Goal: Task Accomplishment & Management: Manage account settings

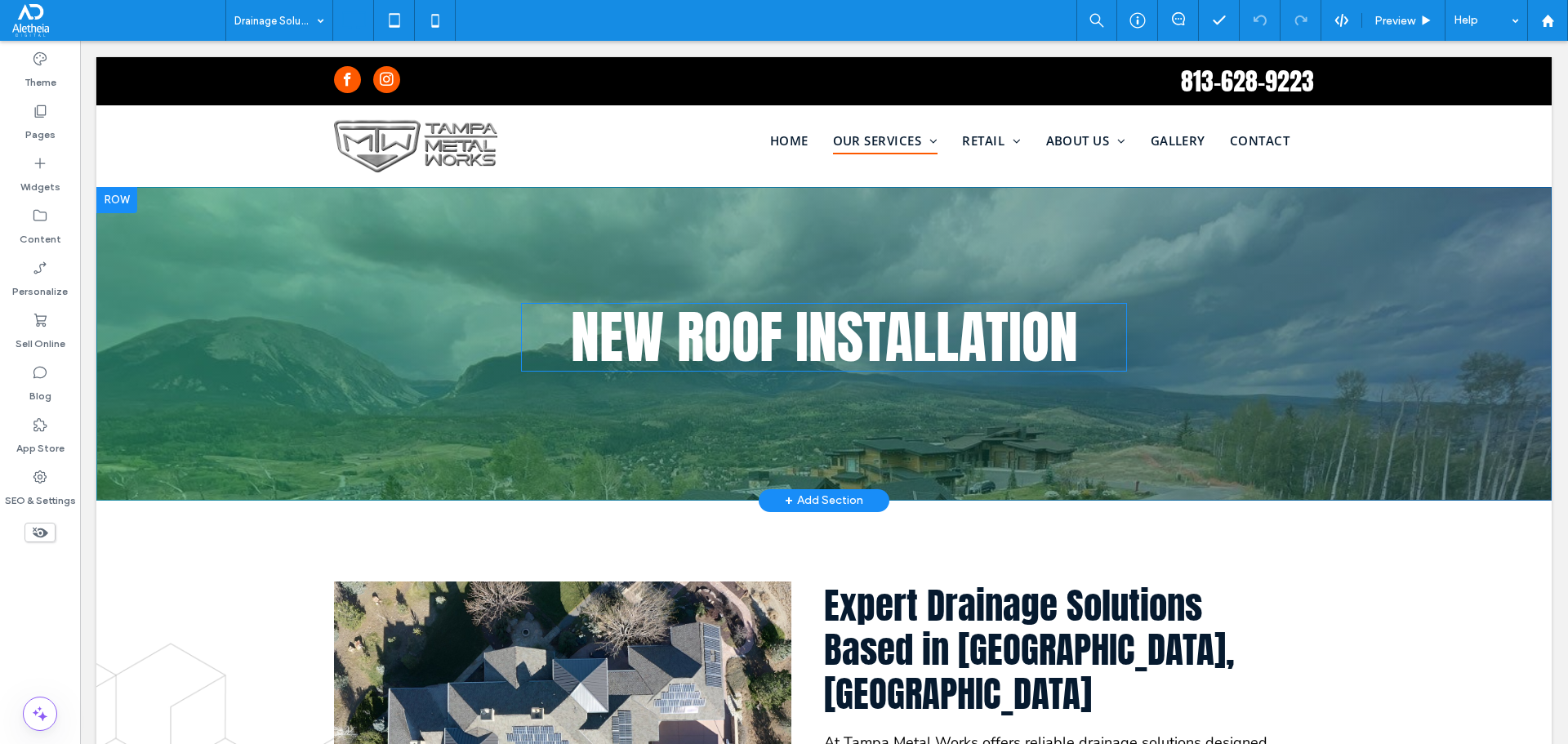
click at [680, 339] on span "new roof installation" at bounding box center [824, 336] width 508 height 86
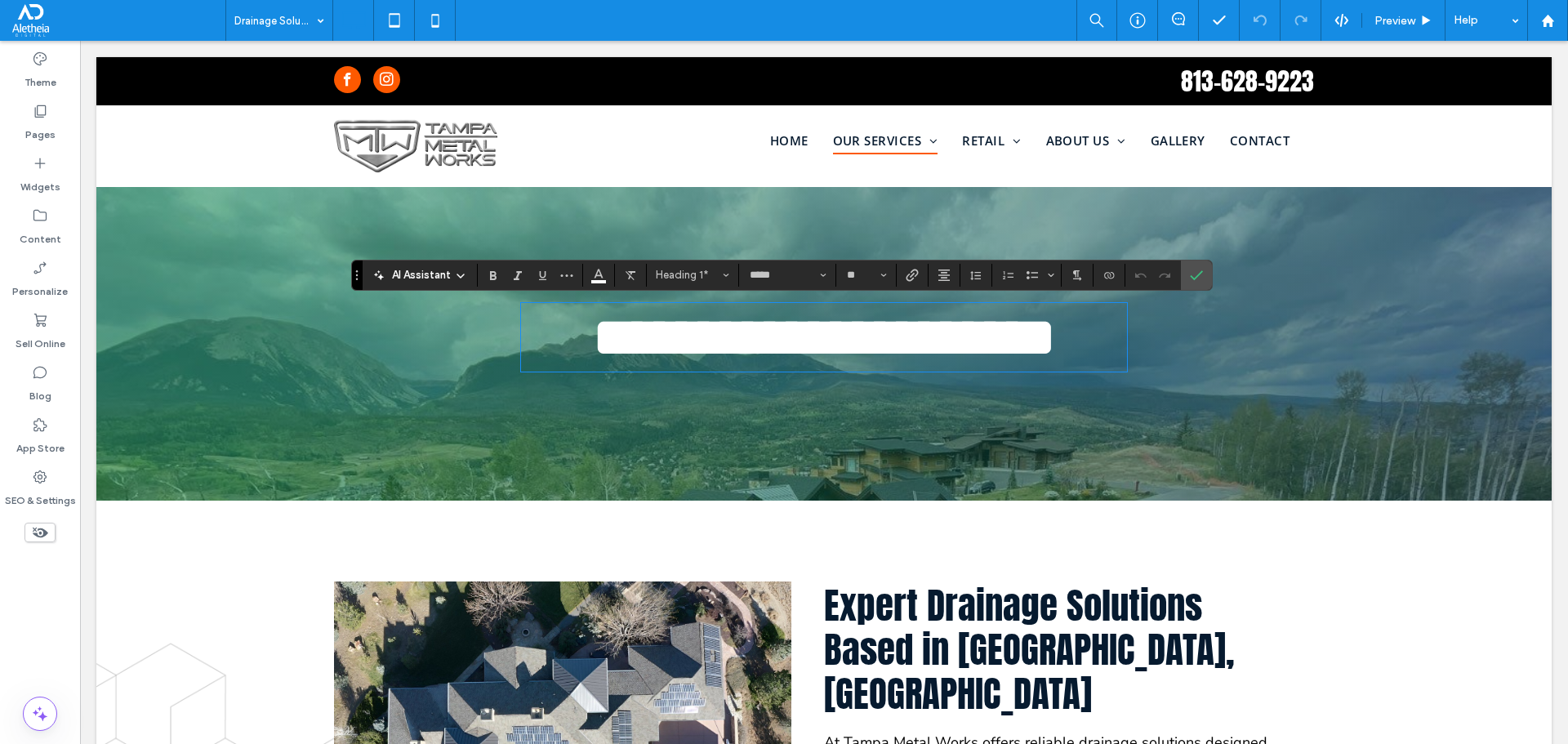
click at [680, 339] on span "**********" at bounding box center [824, 337] width 465 height 57
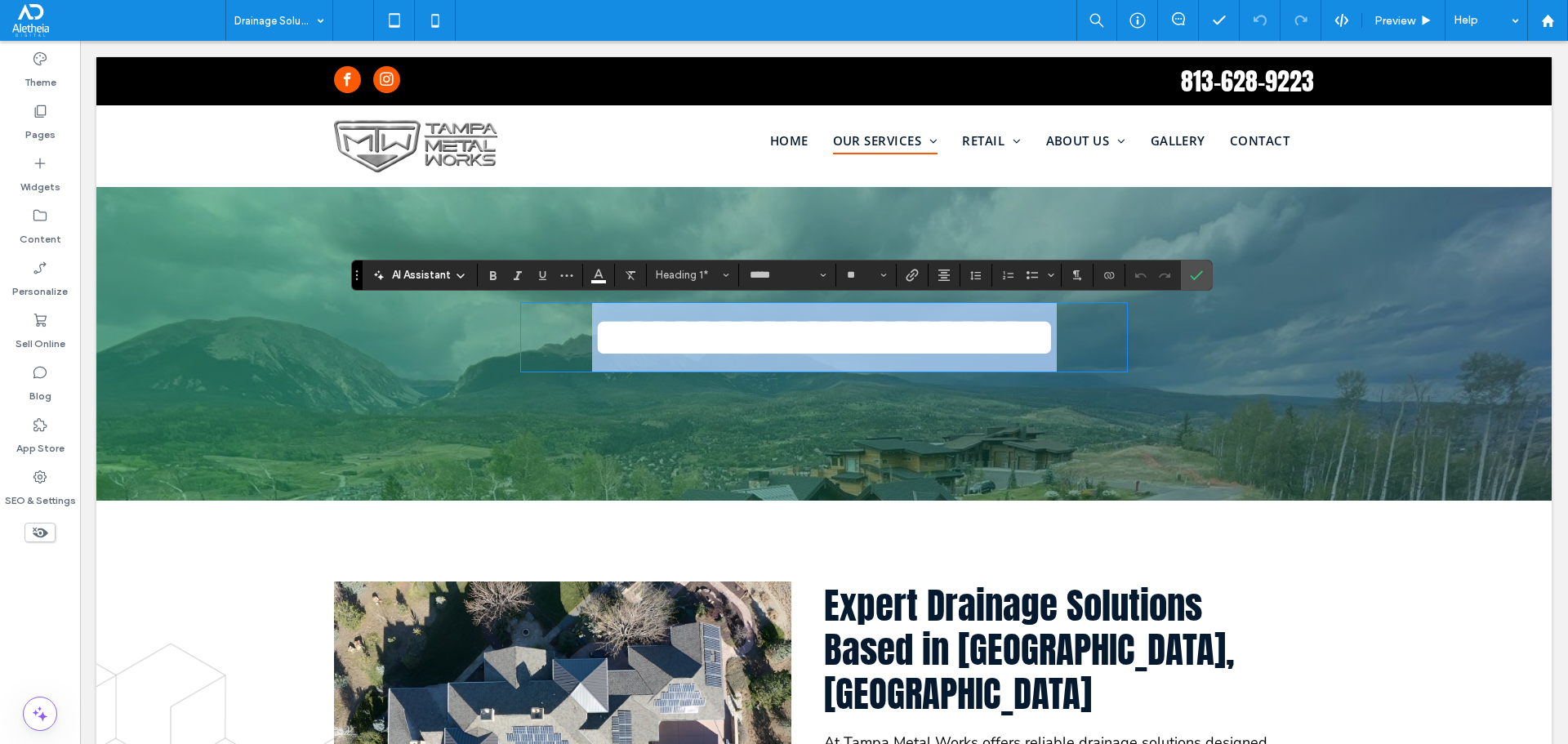
click at [680, 339] on span "**********" at bounding box center [824, 337] width 465 height 57
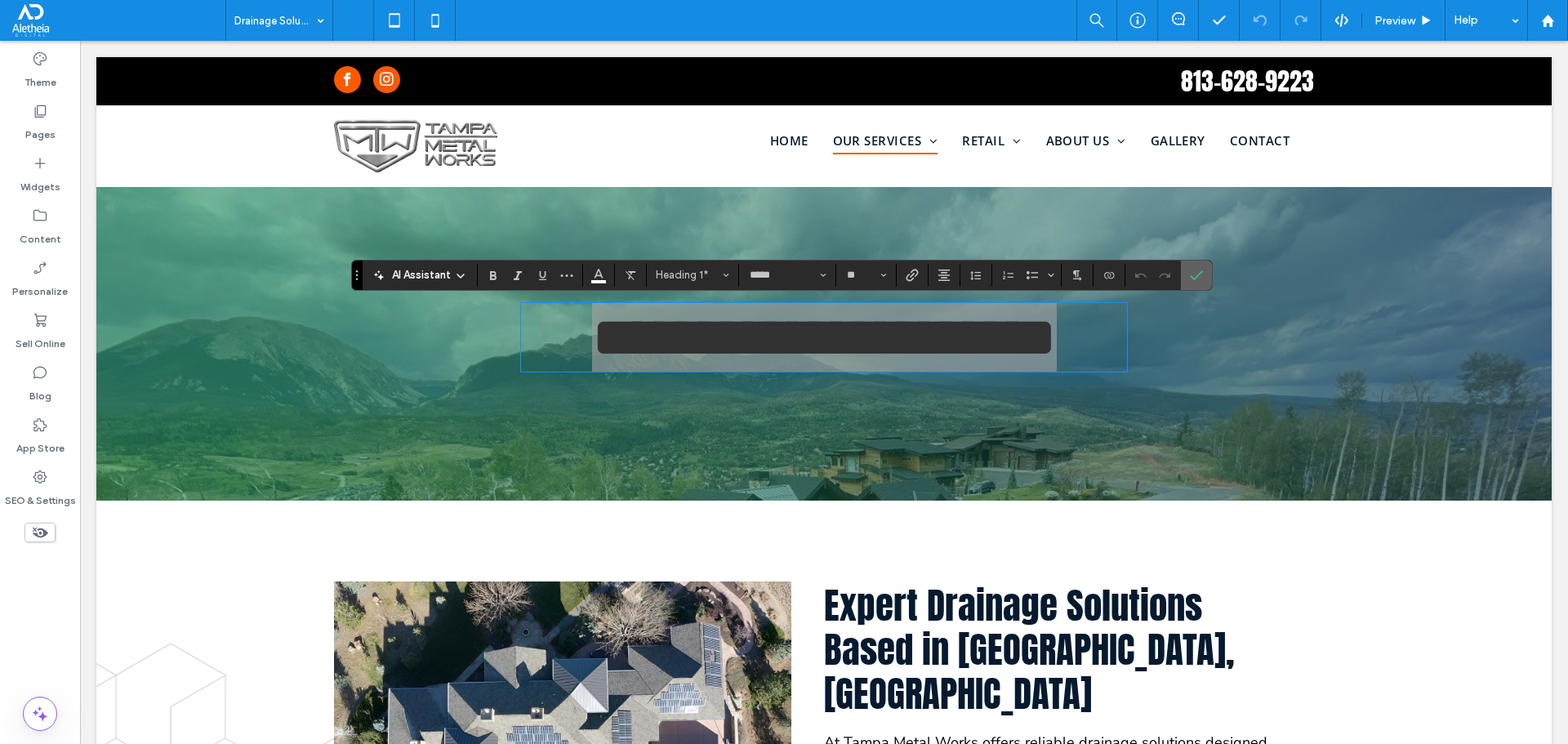
click at [1175, 279] on icon "Confirm" at bounding box center [1196, 275] width 13 height 13
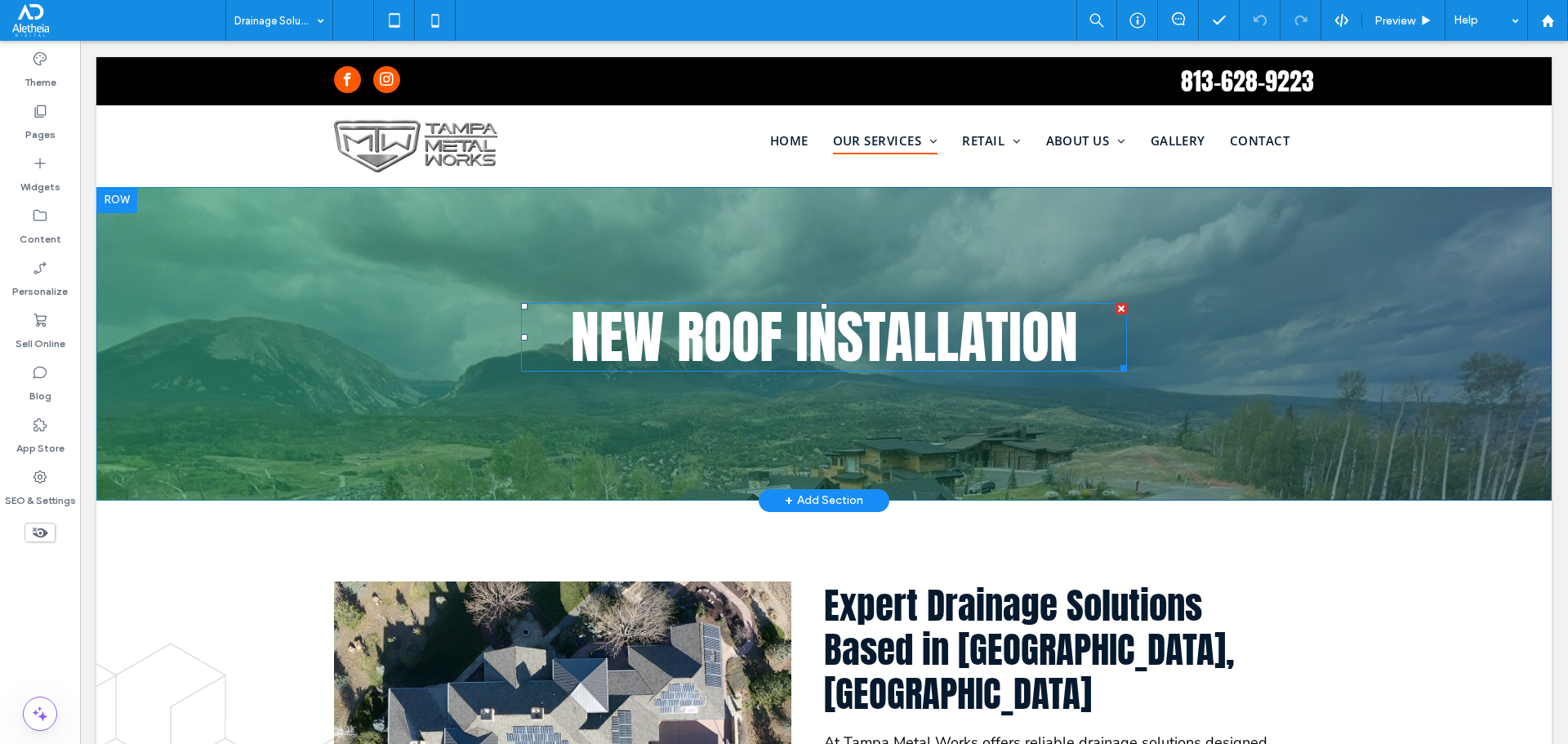
click at [954, 352] on span "new roof installation" at bounding box center [824, 336] width 508 height 86
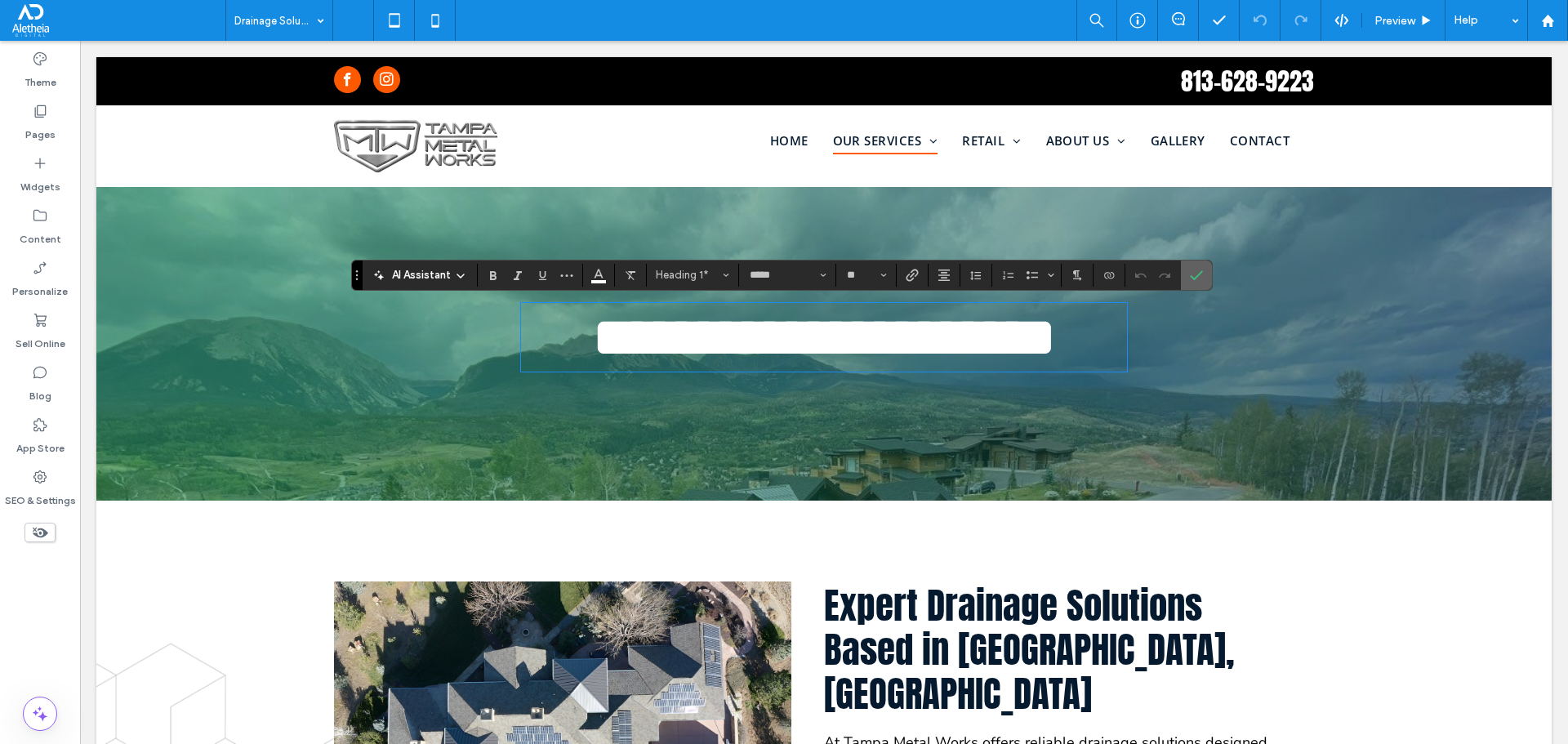
click at [1175, 272] on icon "Confirm" at bounding box center [1196, 275] width 13 height 13
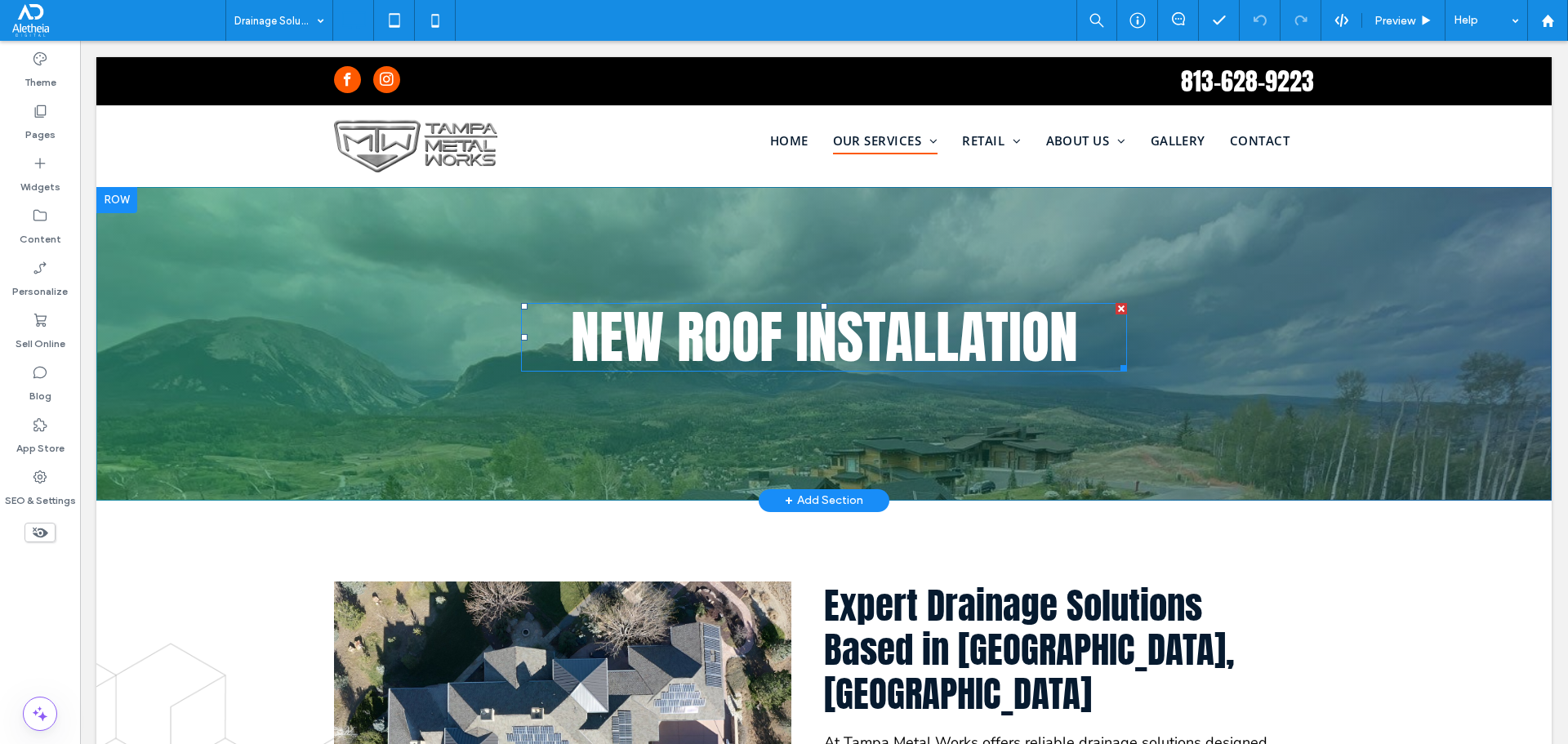
click at [1001, 349] on span "new roof installation" at bounding box center [824, 336] width 508 height 86
type input "*****"
type input "**"
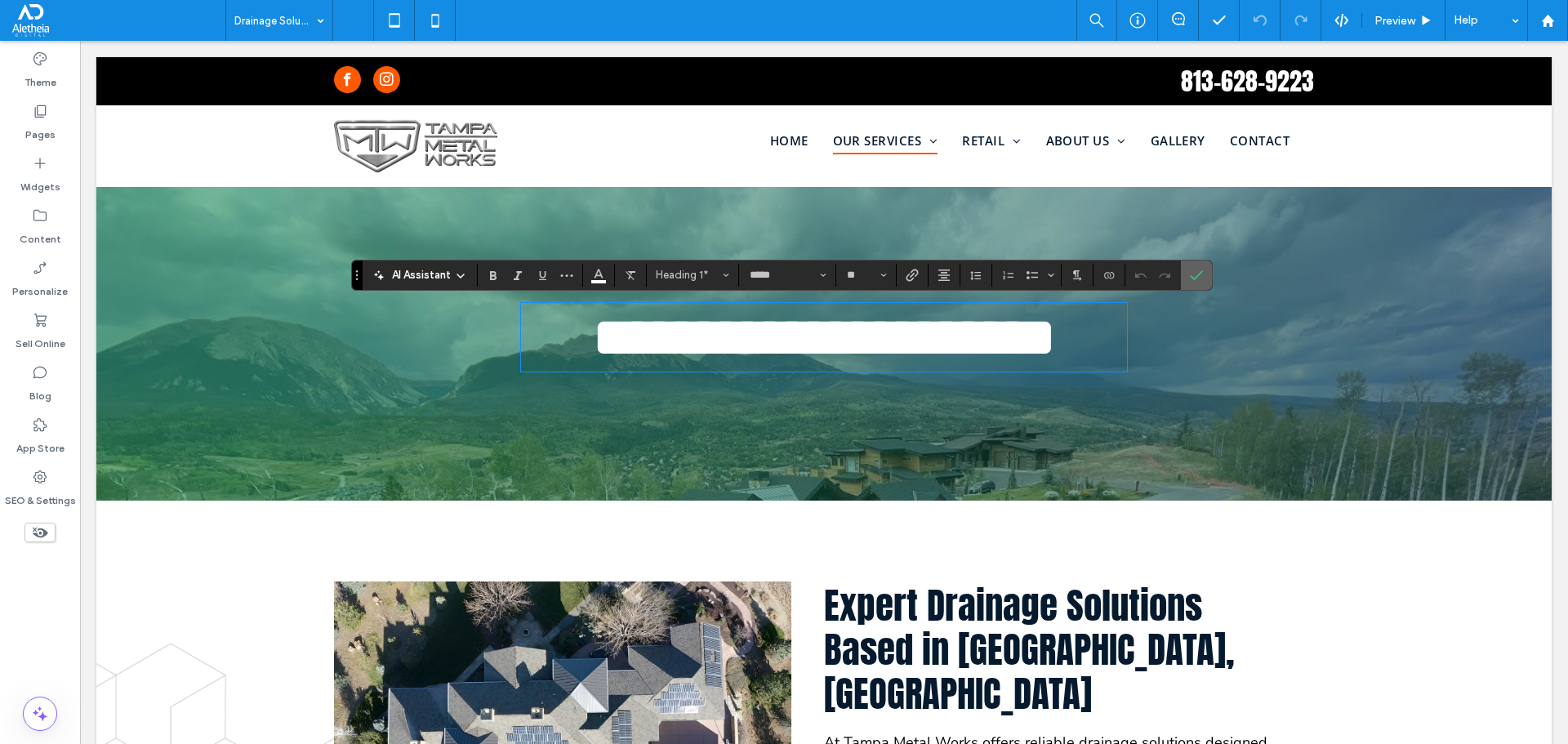
click at [1175, 276] on icon "Confirm" at bounding box center [1196, 275] width 13 height 13
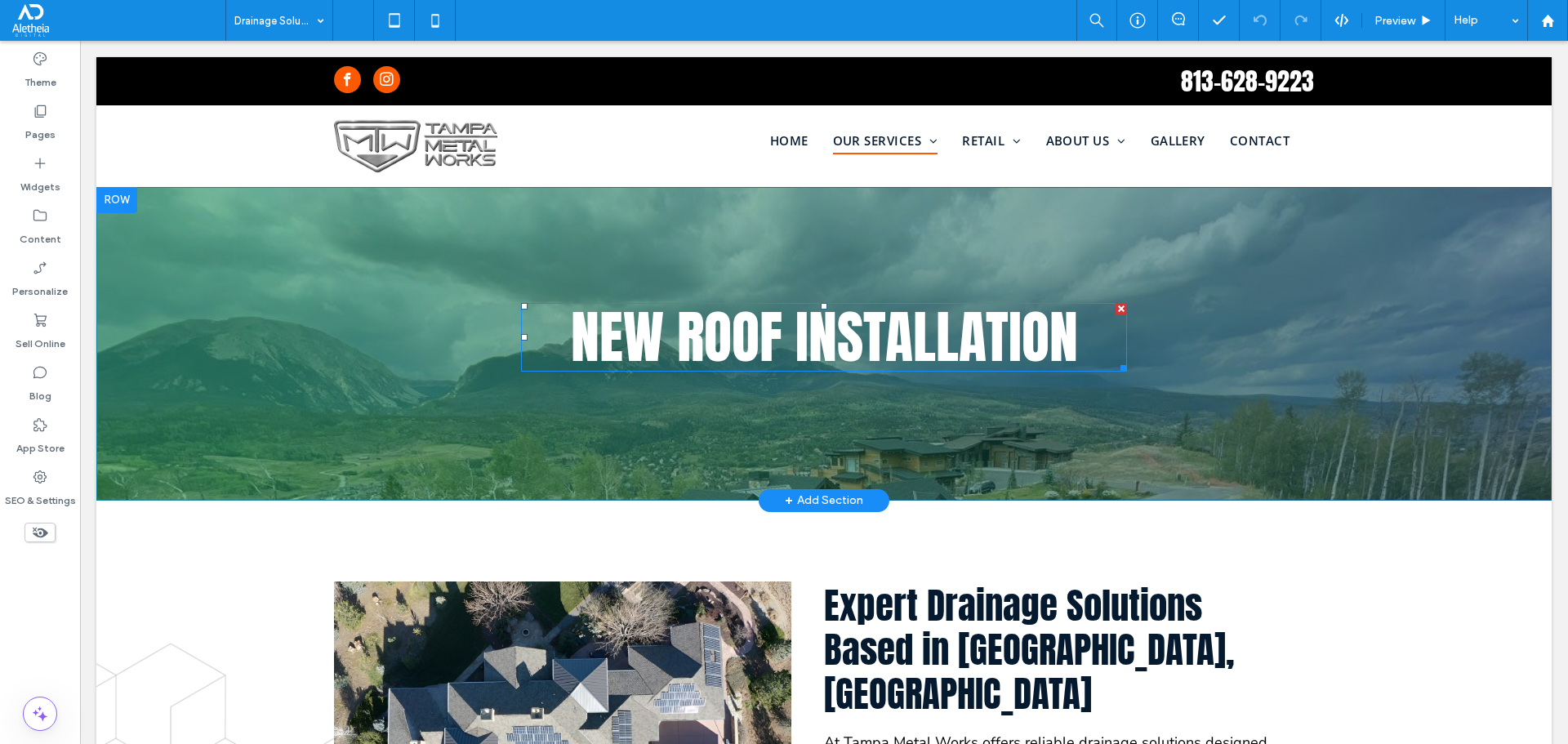
drag, startPoint x: 802, startPoint y: 398, endPoint x: 722, endPoint y: 356, distance: 90.4
click at [727, 350] on span "new roof installation" at bounding box center [824, 336] width 508 height 86
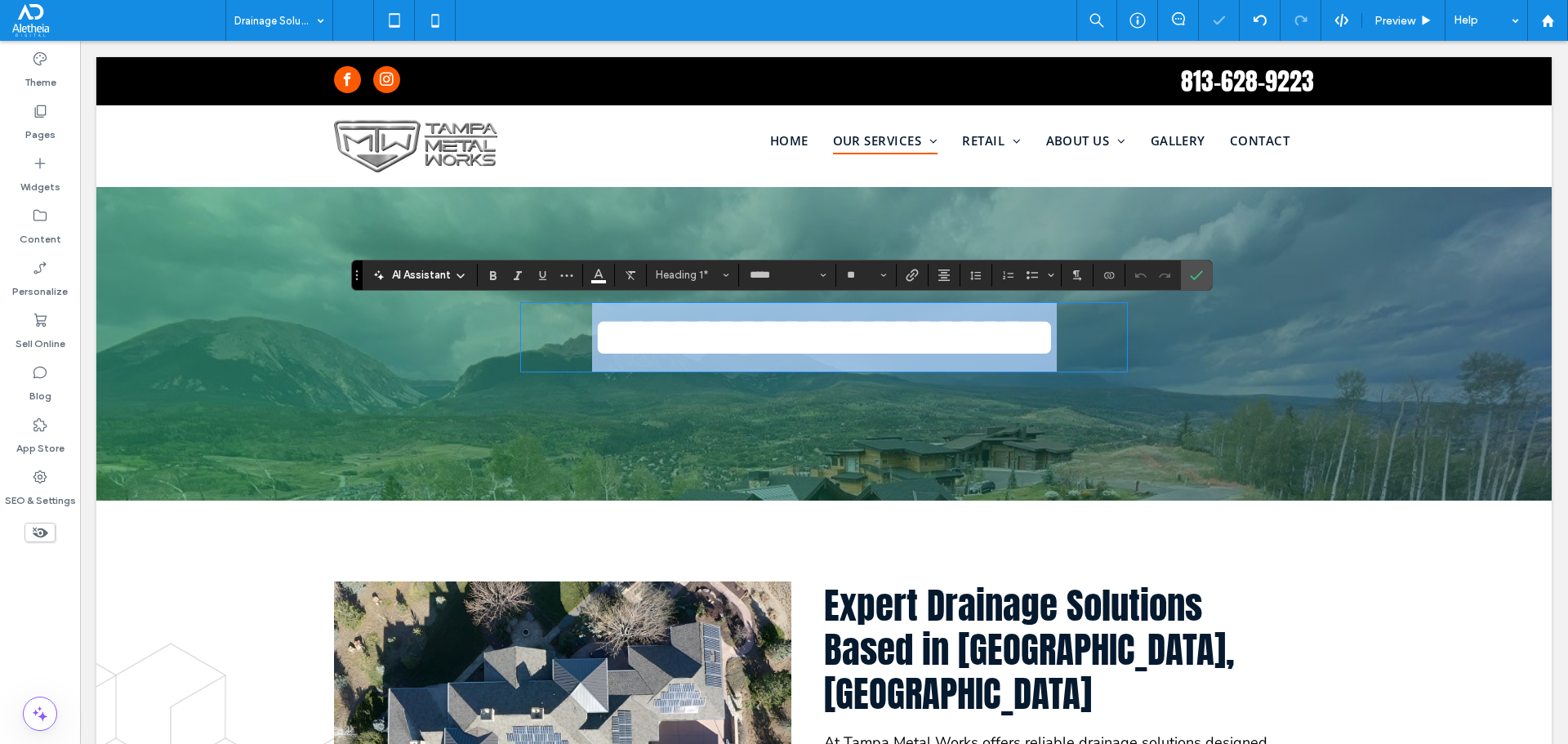
click at [727, 350] on span "**********" at bounding box center [824, 337] width 465 height 57
click at [840, 346] on span "**********" at bounding box center [824, 337] width 465 height 57
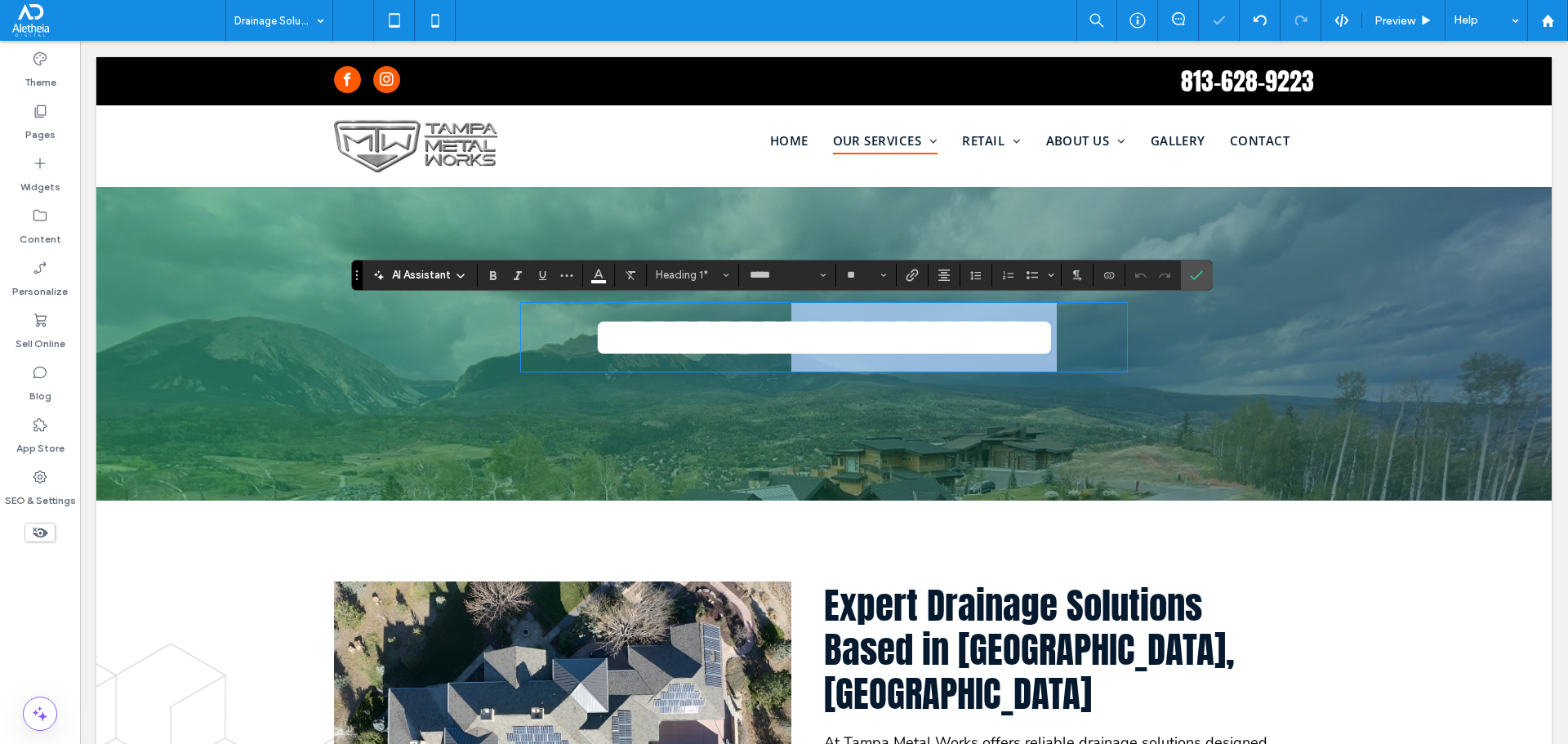
click at [840, 346] on span "**********" at bounding box center [824, 337] width 465 height 57
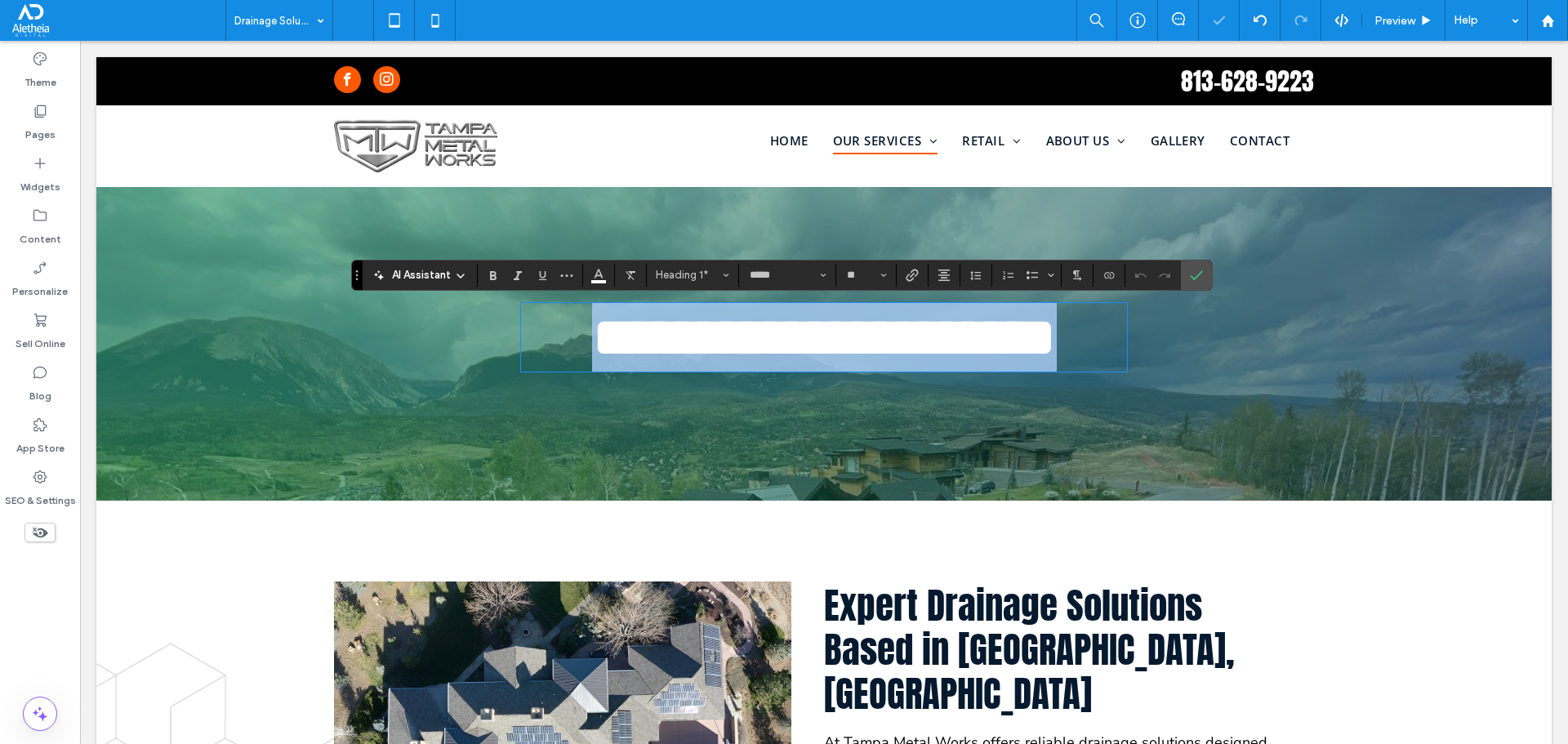
click at [840, 346] on span "**********" at bounding box center [824, 337] width 465 height 57
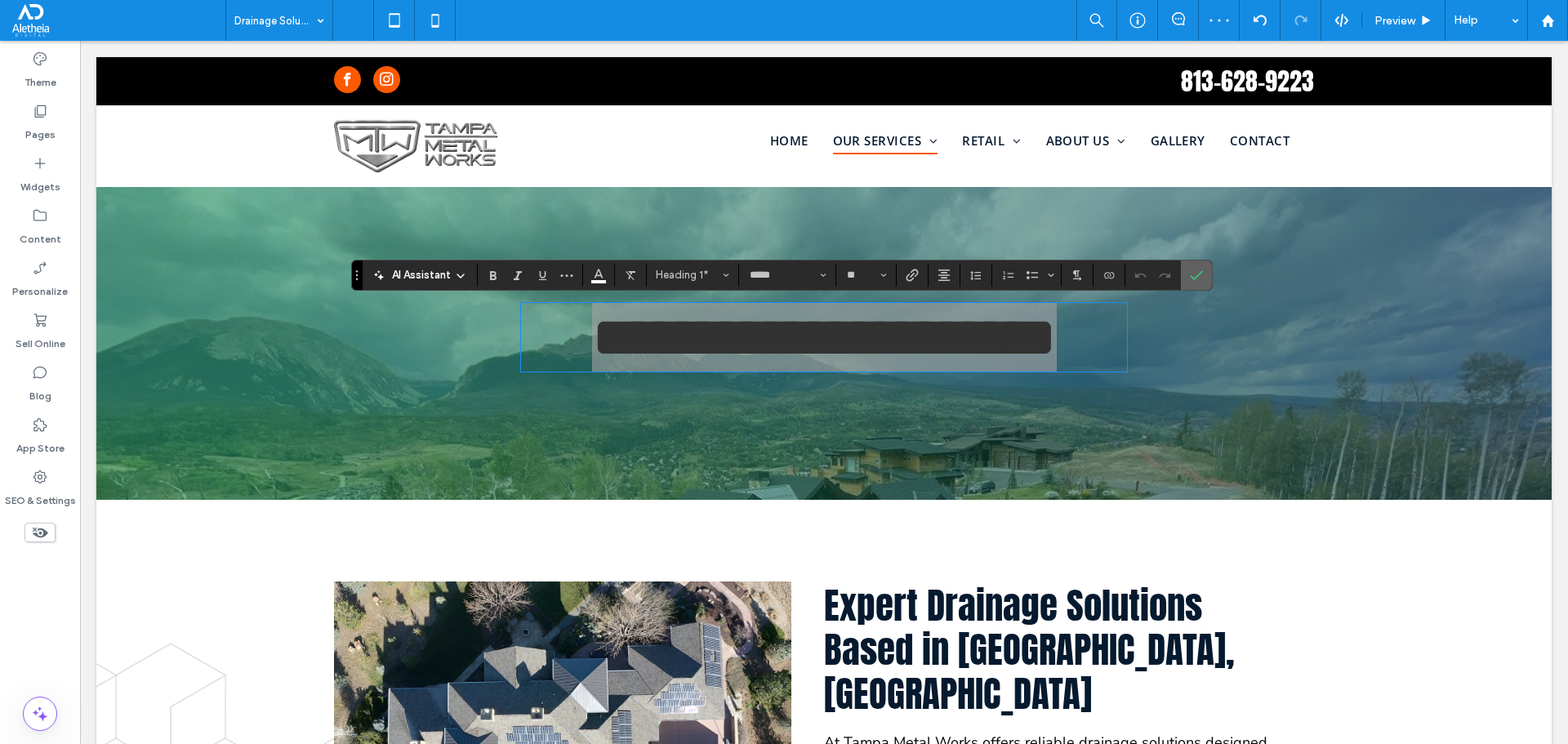
click at [1175, 276] on label "Confirm" at bounding box center [1196, 275] width 24 height 30
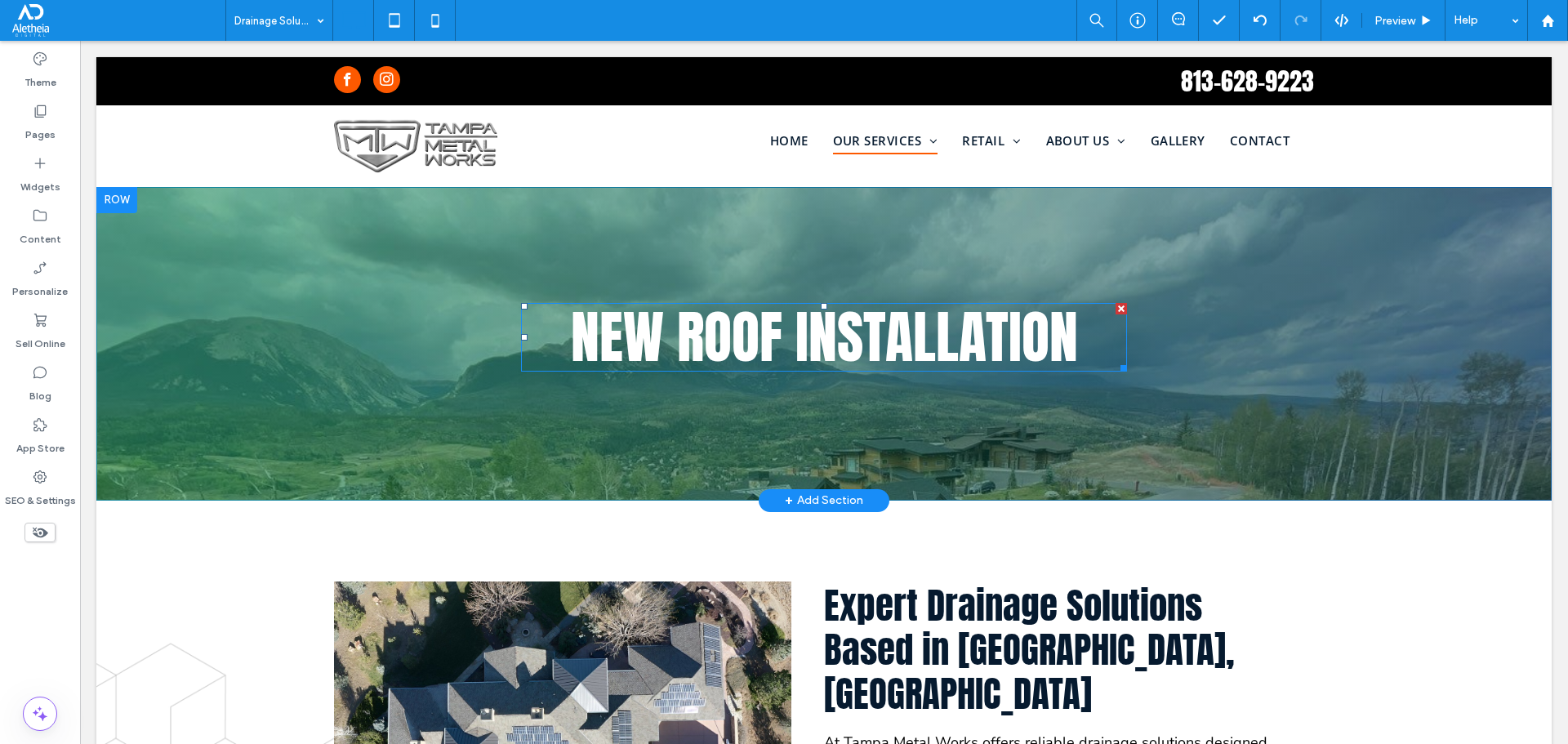
click at [974, 321] on span "new roof installation" at bounding box center [824, 336] width 508 height 86
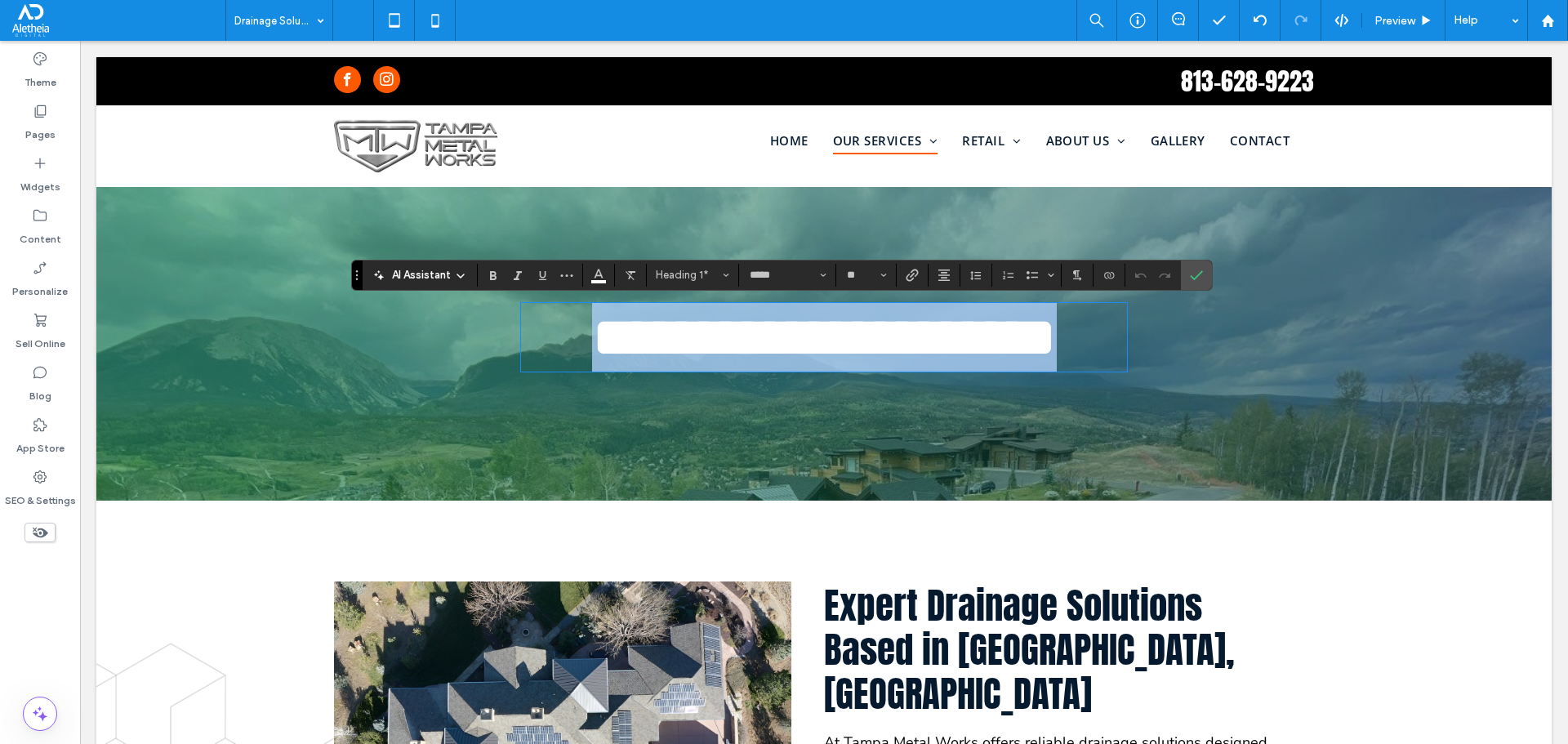
click at [974, 321] on span "**********" at bounding box center [824, 337] width 465 height 57
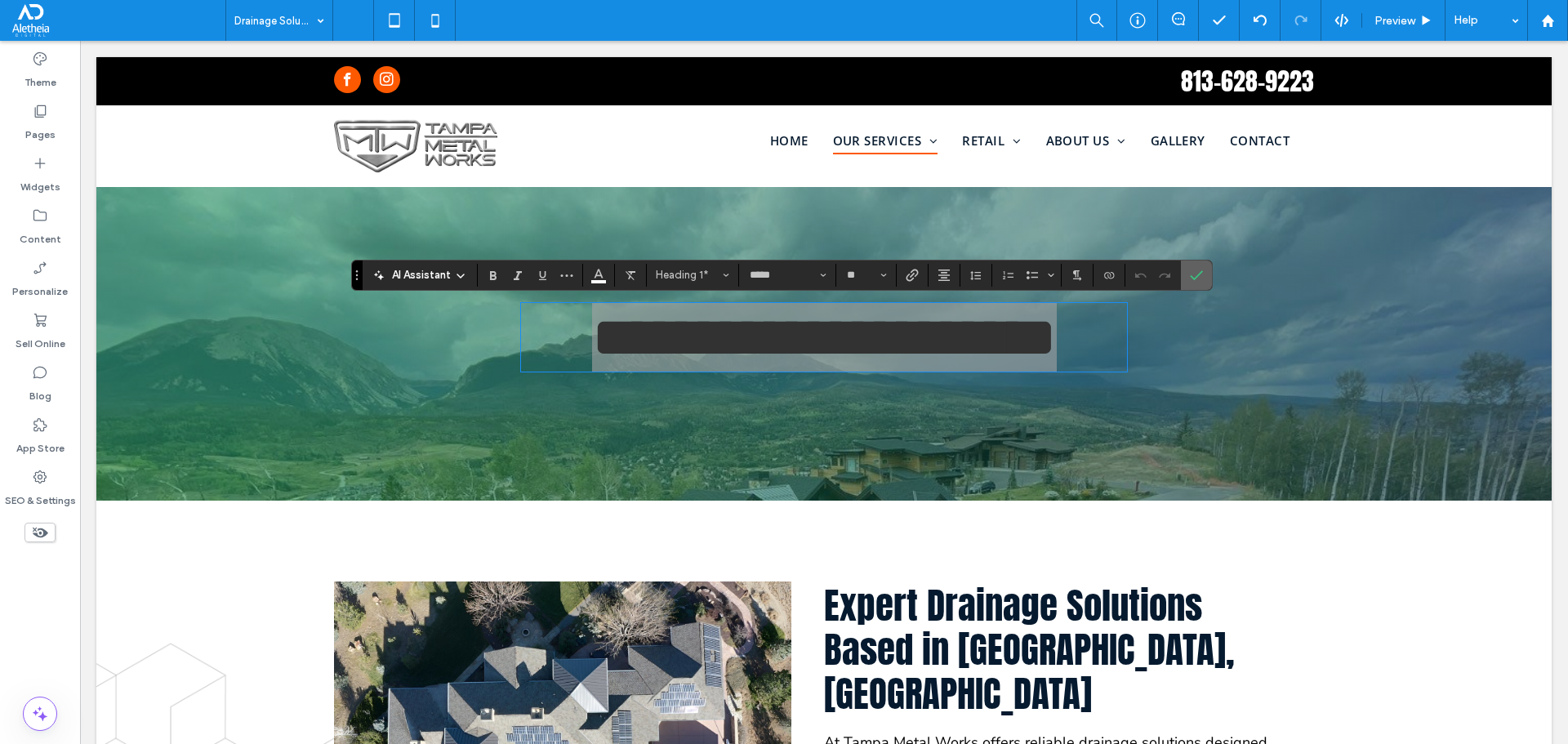
click at [1175, 275] on icon "Confirm" at bounding box center [1196, 275] width 13 height 13
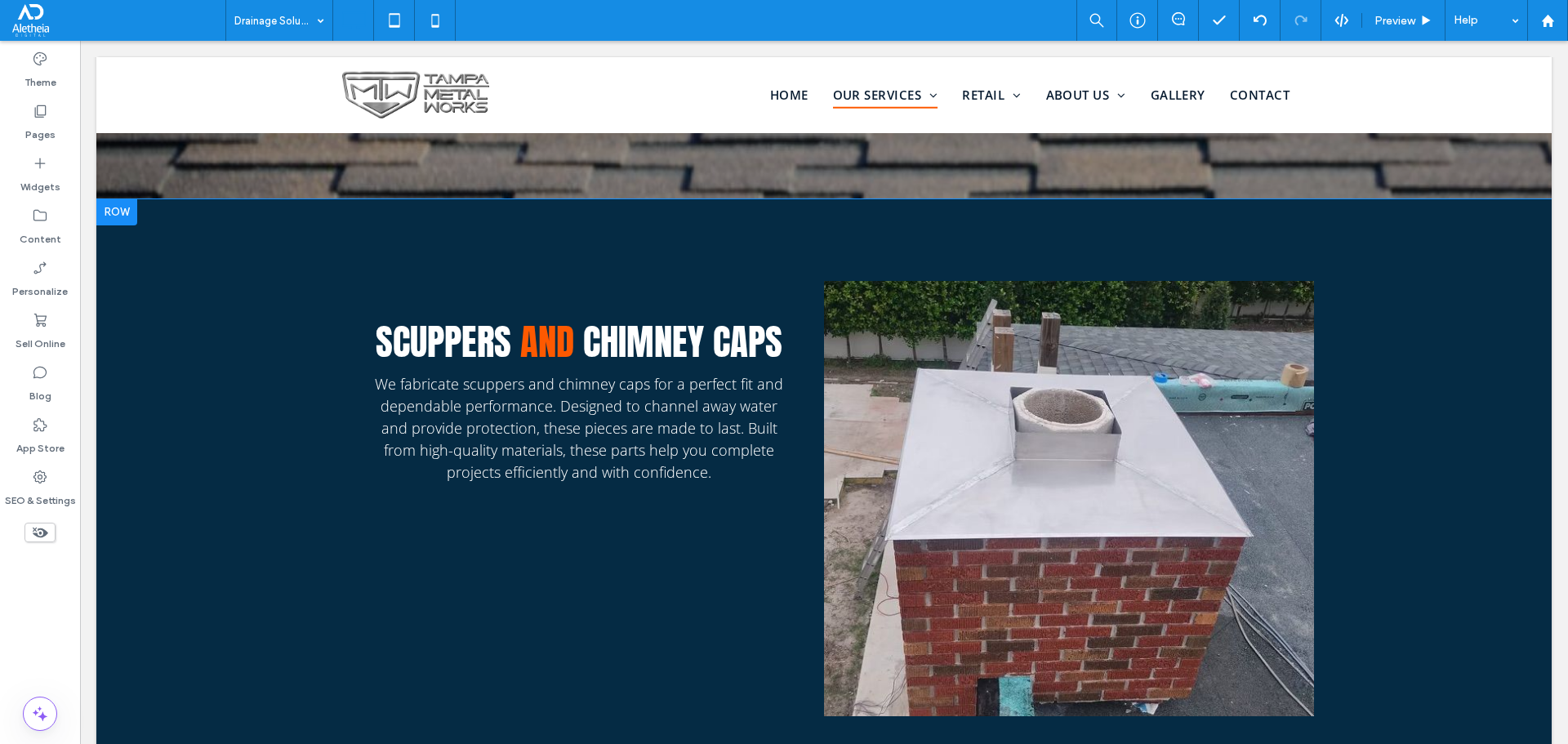
scroll to position [1256, 0]
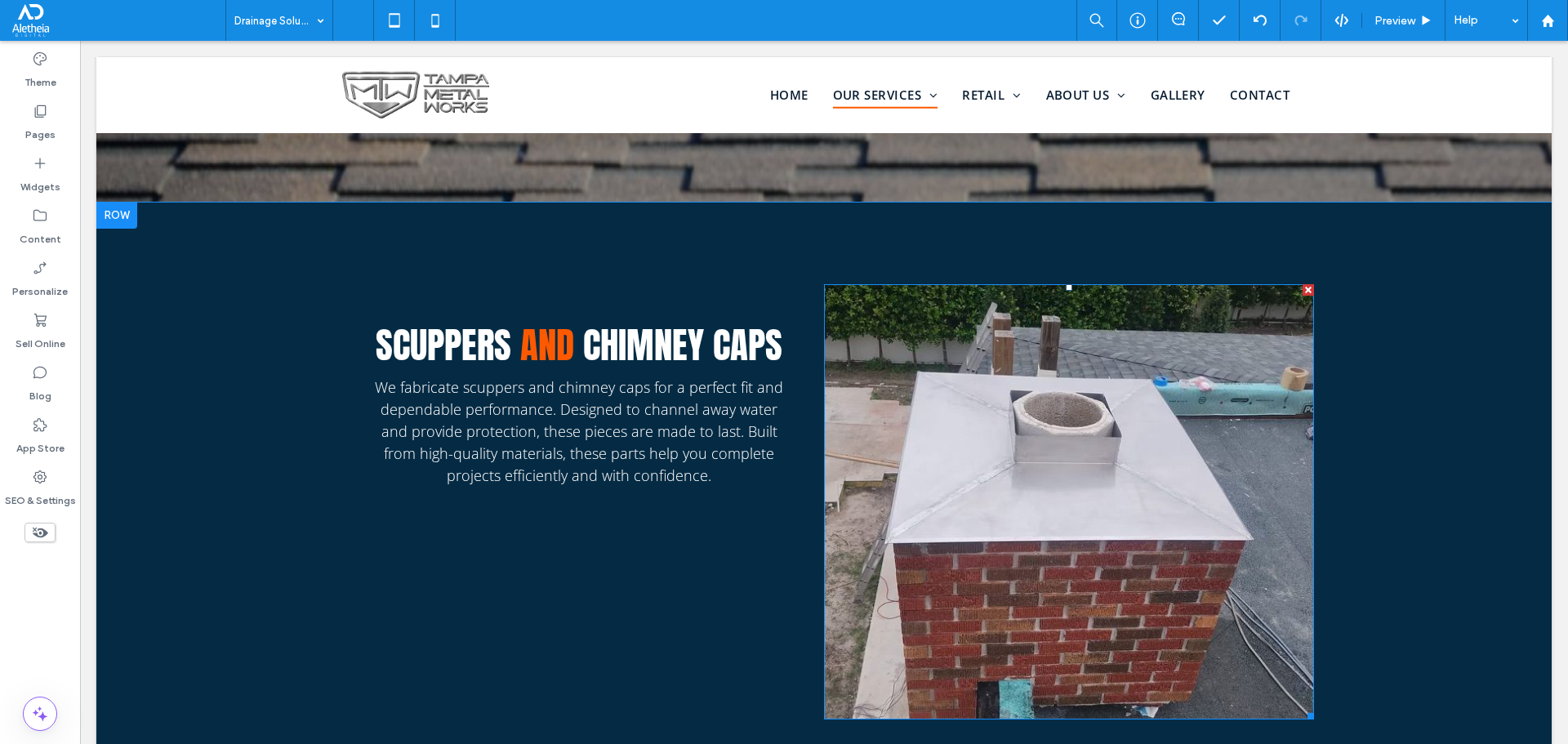
click at [1003, 449] on img at bounding box center [1069, 502] width 490 height 436
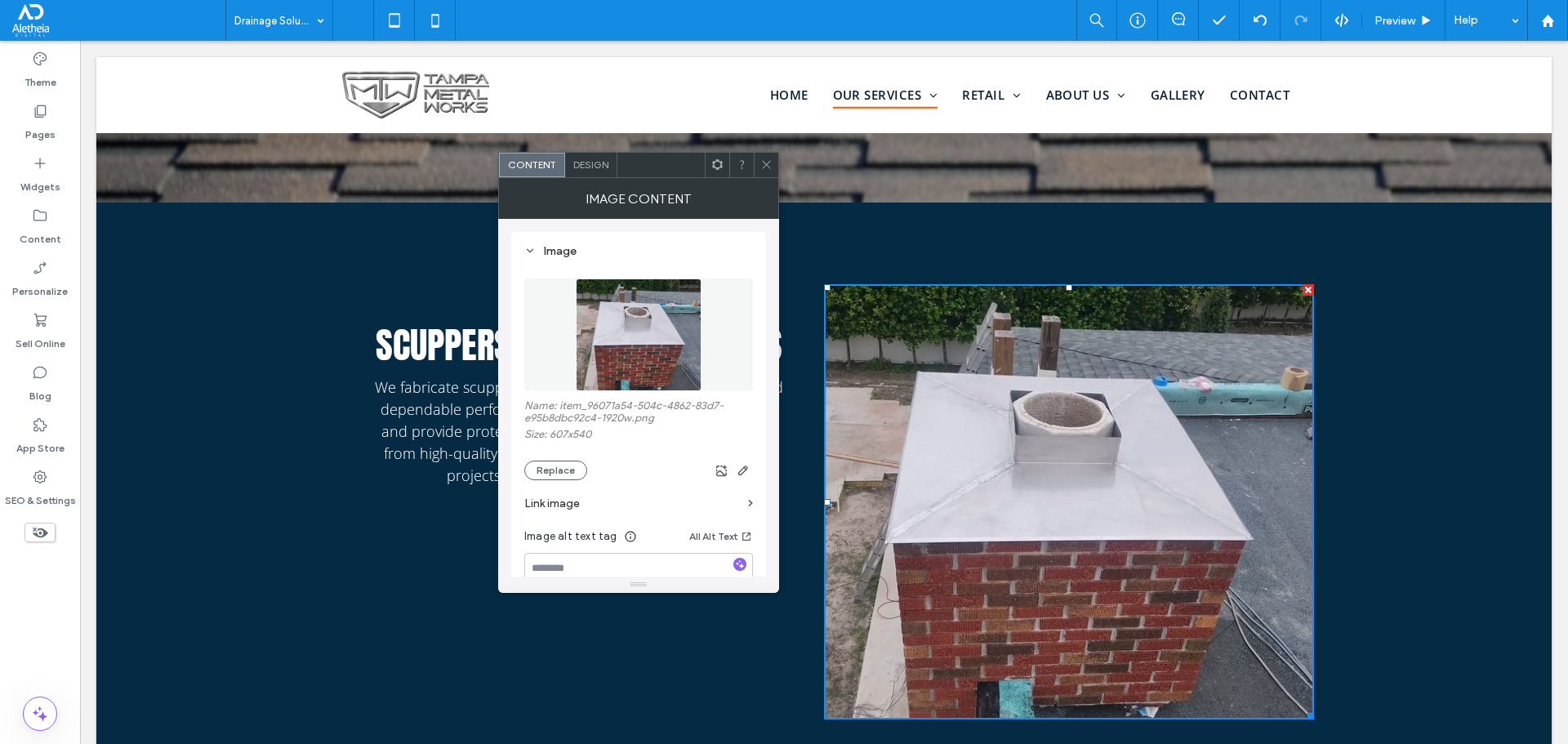
click at [769, 156] on span at bounding box center [766, 165] width 12 height 24
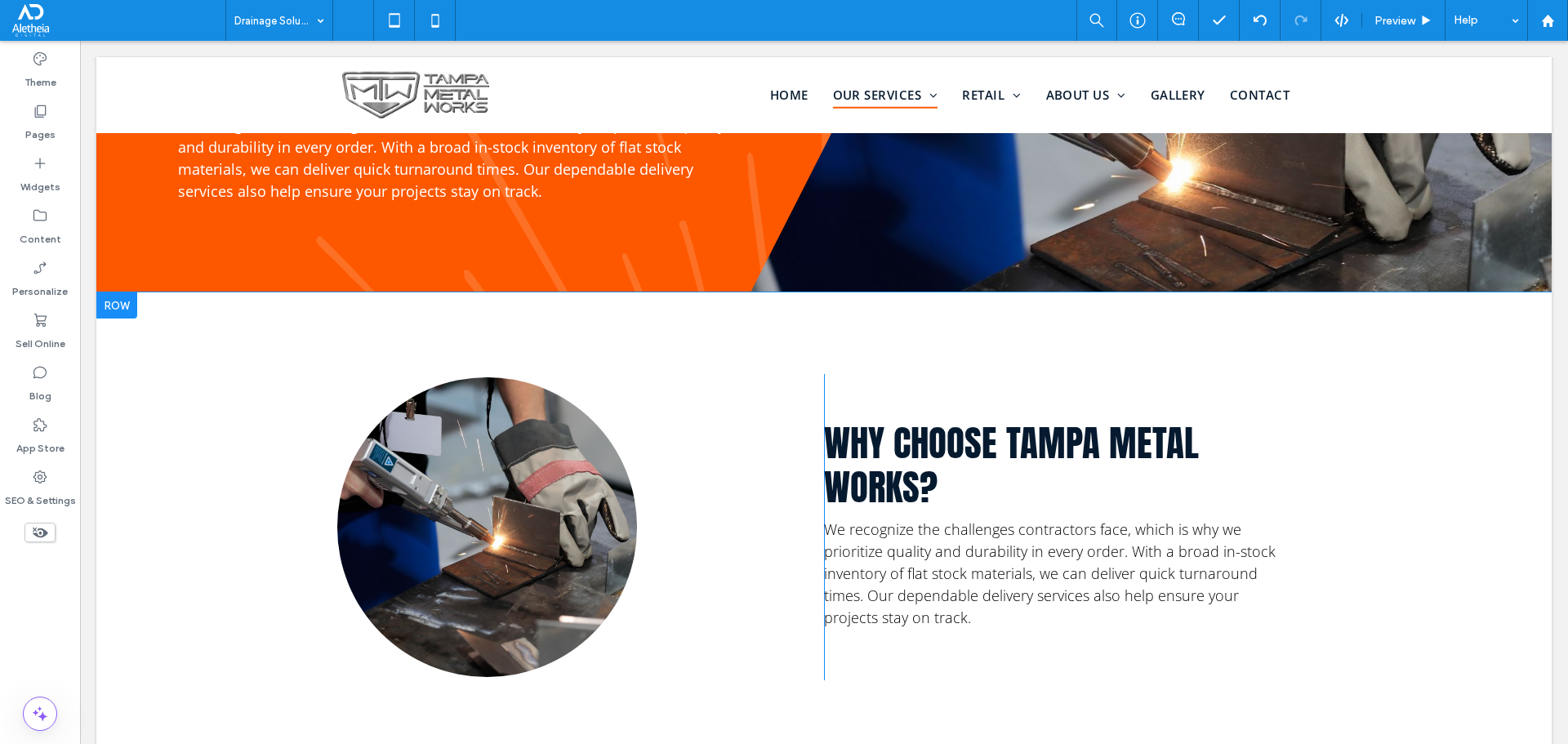
scroll to position [2073, 0]
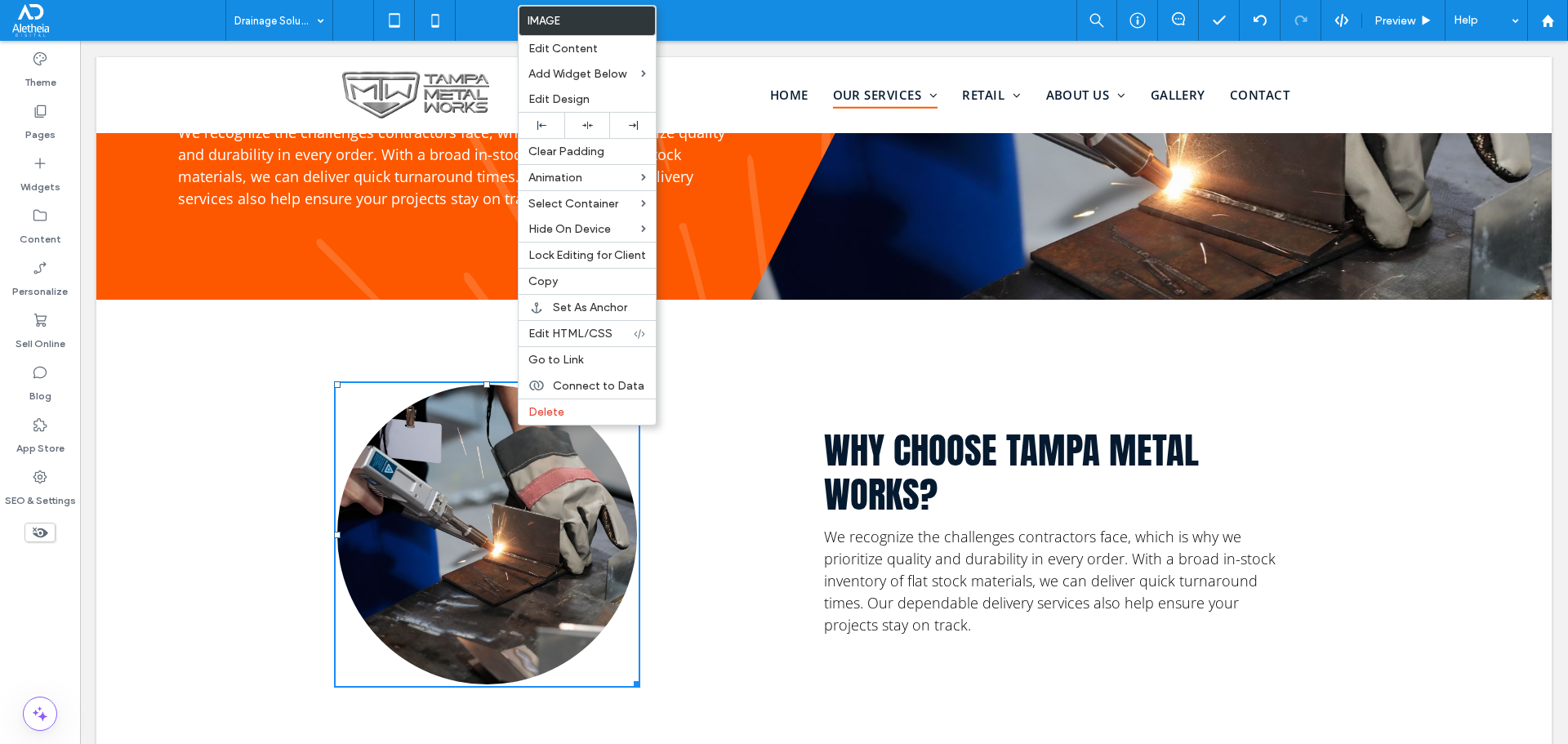
click at [522, 457] on img at bounding box center [486, 534] width 306 height 306
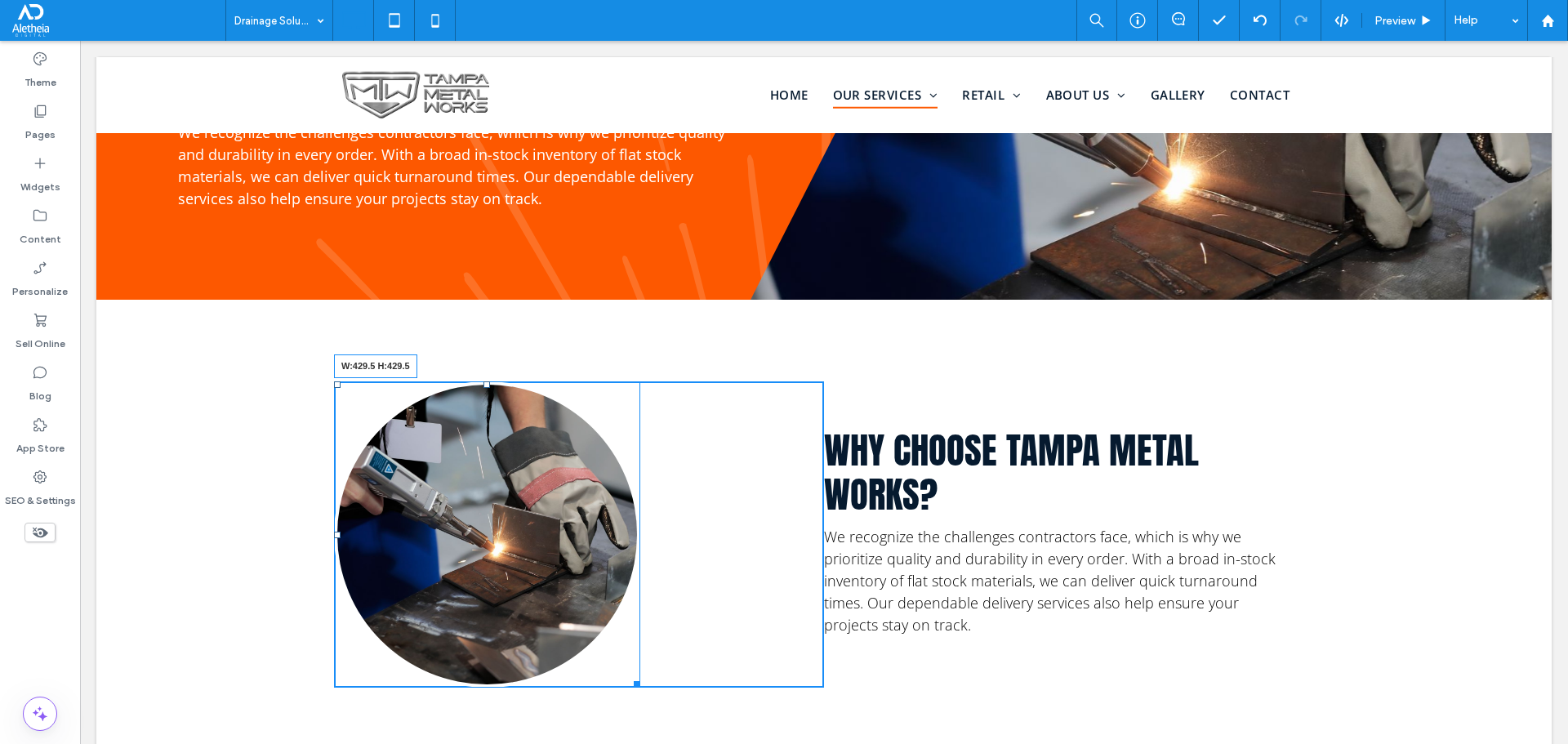
drag, startPoint x: 621, startPoint y: 671, endPoint x: 682, endPoint y: 714, distance: 74.6
click at [682, 596] on div "W:429.5 H:429.5 Click To Paste" at bounding box center [579, 534] width 490 height 306
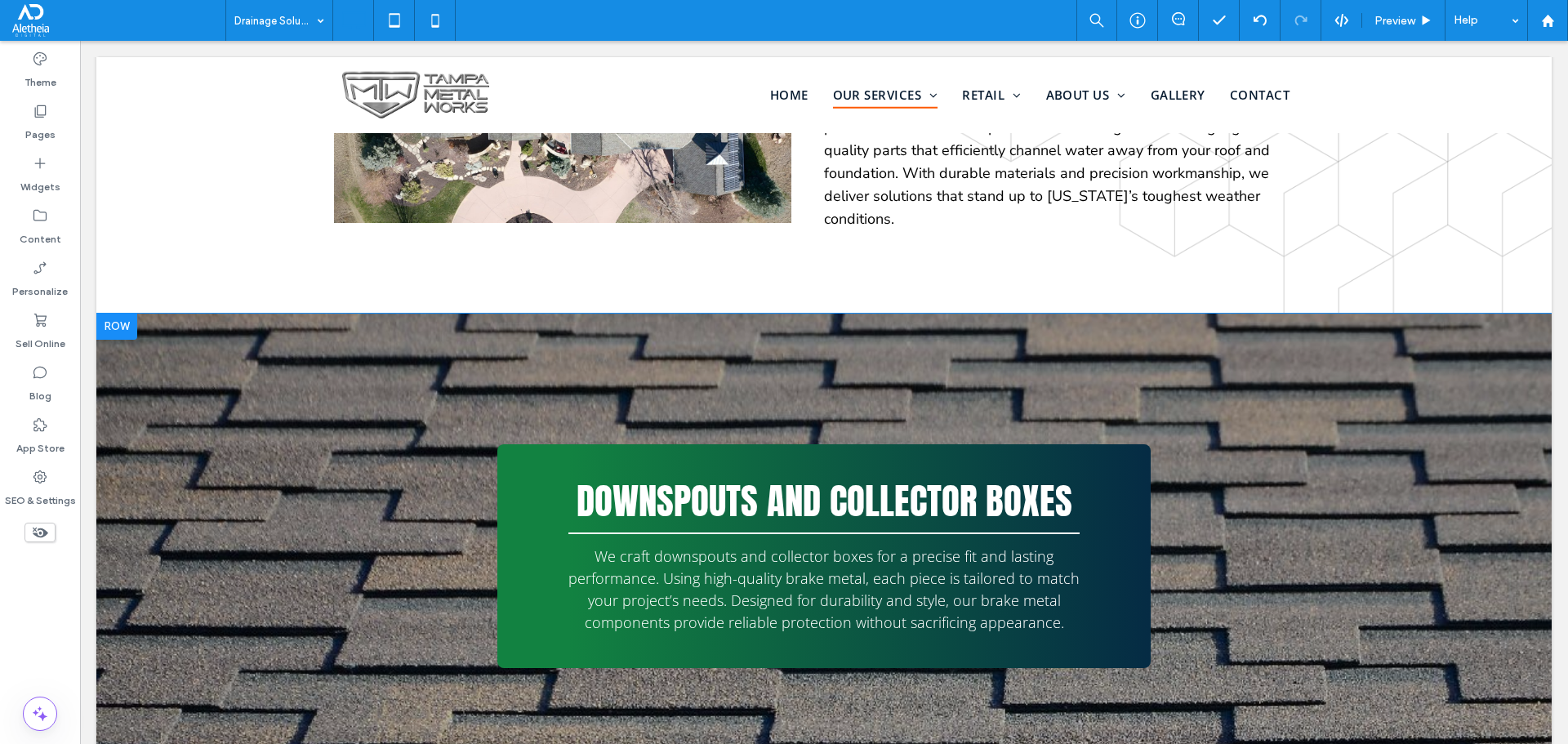
scroll to position [816, 0]
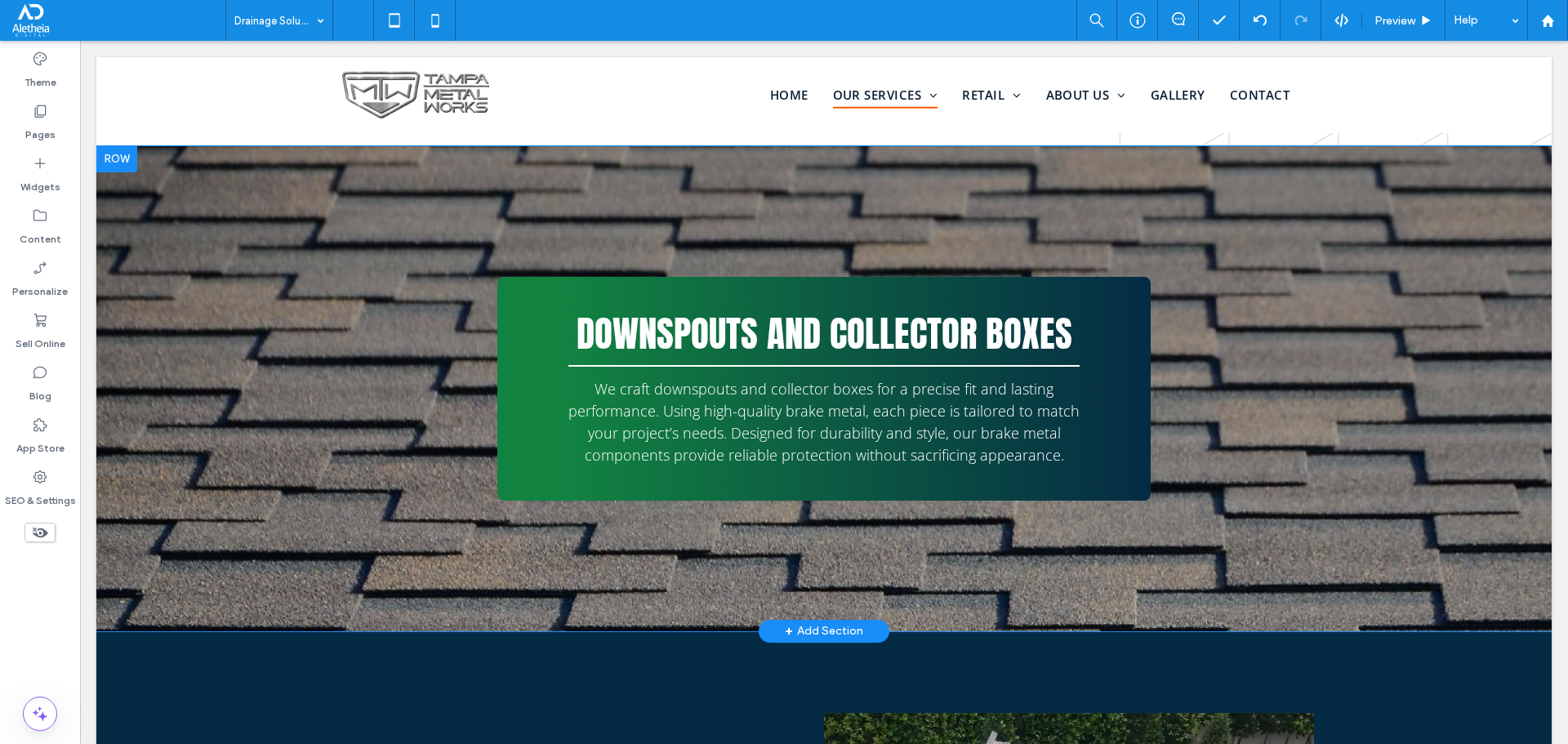
click at [1175, 345] on div "Downspouts and Collector boxes We craft downspouts and collector boxes for a pr…" at bounding box center [824, 388] width 1455 height 485
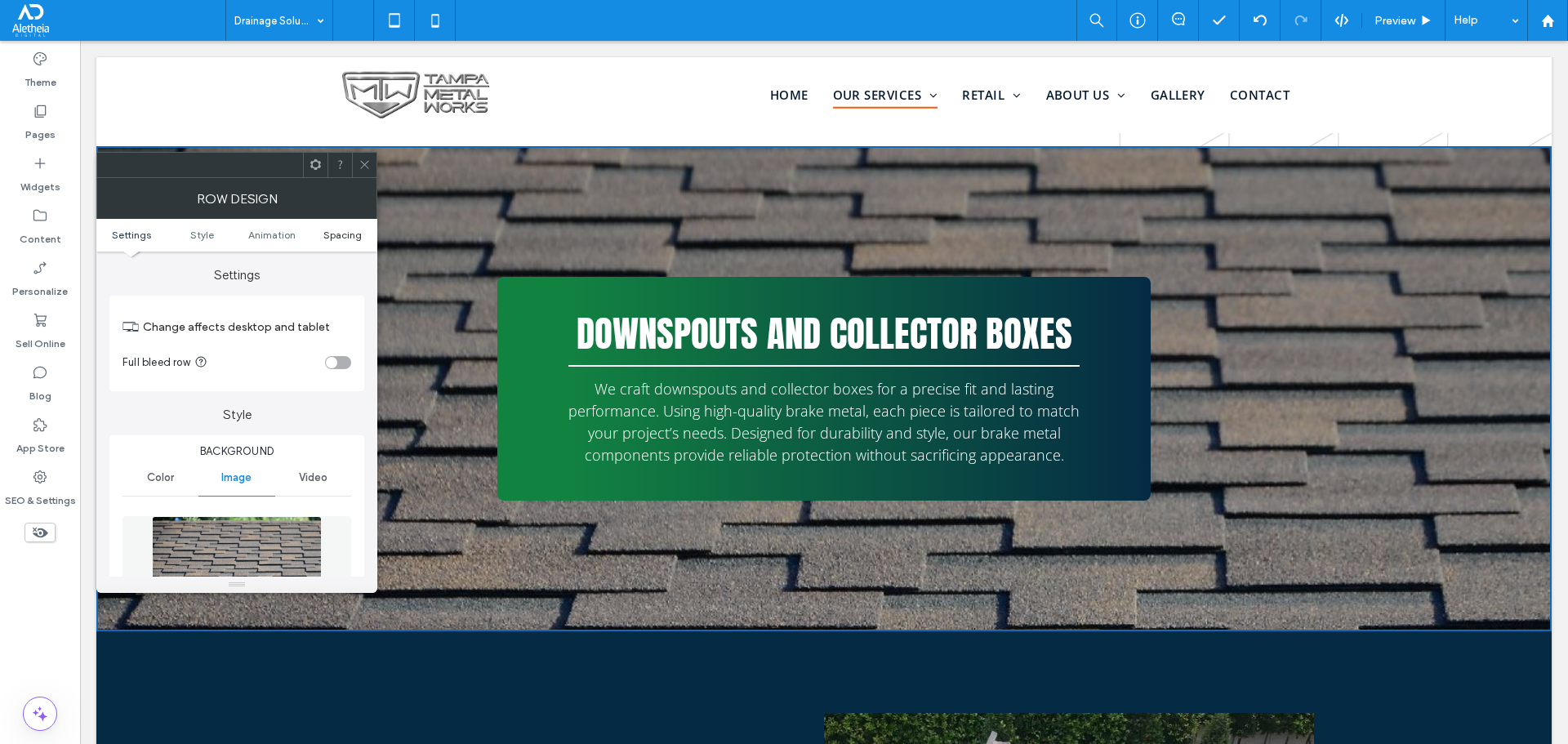
click at [342, 237] on span "Spacing" at bounding box center [343, 234] width 39 height 12
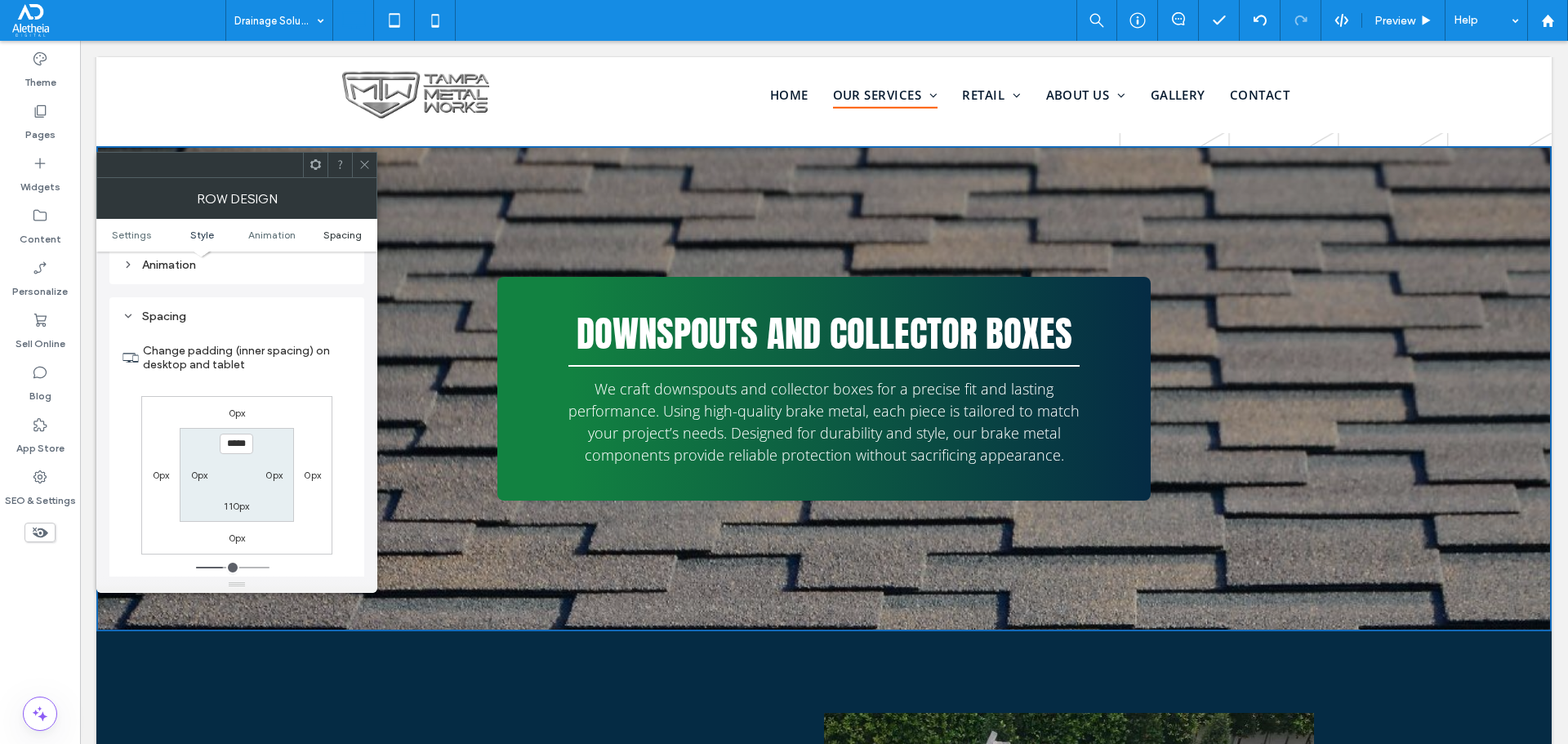
scroll to position [923, 0]
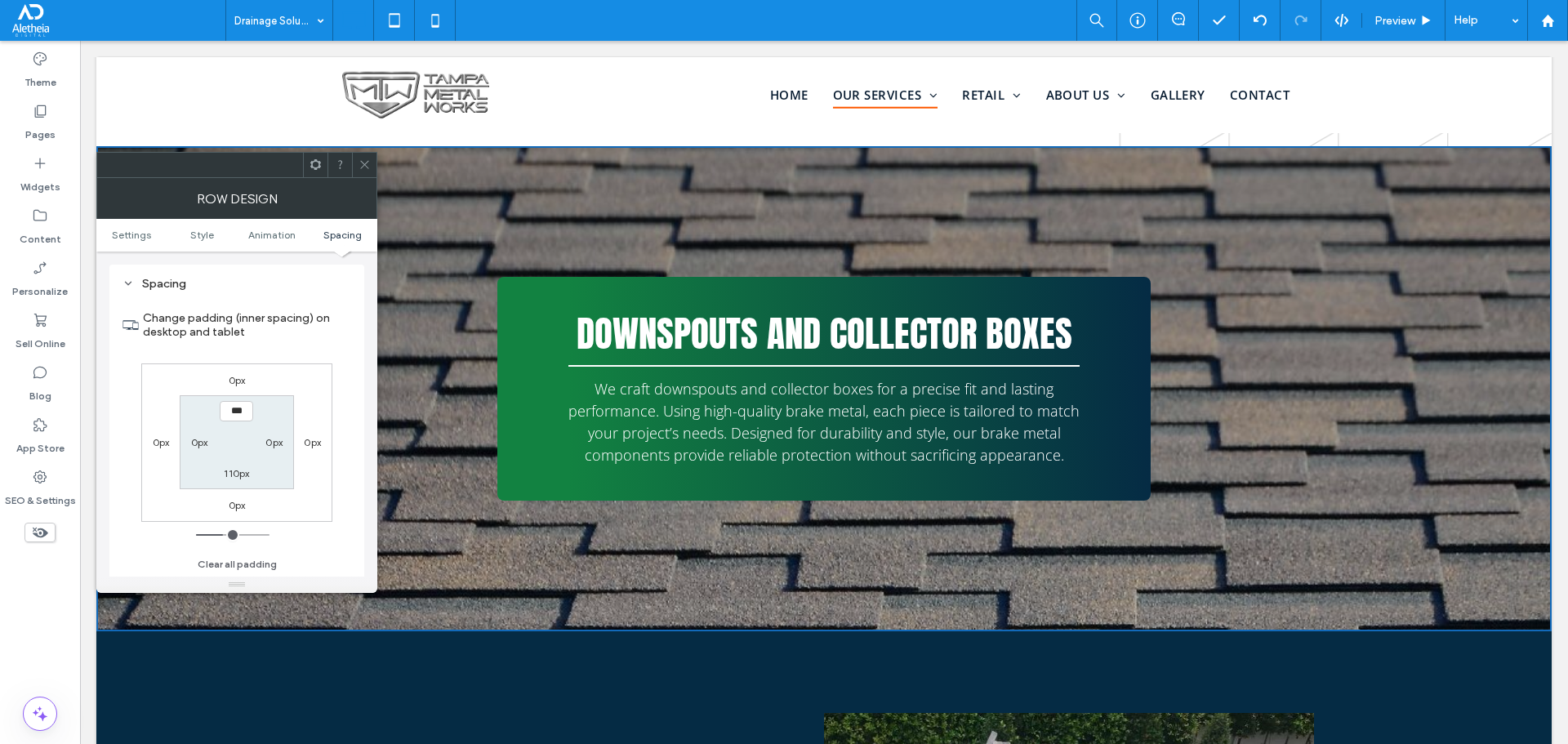
type input "*****"
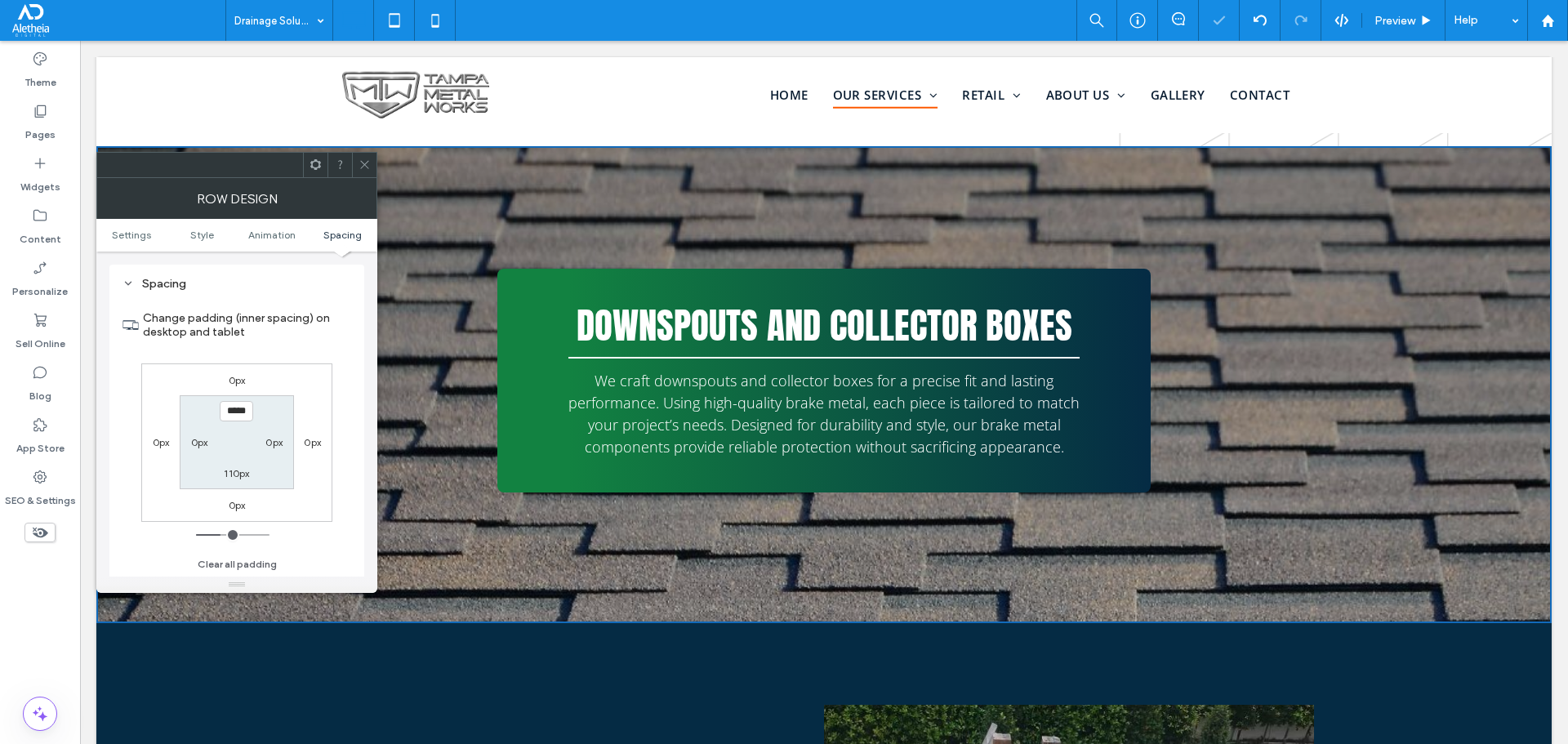
click at [227, 475] on label "110px" at bounding box center [236, 472] width 25 height 12
type input "***"
type input "*****"
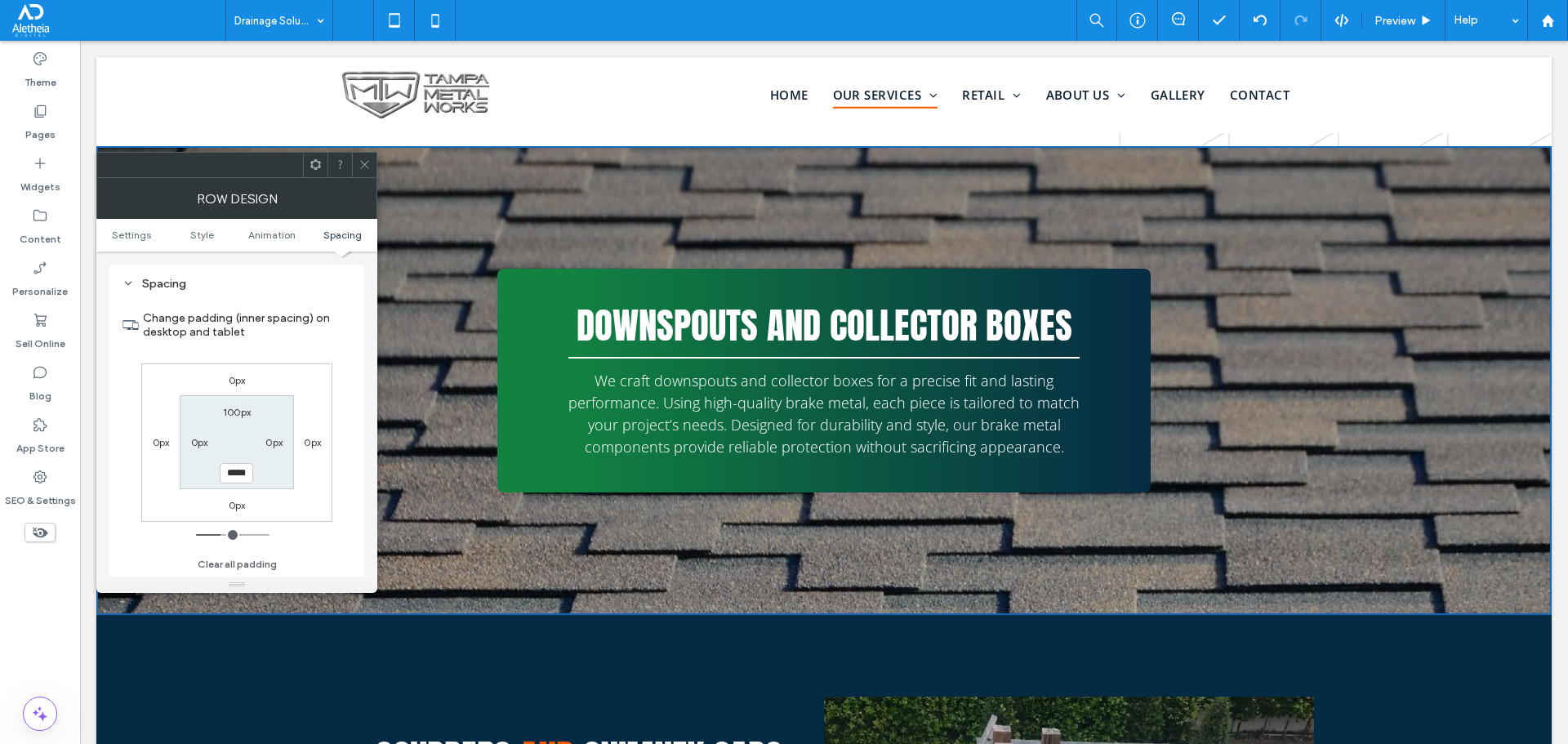
click at [367, 171] on span at bounding box center [364, 165] width 12 height 24
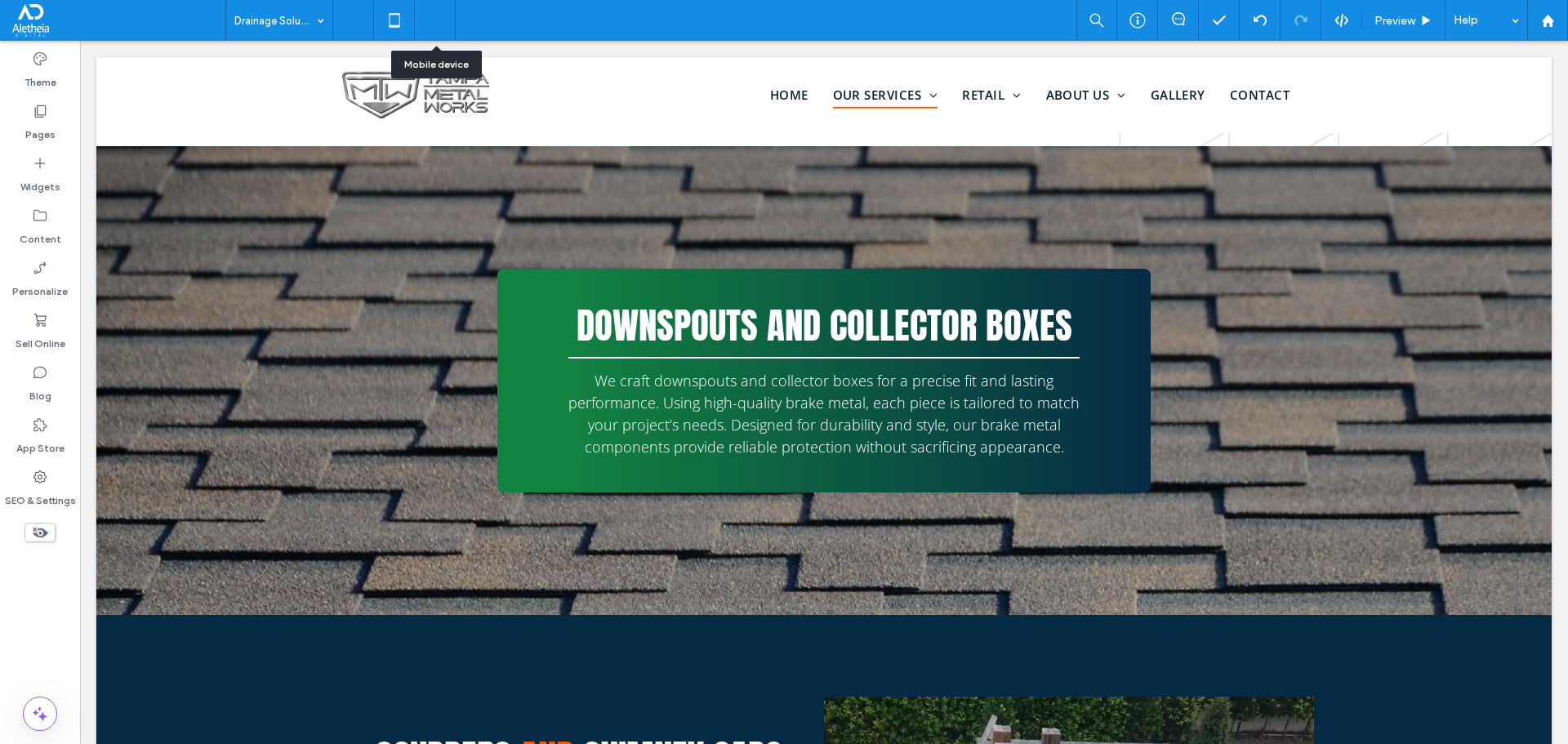
click at [436, 21] on icon at bounding box center [435, 19] width 32 height 32
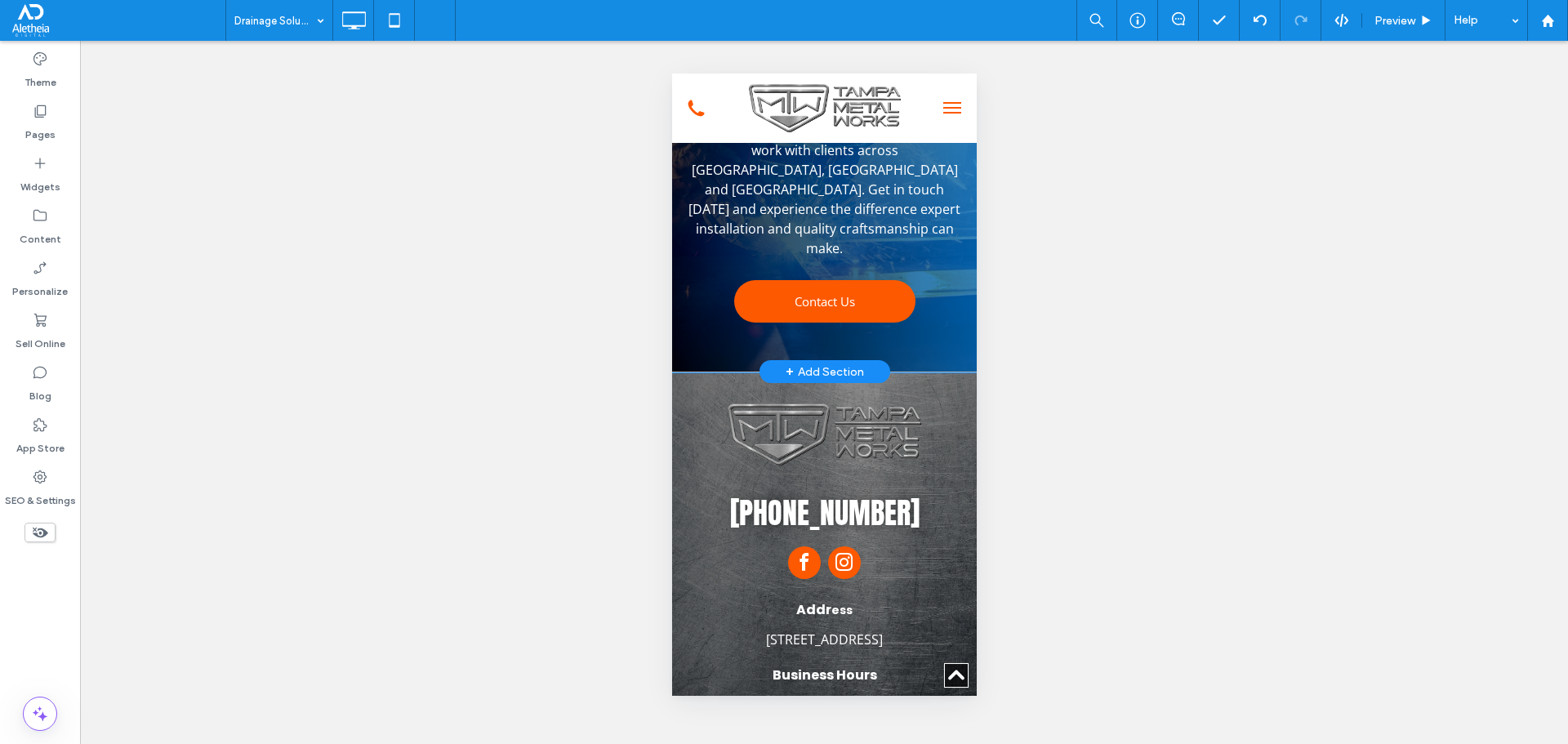
scroll to position [3020, 0]
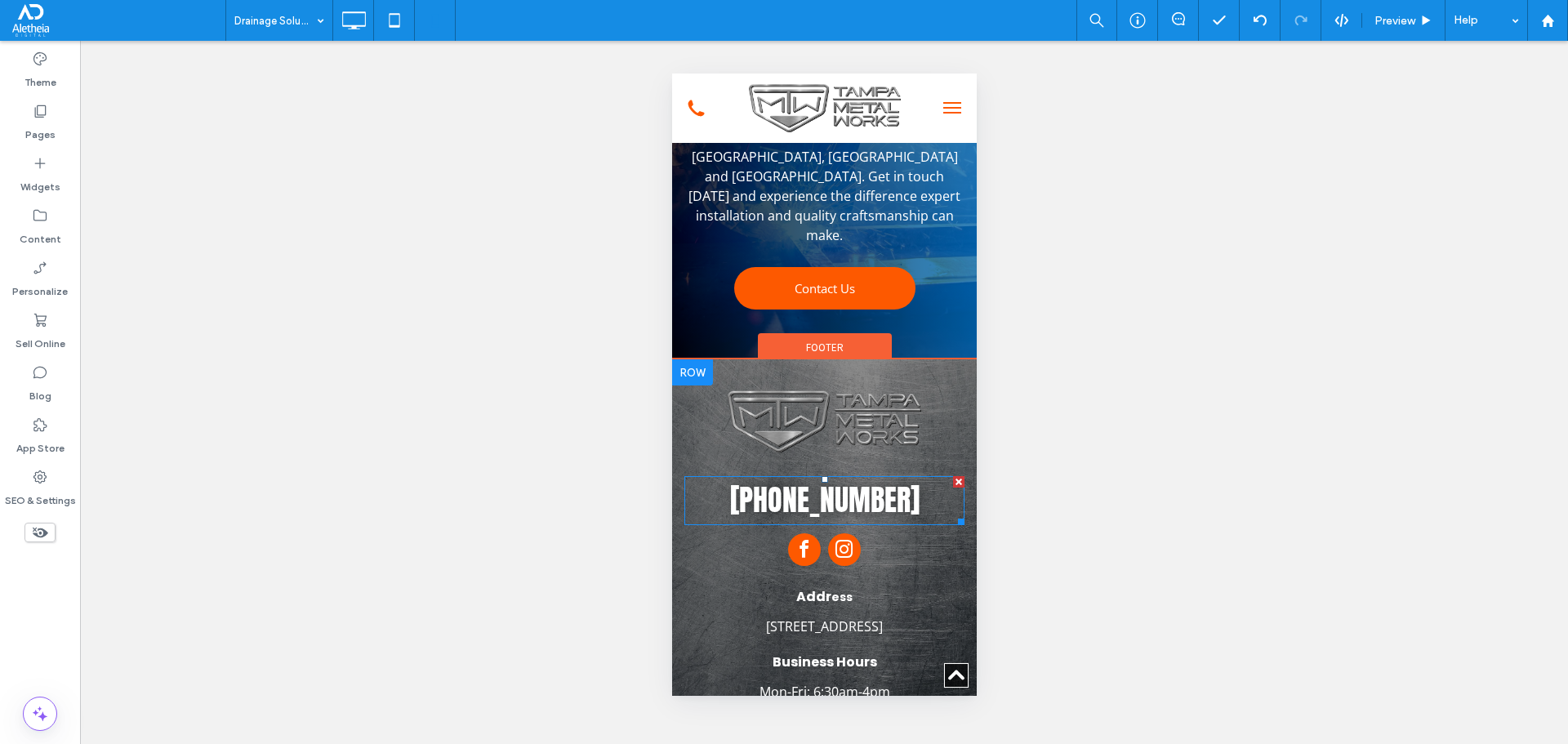
click at [800, 478] on link "813-628-9223" at bounding box center [824, 500] width 190 height 44
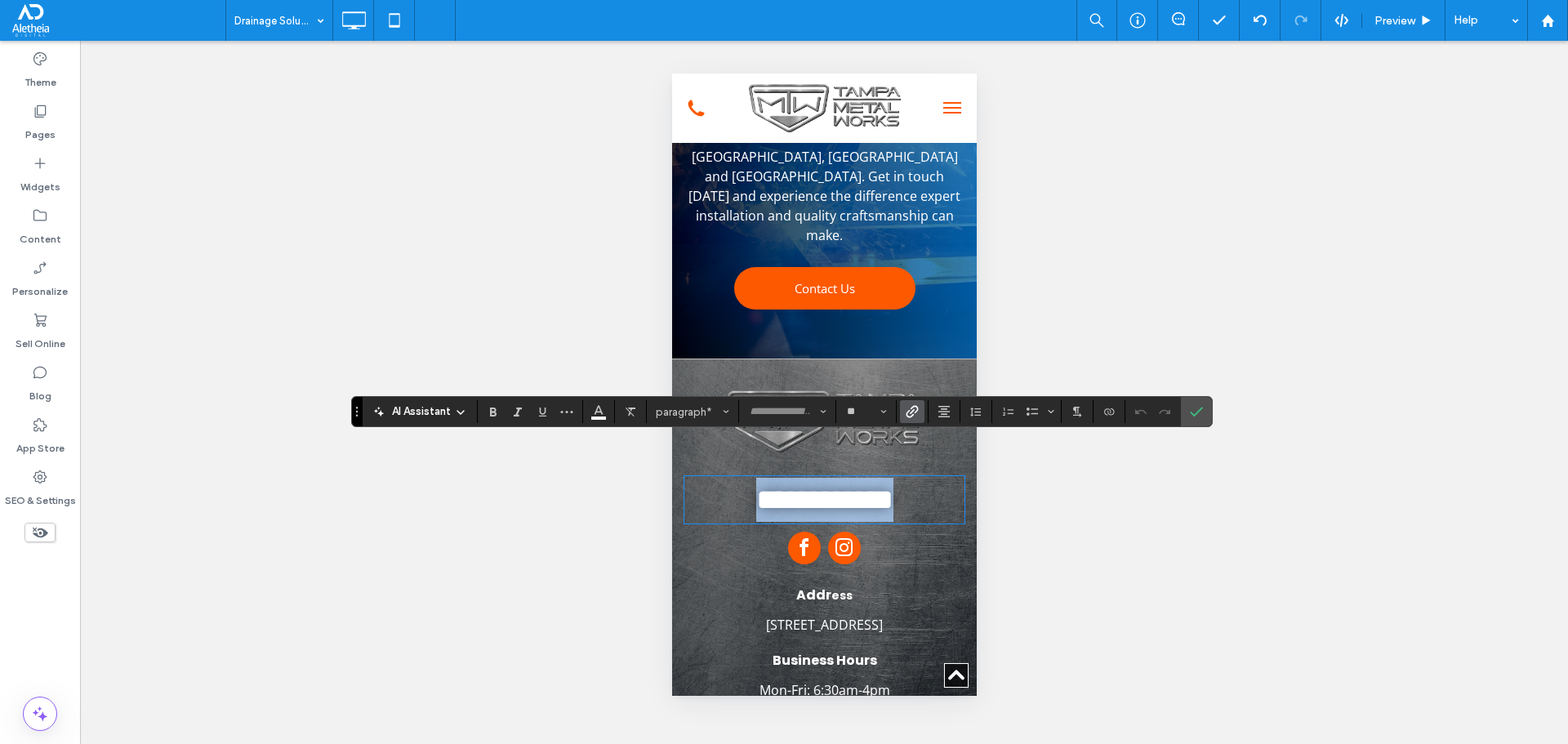
click at [800, 485] on link "**********" at bounding box center [824, 500] width 137 height 30
click at [851, 409] on input "**" at bounding box center [861, 411] width 31 height 13
type input "**"
click at [1175, 409] on icon "Confirm" at bounding box center [1196, 411] width 13 height 13
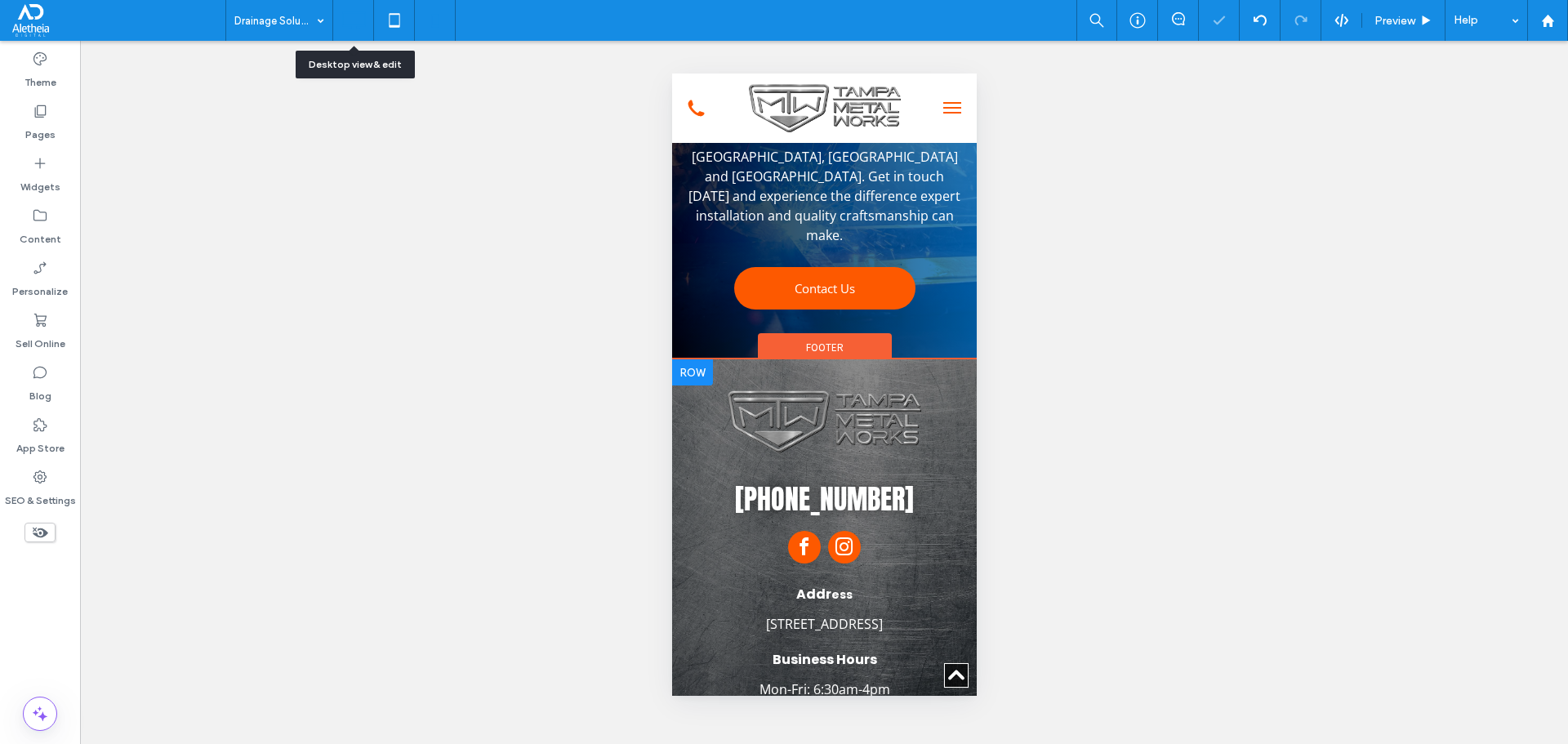
click at [345, 22] on icon at bounding box center [353, 19] width 32 height 32
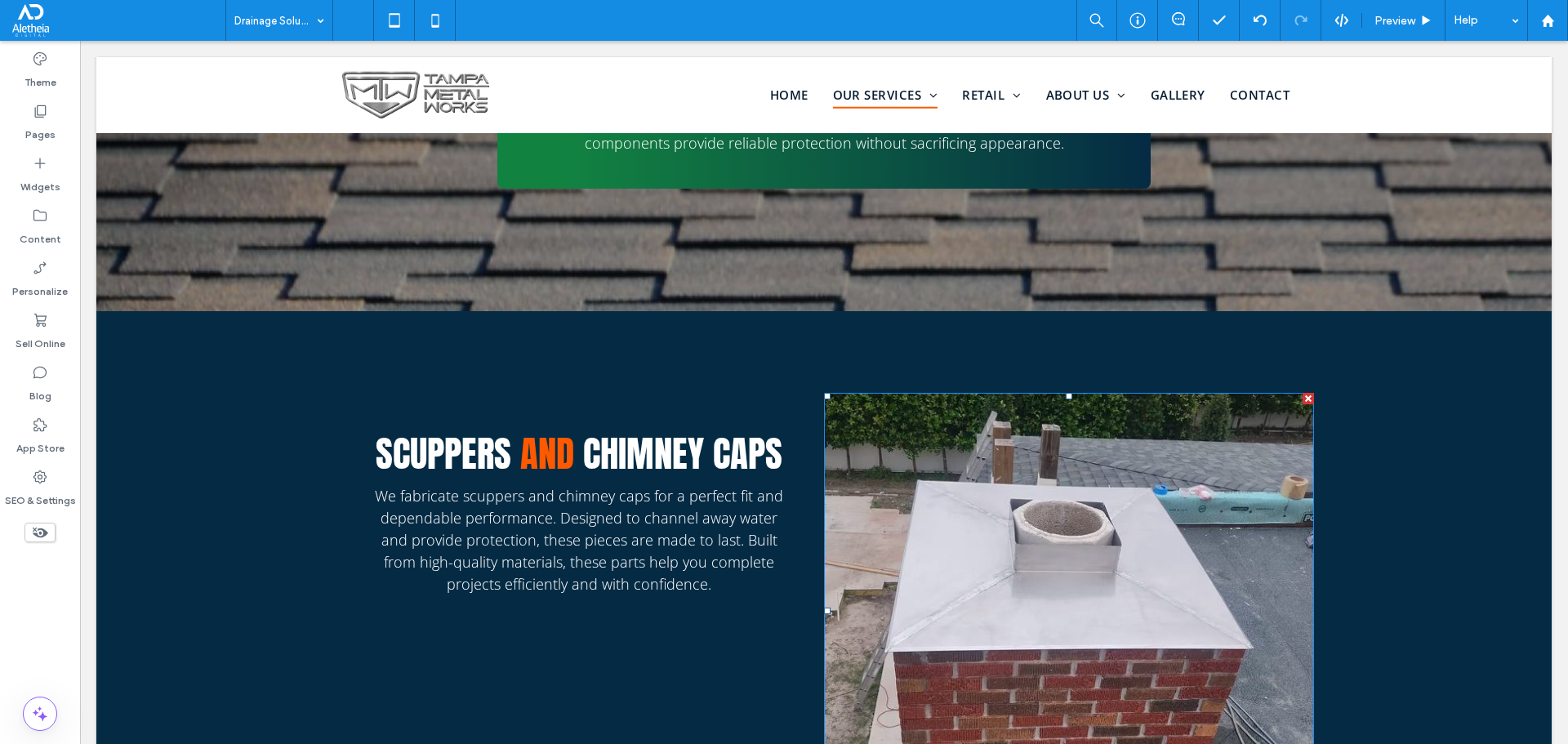
scroll to position [1120, 0]
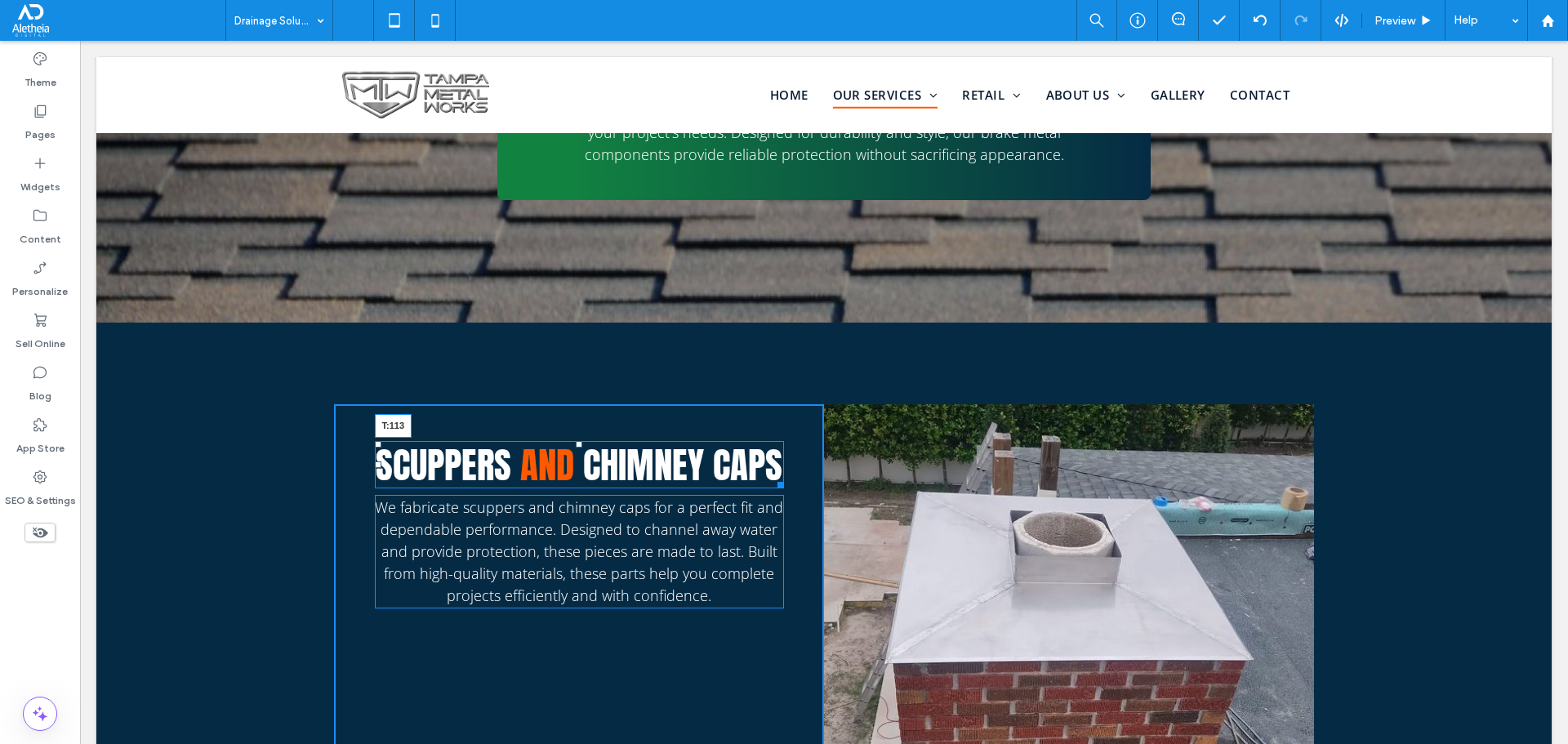
drag, startPoint x: 566, startPoint y: 432, endPoint x: 564, endPoint y: 487, distance: 55.0
click at [564, 487] on div "Scuppers and Chimney caps T:113" at bounding box center [579, 464] width 410 height 47
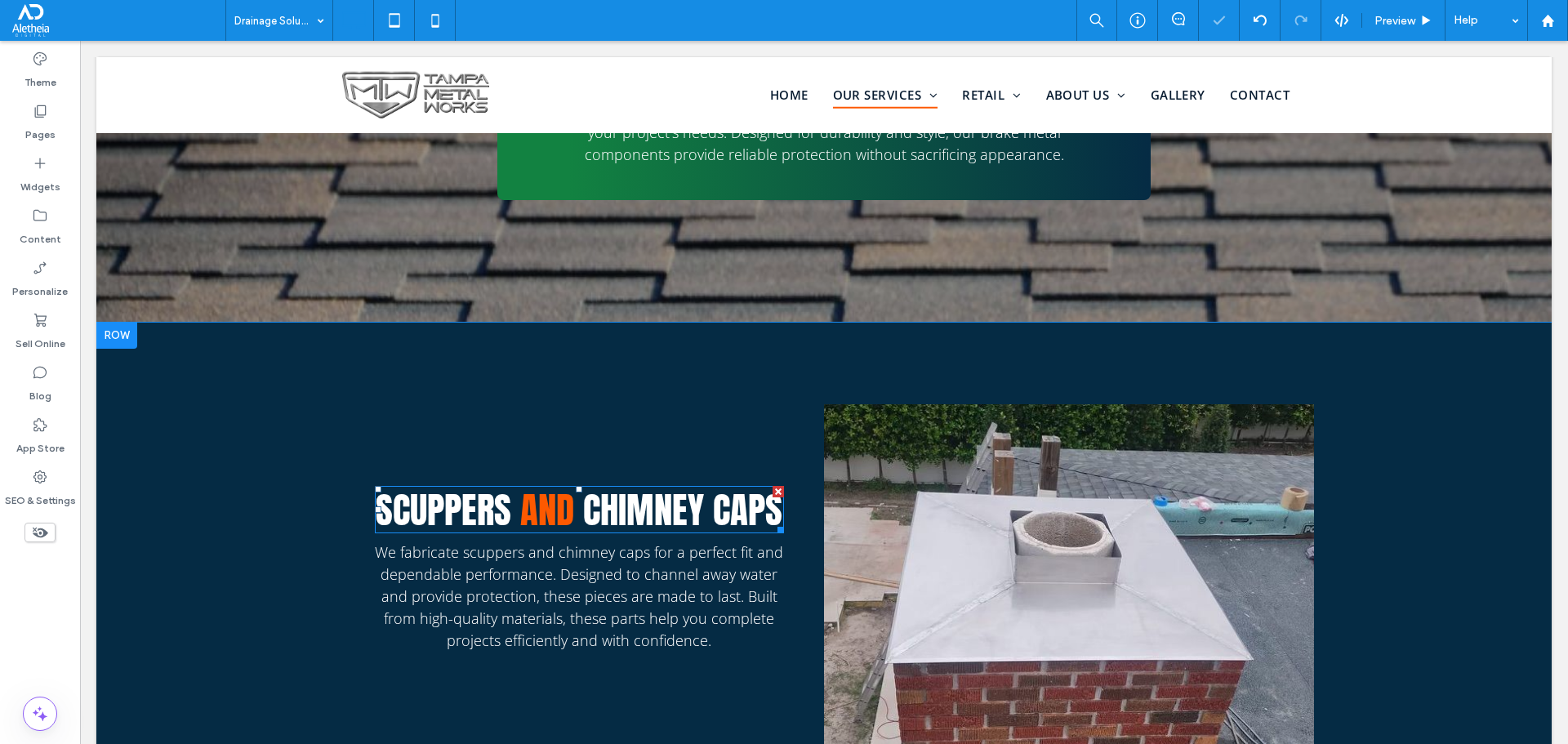
drag, startPoint x: 598, startPoint y: 480, endPoint x: 583, endPoint y: 491, distance: 18.6
click at [583, 491] on span "Chimney caps" at bounding box center [683, 509] width 200 height 55
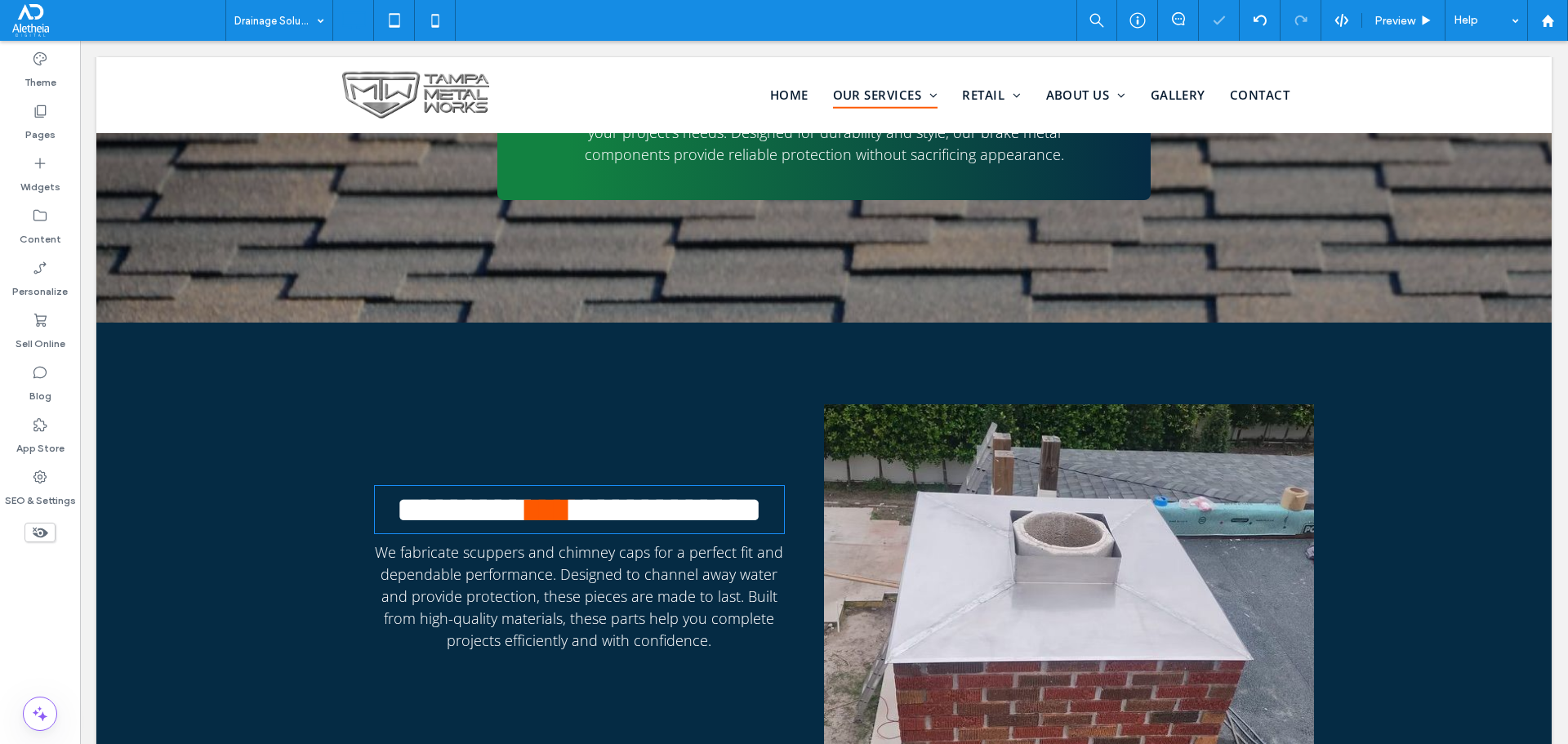
type input "*****"
type input "**"
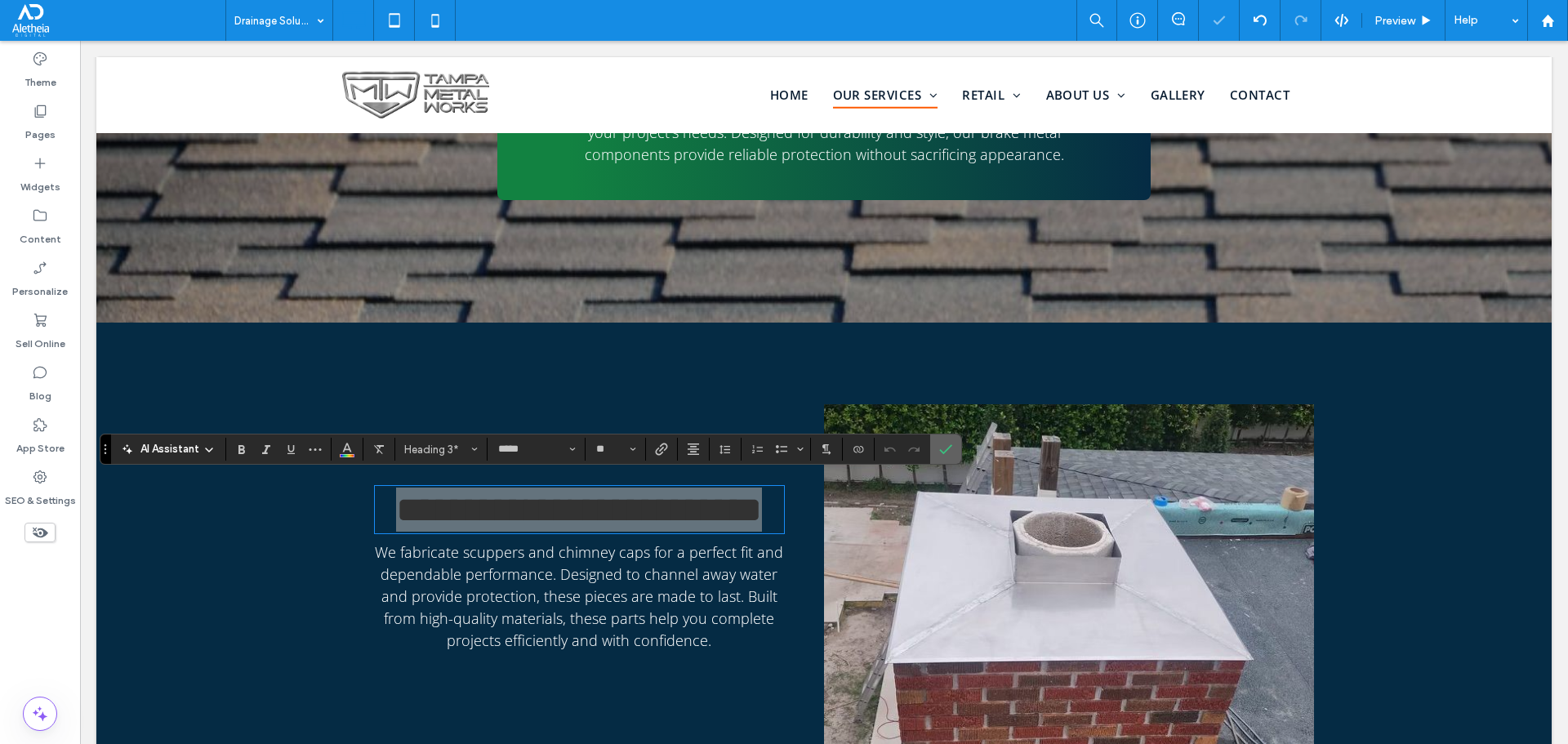
click at [944, 455] on icon "Confirm" at bounding box center [946, 449] width 13 height 13
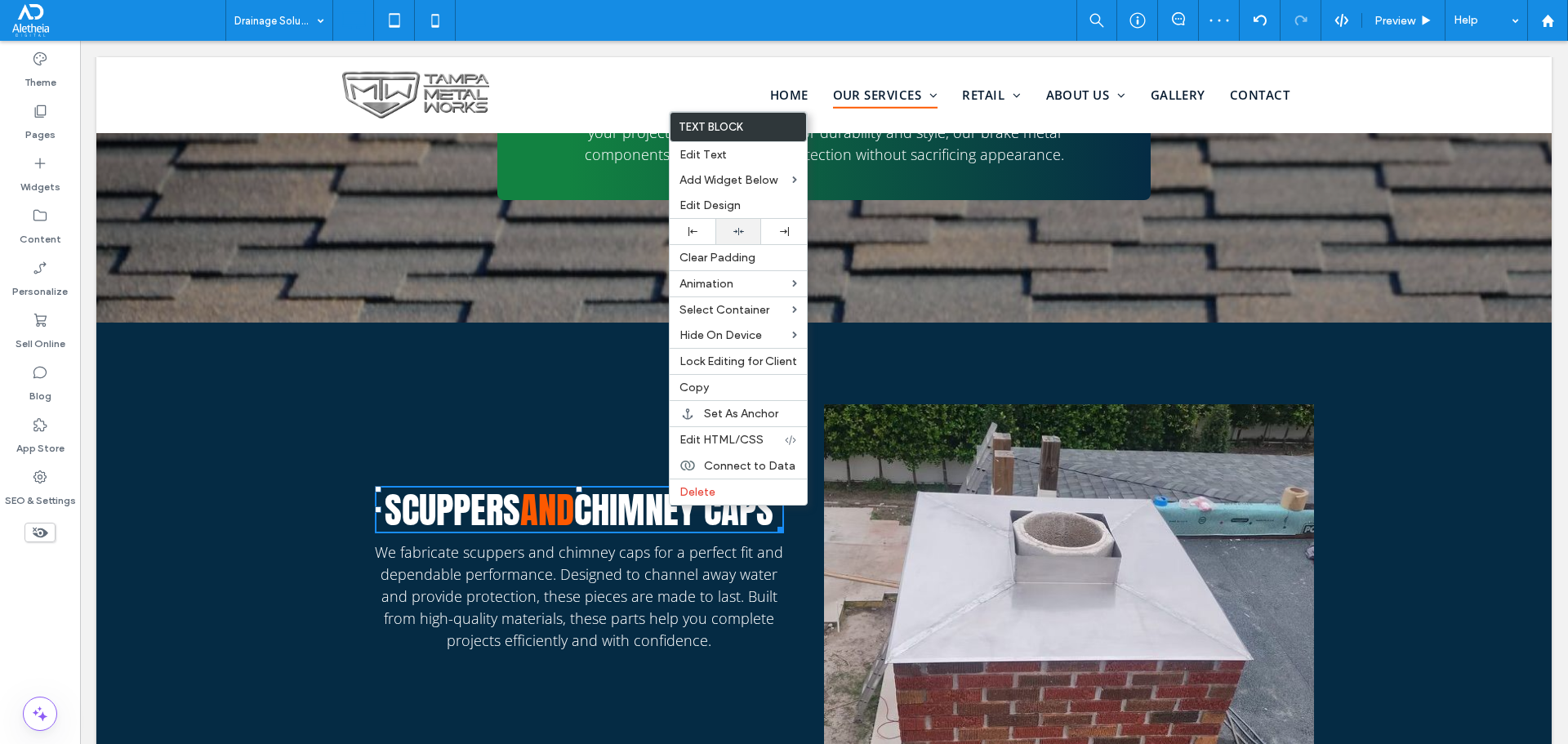
click at [736, 237] on div at bounding box center [738, 231] width 45 height 25
click at [589, 388] on div "Scuppers and Chimney caps We fabricate scuppers and chimney caps for a perfect …" at bounding box center [824, 622] width 1455 height 599
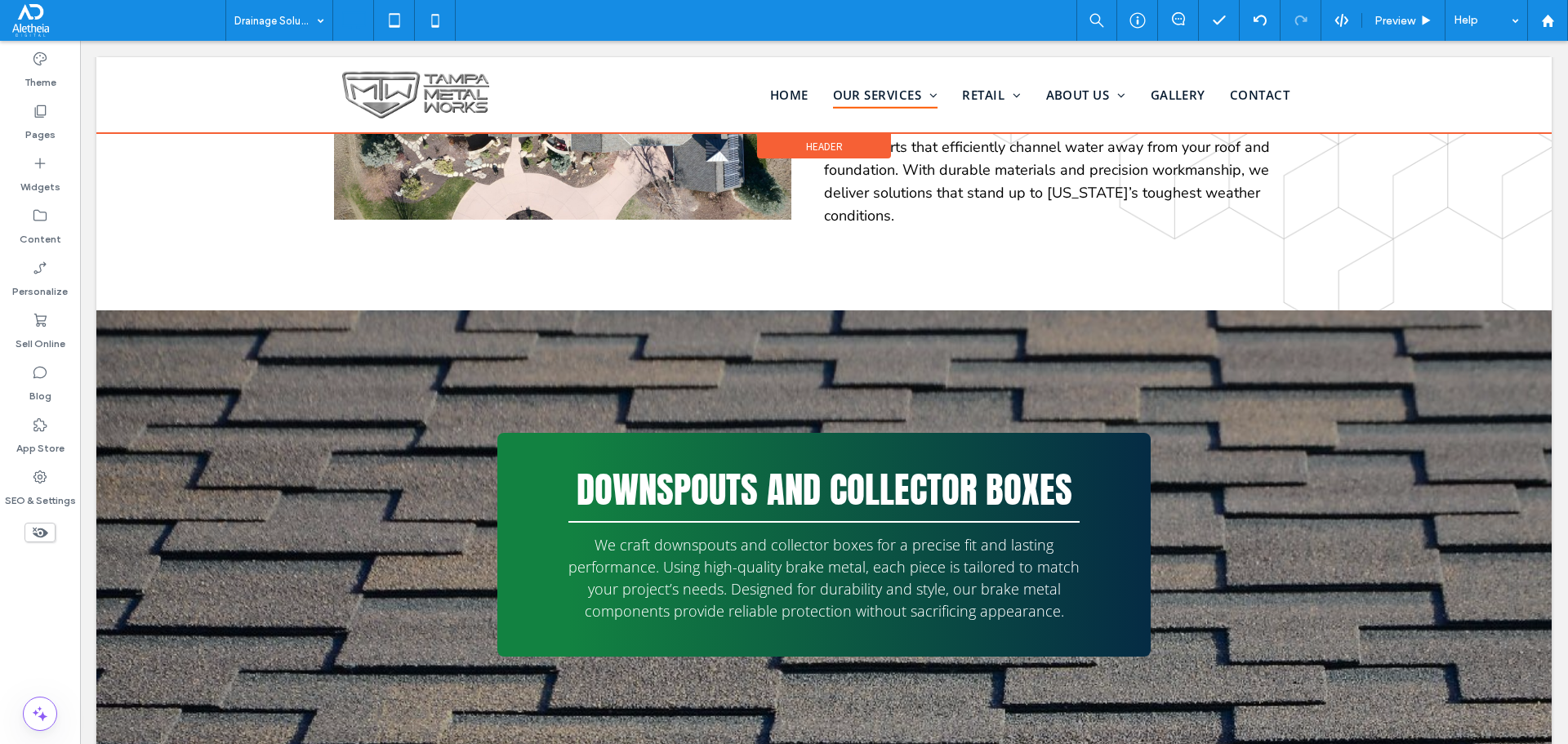
scroll to position [630, 0]
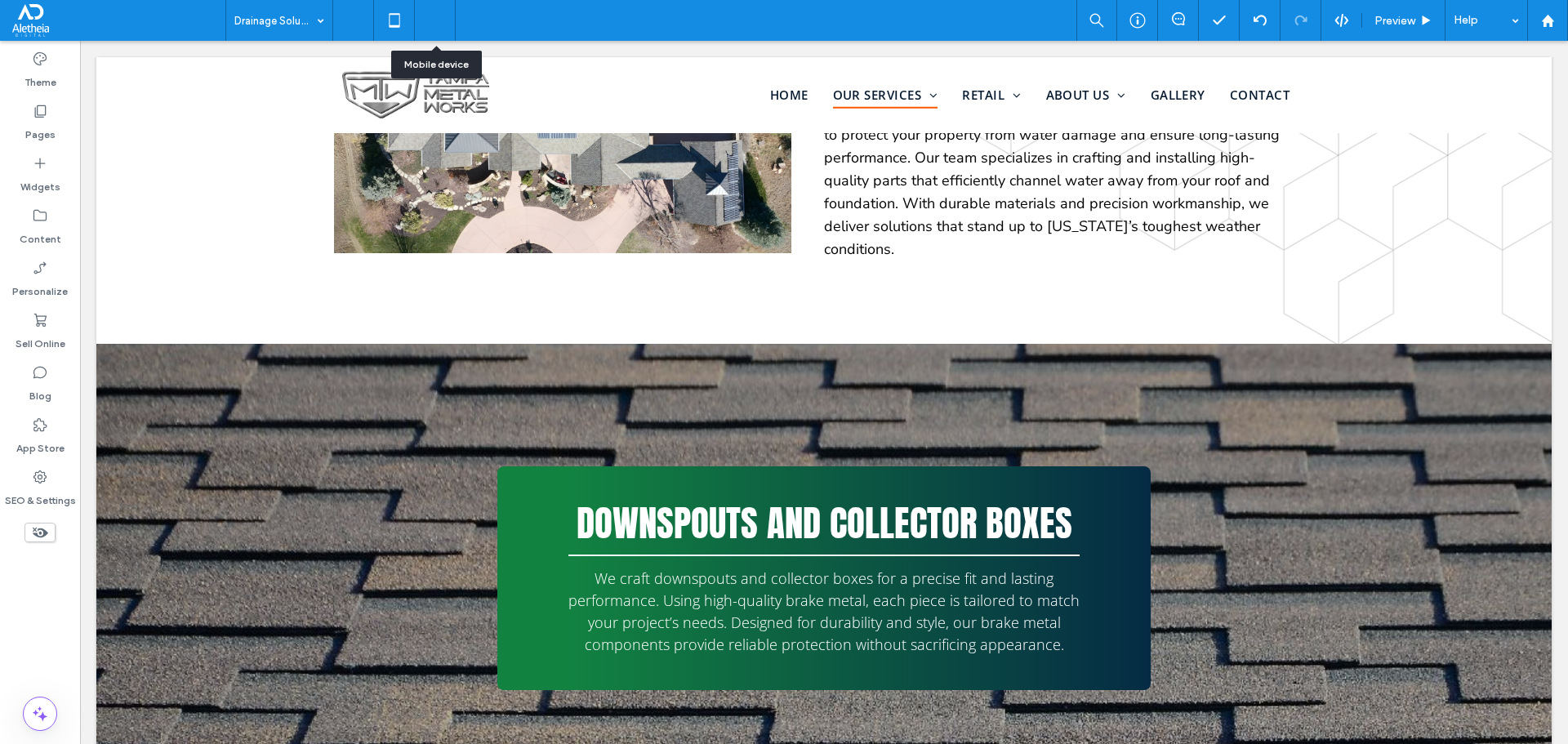
click at [419, 22] on icon at bounding box center [435, 19] width 32 height 32
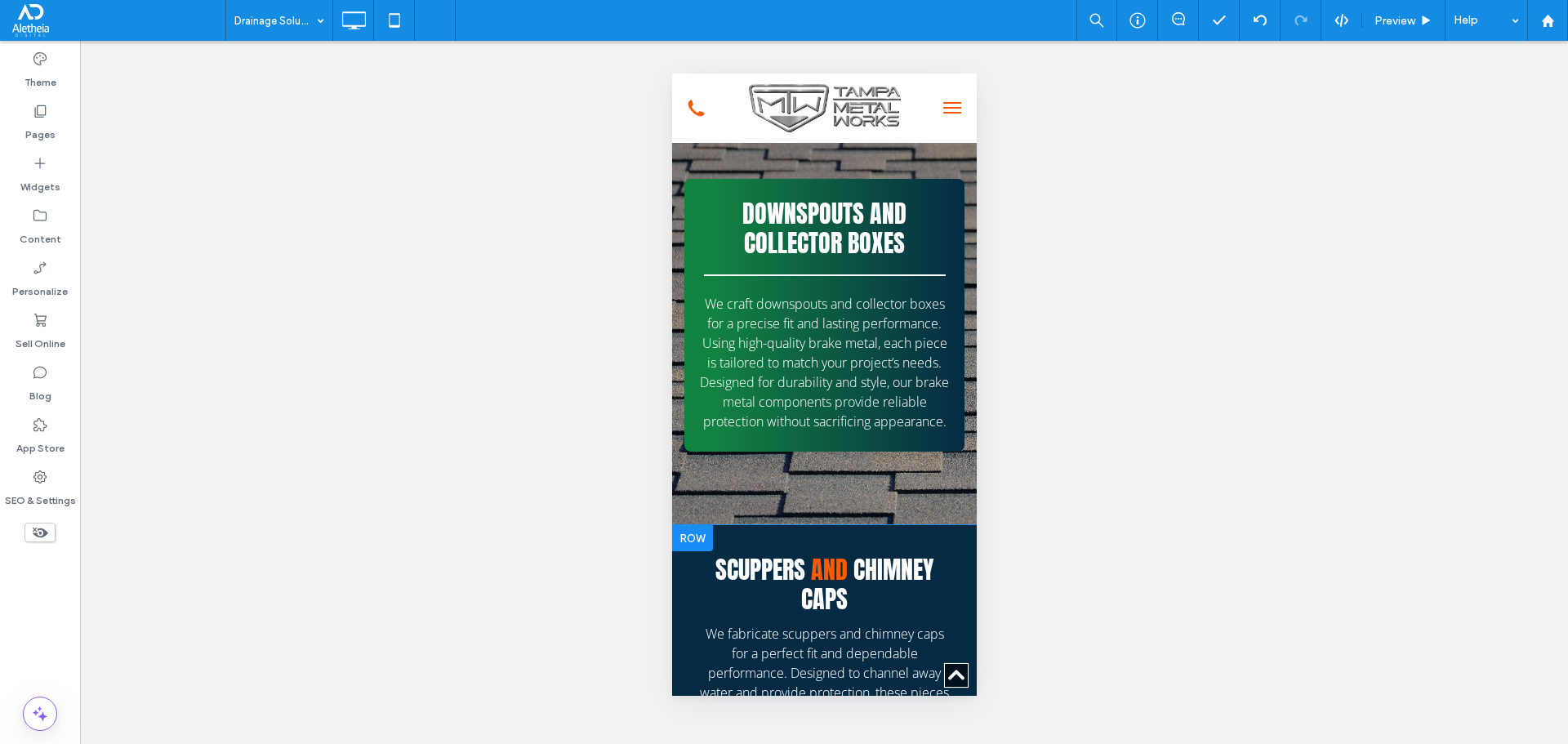
scroll to position [816, 0]
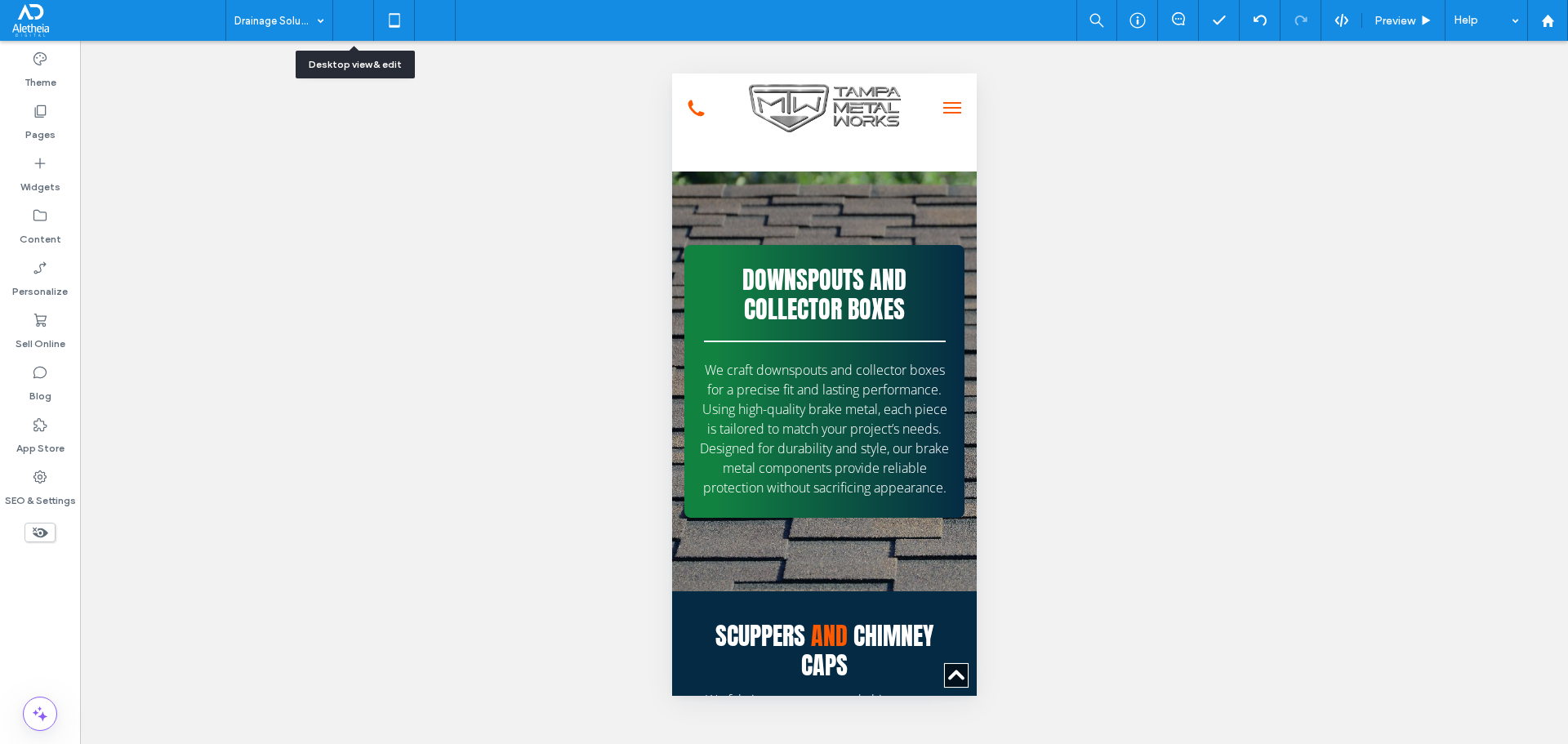
click at [355, 11] on icon at bounding box center [353, 19] width 32 height 32
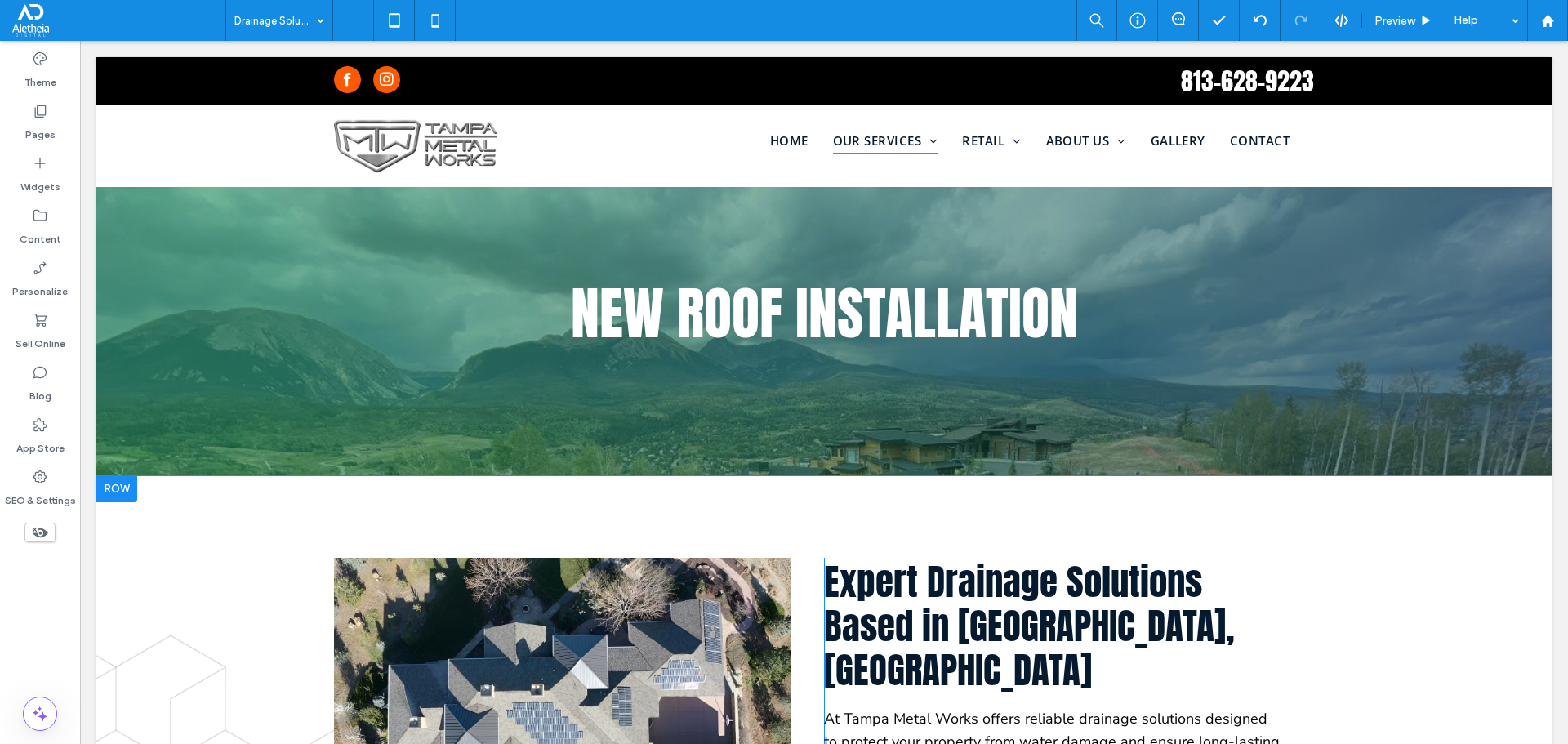
scroll to position [0, 0]
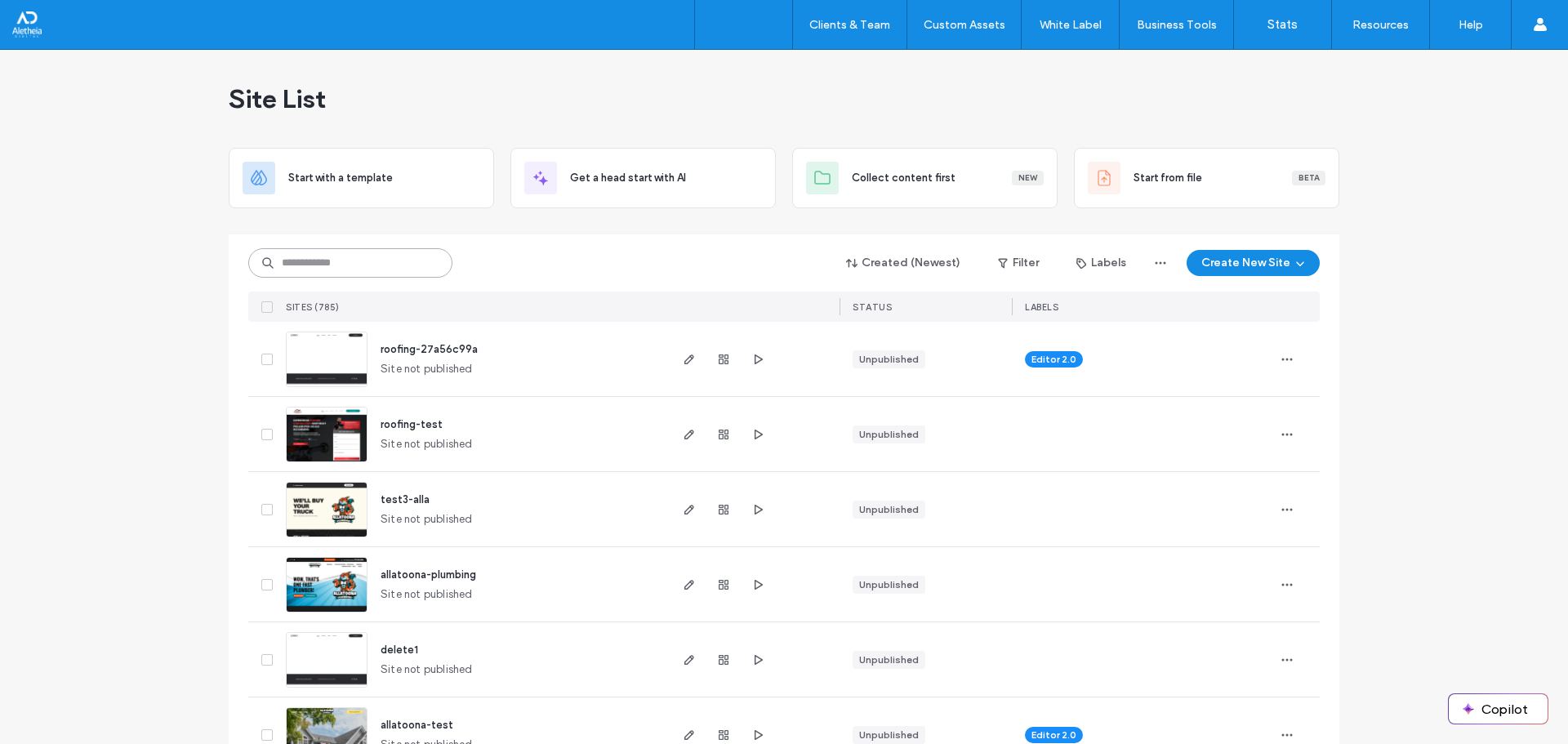
click at [371, 273] on input at bounding box center [350, 263] width 204 height 30
click at [482, 256] on div "Created (Newest) Filter Labels Create New Site" at bounding box center [784, 263] width 1072 height 31
click at [381, 259] on input at bounding box center [350, 263] width 204 height 30
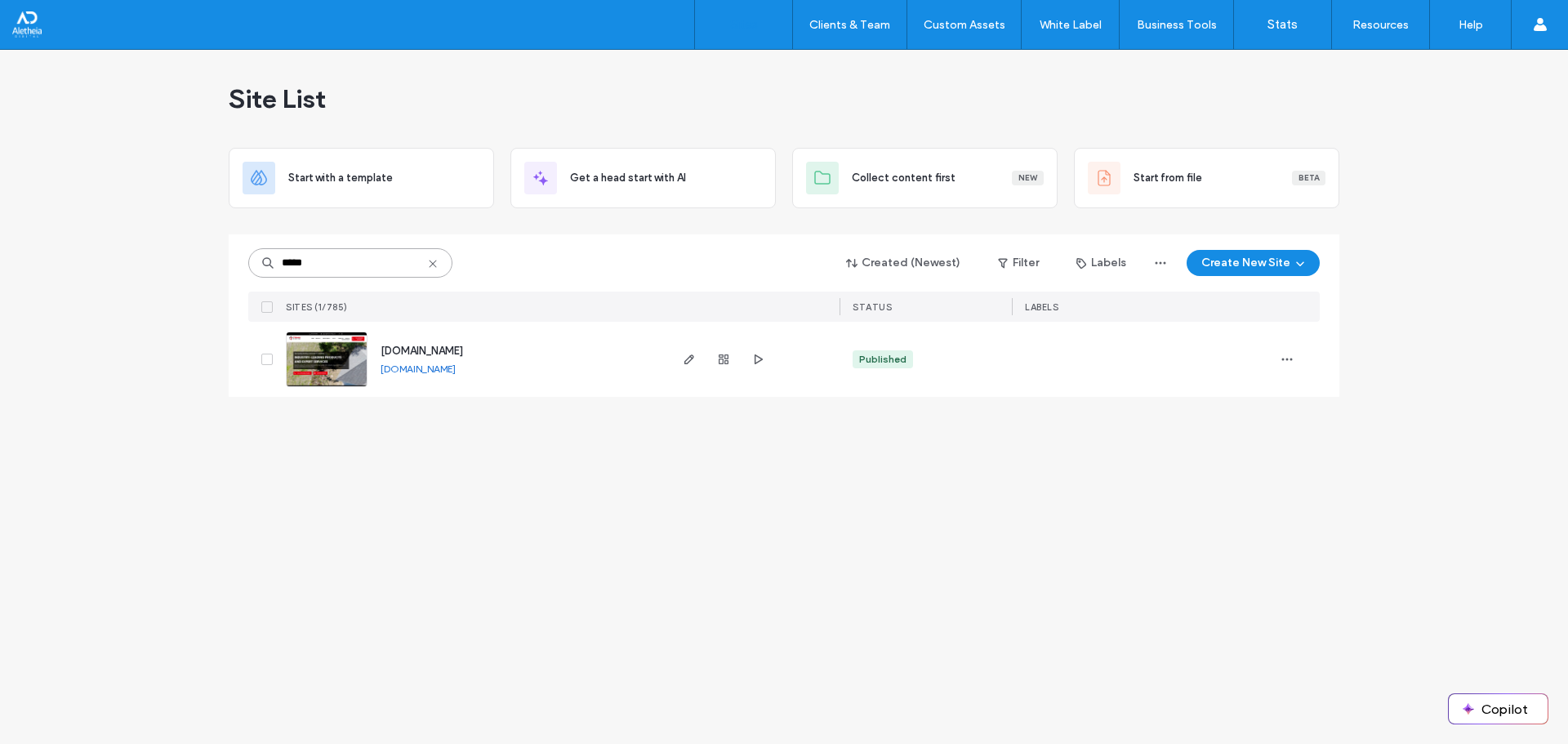
type input "*****"
click at [447, 346] on span "[DOMAIN_NAME]" at bounding box center [422, 350] width 82 height 12
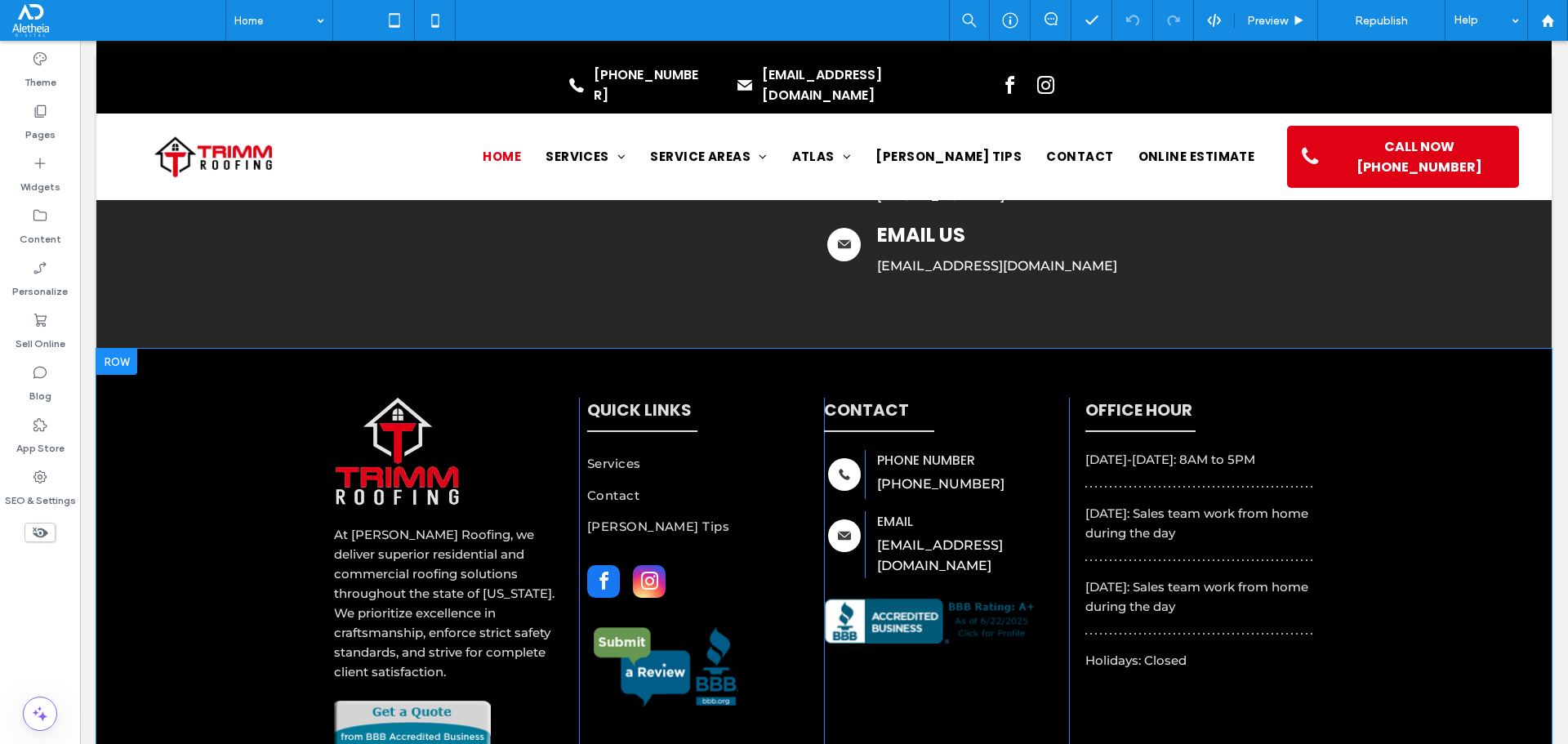
scroll to position [6664, 0]
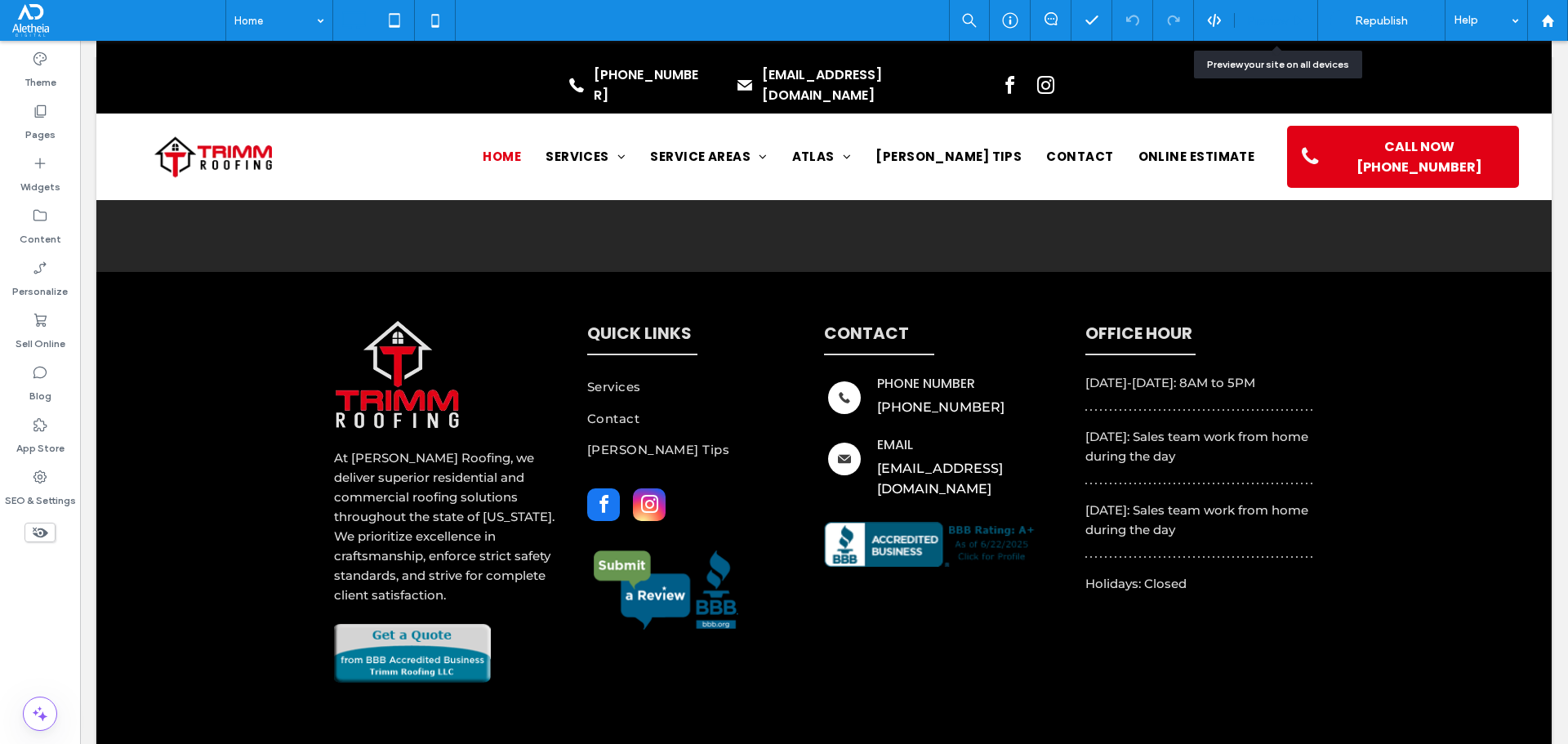
click at [1264, 28] on div "Preview" at bounding box center [1277, 20] width 83 height 41
click at [1276, 19] on span "Preview" at bounding box center [1268, 20] width 41 height 14
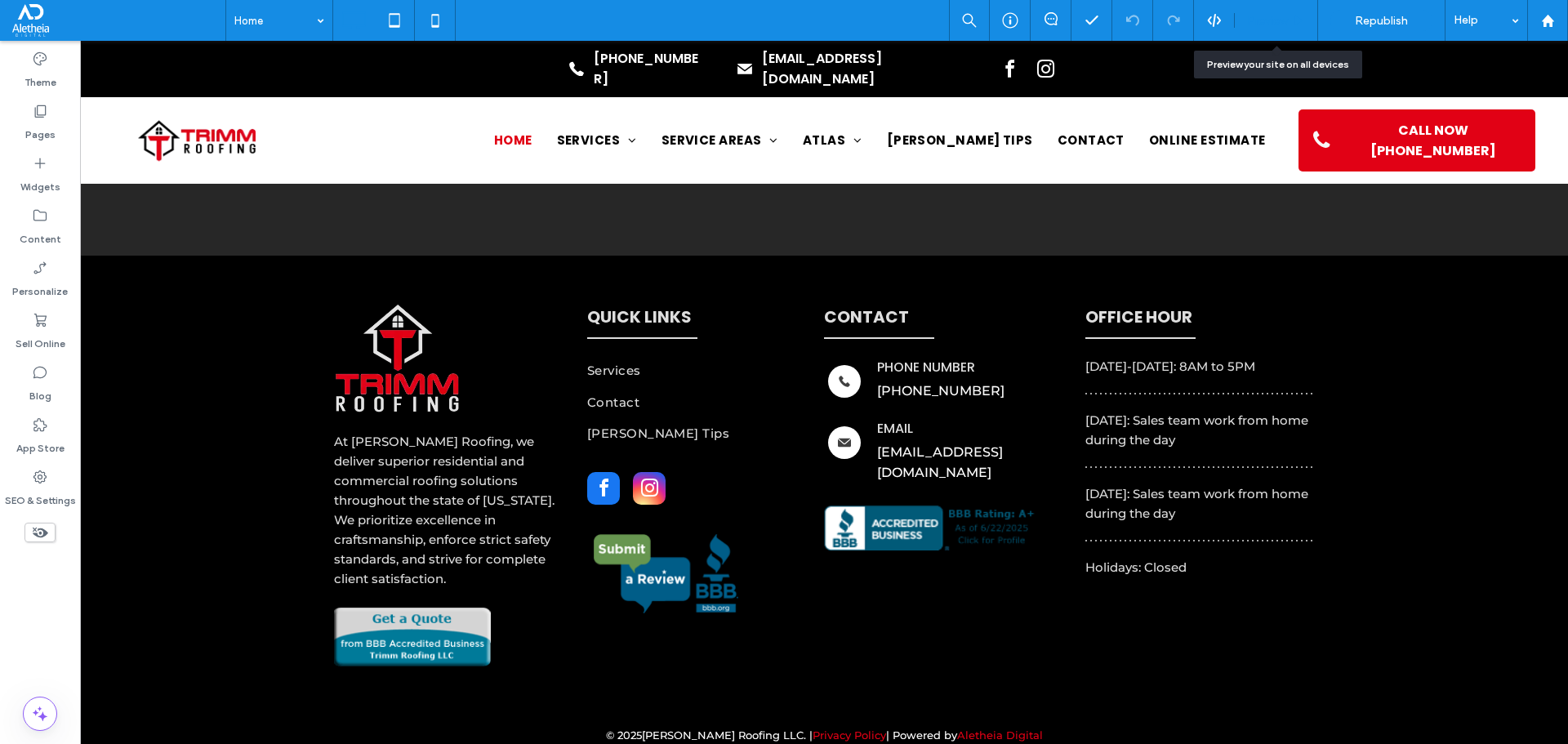
scroll to position [6630, 0]
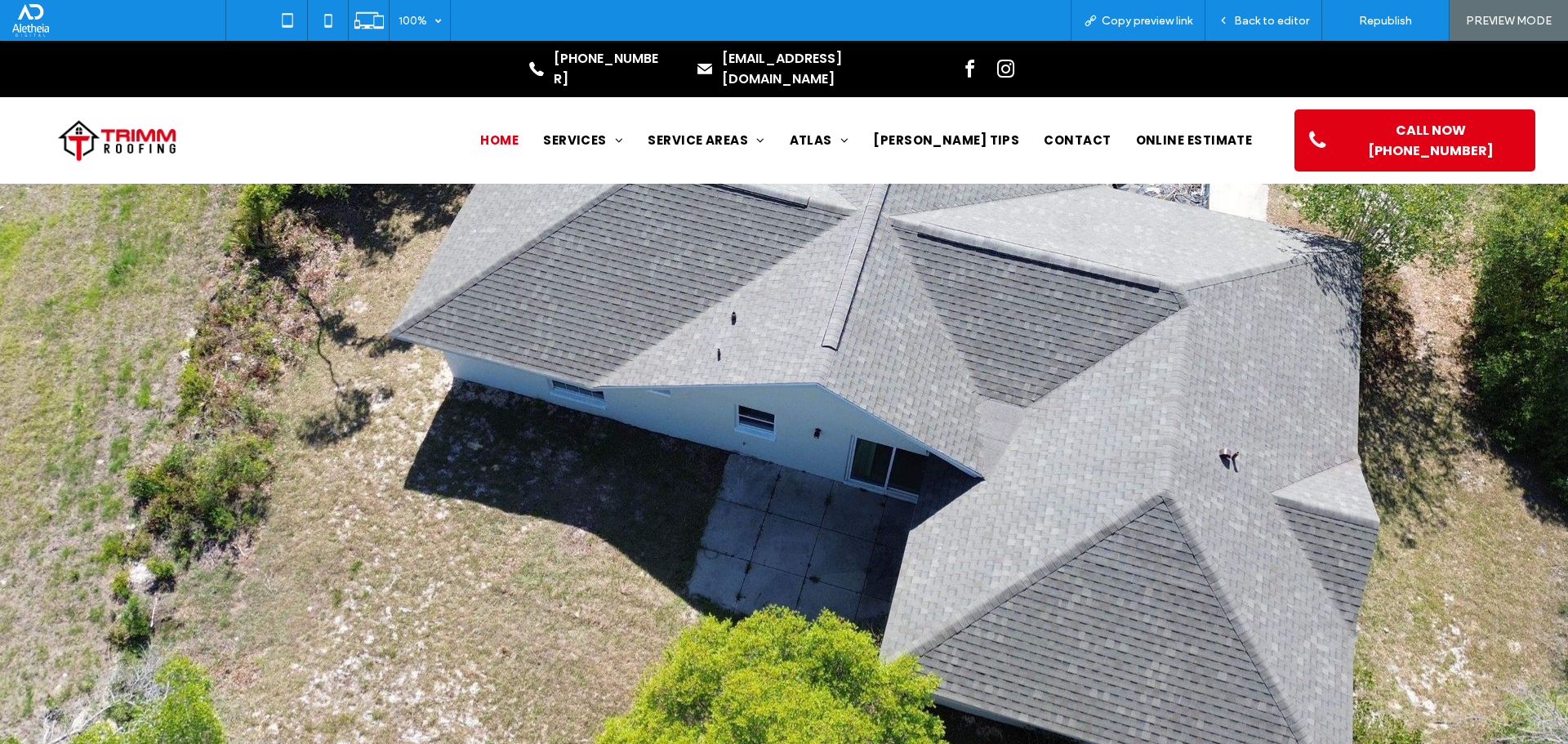
scroll to position [6630, 0]
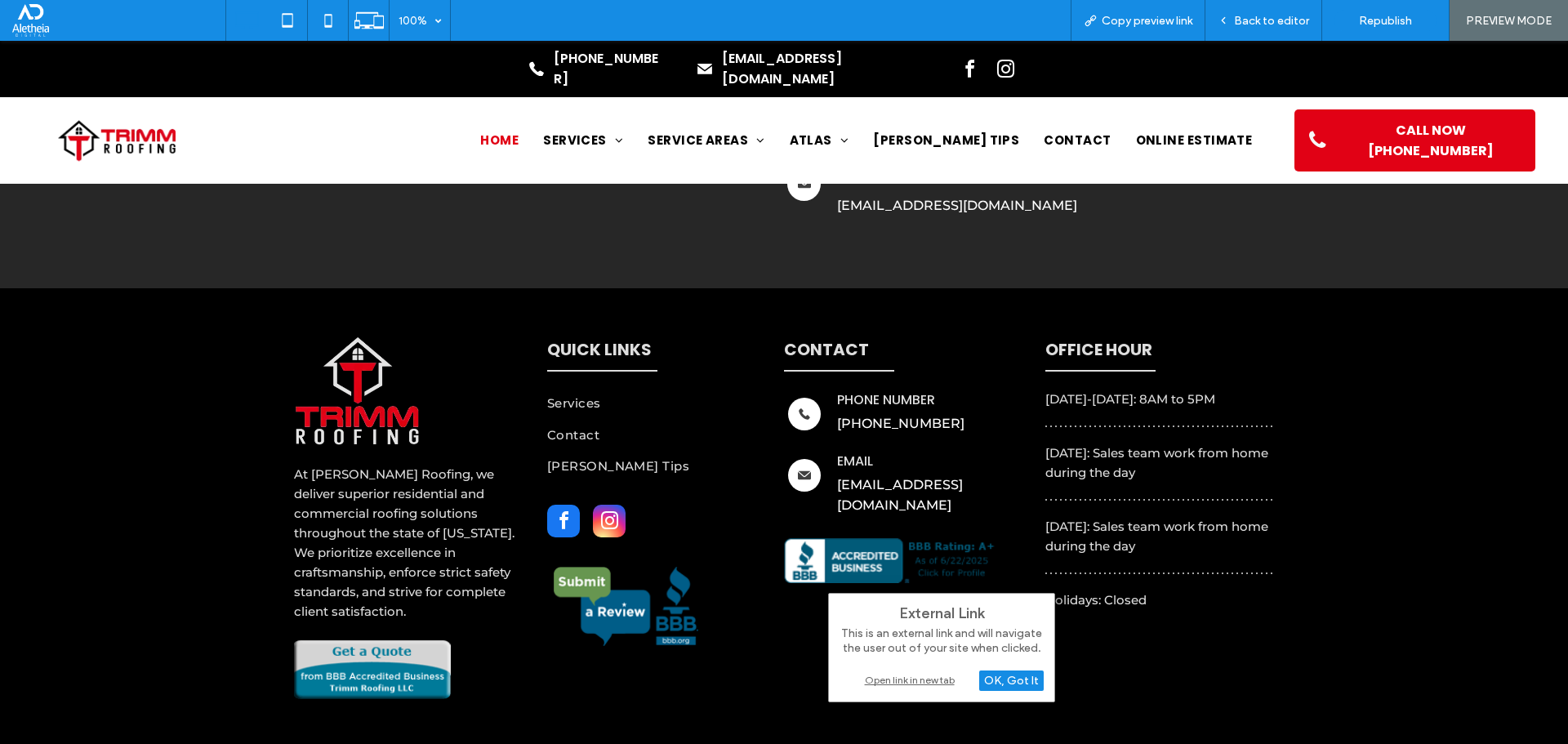
click at [929, 680] on div "Open link in new tab" at bounding box center [941, 679] width 204 height 18
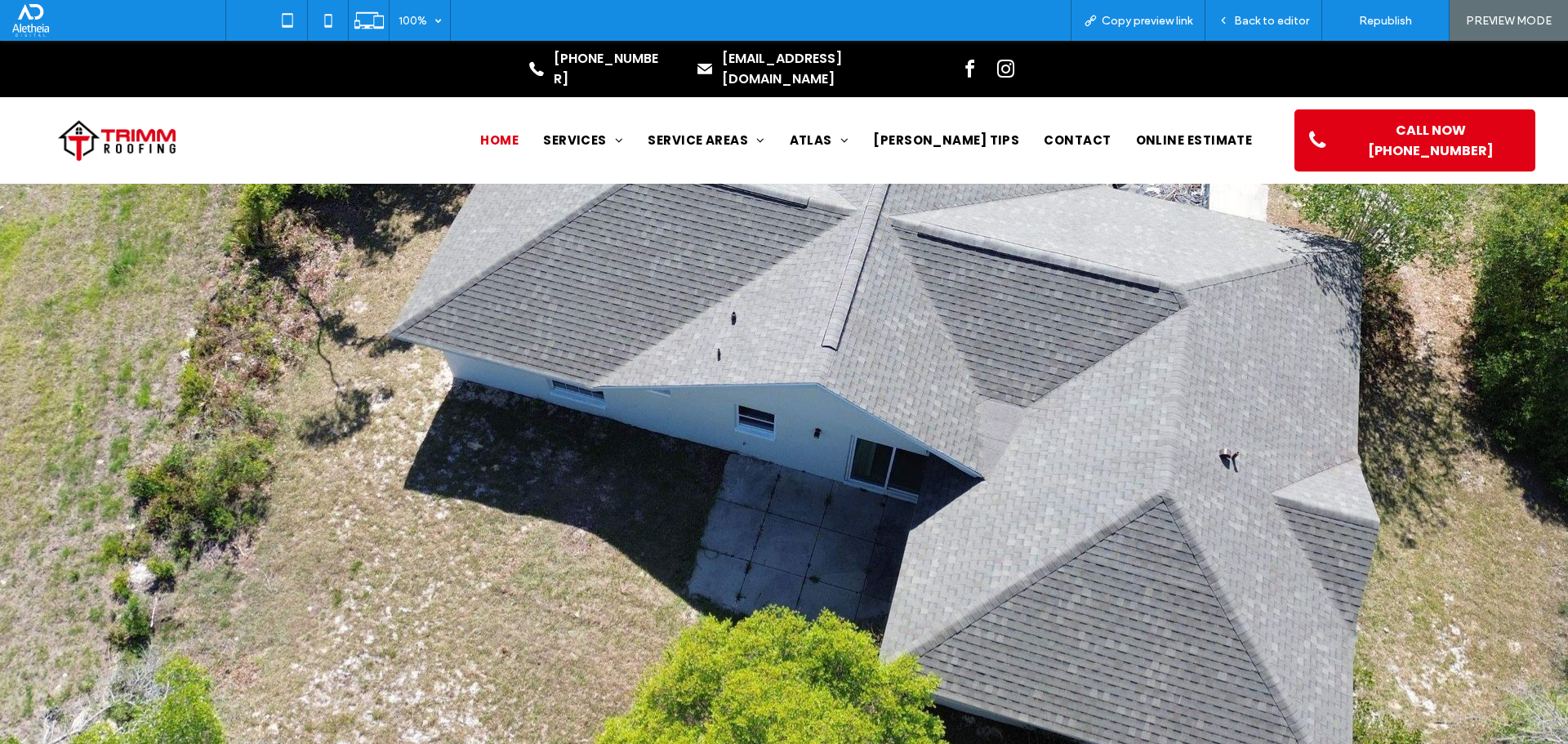
scroll to position [6630, 0]
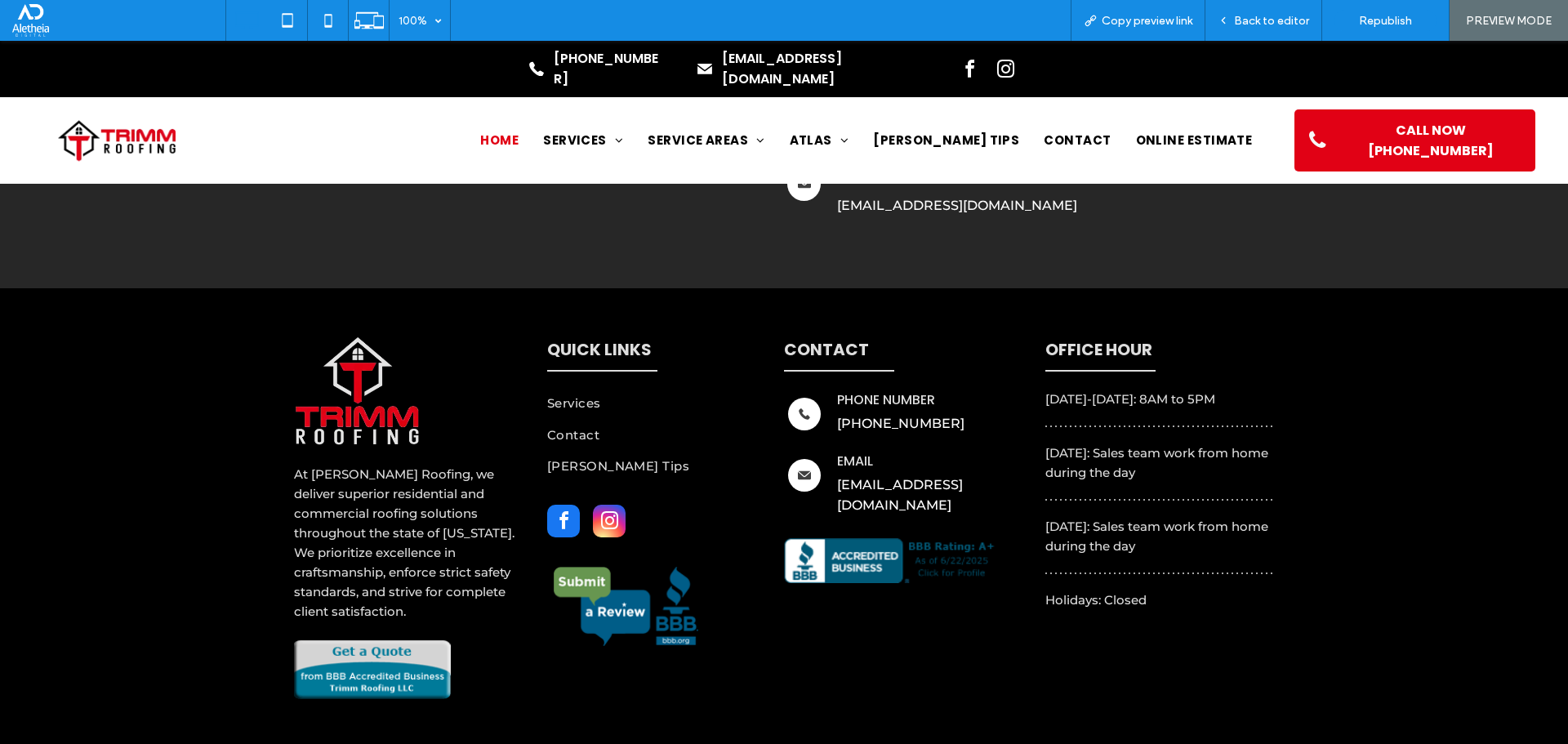
click at [604, 594] on img at bounding box center [626, 605] width 157 height 80
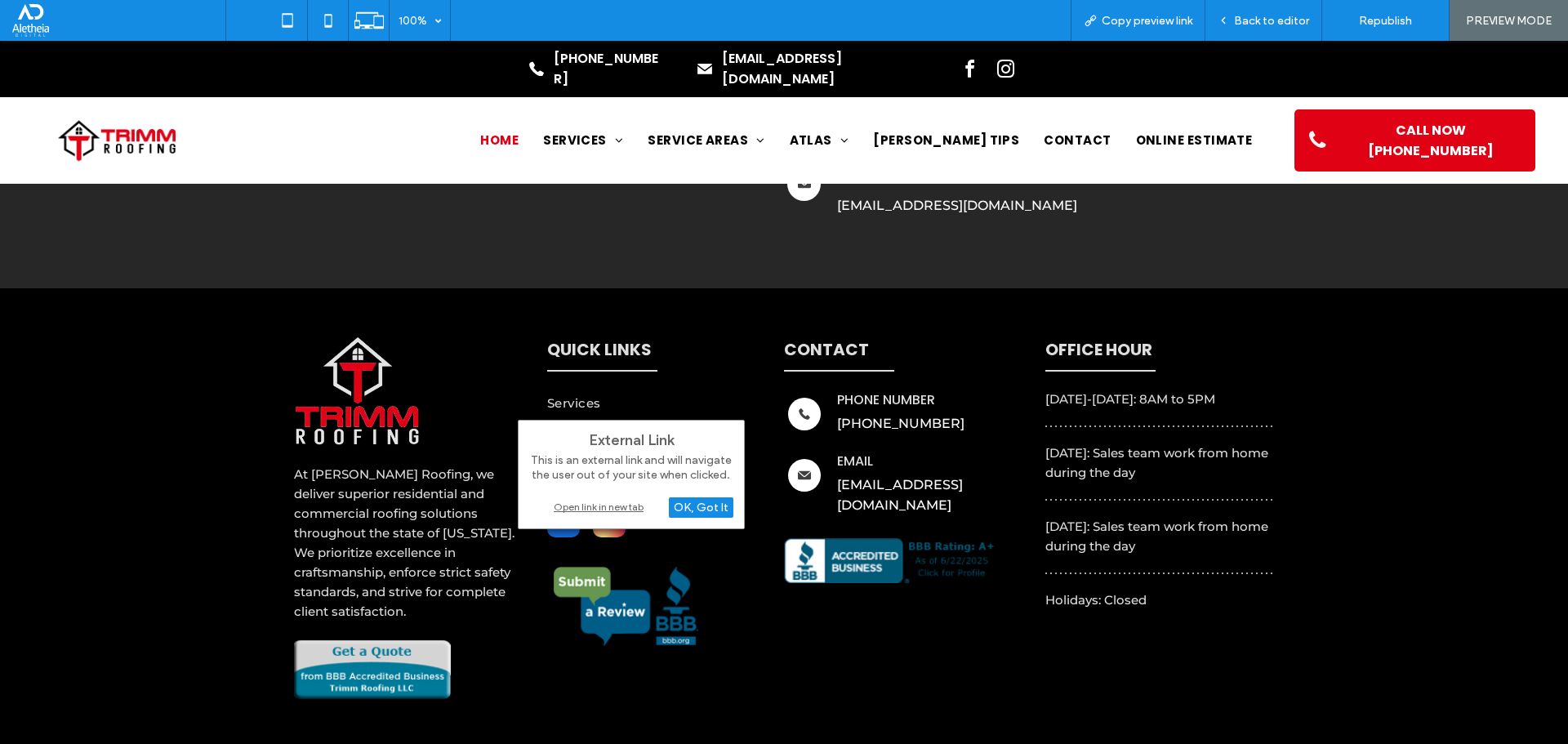
click at [626, 507] on div "Open link in new tab" at bounding box center [631, 506] width 204 height 18
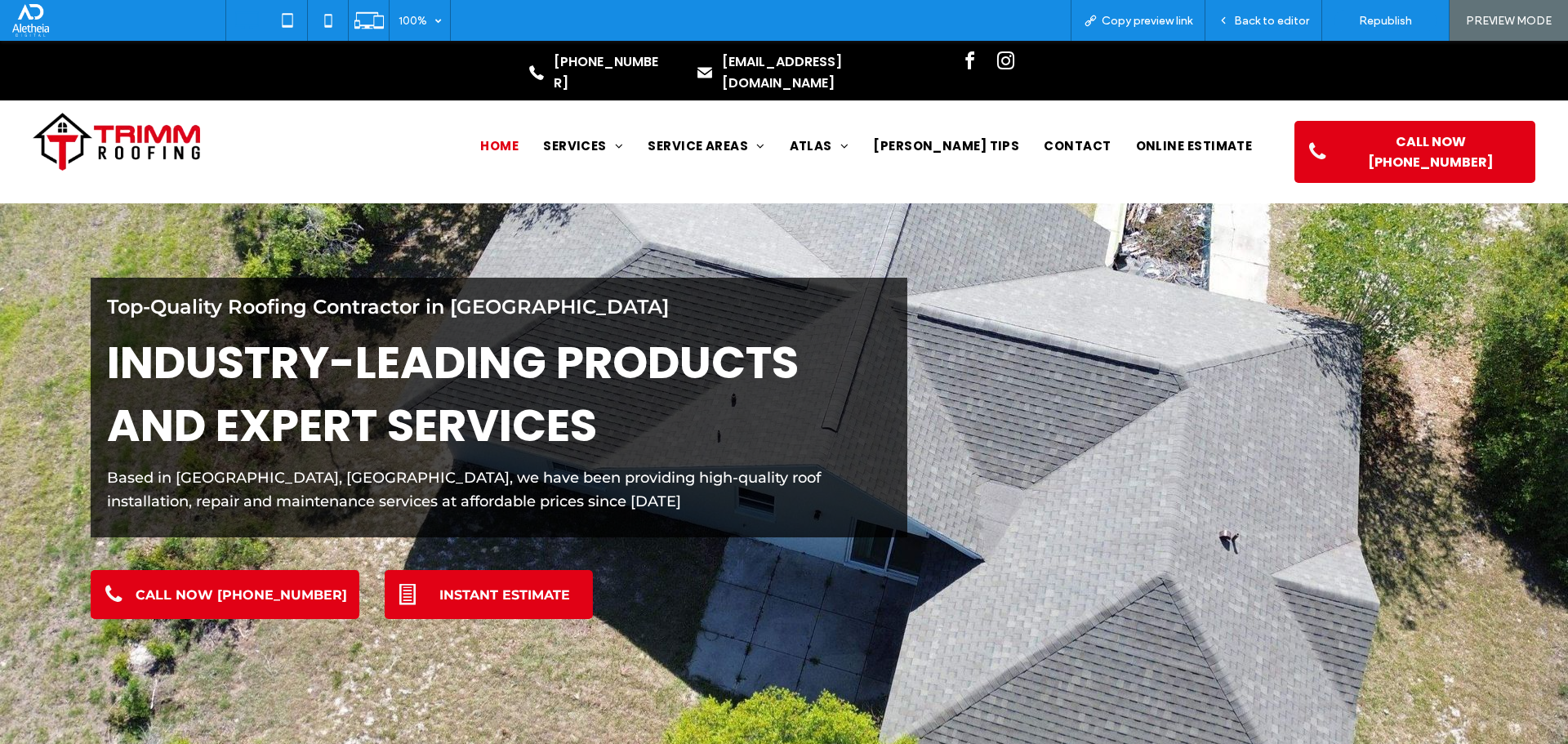
scroll to position [0, 0]
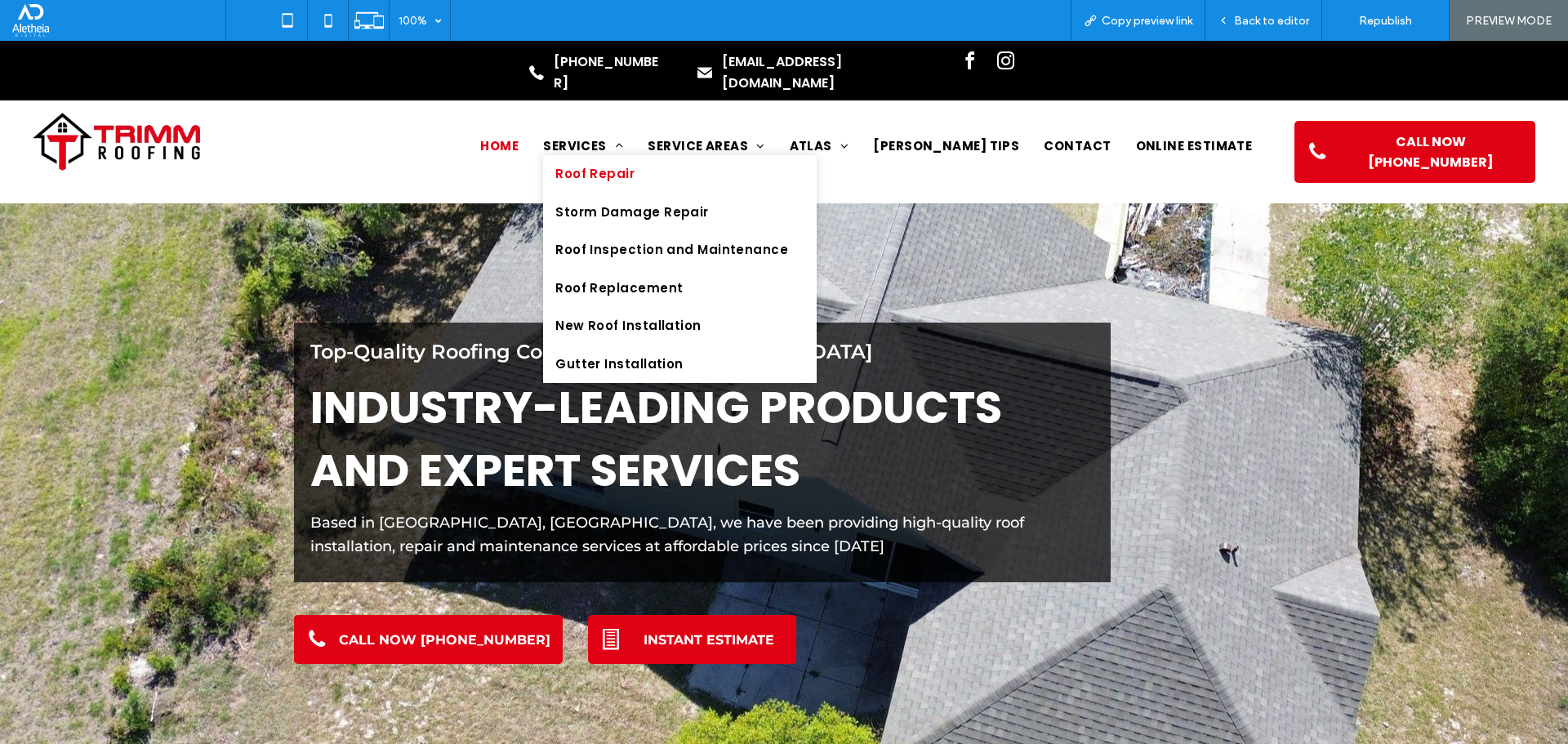
click at [634, 165] on span "Roof Repair" at bounding box center [595, 174] width 80 height 18
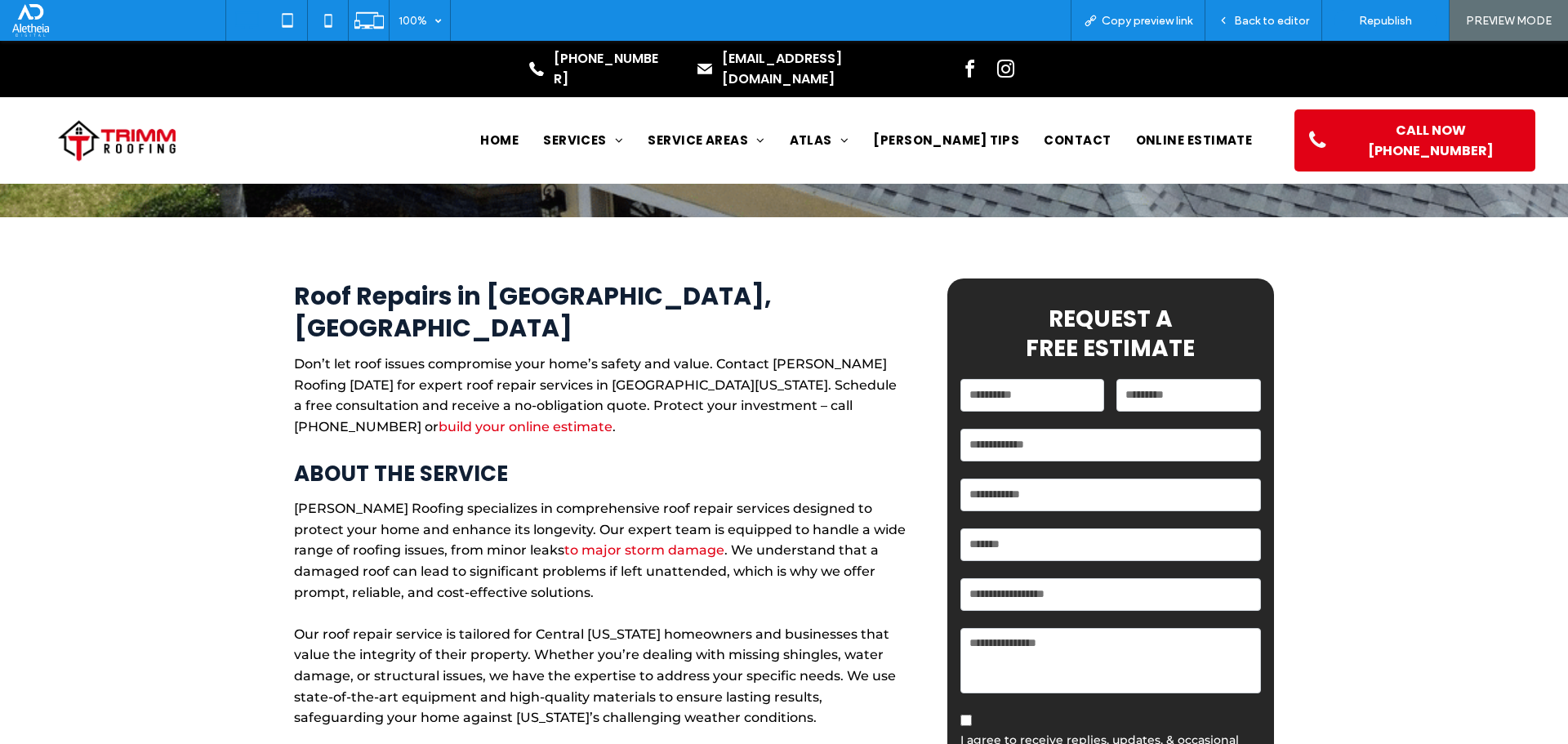
scroll to position [490, 0]
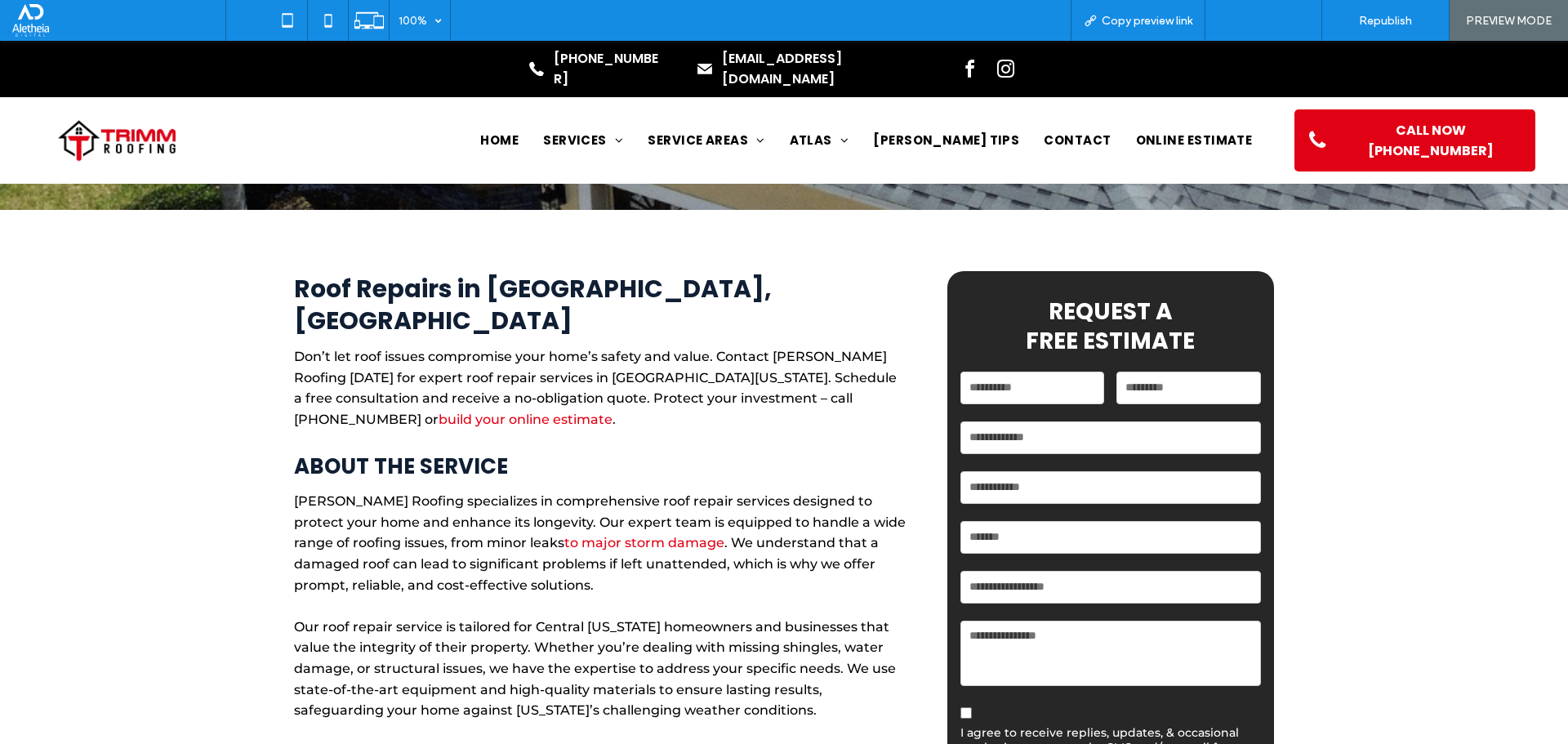
click at [1268, 25] on span "Back to editor" at bounding box center [1271, 20] width 75 height 14
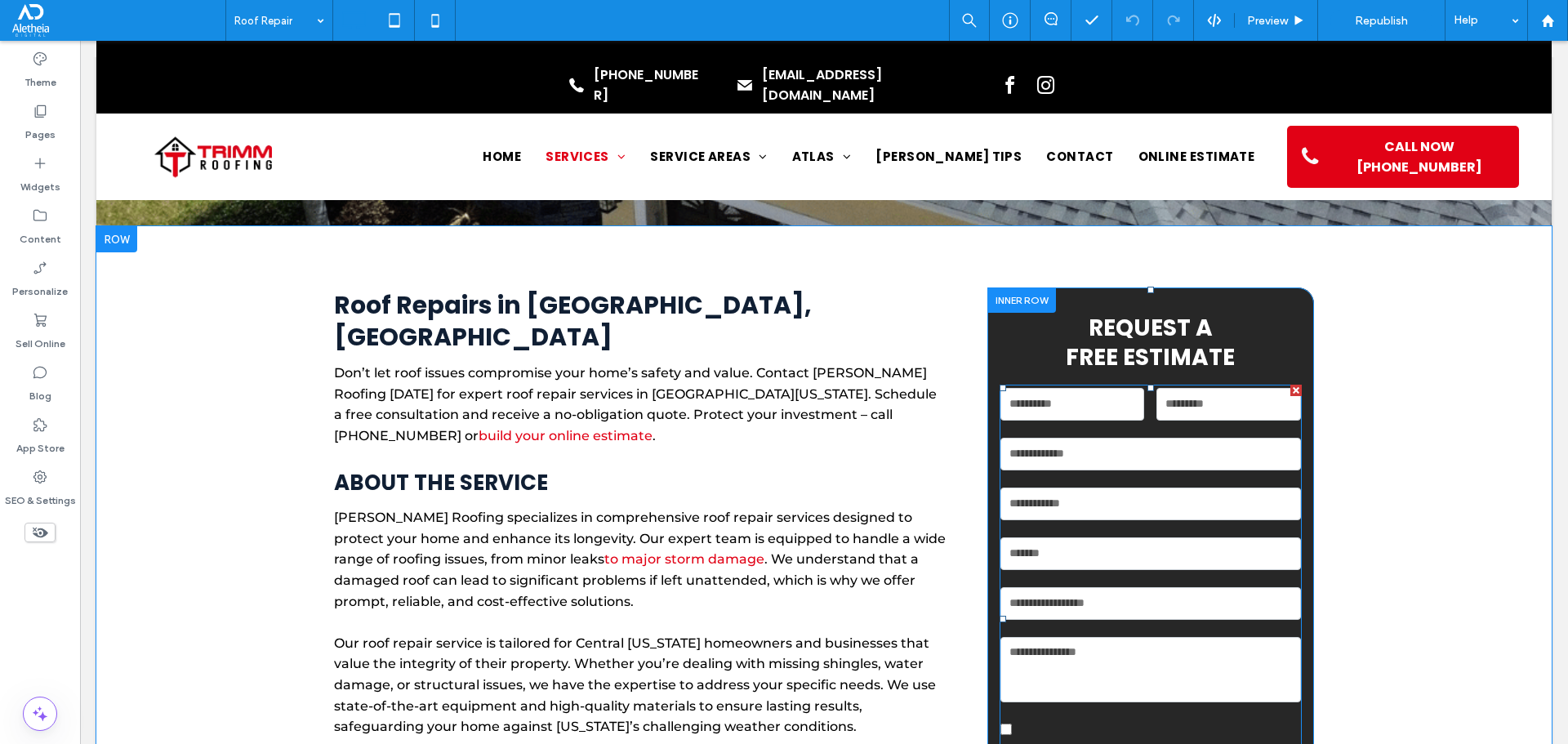
click at [1176, 502] on input "tel" at bounding box center [1150, 503] width 300 height 32
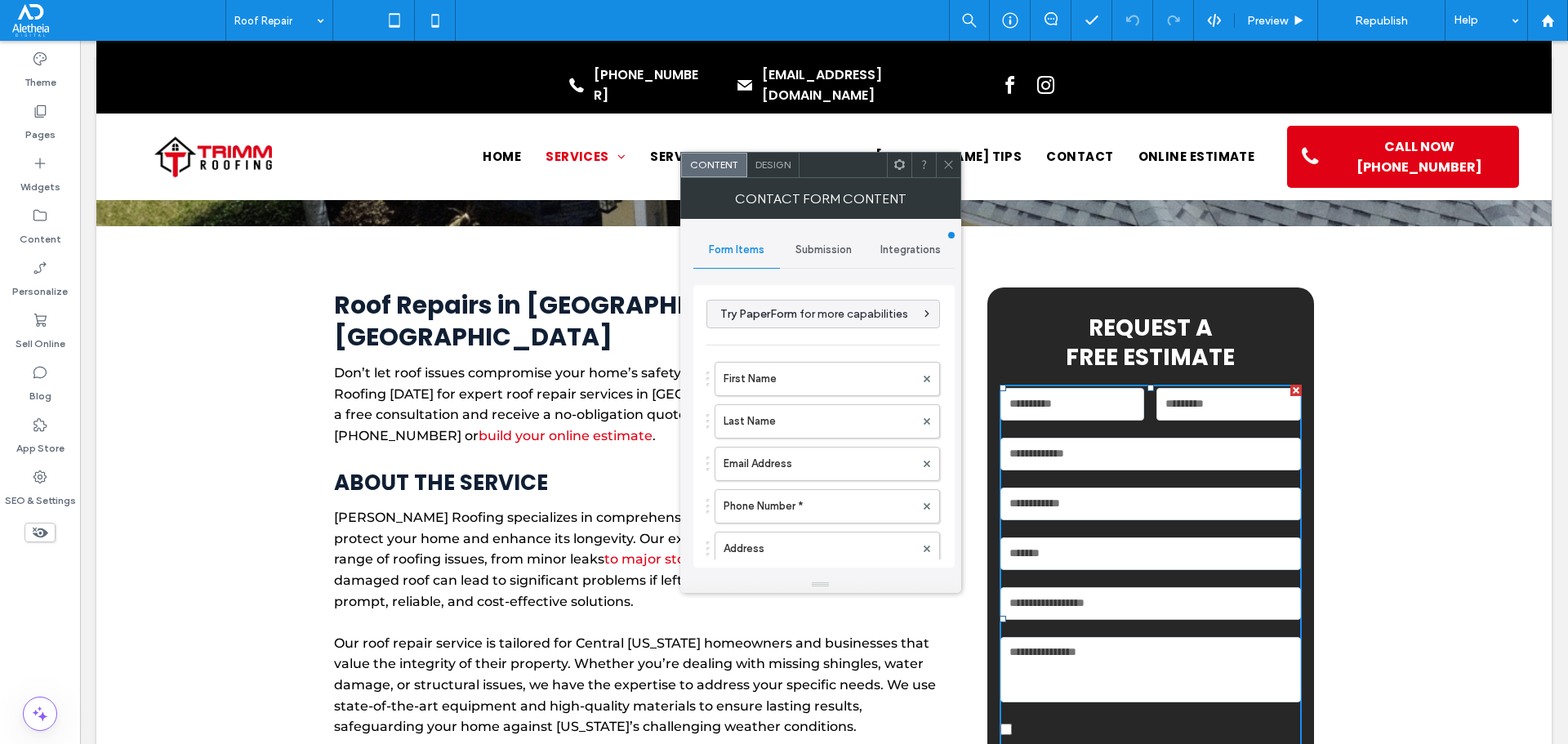
click at [833, 254] on span "Submission" at bounding box center [823, 250] width 56 height 13
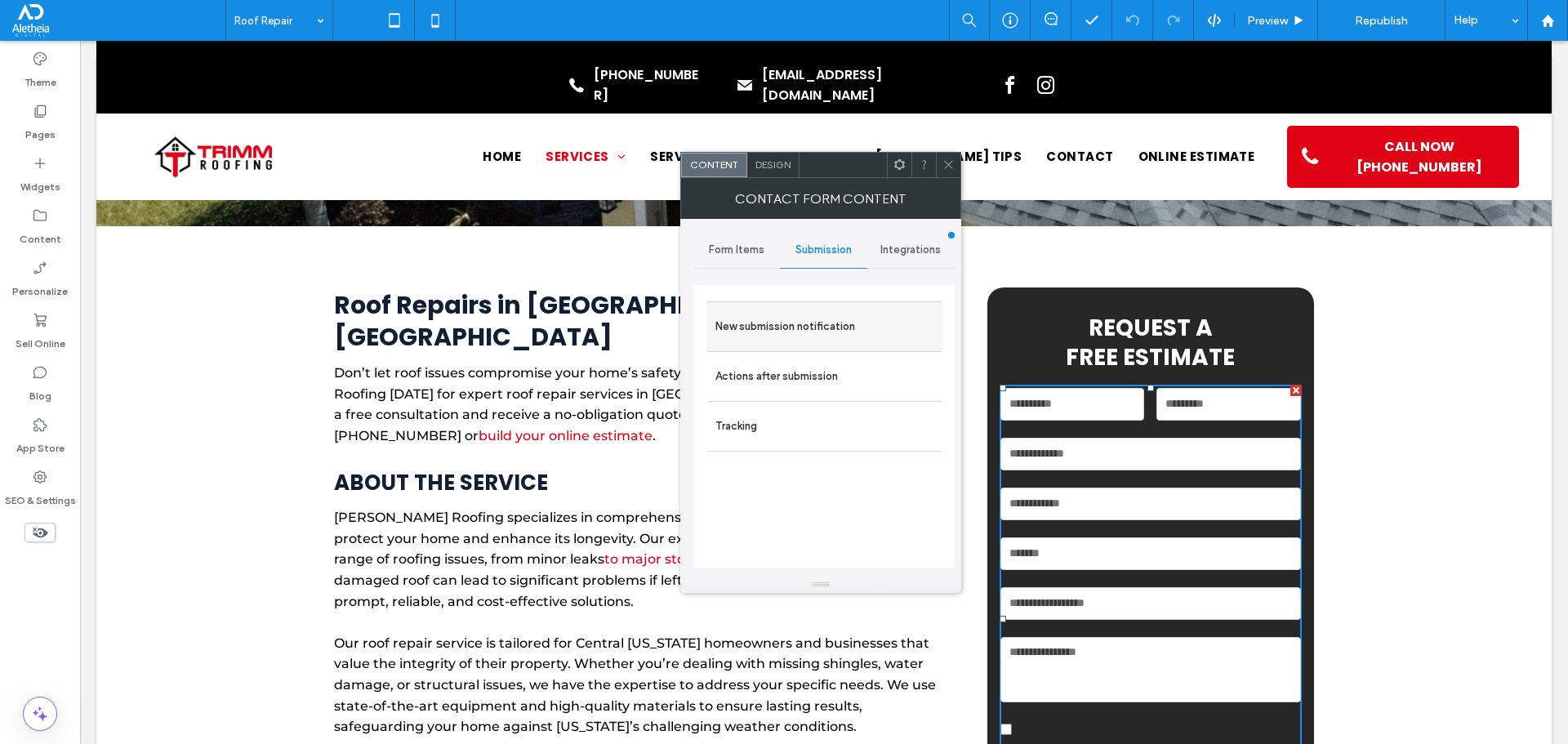
click at [798, 328] on label "New submission notification" at bounding box center [825, 326] width 218 height 32
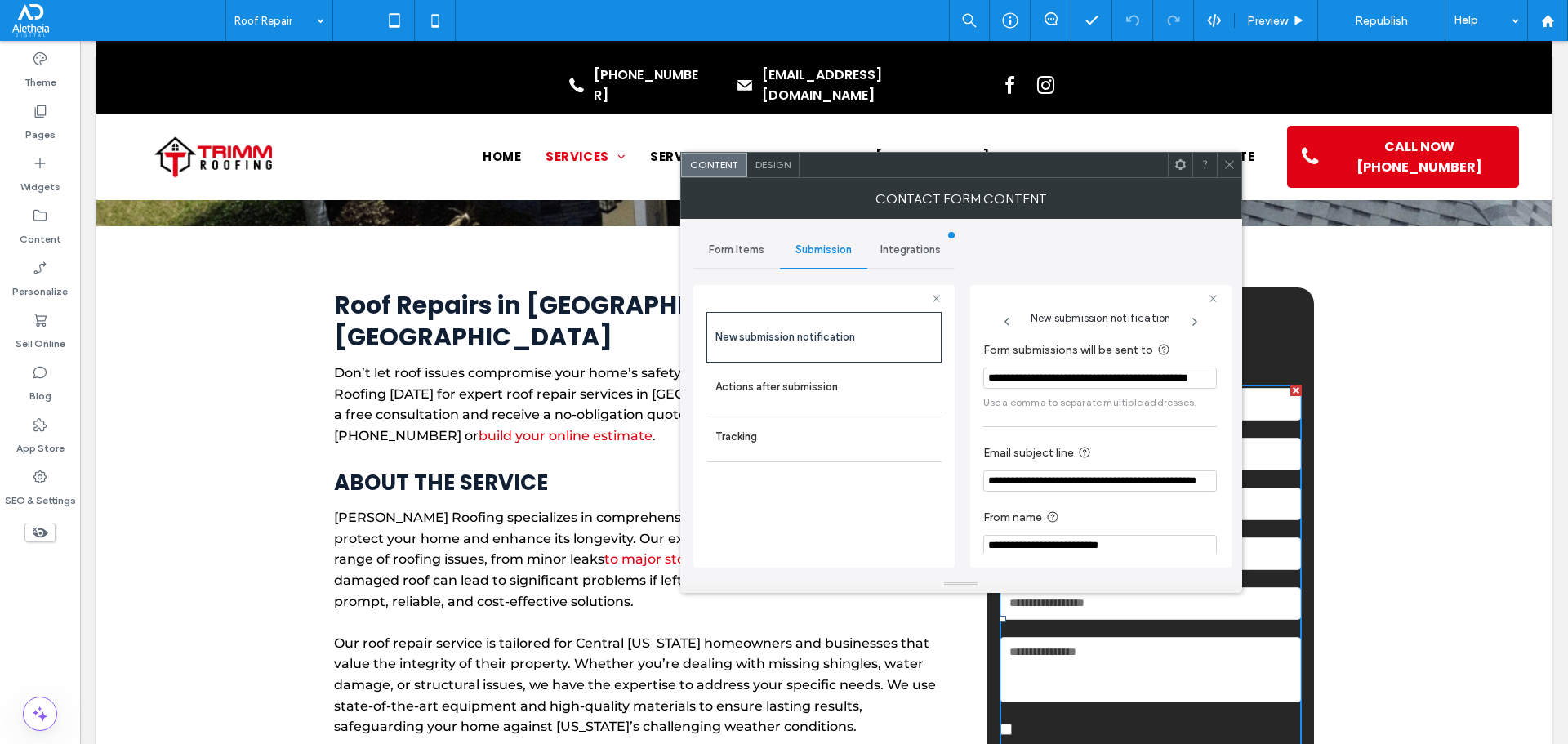
click at [1172, 437] on section "**********" at bounding box center [1100, 468] width 234 height 65
click at [1223, 164] on icon at bounding box center [1229, 164] width 12 height 12
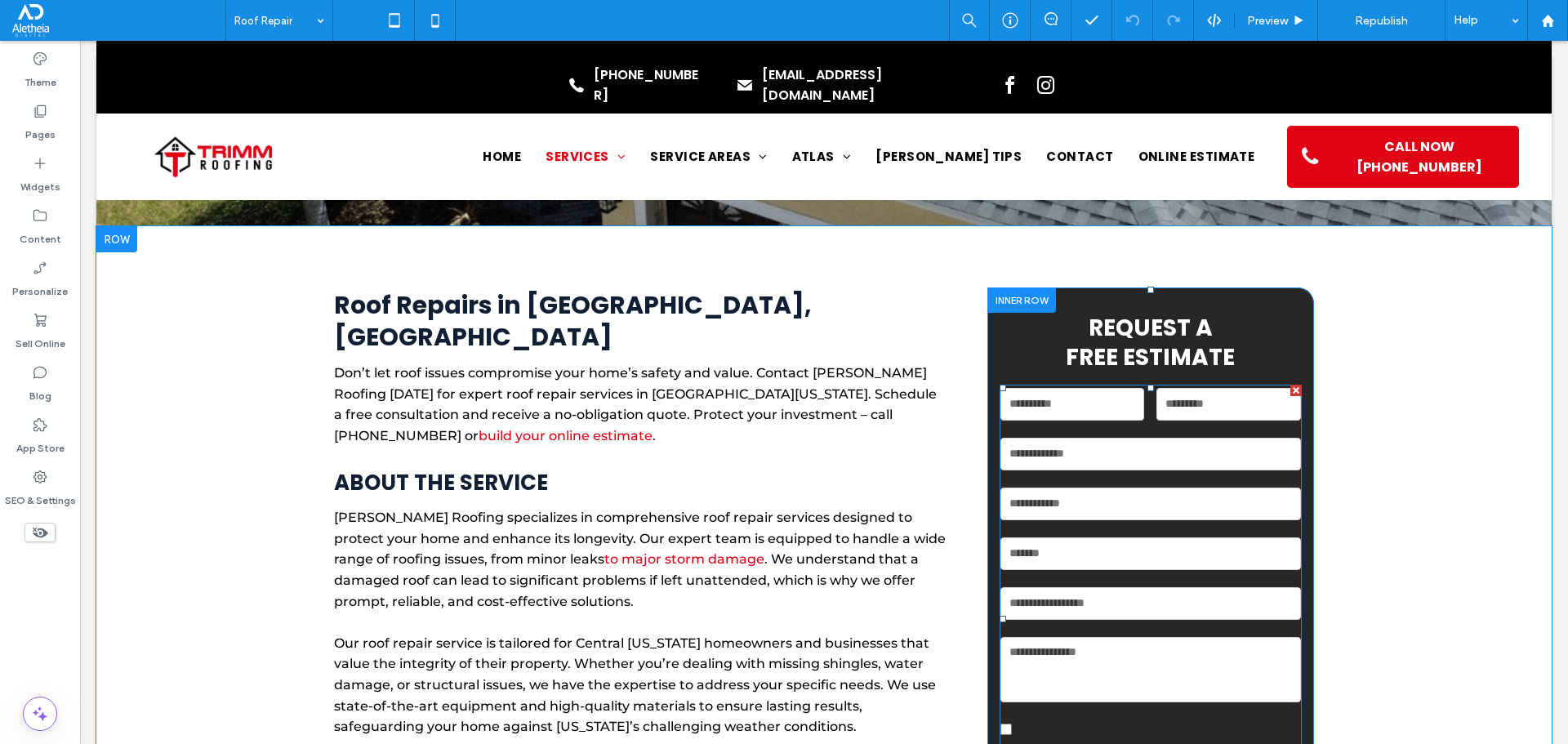
click at [1130, 518] on input "tel" at bounding box center [1150, 503] width 300 height 32
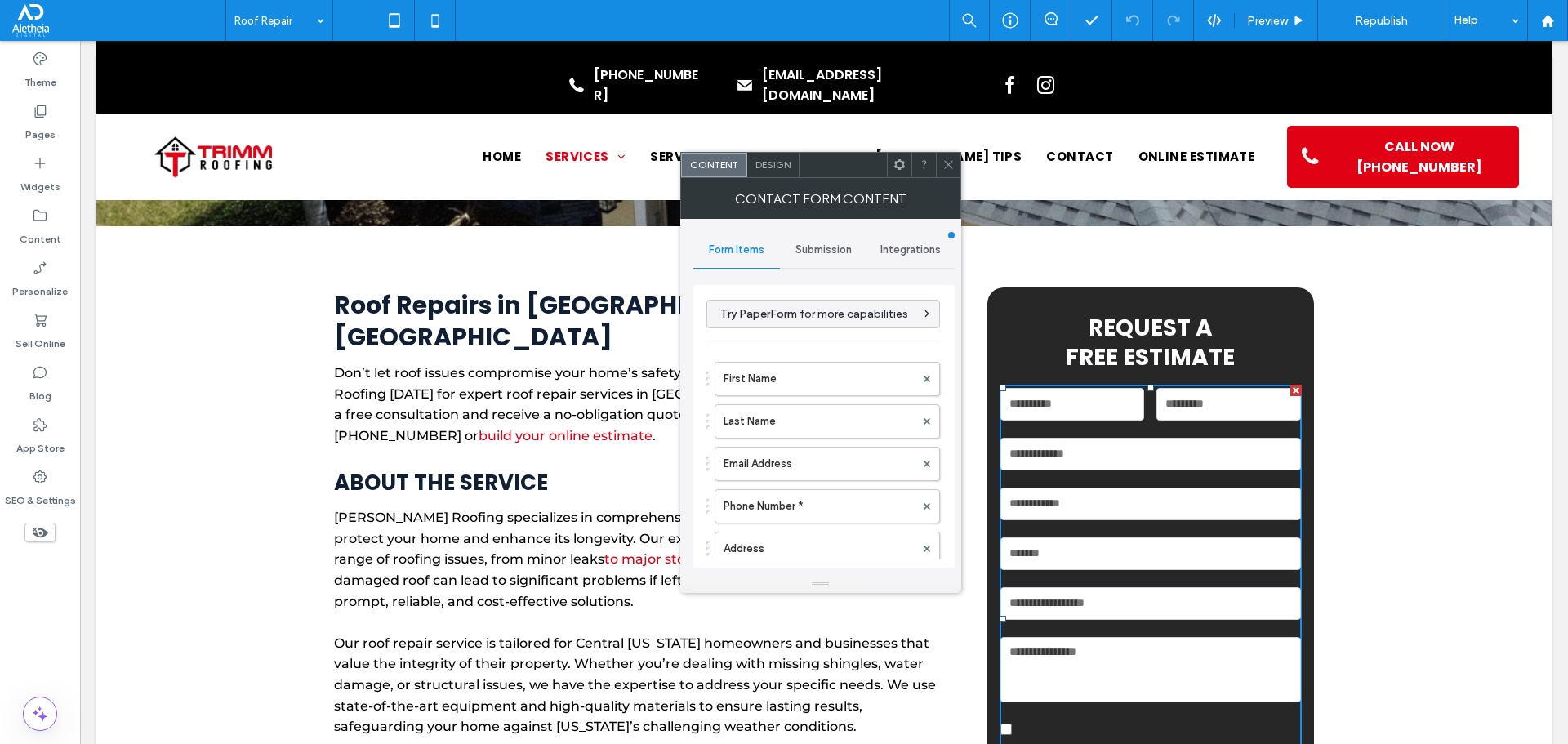
click at [832, 247] on span "Submission" at bounding box center [823, 250] width 56 height 13
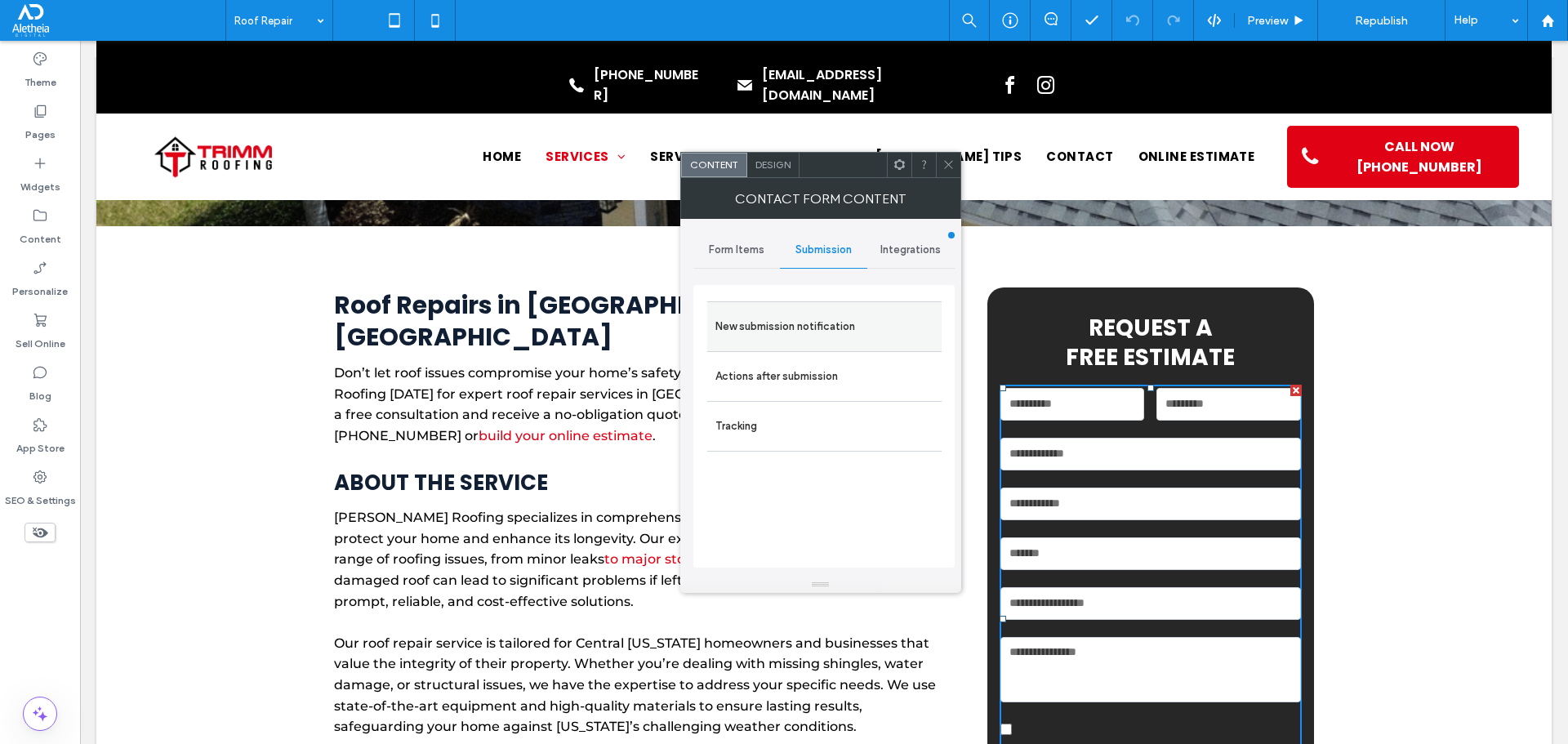
click at [829, 330] on label "New submission notification" at bounding box center [825, 326] width 218 height 32
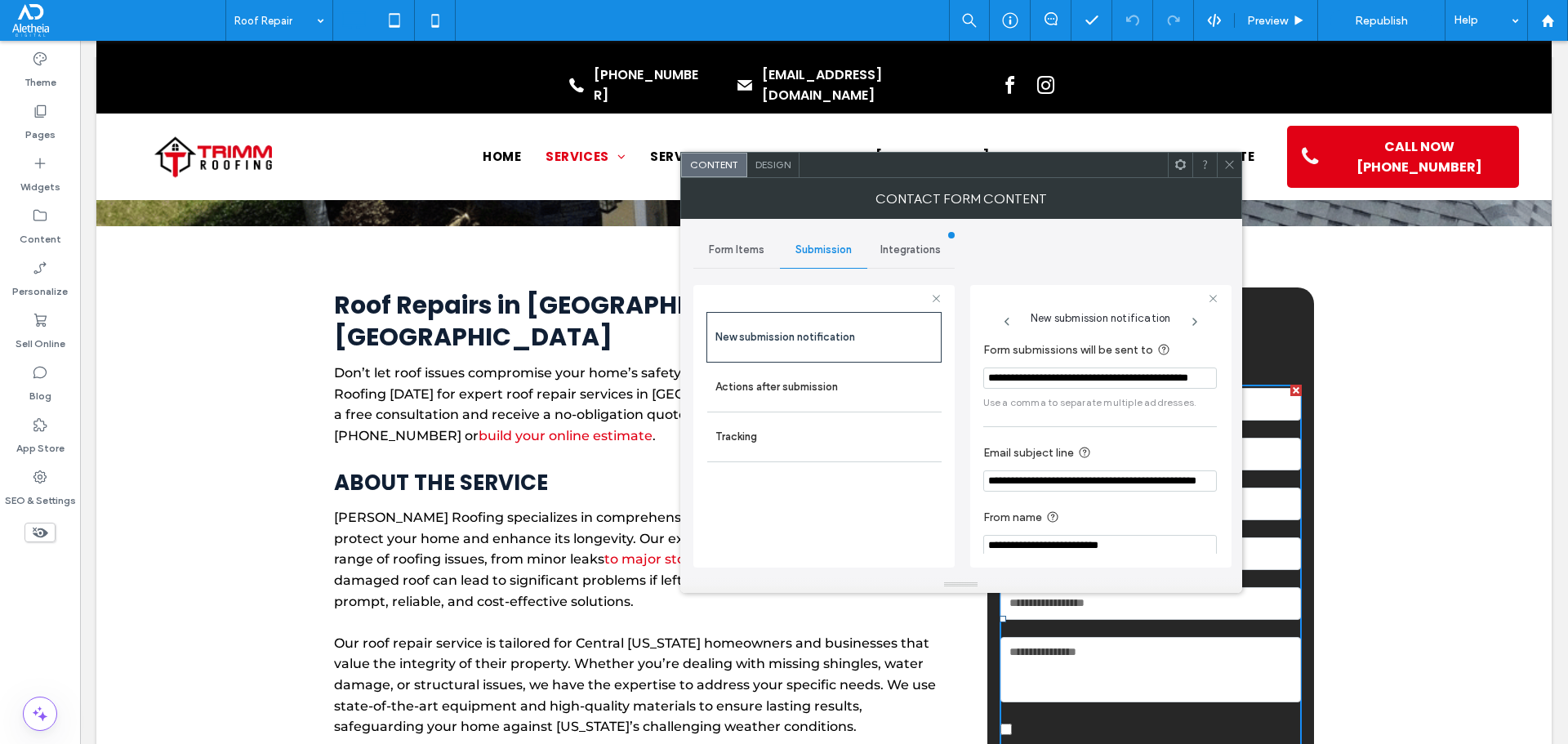
click at [1228, 165] on icon at bounding box center [1229, 164] width 12 height 12
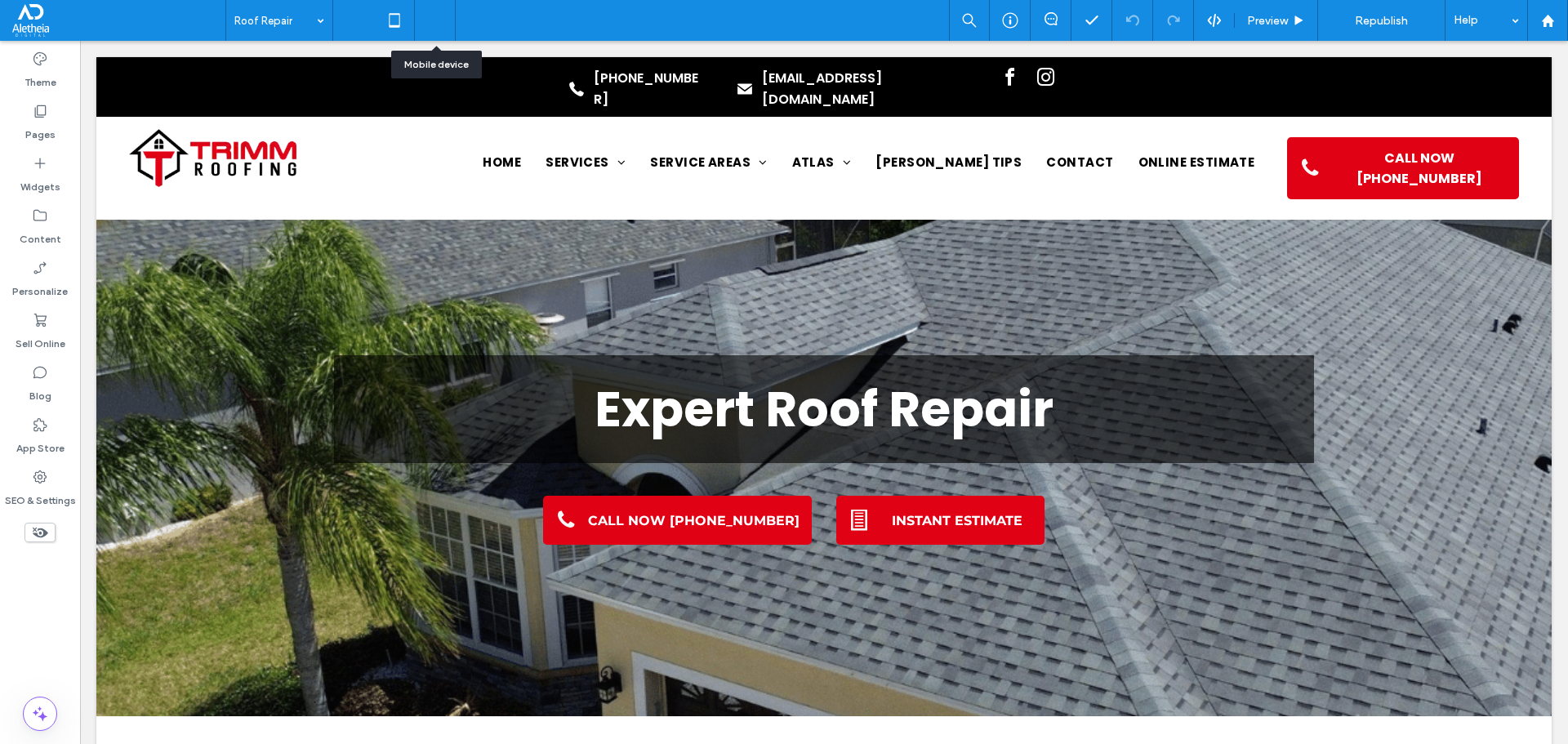
click at [435, 23] on icon at bounding box center [435, 19] width 32 height 32
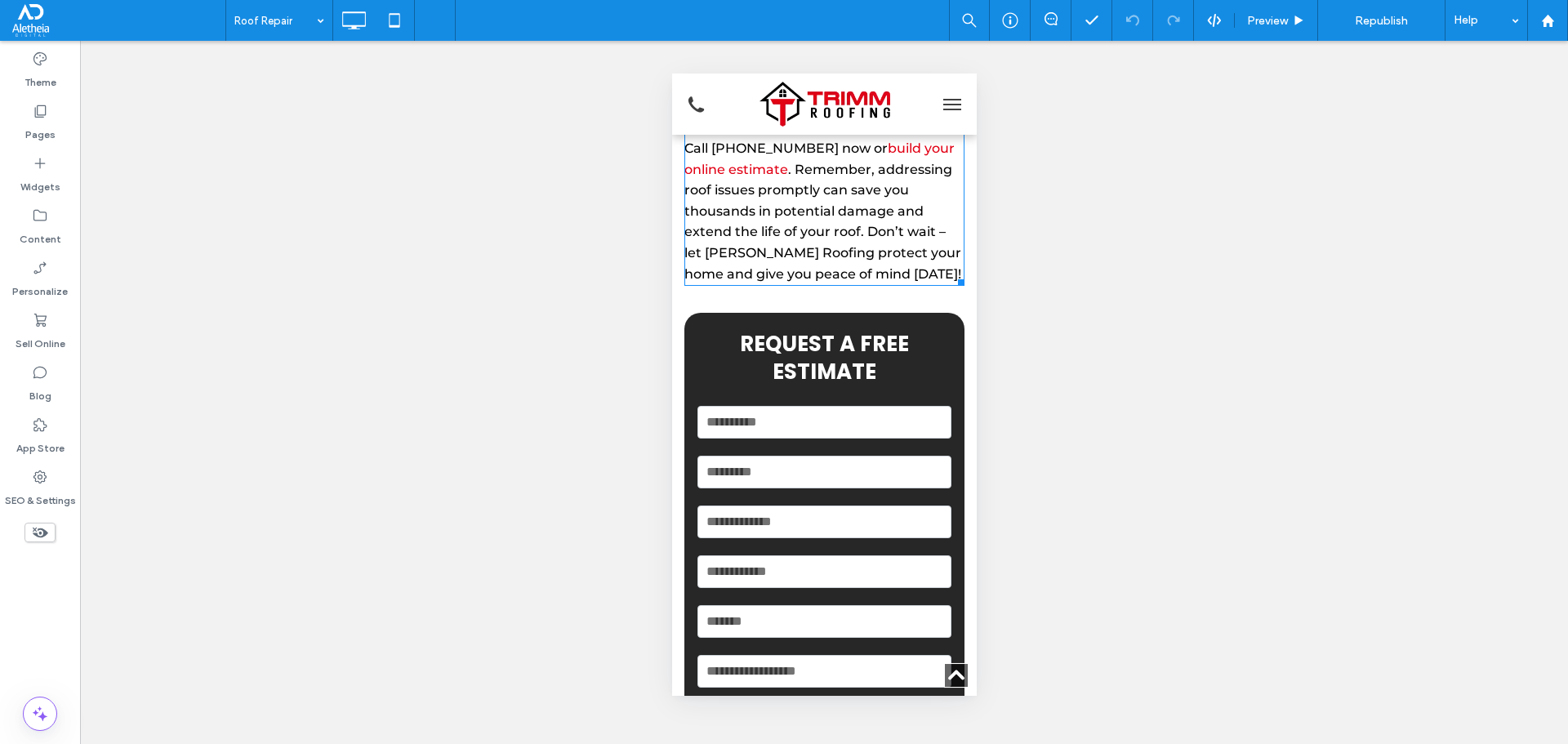
scroll to position [4735, 0]
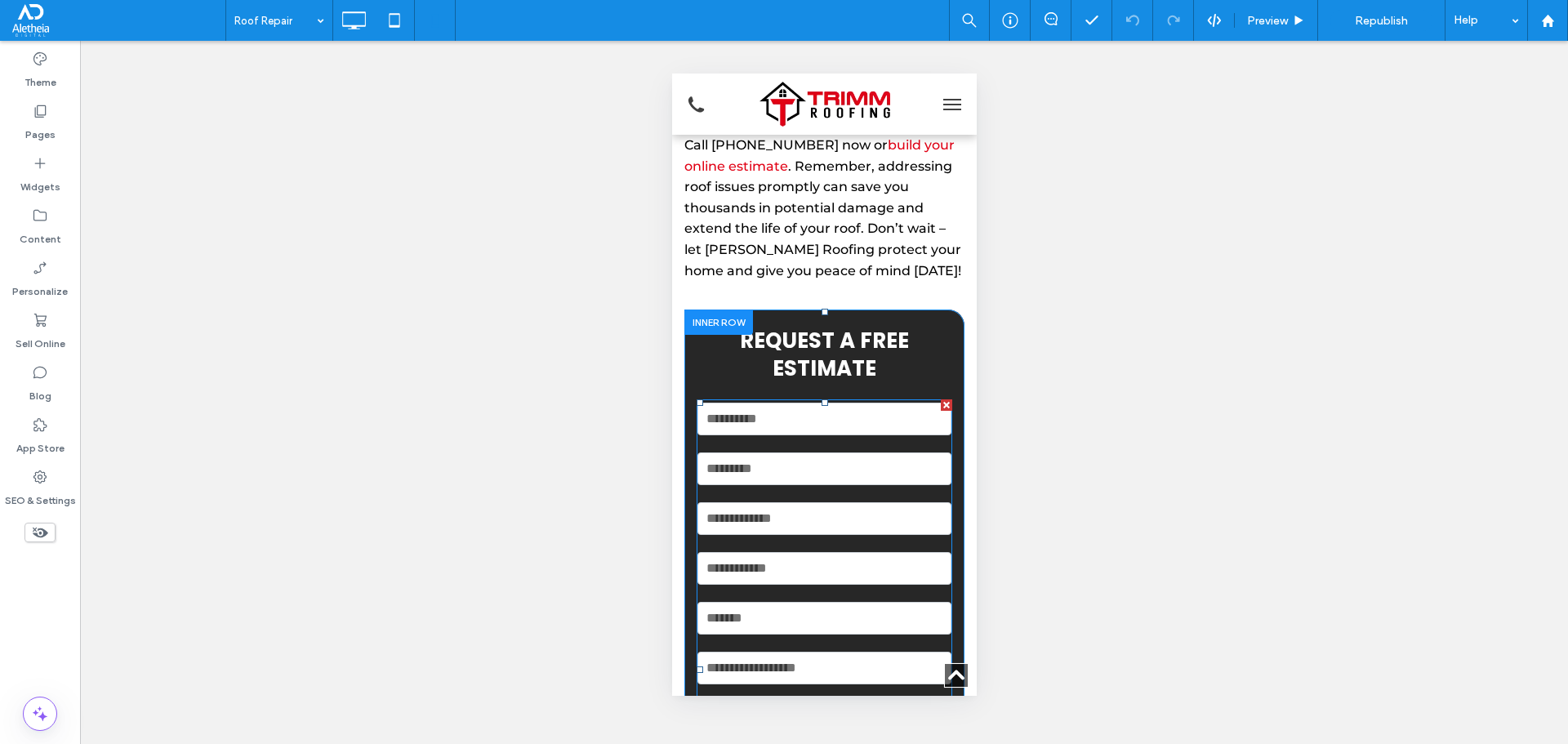
click at [845, 502] on input "email" at bounding box center [823, 518] width 254 height 32
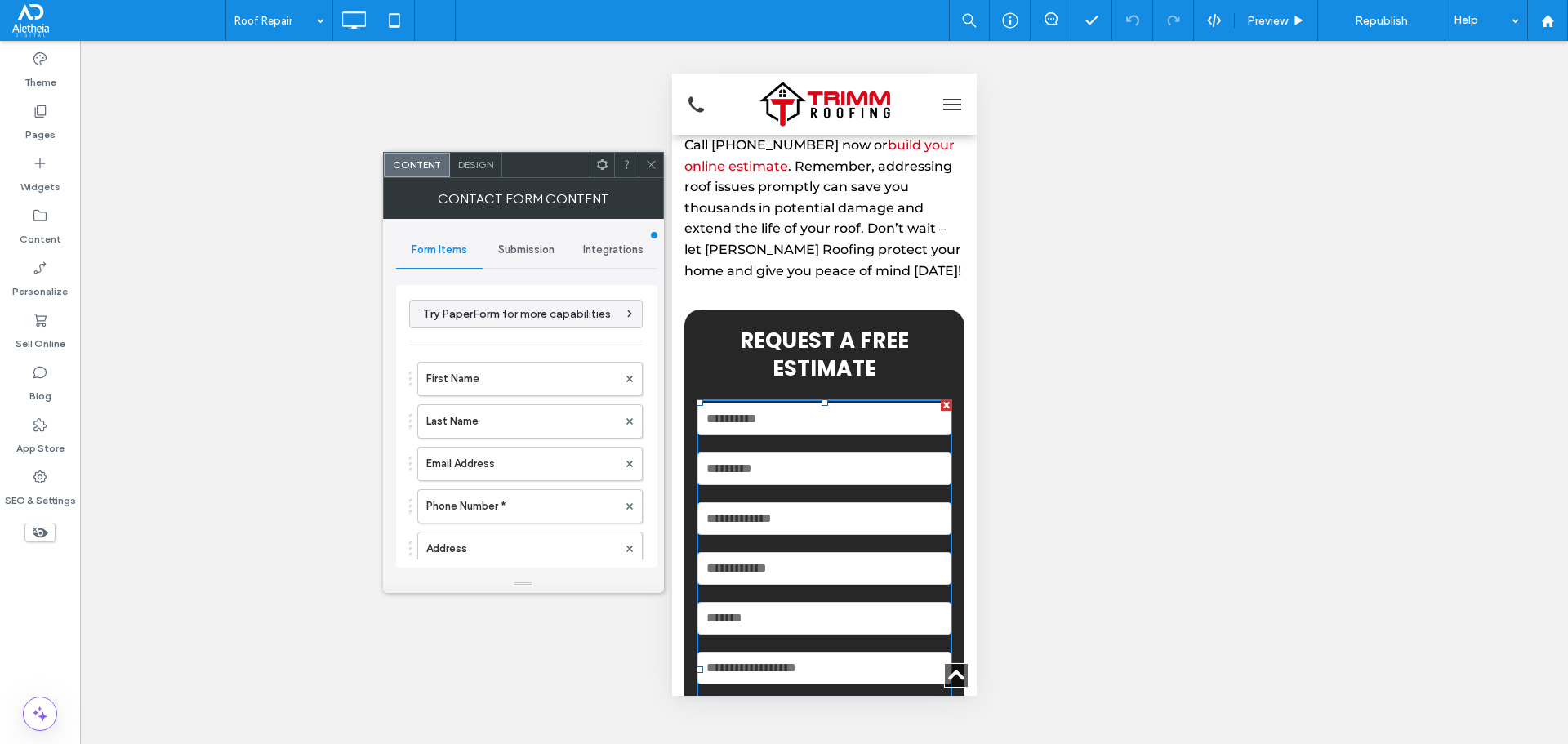
click at [536, 252] on span "Submission" at bounding box center [526, 250] width 56 height 13
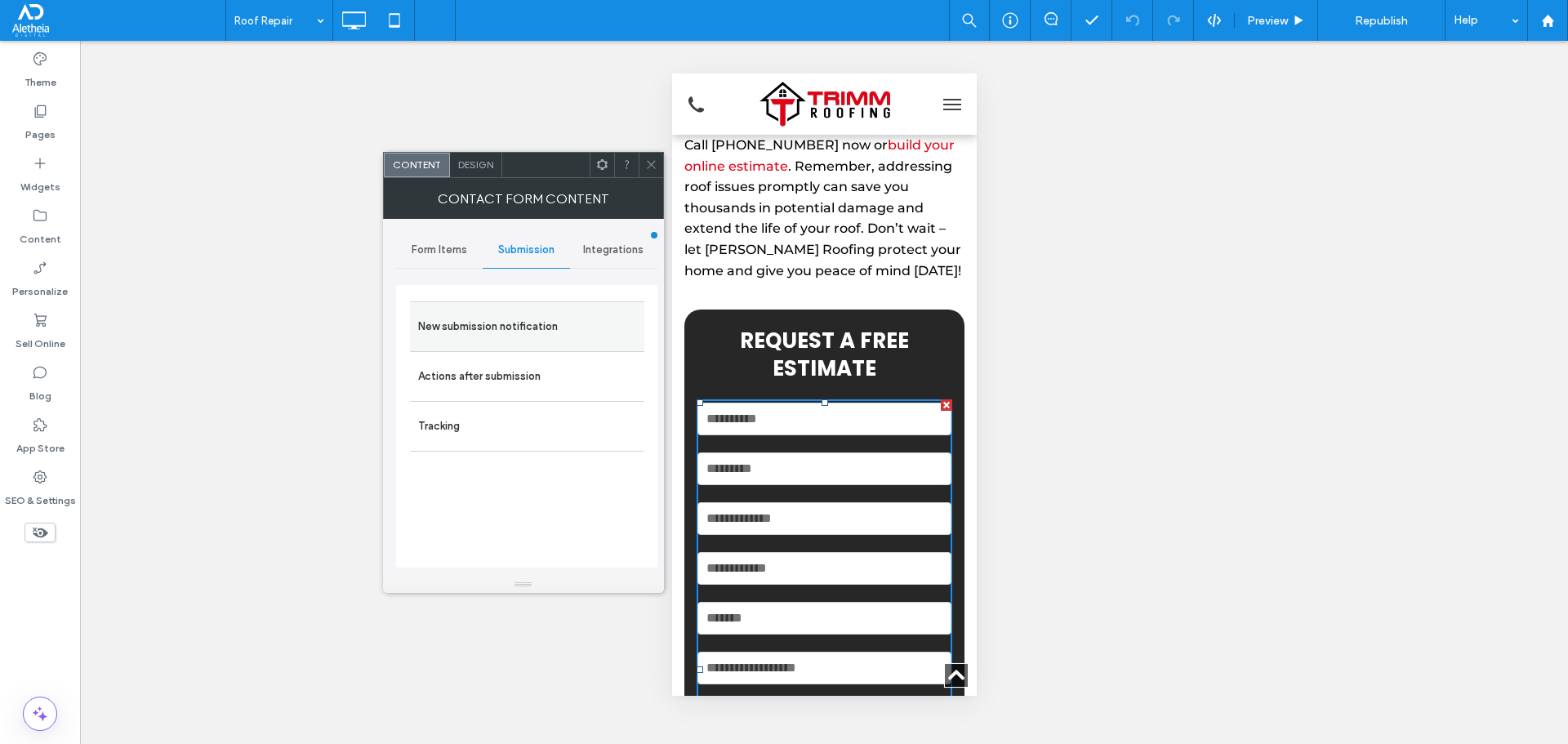
click at [519, 328] on label "New submission notification" at bounding box center [527, 326] width 218 height 32
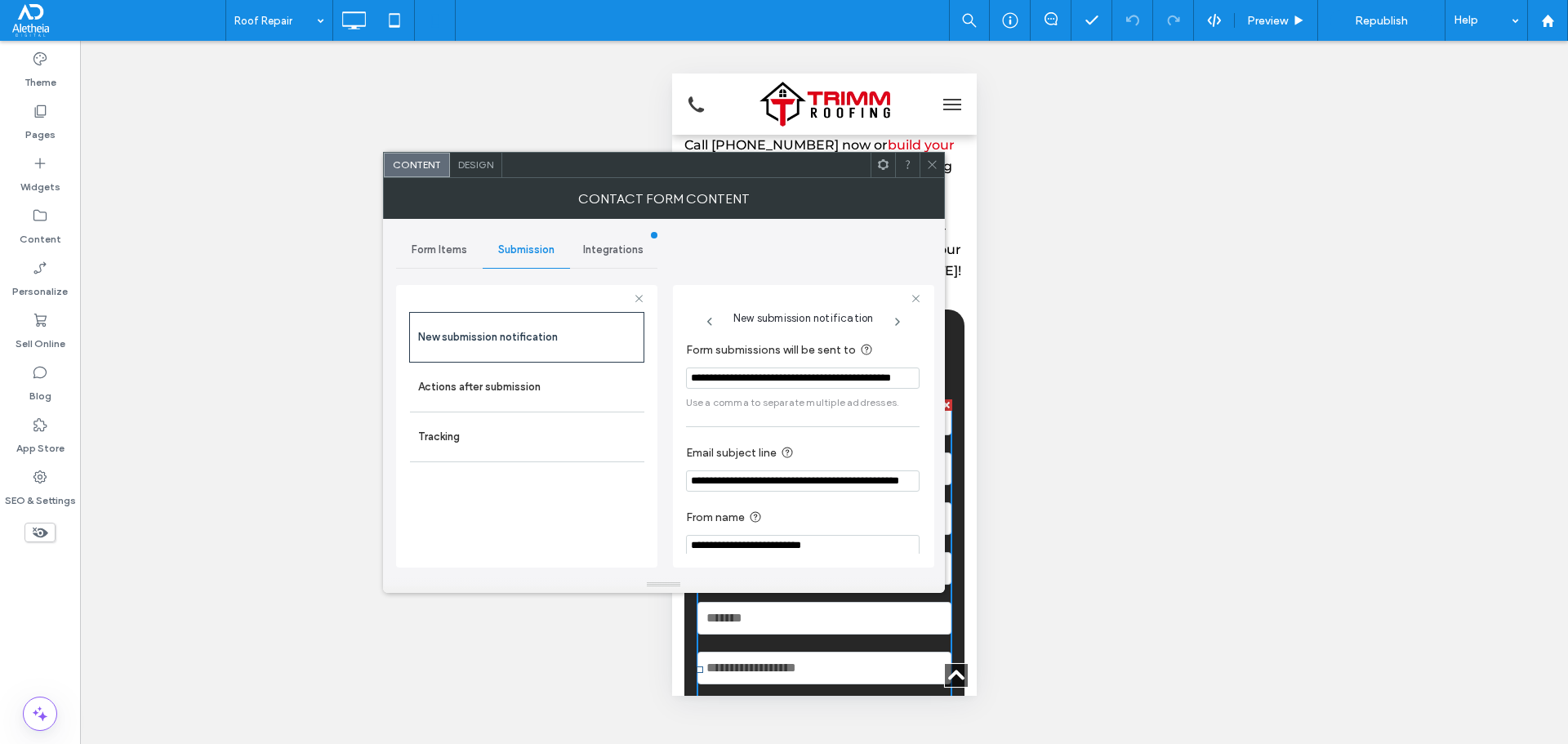
click at [935, 162] on icon at bounding box center [932, 164] width 12 height 12
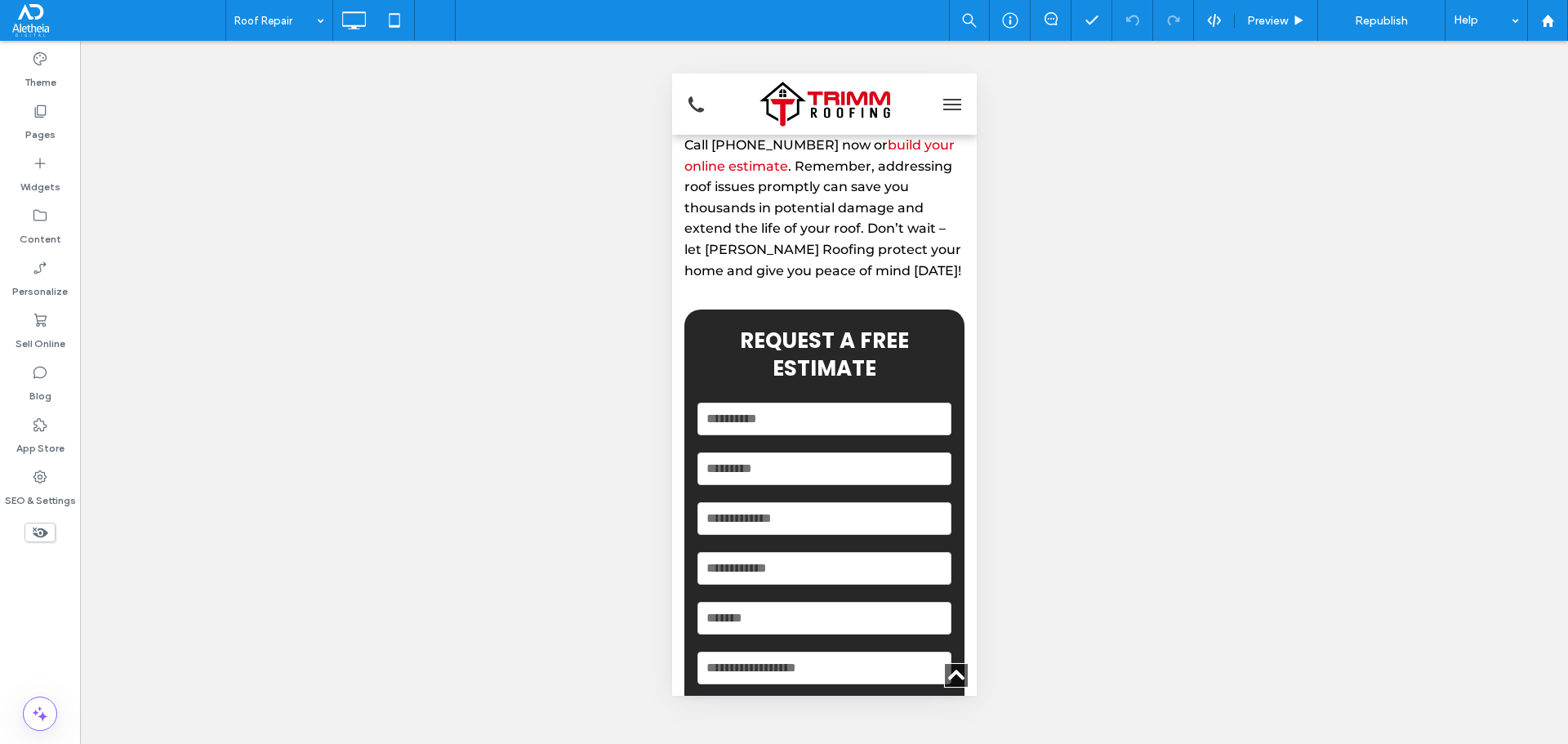
click at [935, 91] on button "menu" at bounding box center [950, 104] width 32 height 32
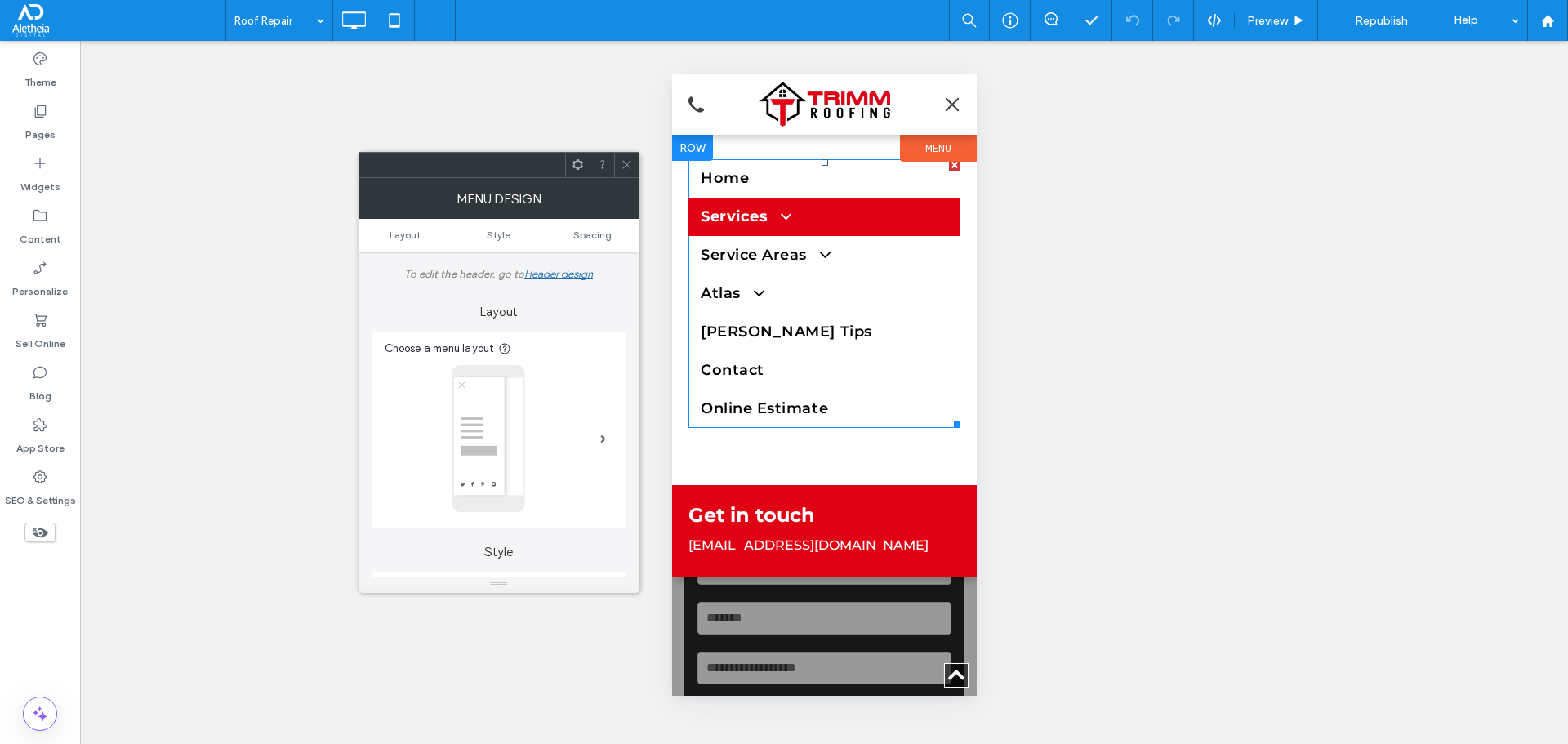
click at [794, 218] on link "Services" at bounding box center [824, 217] width 272 height 39
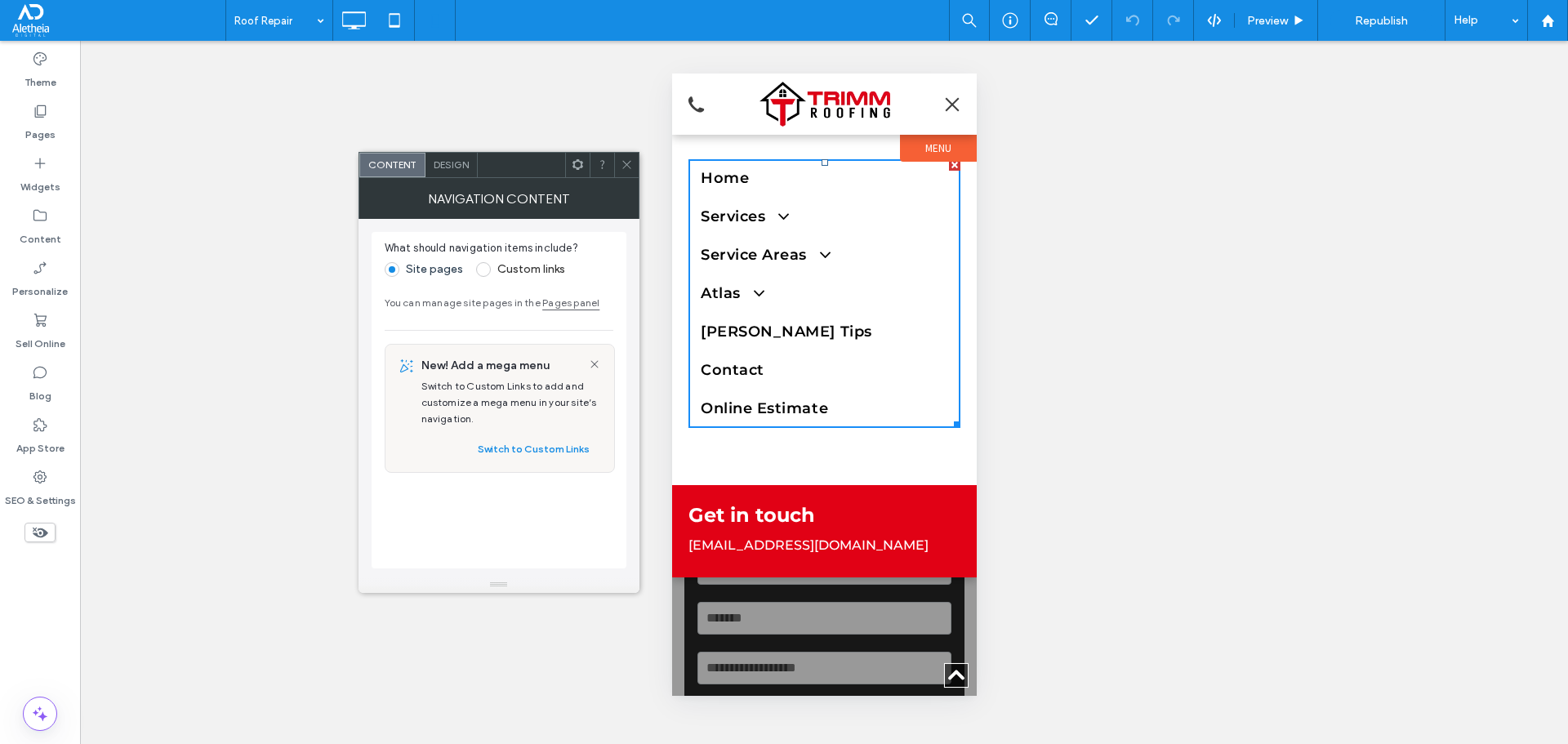
click at [628, 159] on icon at bounding box center [626, 164] width 12 height 12
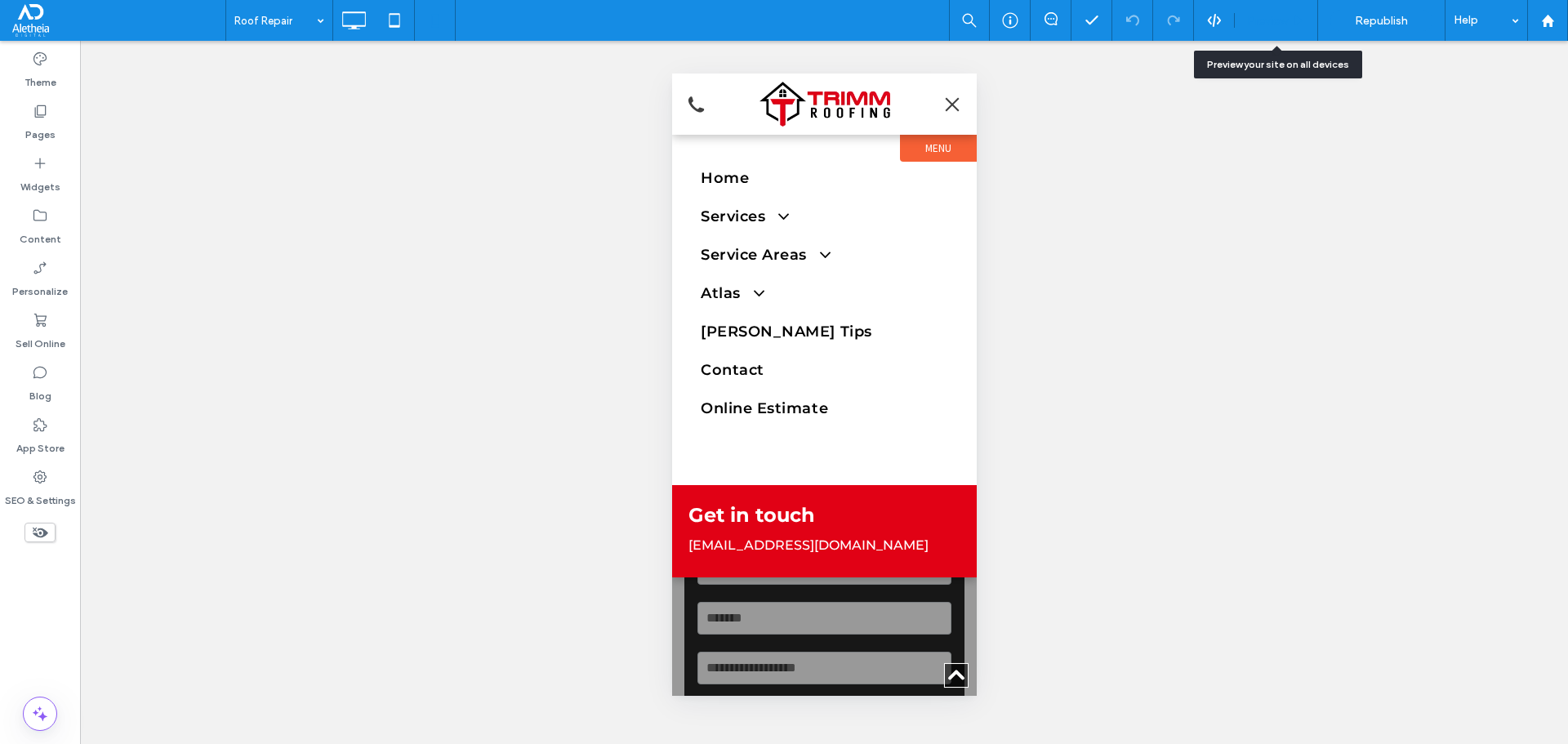
click at [1263, 10] on div "Preview" at bounding box center [1277, 20] width 83 height 41
click at [1256, 18] on span "Preview" at bounding box center [1268, 20] width 41 height 14
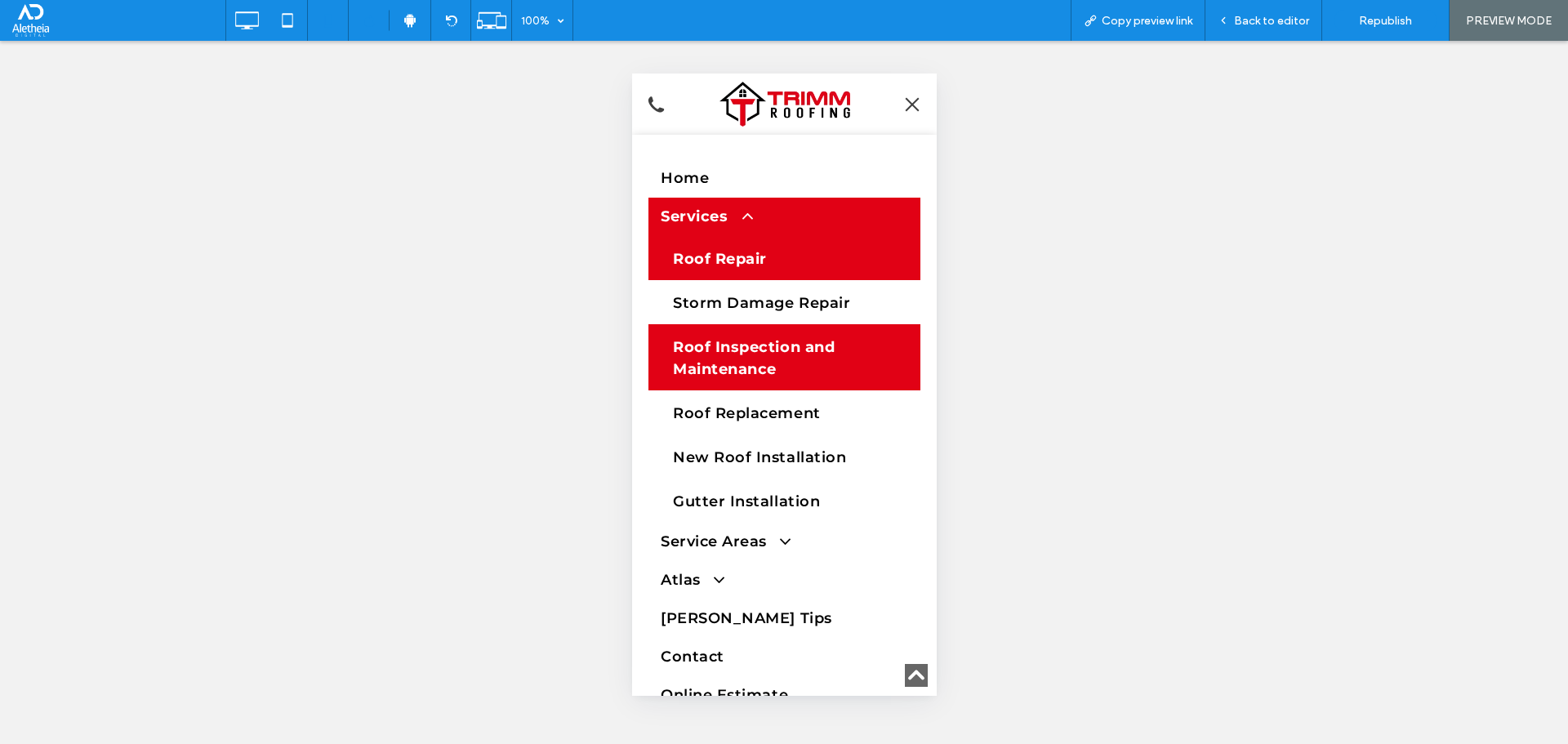
click at [785, 371] on span "Roof Inspection and Maintenance" at bounding box center [783, 359] width 223 height 44
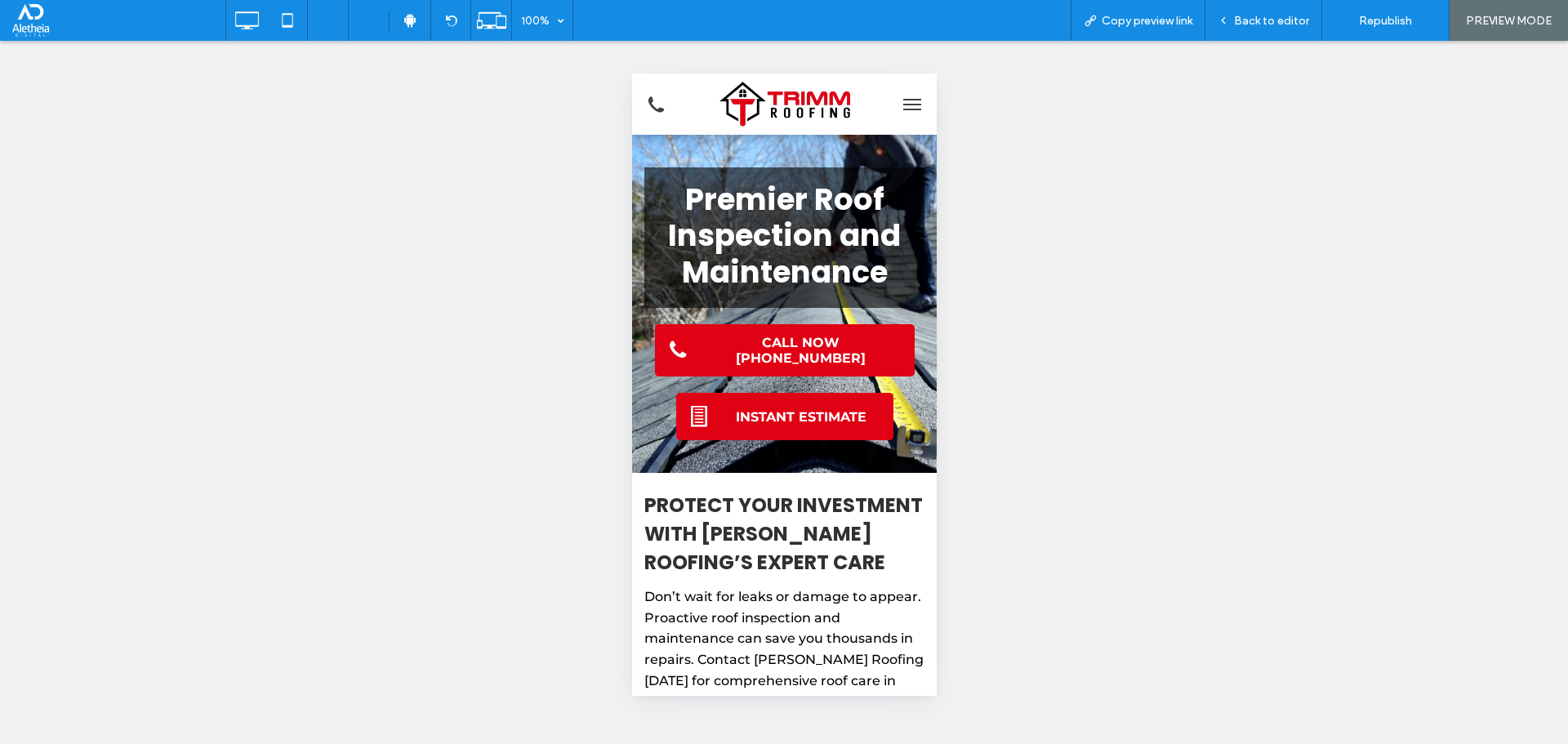
click at [900, 102] on button "menu" at bounding box center [911, 104] width 32 height 32
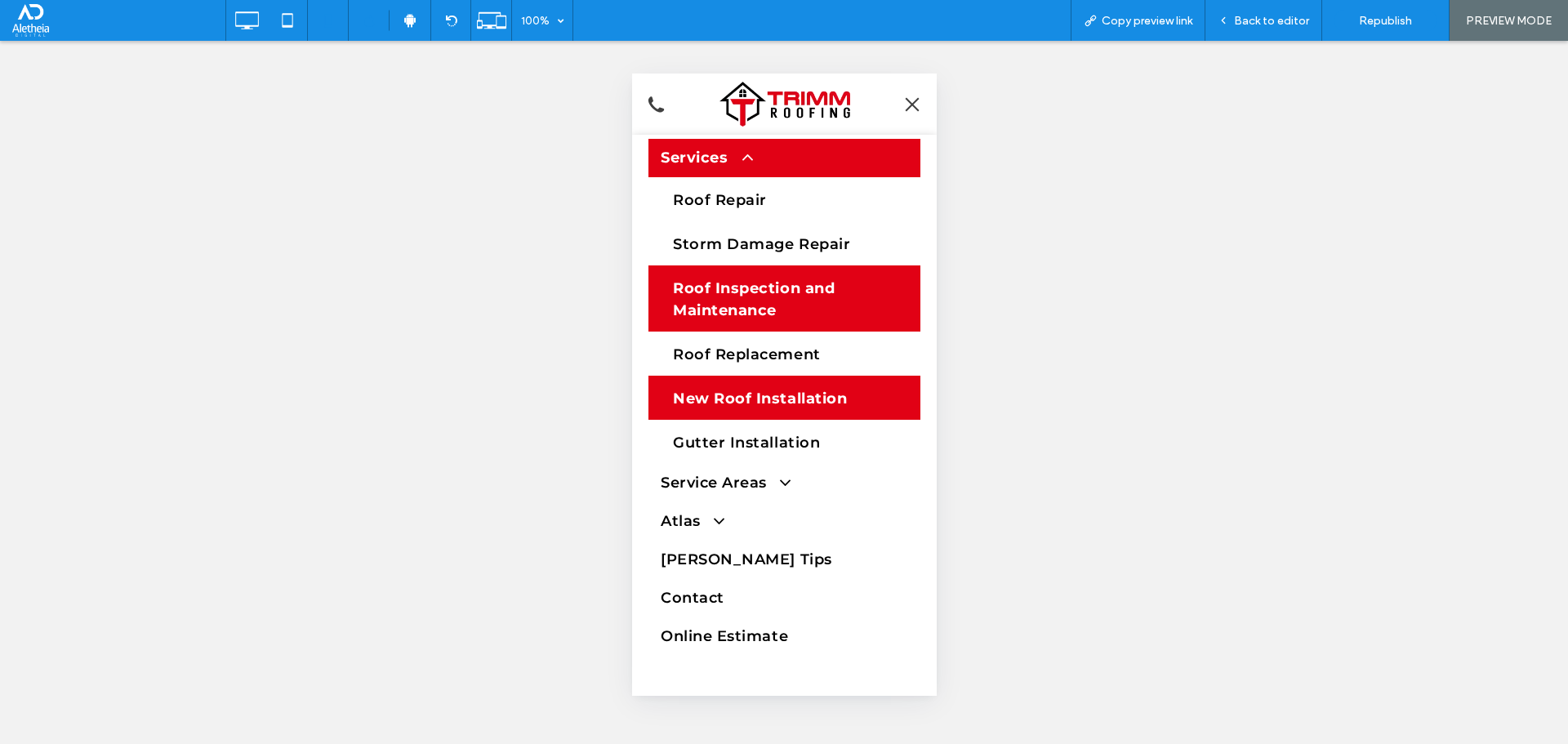
scroll to position [168, 0]
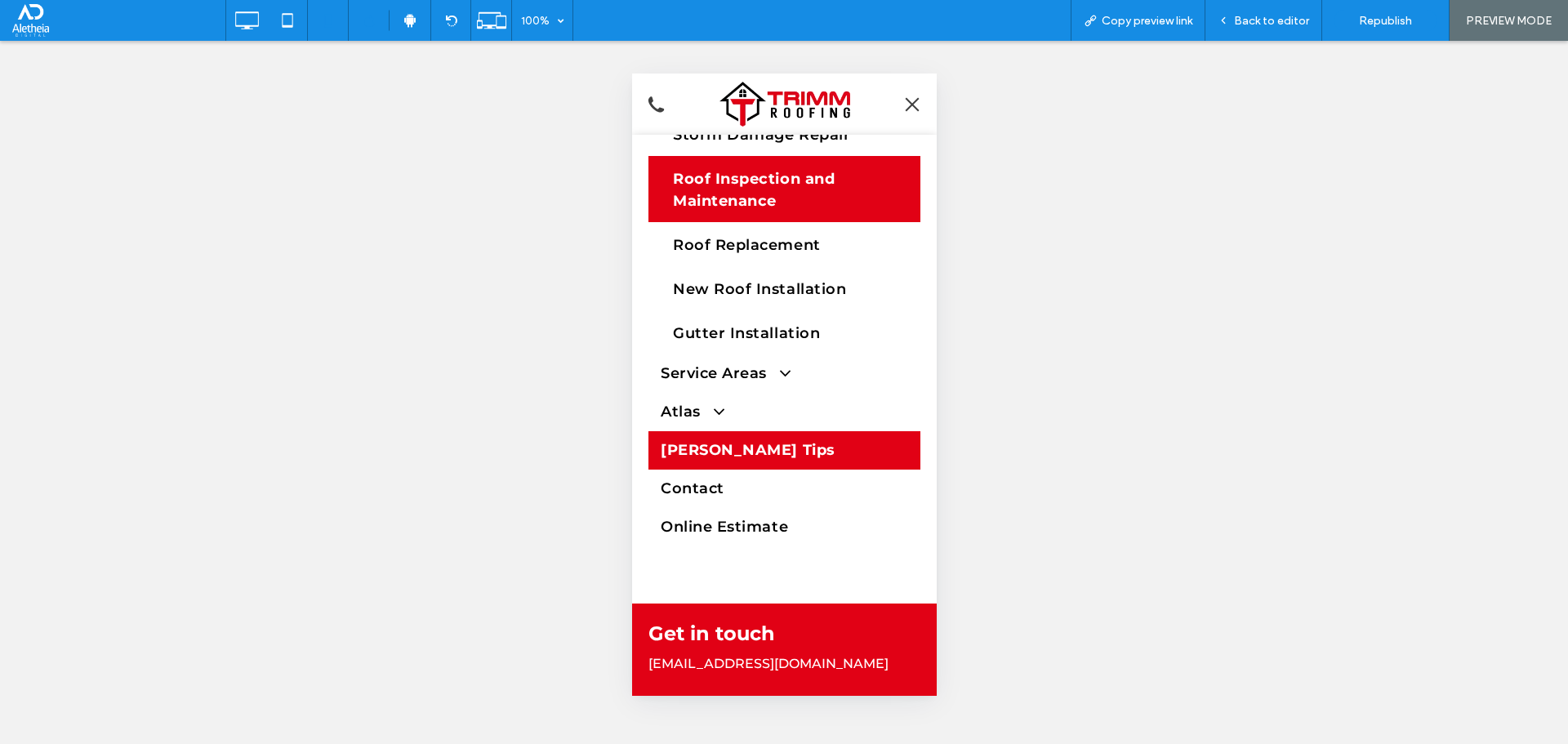
click at [714, 441] on span "Trimm Tips" at bounding box center [747, 450] width 175 height 22
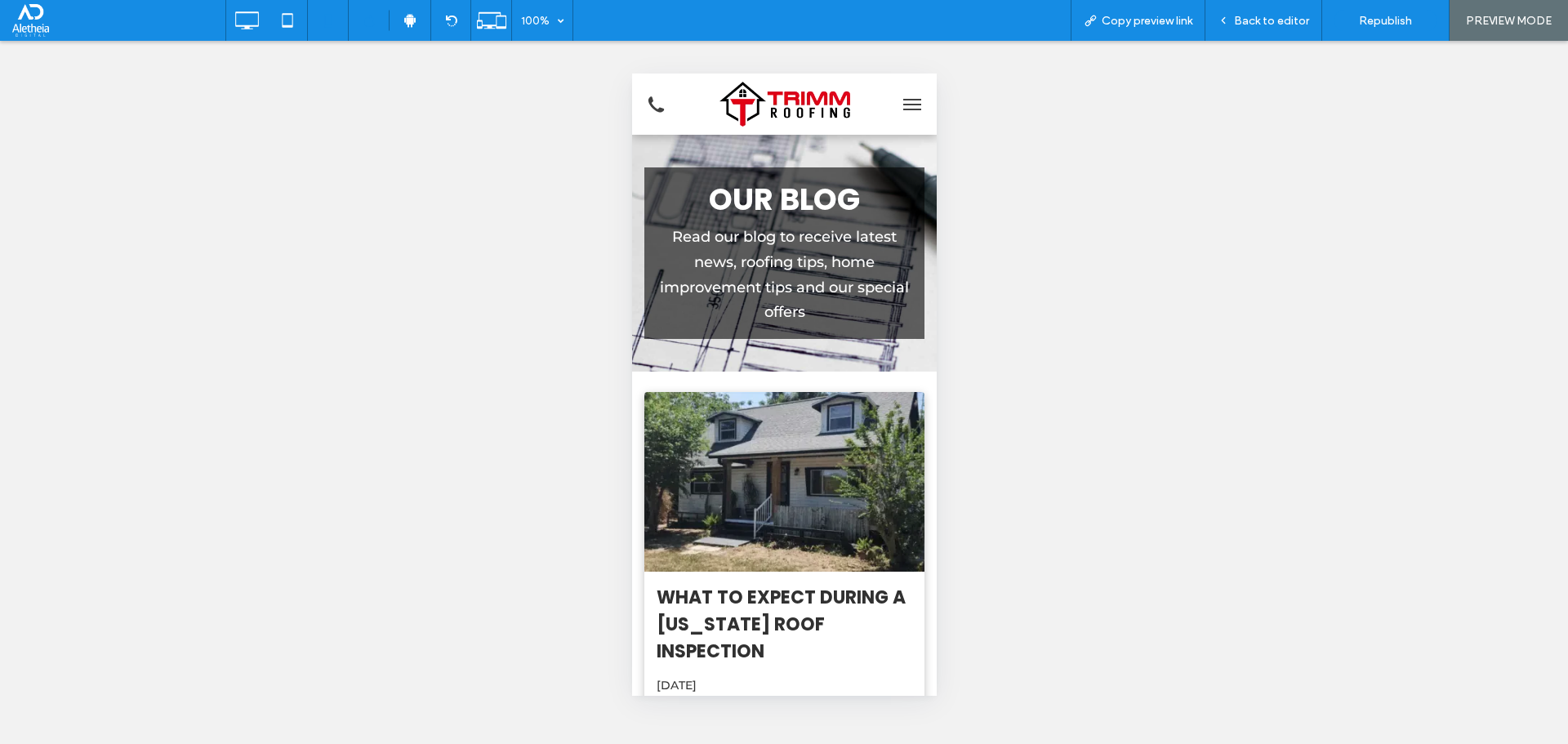
click at [754, 201] on strong "OUR BLOG" at bounding box center [783, 200] width 151 height 43
click at [811, 94] on img at bounding box center [783, 104] width 130 height 45
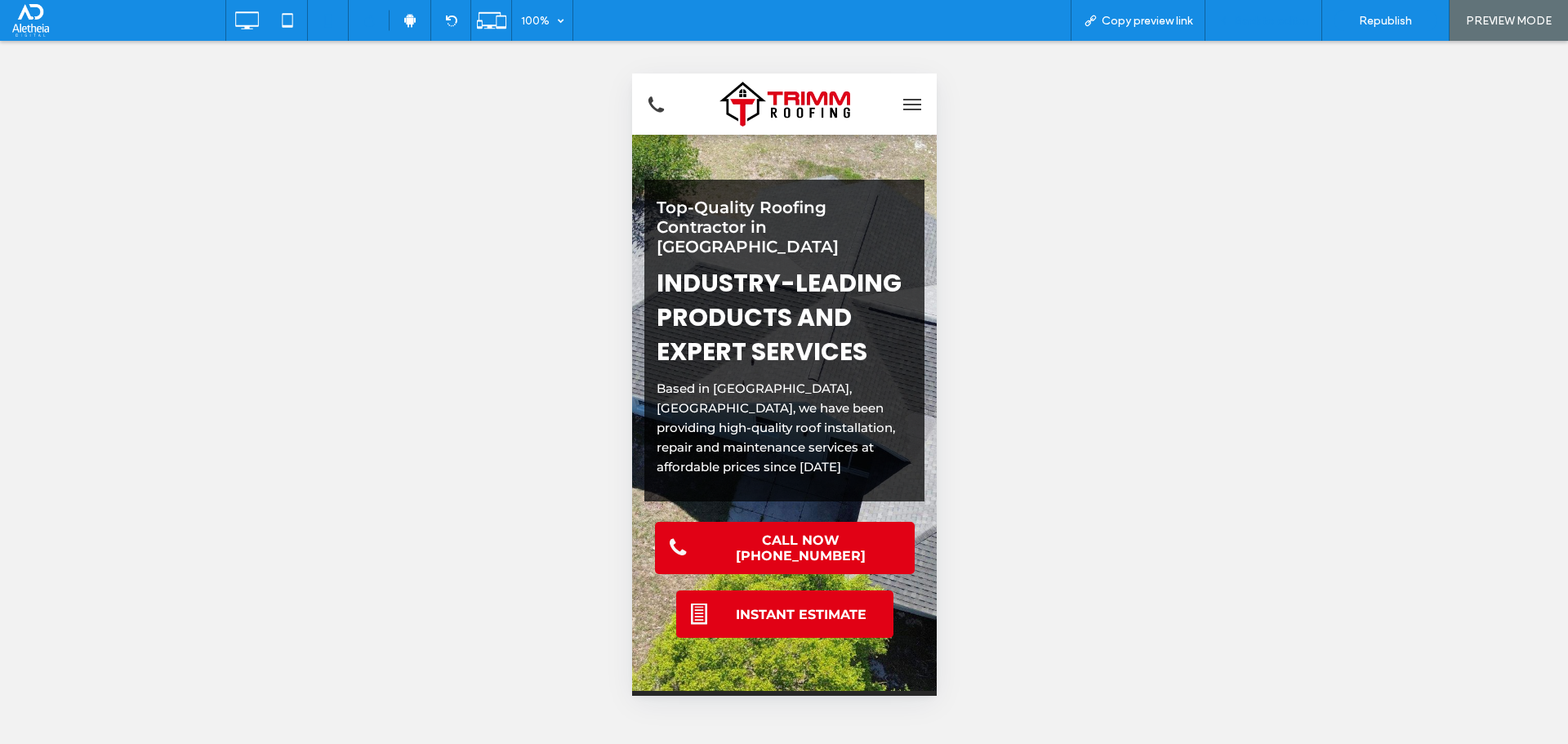
click at [1241, 22] on span "Back to editor" at bounding box center [1271, 20] width 75 height 14
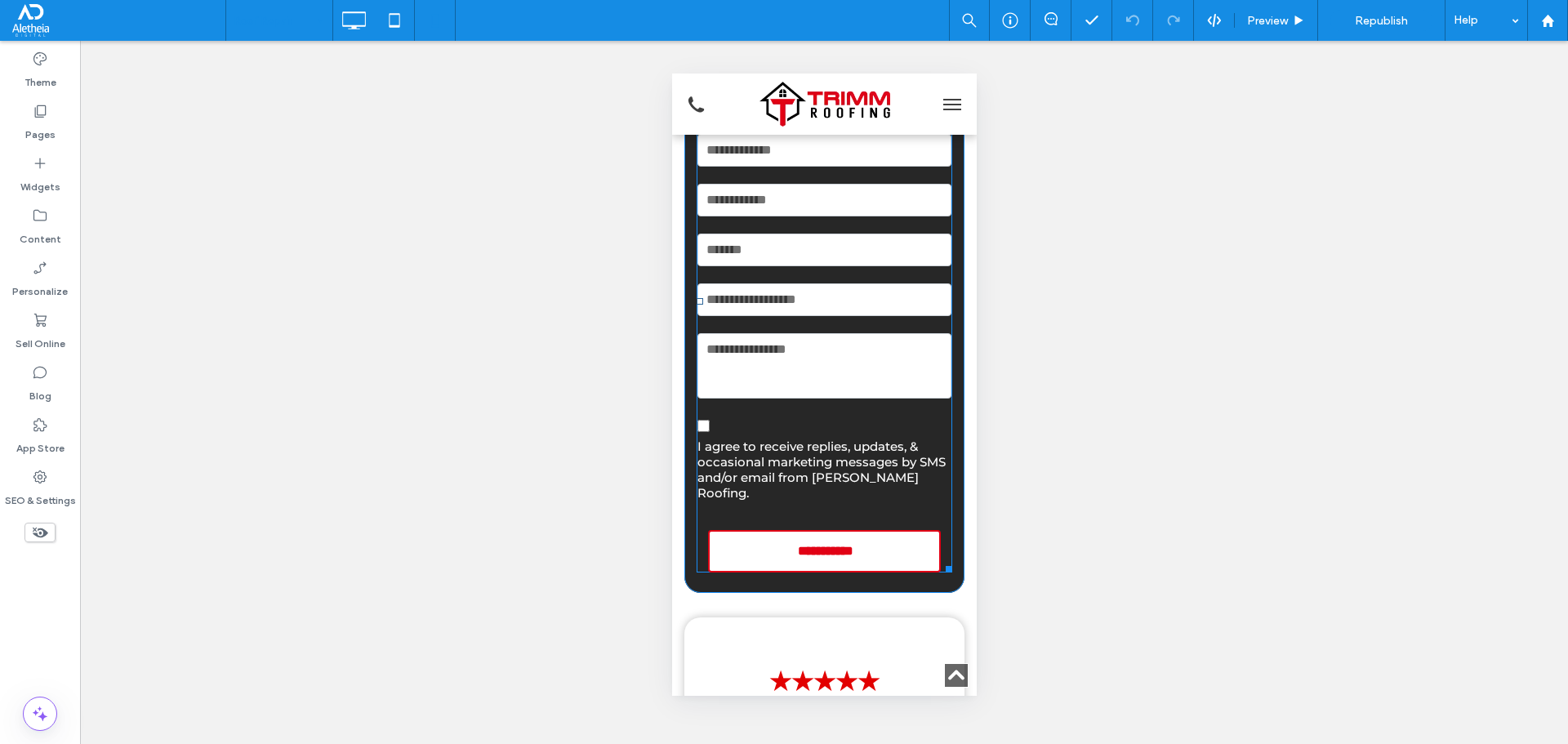
scroll to position [4735, 0]
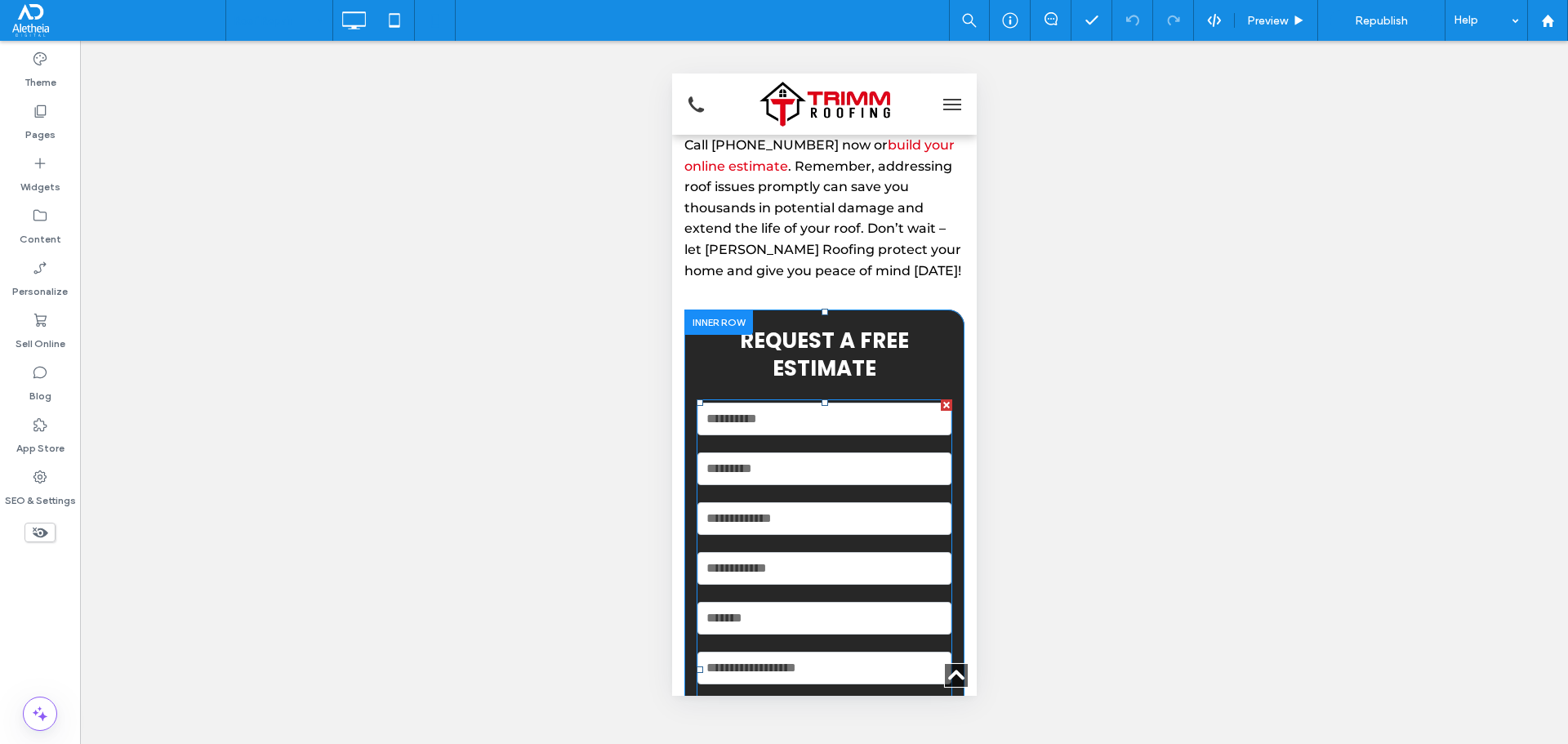
click at [843, 452] on input "text" at bounding box center [823, 468] width 254 height 32
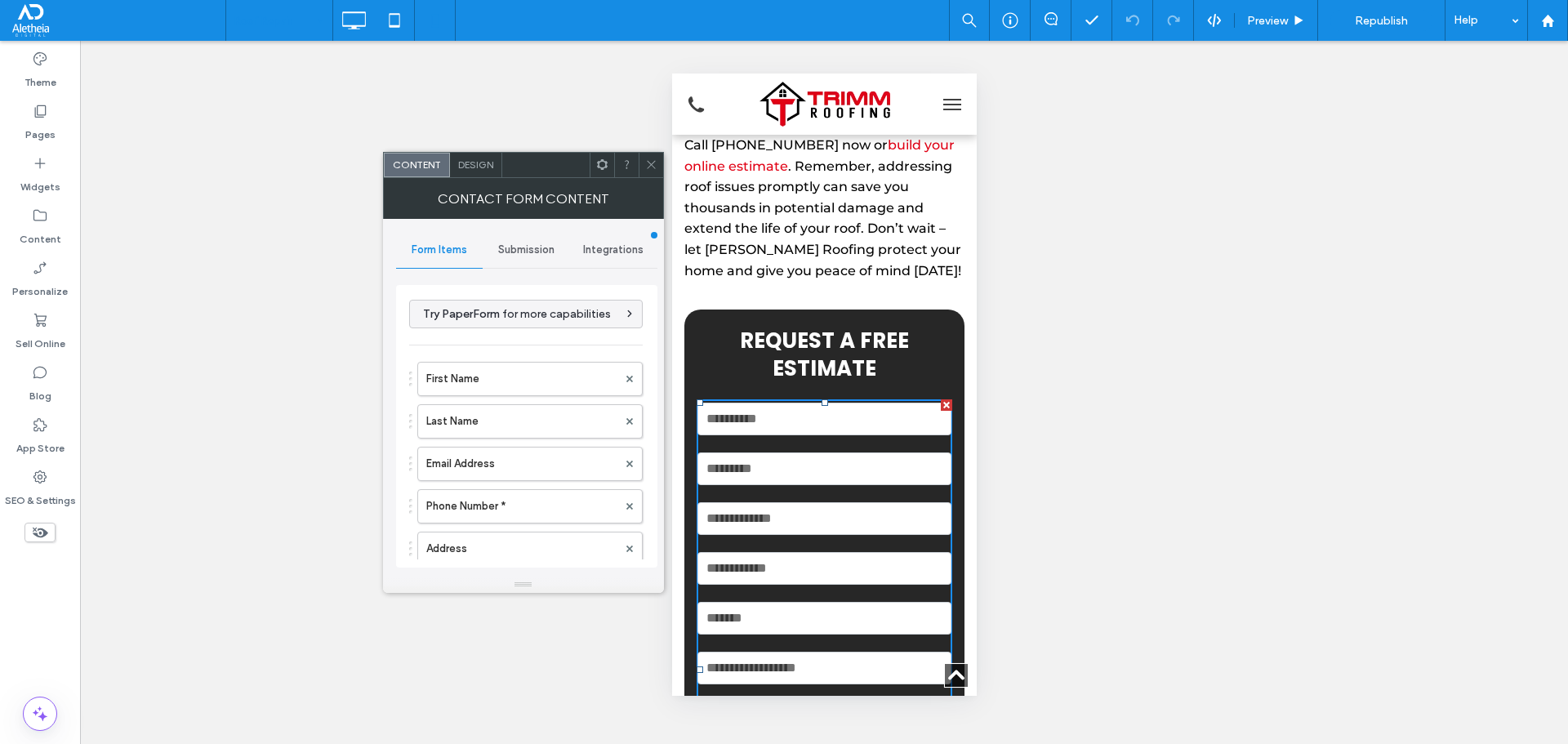
click at [519, 241] on div "Submission" at bounding box center [526, 250] width 88 height 36
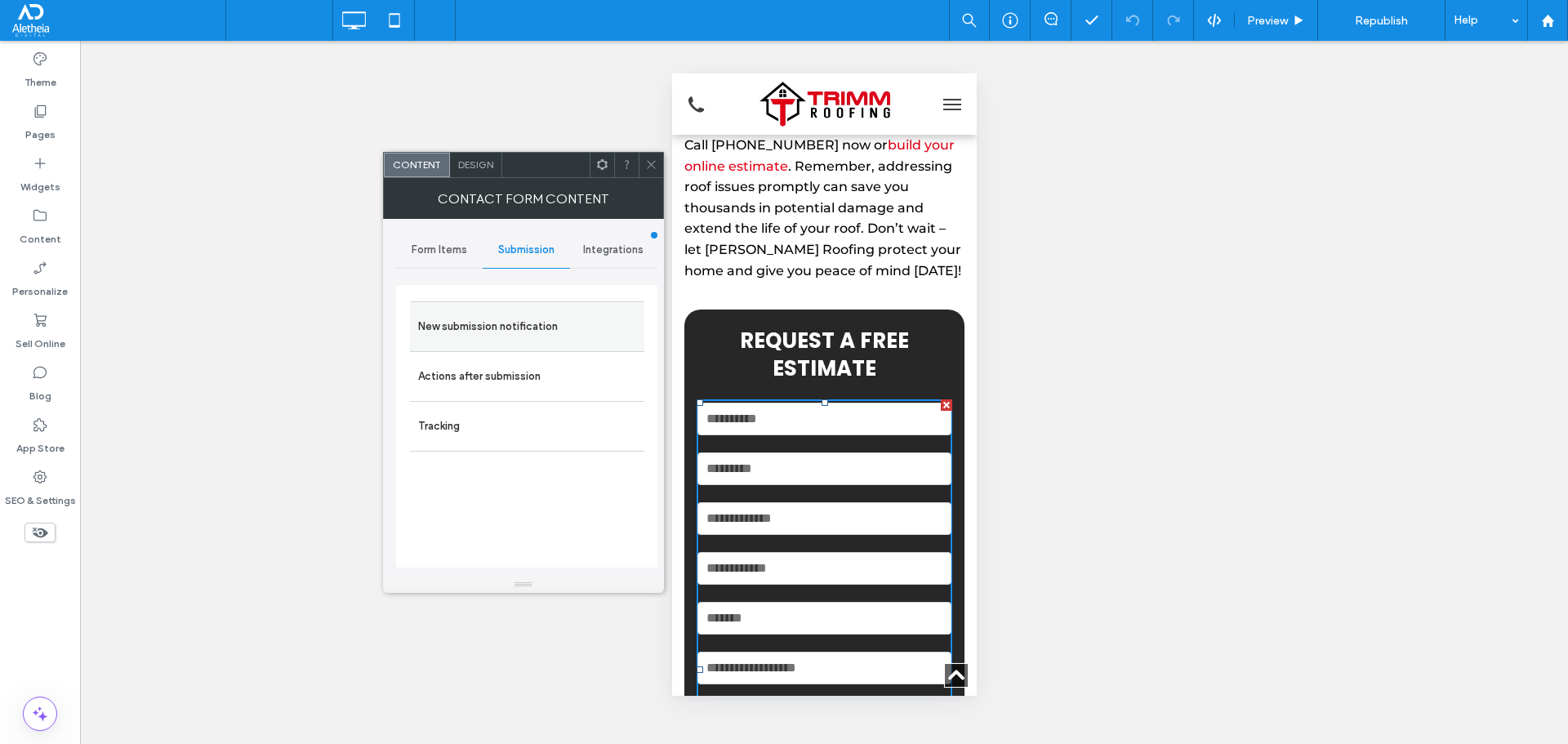
click at [524, 334] on label "New submission notification" at bounding box center [527, 326] width 218 height 32
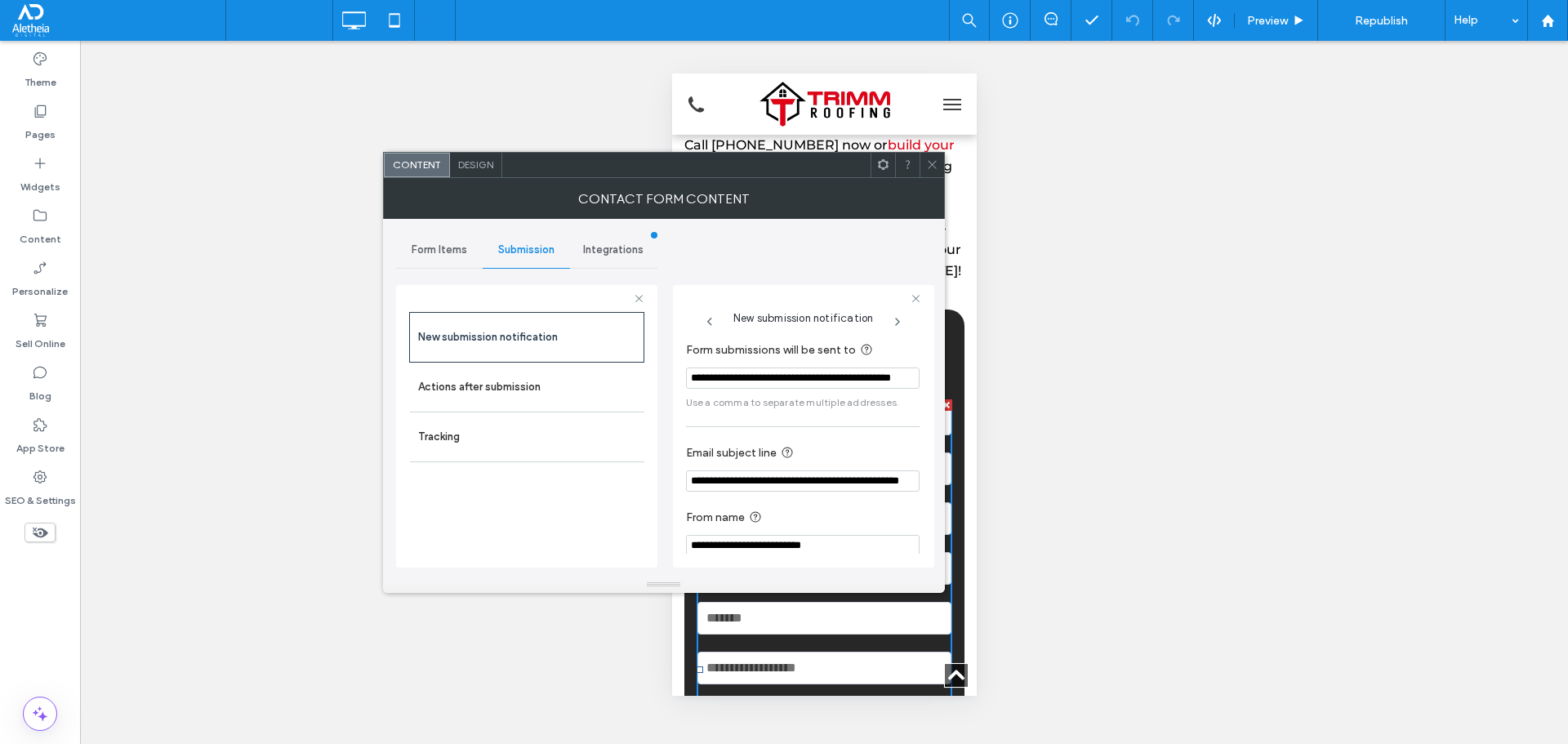
click at [936, 165] on icon at bounding box center [932, 164] width 12 height 12
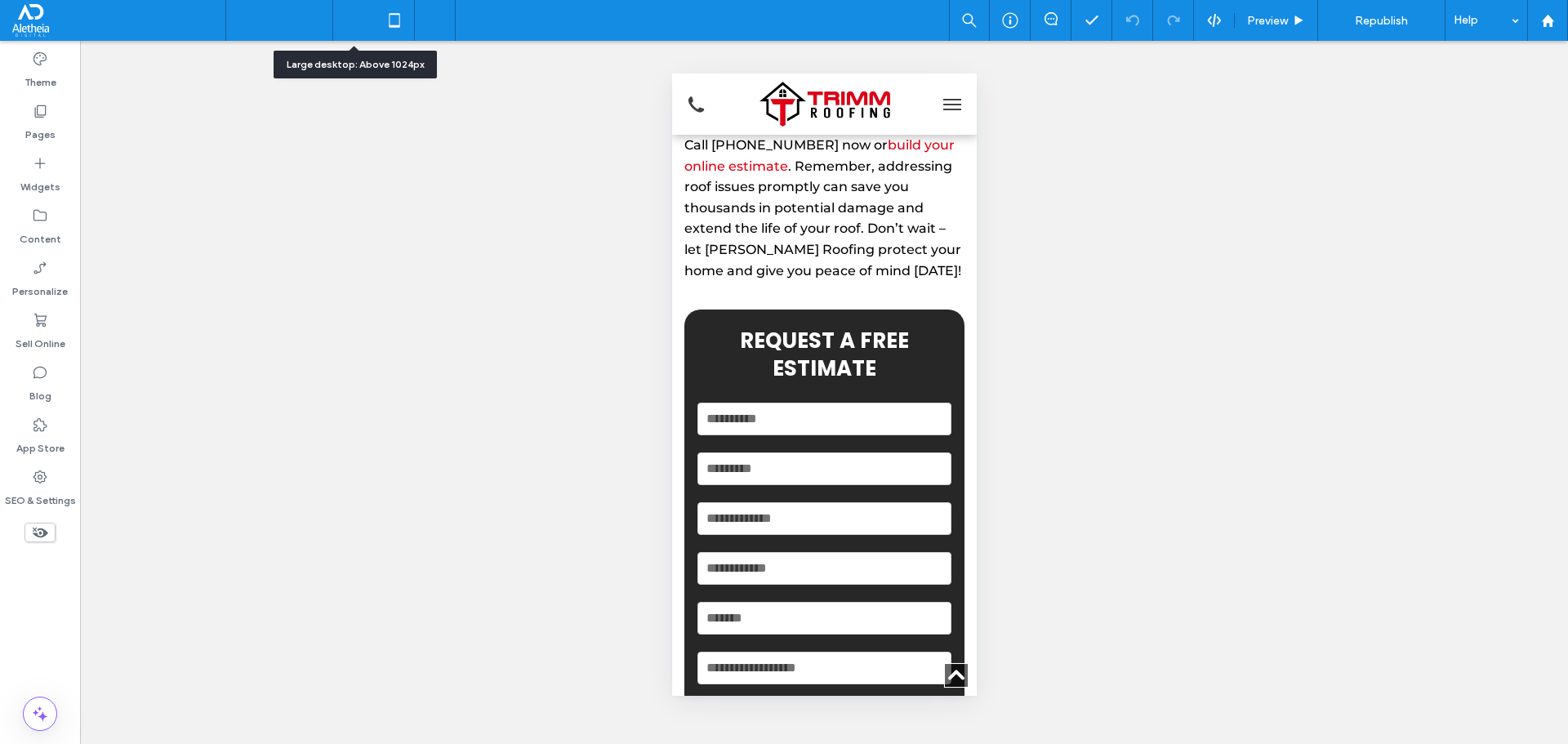
click at [362, 19] on icon at bounding box center [353, 19] width 32 height 32
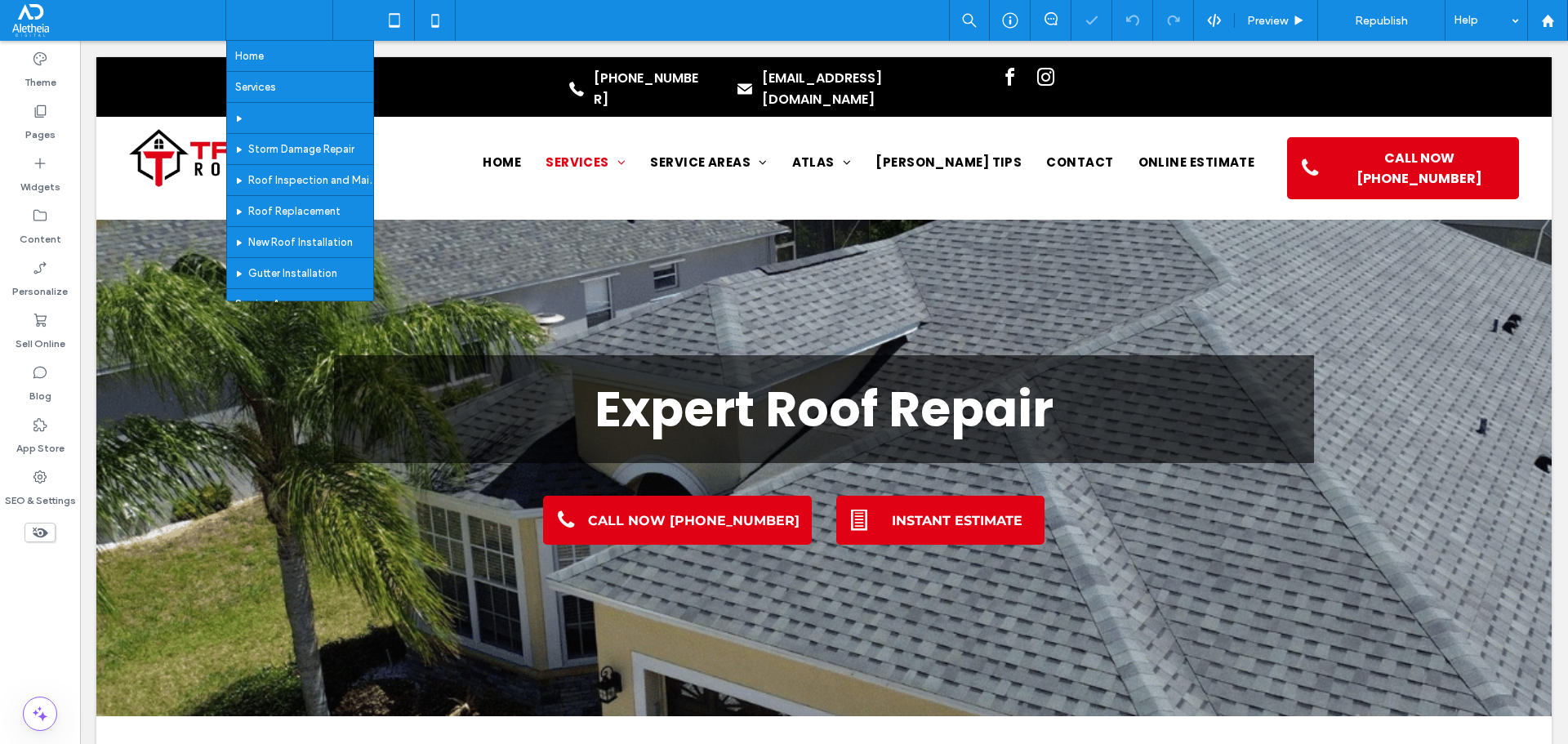
scroll to position [0, 0]
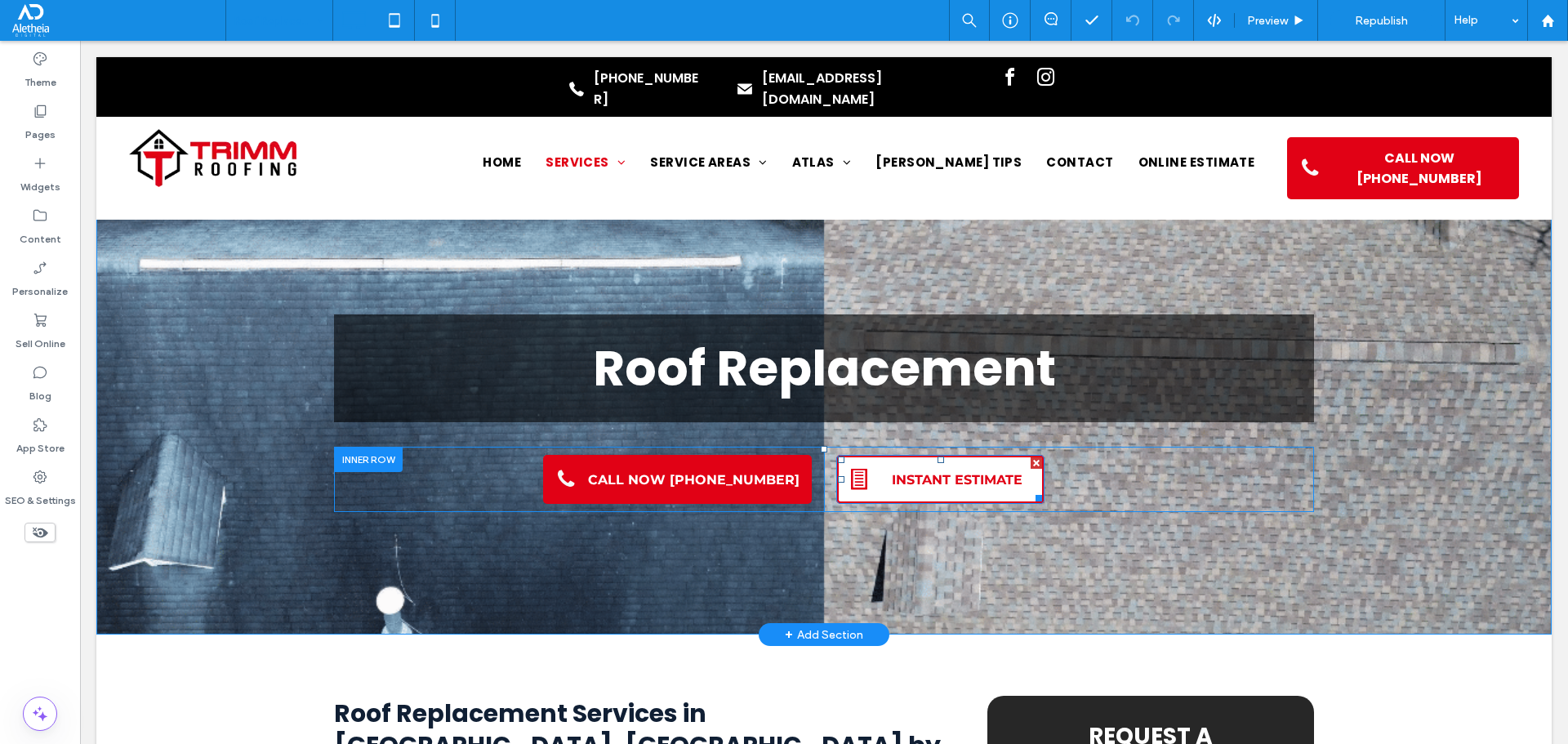
click at [925, 476] on span "INSTANT ESTIMATE" at bounding box center [957, 480] width 130 height 16
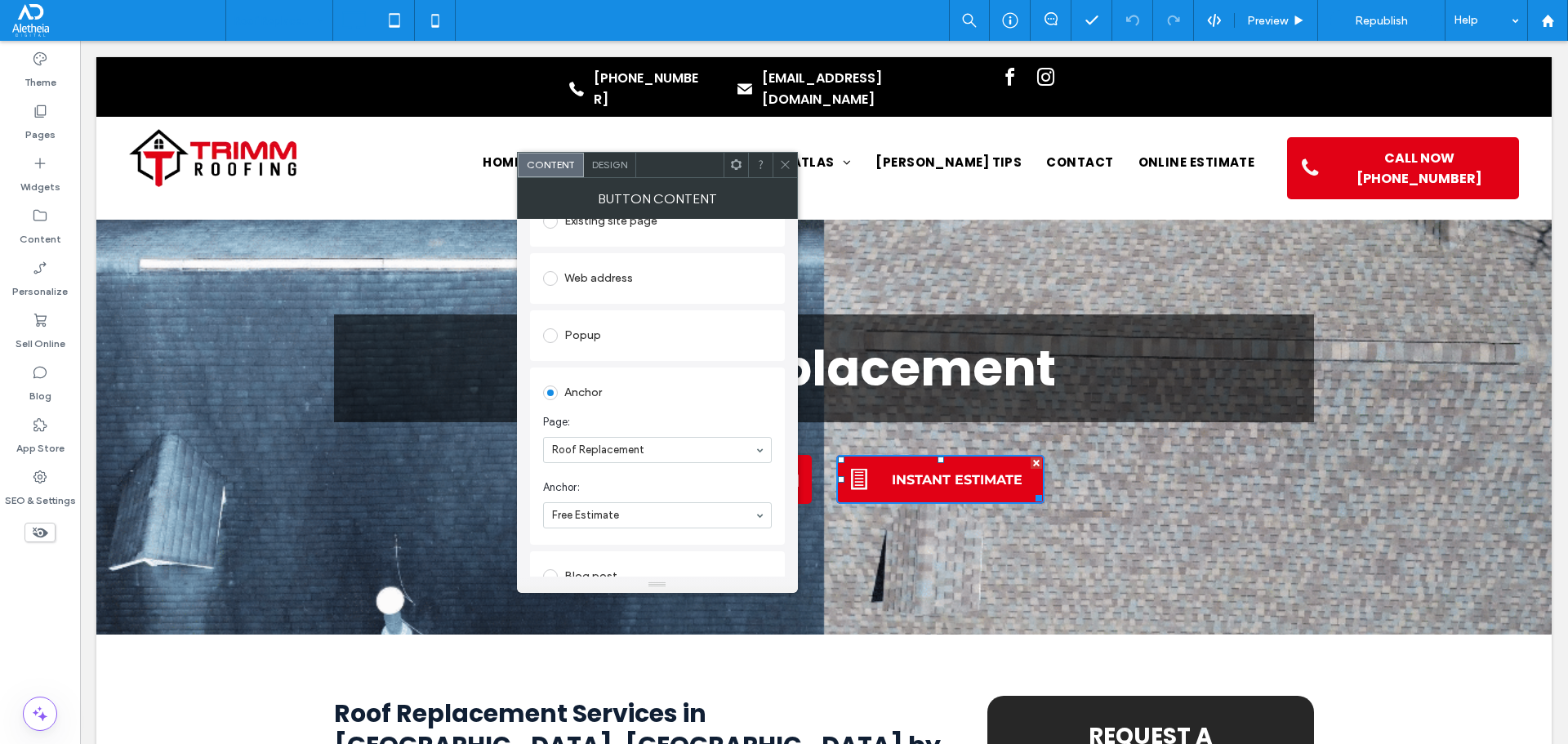
scroll to position [245, 0]
click at [783, 157] on span at bounding box center [785, 165] width 12 height 24
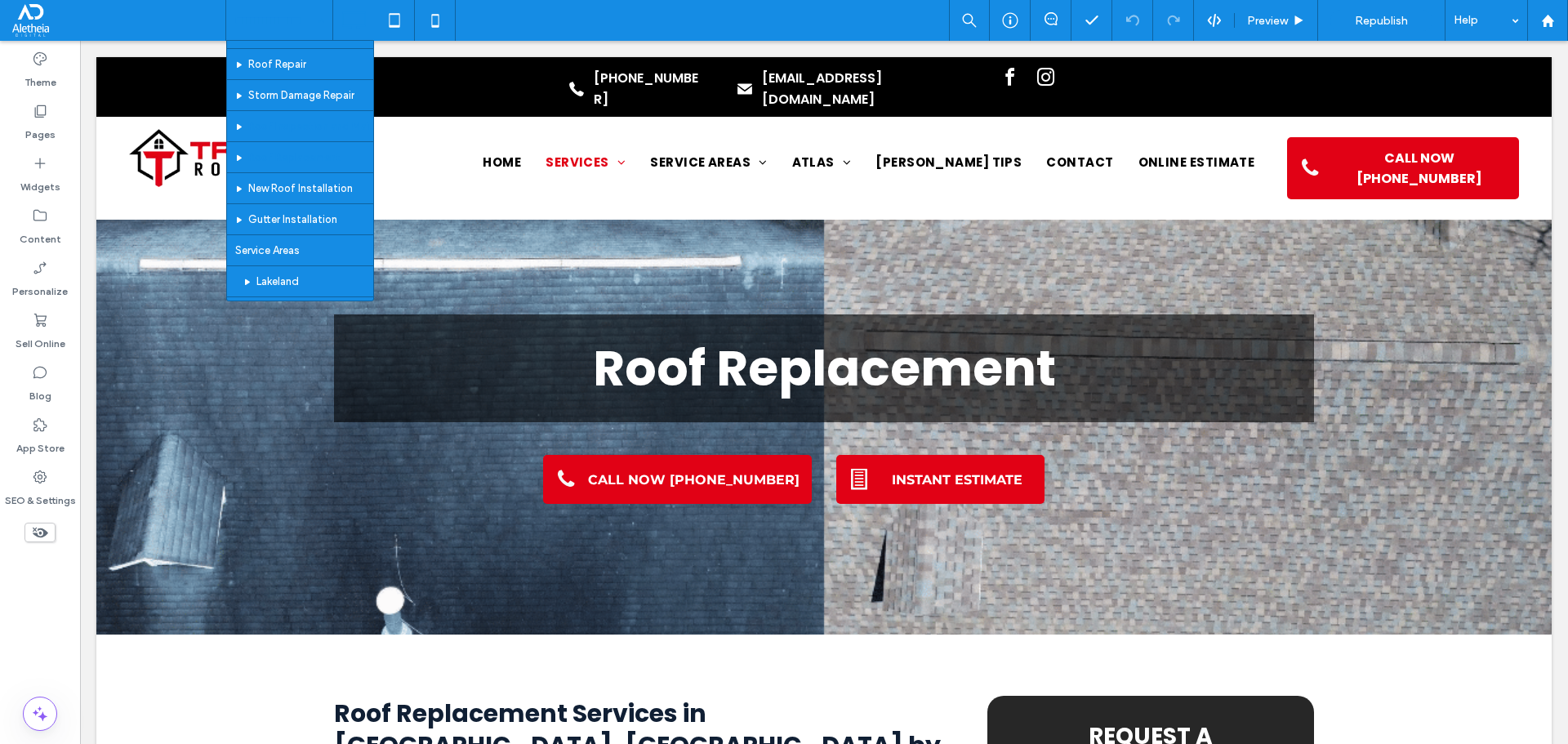
scroll to position [81, 0]
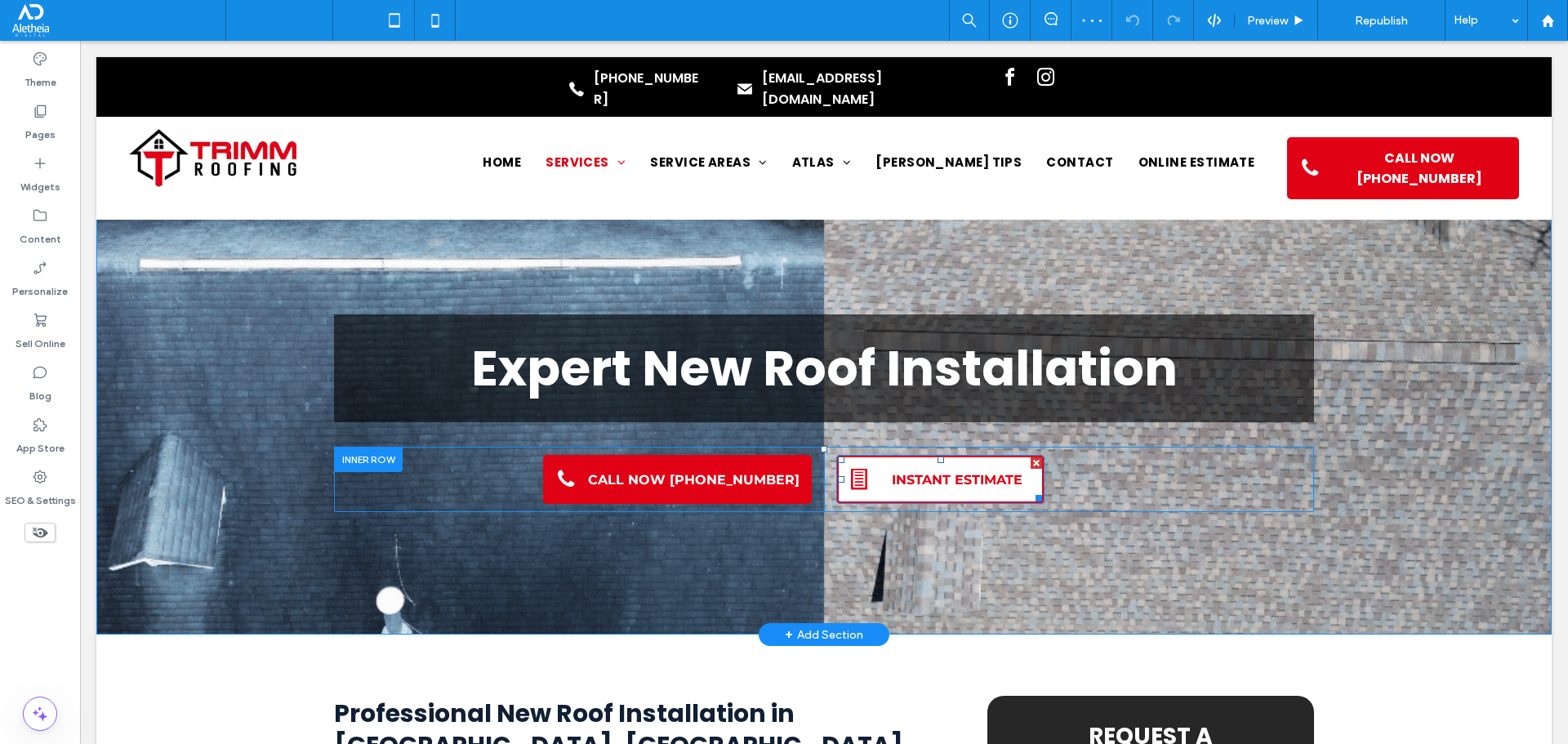
click at [924, 462] on link "INSTANT ESTIMATE" at bounding box center [940, 479] width 208 height 49
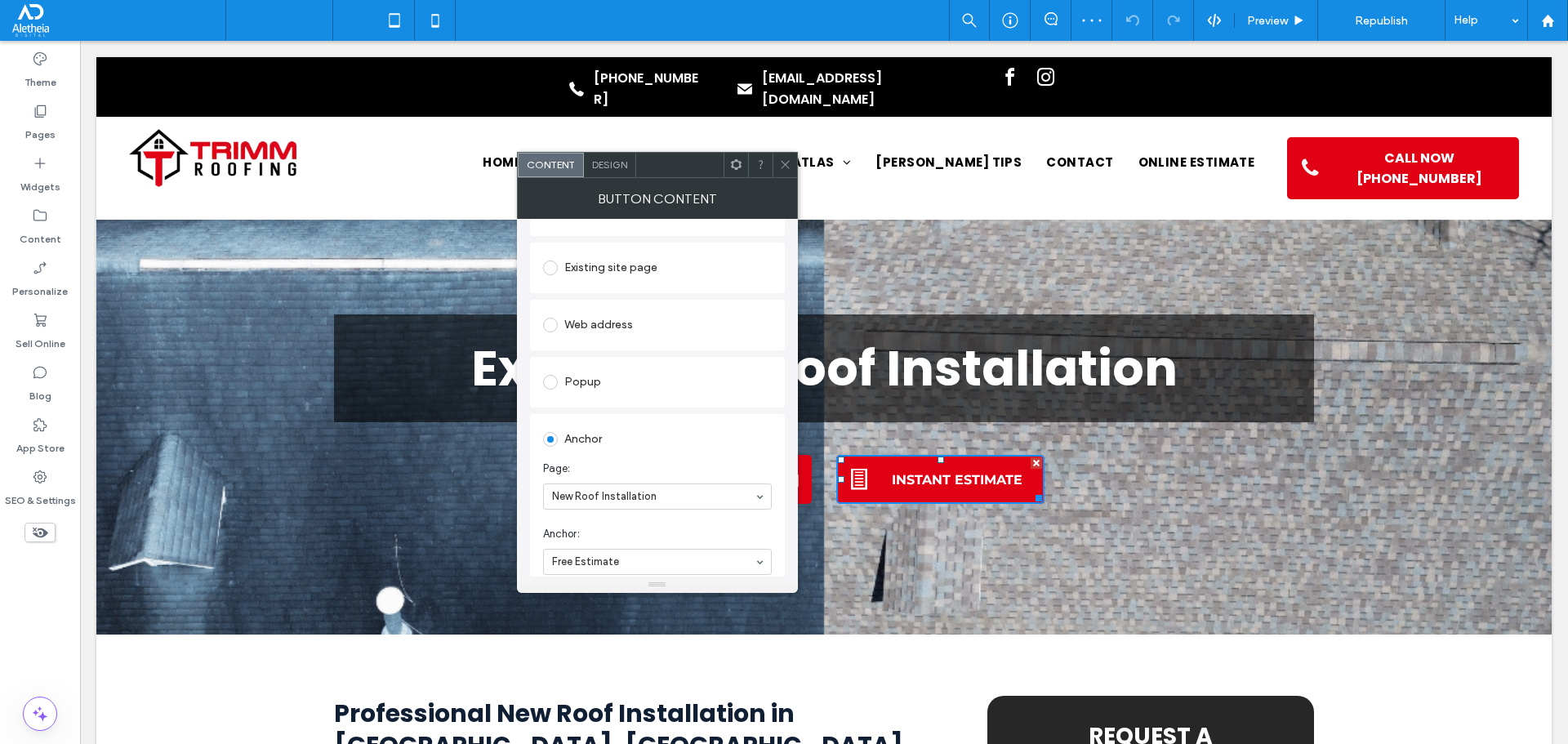
scroll to position [245, 0]
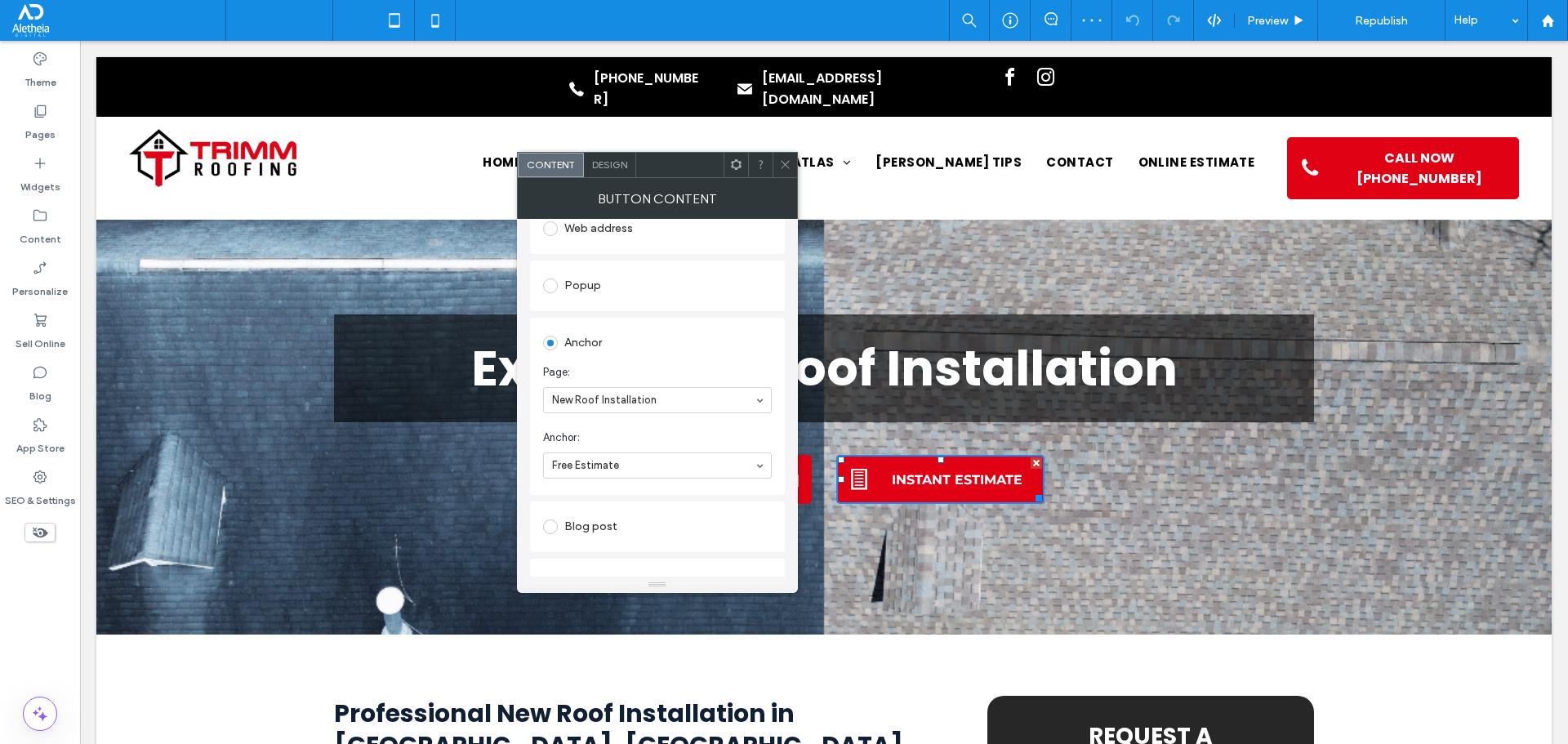
click at [787, 163] on icon at bounding box center [785, 164] width 12 height 12
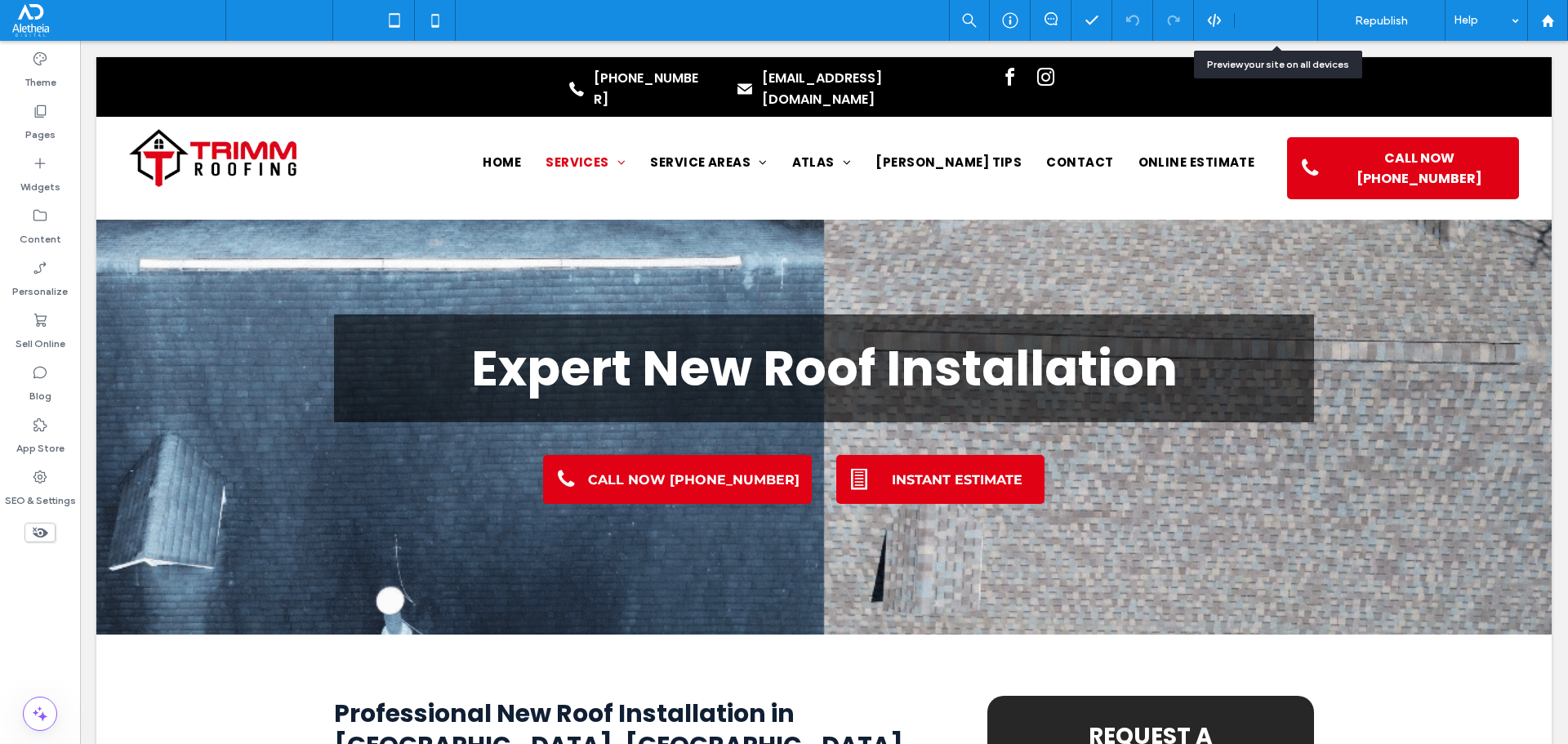
click at [1264, 14] on span "Preview" at bounding box center [1268, 20] width 41 height 14
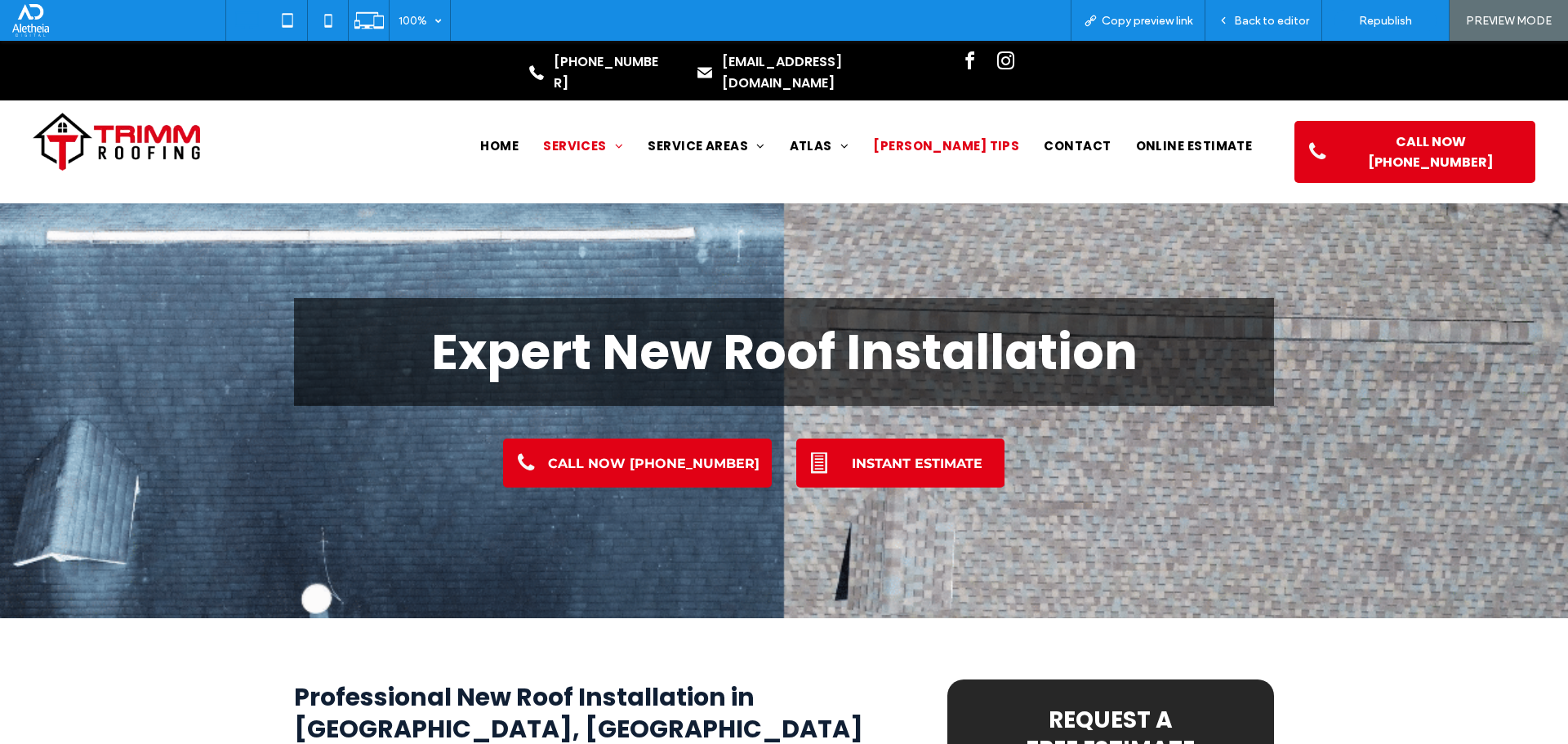
click at [962, 137] on span "Trimm Tips" at bounding box center [946, 146] width 146 height 18
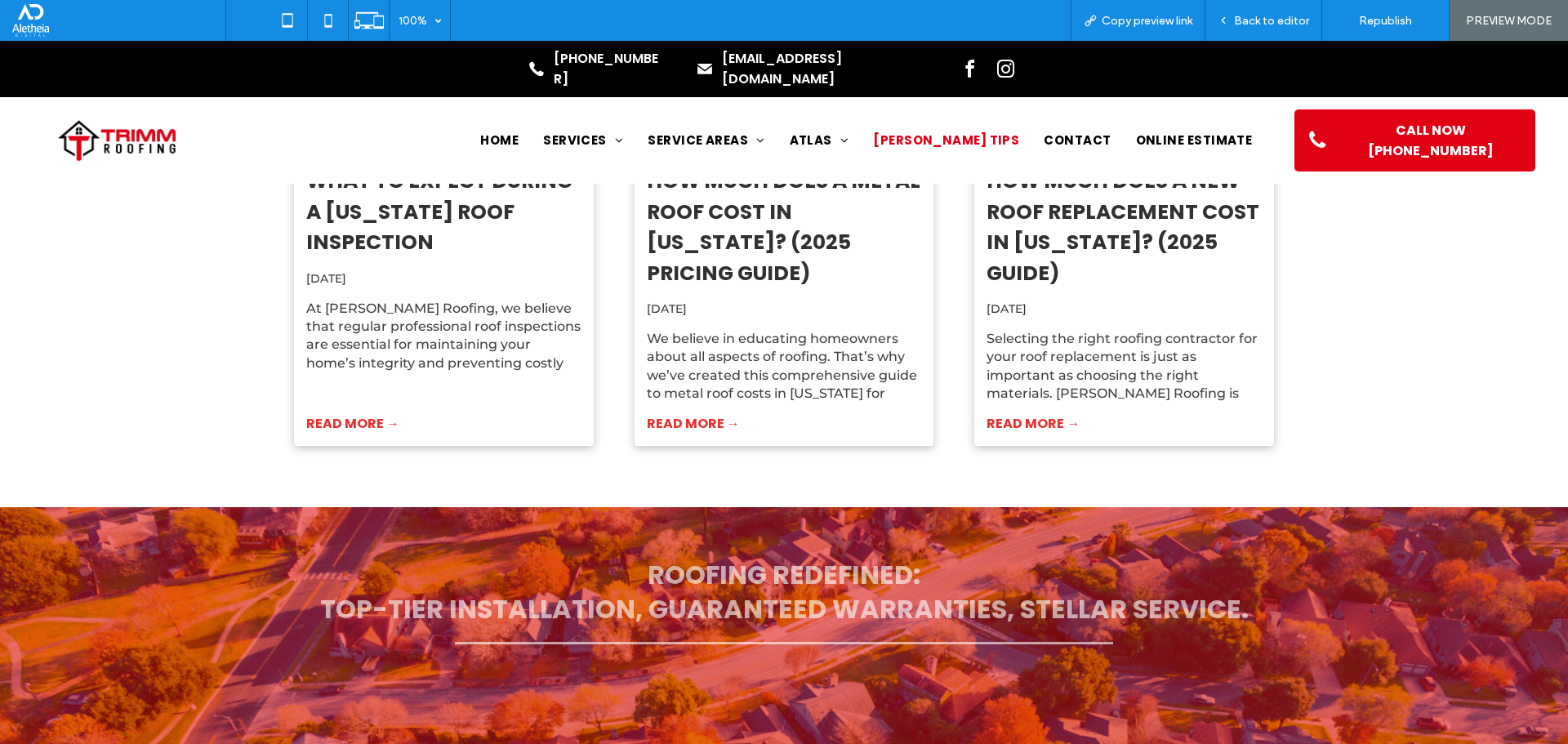
scroll to position [555, 0]
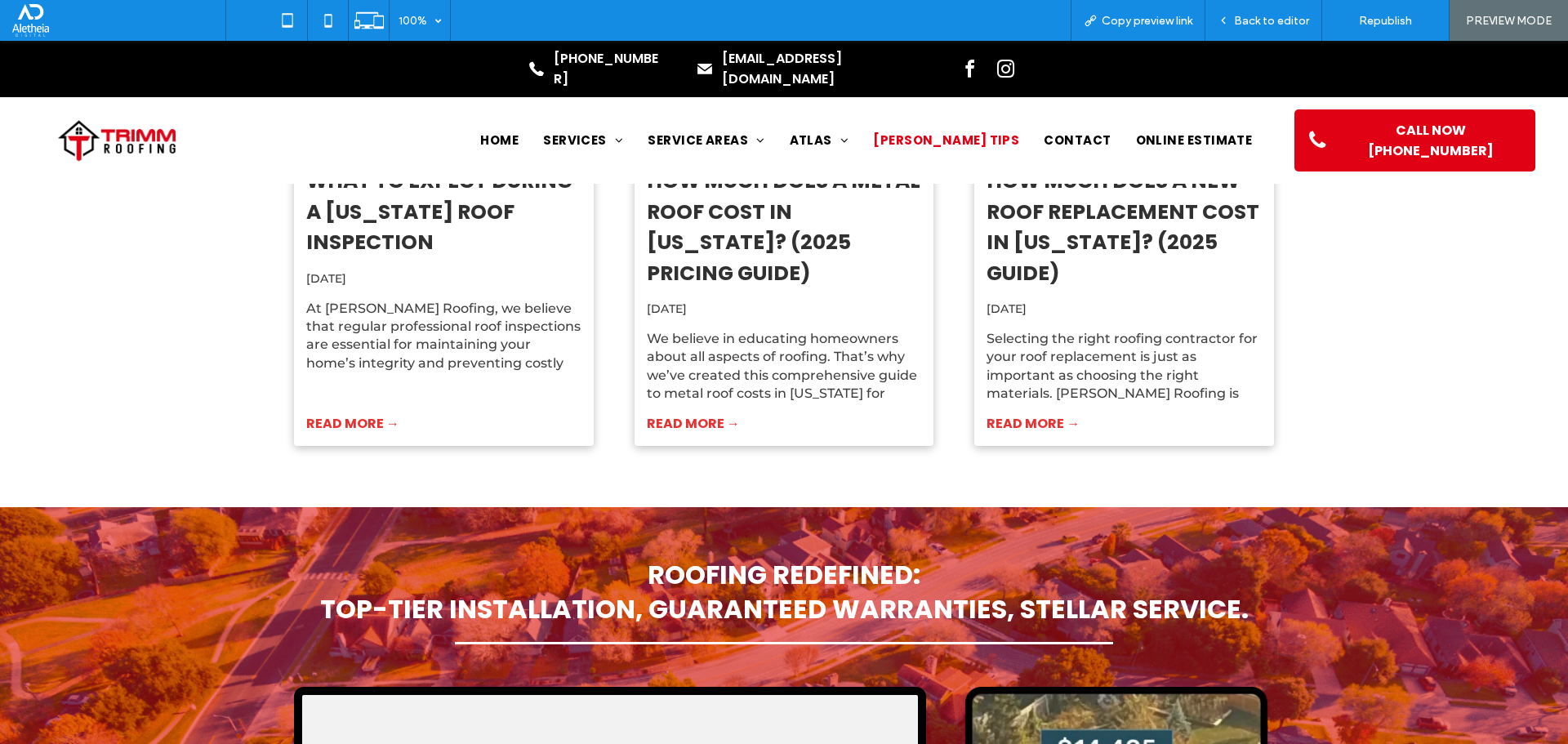
click at [708, 414] on link "READ MORE →" at bounding box center [785, 423] width 276 height 19
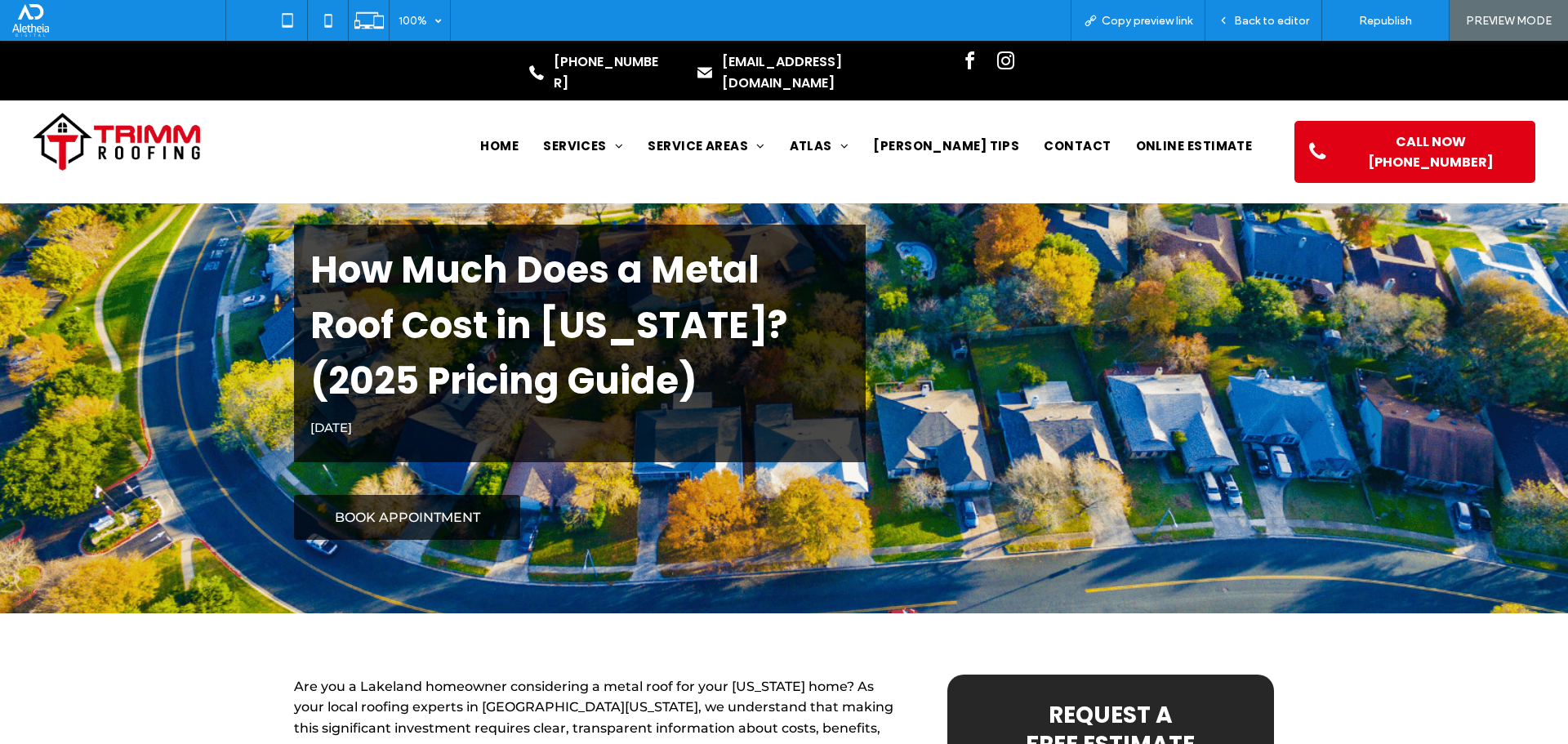
click at [433, 527] on link "BOOK APPOINTMENT" at bounding box center [407, 517] width 227 height 45
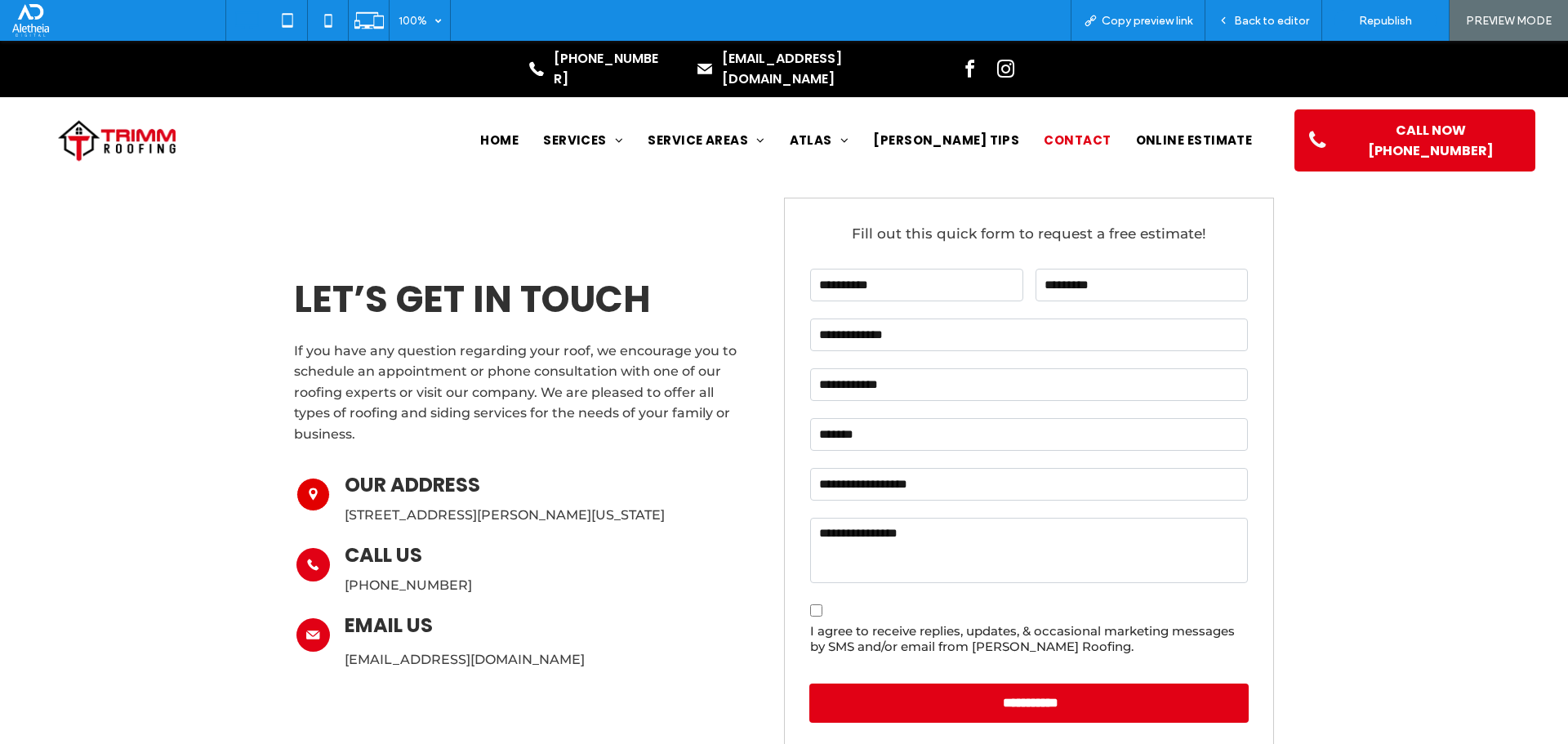
scroll to position [571, 0]
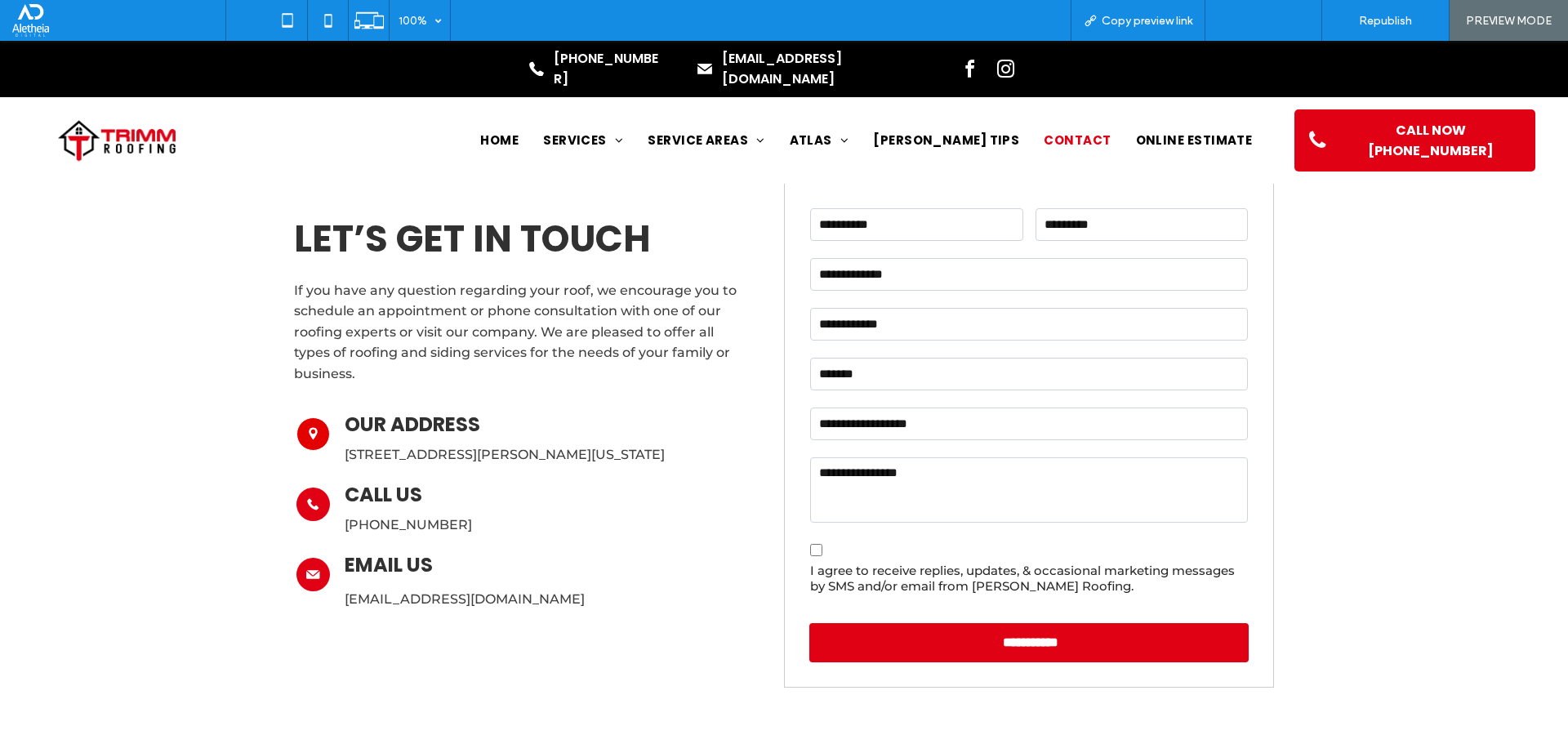
click at [1284, 11] on div "Back to editor" at bounding box center [1264, 20] width 116 height 41
click at [1278, 22] on span "Back to editor" at bounding box center [1271, 20] width 75 height 14
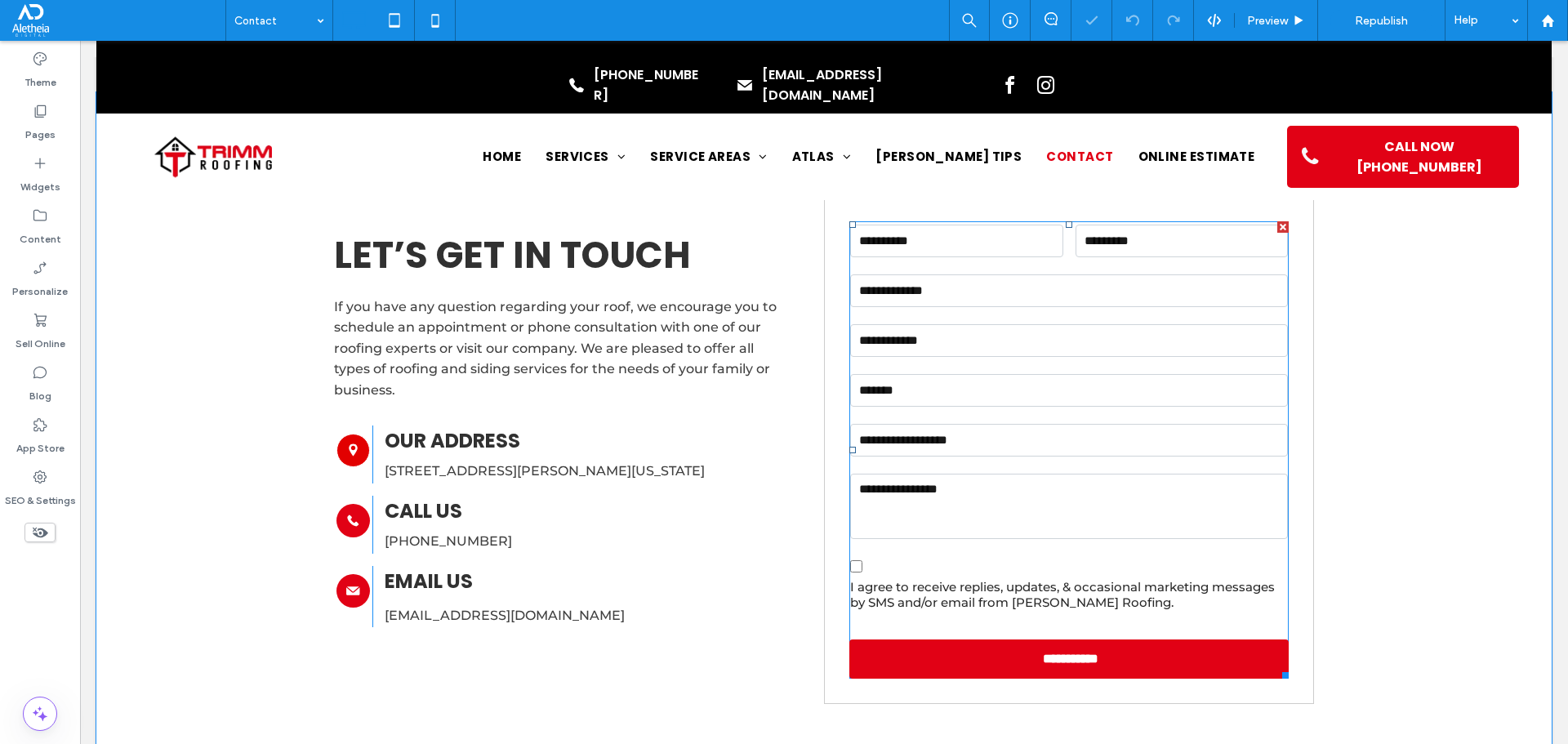
drag, startPoint x: 920, startPoint y: 396, endPoint x: 924, endPoint y: 382, distance: 14.6
click at [921, 388] on input "text" at bounding box center [1069, 390] width 437 height 32
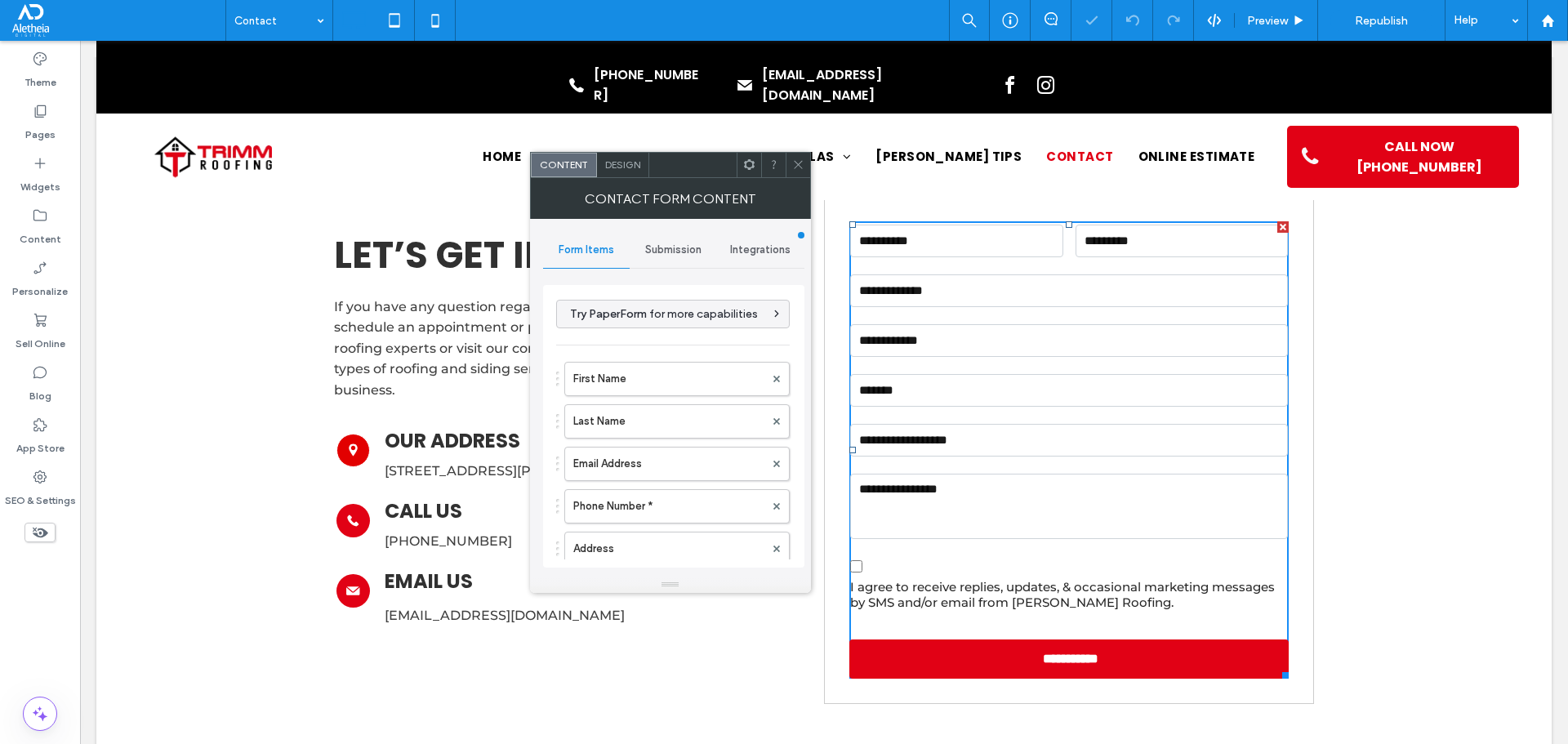
click at [688, 252] on span "Submission" at bounding box center [673, 250] width 56 height 13
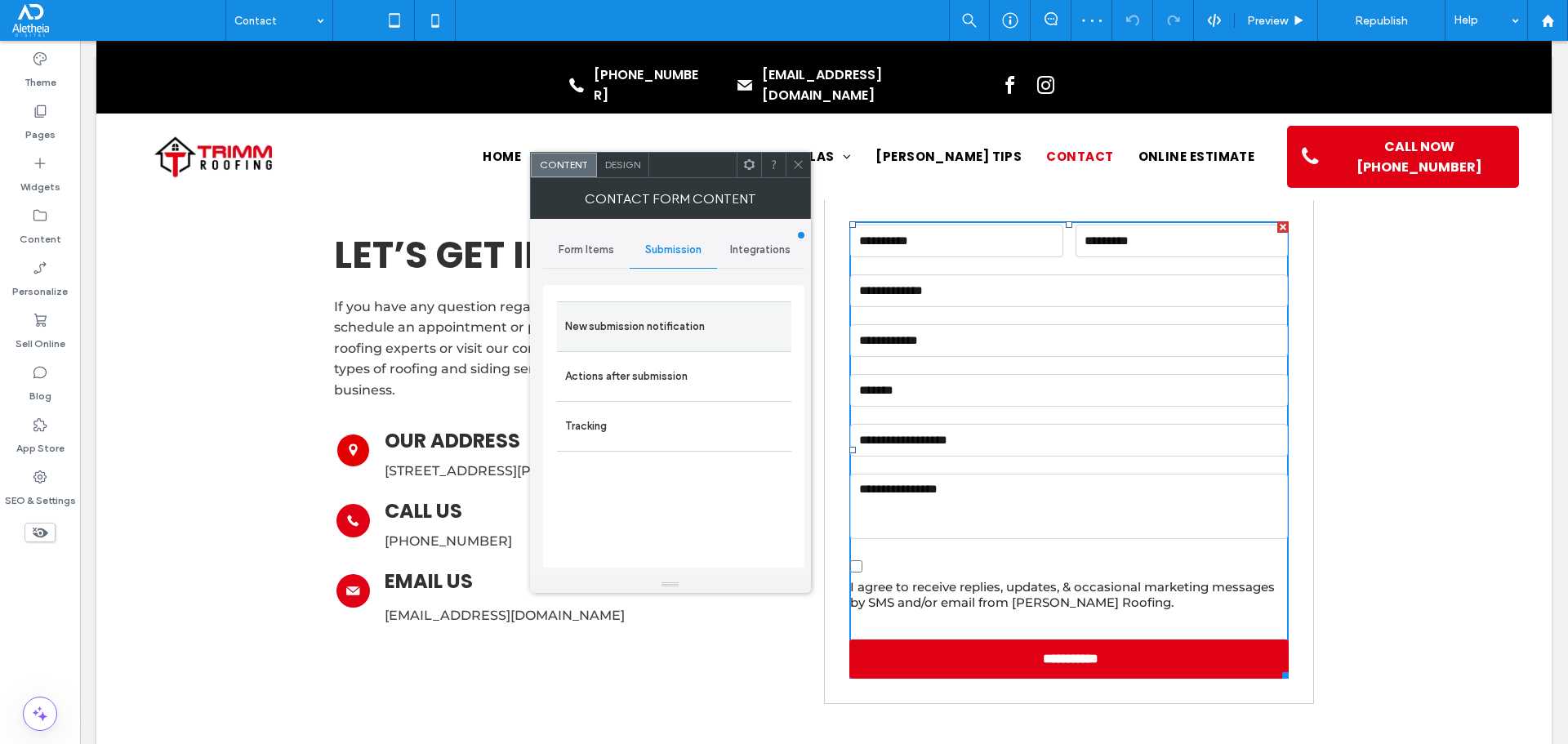
click at [672, 335] on label "New submission notification" at bounding box center [674, 326] width 218 height 32
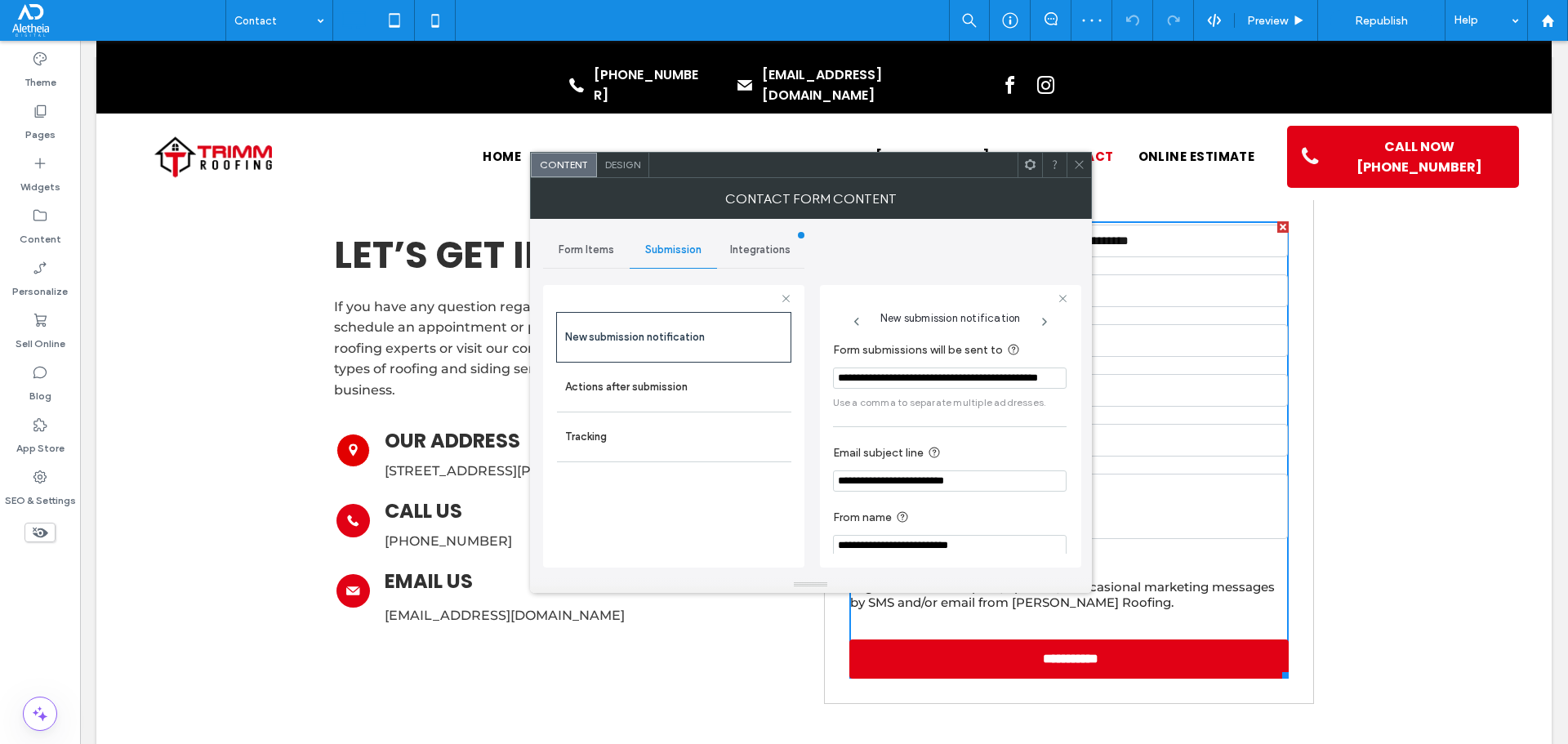
click at [1012, 433] on div "**********" at bounding box center [949, 448] width 234 height 232
click at [1012, 427] on hr at bounding box center [949, 426] width 234 height 1
click at [1078, 168] on icon at bounding box center [1079, 164] width 12 height 12
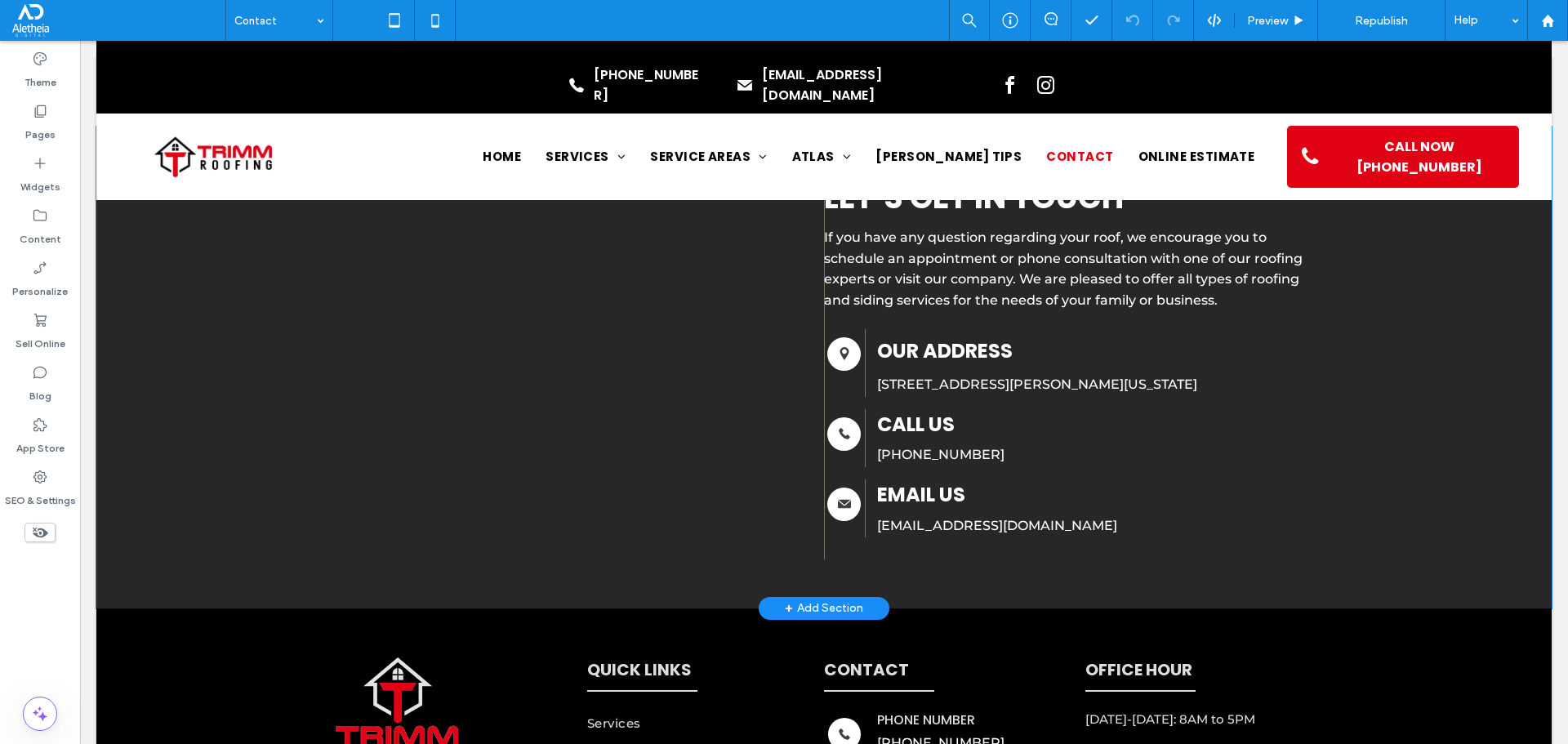
scroll to position [1225, 0]
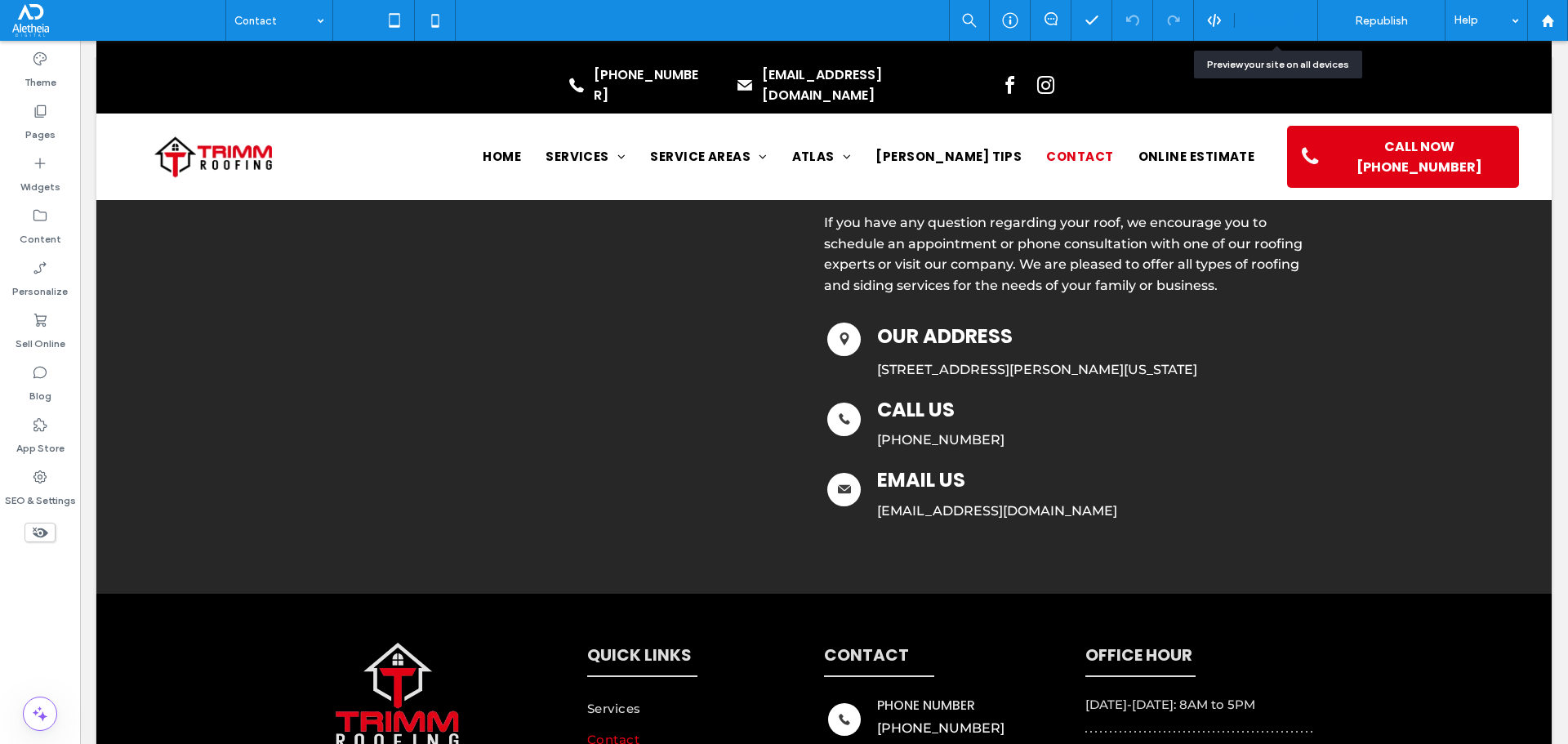
click at [1264, 19] on span "Preview" at bounding box center [1268, 20] width 41 height 14
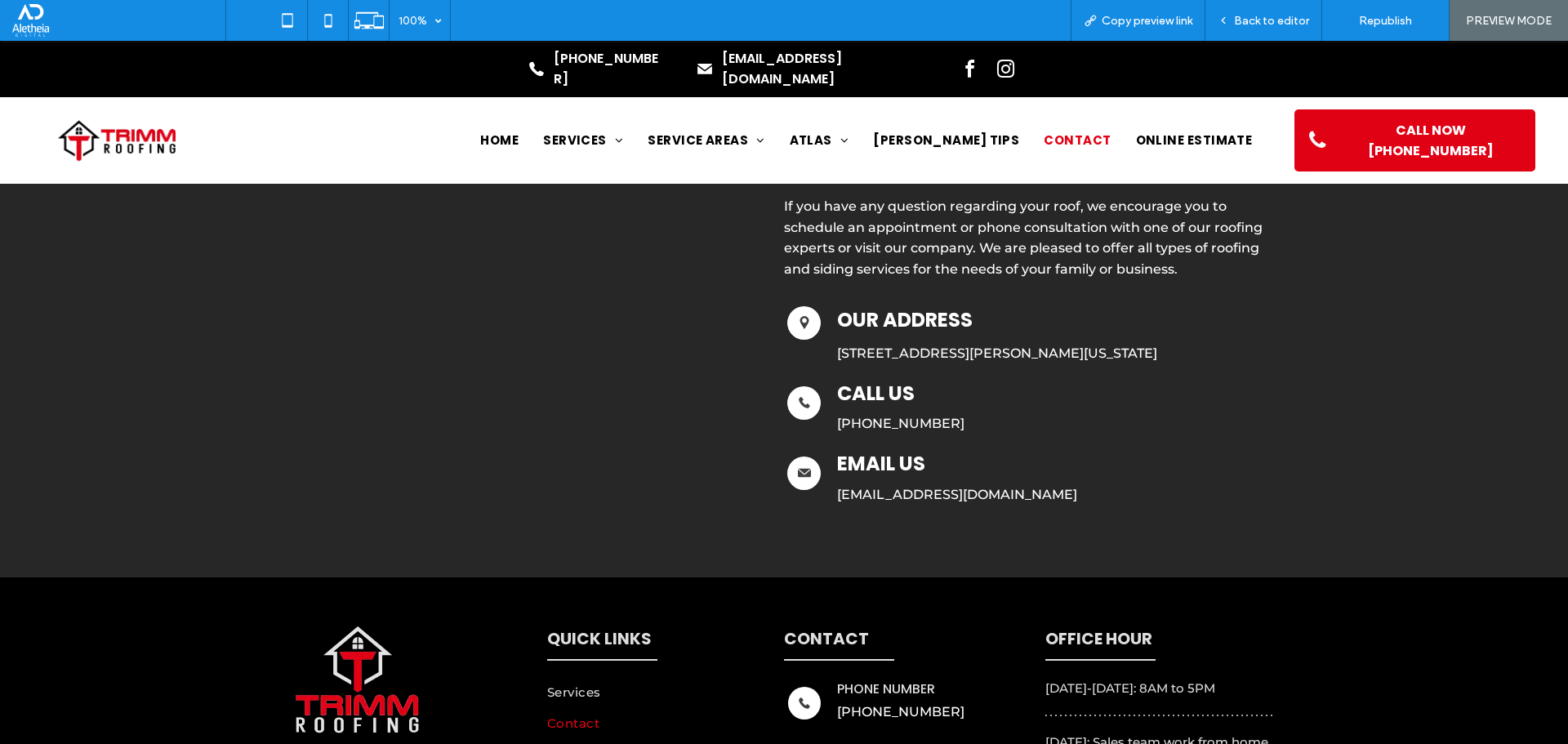
click at [1264, 19] on span "Back to editor" at bounding box center [1271, 20] width 75 height 14
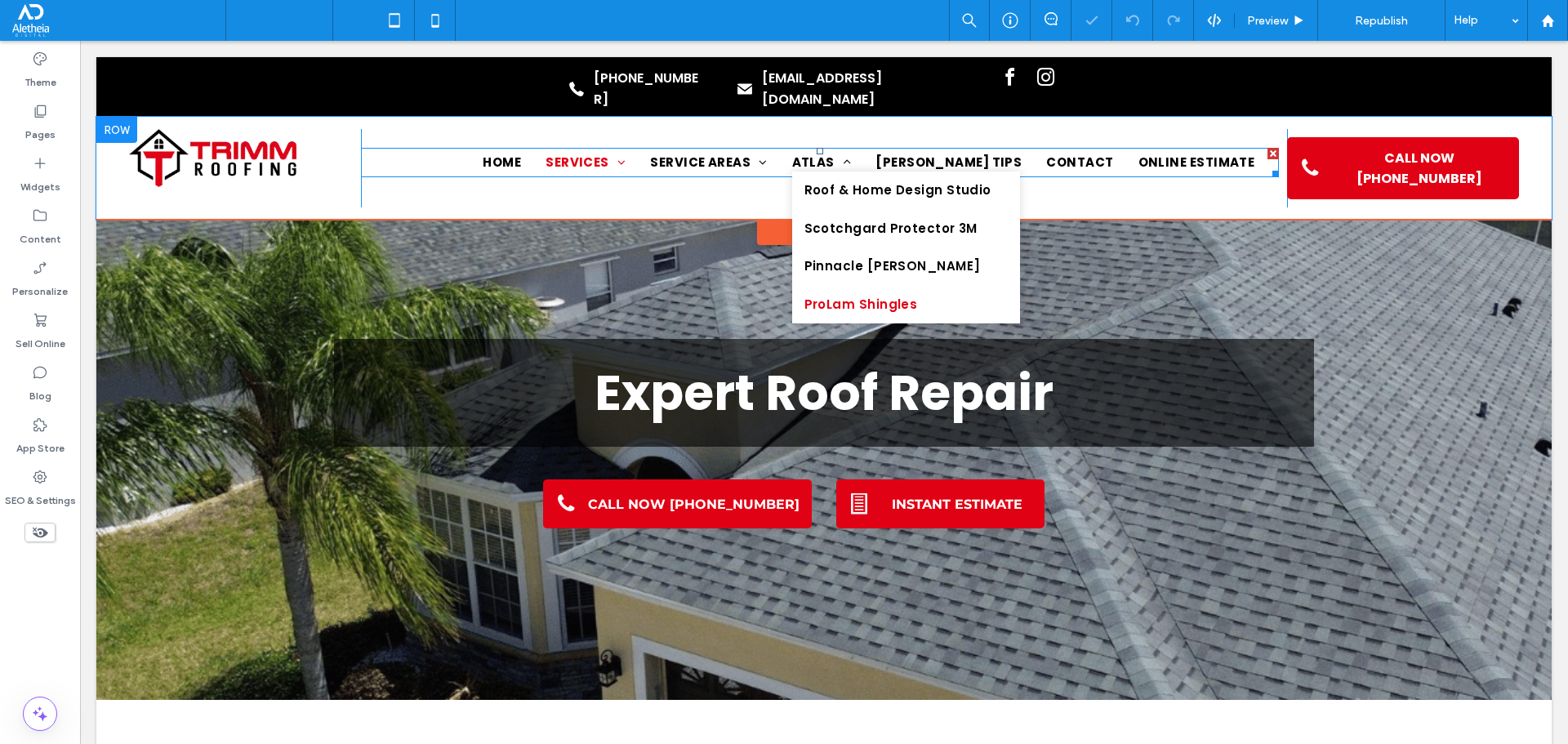
click at [921, 286] on link "ProLam Shingles" at bounding box center [906, 305] width 227 height 39
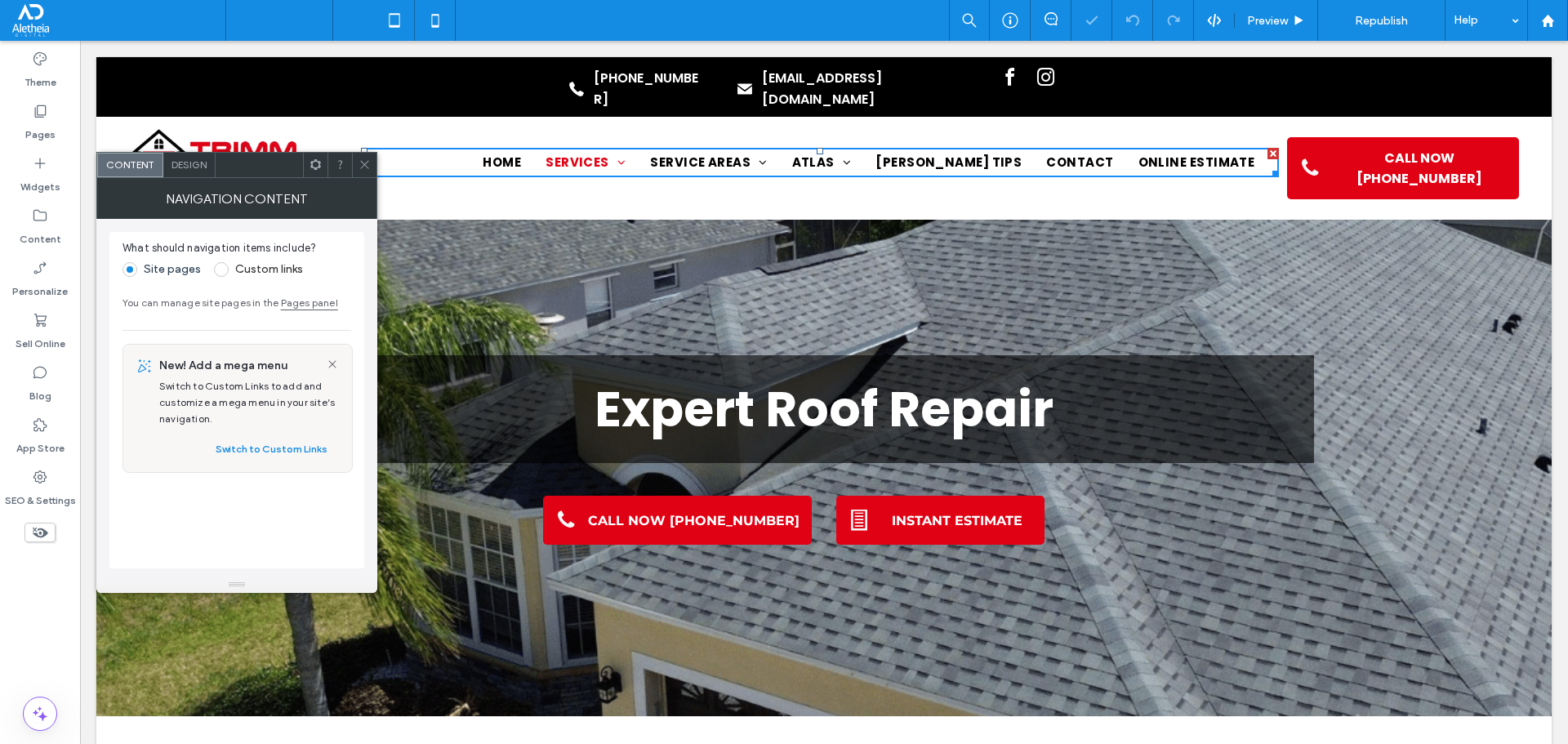
click at [357, 176] on div at bounding box center [364, 165] width 24 height 24
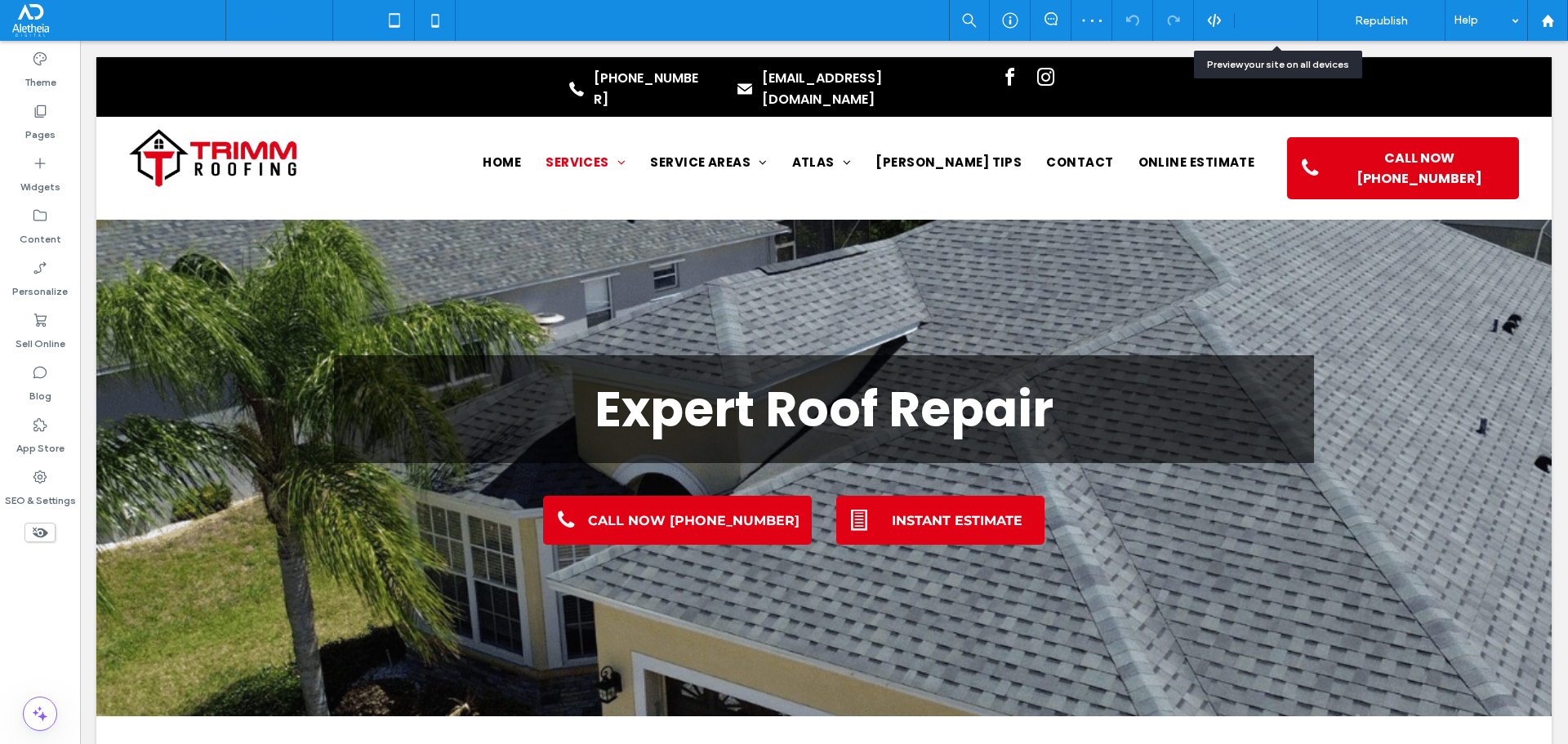
click at [1270, 18] on span "Preview" at bounding box center [1268, 20] width 41 height 14
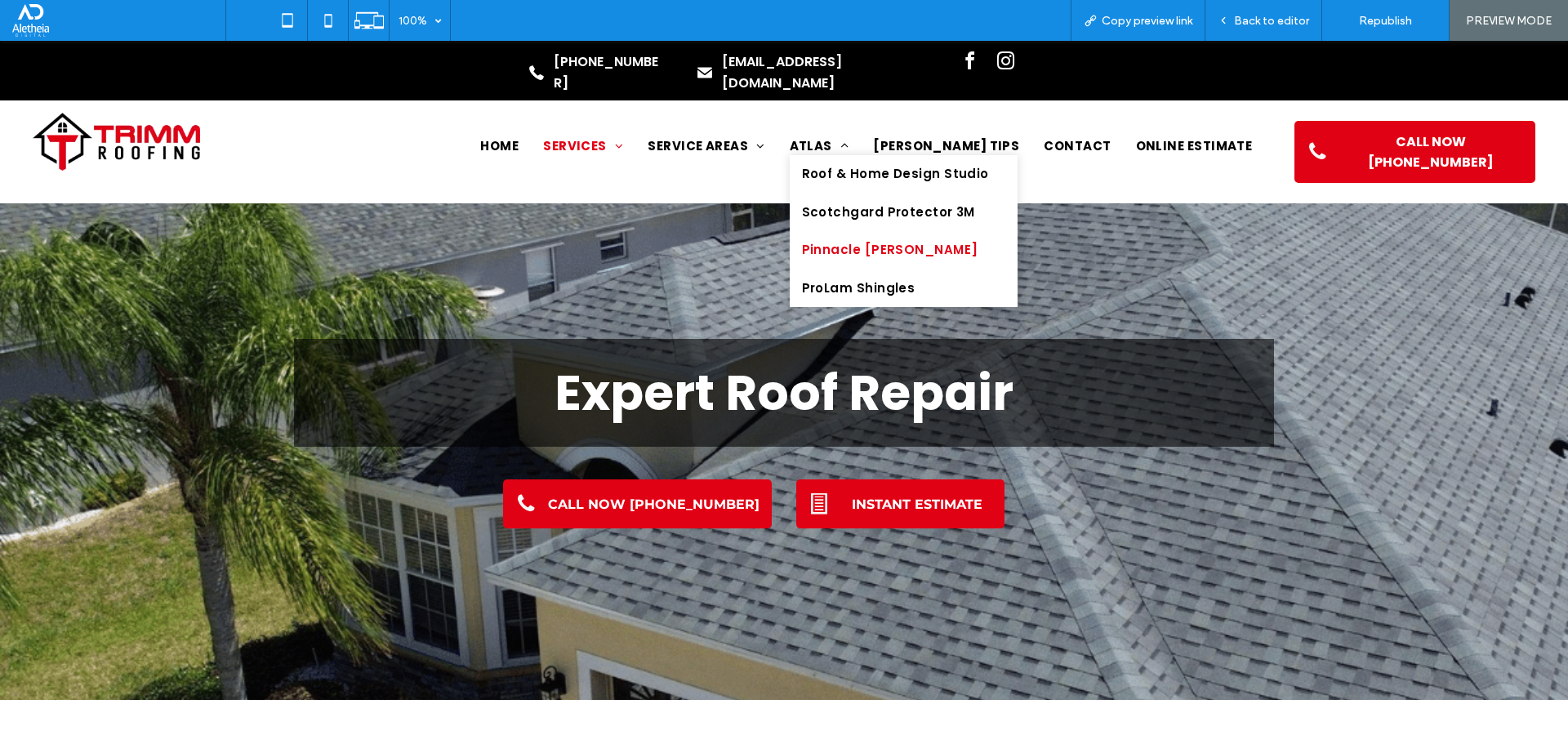
click at [905, 241] on span "Pinnacle Pristine Shingles" at bounding box center [889, 250] width 177 height 18
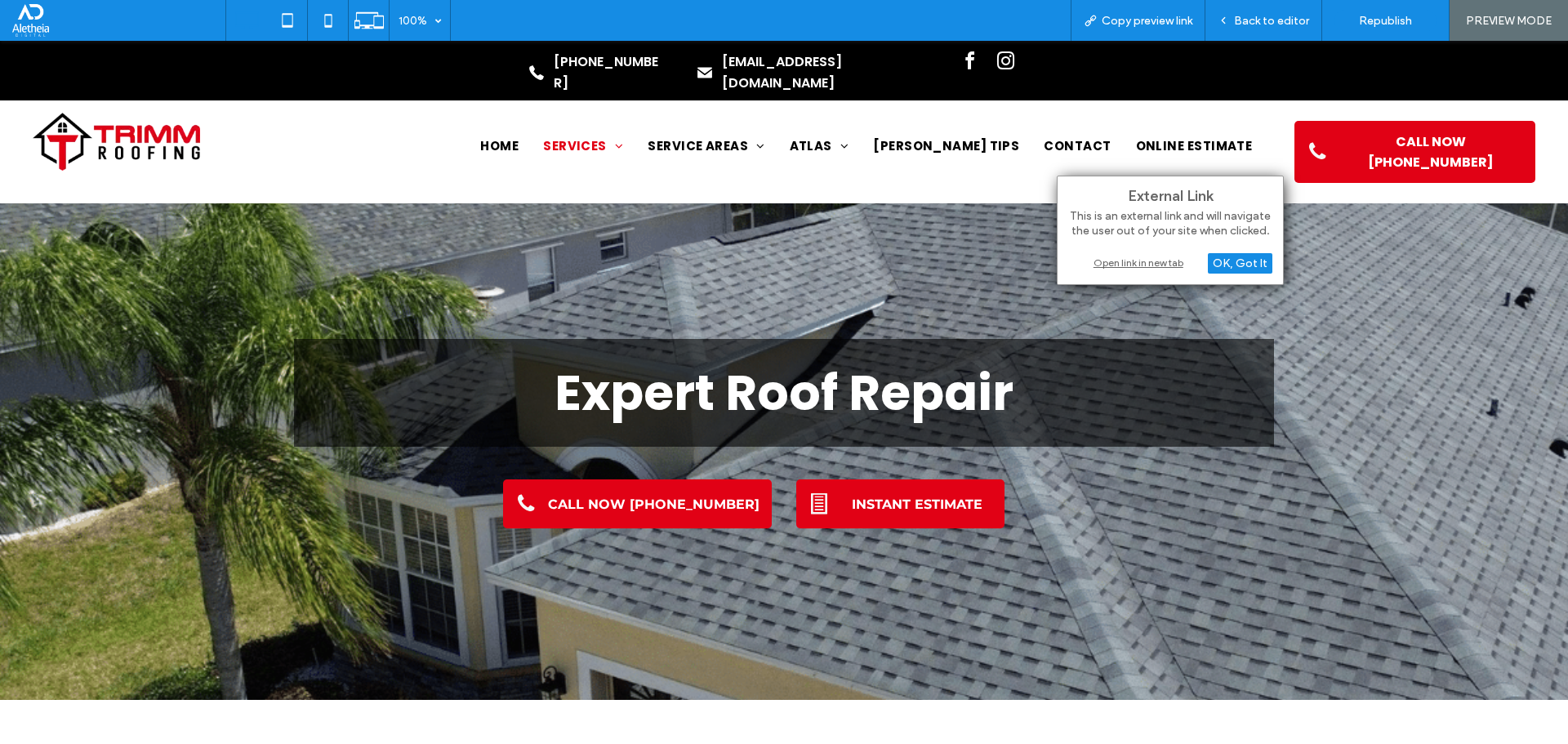
click at [1126, 266] on div "Open link in new tab" at bounding box center [1170, 262] width 204 height 18
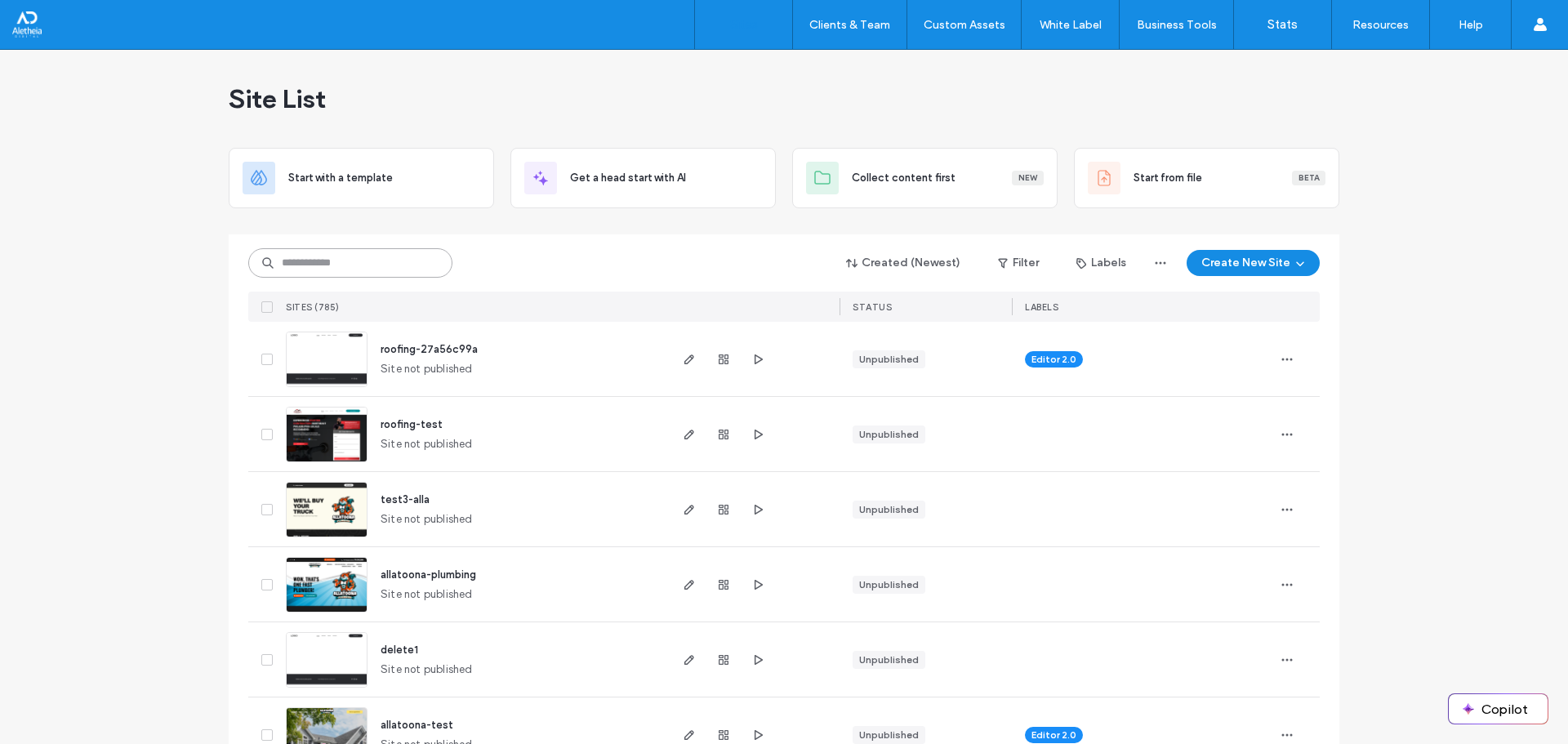
click at [428, 260] on input at bounding box center [350, 263] width 204 height 30
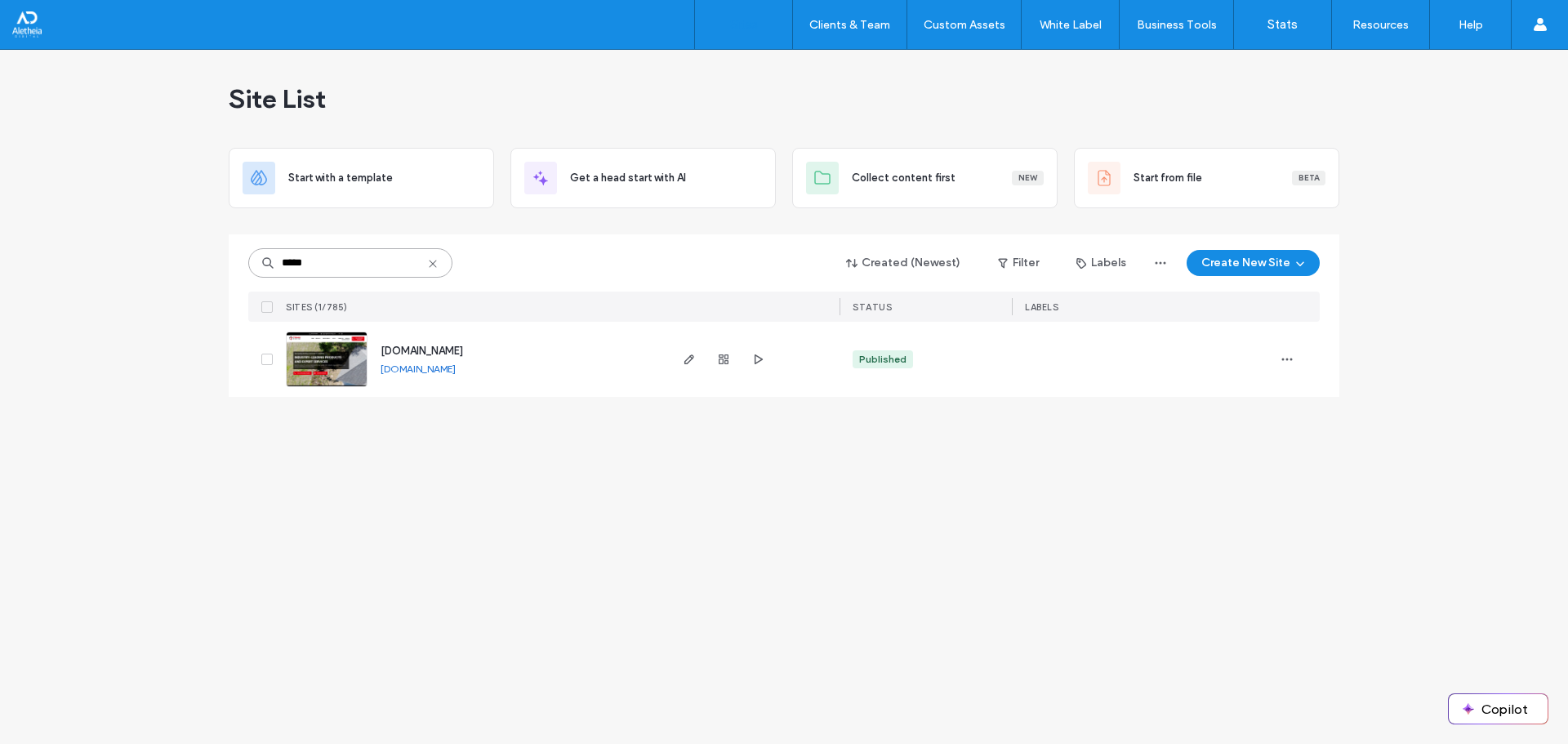
type input "*****"
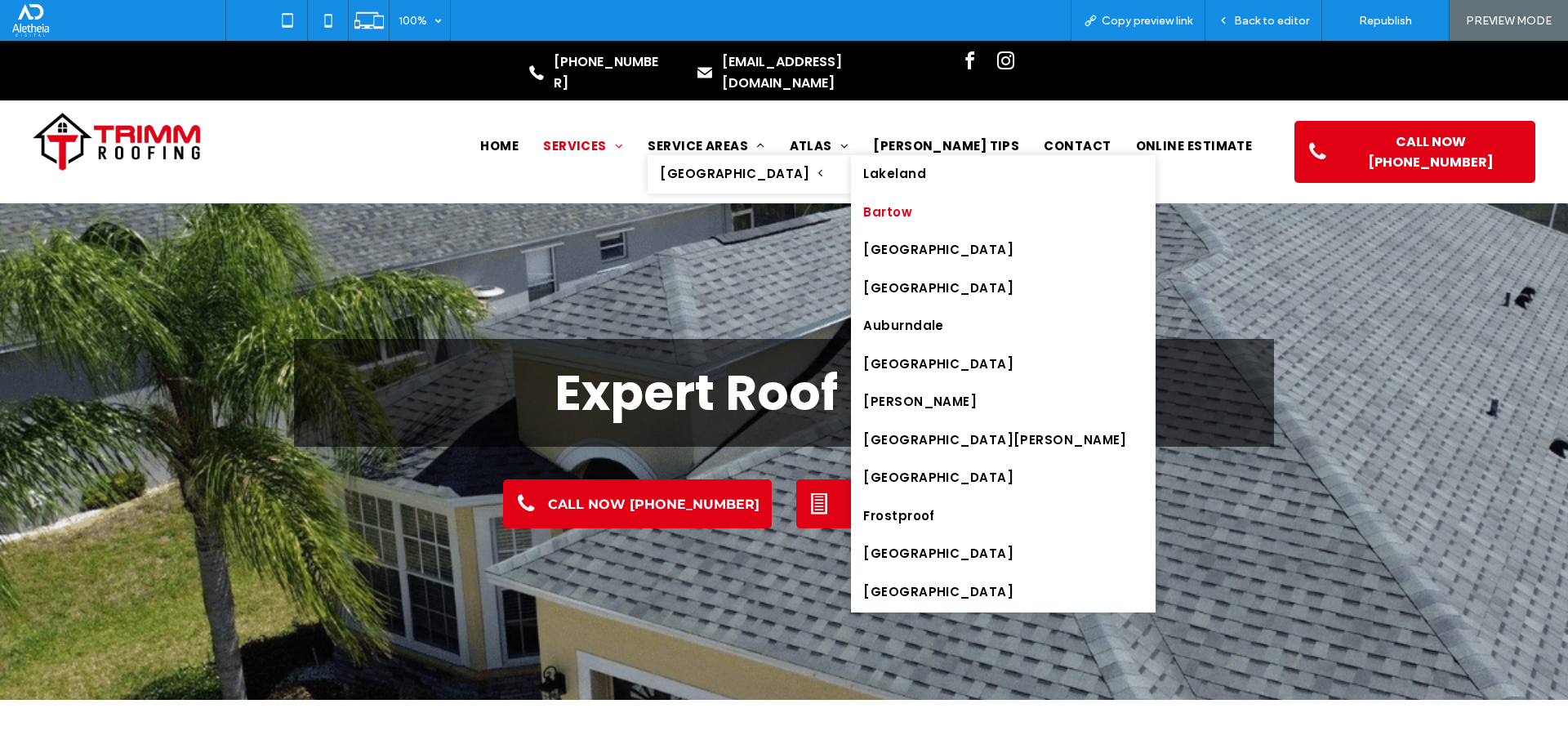
click at [907, 194] on link "Bartow" at bounding box center [1002, 213] width 304 height 39
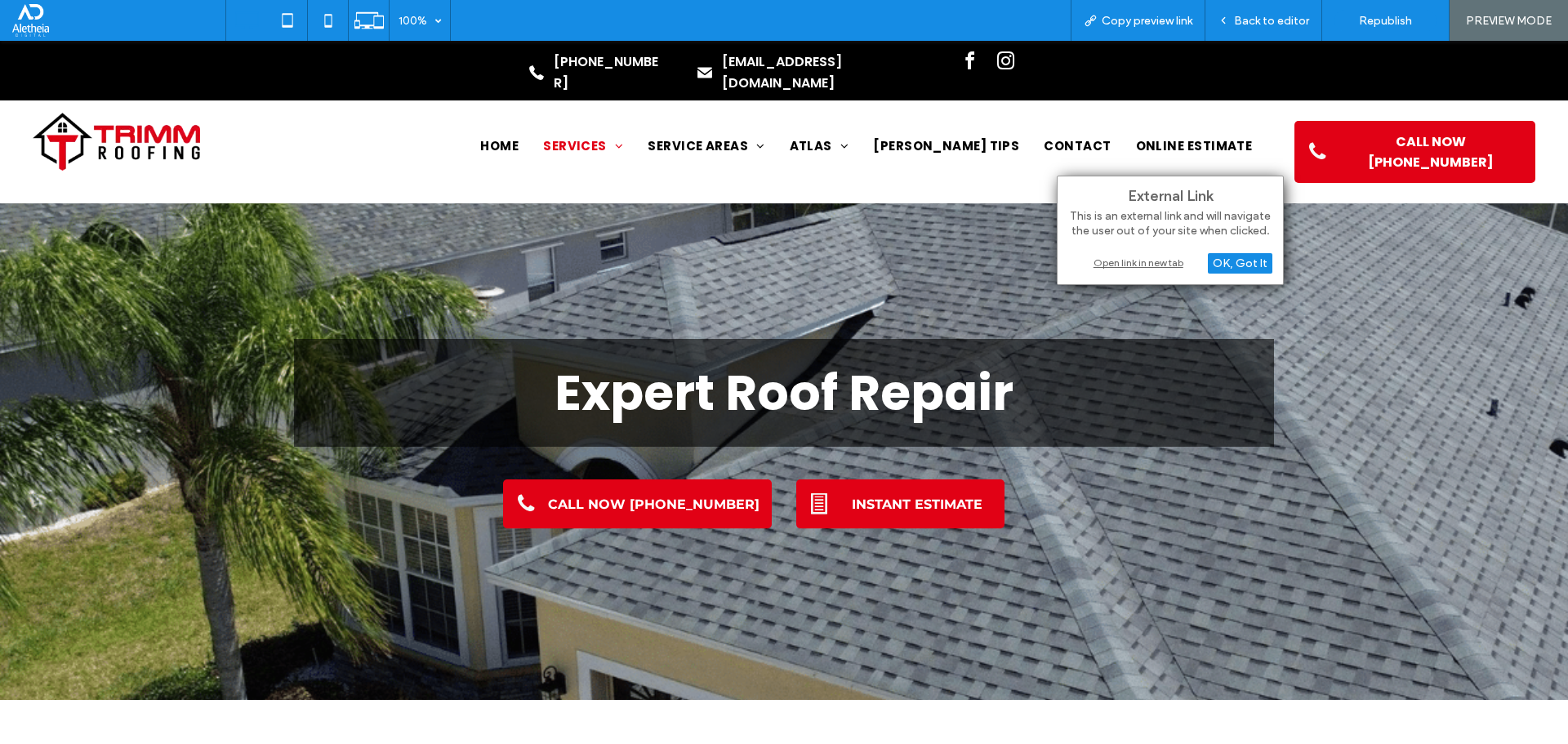
click at [1150, 263] on div "Open link in new tab" at bounding box center [1170, 262] width 204 height 18
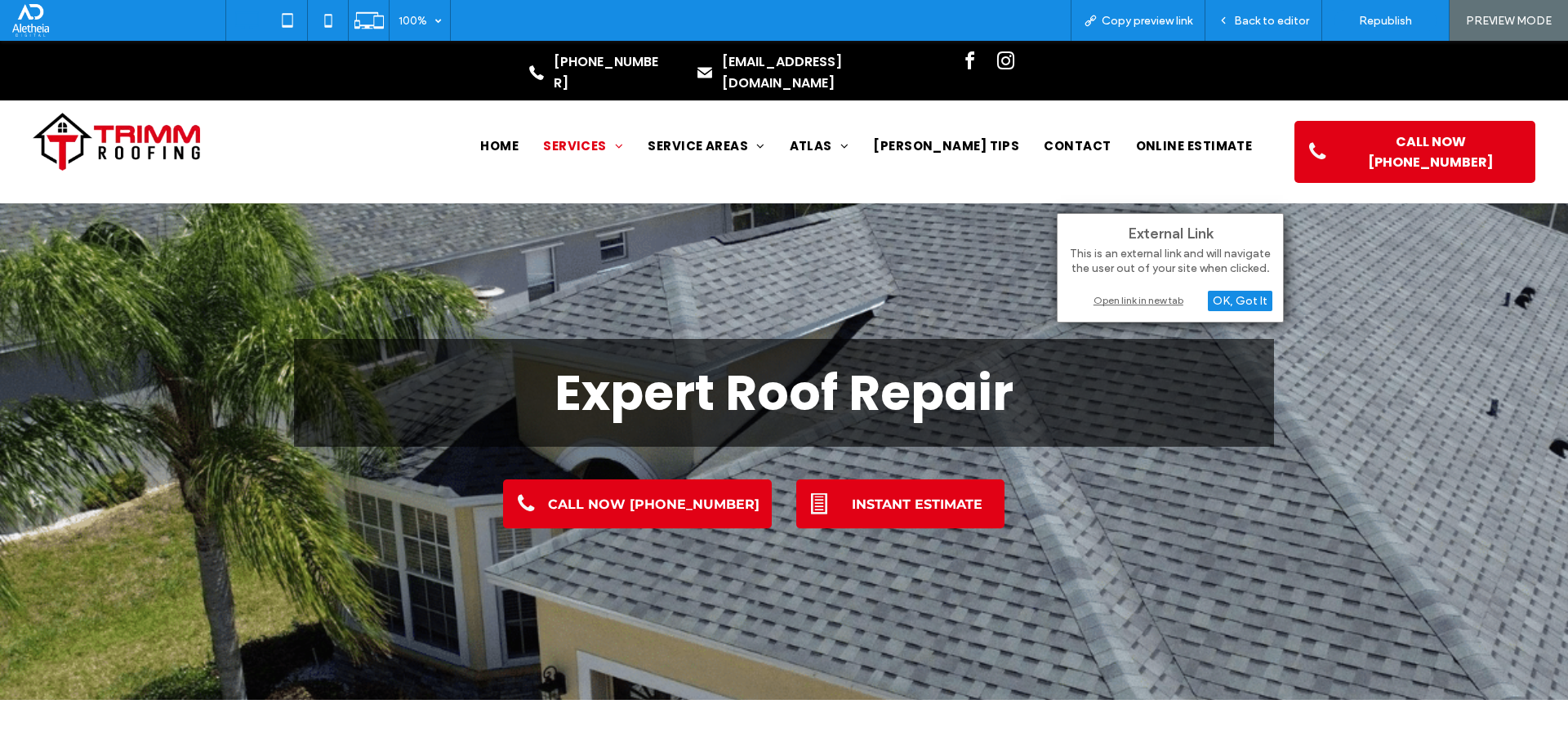
click at [1129, 299] on div "Open link in new tab" at bounding box center [1170, 299] width 204 height 18
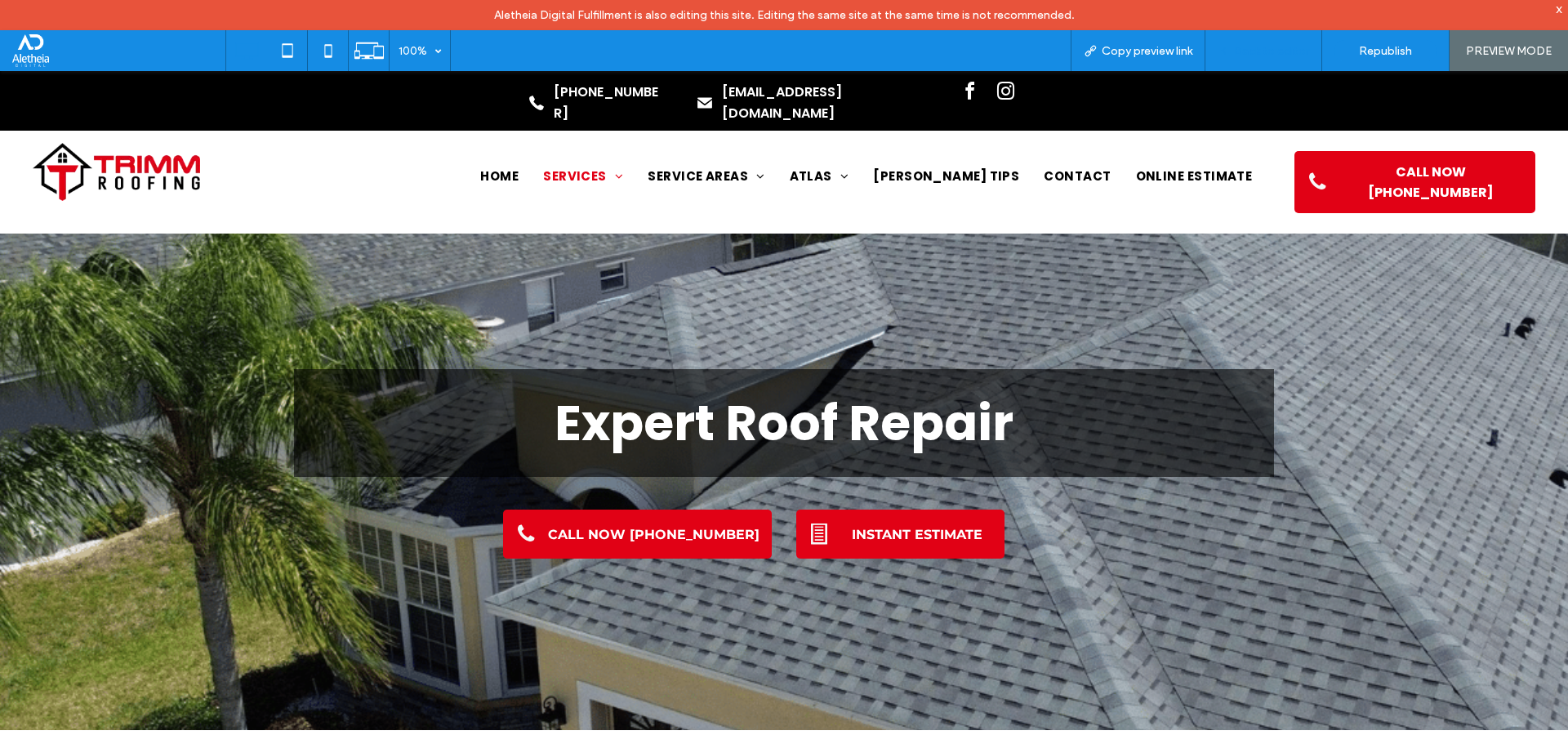
click at [1259, 44] on span "Back to editor" at bounding box center [1271, 51] width 75 height 14
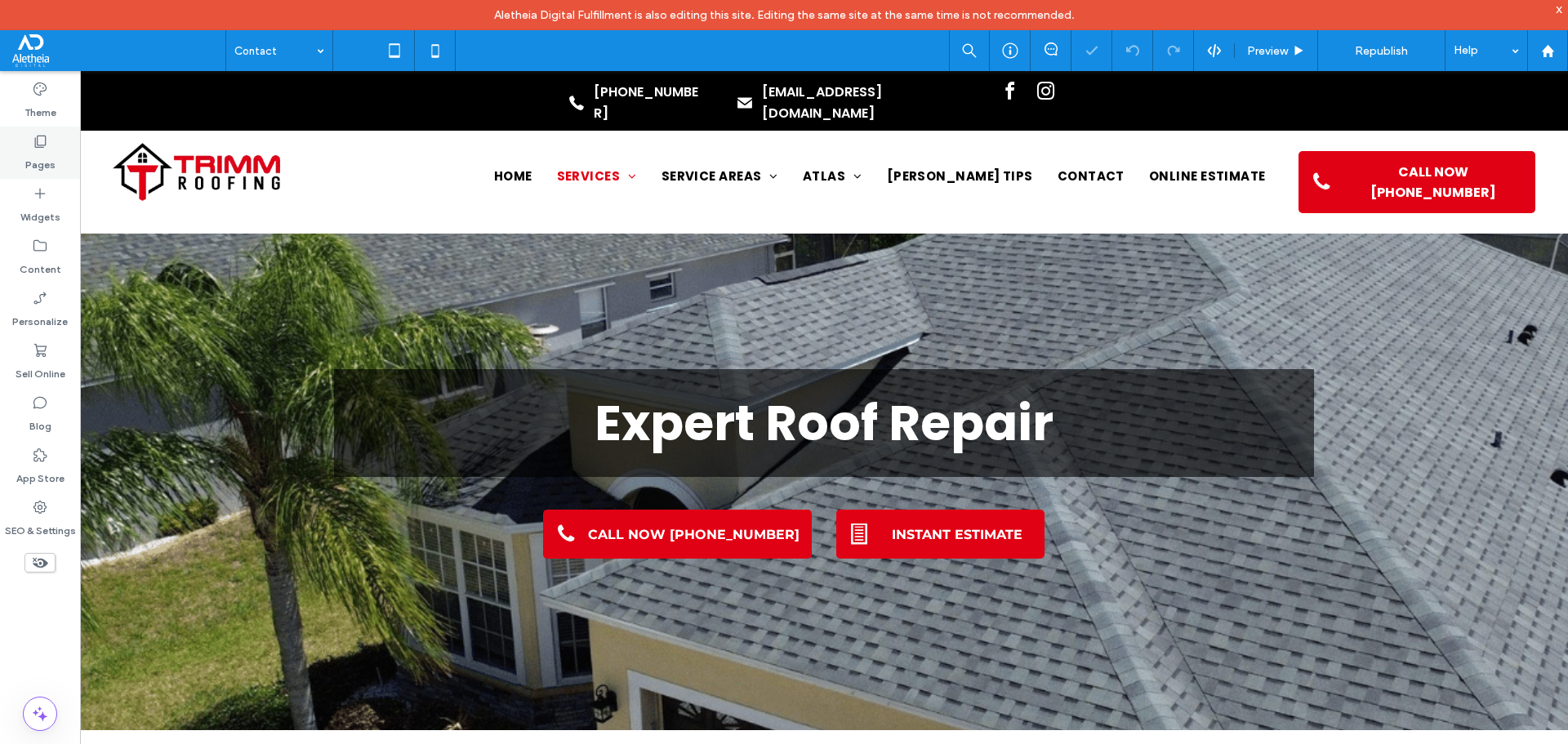
click at [43, 152] on label "Pages" at bounding box center [40, 161] width 31 height 23
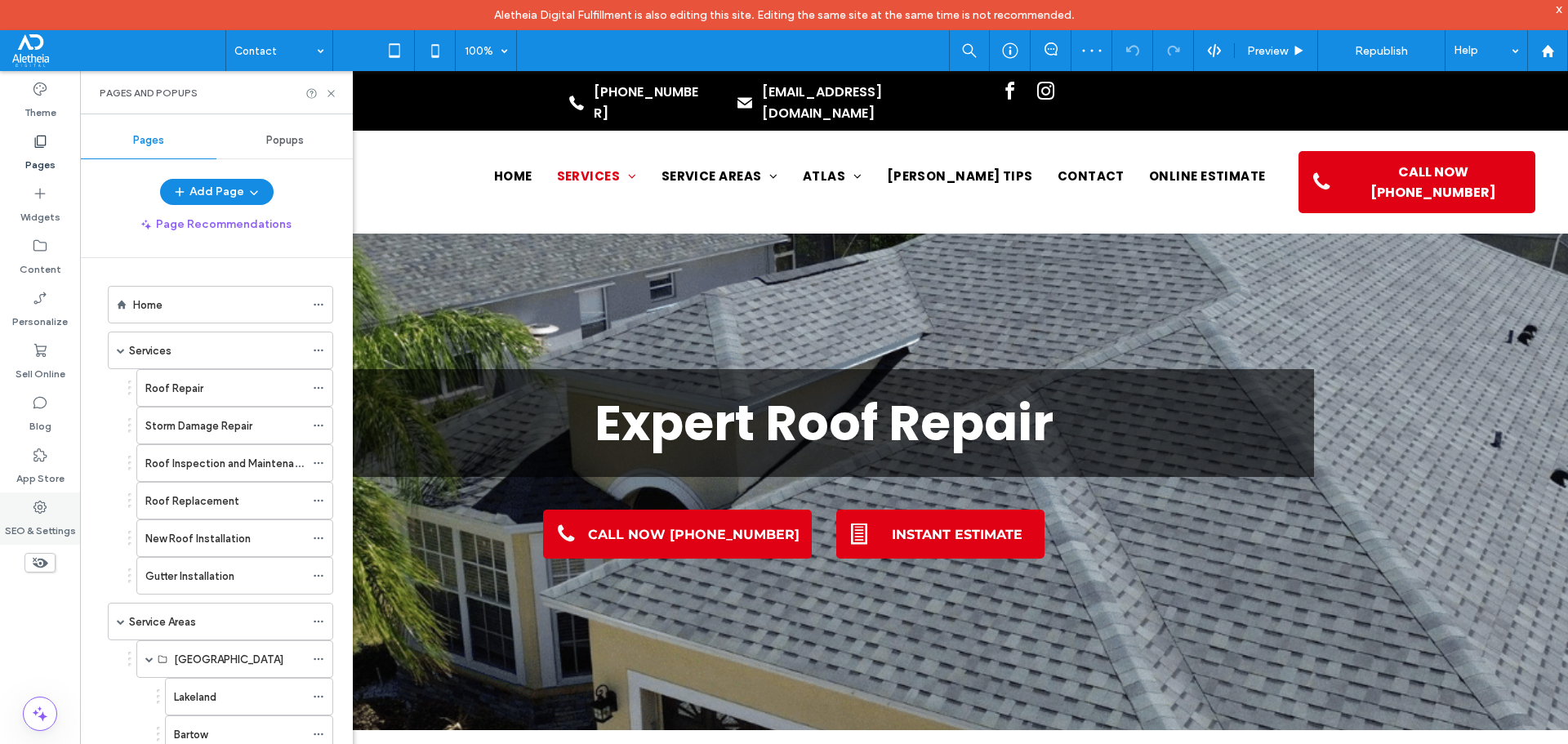
click at [45, 514] on icon at bounding box center [40, 507] width 17 height 17
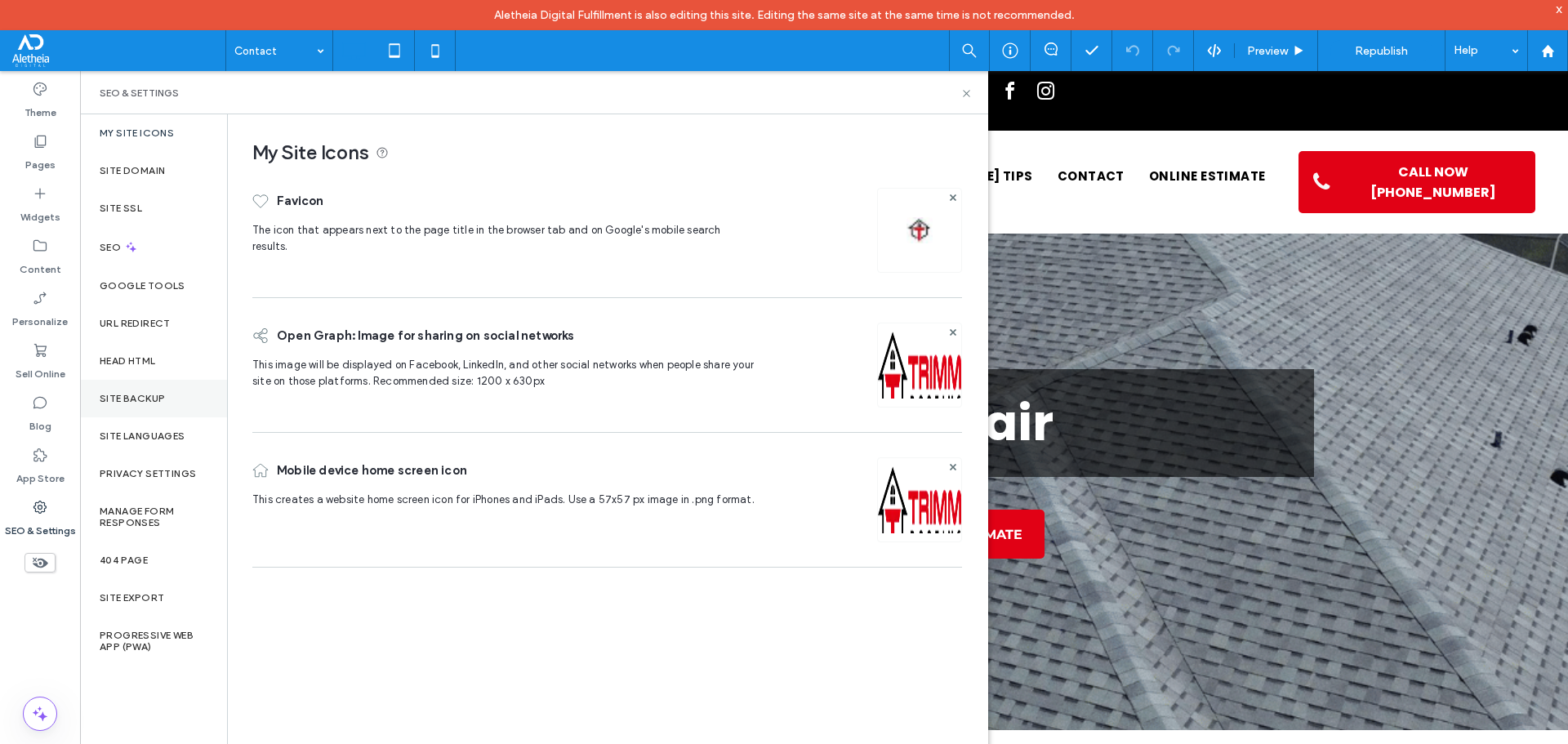
click at [135, 396] on label "Site Backup" at bounding box center [132, 398] width 66 height 11
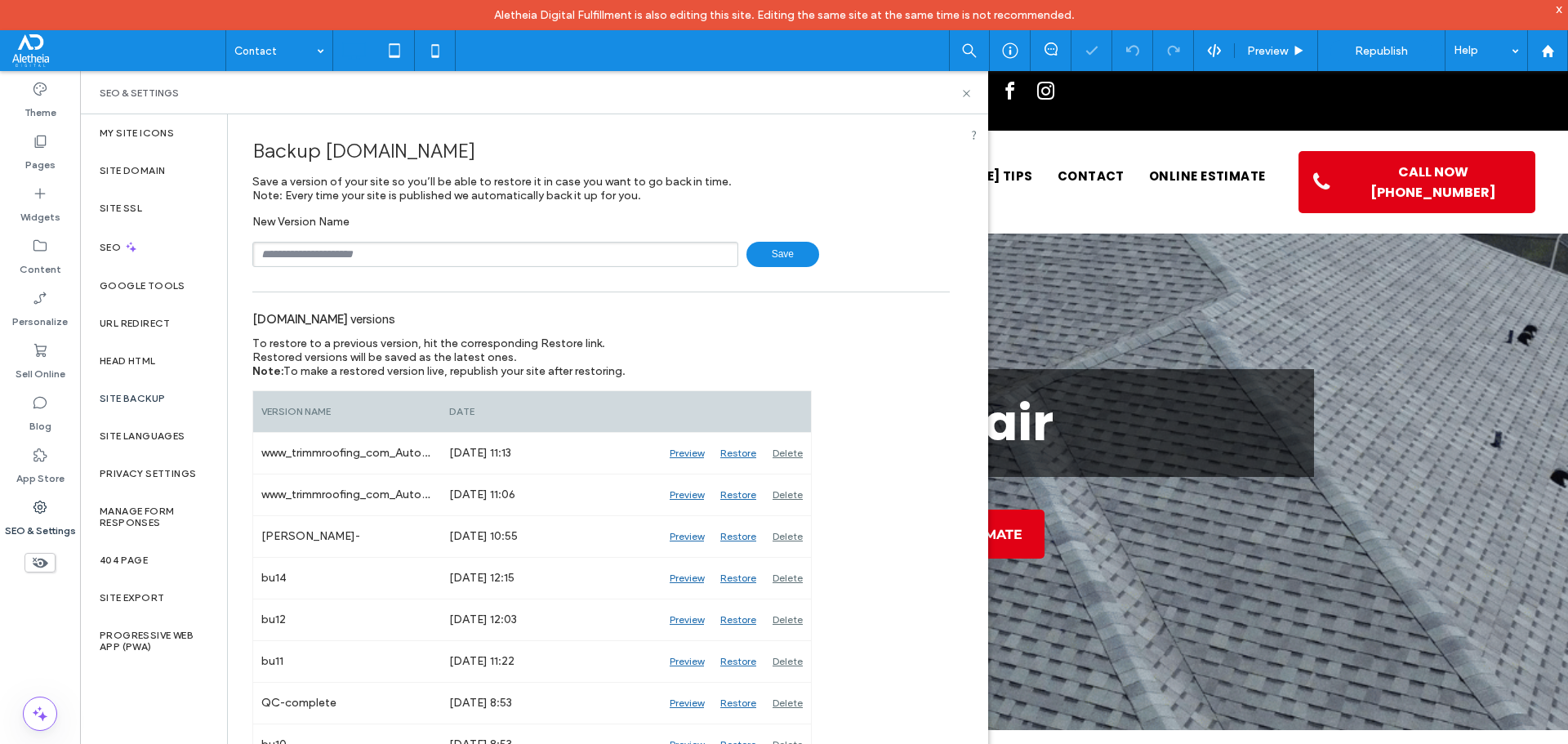
click at [323, 254] on input "text" at bounding box center [496, 253] width 486 height 25
type input "****"
click at [967, 91] on icon at bounding box center [966, 93] width 12 height 12
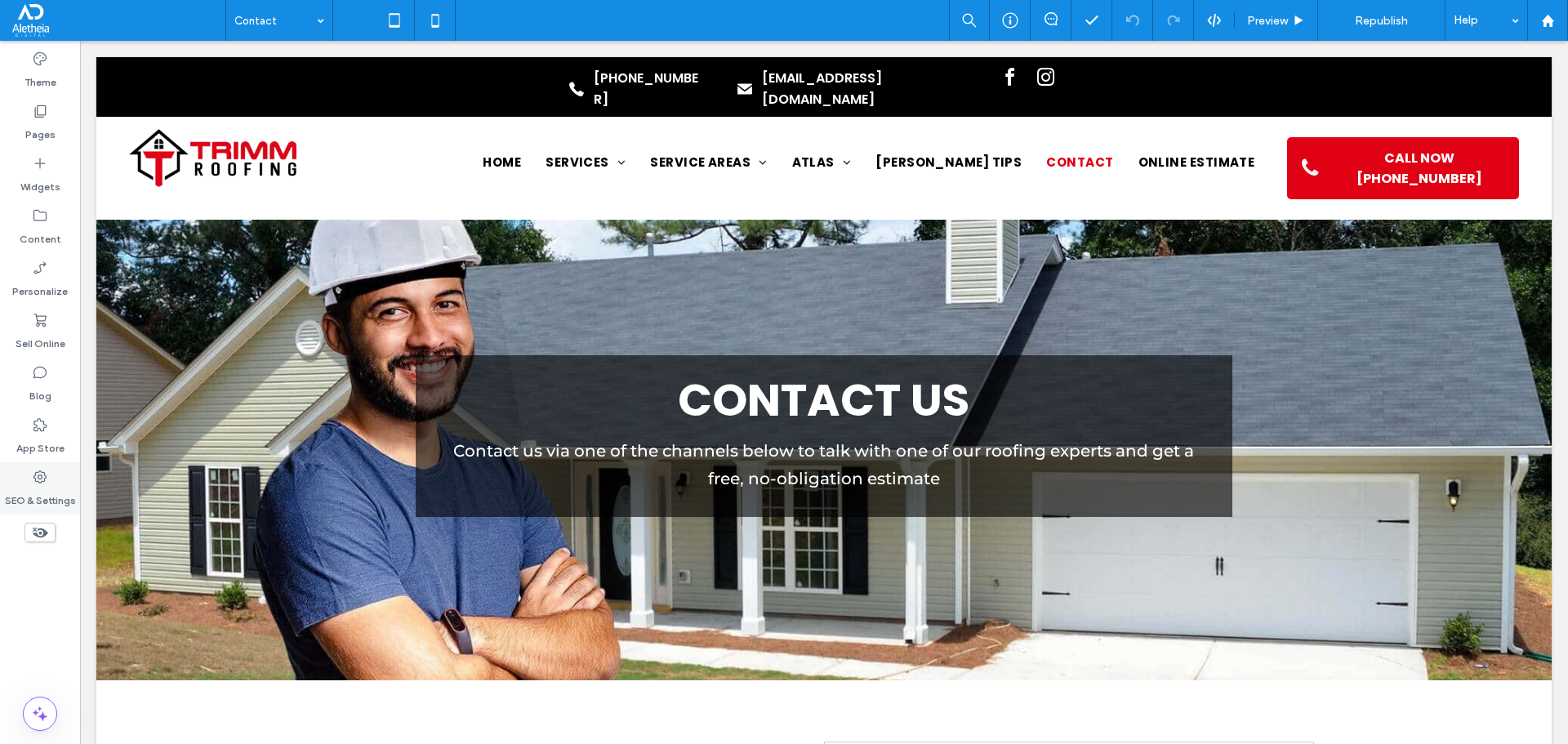
click at [31, 481] on icon at bounding box center [40, 477] width 17 height 17
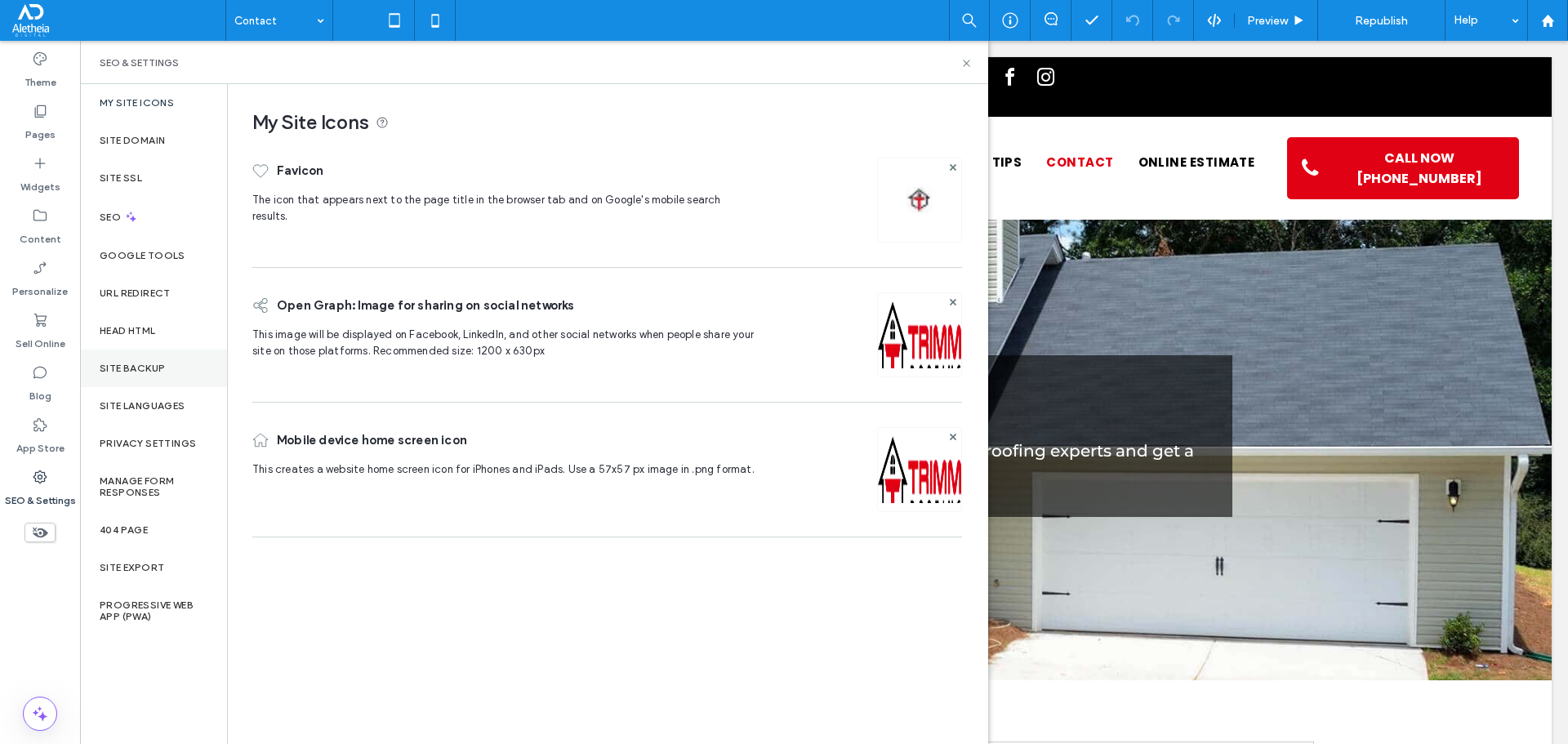
click at [134, 368] on label "Site Backup" at bounding box center [132, 368] width 66 height 11
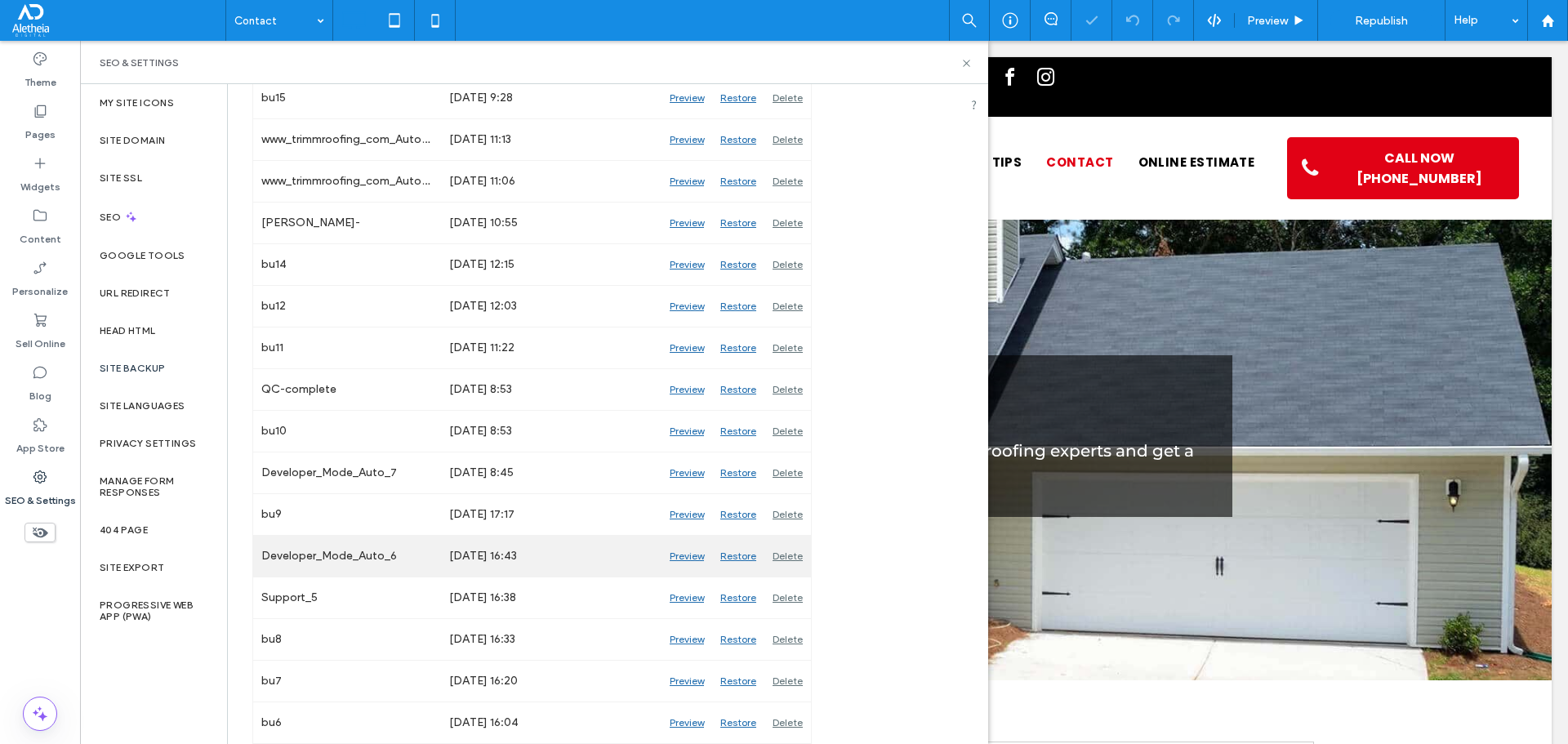
scroll to position [326, 0]
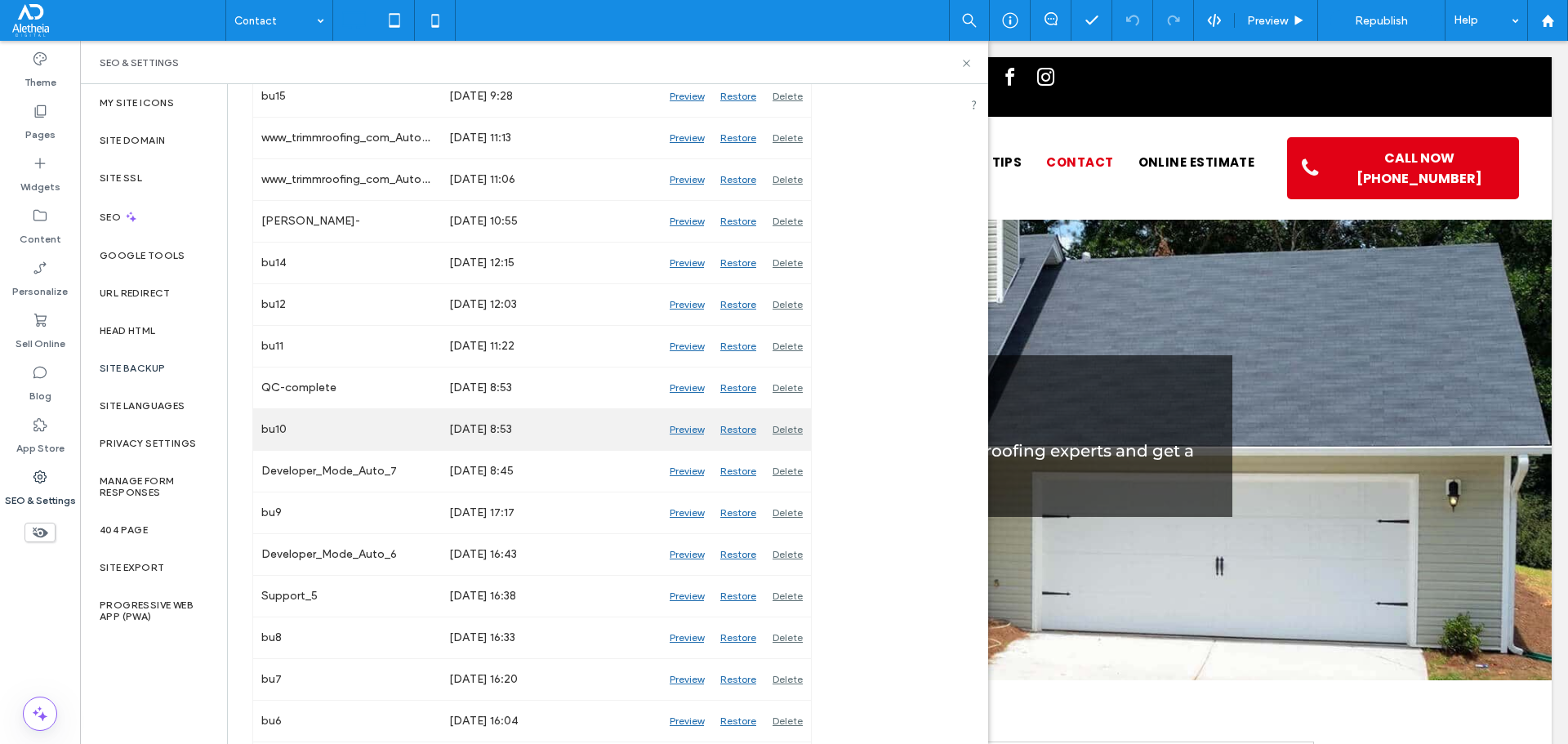
click at [680, 425] on div "Preview" at bounding box center [686, 430] width 51 height 41
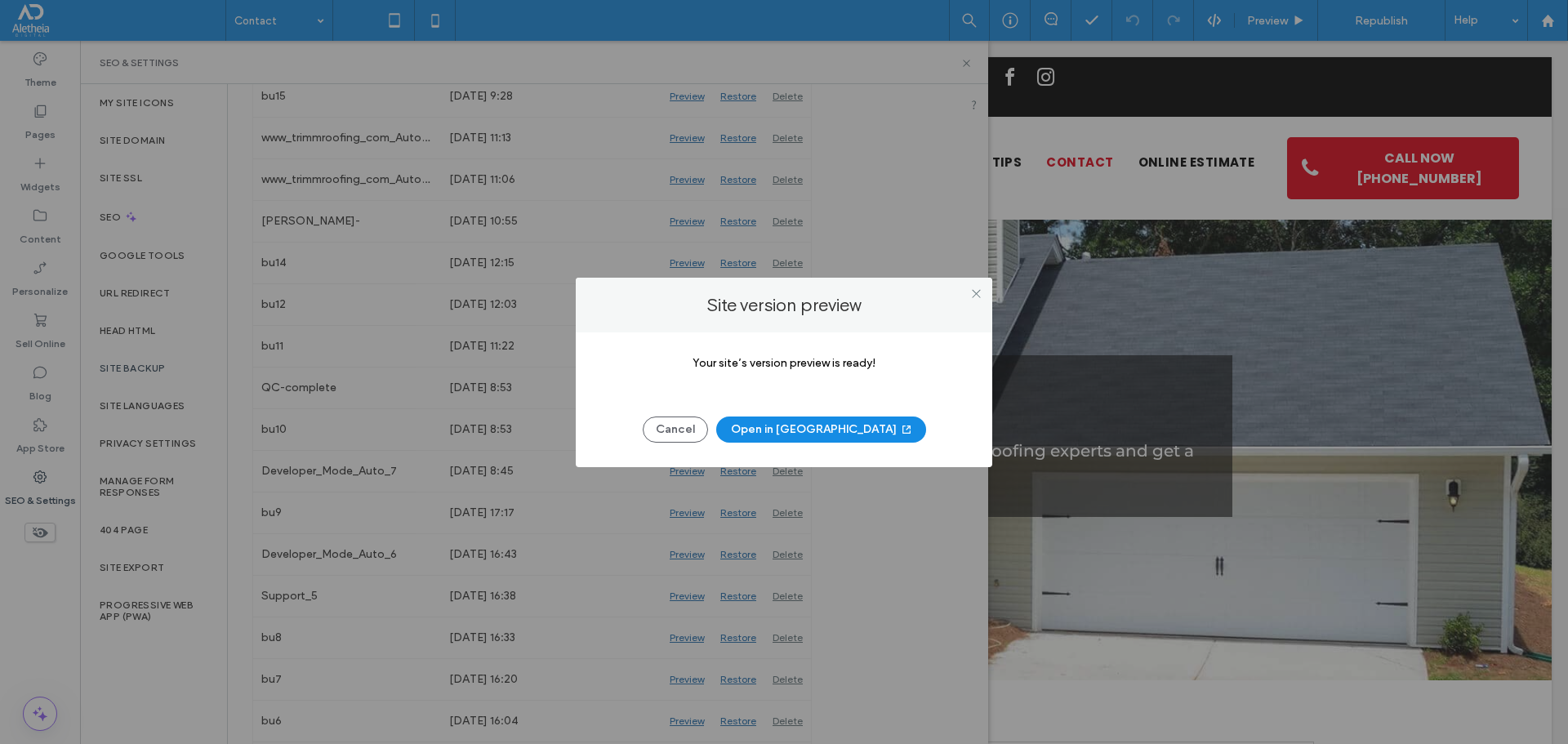
click at [774, 432] on button "Open in New Tab" at bounding box center [821, 429] width 210 height 26
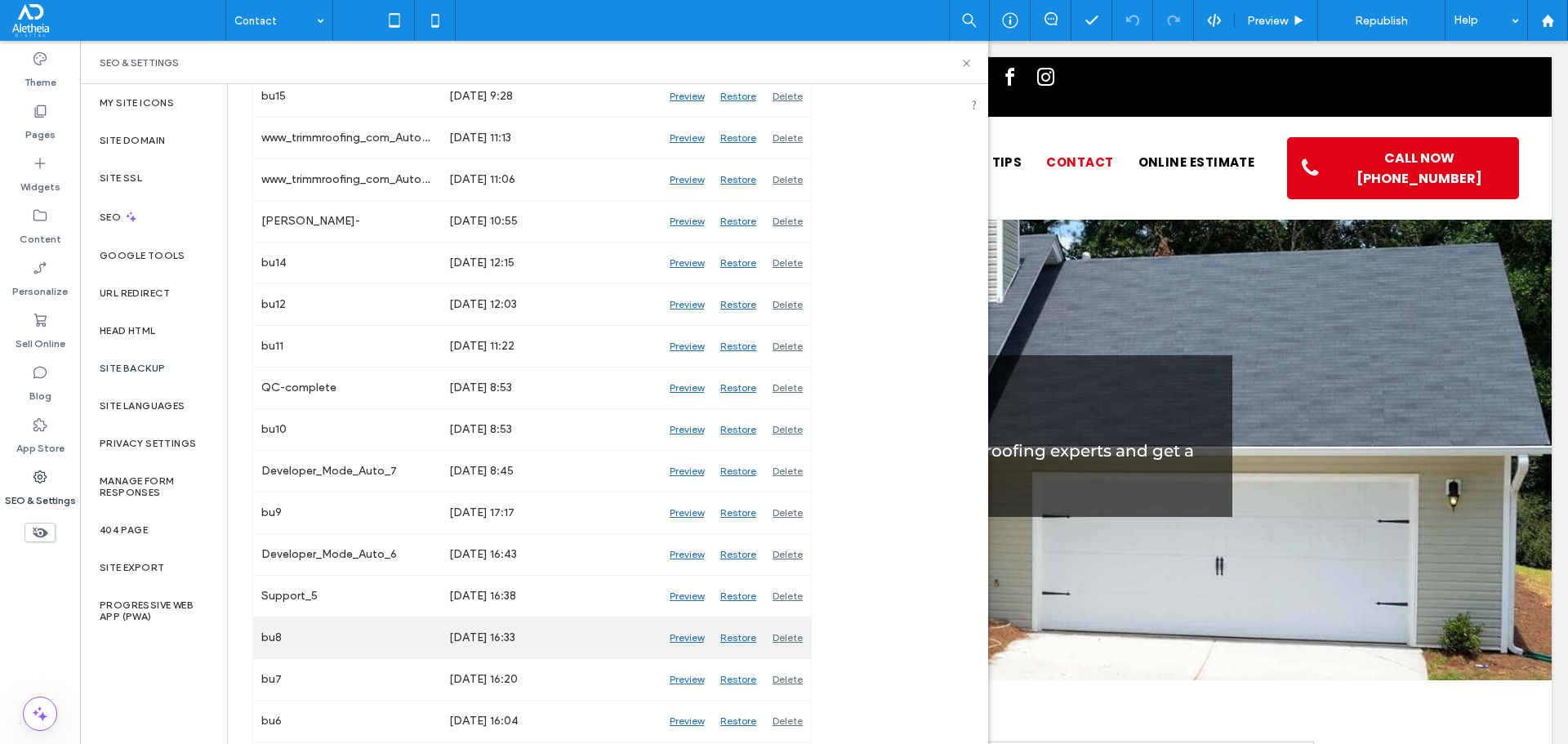
scroll to position [700, 0]
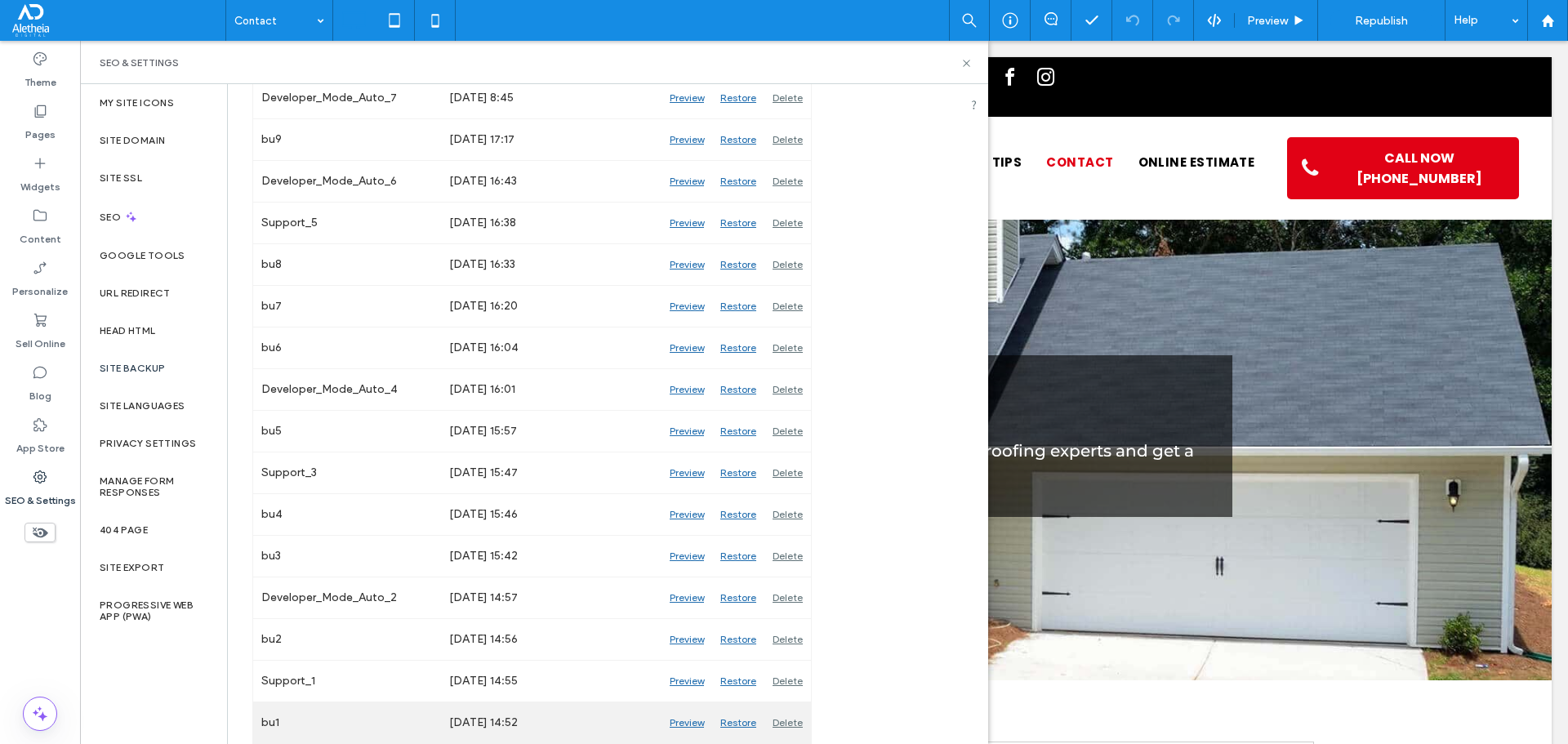
click at [699, 719] on div "Preview" at bounding box center [686, 723] width 51 height 41
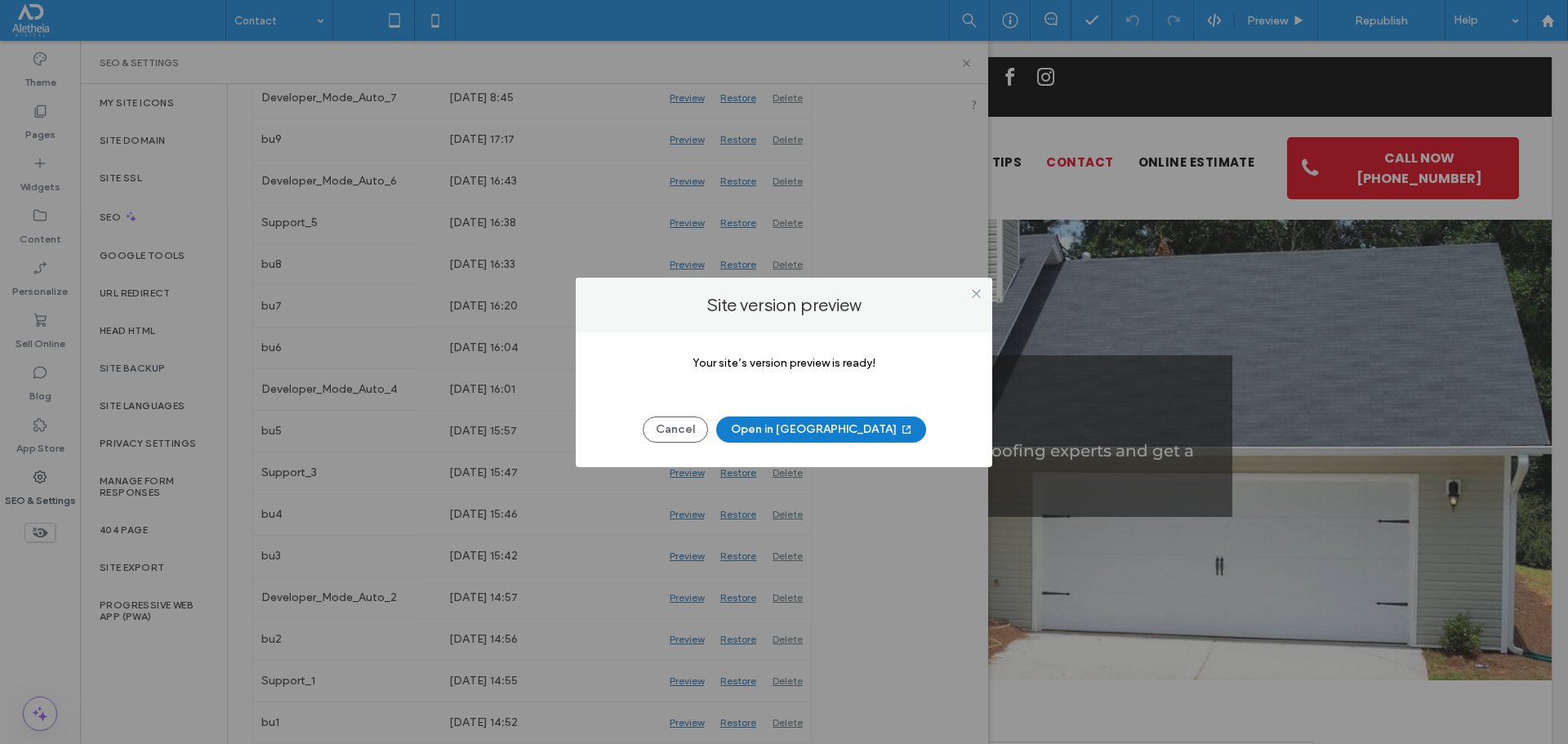
click at [778, 423] on button "Open in New Tab" at bounding box center [821, 429] width 210 height 26
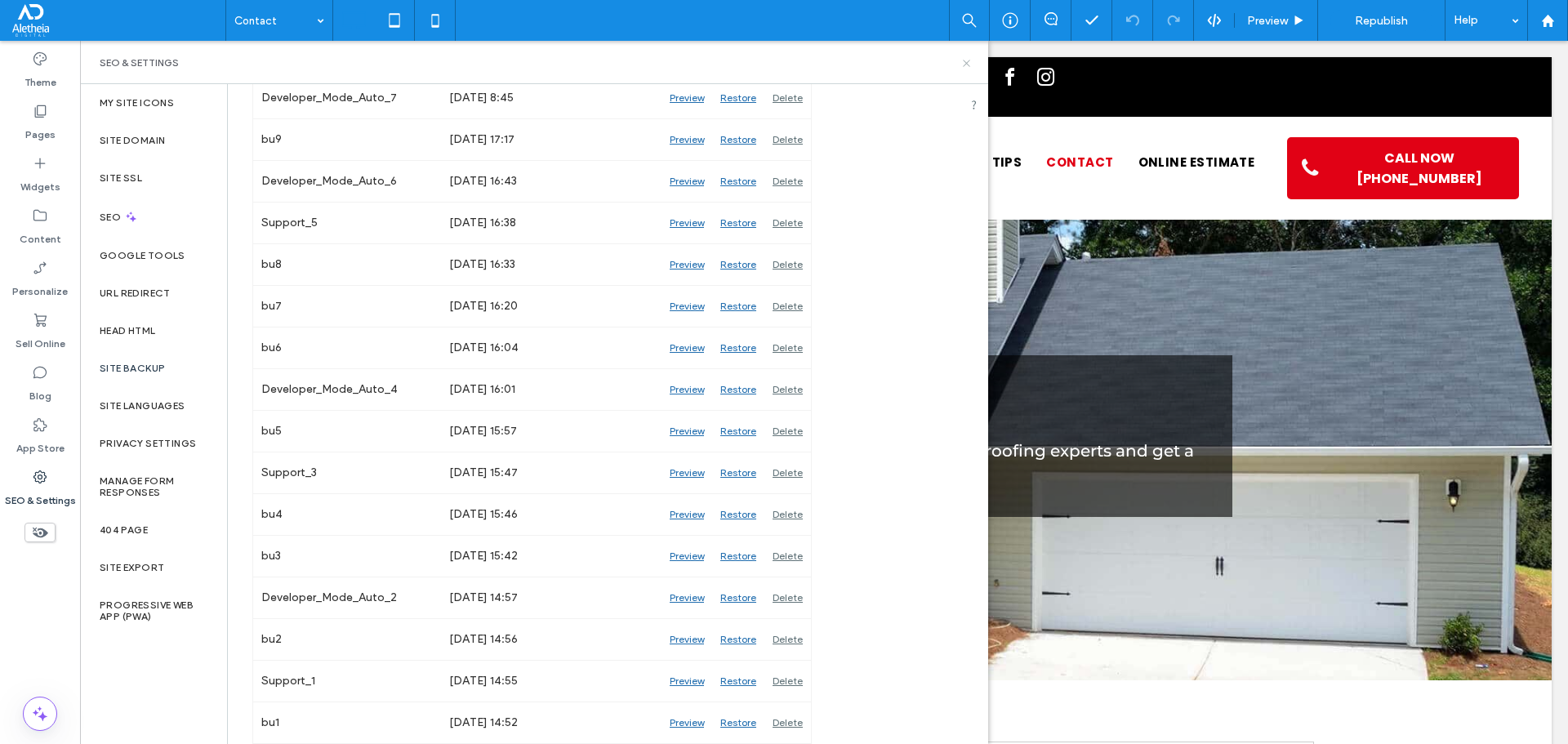
click at [962, 64] on icon at bounding box center [966, 63] width 12 height 12
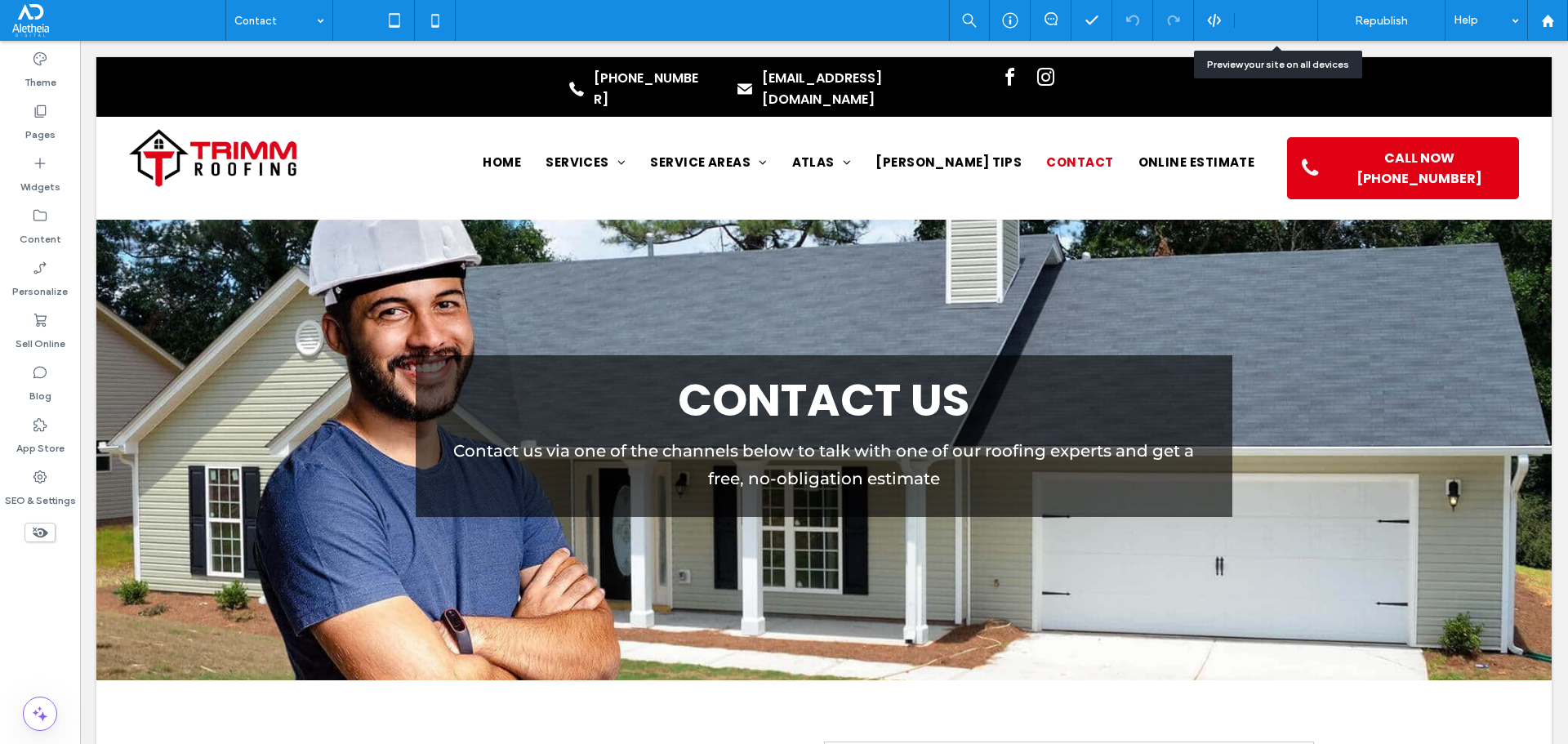
click at [1250, 18] on span "Preview" at bounding box center [1268, 20] width 41 height 14
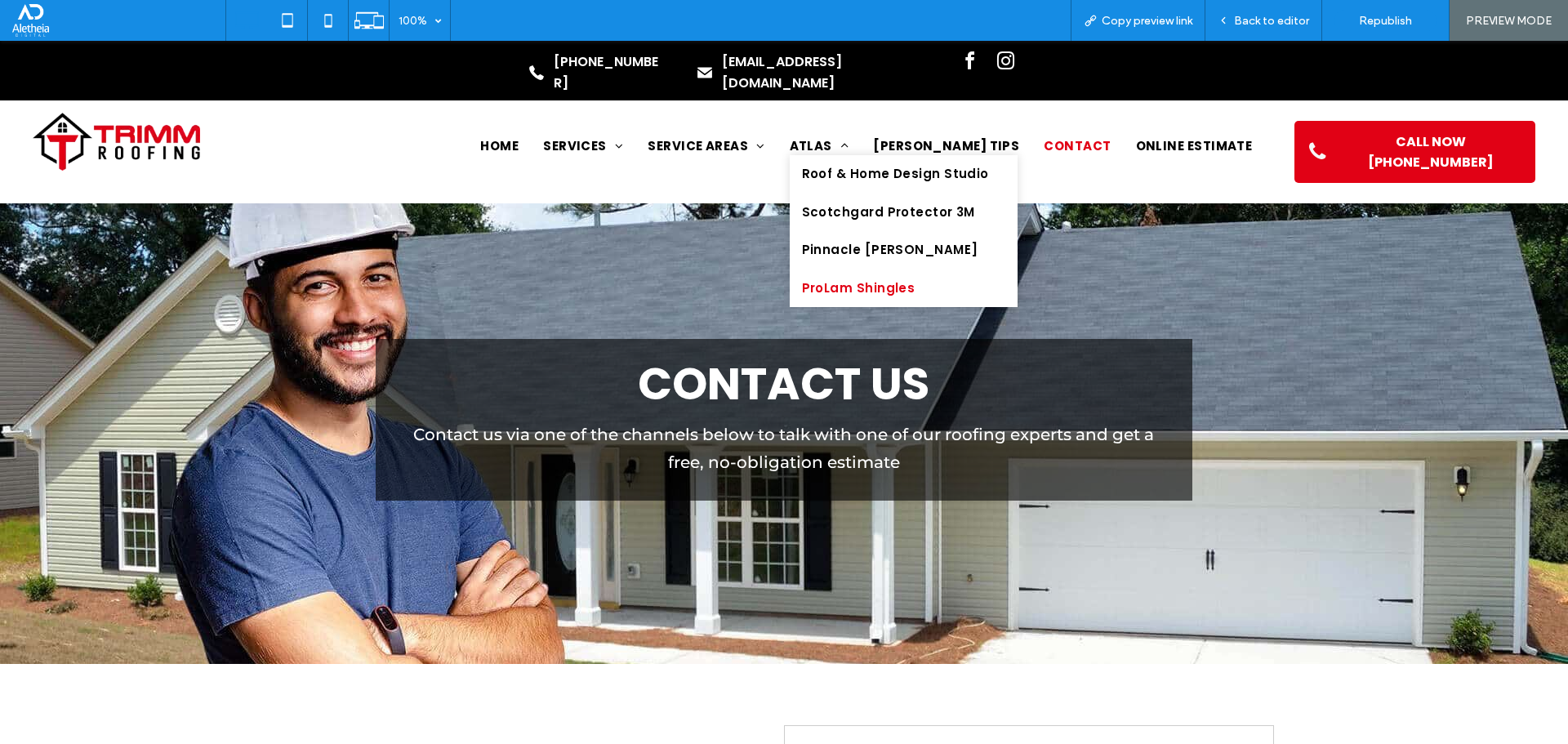
click at [915, 279] on span "ProLam Shingles" at bounding box center [858, 288] width 114 height 18
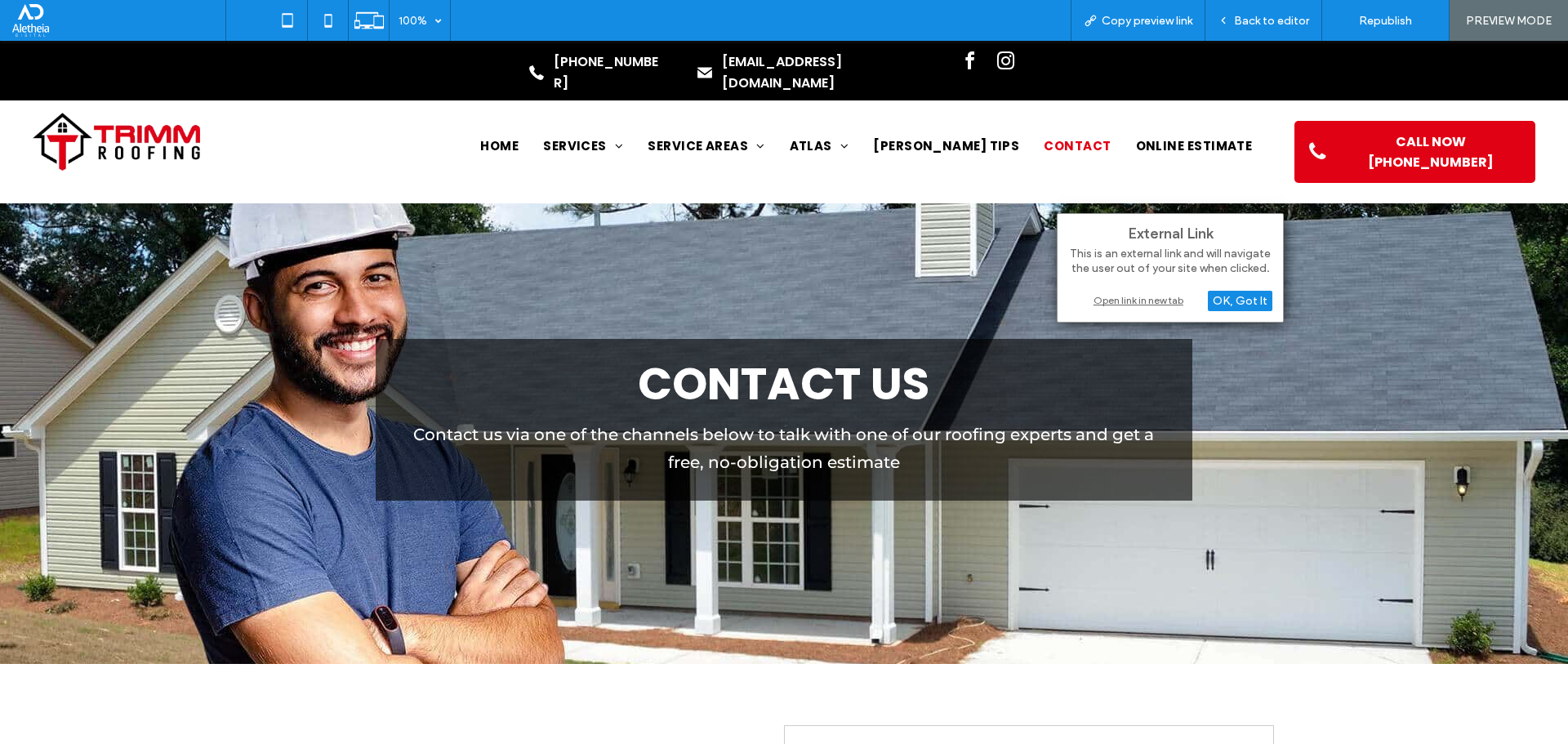
click at [1099, 298] on div "Open link in new tab" at bounding box center [1170, 299] width 204 height 18
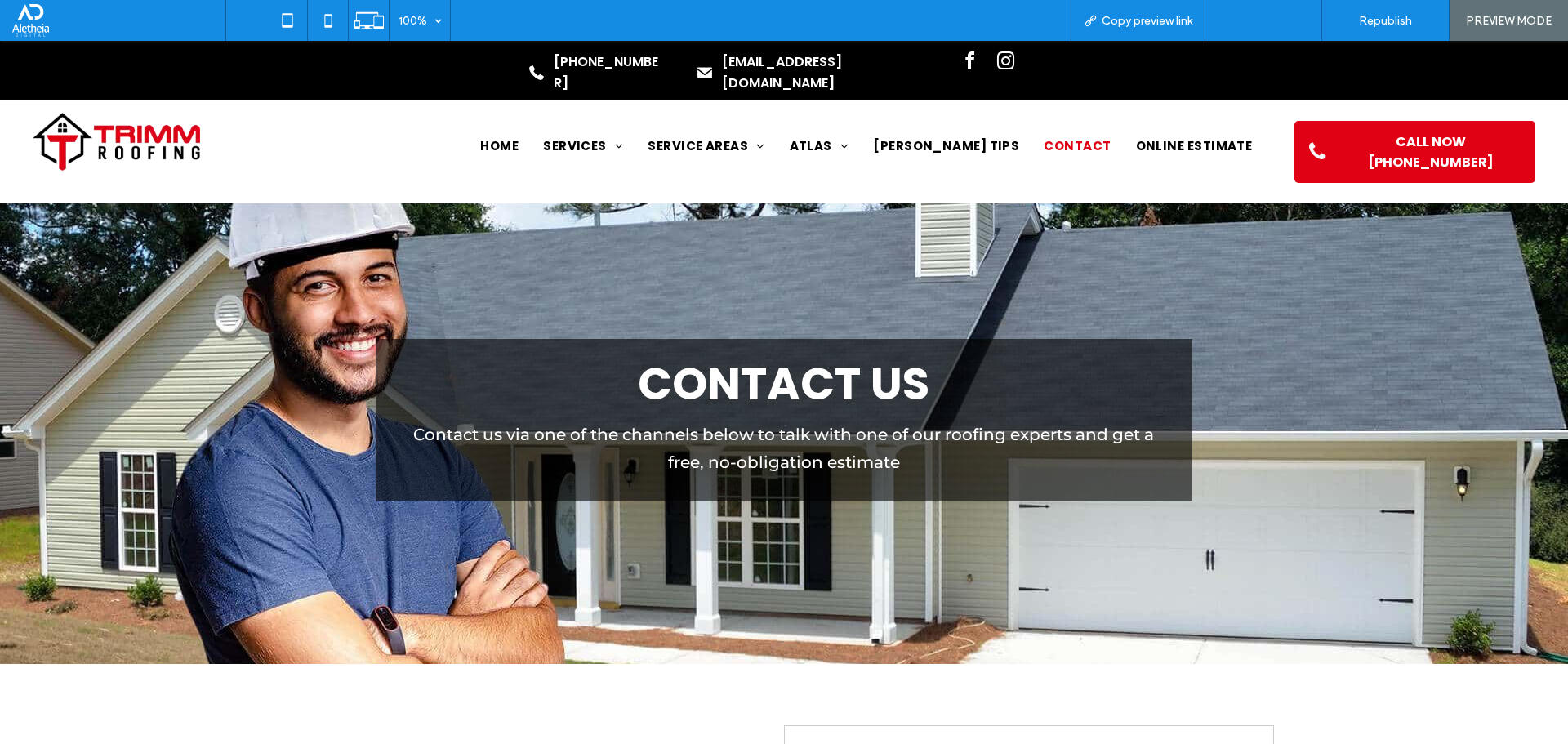
drag, startPoint x: 1297, startPoint y: 24, endPoint x: 1284, endPoint y: 18, distance: 14.3
click at [1284, 18] on span "Back to editor" at bounding box center [1271, 20] width 75 height 14
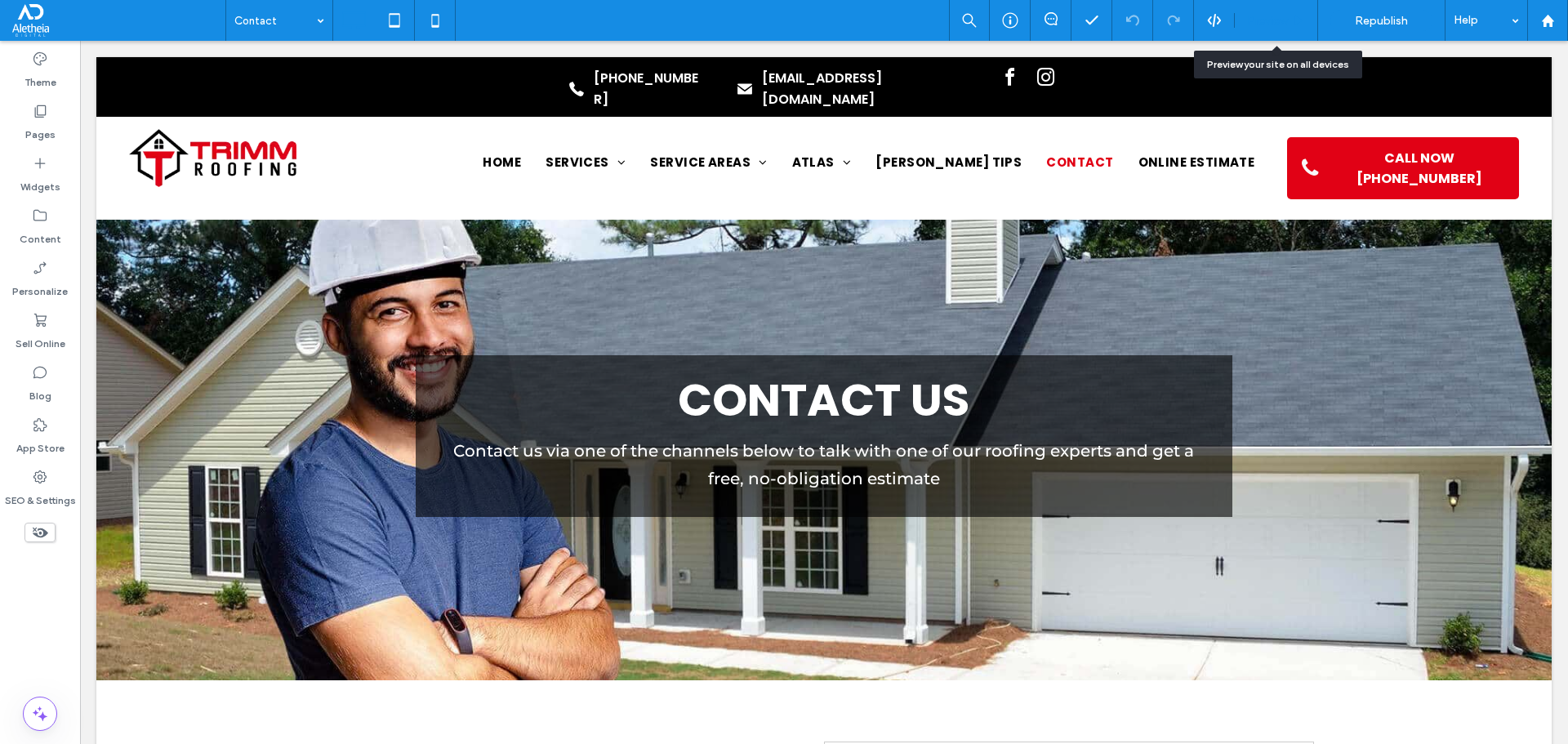
click at [1260, 21] on span "Preview" at bounding box center [1268, 20] width 41 height 14
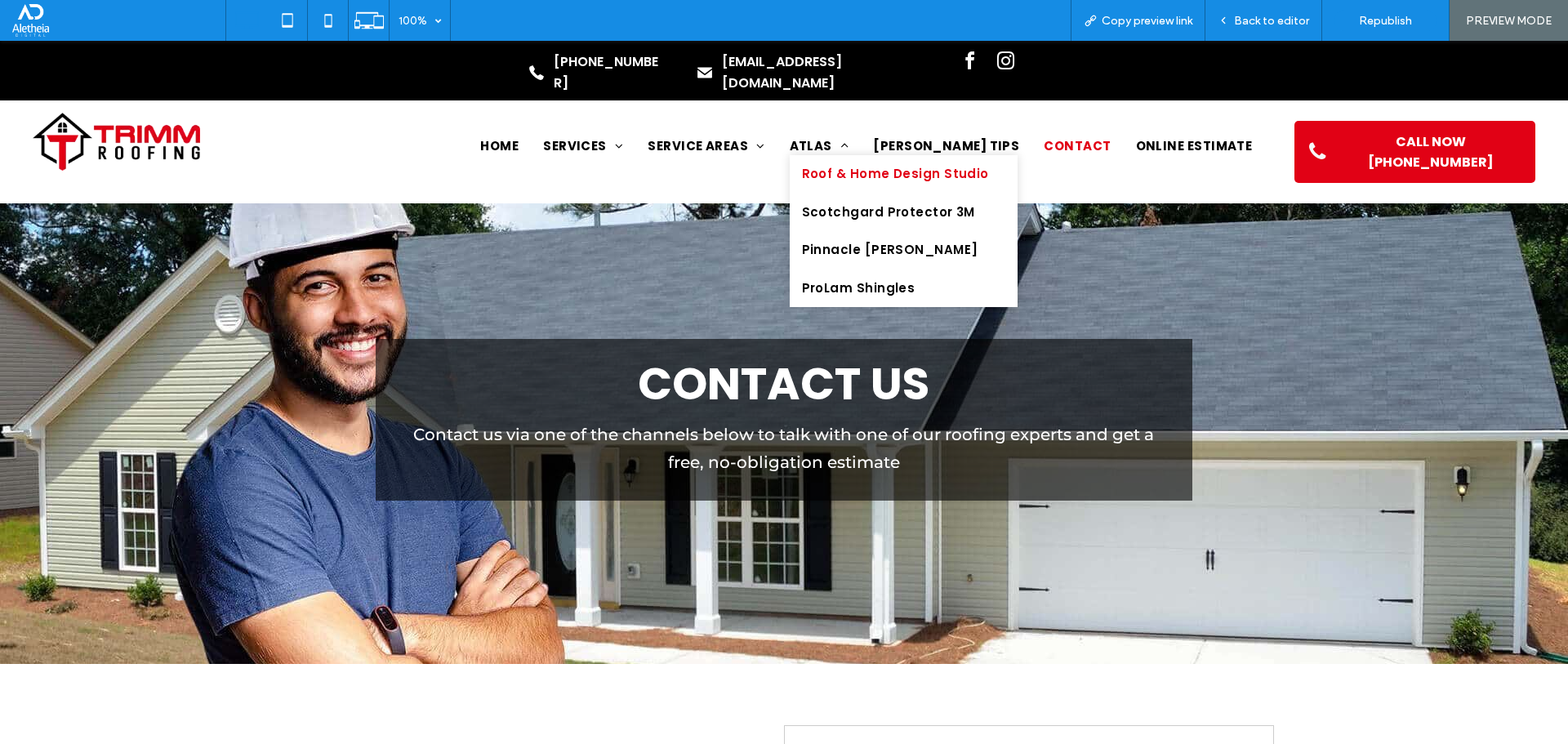
click at [896, 165] on span "Roof & Home Design Studio" at bounding box center [895, 174] width 187 height 18
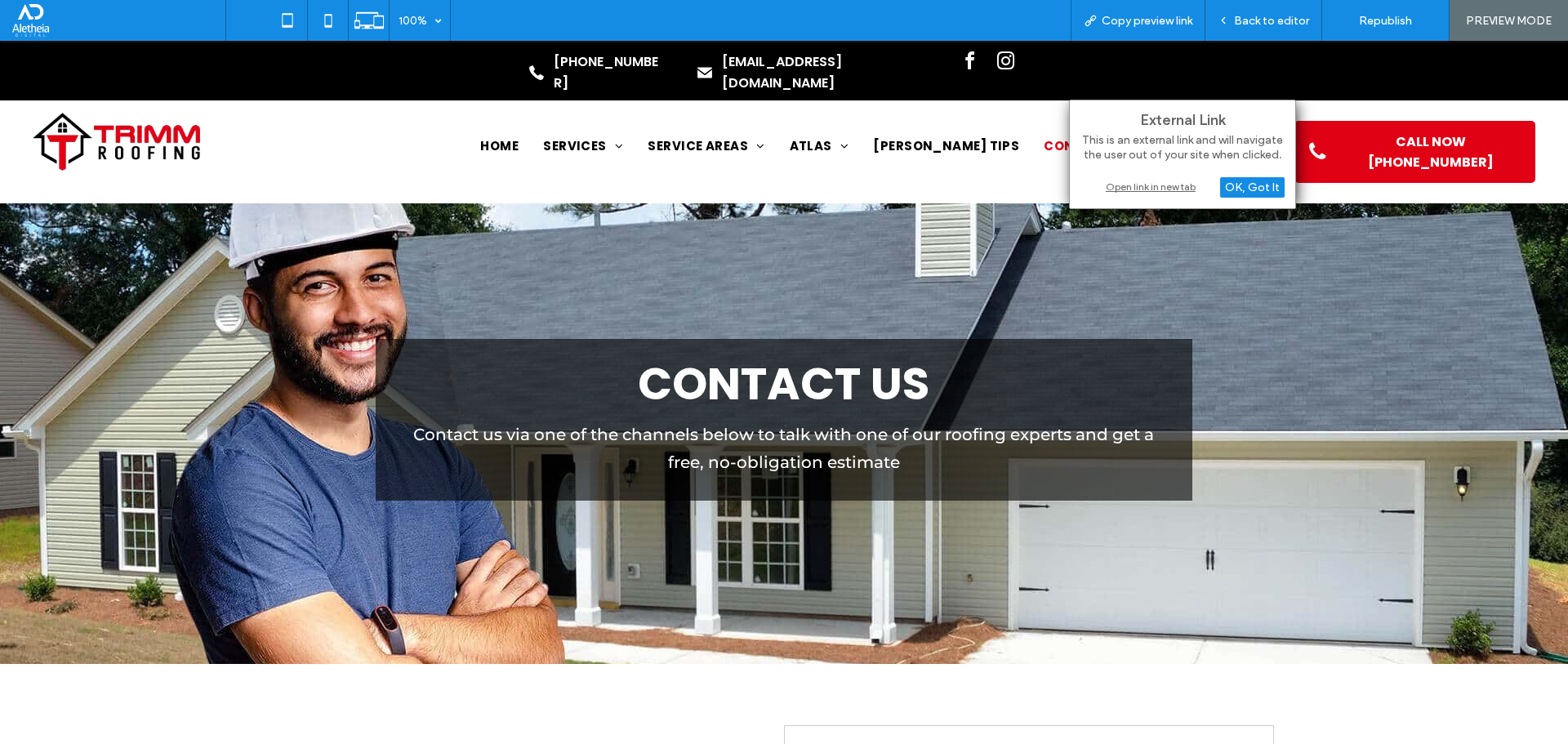
click at [1185, 183] on div "Open link in new tab" at bounding box center [1182, 187] width 204 height 18
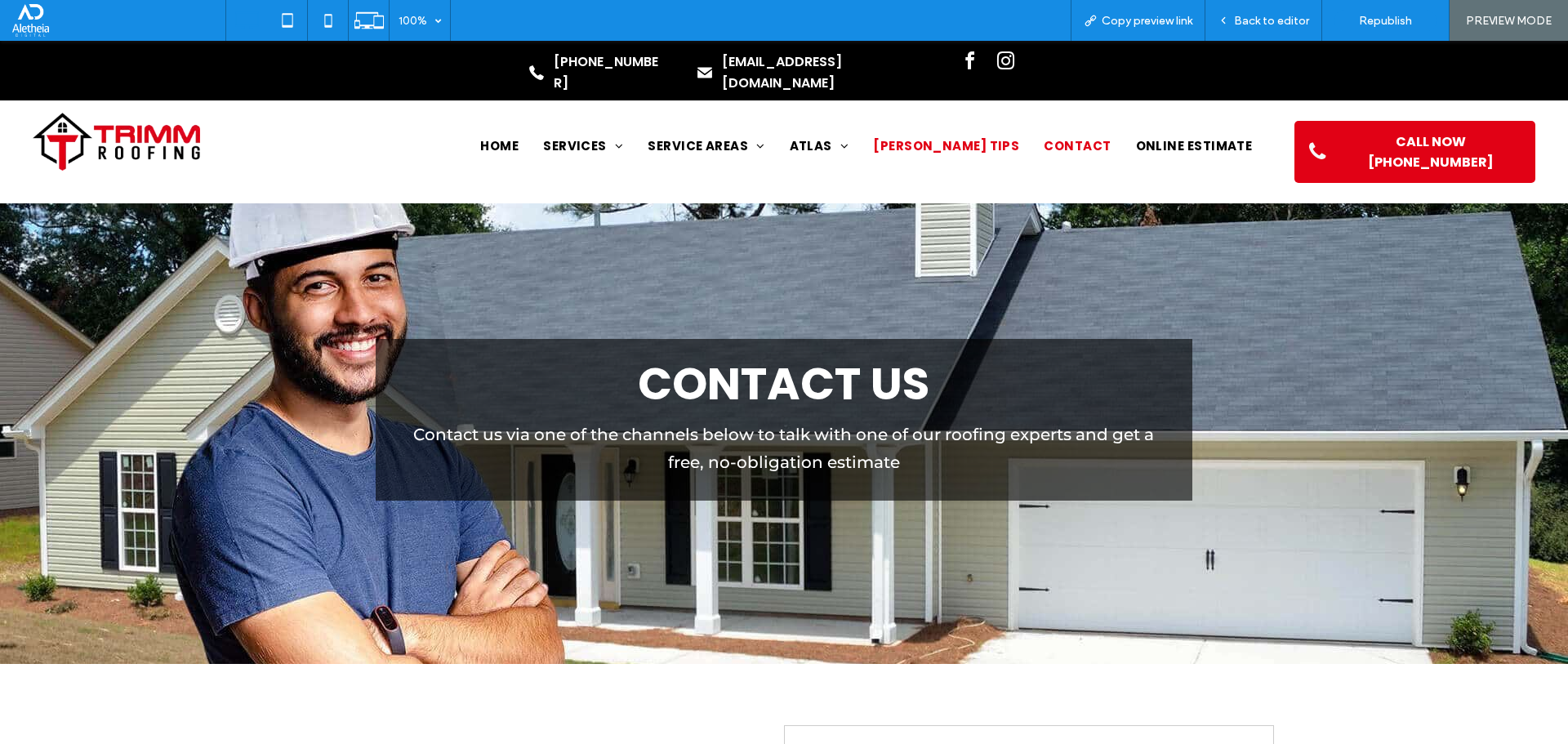
click at [989, 137] on span "Trimm Tips" at bounding box center [946, 146] width 146 height 18
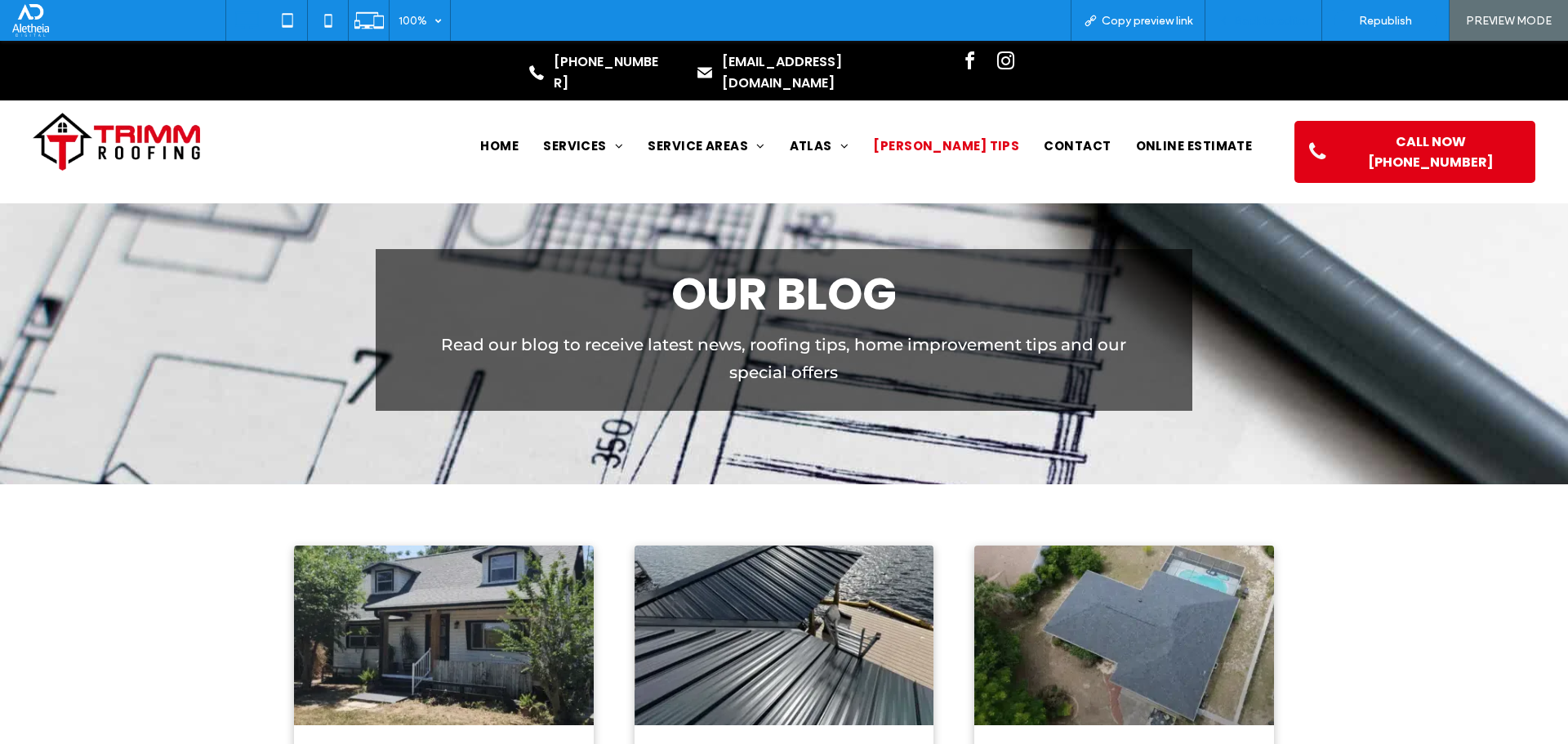
click at [1289, 4] on div "Back to editor" at bounding box center [1264, 20] width 116 height 41
click at [1284, 10] on div "Back to editor" at bounding box center [1264, 20] width 116 height 41
click at [1285, 14] on span "Back to editor" at bounding box center [1271, 20] width 75 height 14
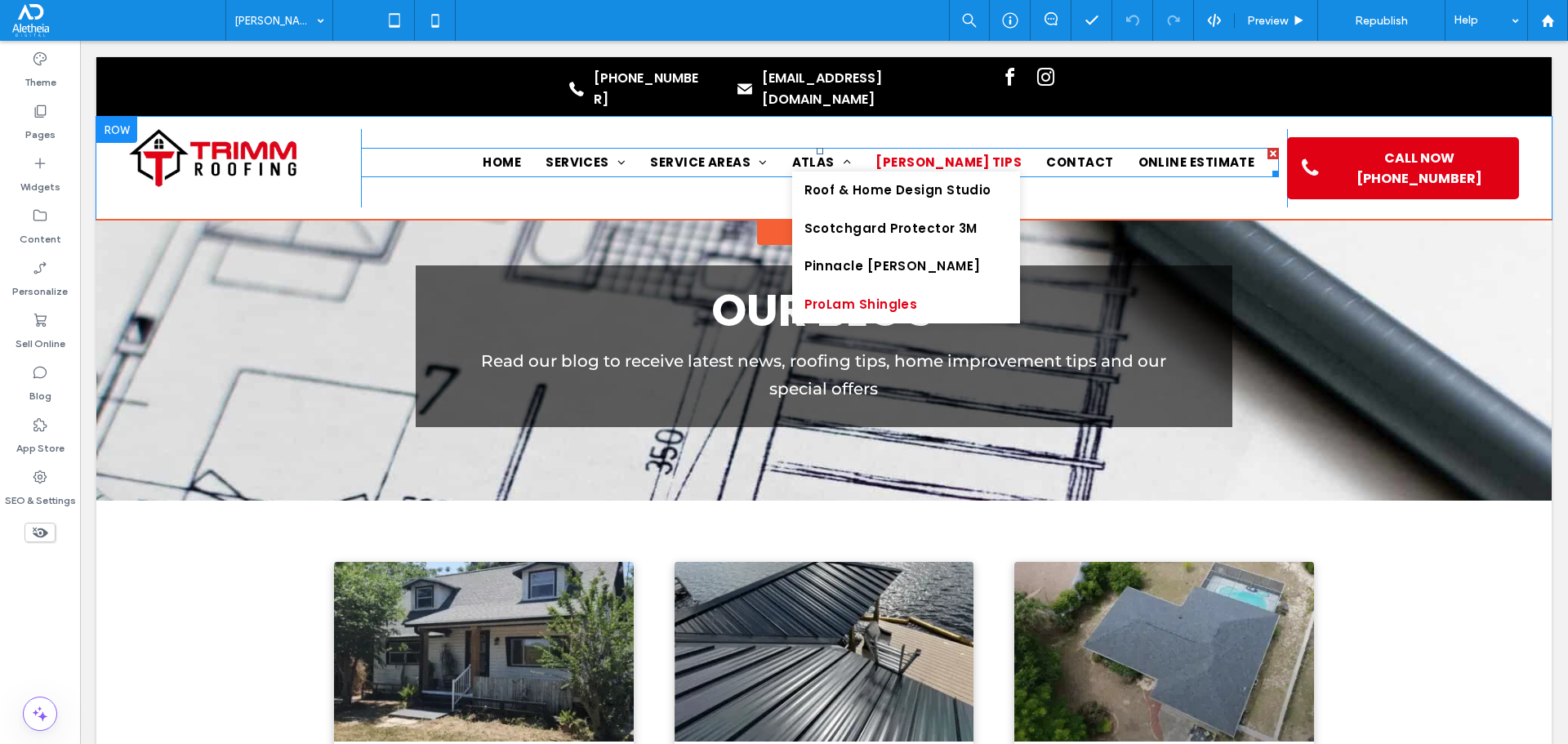
click at [918, 296] on span "ProLam Shingles" at bounding box center [861, 305] width 114 height 18
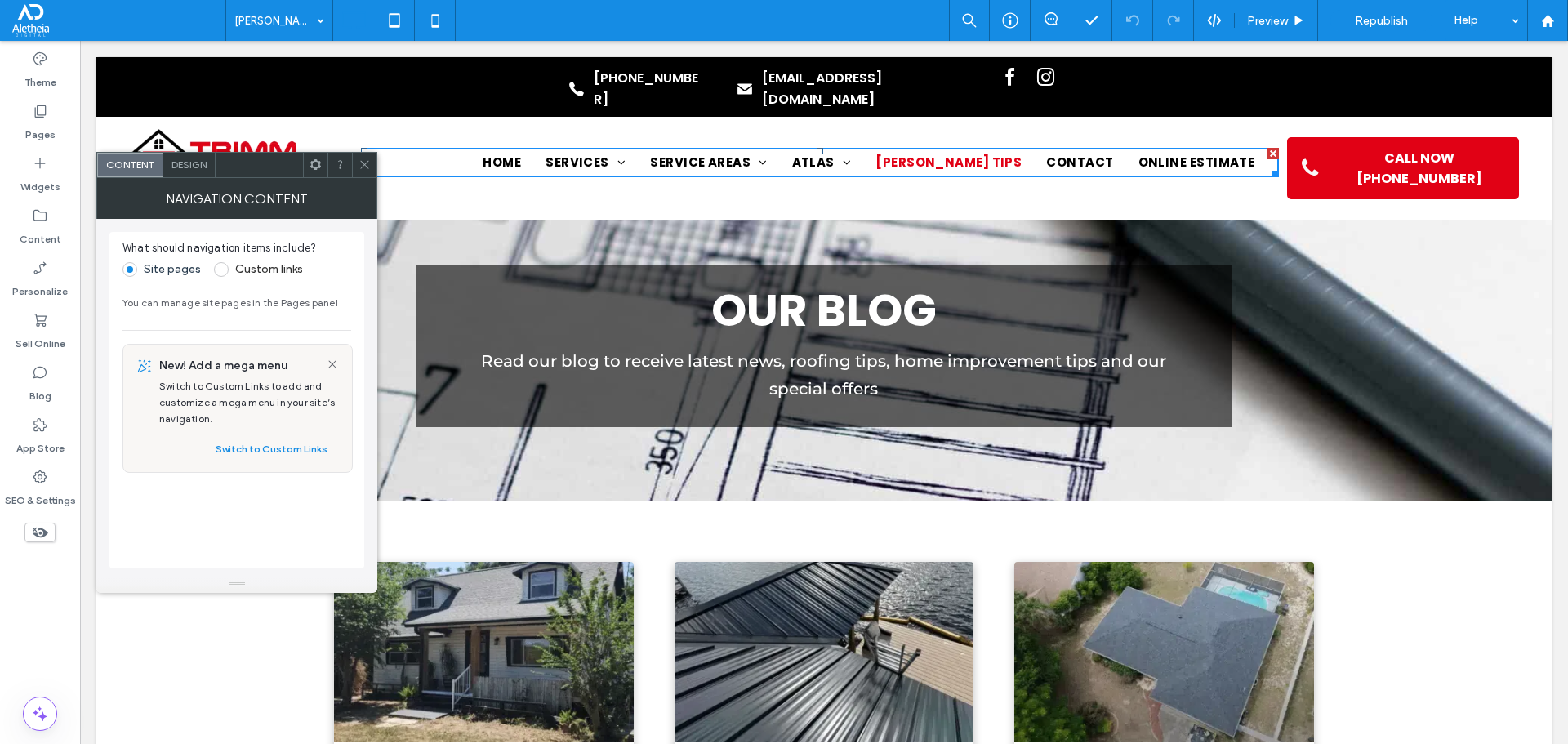
click at [355, 163] on div at bounding box center [364, 165] width 24 height 24
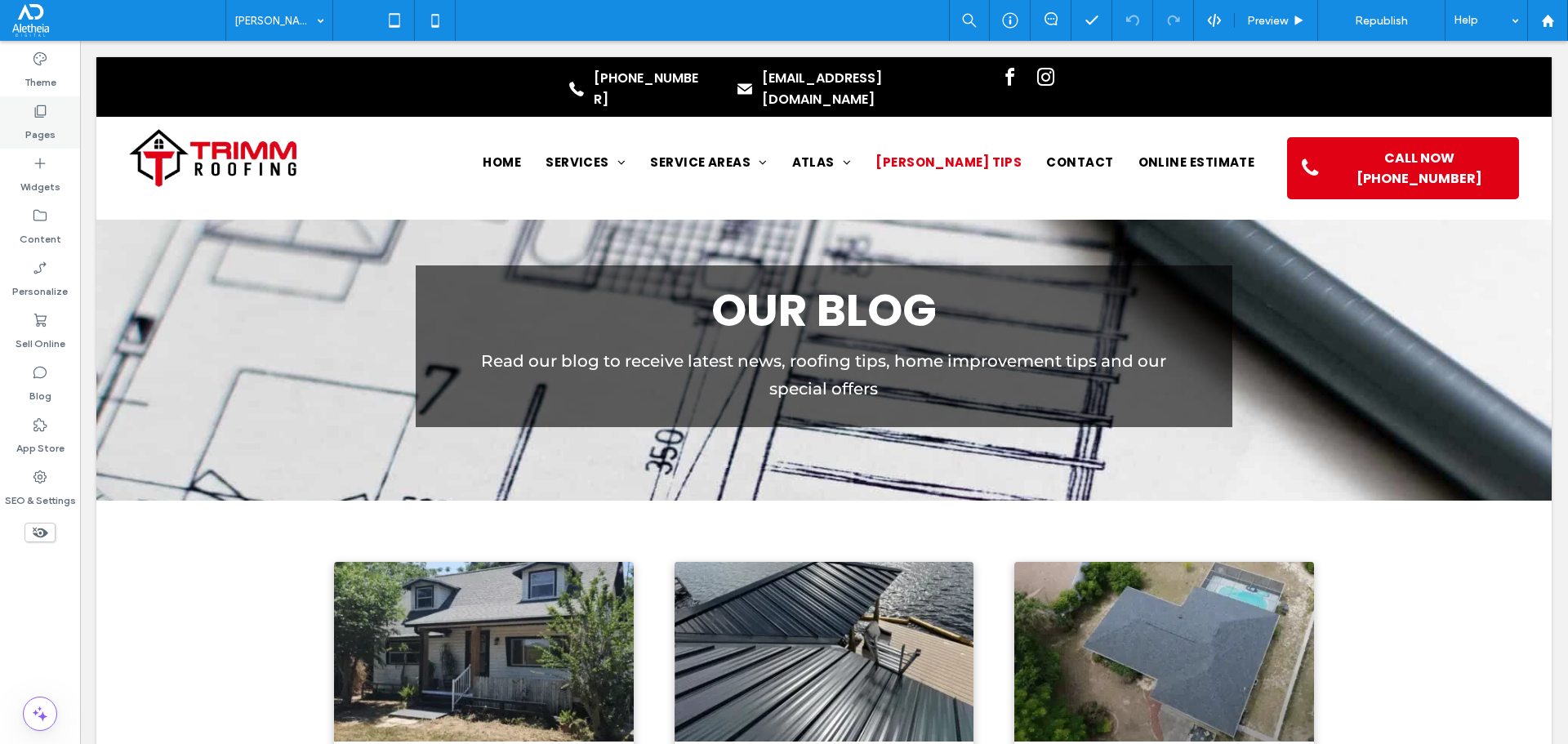
click at [42, 126] on label "Pages" at bounding box center [40, 130] width 31 height 23
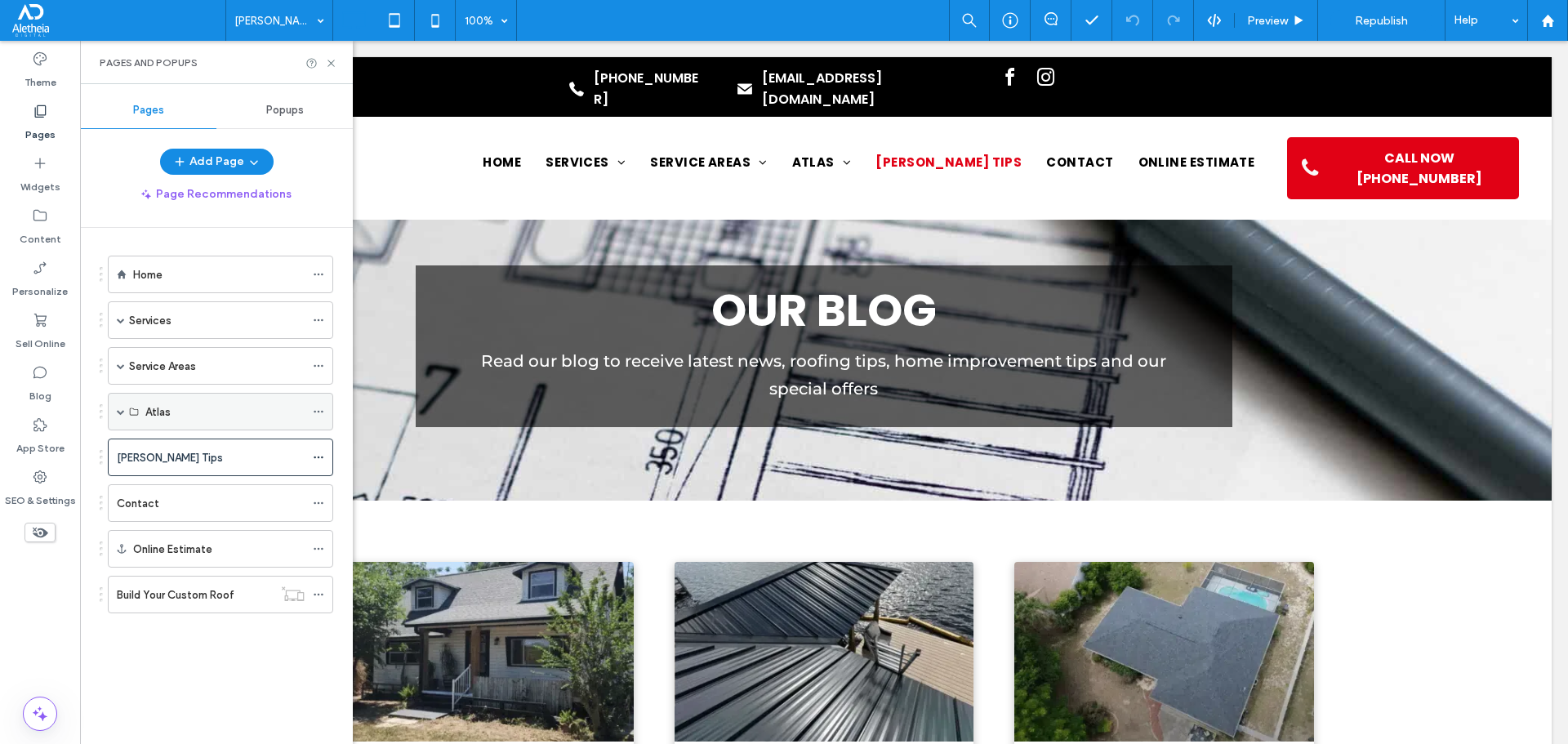
click at [118, 402] on span at bounding box center [120, 411] width 8 height 36
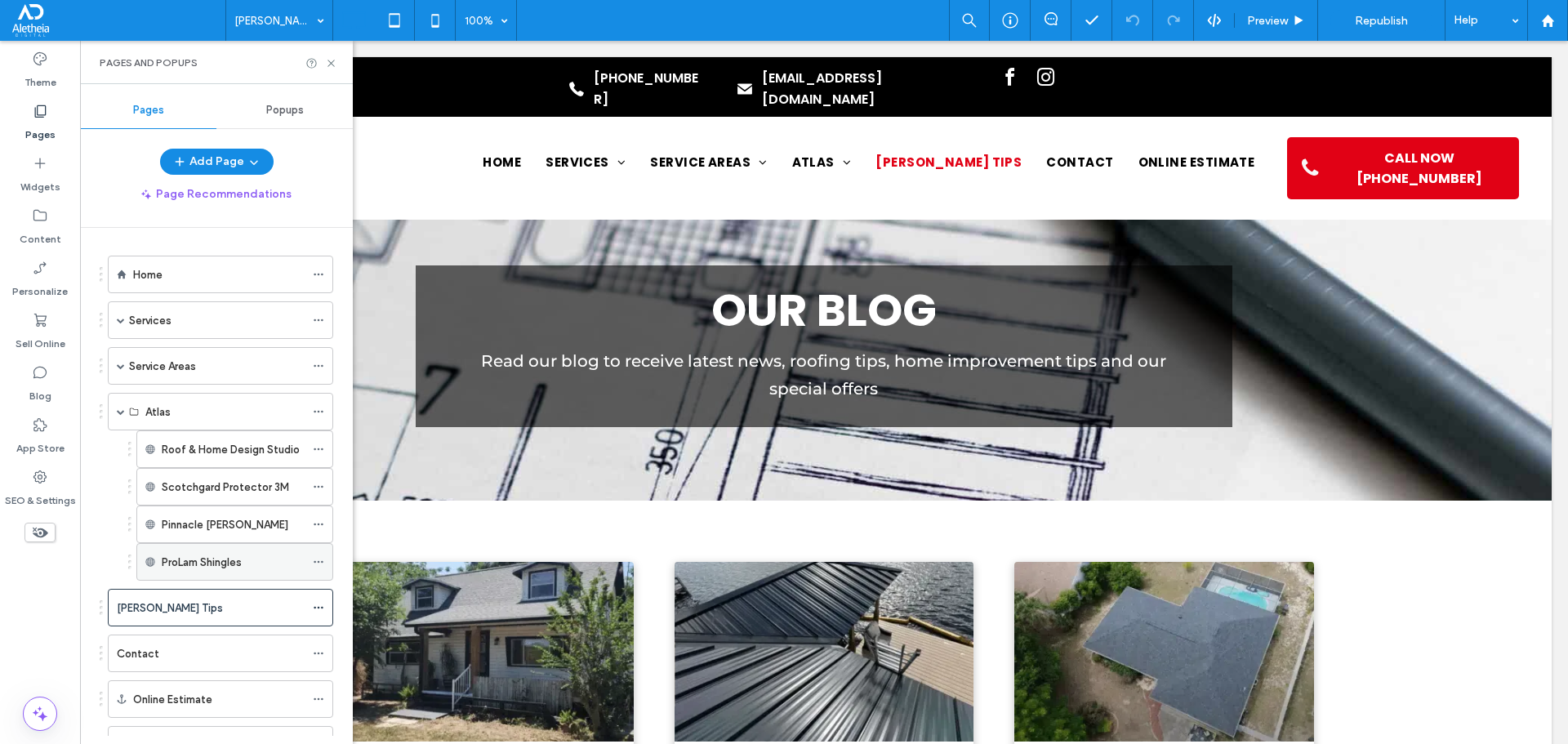
click at [291, 563] on div "ProLam Shingles" at bounding box center [233, 562] width 143 height 18
click at [317, 563] on icon at bounding box center [318, 562] width 11 height 11
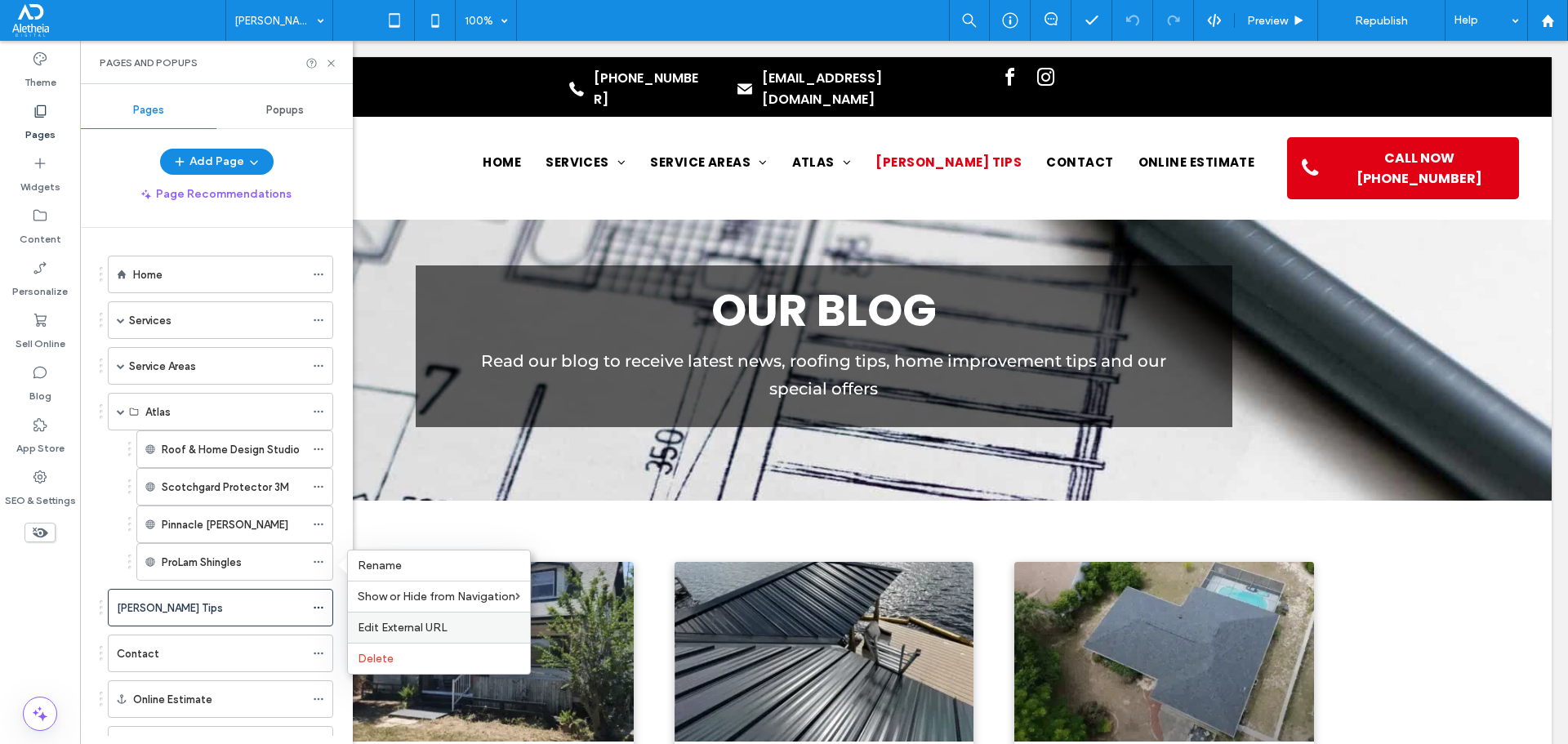
click at [428, 627] on span "Edit External URL" at bounding box center [402, 627] width 90 height 14
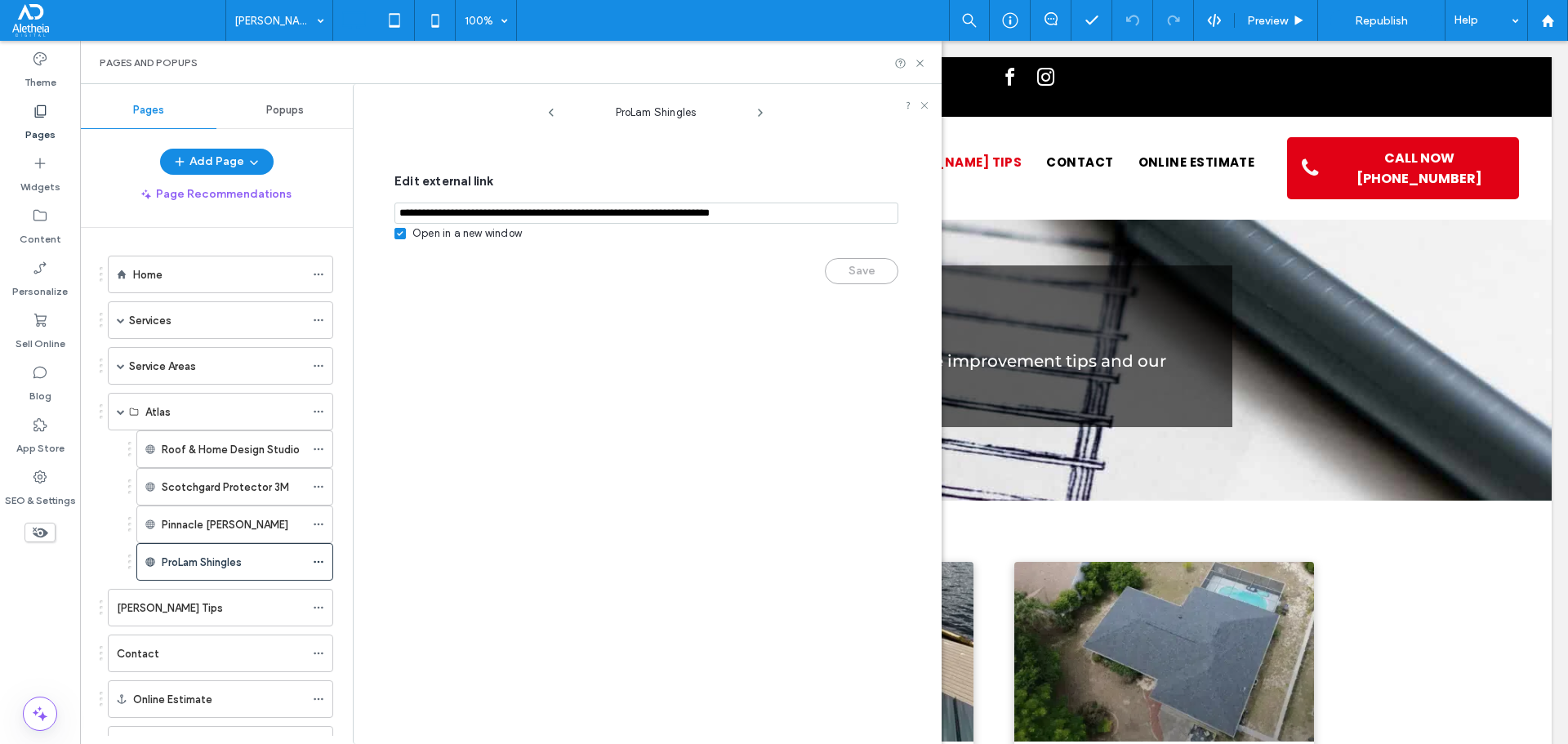
click at [501, 211] on input "notEmpty,url" at bounding box center [646, 213] width 504 height 21
paste input "**********"
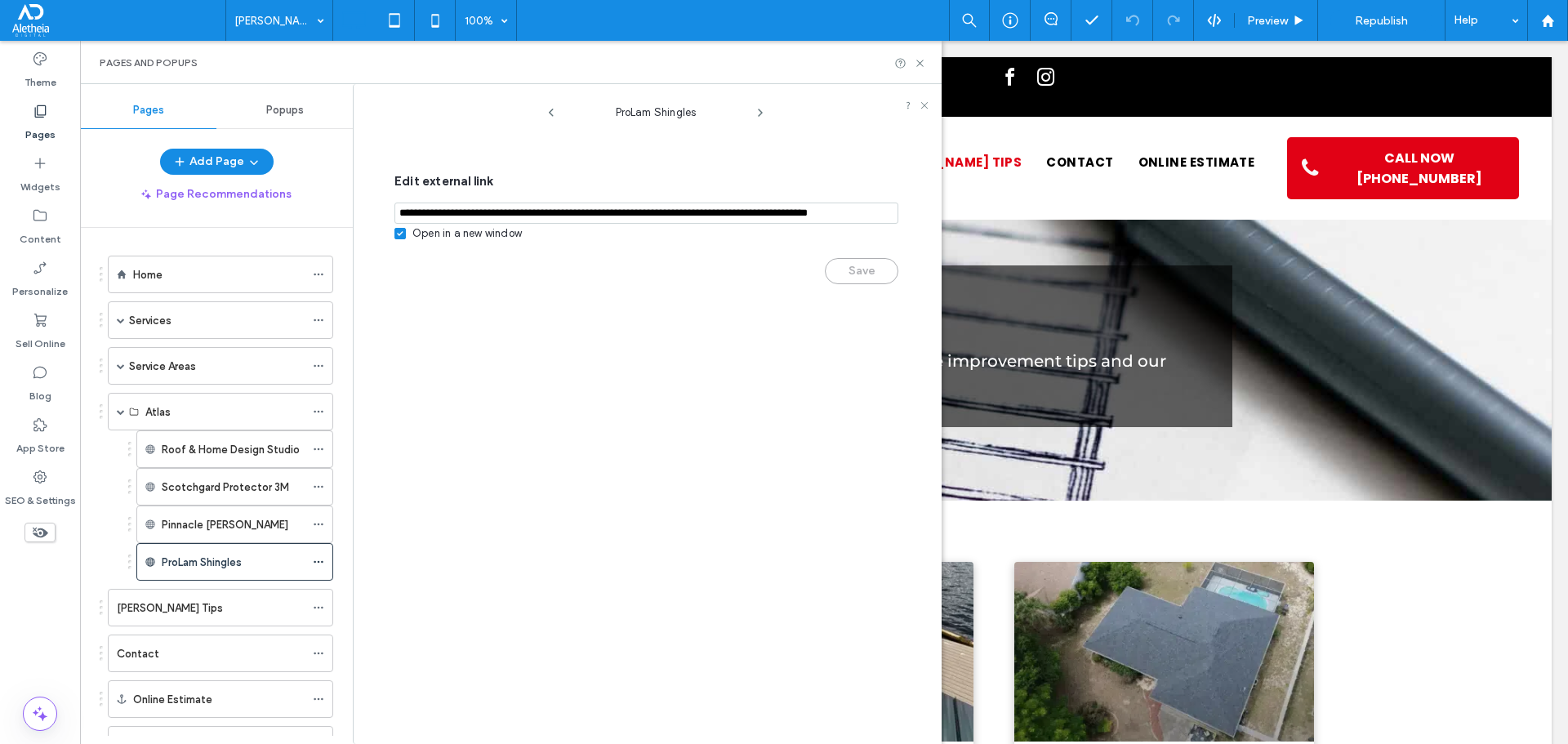
scroll to position [0, 61]
type input "**********"
click at [837, 276] on button "Save" at bounding box center [861, 272] width 73 height 26
click at [857, 269] on button "Saved" at bounding box center [861, 272] width 73 height 26
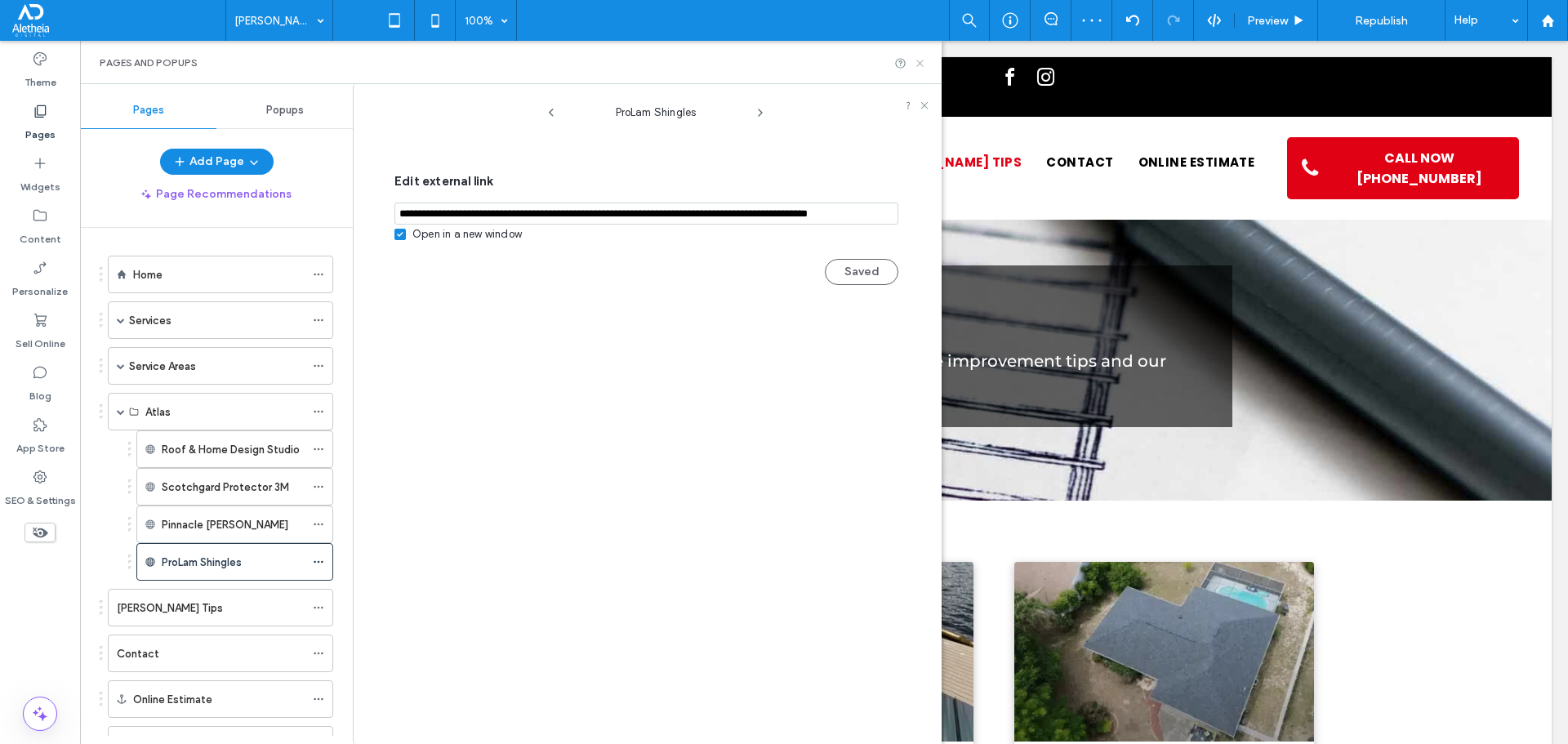
click at [921, 59] on icon at bounding box center [919, 63] width 12 height 12
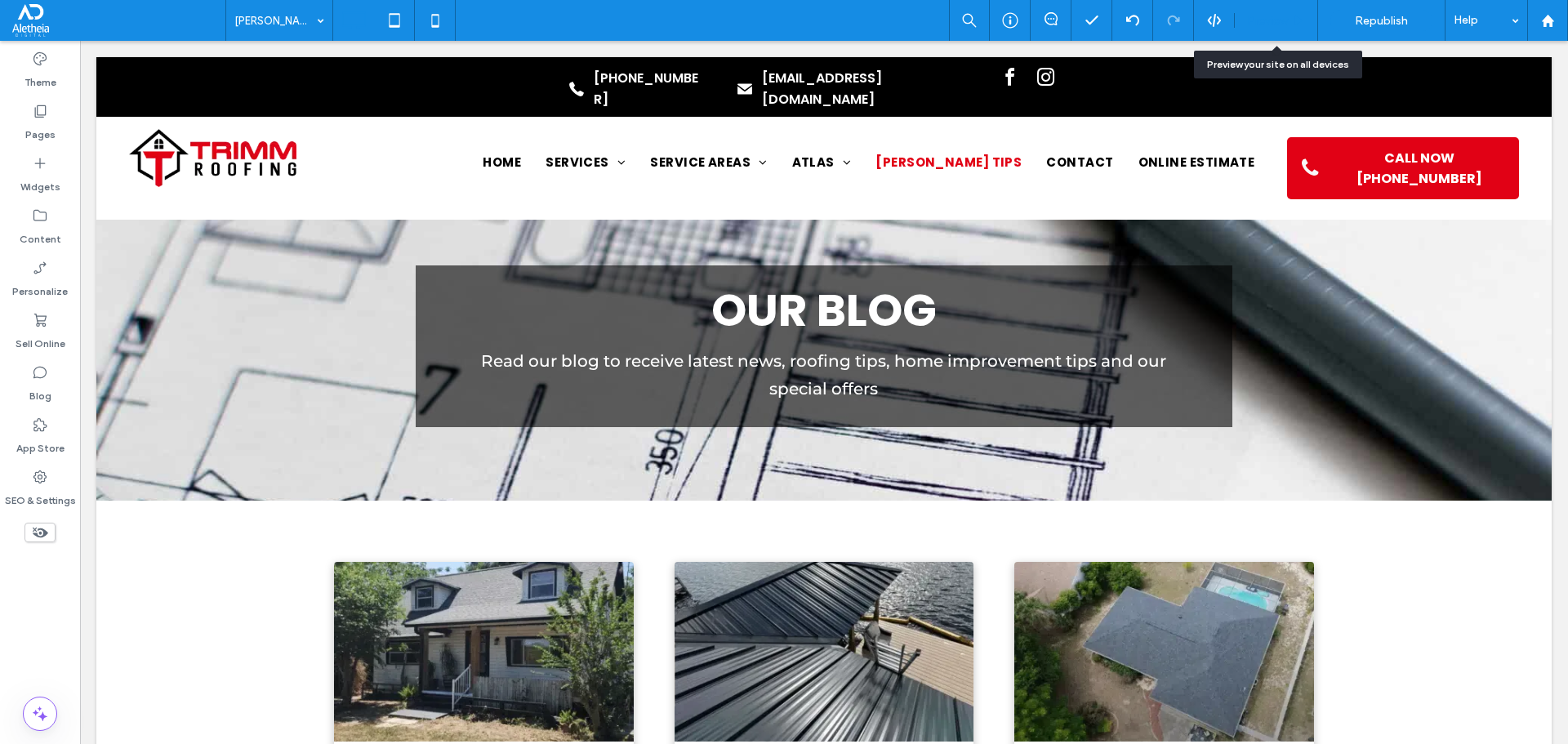
click at [1277, 25] on span "Preview" at bounding box center [1268, 20] width 41 height 14
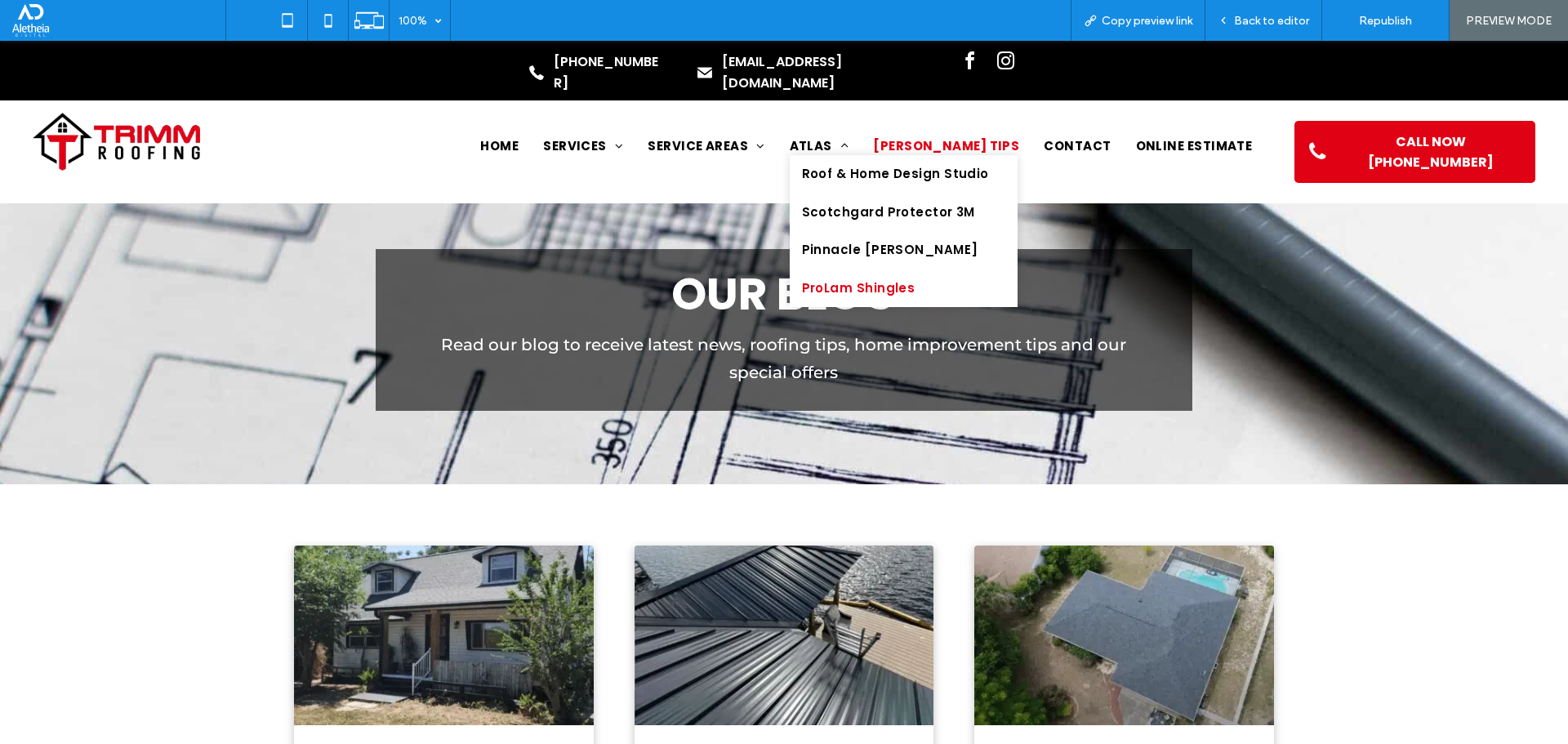
click at [915, 279] on span "ProLam Shingles" at bounding box center [858, 288] width 114 height 18
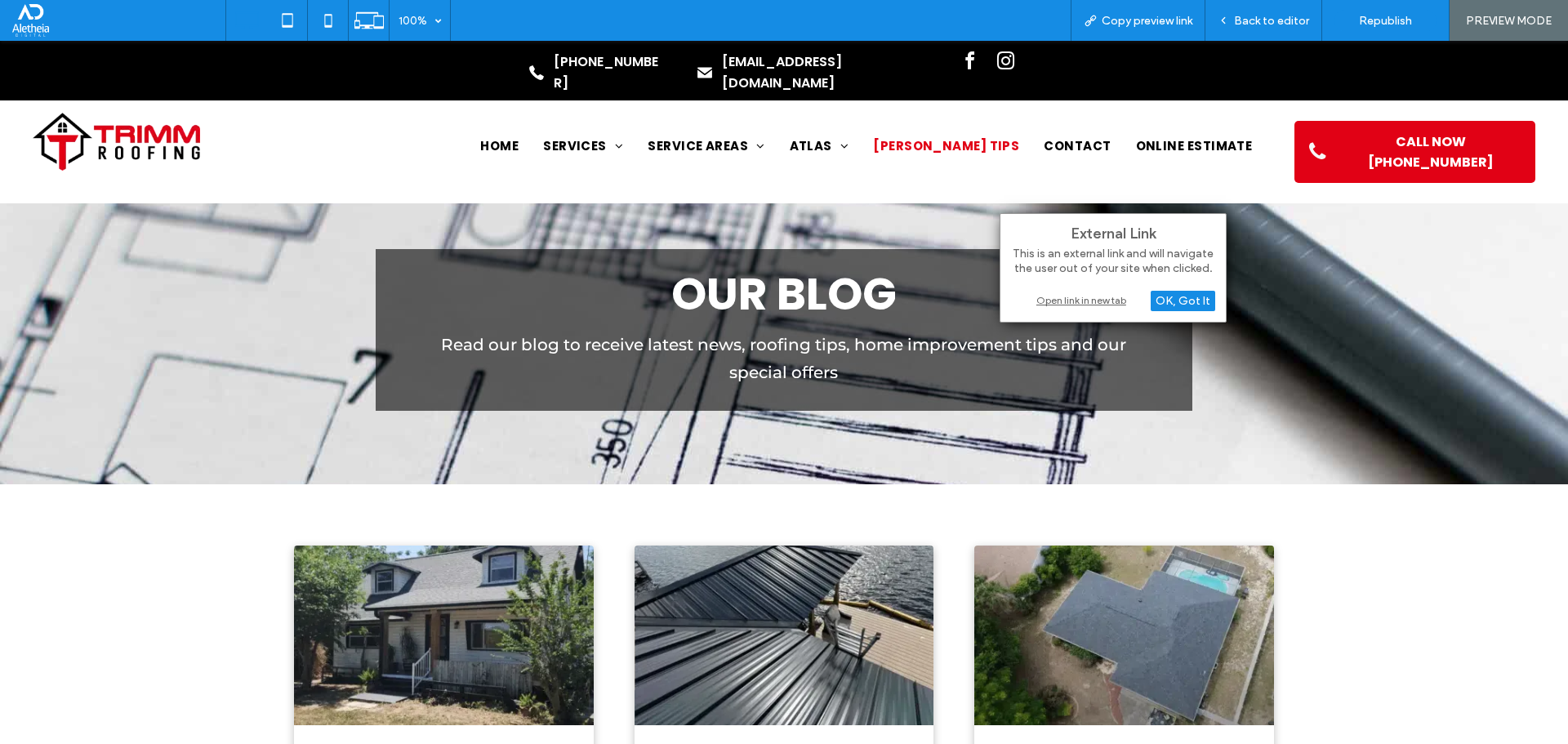
click at [1121, 304] on div "Open link in new tab" at bounding box center [1113, 299] width 204 height 18
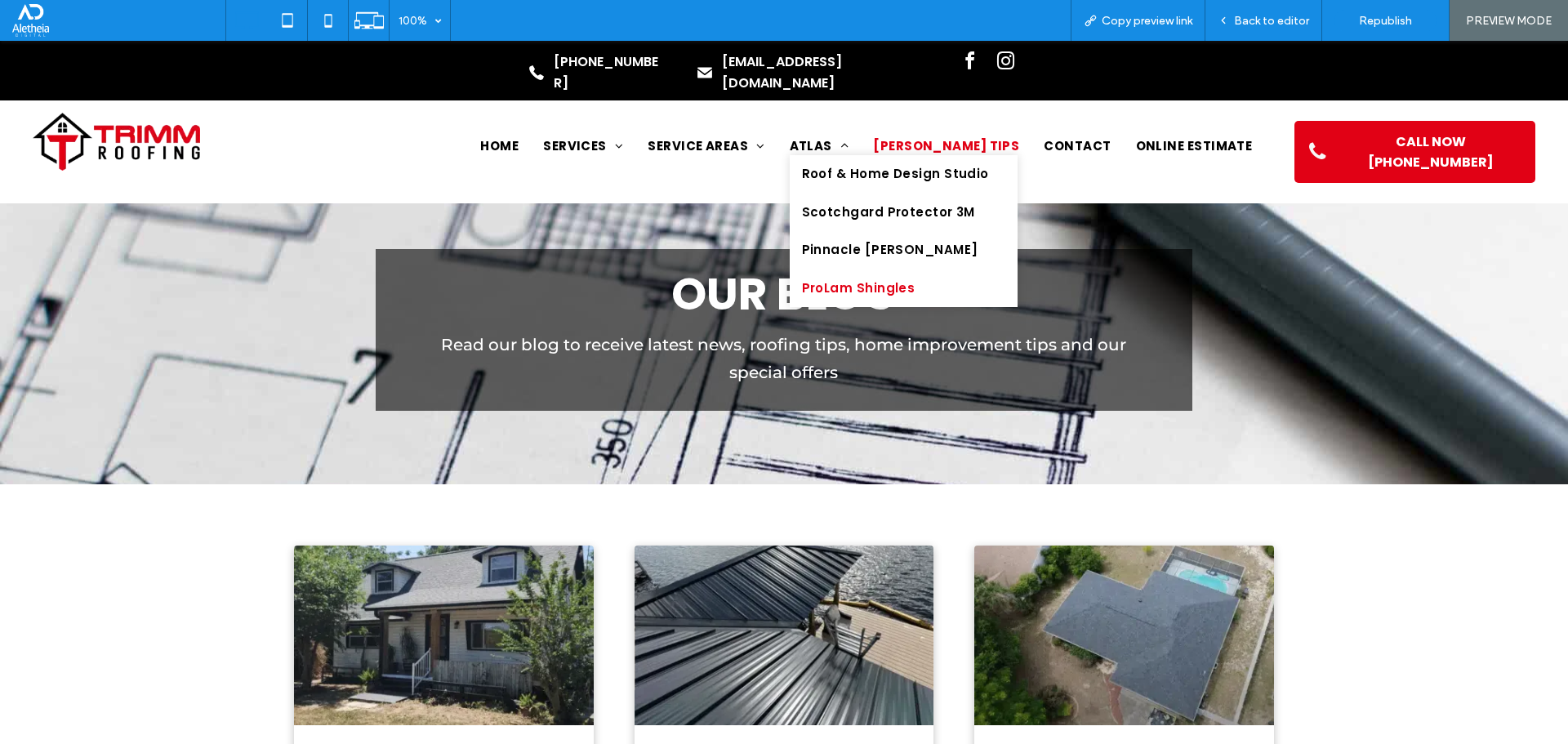
click at [915, 279] on span "ProLam Shingles" at bounding box center [858, 288] width 114 height 18
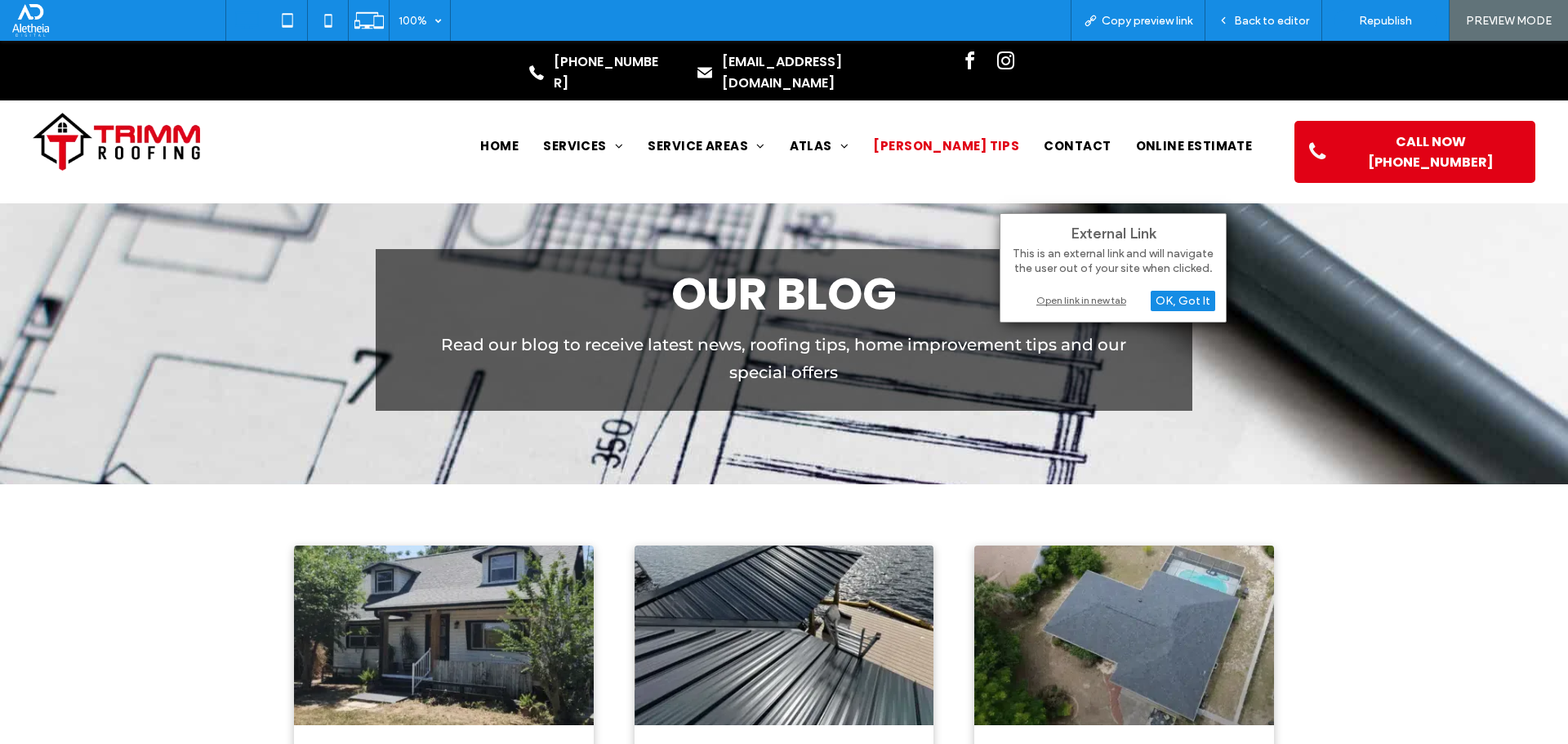
click at [1102, 300] on div "Open link in new tab" at bounding box center [1113, 299] width 204 height 18
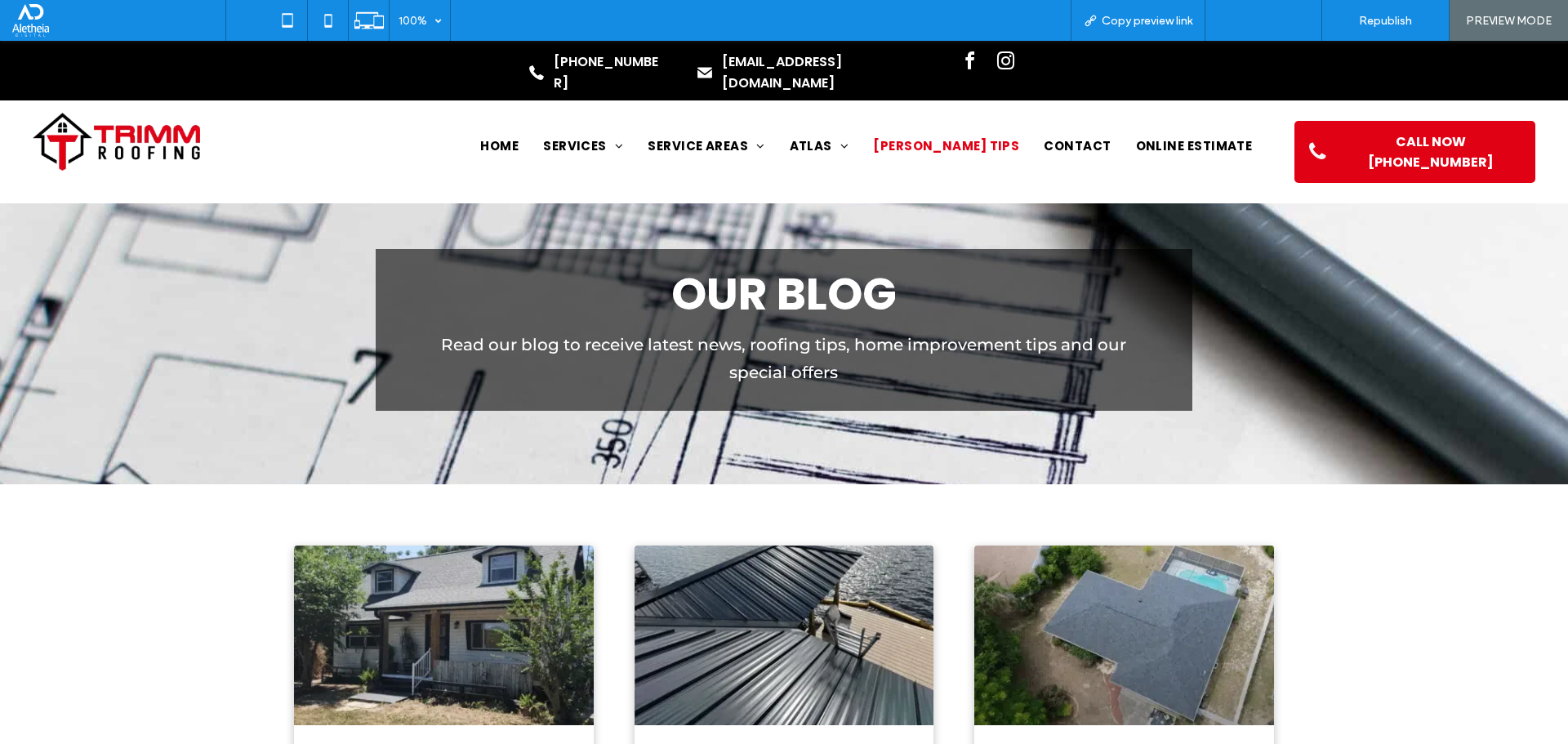
click at [1261, 17] on span "Back to editor" at bounding box center [1271, 20] width 75 height 14
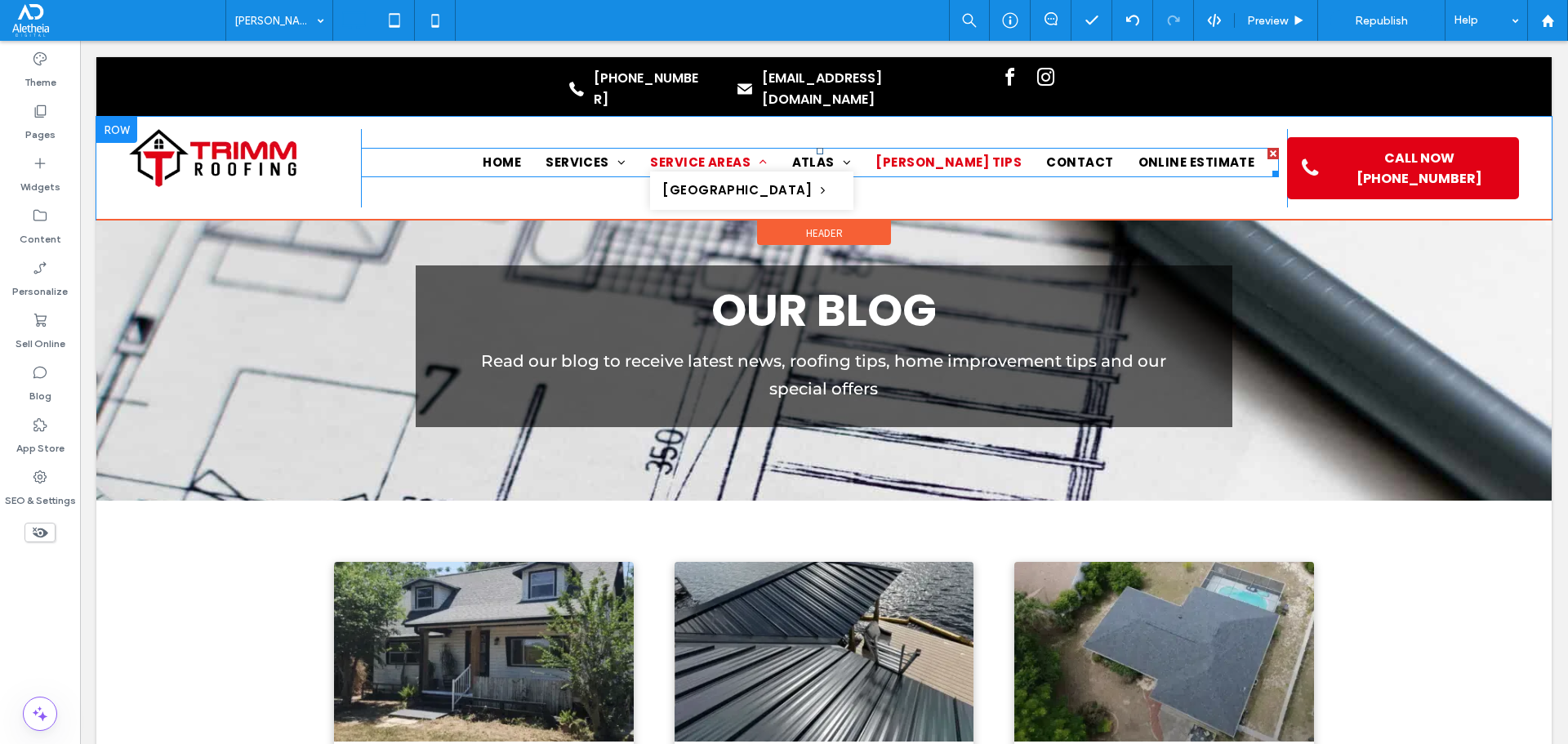
click at [766, 156] on span at bounding box center [759, 162] width 17 height 12
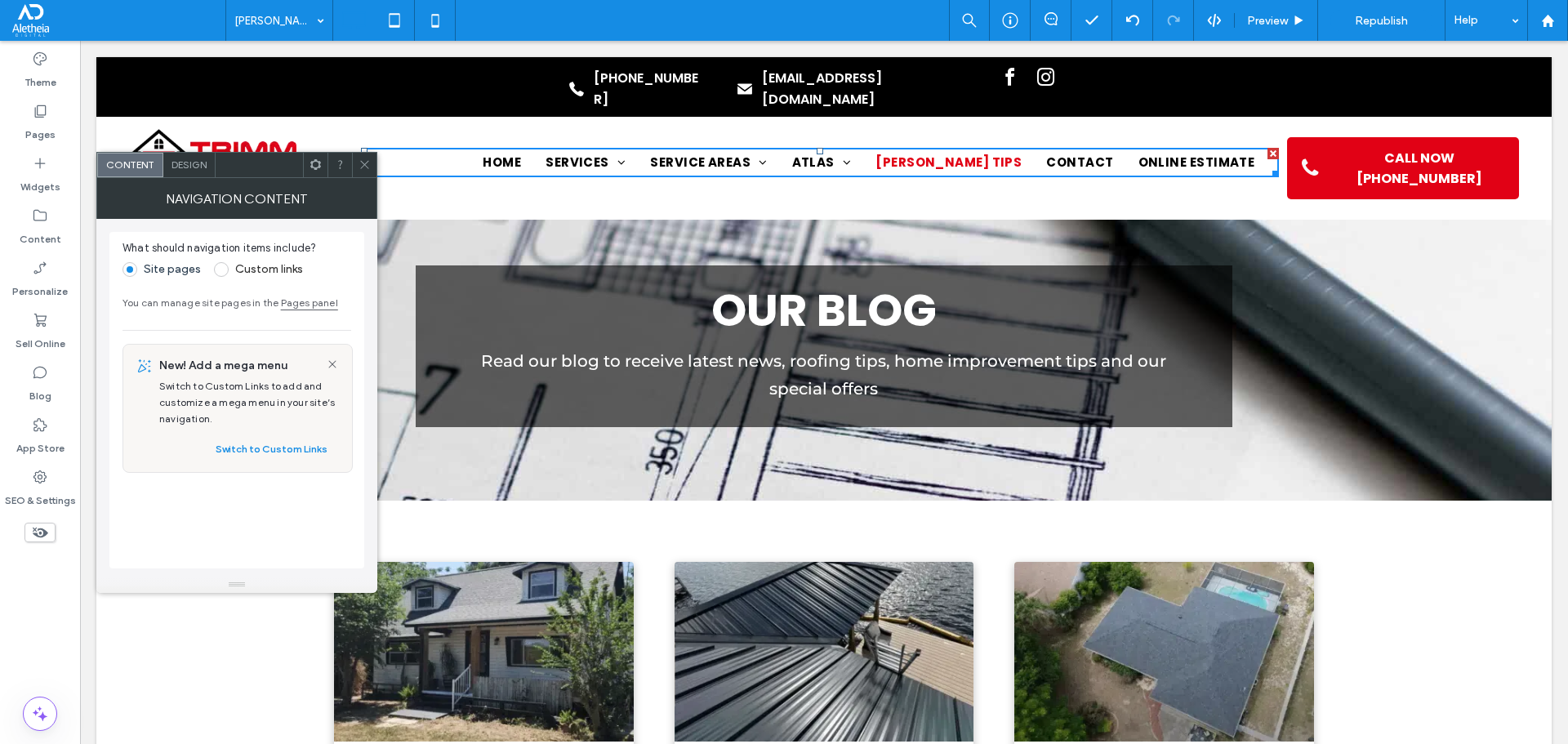
click at [201, 163] on span "Design" at bounding box center [189, 164] width 35 height 12
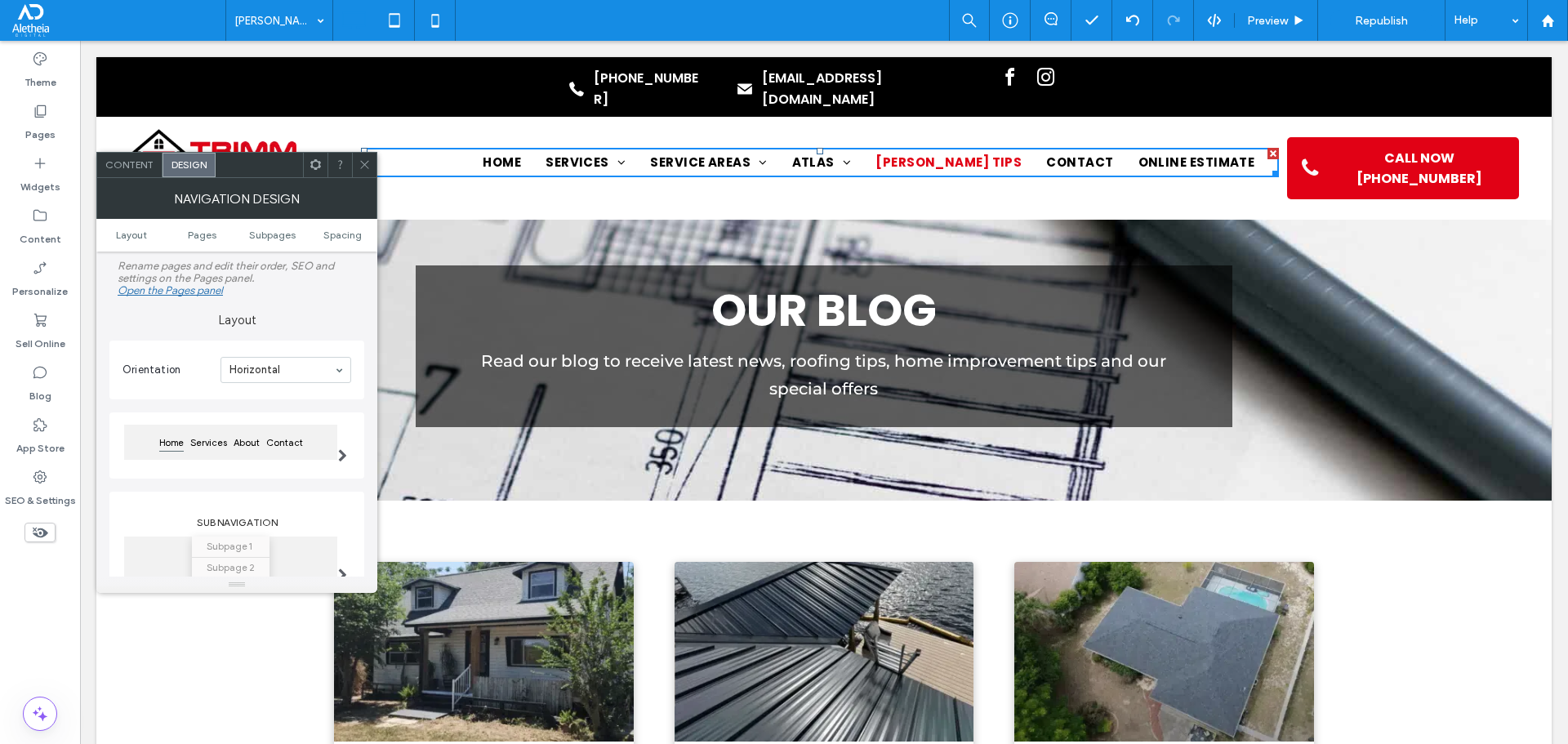
click at [362, 159] on icon at bounding box center [364, 164] width 12 height 12
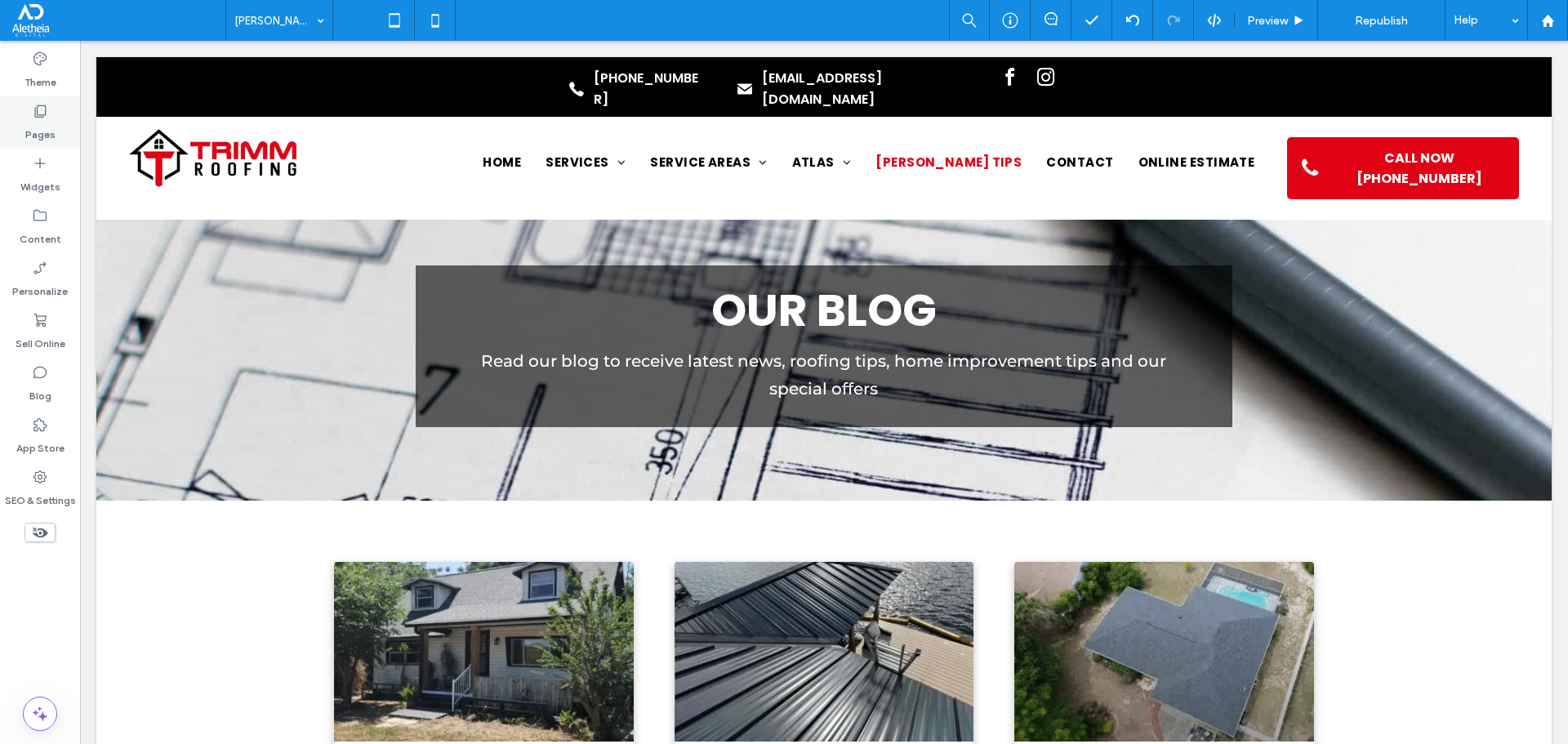
click at [40, 124] on label "Pages" at bounding box center [40, 130] width 31 height 23
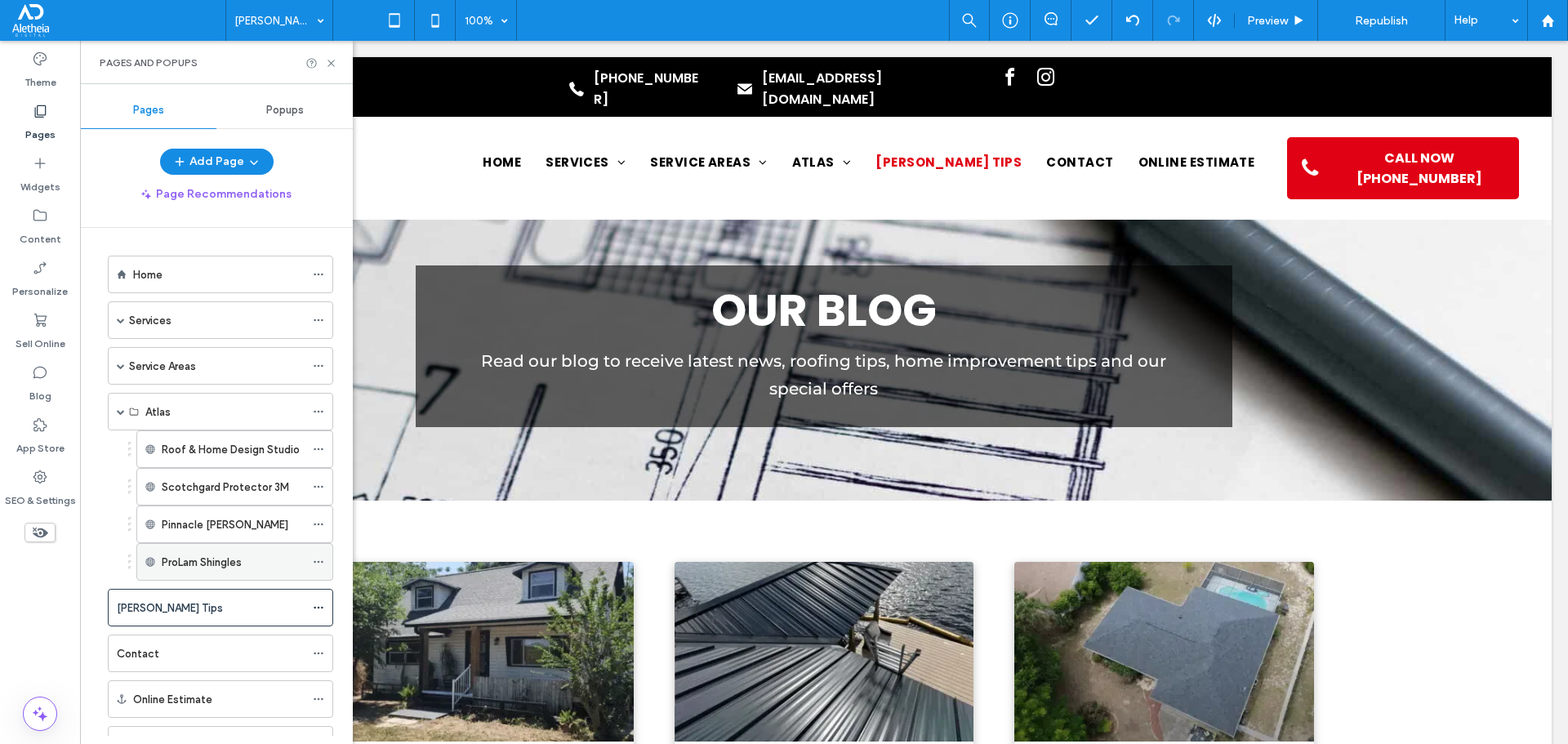
click at [315, 562] on use at bounding box center [318, 562] width 9 height 3
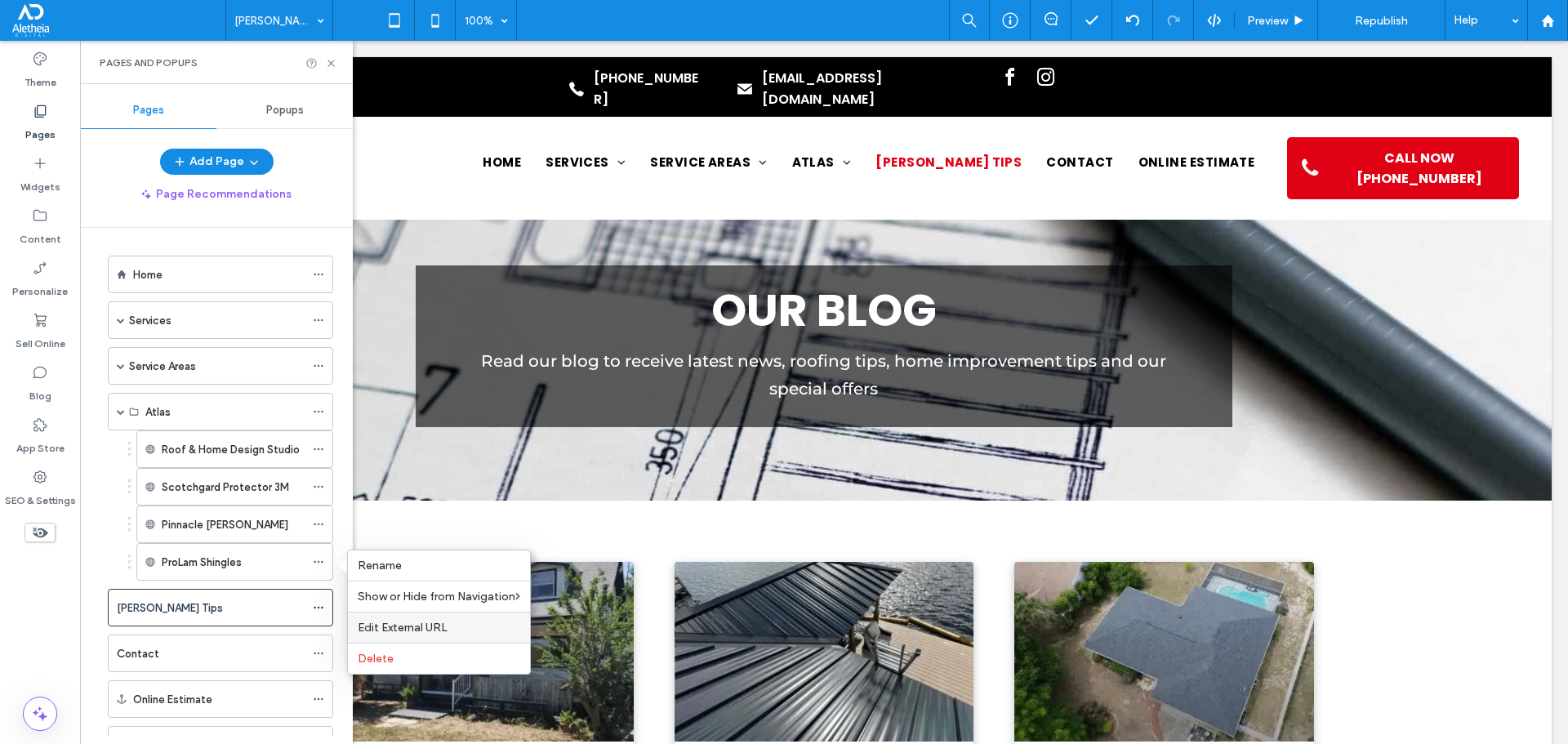
click at [403, 632] on span "Edit External URL" at bounding box center [402, 627] width 90 height 14
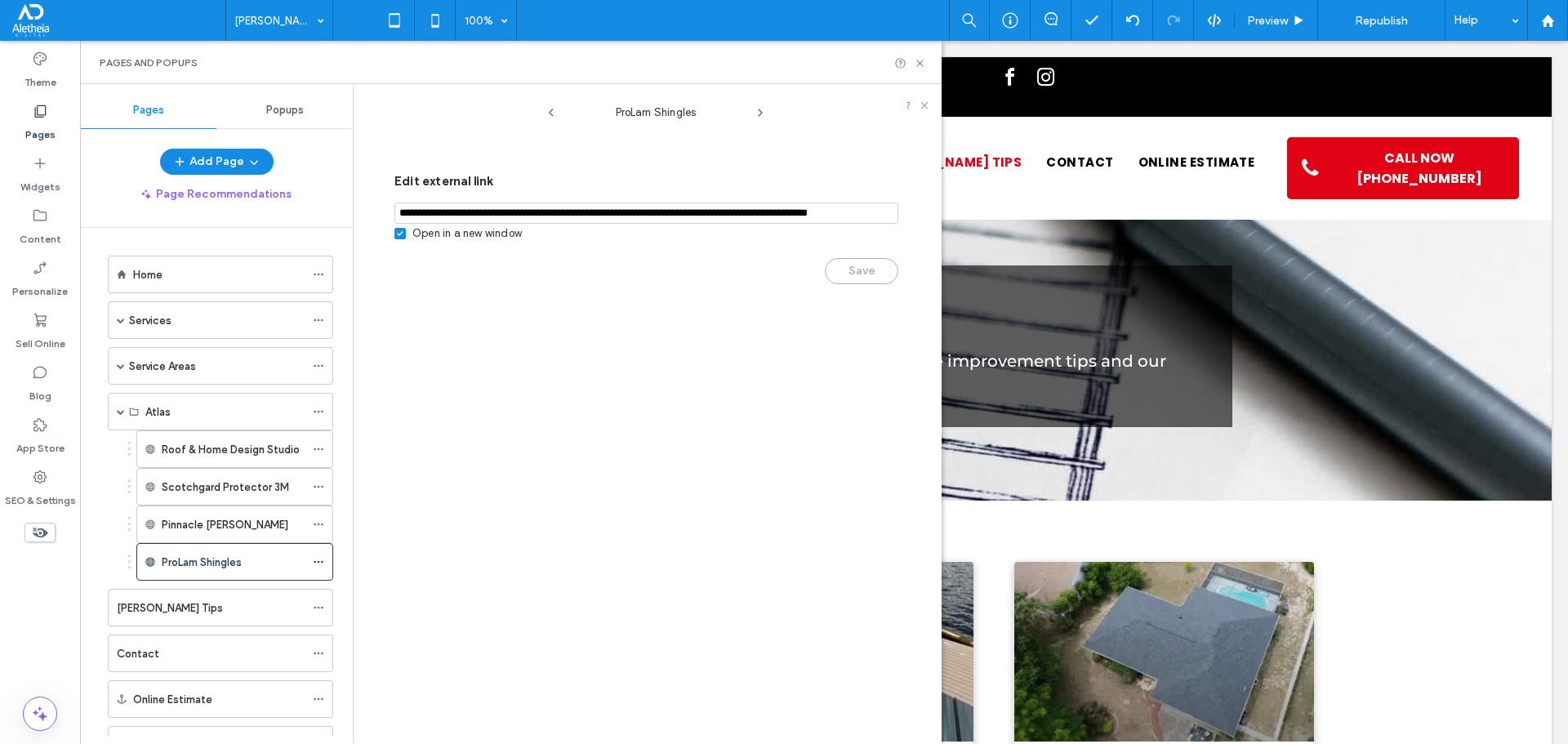
click at [603, 210] on input "notEmpty,url" at bounding box center [646, 213] width 504 height 21
click at [582, 215] on input "notEmpty,url" at bounding box center [646, 213] width 504 height 21
drag, startPoint x: 639, startPoint y: 213, endPoint x: 293, endPoint y: 201, distance: 346.2
click at [293, 201] on div "Pages Popups Add Page Page Recommendations Home Services Roof Repair Storm Dama…" at bounding box center [511, 414] width 862 height 660
click at [843, 272] on div "Save" at bounding box center [646, 262] width 504 height 43
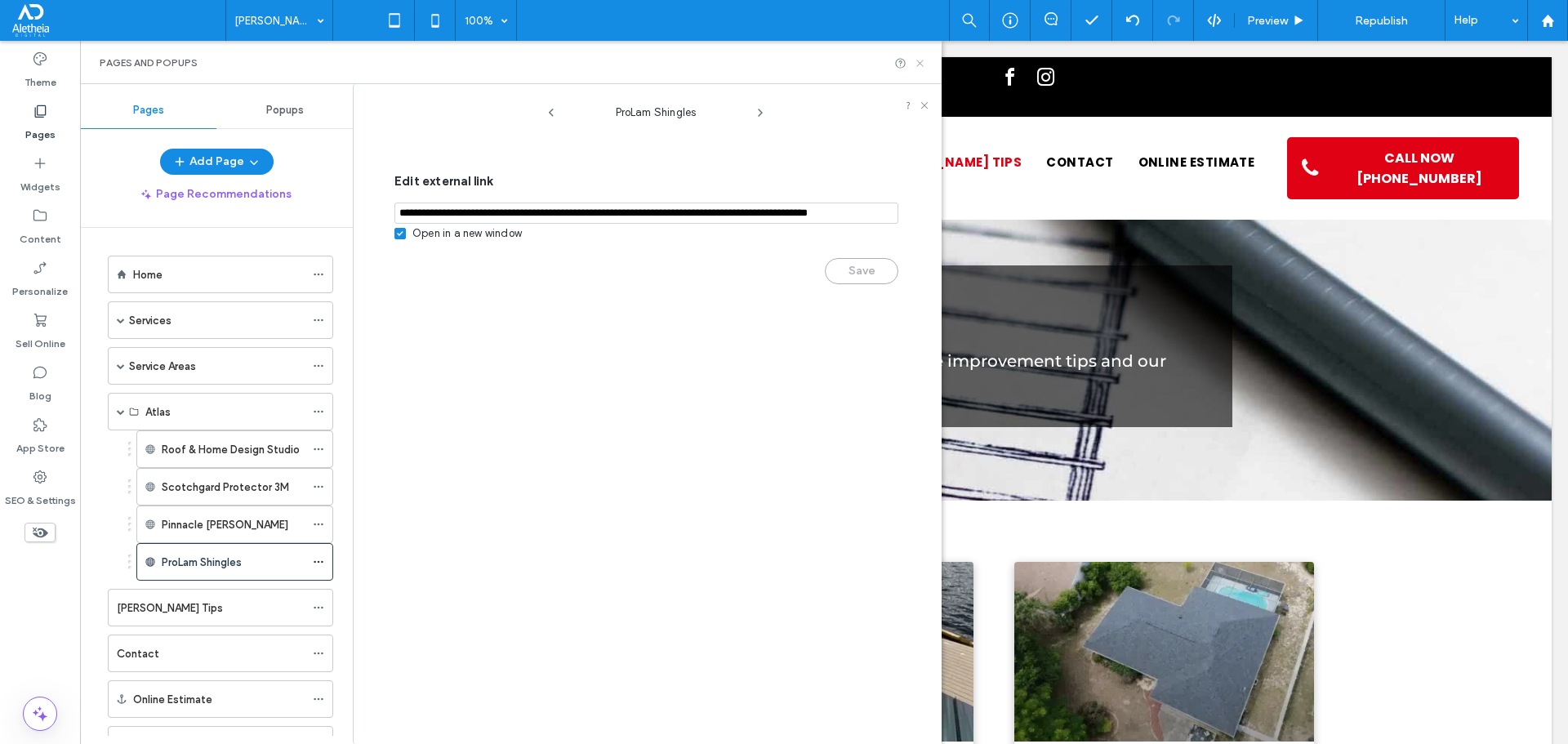
drag, startPoint x: 923, startPoint y: 57, endPoint x: 839, endPoint y: 18, distance: 92.6
click at [923, 57] on icon at bounding box center [919, 63] width 12 height 12
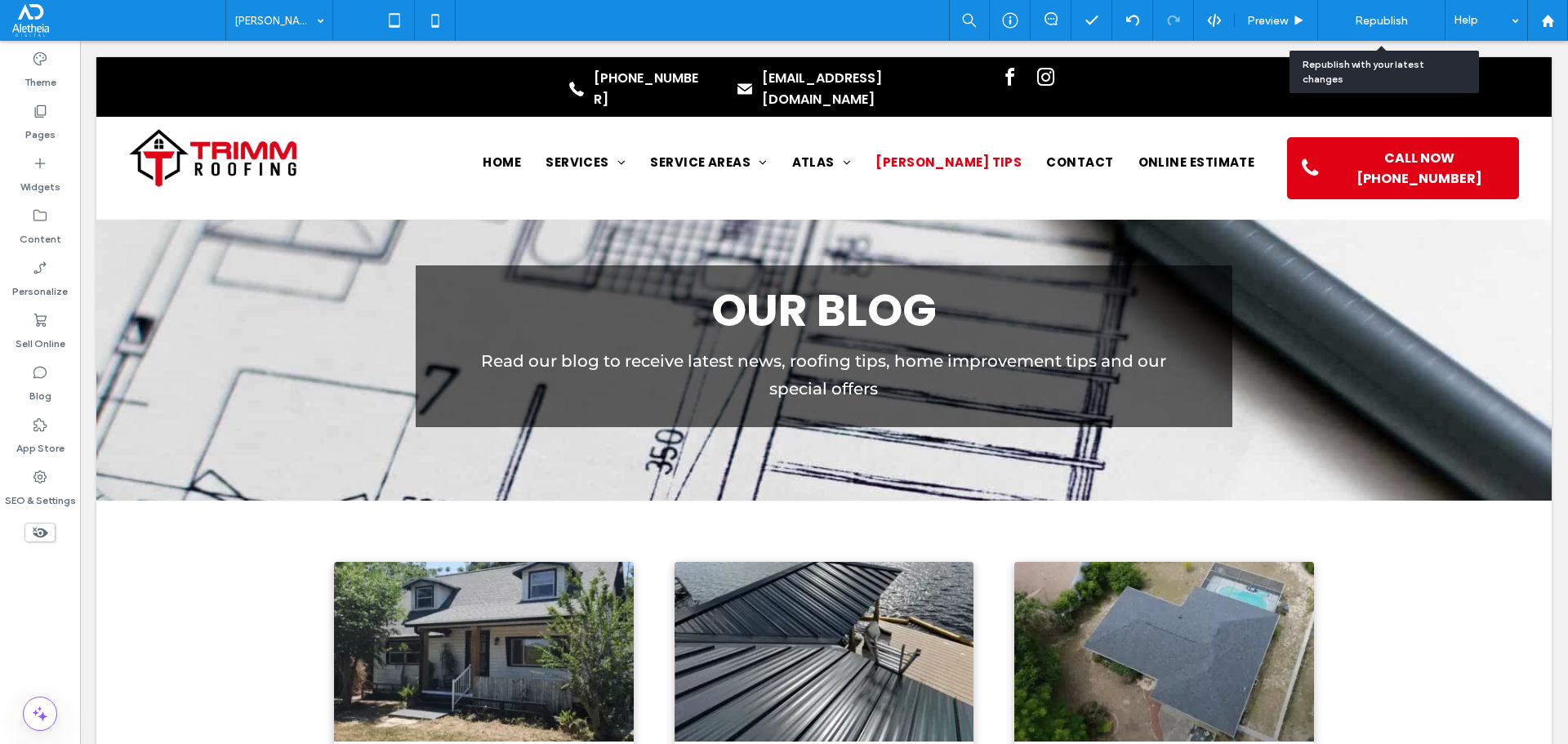
click at [1389, 18] on span "Republish" at bounding box center [1380, 20] width 53 height 14
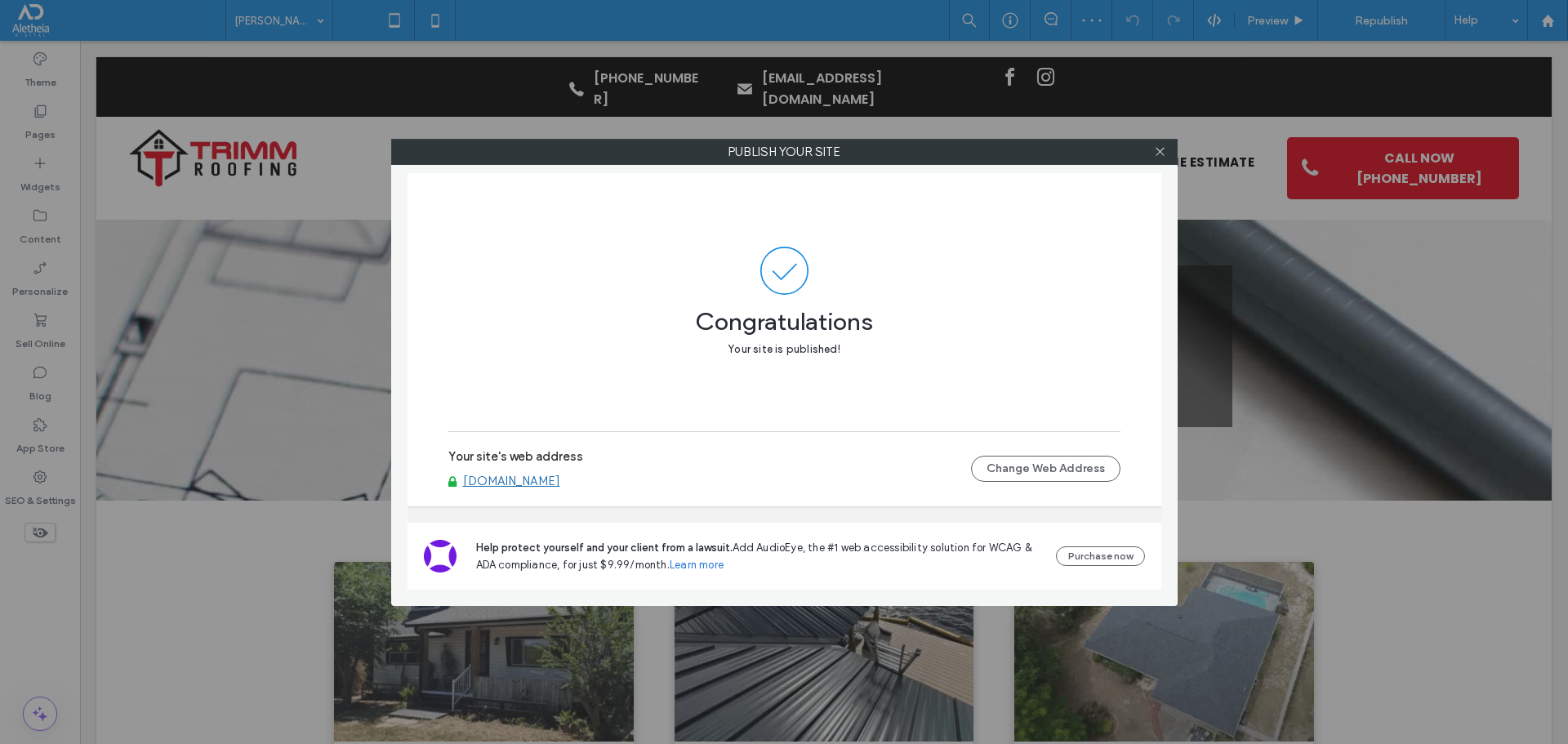
click at [535, 483] on link "[DOMAIN_NAME]" at bounding box center [511, 481] width 97 height 15
click at [1166, 153] on div at bounding box center [1160, 152] width 24 height 24
click at [1163, 154] on use at bounding box center [1159, 152] width 8 height 8
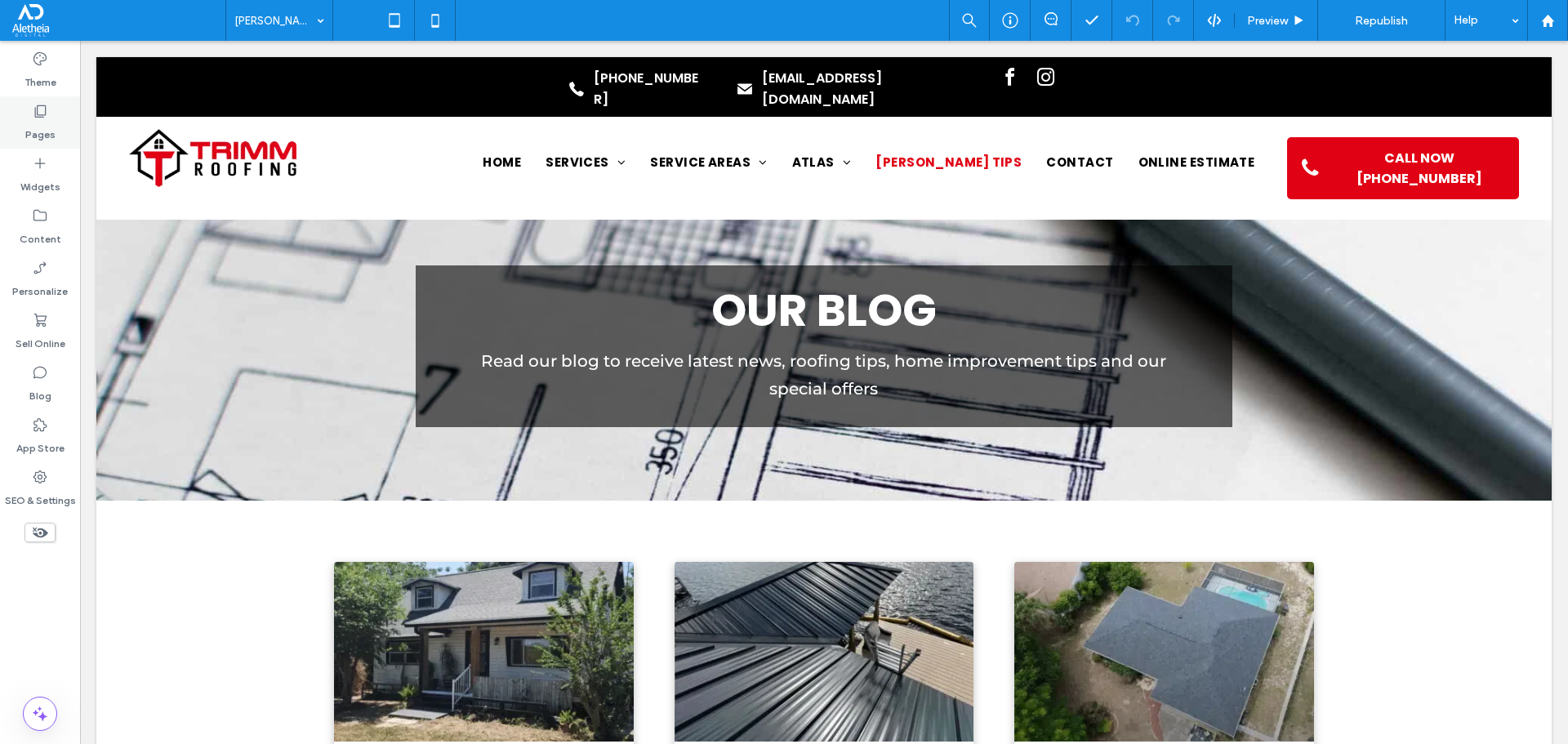
click at [41, 125] on label "Pages" at bounding box center [40, 130] width 31 height 23
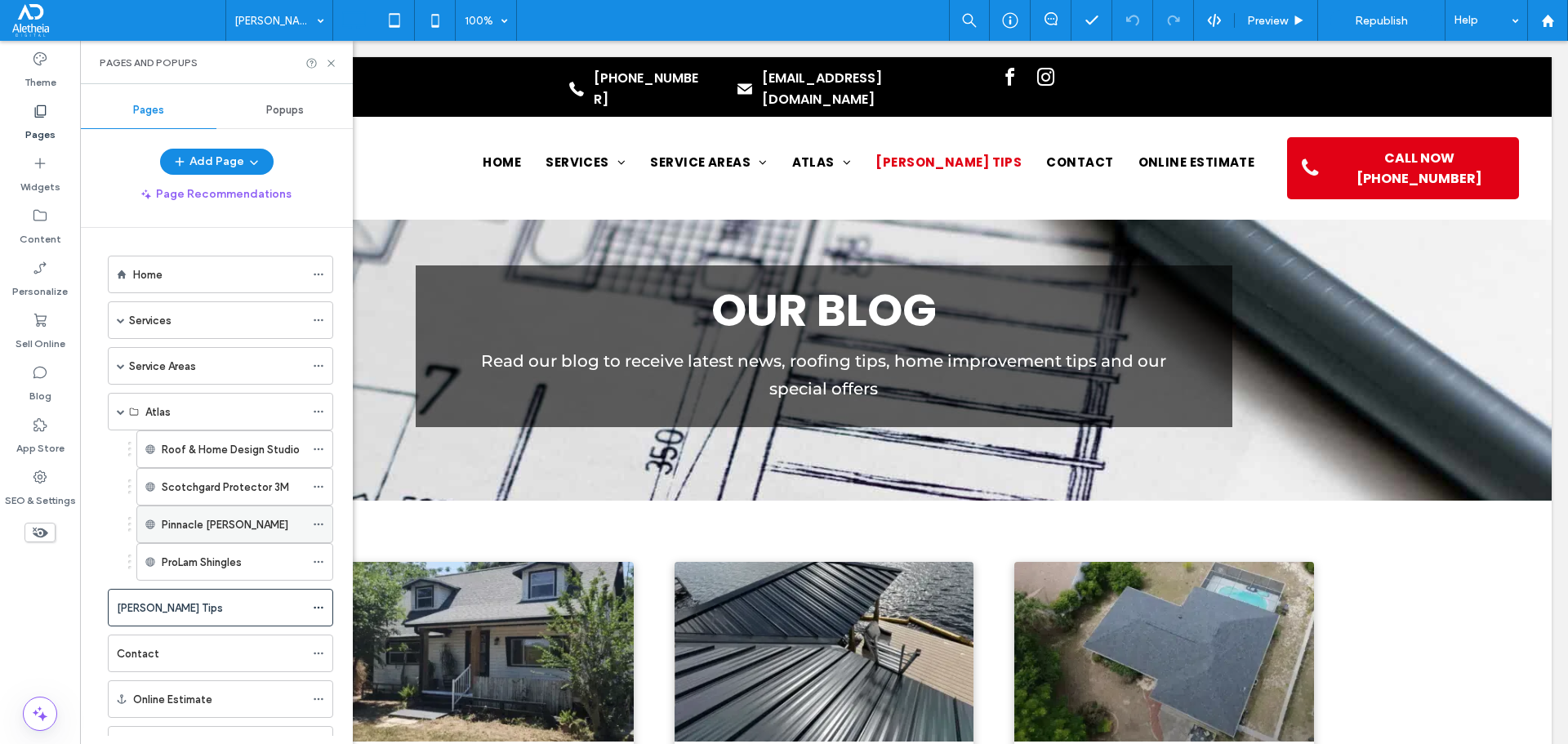
click at [320, 526] on icon at bounding box center [318, 524] width 11 height 11
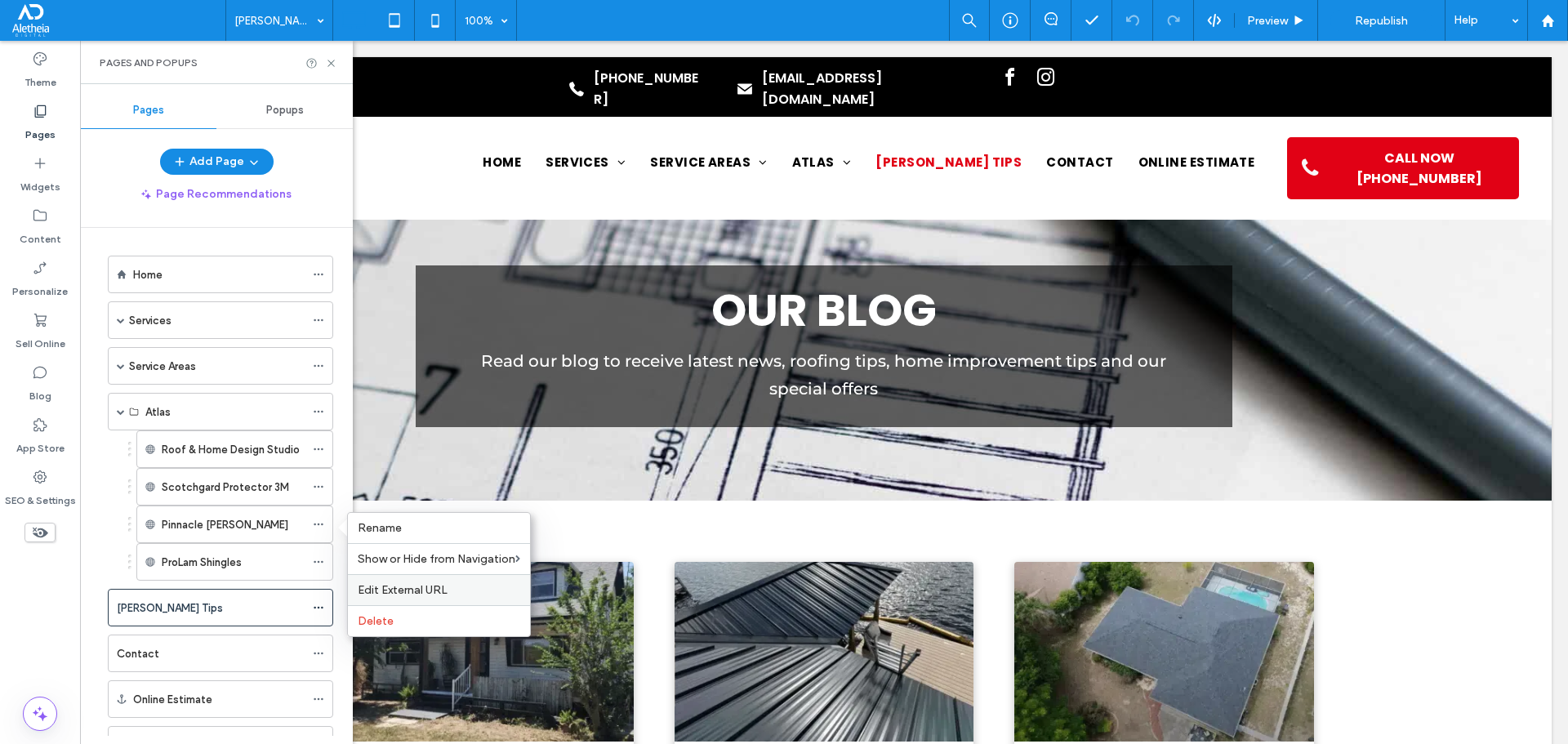
click at [414, 591] on span "Edit External URL" at bounding box center [402, 590] width 90 height 14
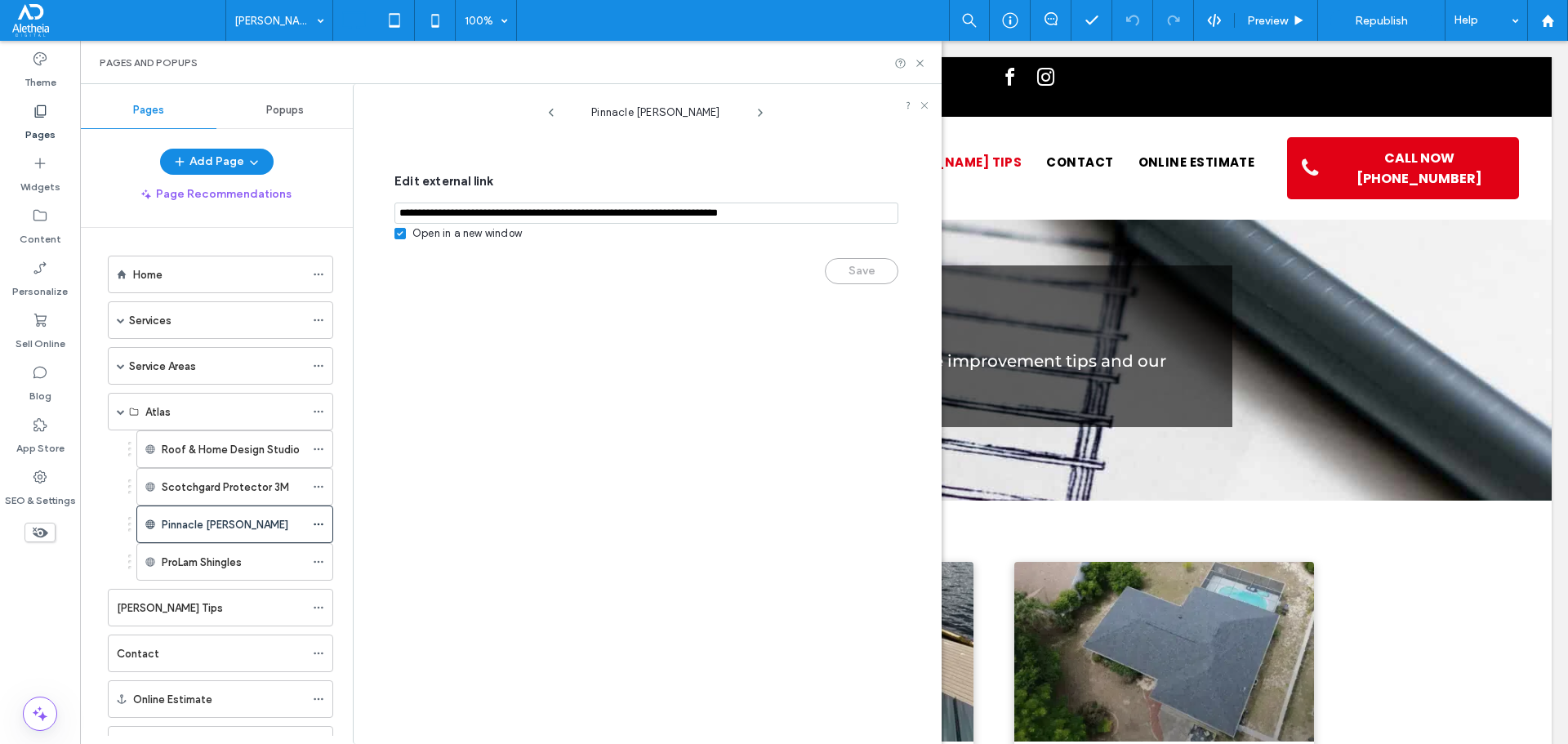
click at [599, 213] on input "notEmpty,url" at bounding box center [646, 213] width 504 height 21
paste input "**********"
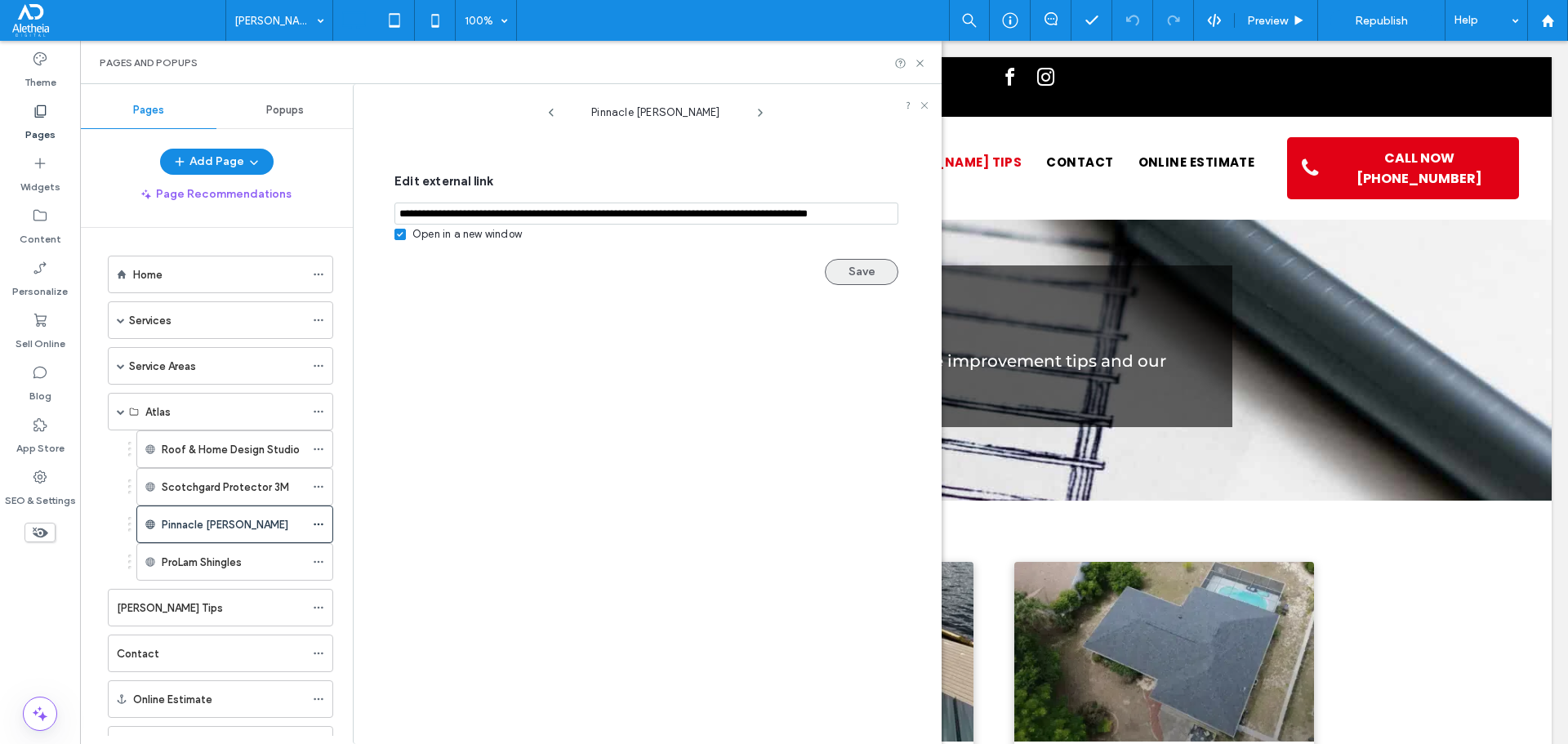
type input "**********"
click at [855, 272] on button "Save" at bounding box center [861, 272] width 73 height 26
click at [848, 274] on button "Saved" at bounding box center [861, 272] width 73 height 26
click at [925, 62] on icon at bounding box center [919, 63] width 12 height 12
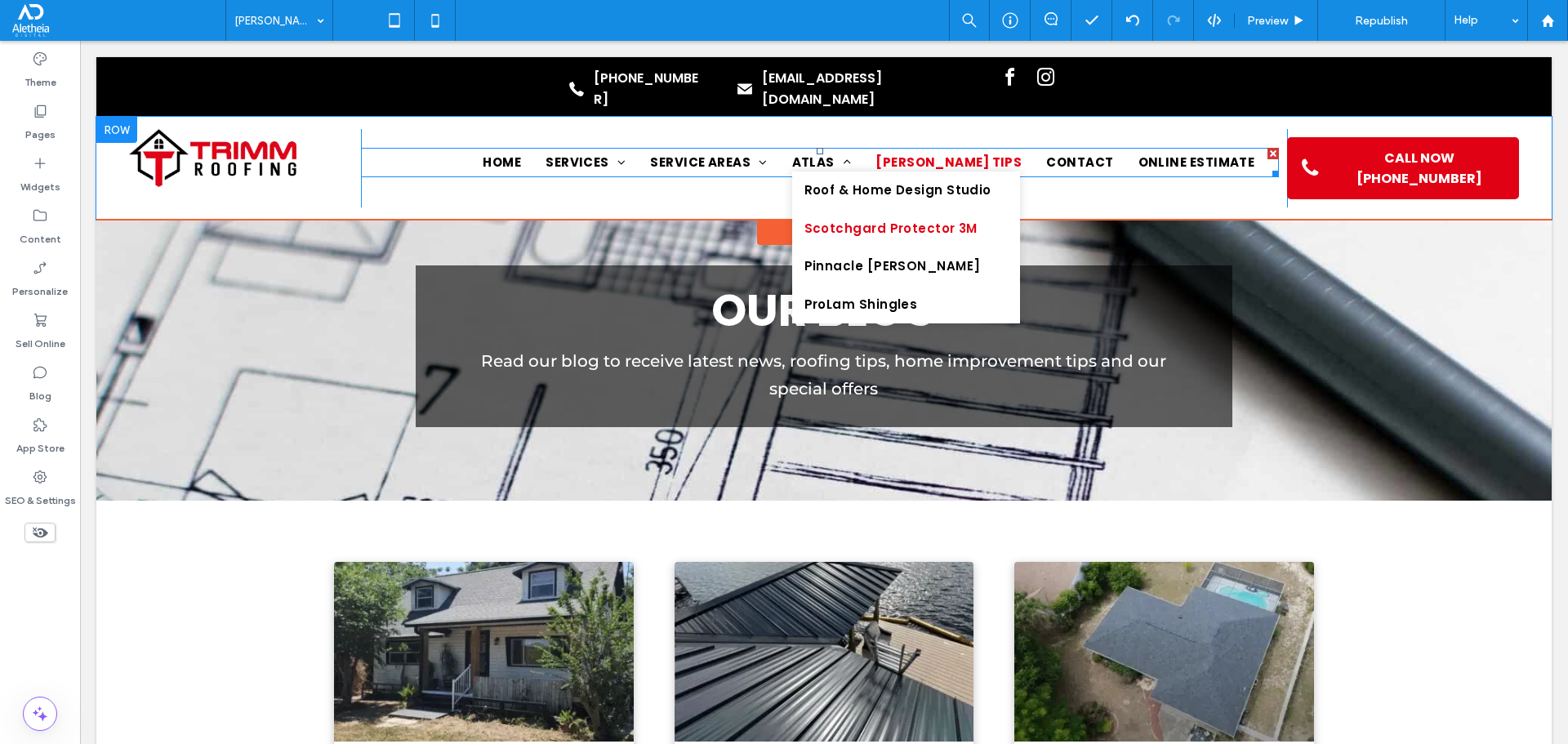
click at [928, 220] on span "Scotchgard Protector 3M" at bounding box center [890, 229] width 173 height 18
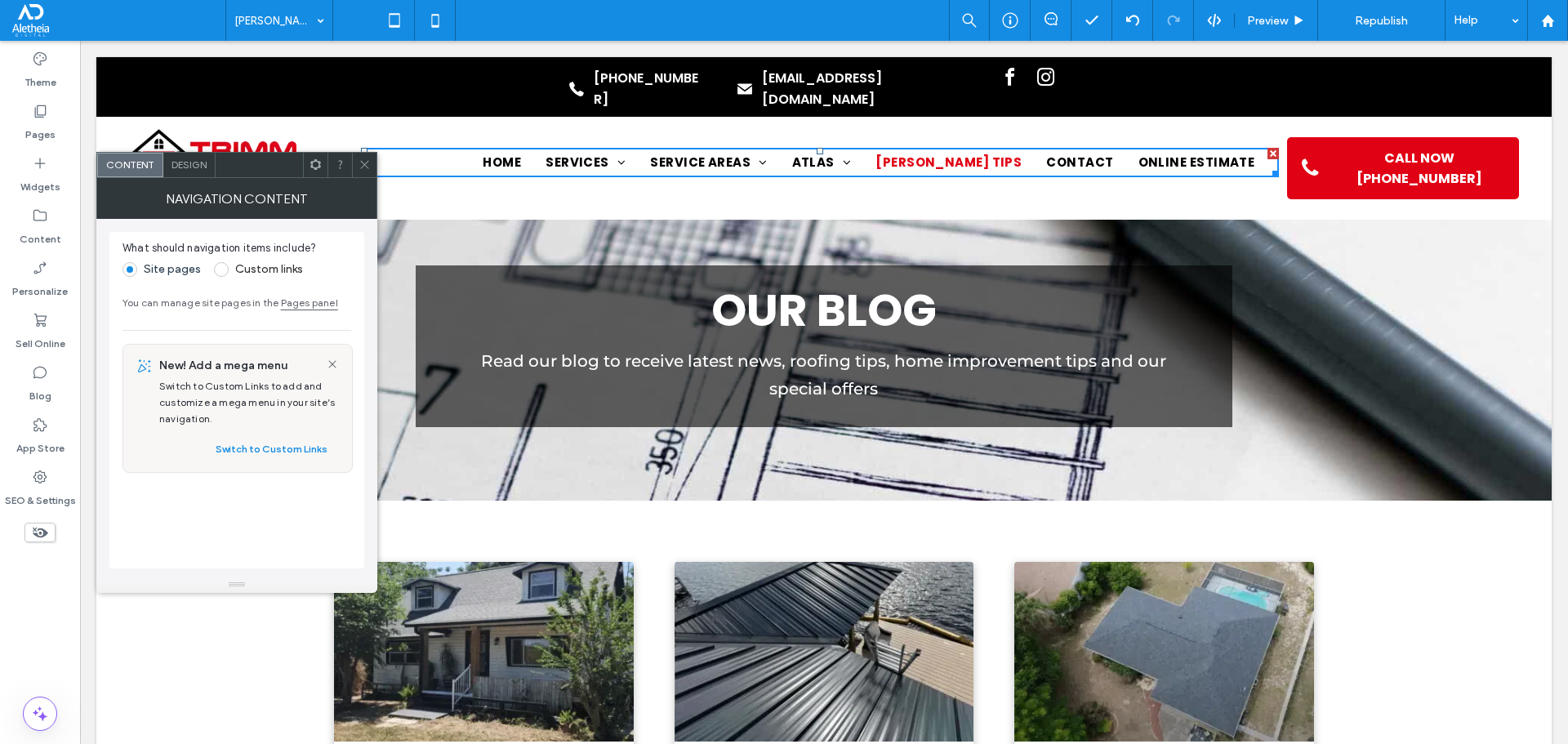
click at [362, 159] on icon at bounding box center [364, 164] width 12 height 12
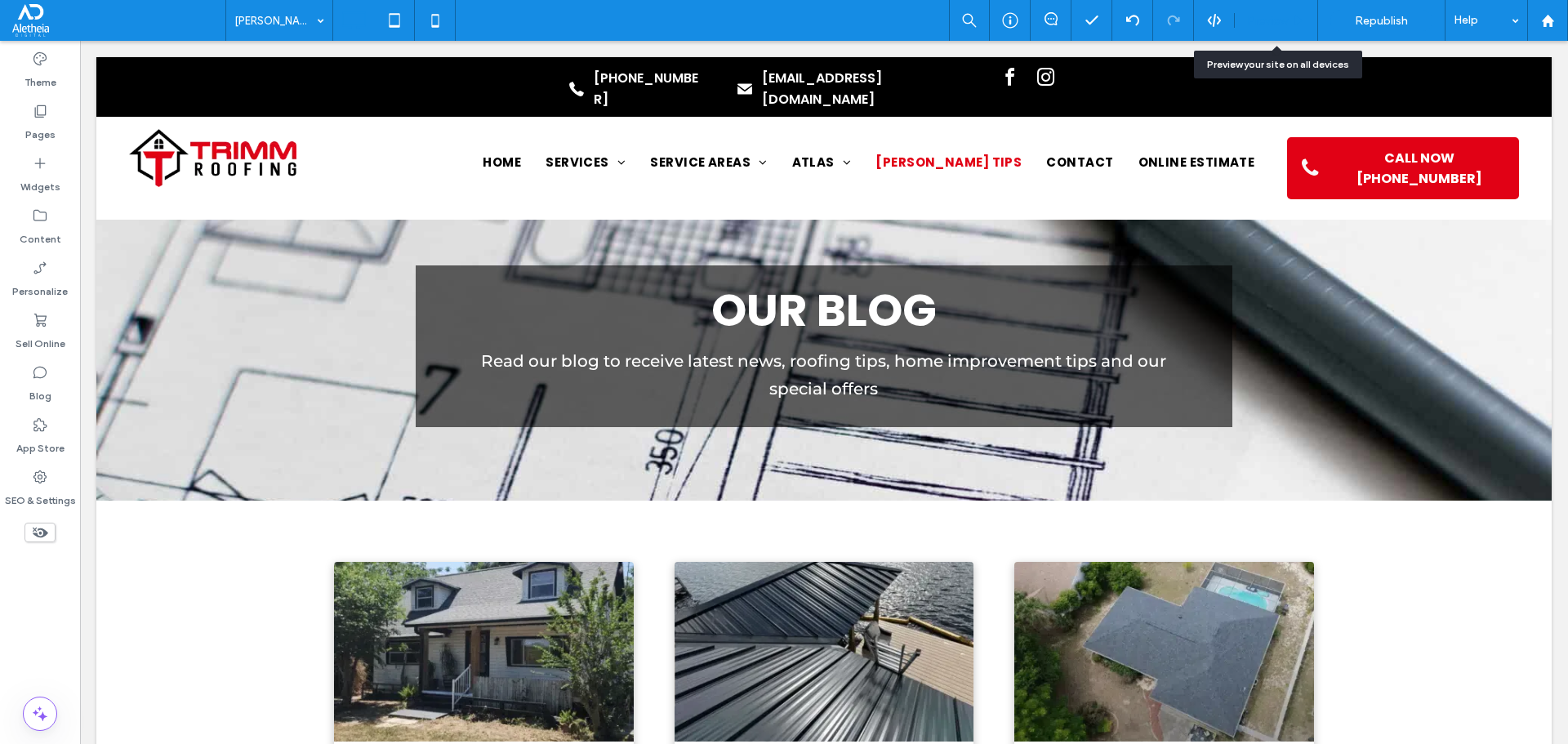
click at [1276, 22] on span "Preview" at bounding box center [1268, 20] width 41 height 14
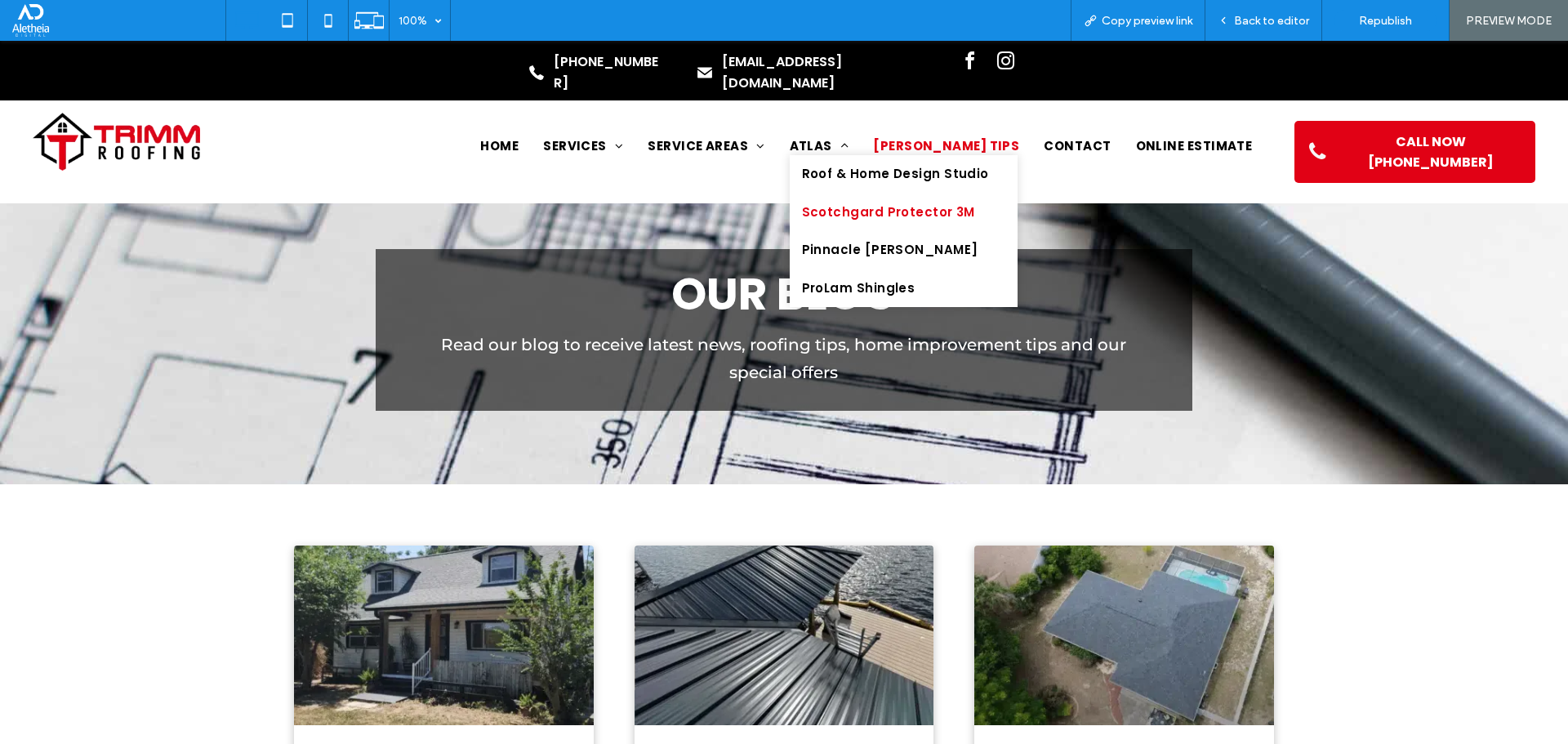
click at [929, 203] on span "Scotchgard Protector 3M" at bounding box center [888, 213] width 173 height 18
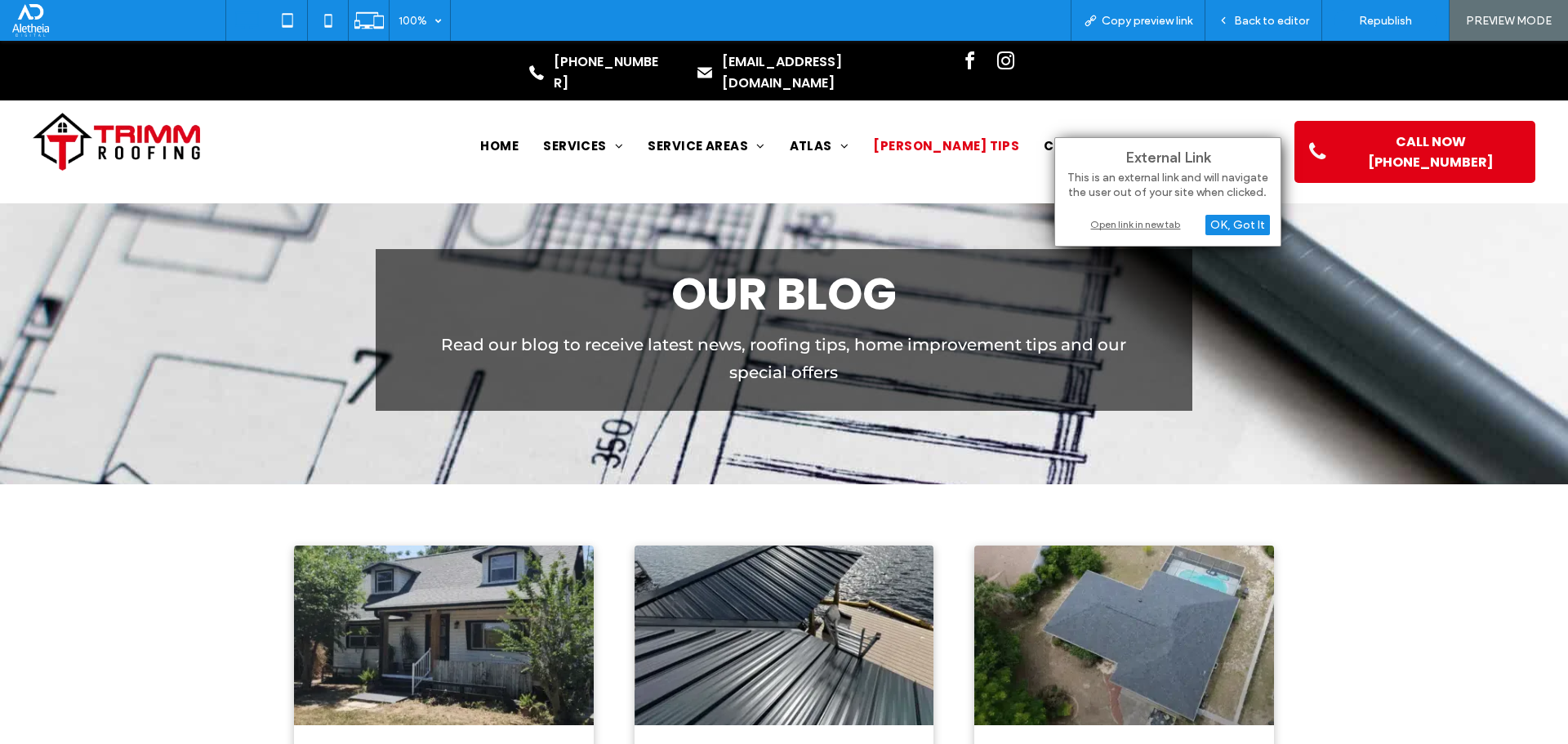
click at [1176, 223] on div "Open link in new tab" at bounding box center [1168, 224] width 204 height 18
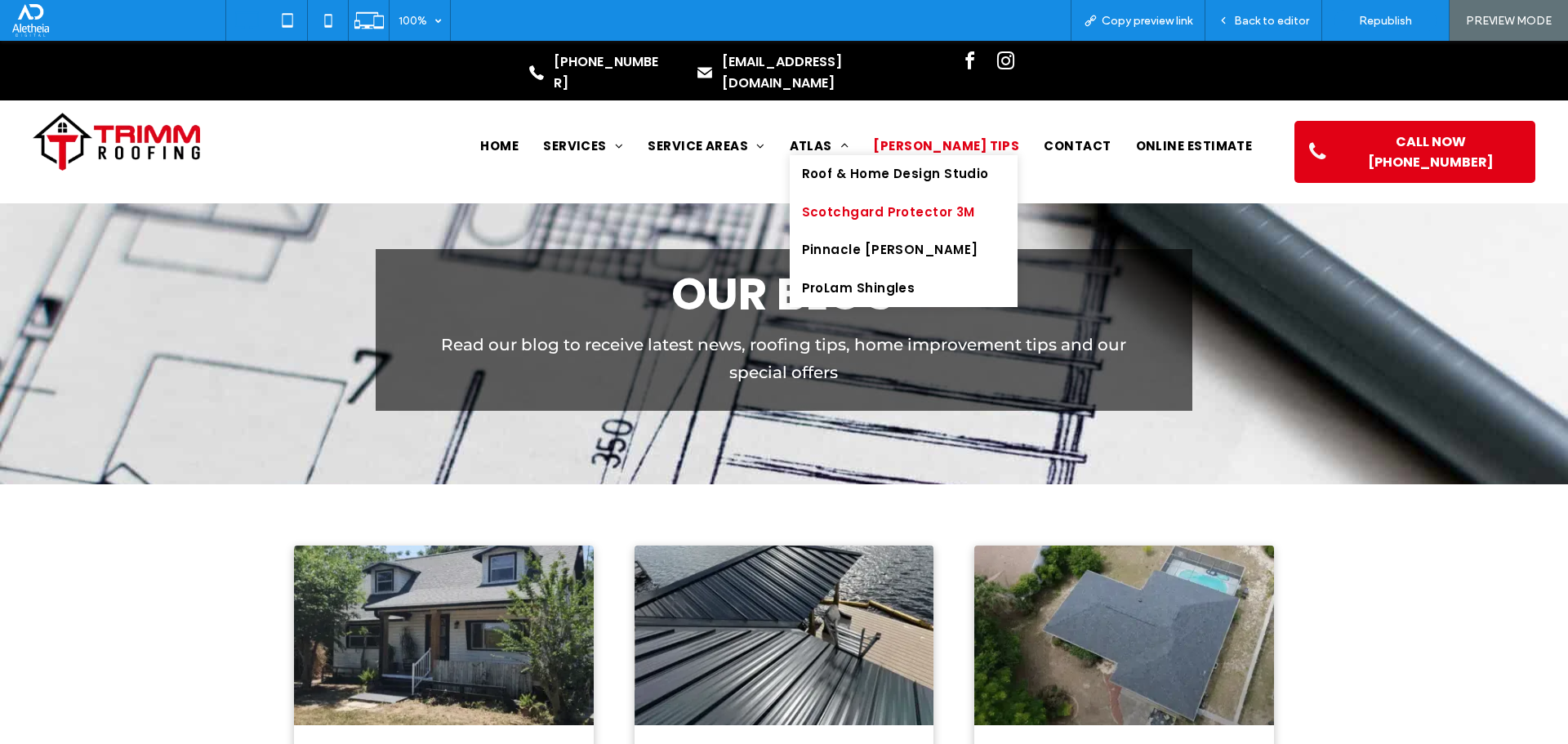
click at [952, 203] on span "Scotchgard Protector 3M" at bounding box center [888, 213] width 173 height 18
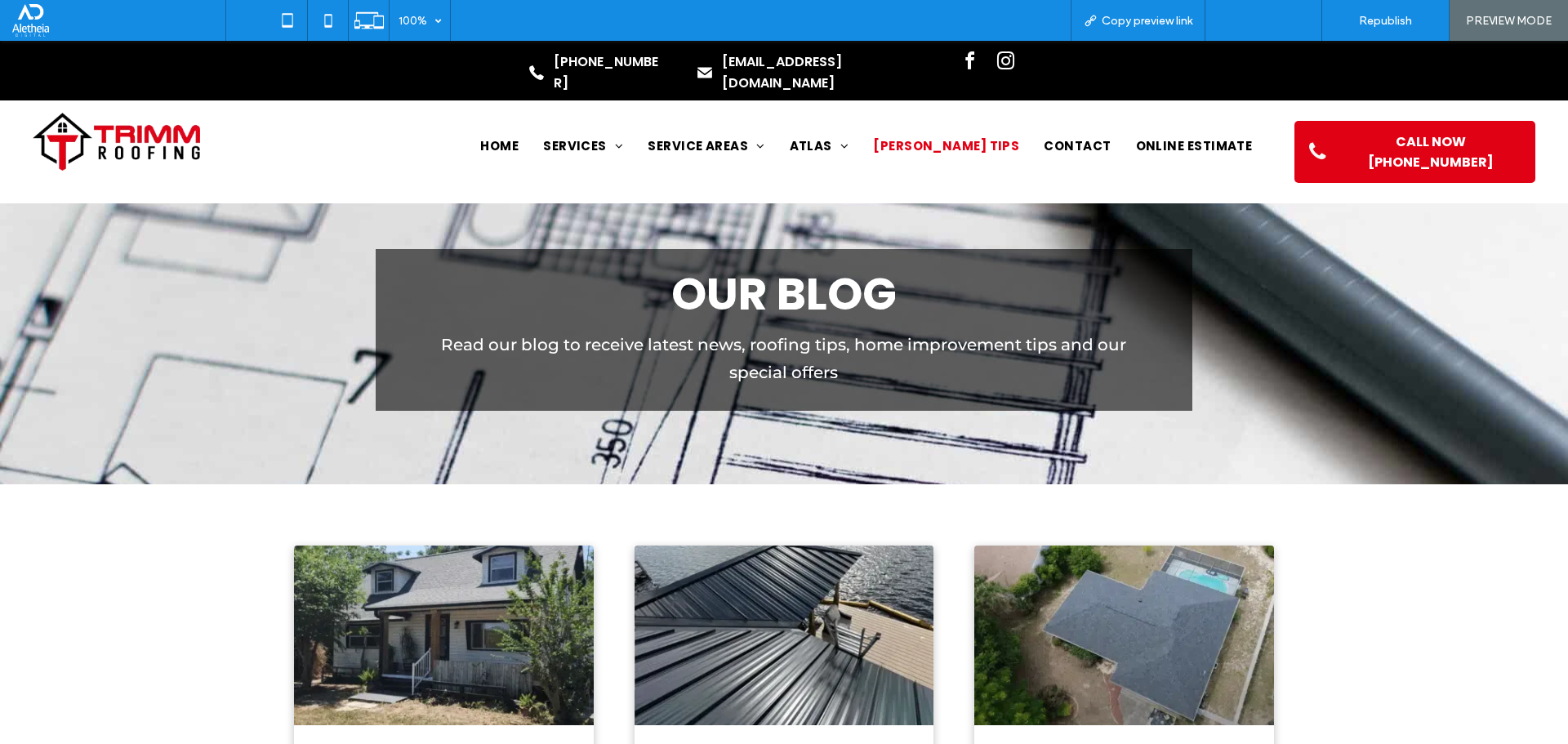
click at [1308, 30] on div "Back to editor" at bounding box center [1264, 20] width 116 height 41
click at [1279, 10] on div "Back to editor" at bounding box center [1264, 20] width 116 height 41
click at [1273, 17] on span "Back to editor" at bounding box center [1271, 20] width 75 height 14
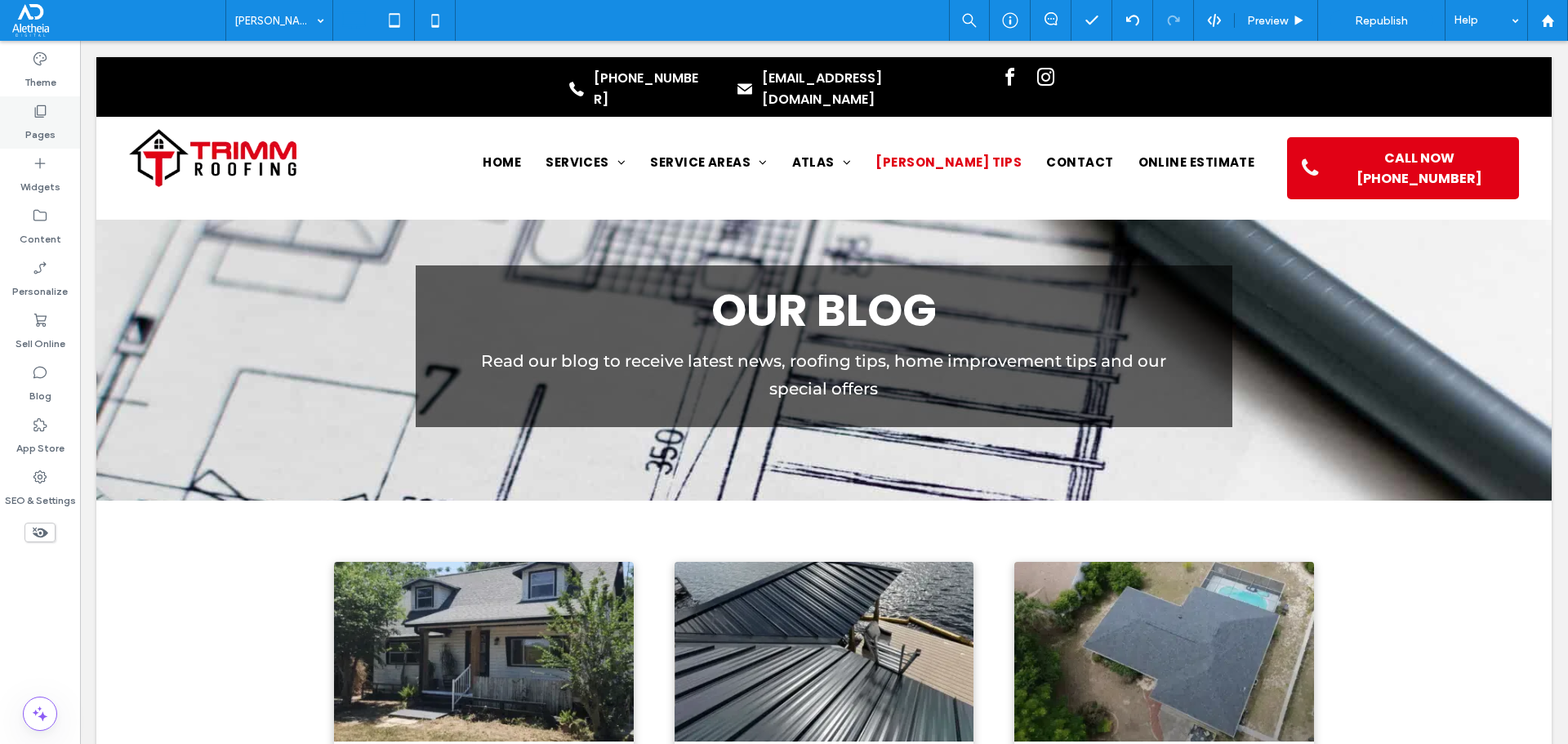
click at [39, 121] on label "Pages" at bounding box center [40, 130] width 31 height 23
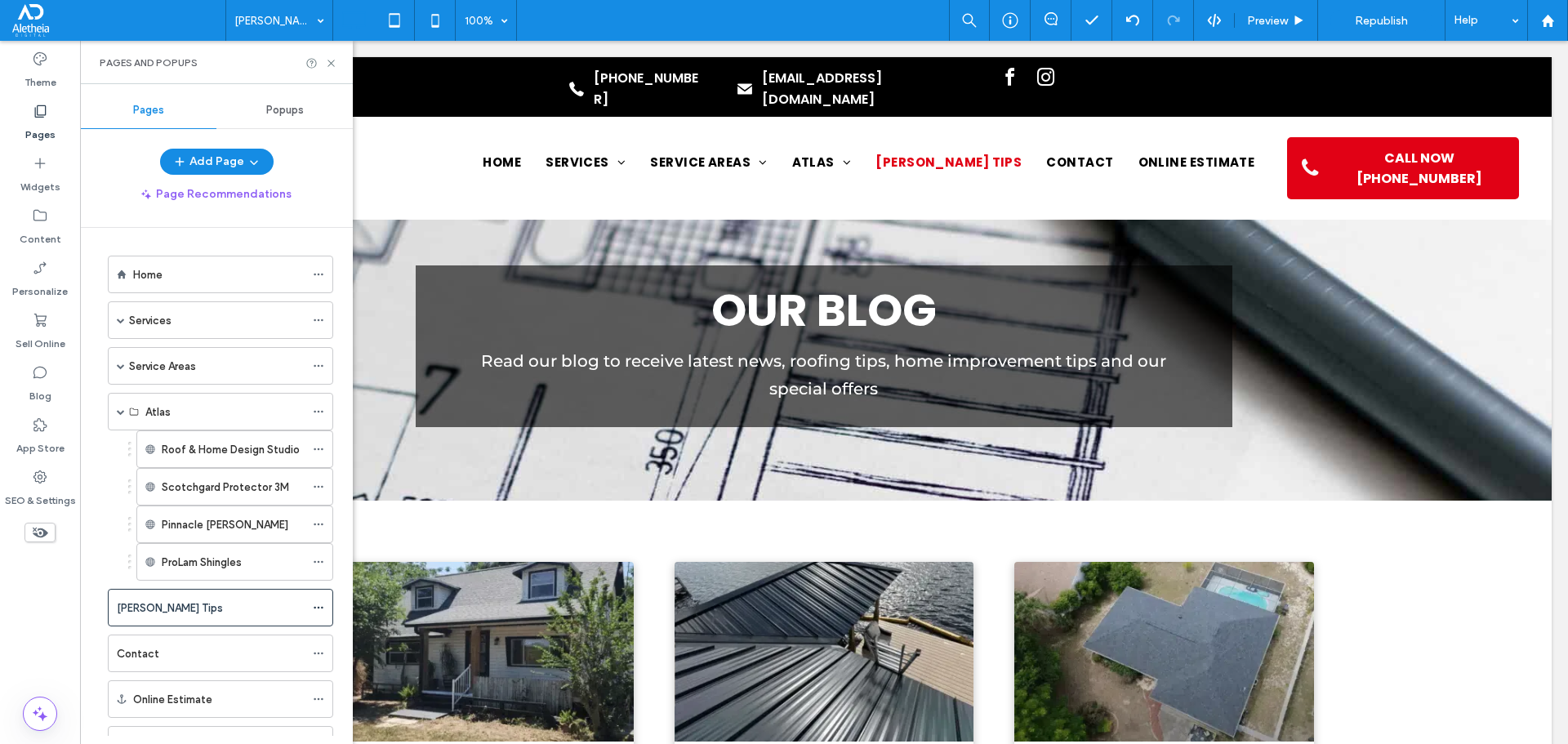
click at [46, 123] on label "Pages" at bounding box center [40, 130] width 31 height 23
click at [314, 482] on icon at bounding box center [318, 486] width 11 height 11
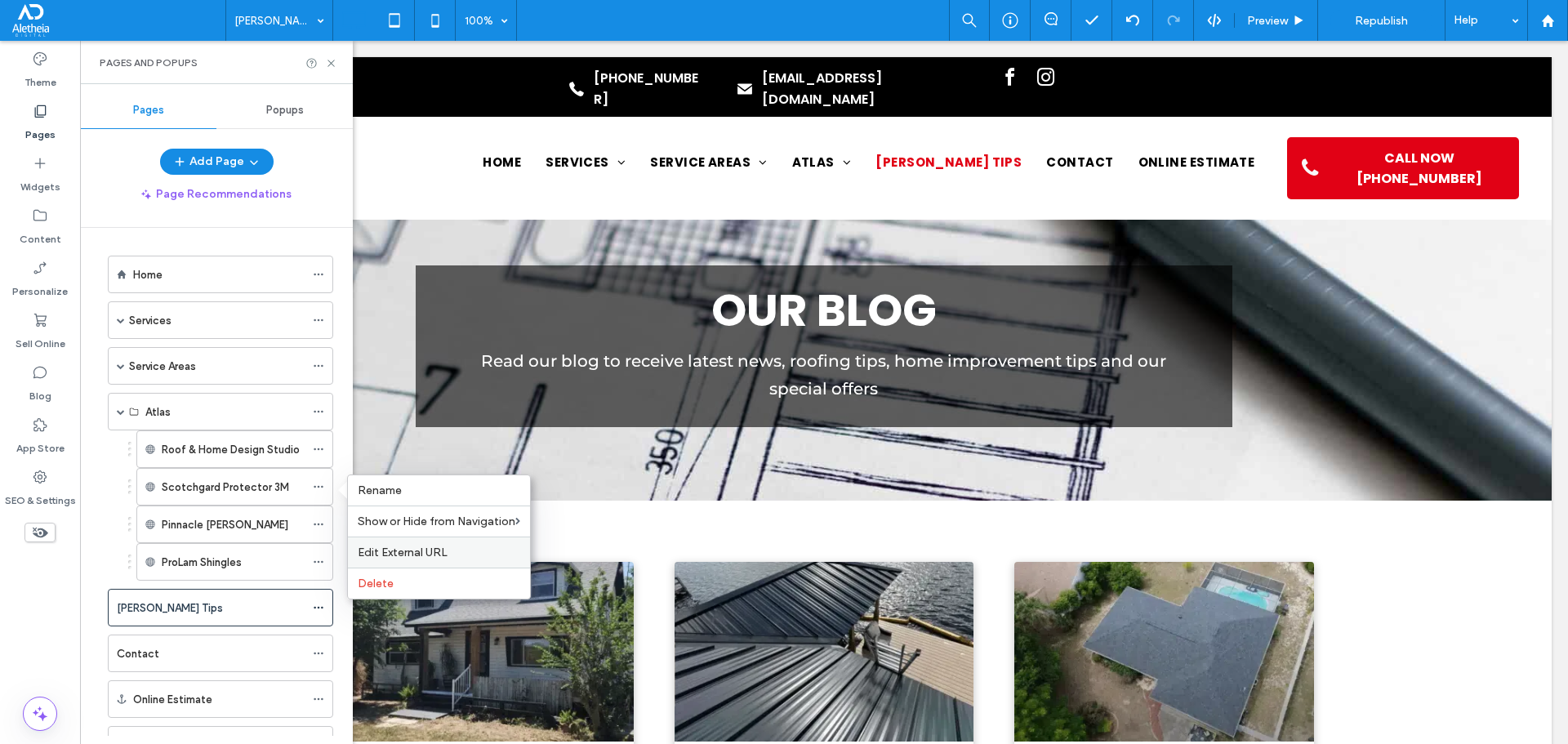
click at [396, 540] on div "Edit External URL" at bounding box center [438, 552] width 182 height 31
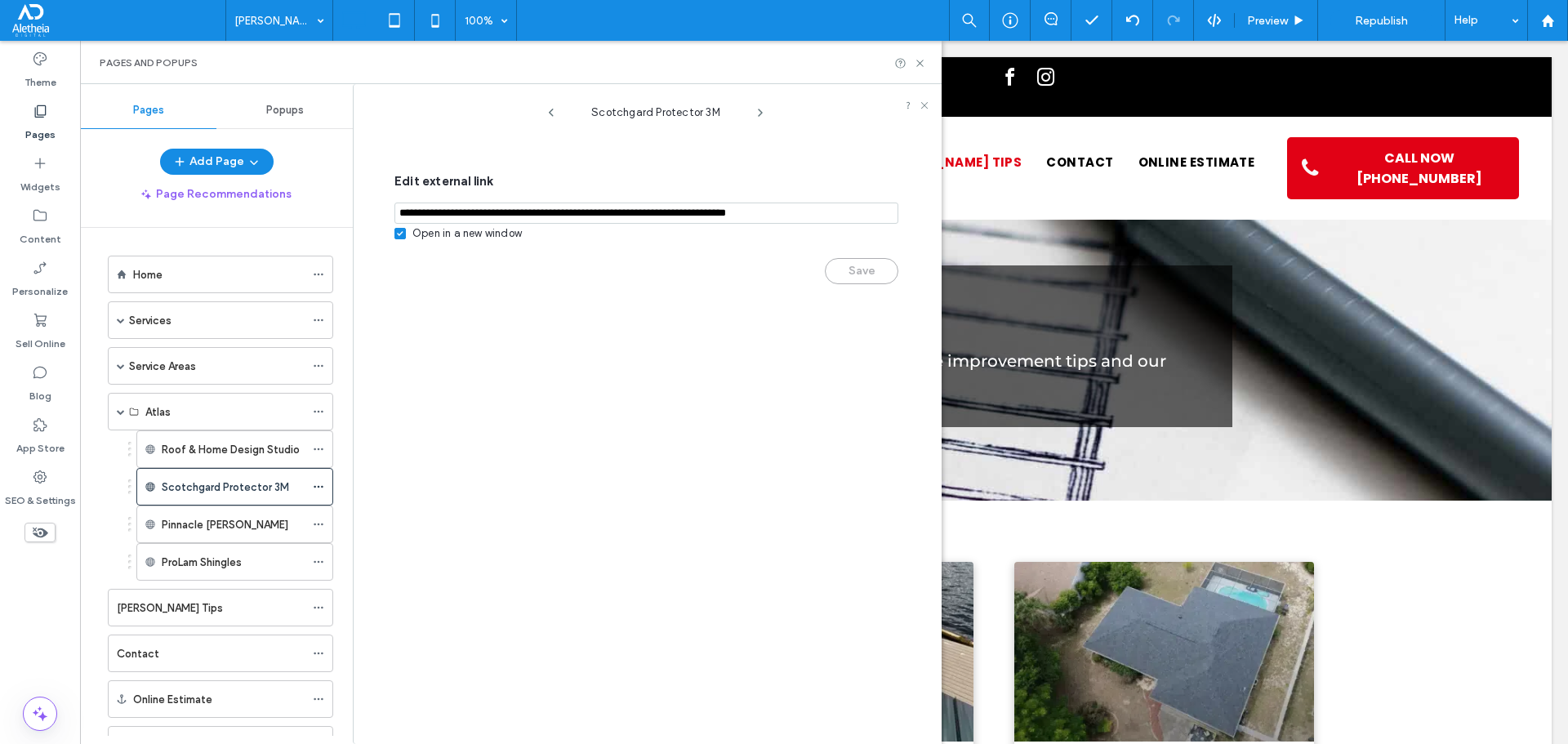
click at [486, 206] on input "notEmpty,url" at bounding box center [646, 213] width 504 height 21
click at [489, 204] on input "notEmpty,url" at bounding box center [646, 213] width 504 height 21
paste input "**********"
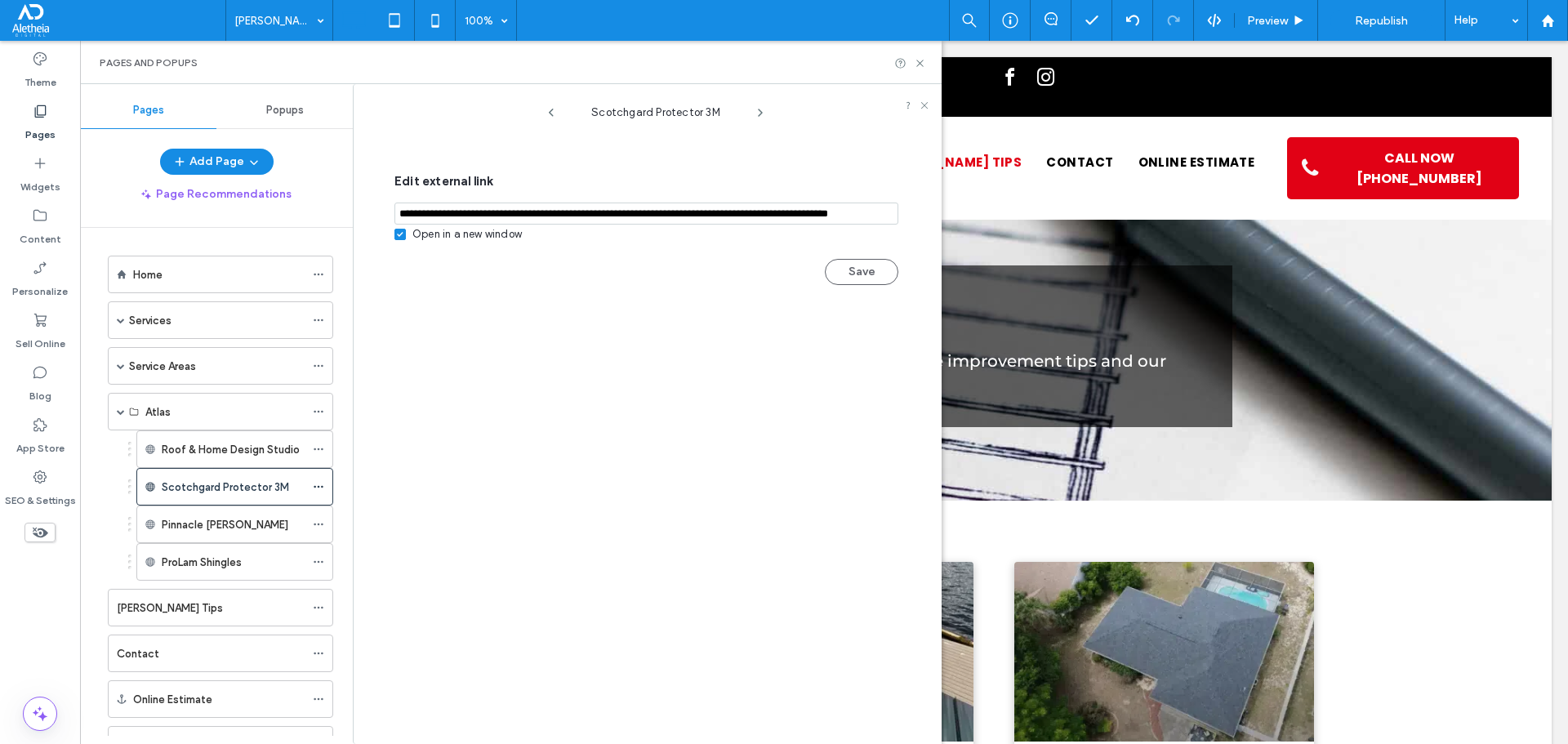
type input "**********"
click at [581, 313] on div "Scotchgard Protector 3M Edit external link Open in a new window Save" at bounding box center [655, 418] width 571 height 652
click at [846, 267] on button "Save" at bounding box center [861, 272] width 73 height 26
click at [921, 62] on use at bounding box center [919, 62] width 6 height 6
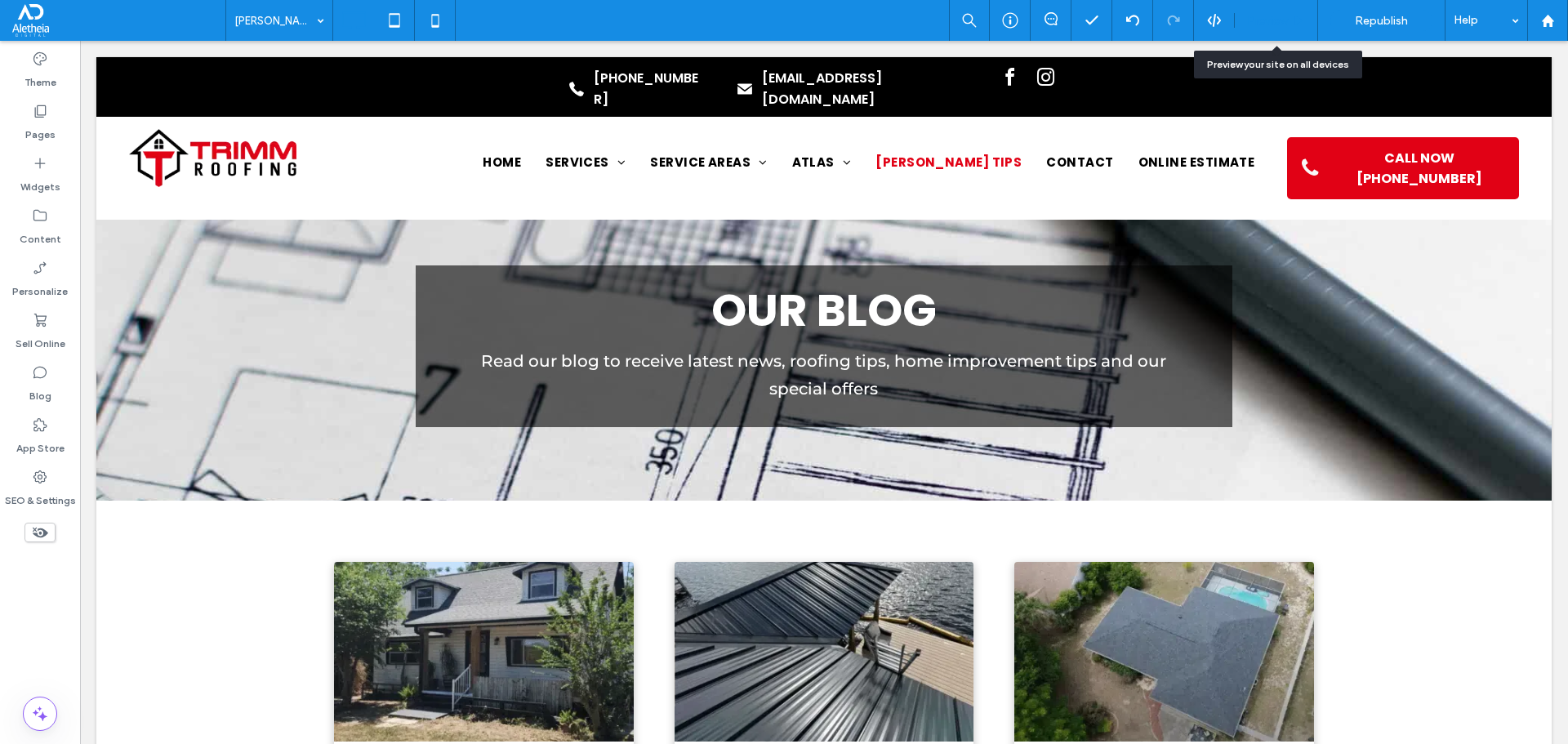
click at [1247, 16] on span "Preview" at bounding box center [1268, 20] width 41 height 14
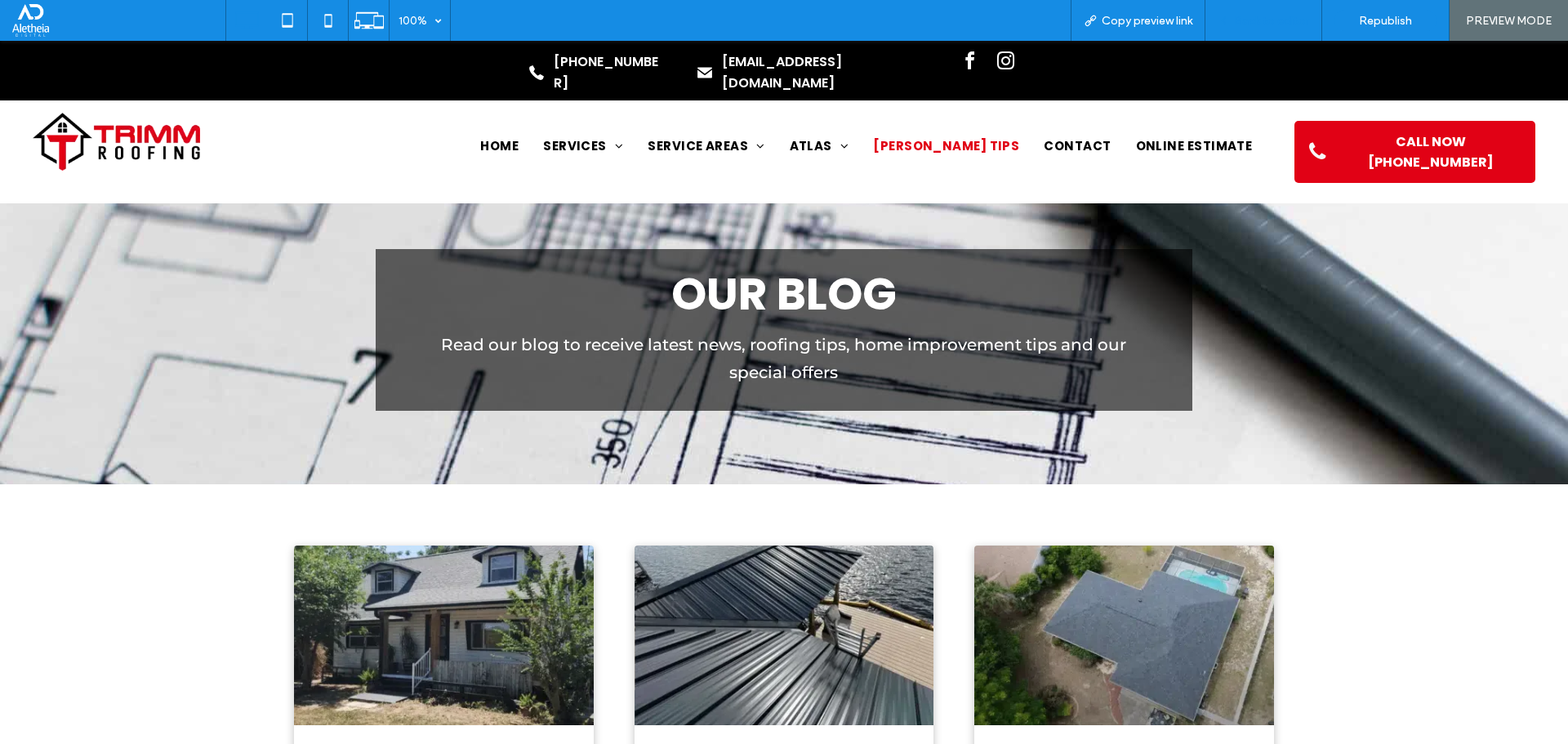
click at [1273, 14] on span "Back to editor" at bounding box center [1271, 20] width 75 height 14
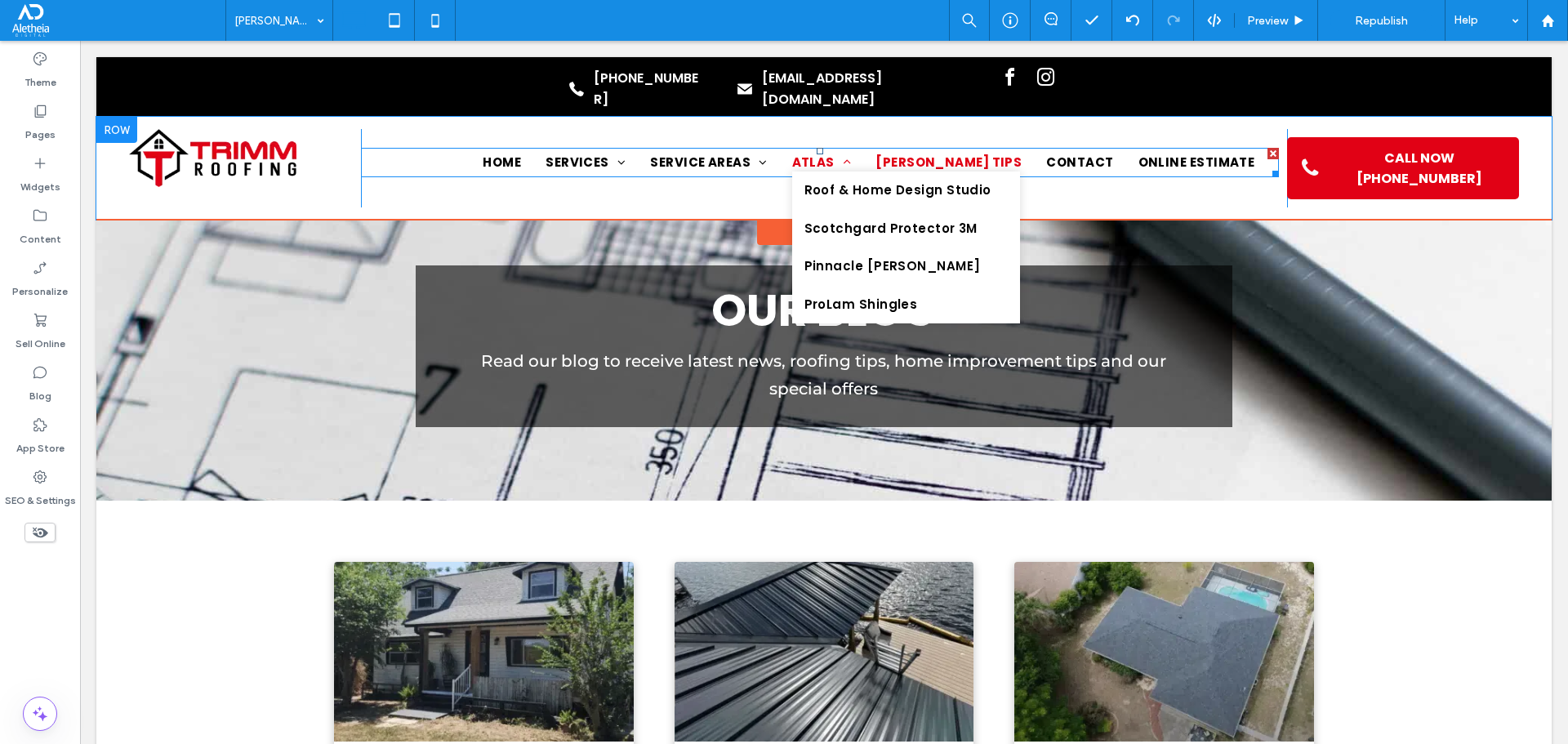
click at [851, 153] on span "Atlas" at bounding box center [822, 163] width 59 height 18
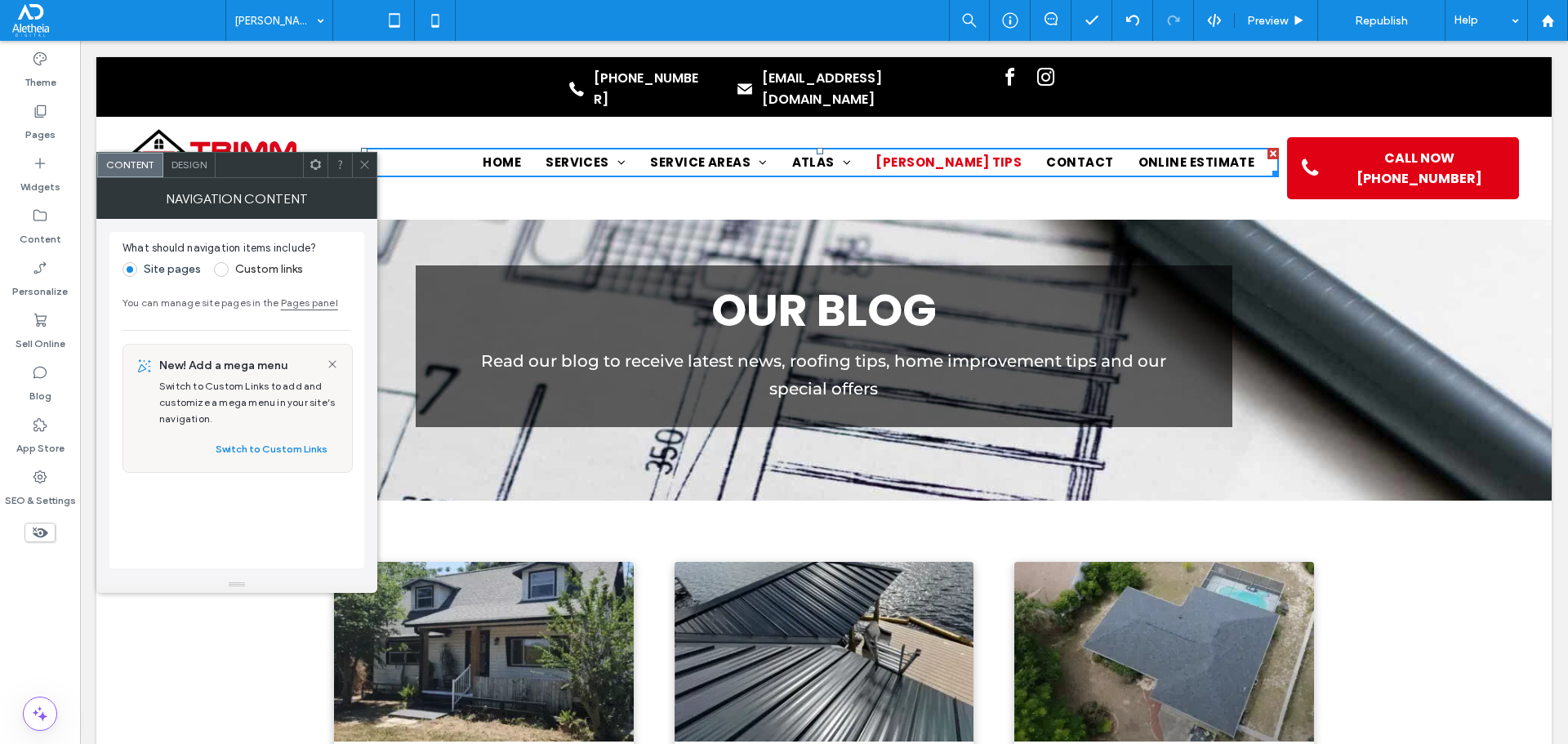
click at [368, 155] on span at bounding box center [364, 165] width 12 height 24
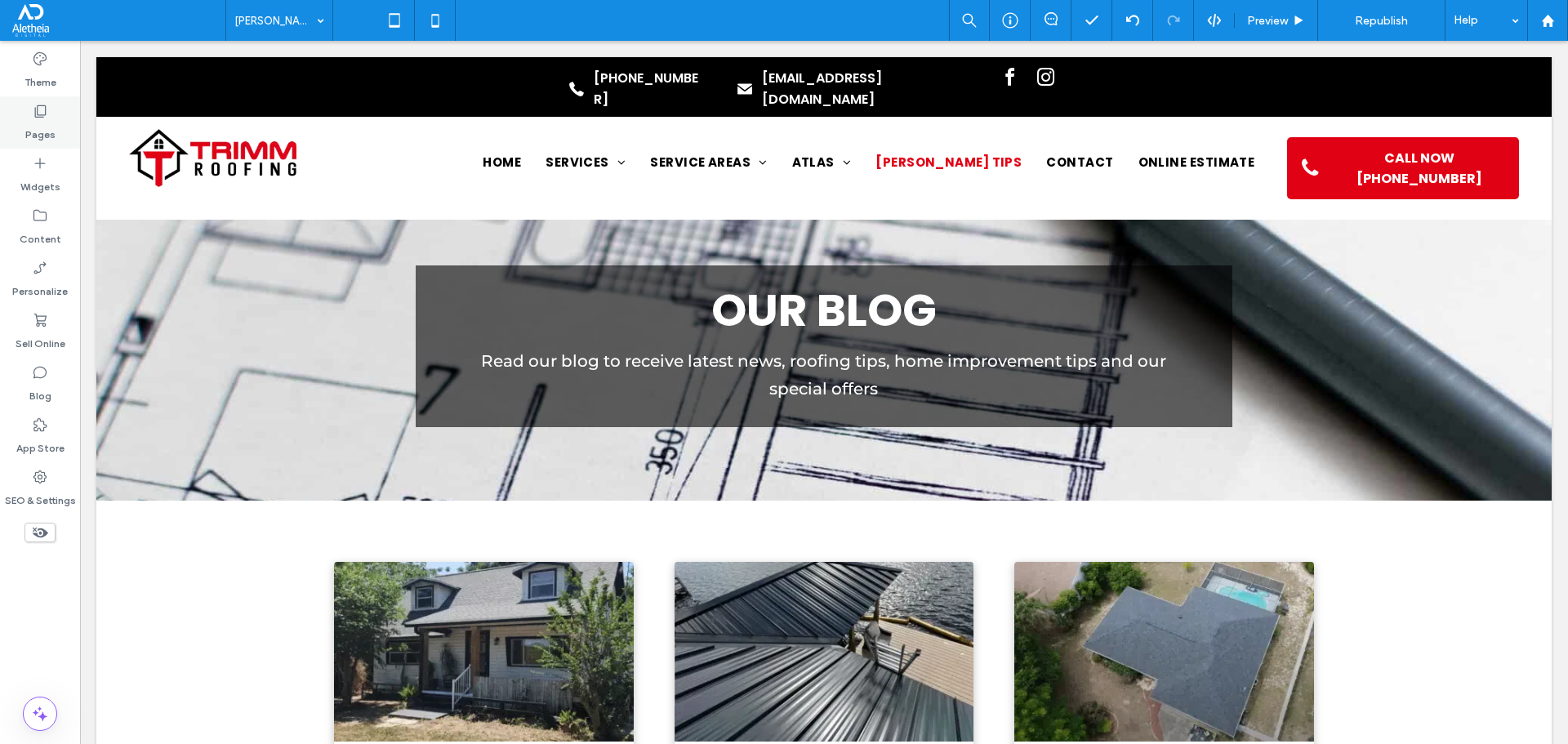
click at [31, 108] on icon at bounding box center [40, 111] width 17 height 17
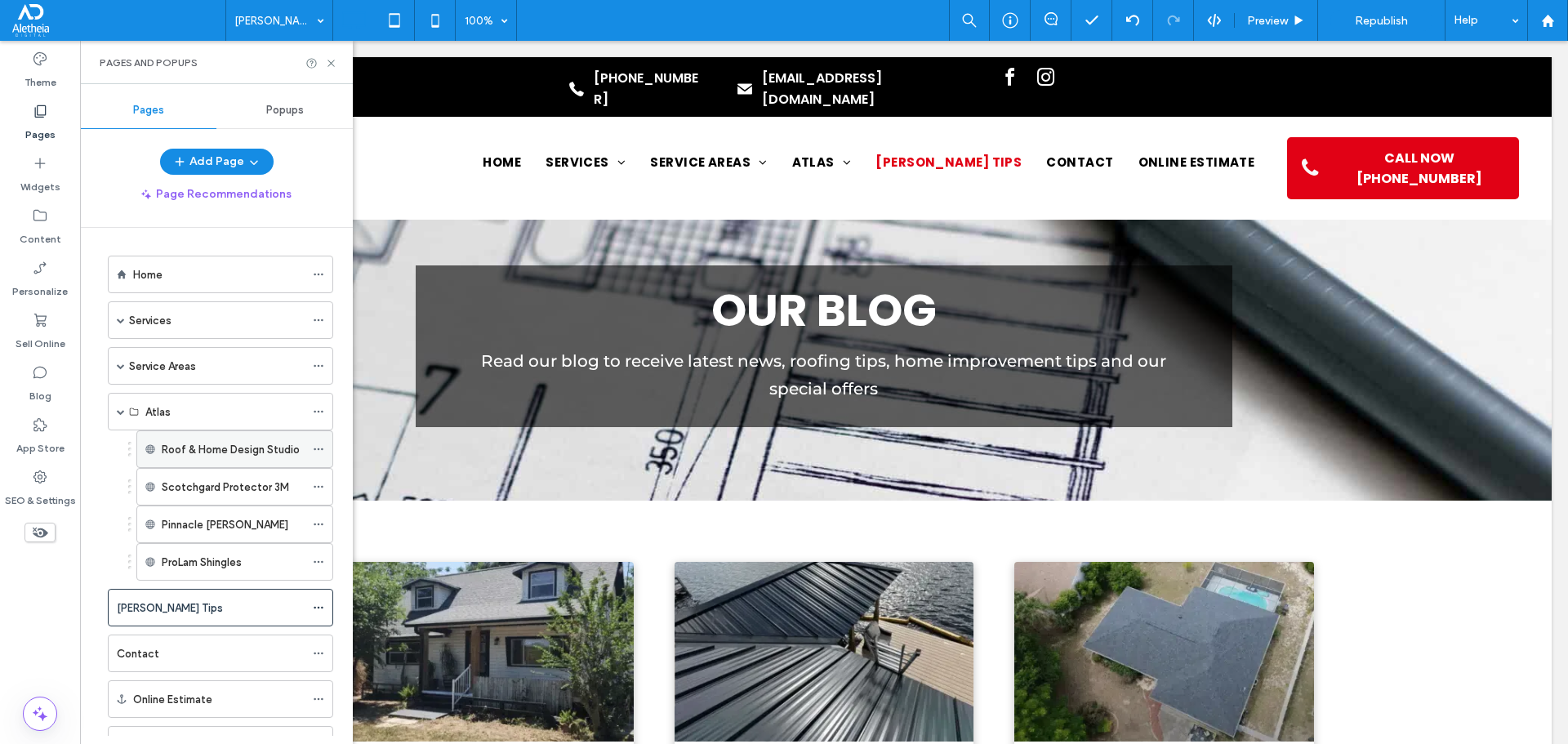
click at [244, 457] on label "Roof & Home Design Studio" at bounding box center [230, 449] width 138 height 29
click at [322, 445] on icon at bounding box center [318, 449] width 11 height 11
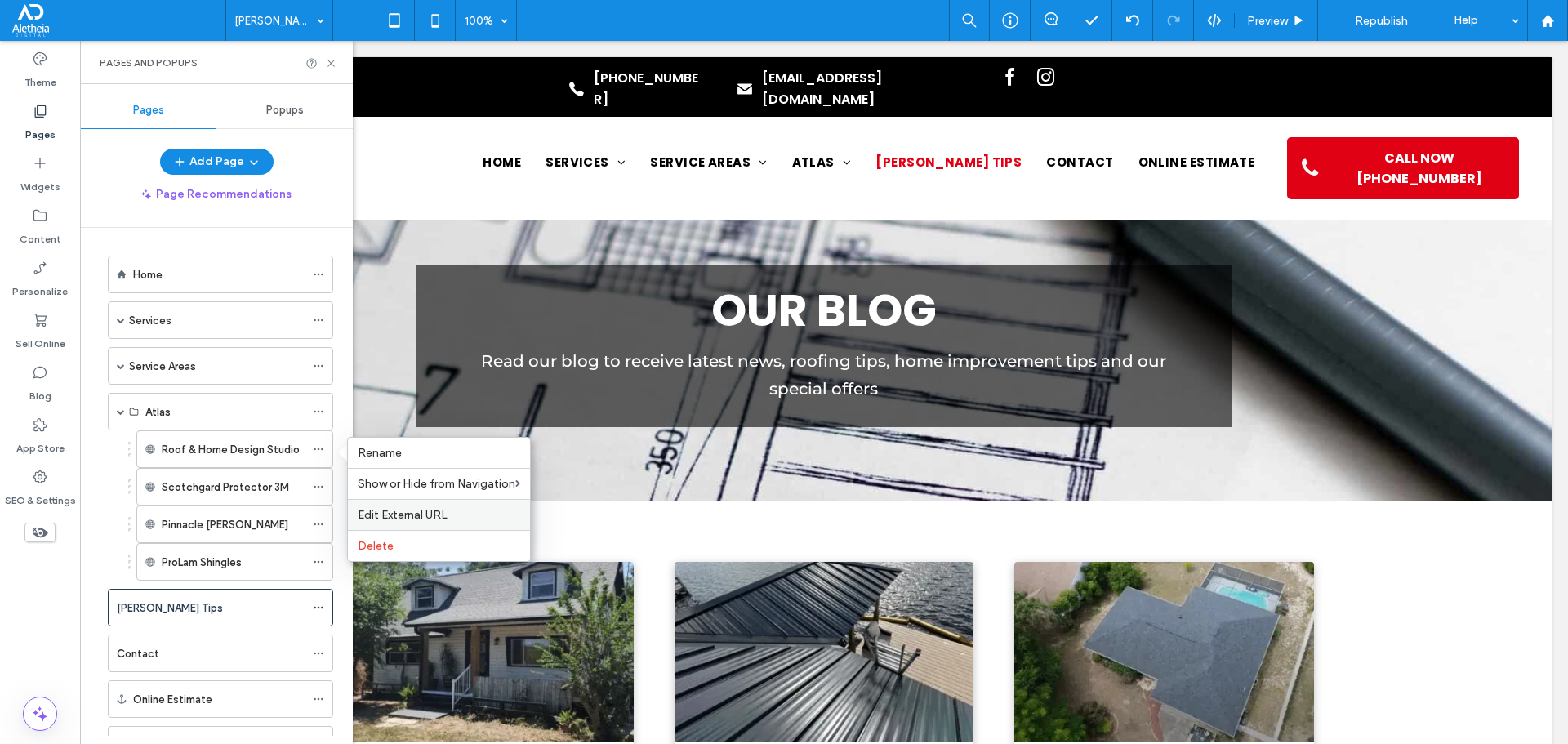
click at [409, 516] on span "Edit External URL" at bounding box center [402, 514] width 90 height 14
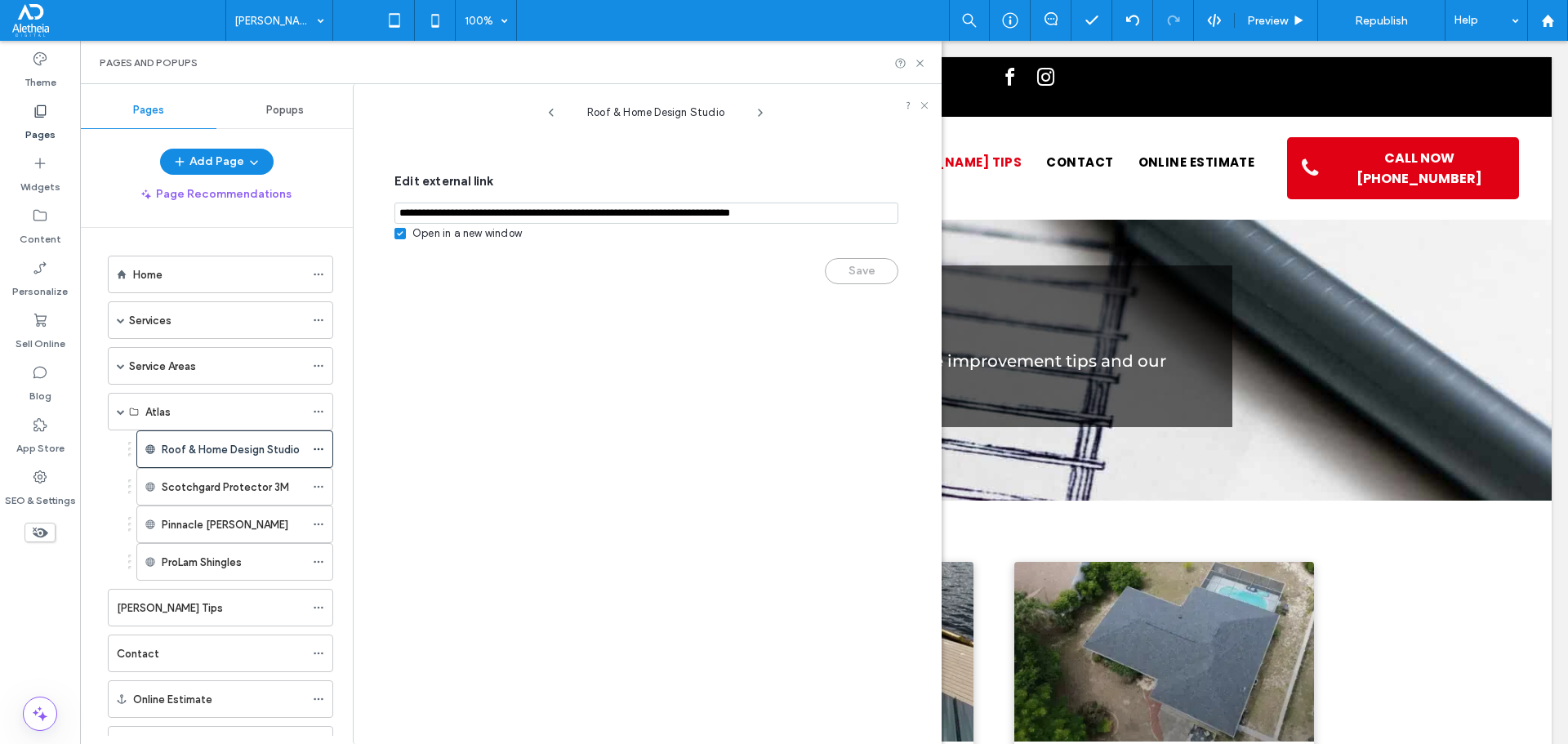
click at [508, 213] on input "notEmpty,url" at bounding box center [646, 213] width 504 height 21
click at [514, 213] on input "notEmpty,url" at bounding box center [646, 213] width 504 height 21
click at [516, 213] on input "notEmpty,url" at bounding box center [646, 213] width 504 height 21
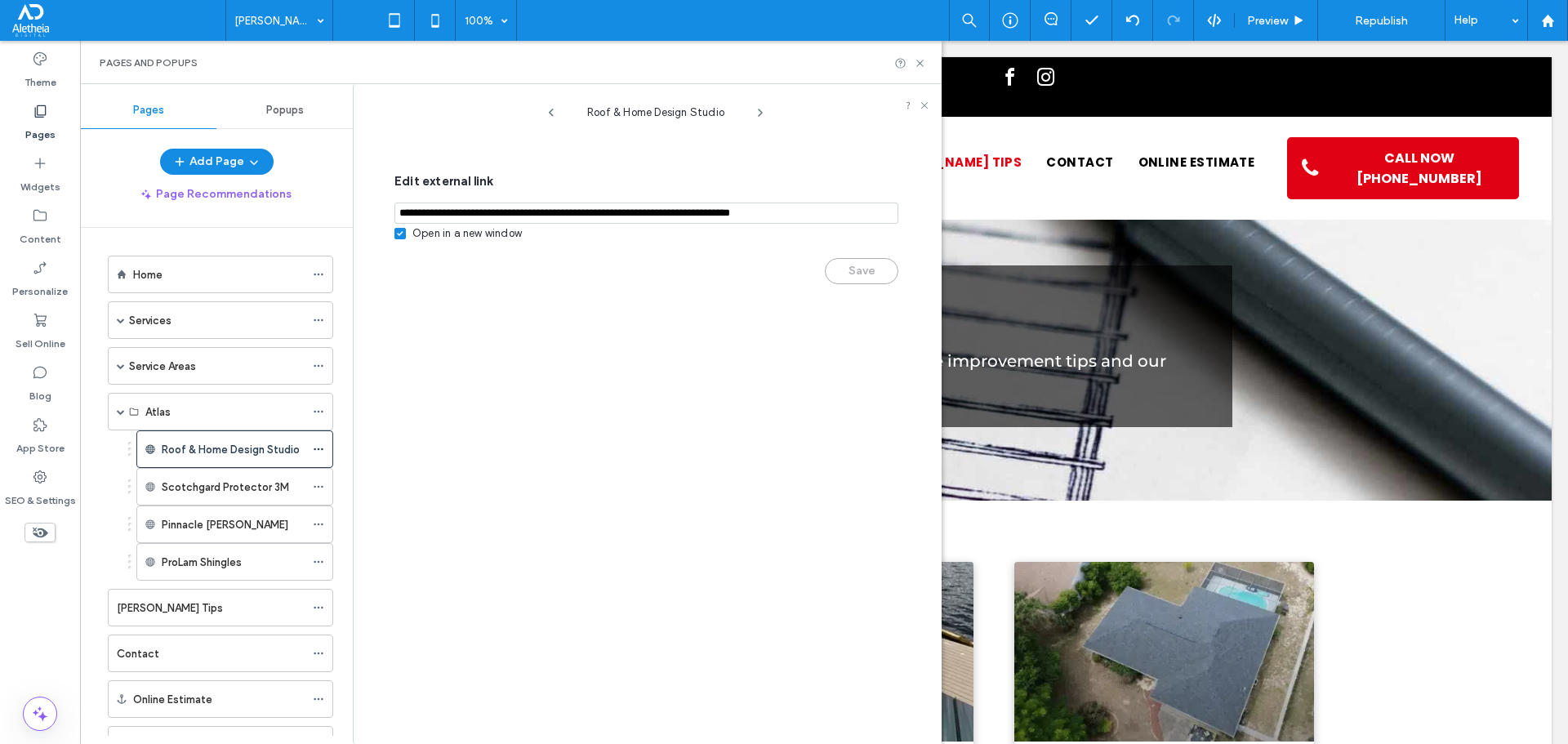
click at [516, 213] on input "notEmpty,url" at bounding box center [646, 213] width 504 height 21
paste input "**********"
type input "**********"
click at [866, 281] on button "Save" at bounding box center [861, 271] width 73 height 26
drag, startPoint x: 923, startPoint y: 65, endPoint x: 1240, endPoint y: 48, distance: 317.5
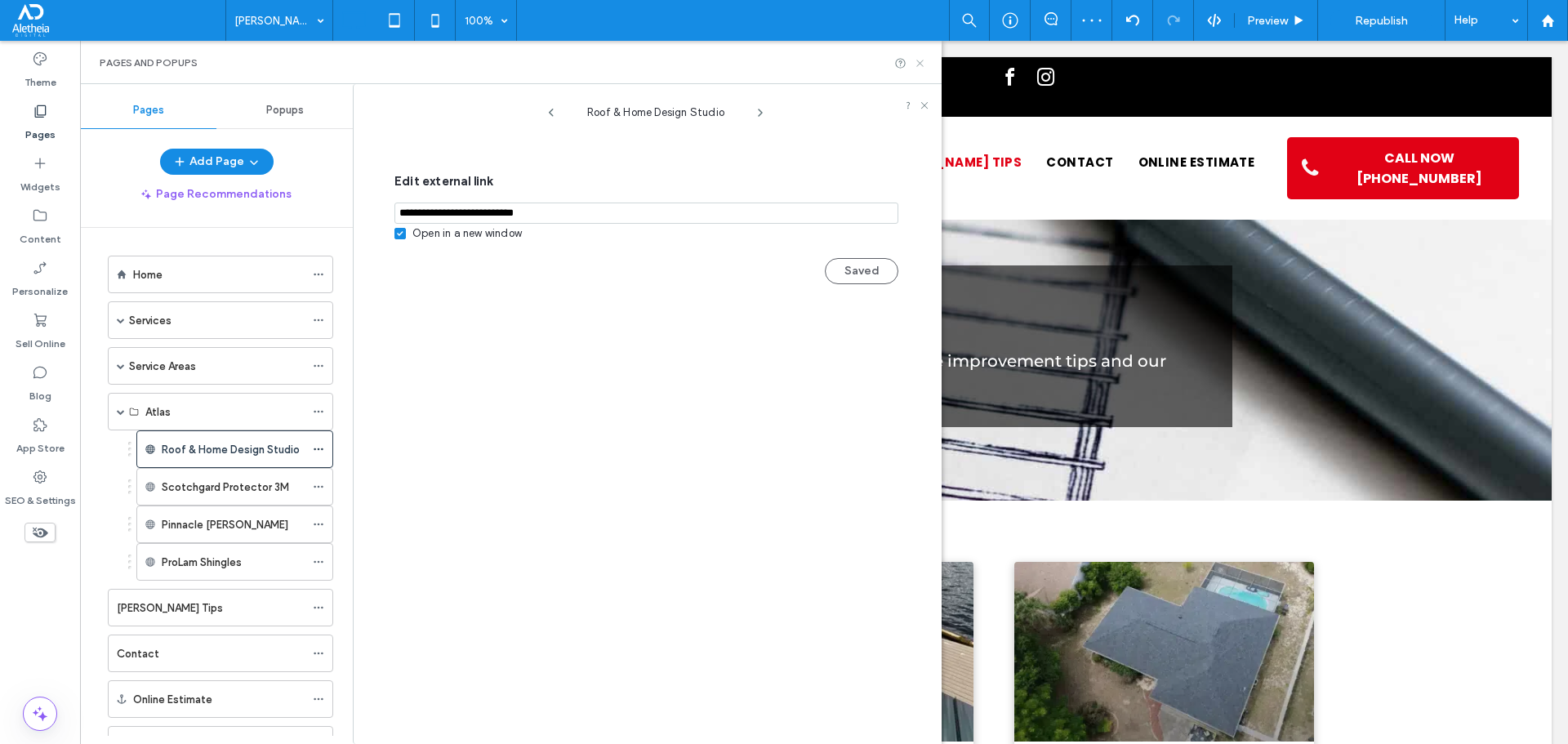
click at [923, 65] on icon at bounding box center [919, 63] width 12 height 12
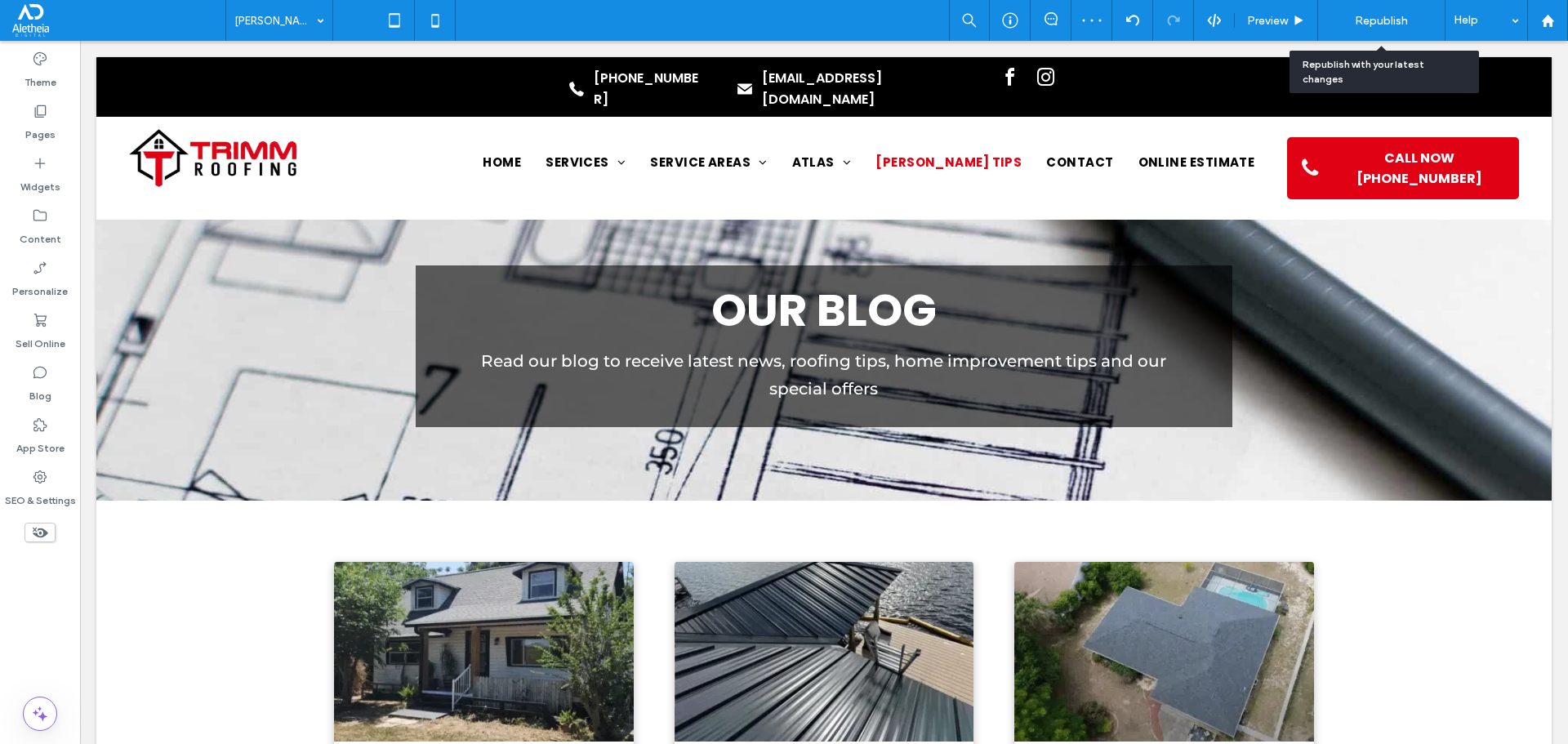
click at [1390, 23] on span "Republish" at bounding box center [1380, 20] width 53 height 14
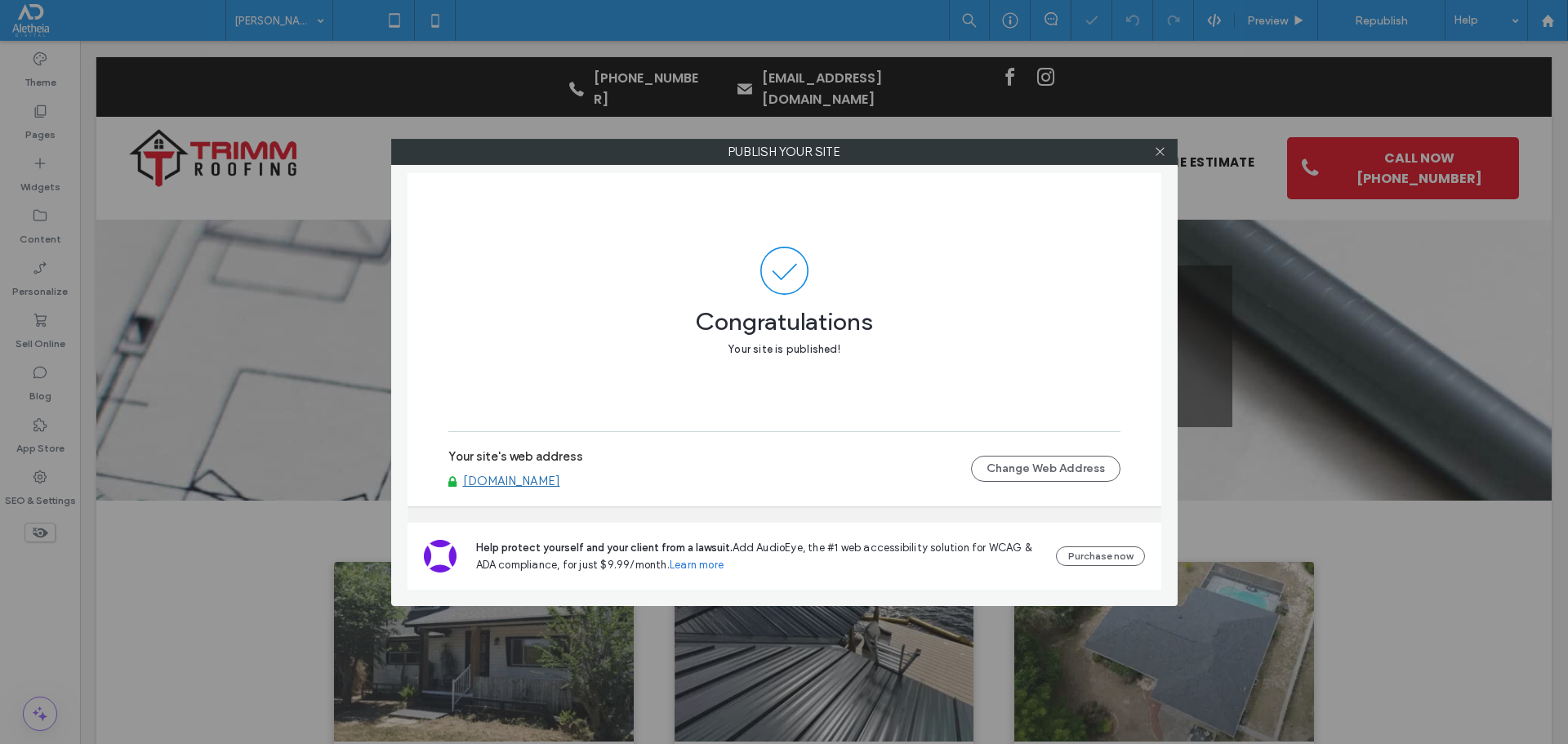
click at [527, 477] on link "www.trimmroofing.com" at bounding box center [511, 481] width 97 height 15
click at [1158, 143] on span at bounding box center [1159, 152] width 12 height 24
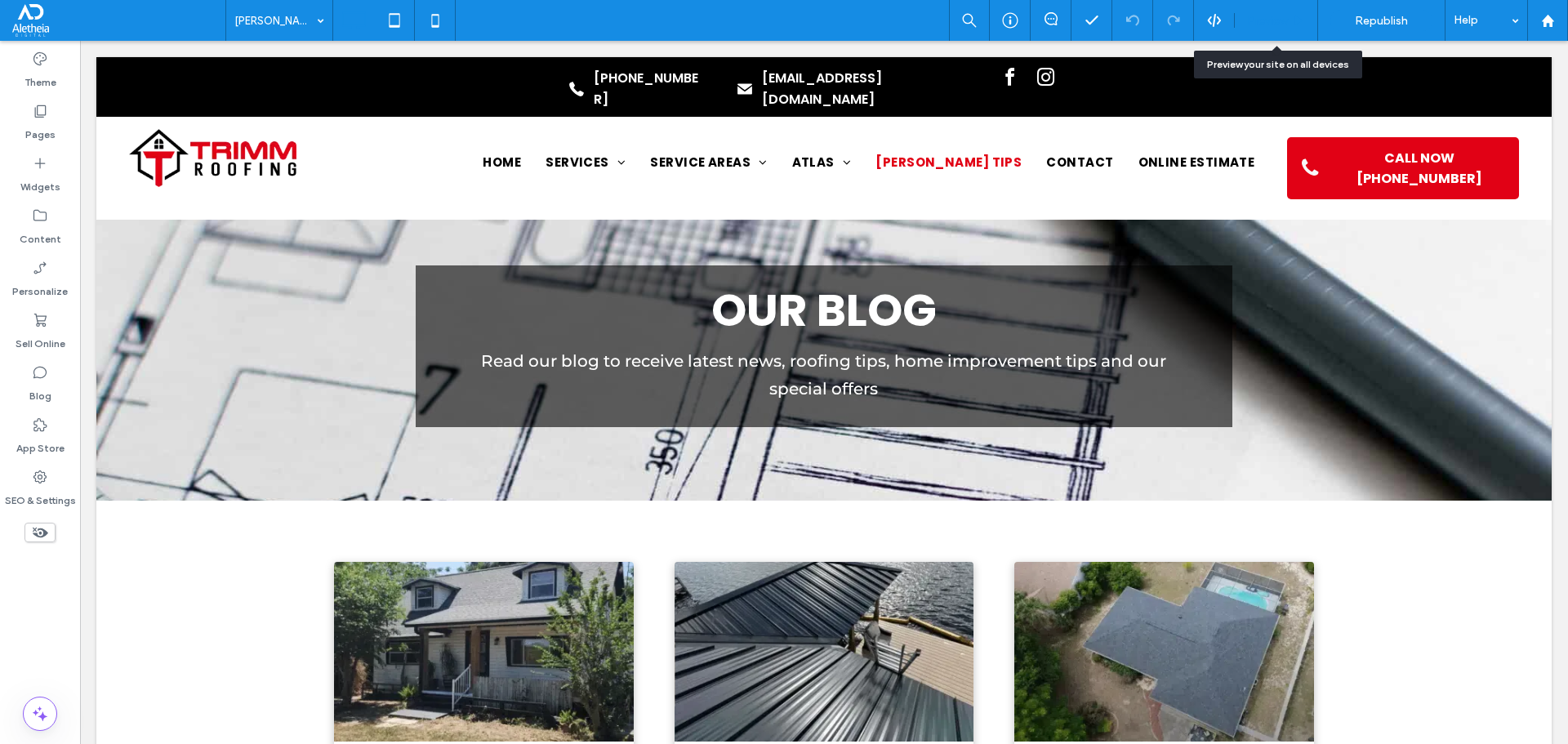
click at [1268, 6] on div "Preview" at bounding box center [1277, 20] width 83 height 41
click at [1256, 22] on span "Preview" at bounding box center [1268, 20] width 41 height 14
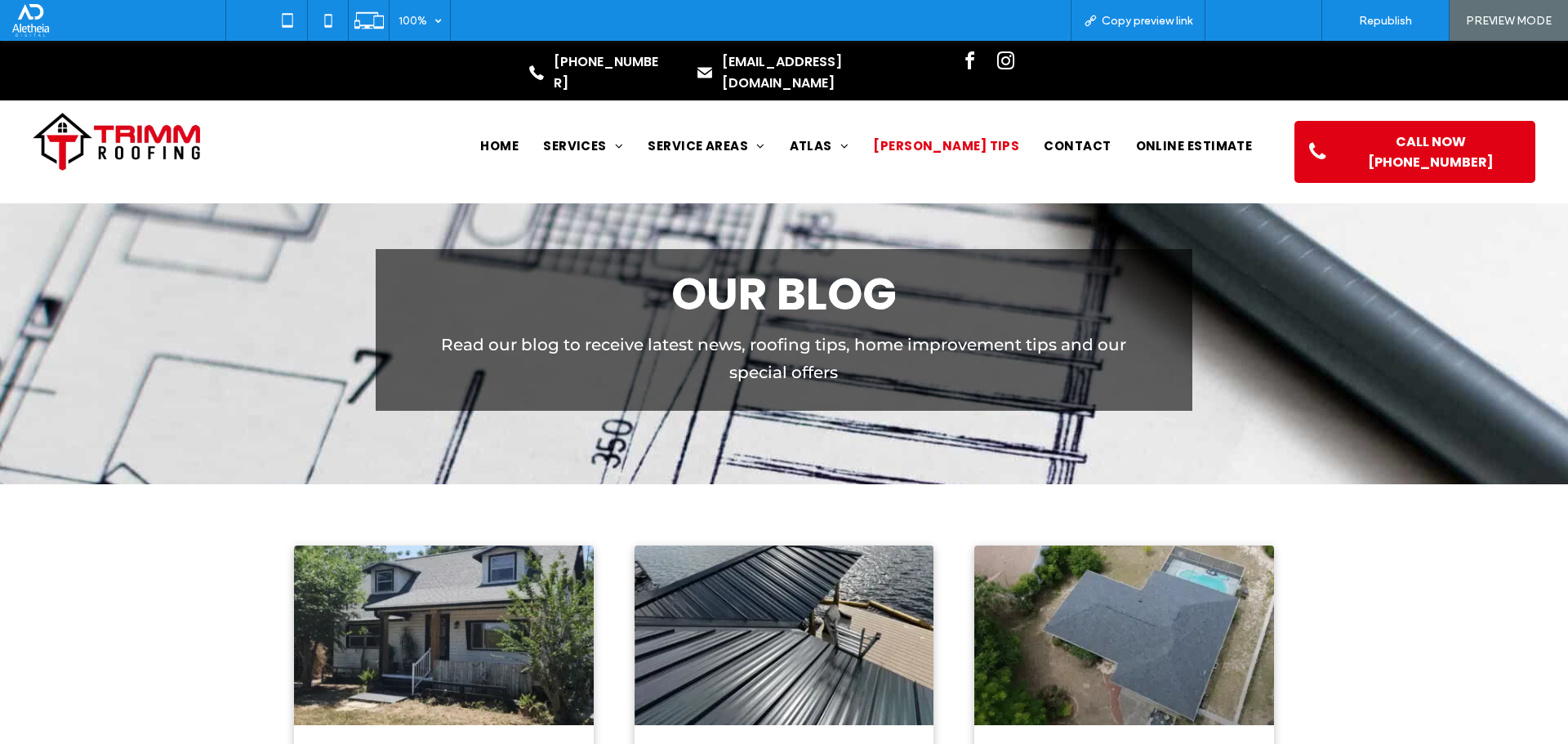
click at [1297, 23] on span "Back to editor" at bounding box center [1271, 20] width 75 height 14
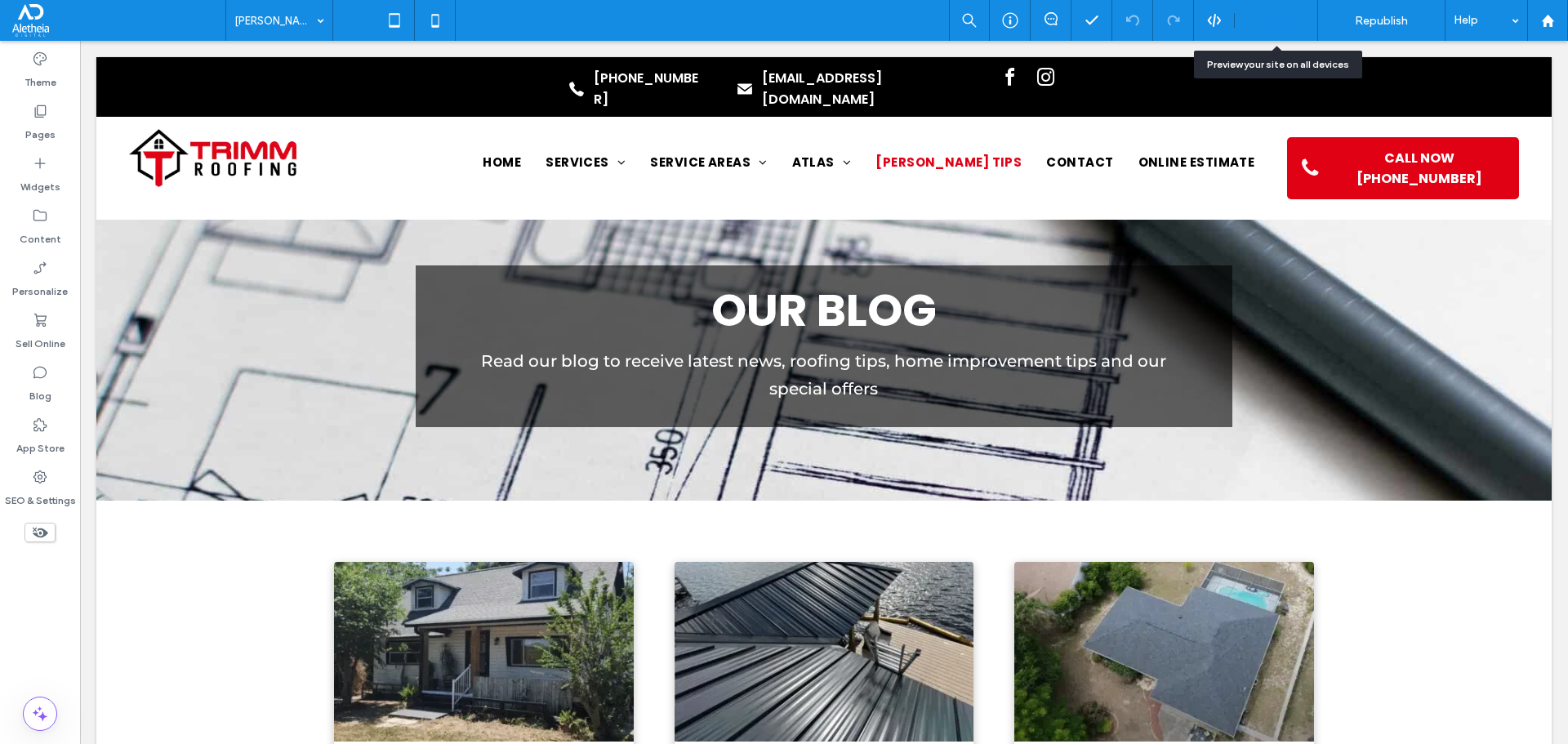
click at [1282, 23] on span "Preview" at bounding box center [1268, 20] width 41 height 14
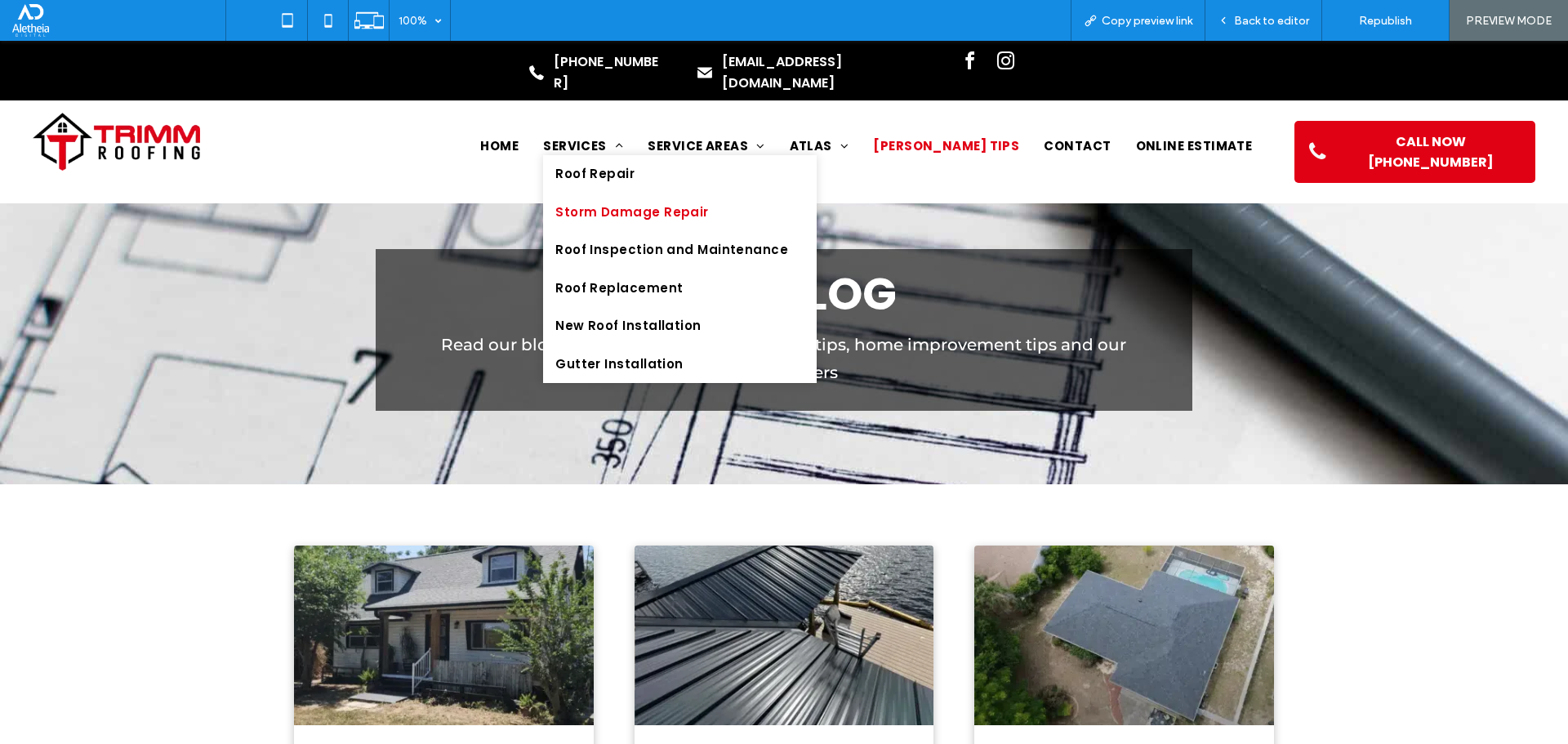
click at [688, 203] on span "Storm Damage Repair" at bounding box center [632, 213] width 153 height 18
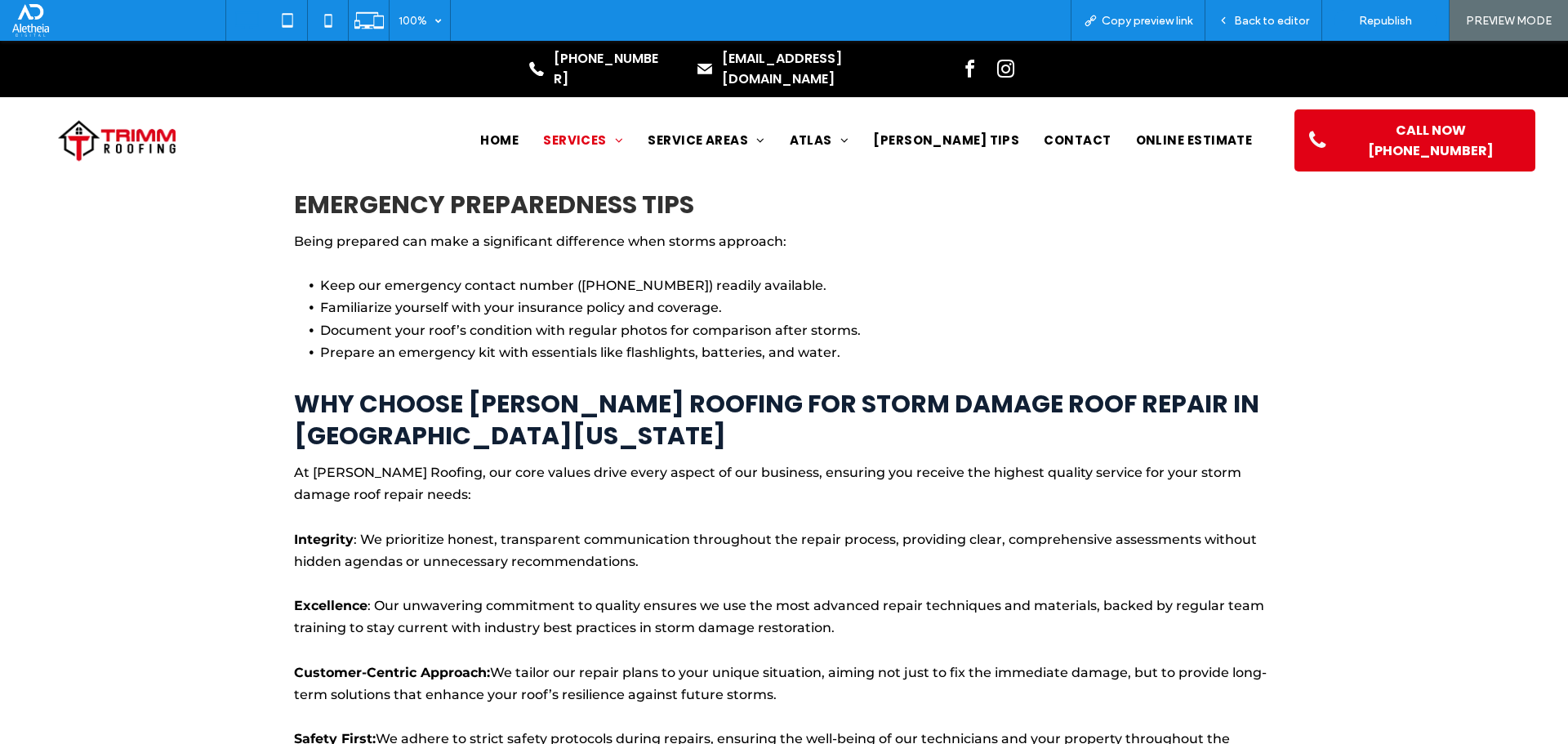
scroll to position [2270, 0]
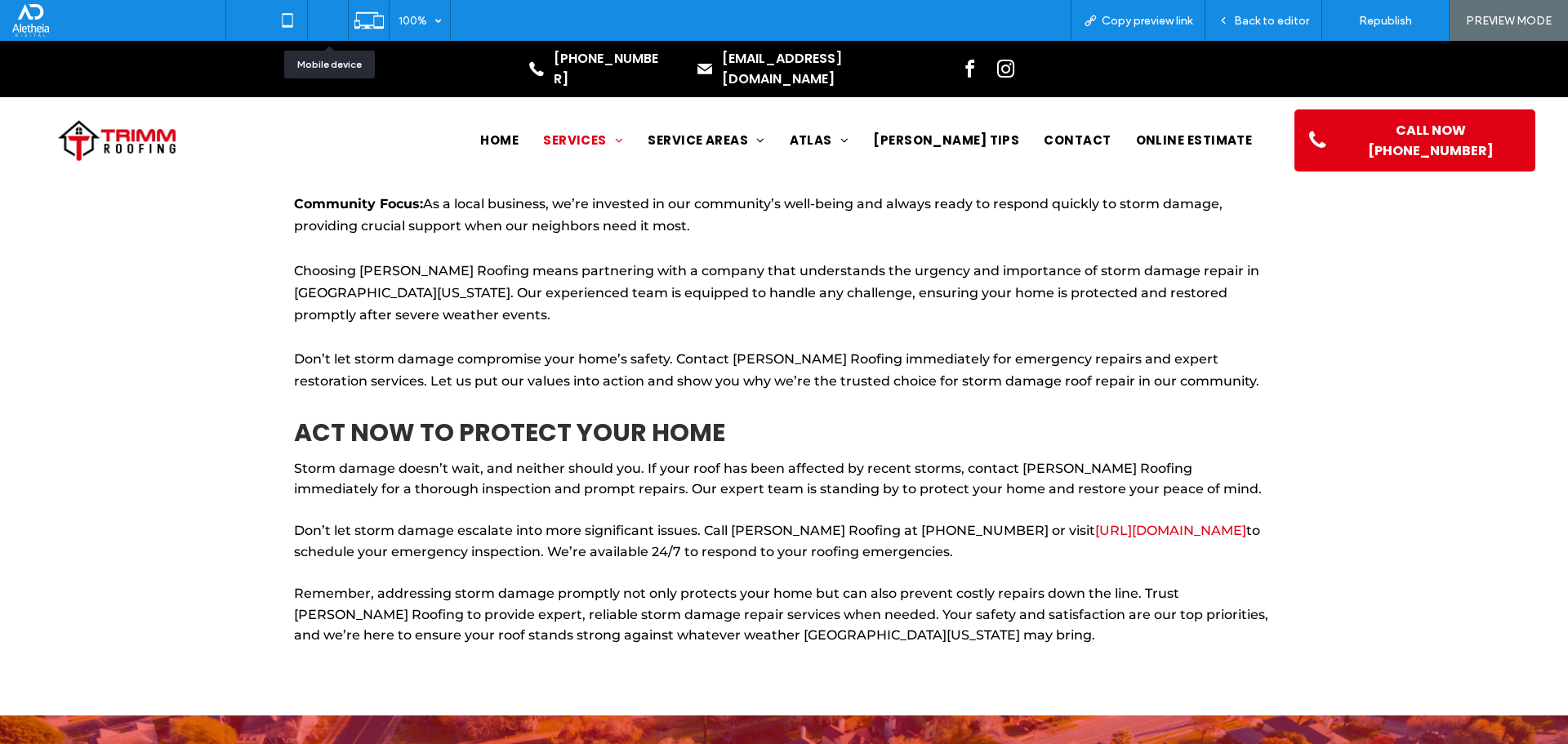
click at [335, 17] on icon at bounding box center [327, 19] width 32 height 32
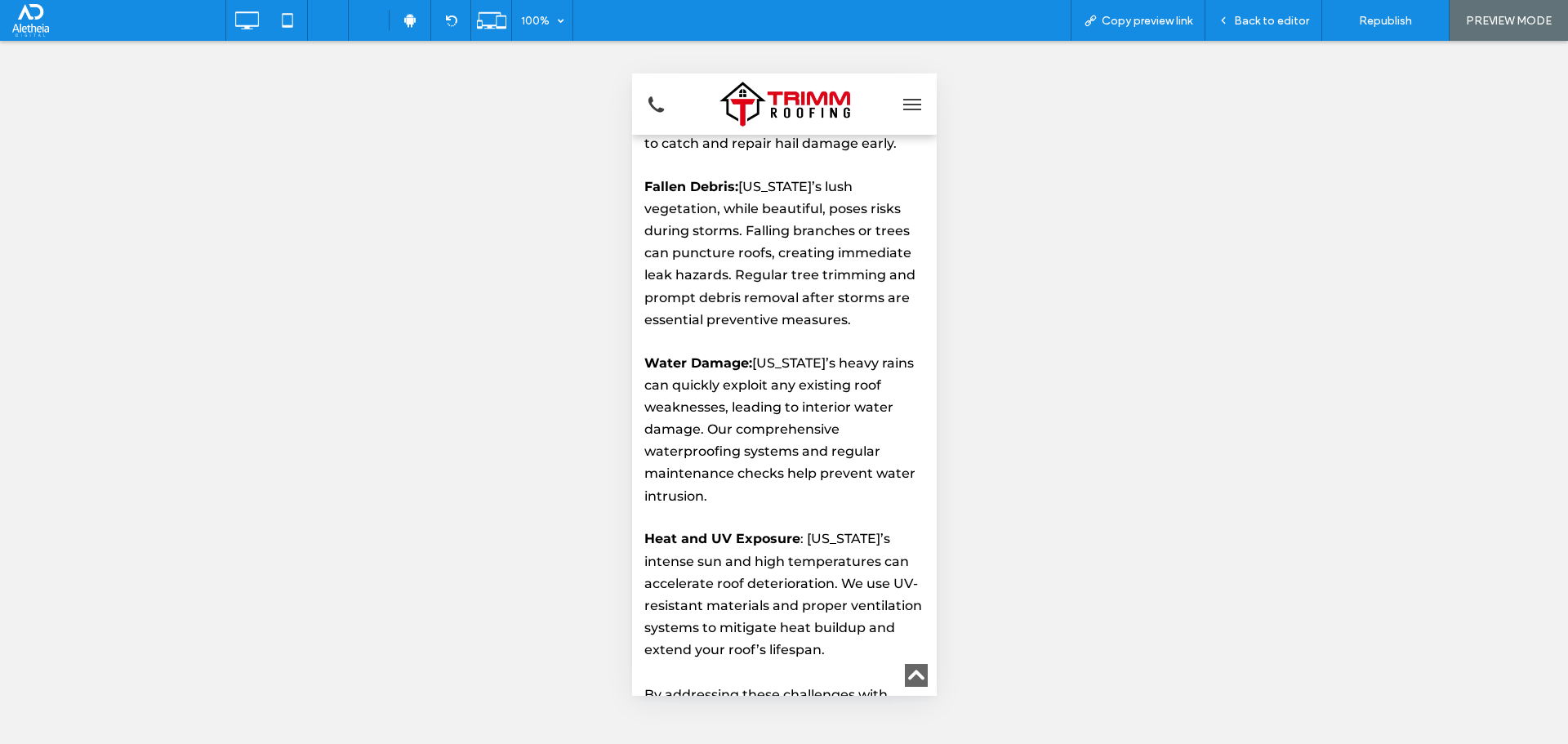
scroll to position [2123, 0]
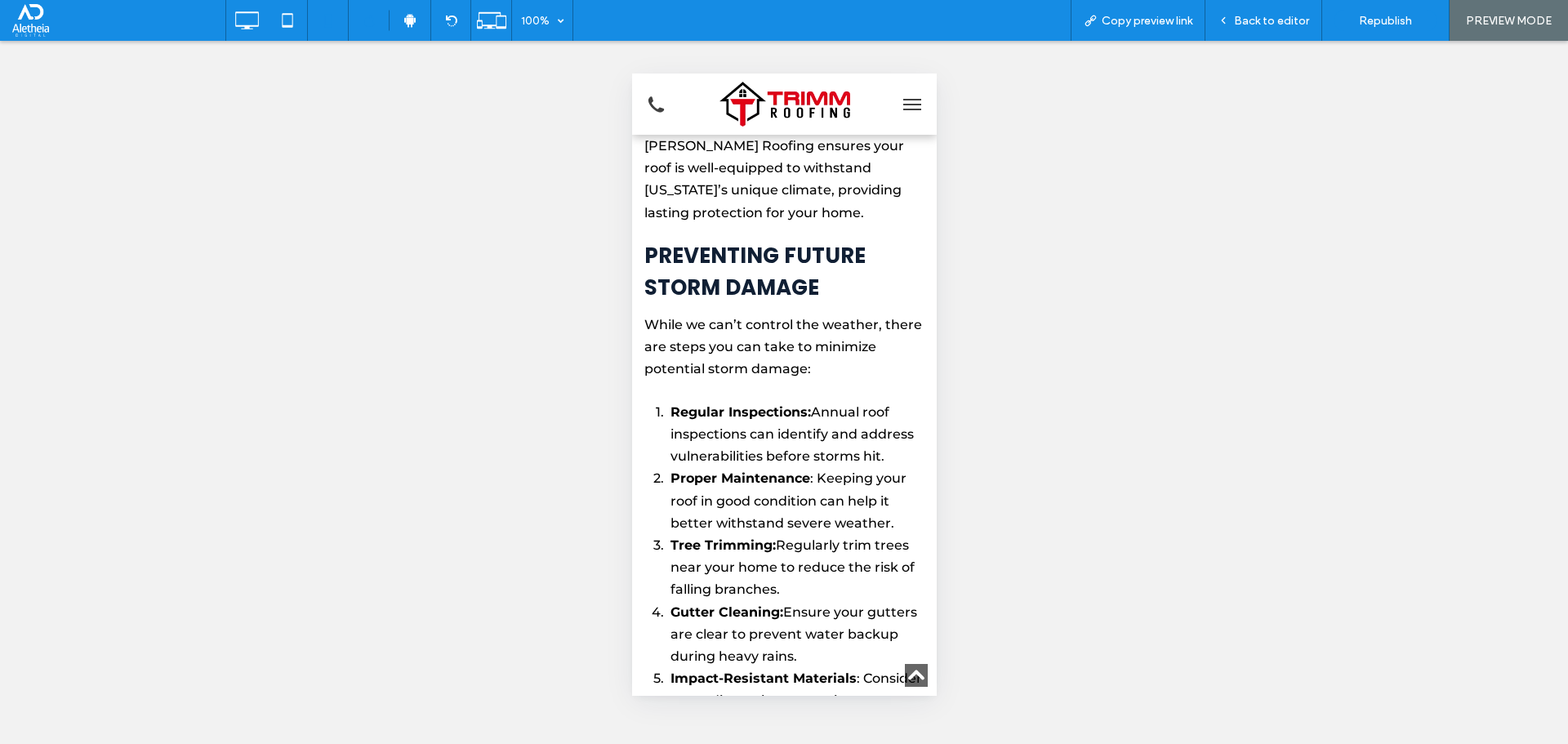
click at [914, 104] on button "menu" at bounding box center [911, 104] width 32 height 32
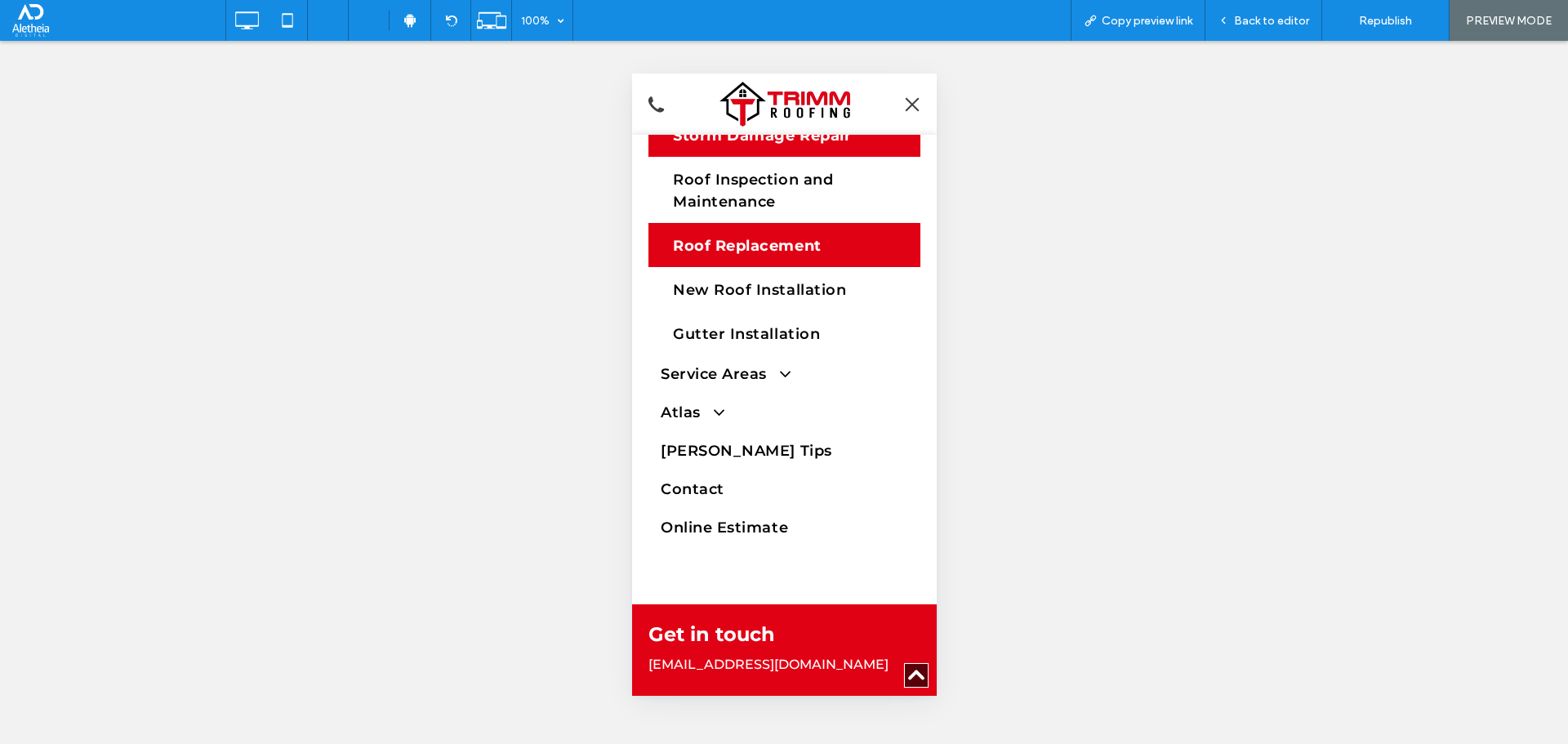
scroll to position [168, 0]
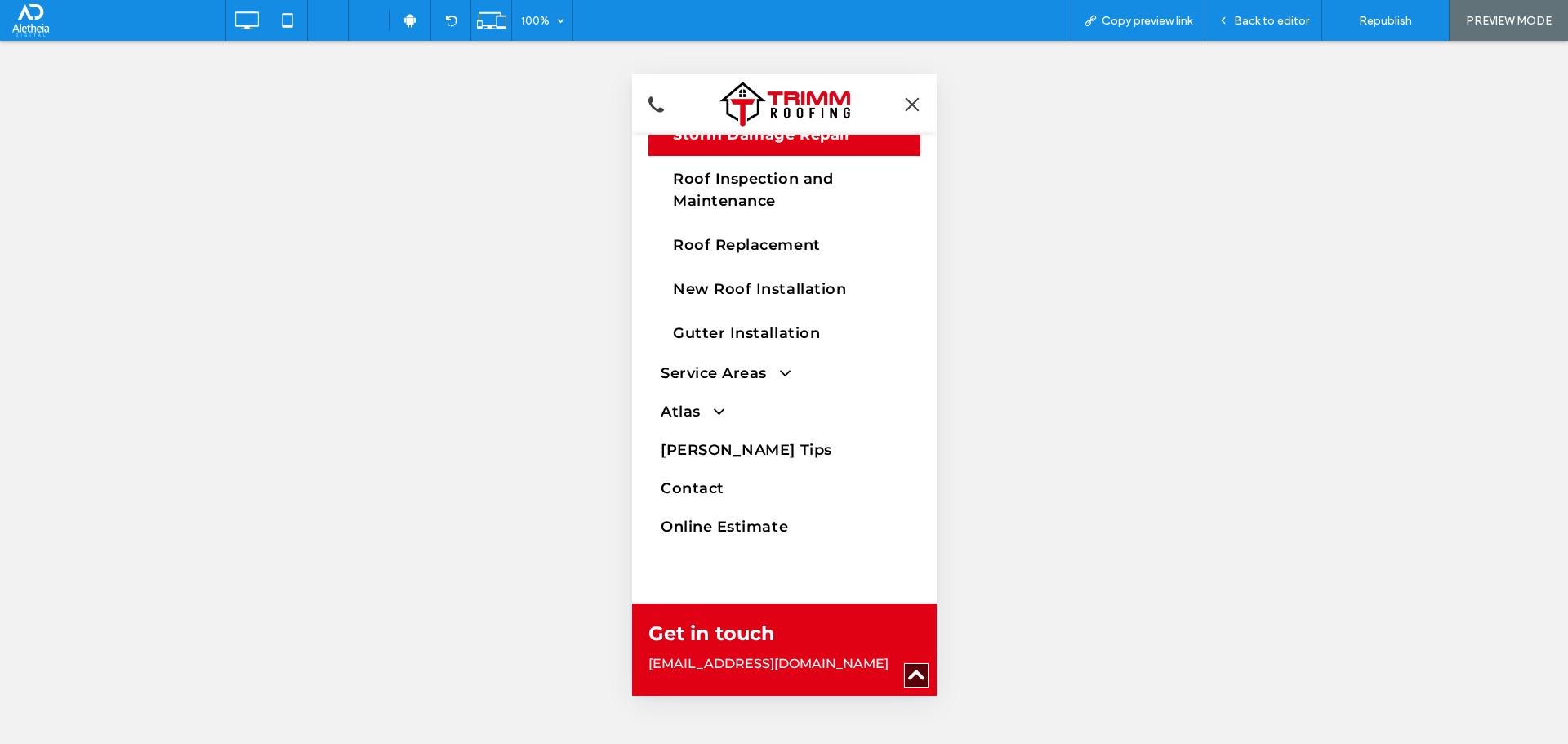
click at [907, 104] on span "menu" at bounding box center [911, 104] width 18 height 2
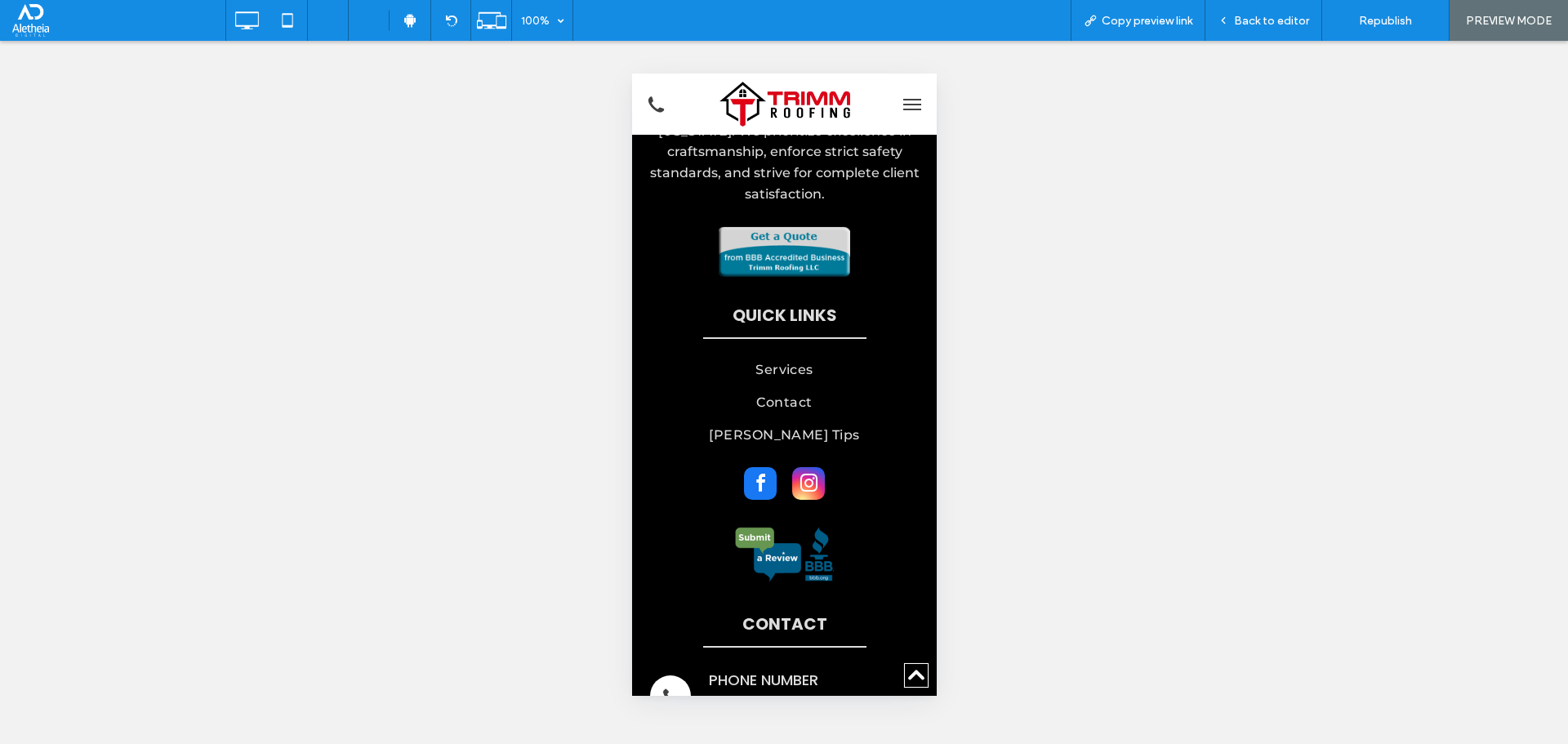
scroll to position [6922, 0]
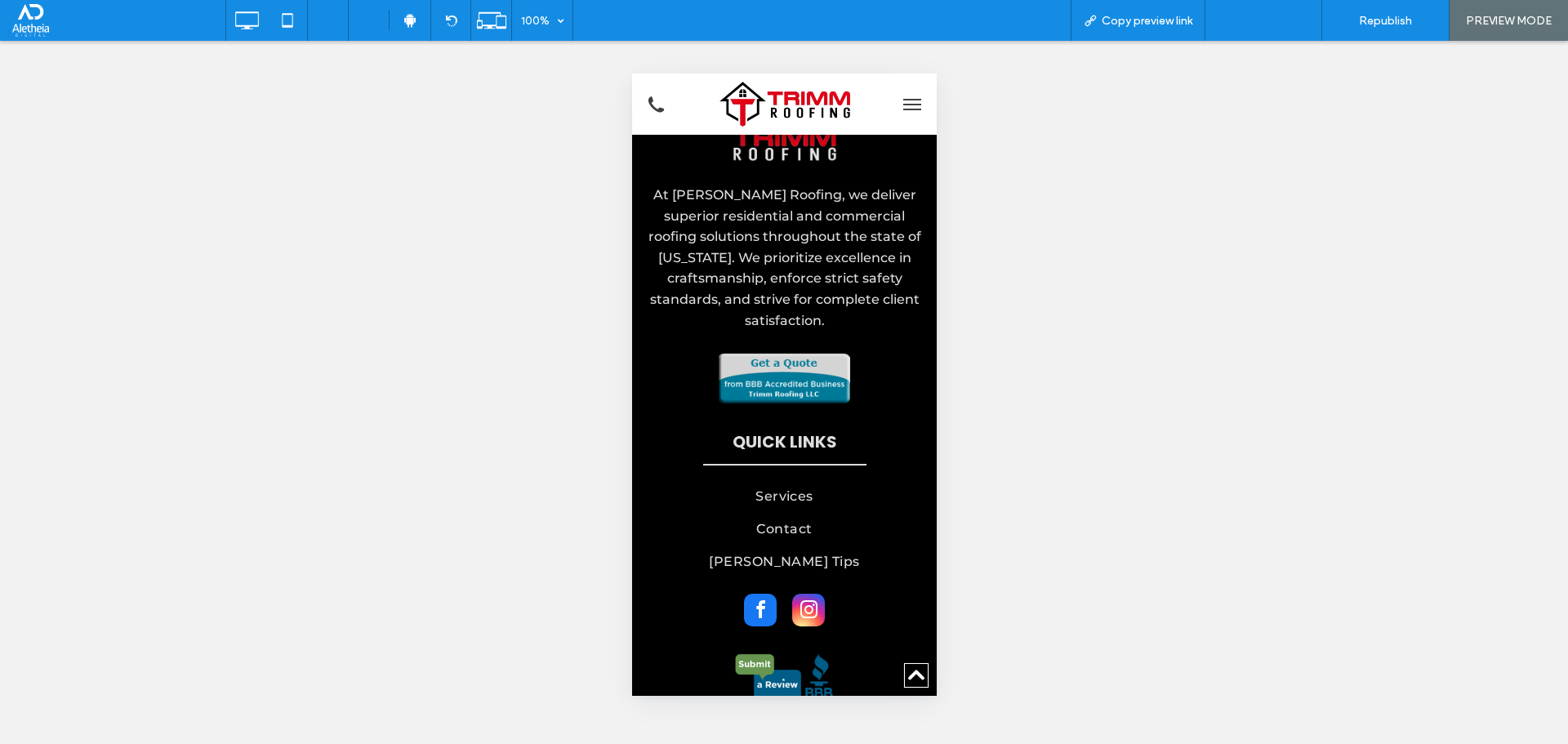
click at [1262, 22] on span "Back to editor" at bounding box center [1271, 20] width 75 height 14
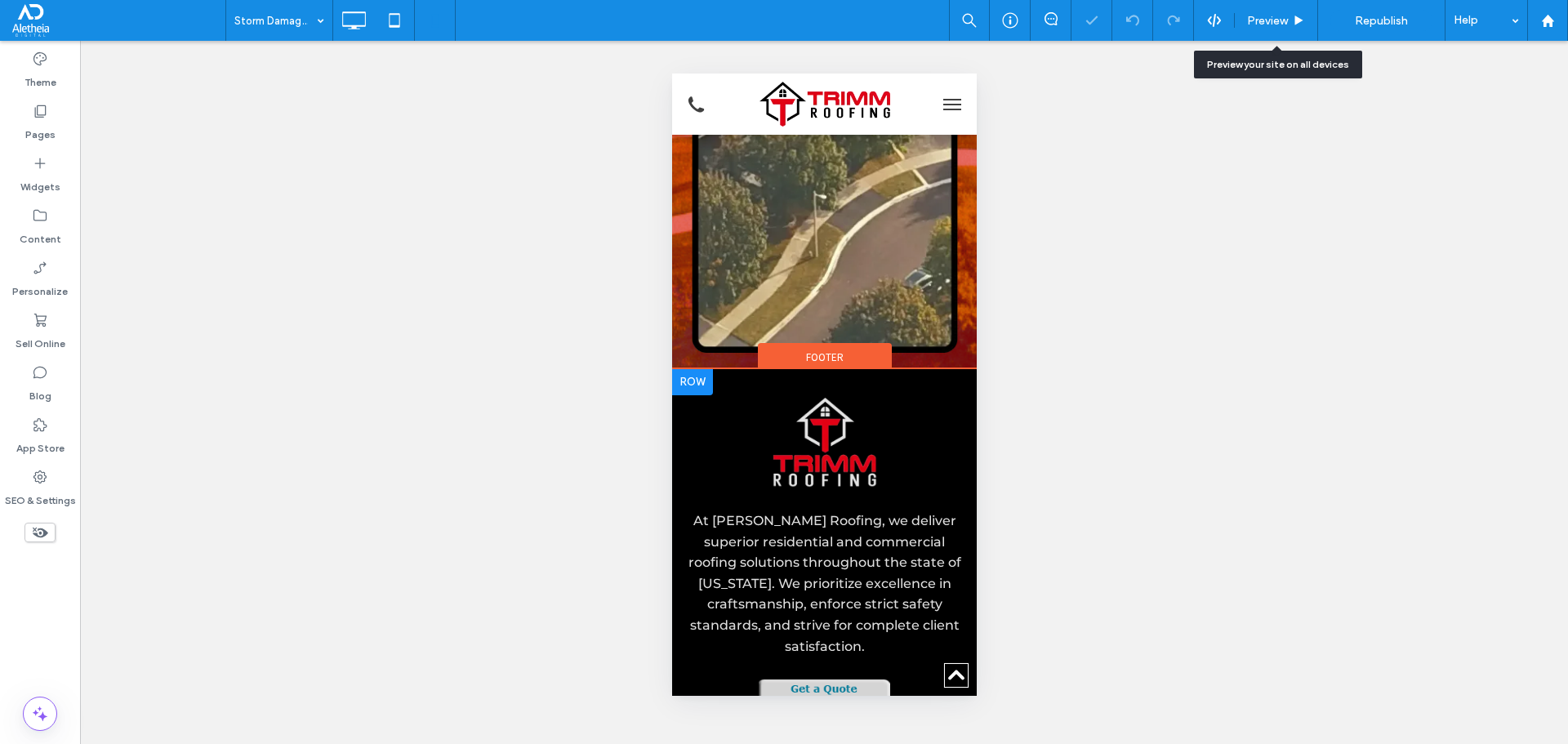
scroll to position [6595, 0]
click at [828, 398] on img at bounding box center [824, 444] width 105 height 91
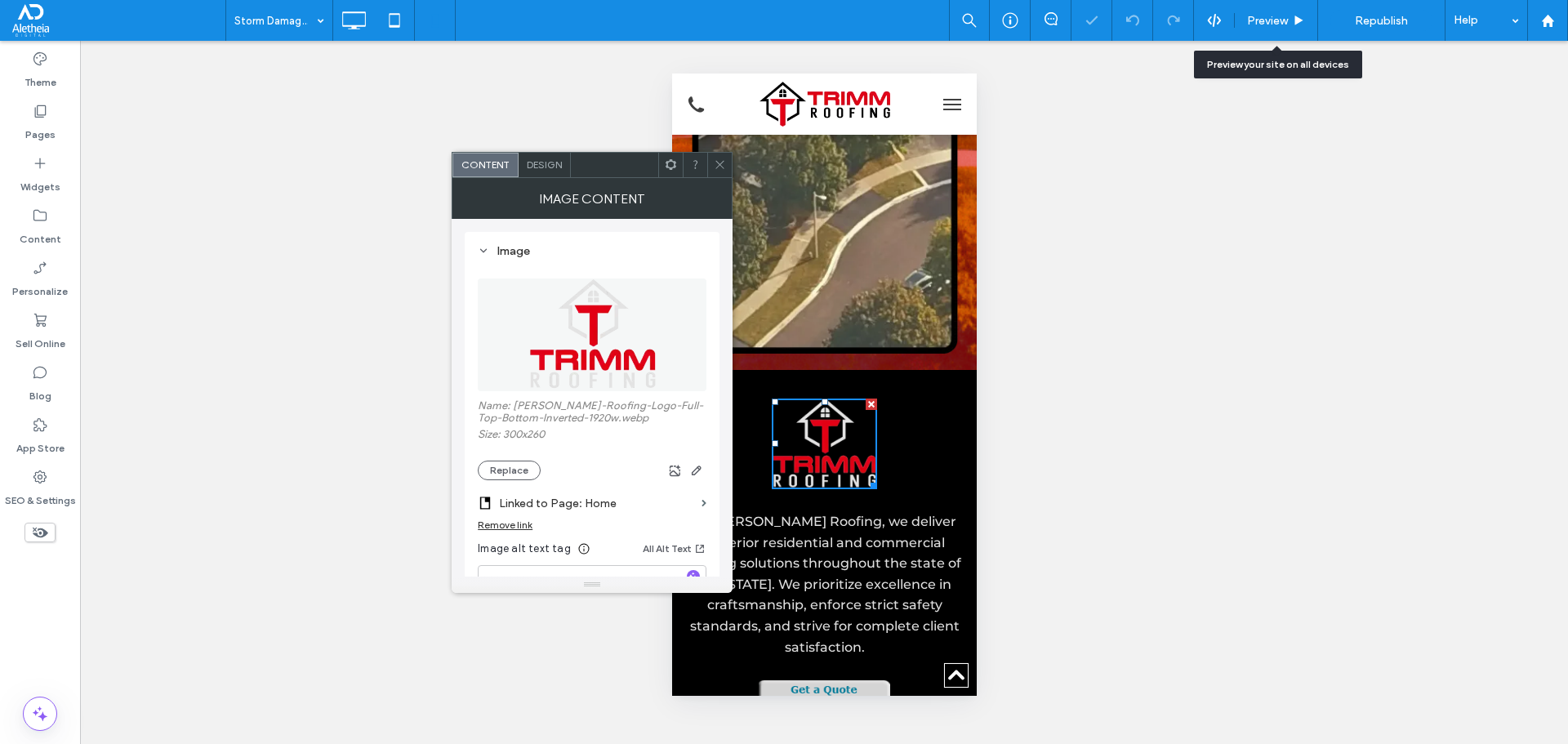
click at [535, 171] on div "Design" at bounding box center [545, 165] width 53 height 24
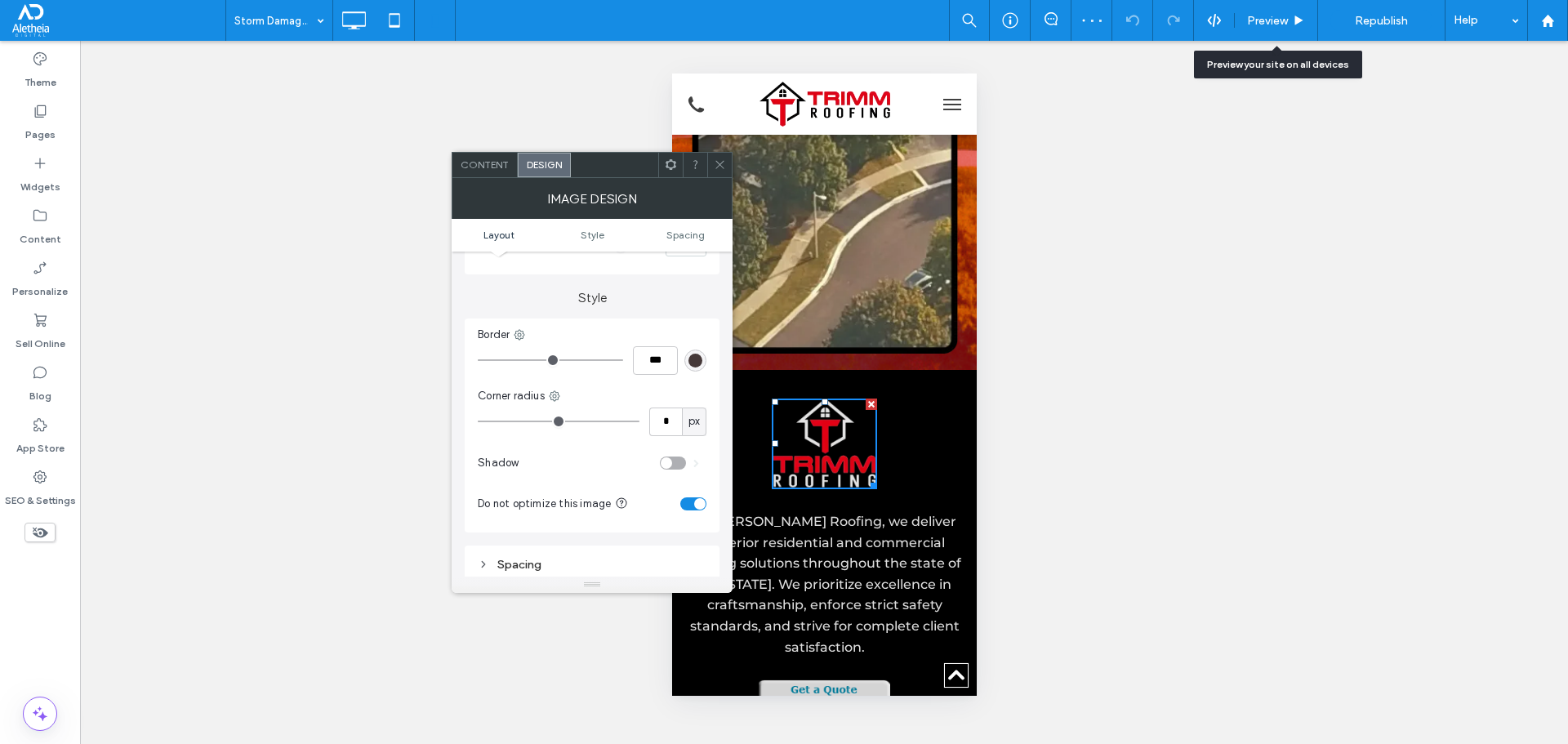
scroll to position [326, 0]
drag, startPoint x: 721, startPoint y: 161, endPoint x: 712, endPoint y: 156, distance: 10.3
click at [721, 160] on icon at bounding box center [719, 164] width 12 height 12
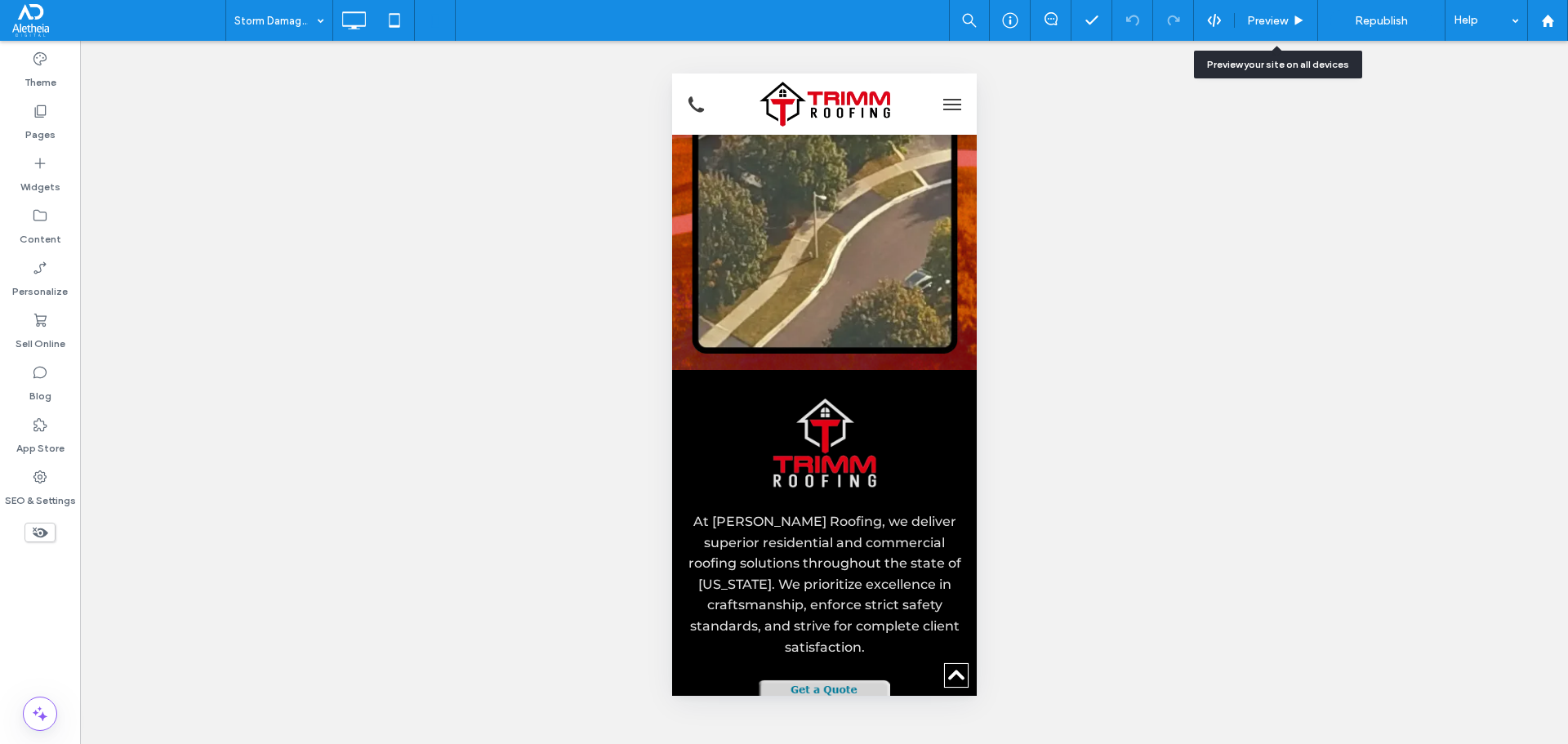
click at [942, 104] on span "menu" at bounding box center [950, 104] width 18 height 2
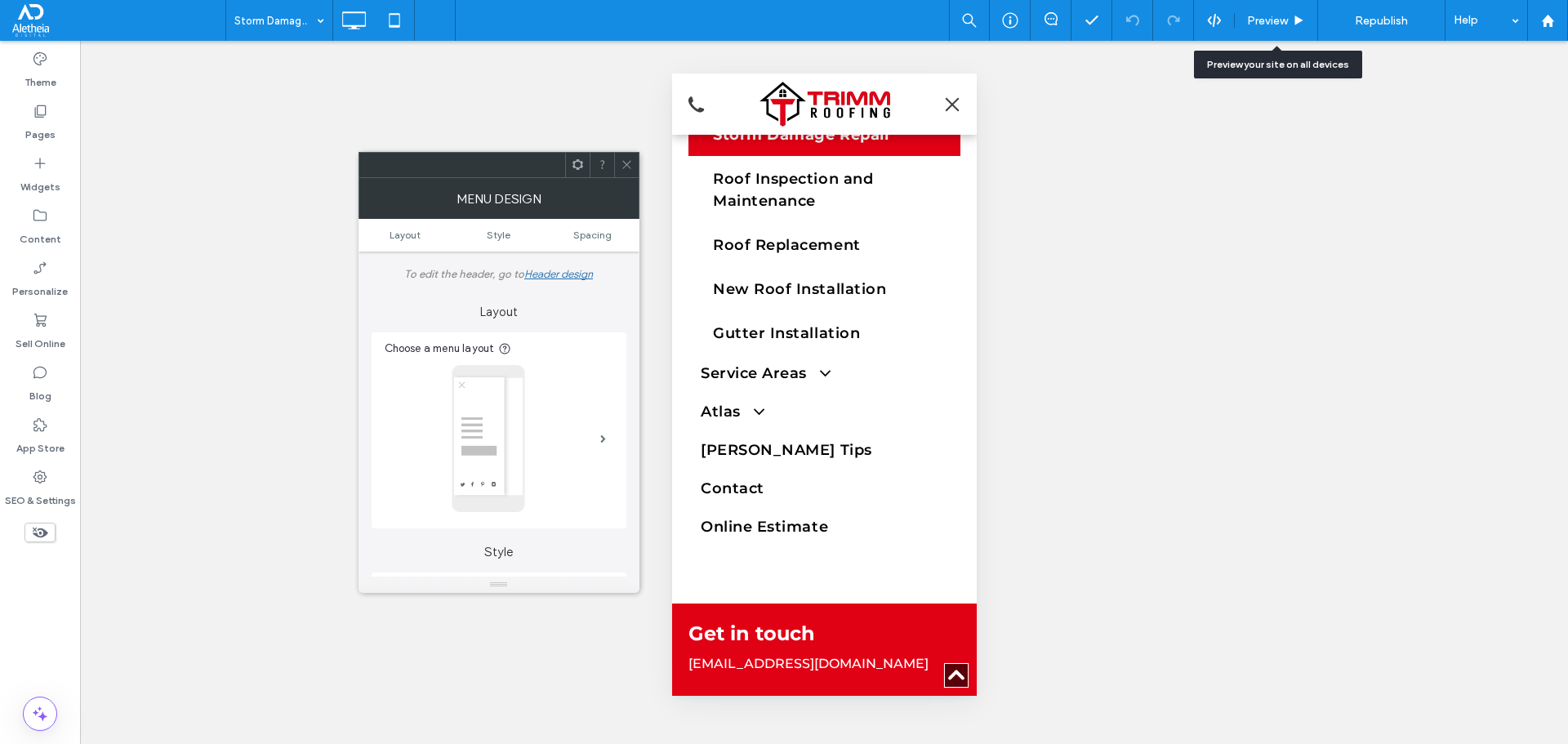
click at [938, 103] on button "menu" at bounding box center [950, 104] width 32 height 32
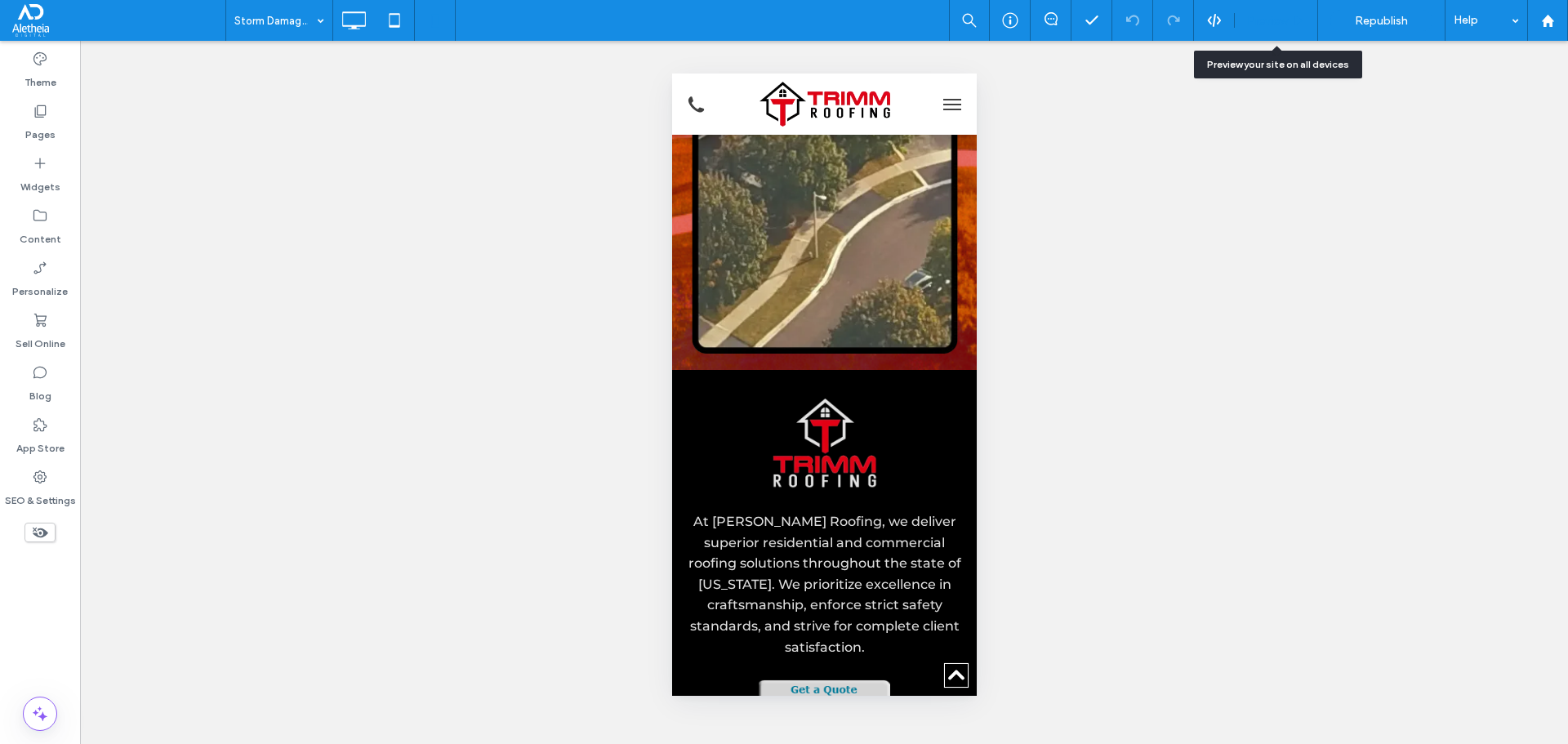
click at [1288, 14] on span "Preview" at bounding box center [1268, 20] width 41 height 14
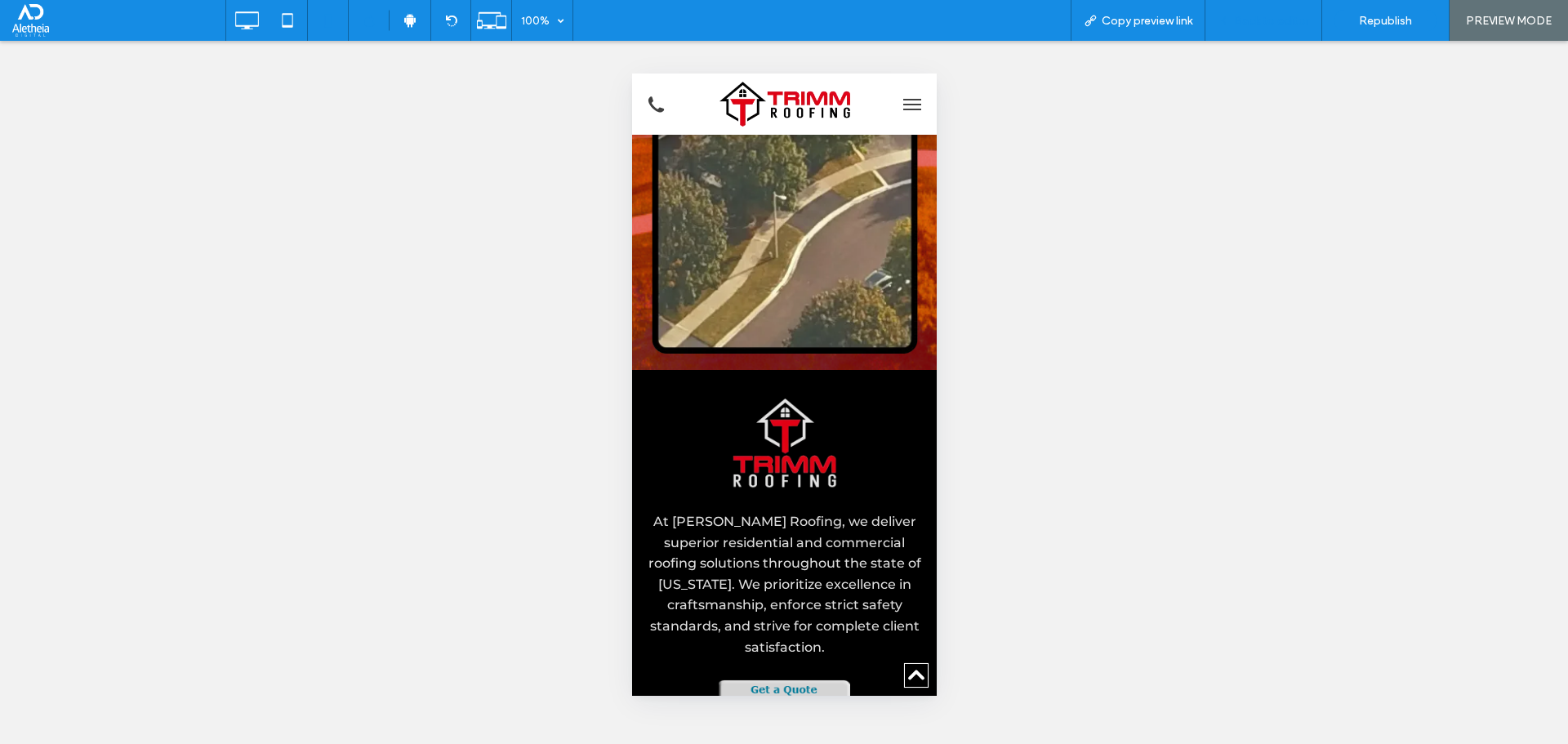
click at [1261, 20] on span "Back to editor" at bounding box center [1271, 20] width 75 height 14
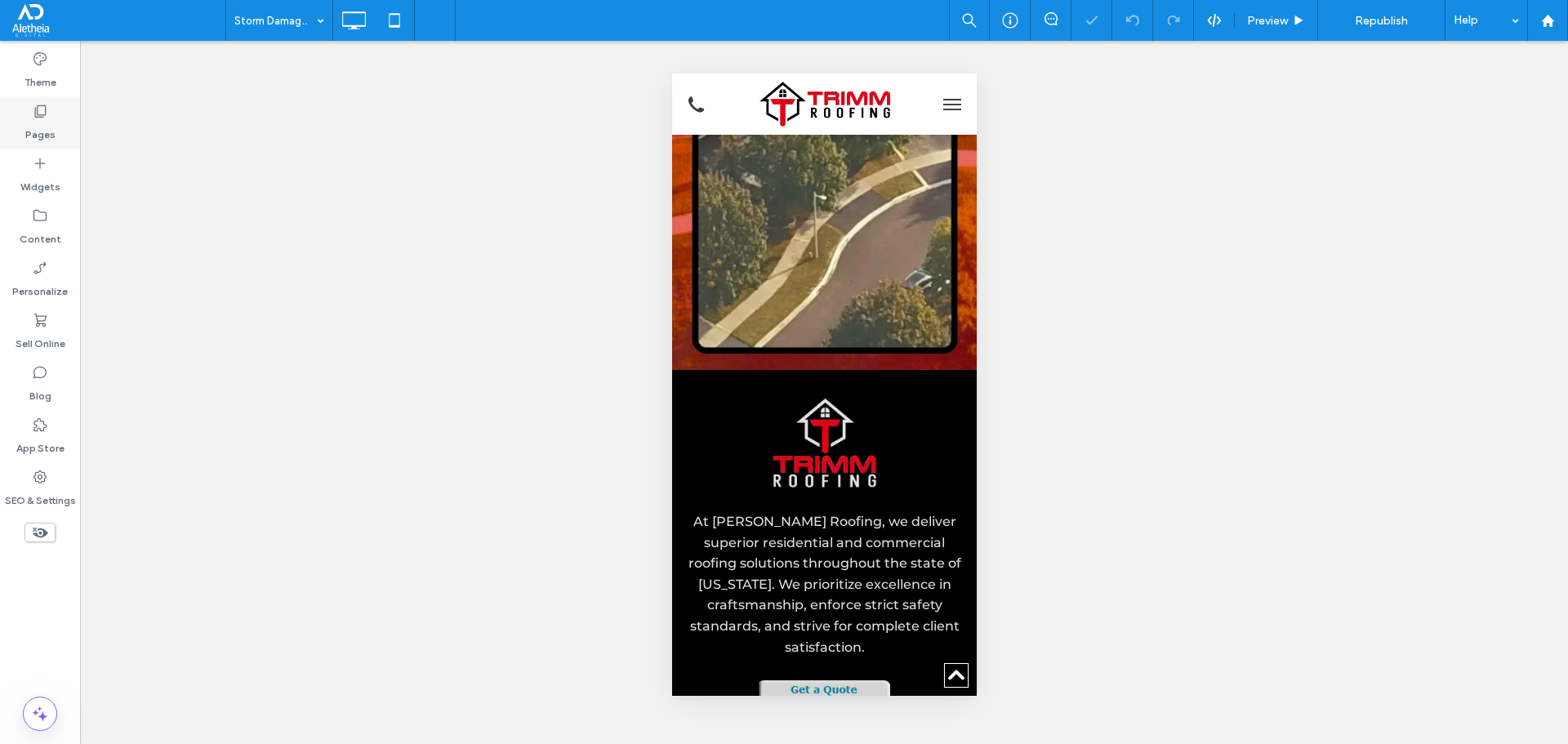
click at [41, 119] on label "Pages" at bounding box center [40, 130] width 31 height 23
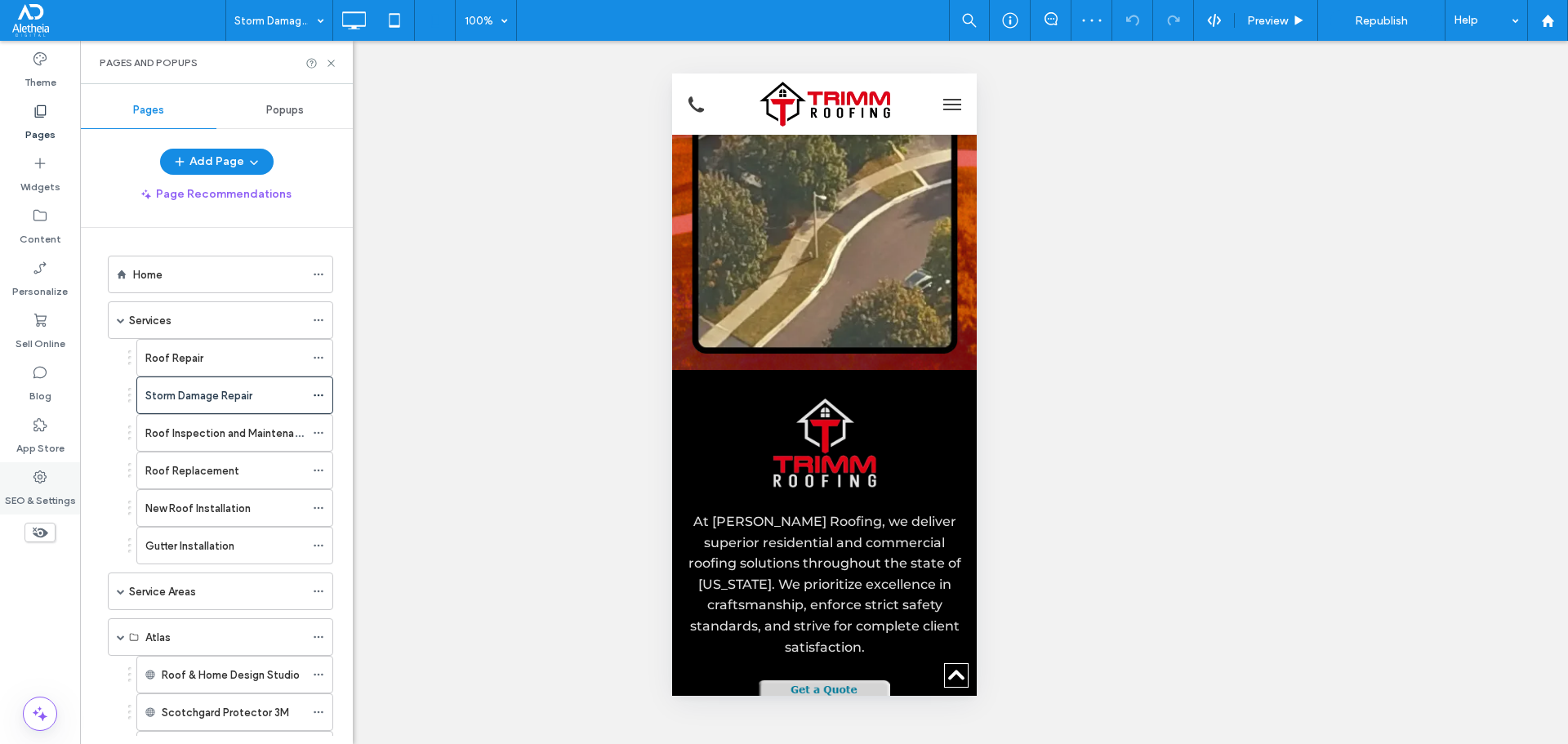
click at [46, 495] on label "SEO & Settings" at bounding box center [40, 496] width 71 height 23
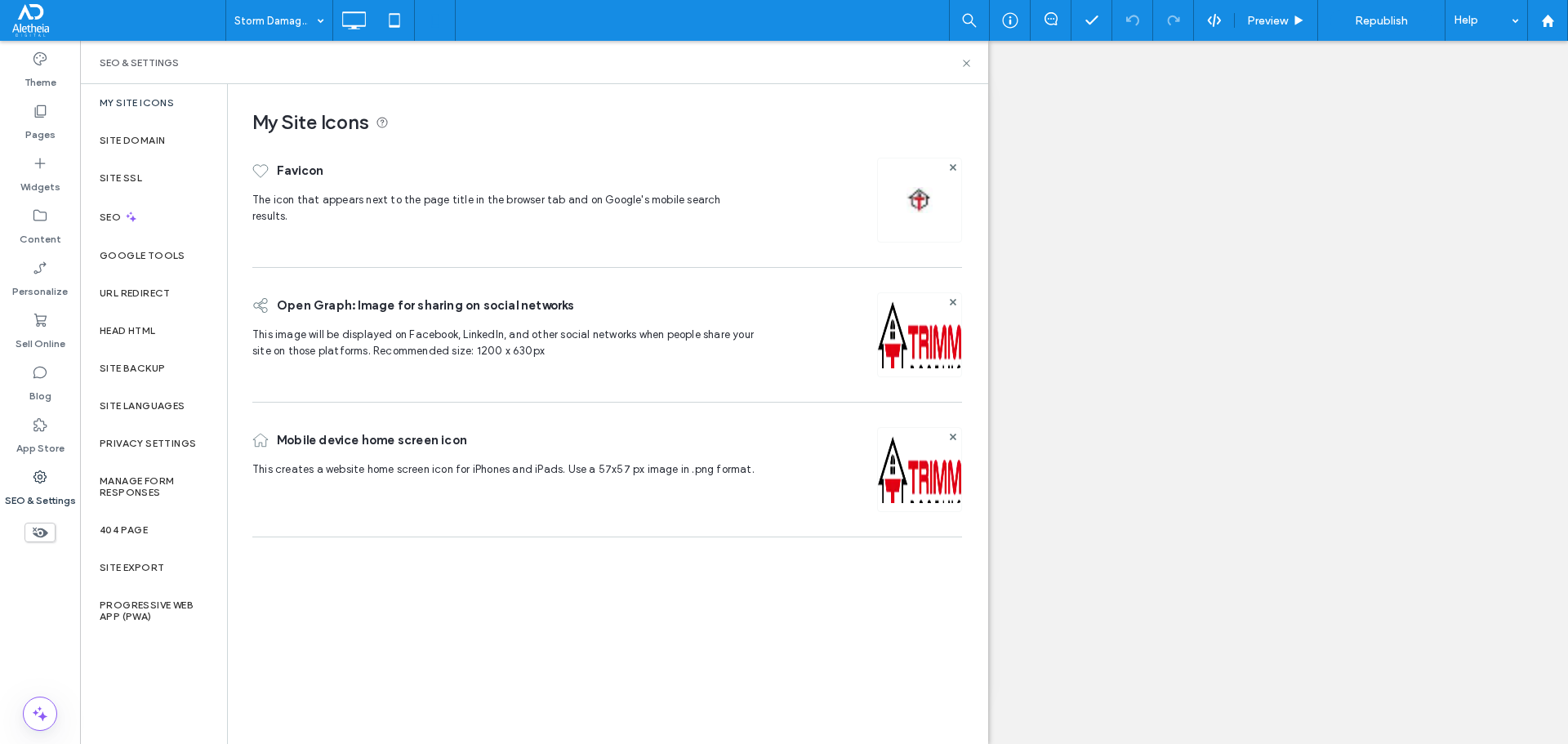
click at [922, 209] on img at bounding box center [919, 200] width 26 height 26
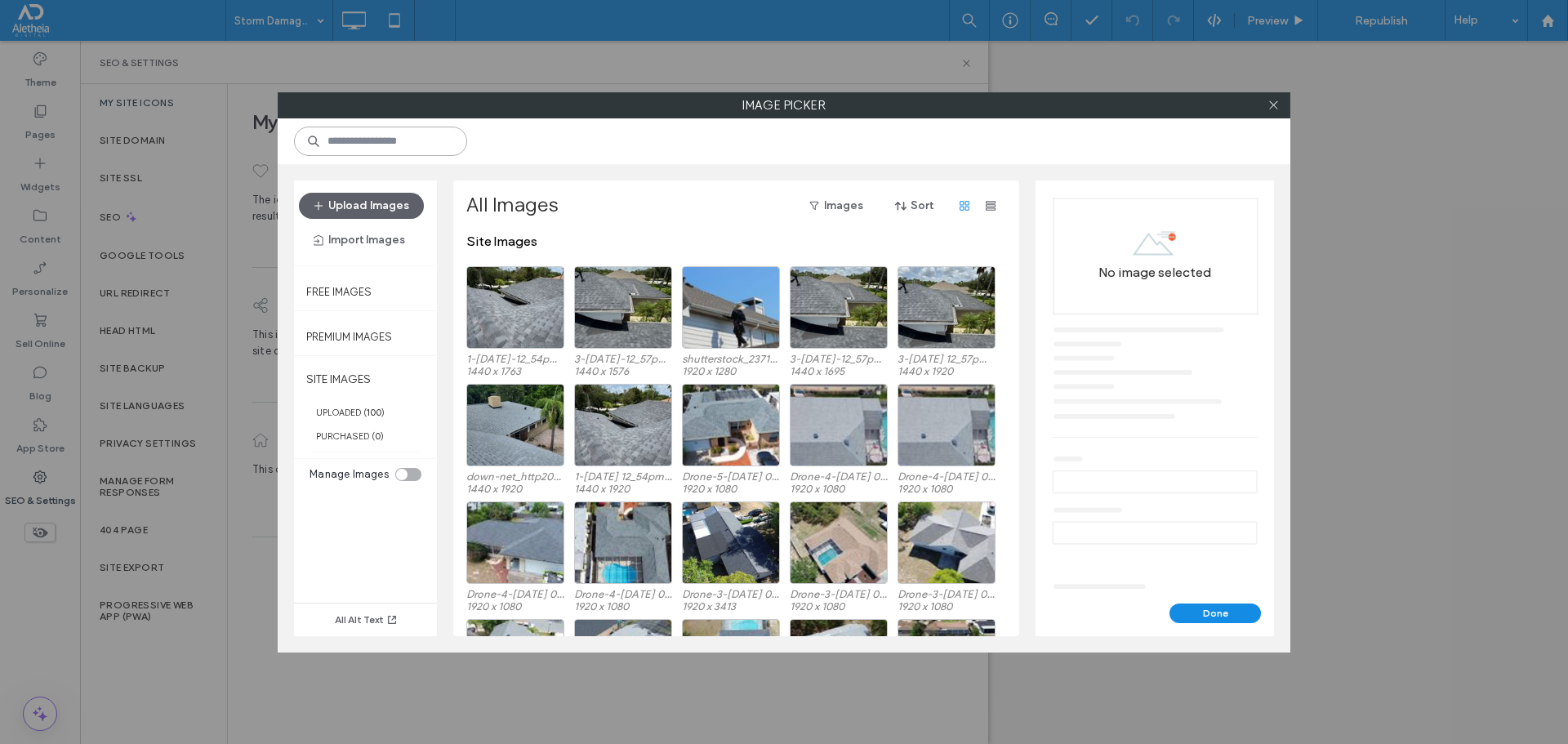
click at [421, 138] on input at bounding box center [380, 141] width 173 height 30
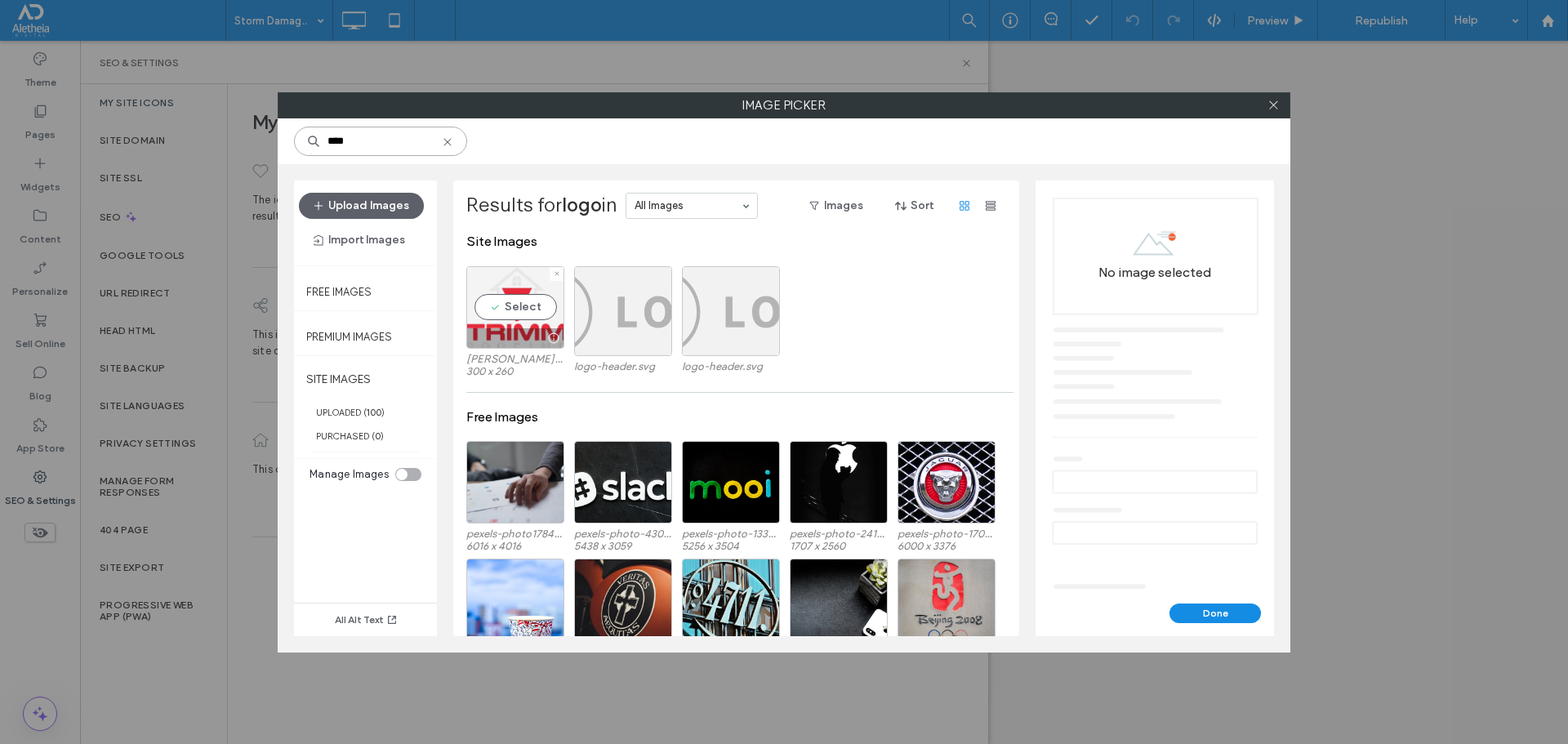
type input "****"
click at [505, 279] on div "Select" at bounding box center [515, 307] width 98 height 82
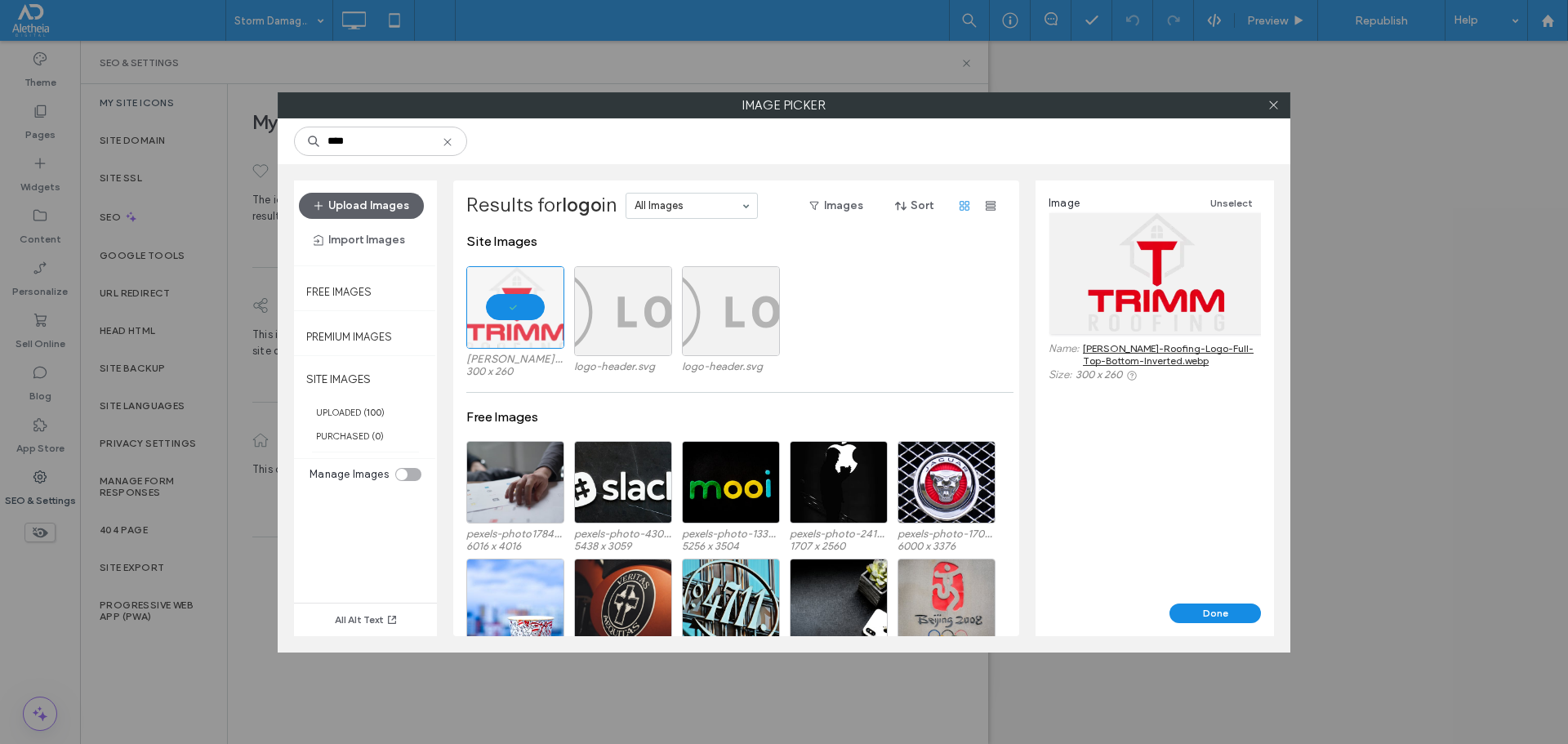
click at [1264, 116] on div at bounding box center [1273, 105] width 24 height 24
click at [1269, 96] on span at bounding box center [1273, 105] width 12 height 24
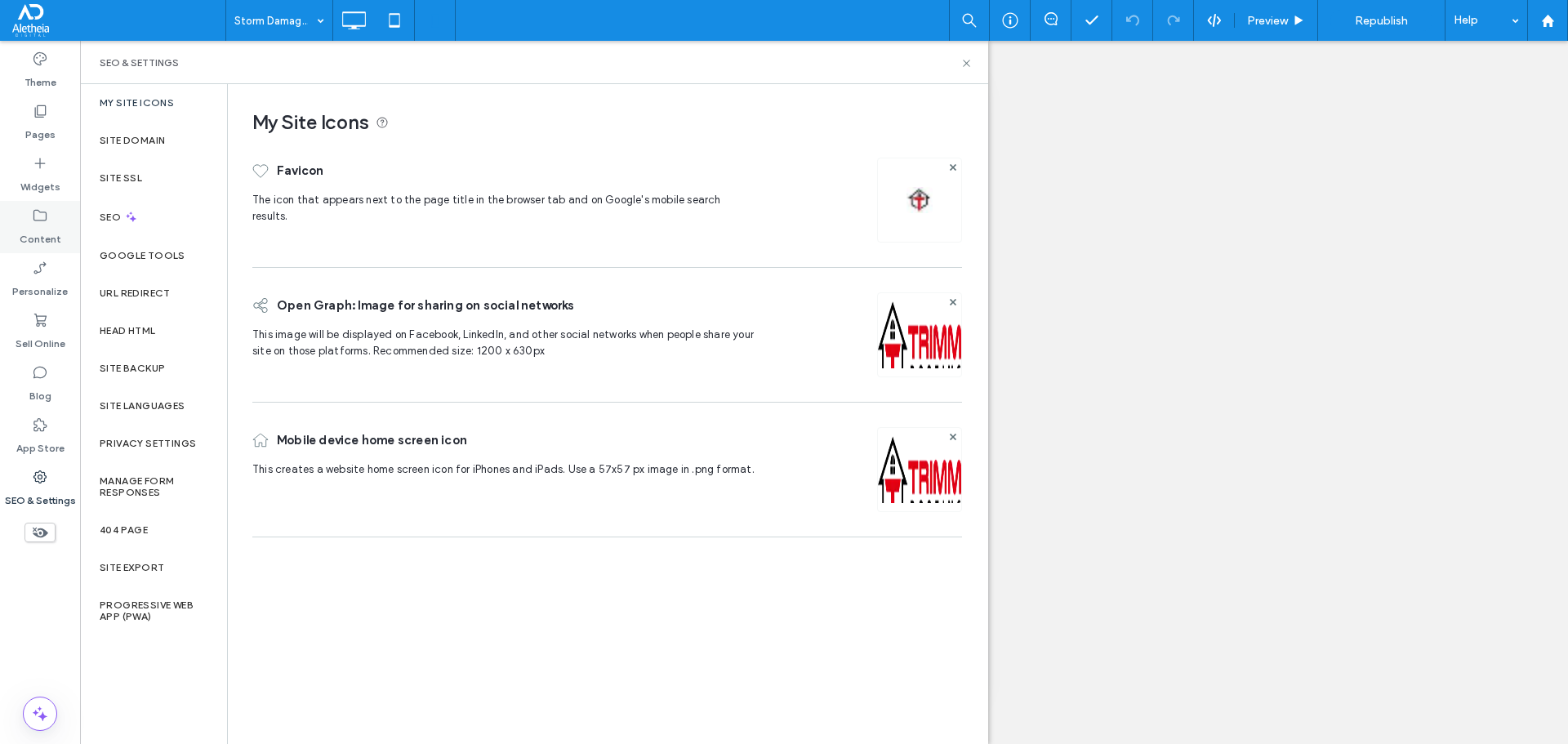
click at [57, 213] on div "Content" at bounding box center [40, 226] width 80 height 53
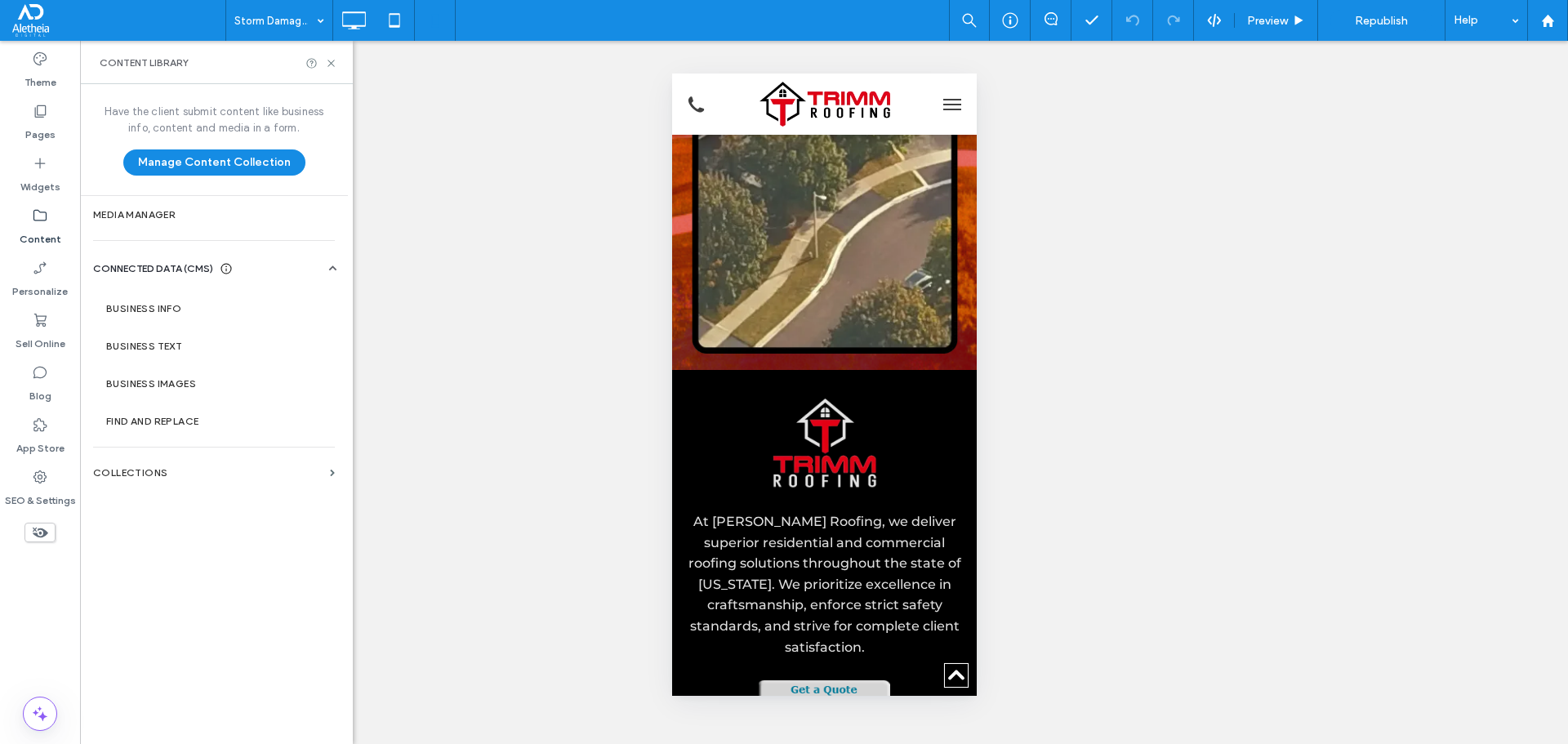
click at [155, 214] on label "Media Manager" at bounding box center [214, 214] width 241 height 11
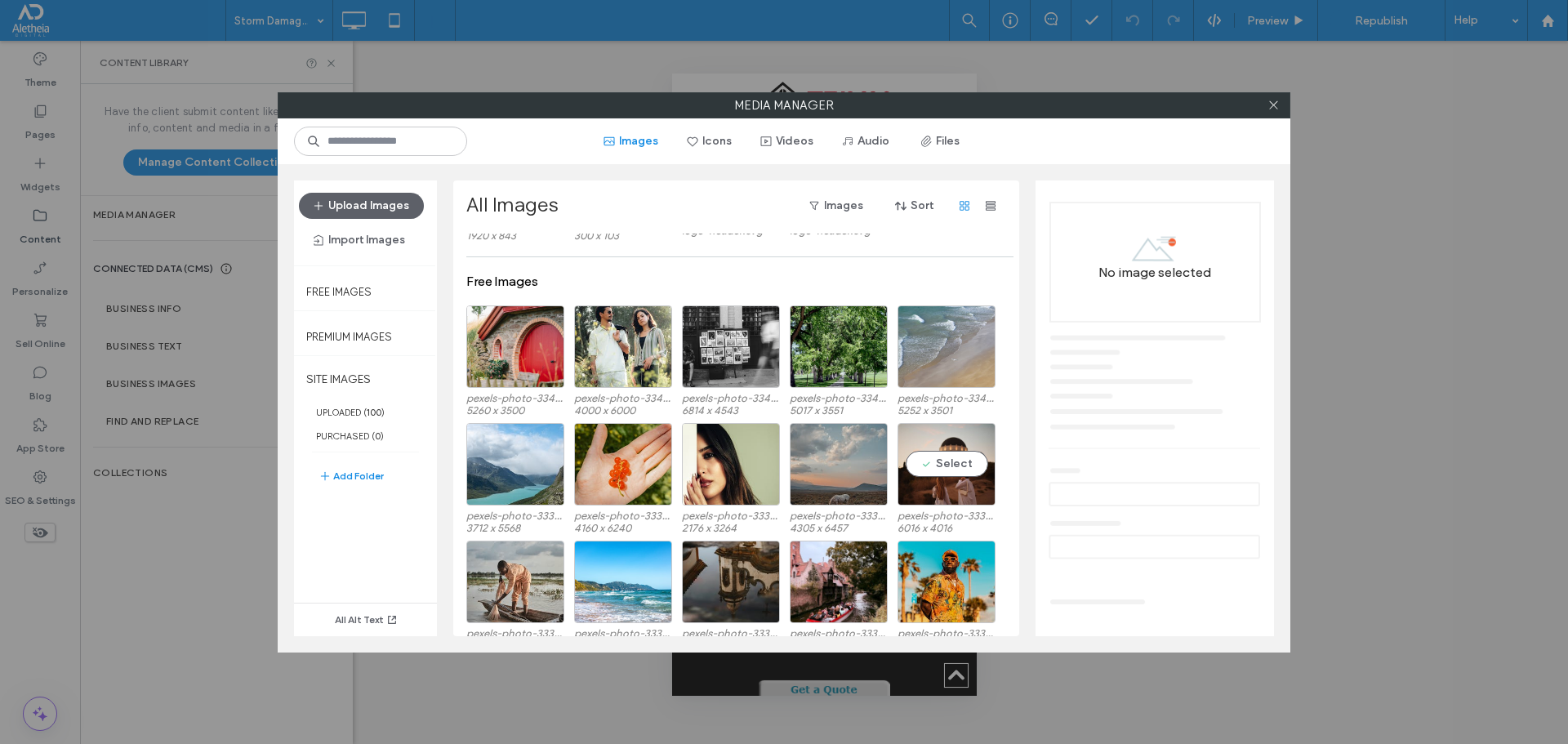
scroll to position [1879, 0]
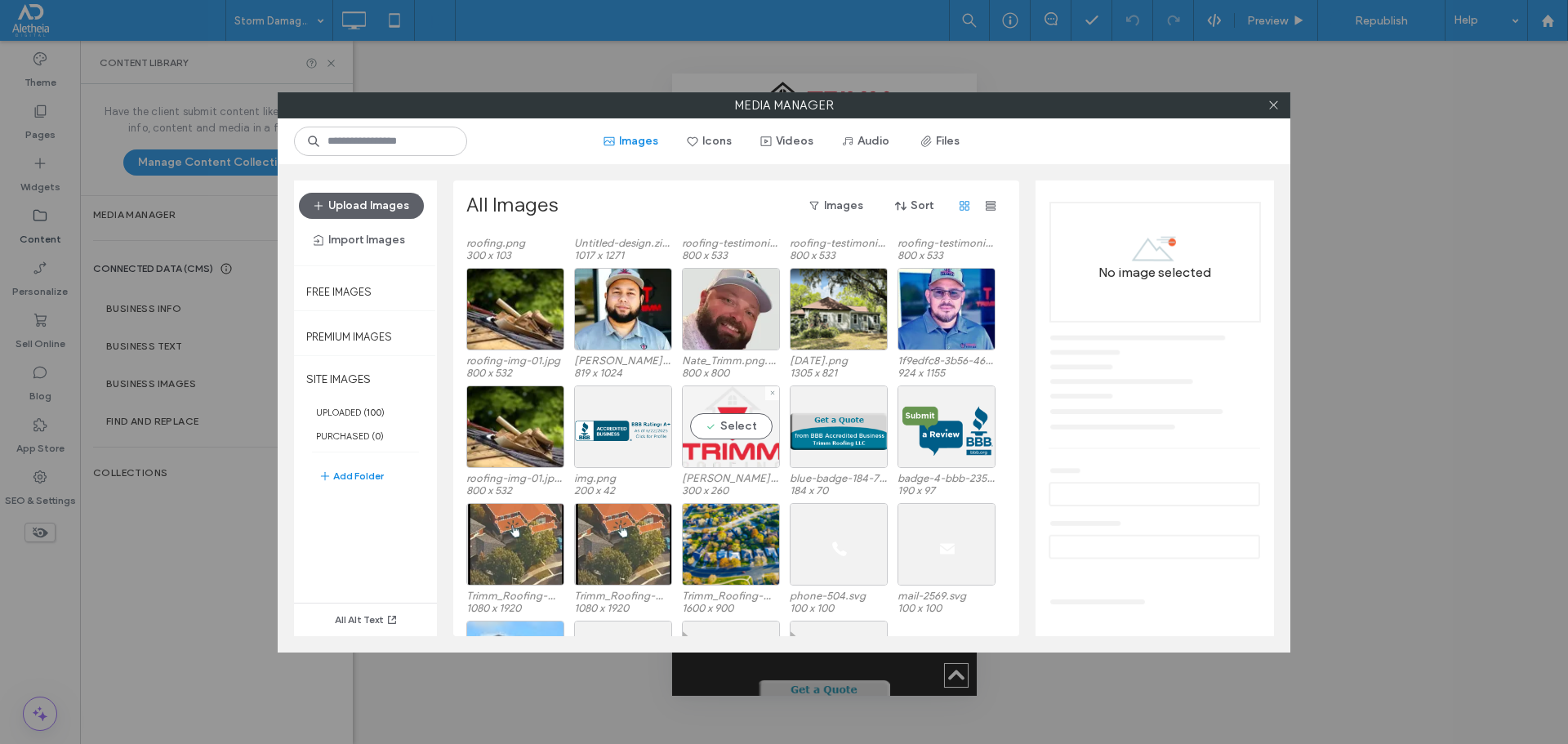
click at [737, 401] on div "Select" at bounding box center [731, 426] width 98 height 82
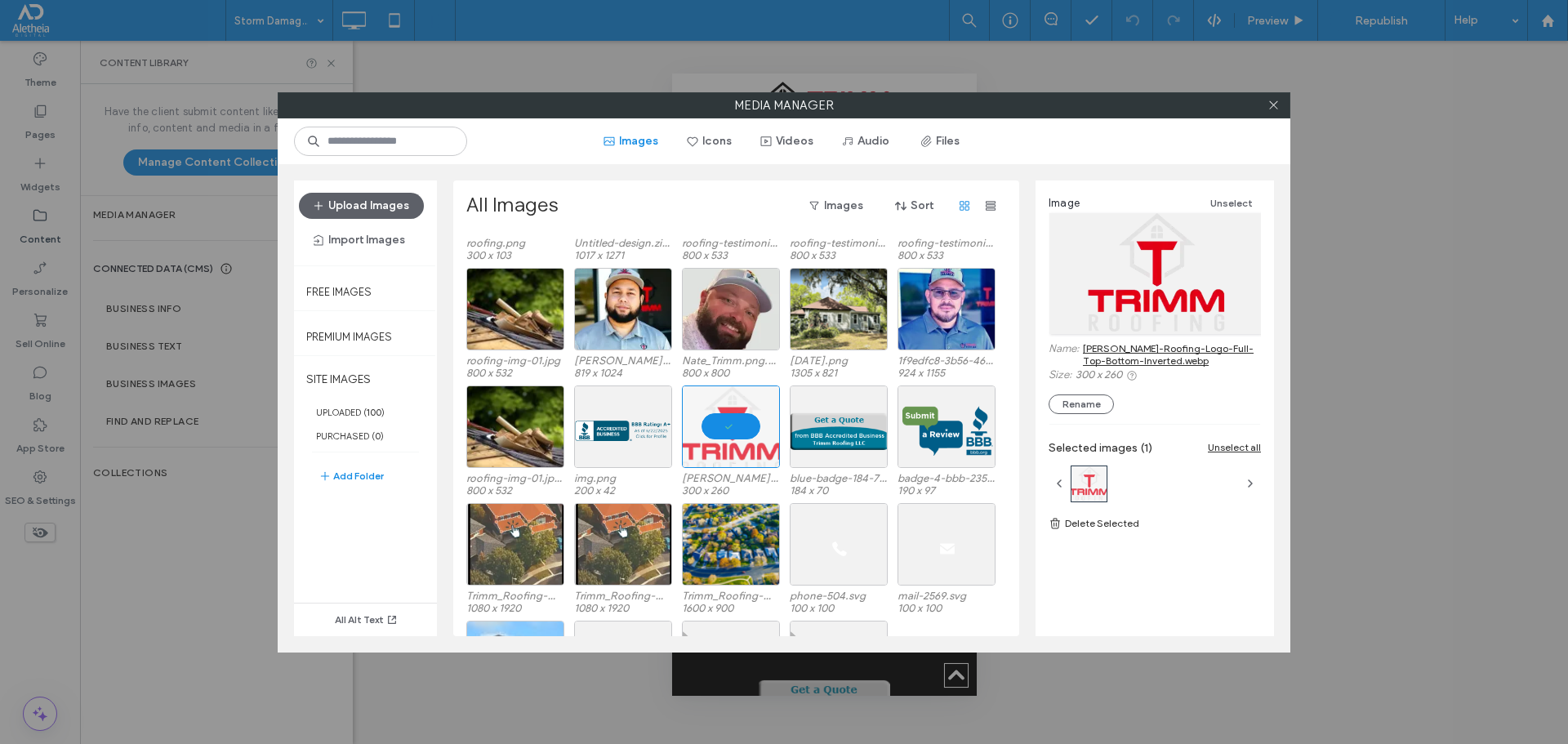
click at [1125, 356] on link "Trimm-Roofing-Logo-Full-Top-Bottom-Inverted.webp" at bounding box center [1171, 354] width 178 height 24
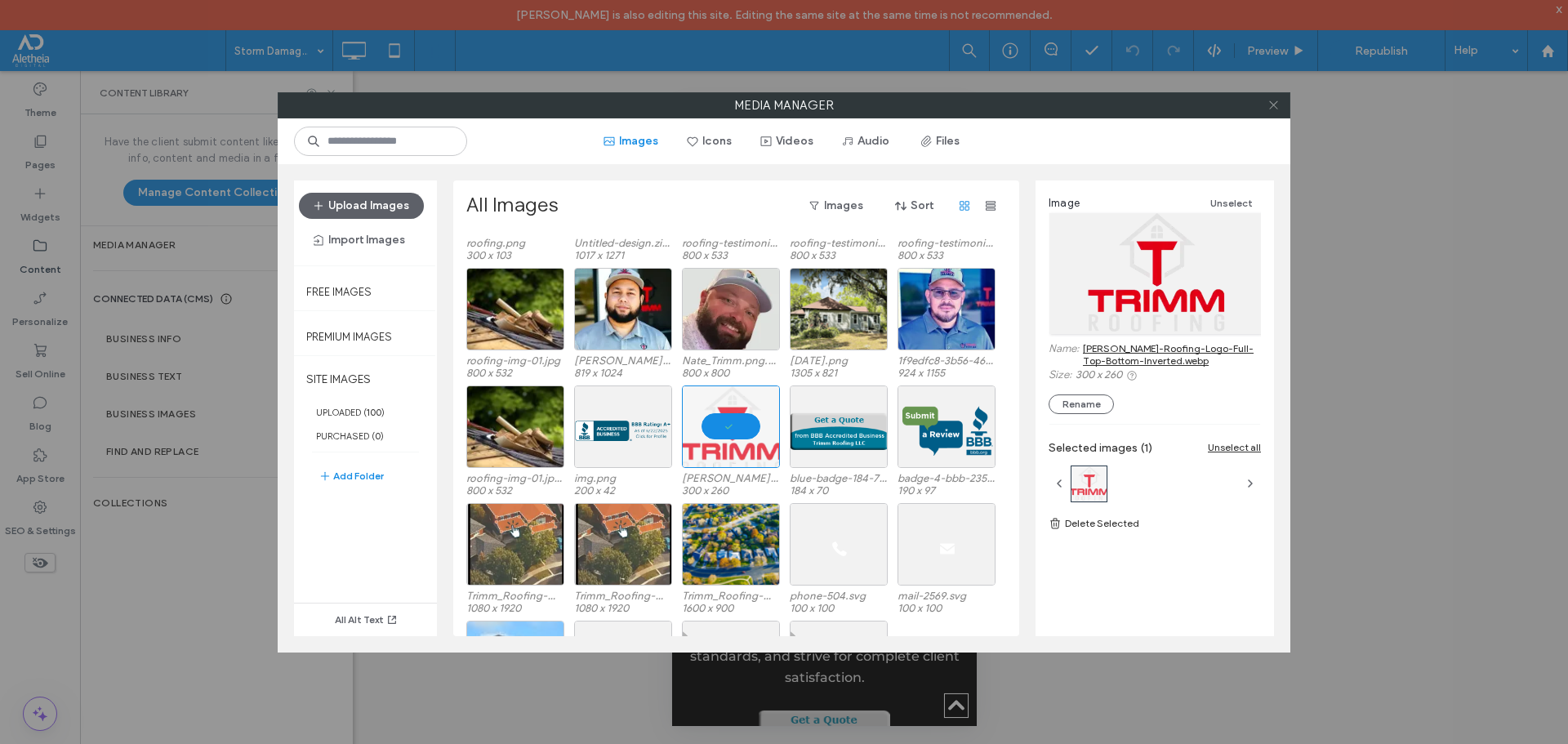
click at [1273, 105] on use at bounding box center [1273, 105] width 8 height 8
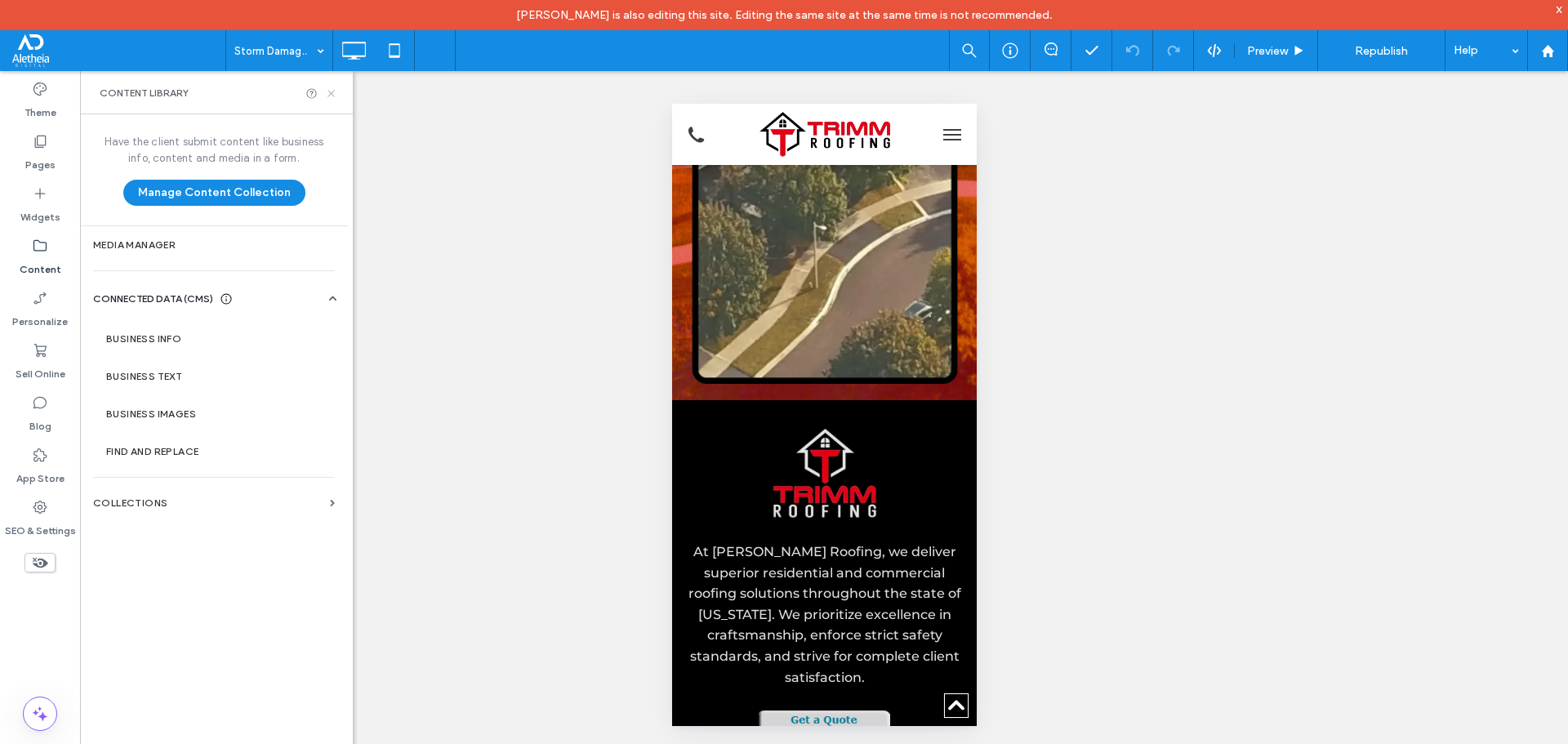
click at [331, 94] on use at bounding box center [330, 92] width 6 height 6
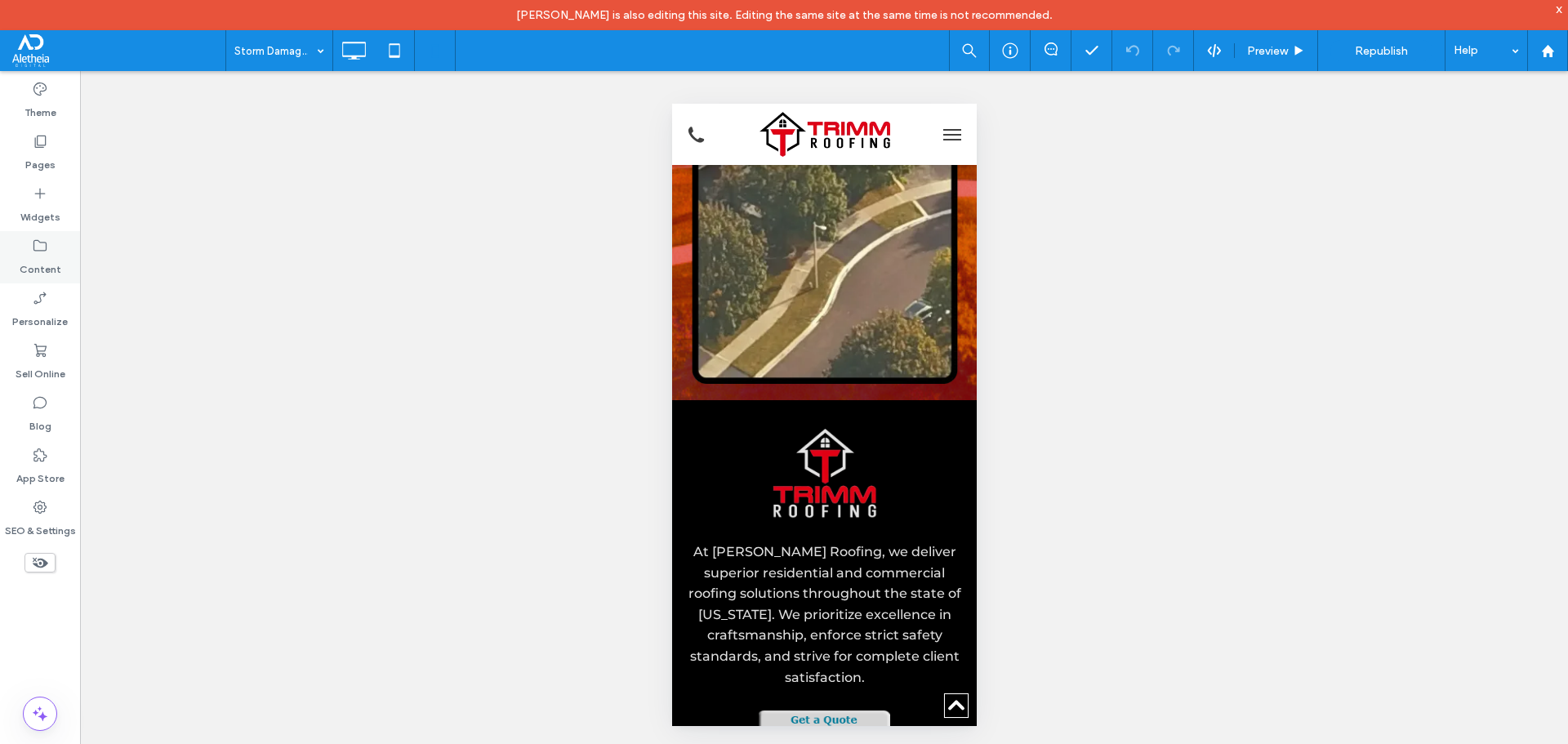
click at [40, 268] on label "Content" at bounding box center [40, 265] width 42 height 23
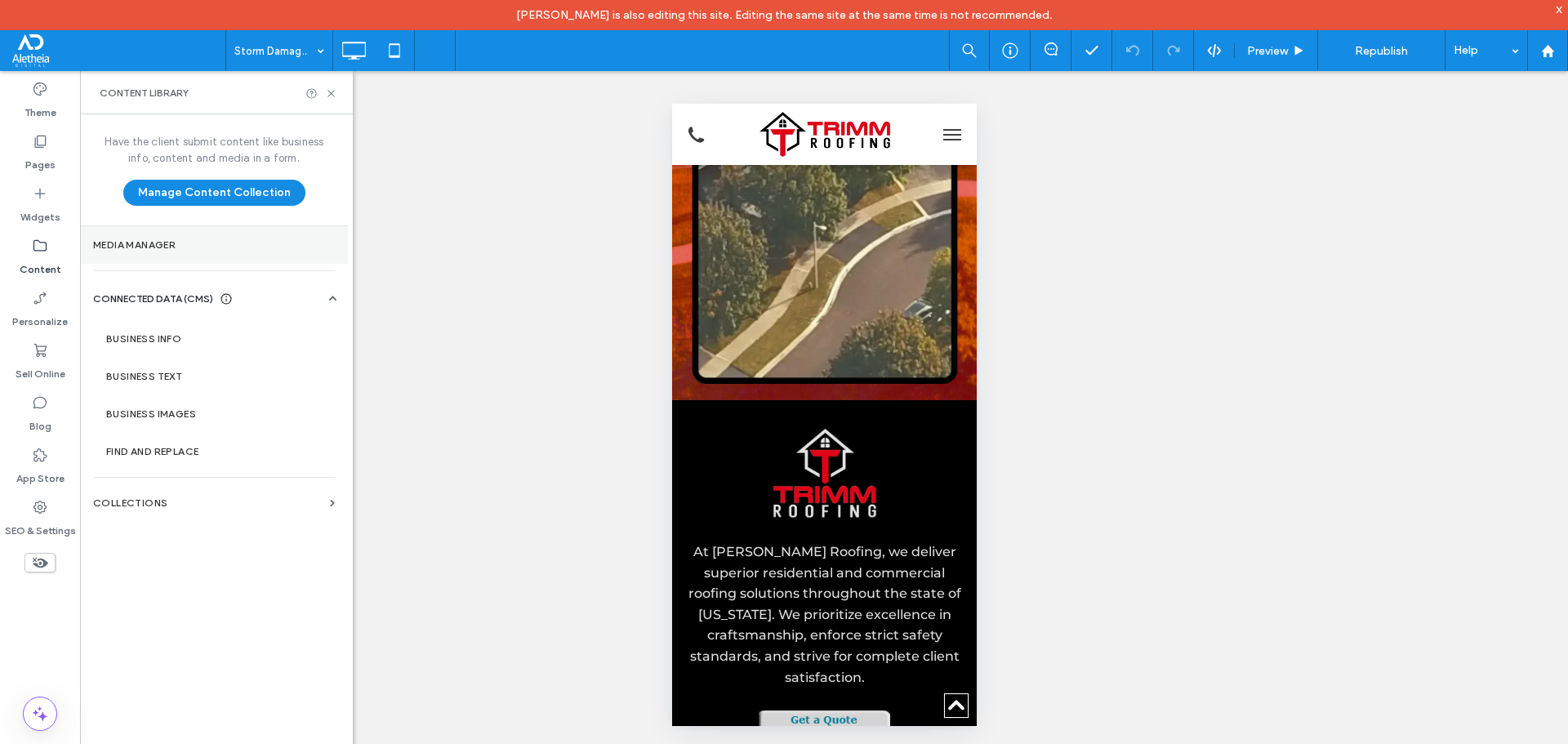
click at [138, 244] on label "Media Manager" at bounding box center [214, 245] width 241 height 11
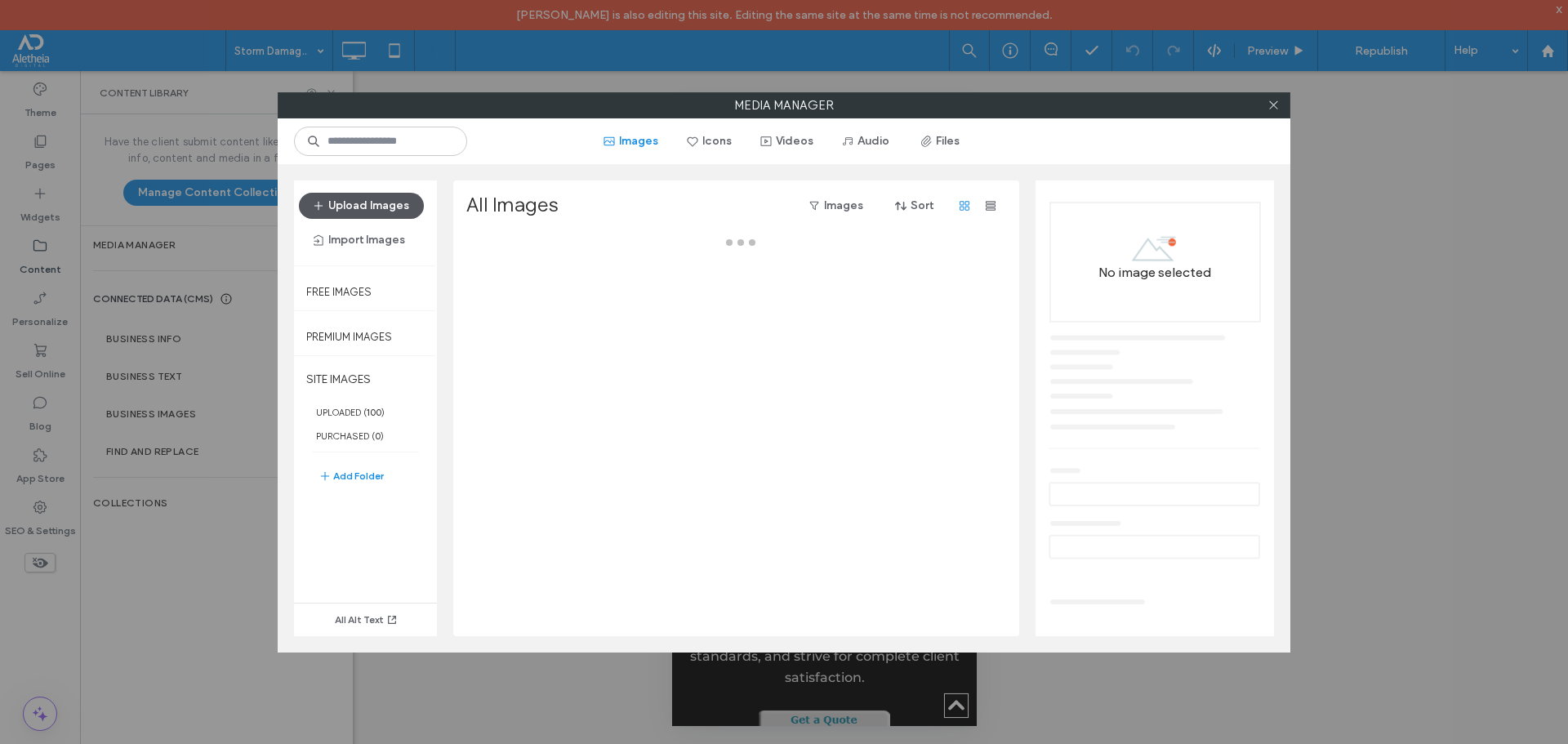
click at [349, 194] on button "Upload Images" at bounding box center [361, 205] width 125 height 26
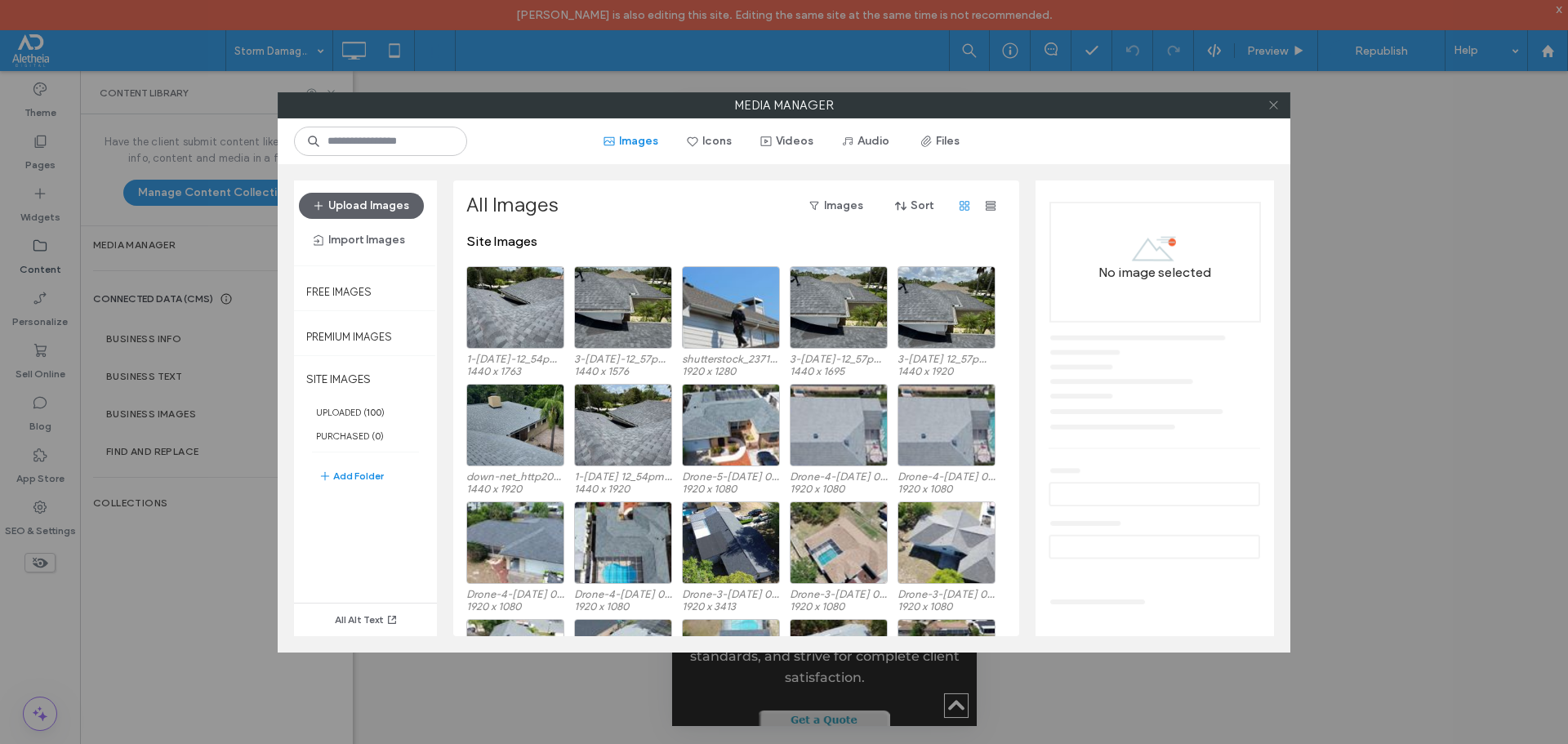
click at [1273, 100] on icon at bounding box center [1273, 104] width 12 height 12
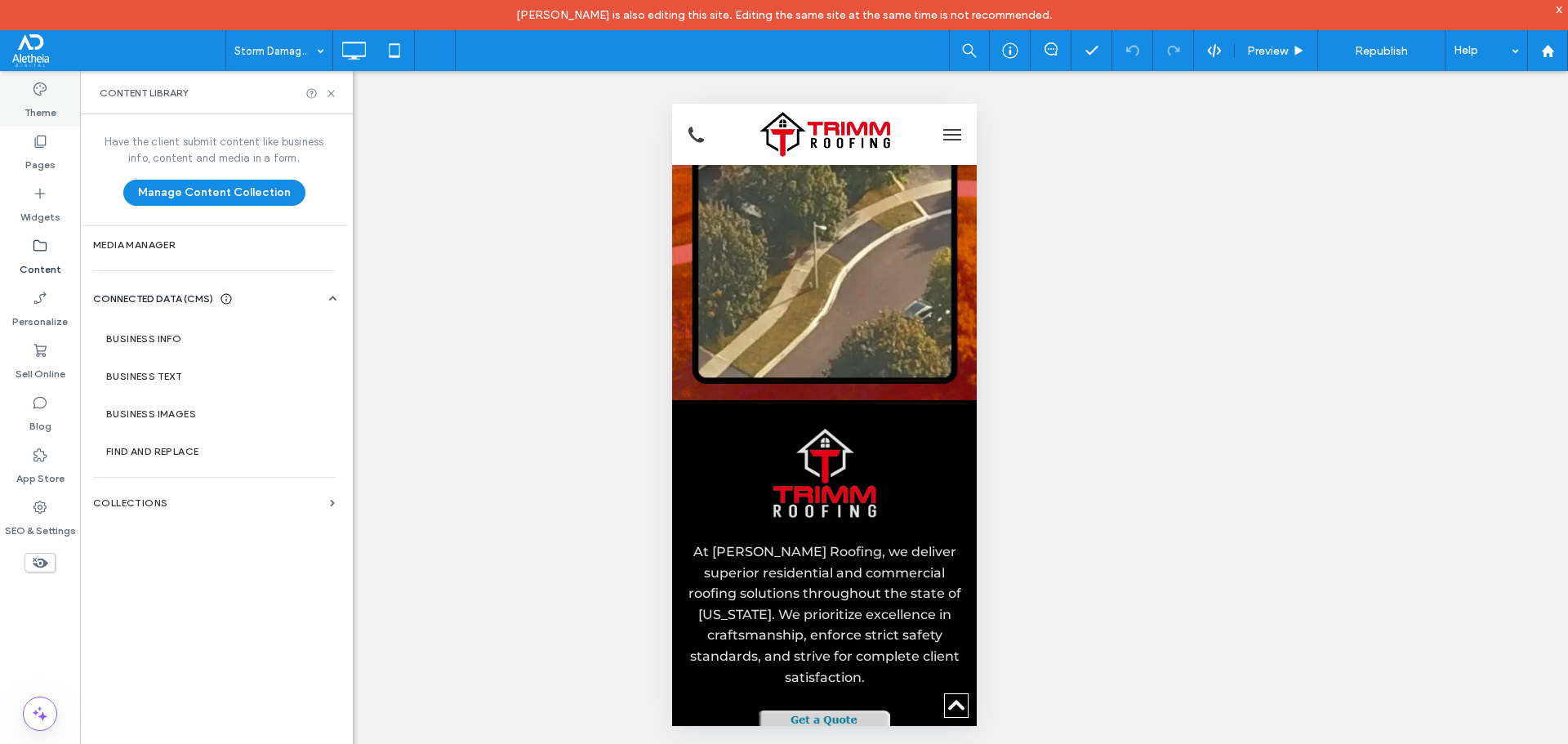
click at [44, 110] on label "Theme" at bounding box center [40, 108] width 31 height 23
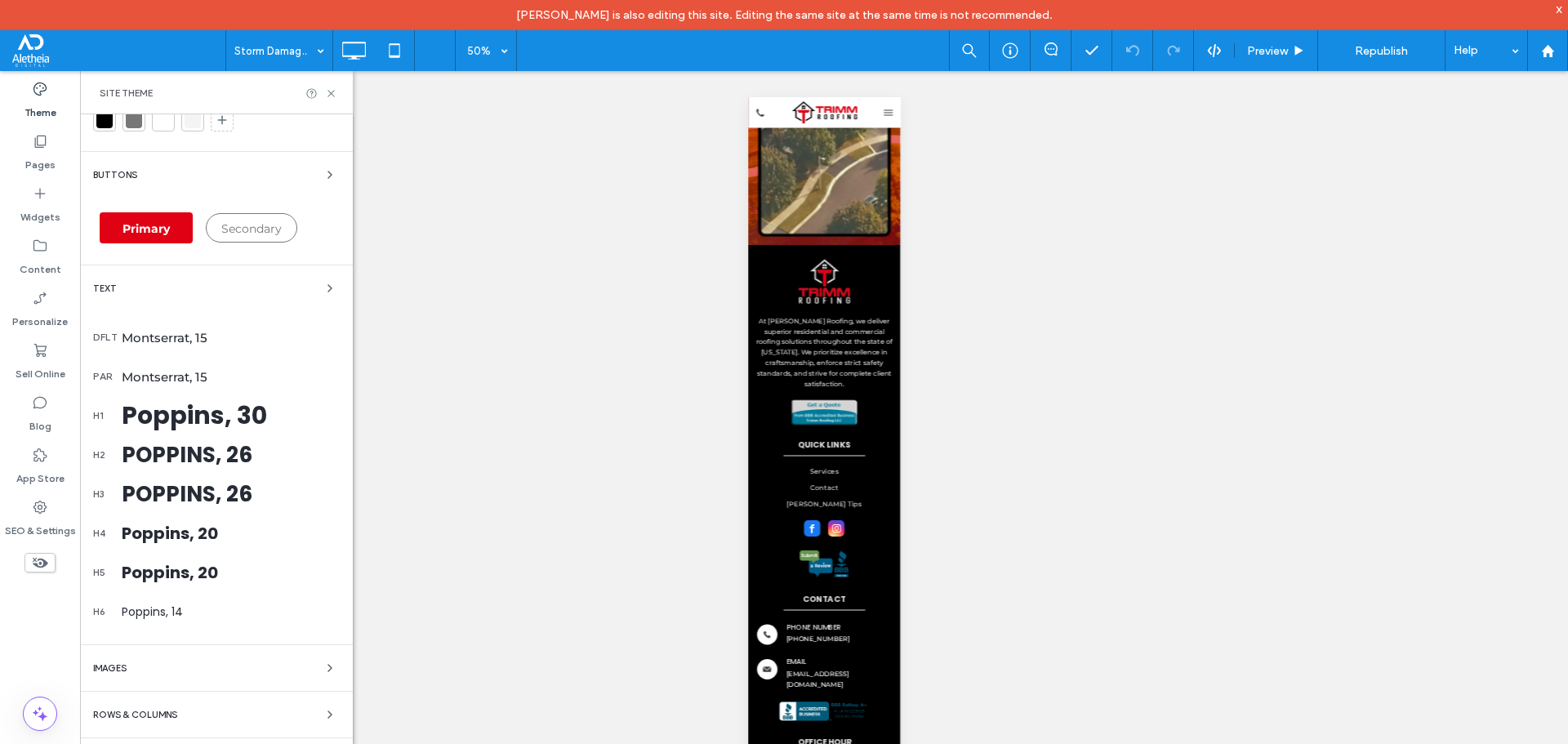
scroll to position [0, 0]
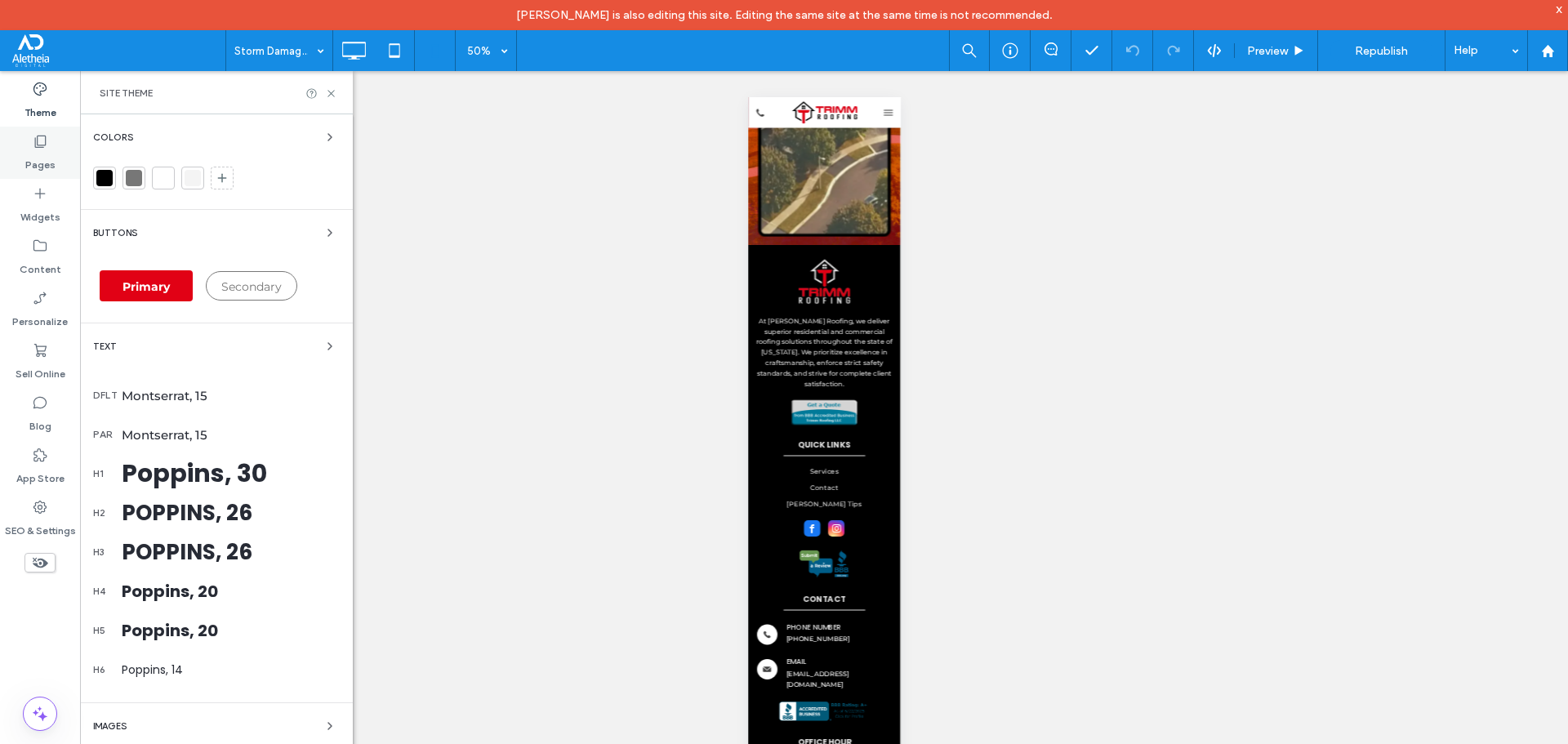
click at [59, 149] on div "Pages" at bounding box center [40, 152] width 80 height 53
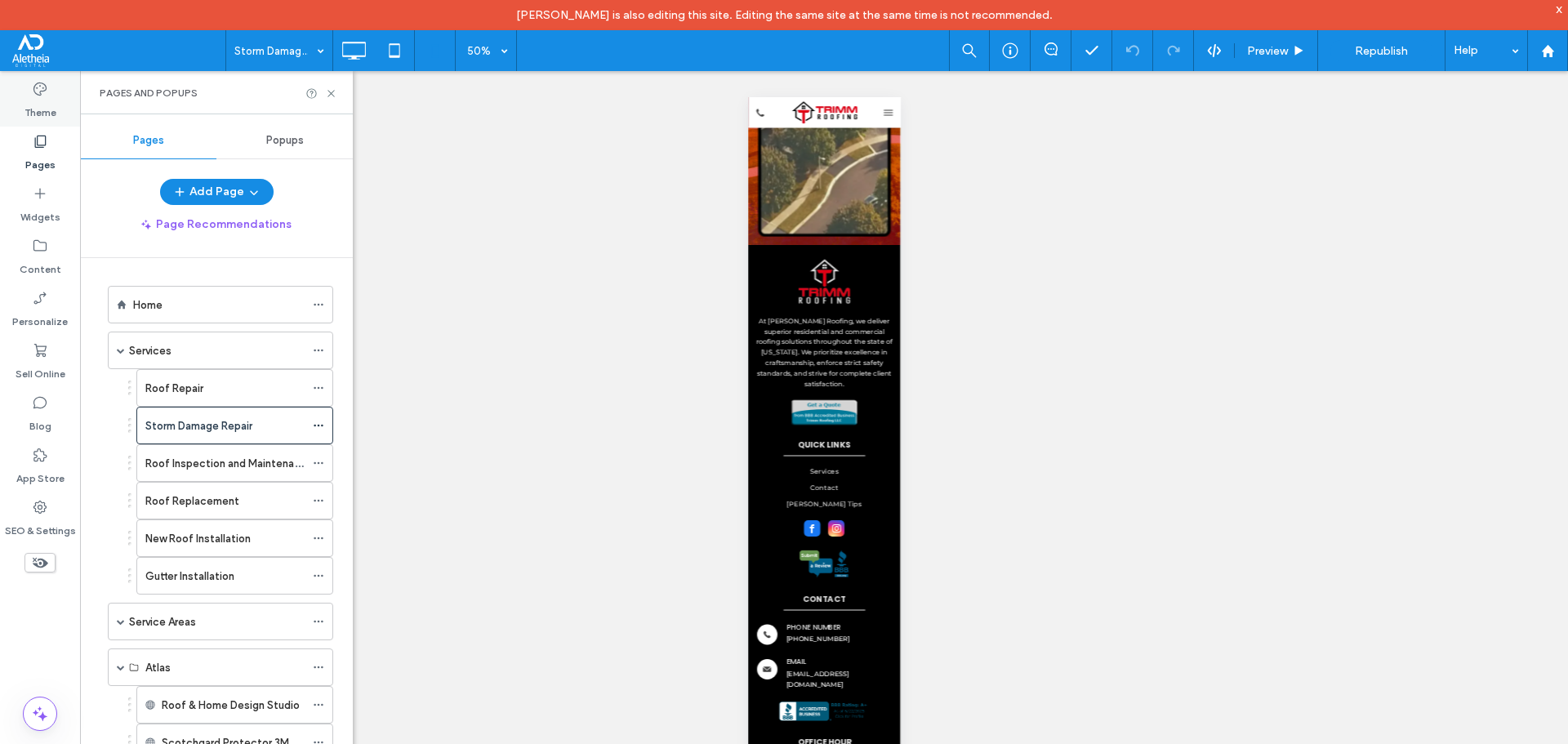
click at [47, 112] on label "Theme" at bounding box center [40, 108] width 31 height 23
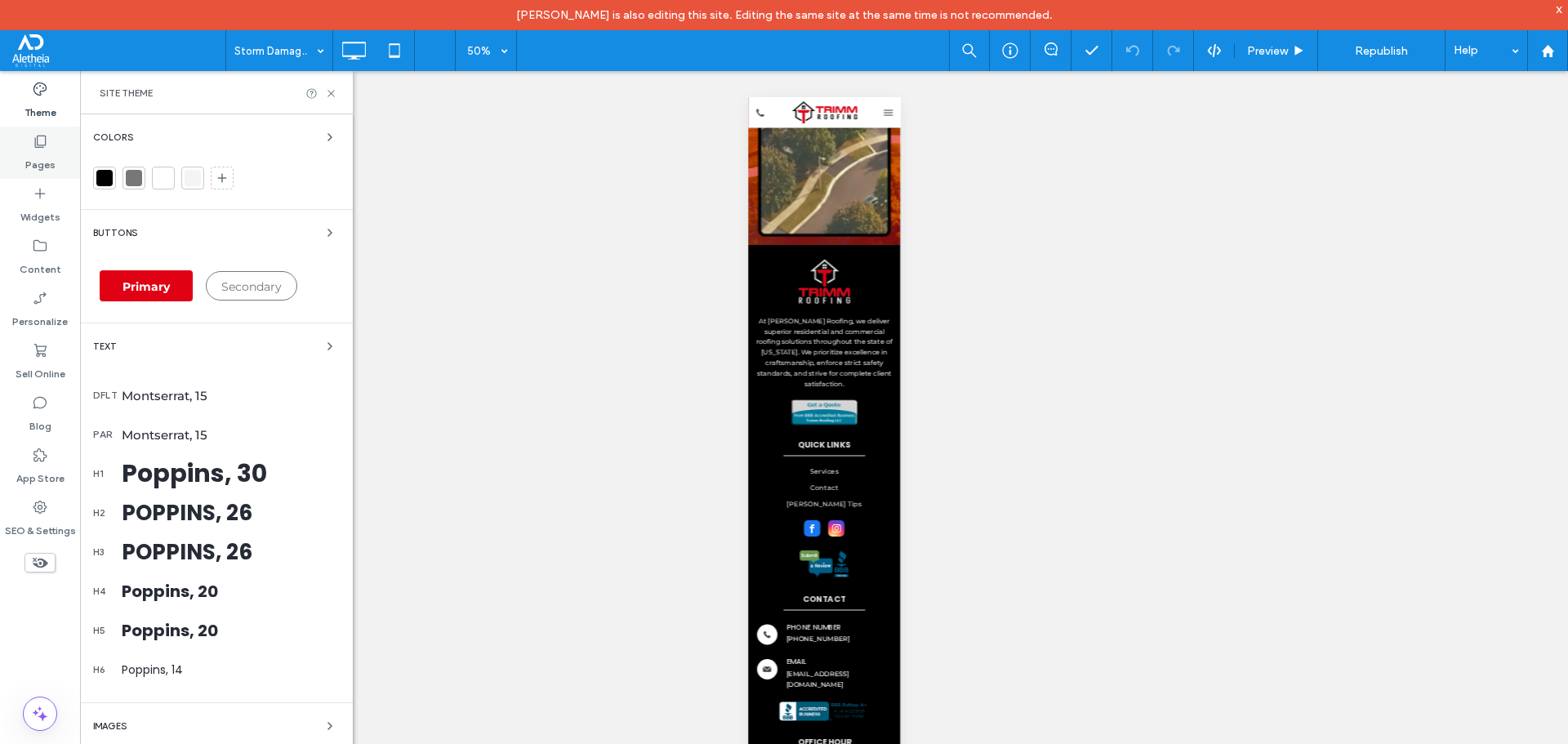
click at [32, 165] on label "Pages" at bounding box center [40, 161] width 31 height 23
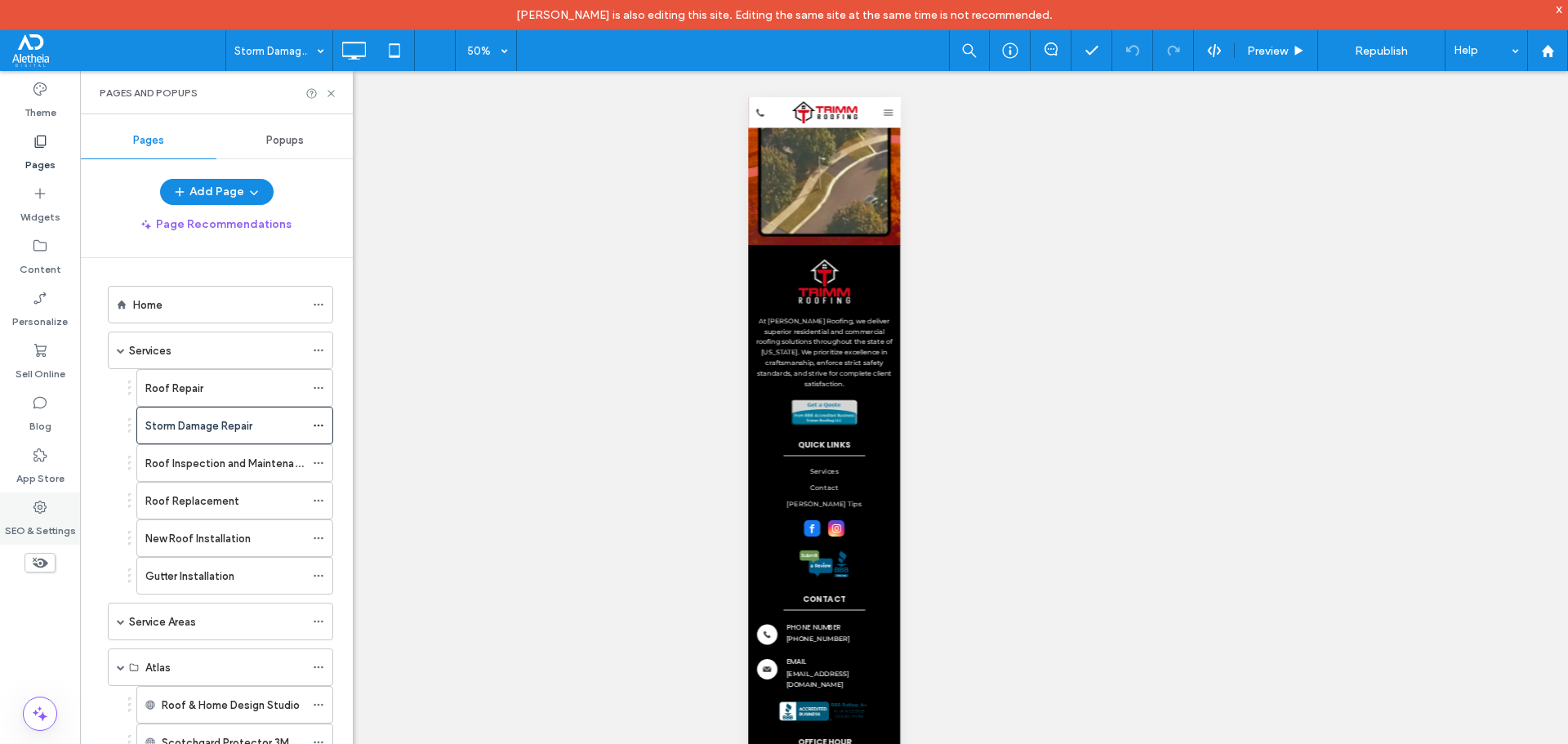
click at [34, 506] on use at bounding box center [40, 506] width 13 height 13
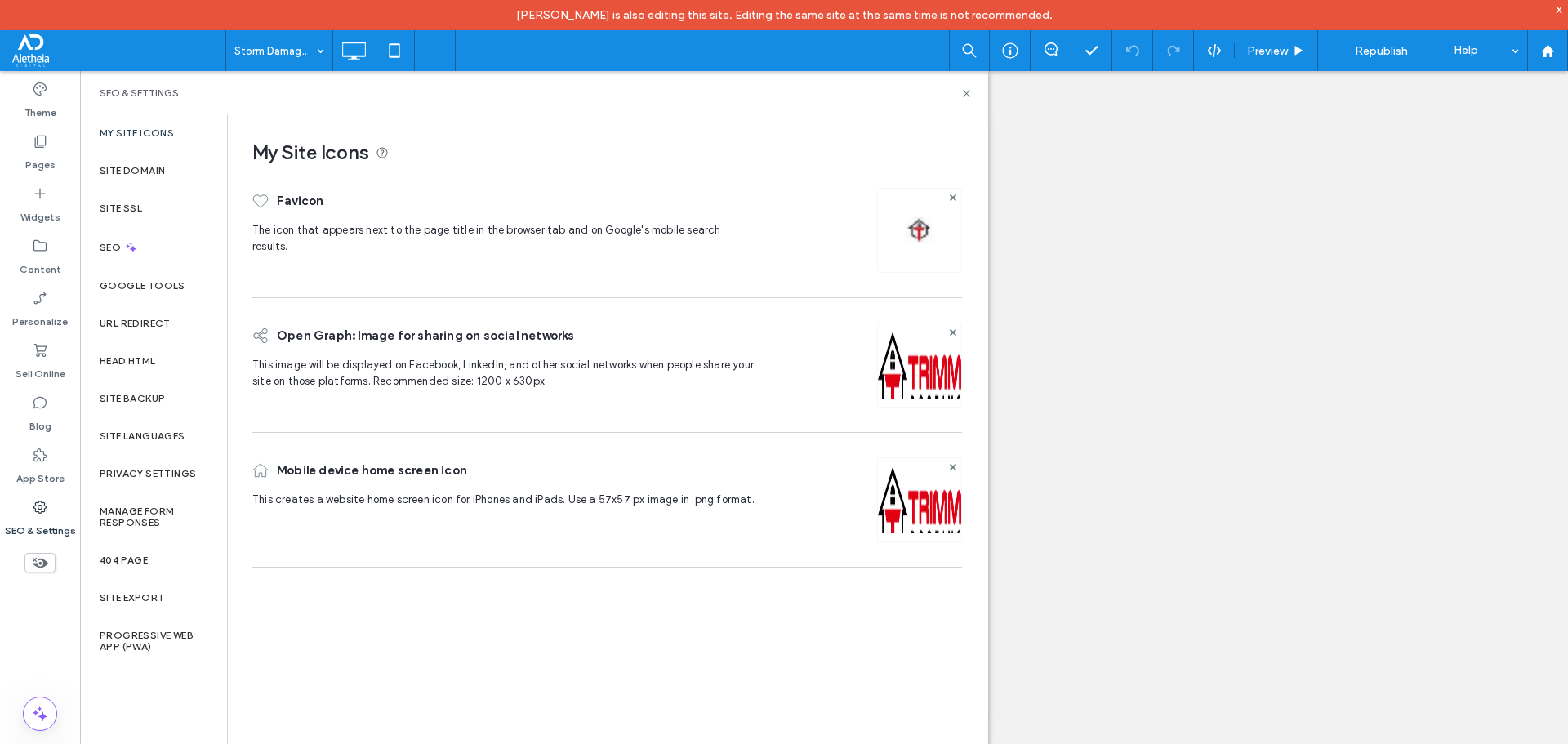
click at [913, 226] on img at bounding box center [919, 230] width 26 height 26
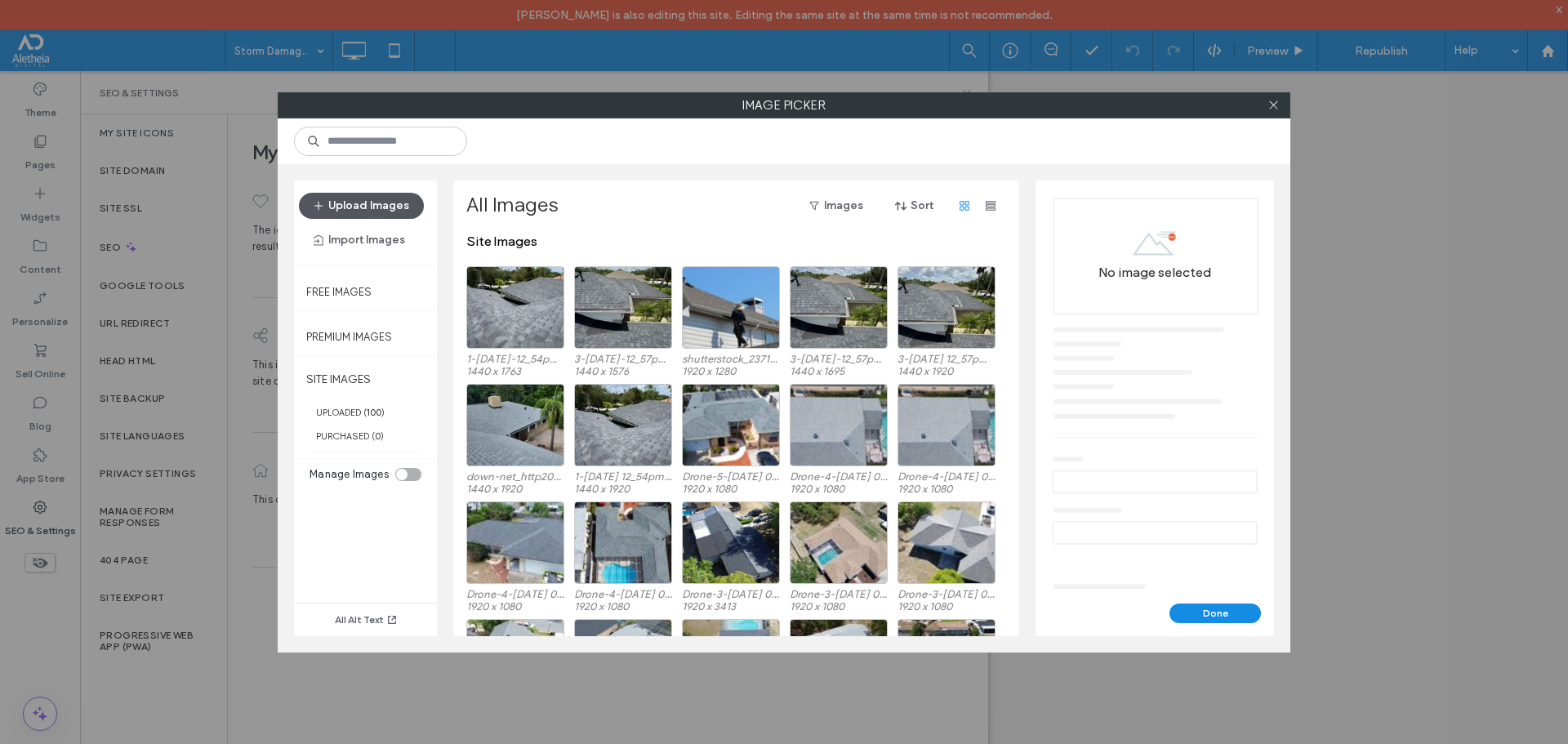
click at [361, 199] on button "Upload Images" at bounding box center [361, 205] width 125 height 26
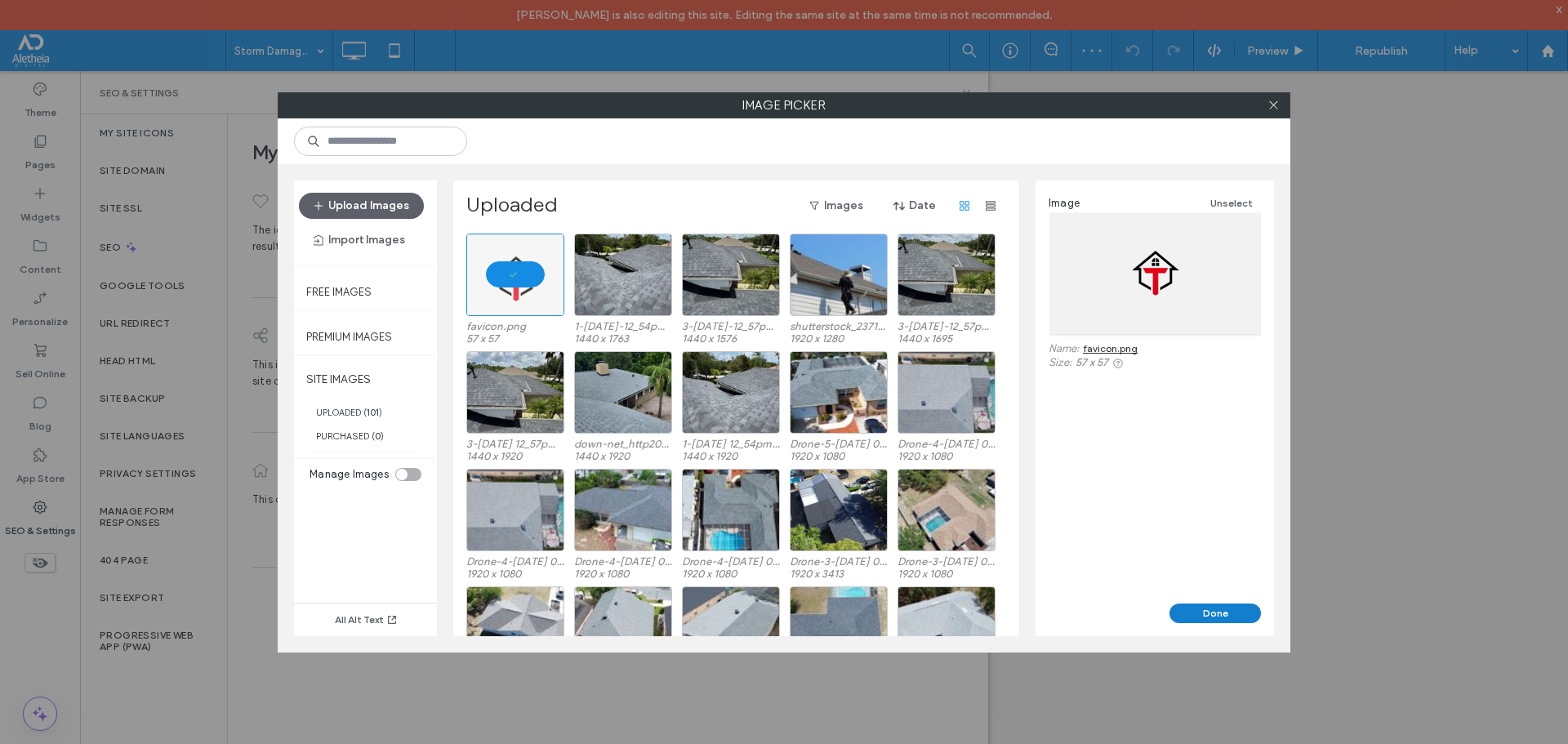
click at [1228, 612] on button "Done" at bounding box center [1215, 613] width 92 height 19
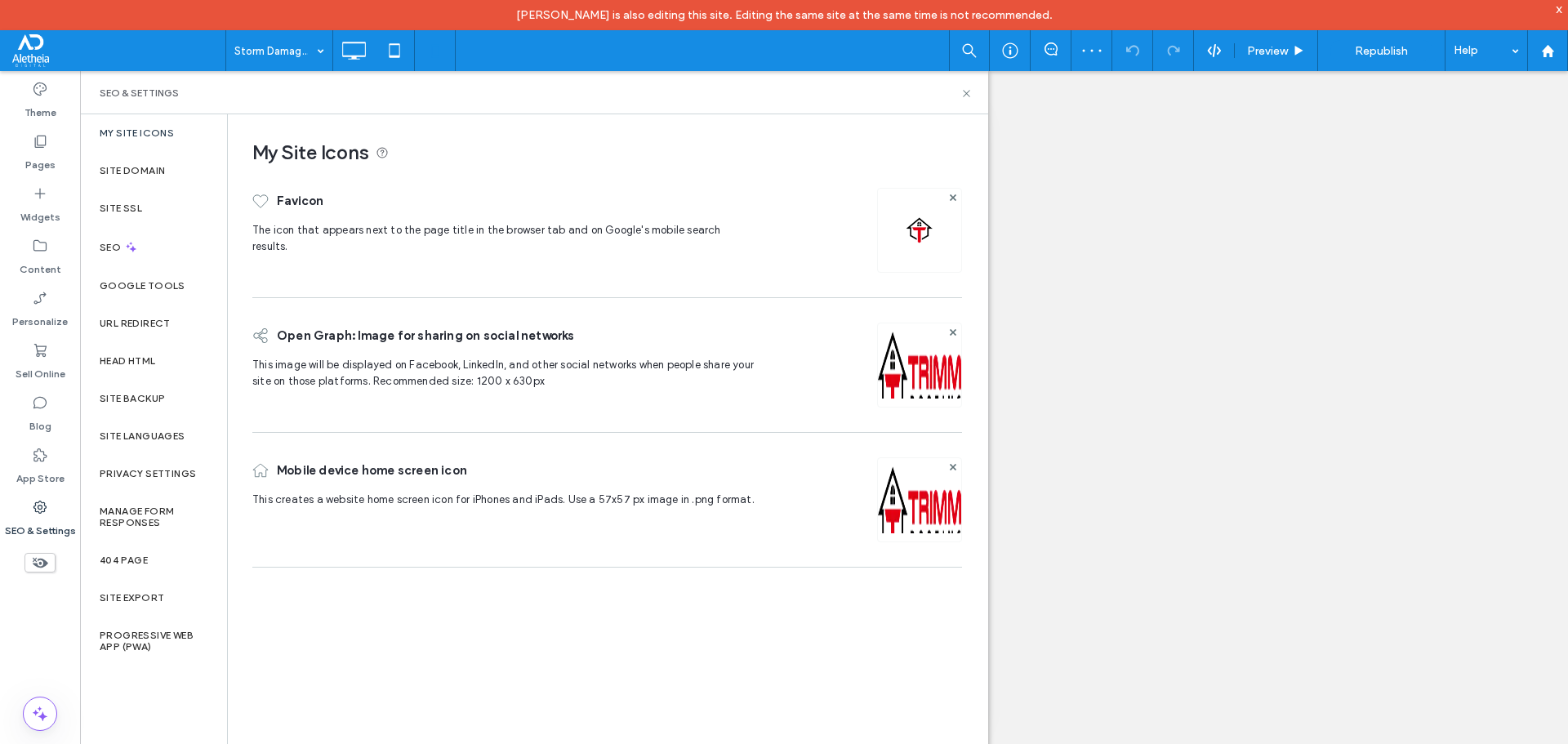
click at [815, 669] on div "My Site Icons Favicon The icon that appears next to the page title in the brows…" at bounding box center [606, 444] width 759 height 658
click at [904, 494] on img at bounding box center [920, 521] width 83 height 111
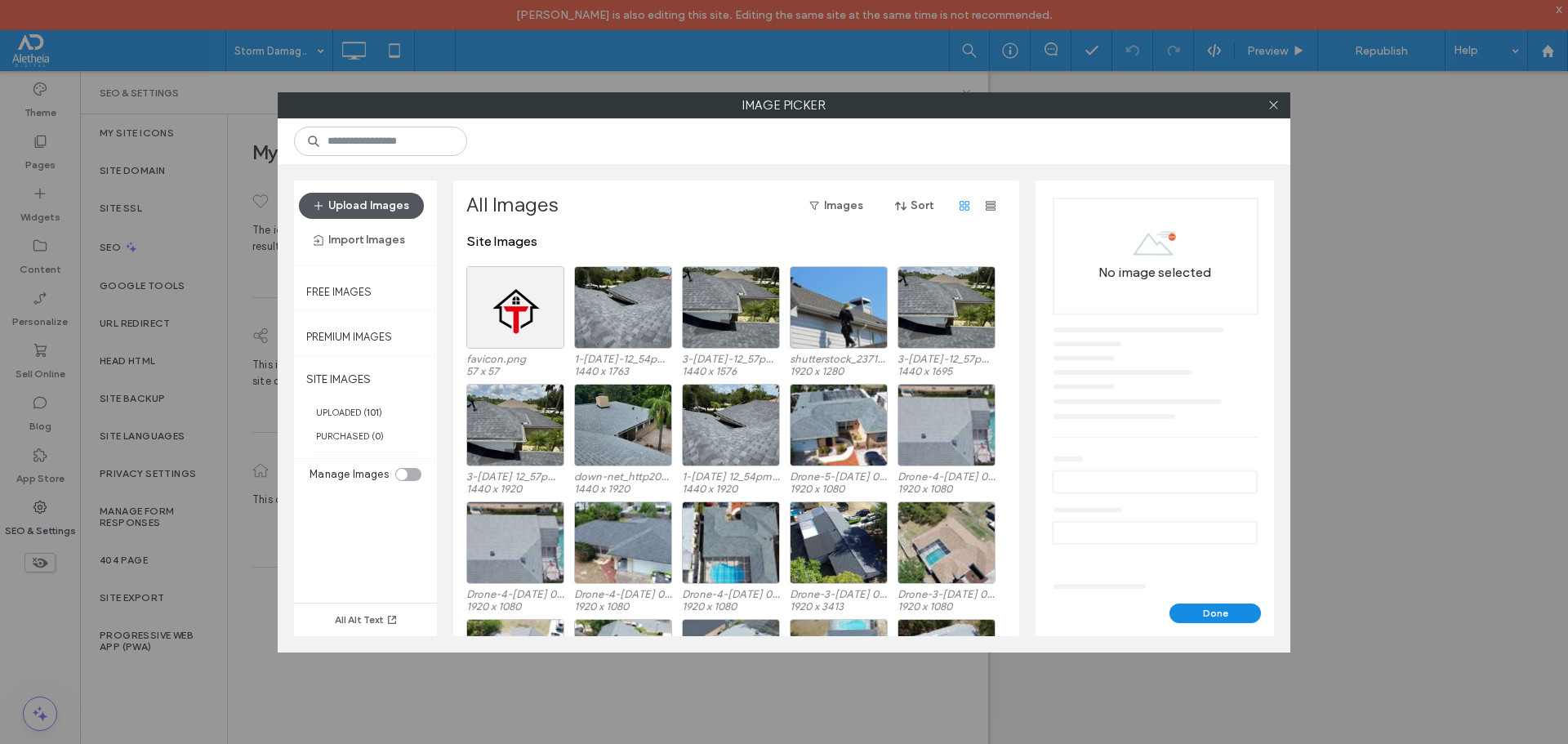
click at [365, 211] on button "Upload Images" at bounding box center [361, 205] width 125 height 26
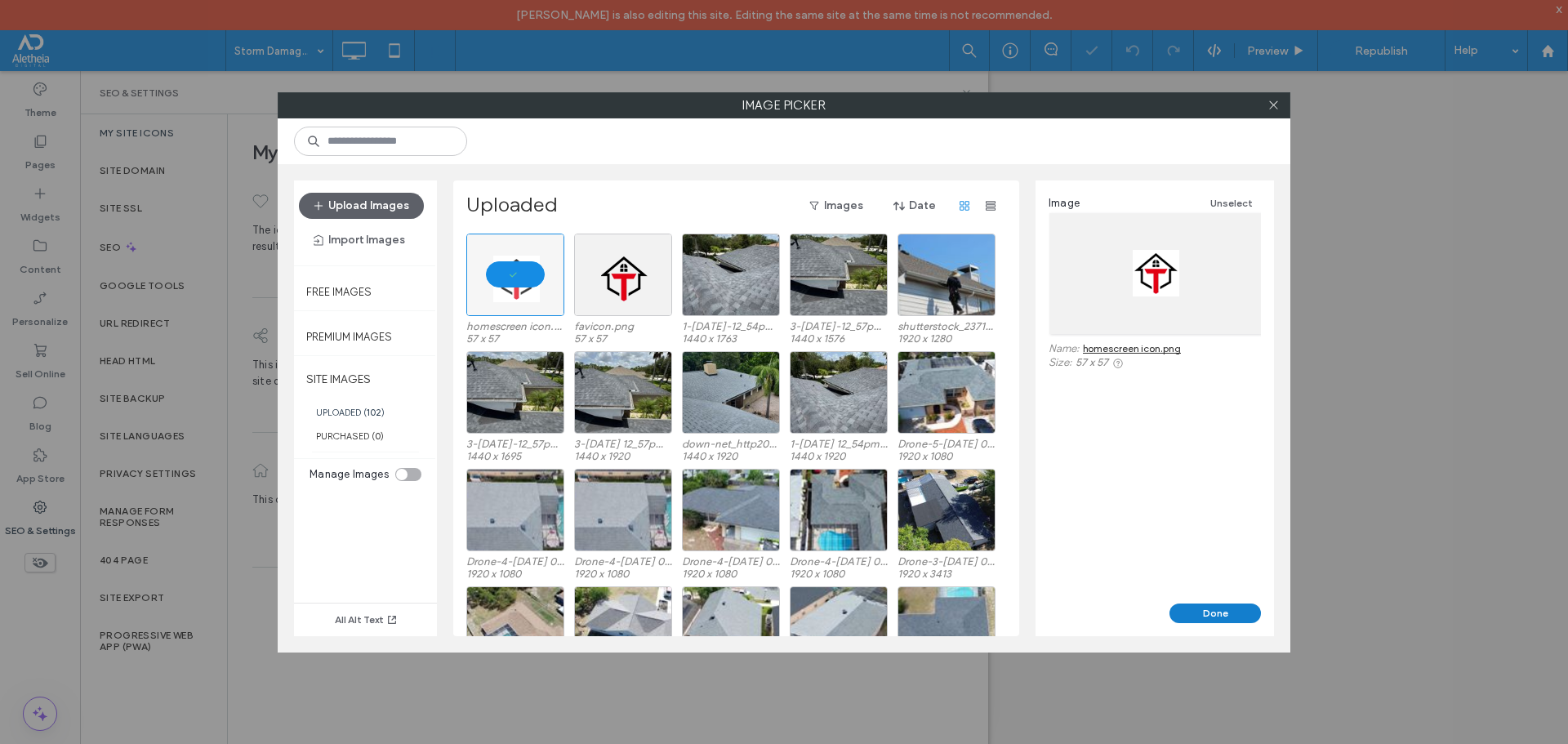
click at [1215, 615] on button "Done" at bounding box center [1215, 613] width 92 height 19
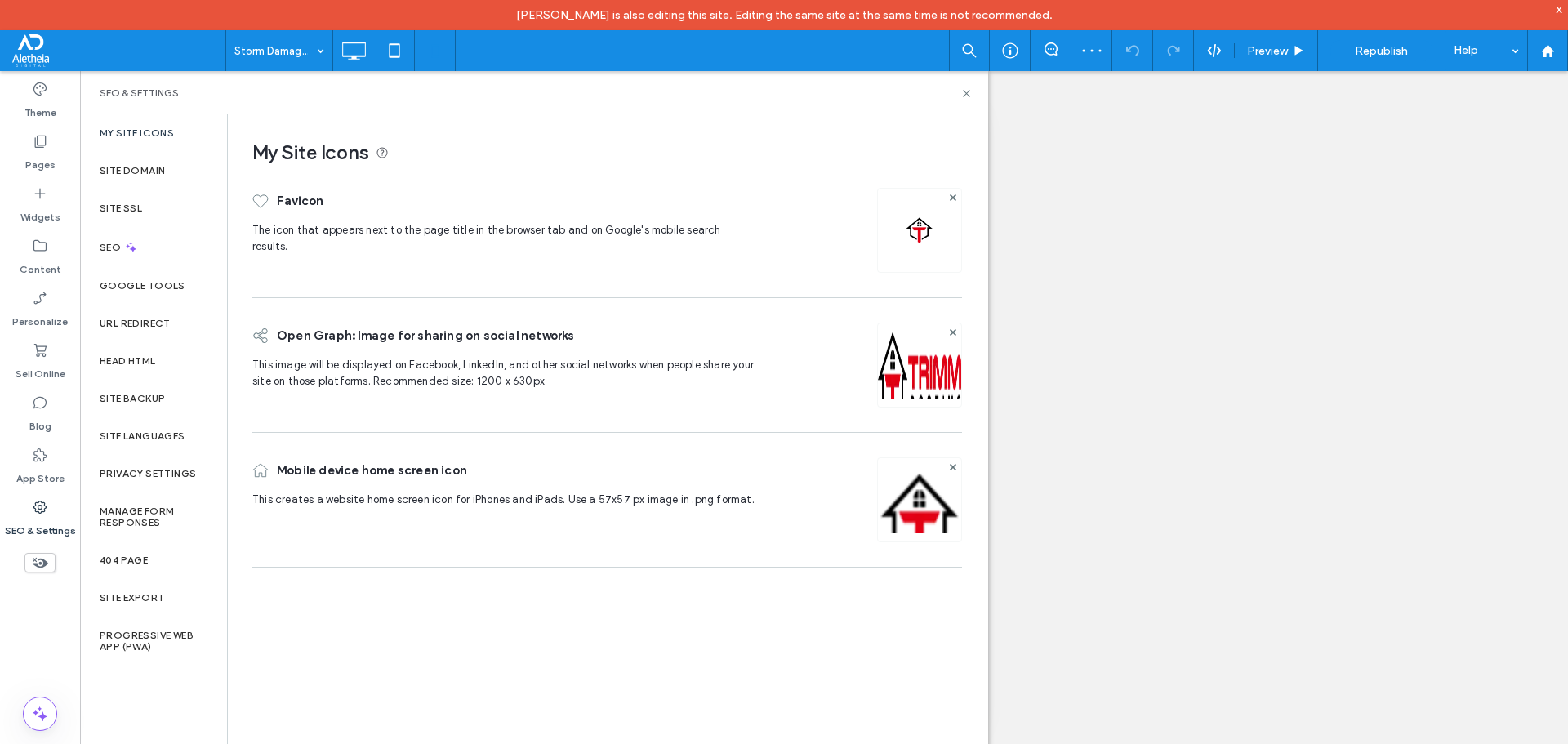
click at [696, 624] on div "My Site Icons Favicon The icon that appears next to the page title in the brows…" at bounding box center [606, 444] width 759 height 658
click at [912, 388] on img at bounding box center [920, 387] width 83 height 111
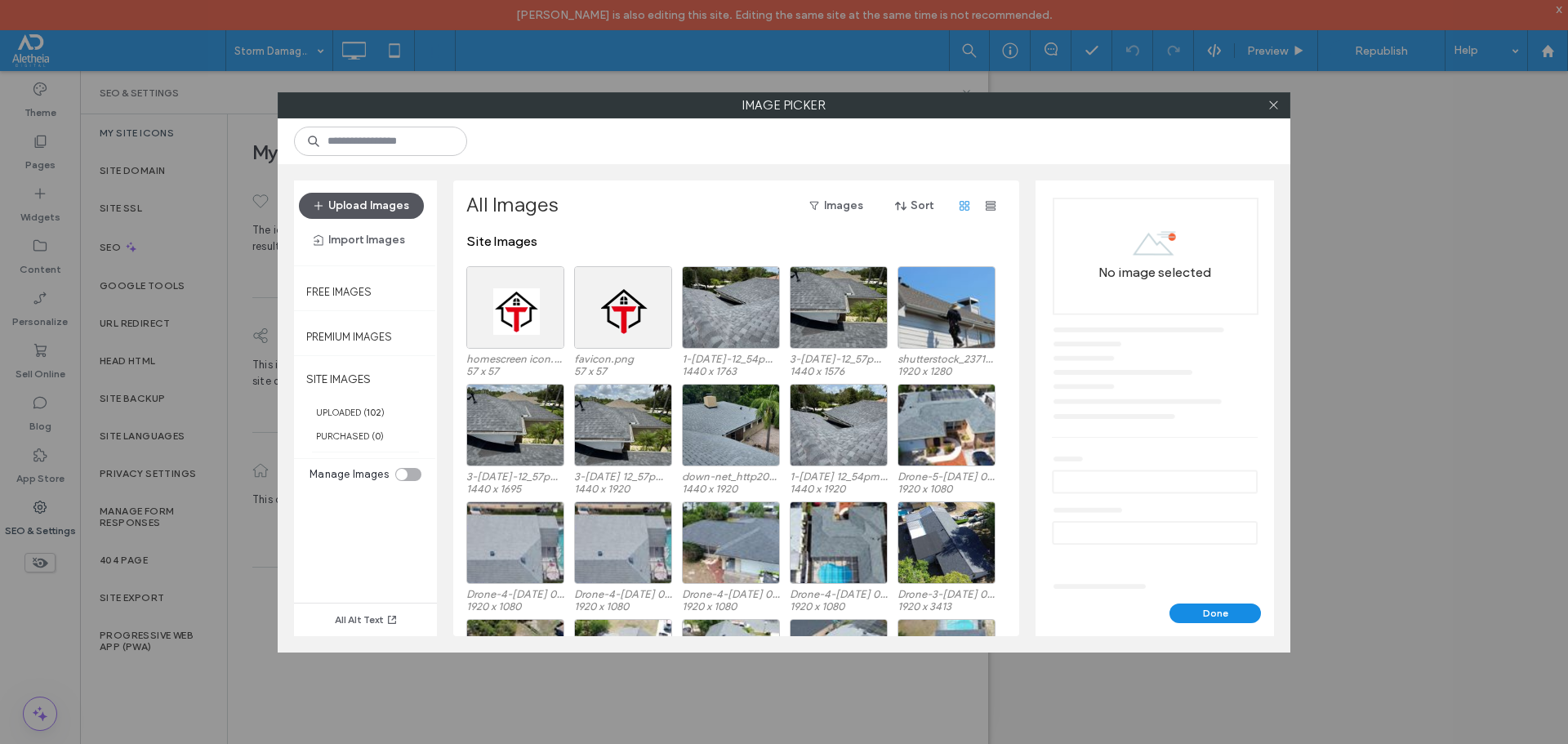
click at [360, 196] on button "Upload Images" at bounding box center [361, 205] width 125 height 26
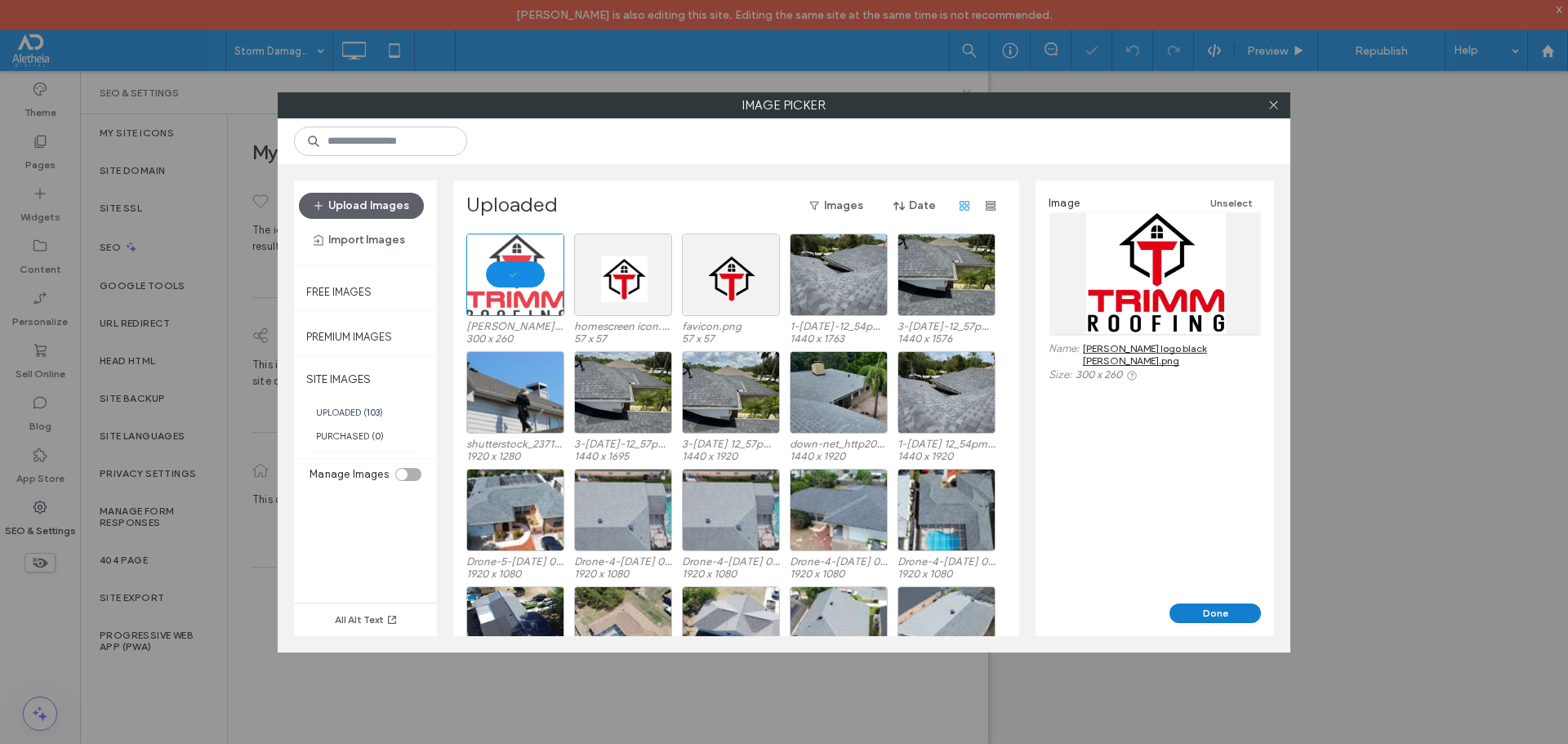
click at [1227, 605] on button "Done" at bounding box center [1215, 613] width 92 height 19
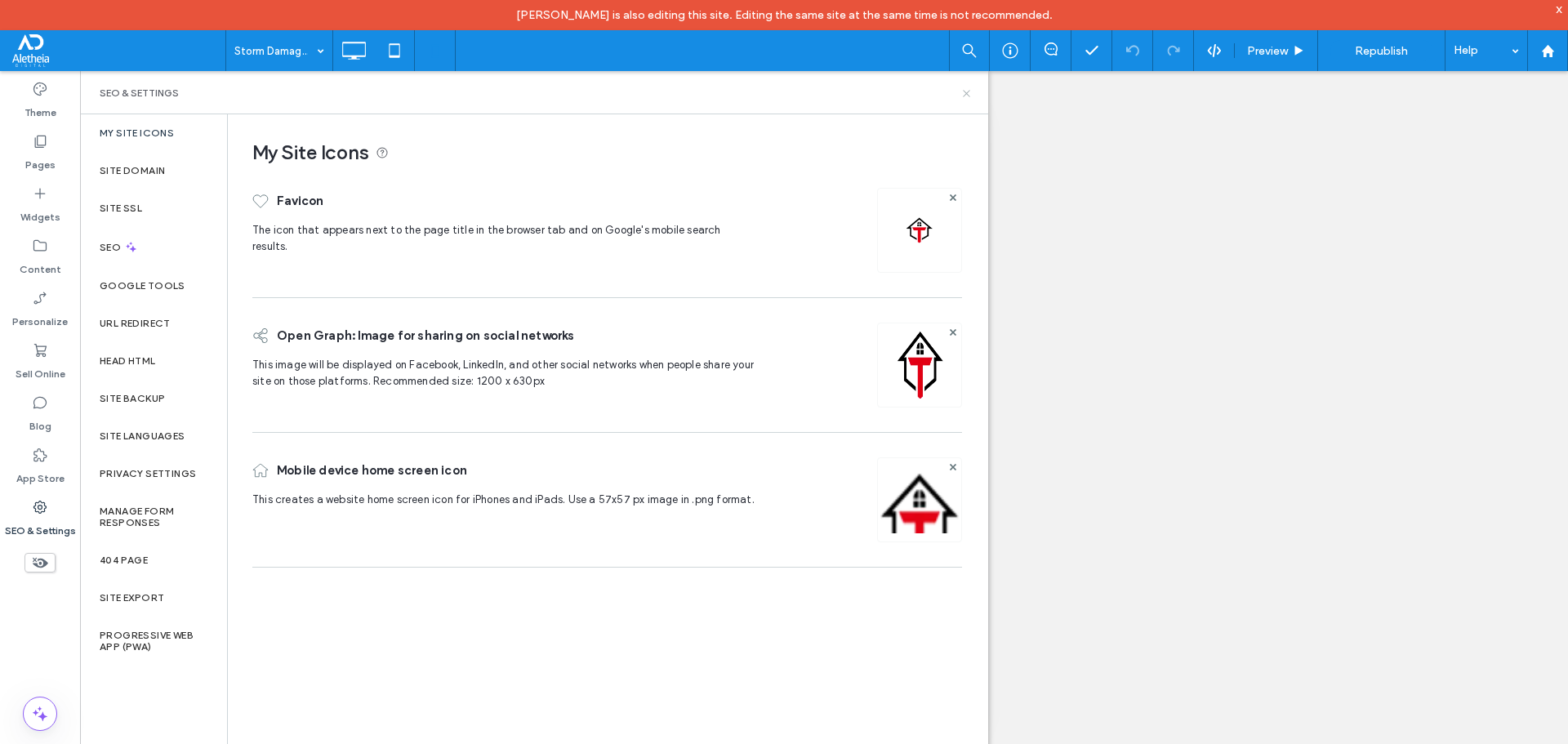
click at [966, 88] on icon at bounding box center [966, 93] width 12 height 12
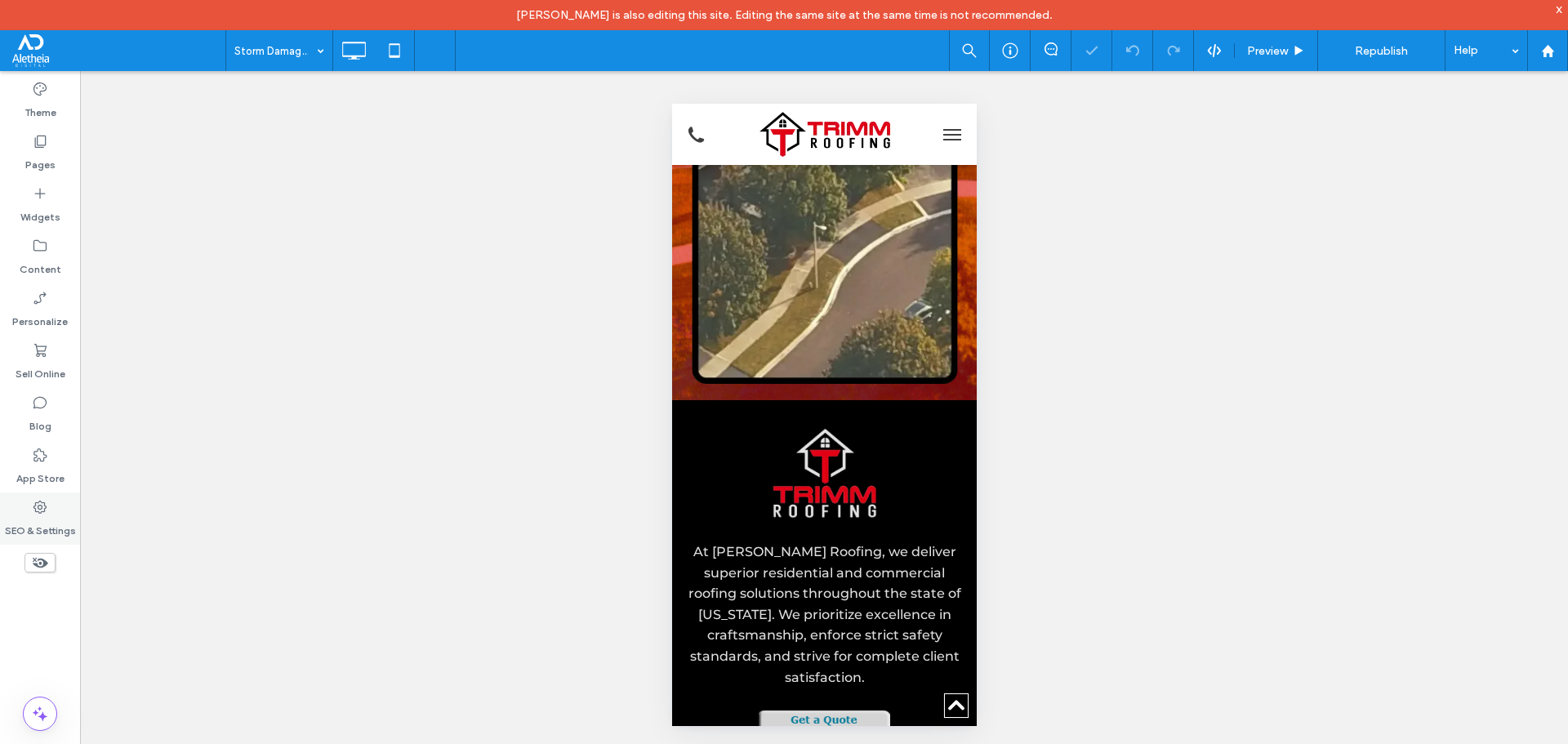
click at [43, 516] on label "SEO & Settings" at bounding box center [40, 526] width 71 height 23
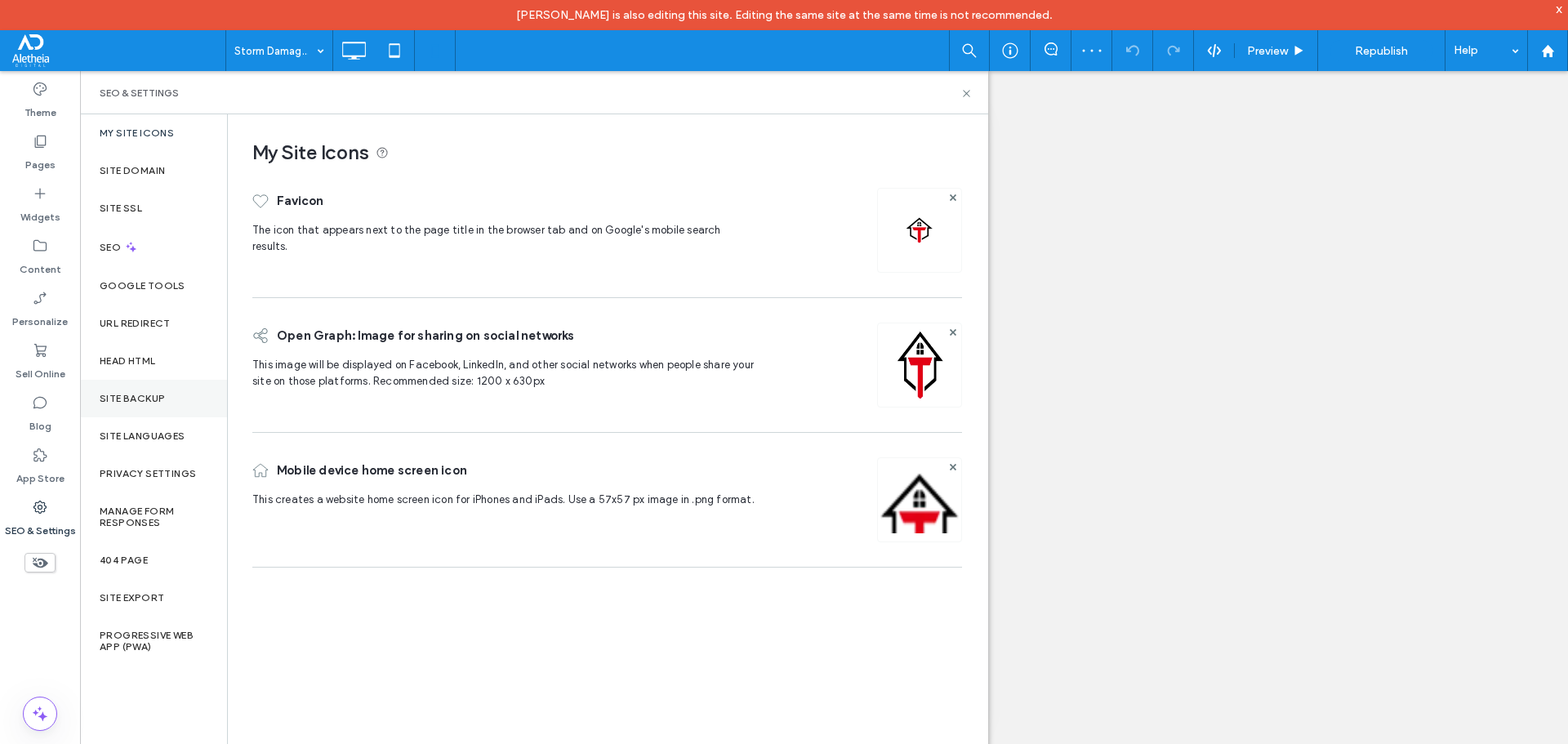
click at [178, 387] on div "Site Backup" at bounding box center [153, 398] width 147 height 38
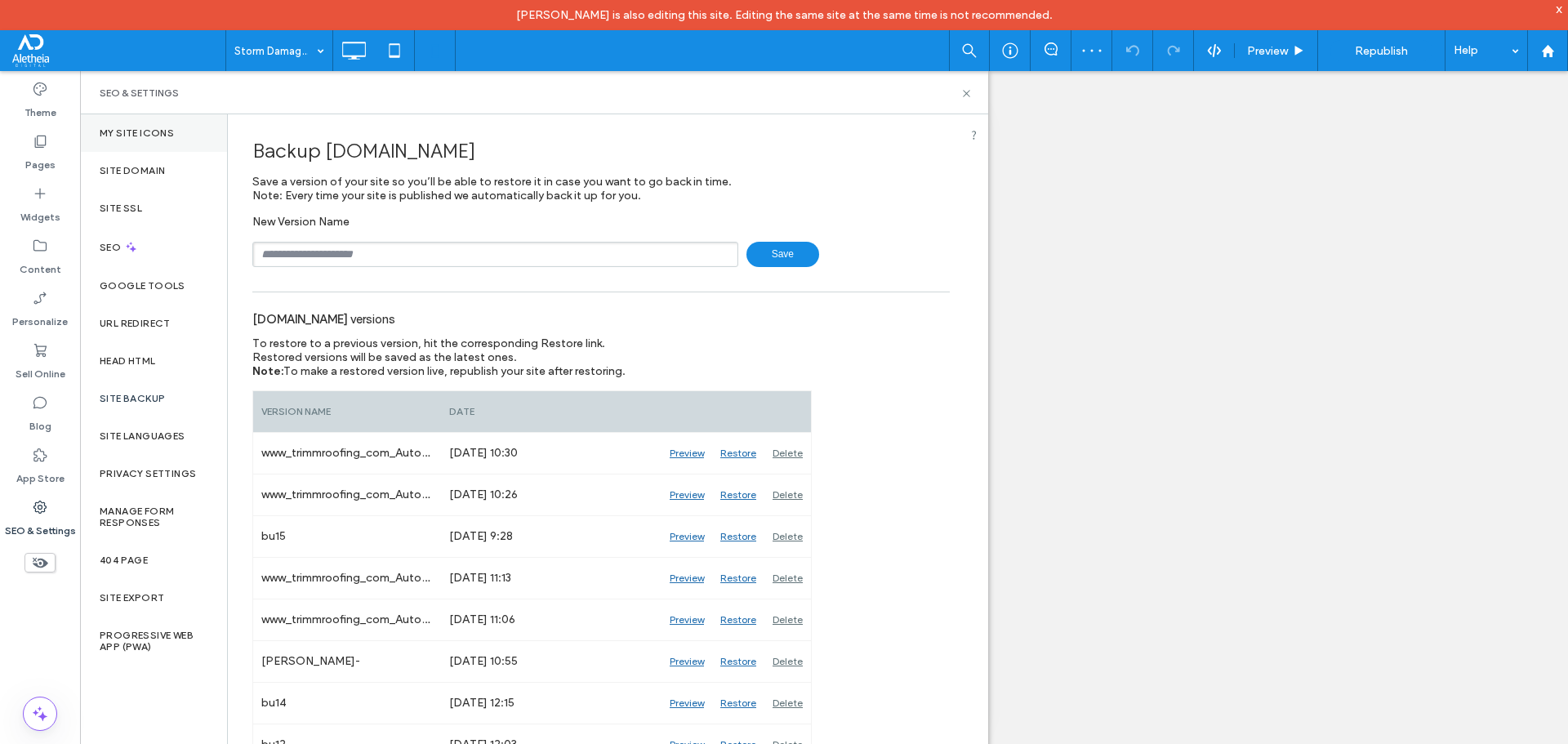
click at [143, 132] on label "My Site Icons" at bounding box center [137, 133] width 74 height 11
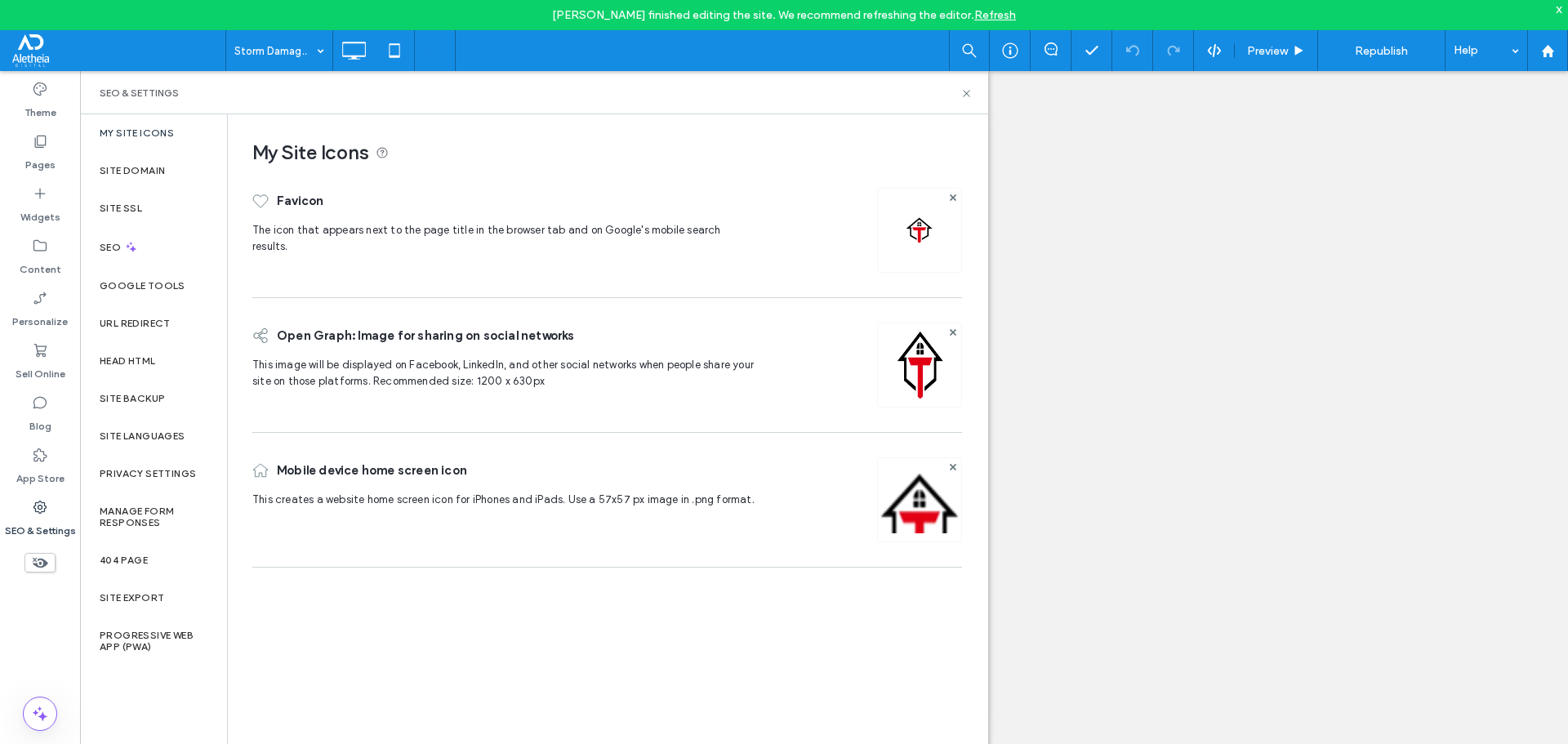
click at [928, 387] on img at bounding box center [920, 387] width 83 height 111
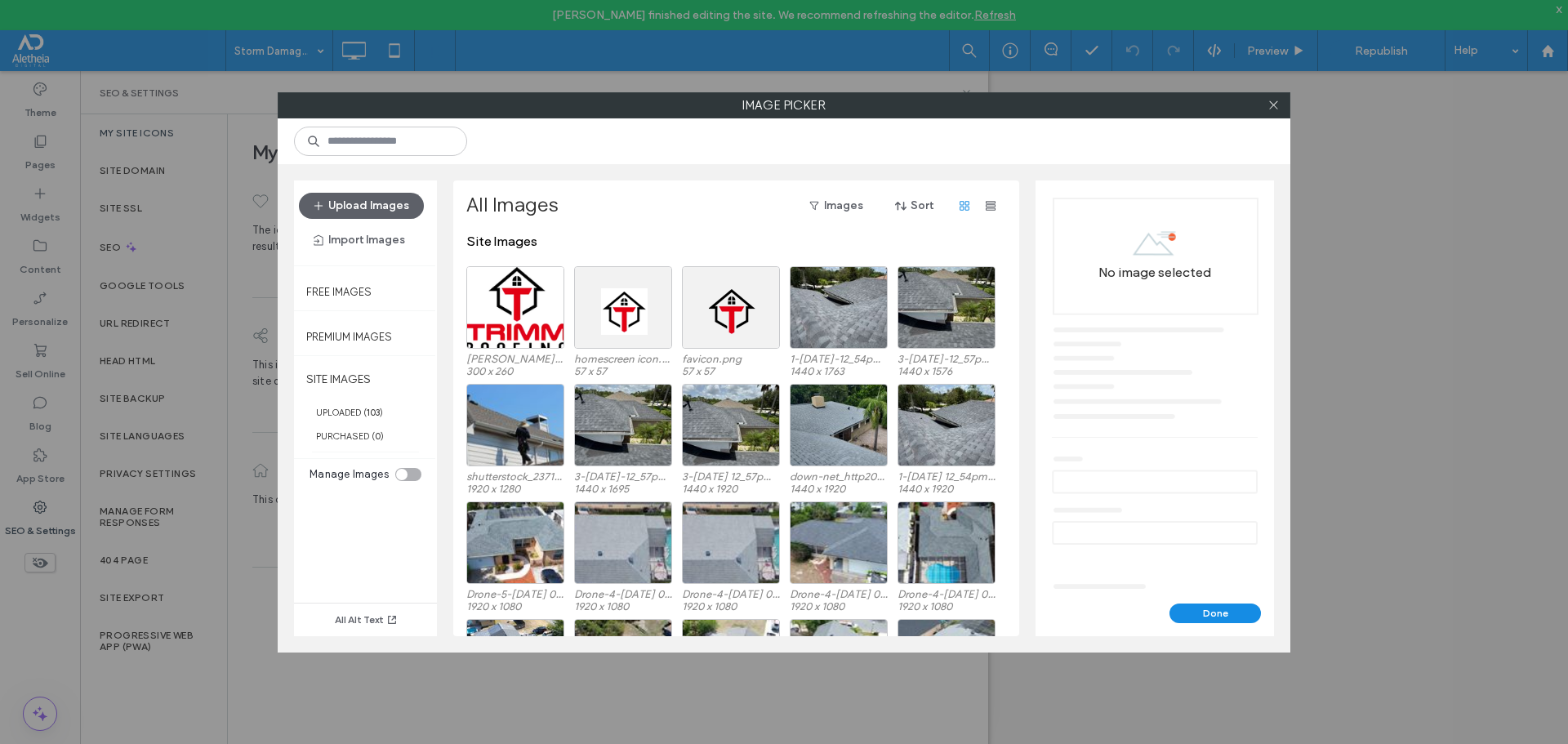
click at [377, 186] on div "Upload Images Import Images" at bounding box center [365, 223] width 143 height 85
click at [374, 201] on button "Upload Images" at bounding box center [361, 205] width 125 height 26
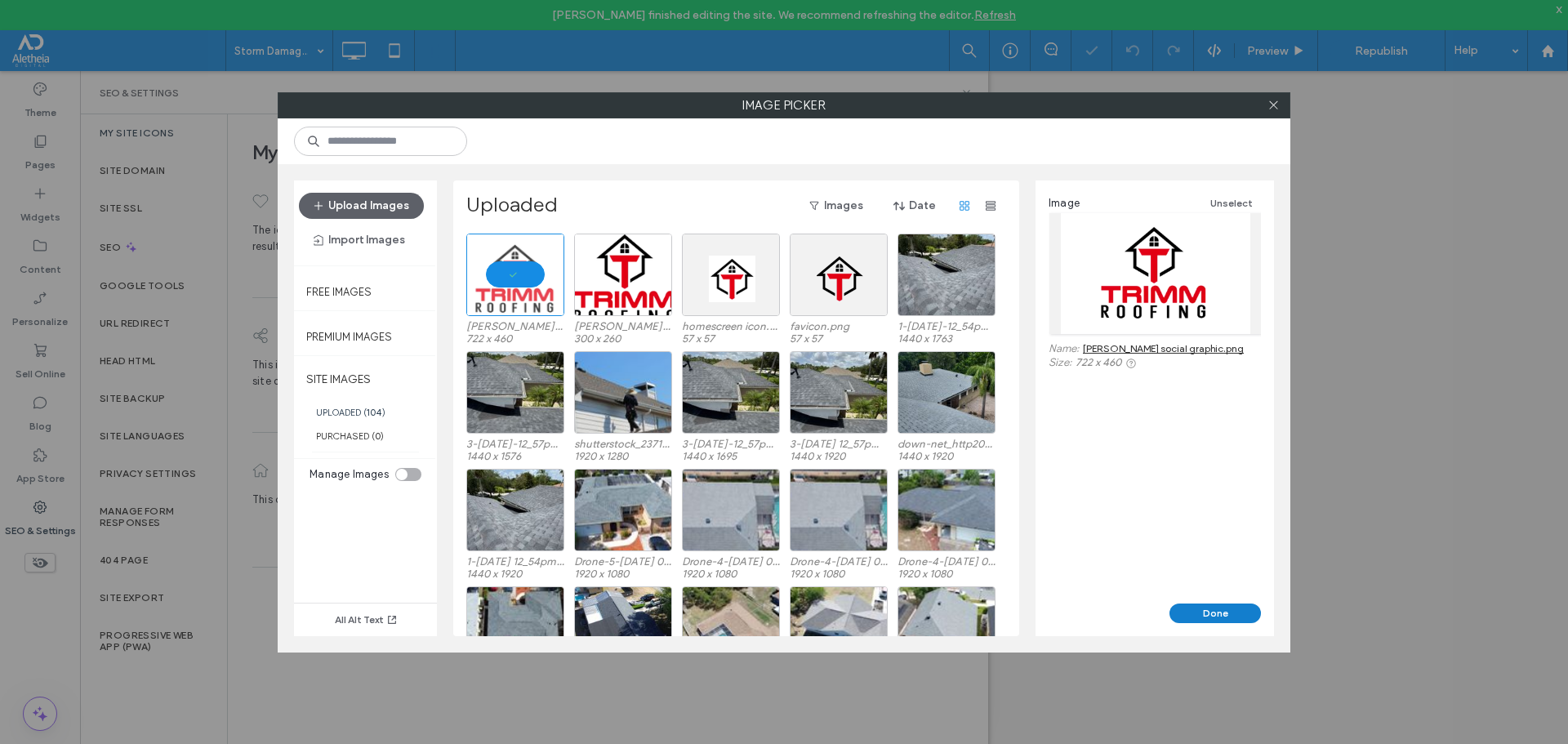
click at [1218, 616] on button "Done" at bounding box center [1215, 613] width 92 height 19
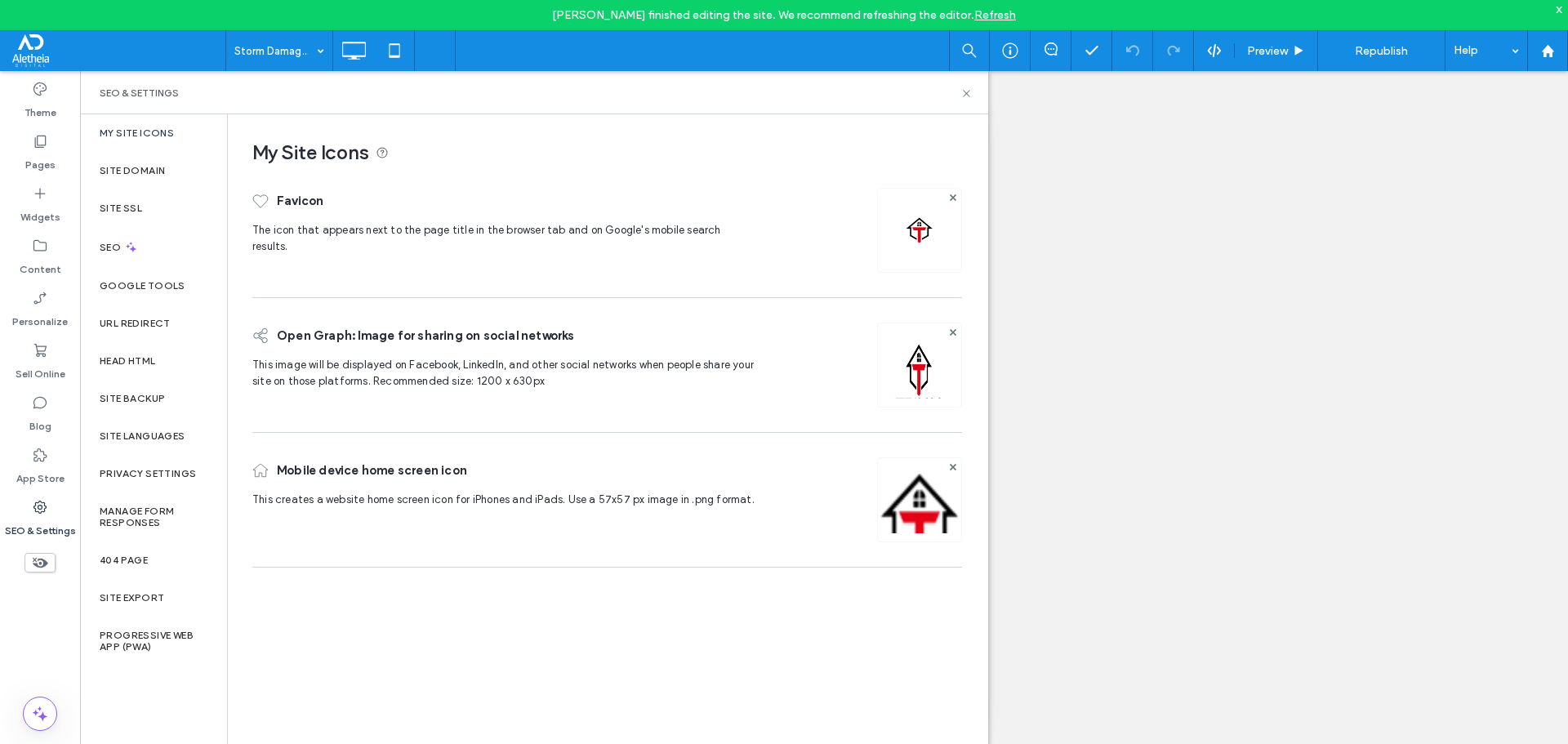
click at [474, 673] on div "My Site Icons Favicon The icon that appears next to the page title in the brows…" at bounding box center [606, 444] width 759 height 658
drag, startPoint x: 450, startPoint y: 716, endPoint x: 437, endPoint y: 710, distance: 14.3
click at [450, 716] on div "My Site Icons Favicon The icon that appears next to the page title in the brows…" at bounding box center [606, 444] width 759 height 658
click at [961, 94] on icon at bounding box center [966, 93] width 12 height 12
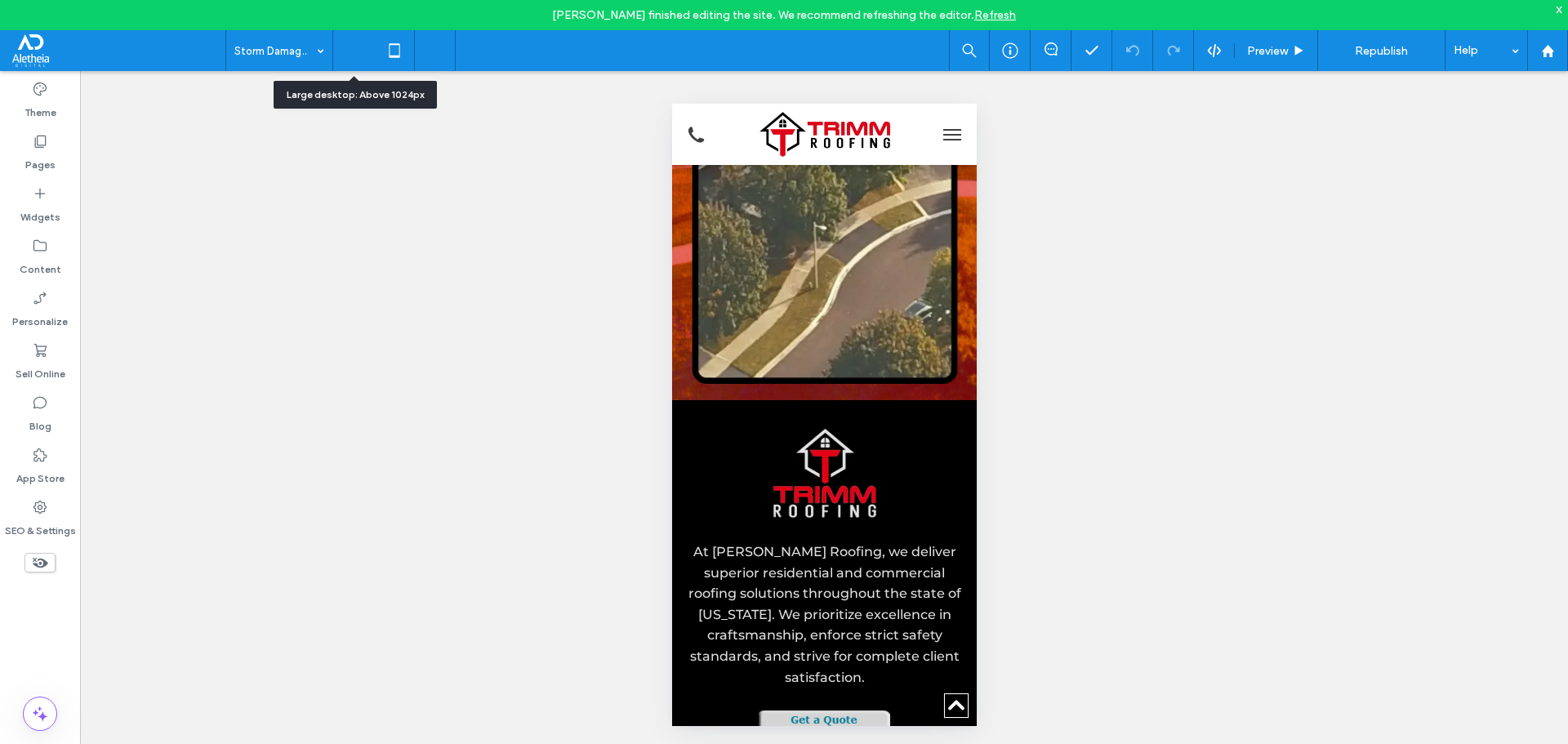
click at [358, 46] on icon at bounding box center [353, 50] width 32 height 32
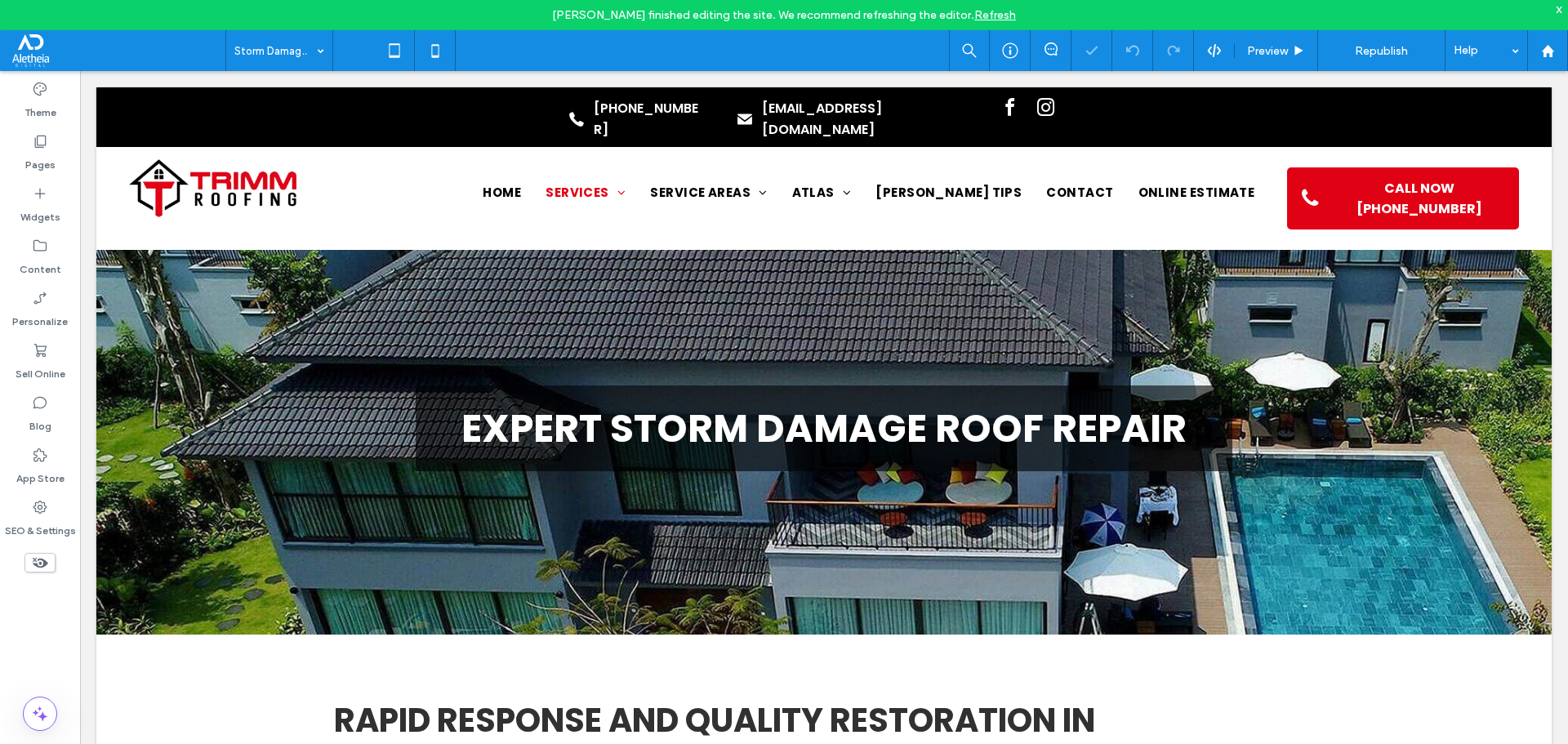
click at [1558, 12] on div "x" at bounding box center [1560, 8] width 7 height 14
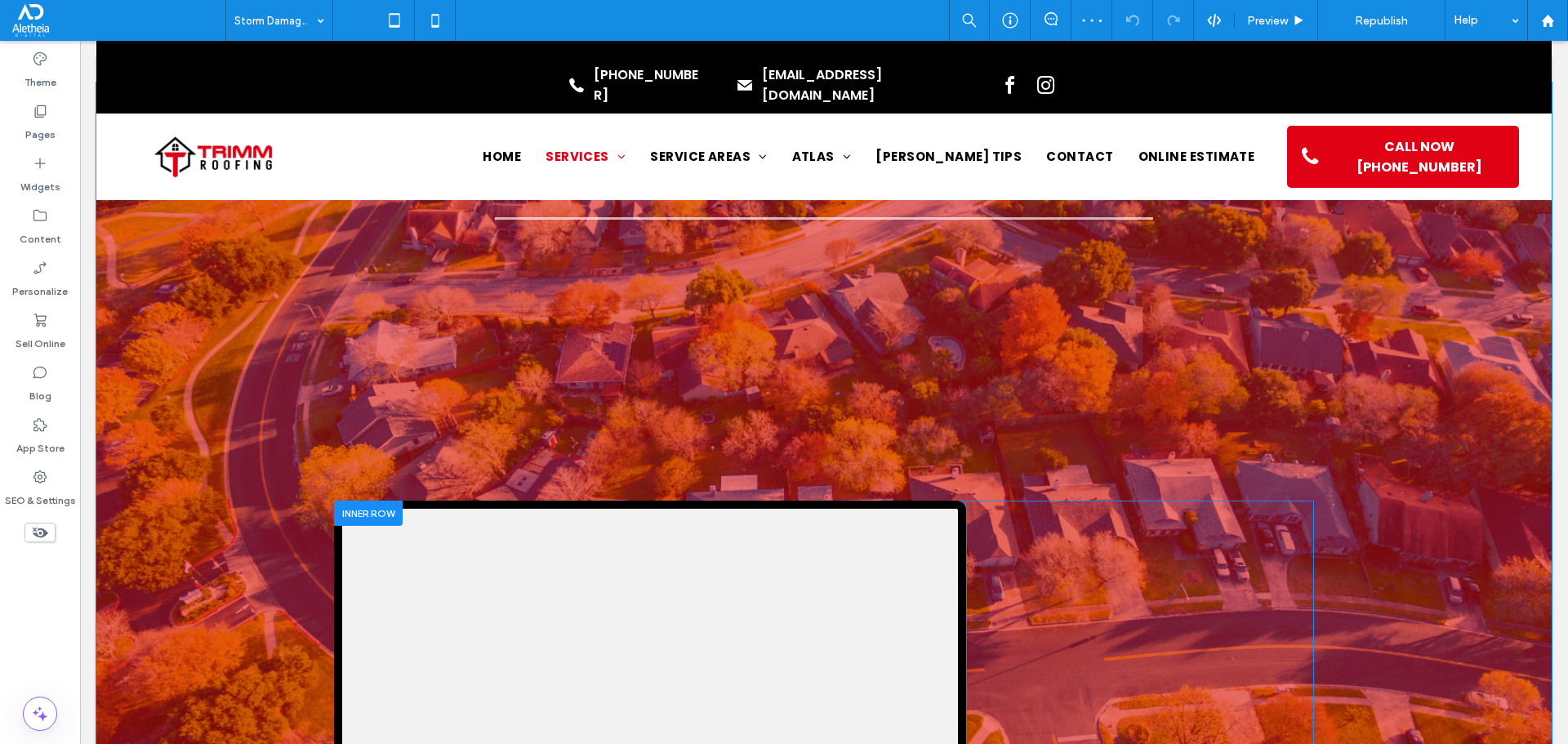
scroll to position [3103, 0]
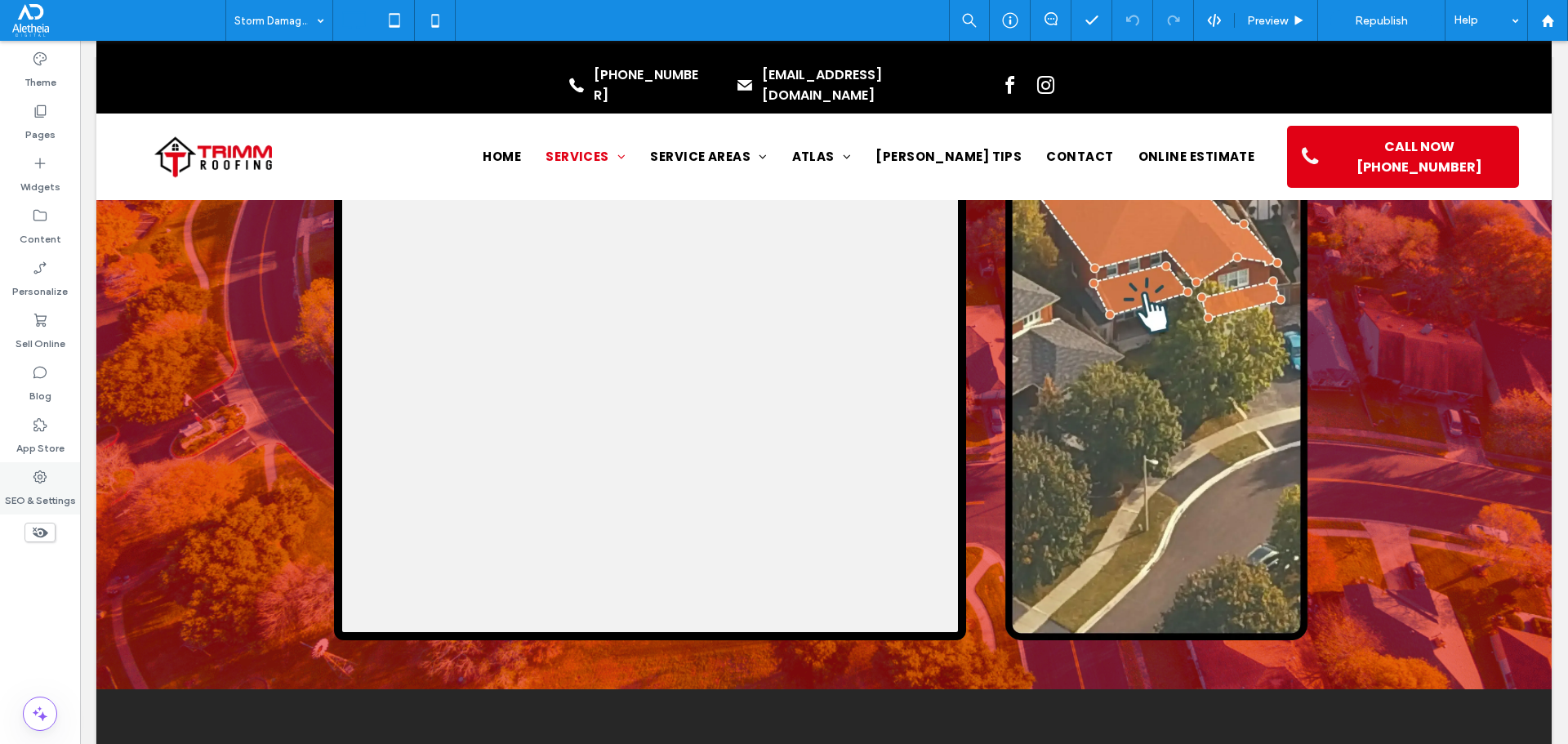
click at [43, 479] on icon at bounding box center [40, 477] width 17 height 17
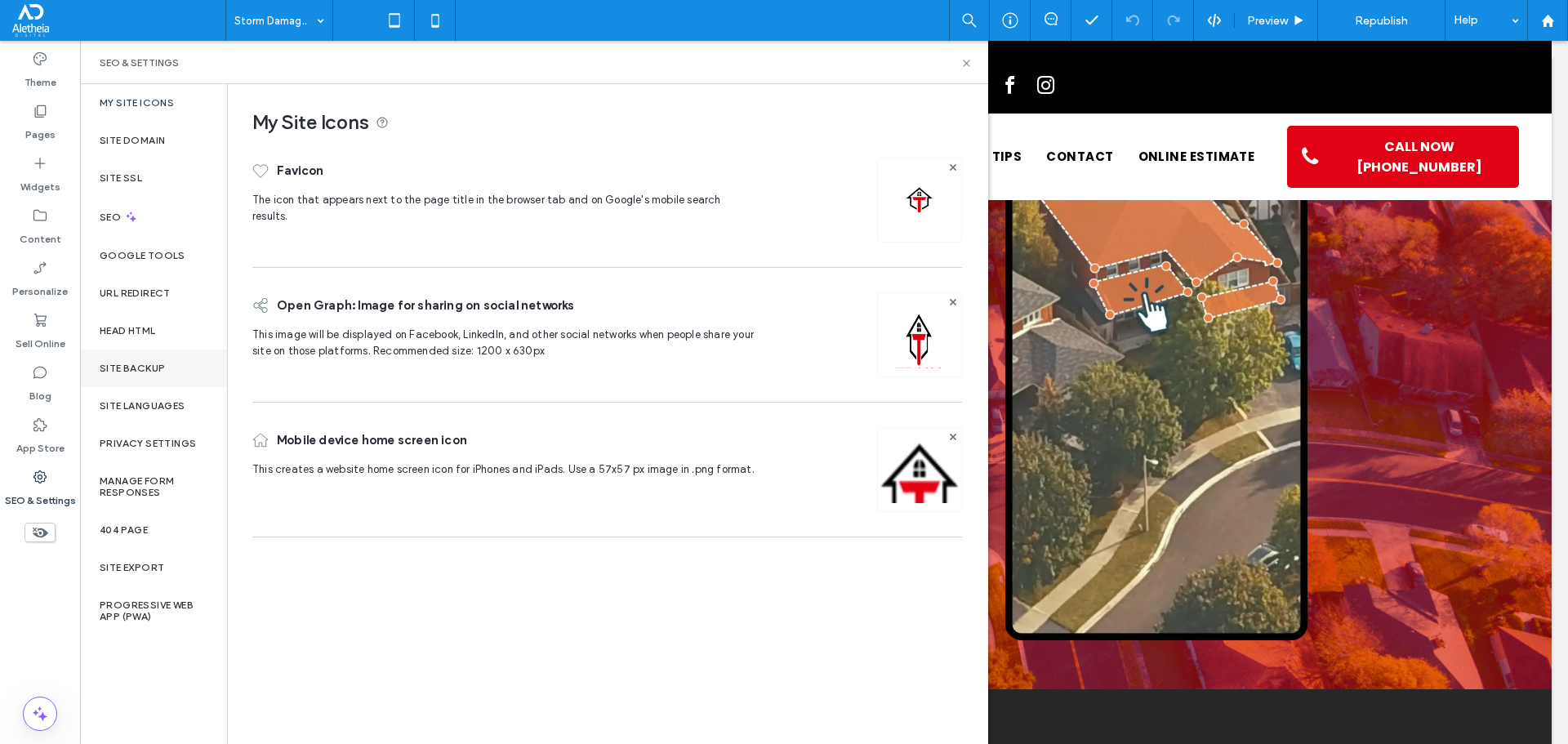
click at [153, 372] on label "Site Backup" at bounding box center [132, 368] width 66 height 11
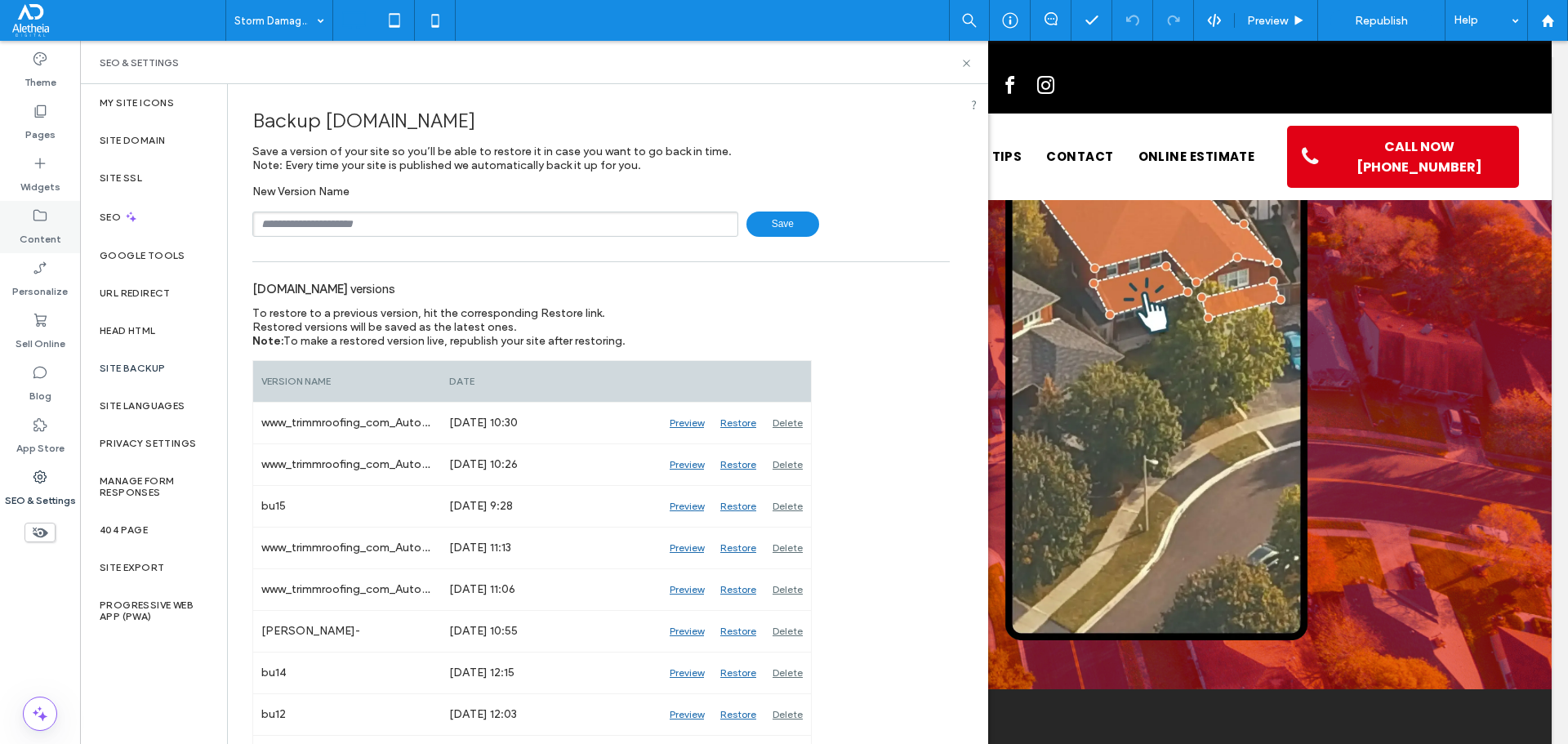
click at [49, 233] on label "Content" at bounding box center [40, 235] width 42 height 23
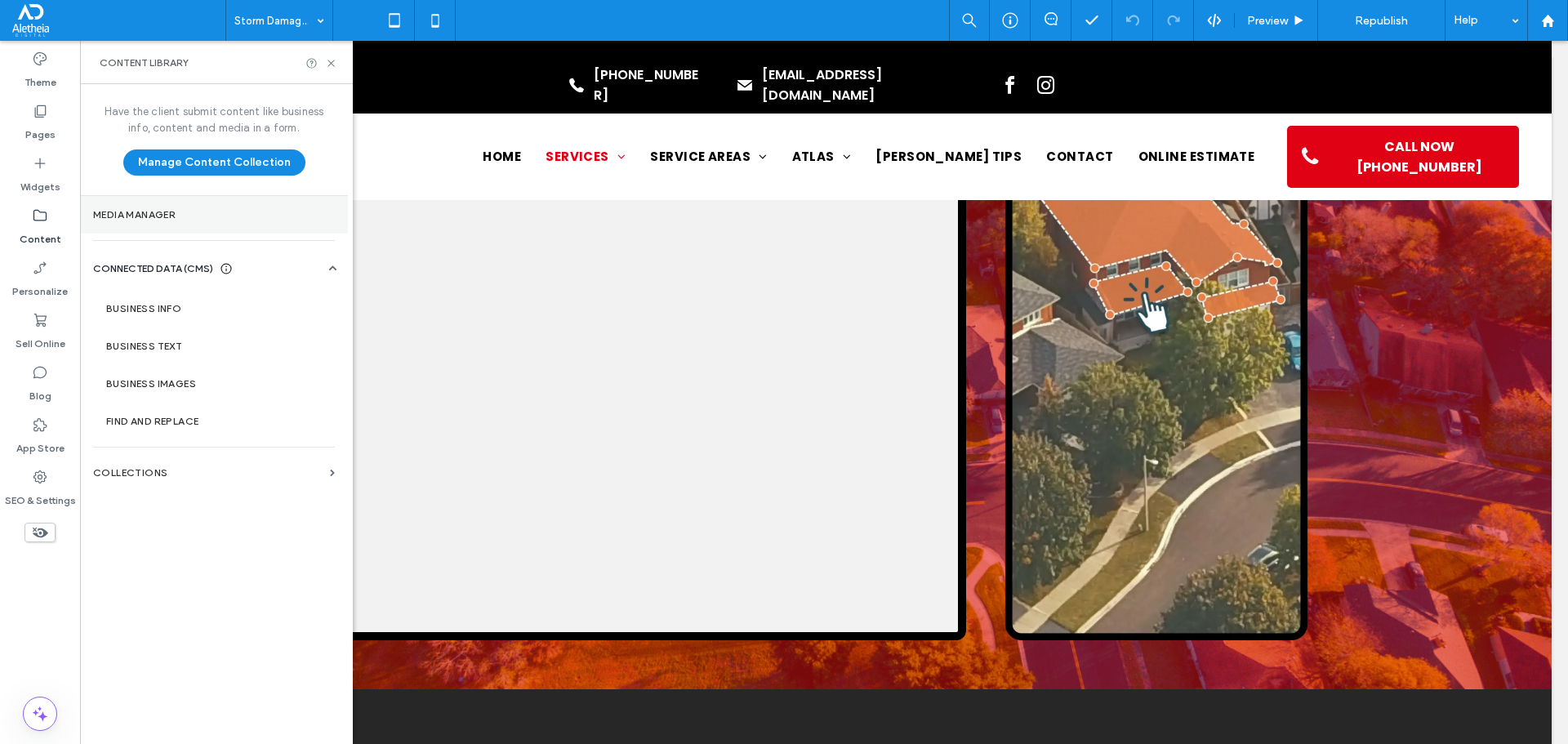
click at [202, 218] on label "Media Manager" at bounding box center [214, 214] width 241 height 11
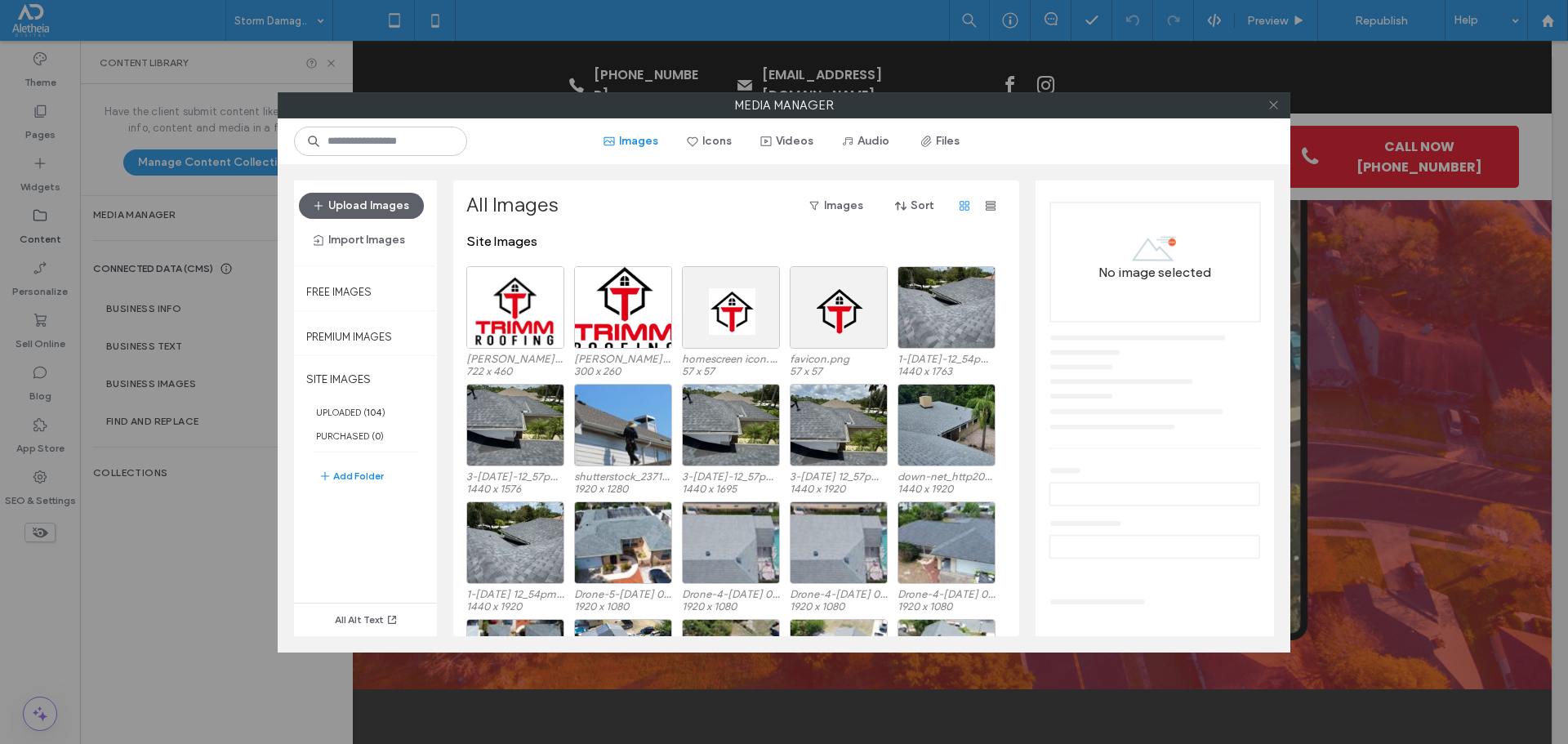
click at [1276, 103] on use at bounding box center [1273, 105] width 8 height 8
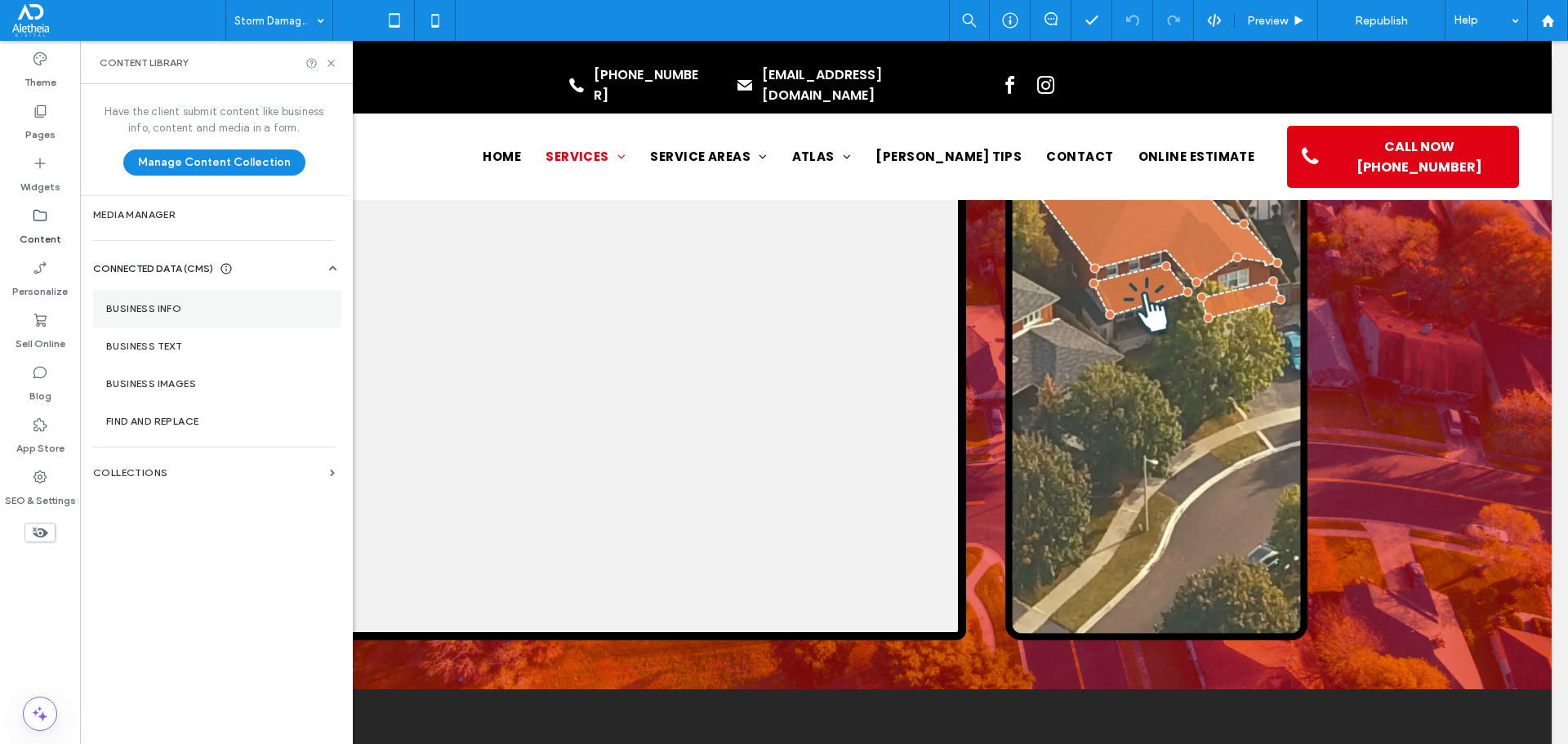
click at [187, 305] on label "Business Info" at bounding box center [217, 309] width 222 height 11
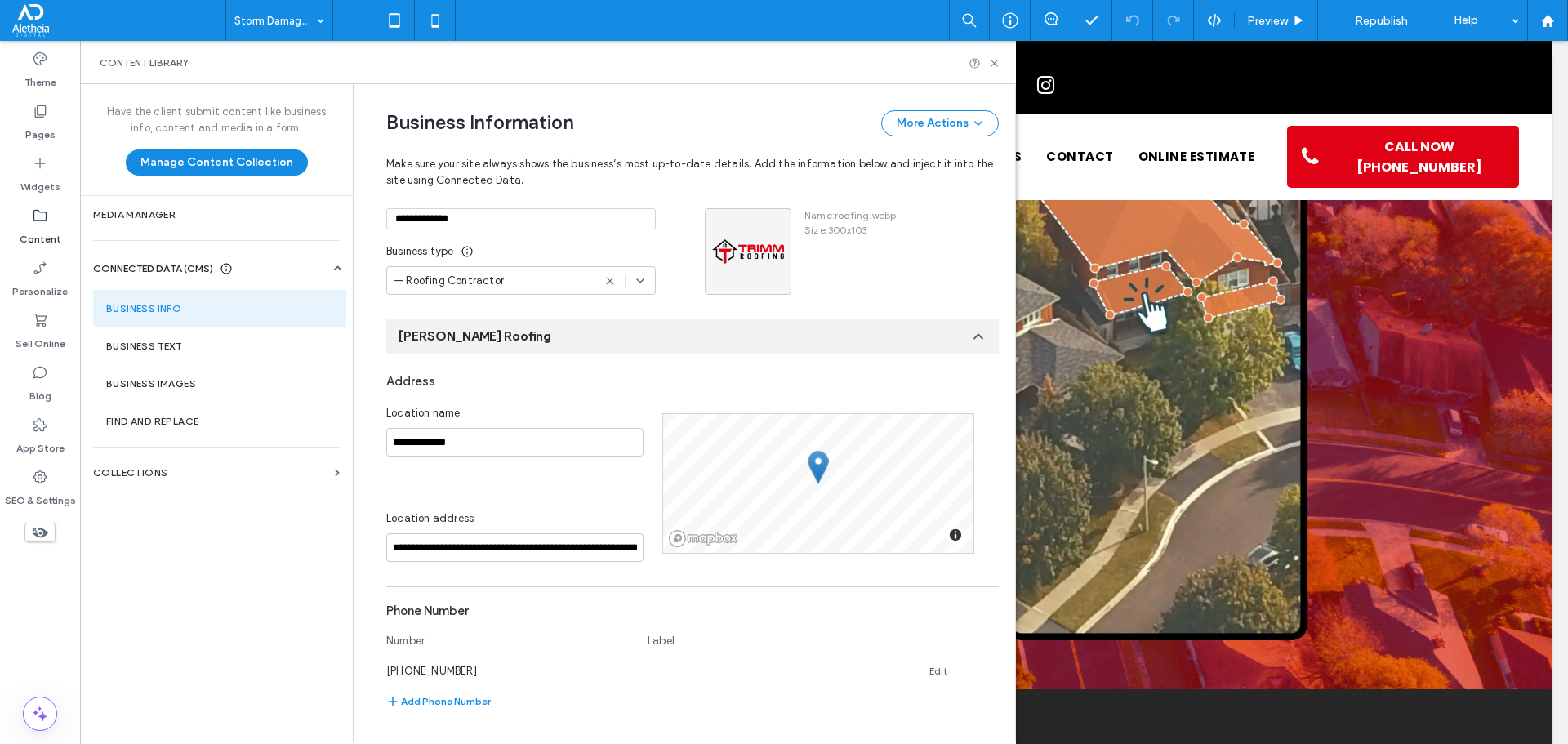
scroll to position [409, 0]
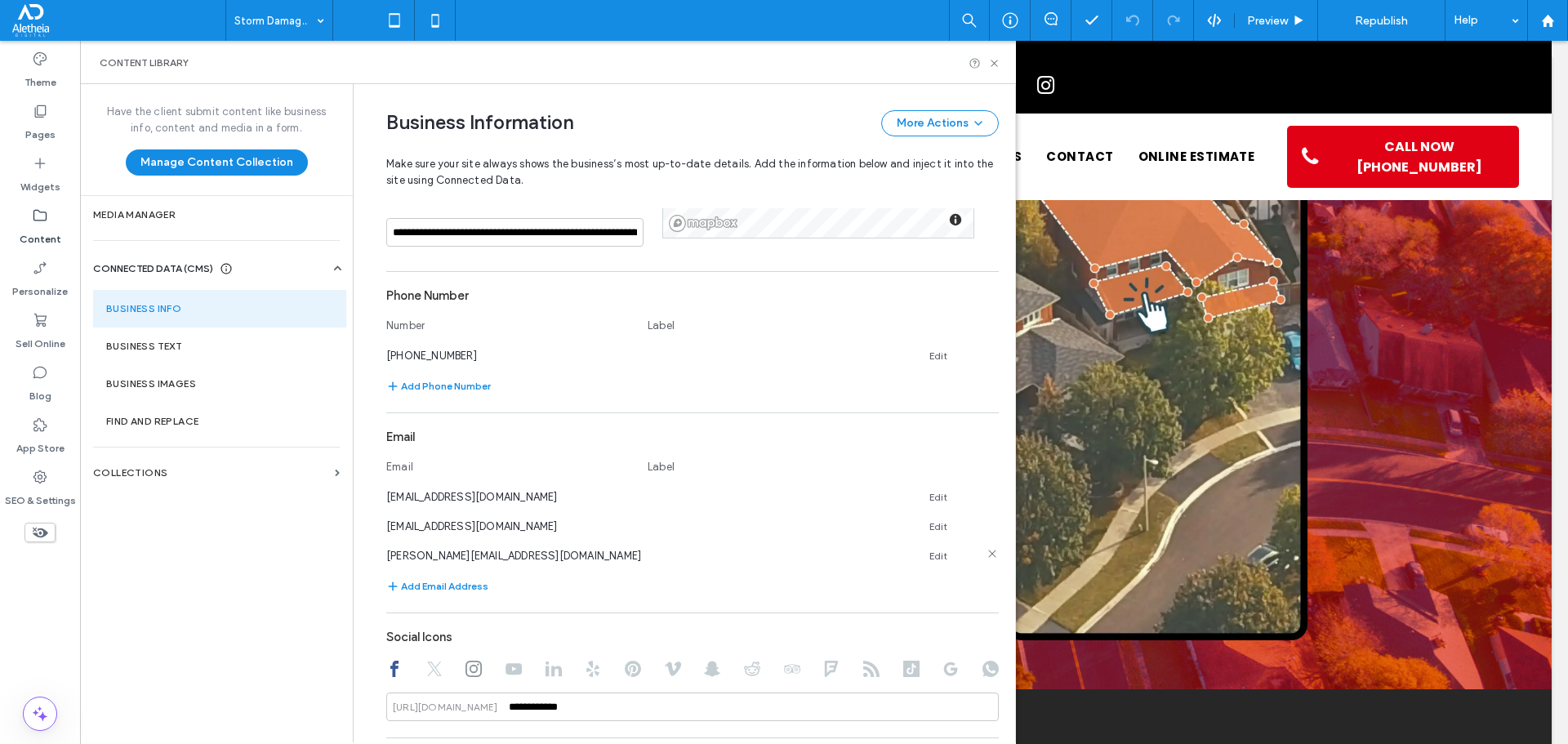
click at [986, 555] on icon at bounding box center [992, 554] width 13 height 13
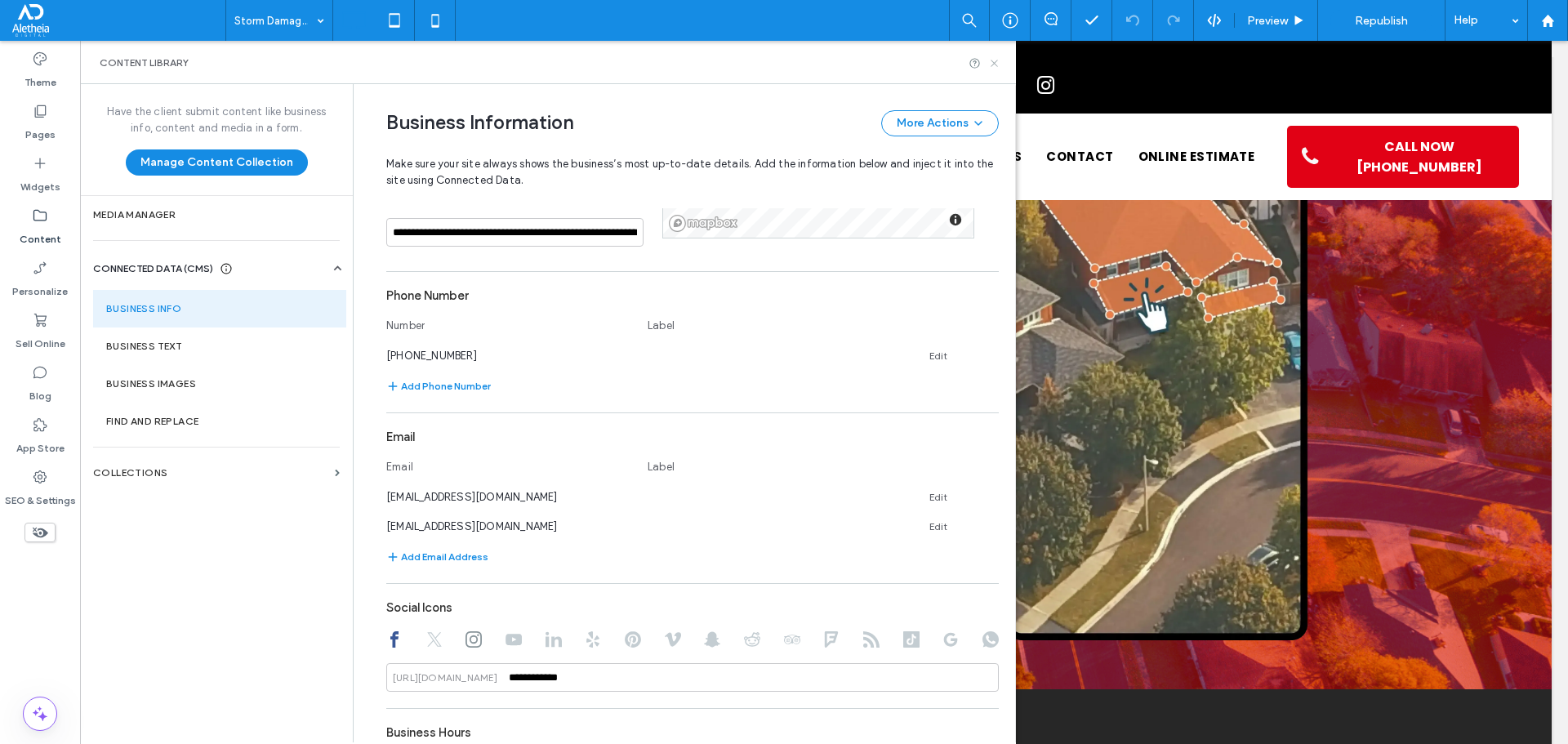
click at [997, 64] on icon at bounding box center [994, 63] width 12 height 12
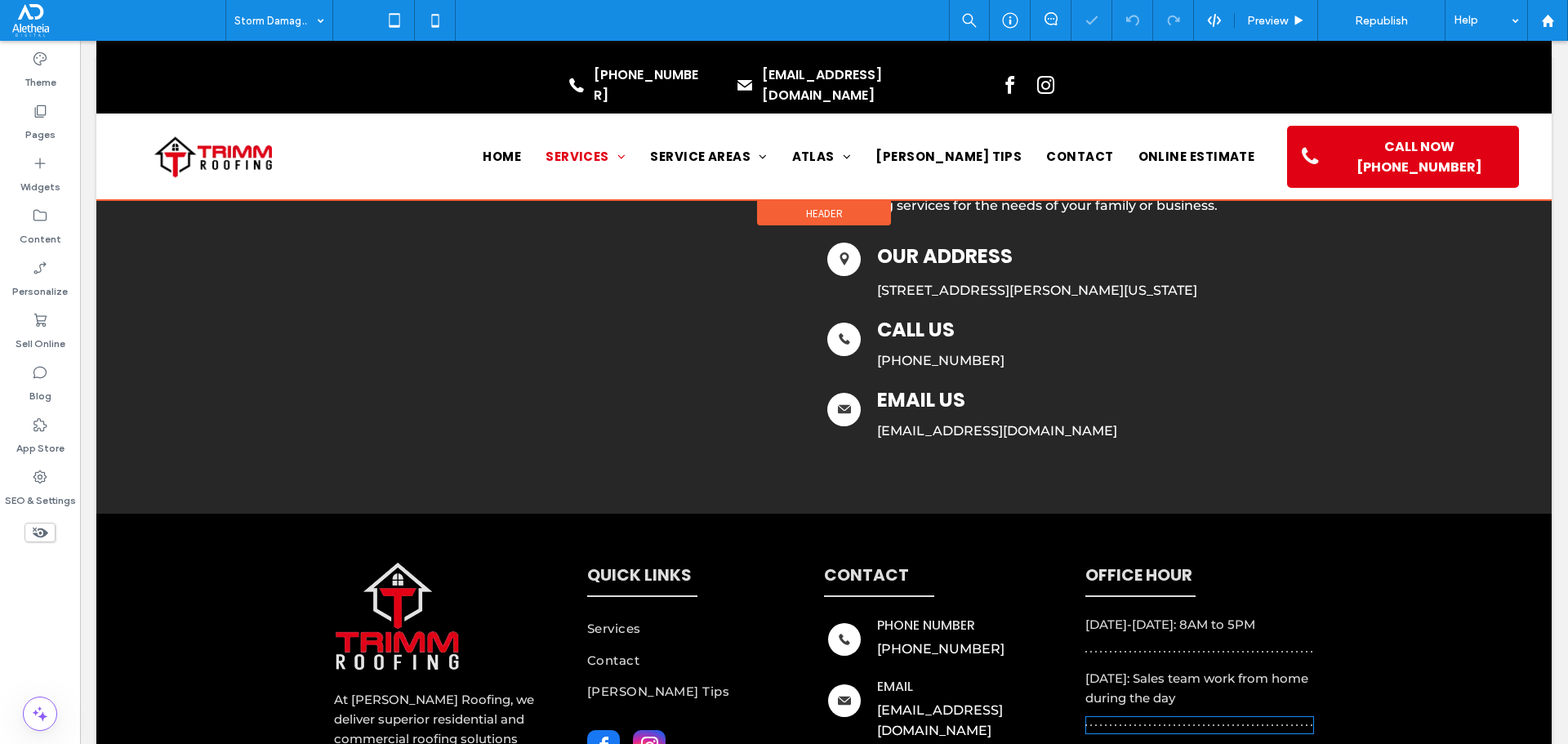
scroll to position [3589, 0]
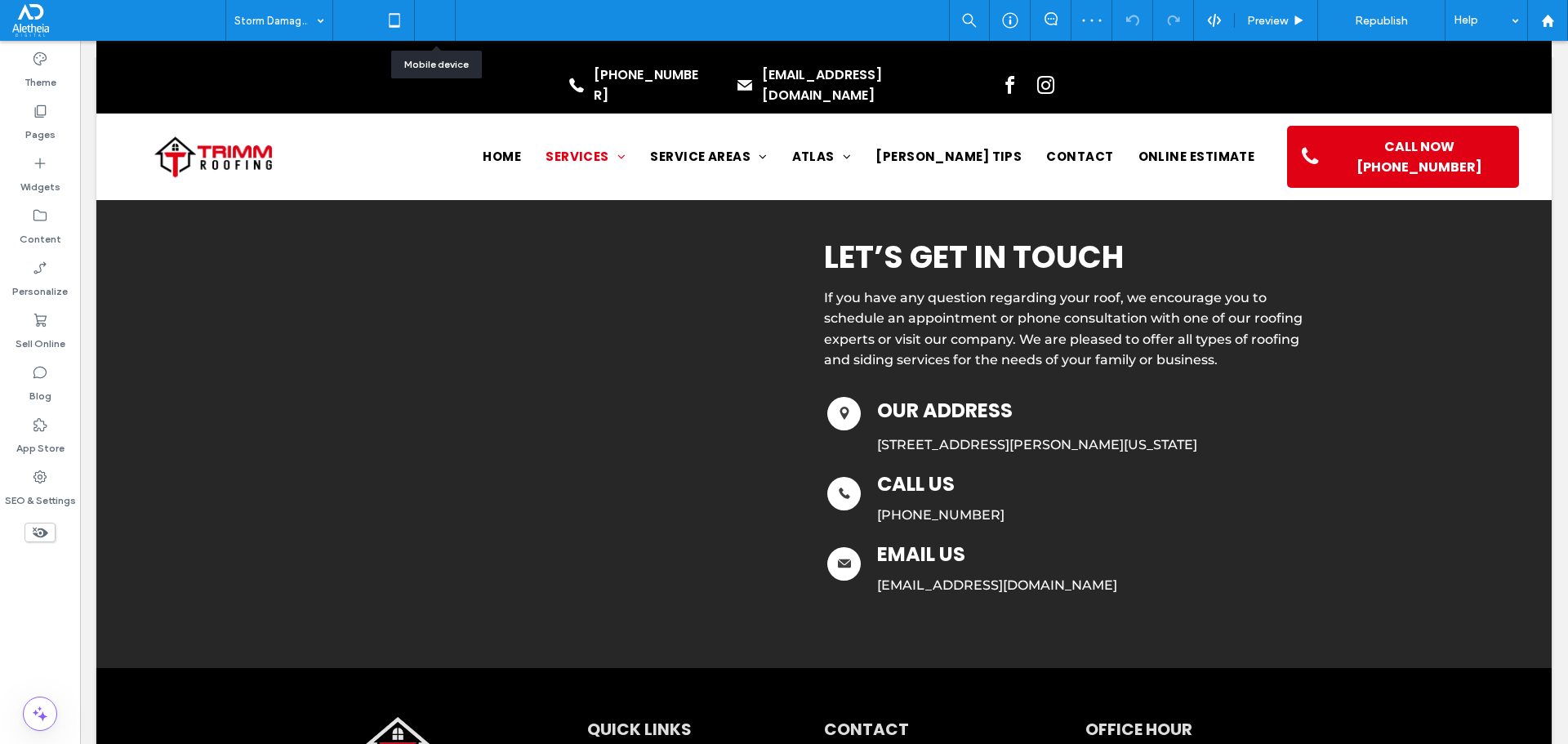
click at [438, 19] on use at bounding box center [435, 20] width 7 height 13
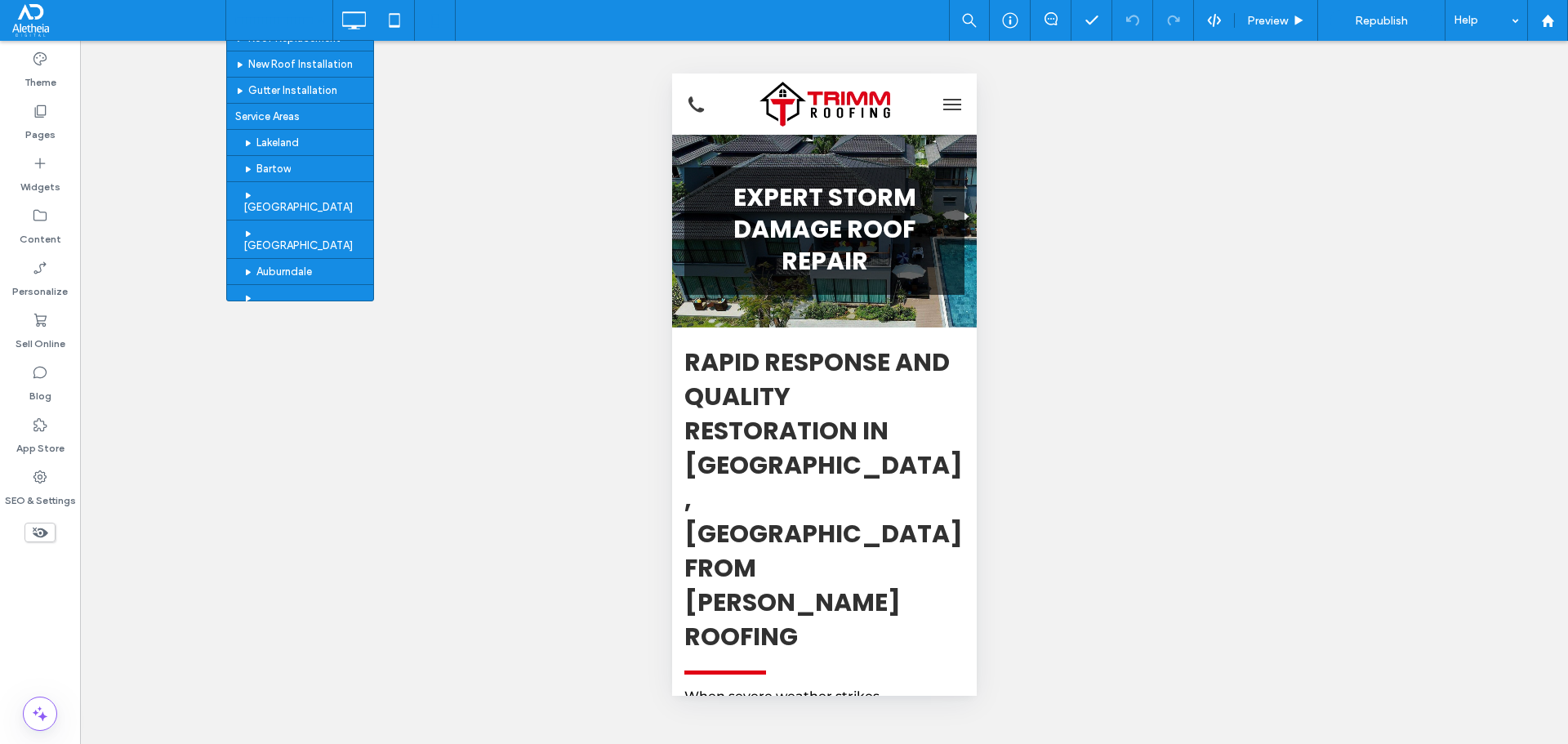
scroll to position [103, 0]
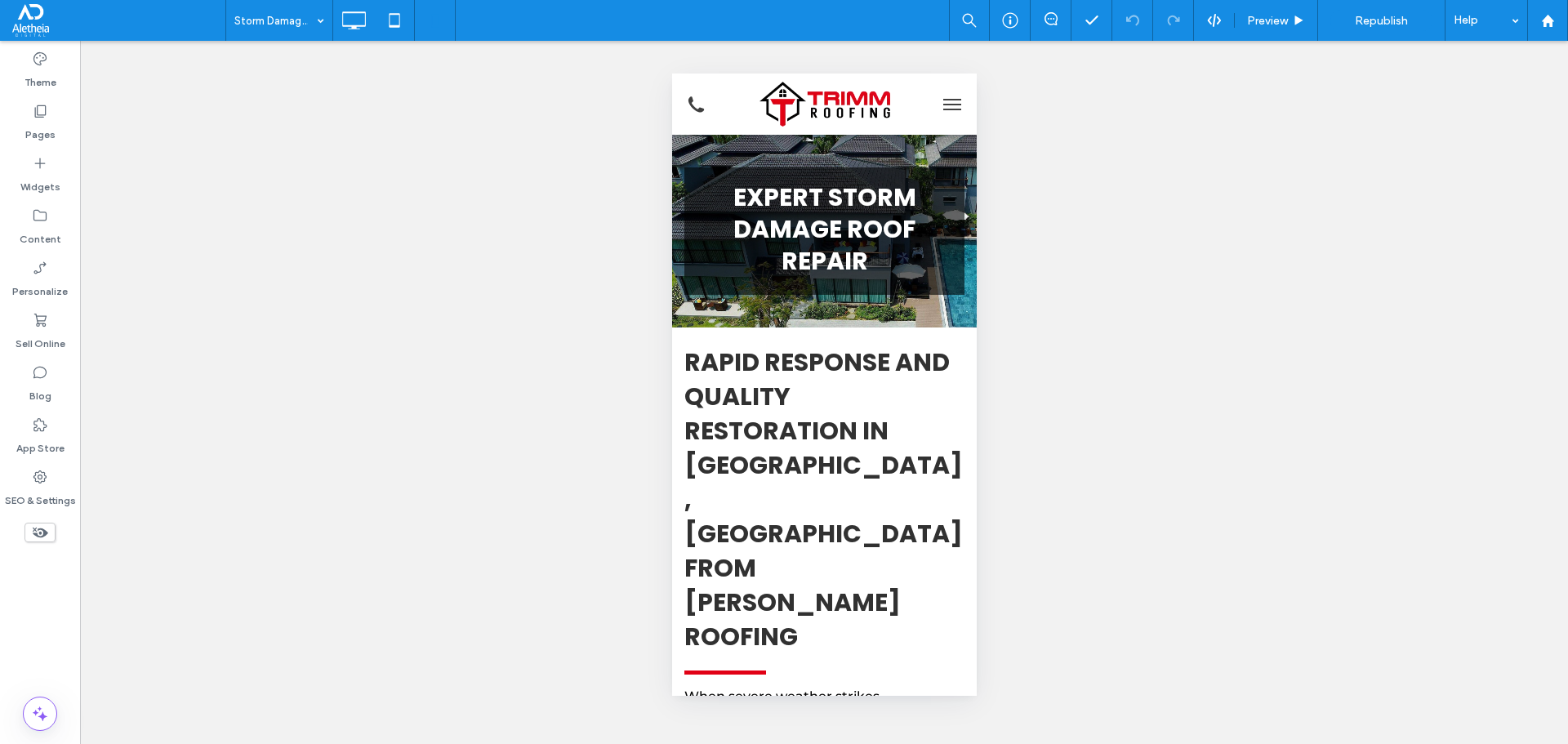
drag, startPoint x: 40, startPoint y: 455, endPoint x: 41, endPoint y: 619, distance: 164.0
click at [41, 619] on div "Theme Pages Widgets Content Personalize Sell Online Blog App Store SEO & Settin…" at bounding box center [40, 392] width 80 height 703
click at [39, 395] on label "Blog" at bounding box center [41, 392] width 22 height 23
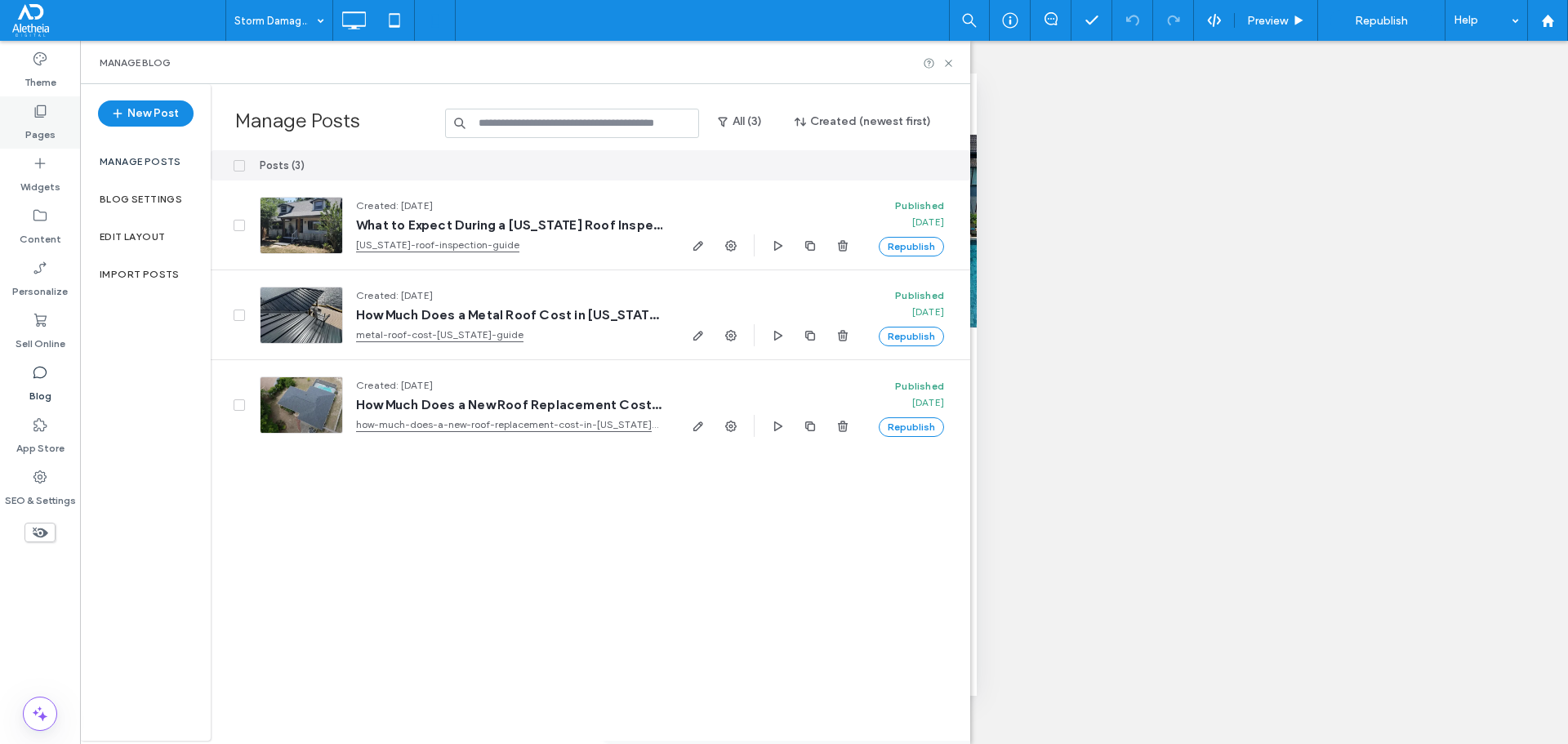
click at [46, 120] on label "Pages" at bounding box center [40, 130] width 31 height 23
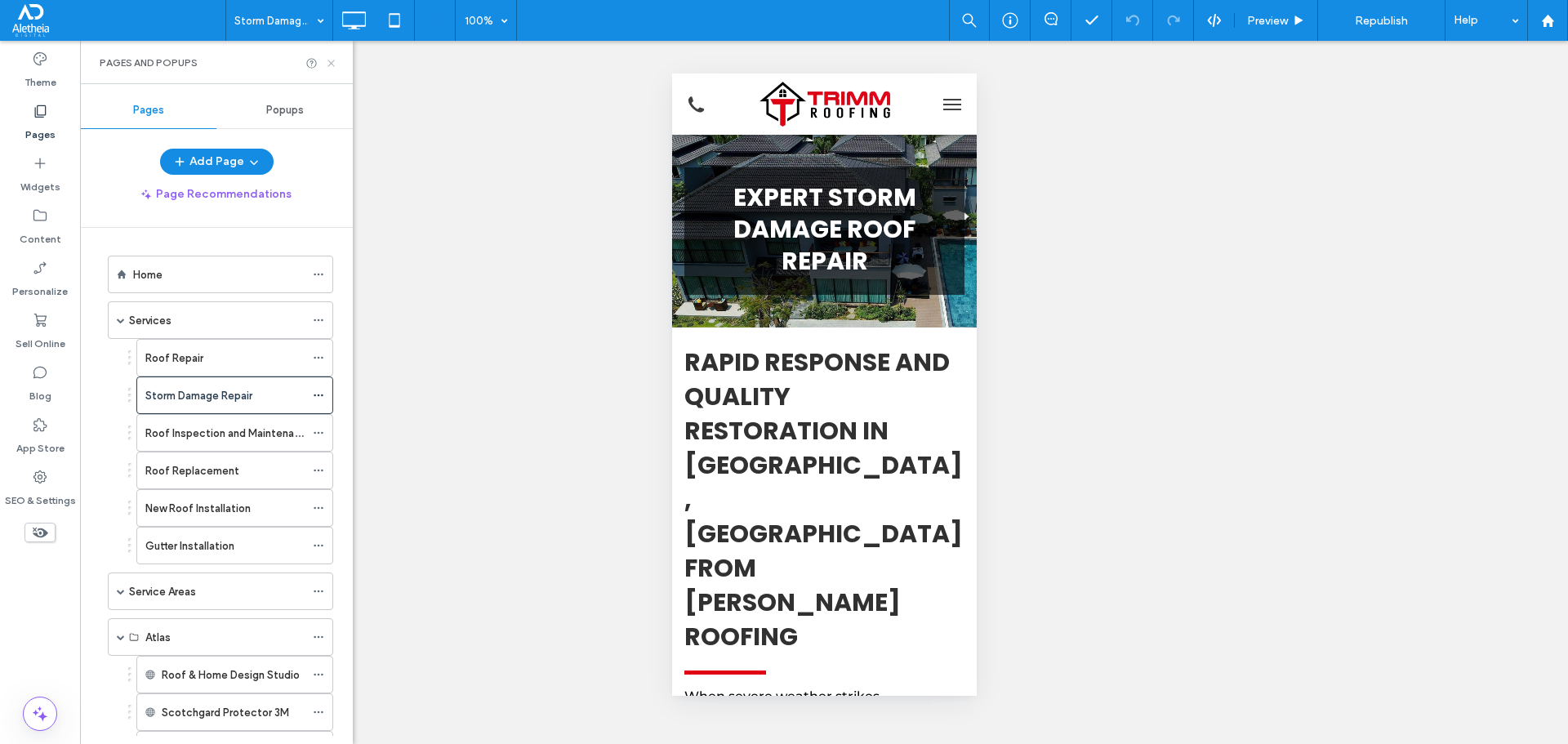
click at [333, 62] on use at bounding box center [330, 62] width 6 height 6
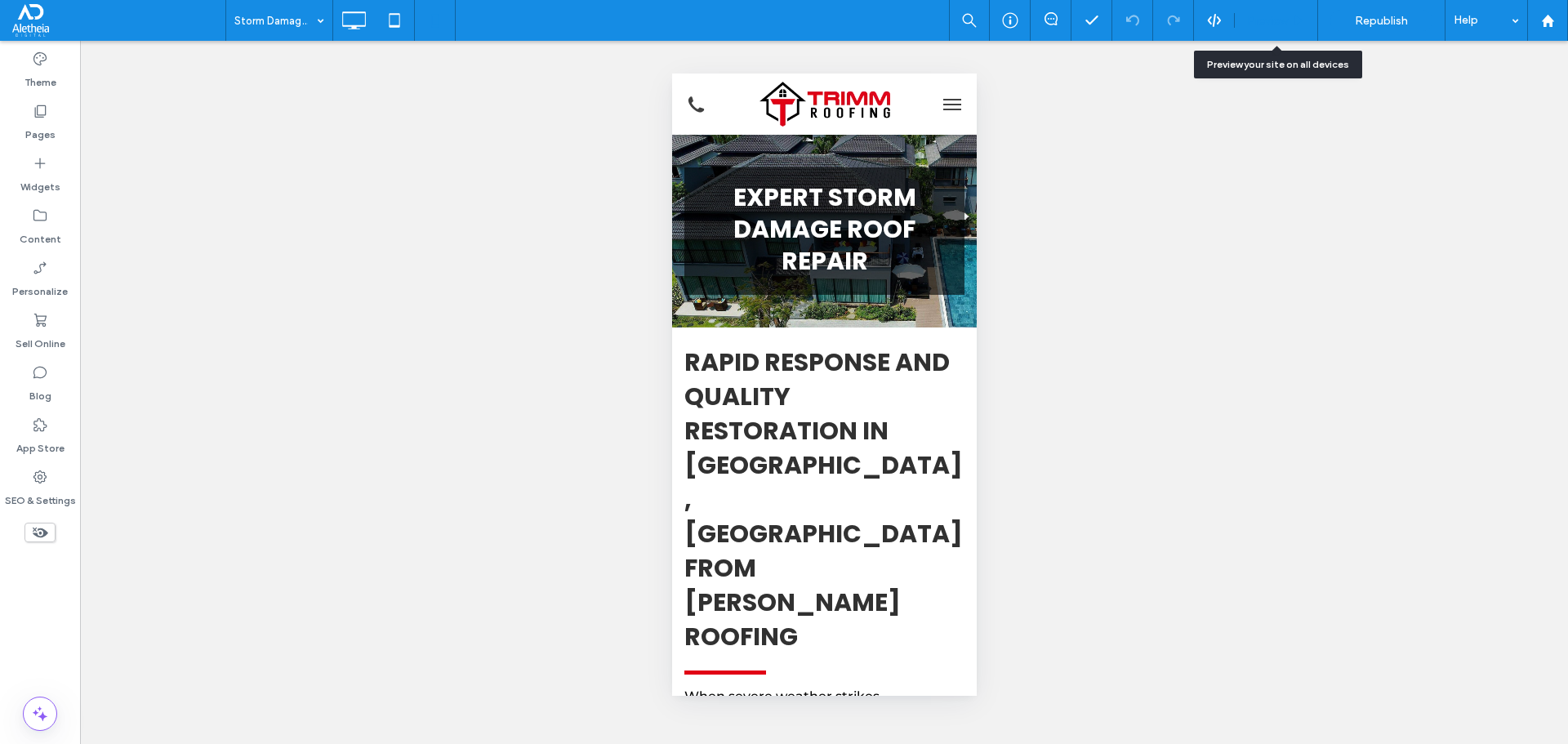
click at [1279, 9] on div "Preview" at bounding box center [1277, 20] width 83 height 41
click at [1270, 18] on span "Preview" at bounding box center [1268, 20] width 41 height 14
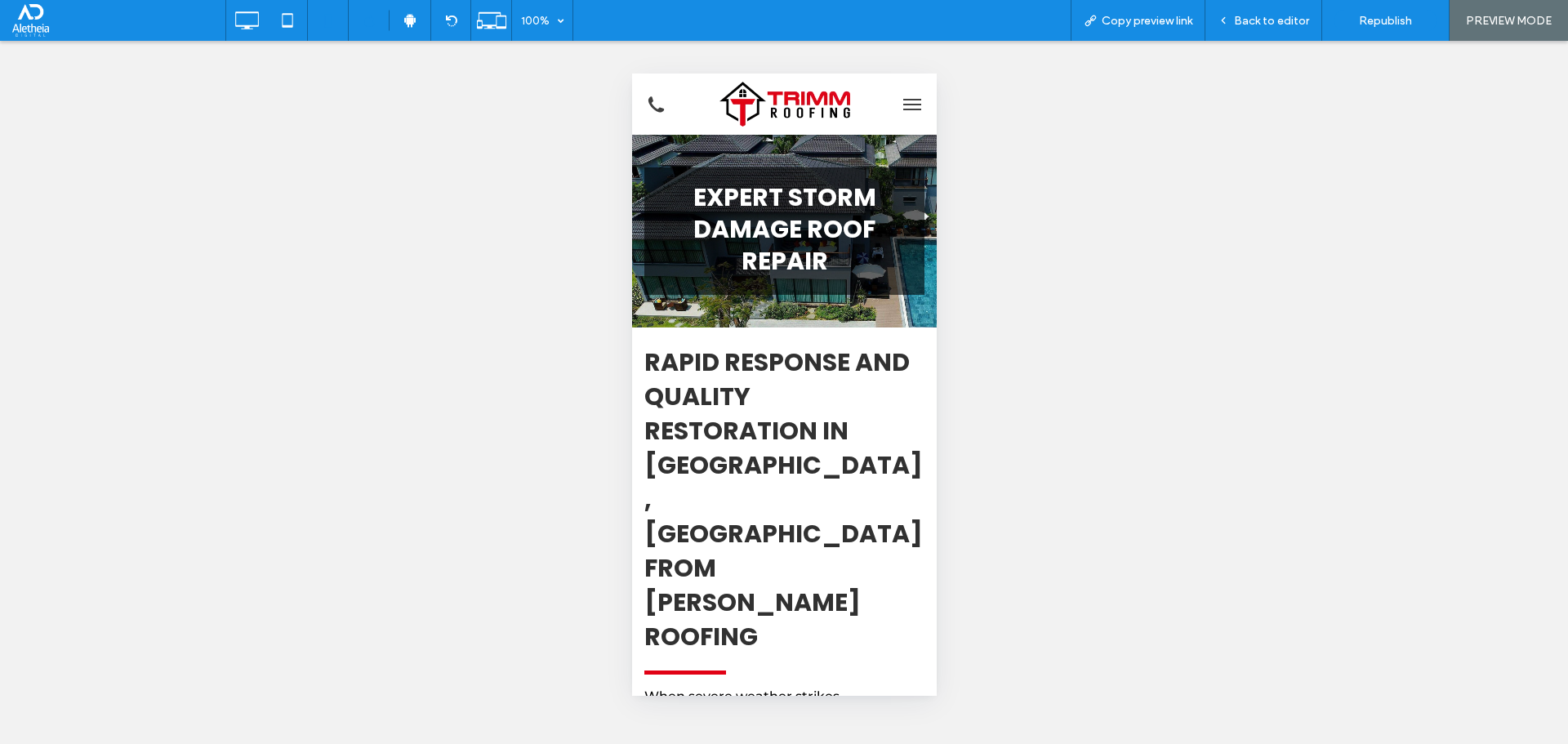
click at [895, 113] on button "menu" at bounding box center [911, 104] width 32 height 32
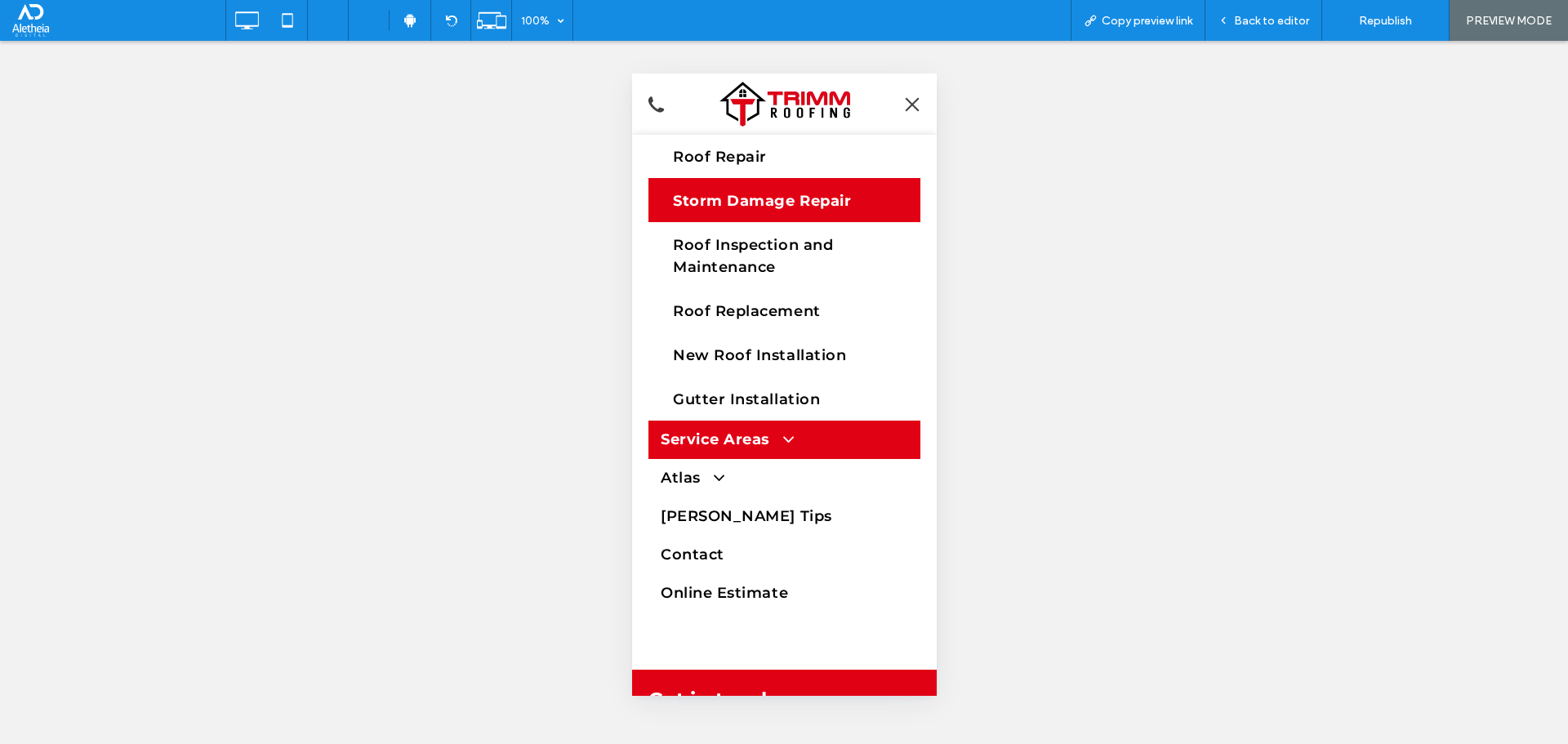
scroll to position [168, 0]
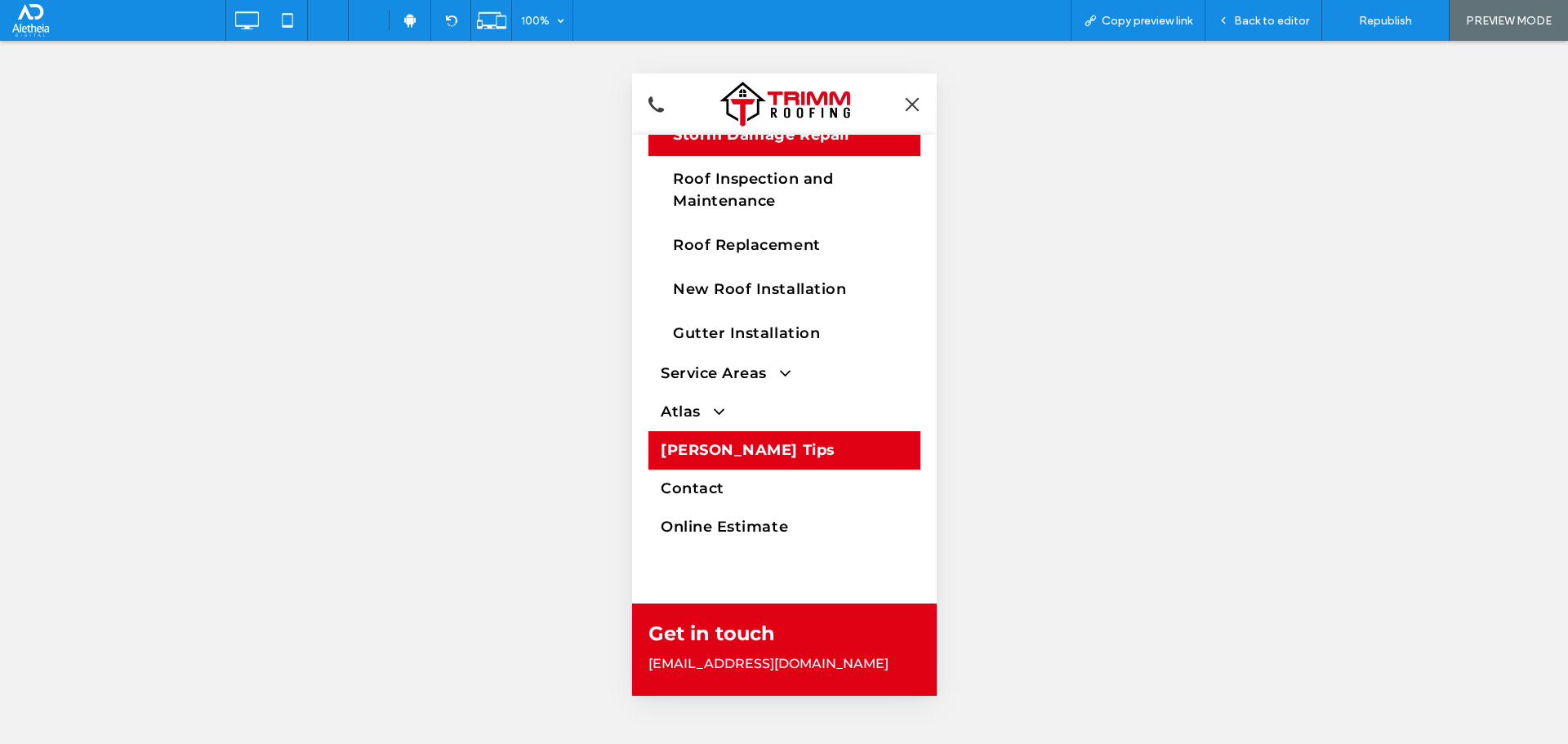
click at [796, 444] on link "Trimm Tips" at bounding box center [783, 450] width 272 height 39
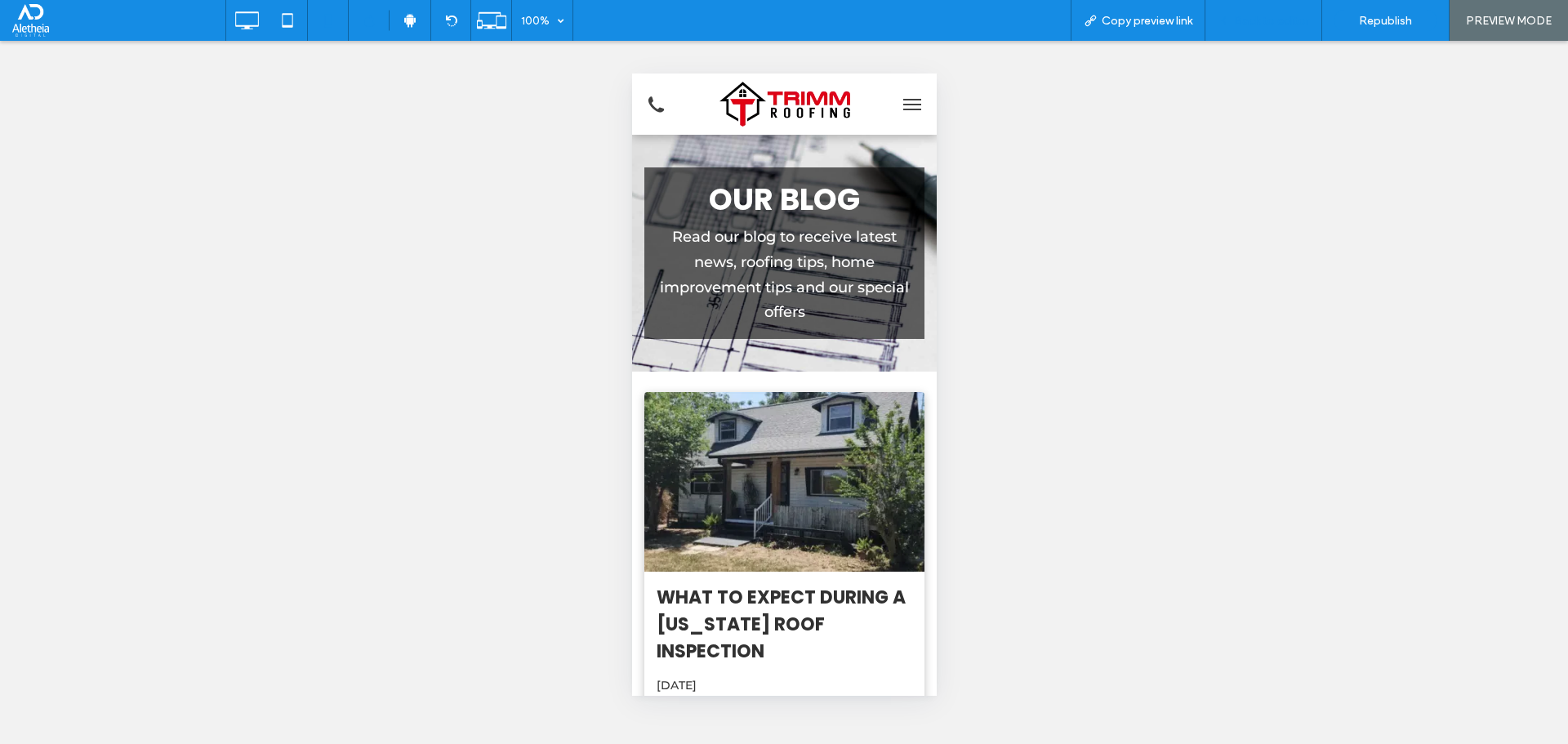
click at [1311, 18] on div "Back to editor" at bounding box center [1263, 20] width 116 height 14
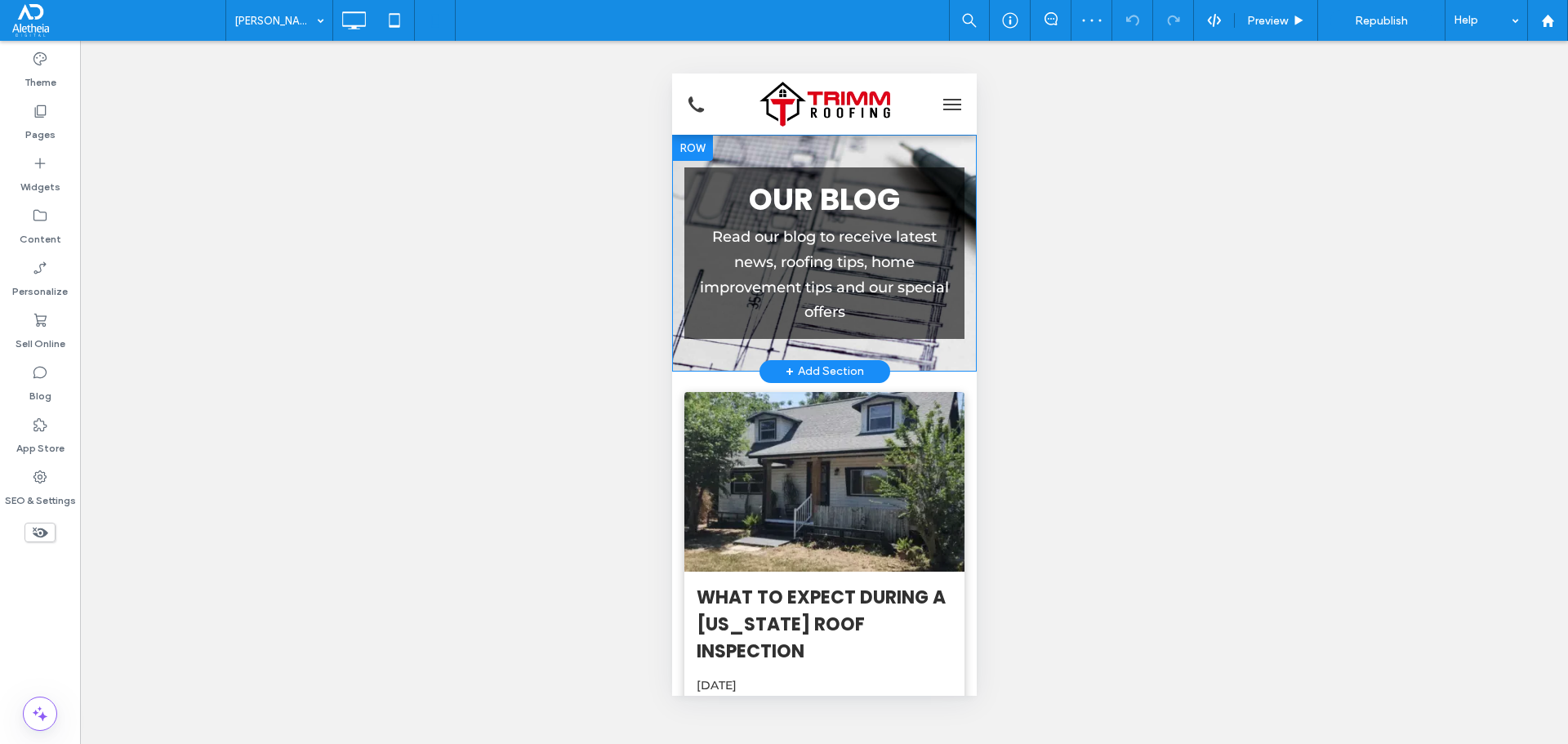
click at [925, 353] on div "Click To Paste OUR BLOG Read our blog to receive latest news, roofing tips, hom…" at bounding box center [823, 253] width 304 height 237
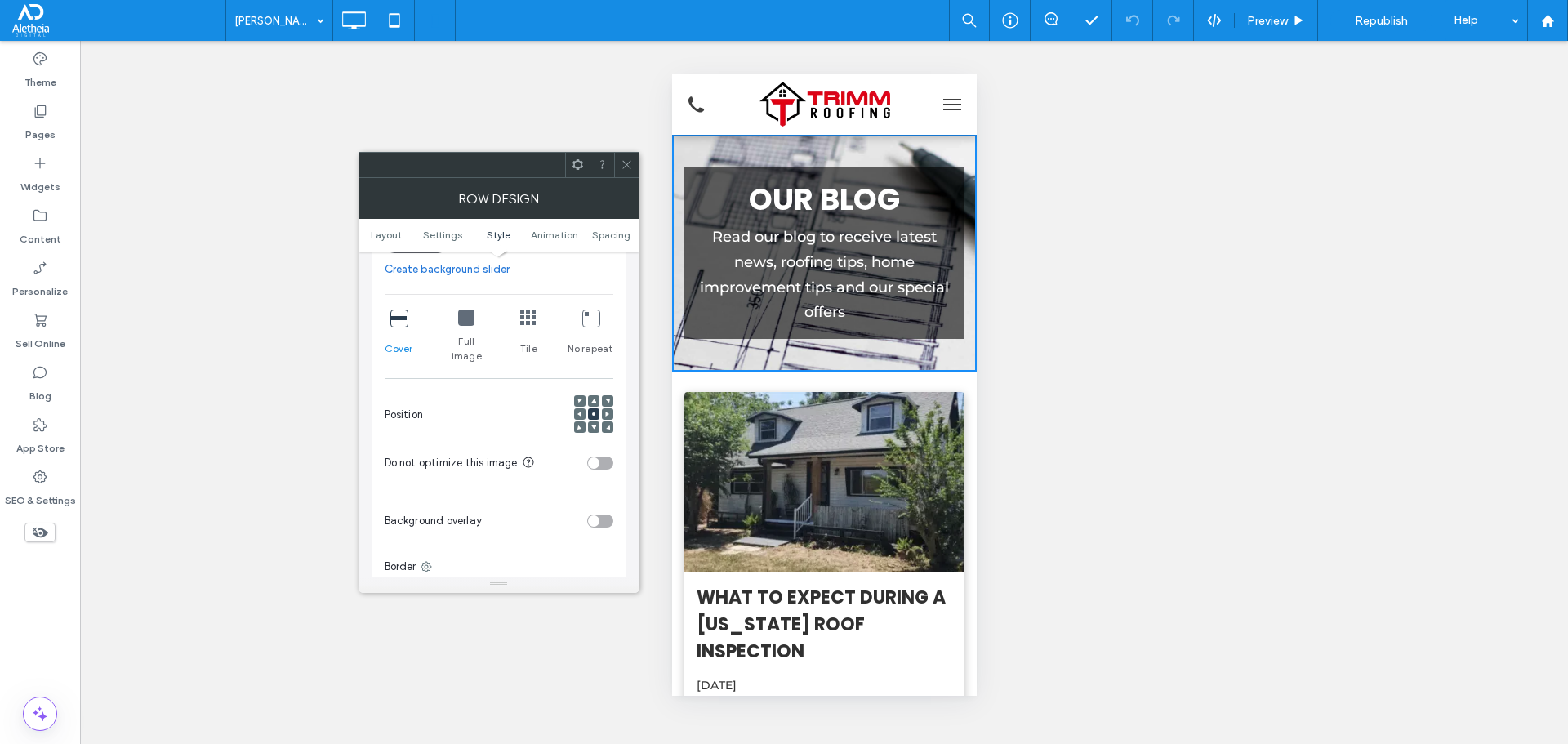
scroll to position [653, 0]
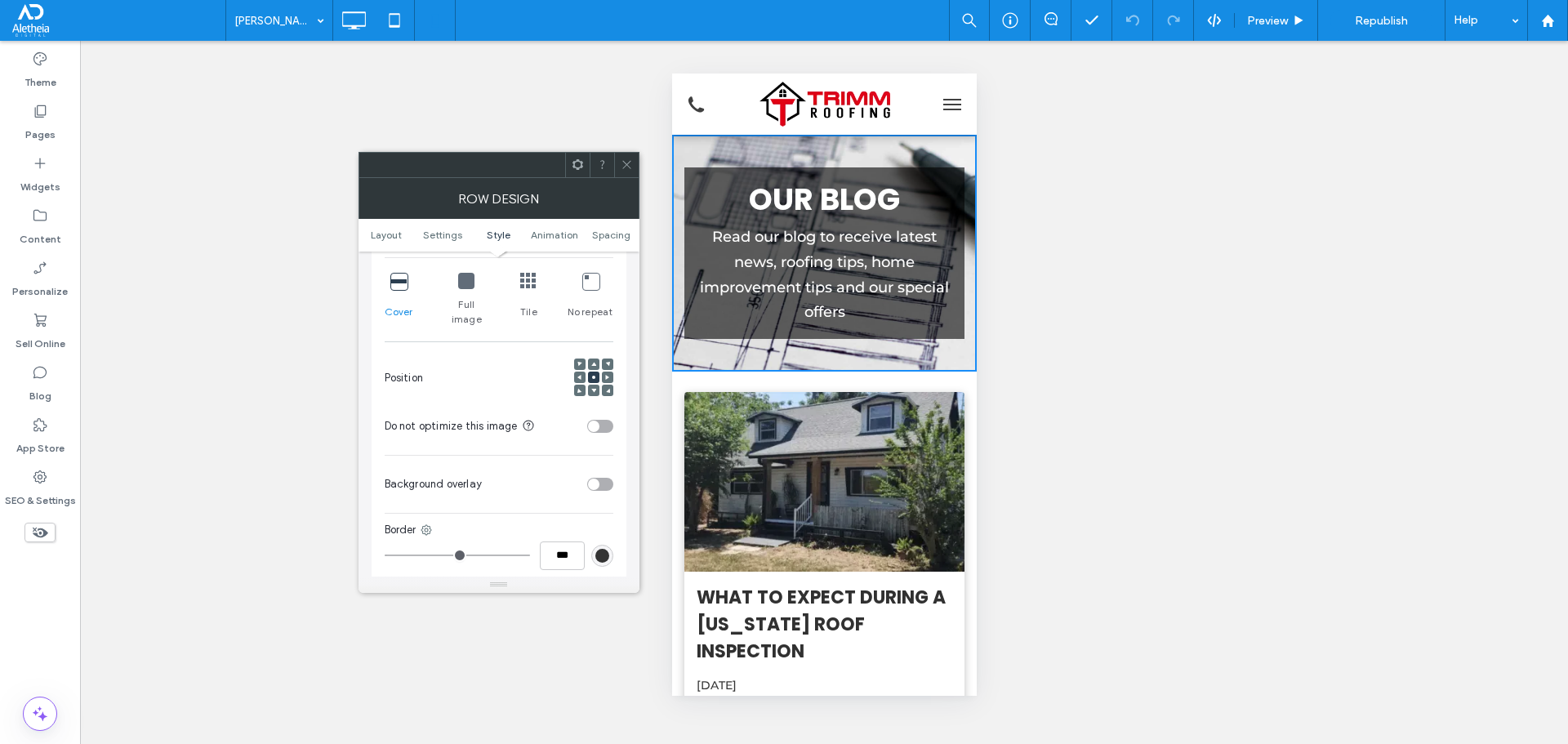
click at [606, 420] on div "toggle" at bounding box center [600, 426] width 26 height 13
click at [633, 166] on div at bounding box center [626, 165] width 24 height 24
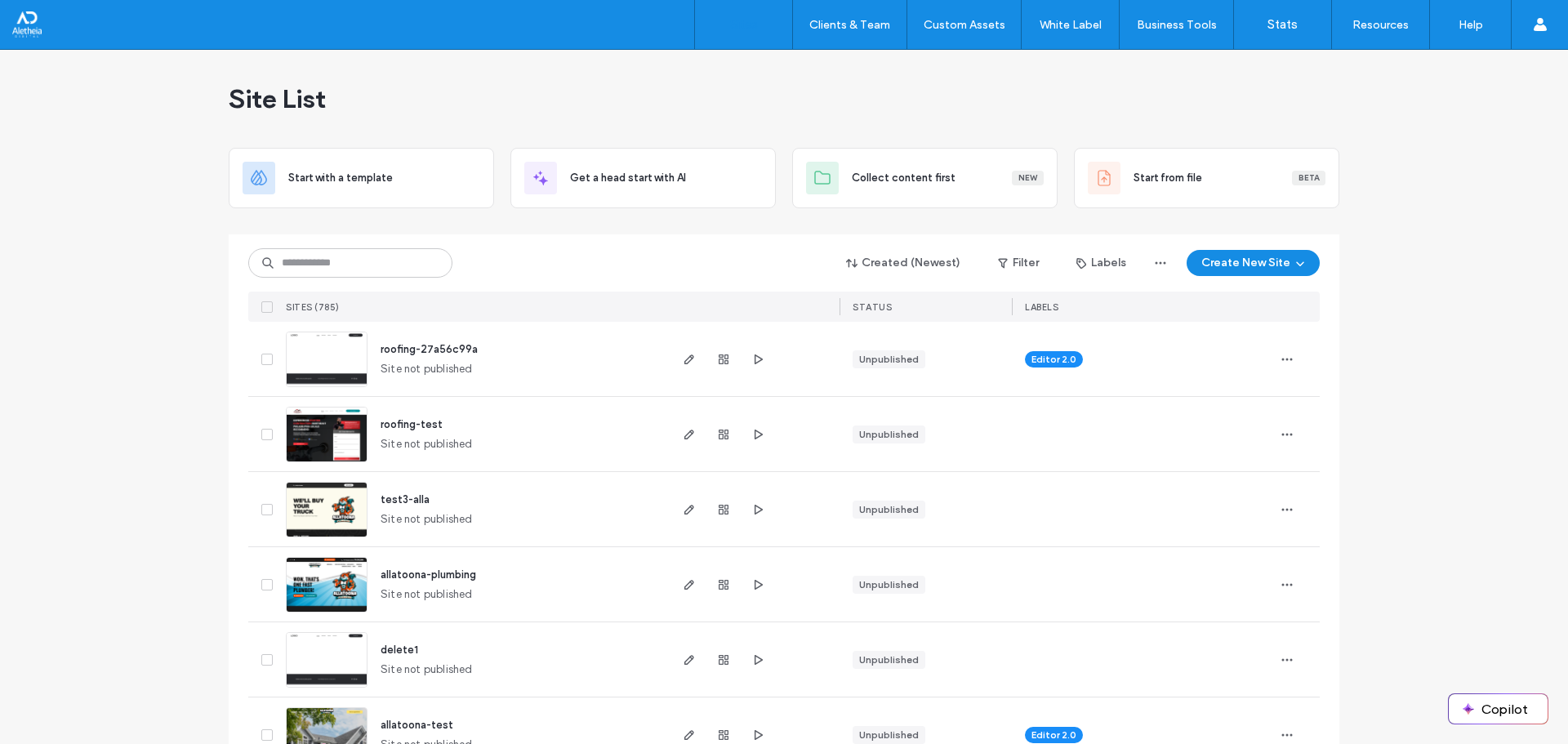
click at [385, 283] on div "Created (Newest) Filter Labels Create New Site SITES (785) STATUS LABELS" at bounding box center [784, 278] width 1072 height 88
click at [376, 269] on input at bounding box center [350, 263] width 204 height 30
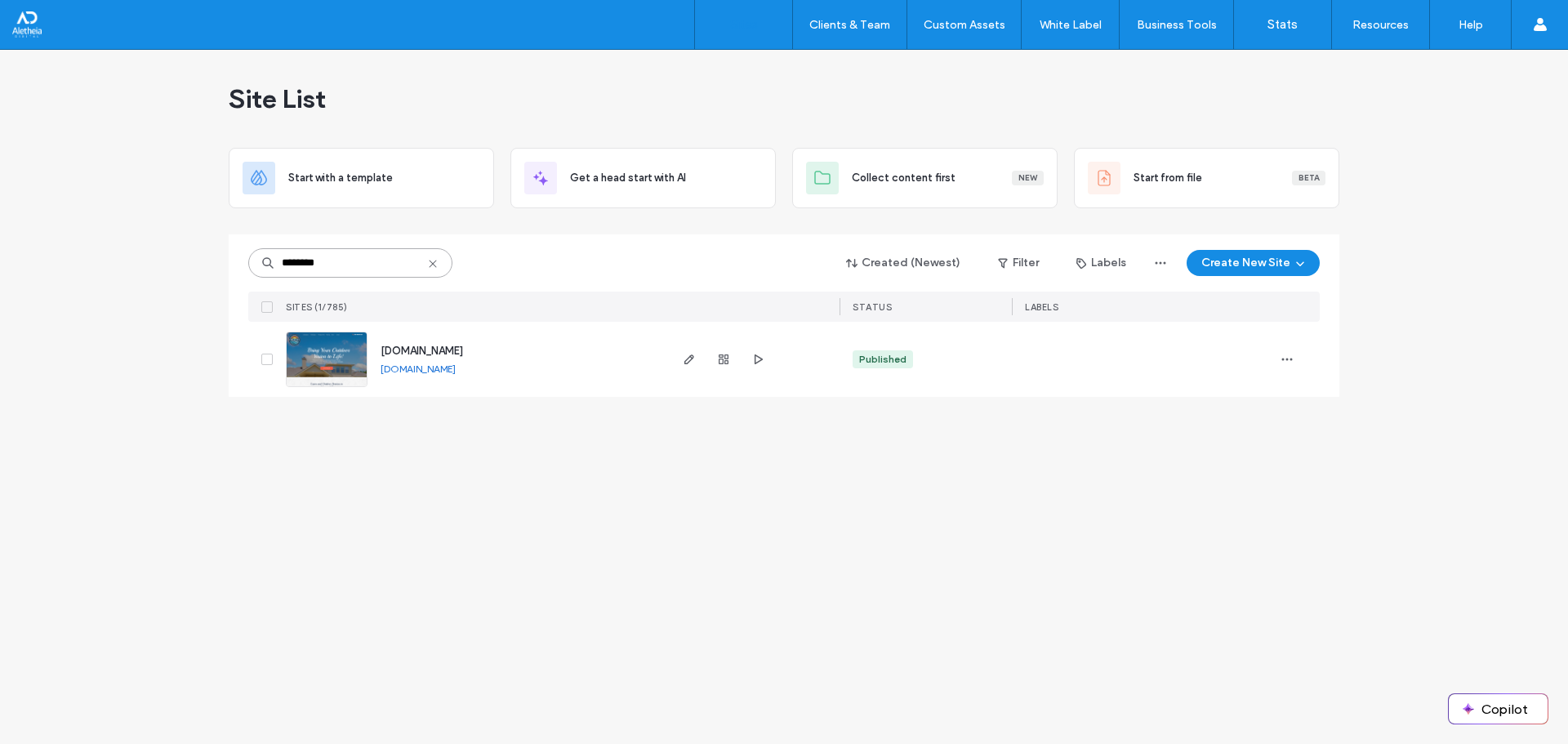
type input "********"
click at [463, 348] on span "www.creativeoutdoorservicesga.com" at bounding box center [422, 350] width 82 height 12
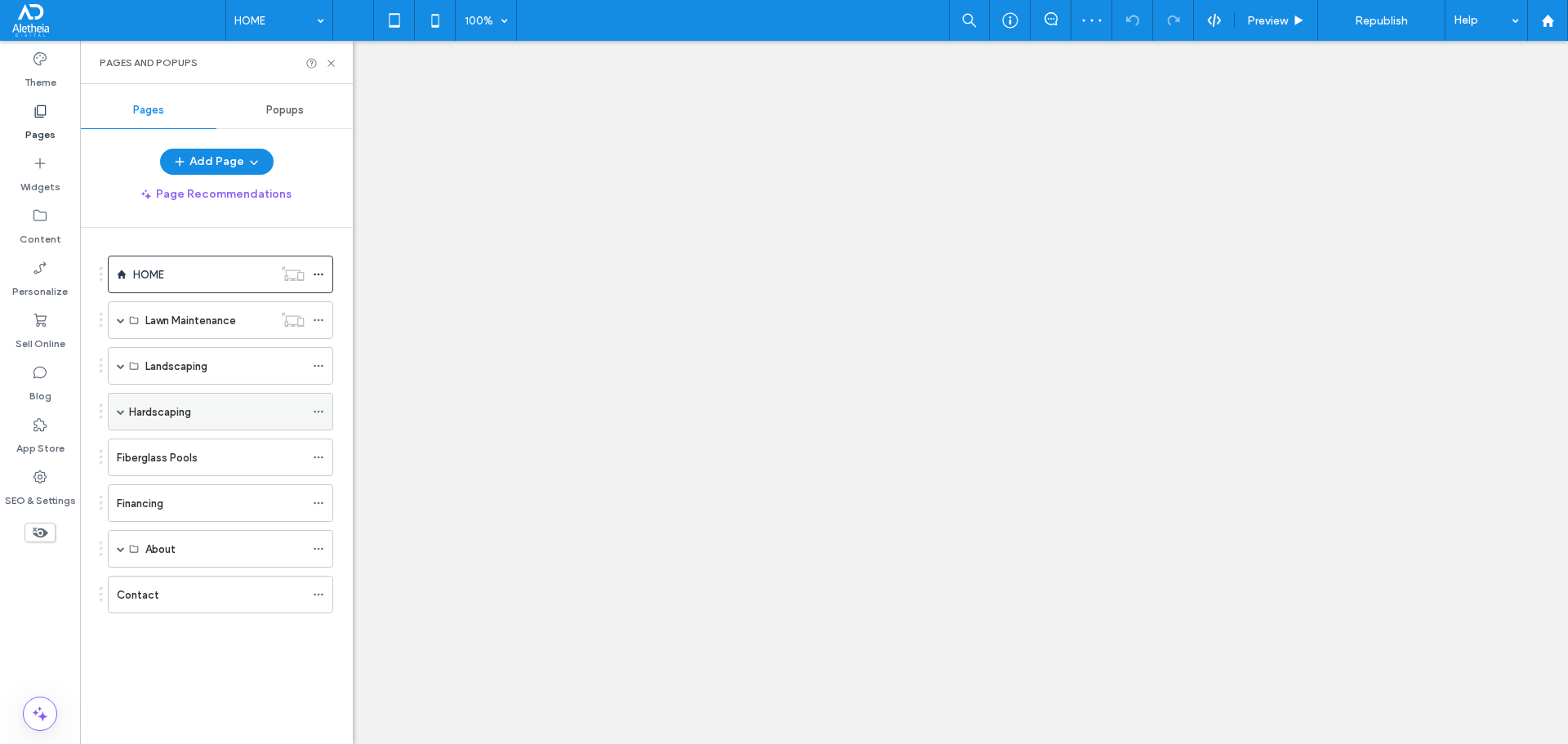
click at [120, 412] on span at bounding box center [120, 411] width 8 height 8
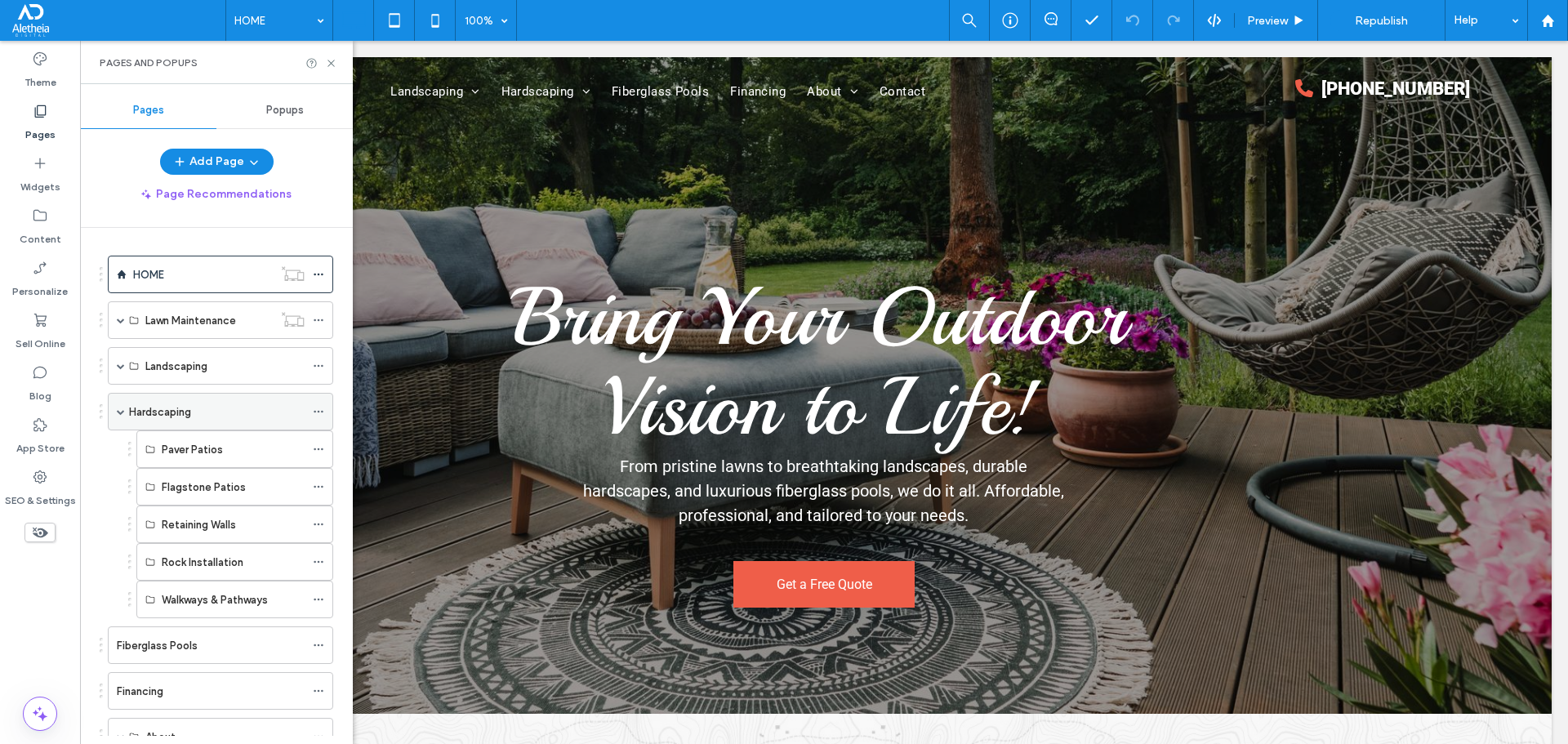
click at [121, 412] on span at bounding box center [120, 411] width 8 height 8
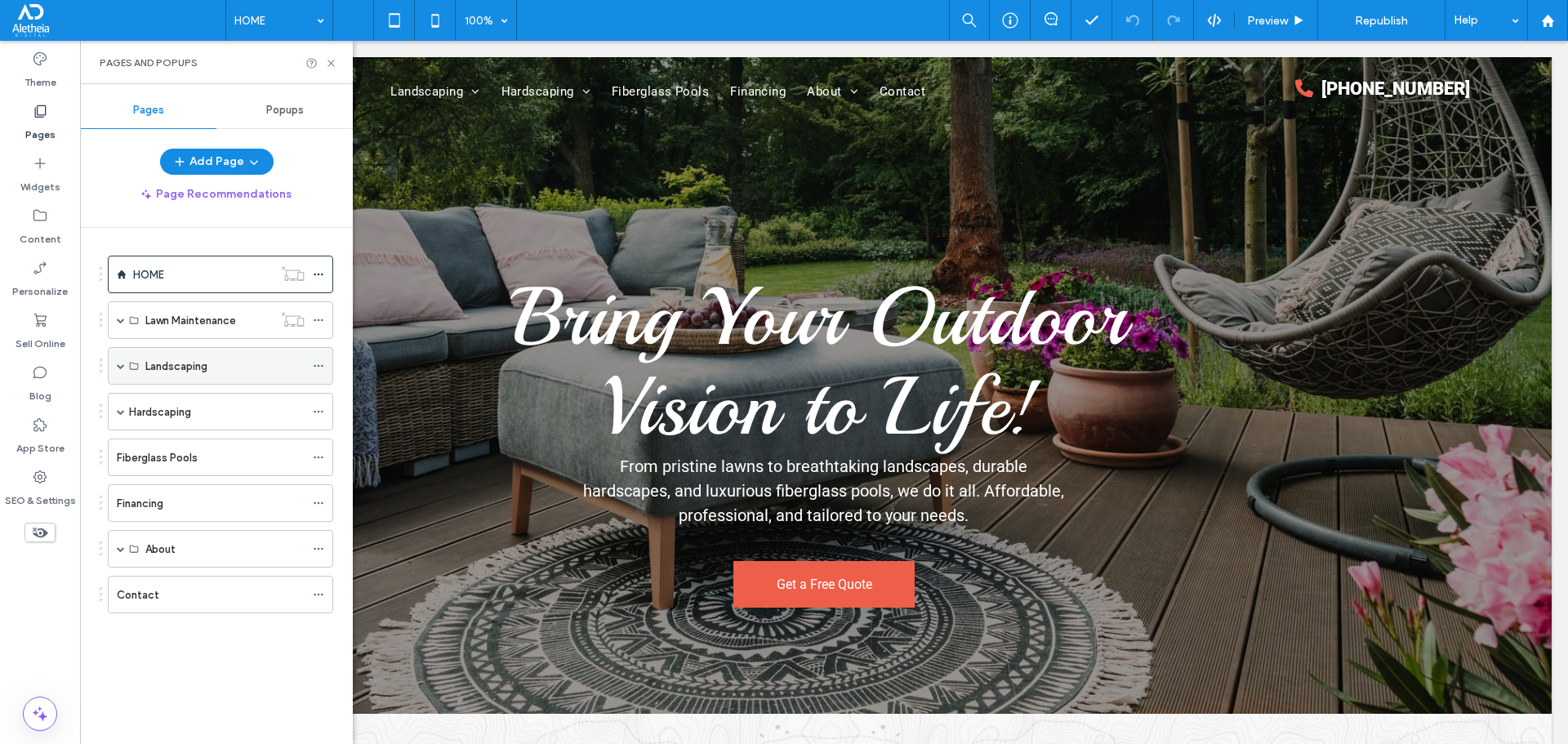
click at [119, 367] on span at bounding box center [120, 365] width 8 height 8
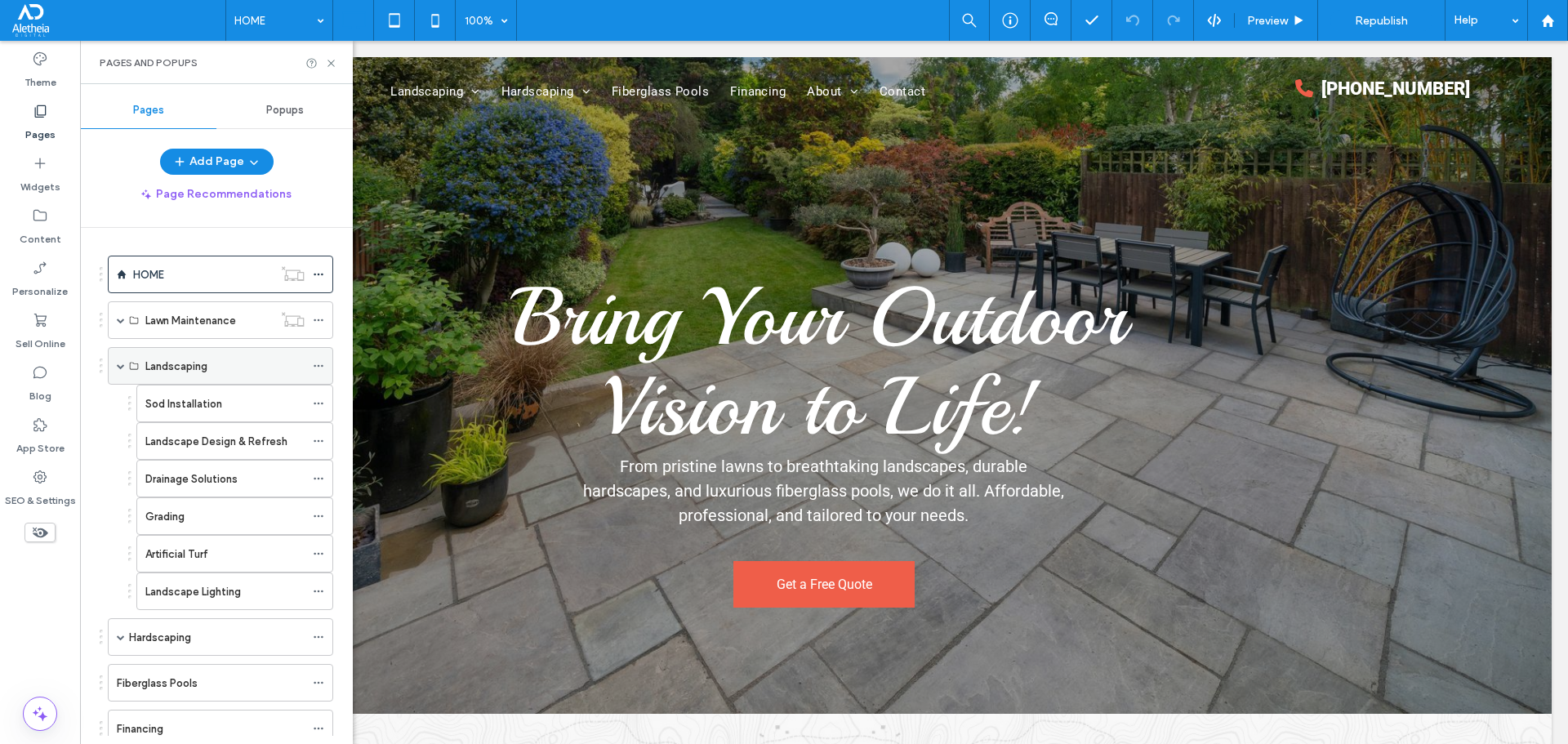
click at [119, 367] on span at bounding box center [120, 365] width 8 height 8
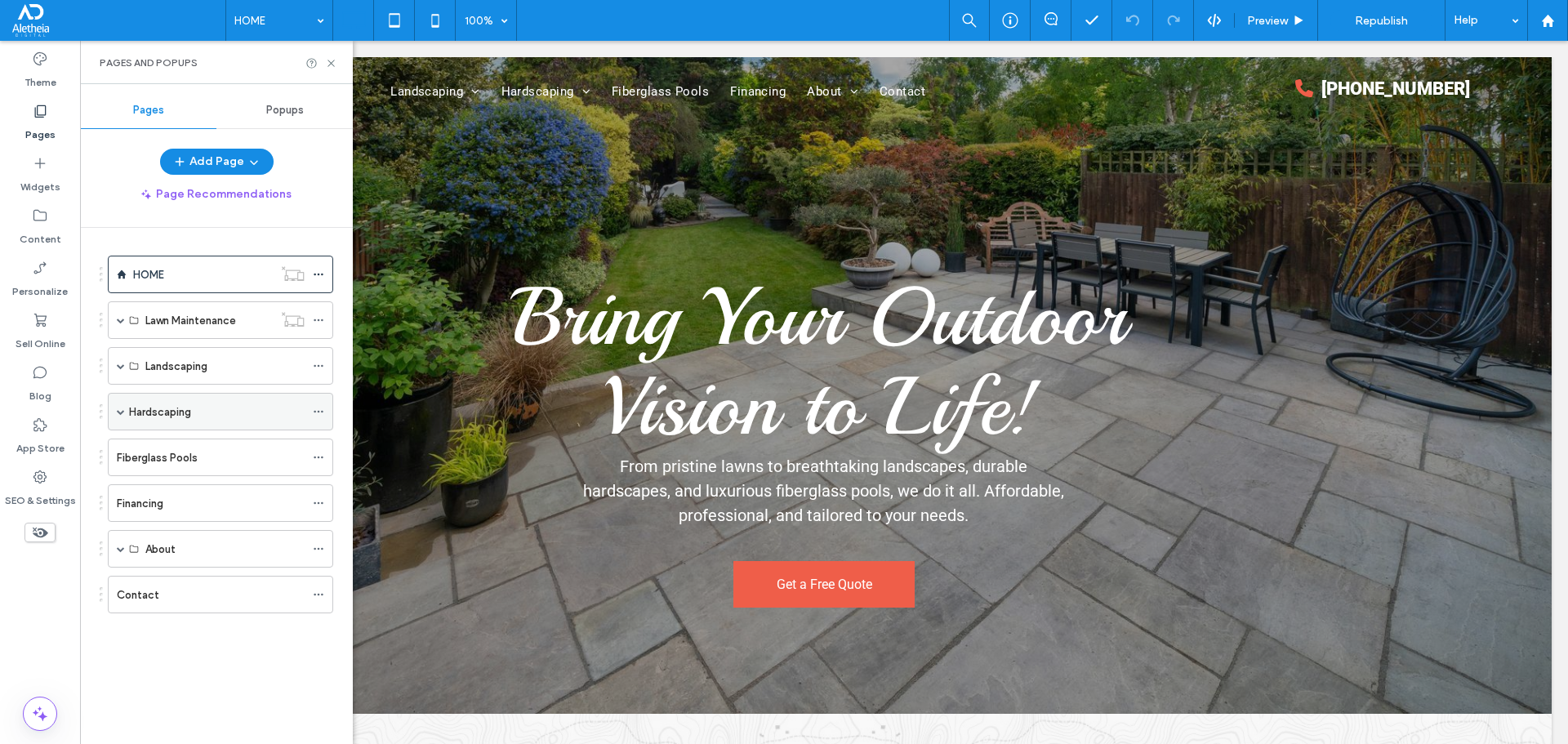
click at [122, 410] on span at bounding box center [120, 411] width 8 height 8
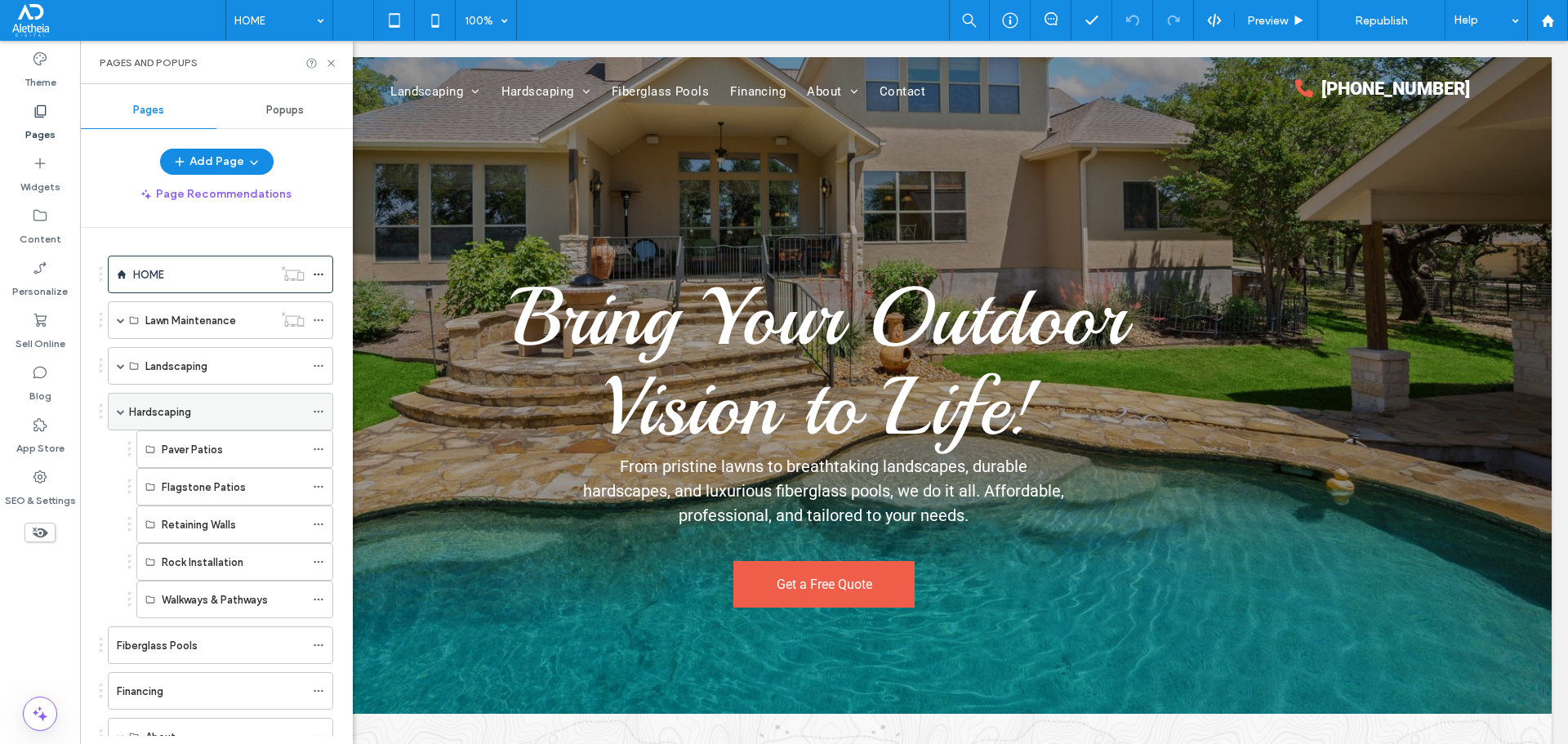
click at [245, 412] on div "Hardscaping" at bounding box center [217, 411] width 176 height 18
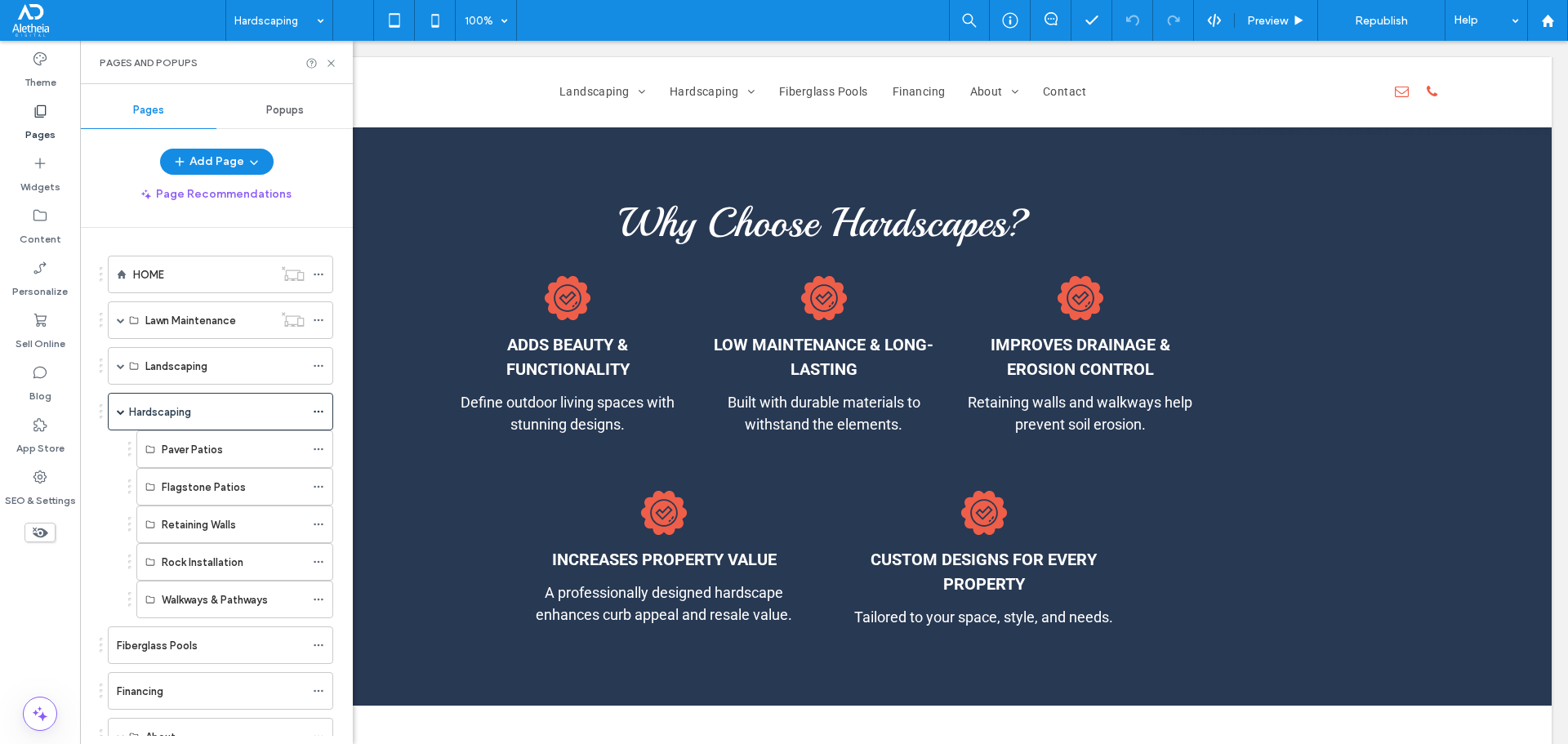
scroll to position [523, 0]
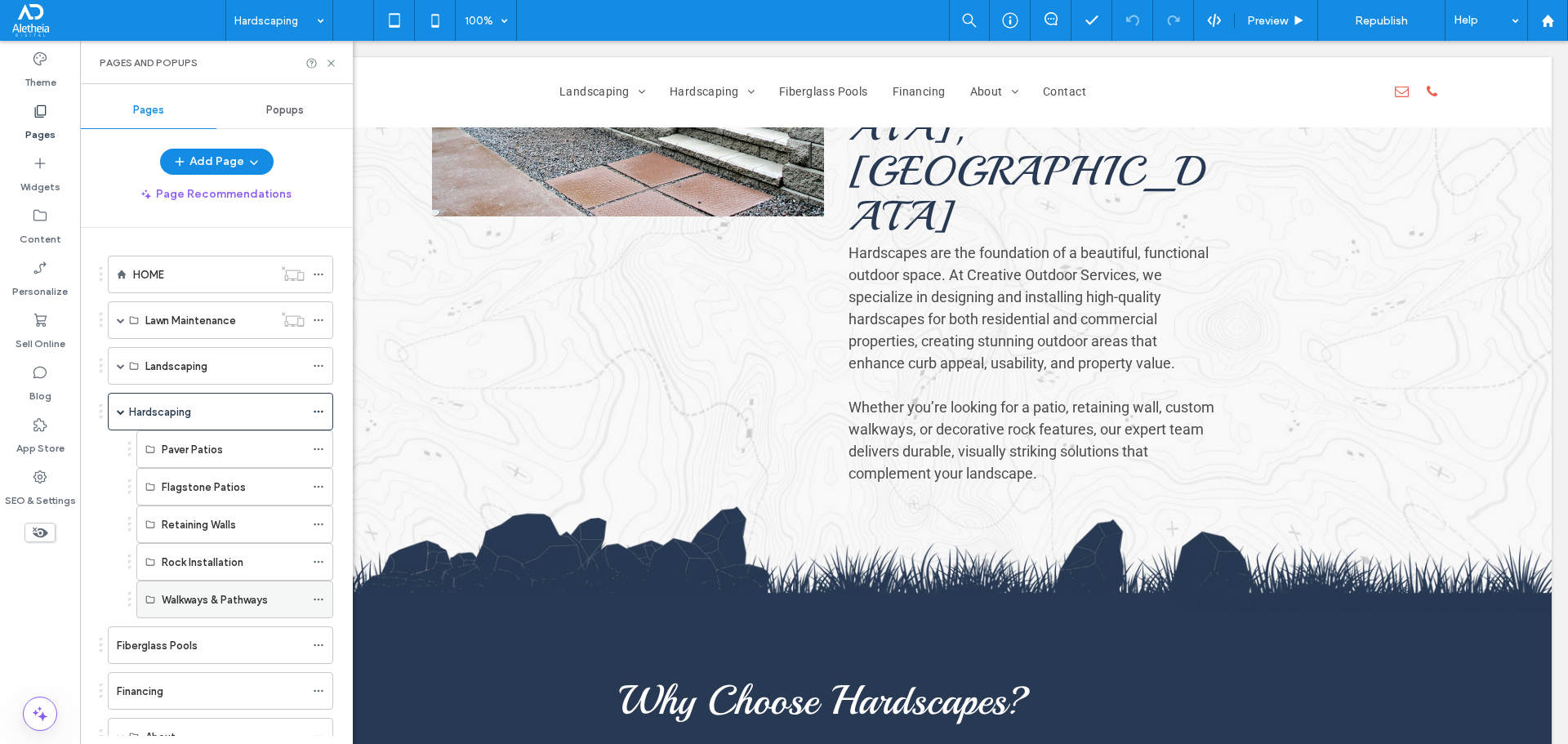
click at [319, 595] on icon at bounding box center [318, 599] width 11 height 11
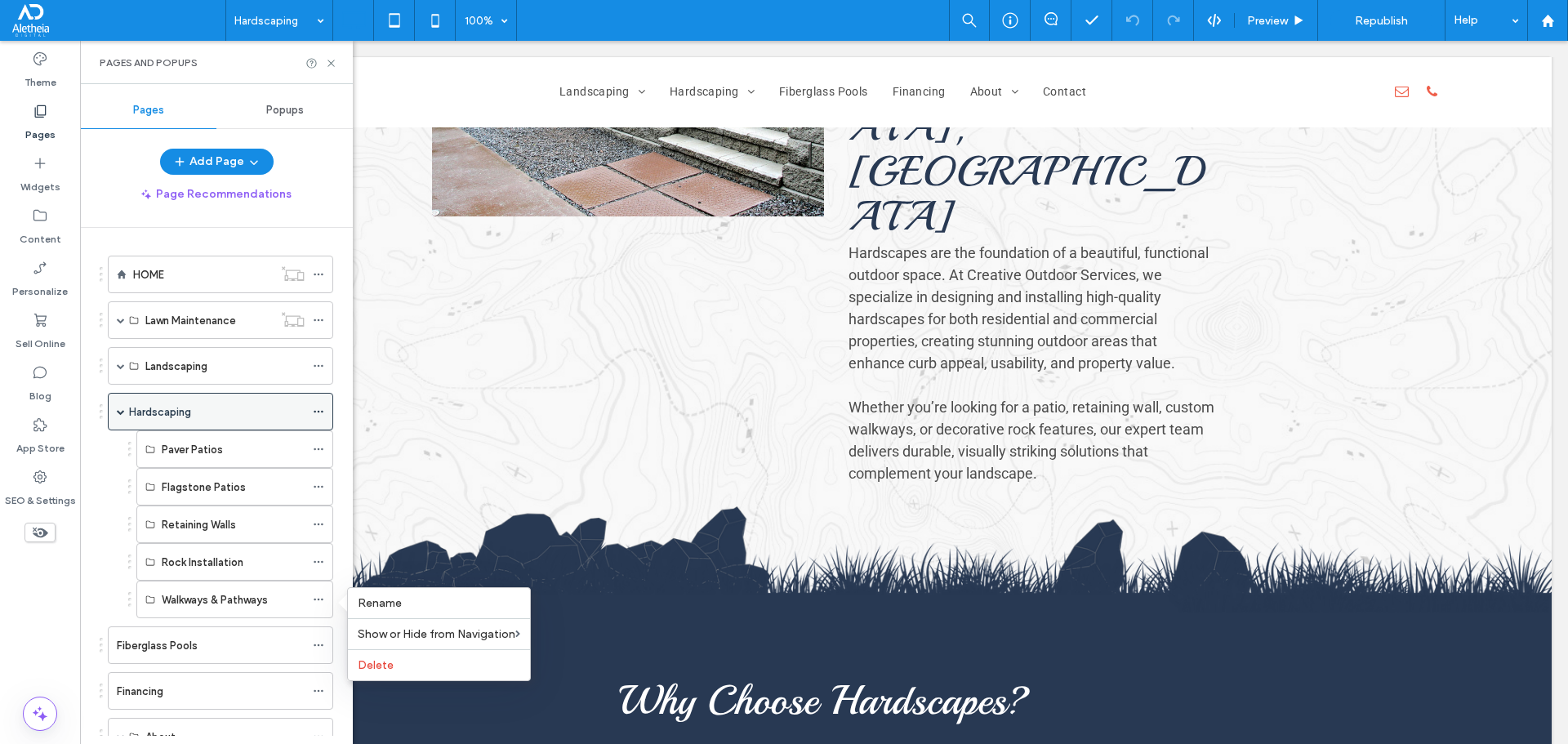
click at [227, 414] on div "Hardscaping" at bounding box center [217, 411] width 176 height 18
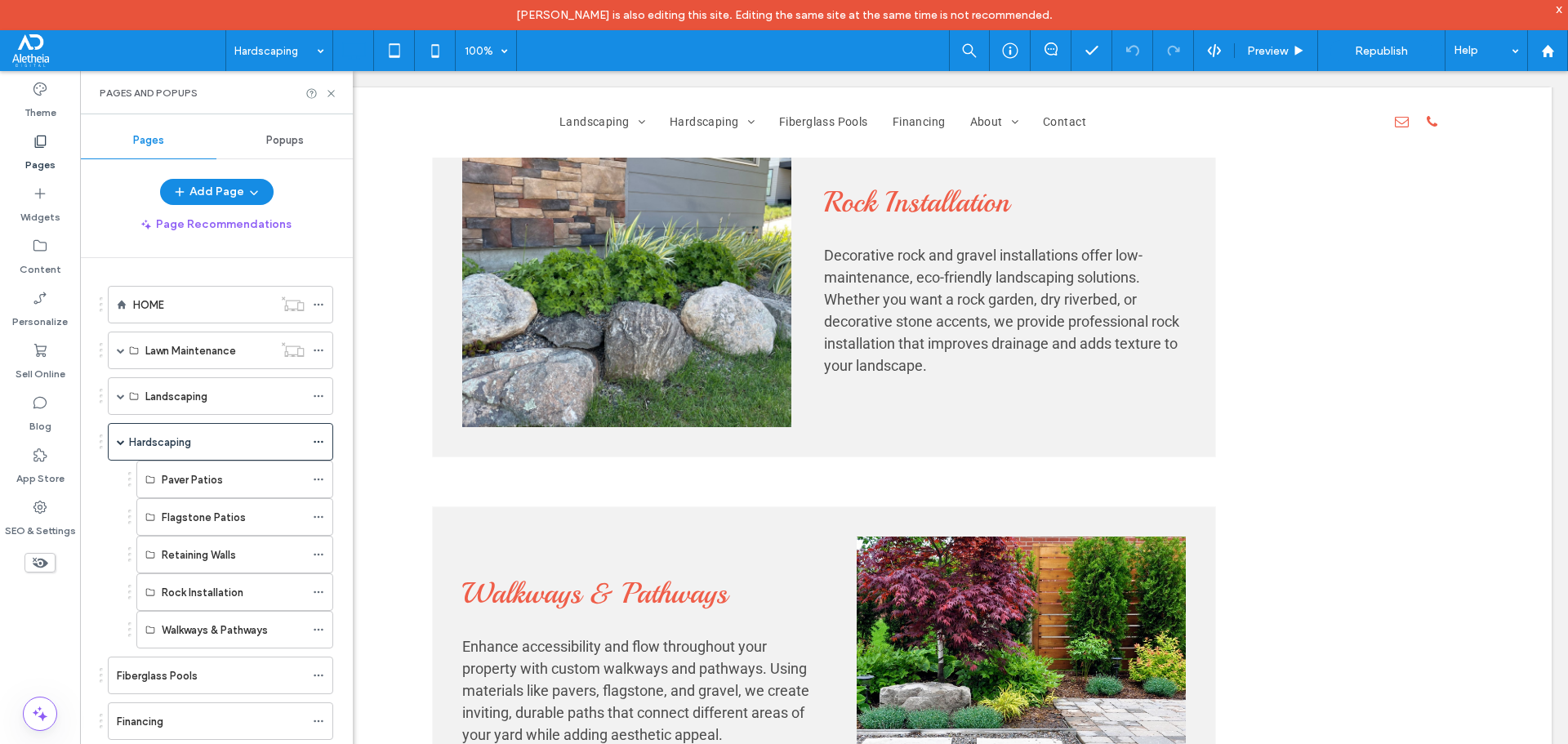
scroll to position [2903, 0]
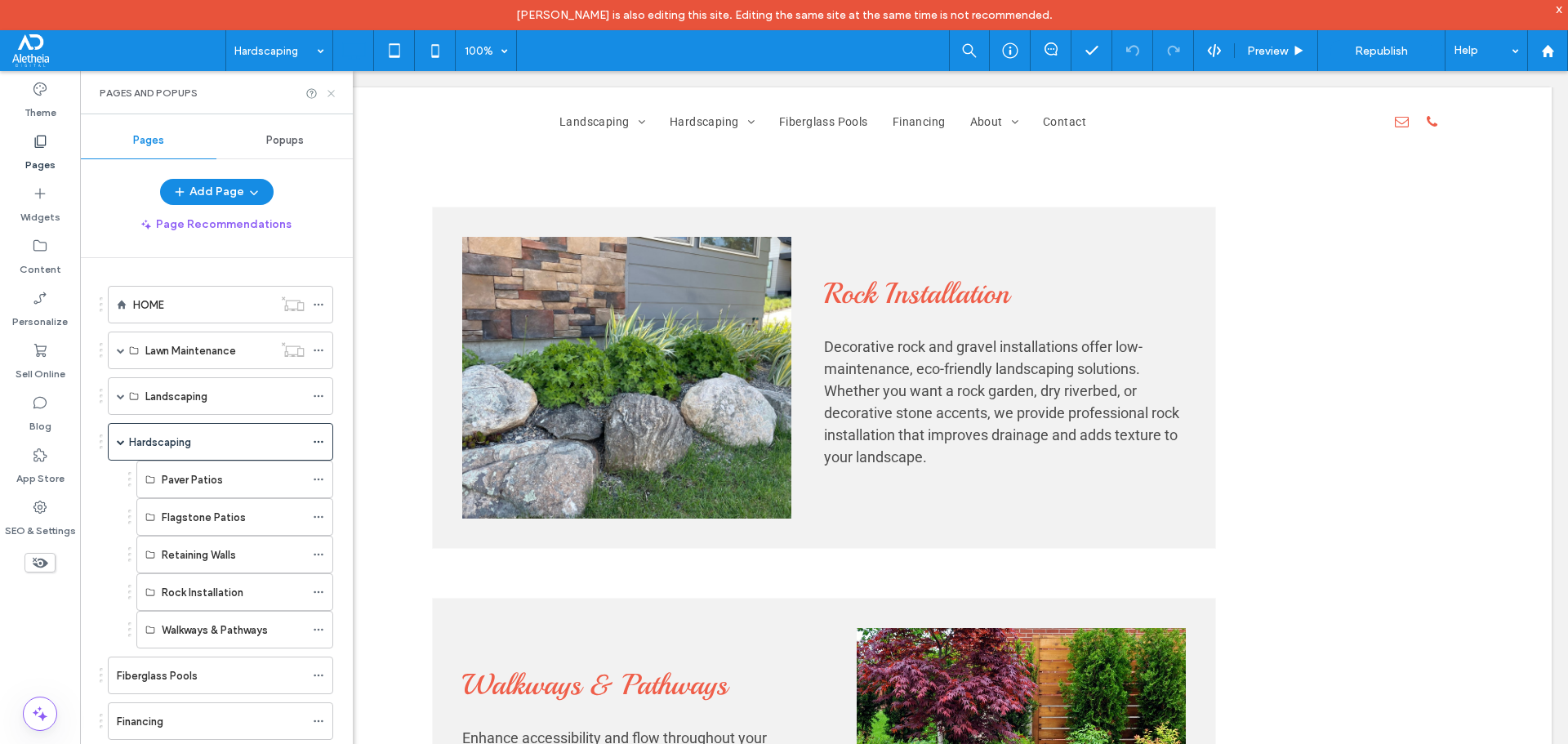
click at [334, 95] on use at bounding box center [330, 92] width 6 height 6
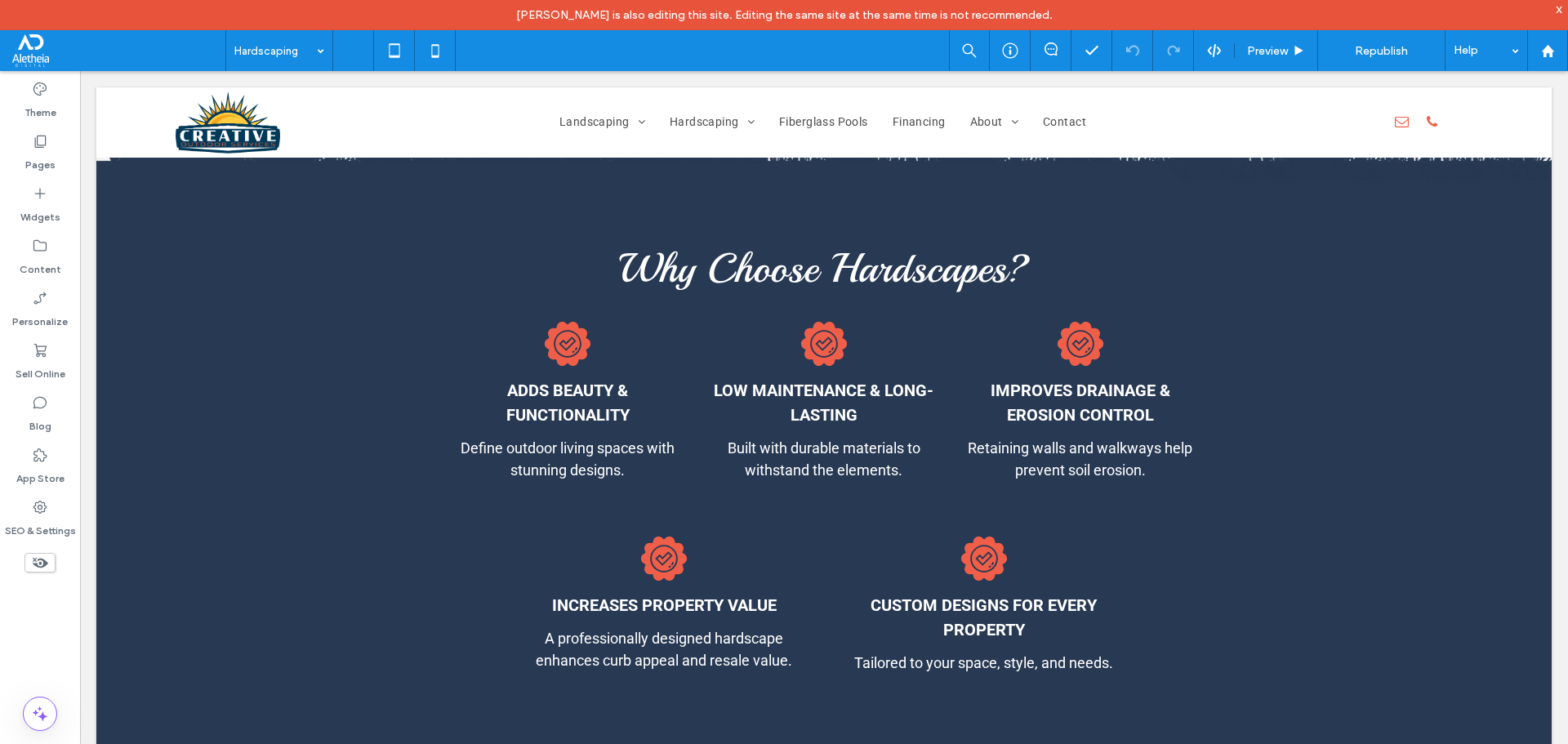
scroll to position [1326, 0]
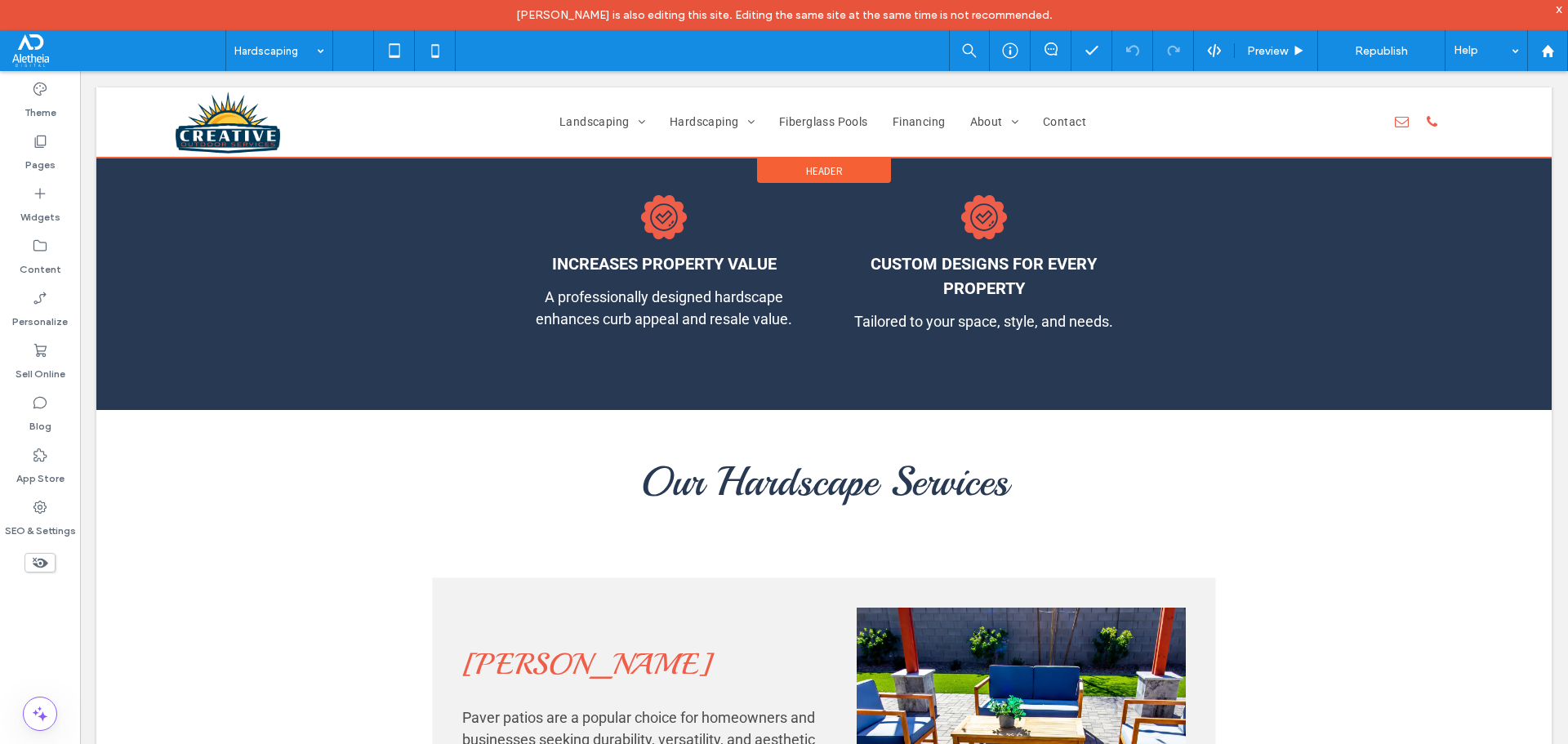
click at [702, 124] on div at bounding box center [824, 123] width 1455 height 70
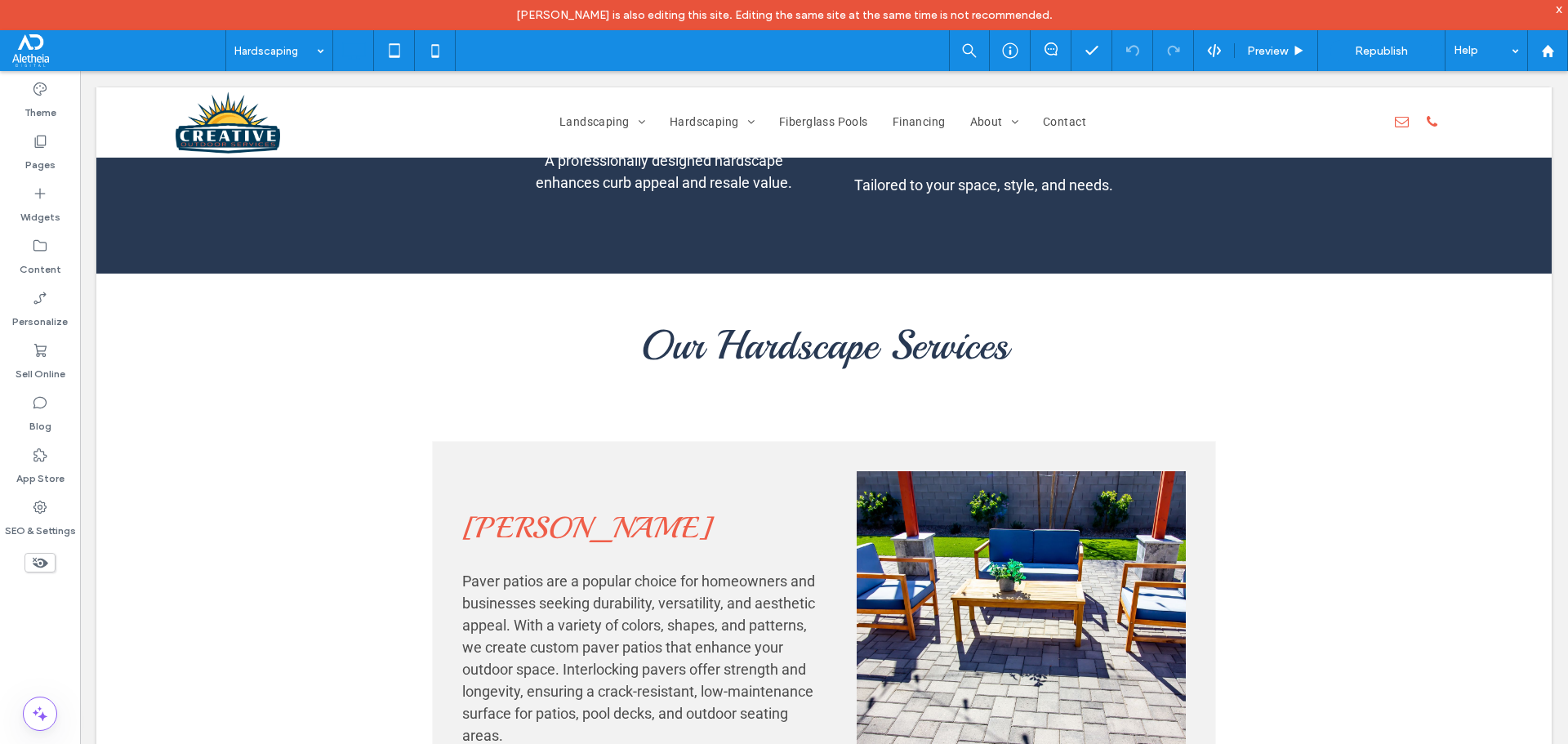
scroll to position [1456, 0]
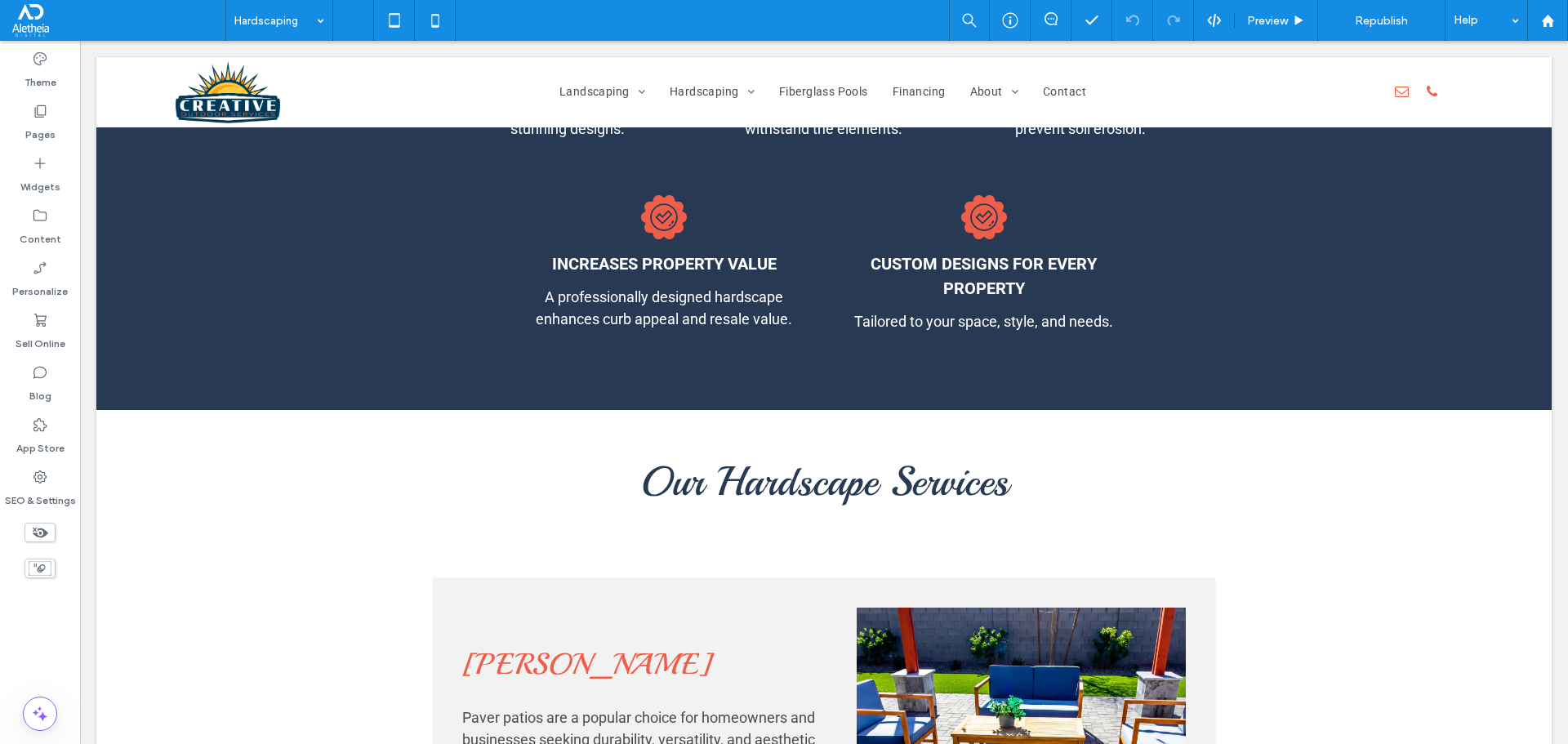
scroll to position [1311, 0]
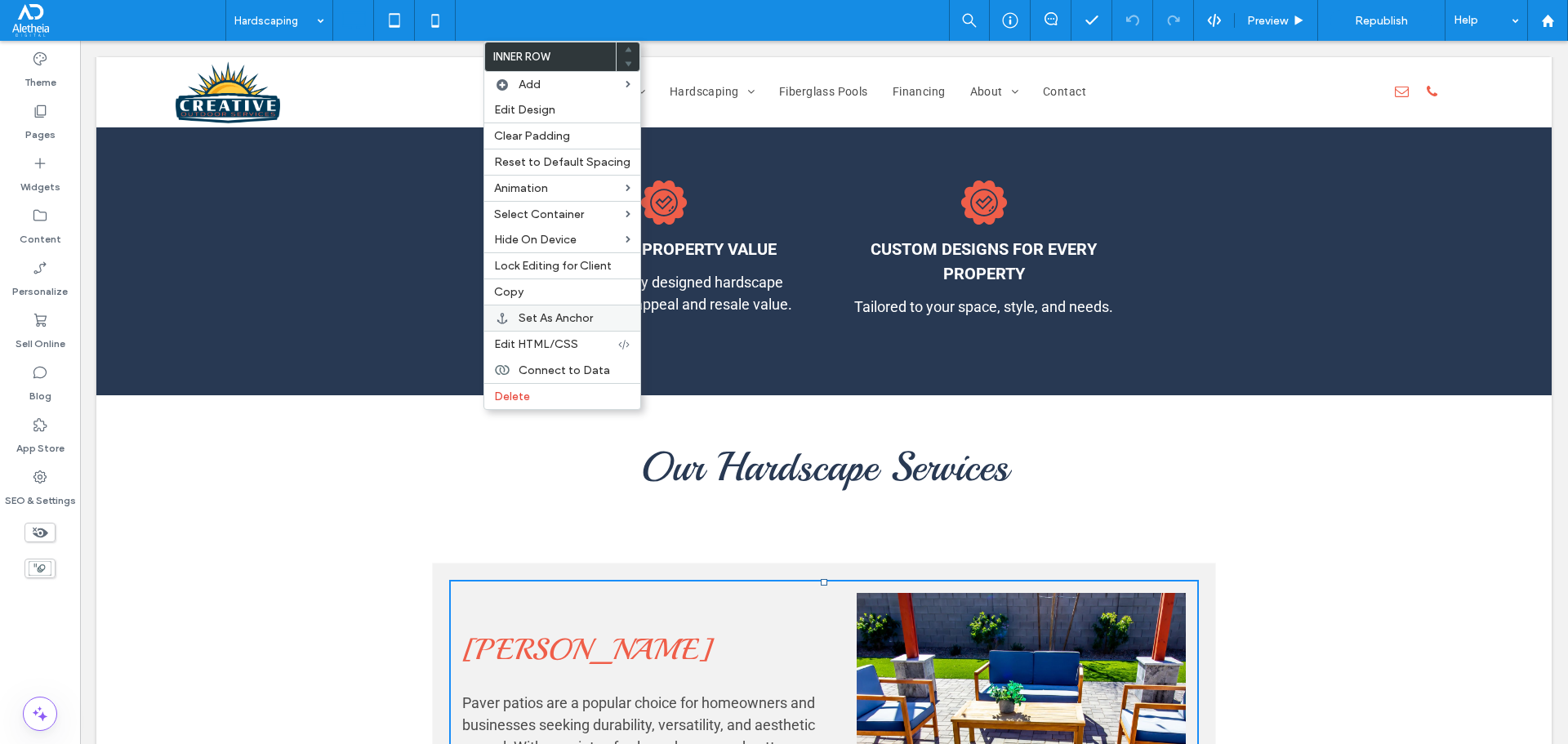
click at [558, 311] on span "Set As Anchor" at bounding box center [556, 318] width 74 height 14
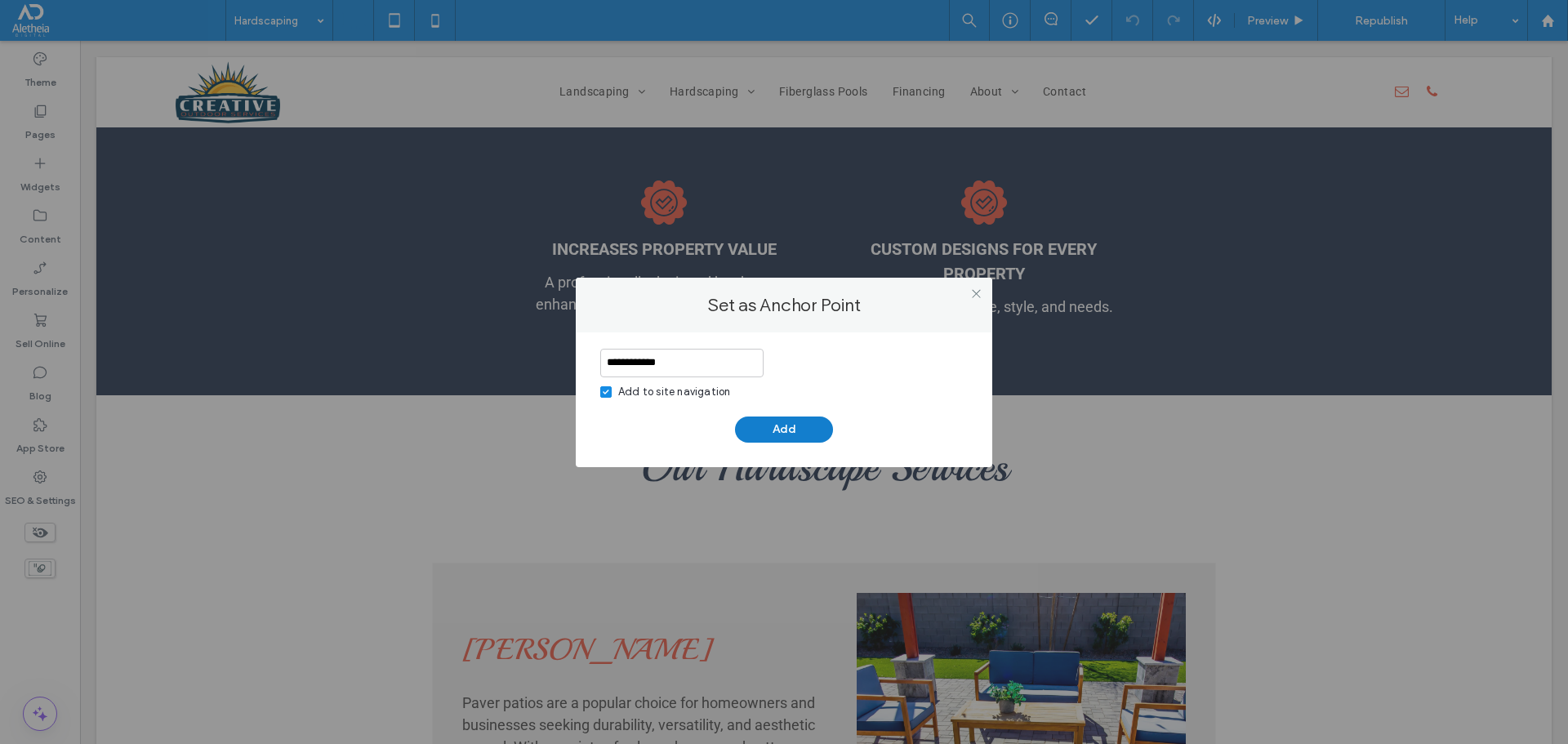
type input "**********"
click at [780, 425] on button "Add" at bounding box center [784, 429] width 98 height 26
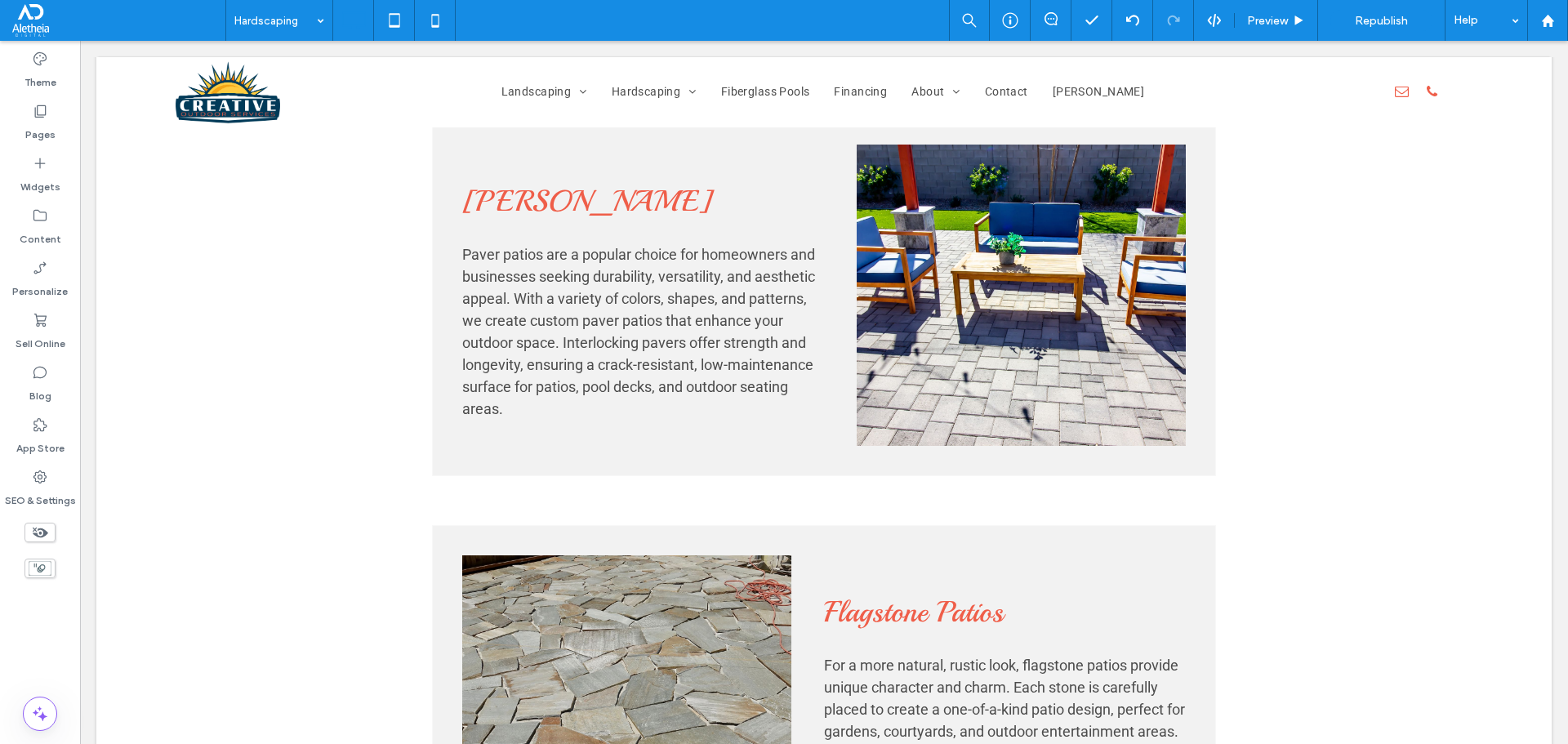
scroll to position [1788, 0]
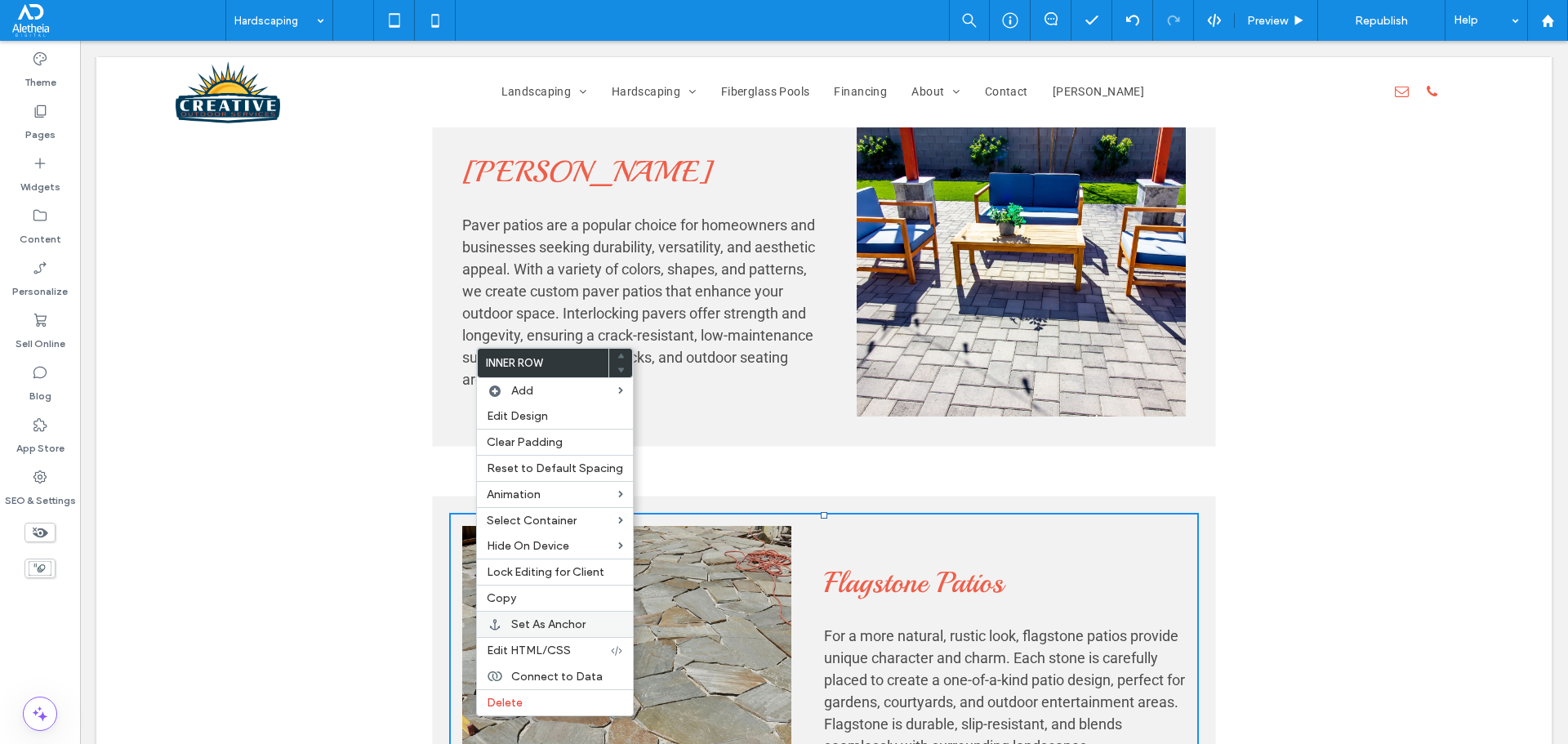
click at [573, 625] on span "Set As Anchor" at bounding box center [548, 624] width 74 height 14
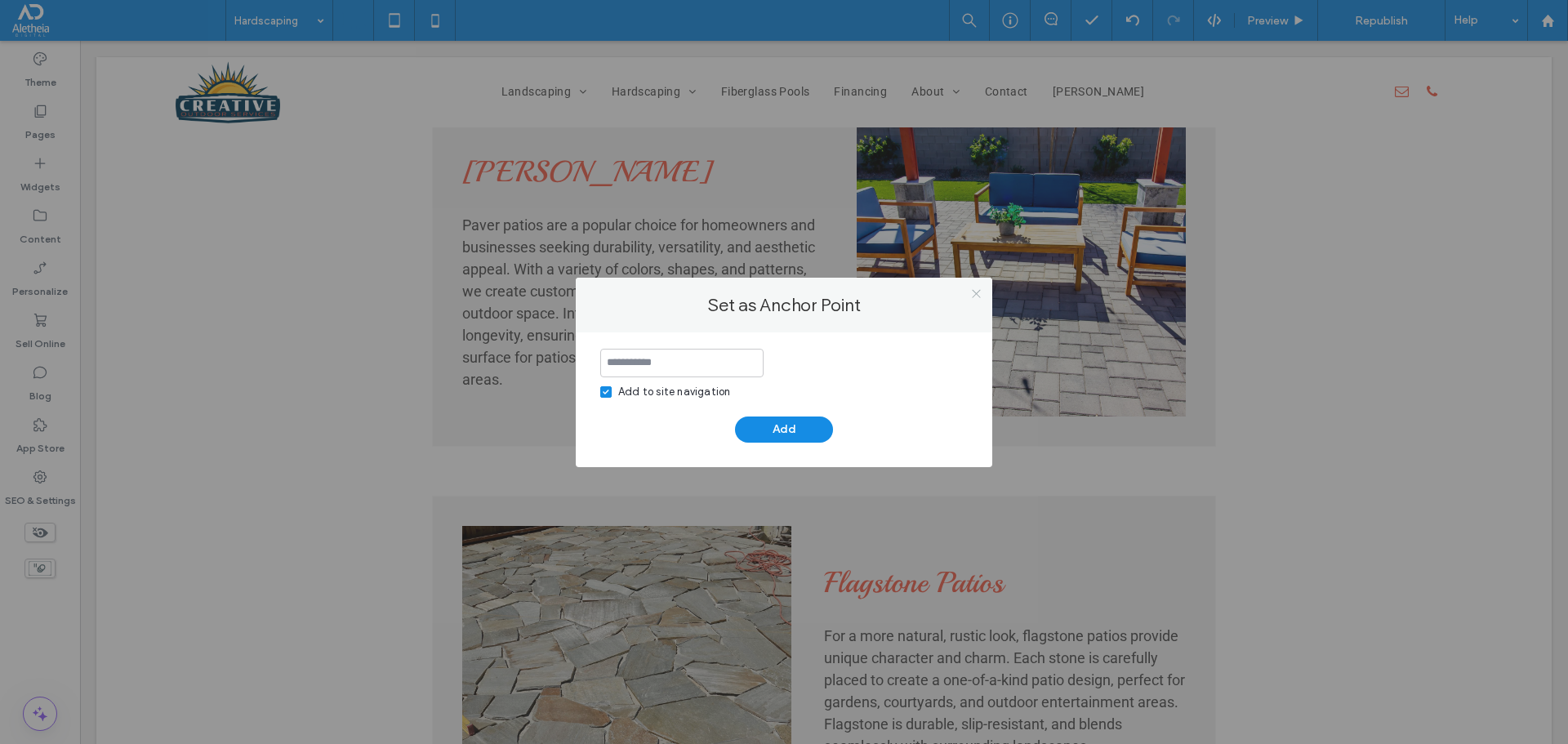
click at [975, 292] on icon at bounding box center [975, 293] width 12 height 12
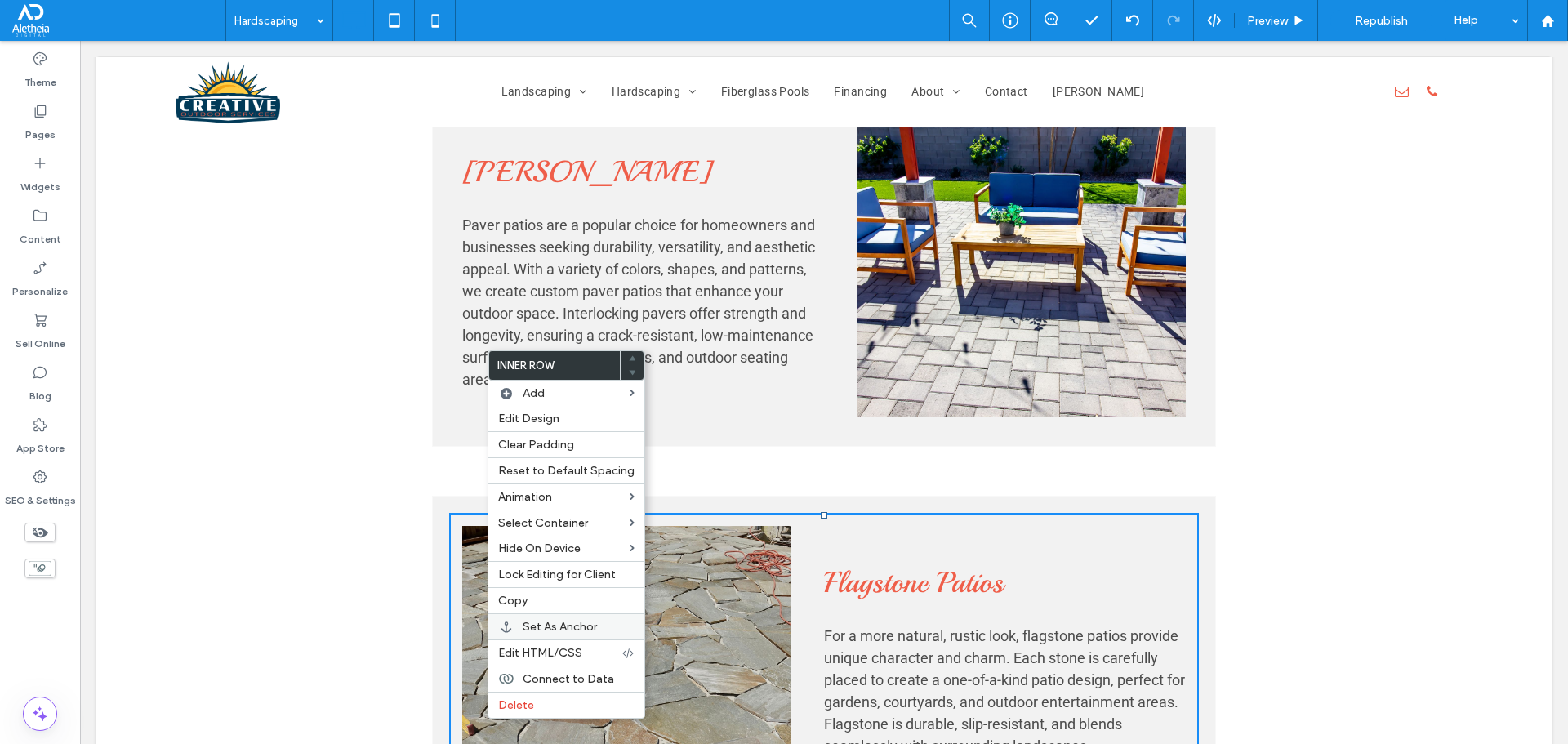
click at [595, 621] on span "Set As Anchor" at bounding box center [559, 626] width 74 height 14
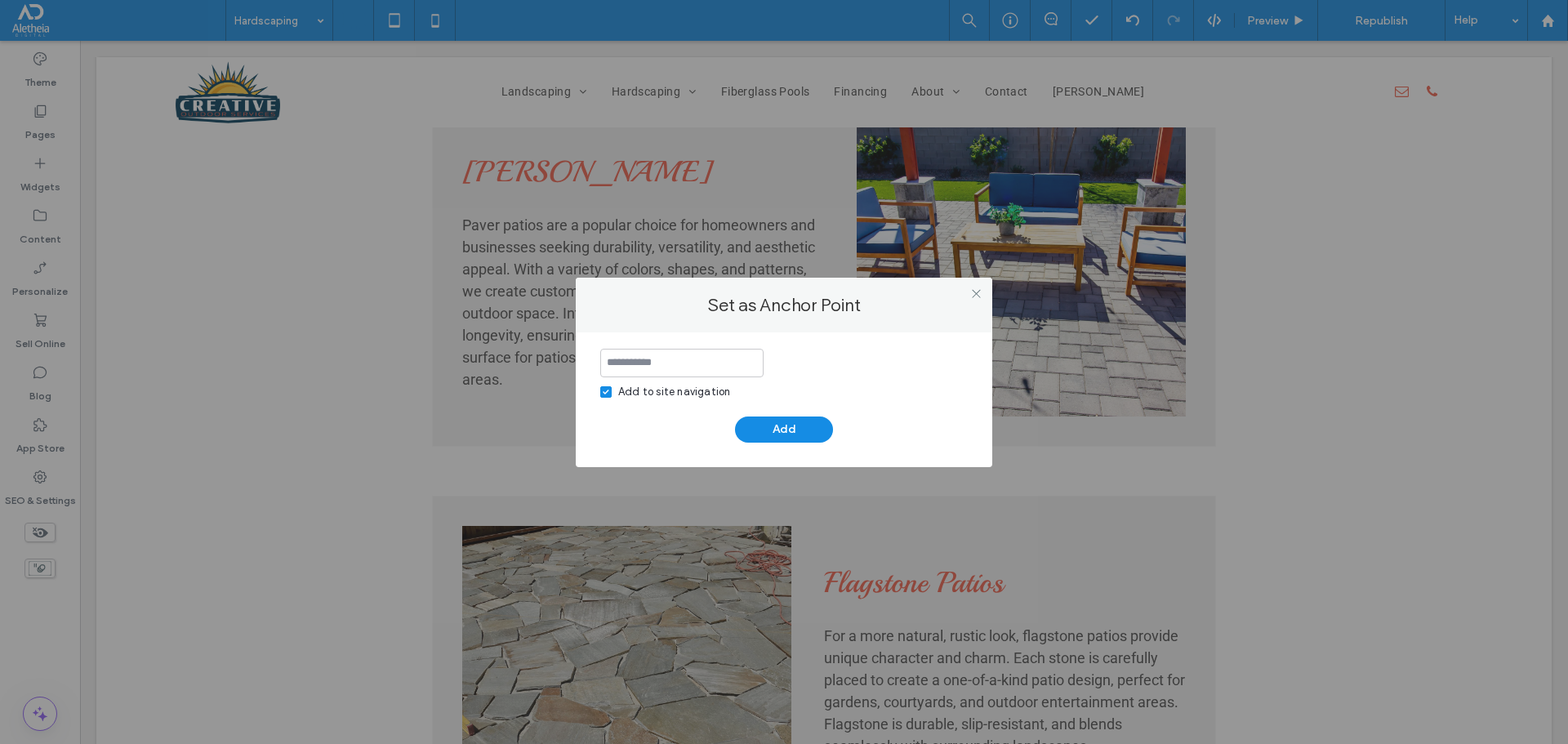
click at [723, 465] on div "Add to site navigation Add" at bounding box center [784, 400] width 416 height 135
click at [704, 363] on input at bounding box center [681, 362] width 164 height 29
type input "**********"
click at [782, 430] on button "Add" at bounding box center [784, 429] width 98 height 26
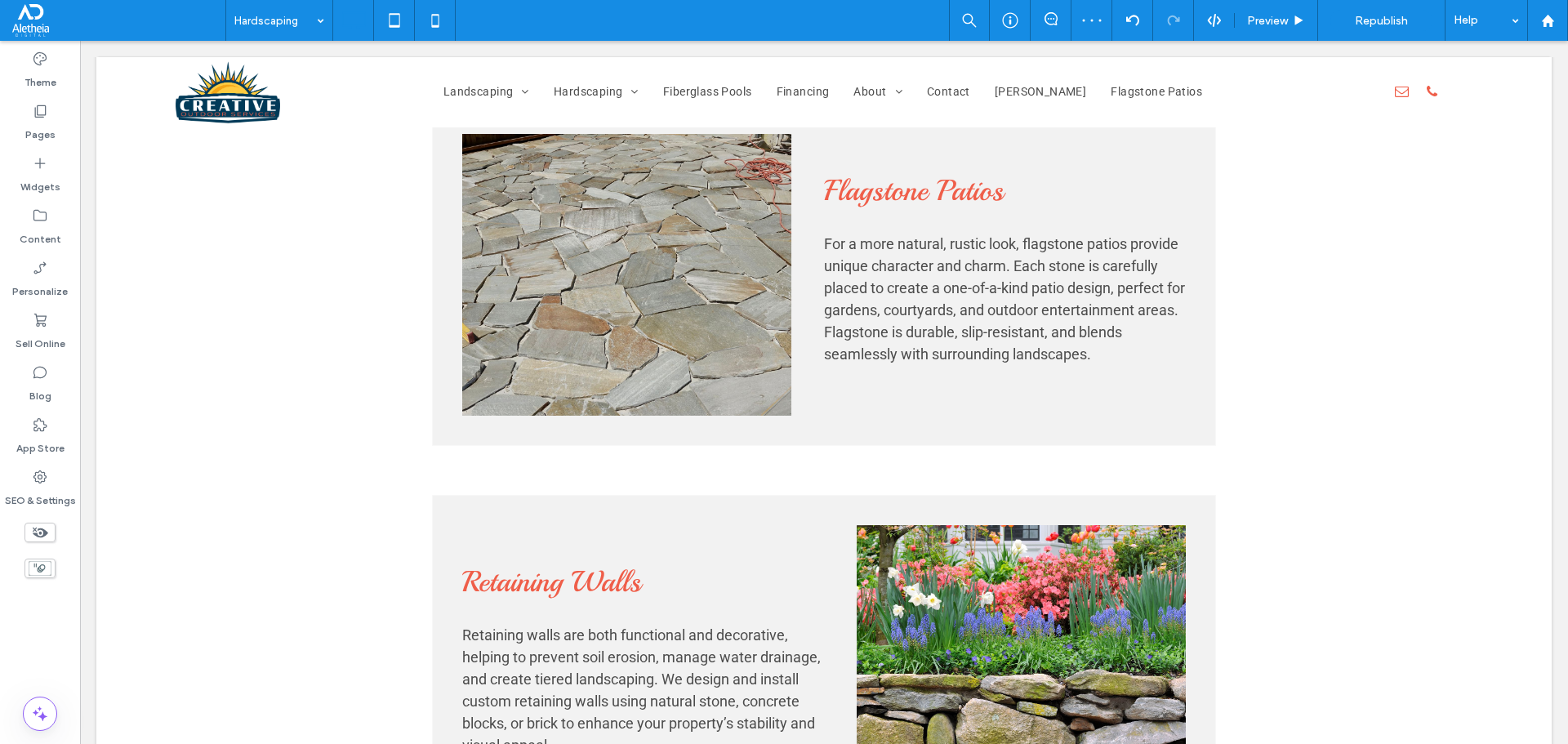
scroll to position [2272, 0]
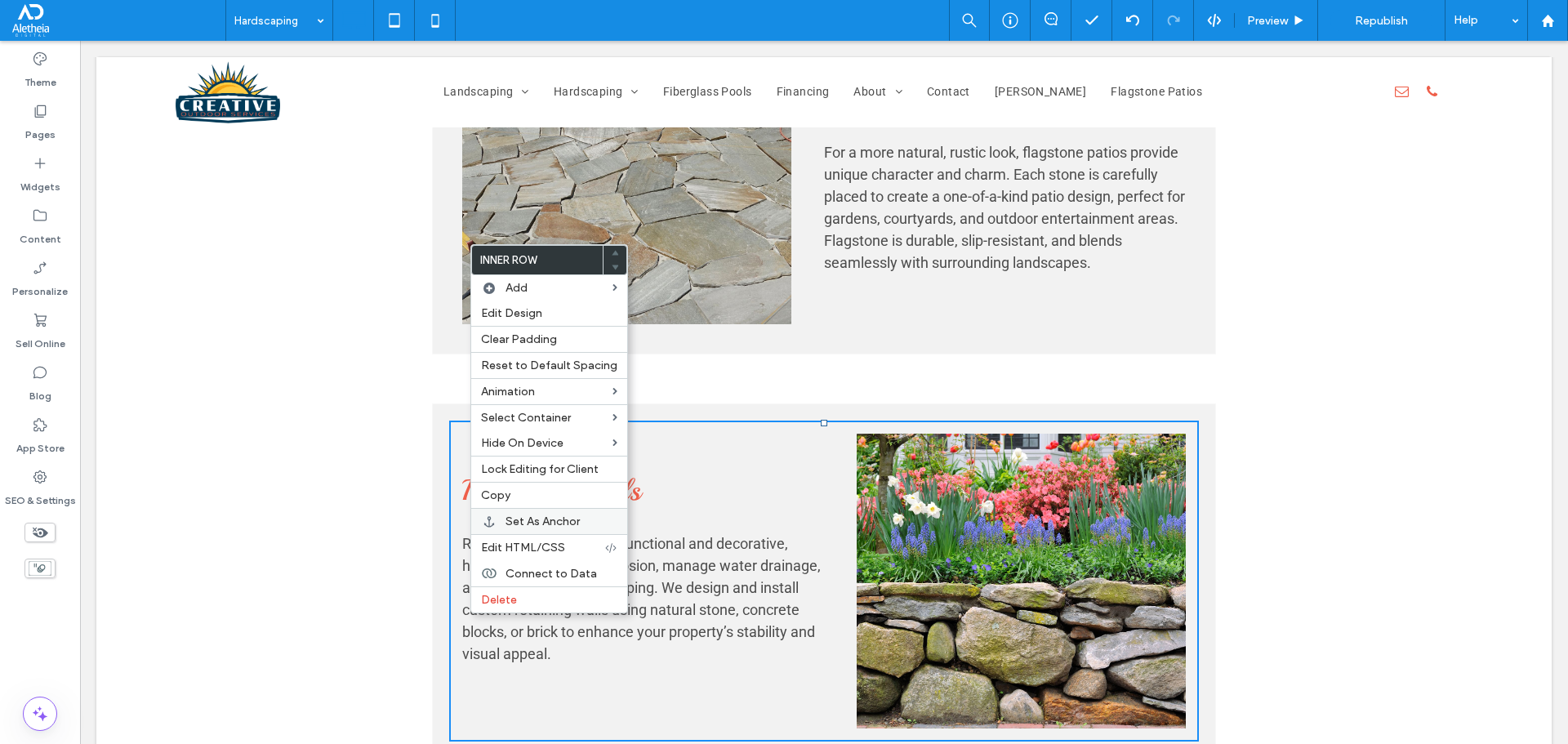
click at [561, 521] on span "Set As Anchor" at bounding box center [543, 520] width 74 height 14
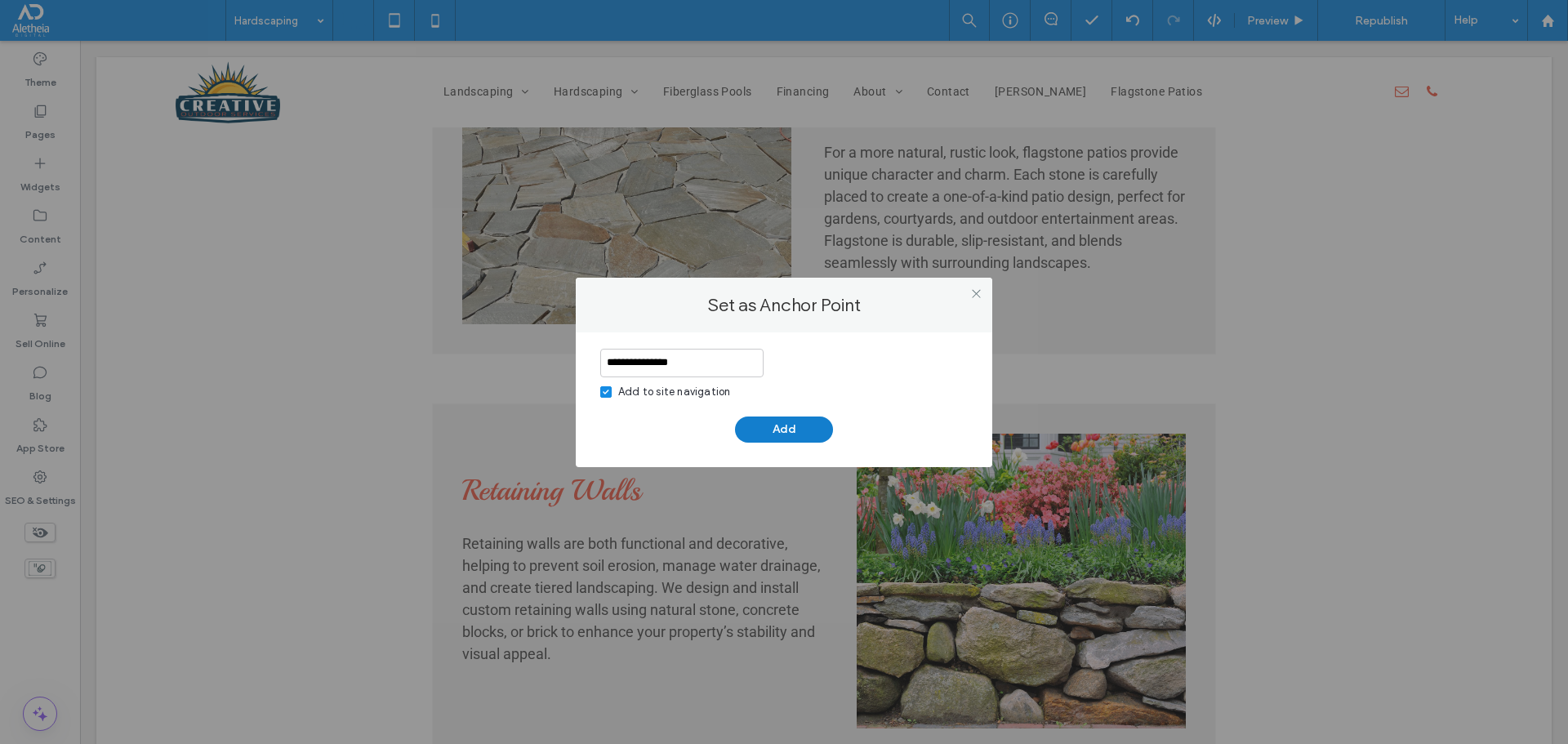
type input "**********"
click at [774, 433] on button "Add" at bounding box center [784, 429] width 98 height 26
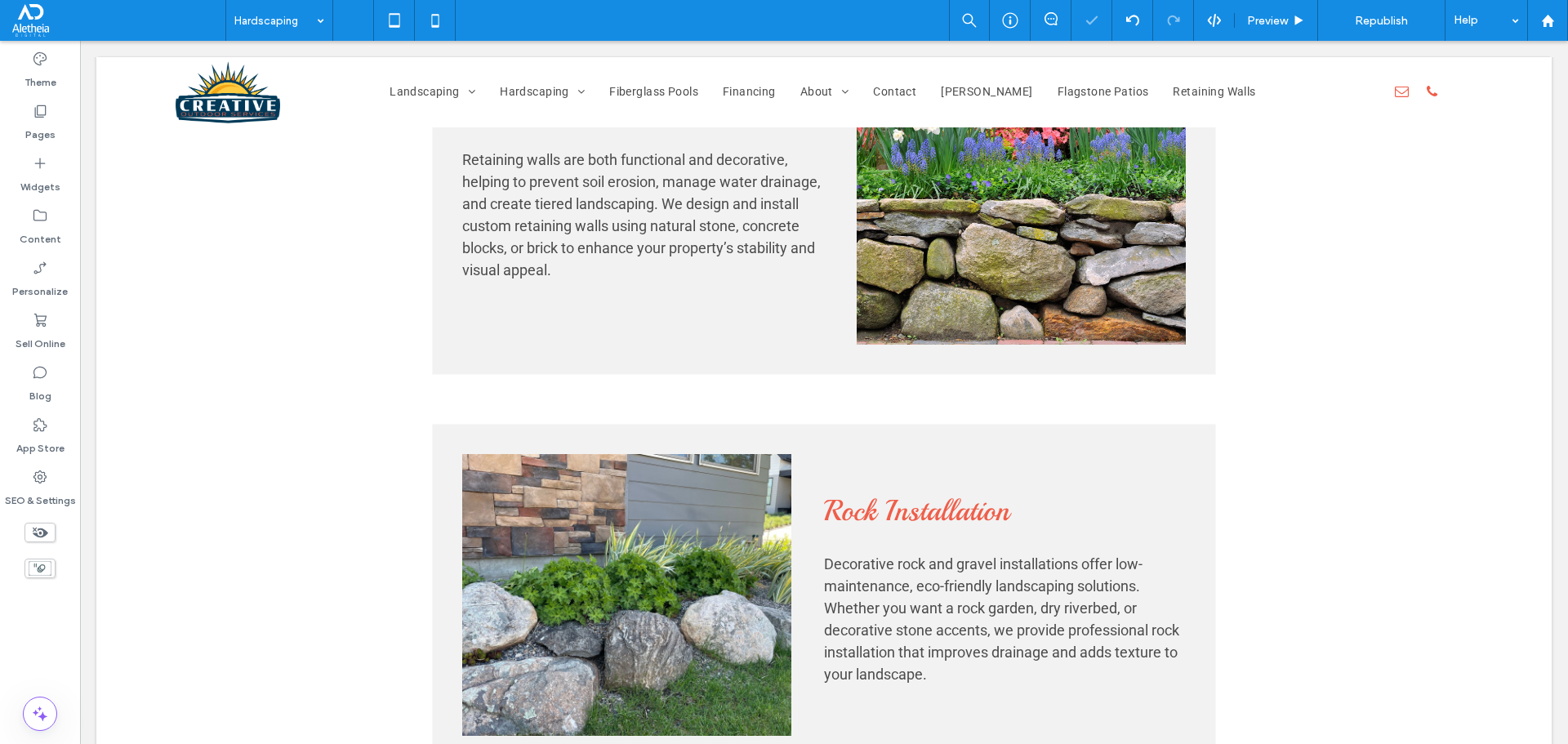
scroll to position [2677, 0]
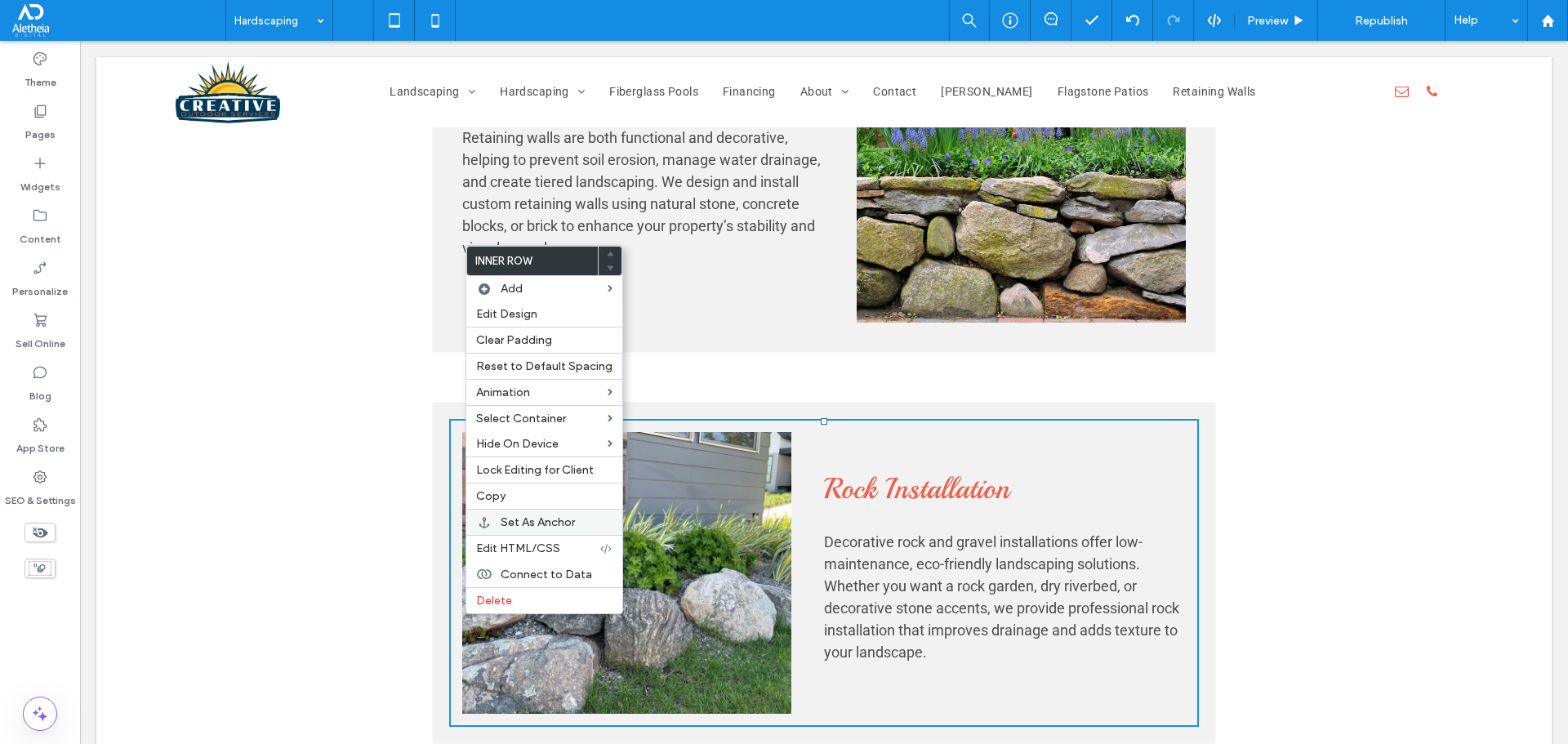
click at [581, 517] on label "Set As Anchor" at bounding box center [556, 521] width 112 height 14
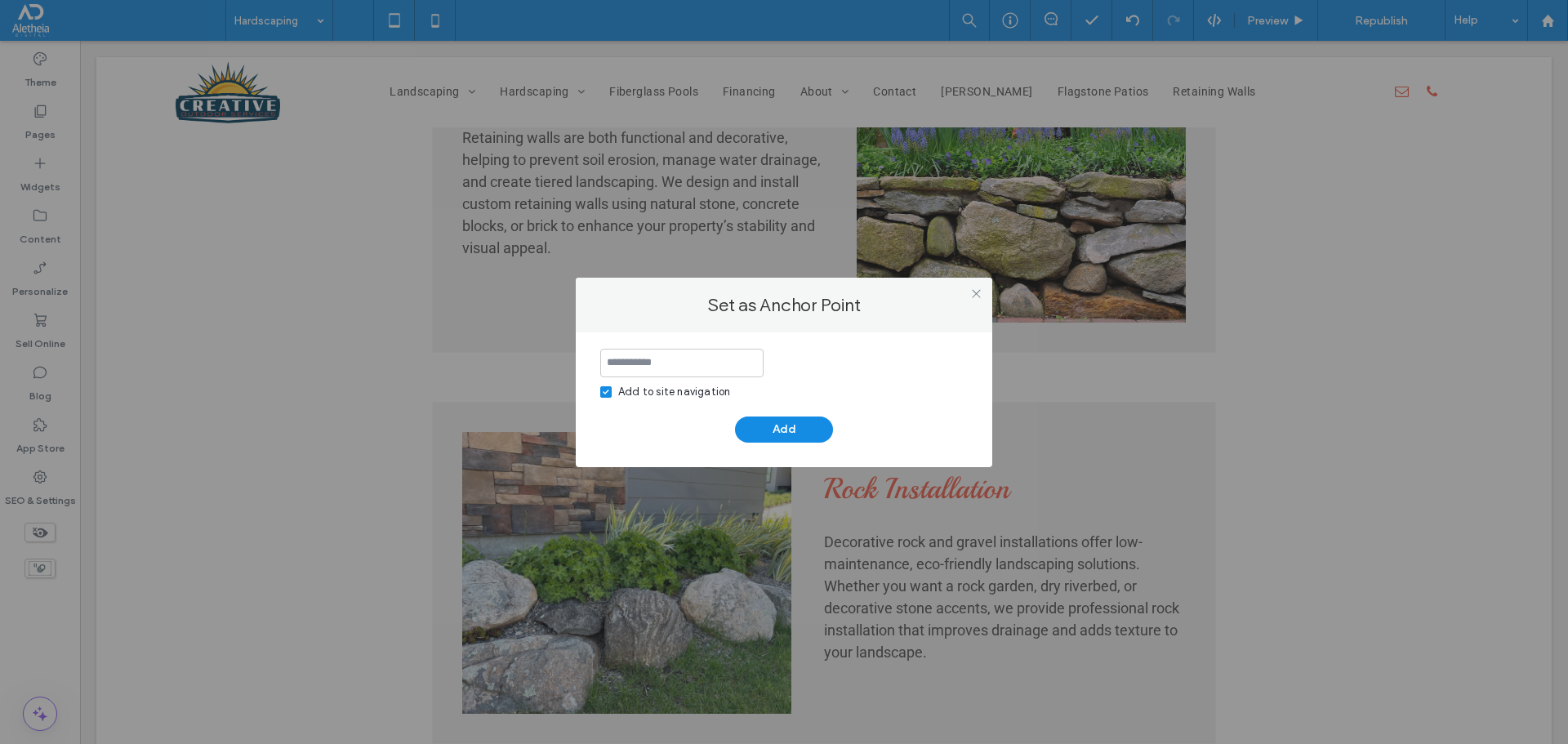
click at [670, 367] on input at bounding box center [681, 362] width 164 height 29
type input "**********"
click at [812, 423] on button "Add" at bounding box center [784, 429] width 98 height 26
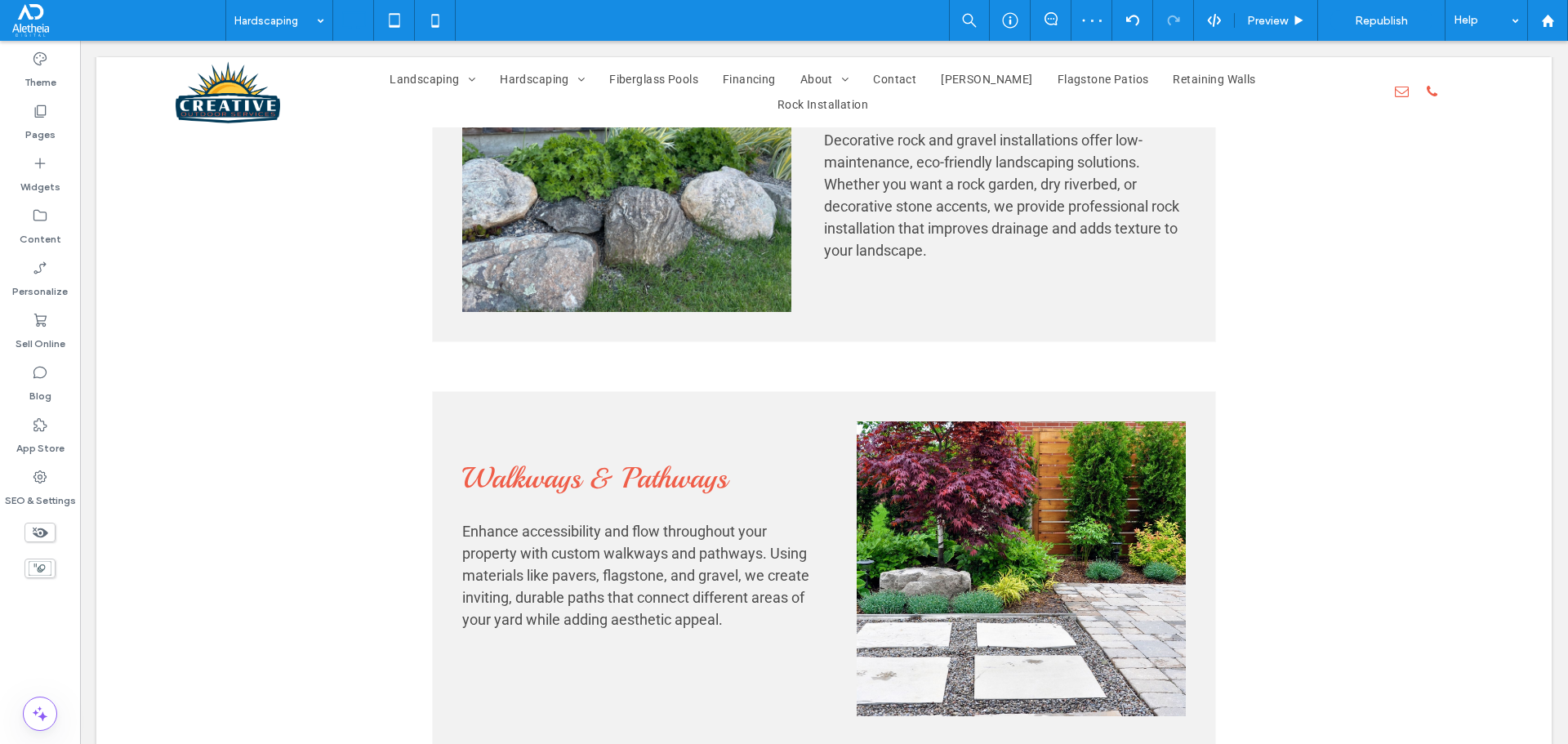
scroll to position [3018, 0]
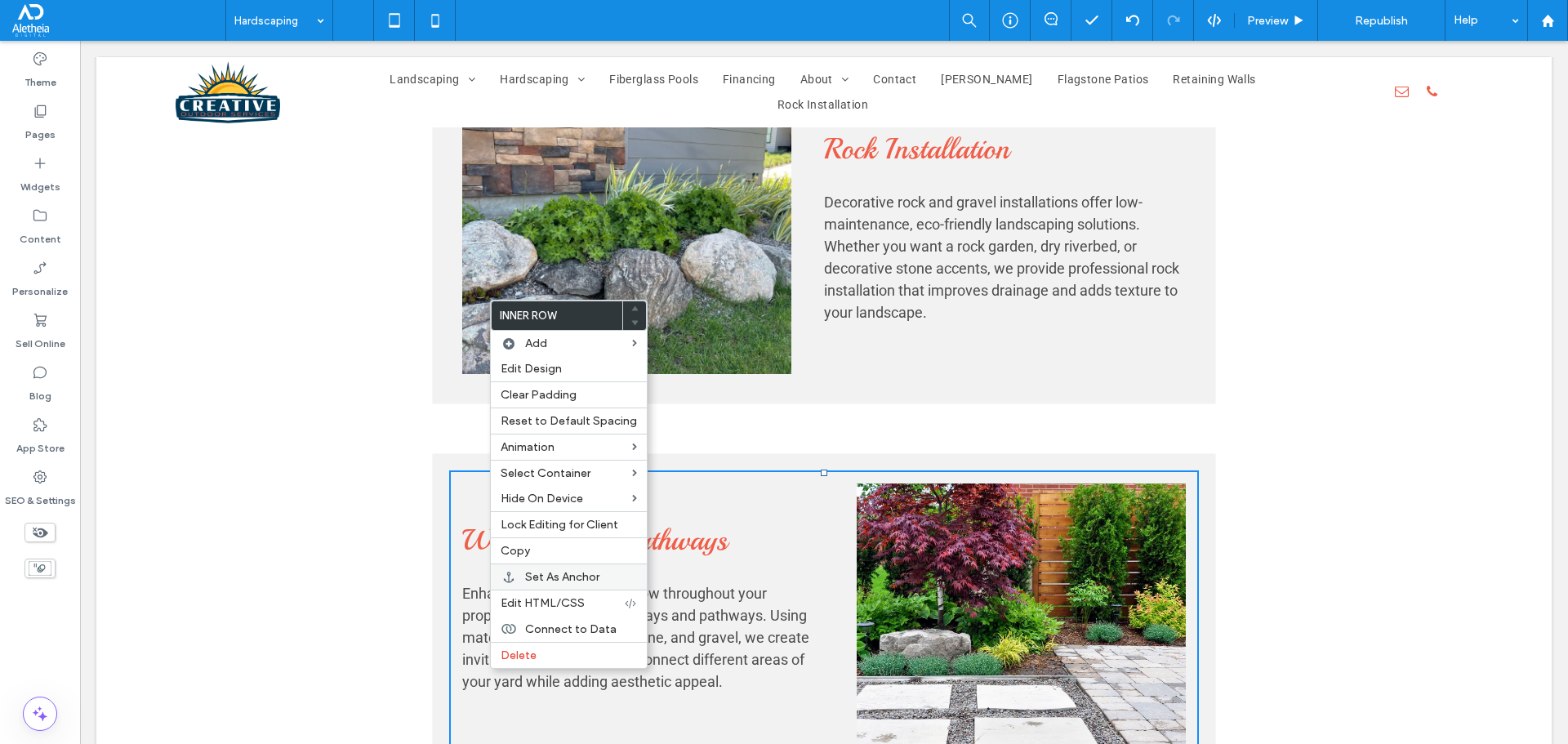
click at [612, 568] on div "Set As Anchor" at bounding box center [569, 576] width 156 height 26
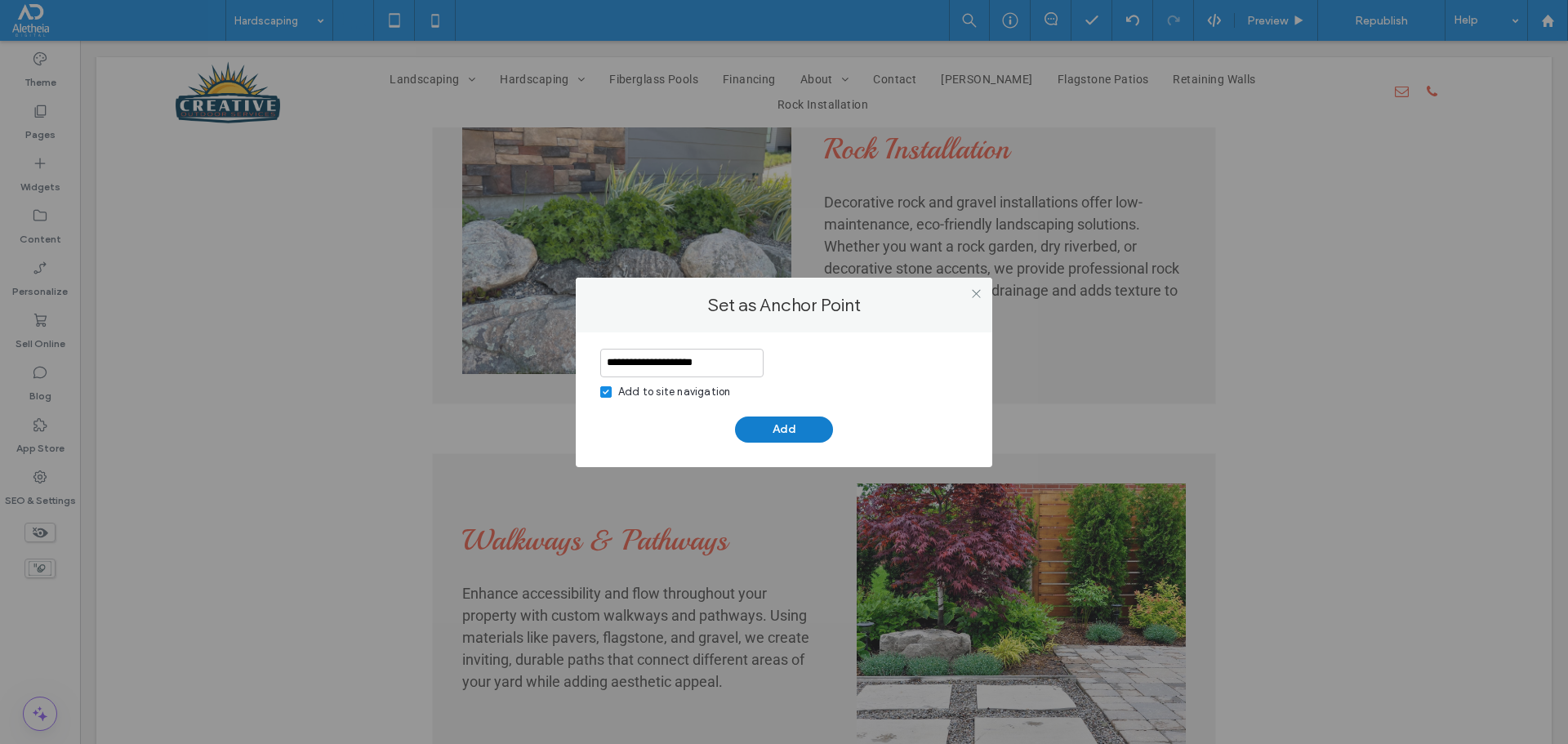
type input "**********"
click at [776, 423] on button "Add" at bounding box center [784, 429] width 98 height 26
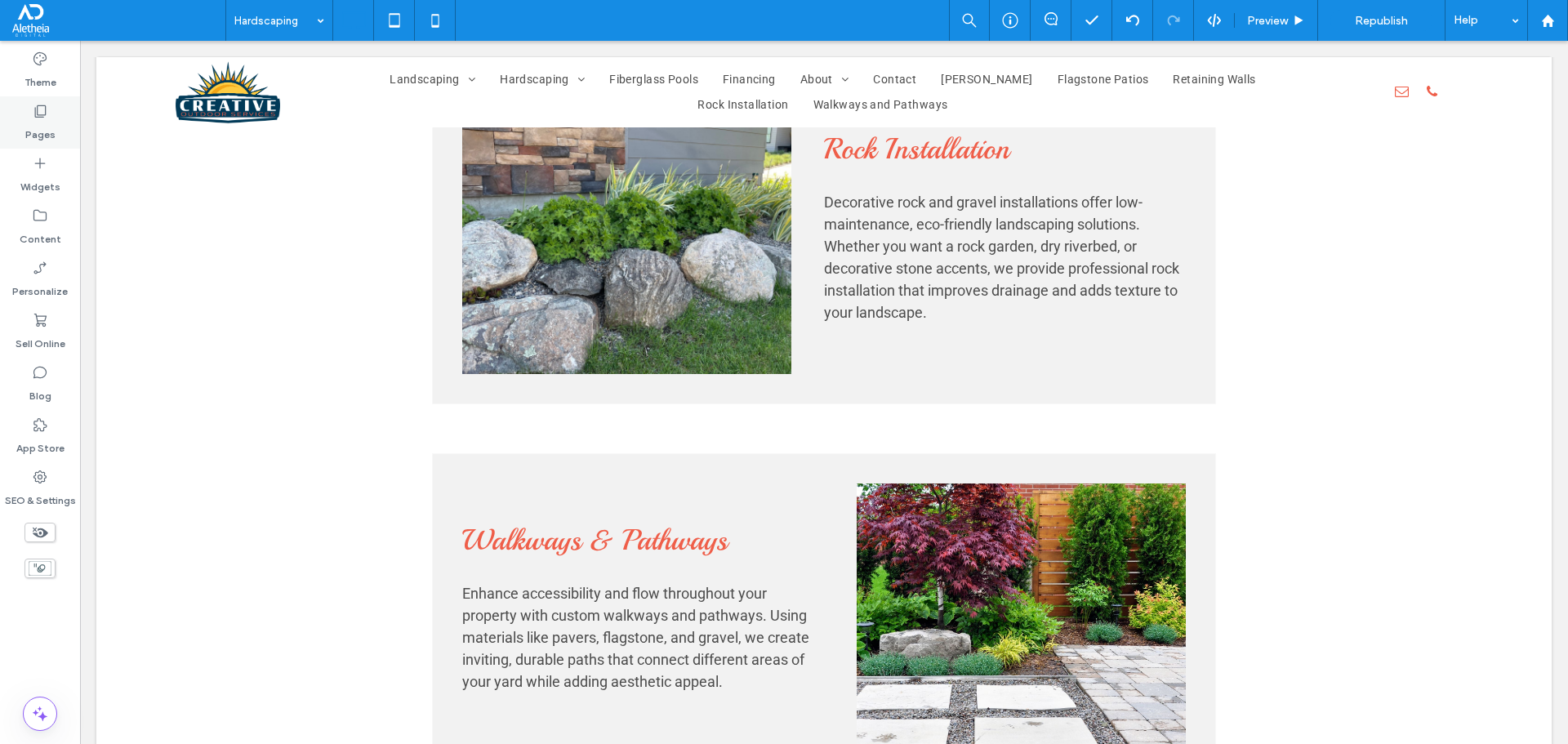
click at [48, 104] on div "Pages" at bounding box center [40, 122] width 80 height 53
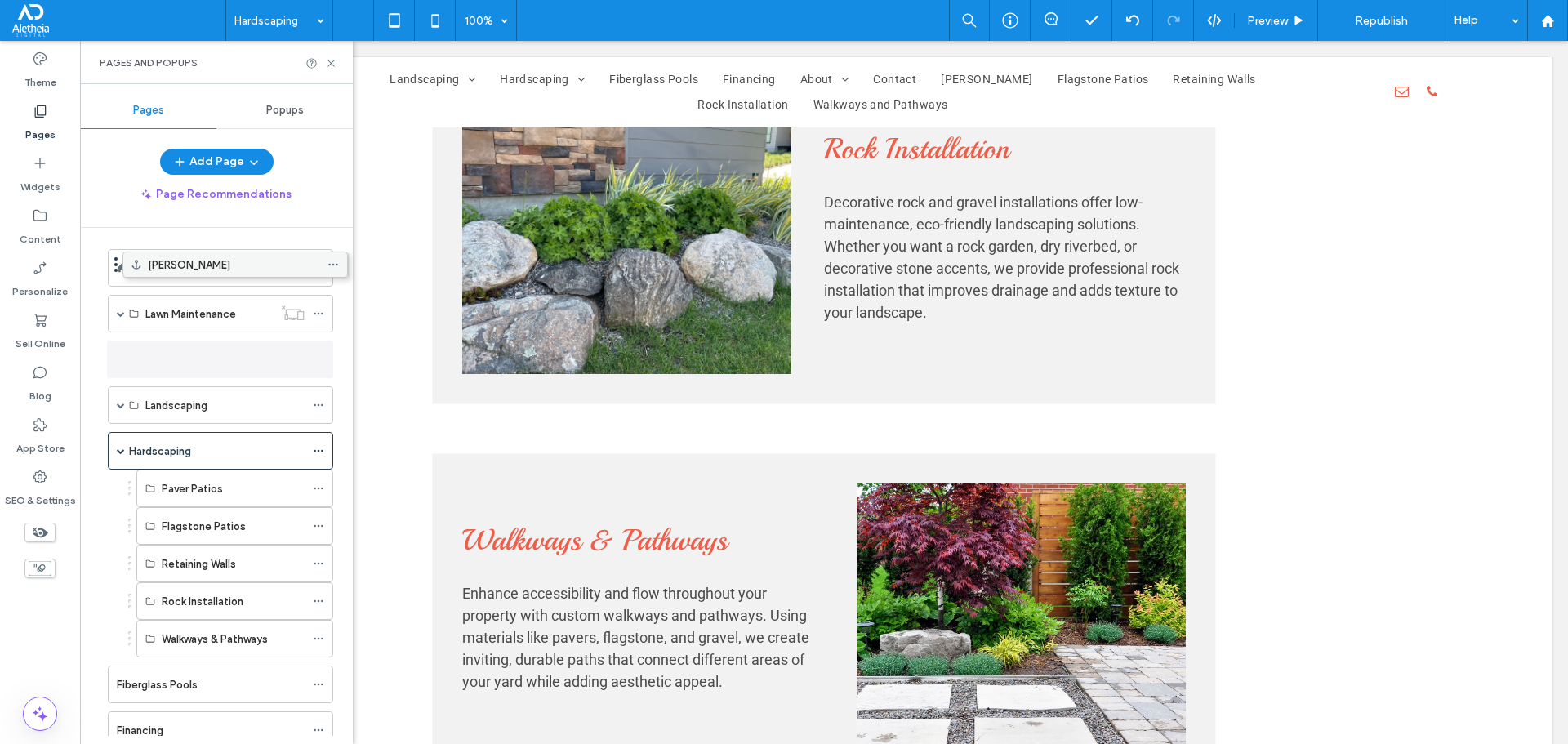
scroll to position [0, 0]
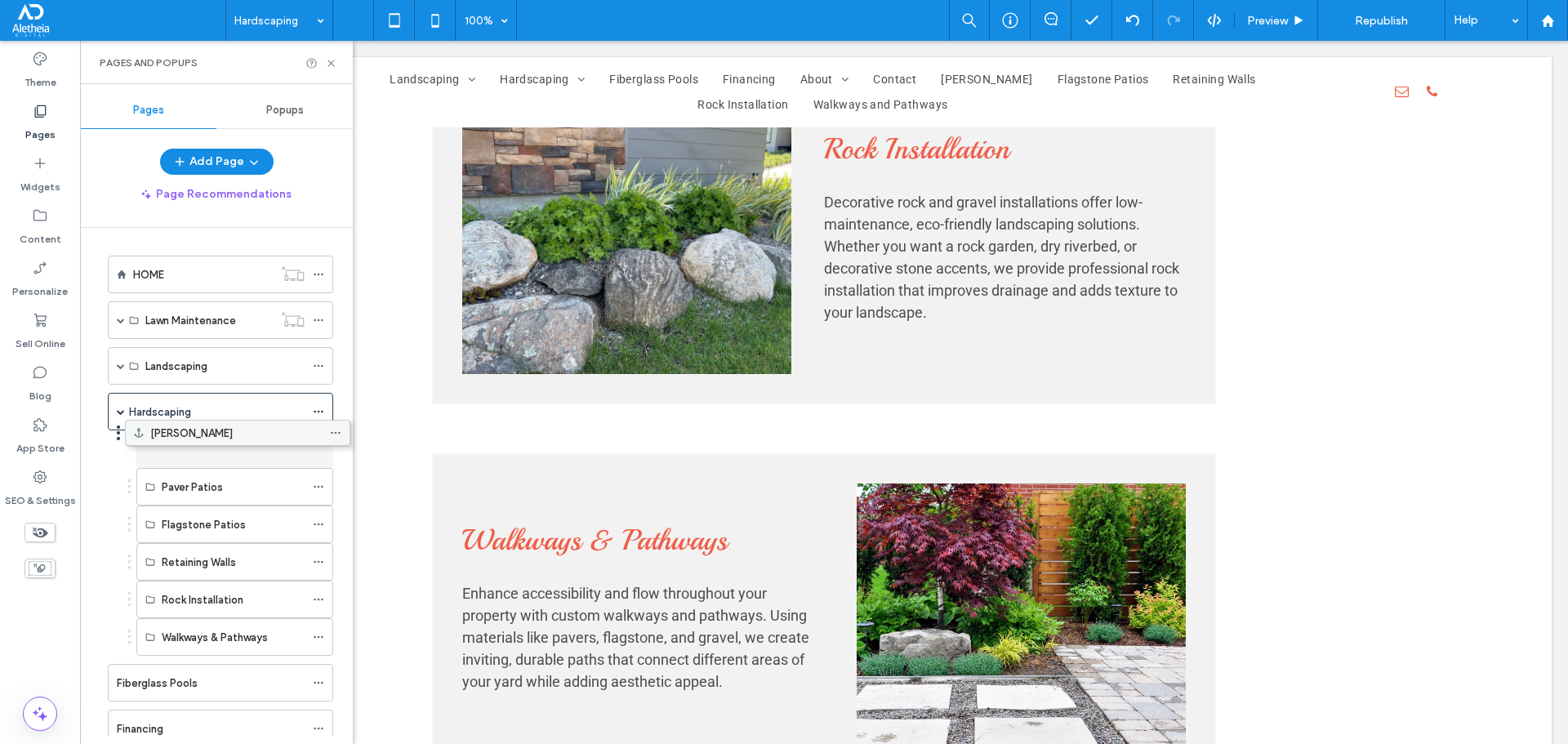
drag, startPoint x: 211, startPoint y: 617, endPoint x: 227, endPoint y: 431, distance: 186.7
click at [315, 486] on use at bounding box center [318, 487] width 9 height 3
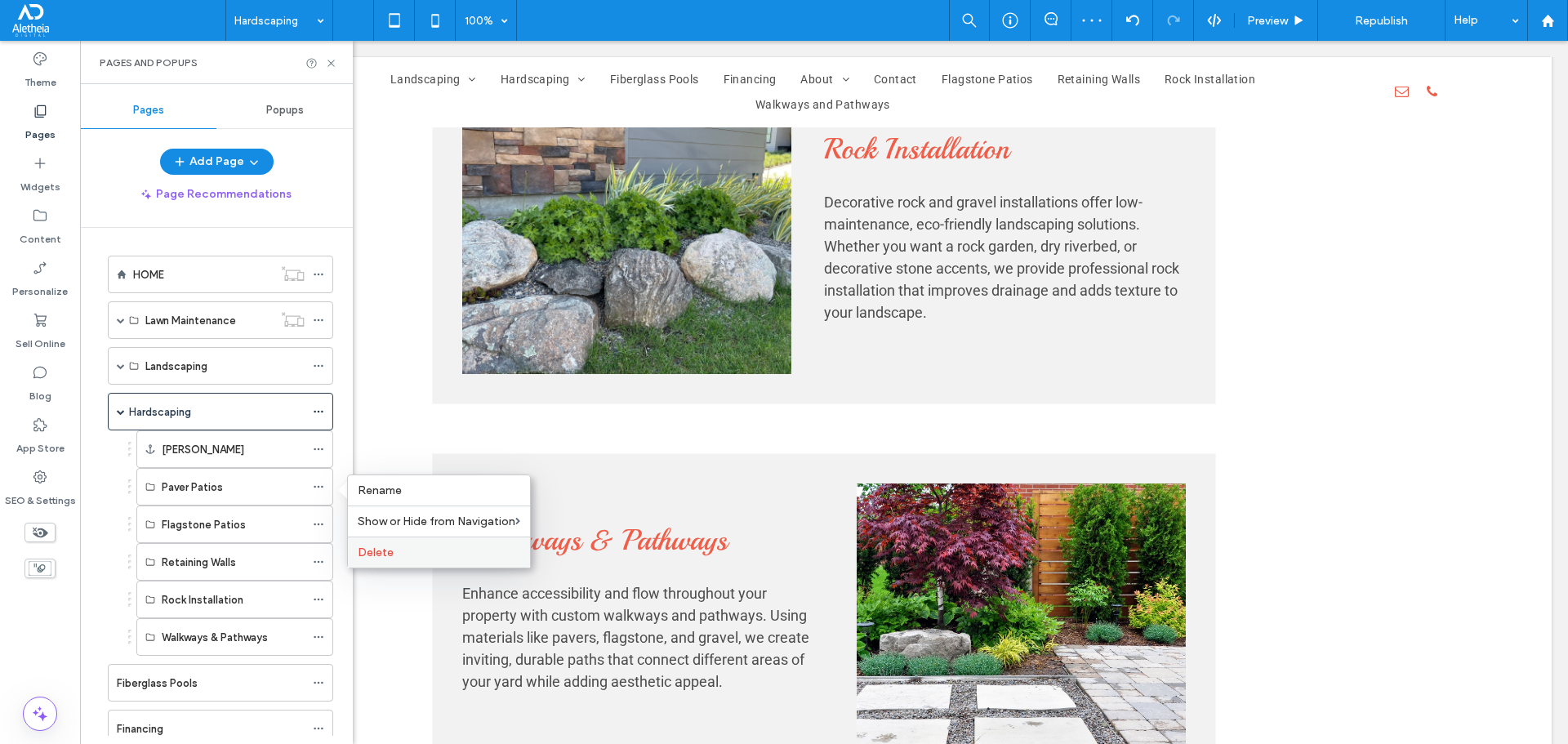
click at [382, 546] on span "Delete" at bounding box center [375, 552] width 36 height 14
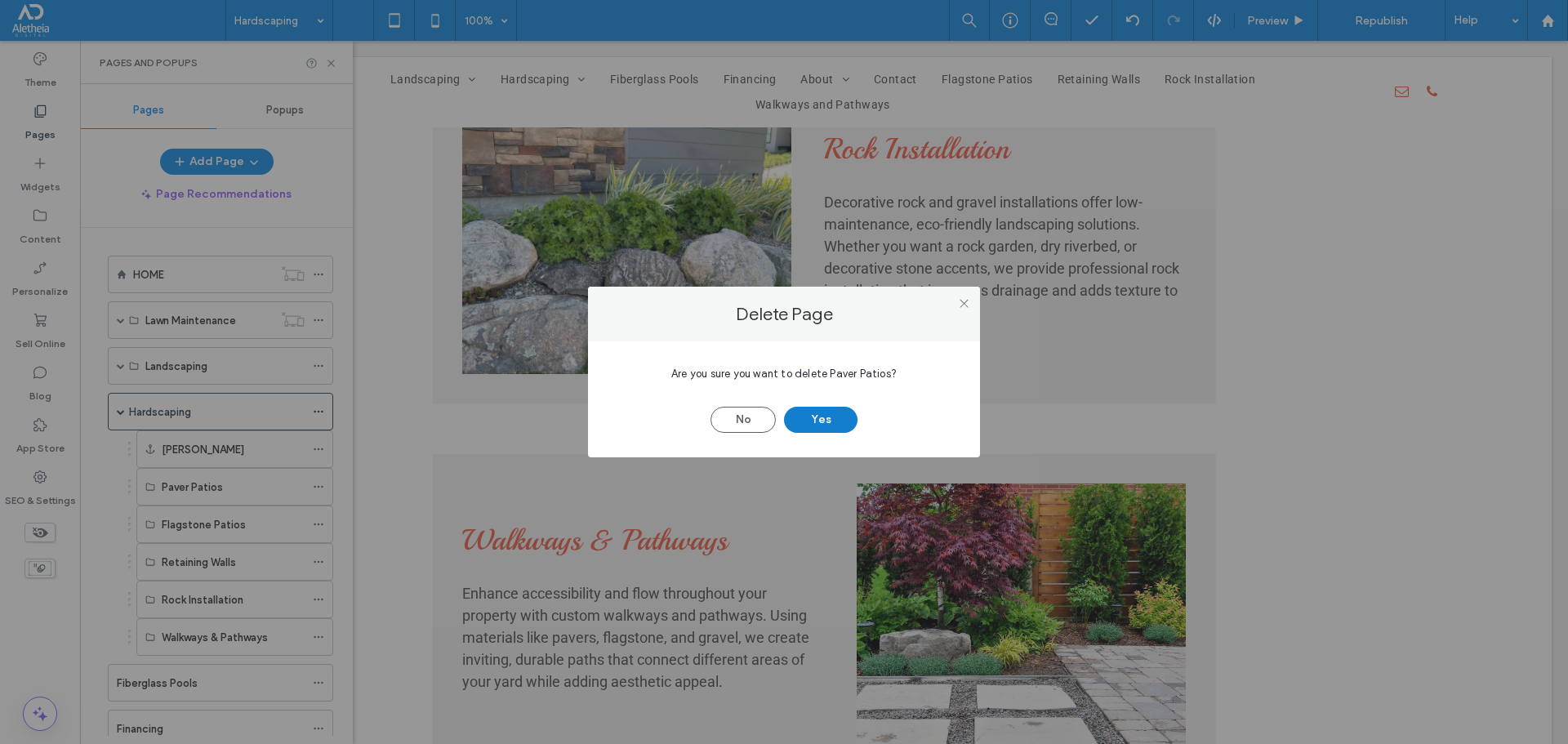
click at [827, 416] on button "Yes" at bounding box center [820, 420] width 73 height 26
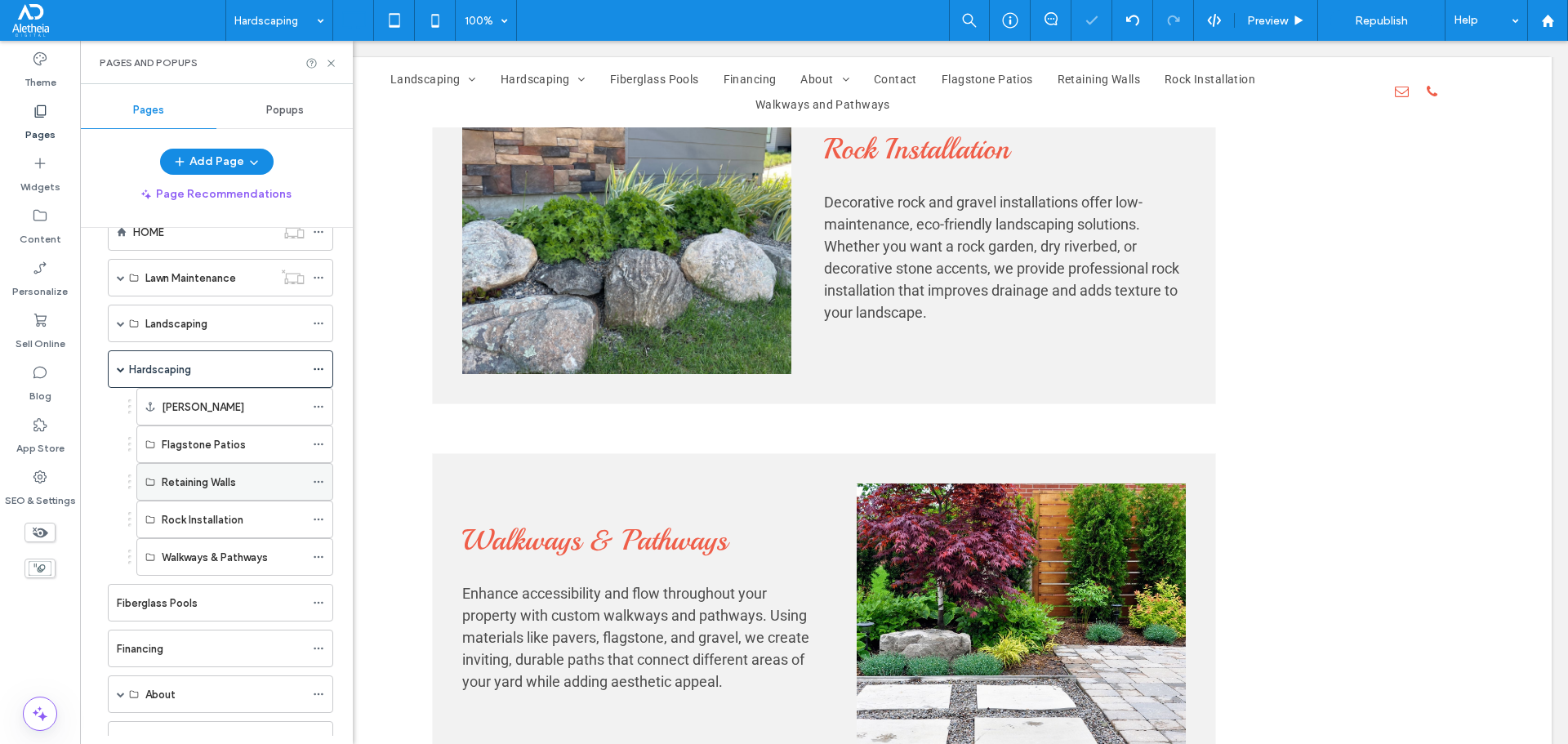
scroll to position [164, 0]
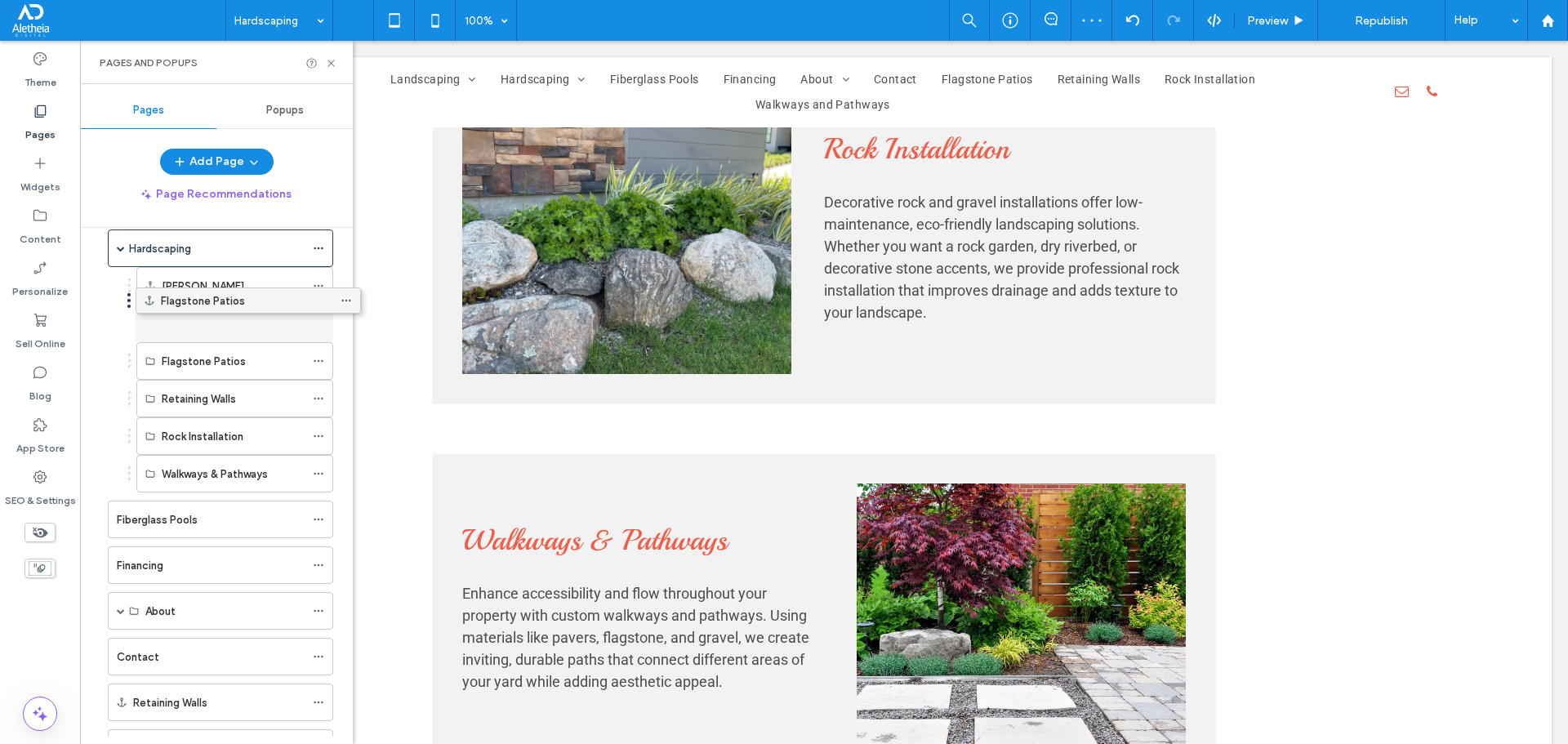
drag, startPoint x: 199, startPoint y: 668, endPoint x: 227, endPoint y: 311, distance: 358.1
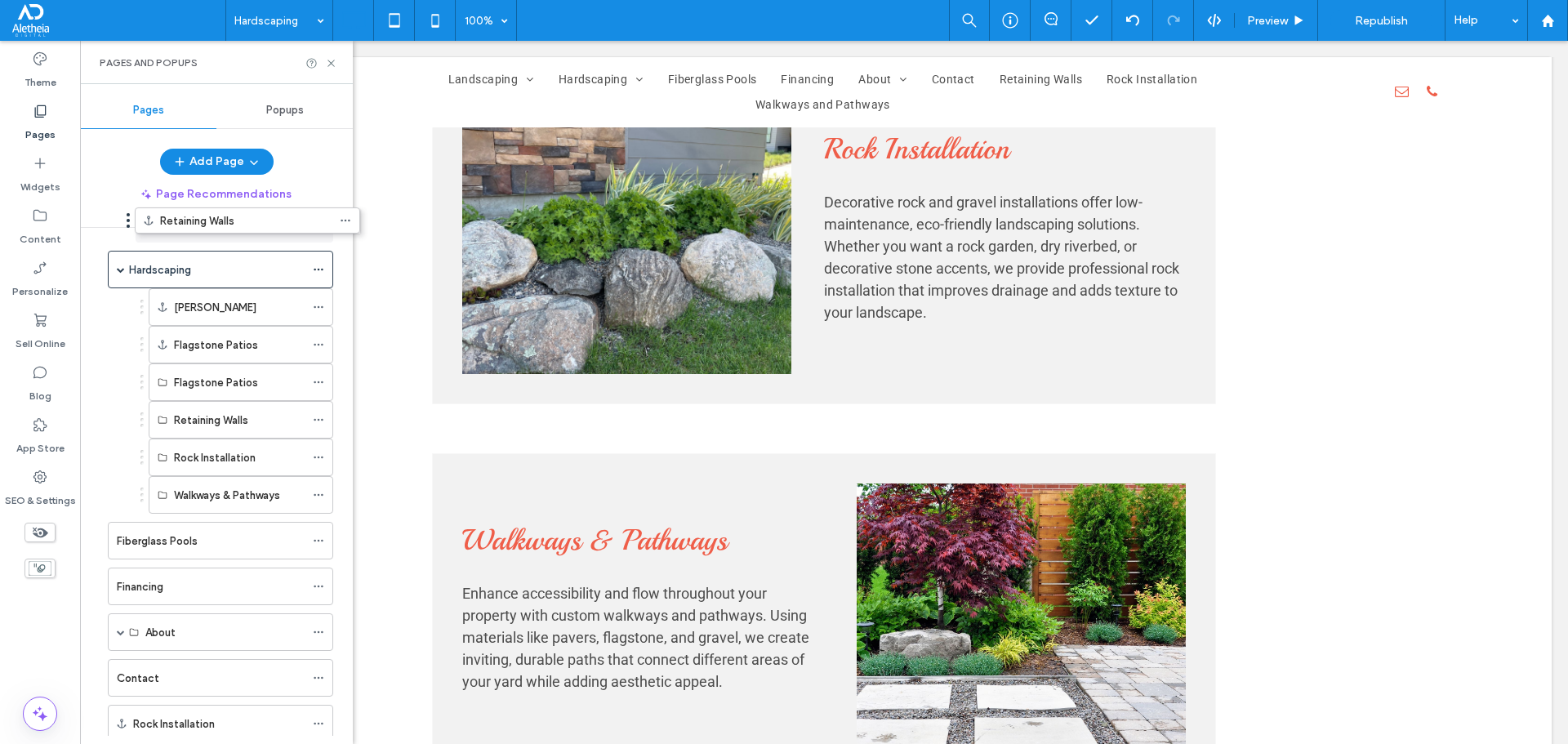
scroll to position [98, 0]
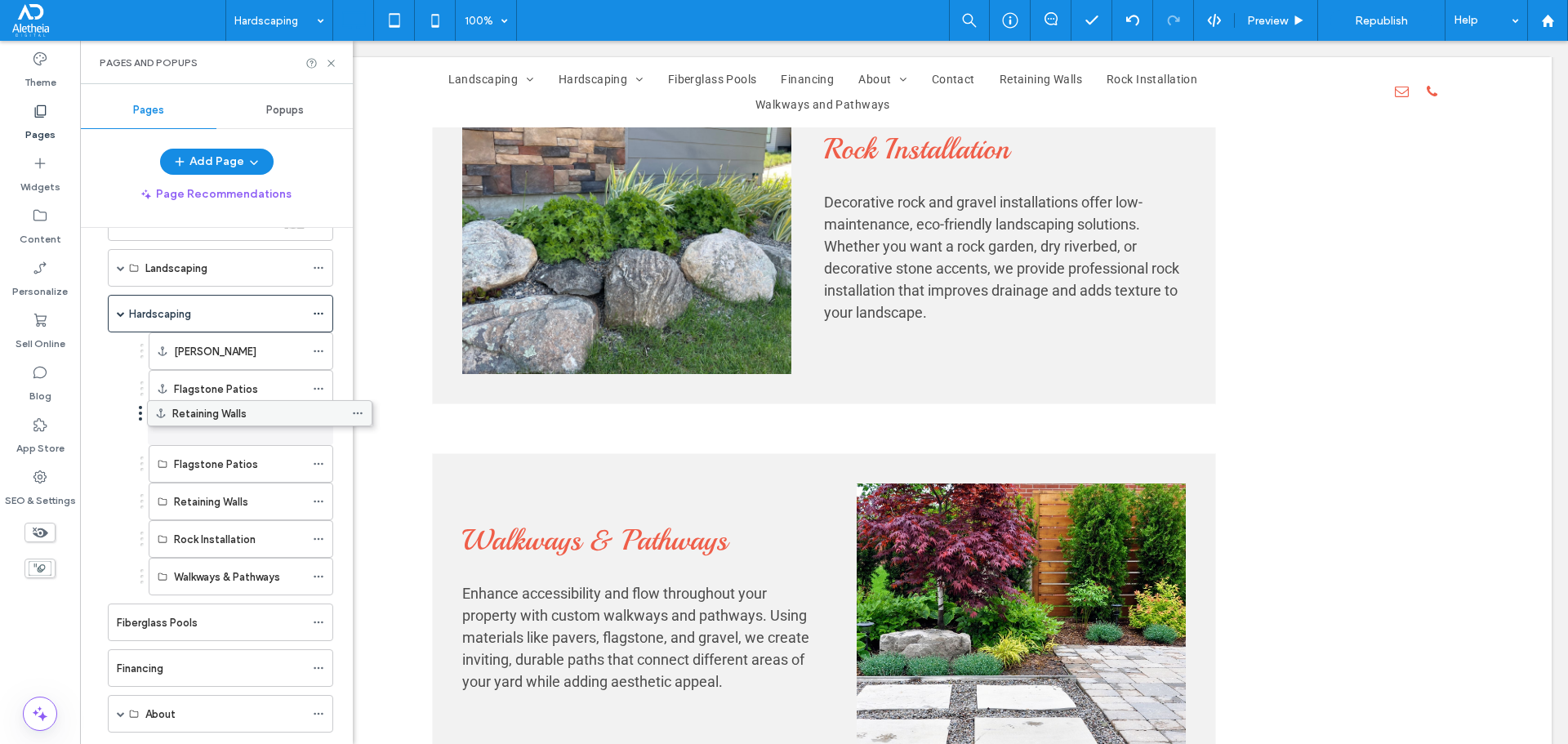
drag, startPoint x: 200, startPoint y: 578, endPoint x: 239, endPoint y: 412, distance: 170.5
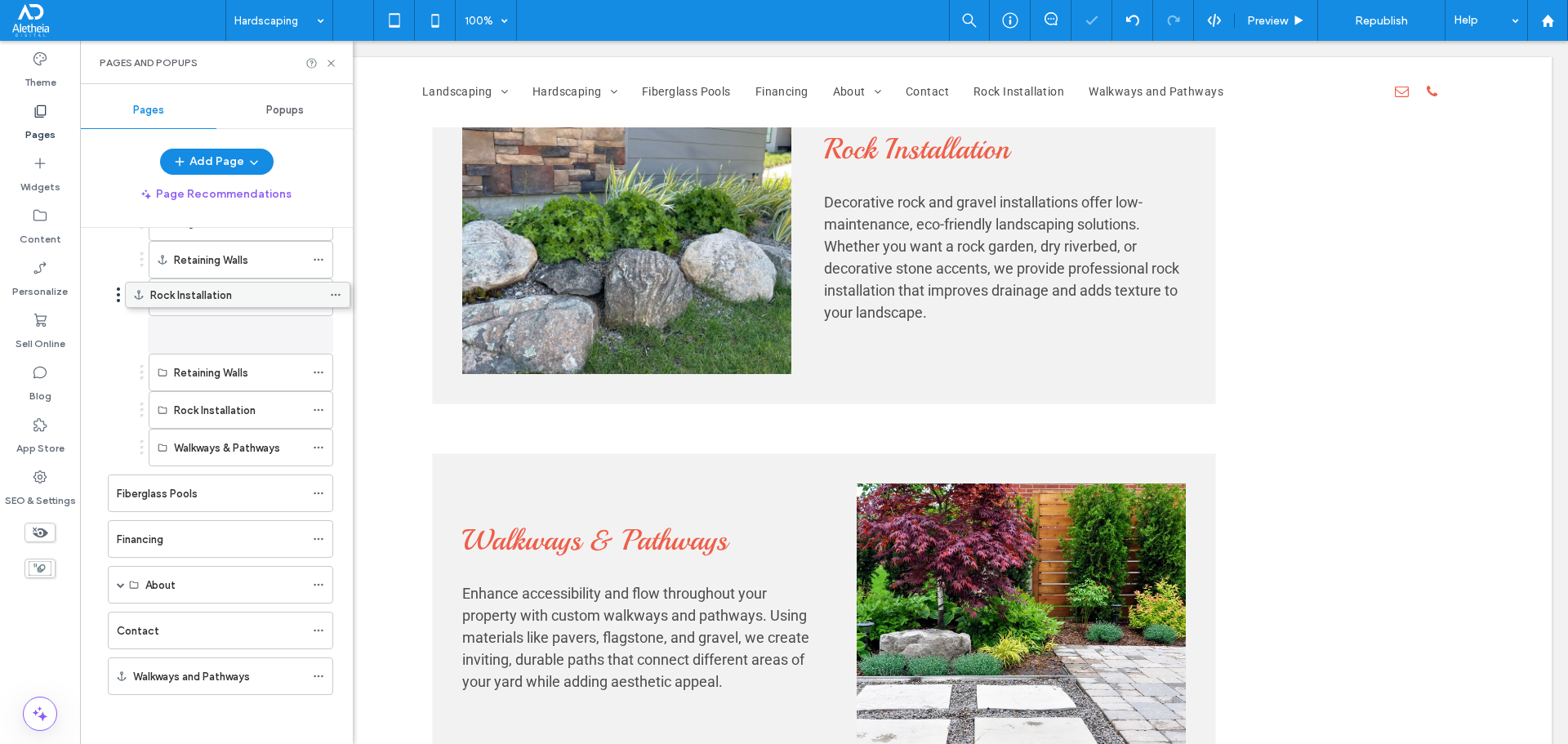
scroll to position [264, 0]
drag, startPoint x: 192, startPoint y: 628, endPoint x: 227, endPoint y: 279, distance: 350.8
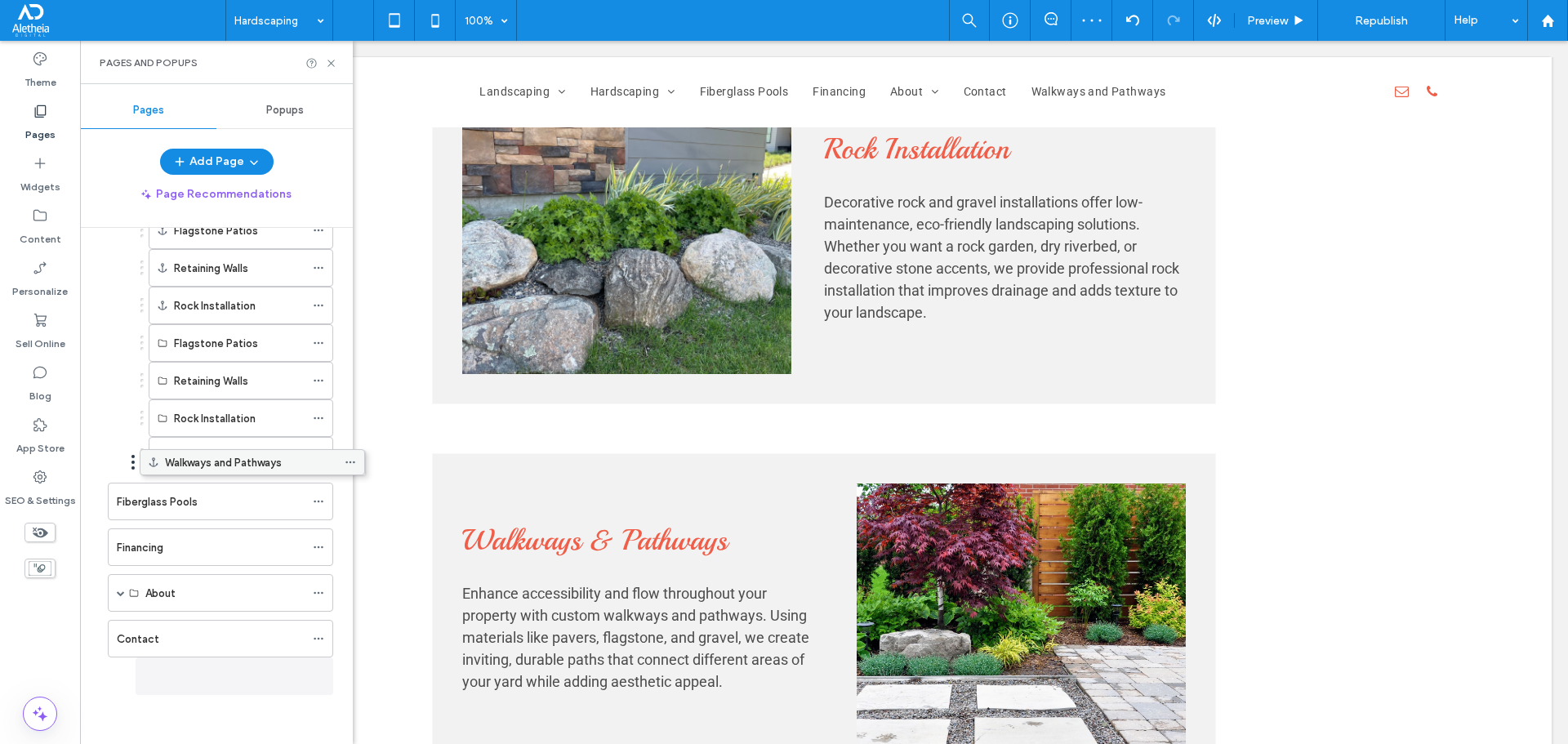
scroll to position [256, 0]
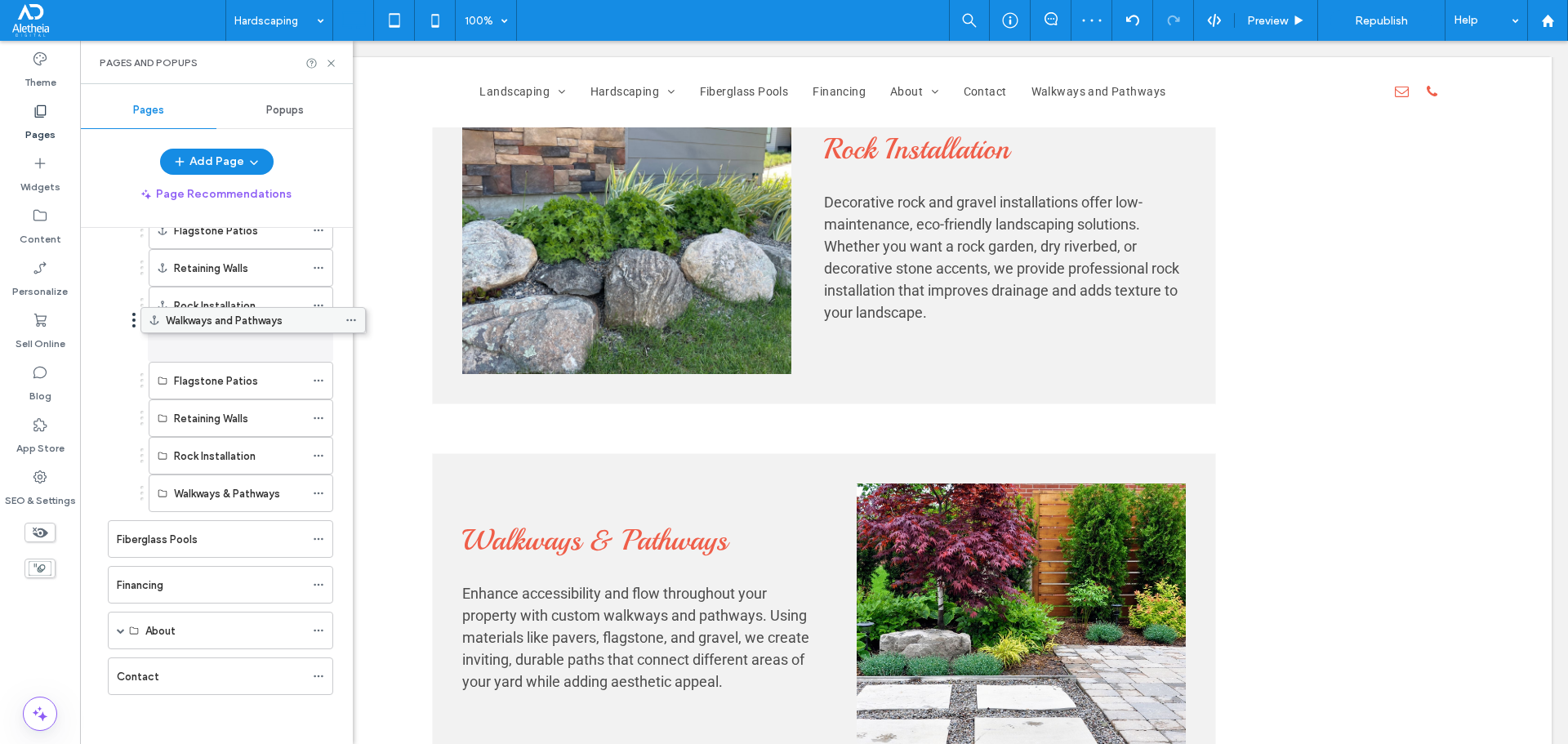
drag, startPoint x: 202, startPoint y: 671, endPoint x: 235, endPoint y: 339, distance: 333.6
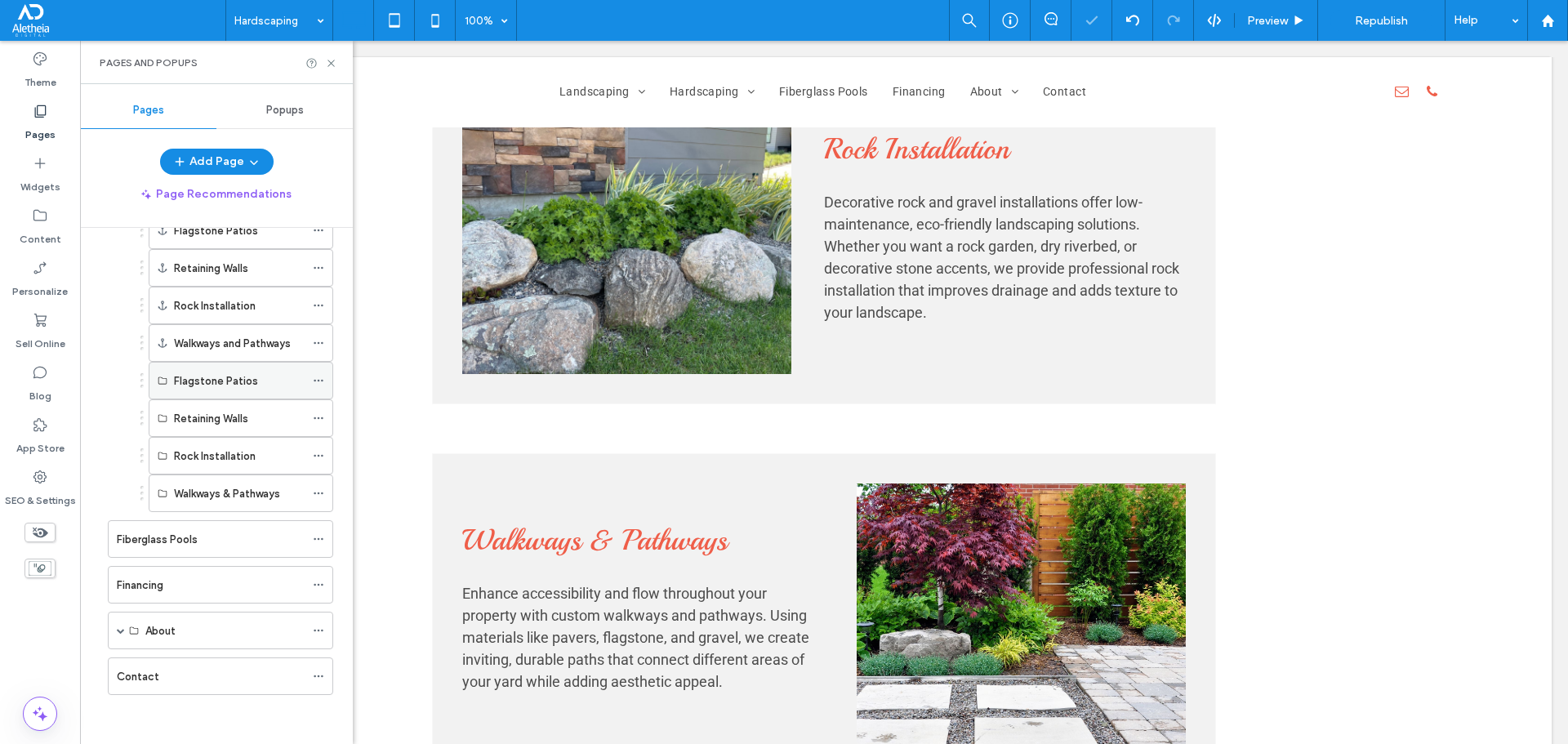
click at [313, 381] on icon at bounding box center [318, 380] width 11 height 11
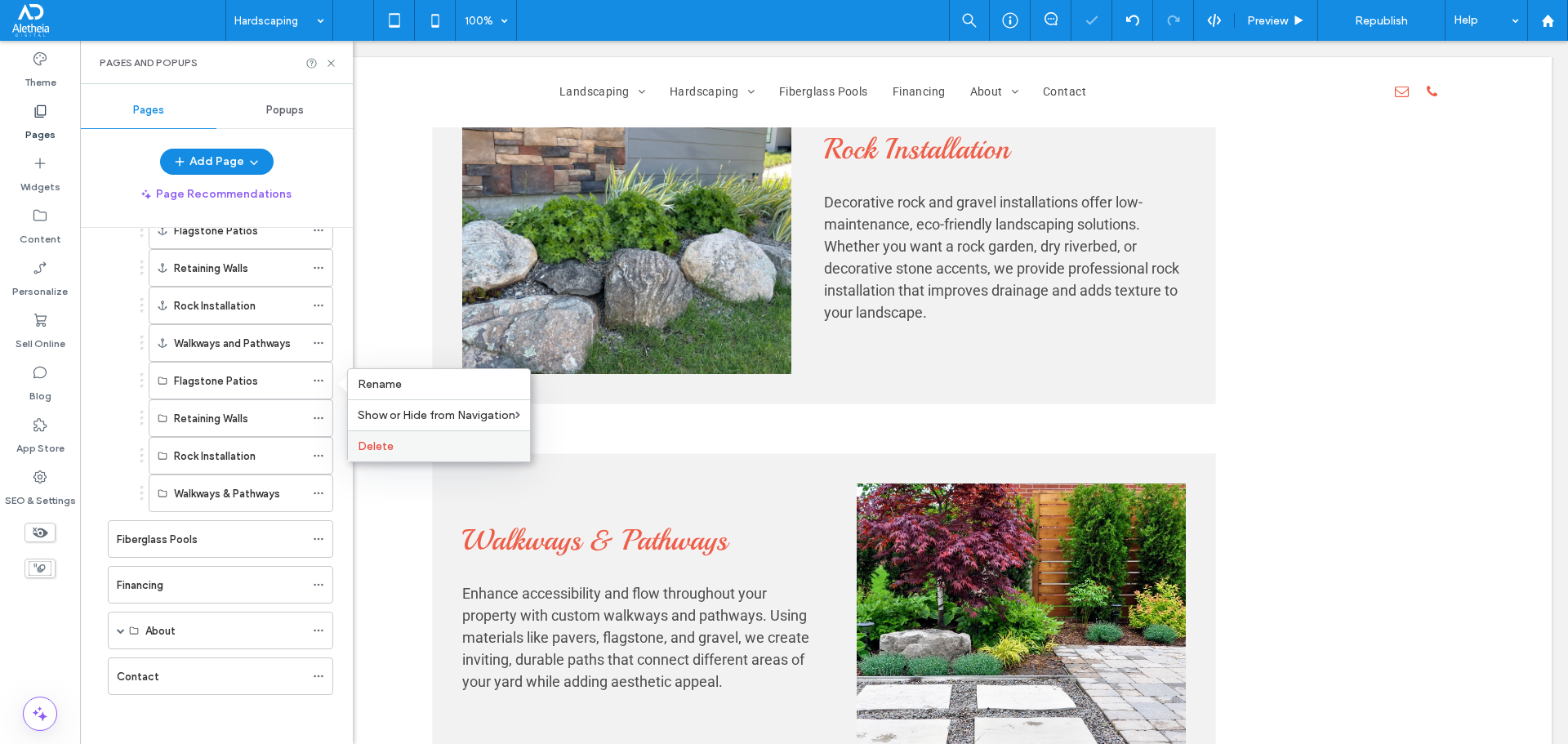
click at [374, 442] on span "Delete" at bounding box center [375, 445] width 36 height 14
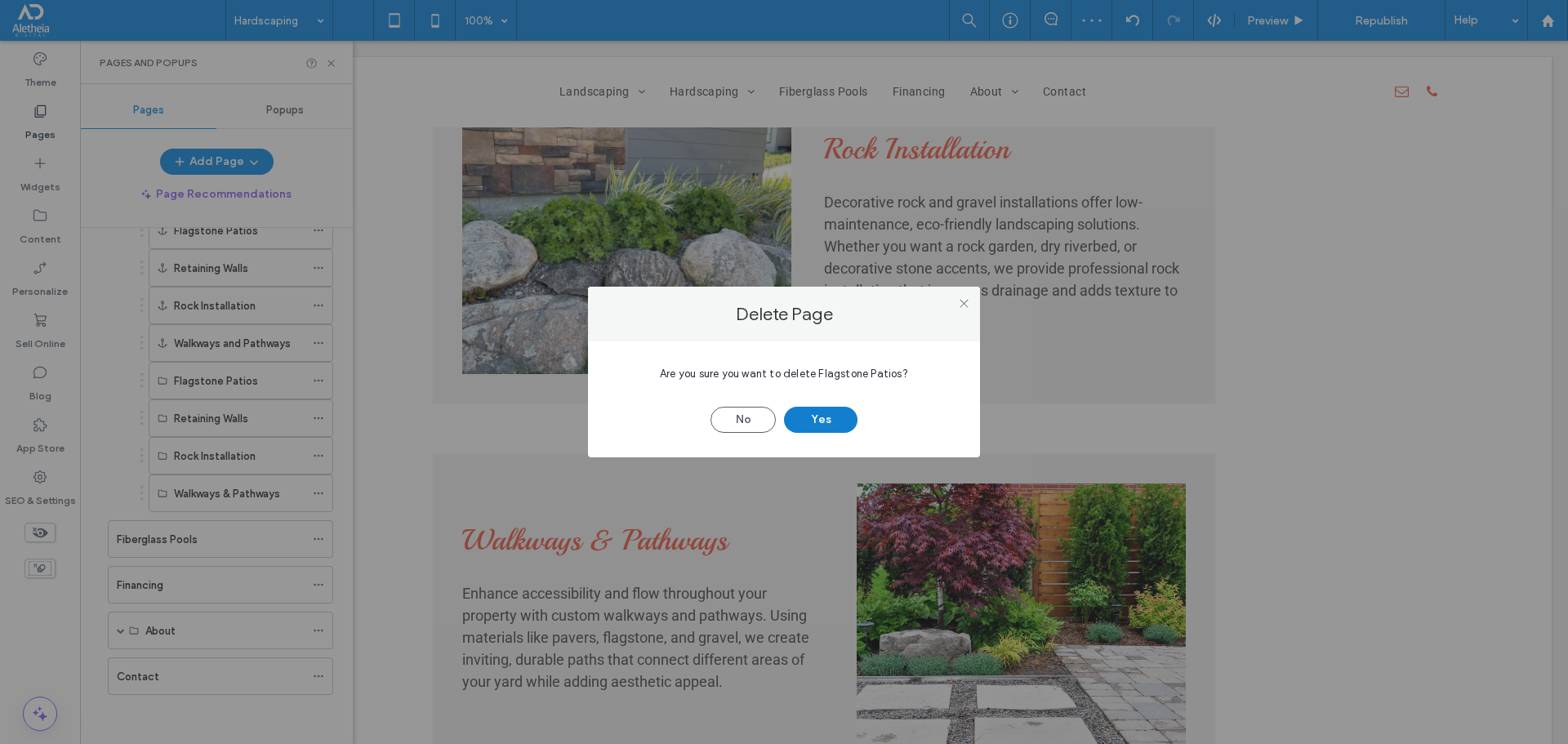
click at [836, 421] on button "Yes" at bounding box center [820, 420] width 73 height 26
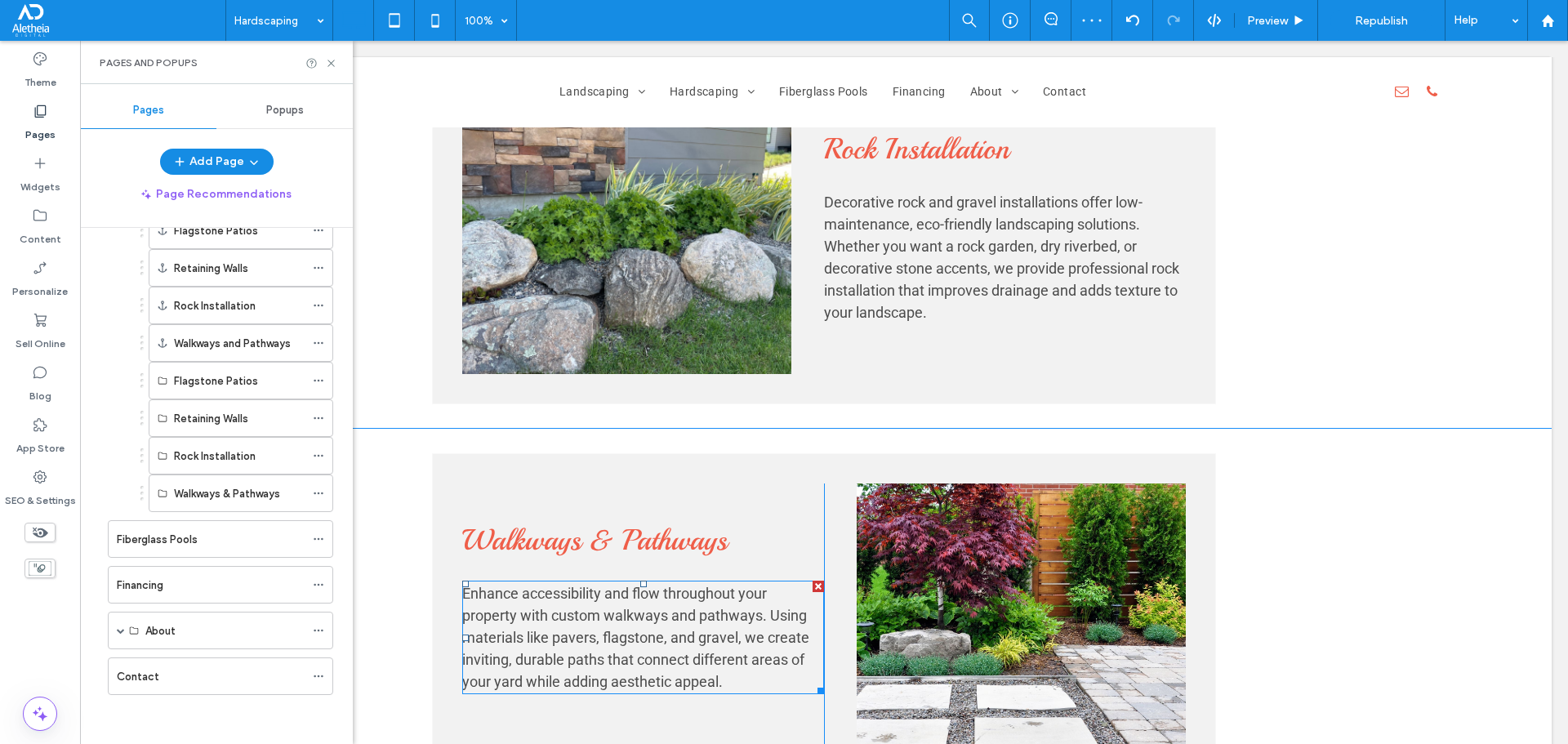
scroll to position [219, 0]
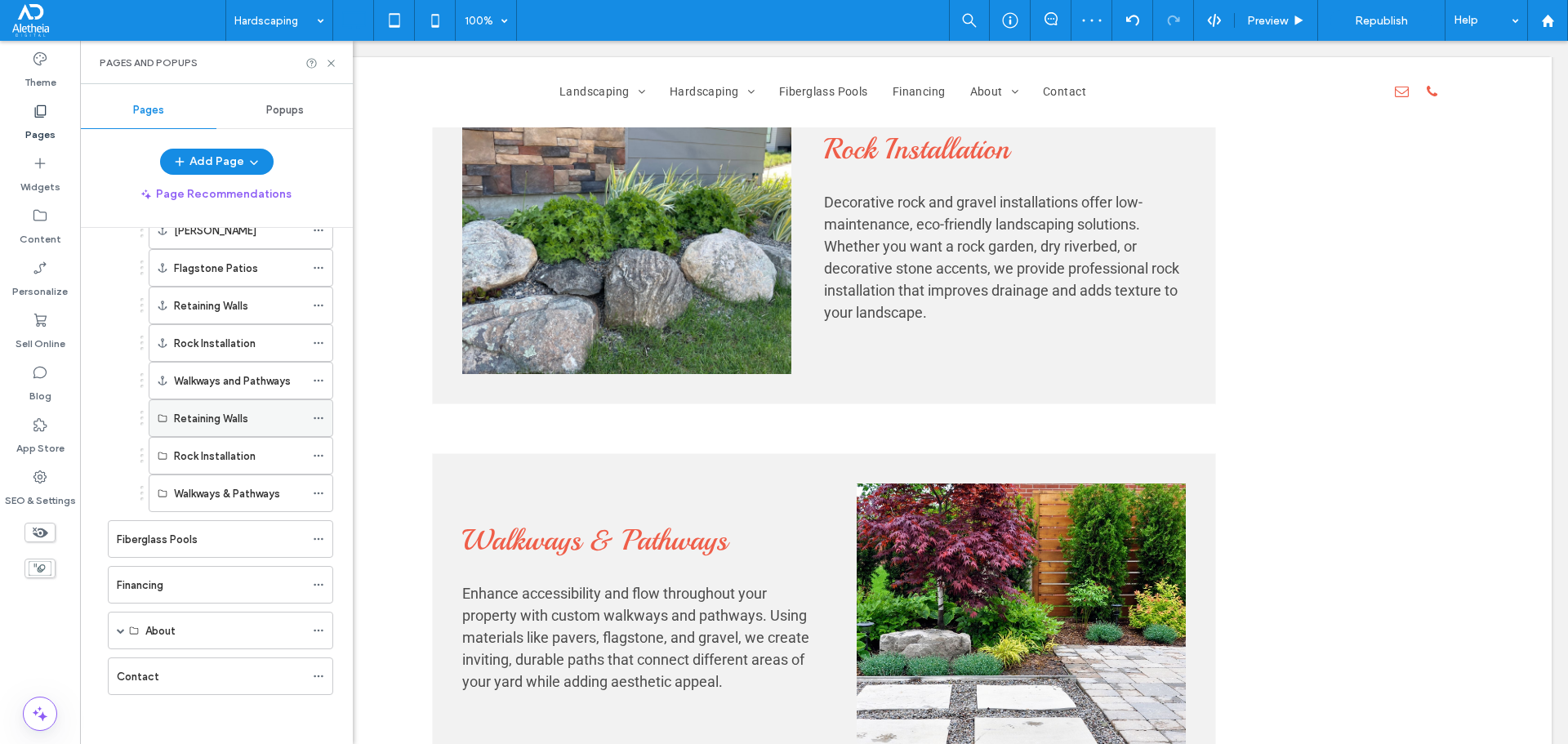
click at [321, 416] on icon at bounding box center [318, 418] width 11 height 11
click at [398, 492] on div "Delete" at bounding box center [438, 483] width 182 height 31
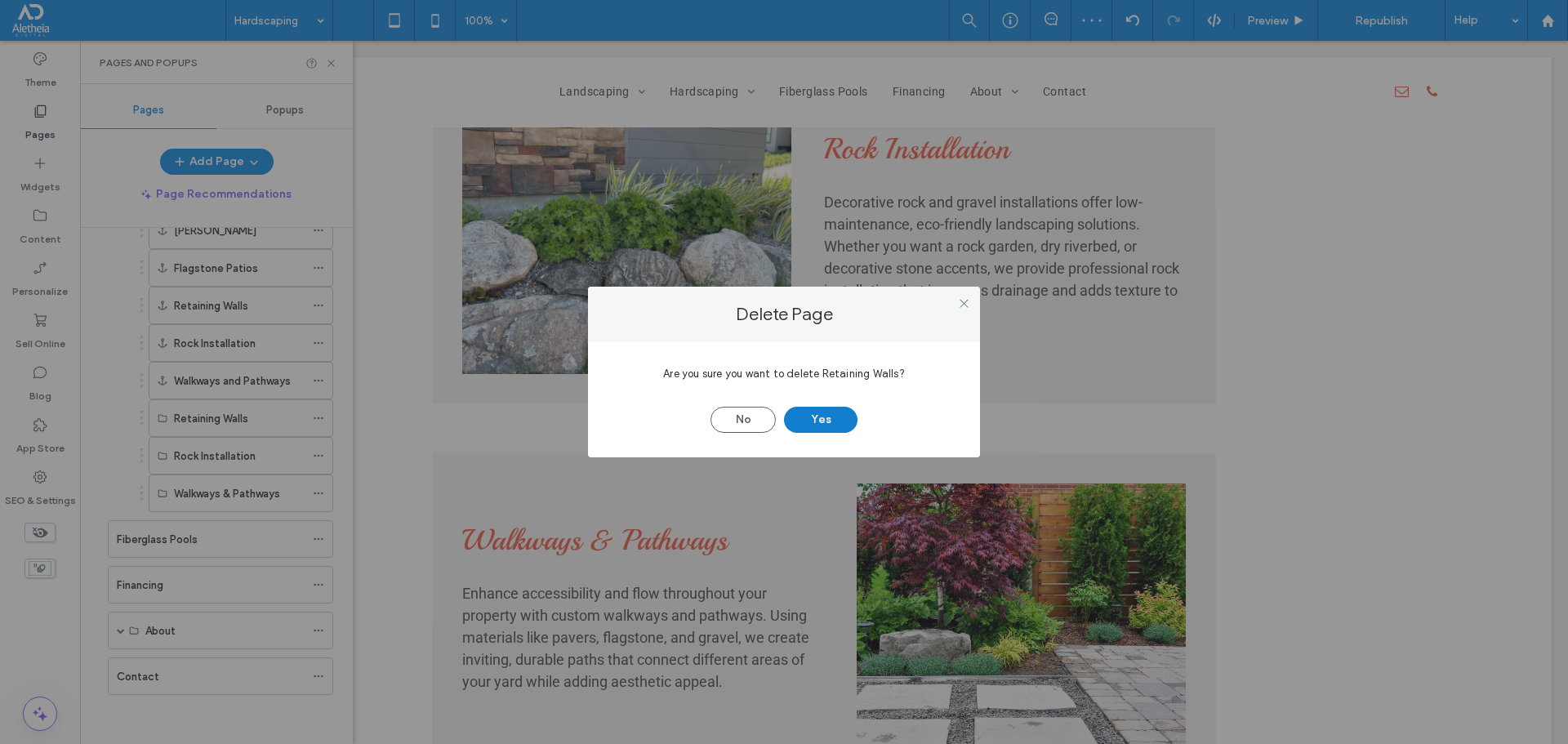
click at [815, 426] on button "Yes" at bounding box center [820, 420] width 73 height 26
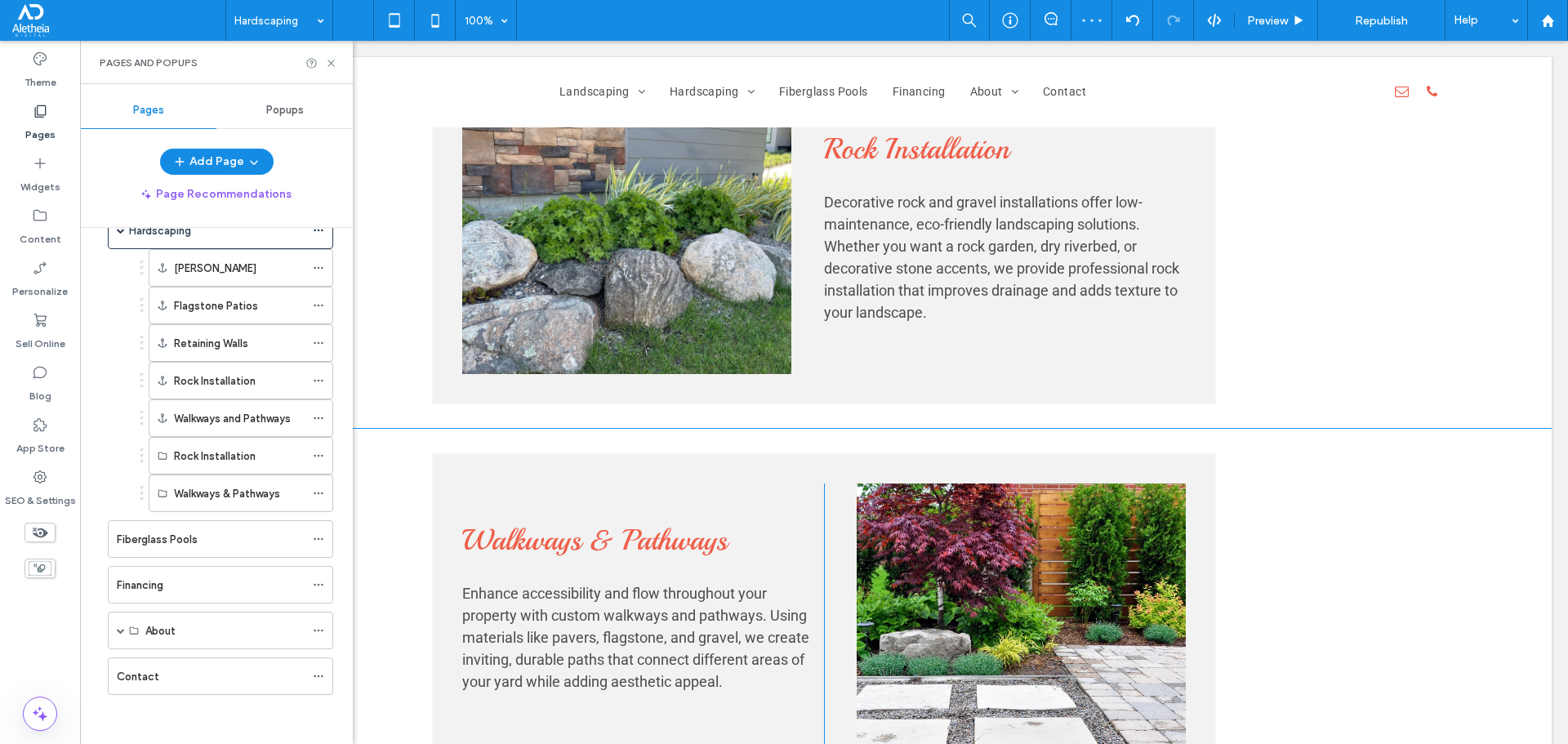
scroll to position [181, 0]
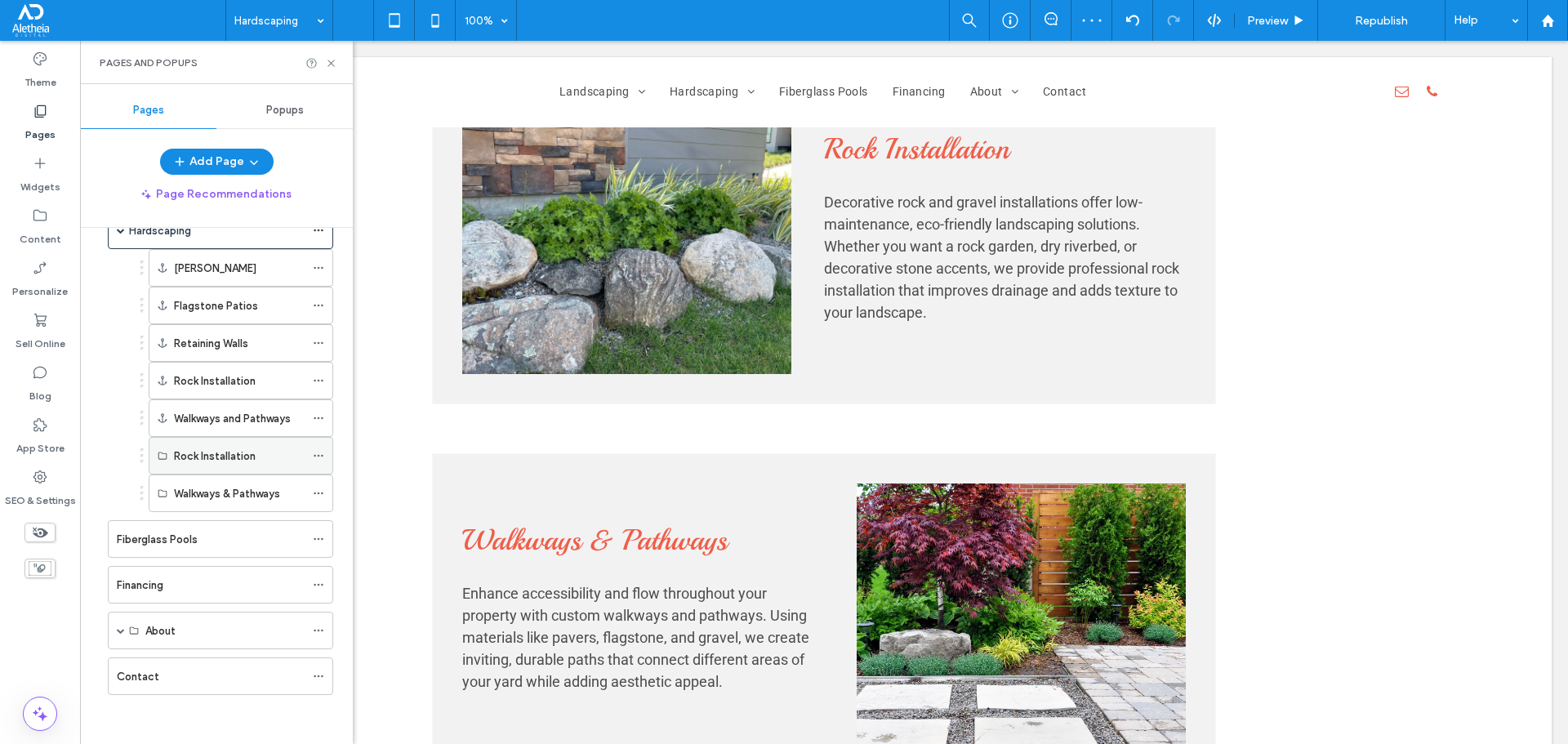
click at [313, 454] on icon at bounding box center [318, 456] width 11 height 11
click at [416, 514] on label "Delete" at bounding box center [439, 520] width 163 height 14
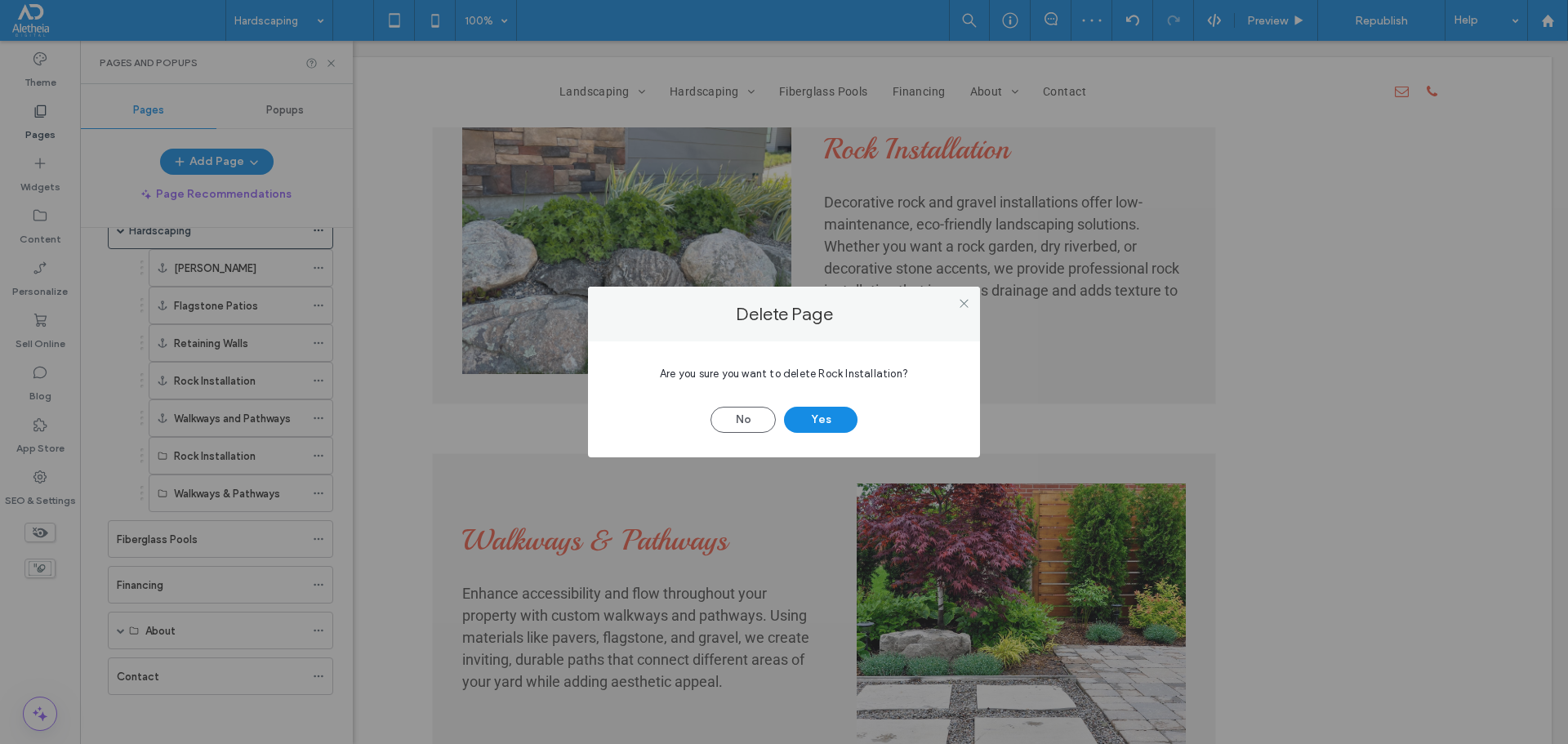
click at [815, 406] on div "No Yes" at bounding box center [783, 411] width 343 height 43
click at [827, 415] on button "Yes" at bounding box center [820, 420] width 73 height 26
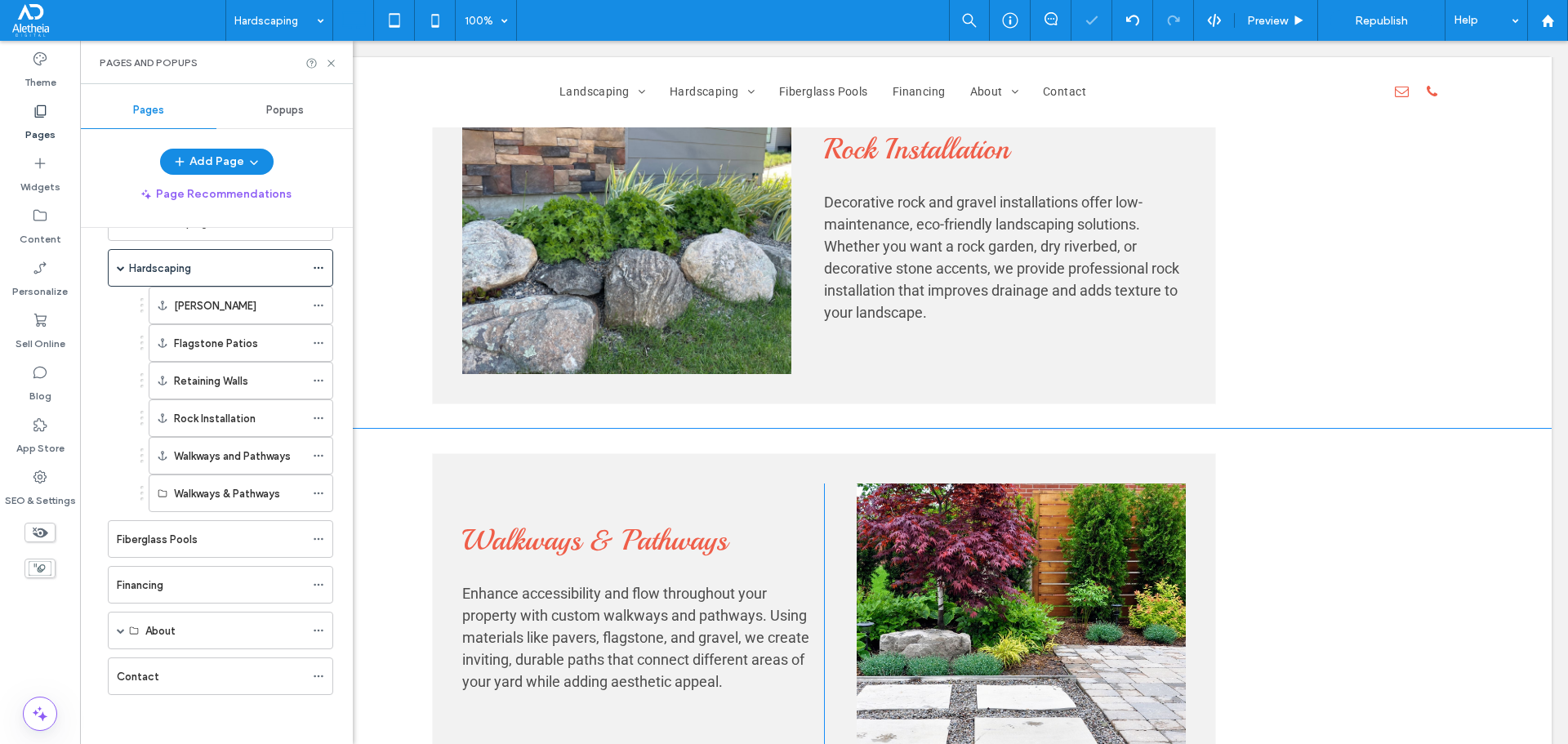
scroll to position [143, 0]
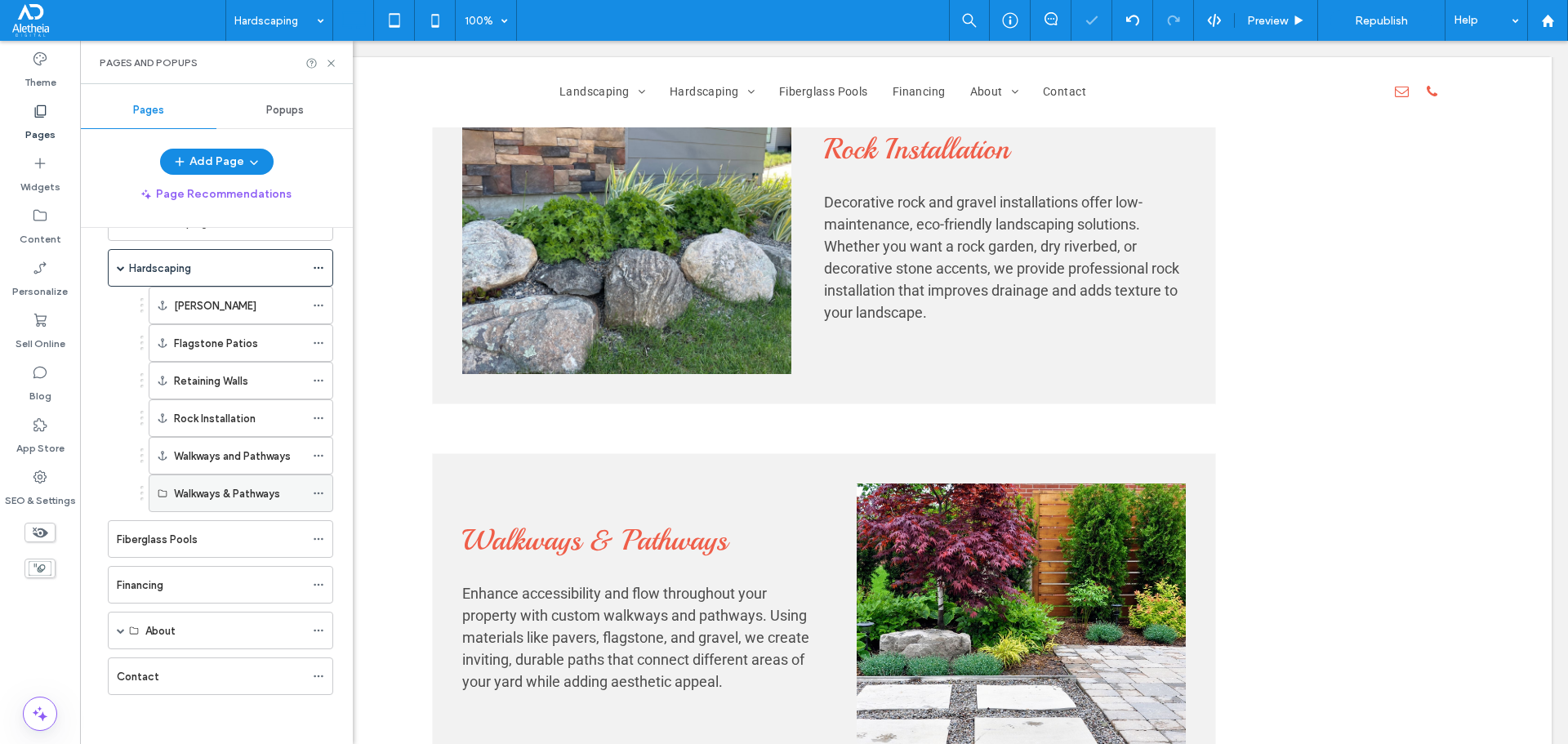
click at [319, 494] on icon at bounding box center [318, 493] width 11 height 11
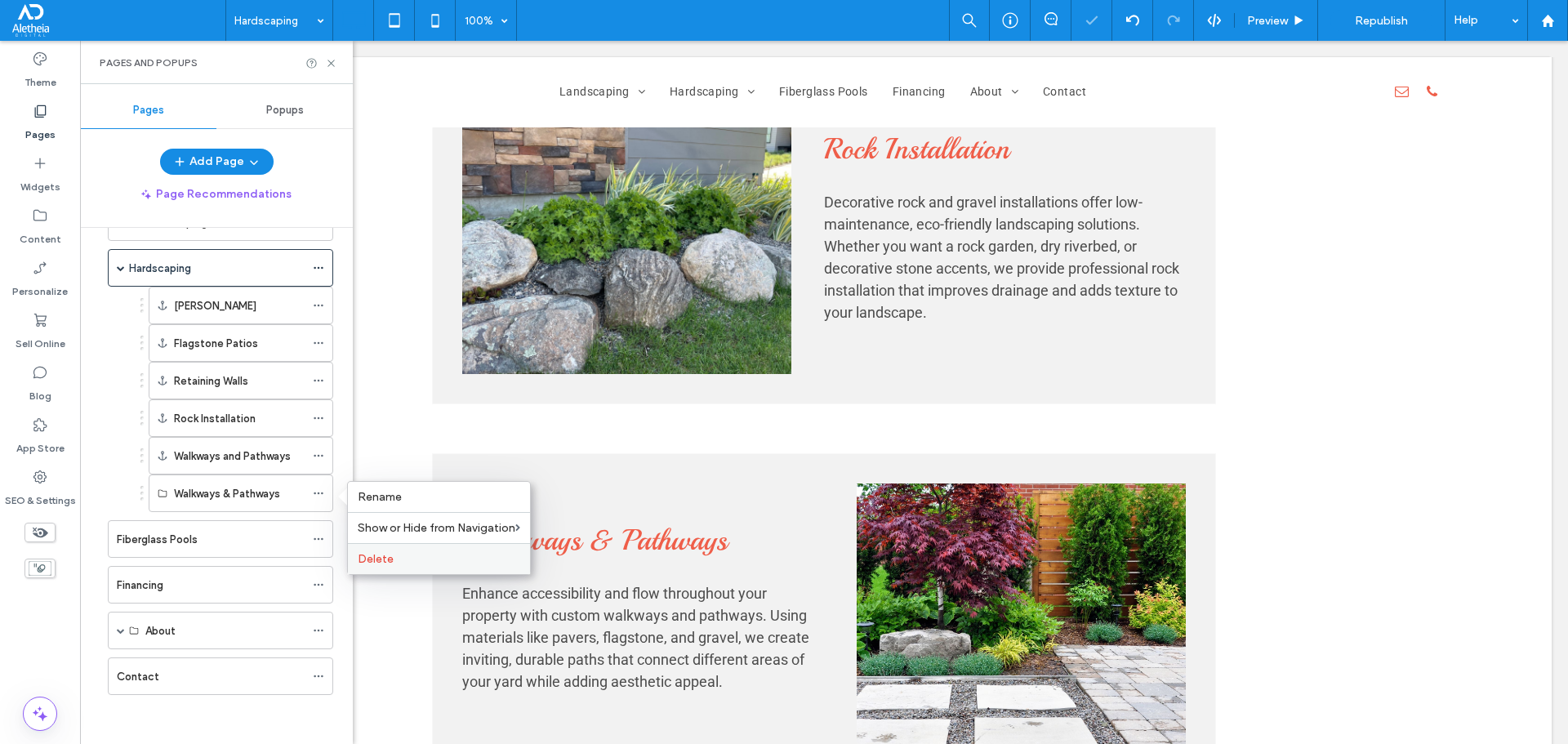
click at [416, 549] on div "Delete" at bounding box center [438, 558] width 182 height 31
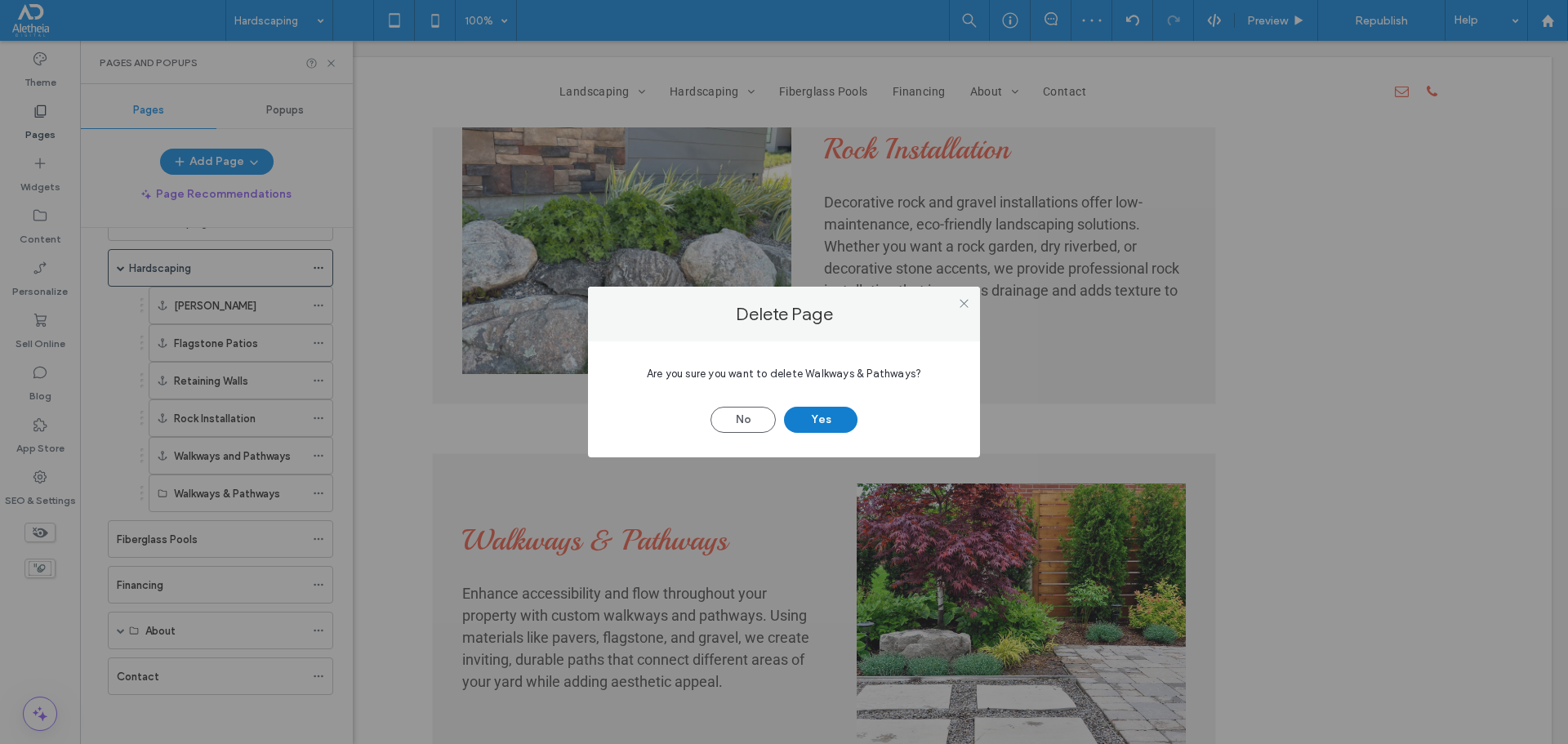
click at [833, 417] on button "Yes" at bounding box center [820, 420] width 73 height 26
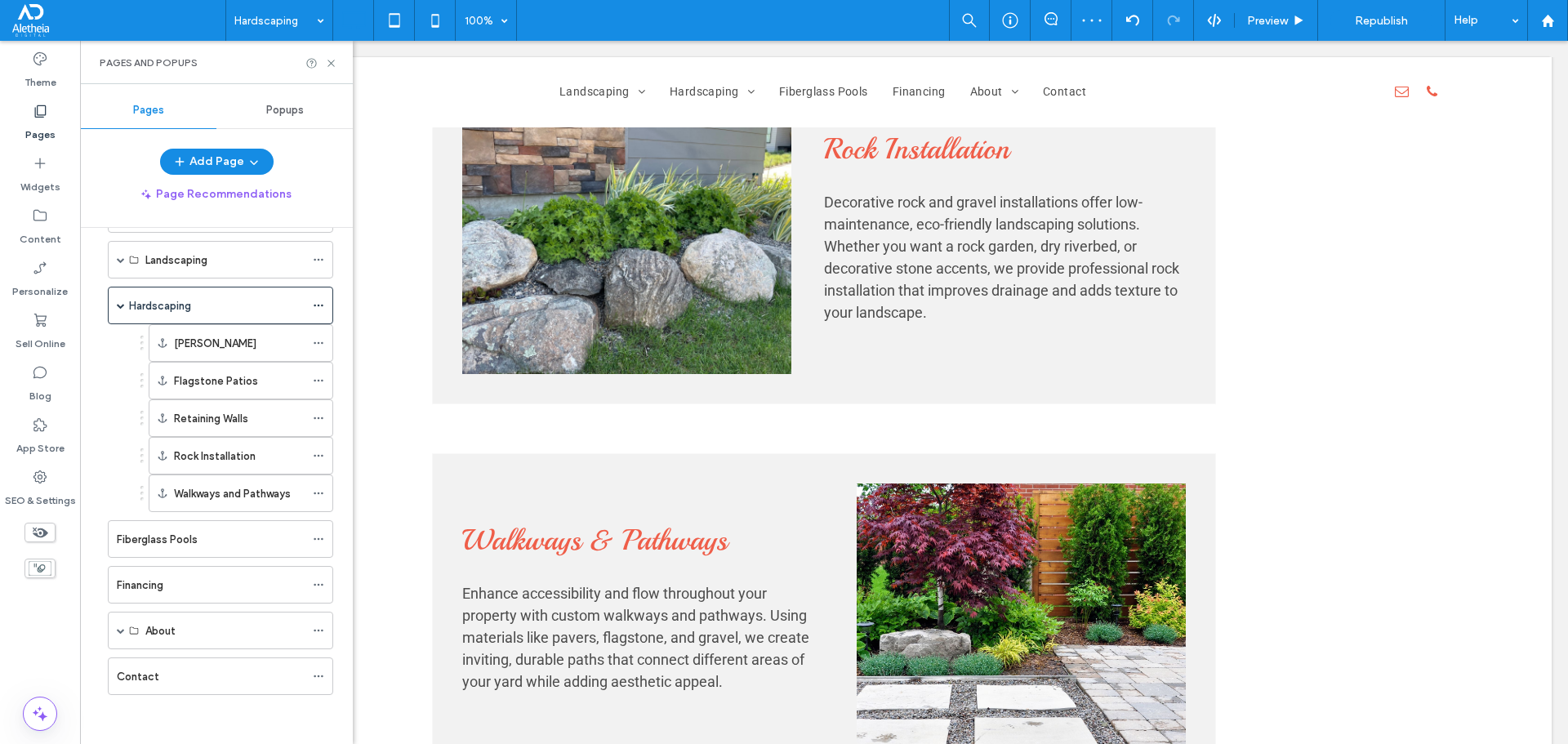
scroll to position [106, 0]
click at [329, 62] on icon at bounding box center [331, 63] width 12 height 12
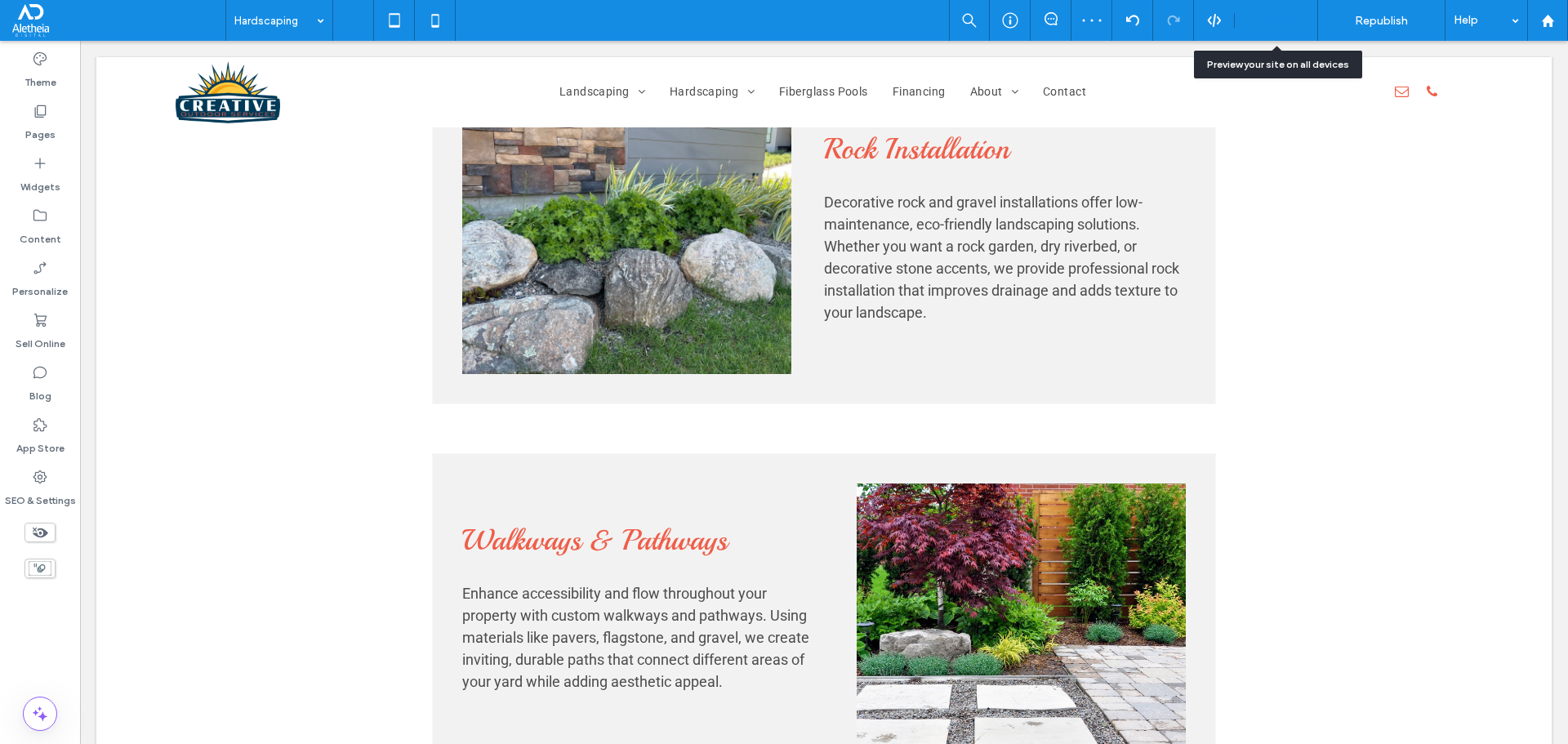
click at [1284, 17] on span "Preview" at bounding box center [1268, 20] width 41 height 14
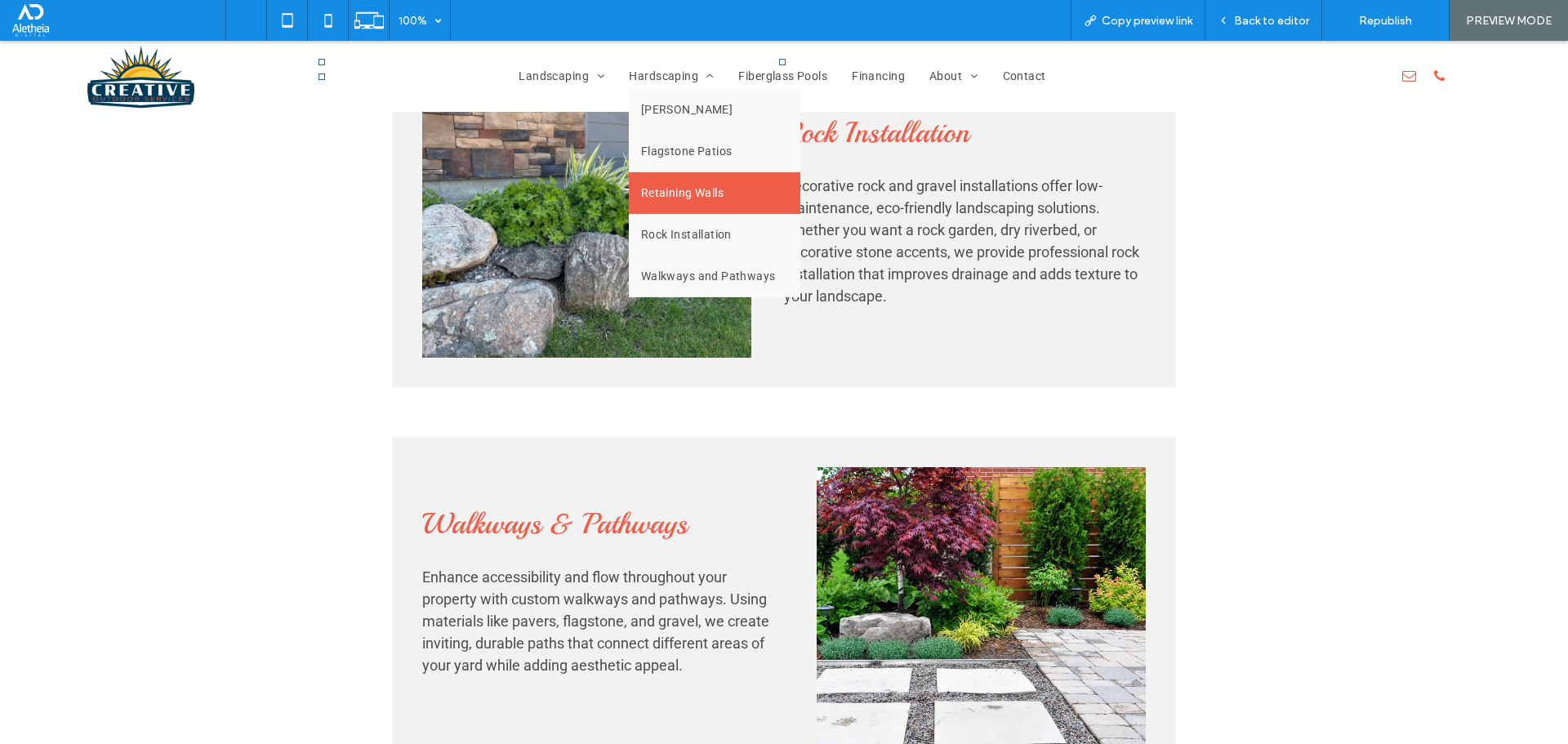
click at [689, 180] on link "Retaining Walls" at bounding box center [714, 192] width 171 height 42
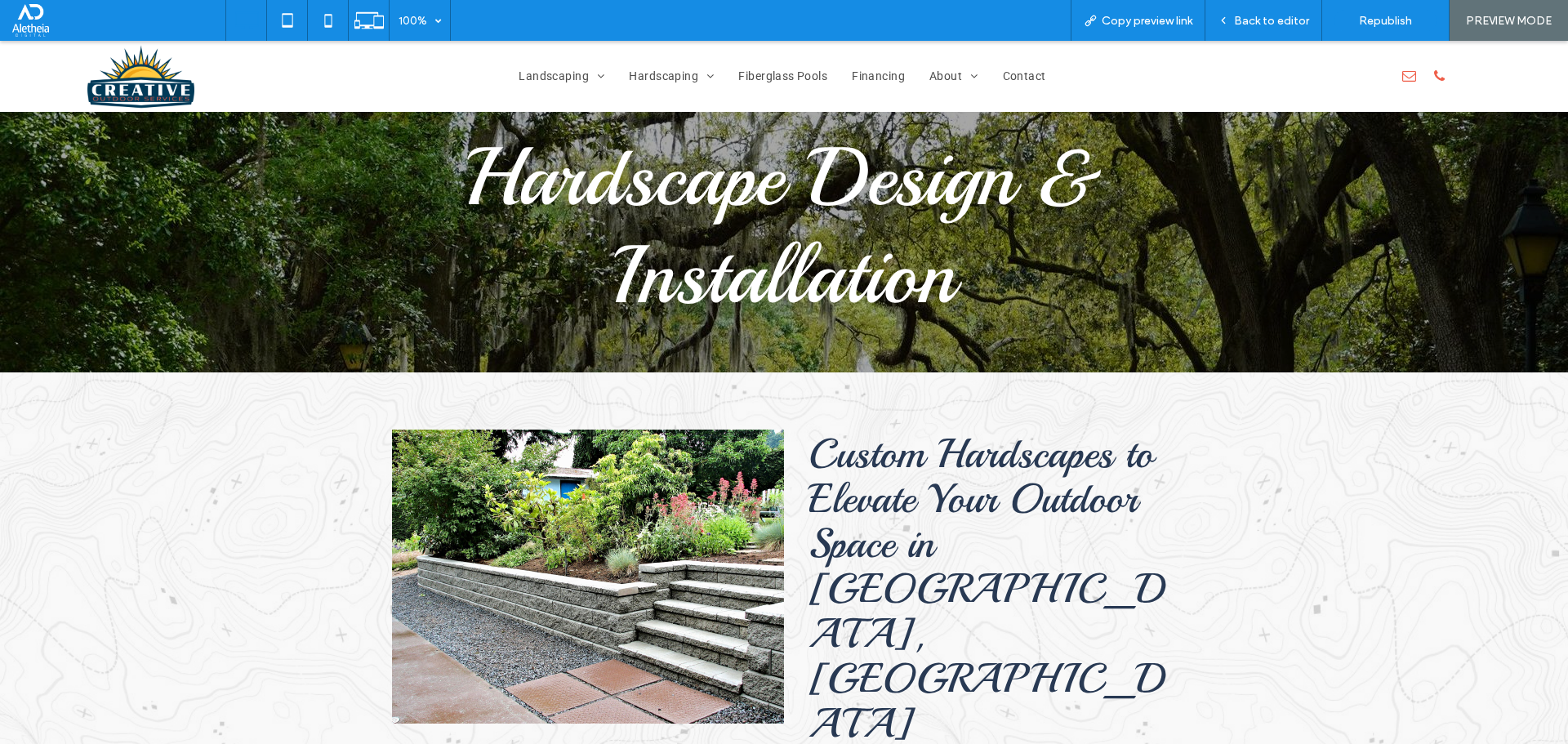
scroll to position [2384, 0]
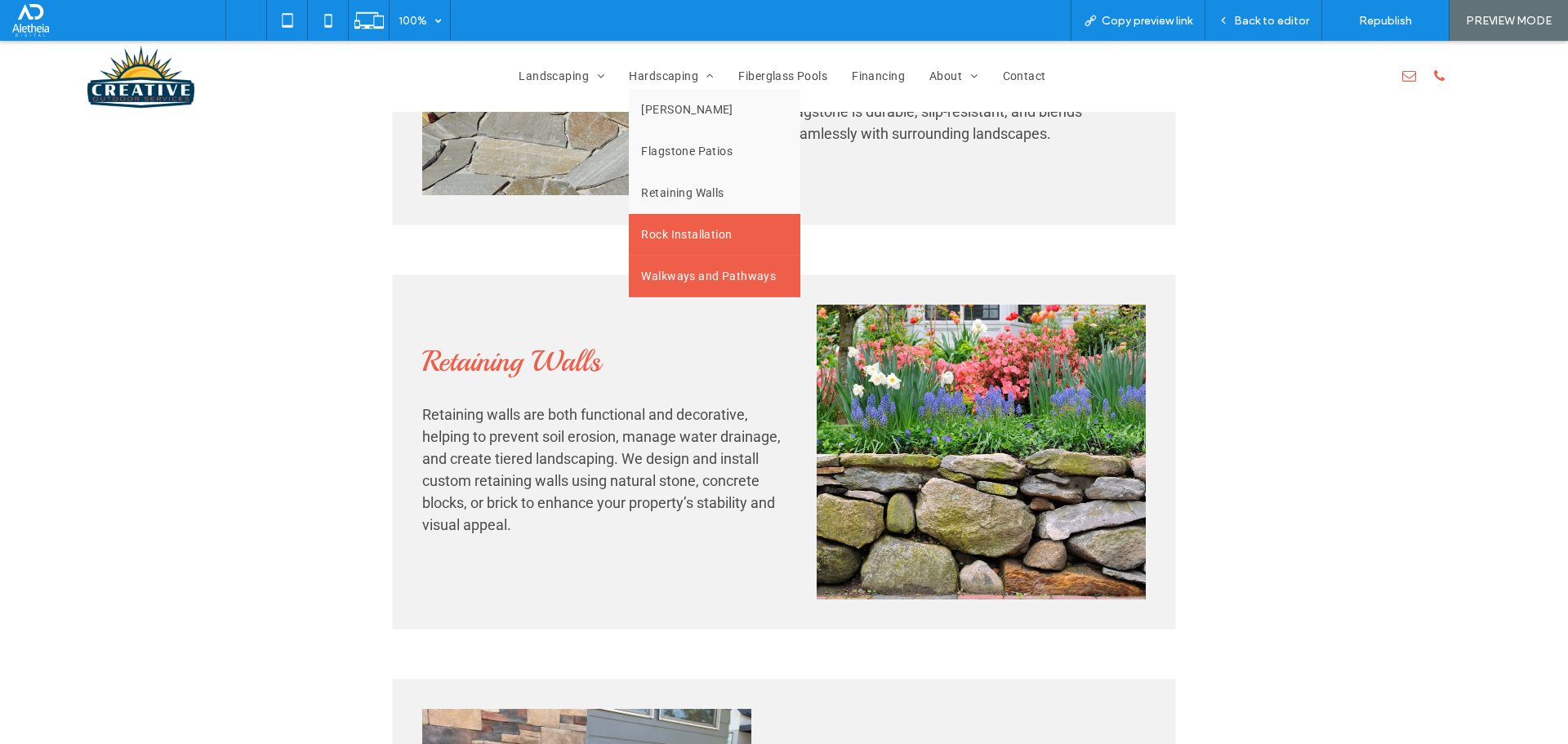
click at [696, 281] on span "Walkways and Pathways" at bounding box center [708, 276] width 135 height 18
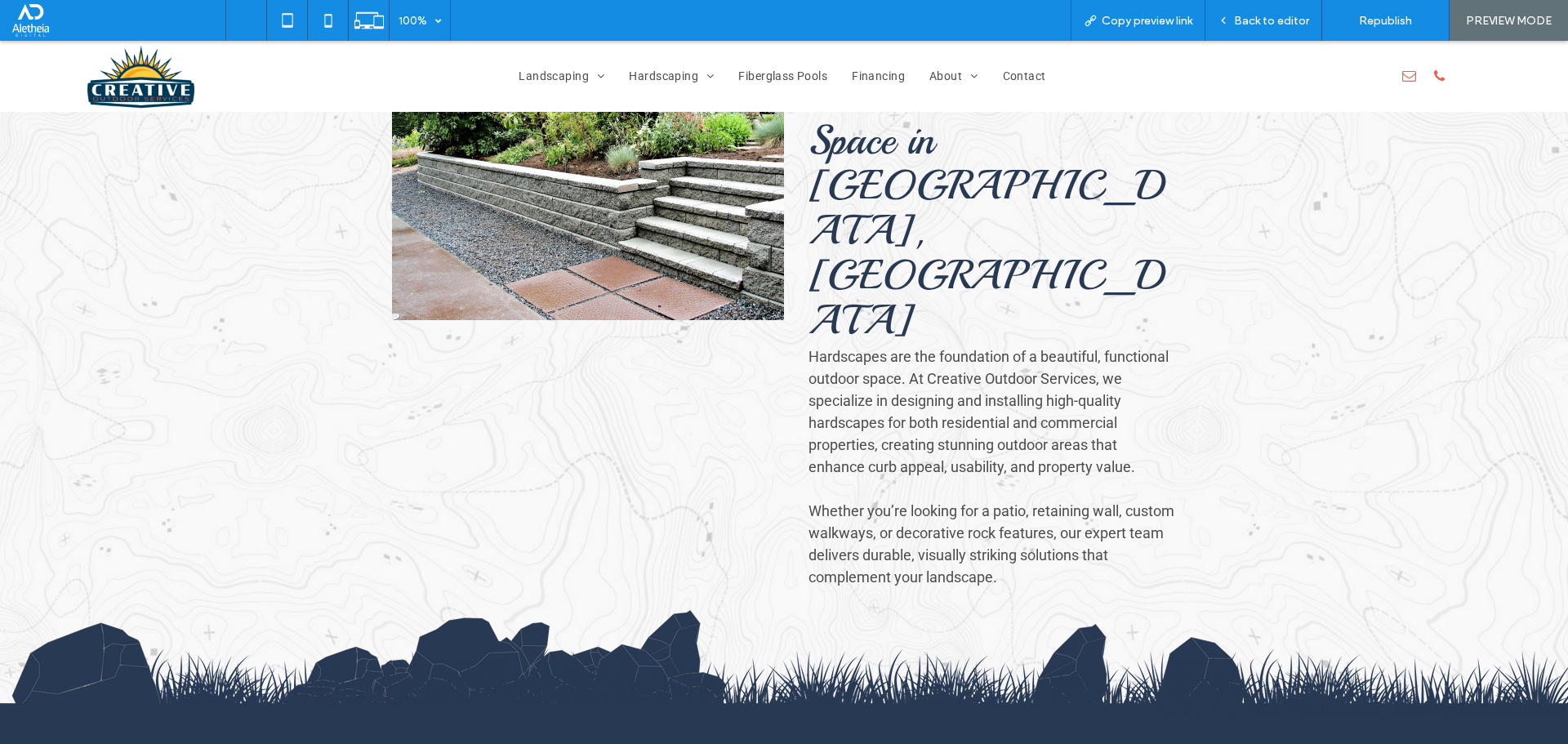
scroll to position [0, 0]
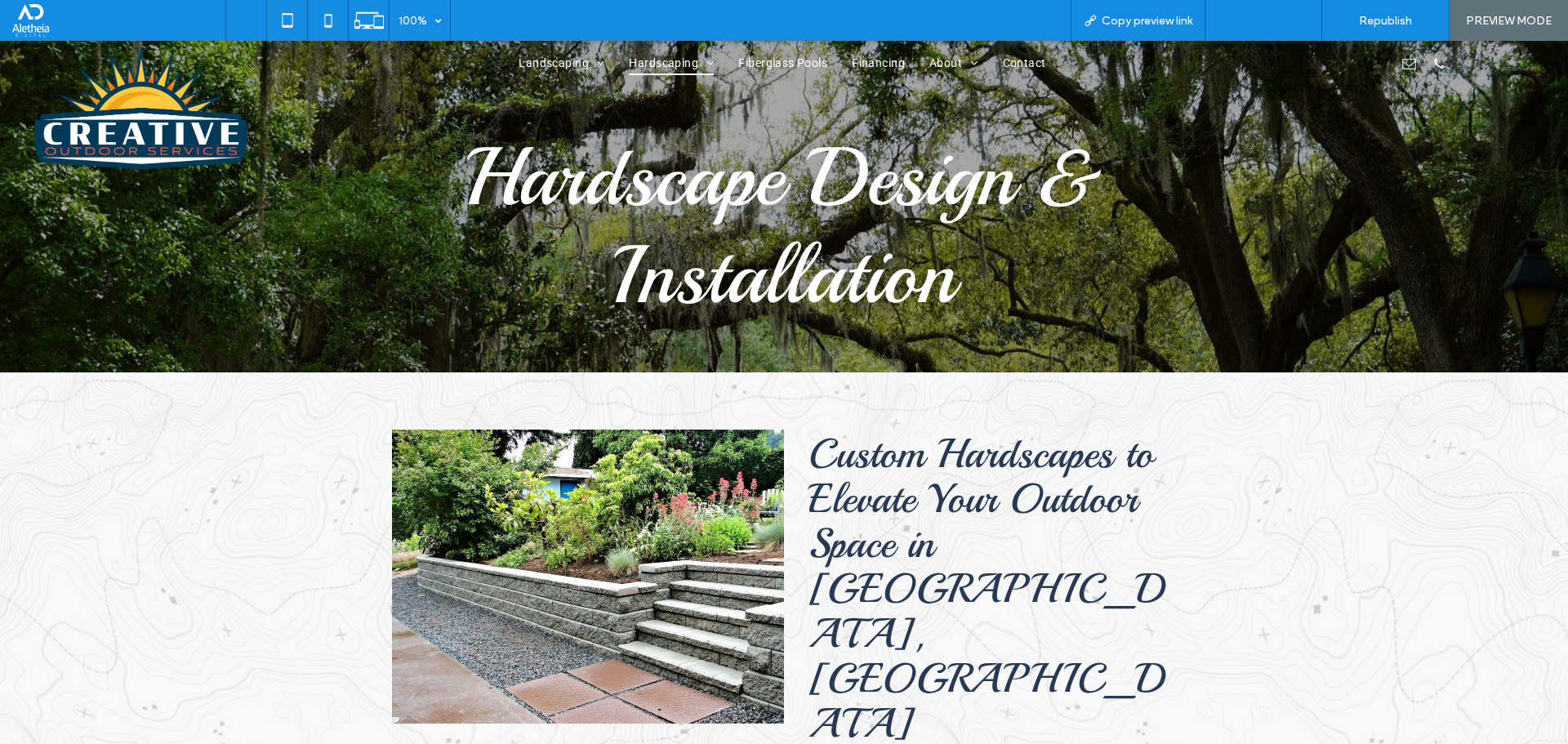
click at [1280, 17] on span "Back to editor" at bounding box center [1271, 20] width 75 height 14
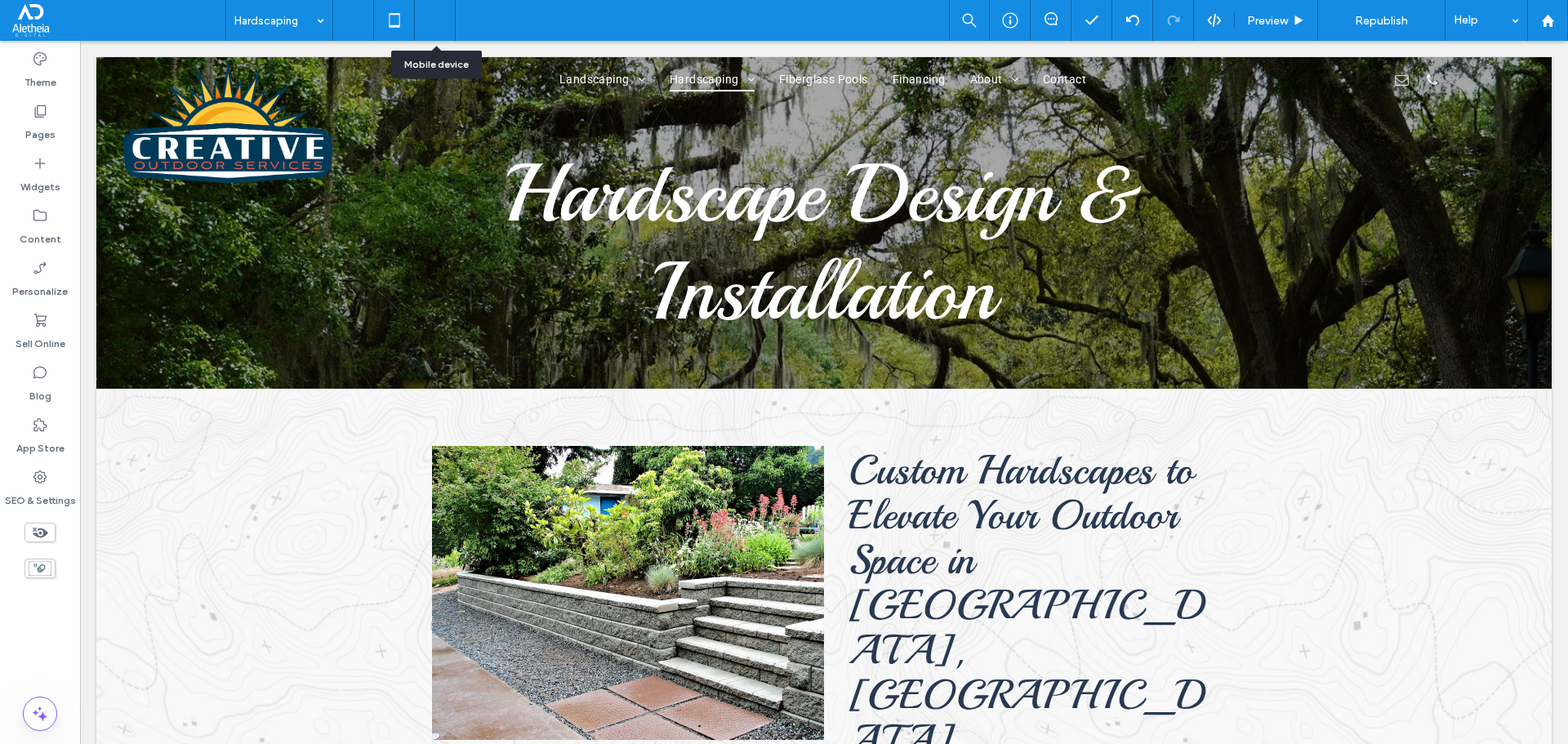
click at [423, 11] on icon at bounding box center [435, 19] width 32 height 32
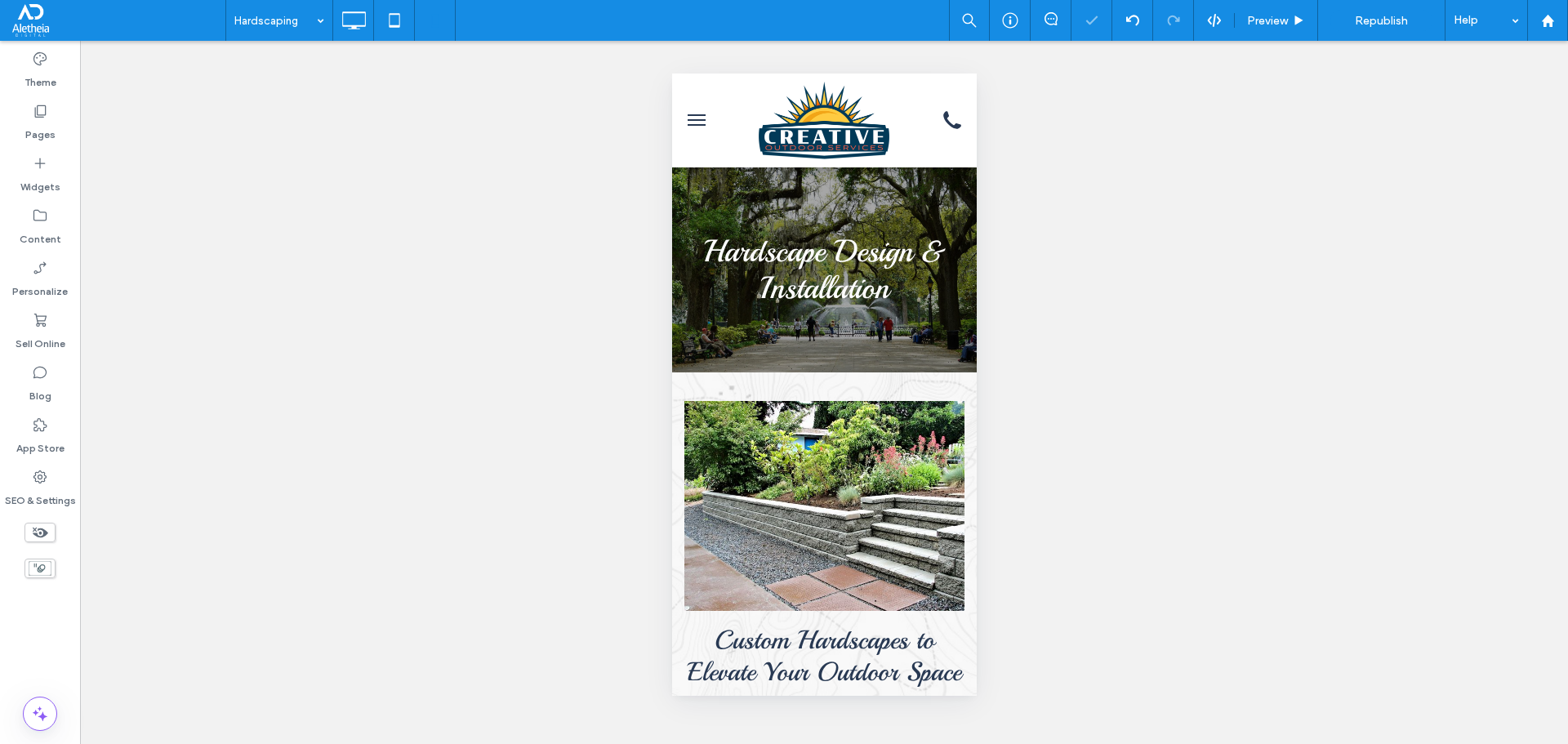
click at [696, 127] on button "menu" at bounding box center [695, 119] width 32 height 32
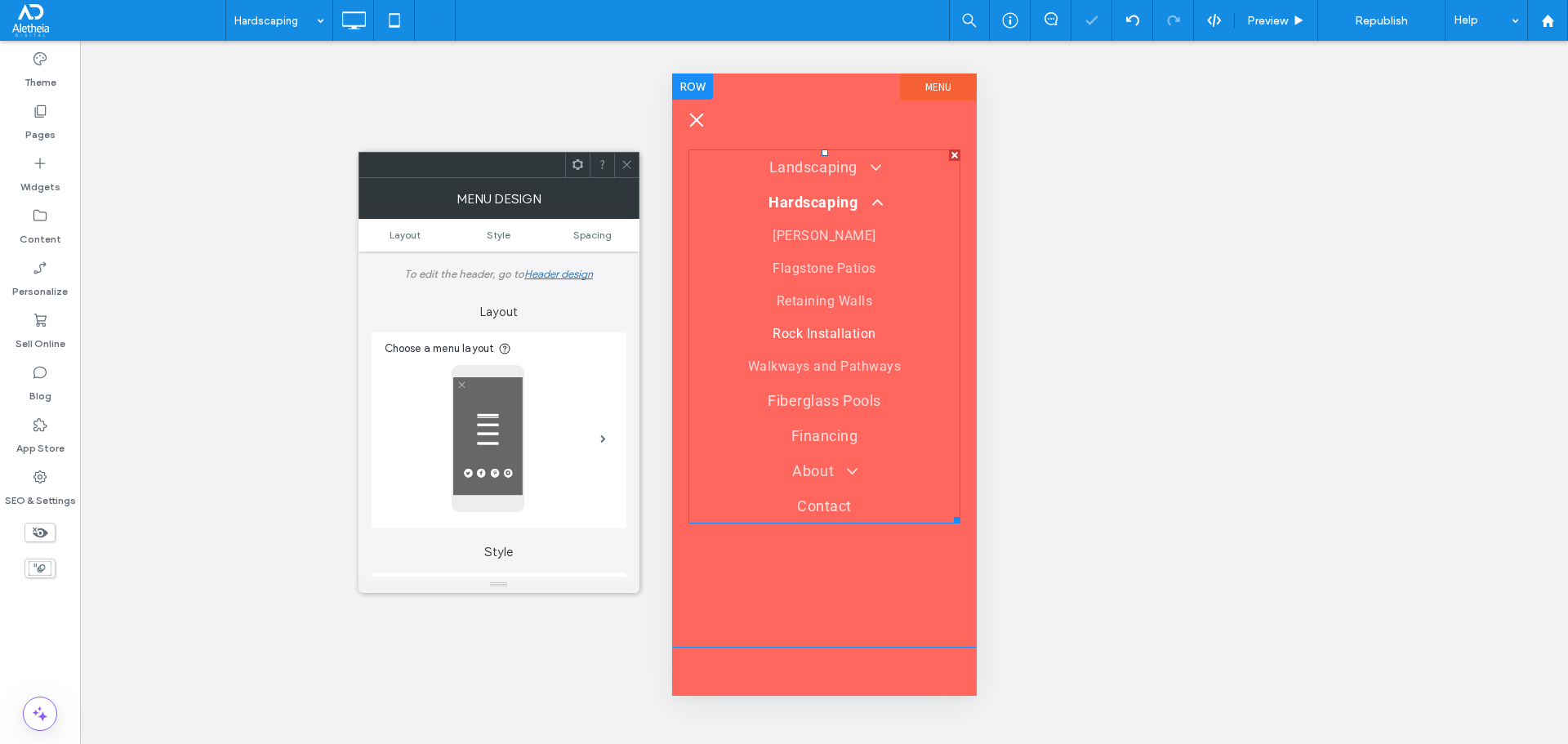
click at [848, 327] on span "Rock Installation" at bounding box center [823, 334] width 103 height 19
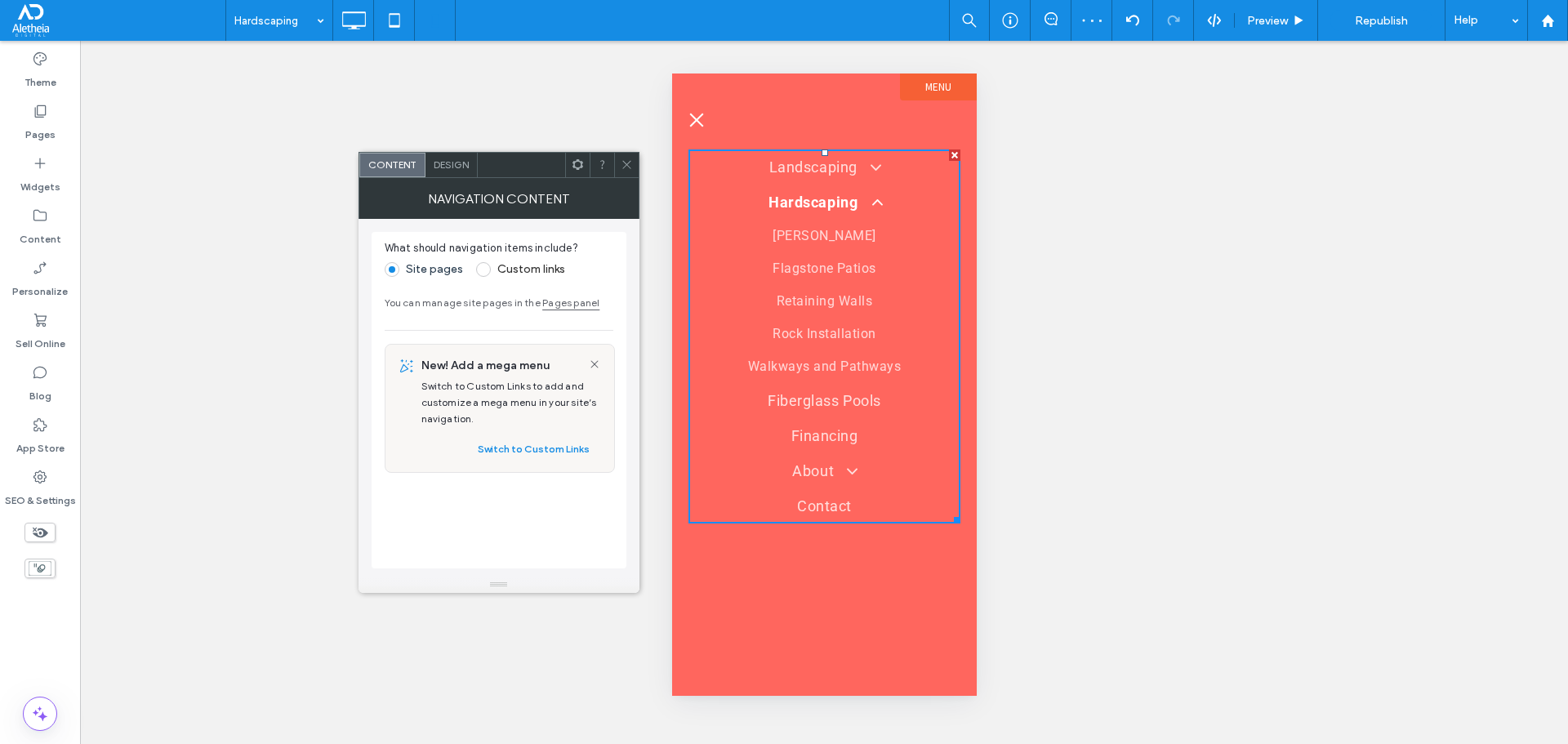
click at [624, 161] on icon at bounding box center [626, 164] width 12 height 12
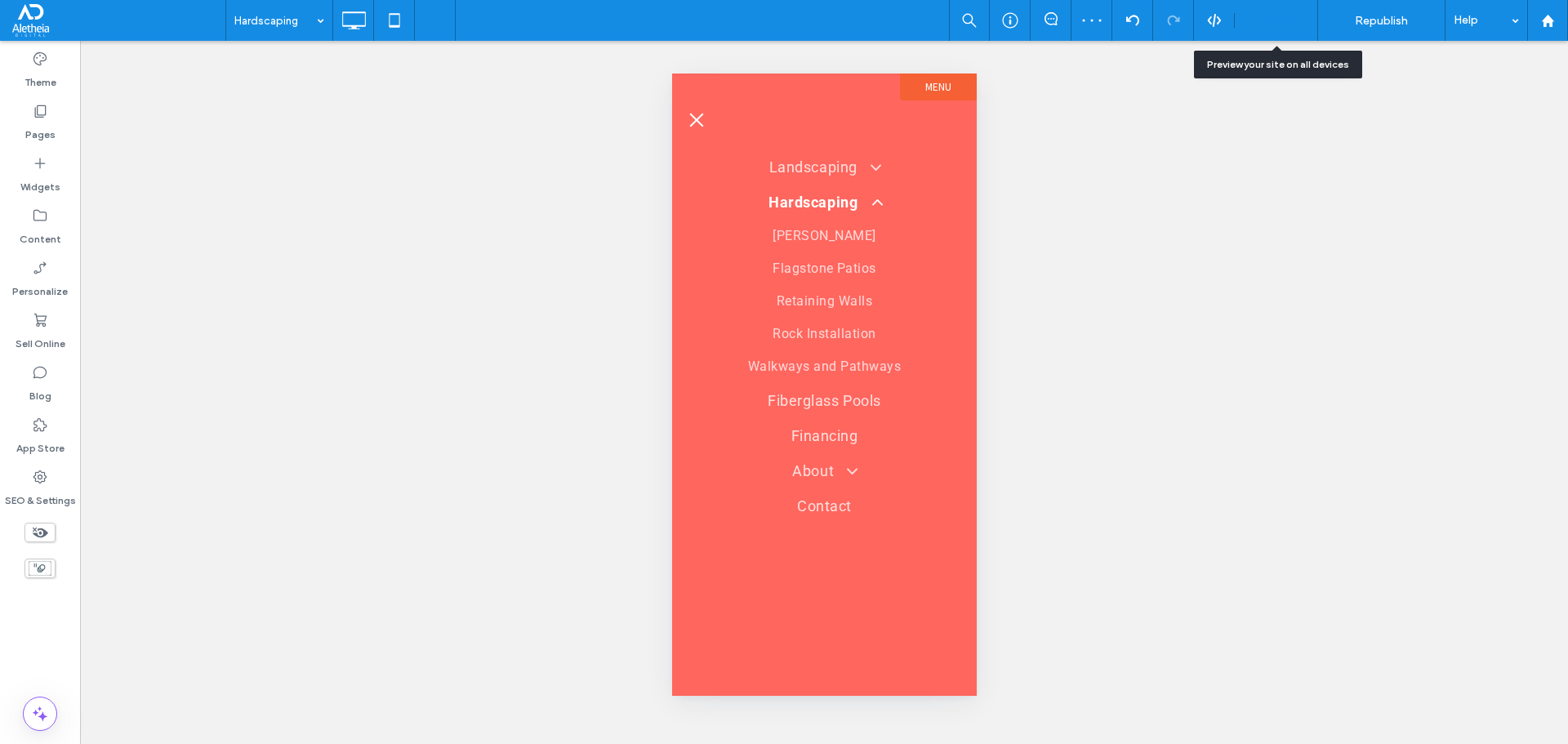
click at [1266, 18] on span "Preview" at bounding box center [1268, 20] width 41 height 14
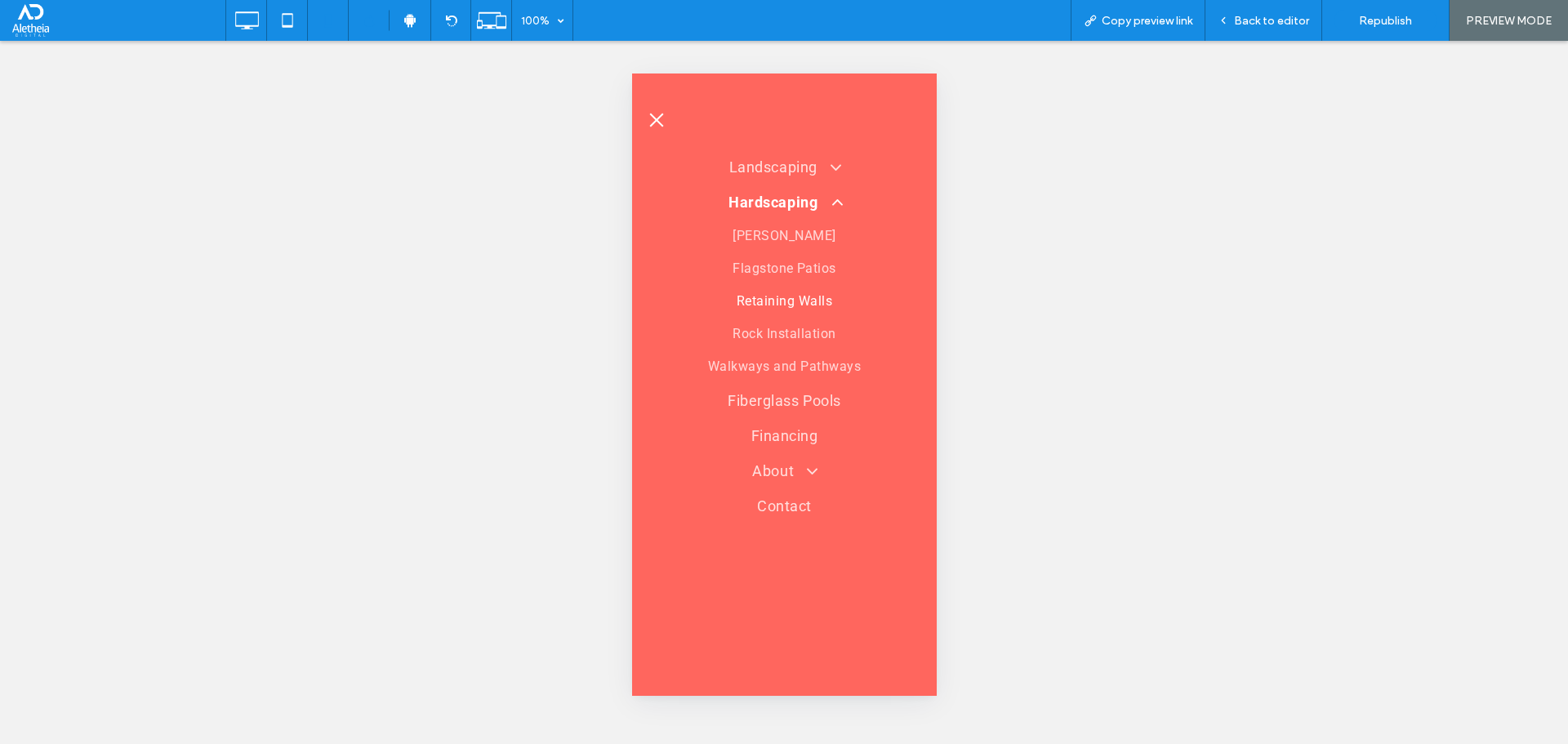
click at [767, 304] on span "Retaining Walls" at bounding box center [783, 300] width 95 height 19
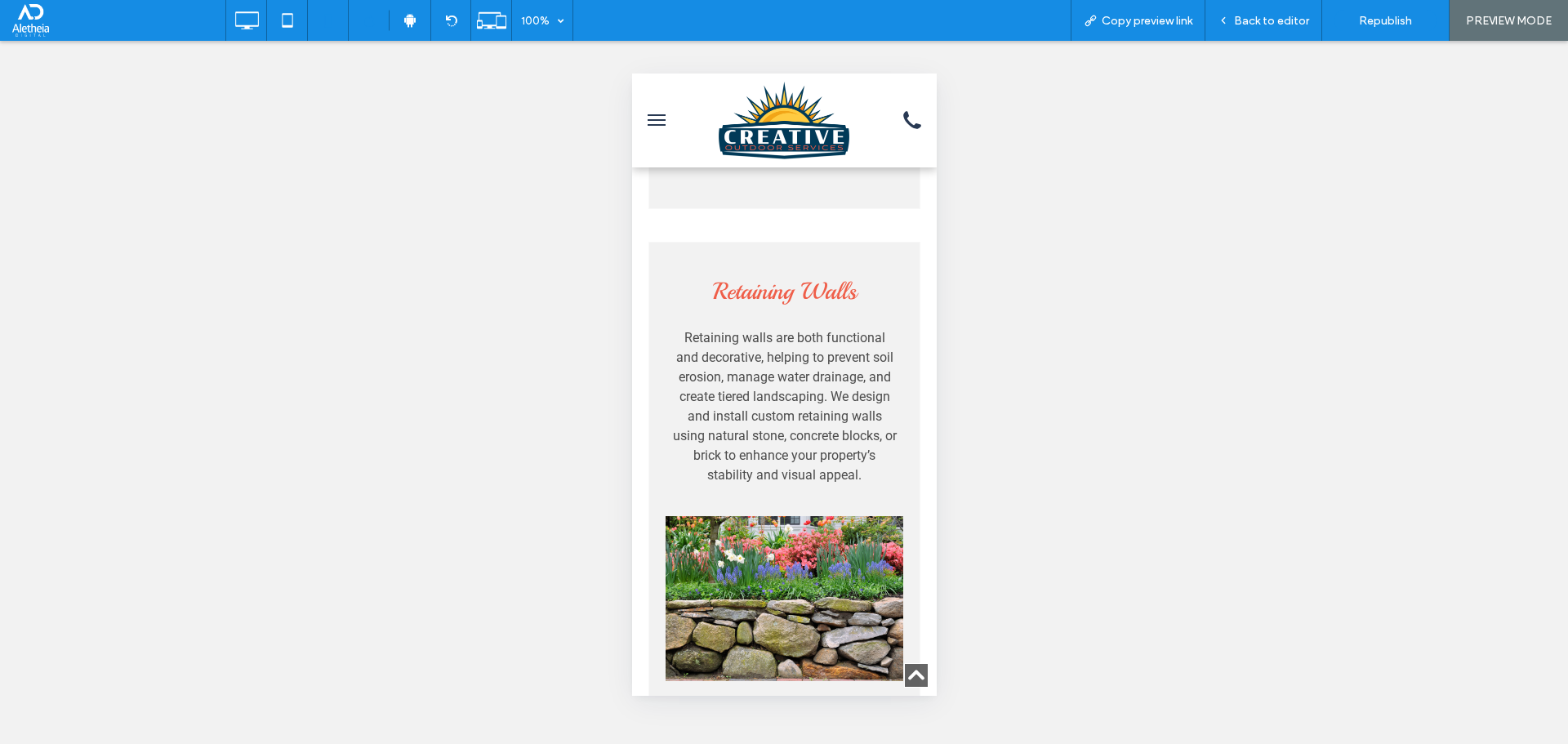
scroll to position [2902, 0]
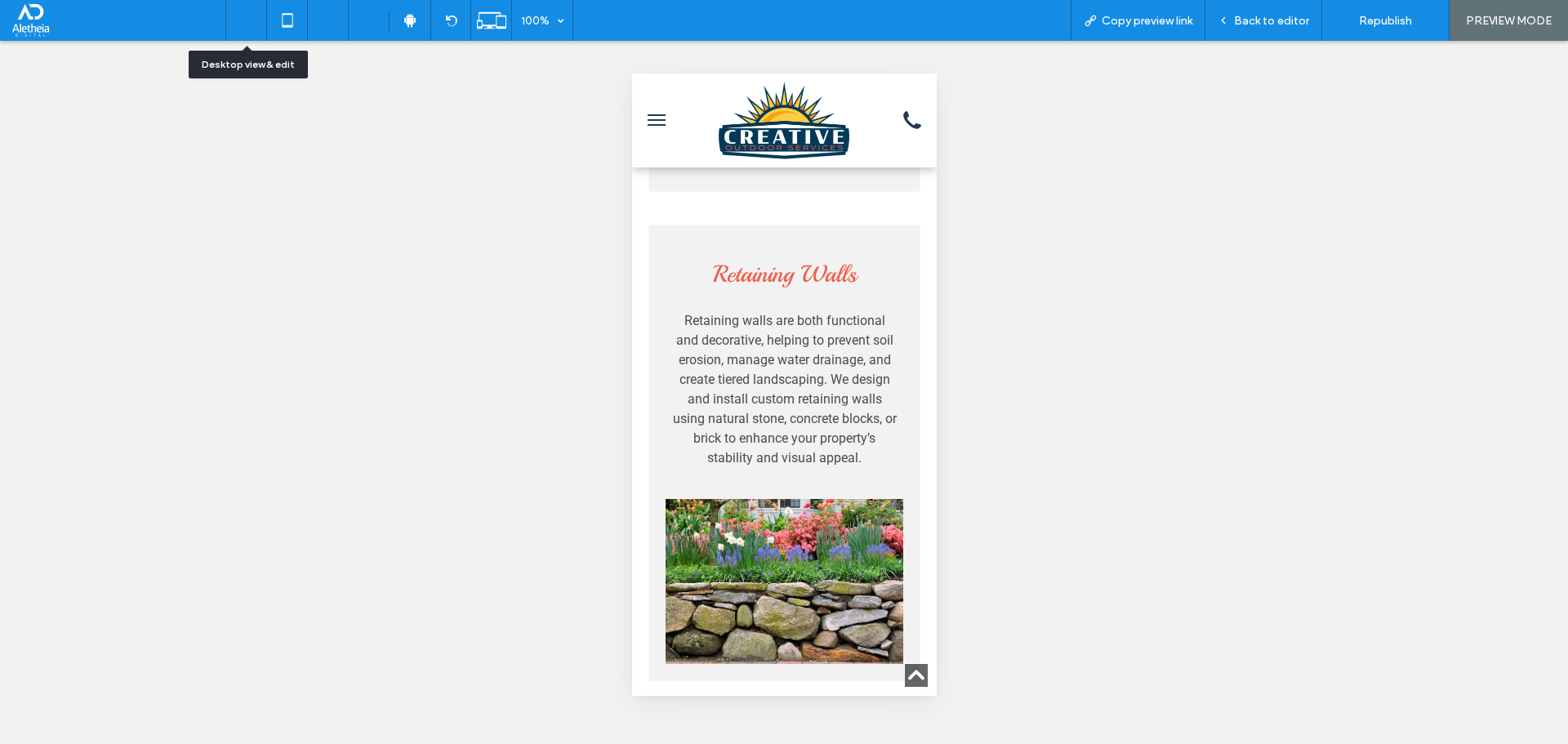
click at [247, 13] on use at bounding box center [247, 19] width 24 height 18
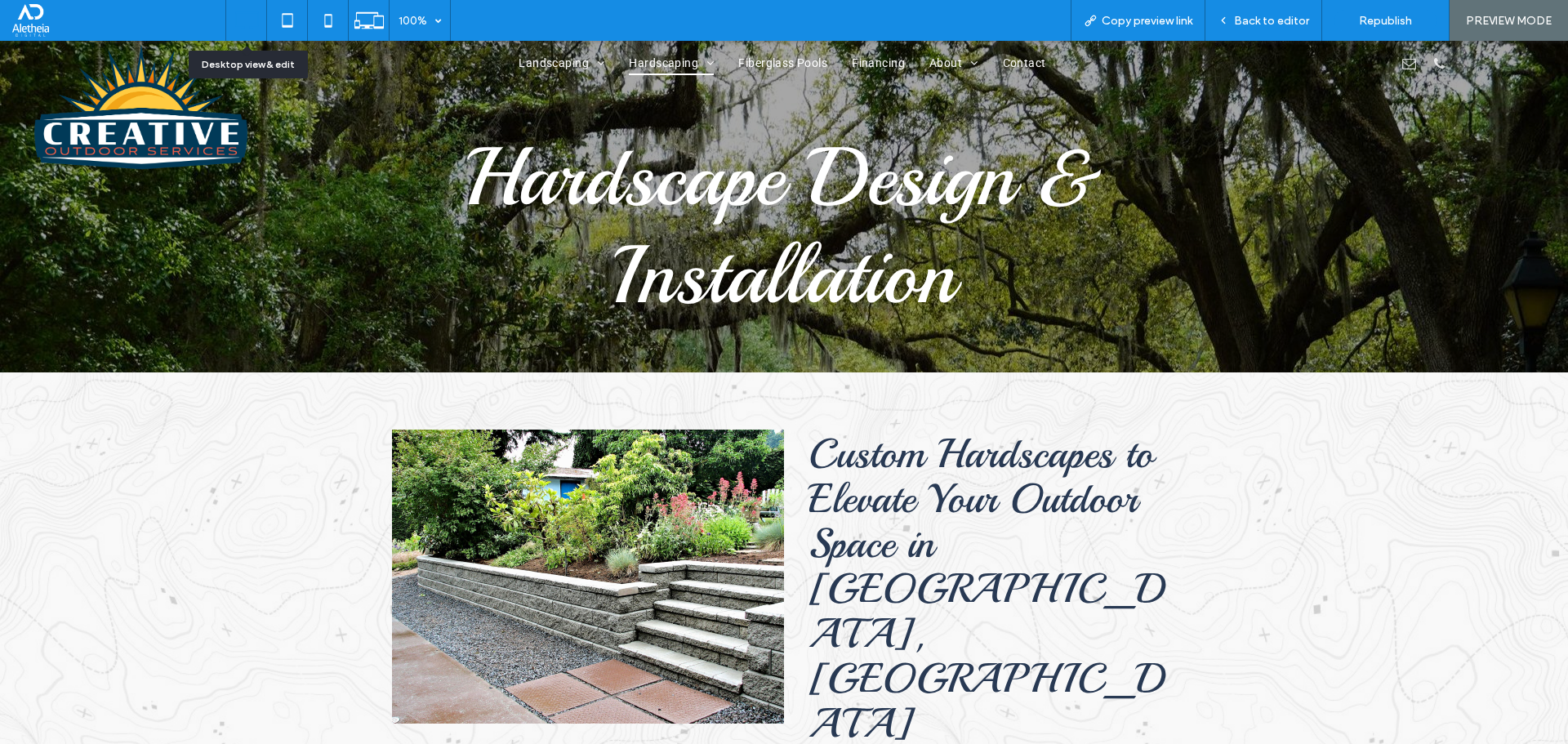
scroll to position [0, 0]
click at [1283, 18] on span "Back to editor" at bounding box center [1271, 20] width 75 height 14
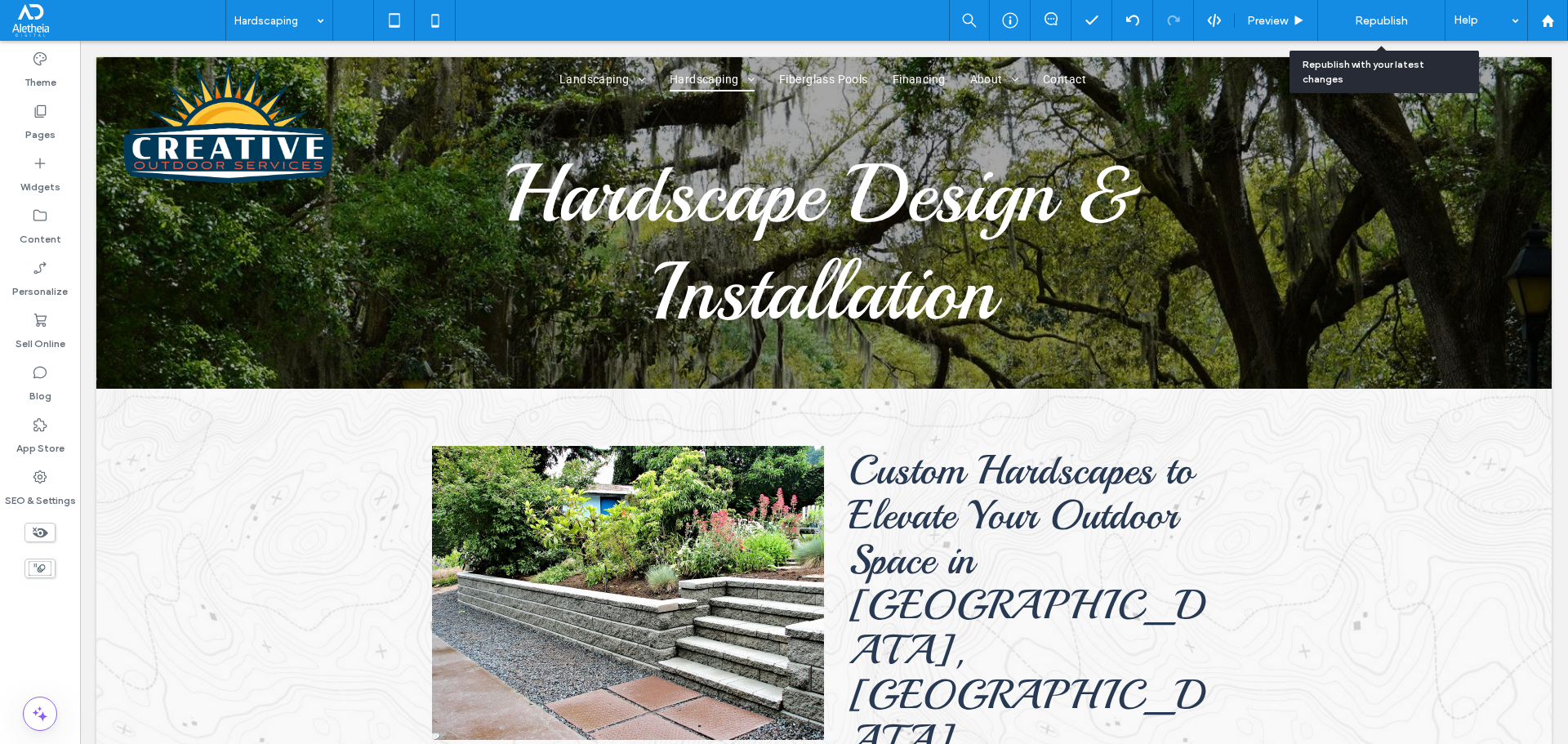
click at [1390, 23] on span "Republish" at bounding box center [1380, 20] width 53 height 14
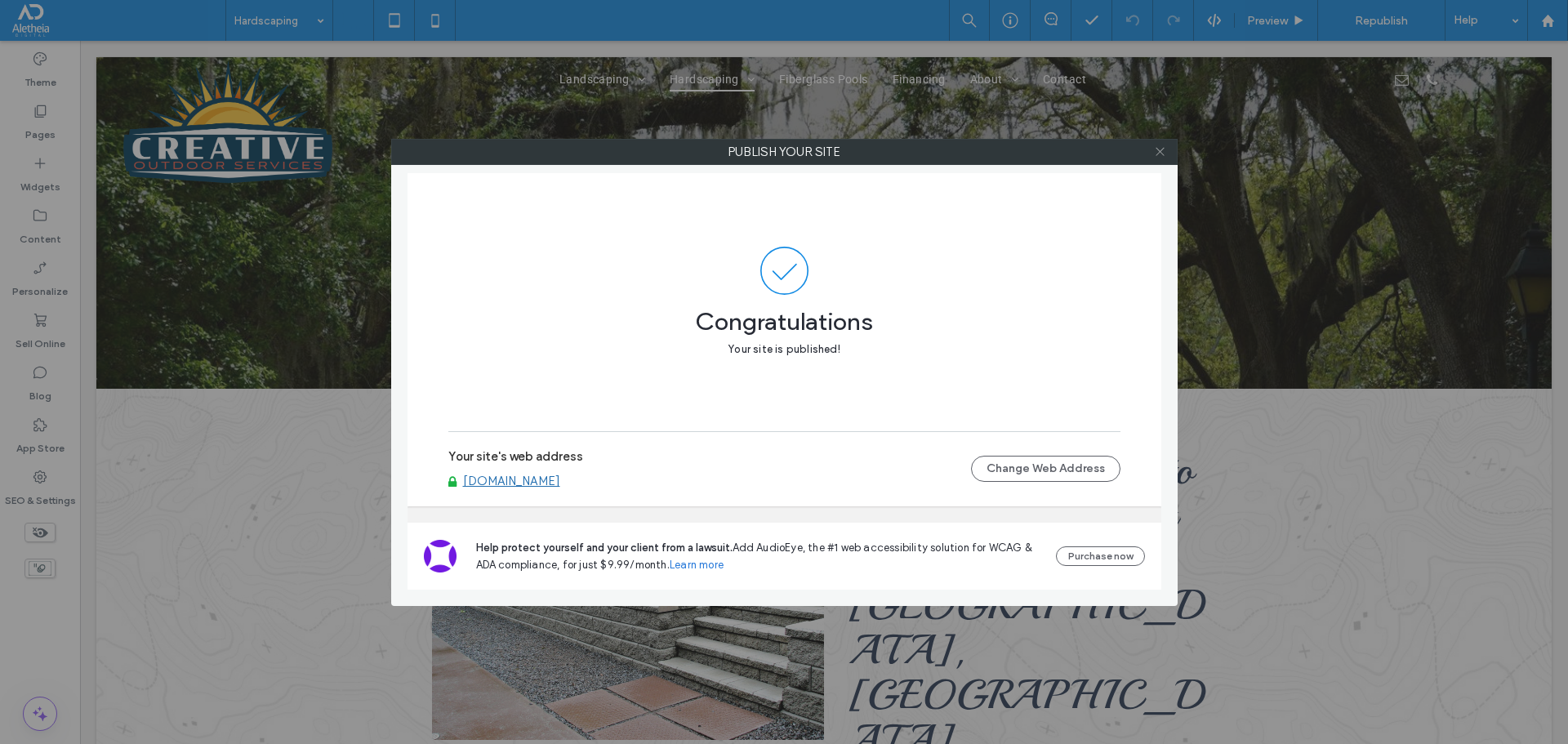
click at [1160, 155] on icon at bounding box center [1159, 151] width 12 height 12
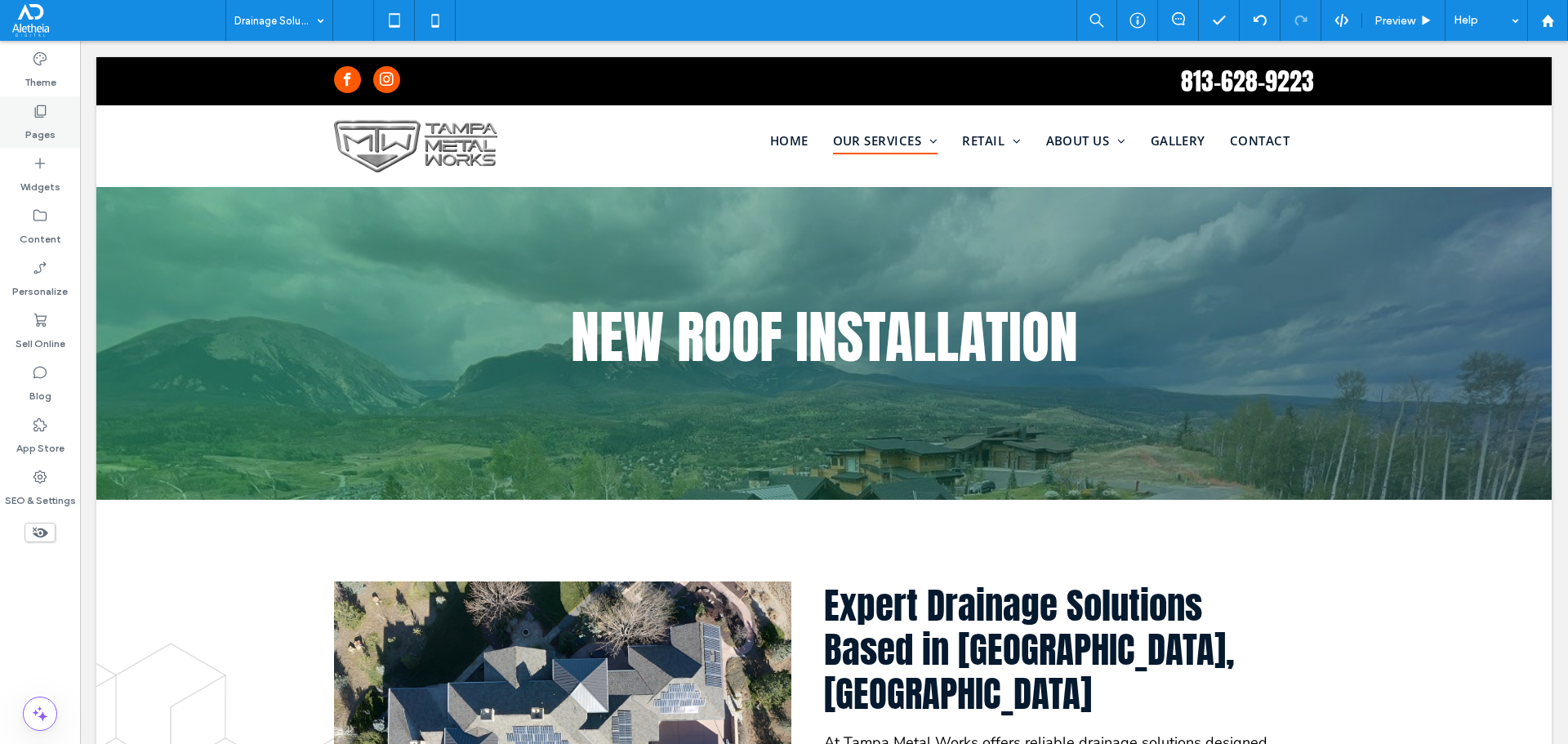
click at [43, 118] on icon at bounding box center [40, 111] width 17 height 17
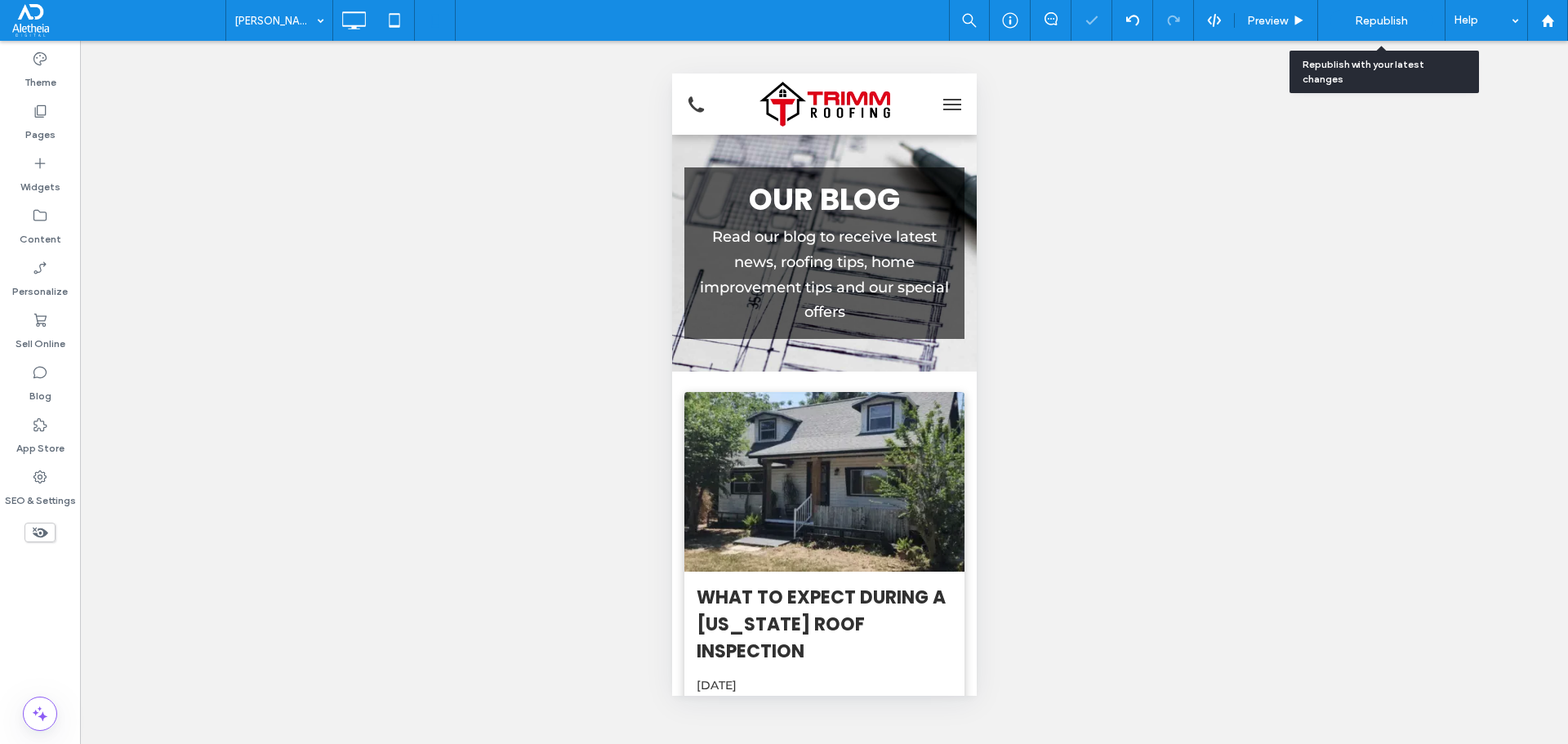
click at [1386, 21] on span "Republish" at bounding box center [1380, 20] width 53 height 14
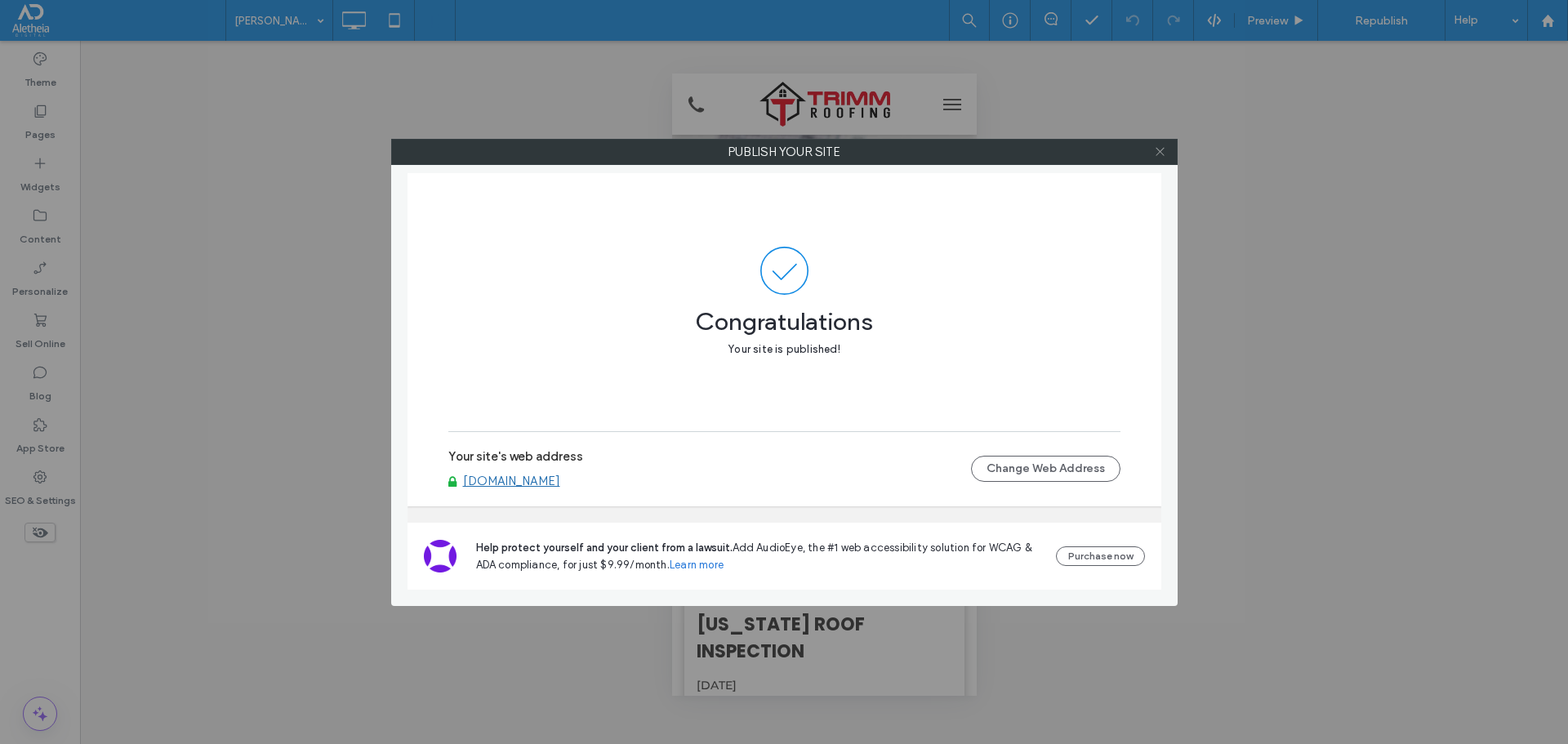
click at [1158, 157] on span at bounding box center [1159, 152] width 12 height 24
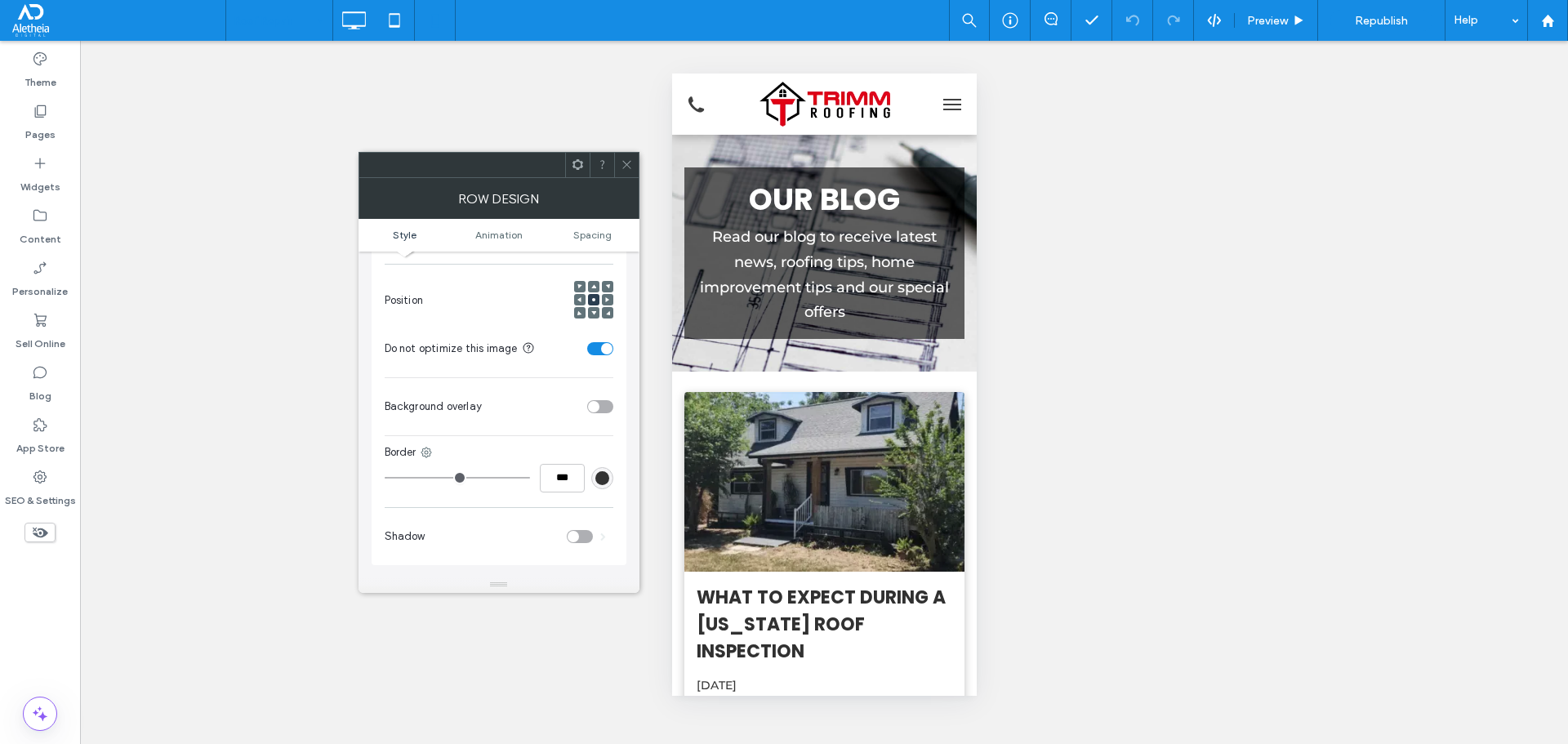
scroll to position [490, 0]
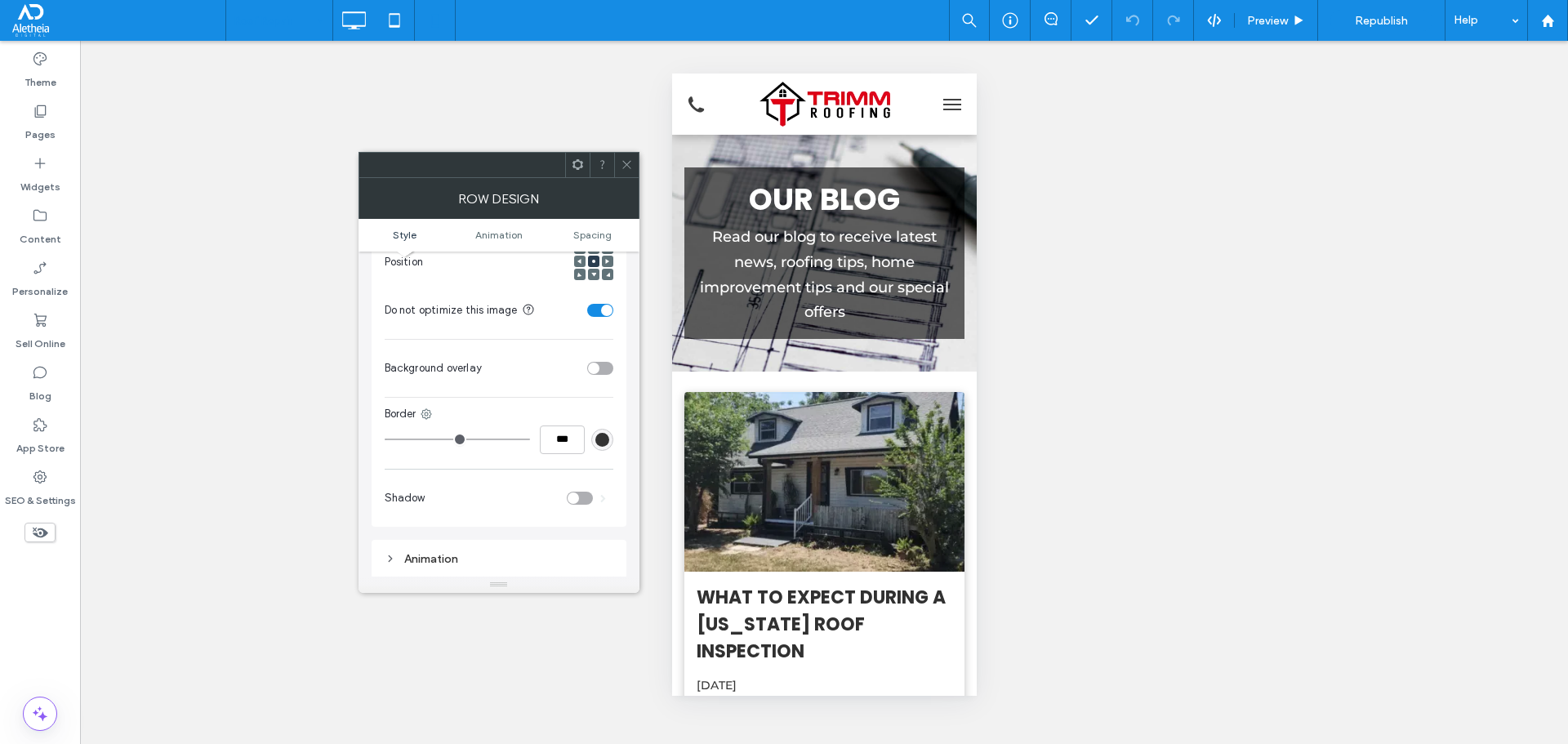
click at [627, 164] on icon at bounding box center [626, 164] width 12 height 12
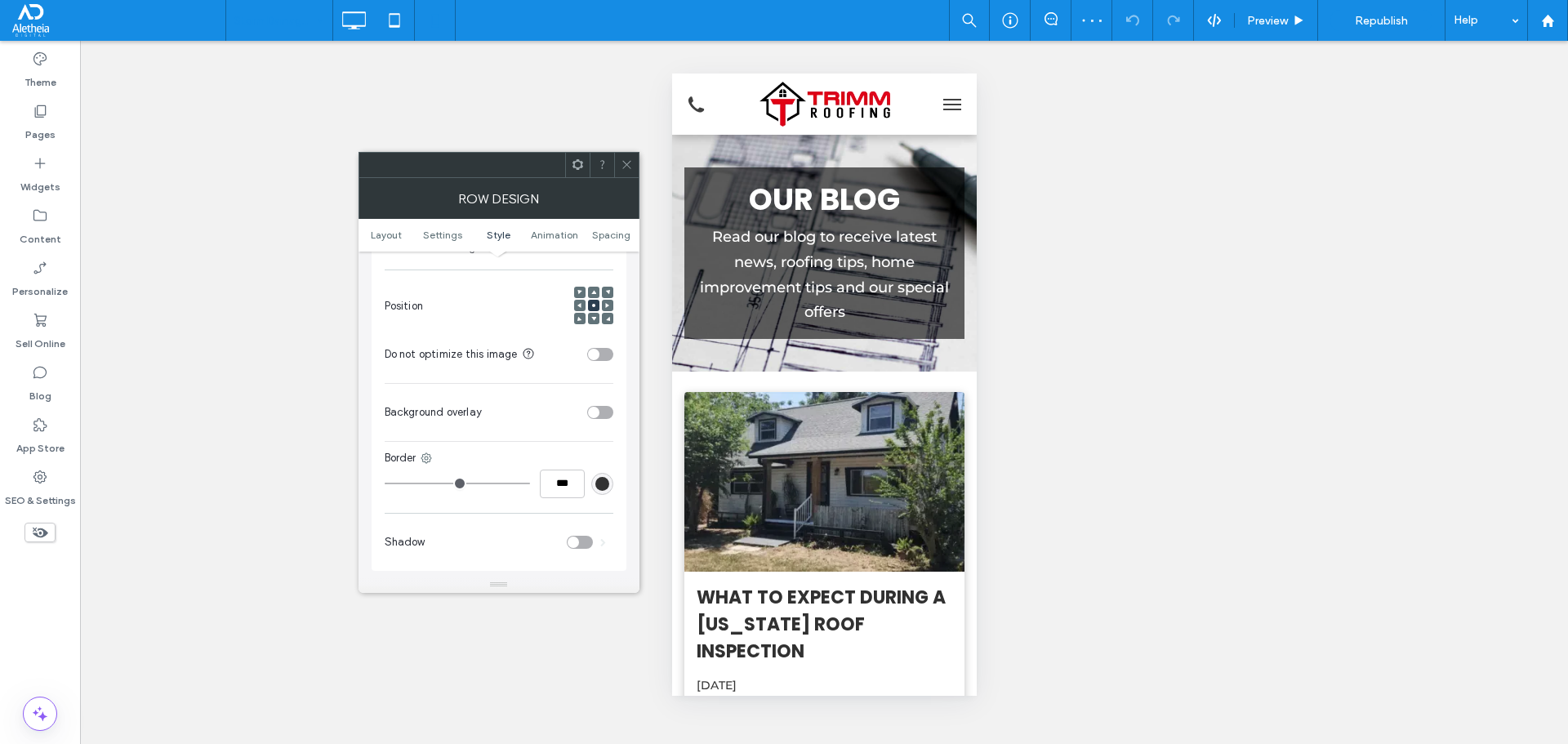
scroll to position [735, 0]
click at [596, 339] on div "toggle" at bounding box center [594, 345] width 11 height 11
click at [620, 152] on span at bounding box center [626, 165] width 12 height 24
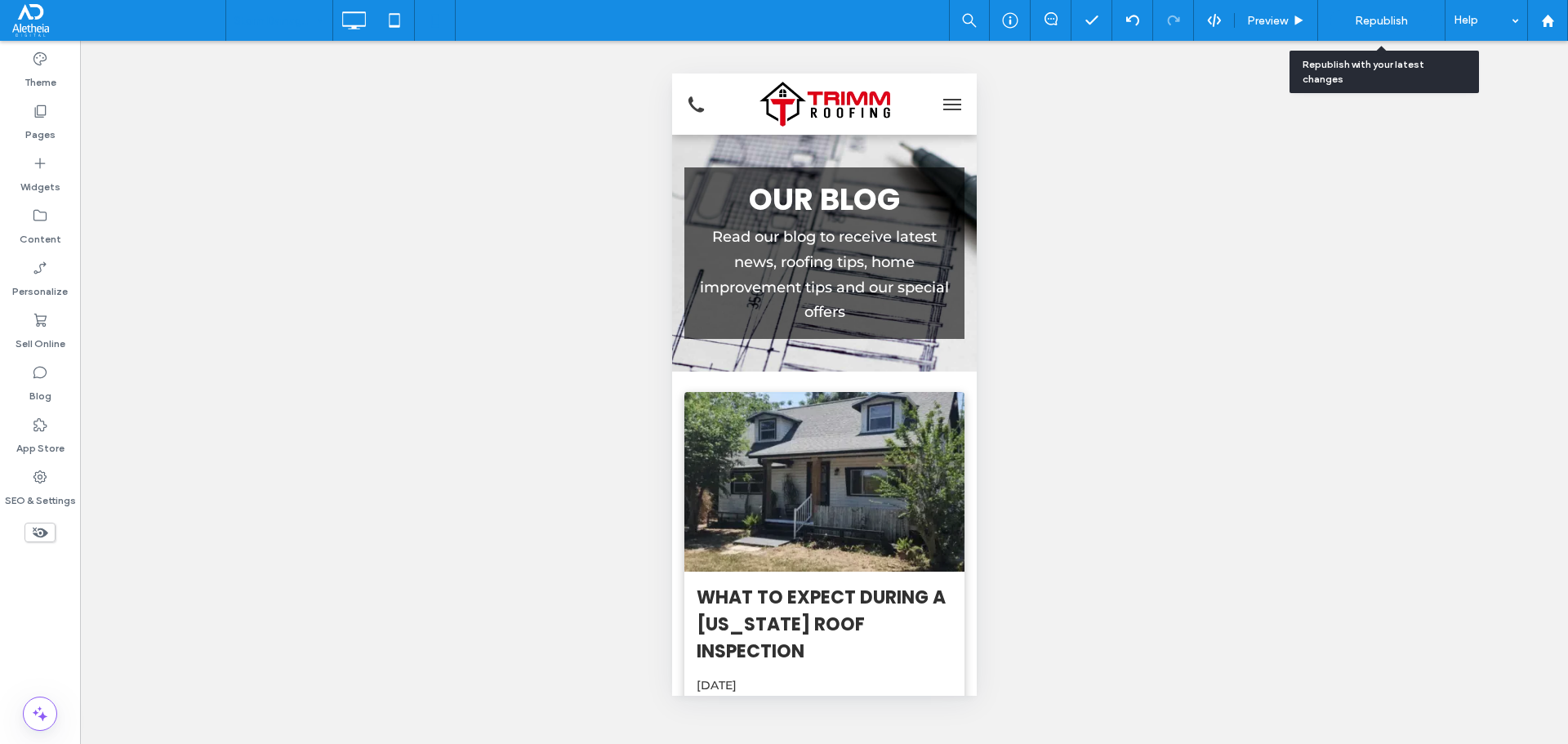
click at [1372, 18] on span "Republish" at bounding box center [1380, 20] width 53 height 14
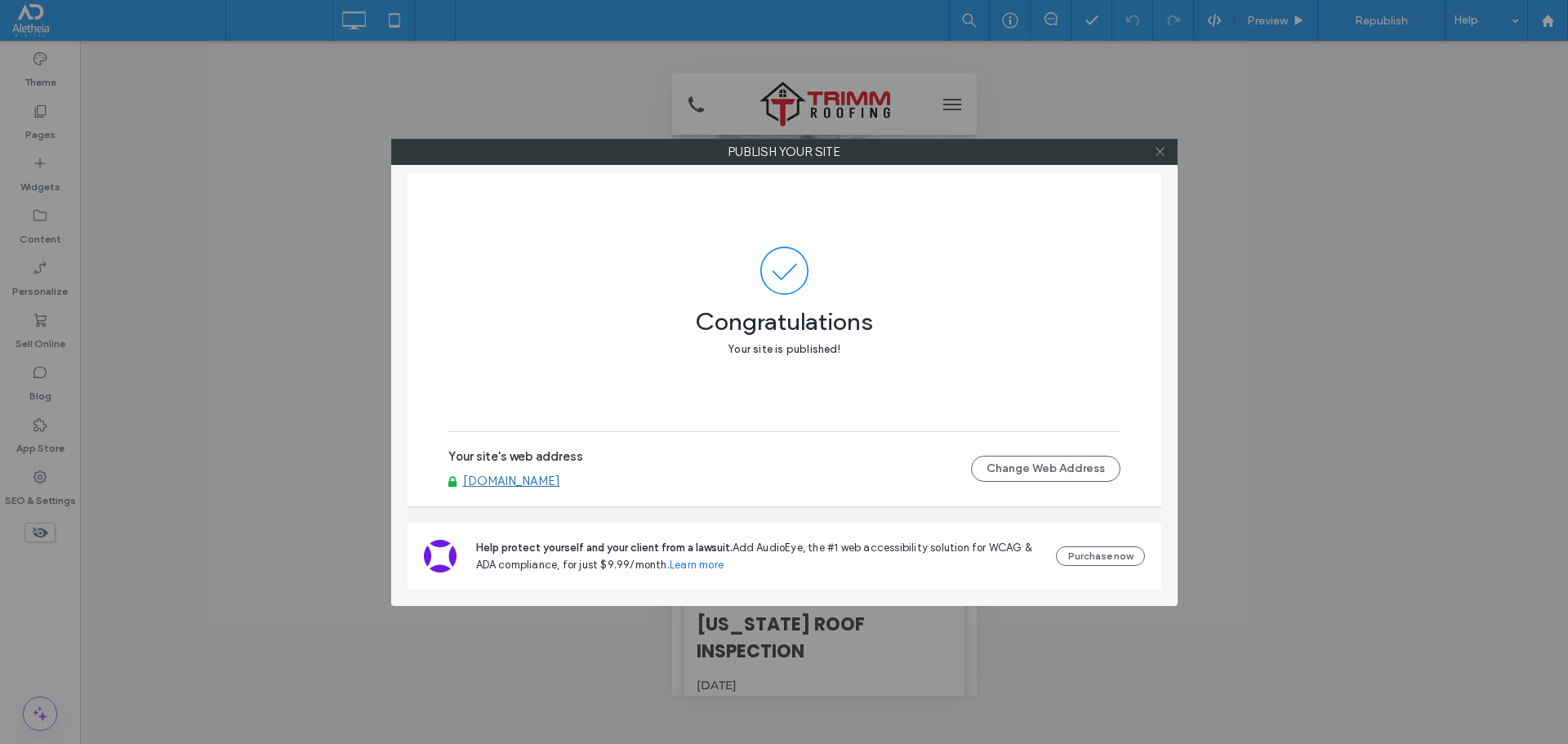
click at [1162, 154] on icon at bounding box center [1159, 151] width 12 height 12
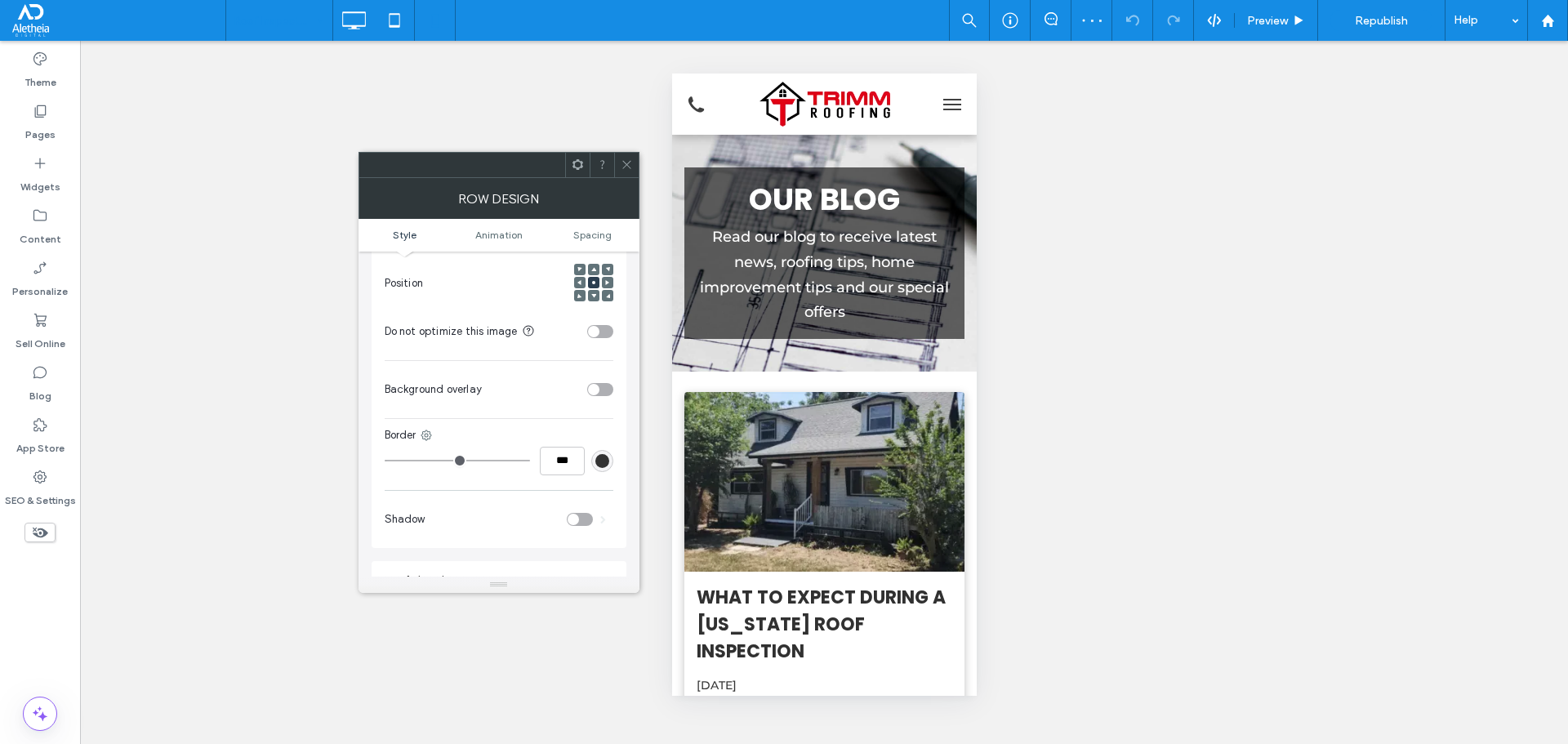
scroll to position [490, 0]
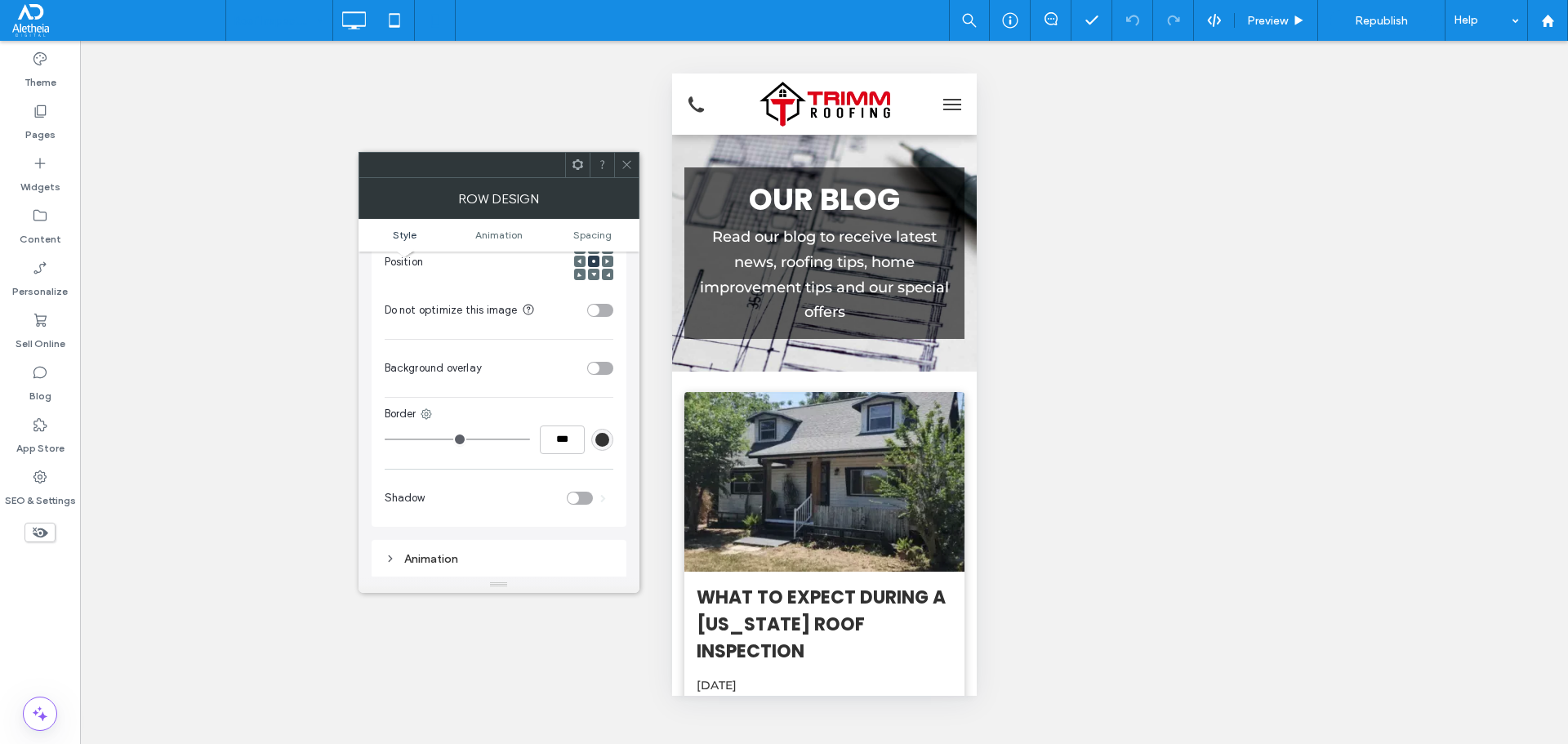
click at [607, 304] on div "toggle" at bounding box center [600, 311] width 26 height 13
click at [625, 160] on icon at bounding box center [626, 164] width 12 height 12
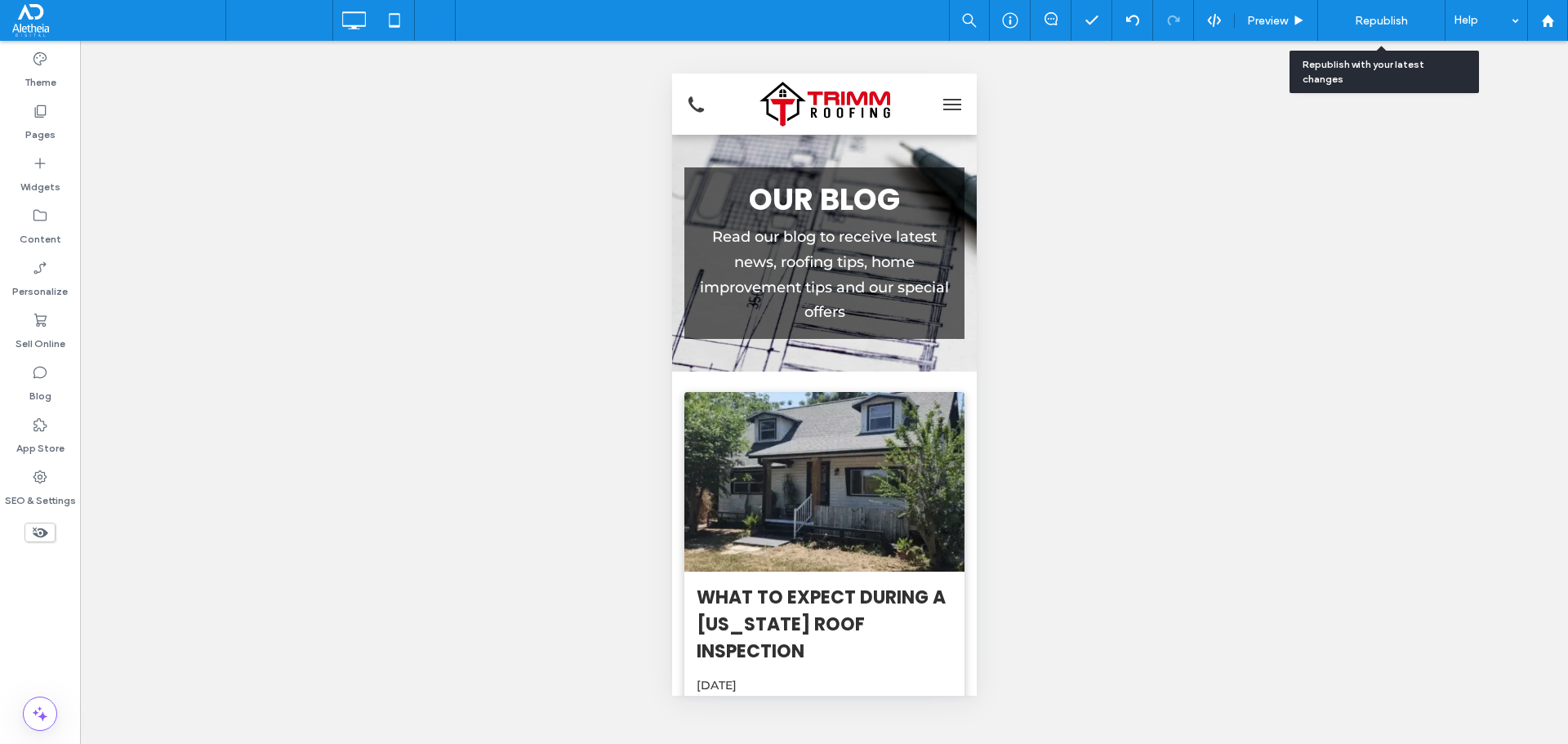
click at [1384, 21] on span "Republish" at bounding box center [1380, 20] width 53 height 14
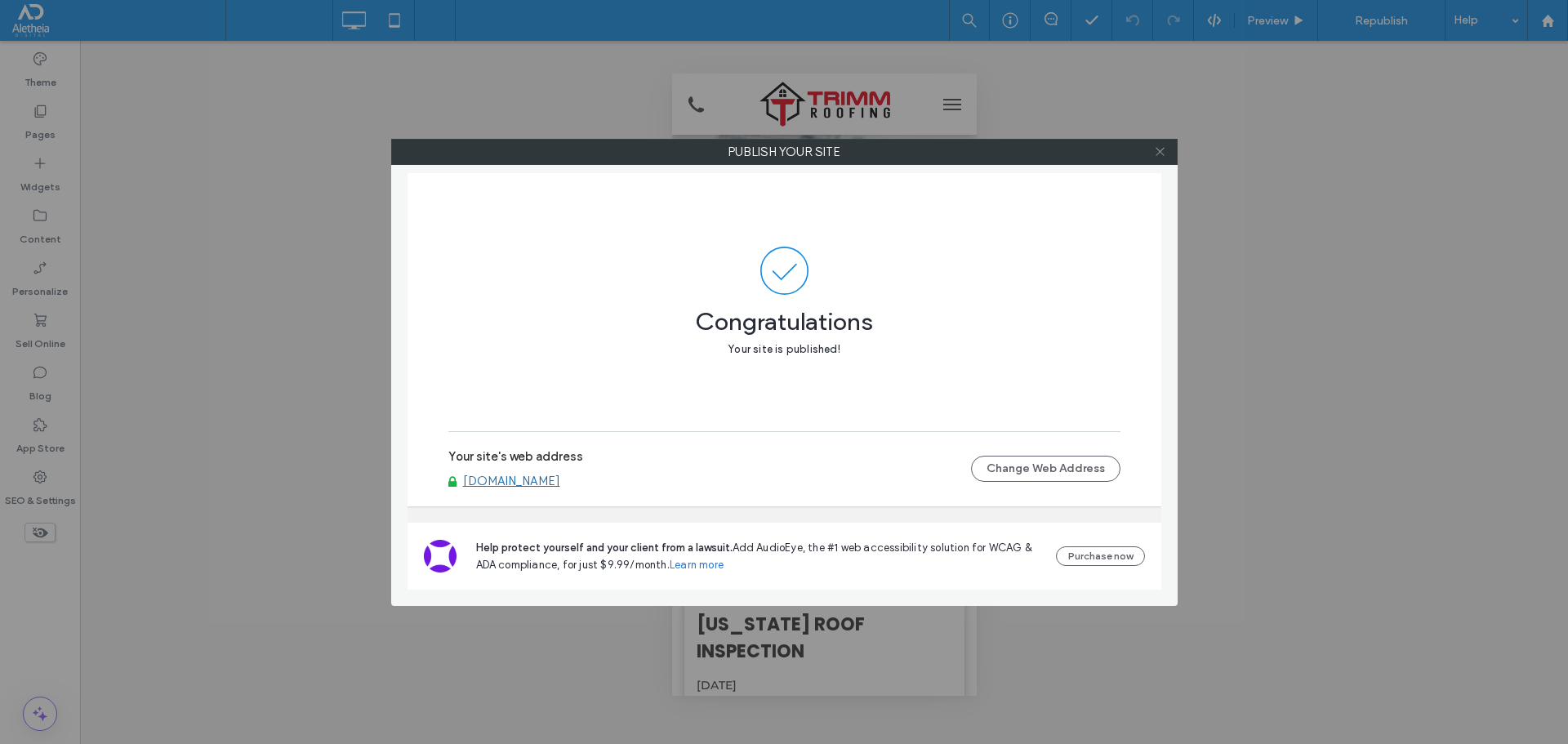
click at [1159, 157] on icon at bounding box center [1159, 151] width 12 height 12
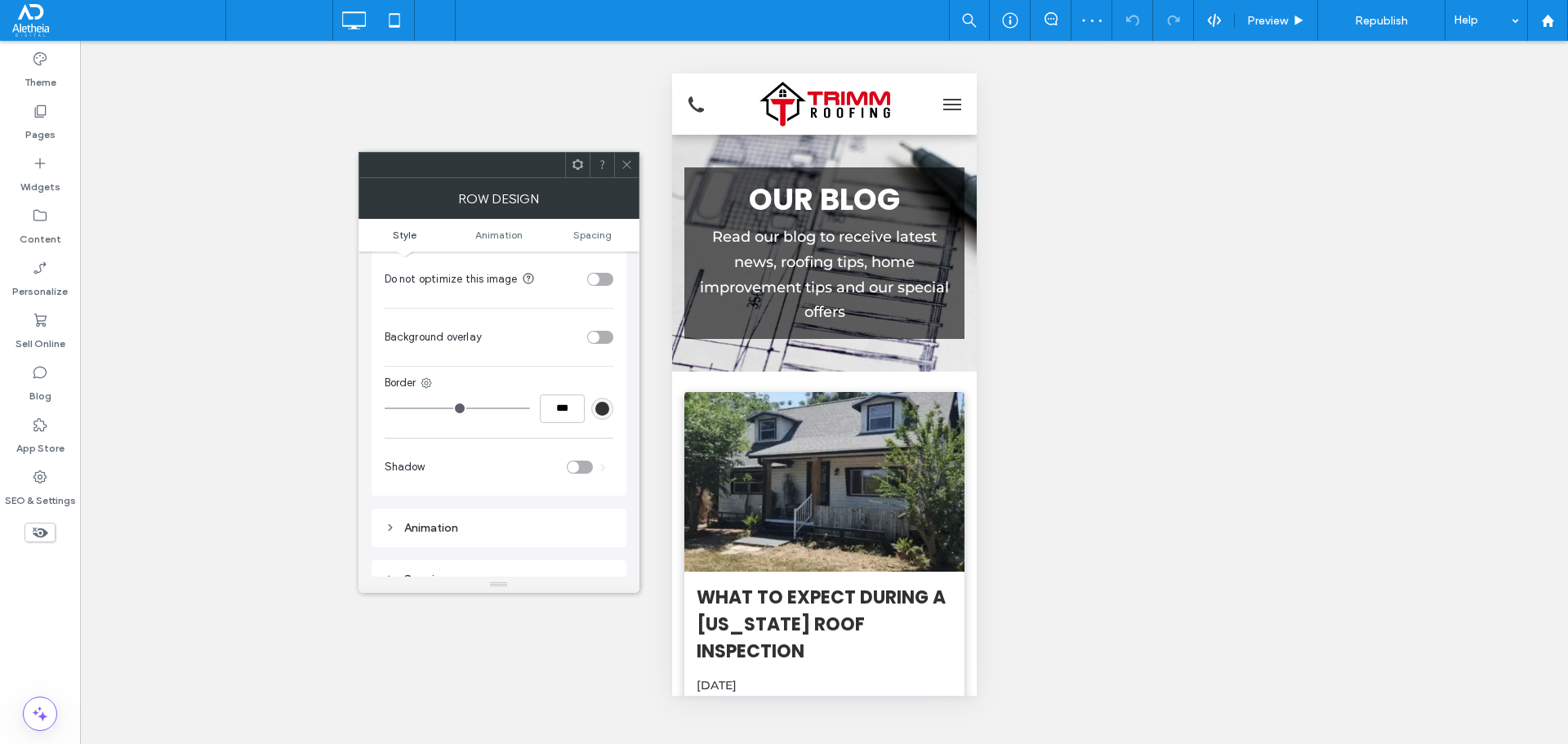
scroll to position [490, 0]
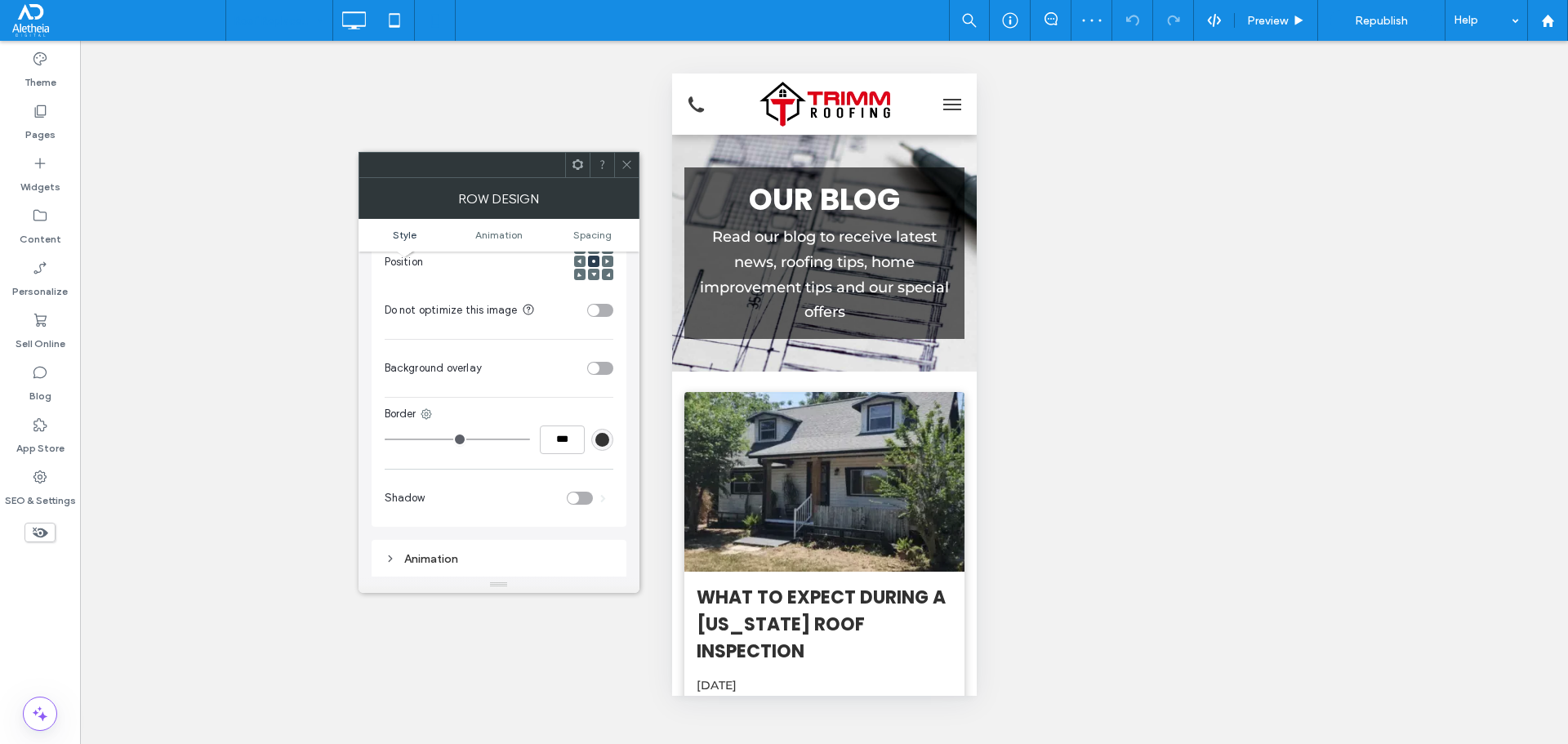
click at [607, 304] on div "toggle" at bounding box center [600, 311] width 26 height 13
click at [623, 160] on icon at bounding box center [626, 164] width 12 height 12
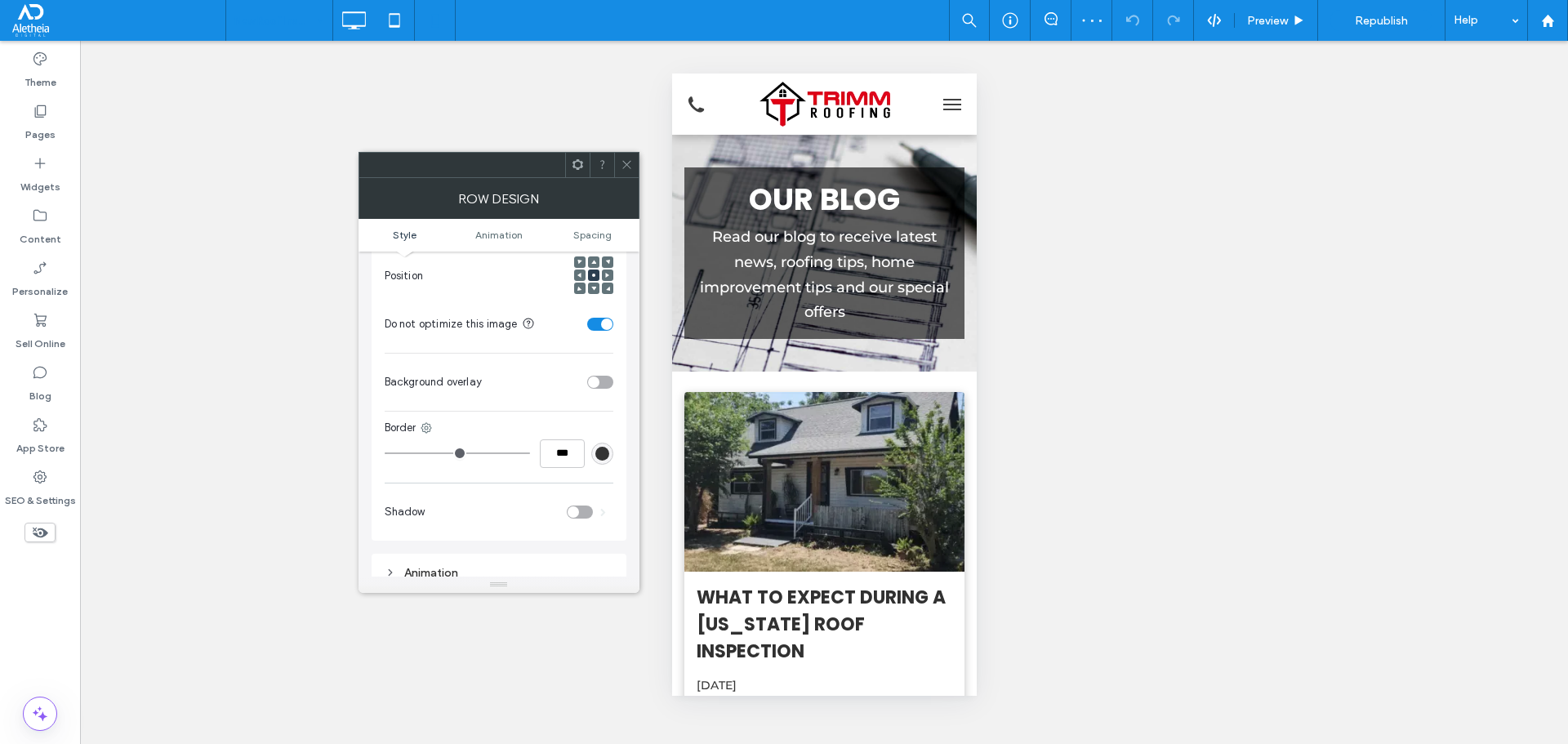
scroll to position [490, 0]
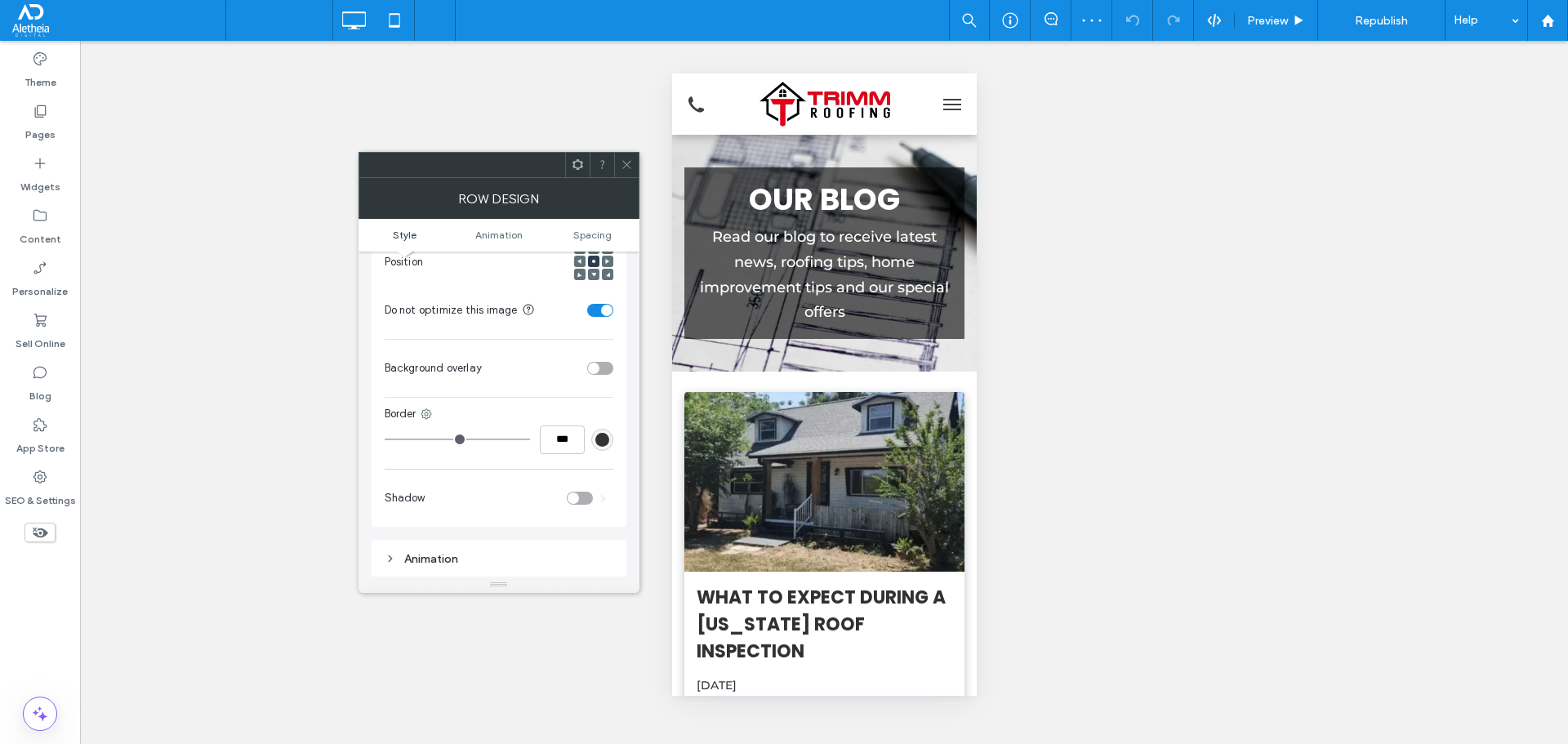
click at [627, 162] on icon at bounding box center [626, 164] width 12 height 12
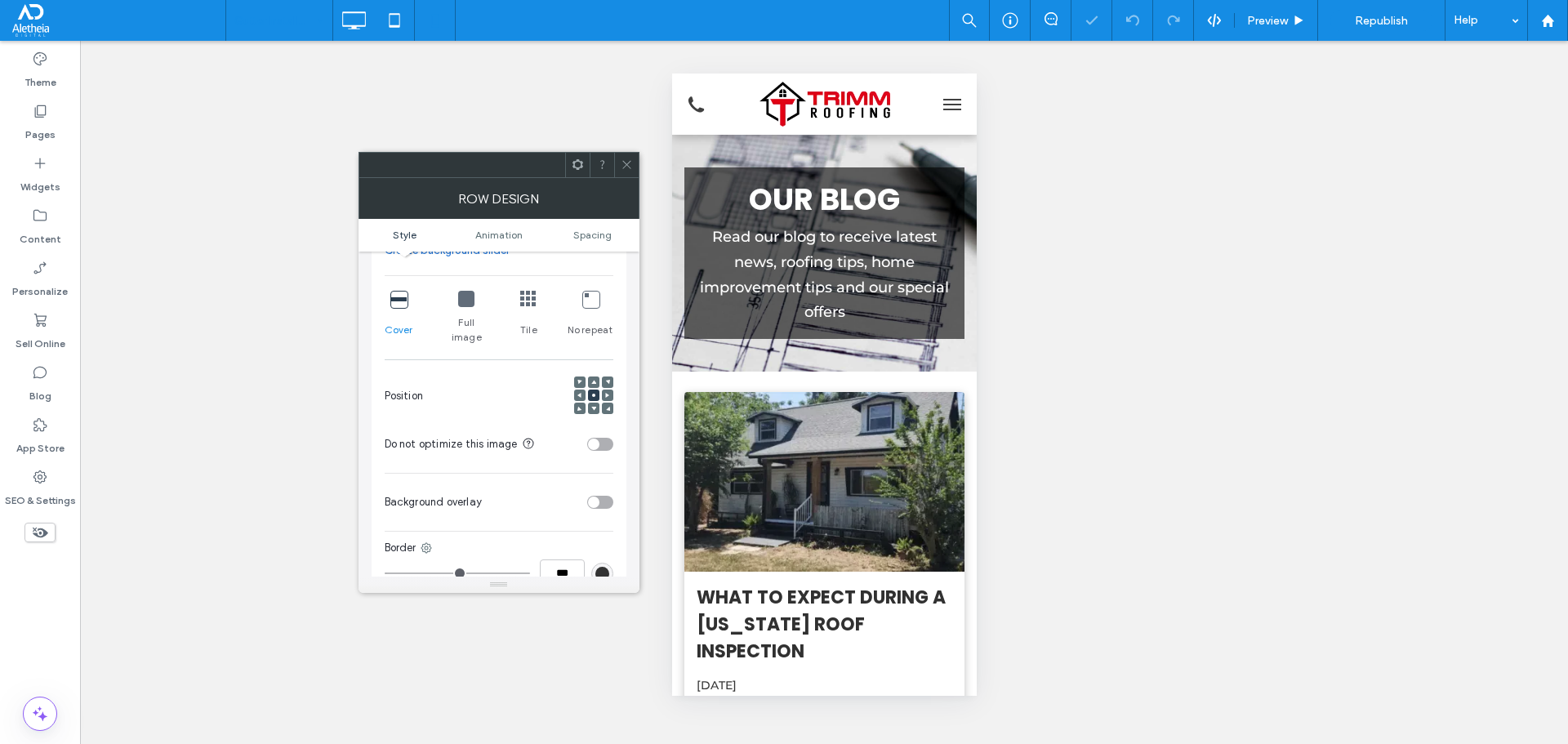
scroll to position [409, 0]
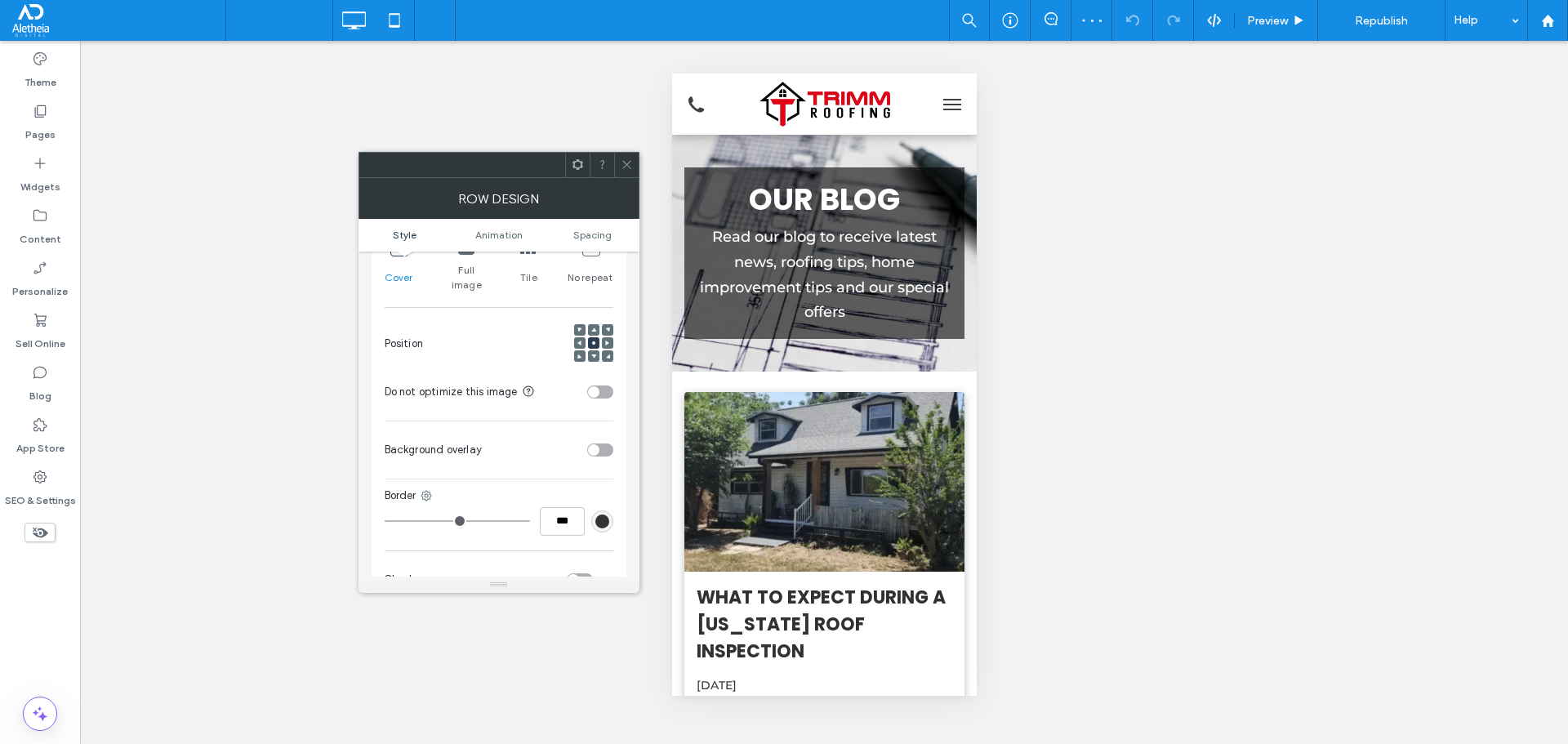
click at [606, 385] on div "toggle" at bounding box center [600, 392] width 26 height 13
click at [634, 166] on div at bounding box center [626, 165] width 24 height 24
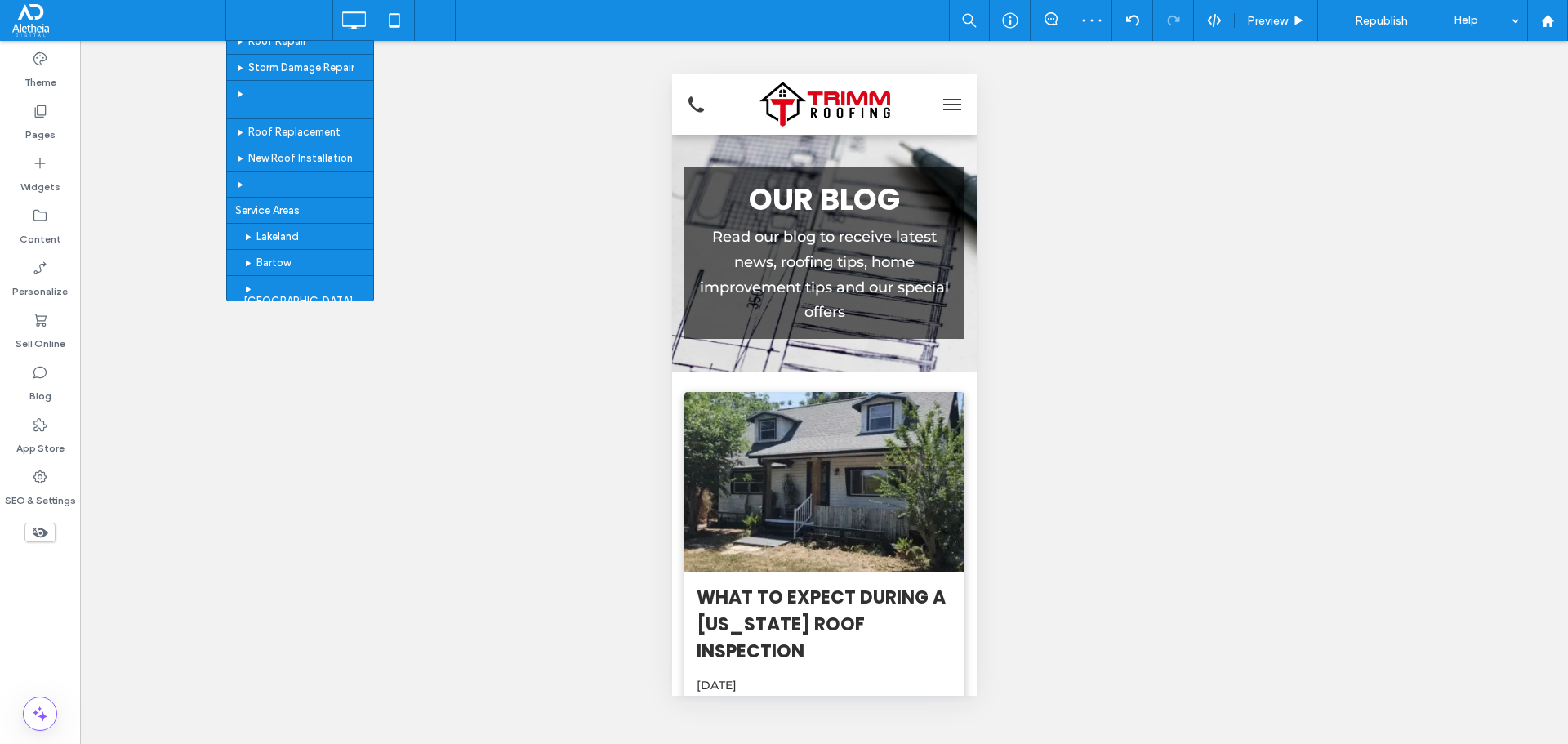
scroll to position [164, 0]
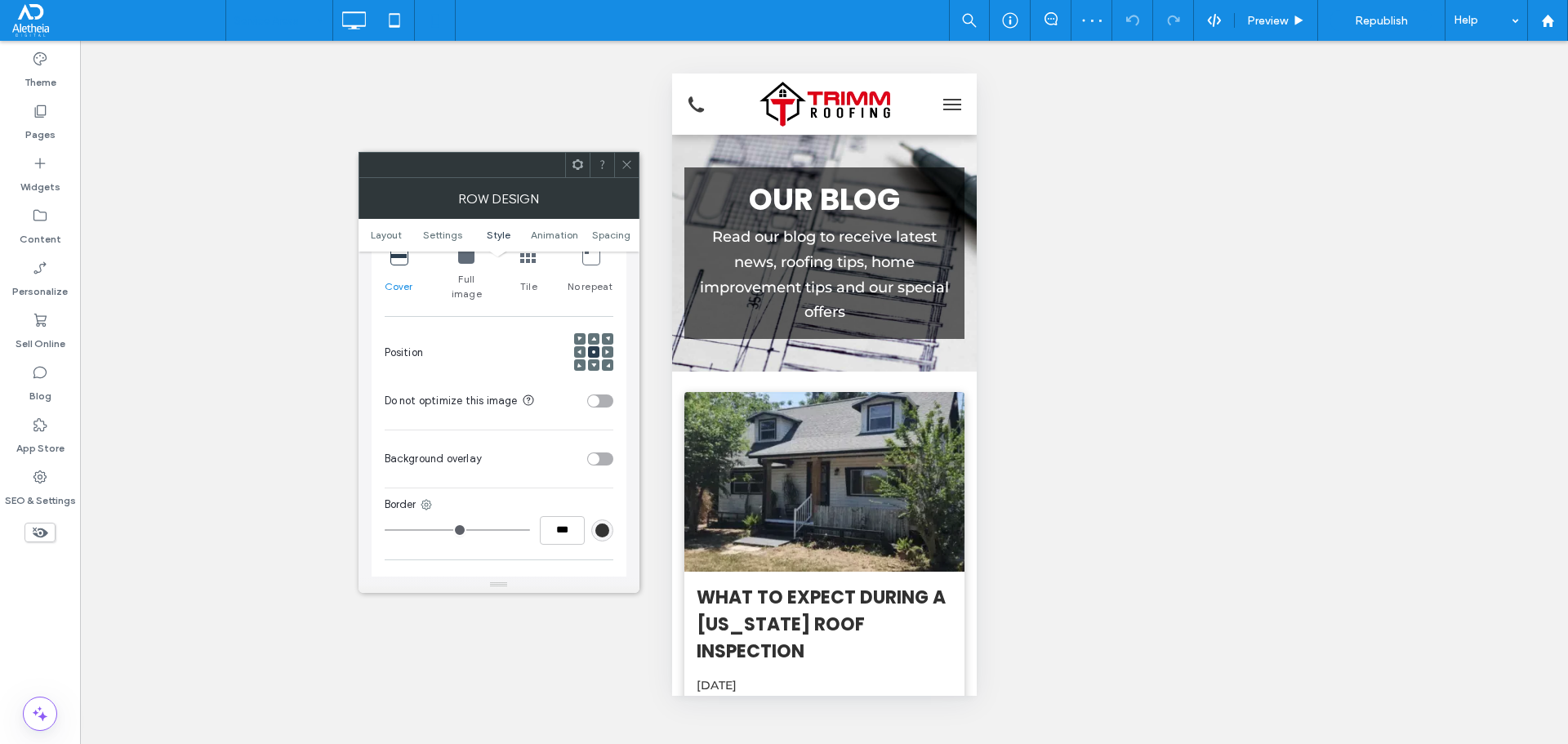
scroll to position [735, 0]
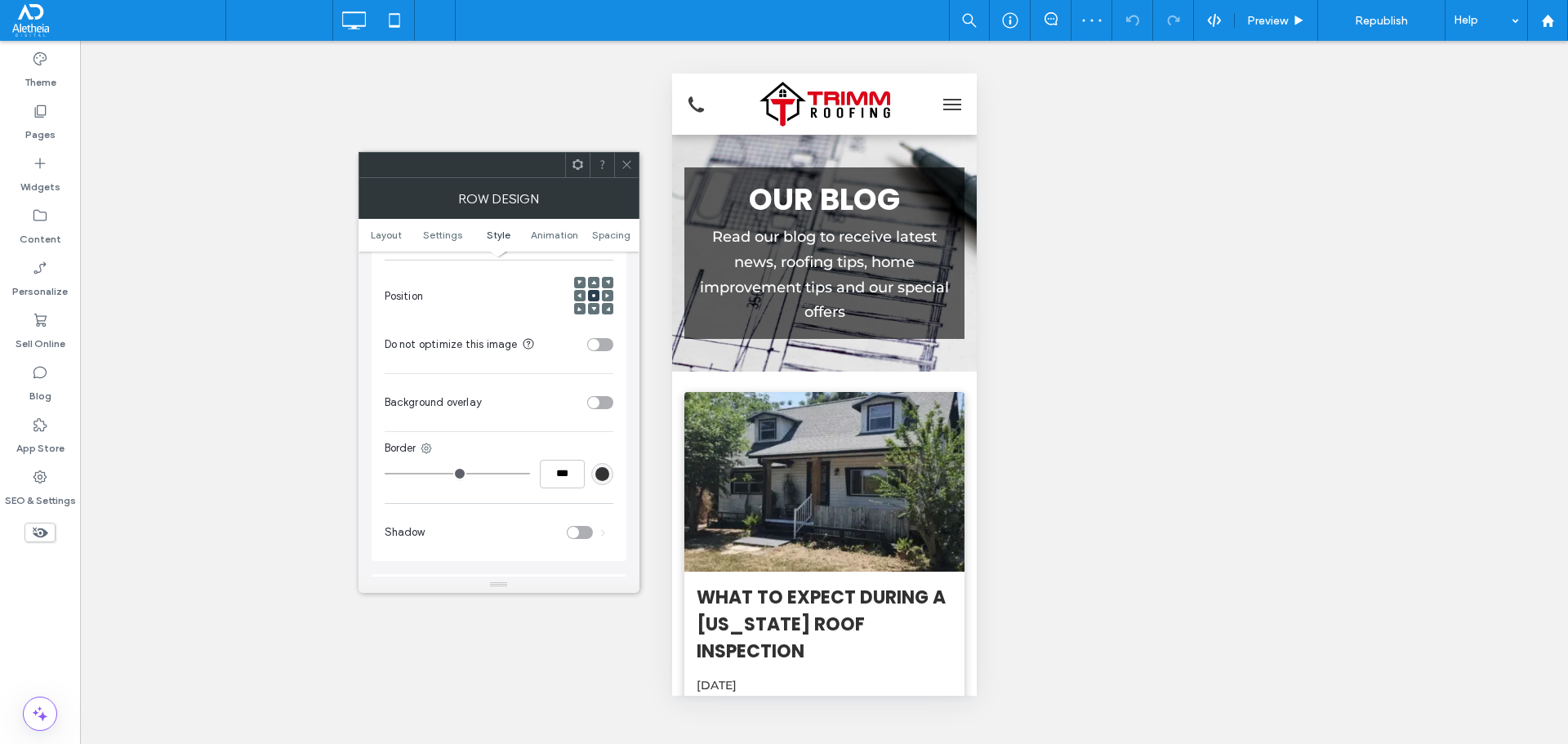
click at [601, 338] on div "toggle" at bounding box center [600, 345] width 26 height 13
click at [628, 164] on use at bounding box center [626, 165] width 8 height 8
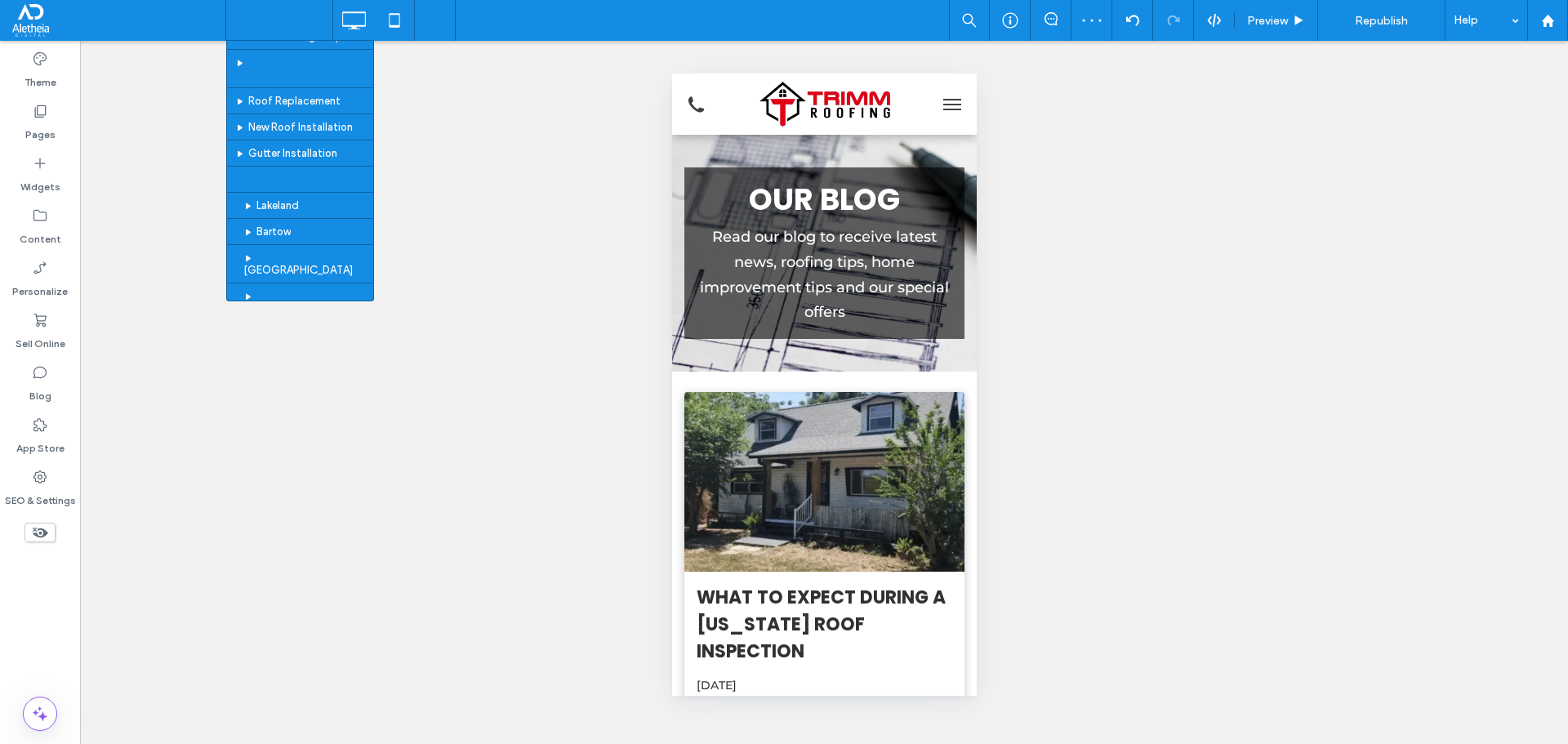
scroll to position [164, 0]
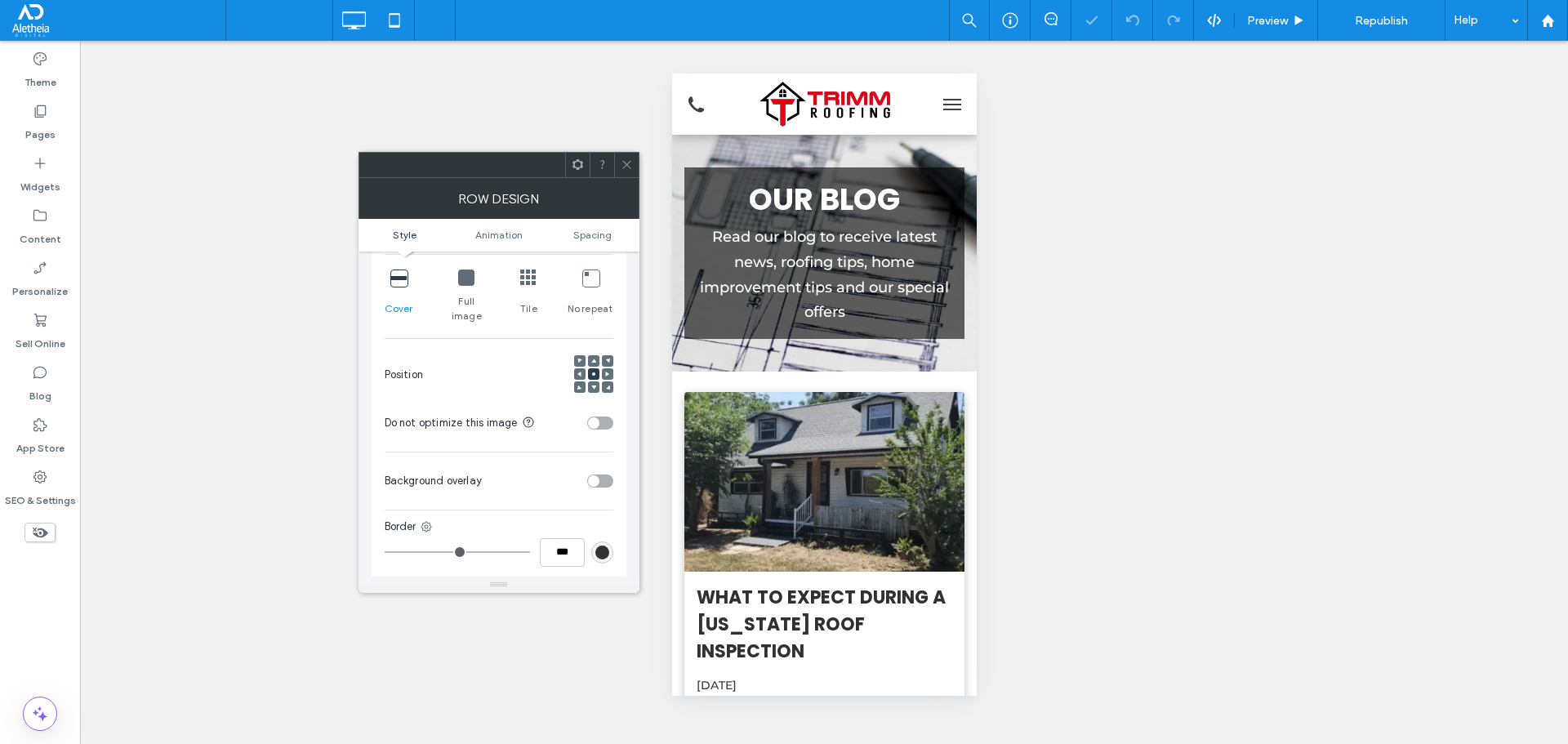
scroll to position [409, 0]
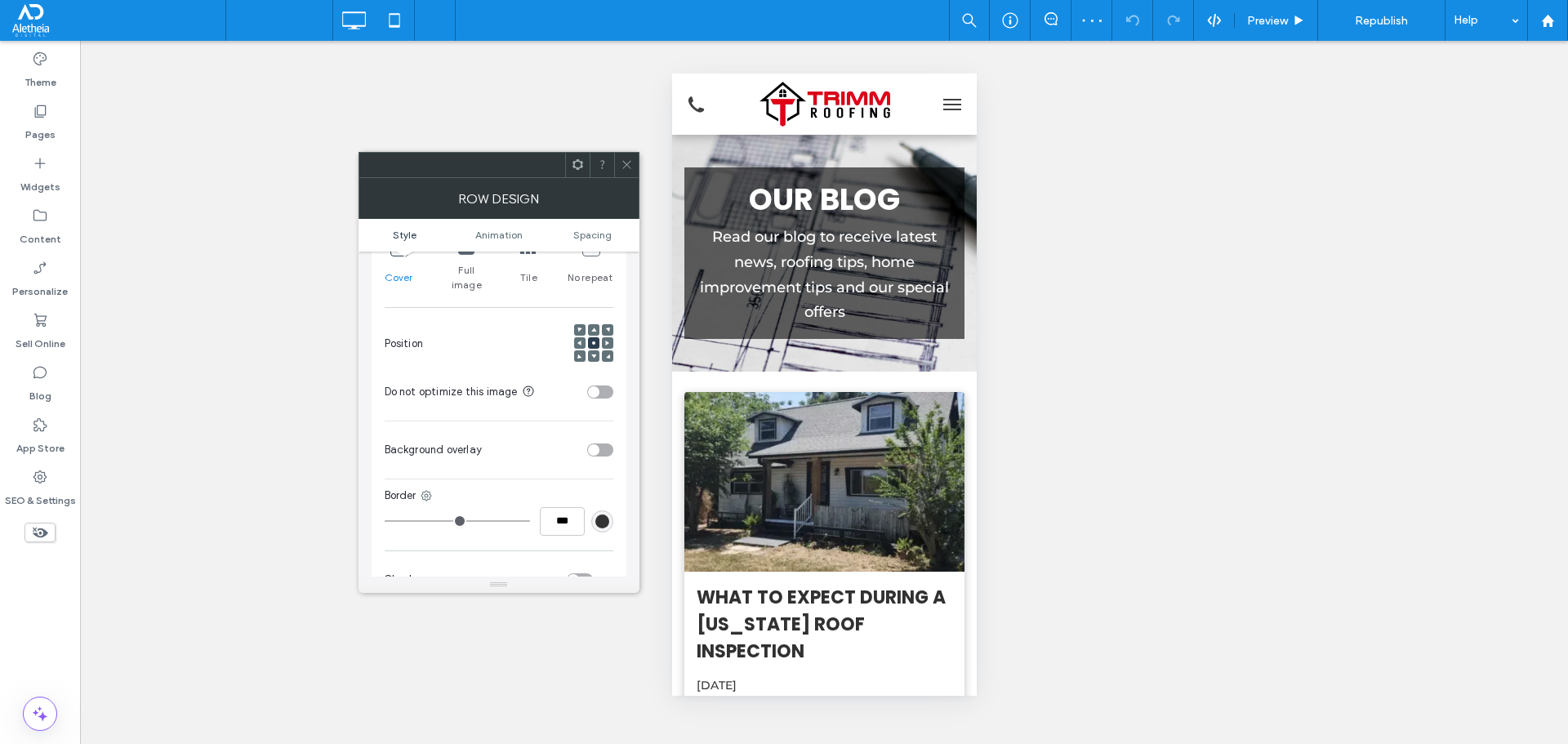
click at [609, 385] on div "toggle" at bounding box center [600, 392] width 26 height 13
click at [623, 159] on icon at bounding box center [626, 164] width 12 height 12
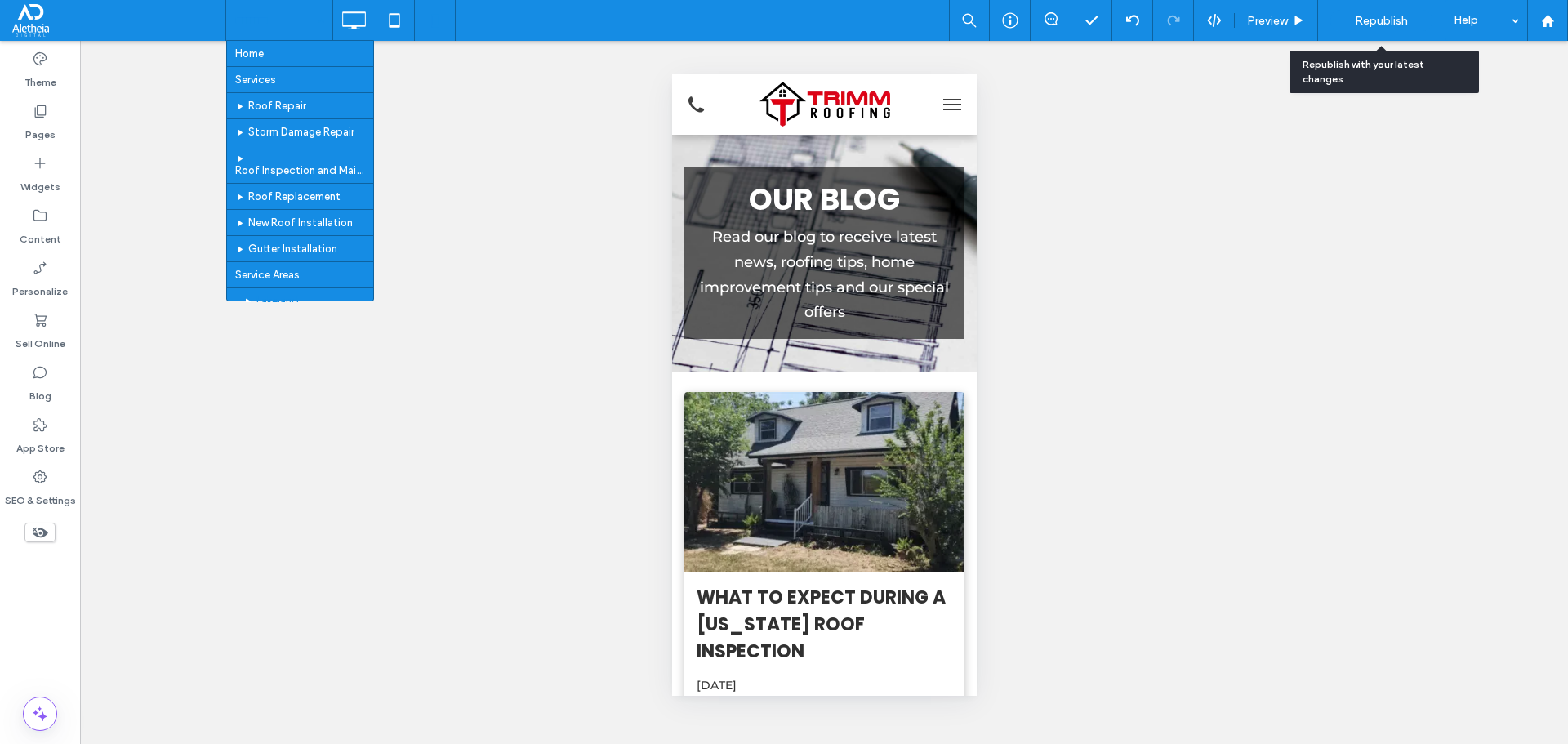
click at [1373, 21] on span "Republish" at bounding box center [1380, 20] width 53 height 14
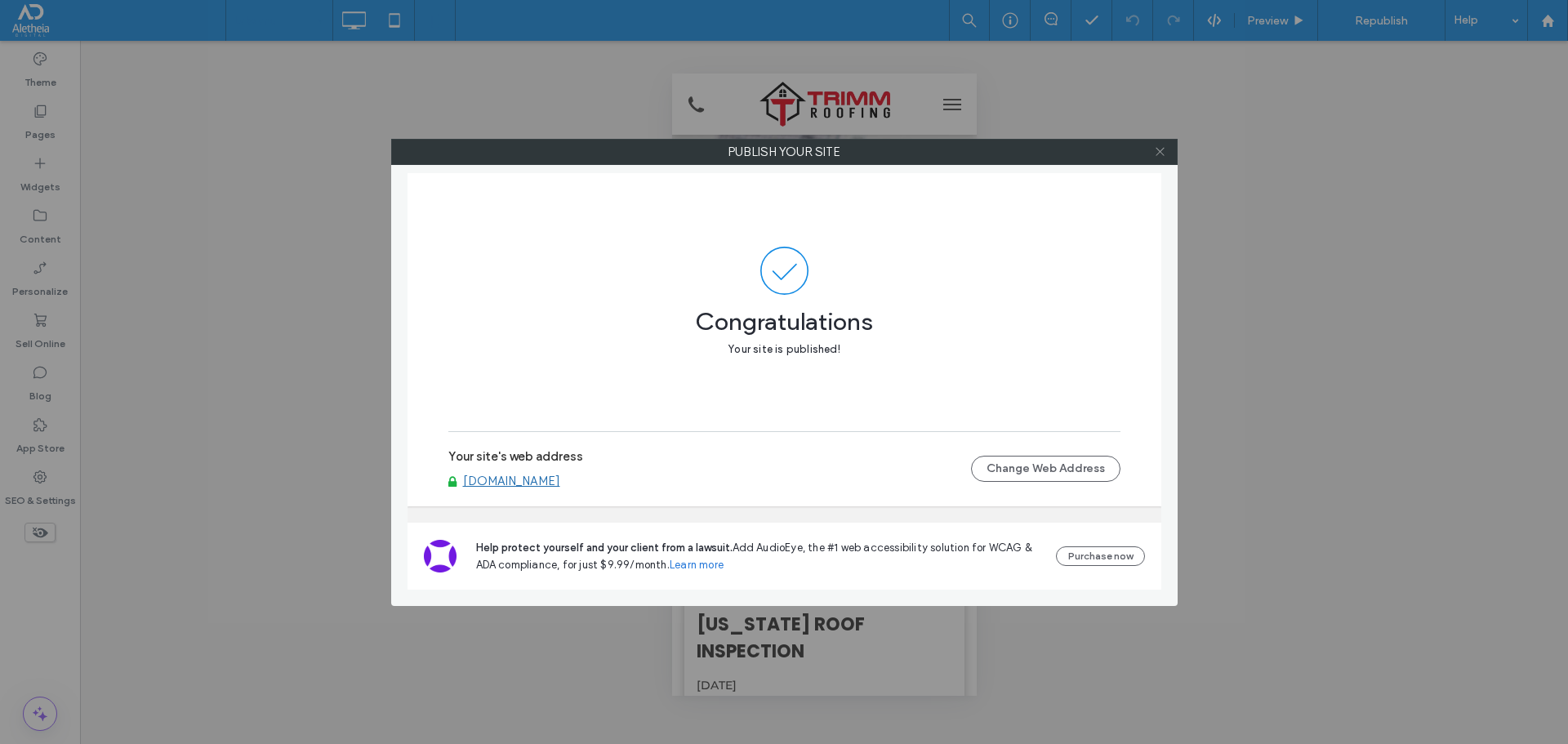
click at [1157, 152] on icon at bounding box center [1159, 151] width 12 height 12
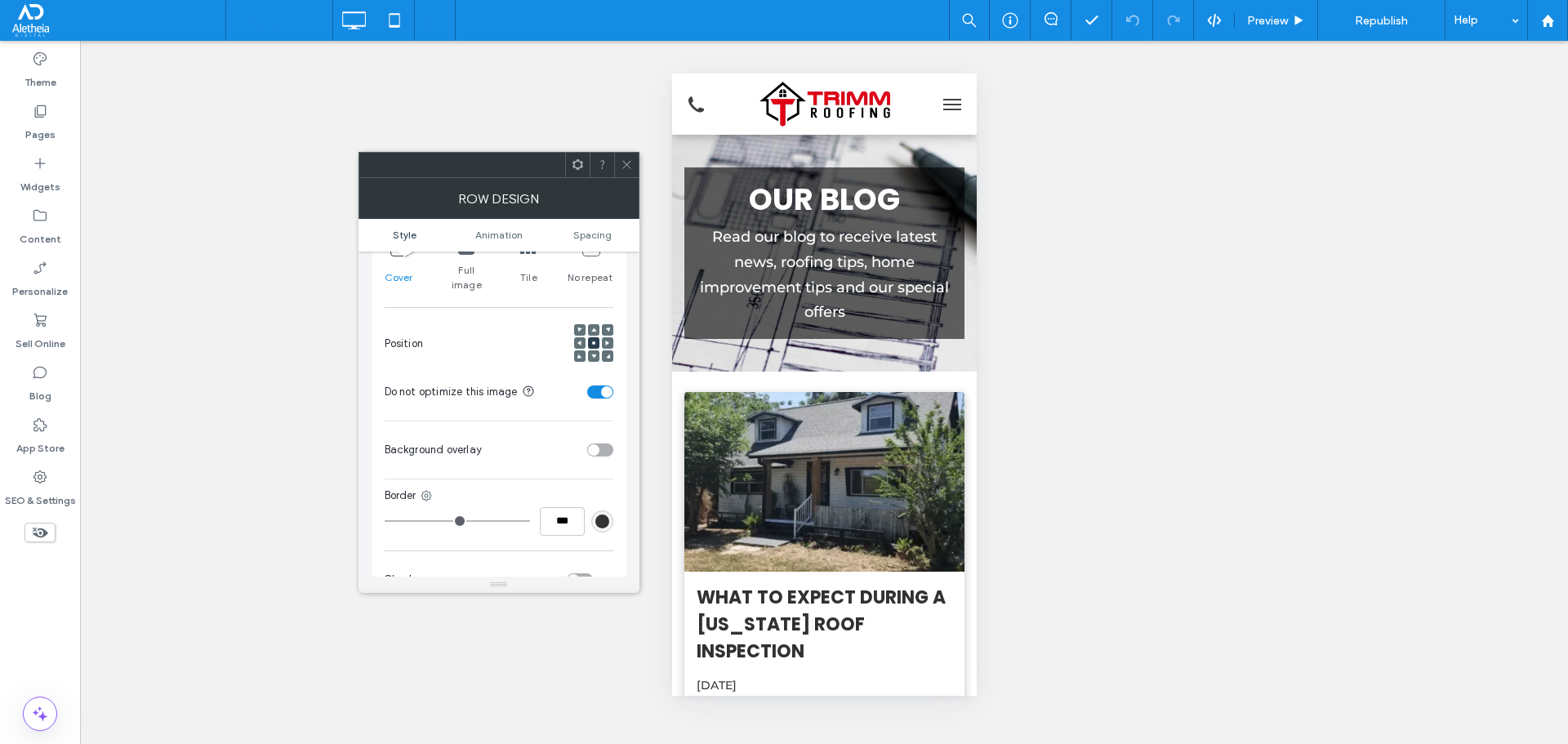
click at [630, 157] on span at bounding box center [626, 165] width 12 height 24
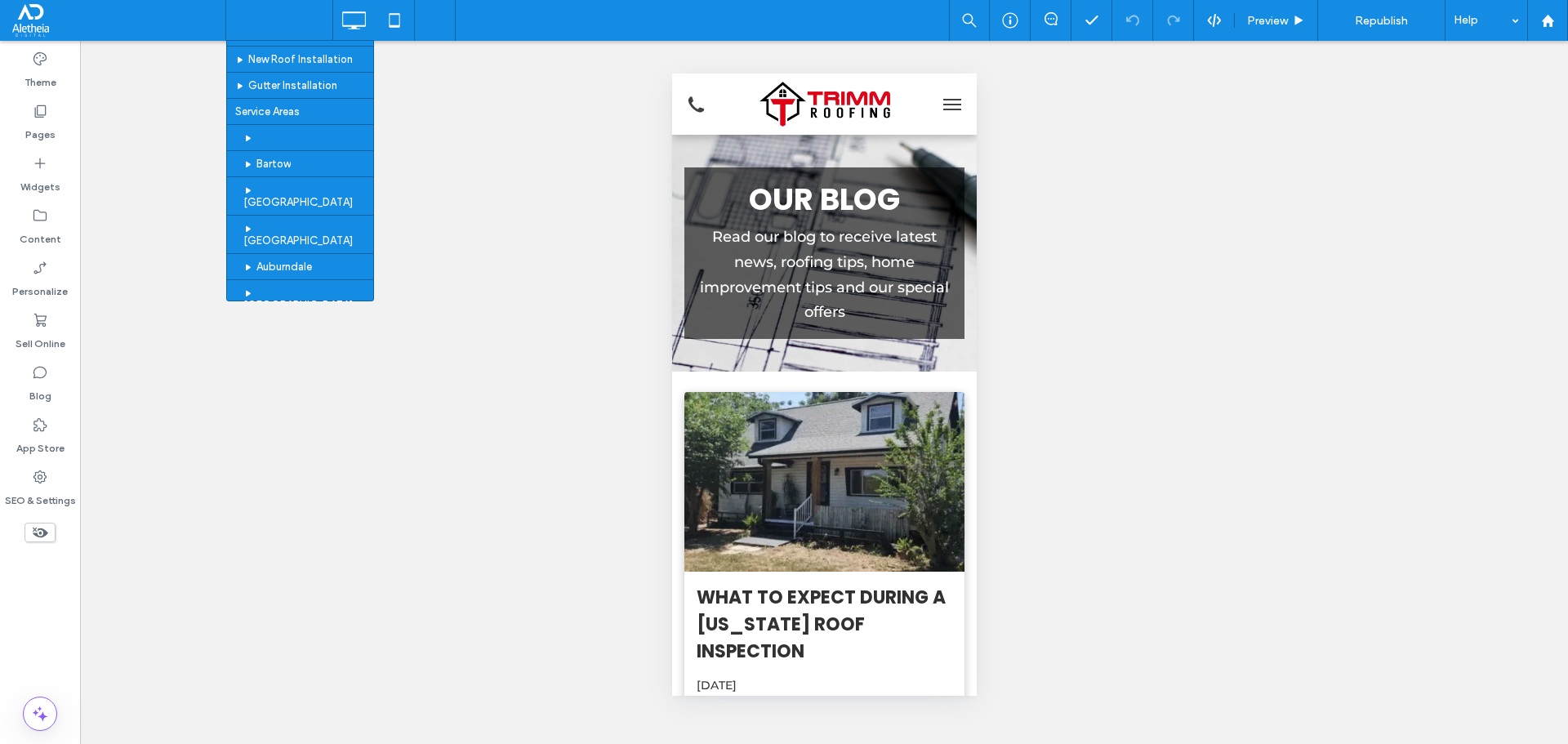
scroll to position [245, 0]
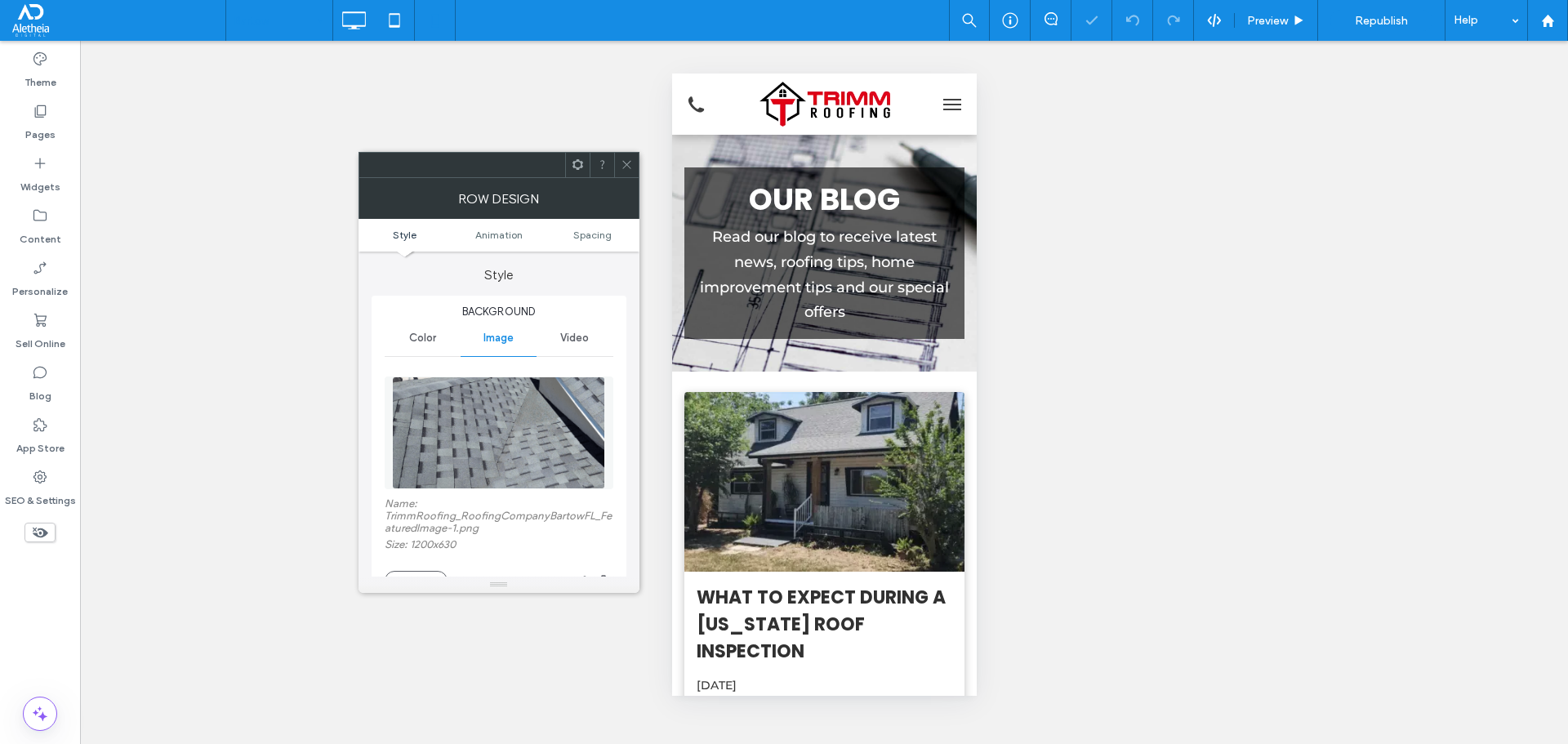
scroll to position [409, 0]
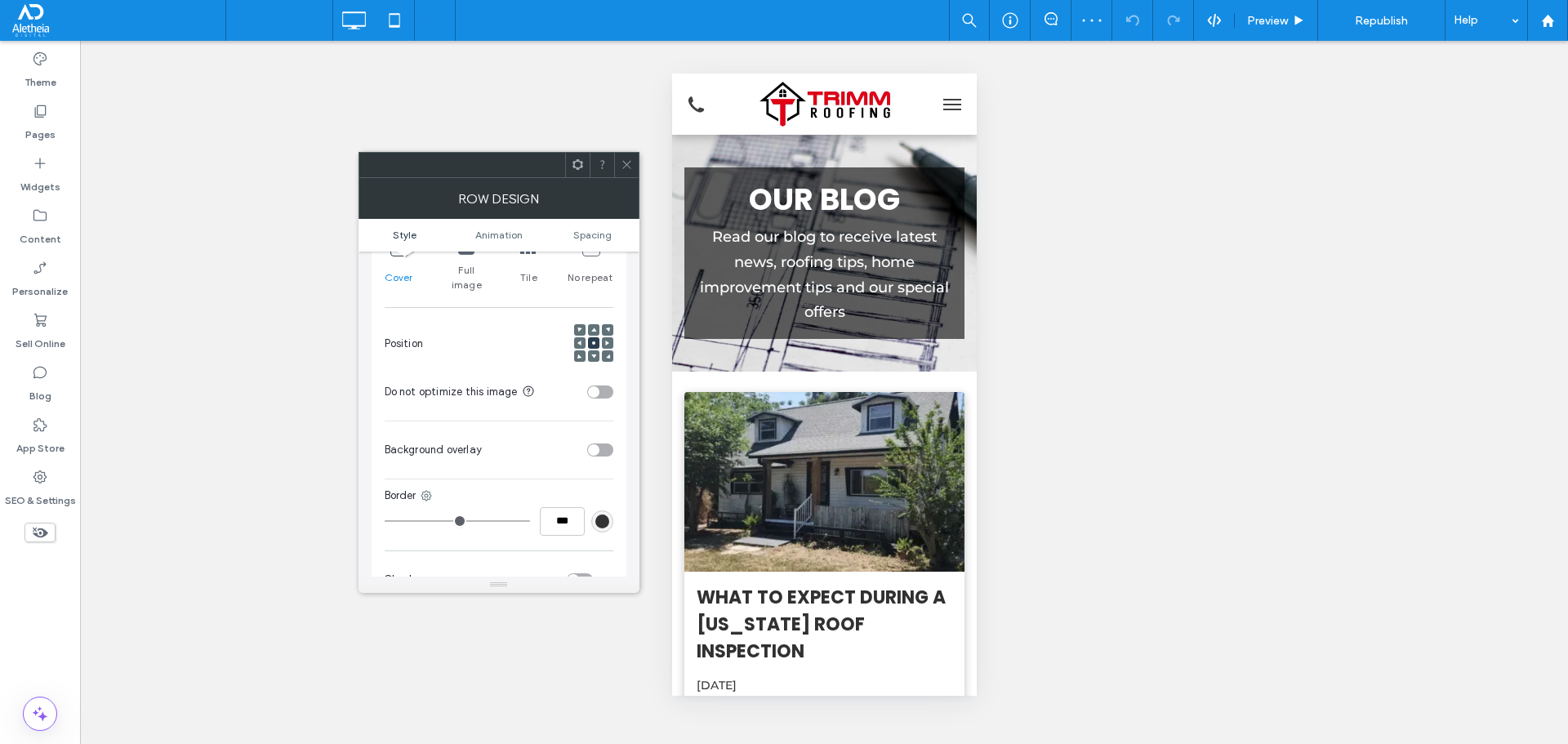
click at [591, 386] on div "toggle" at bounding box center [594, 392] width 11 height 11
click at [625, 171] on span at bounding box center [626, 165] width 12 height 24
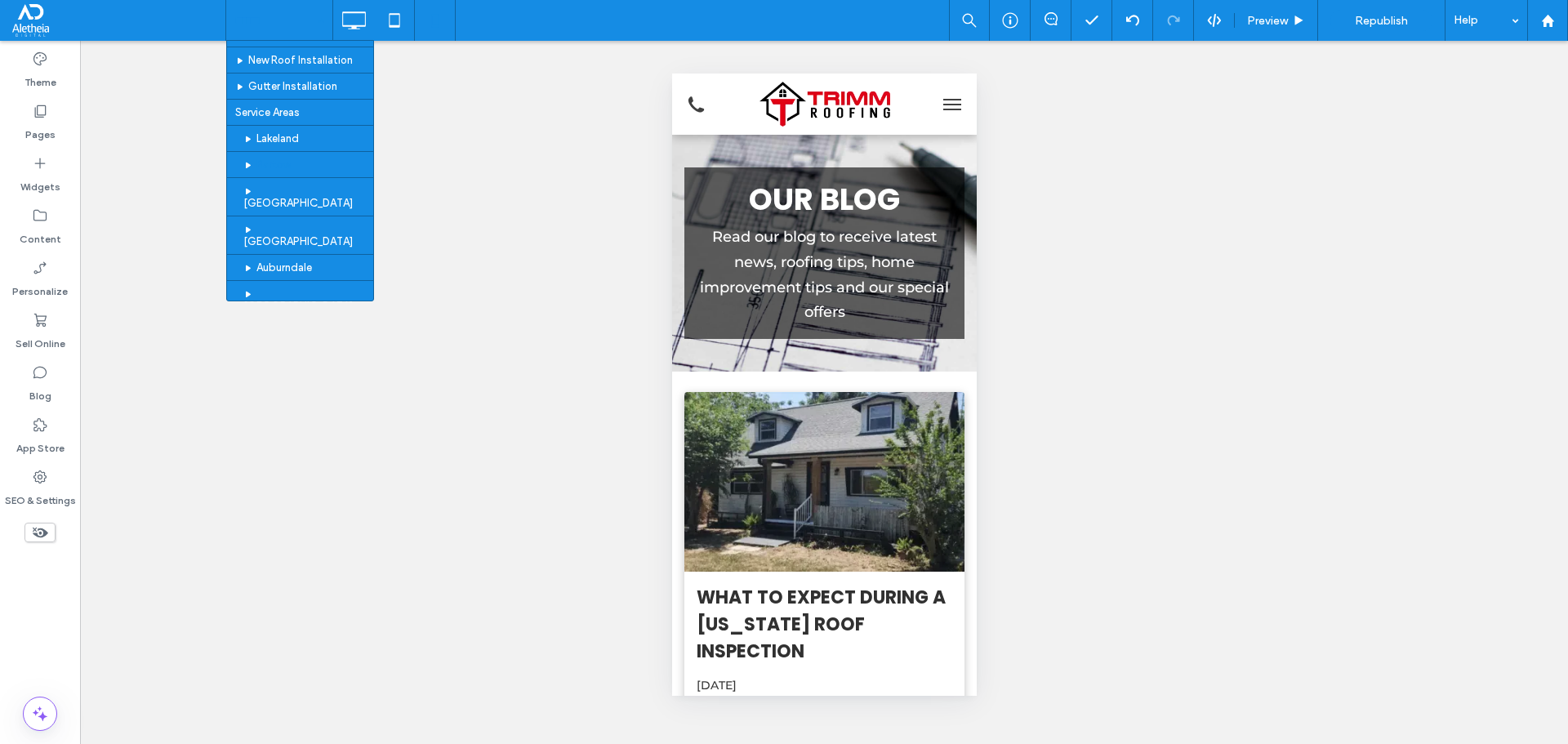
scroll to position [245, 0]
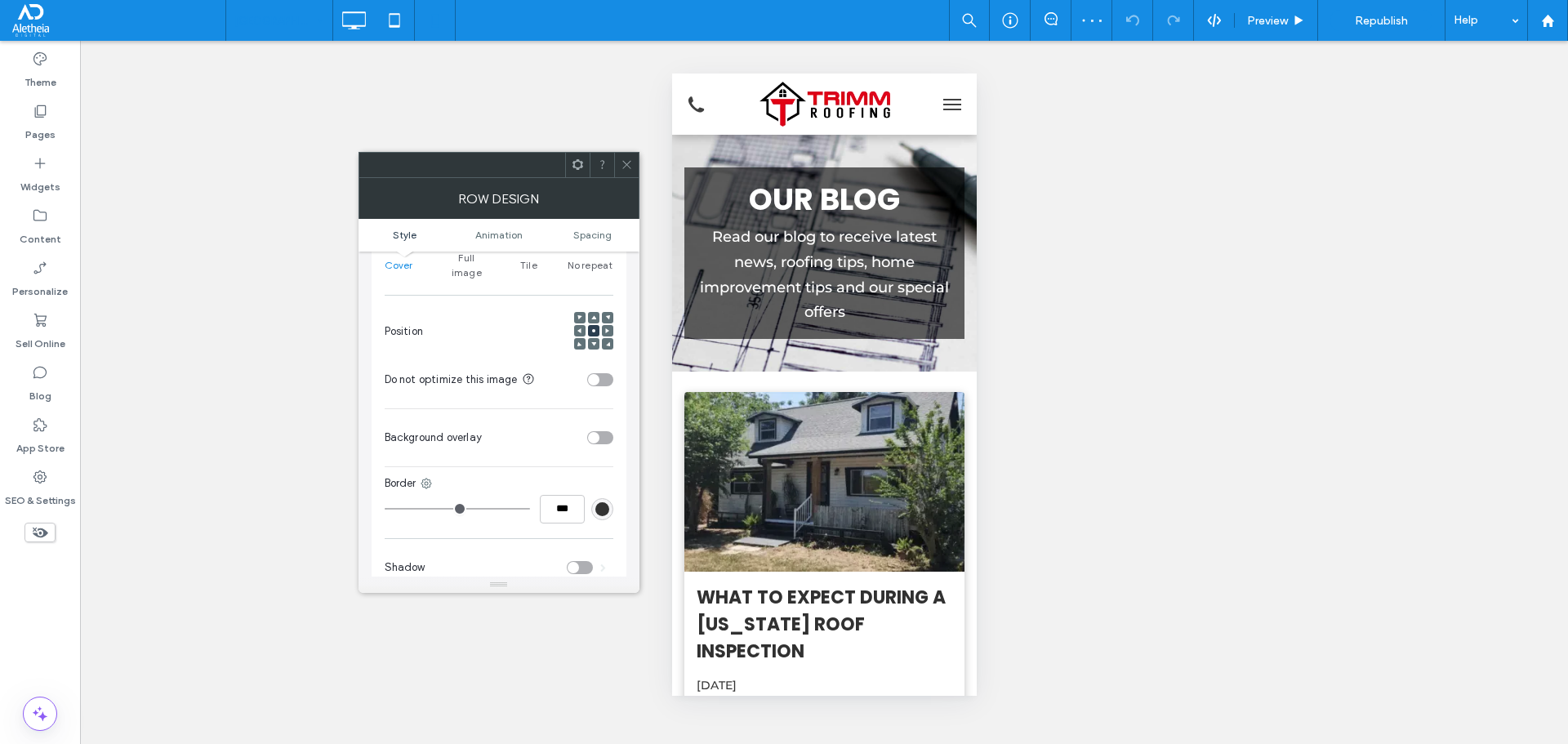
scroll to position [409, 0]
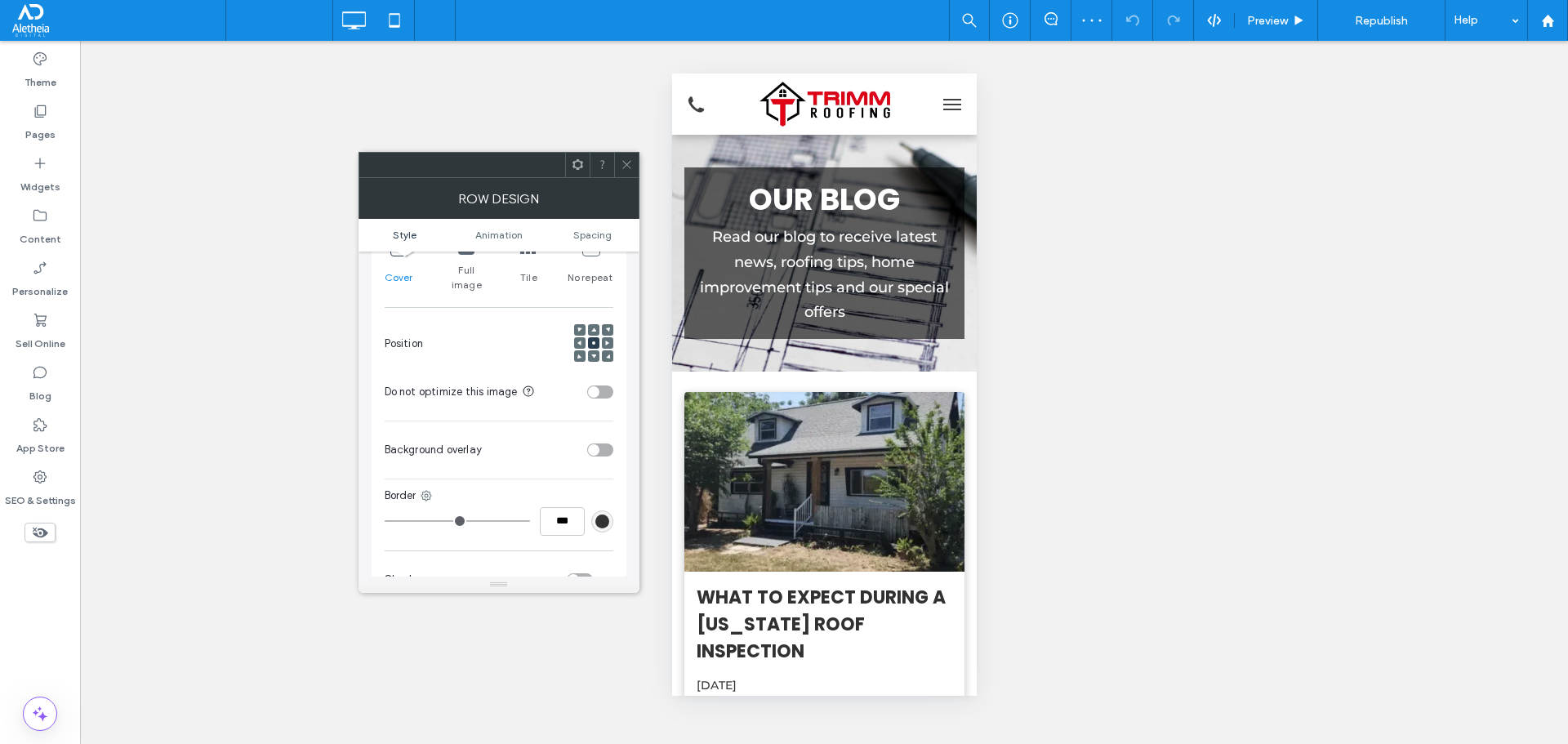
click at [603, 385] on div "toggle" at bounding box center [600, 392] width 26 height 13
click at [621, 162] on icon at bounding box center [626, 164] width 12 height 12
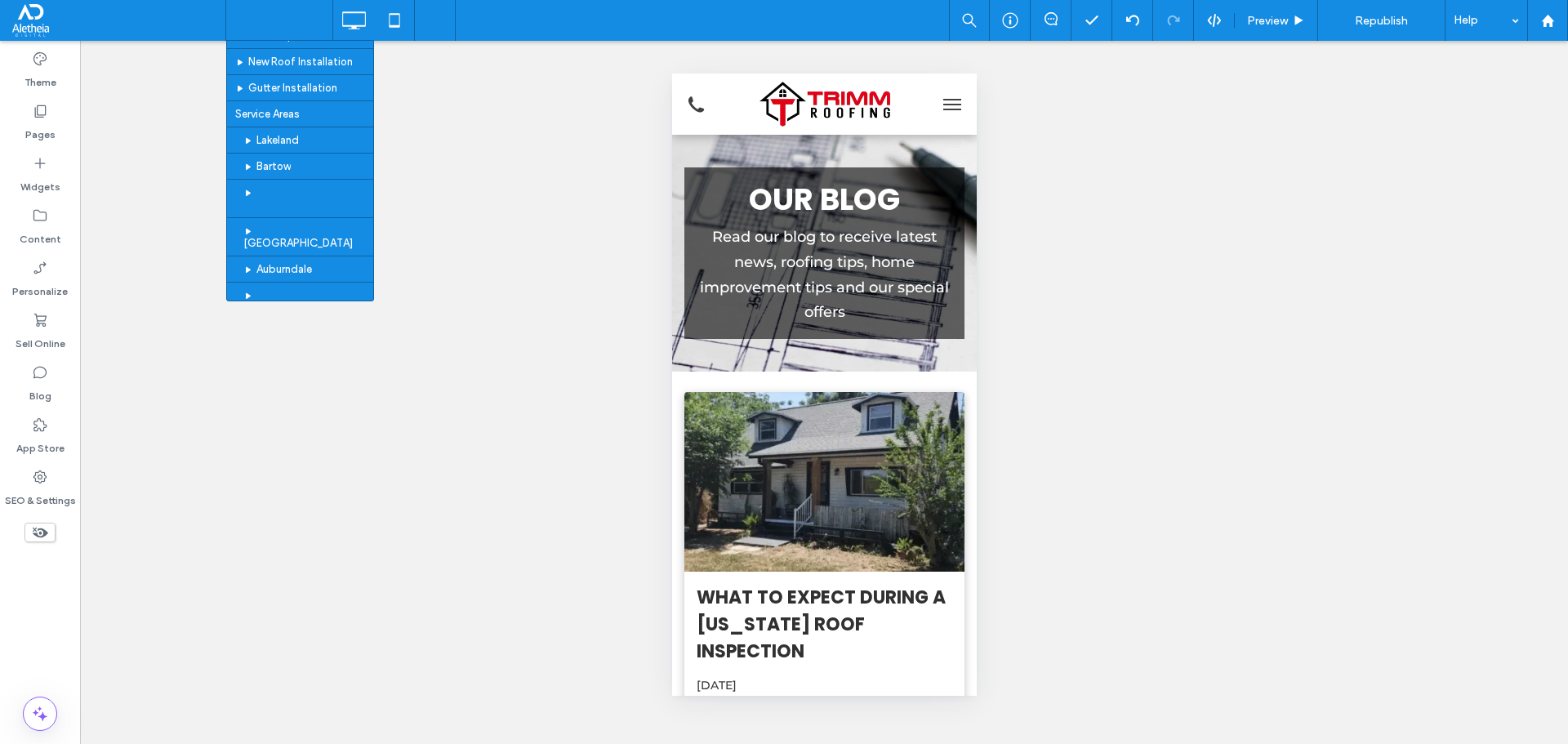
scroll to position [164, 0]
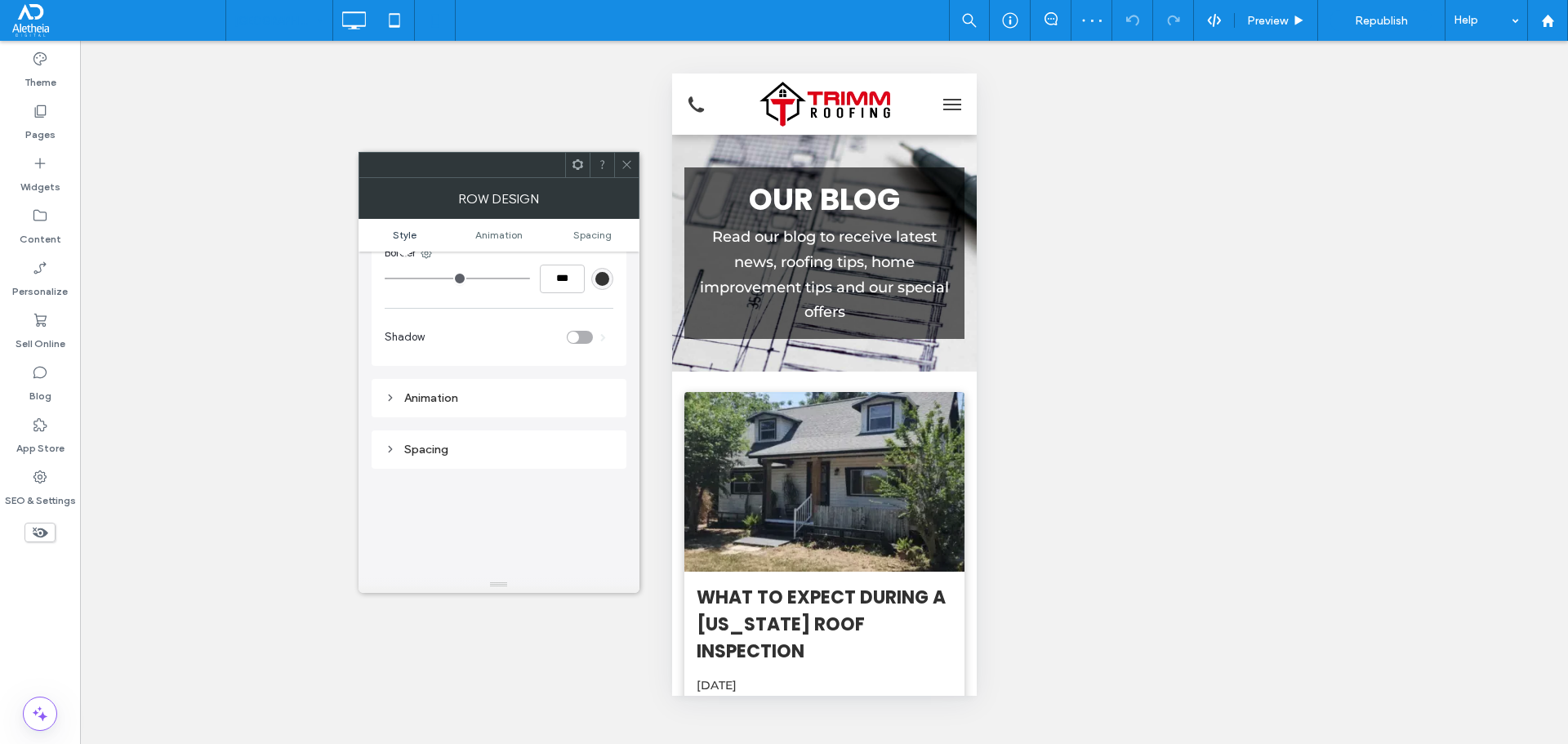
scroll to position [490, 0]
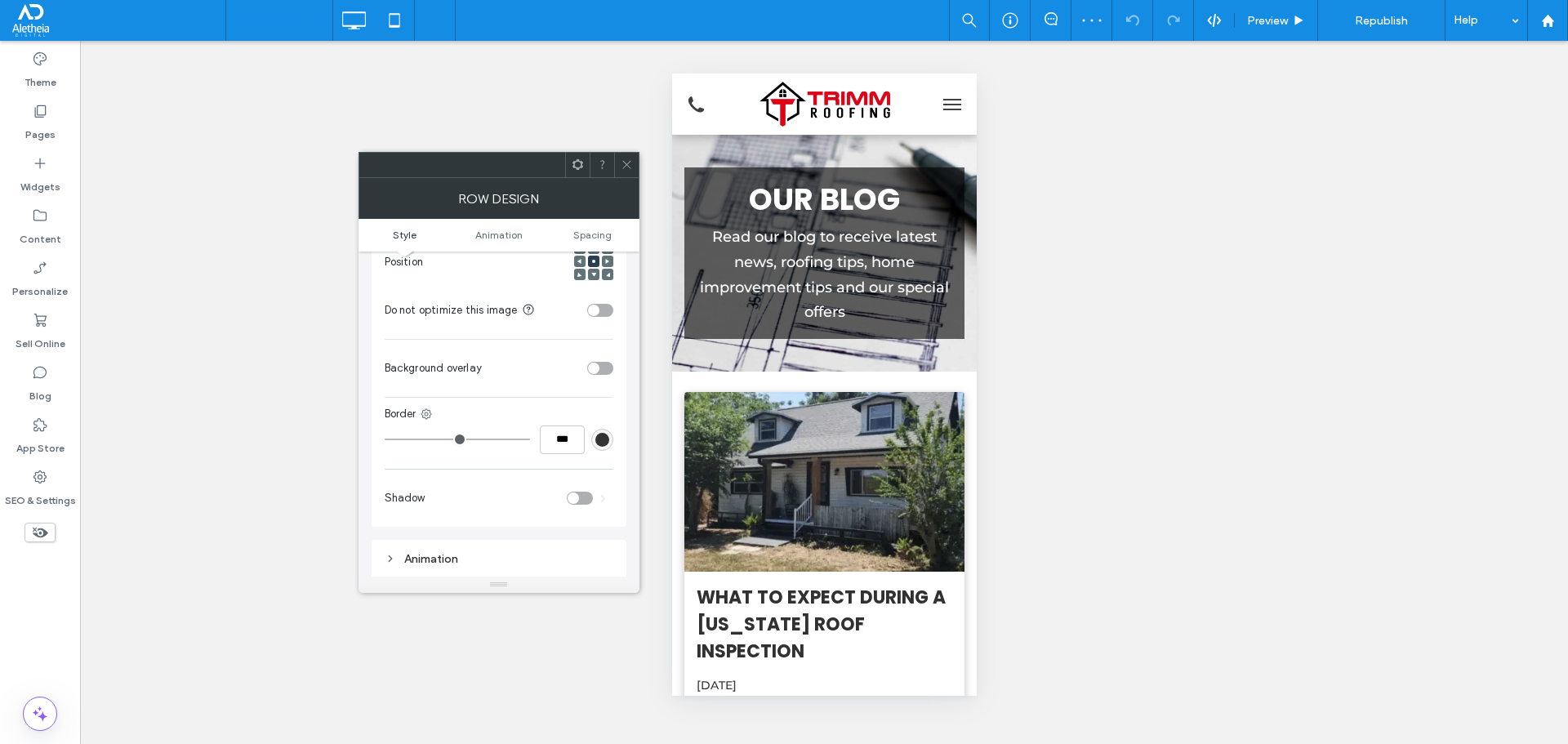
click at [602, 290] on section "Do not optimize this image" at bounding box center [498, 311] width 228 height 41
click at [598, 304] on div "toggle" at bounding box center [594, 310] width 11 height 11
click at [632, 165] on icon at bounding box center [626, 164] width 12 height 12
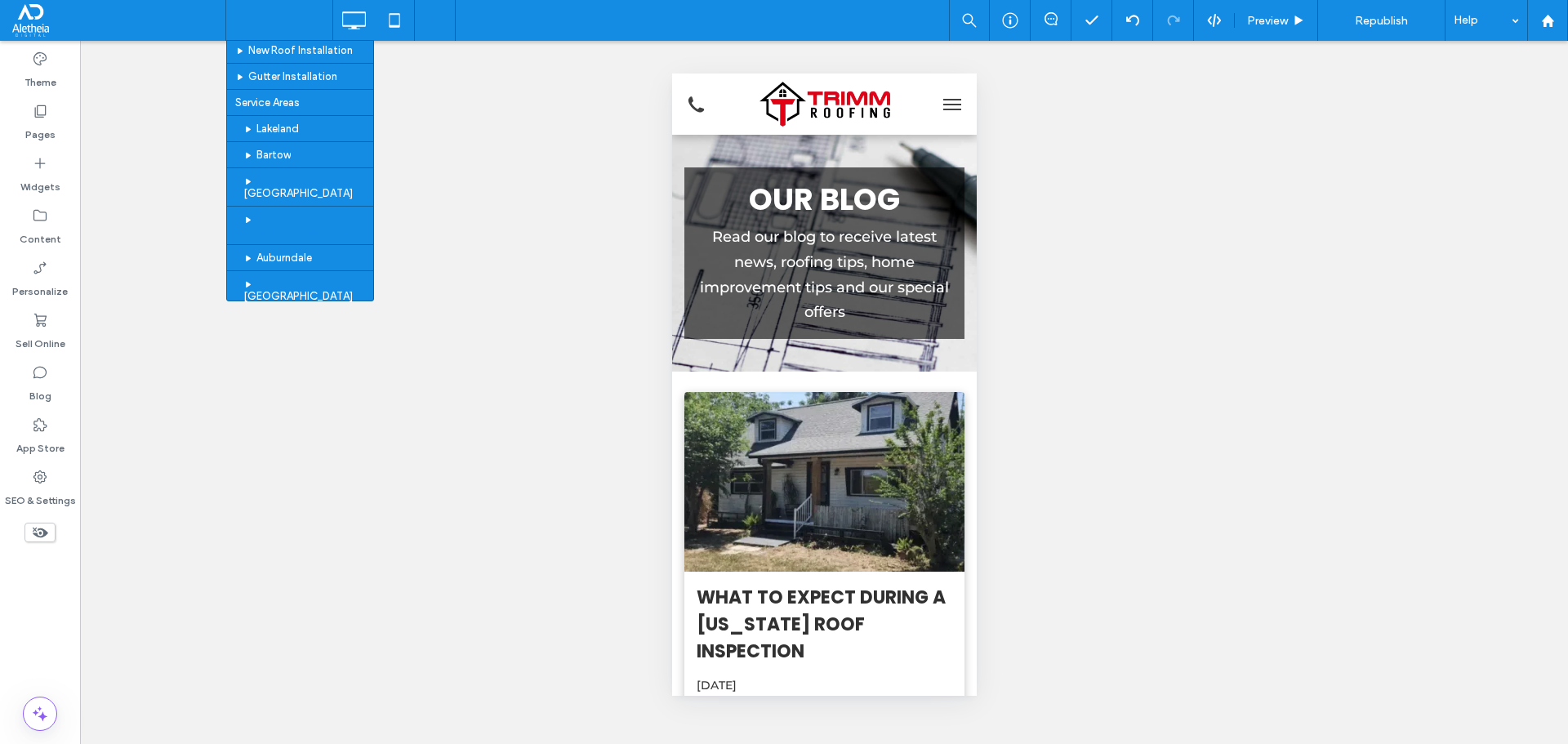
scroll to position [164, 0]
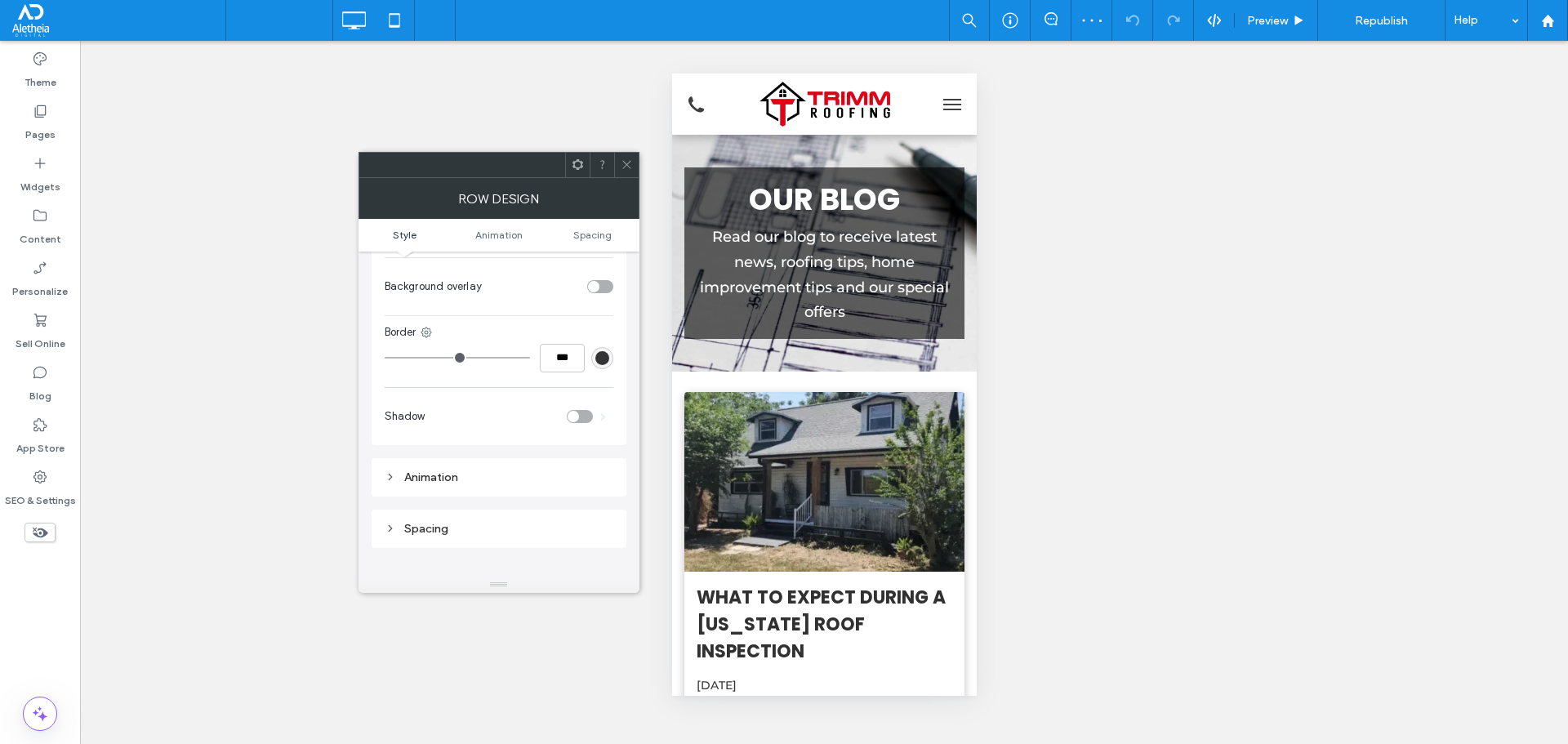
scroll to position [490, 0]
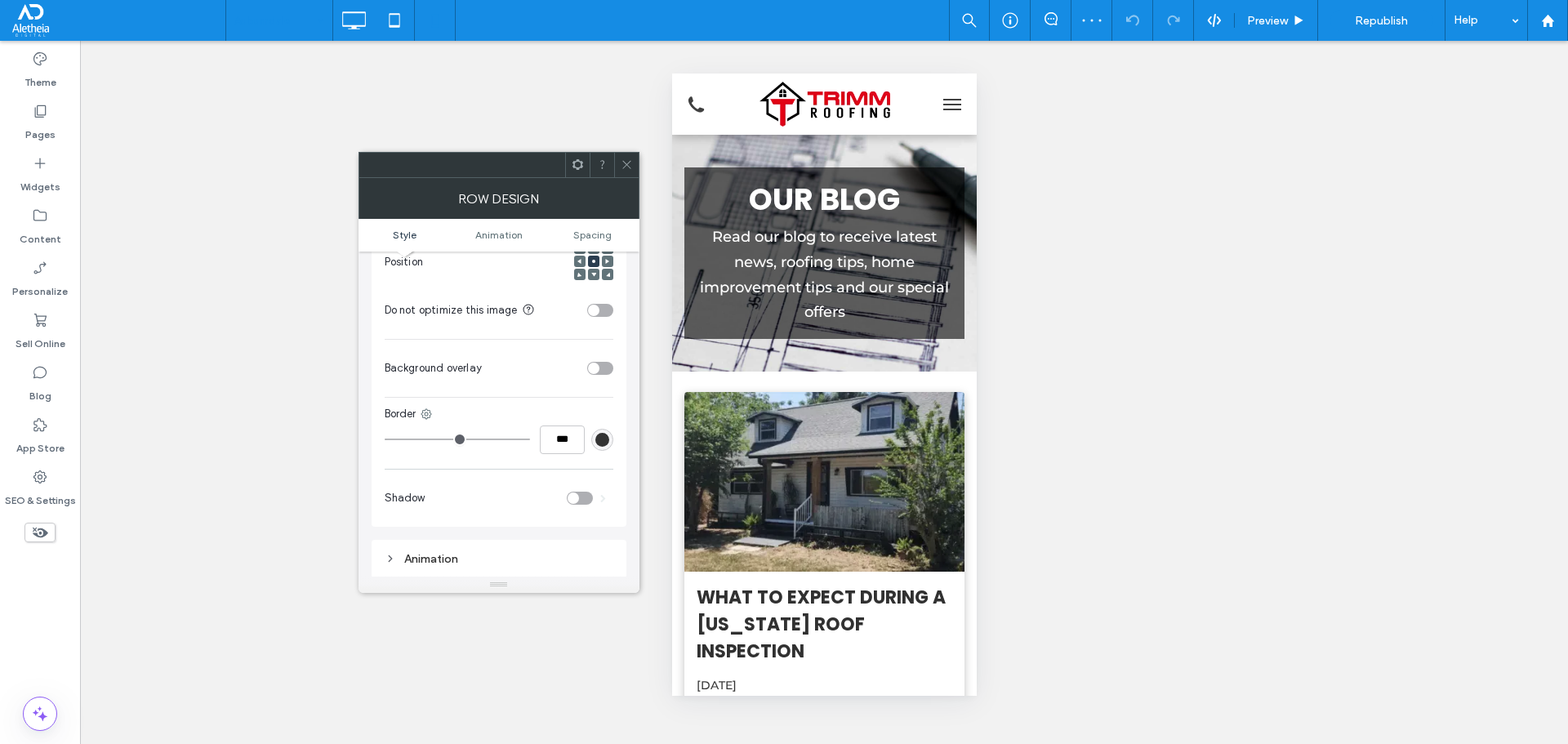
click at [606, 304] on div "toggle" at bounding box center [600, 311] width 26 height 13
click at [622, 165] on icon at bounding box center [626, 164] width 12 height 12
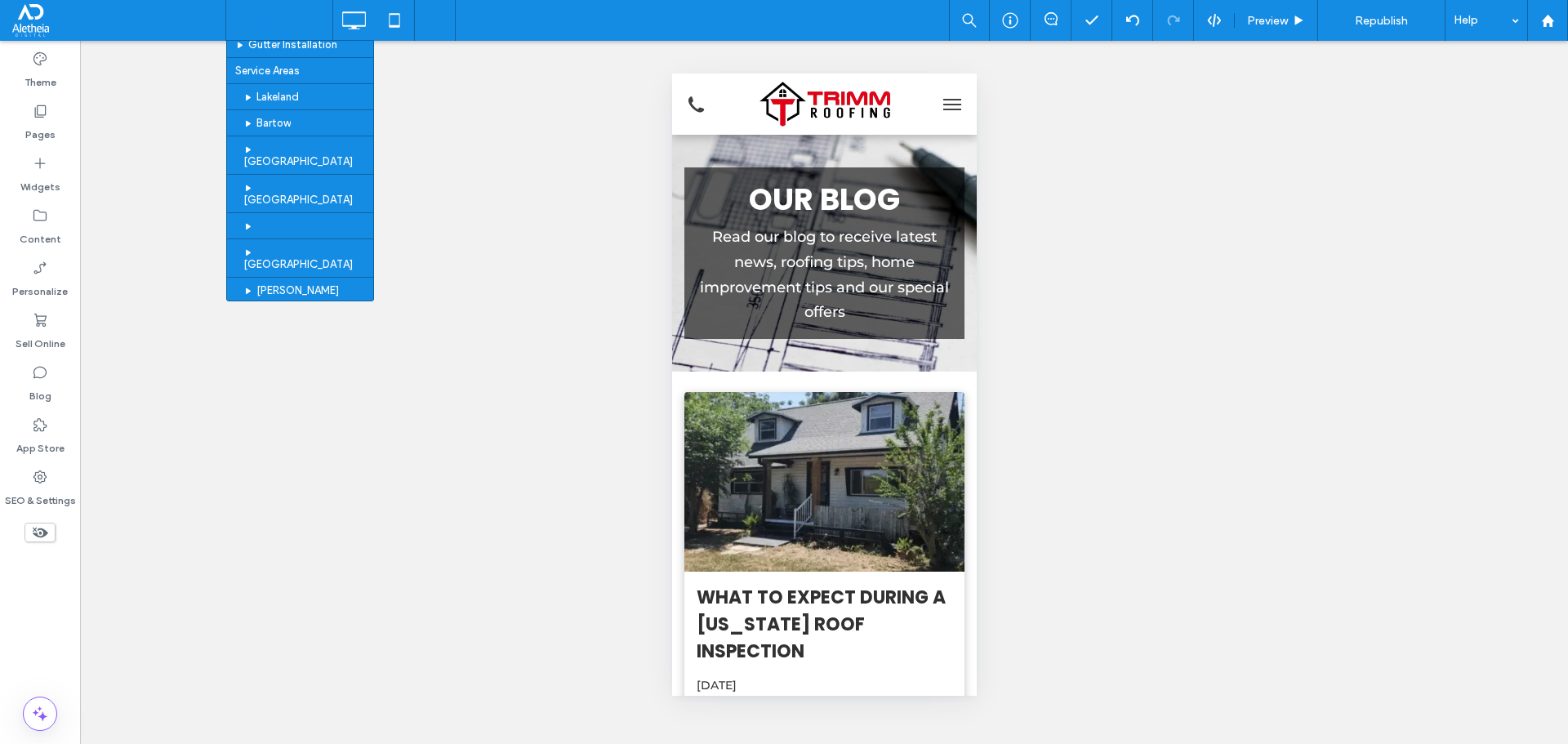
scroll to position [245, 0]
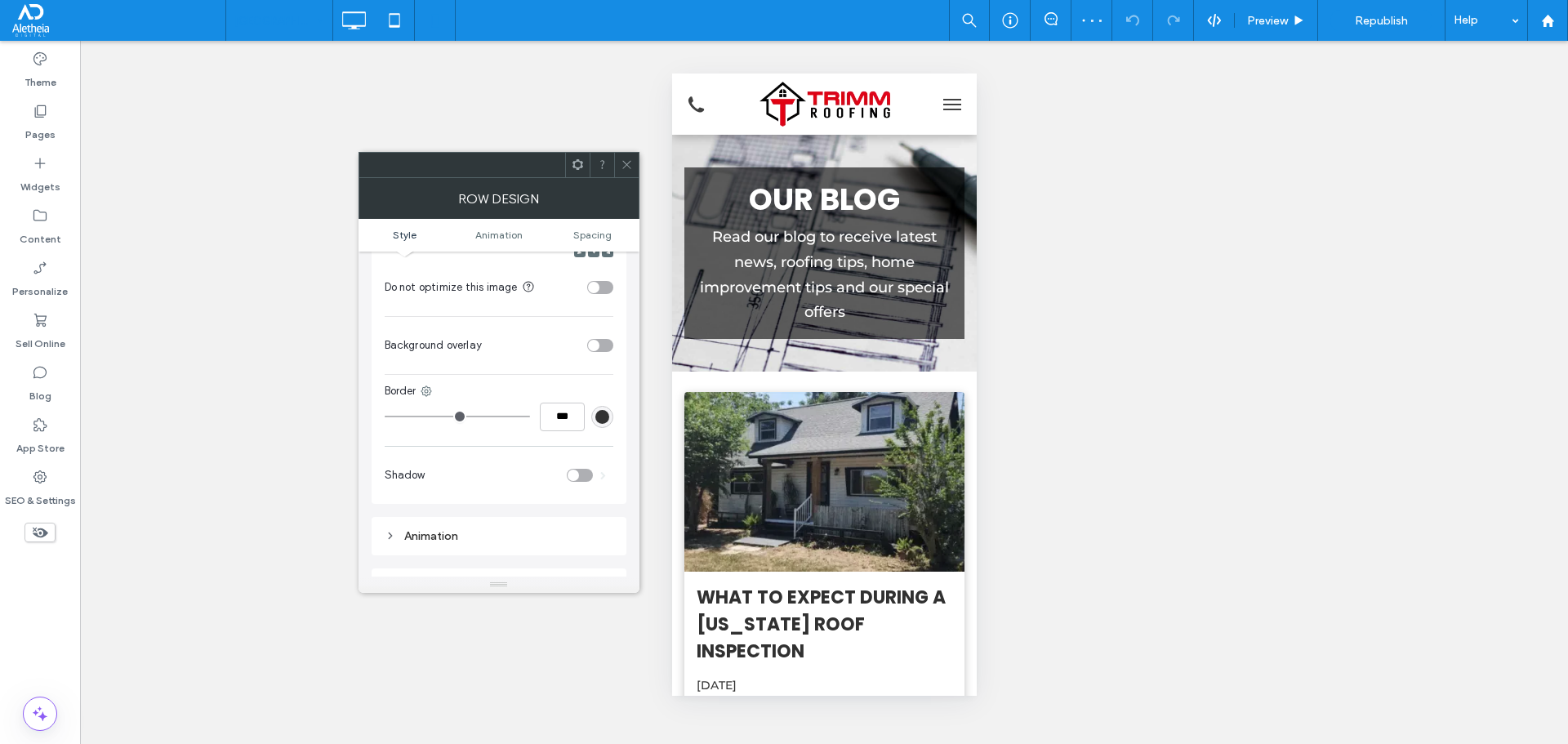
scroll to position [490, 0]
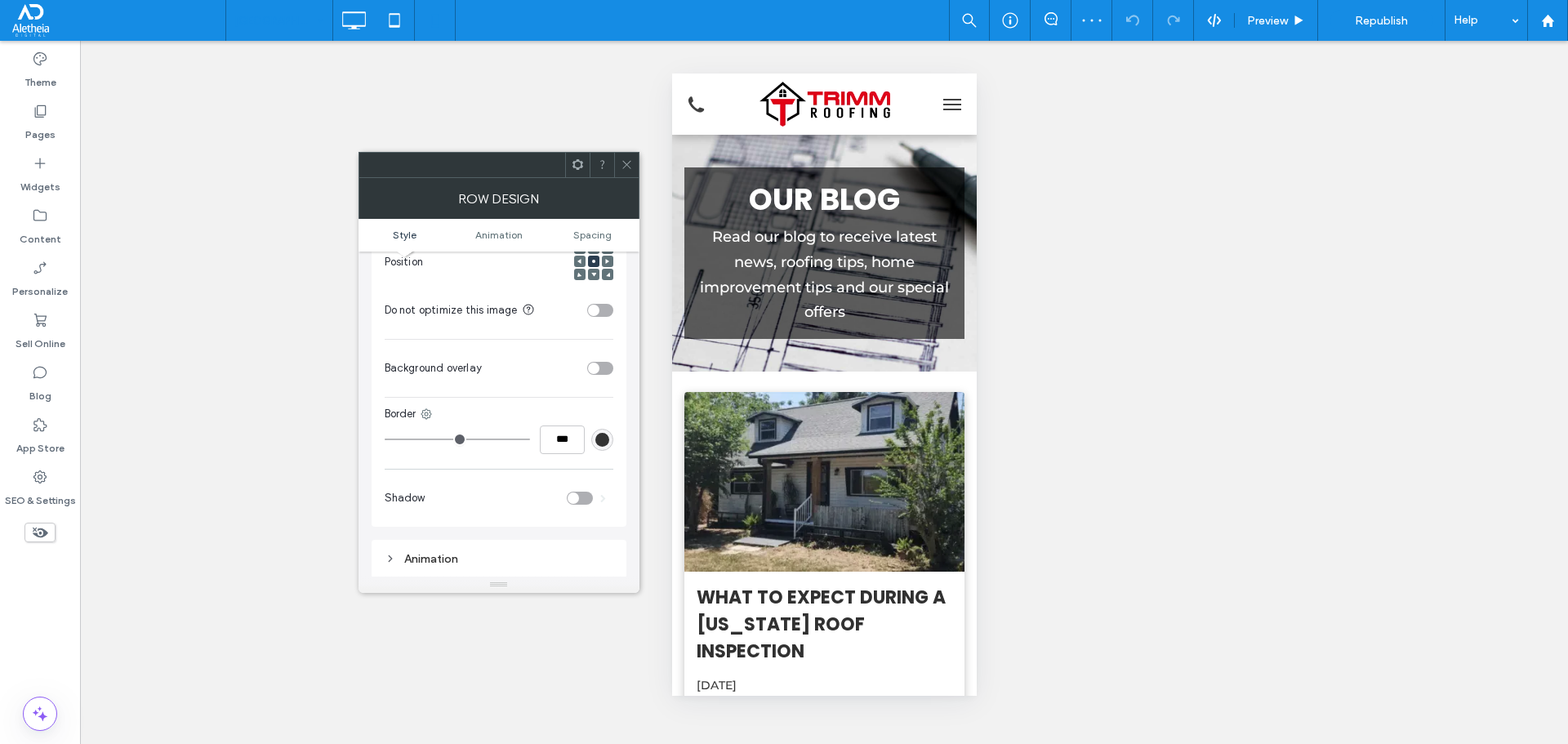
click at [601, 304] on div "toggle" at bounding box center [600, 311] width 26 height 13
click at [630, 163] on icon at bounding box center [626, 164] width 12 height 12
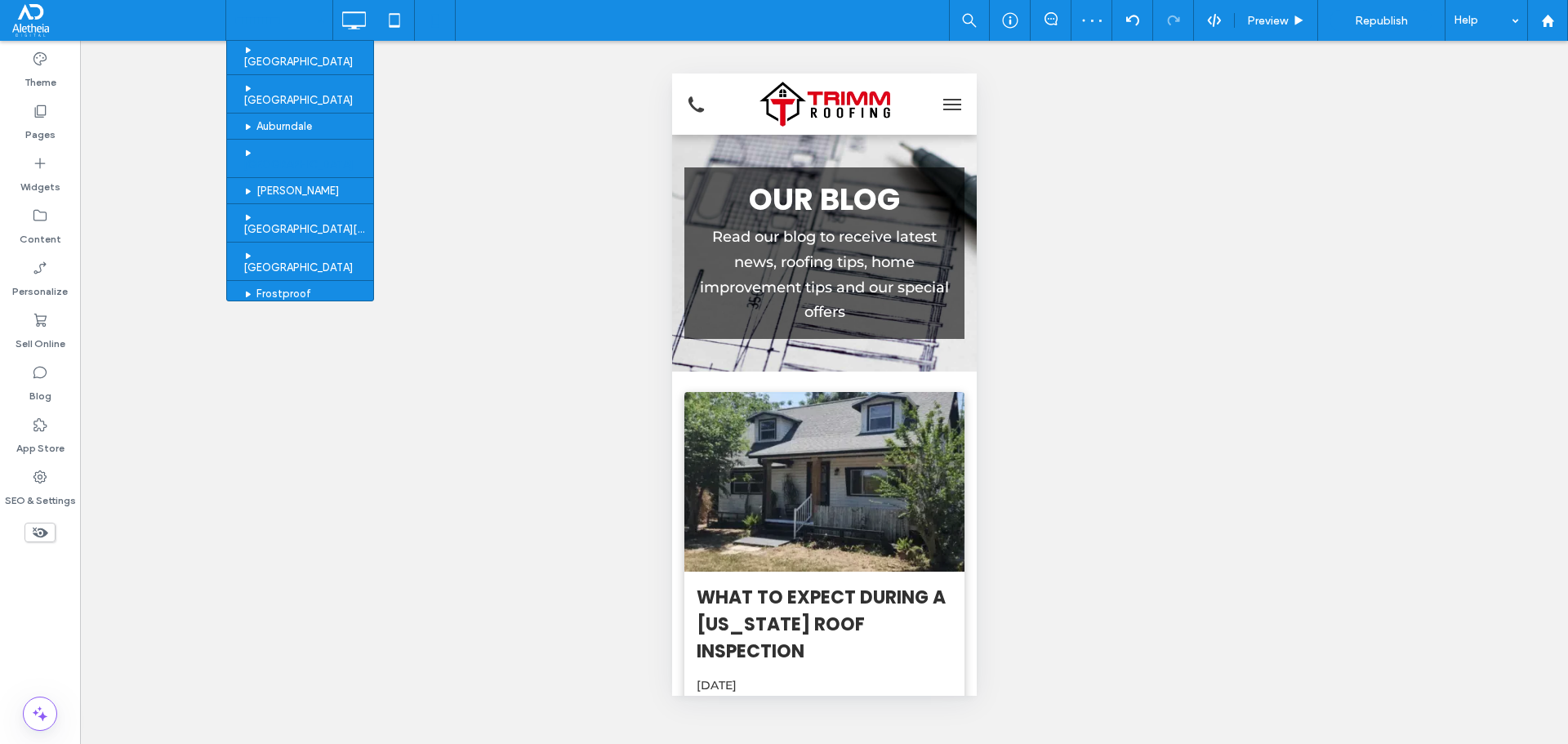
scroll to position [326, 0]
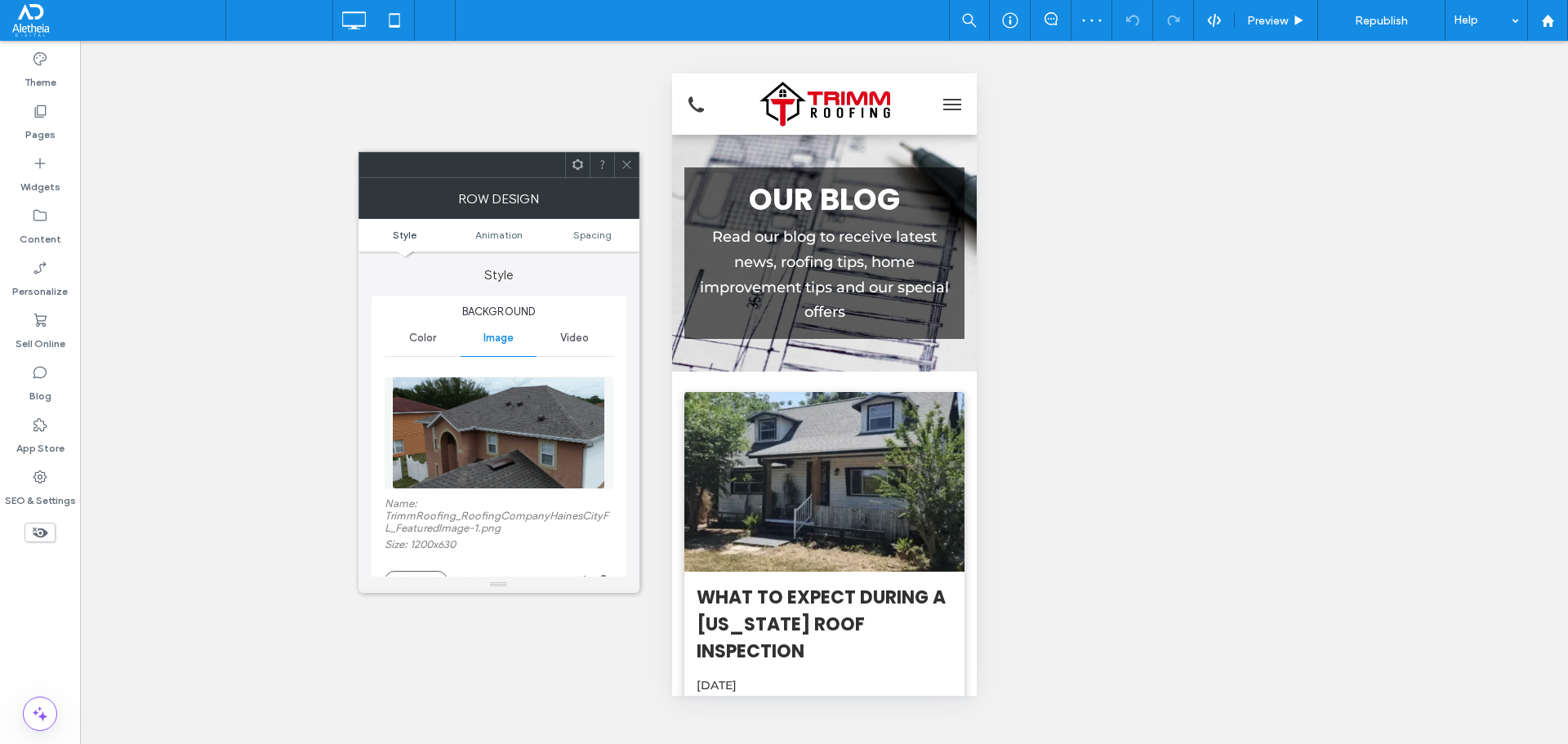
scroll to position [409, 0]
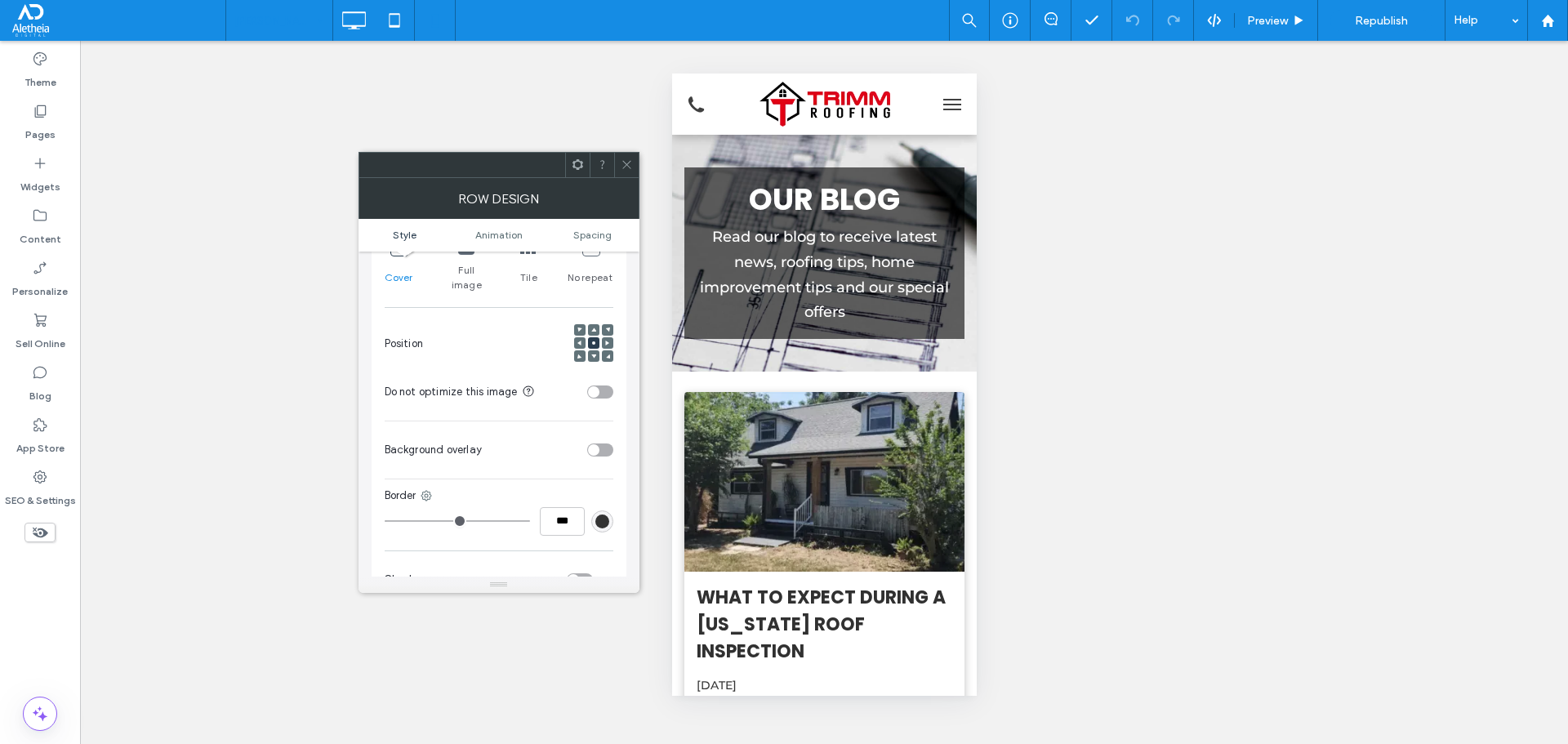
click at [592, 386] on div "toggle" at bounding box center [594, 392] width 11 height 11
click at [630, 162] on use at bounding box center [626, 165] width 8 height 8
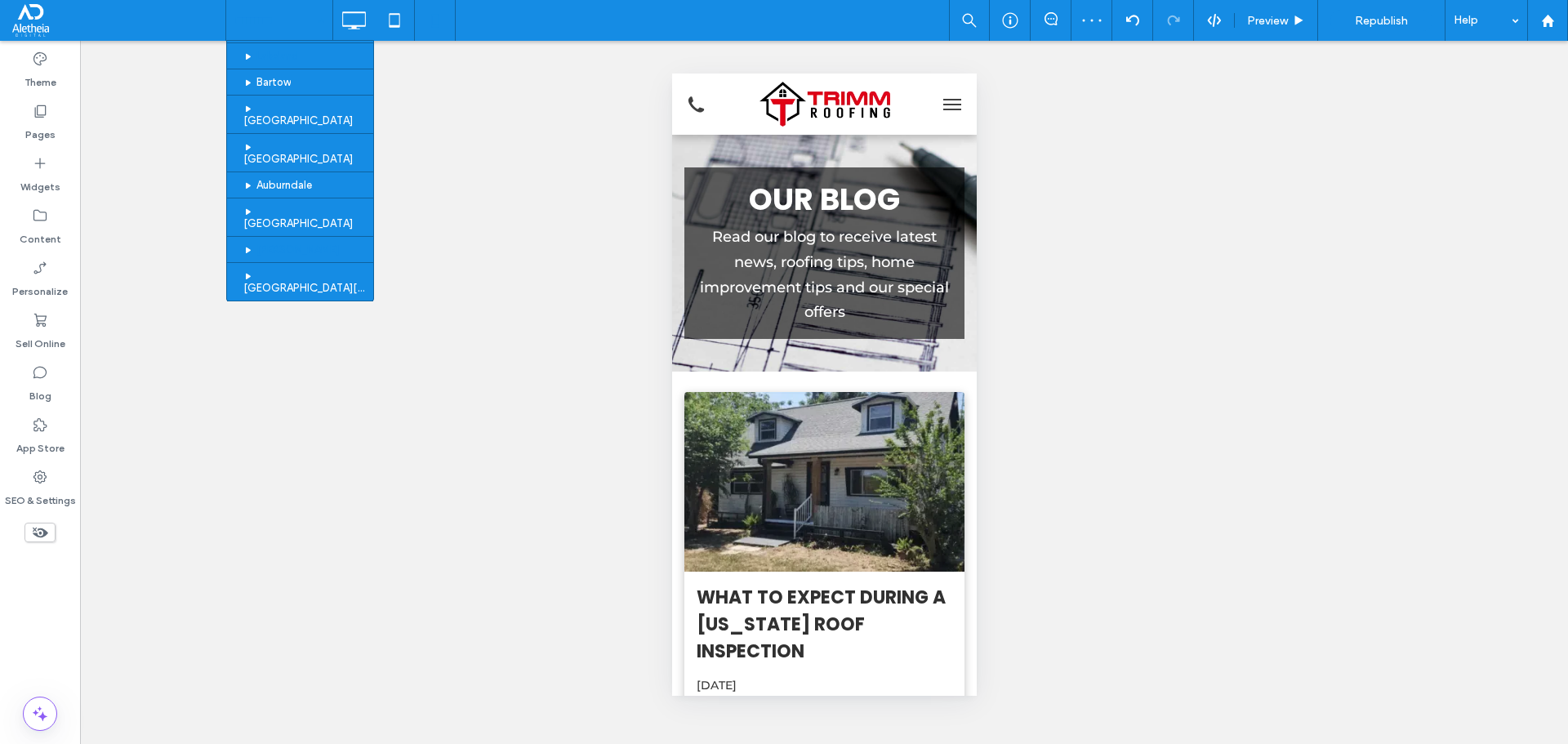
scroll to position [326, 0]
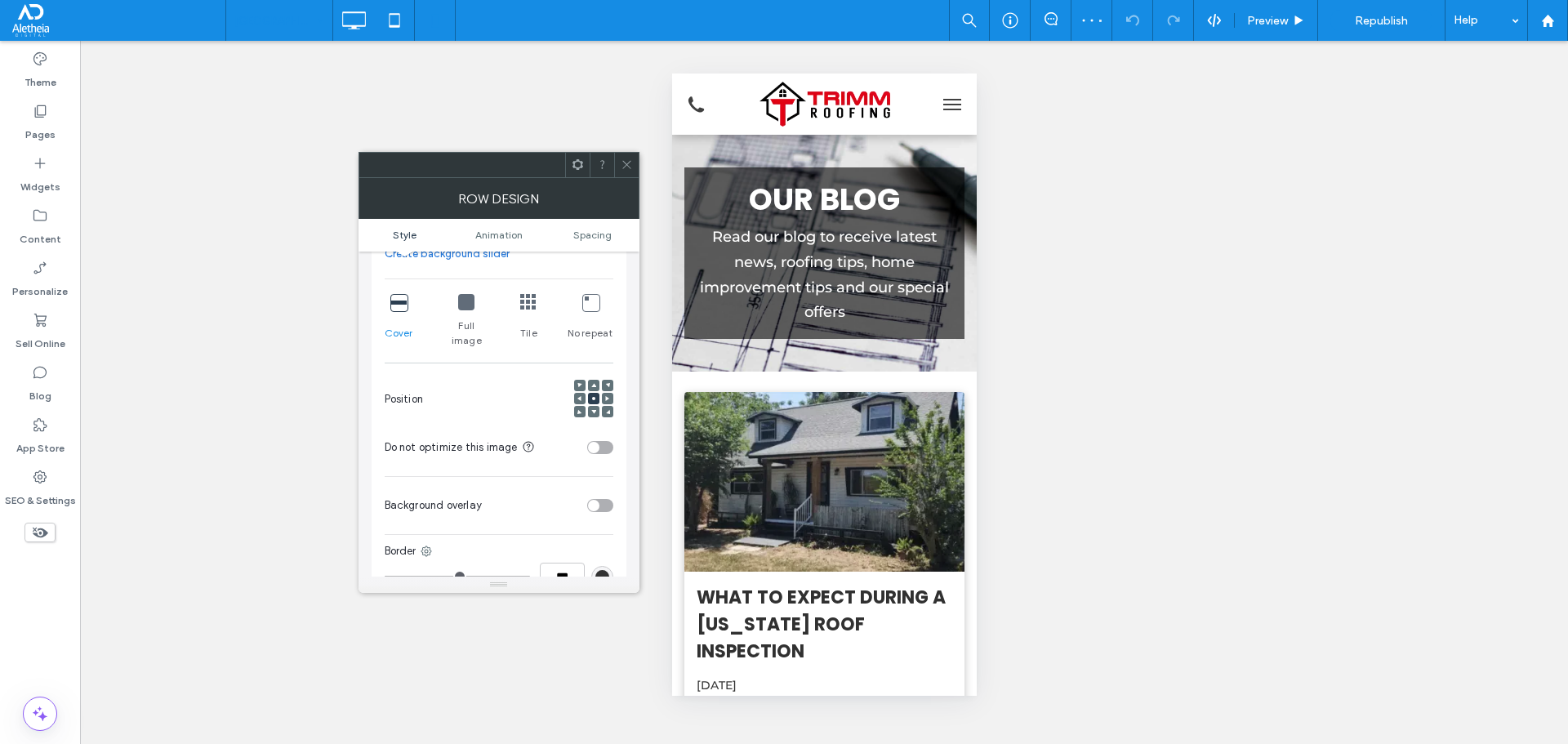
scroll to position [409, 0]
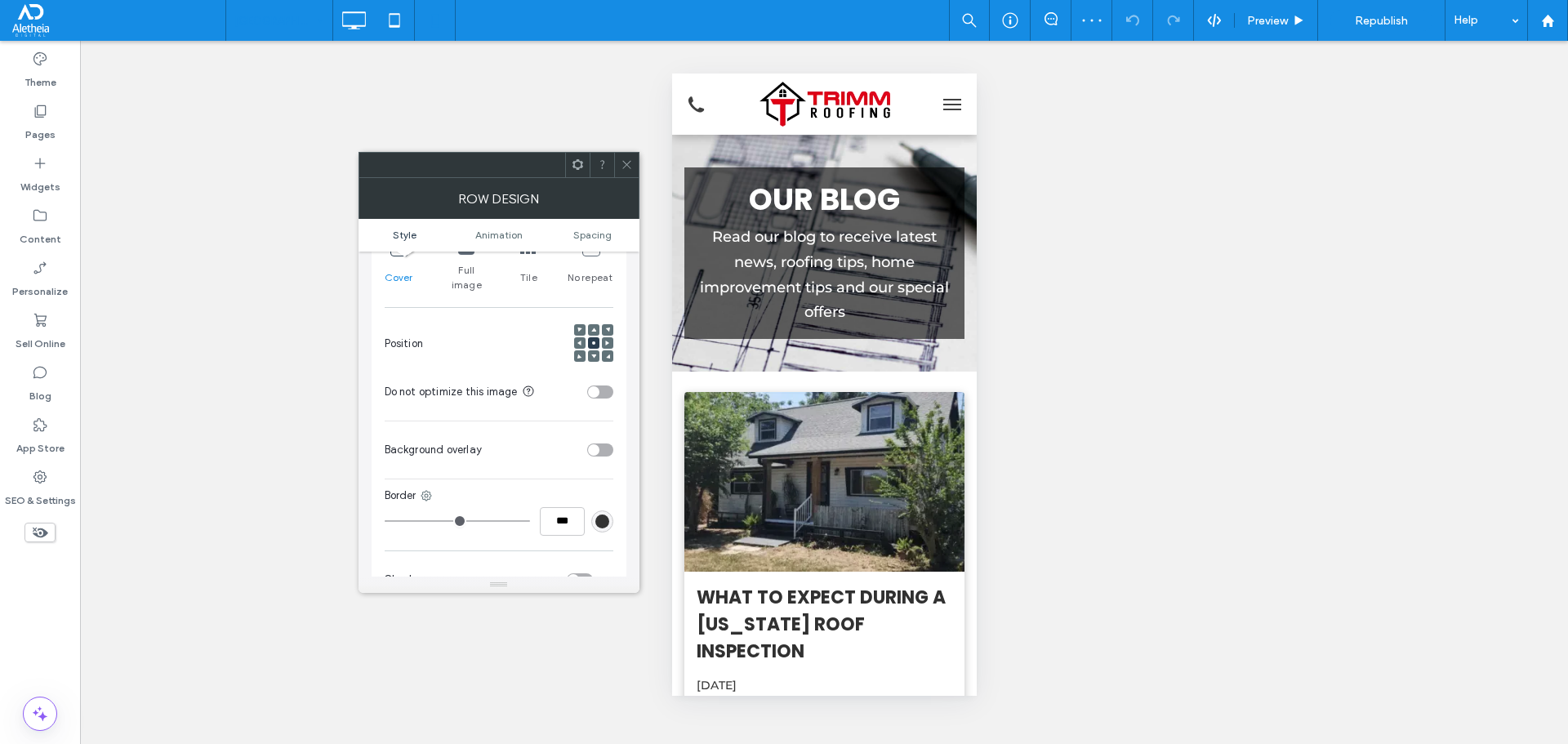
click at [607, 385] on div "toggle" at bounding box center [600, 392] width 26 height 13
click at [631, 170] on icon at bounding box center [626, 164] width 12 height 12
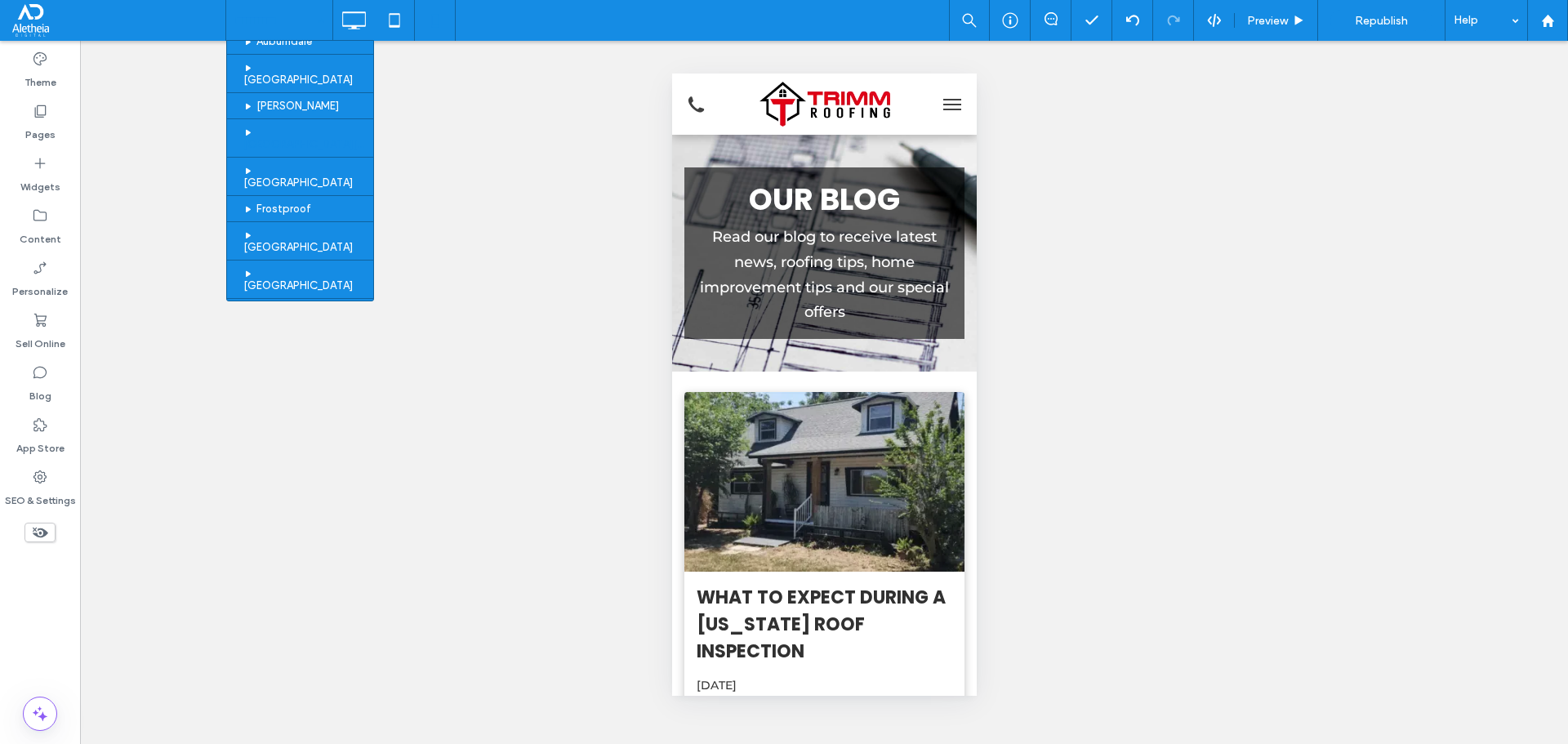
scroll to position [348, 0]
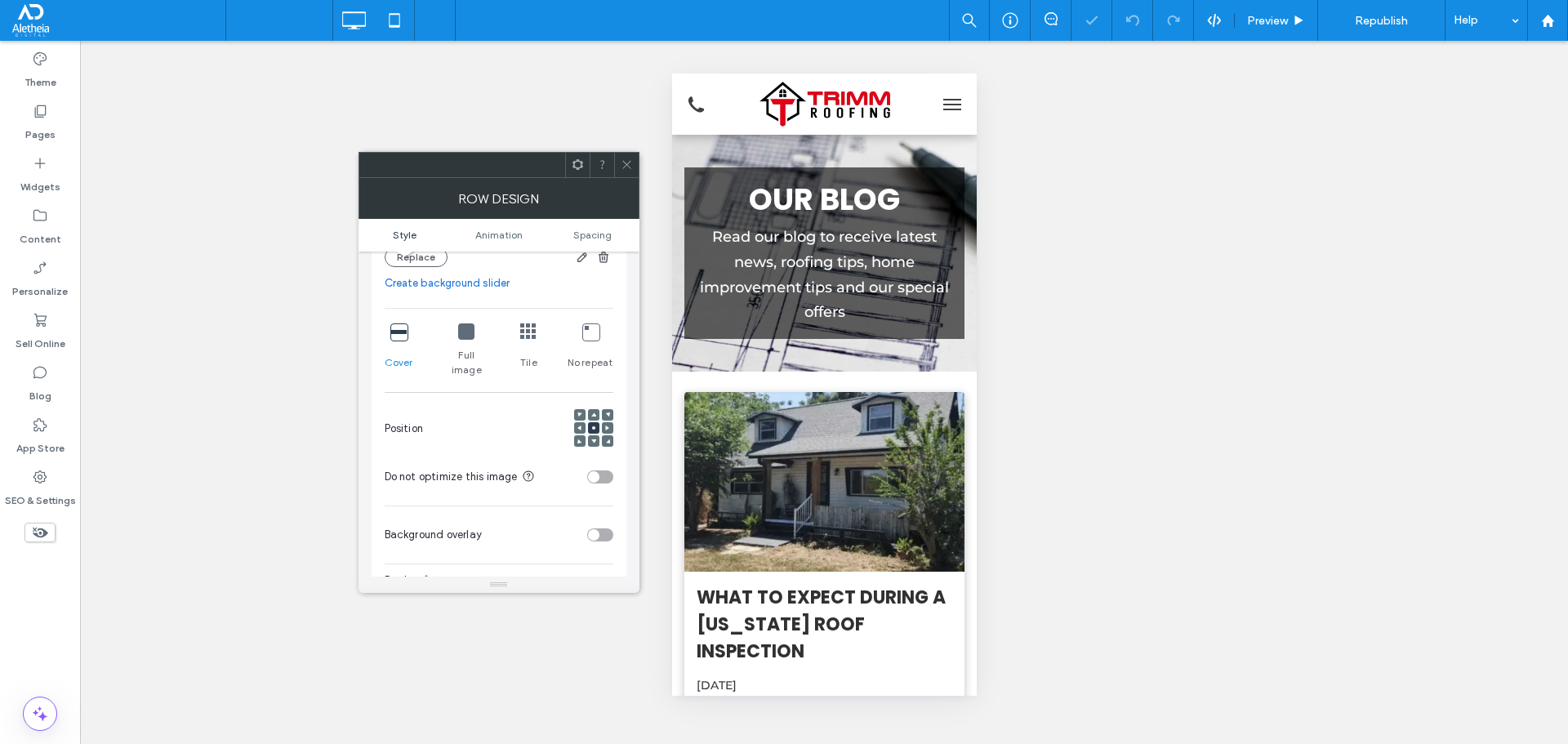
scroll to position [326, 0]
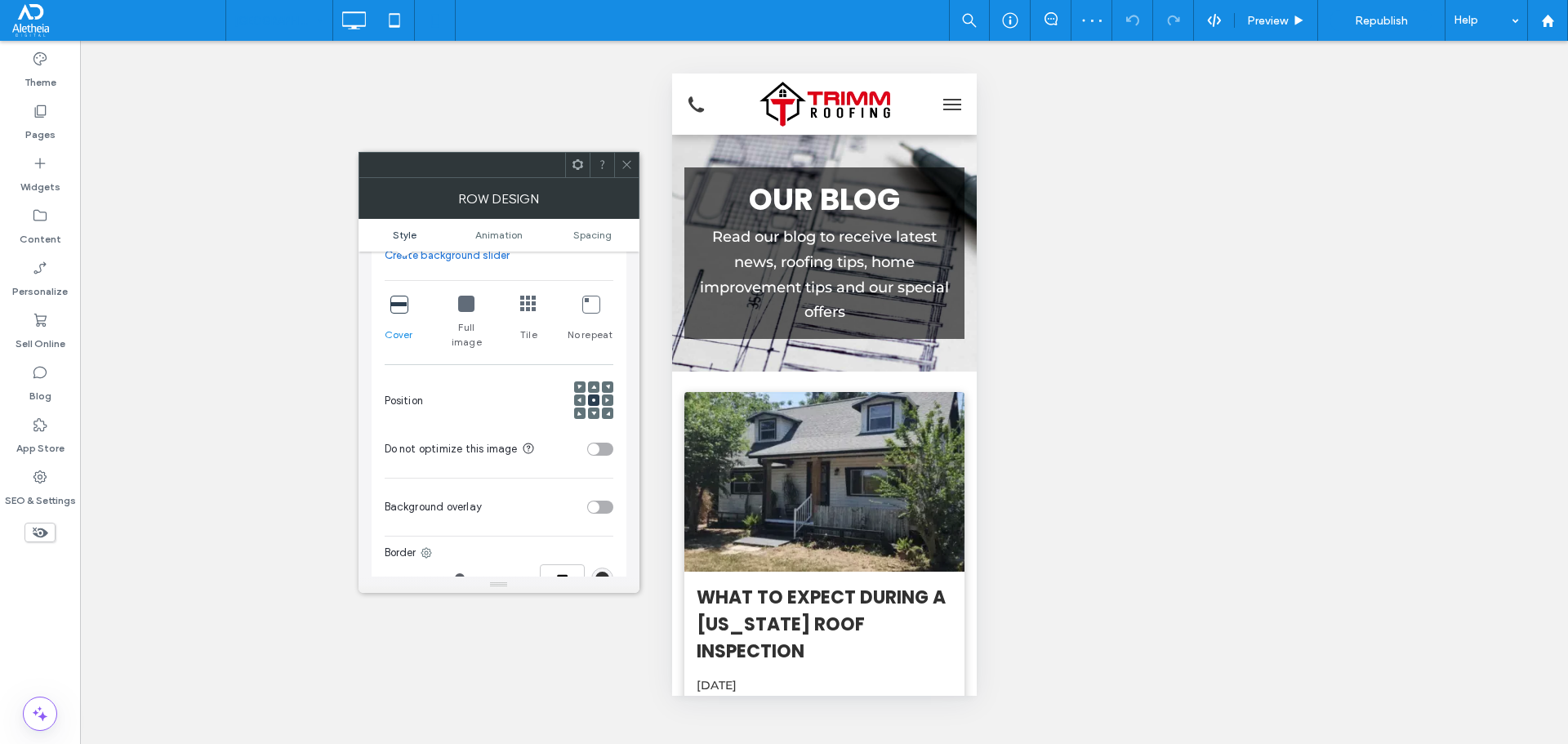
click at [612, 443] on div "toggle" at bounding box center [600, 449] width 26 height 13
click at [548, 478] on hr at bounding box center [498, 478] width 228 height 1
click at [625, 158] on icon at bounding box center [626, 164] width 12 height 12
click at [627, 156] on span at bounding box center [626, 165] width 12 height 24
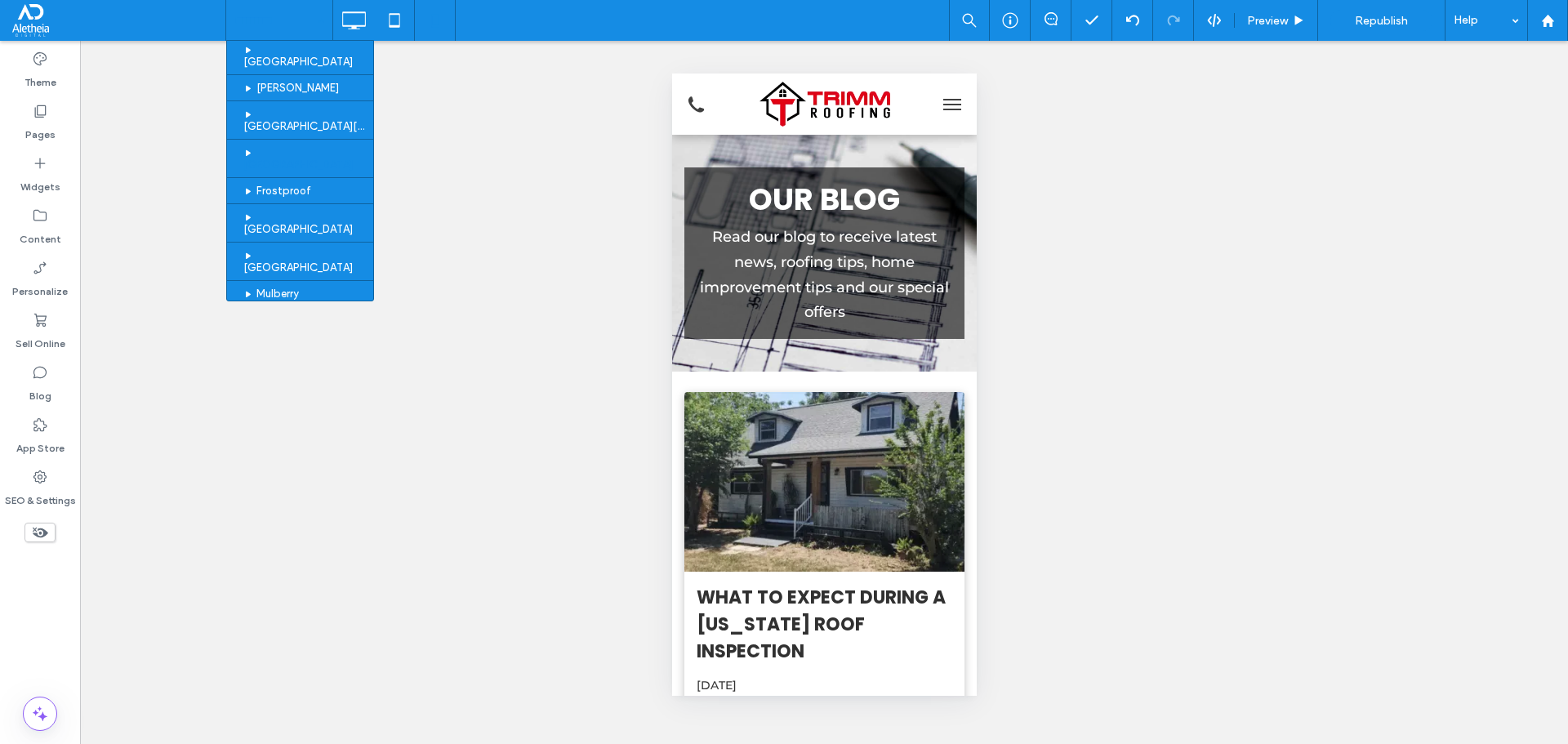
scroll to position [409, 0]
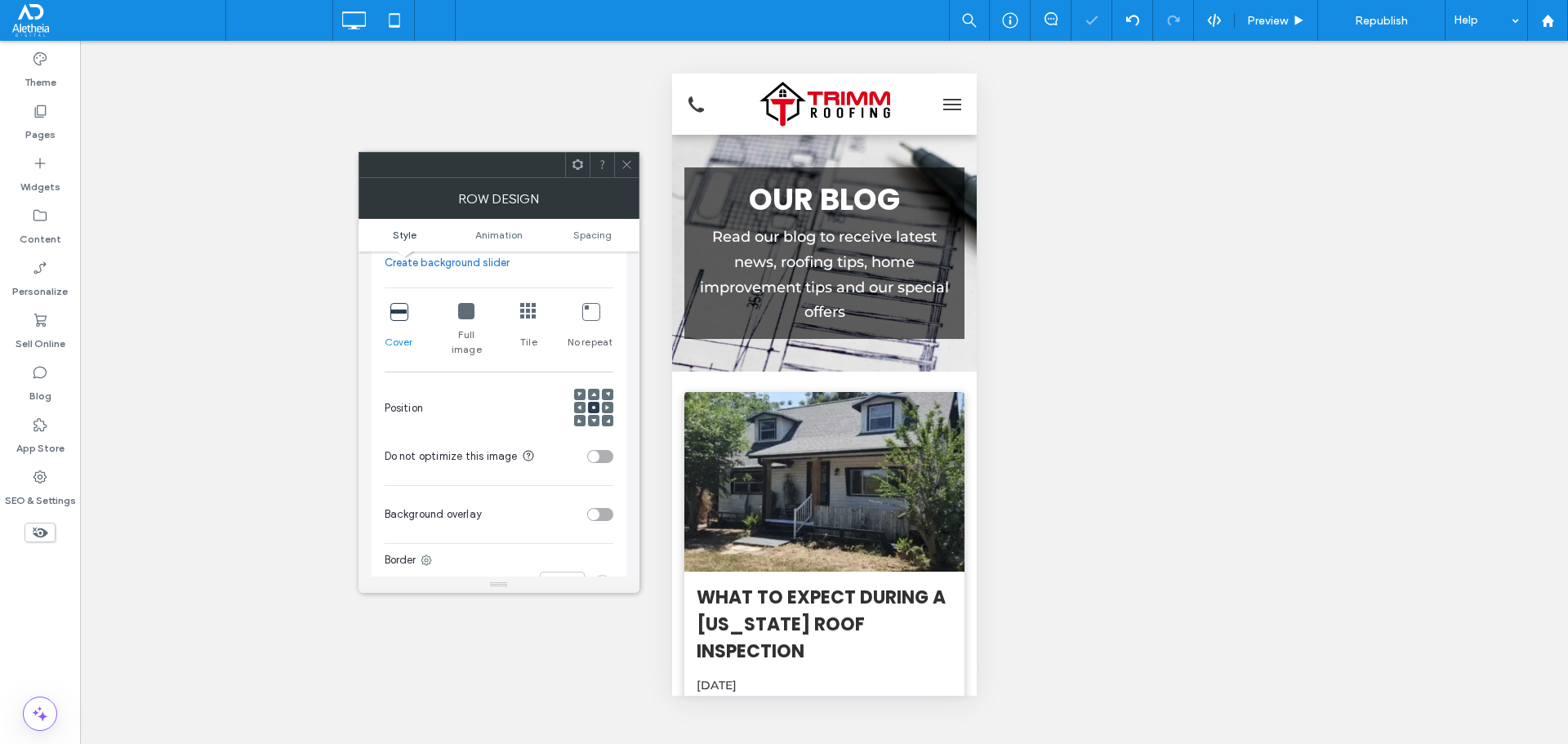
scroll to position [409, 0]
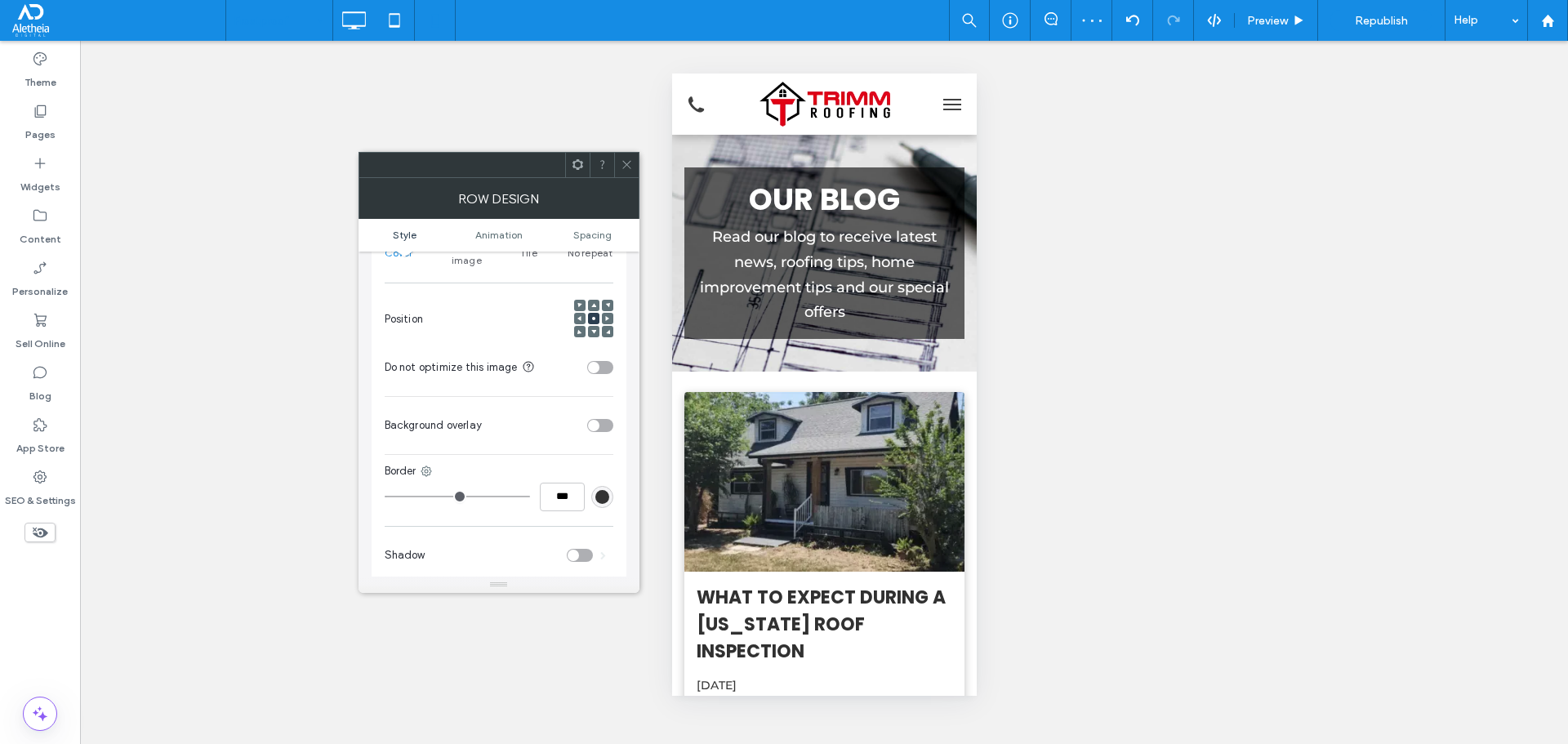
click at [598, 361] on div "toggle" at bounding box center [594, 367] width 11 height 11
click at [623, 162] on use at bounding box center [626, 165] width 8 height 8
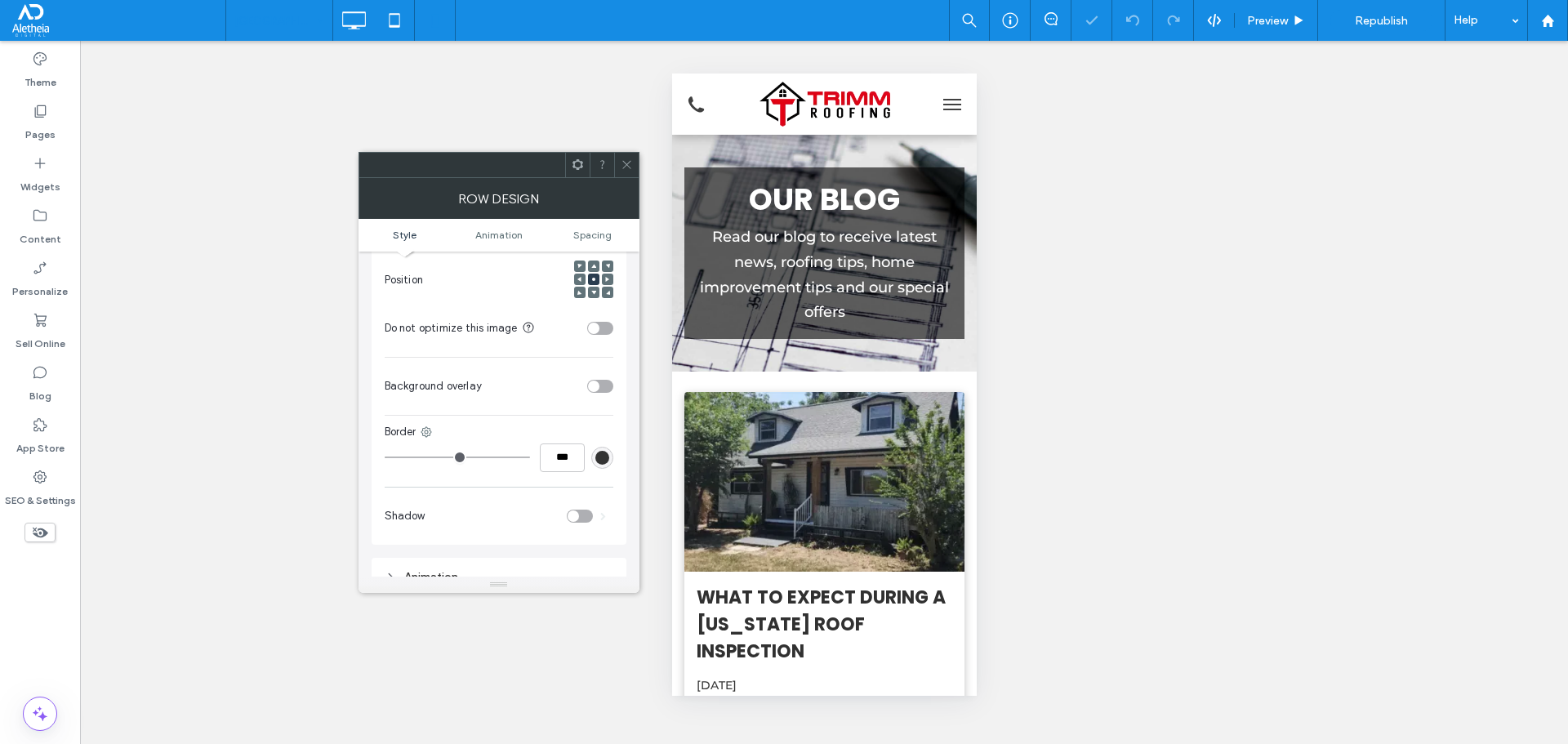
scroll to position [490, 0]
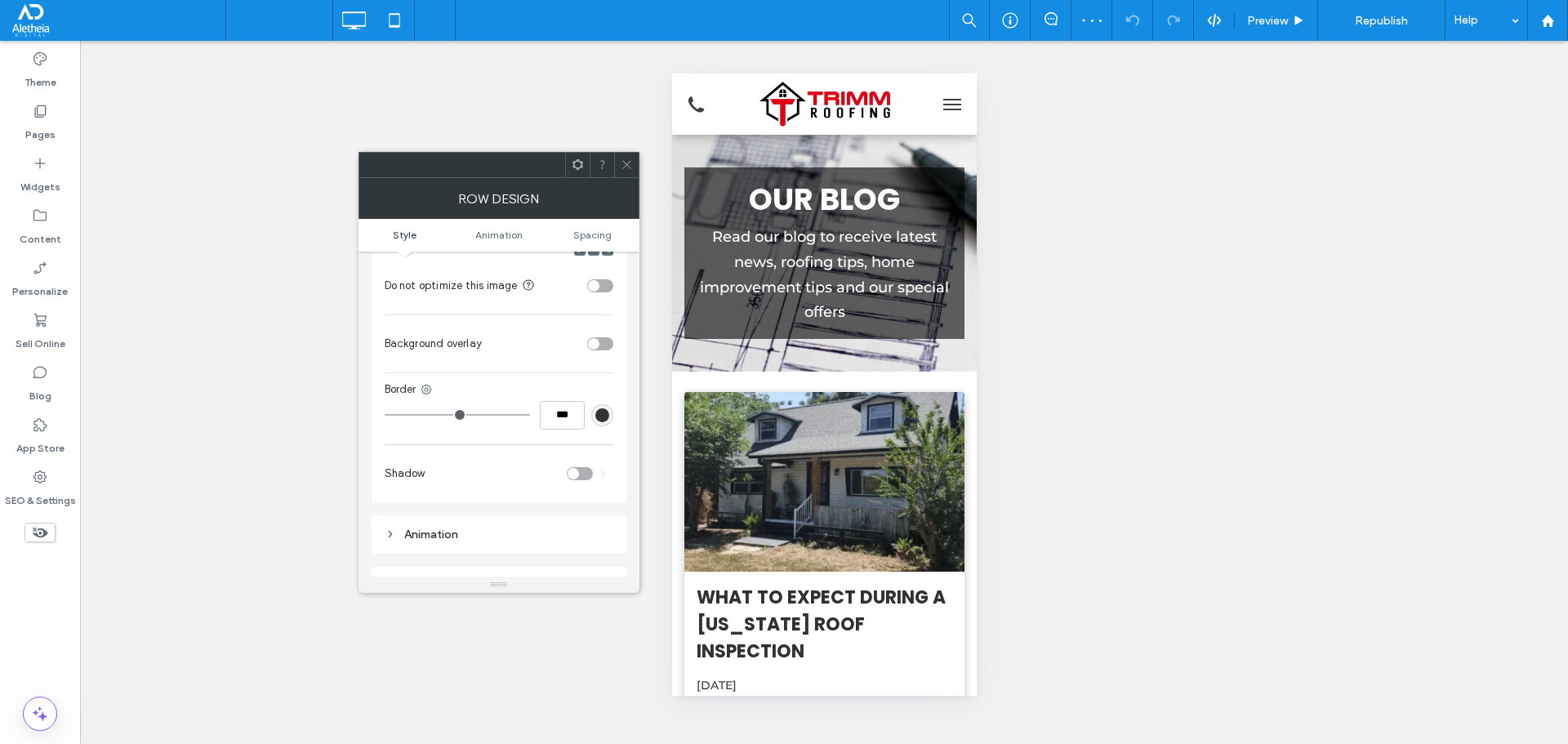
click at [601, 279] on div "toggle" at bounding box center [600, 286] width 26 height 13
click at [627, 161] on icon at bounding box center [626, 164] width 12 height 12
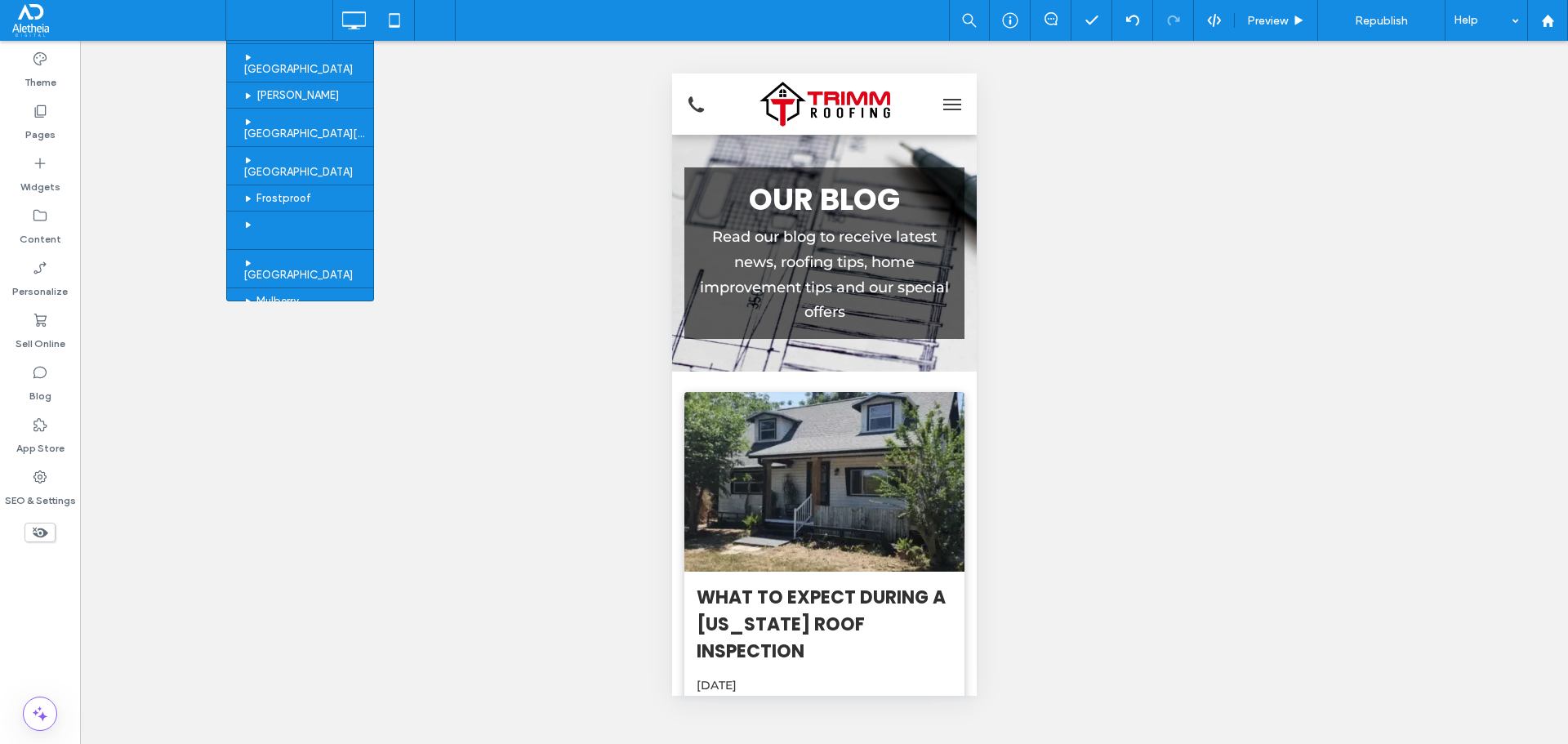
scroll to position [409, 0]
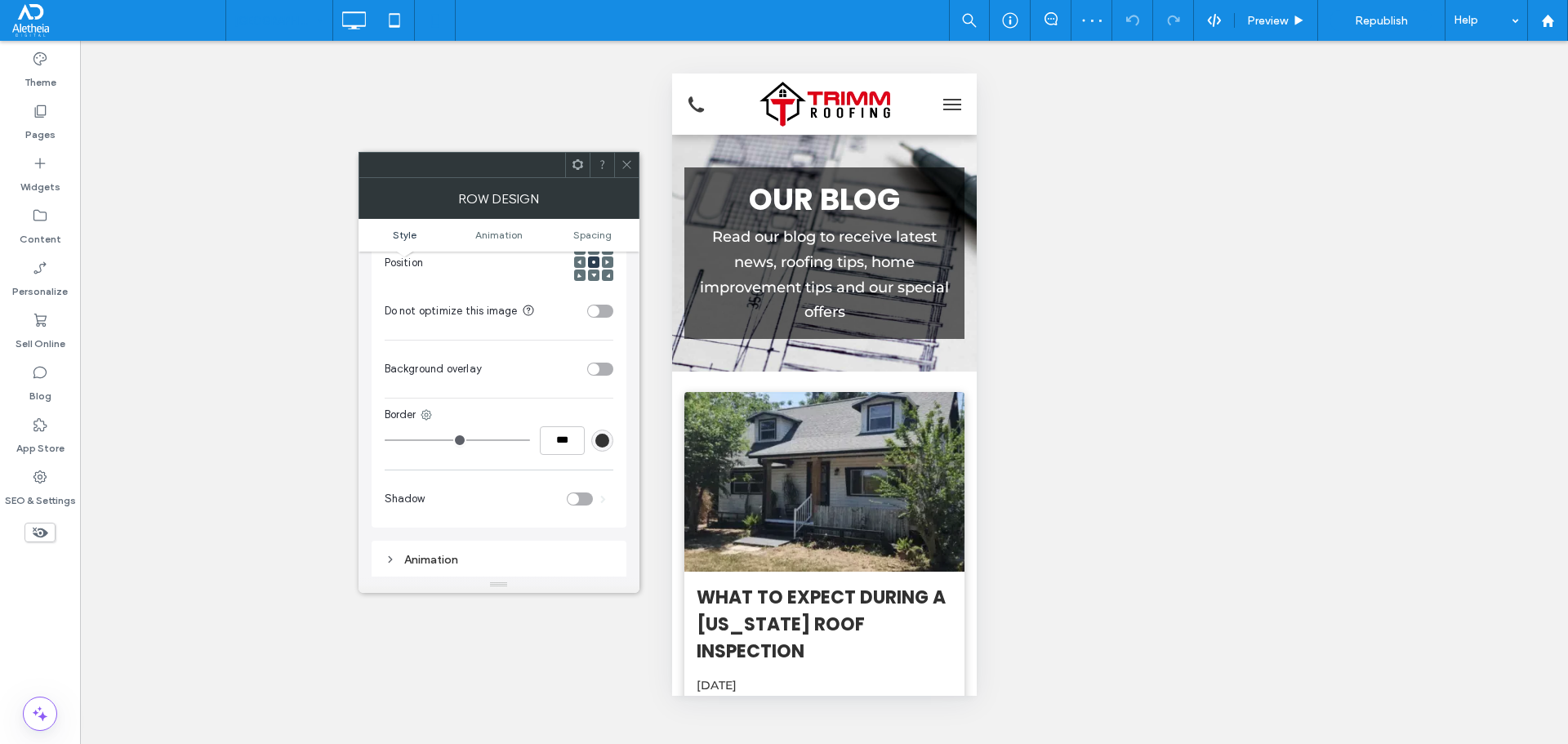
scroll to position [490, 0]
click at [602, 304] on div "toggle" at bounding box center [600, 311] width 26 height 13
click at [626, 172] on span at bounding box center [626, 165] width 12 height 24
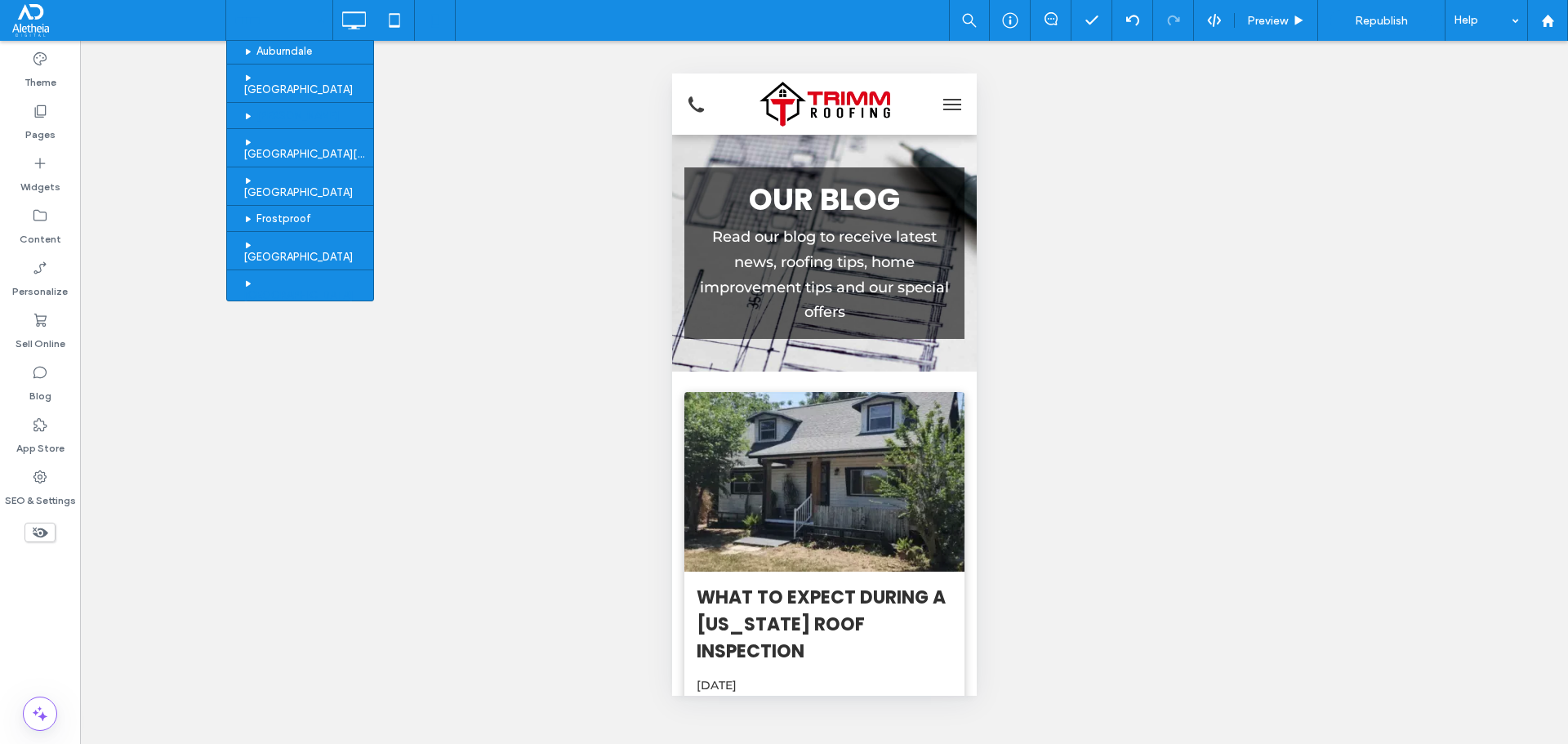
scroll to position [430, 0]
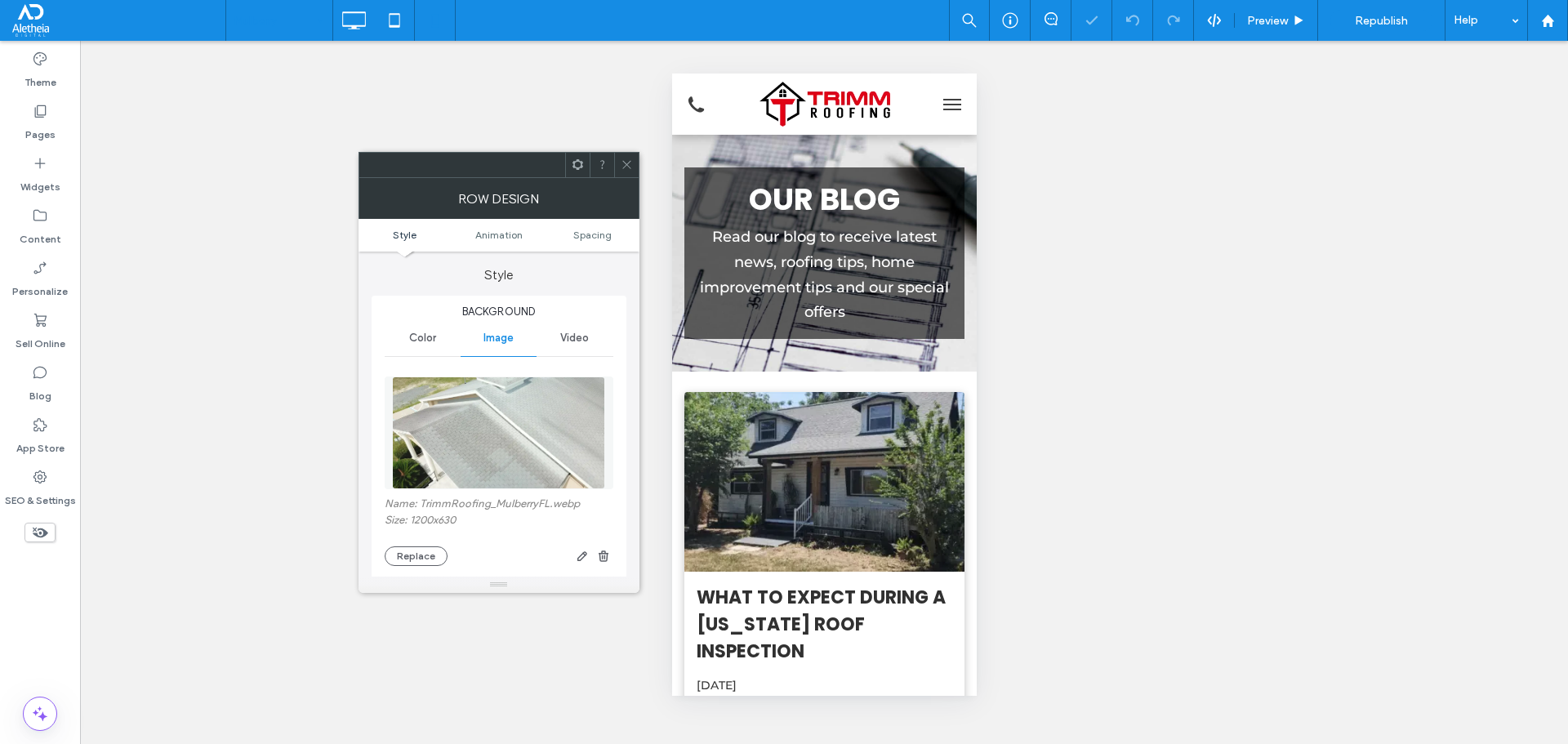
scroll to position [409, 0]
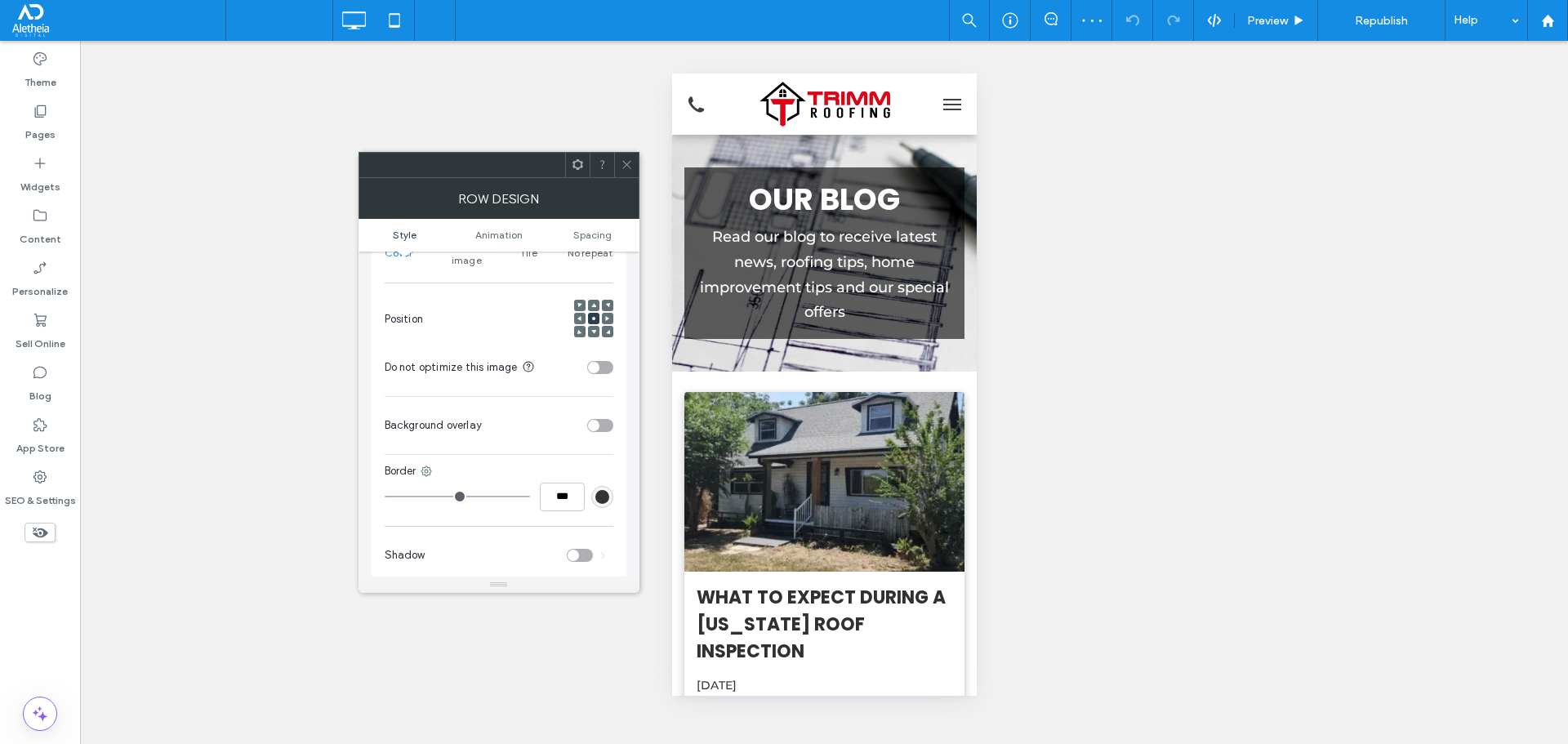
click at [593, 361] on div "toggle" at bounding box center [594, 367] width 11 height 11
click at [626, 164] on icon at bounding box center [626, 164] width 12 height 12
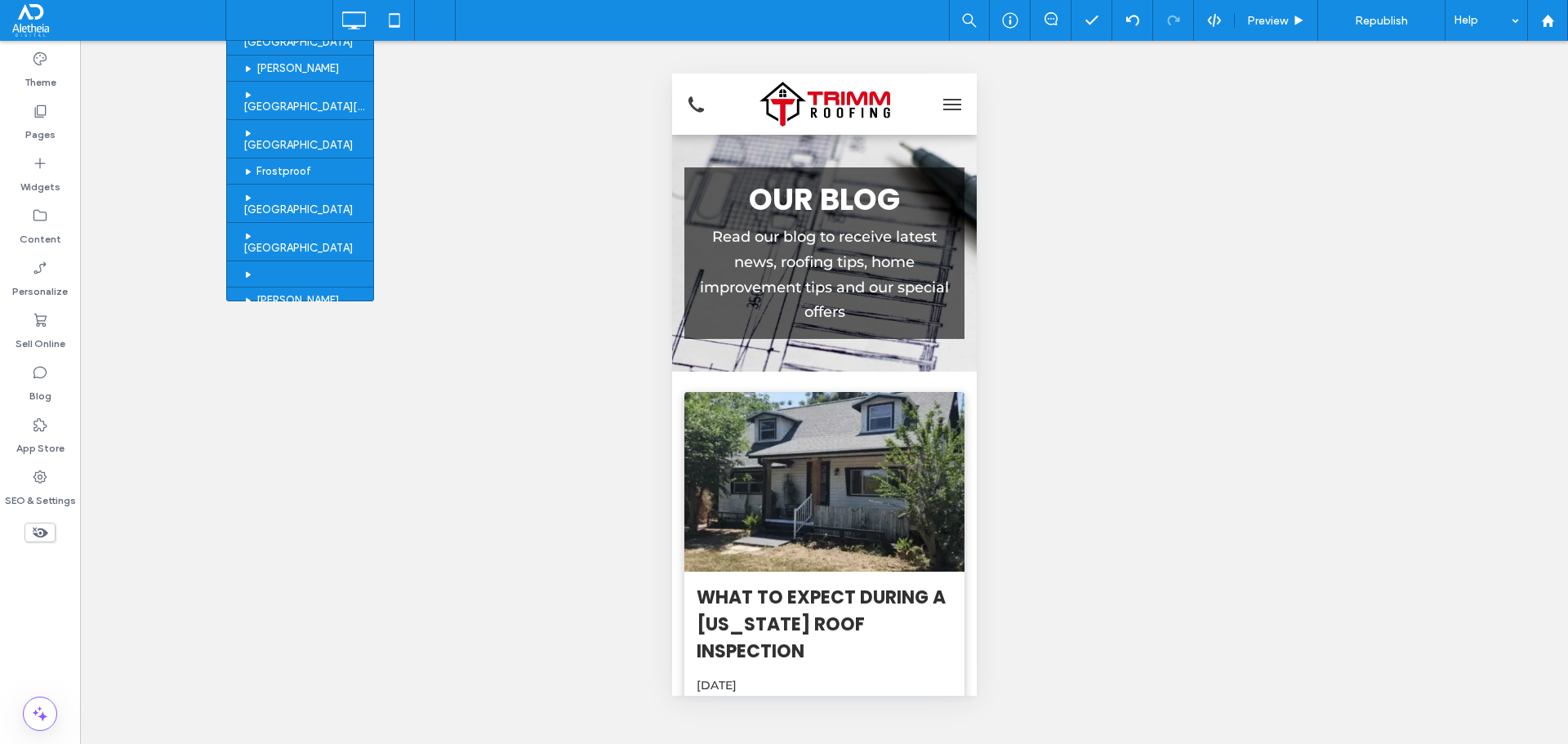
scroll to position [430, 0]
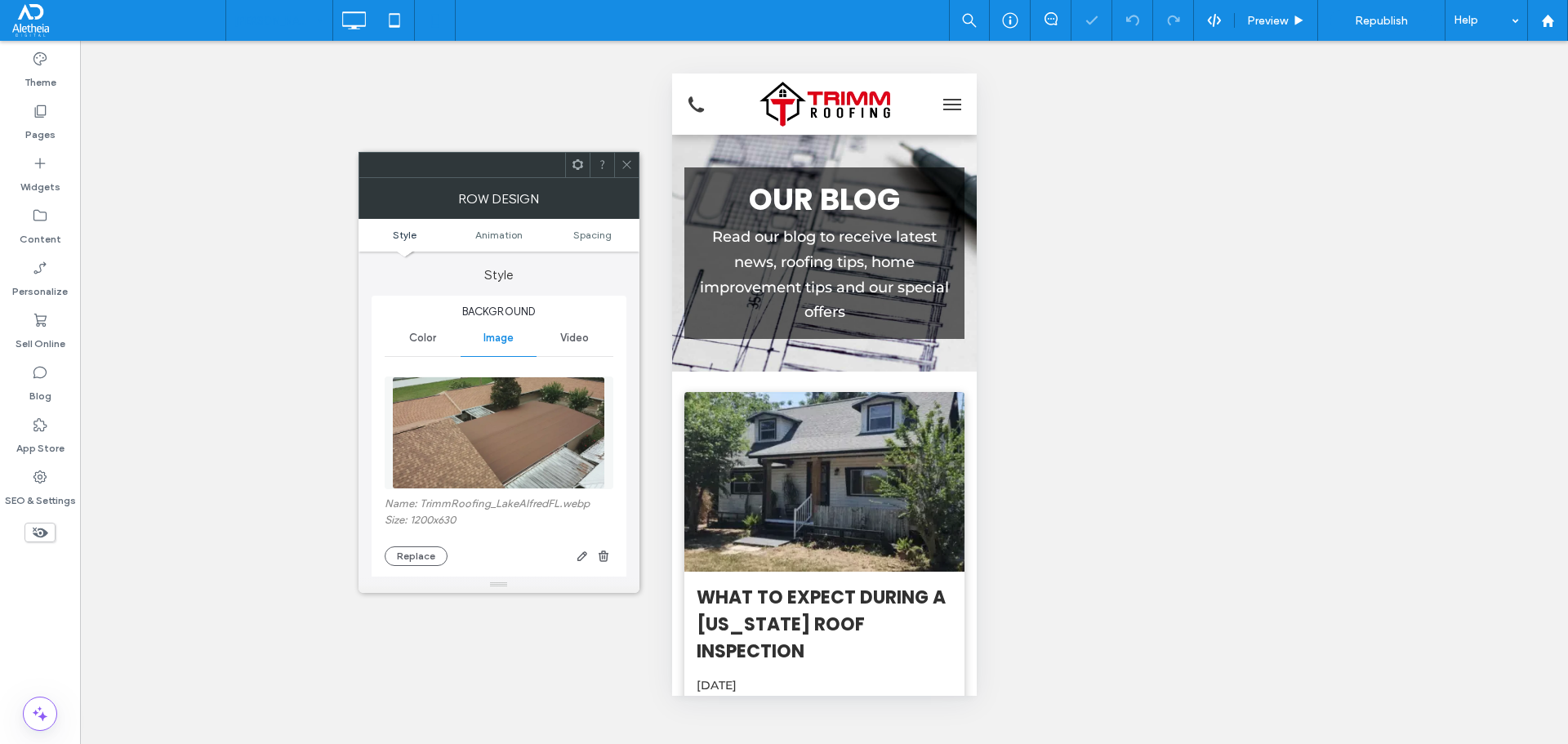
scroll to position [409, 0]
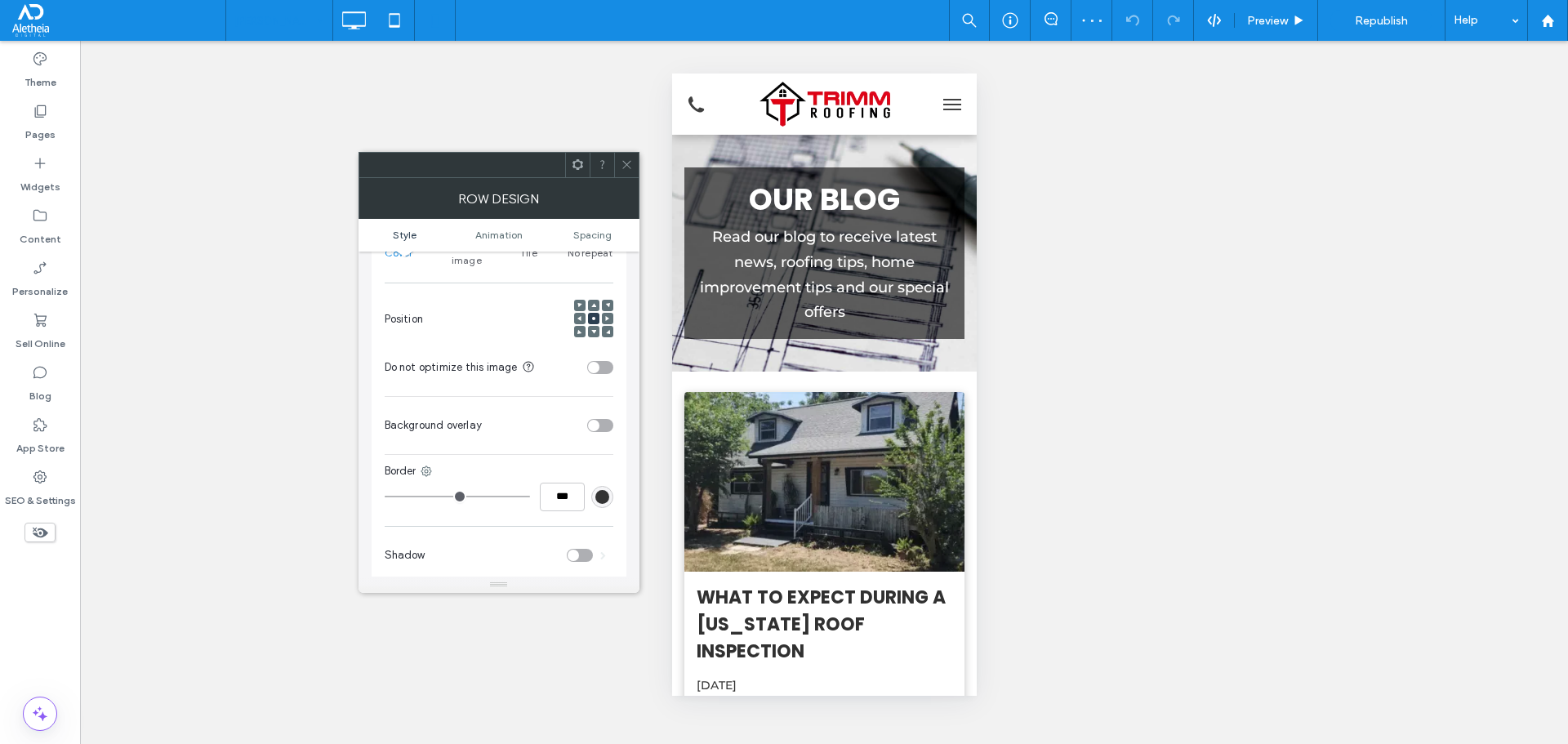
click at [593, 361] on div "toggle" at bounding box center [594, 367] width 11 height 11
click at [633, 163] on div at bounding box center [626, 165] width 24 height 24
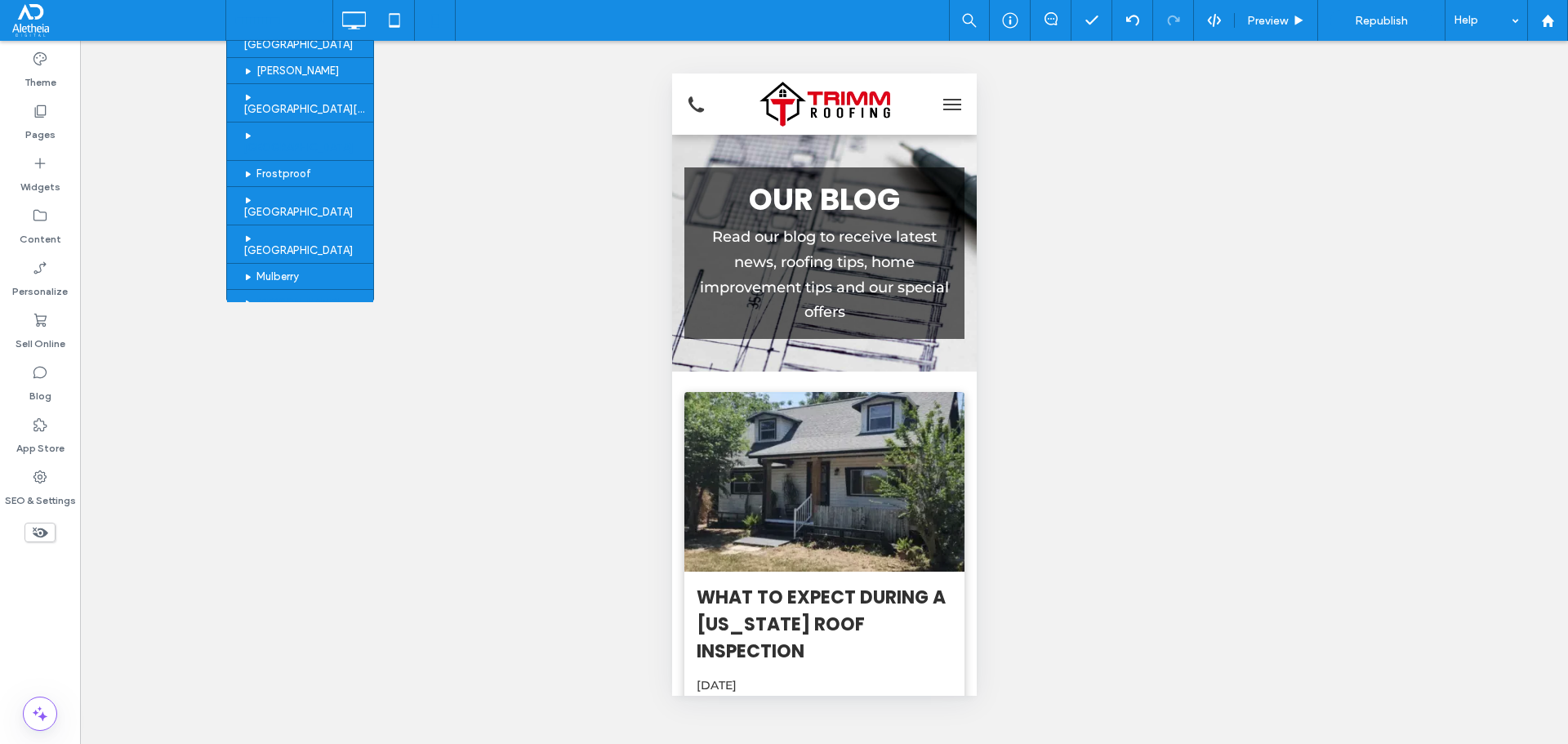
scroll to position [430, 0]
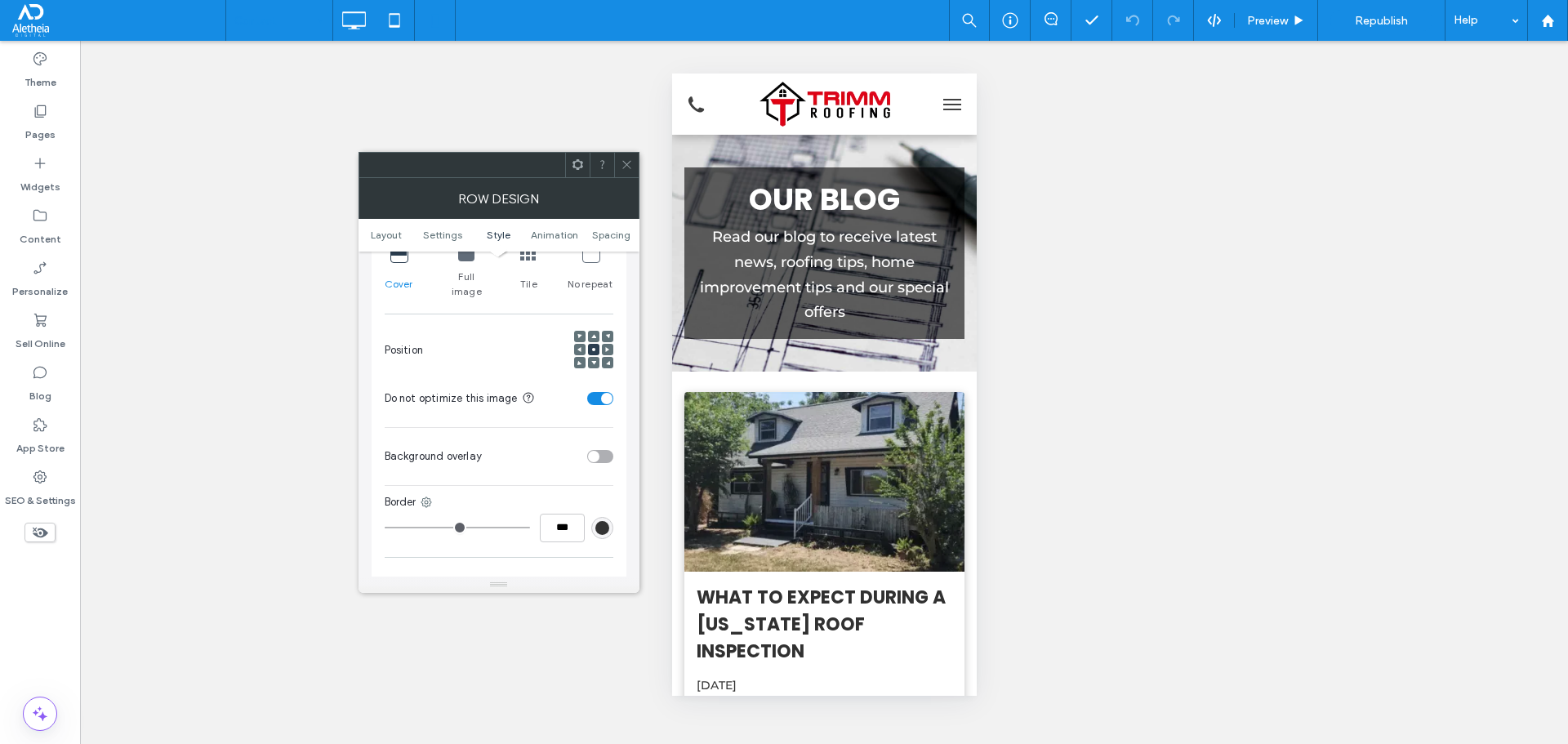
scroll to position [653, 0]
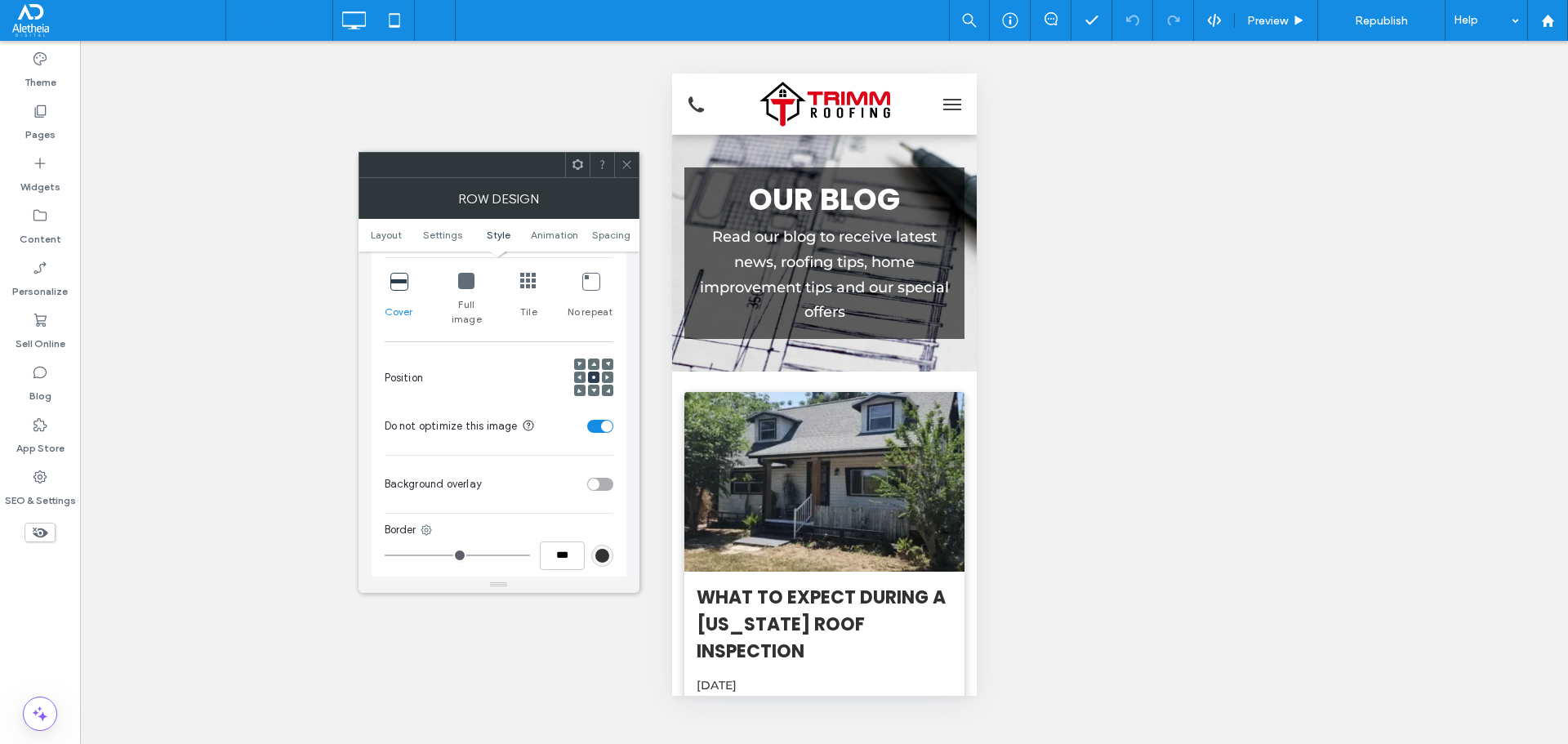
click at [626, 159] on icon at bounding box center [626, 164] width 12 height 12
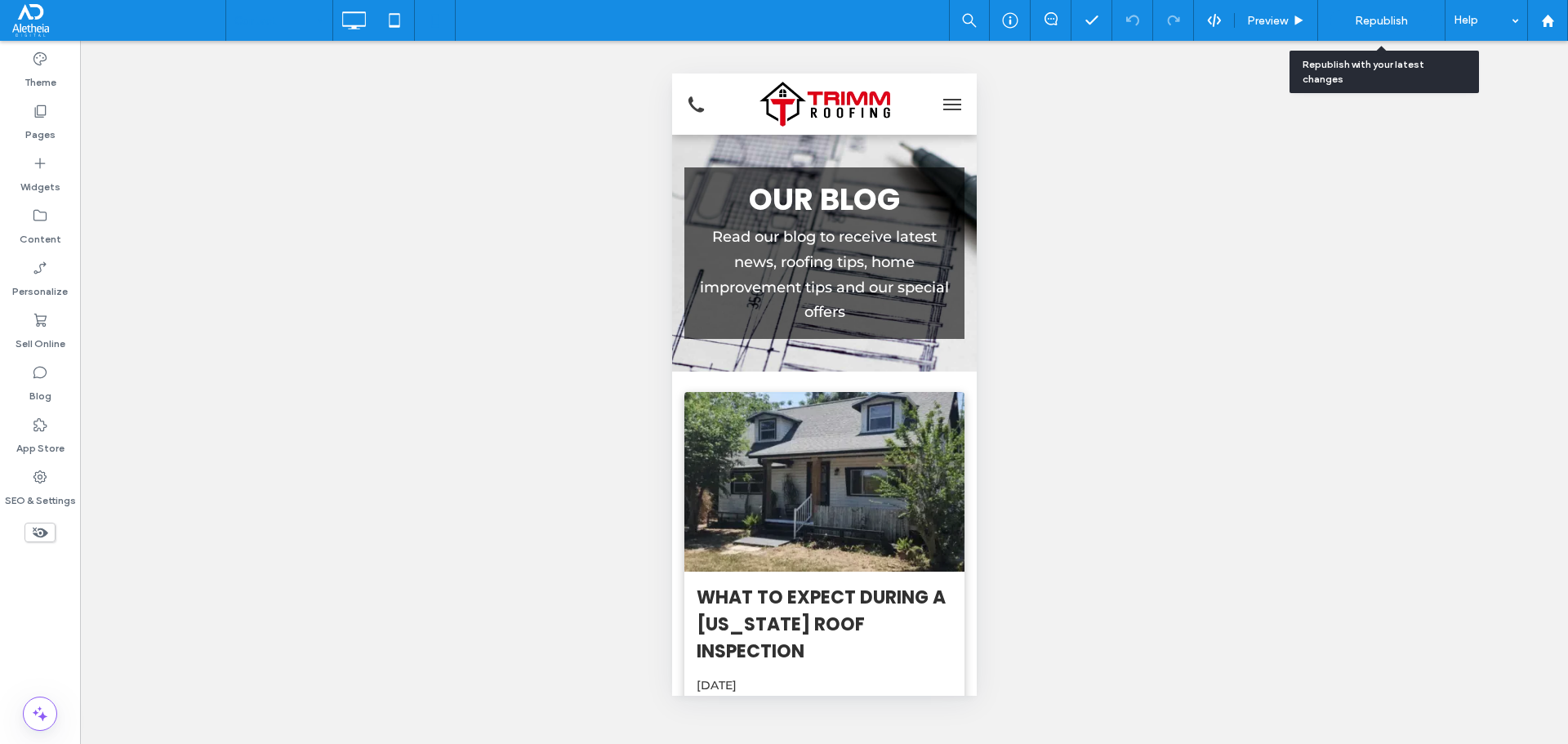
click at [1363, 18] on span "Republish" at bounding box center [1380, 20] width 53 height 14
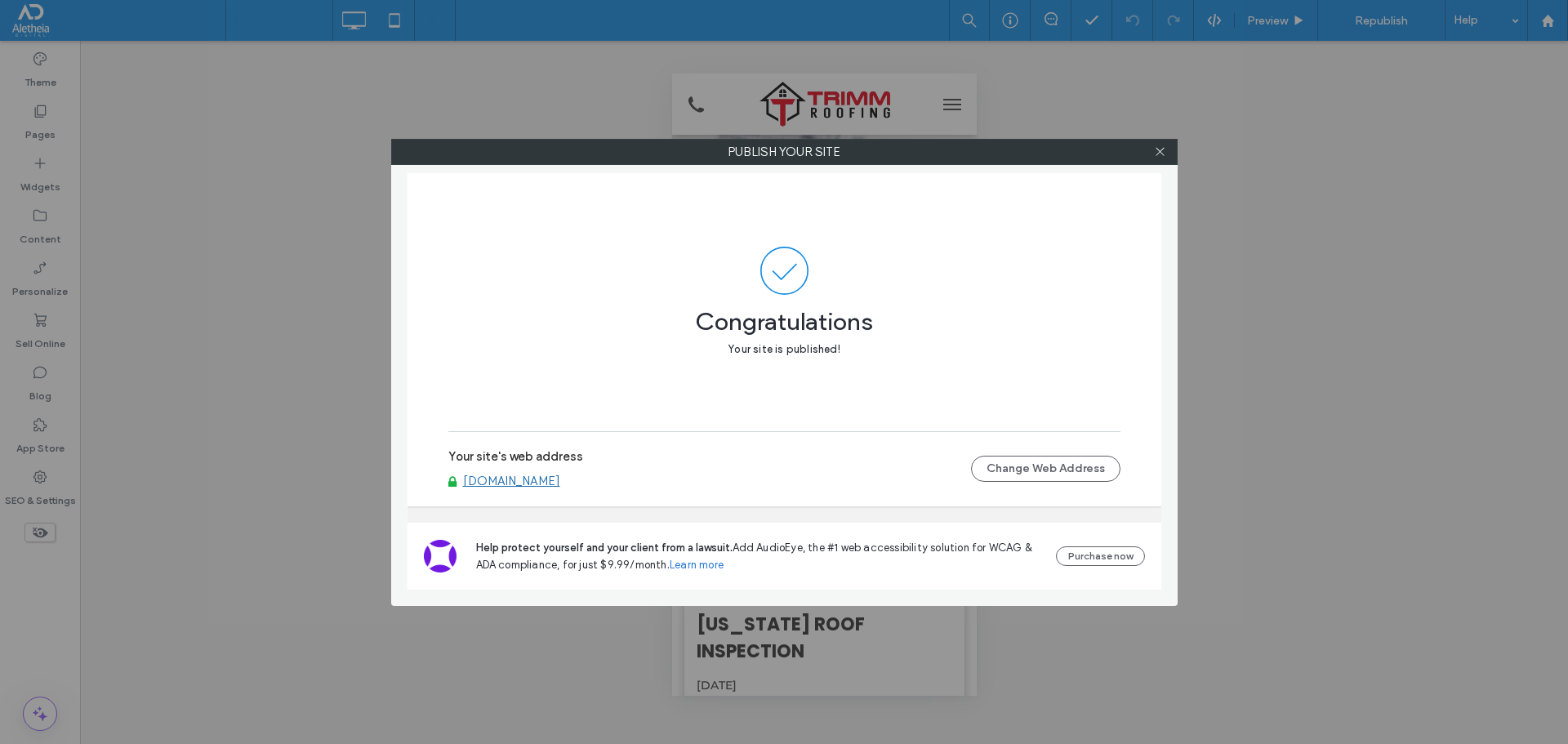
click at [1166, 160] on div at bounding box center [1160, 152] width 24 height 24
click at [1153, 156] on div at bounding box center [1160, 152] width 24 height 24
click at [1169, 157] on div at bounding box center [1160, 152] width 24 height 24
click at [1158, 152] on icon at bounding box center [1159, 151] width 12 height 12
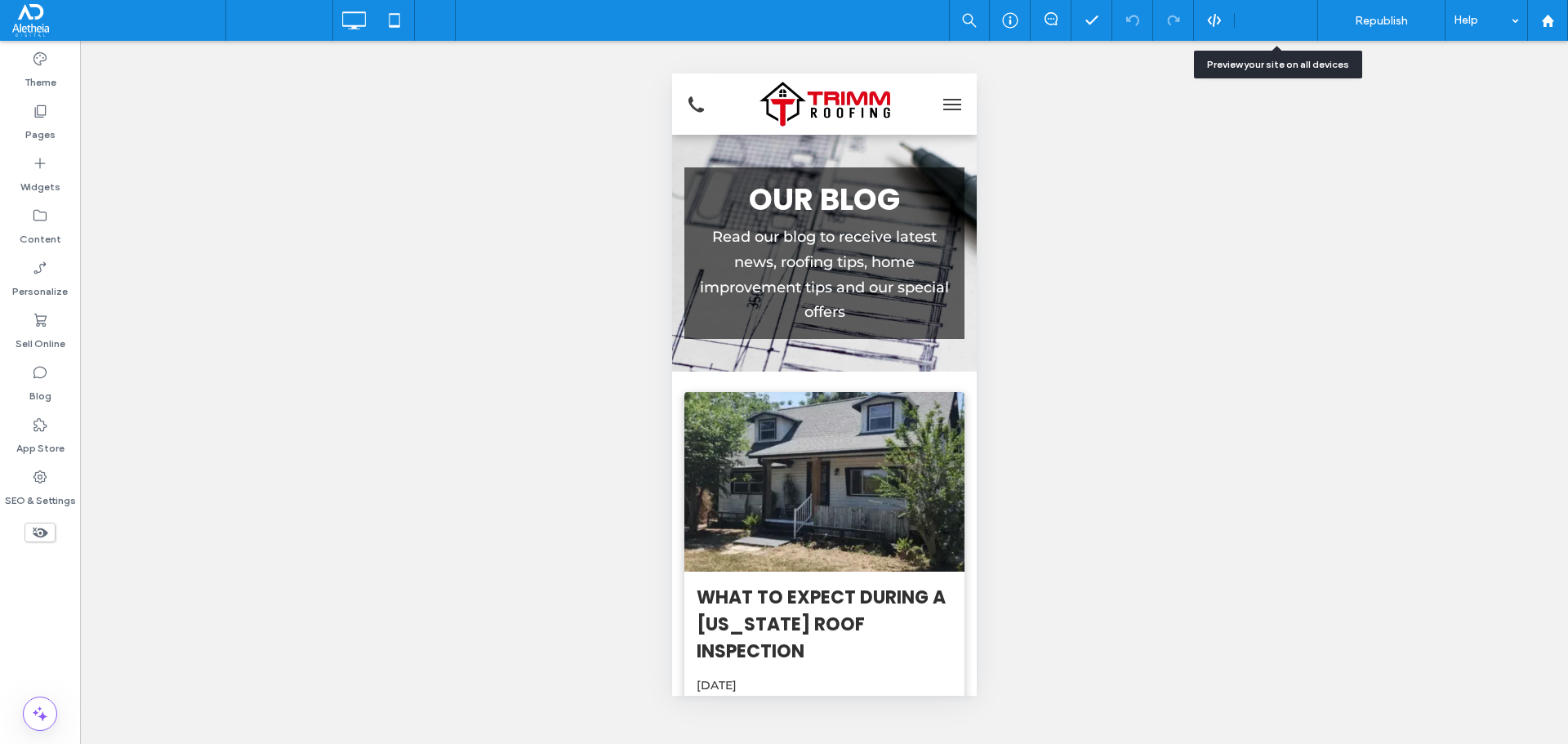
click at [1274, 24] on span "Preview" at bounding box center [1268, 20] width 41 height 14
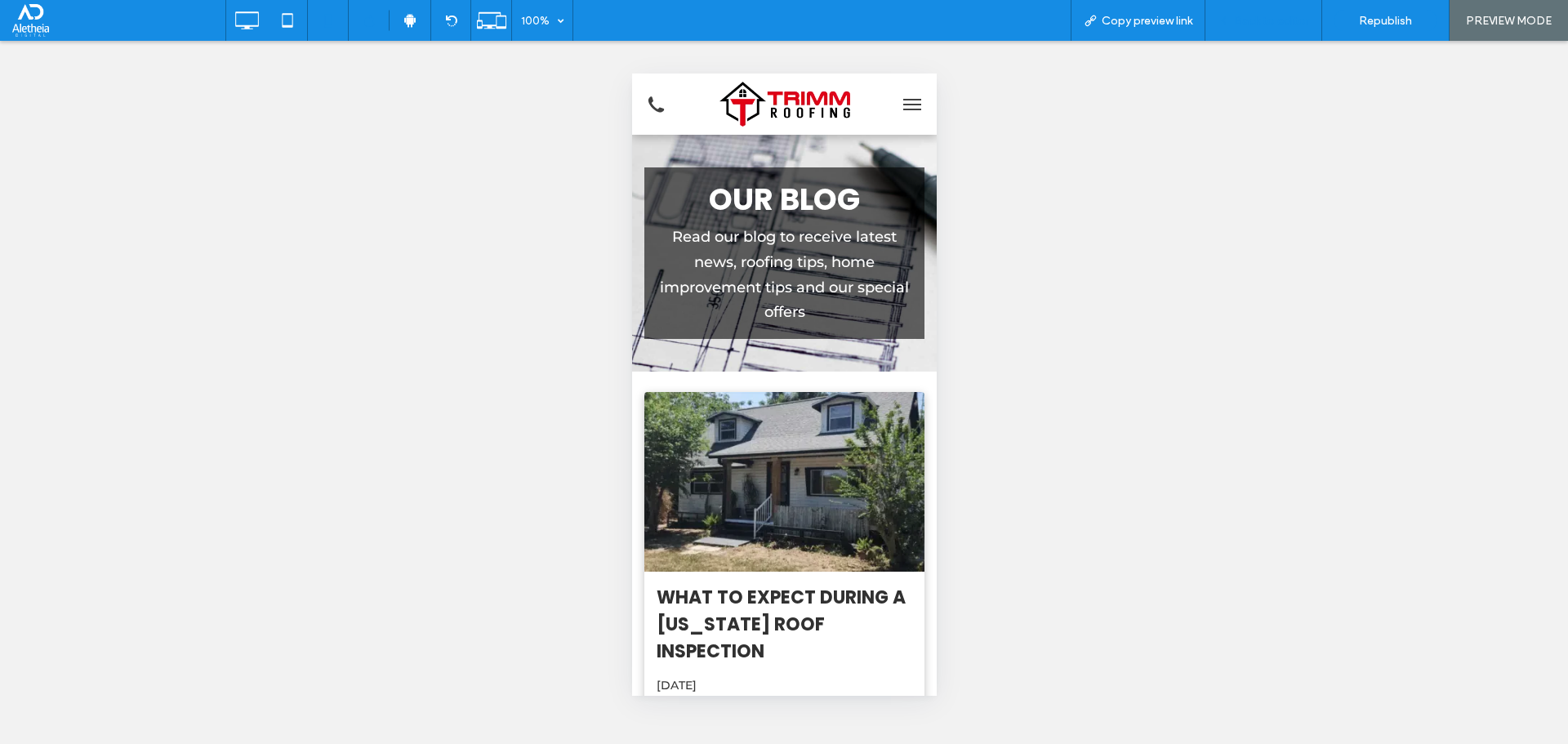
click at [1275, 25] on span "Back to editor" at bounding box center [1271, 20] width 75 height 14
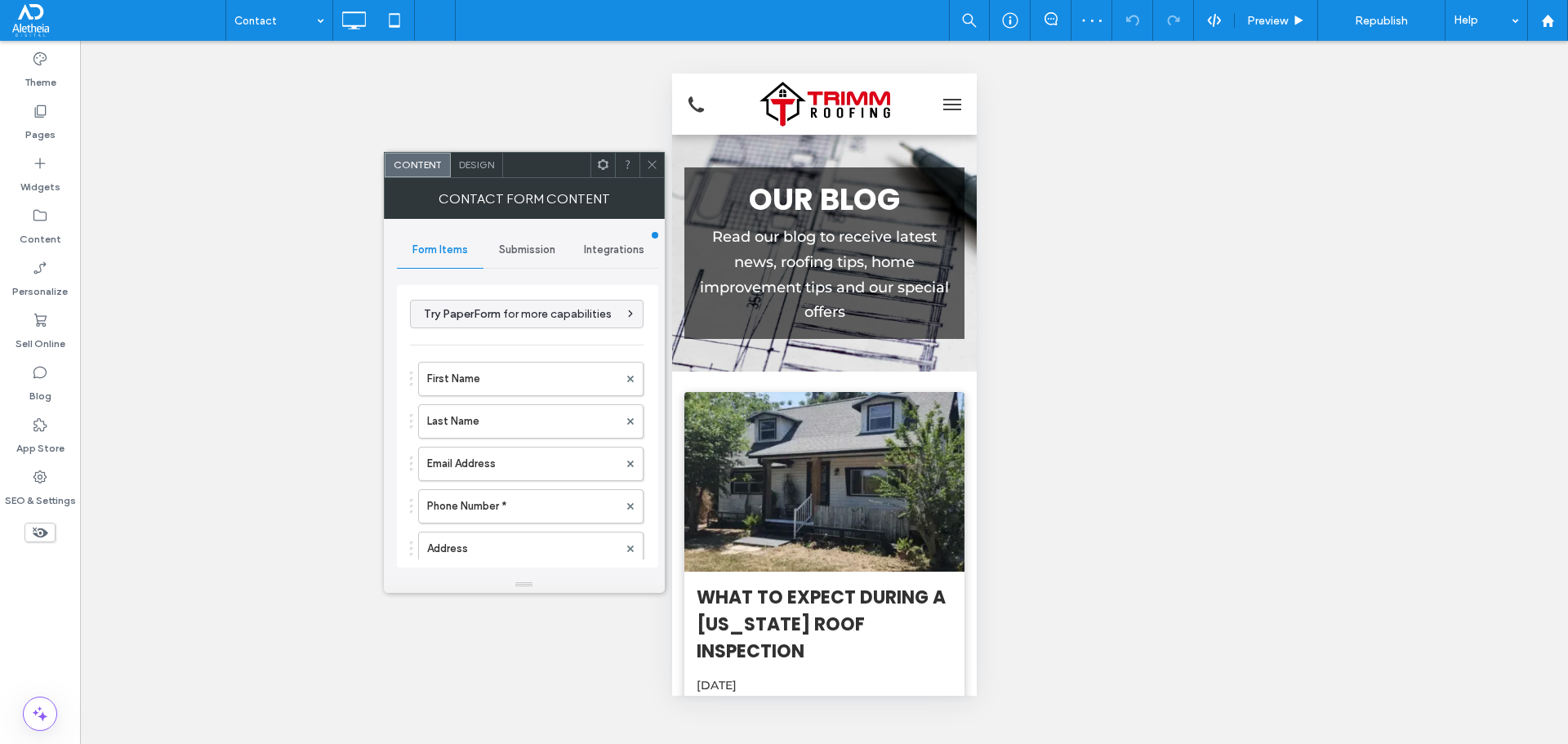
click at [536, 243] on span "Submission" at bounding box center [527, 250] width 56 height 13
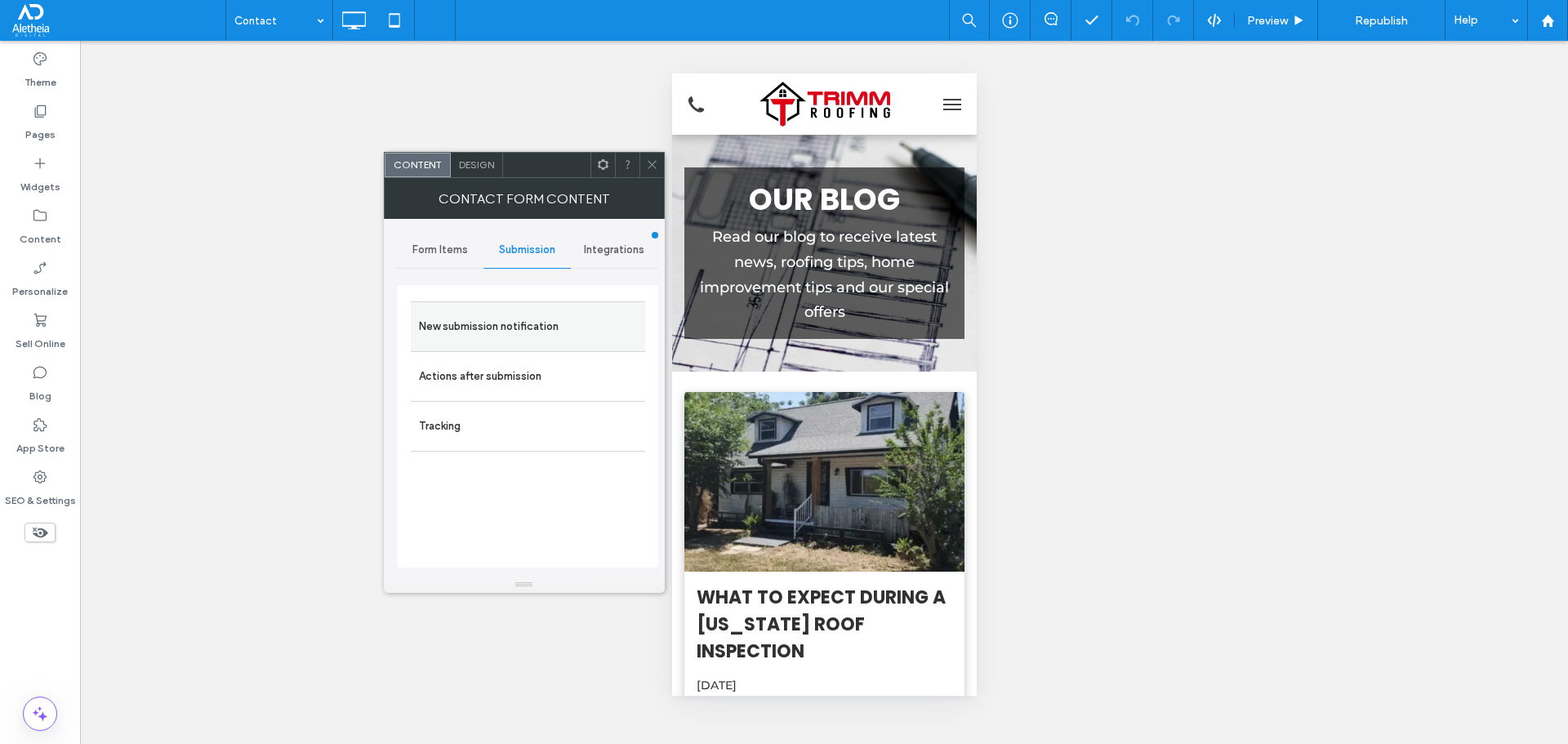
click at [533, 321] on label "New submission notification" at bounding box center [528, 326] width 218 height 32
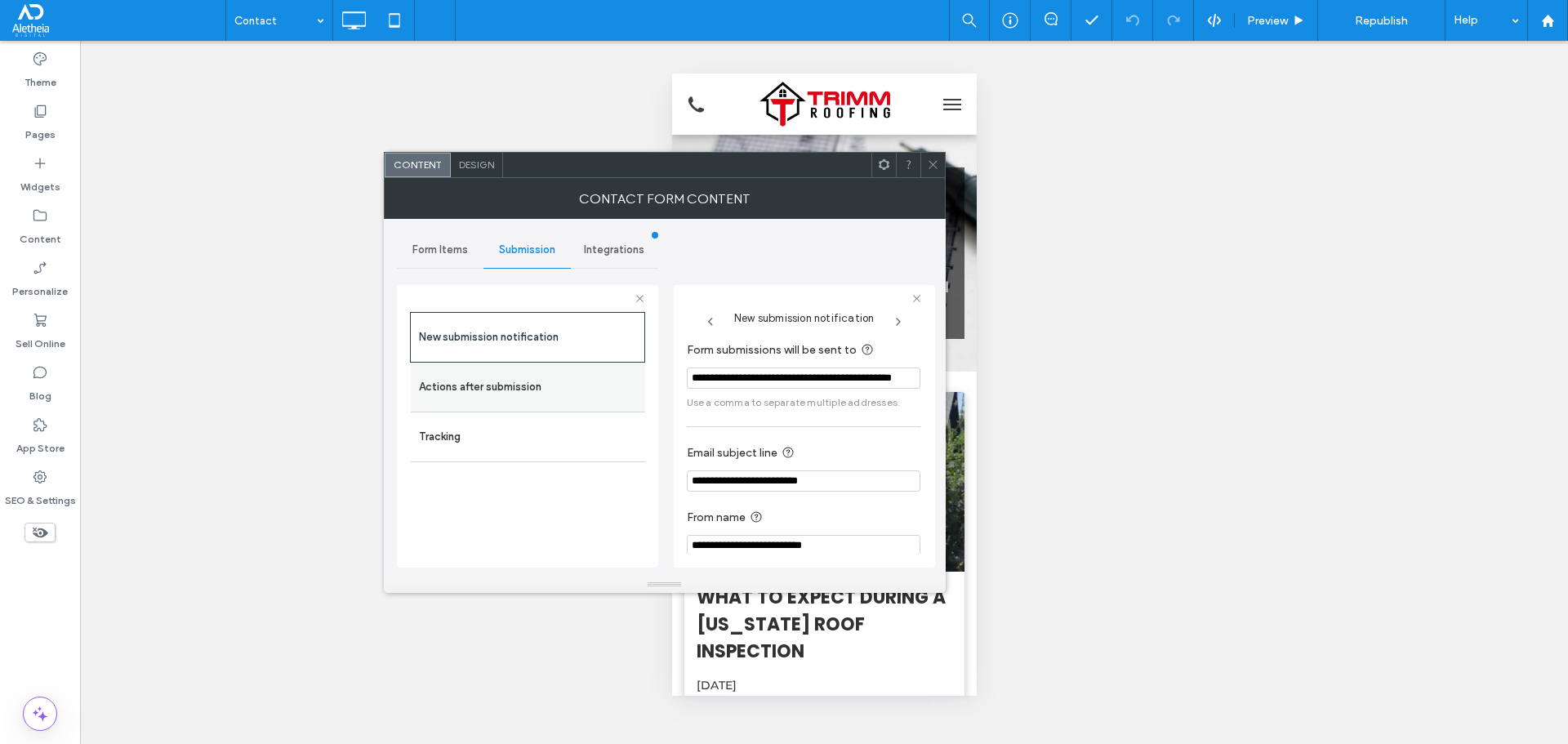
click at [485, 382] on label "Actions after submission" at bounding box center [528, 386] width 218 height 32
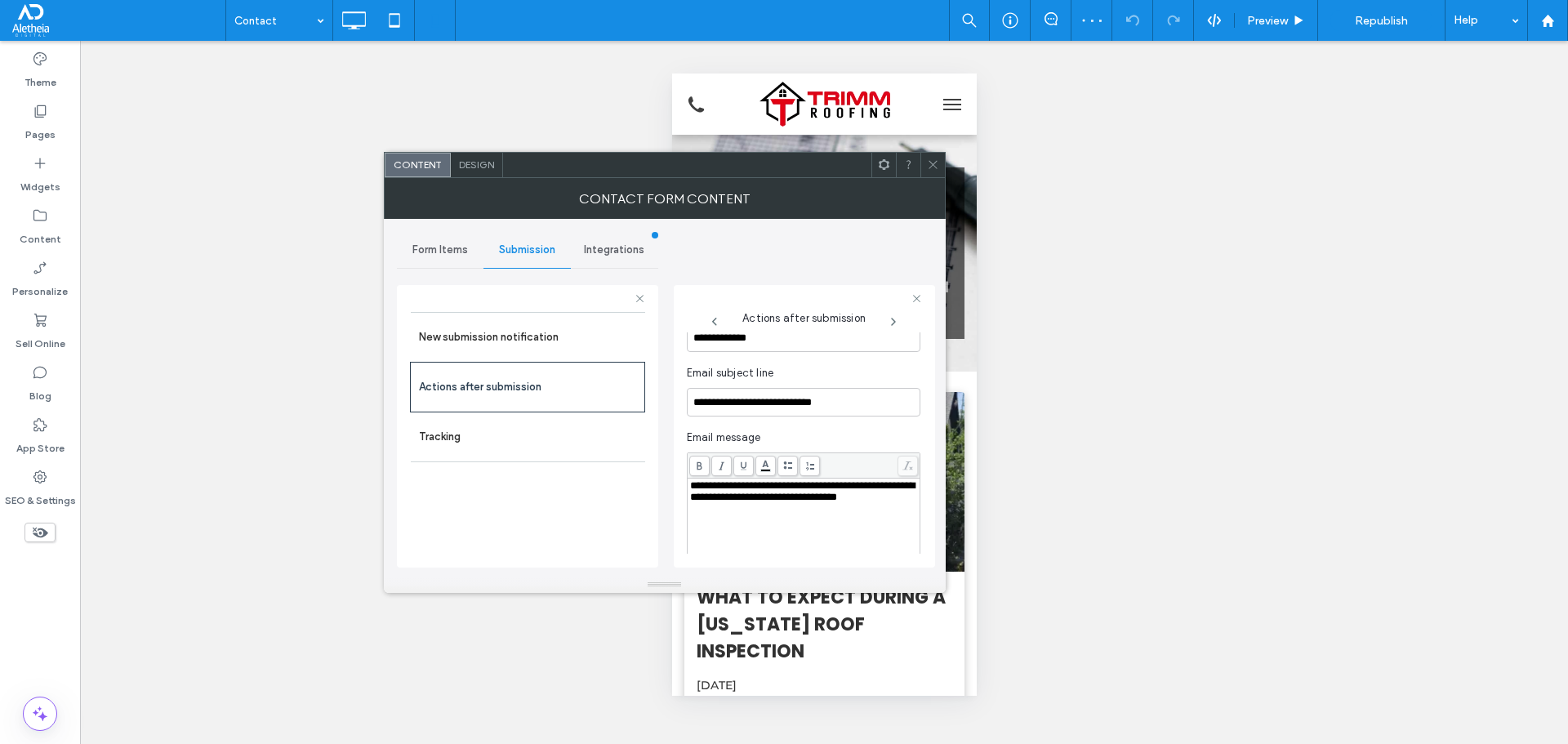
scroll to position [604, 0]
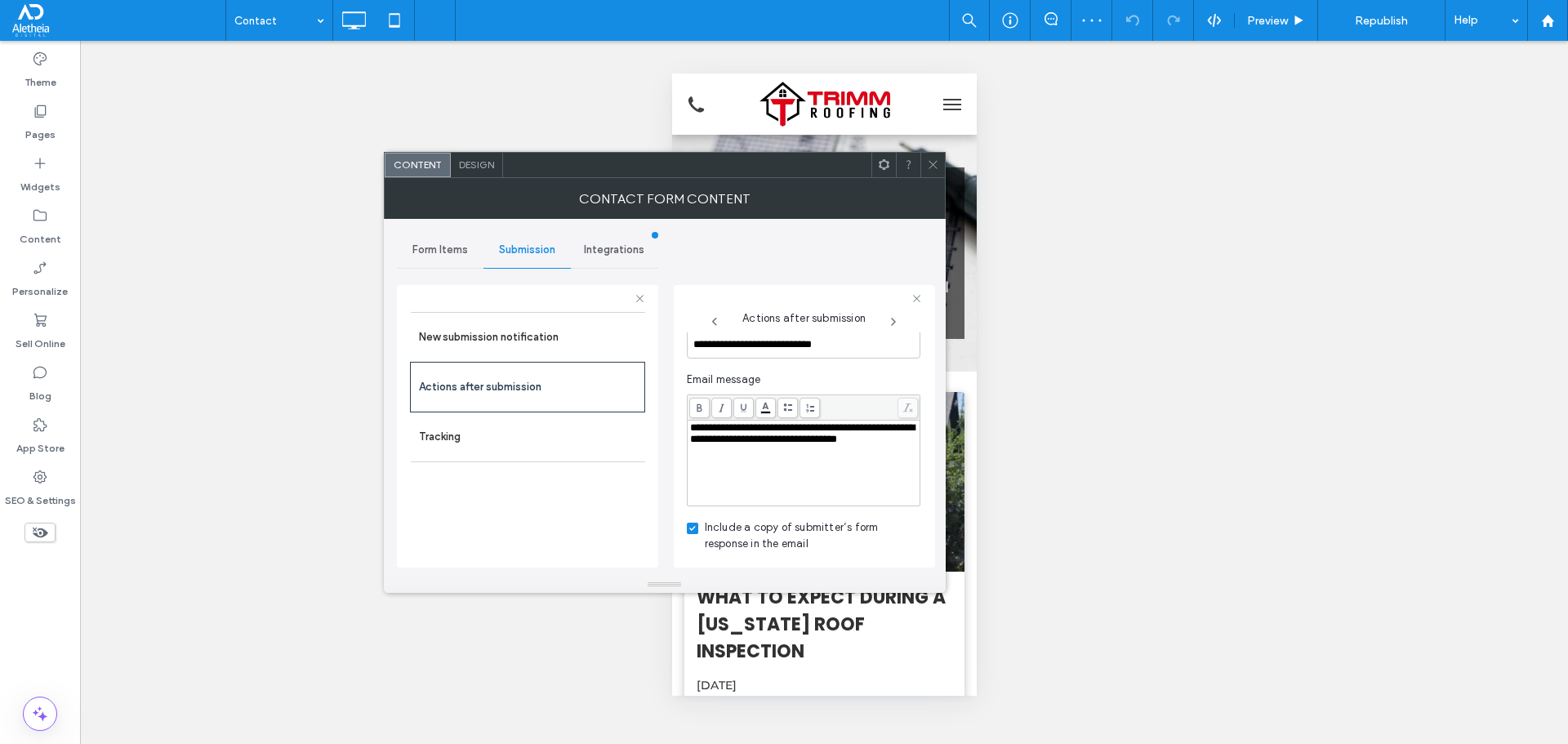
click at [931, 171] on span at bounding box center [933, 165] width 12 height 24
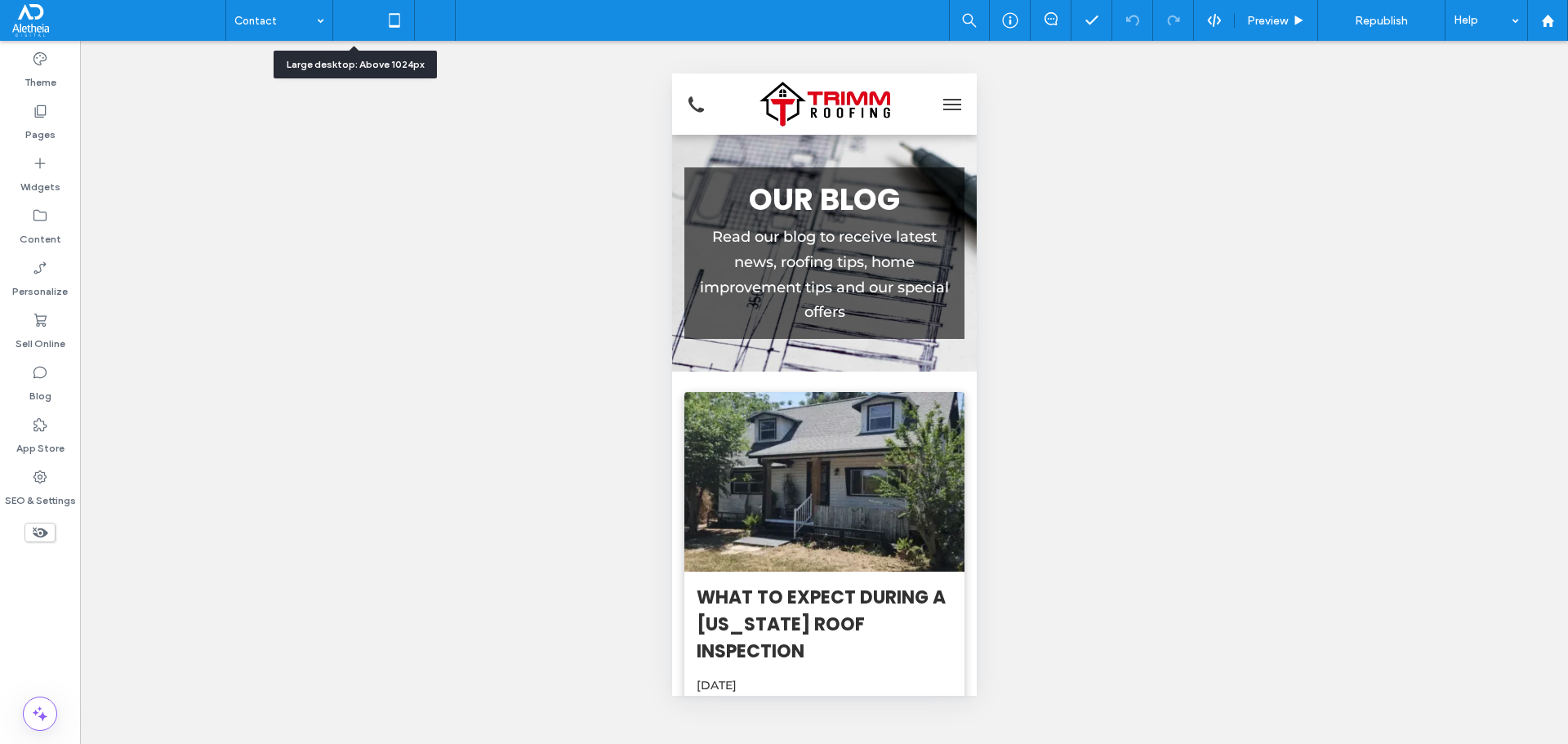
click at [353, 18] on icon at bounding box center [353, 19] width 32 height 32
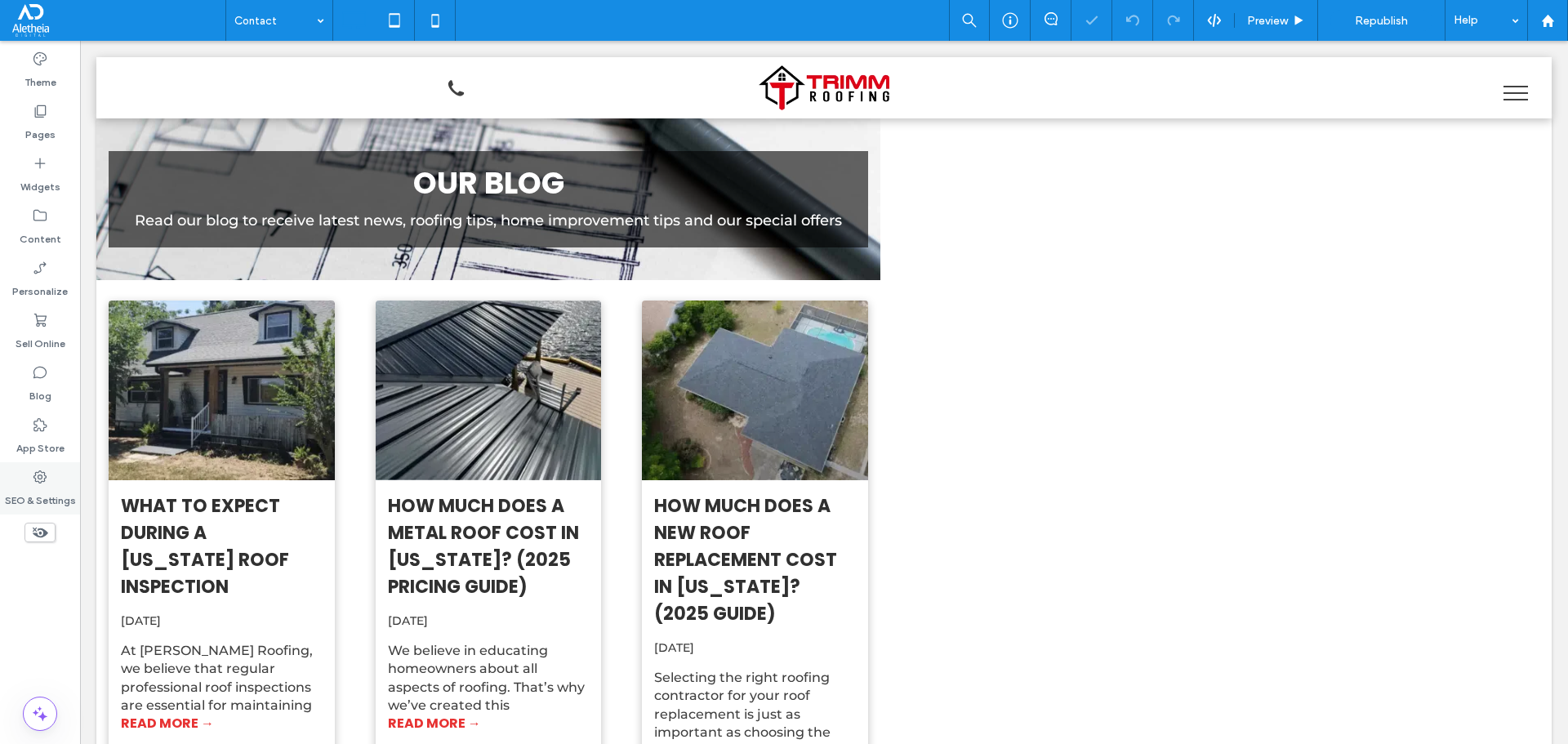
click at [45, 494] on label "SEO & Settings" at bounding box center [40, 496] width 71 height 23
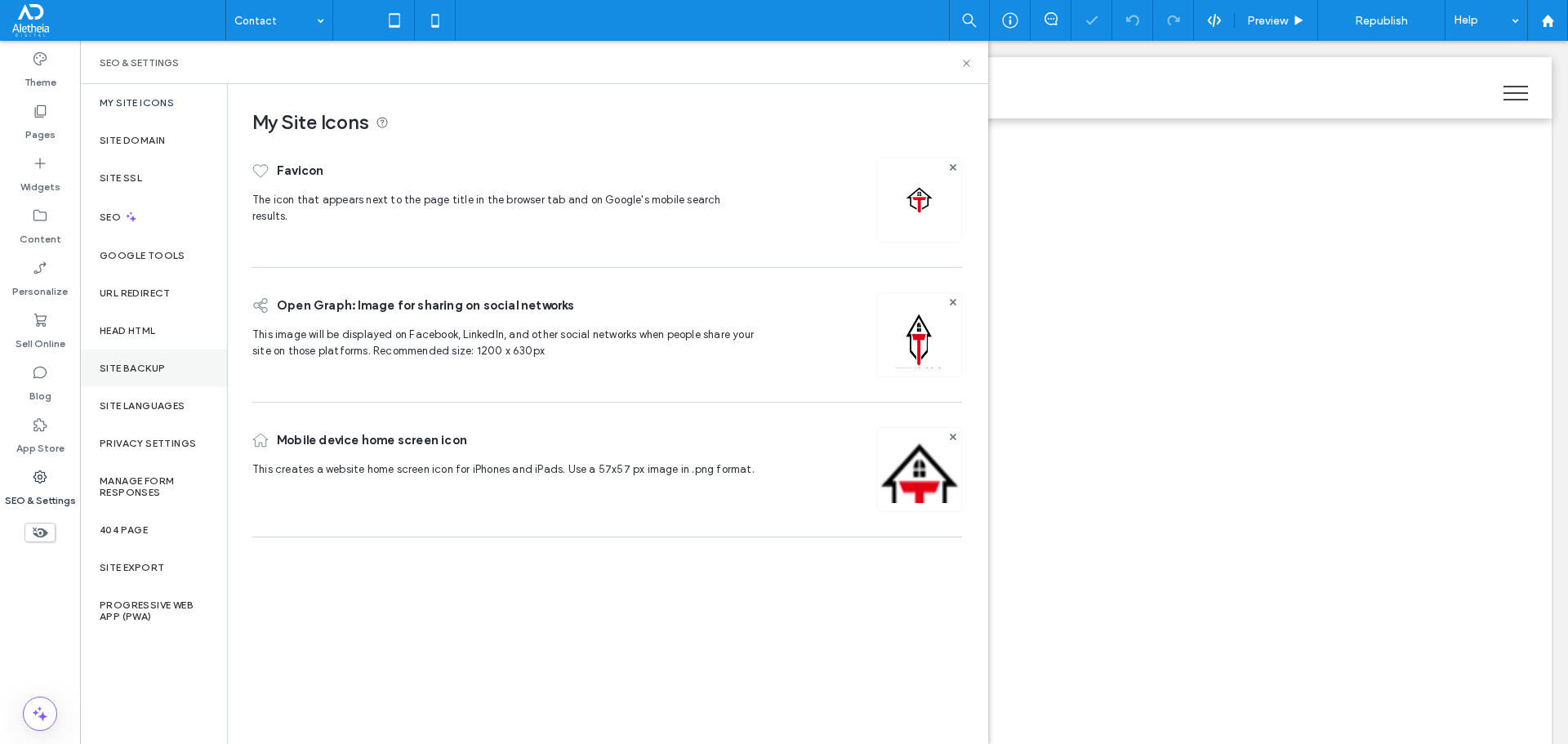
click at [133, 367] on label "Site Backup" at bounding box center [132, 368] width 66 height 11
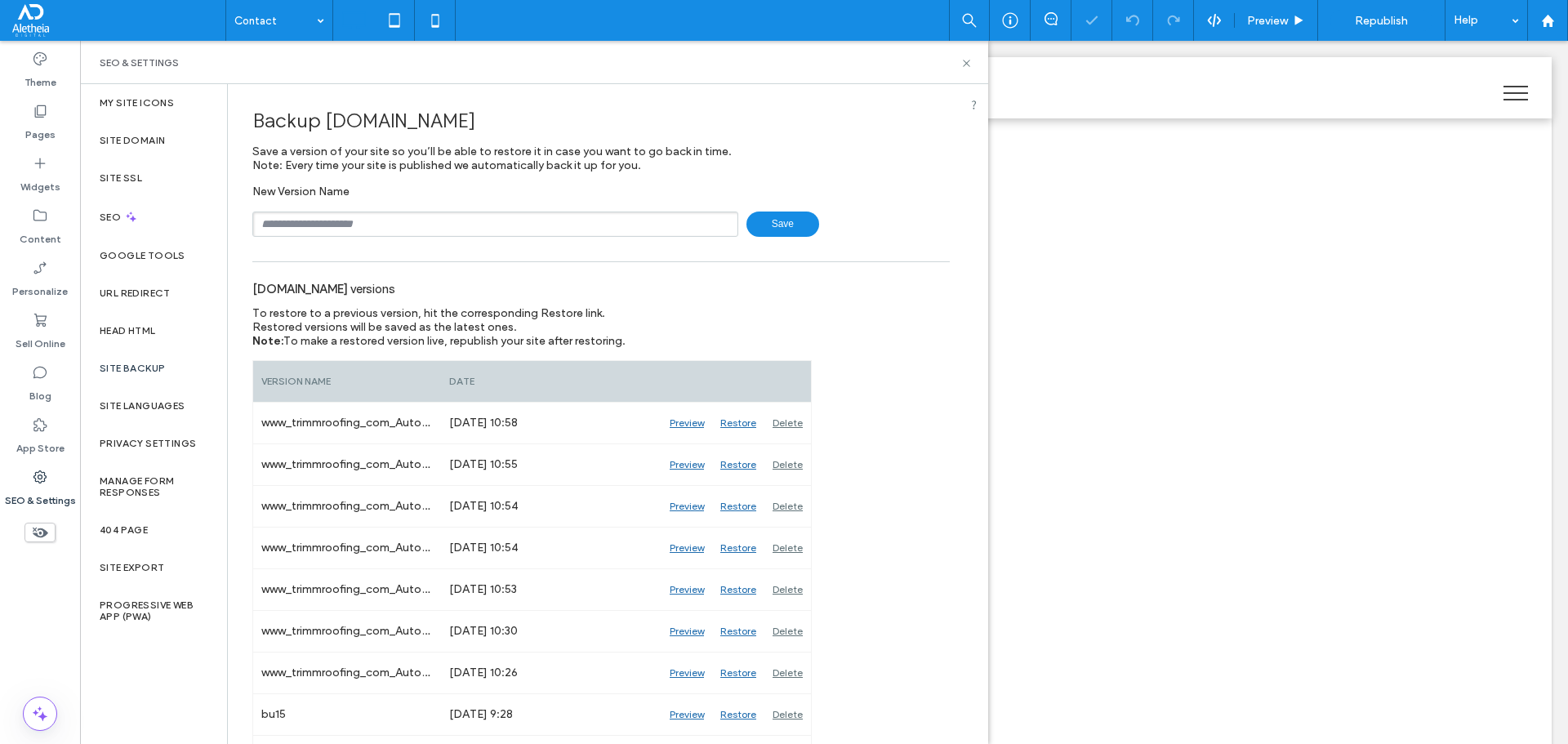
click at [288, 217] on input "text" at bounding box center [496, 224] width 486 height 25
type input "****"
click at [325, 215] on input "text" at bounding box center [496, 224] width 486 height 25
type input "**********"
click at [965, 64] on use at bounding box center [965, 62] width 6 height 6
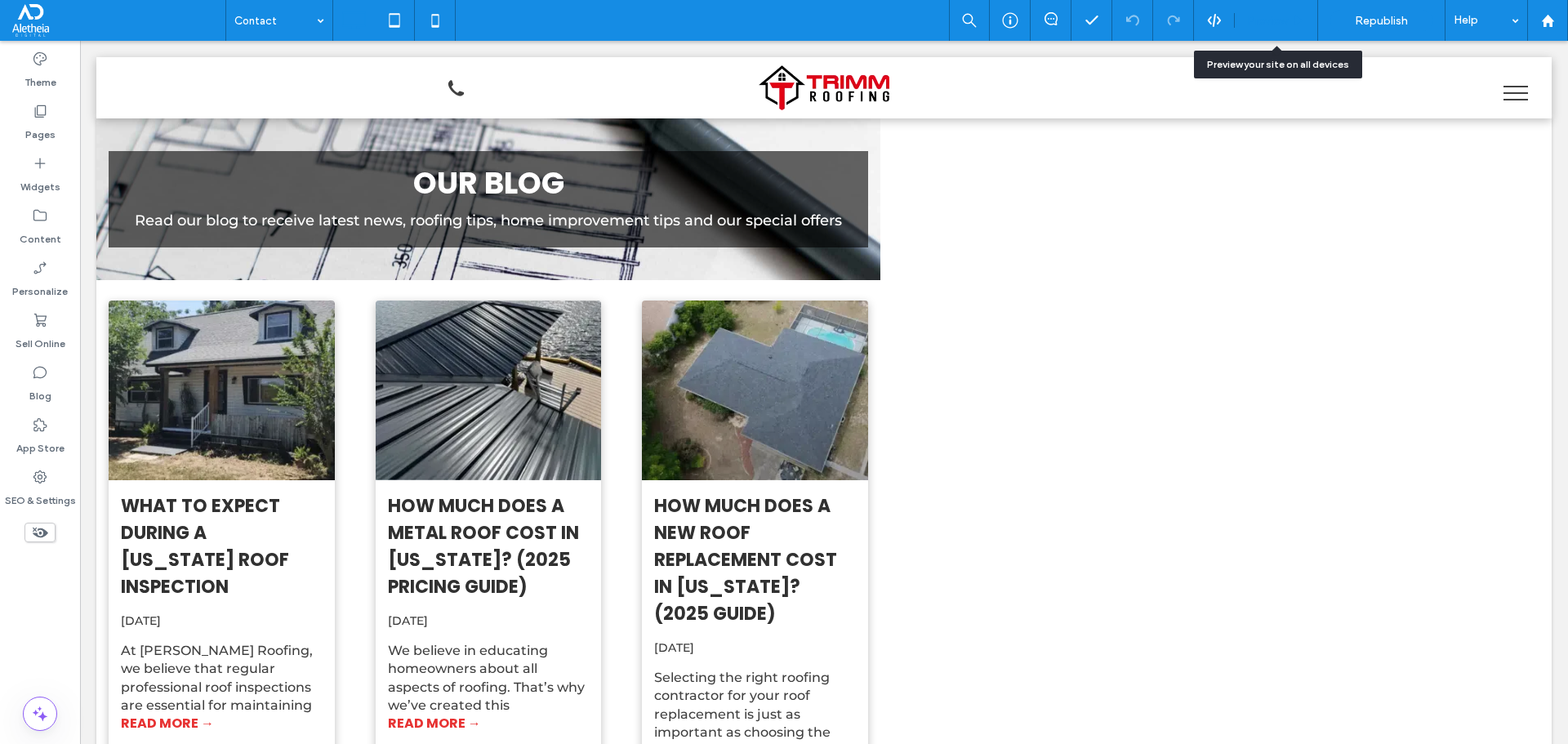
click at [1292, 21] on div "Preview" at bounding box center [1276, 20] width 82 height 14
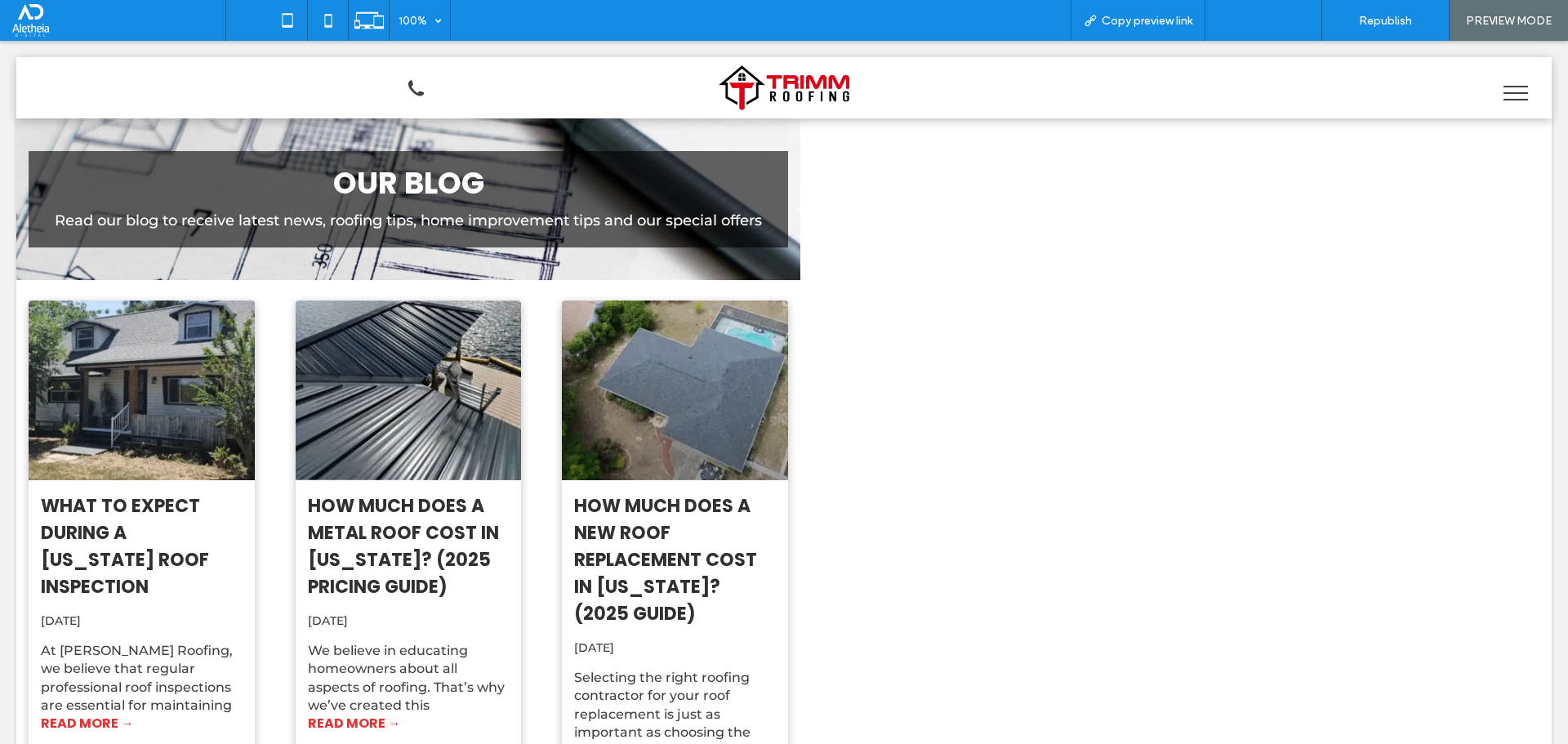
click at [1258, 10] on div "Back to editor" at bounding box center [1264, 20] width 116 height 41
click at [1262, 21] on span "Back to editor" at bounding box center [1271, 20] width 75 height 14
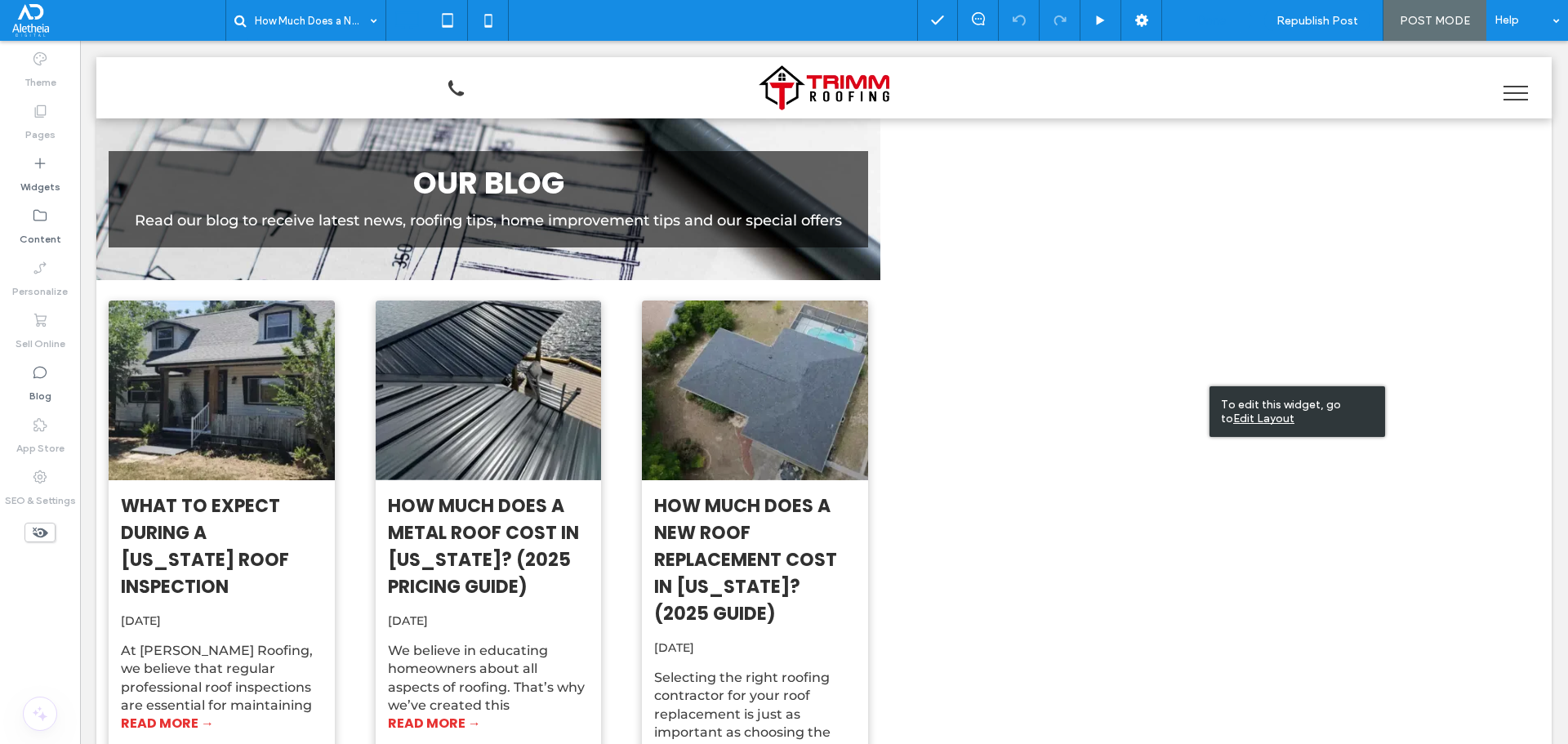
click at [1226, 20] on span "Done" at bounding box center [1211, 20] width 30 height 15
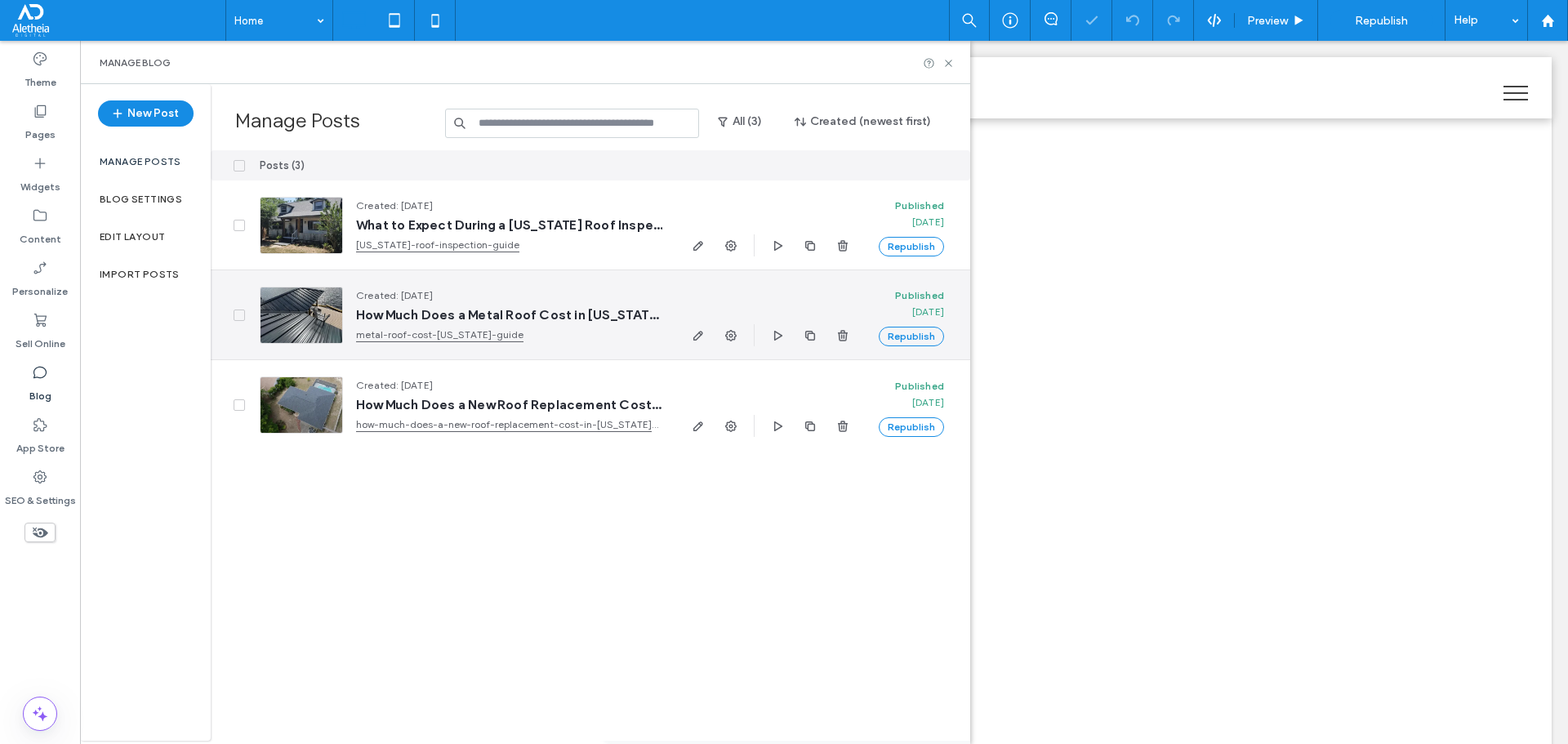
click at [499, 311] on span "How Much Does a Metal Roof Cost in Florida? (2025 Pricing Guide)" at bounding box center [508, 315] width 306 height 17
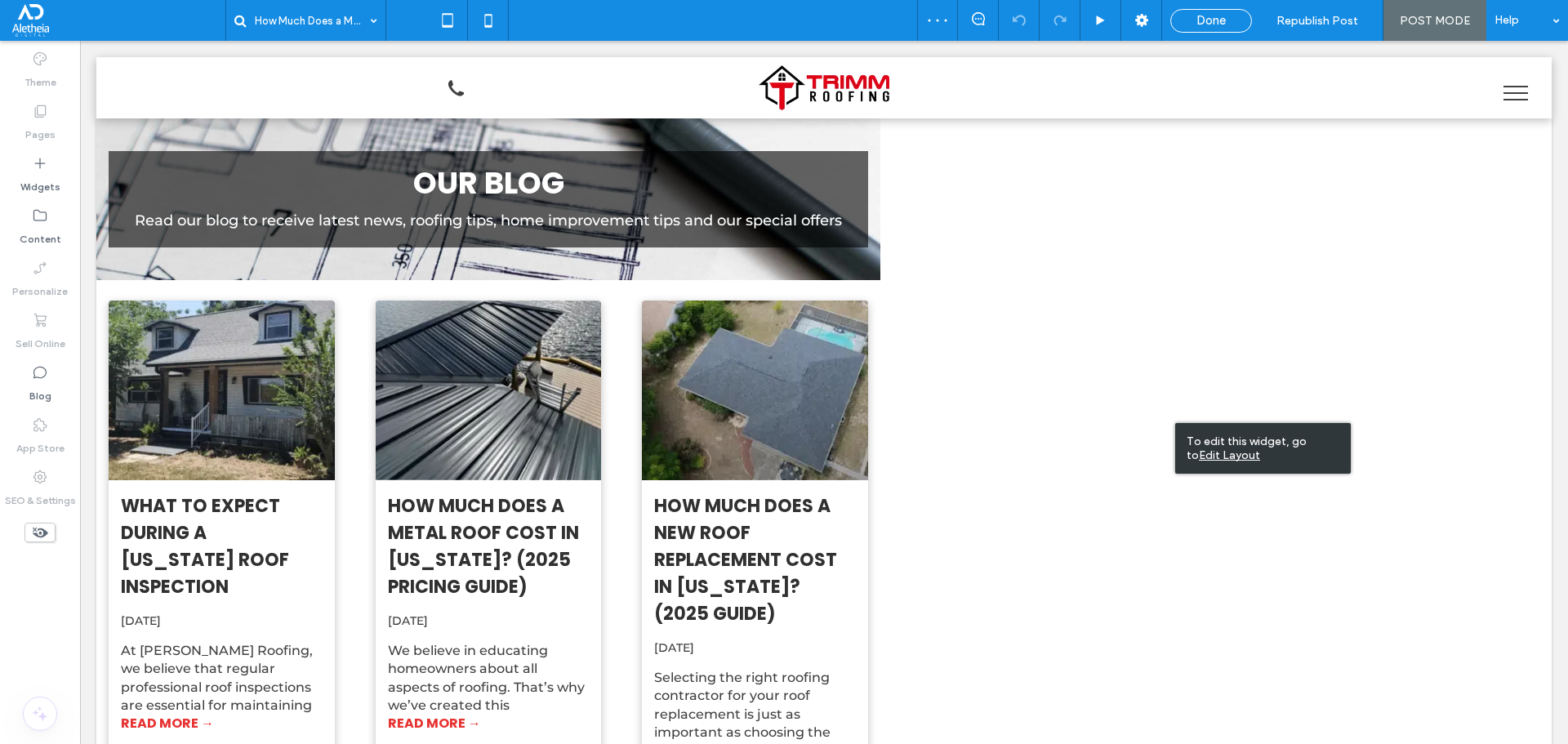
click at [1217, 454] on u "Edit Layout" at bounding box center [1230, 455] width 61 height 14
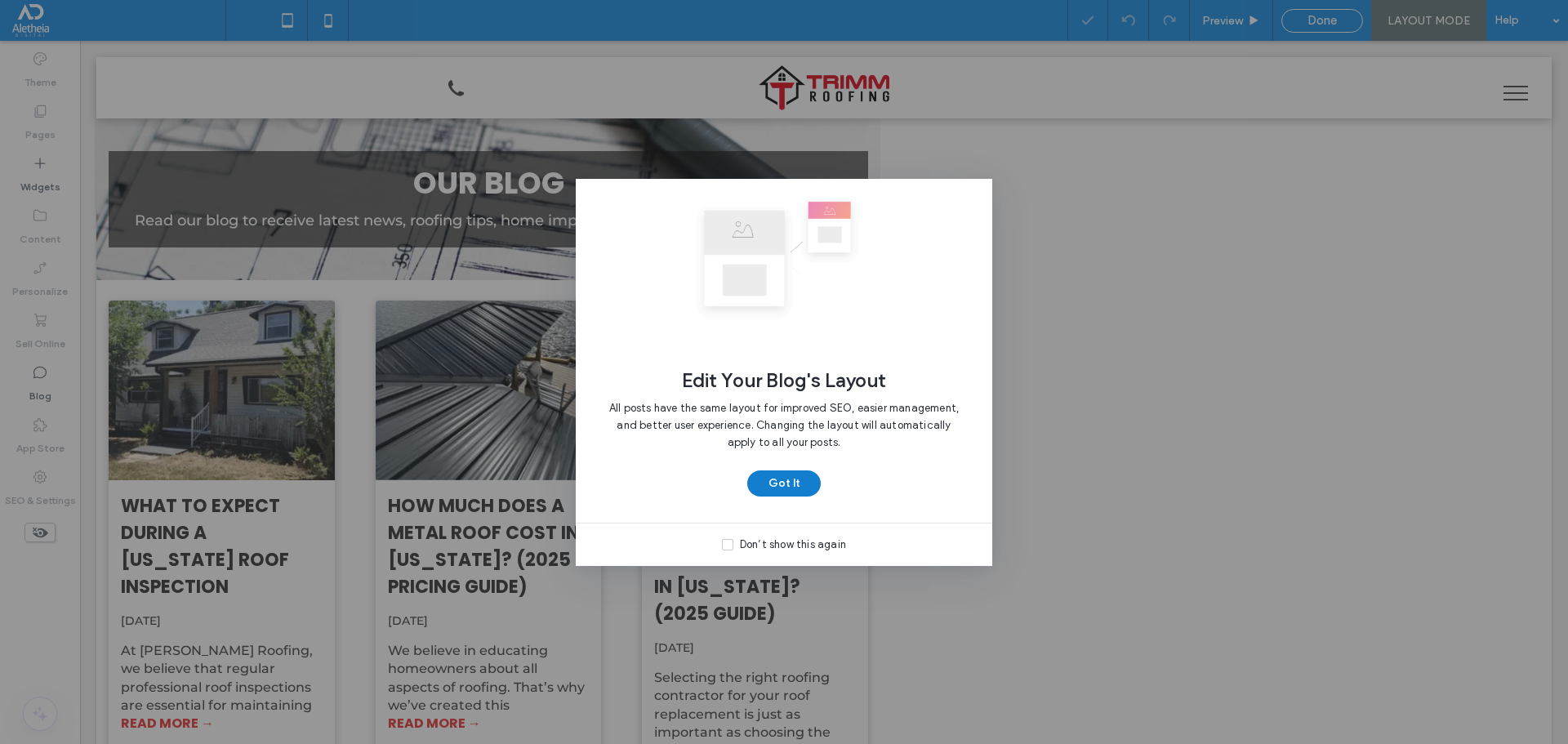
click at [790, 478] on button "Got It" at bounding box center [783, 483] width 73 height 26
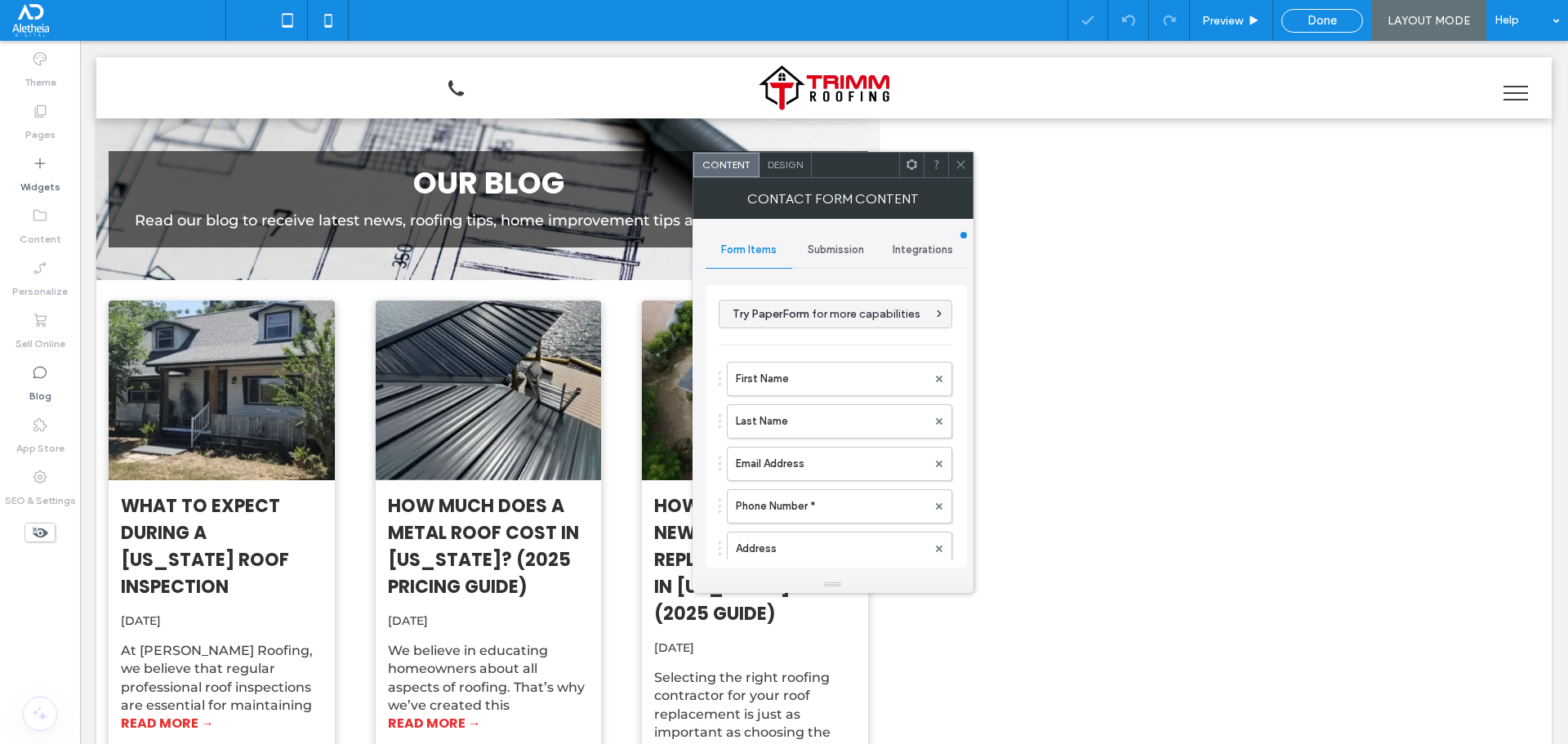
click at [798, 169] on span "Design" at bounding box center [785, 164] width 35 height 12
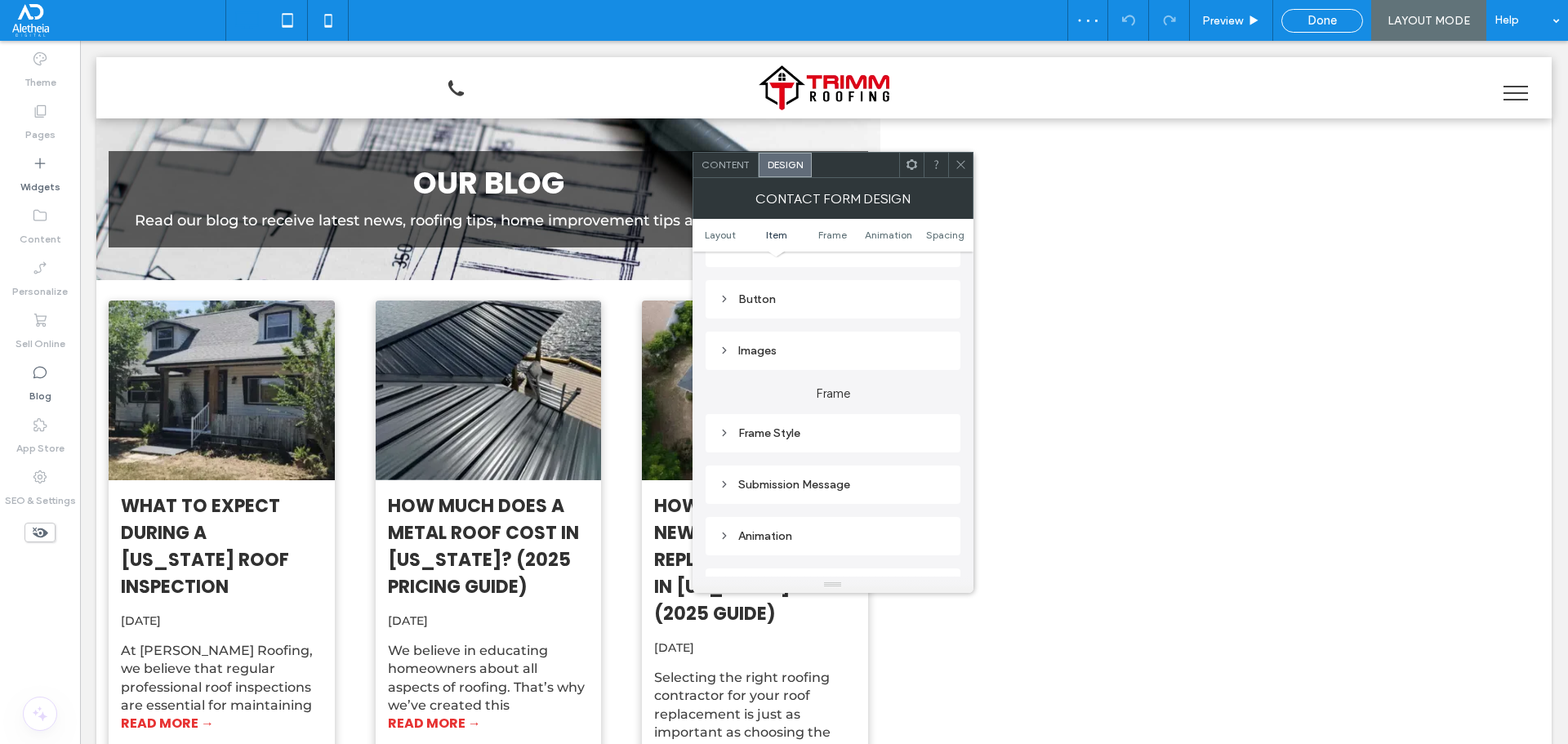
scroll to position [245, 0]
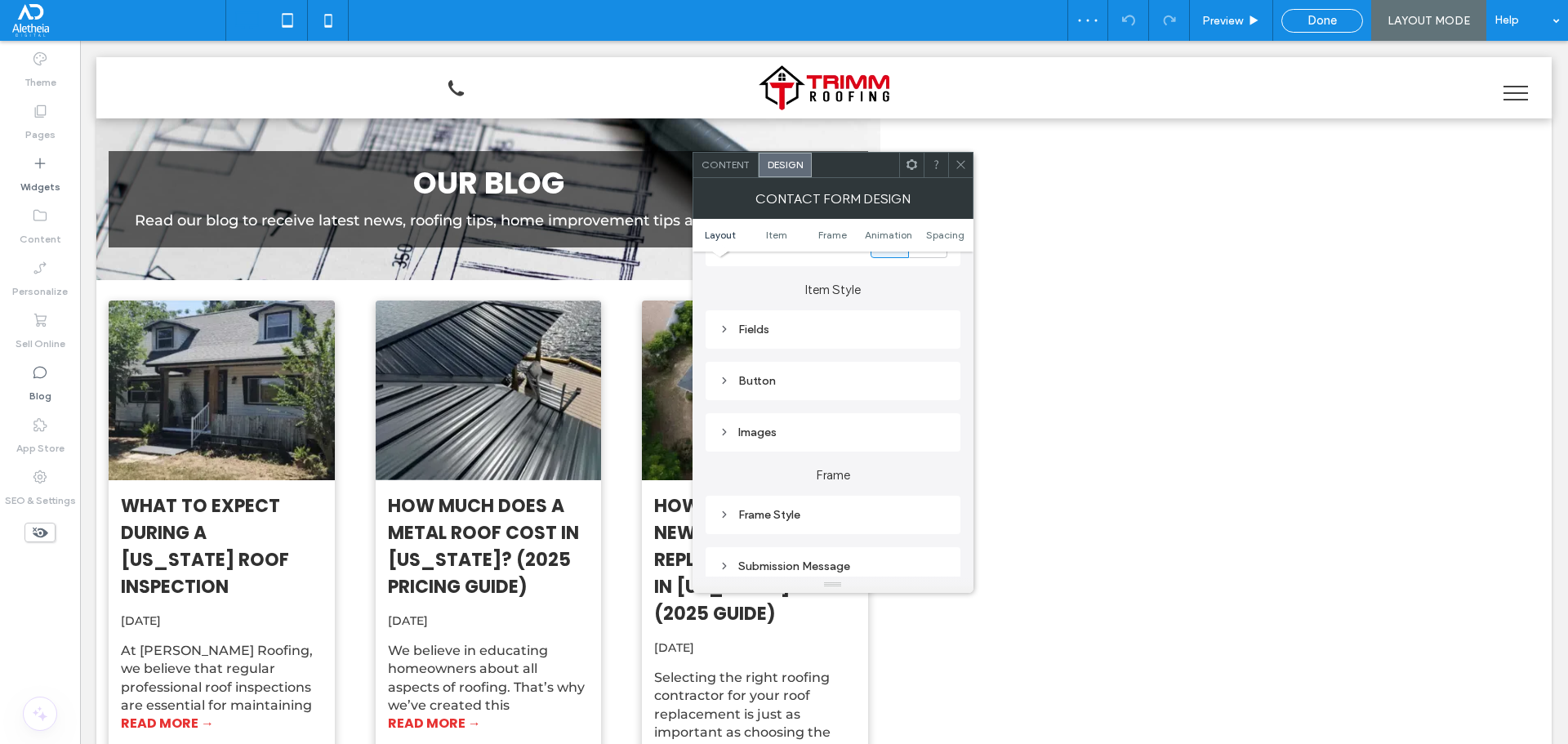
click at [790, 335] on div "Fields" at bounding box center [832, 329] width 228 height 14
click at [887, 361] on span "Field Text" at bounding box center [889, 359] width 49 height 13
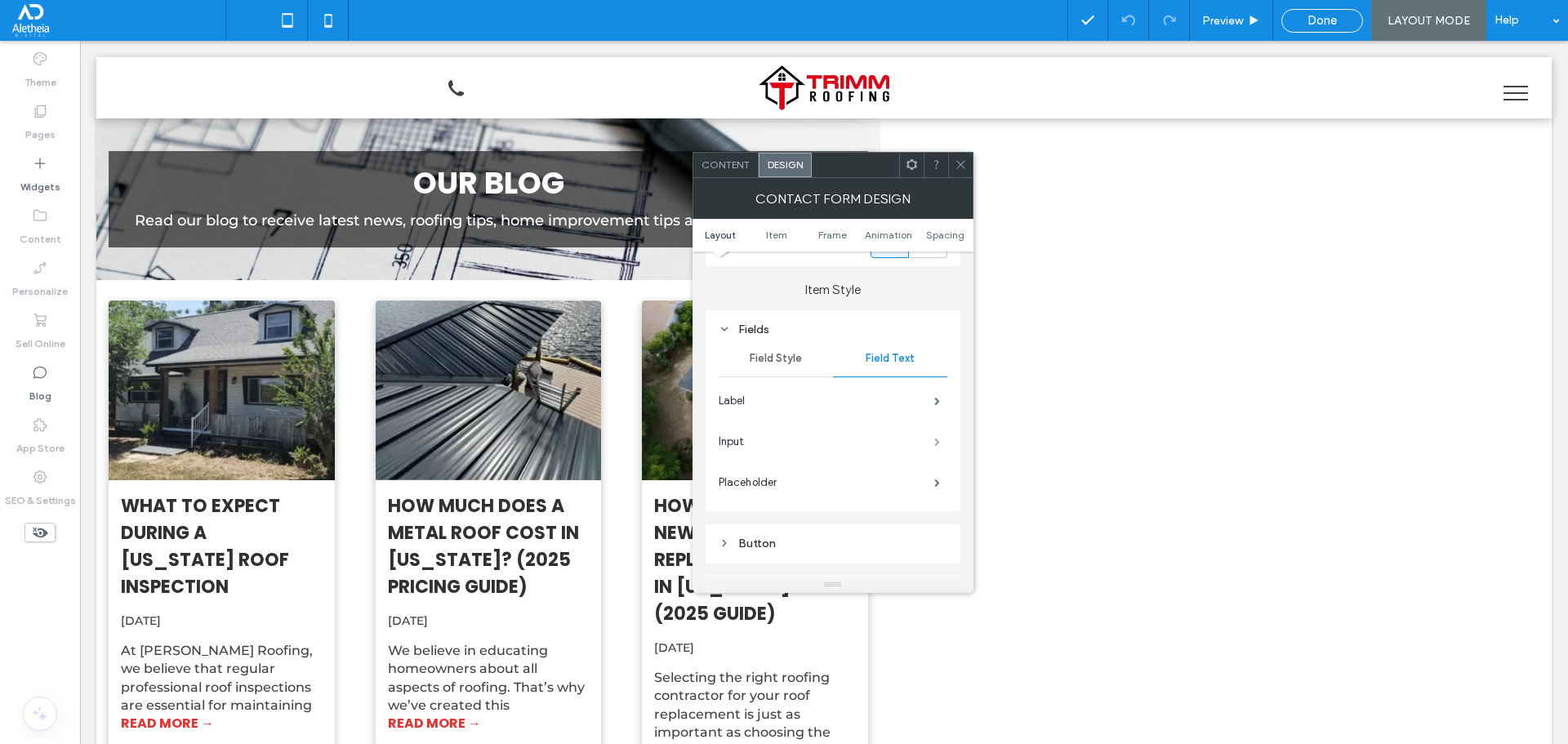
click at [937, 439] on span at bounding box center [937, 441] width 6 height 8
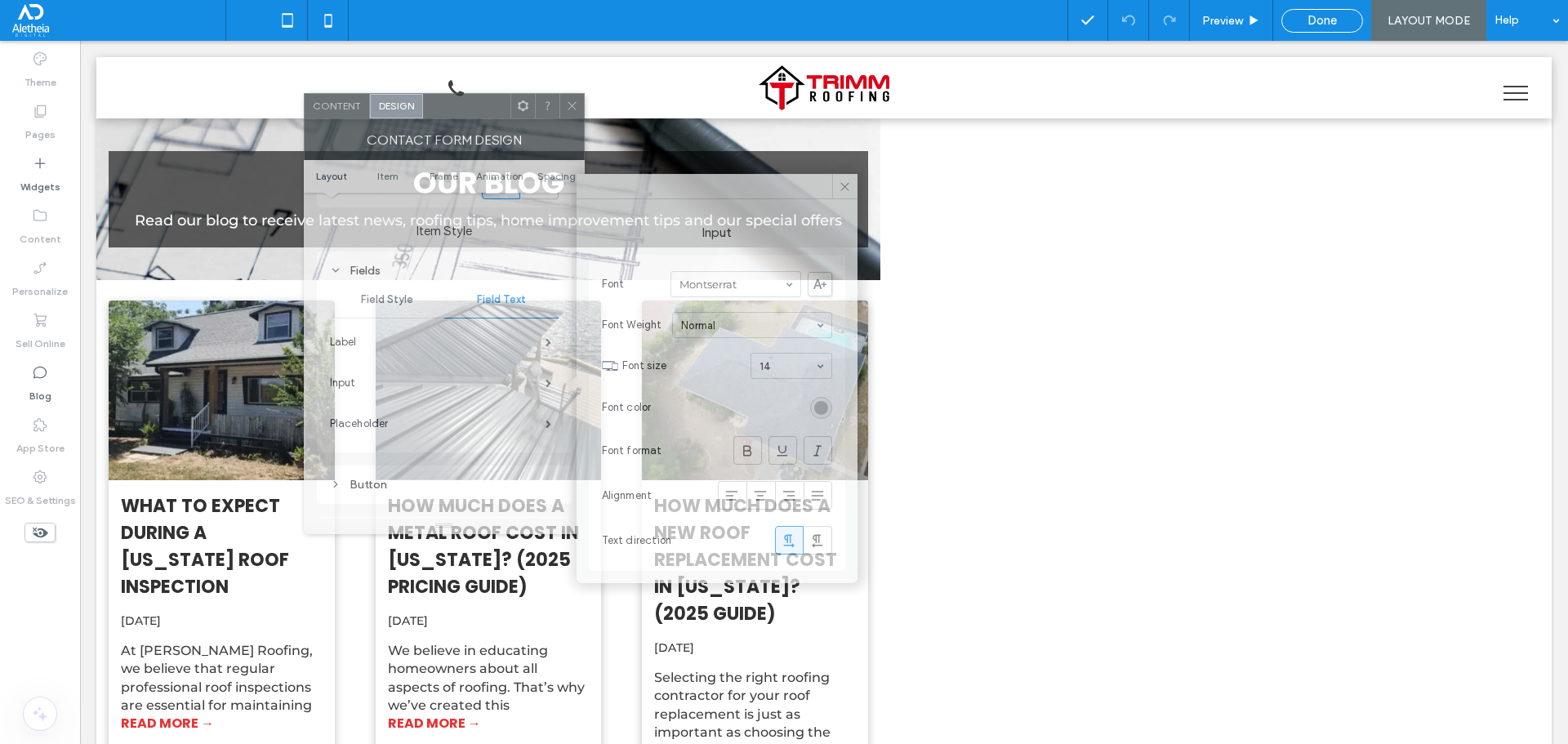
drag, startPoint x: 866, startPoint y: 170, endPoint x: 516, endPoint y: 115, distance: 354.3
click at [510, 115] on div at bounding box center [467, 106] width 88 height 24
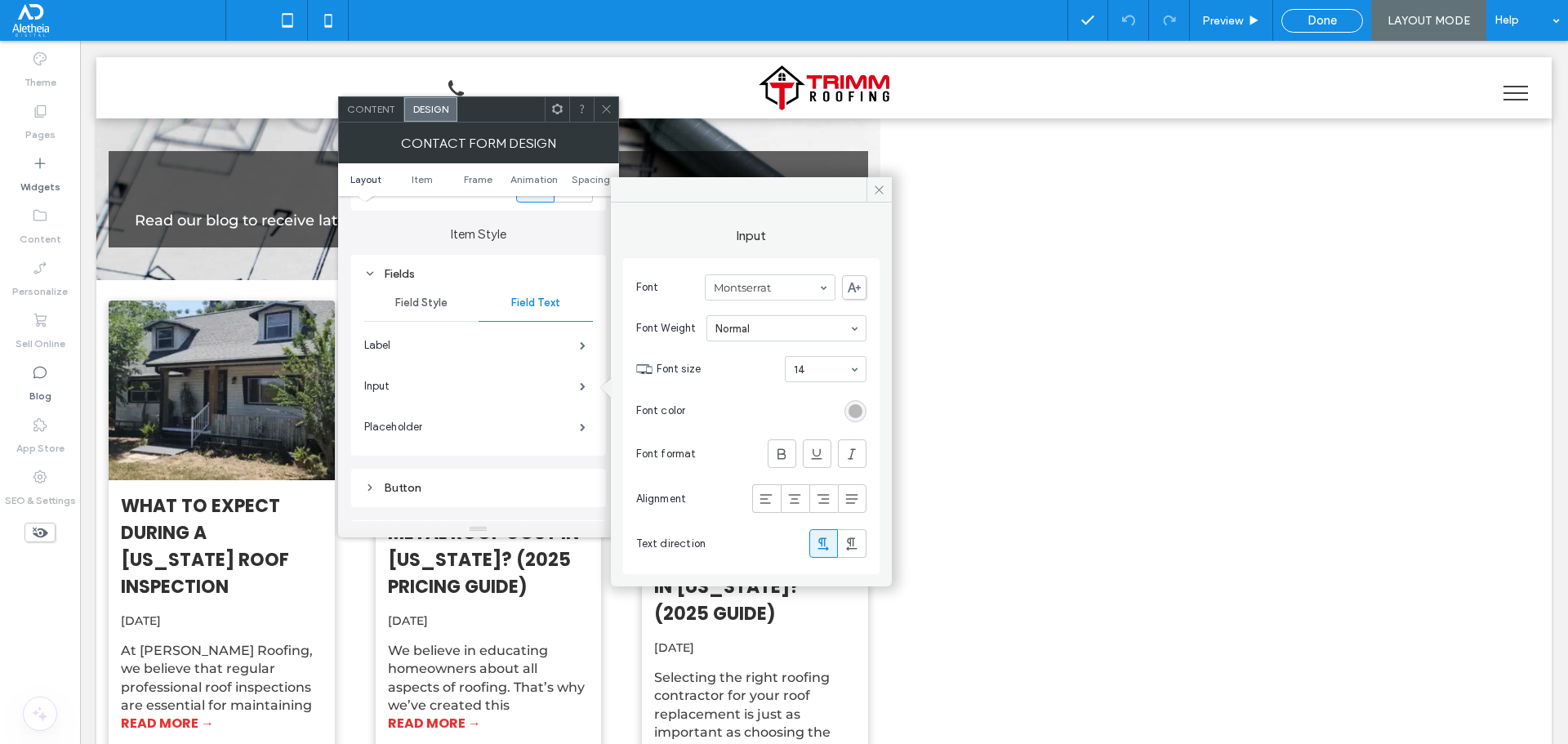
click at [864, 409] on div "rgb(184, 184, 184)" at bounding box center [855, 411] width 22 height 22
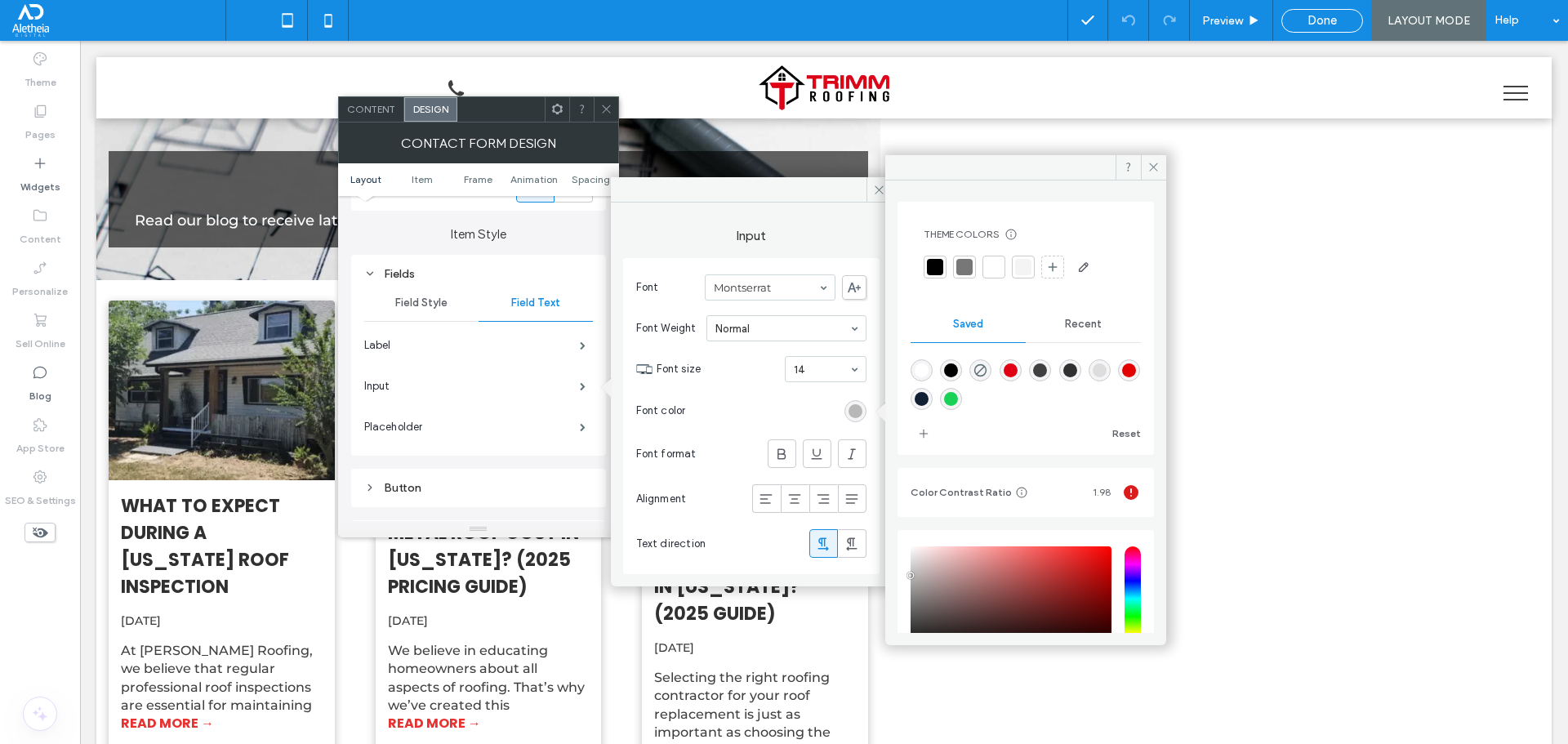
click at [951, 375] on div "rgba(0,0,0,1)" at bounding box center [950, 370] width 14 height 14
type input "*******"
click at [605, 108] on use at bounding box center [606, 109] width 8 height 8
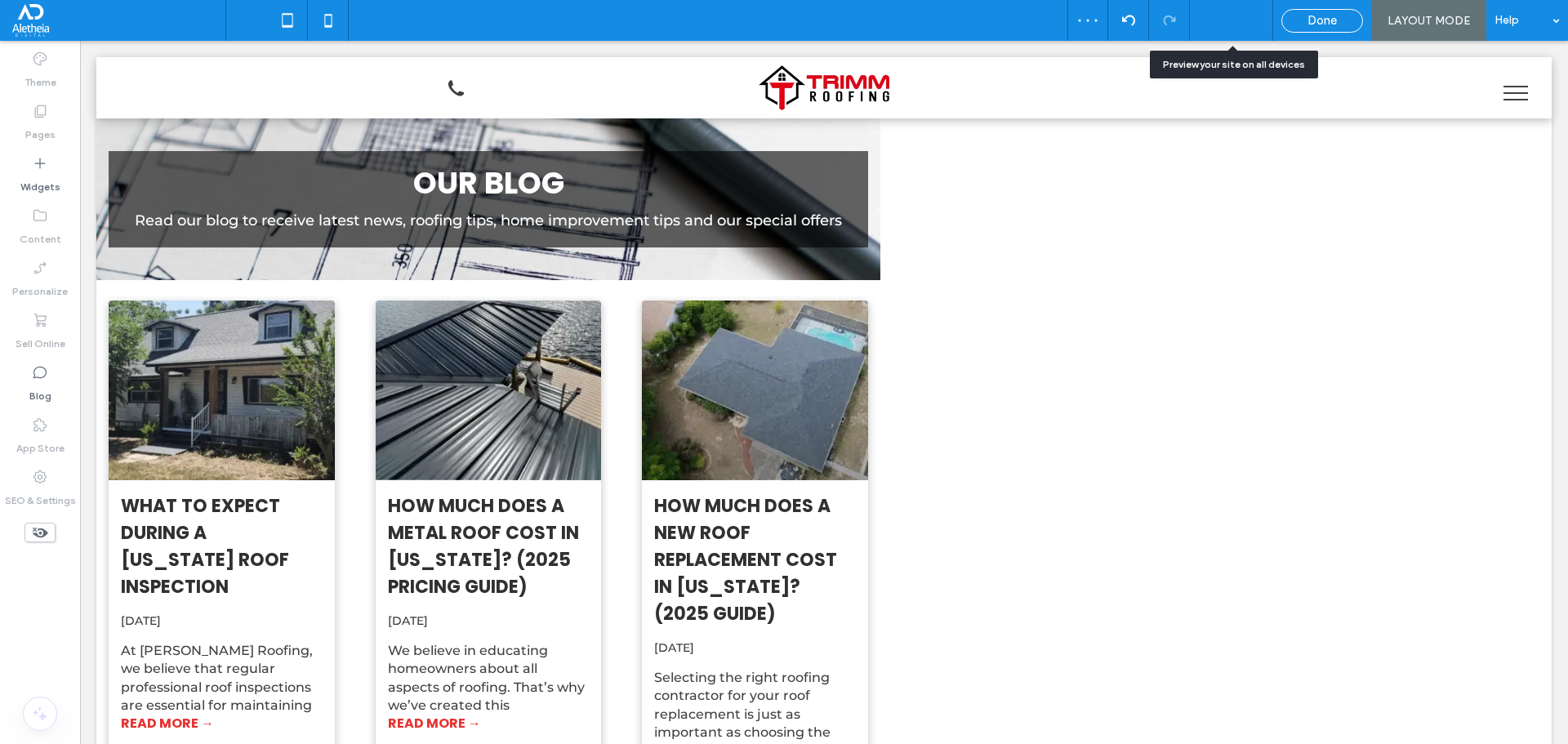
click at [1224, 19] on span "Preview" at bounding box center [1222, 20] width 41 height 14
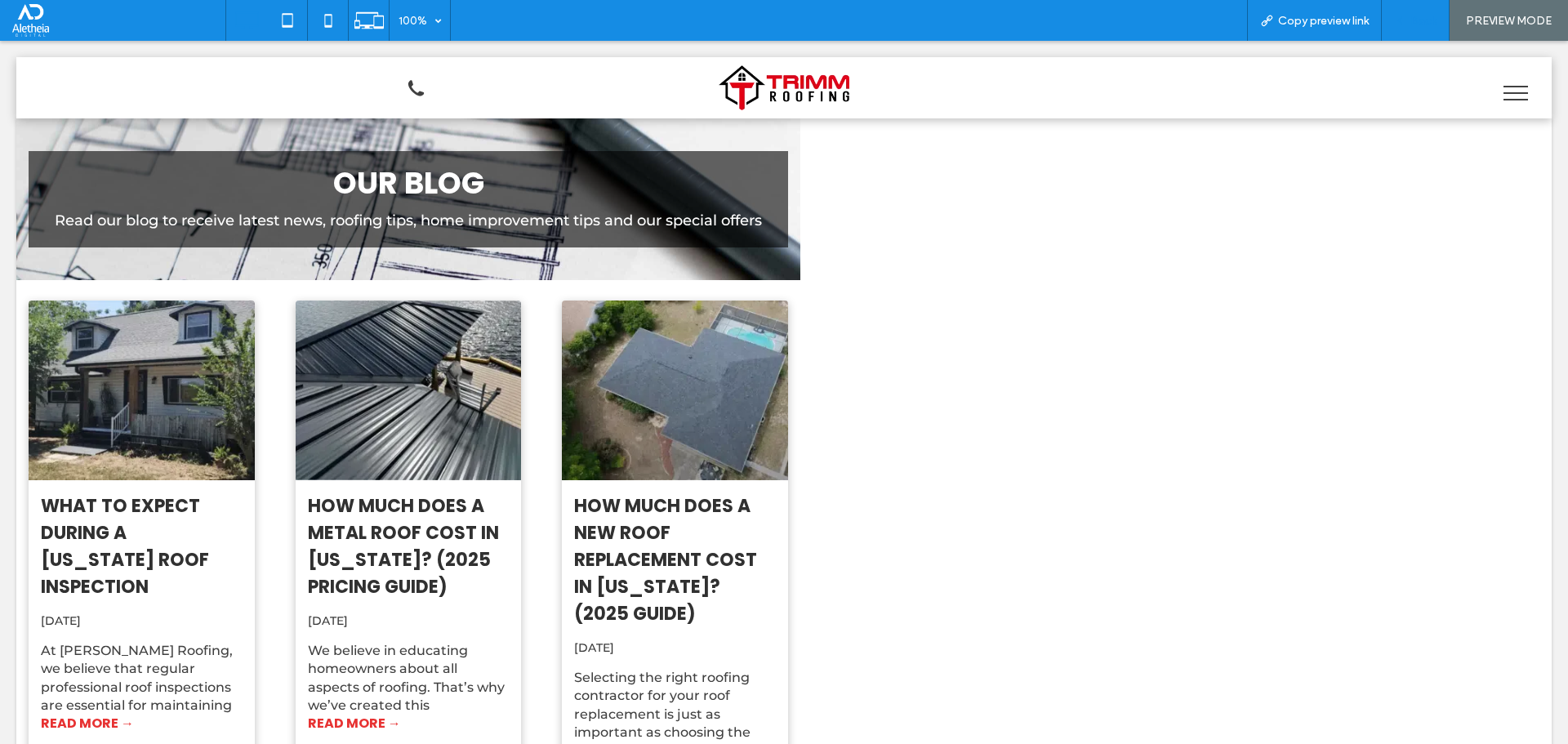
click at [1415, 22] on span "Back" at bounding box center [1423, 20] width 26 height 14
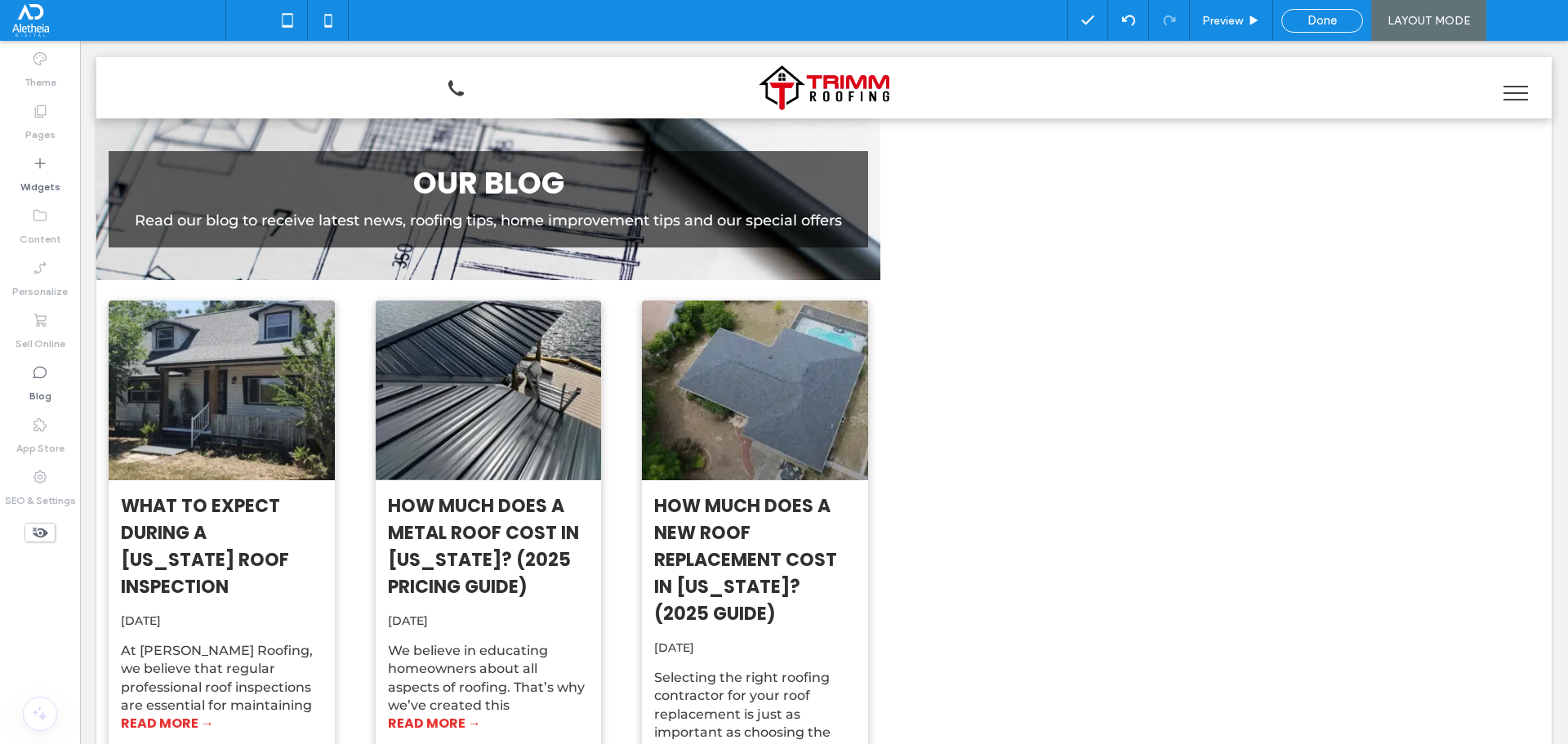
click at [1513, 18] on div "Help" at bounding box center [1527, 20] width 81 height 41
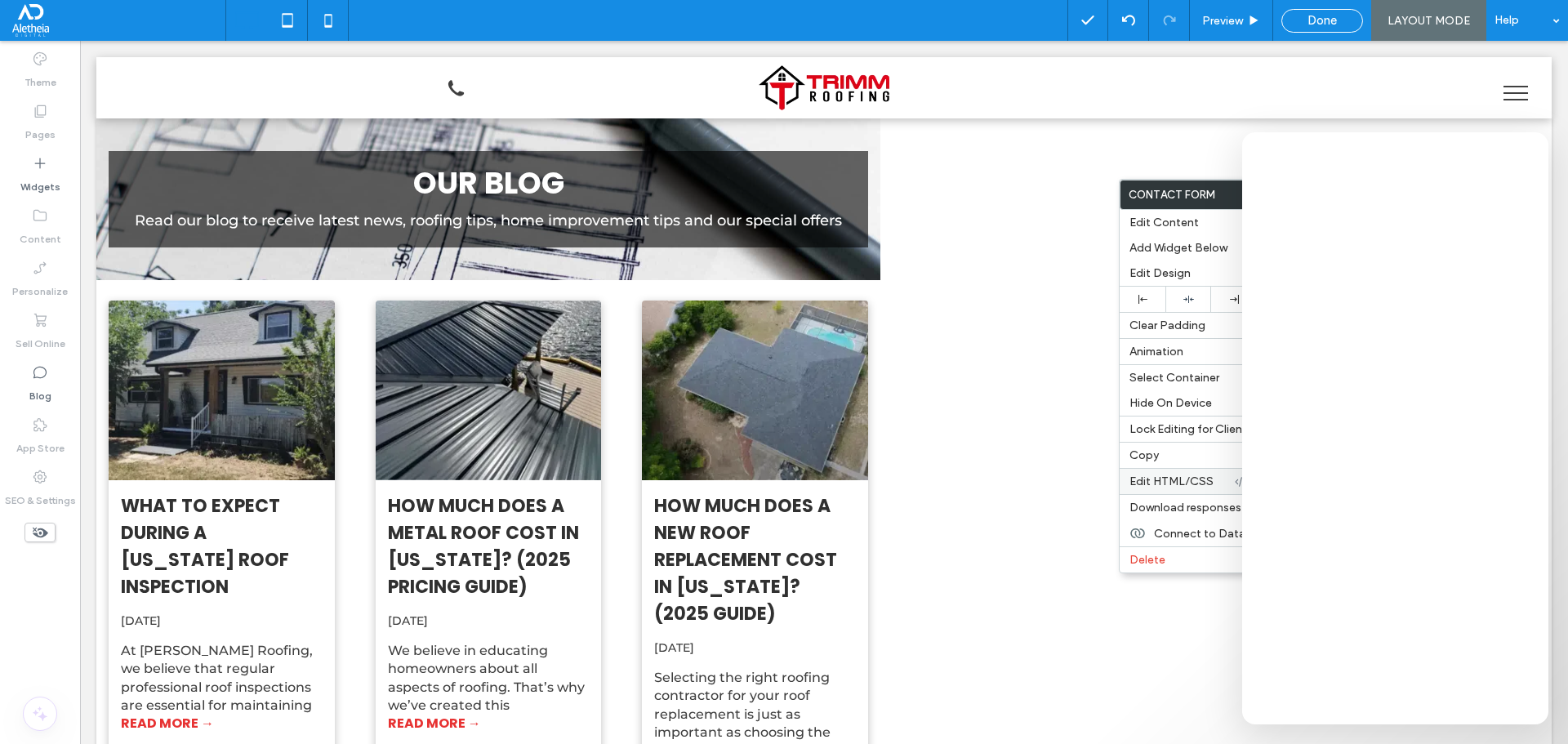
click at [1198, 489] on div "Edit HTML/CSS" at bounding box center [1188, 481] width 137 height 26
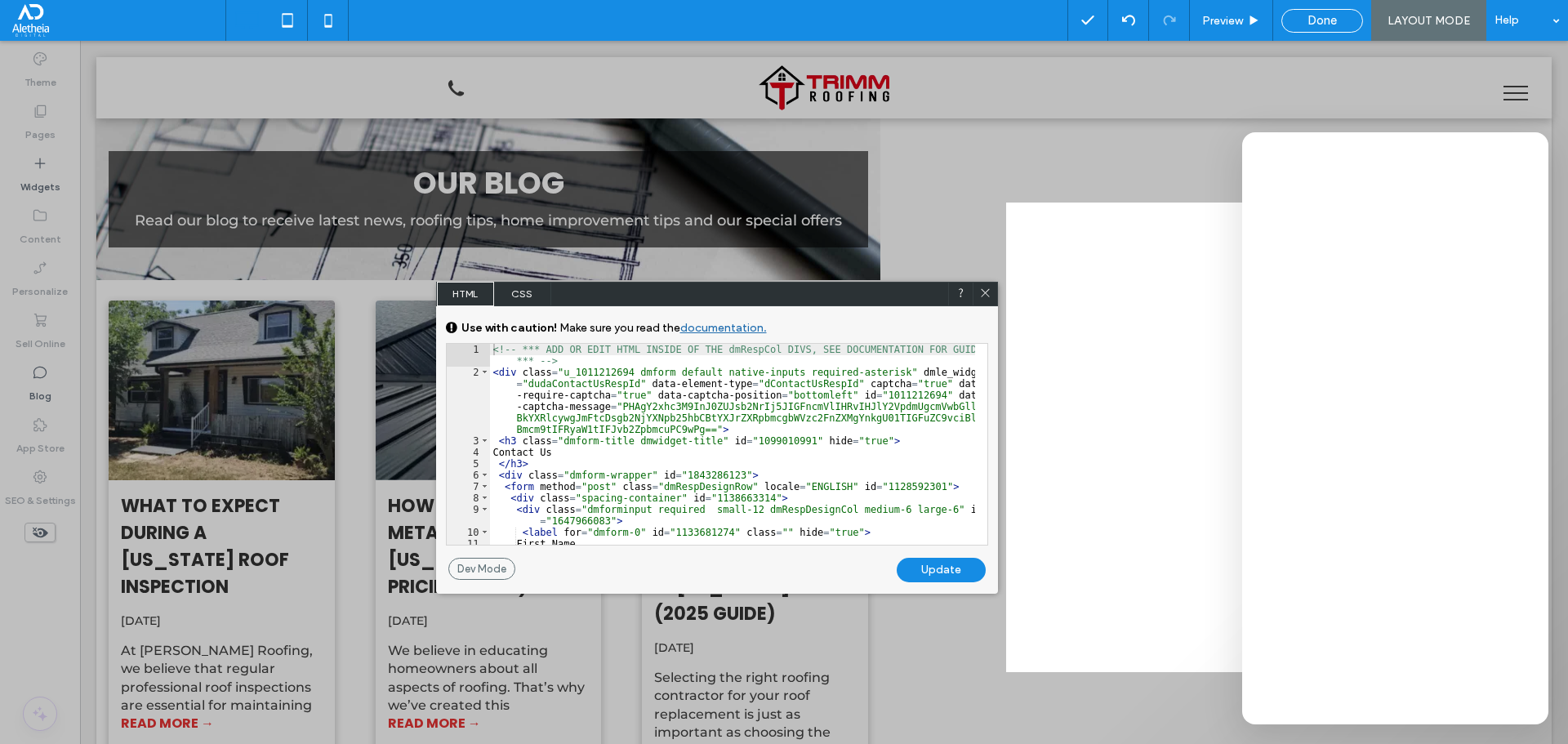
click at [522, 283] on span "CSS" at bounding box center [522, 294] width 57 height 24
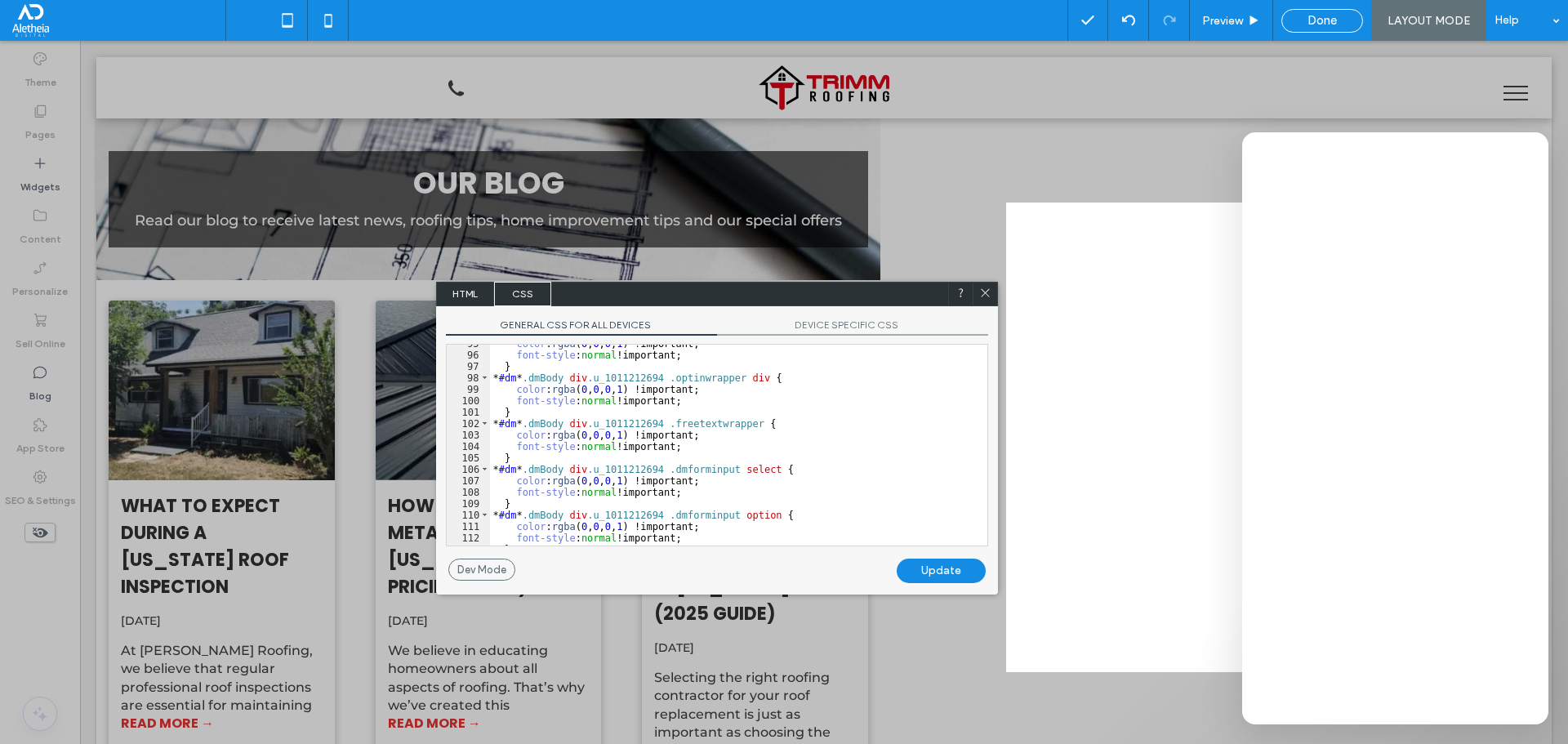
scroll to position [1148, 0]
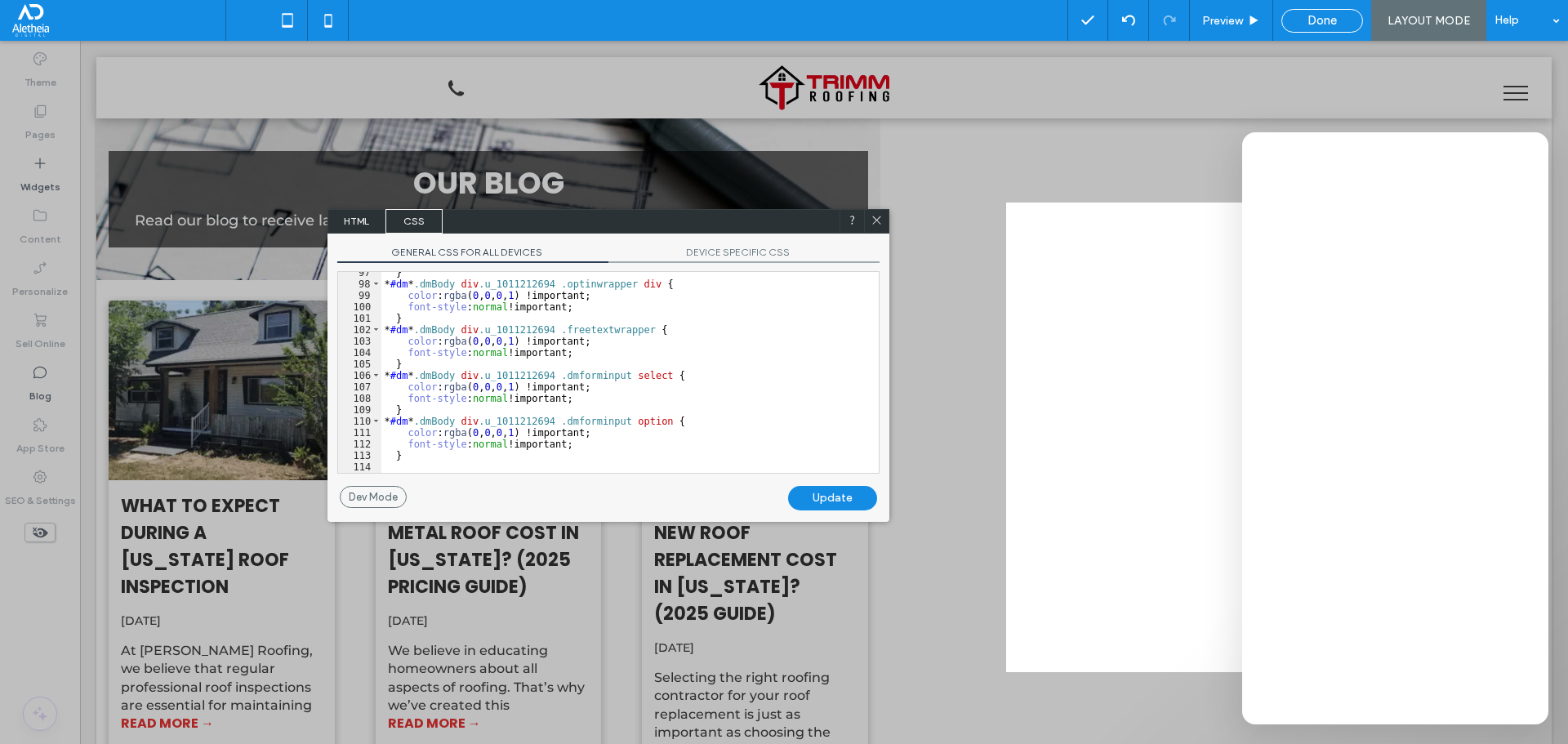
drag, startPoint x: 670, startPoint y: 290, endPoint x: 562, endPoint y: 217, distance: 130.4
click at [562, 217] on div "HTML CSS" at bounding box center [608, 221] width 562 height 24
click at [533, 375] on div "} * #dm * .dmBody div .u_1011212694 .optinwrapper div { color : rgba ( 0 , 0 , …" at bounding box center [624, 379] width 485 height 224
click at [559, 434] on div "} * #dm * .dmBody div .u_1011212694 .optinwrapper div { color : rgba ( 0 , 0 , …" at bounding box center [624, 379] width 485 height 224
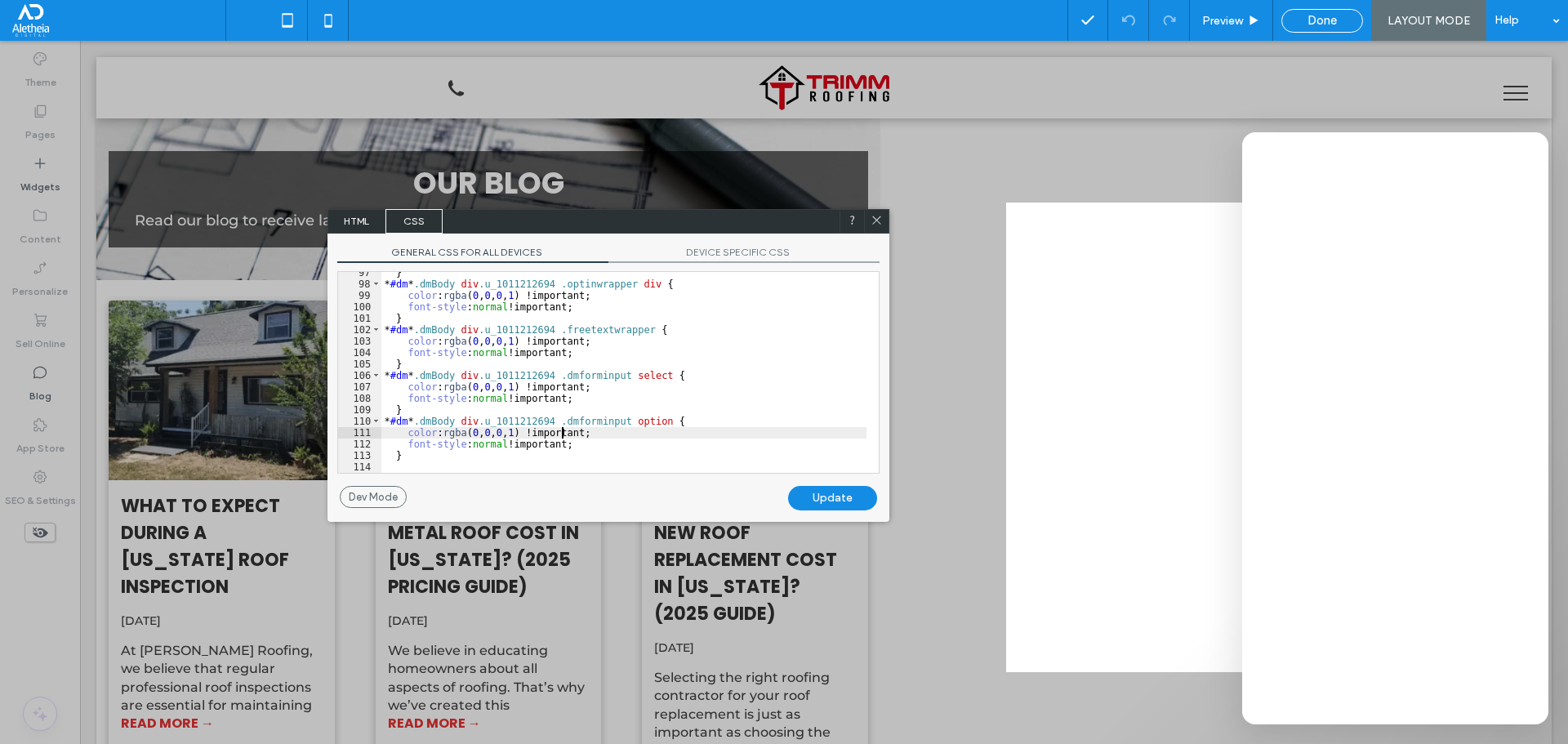
click at [582, 434] on div "} * #dm * .dmBody div .u_1011212694 .optinwrapper div { color : rgba ( 0 , 0 , …" at bounding box center [624, 379] width 485 height 224
drag, startPoint x: 509, startPoint y: 433, endPoint x: 438, endPoint y: 433, distance: 71.0
click at [438, 433] on div "} * #dm * .dmBody div .u_1011212694 .optinwrapper div { color : rgba ( 0 , 0 , …" at bounding box center [624, 379] width 485 height 224
click at [807, 494] on div "Update" at bounding box center [832, 498] width 89 height 24
click at [481, 458] on div "} * #dm * .dmBody div .u_1011212694 .optinwrapper div { color : rgba ( 0 , 0 , …" at bounding box center [624, 379] width 485 height 224
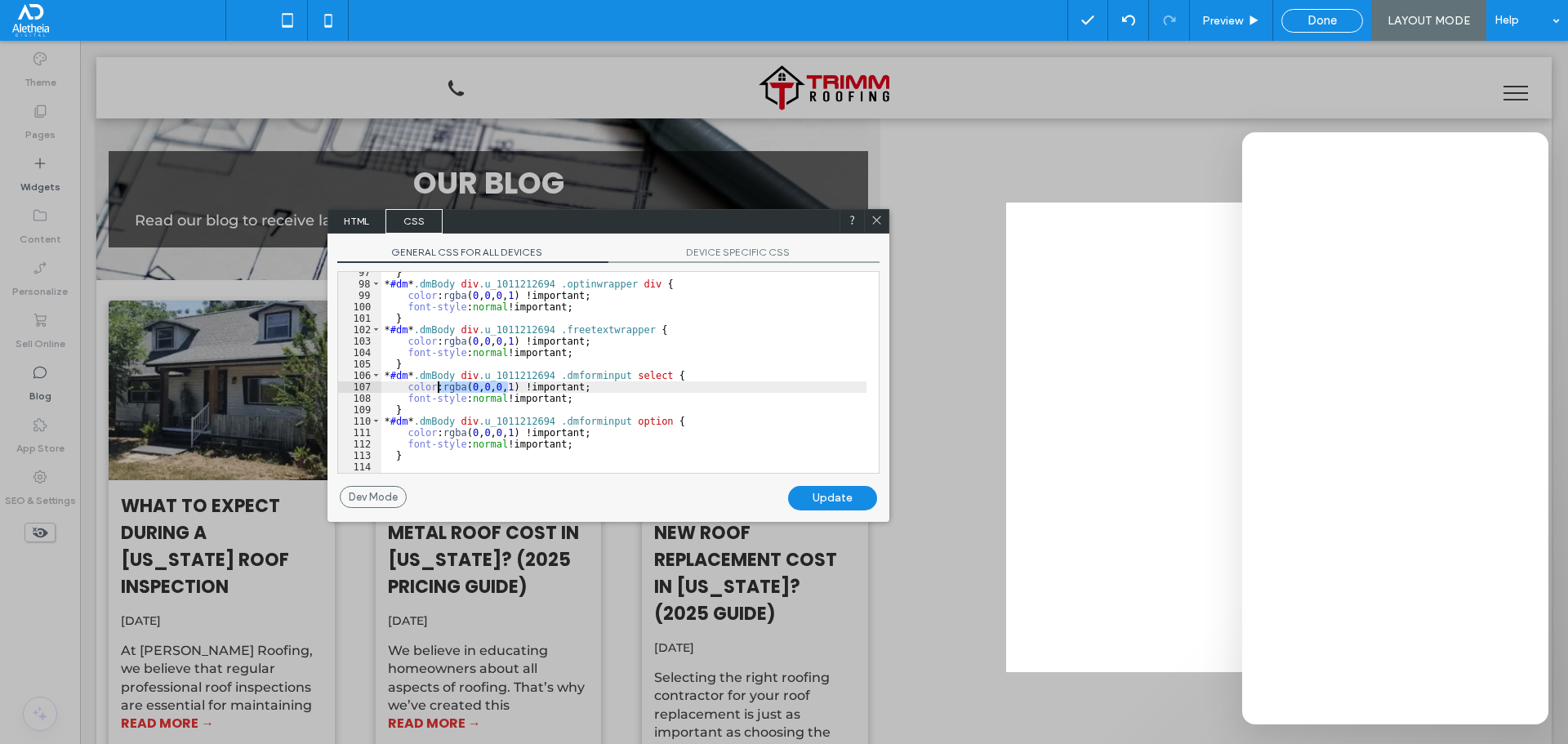
drag, startPoint x: 508, startPoint y: 386, endPoint x: 438, endPoint y: 391, distance: 70.2
click at [438, 391] on div "} * #dm * .dmBody div .u_1011212694 .optinwrapper div { color : rgba ( 0 , 0 , …" at bounding box center [624, 379] width 485 height 224
click at [803, 488] on div "Update" at bounding box center [832, 498] width 89 height 24
click at [499, 396] on div "} * #dm * .dmBody div .u_1011212694 .optinwrapper div { color : rgba ( 0 , 0 , …" at bounding box center [624, 379] width 485 height 224
click at [802, 501] on div "Update" at bounding box center [832, 498] width 89 height 24
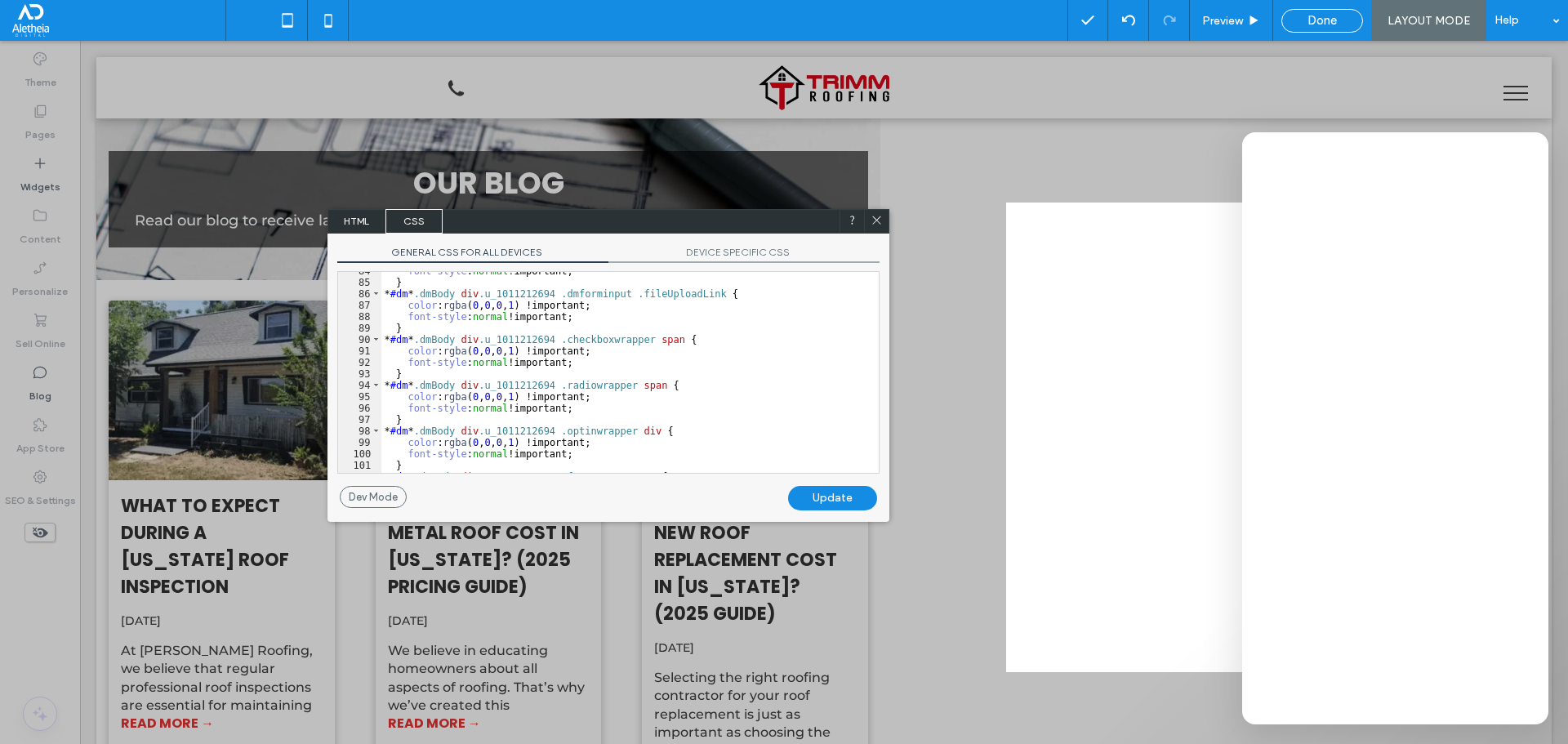
scroll to position [952, 0]
click at [584, 372] on div "font-style : normal !important; } * #dm * .dmBody div .u_1011212694 .dmforminpu…" at bounding box center [624, 381] width 485 height 224
click at [588, 366] on div "font-style : normal !important; } * #dm * .dmBody div .u_1011212694 .dmforminpu…" at bounding box center [624, 381] width 485 height 224
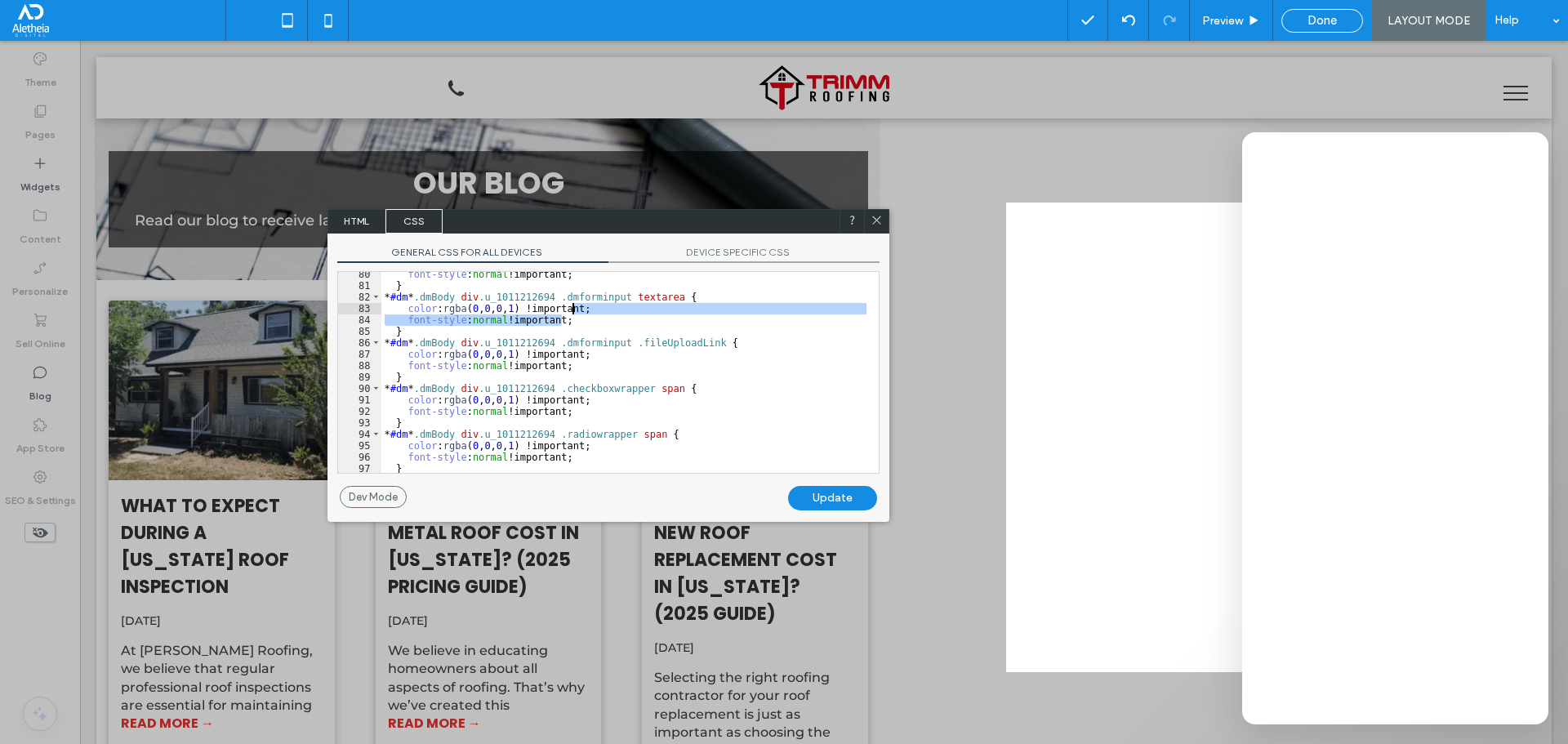
click at [586, 313] on div "font-style : normal !important; } * #dm * .dmBody div .u_1011212694 .dmforminpu…" at bounding box center [624, 381] width 485 height 224
click at [589, 317] on div "font-style : normal !important; } * #dm * .dmBody div .u_1011212694 .dmforminpu…" at bounding box center [624, 372] width 485 height 201
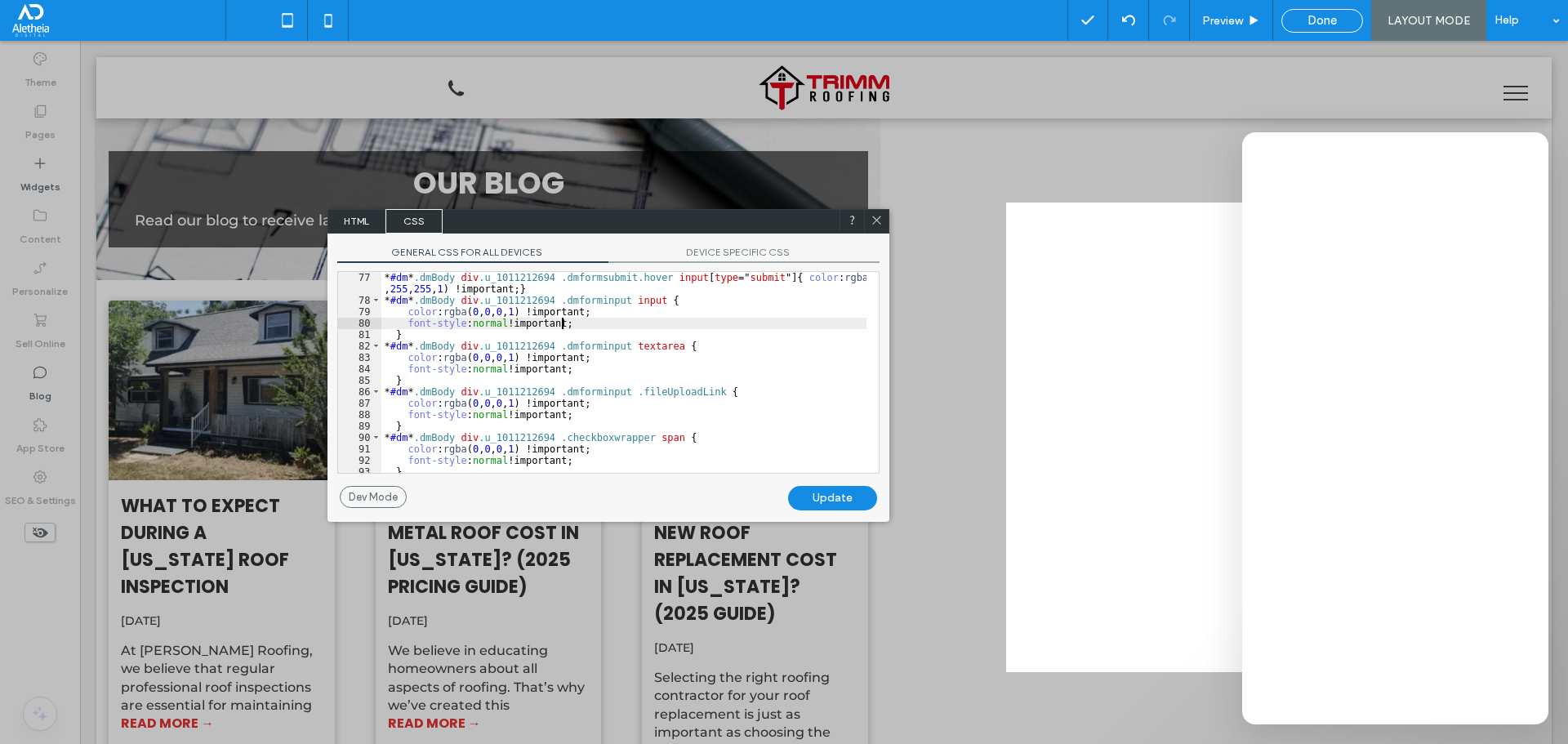
click at [583, 322] on div "* #dm * .dmBody div .u_1011212694 .dmformsubmit.hover input [ type =" submit "]…" at bounding box center [624, 389] width 485 height 235
drag, startPoint x: 509, startPoint y: 313, endPoint x: 437, endPoint y: 311, distance: 72.0
click at [437, 311] on div "* #dm * .dmBody div .u_1011212694 .dmformsubmit.hover input [ type =" submit "]…" at bounding box center [624, 389] width 485 height 235
click at [804, 502] on div "Update" at bounding box center [832, 498] width 89 height 24
click at [584, 367] on div "* #dm * .dmBody div .u_1011212694 .dmformsubmit.hover input [ type =" submit "]…" at bounding box center [624, 389] width 485 height 235
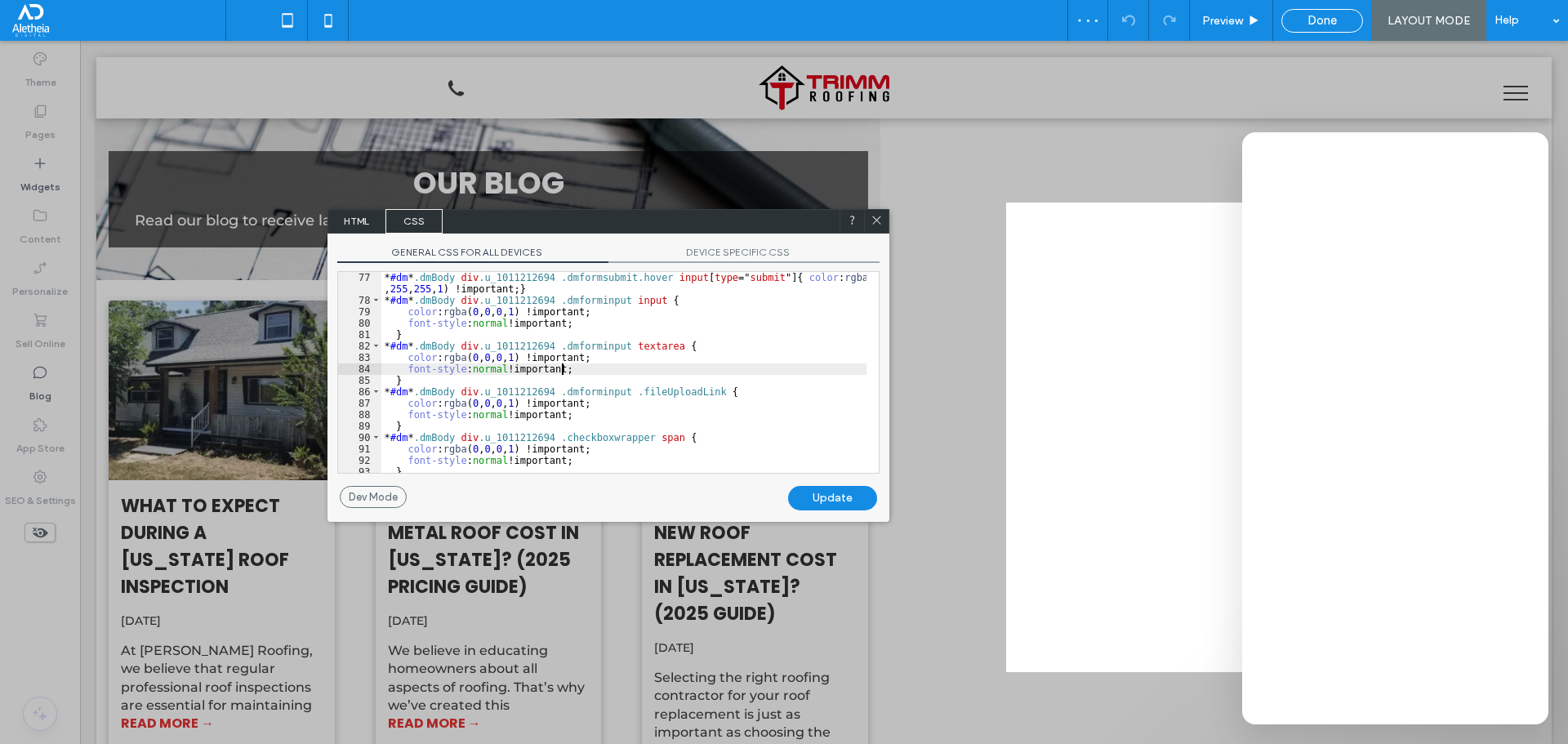
click at [588, 367] on div "* #dm * .dmBody div .u_1011212694 .dmformsubmit.hover input [ type =" submit "]…" at bounding box center [624, 389] width 485 height 235
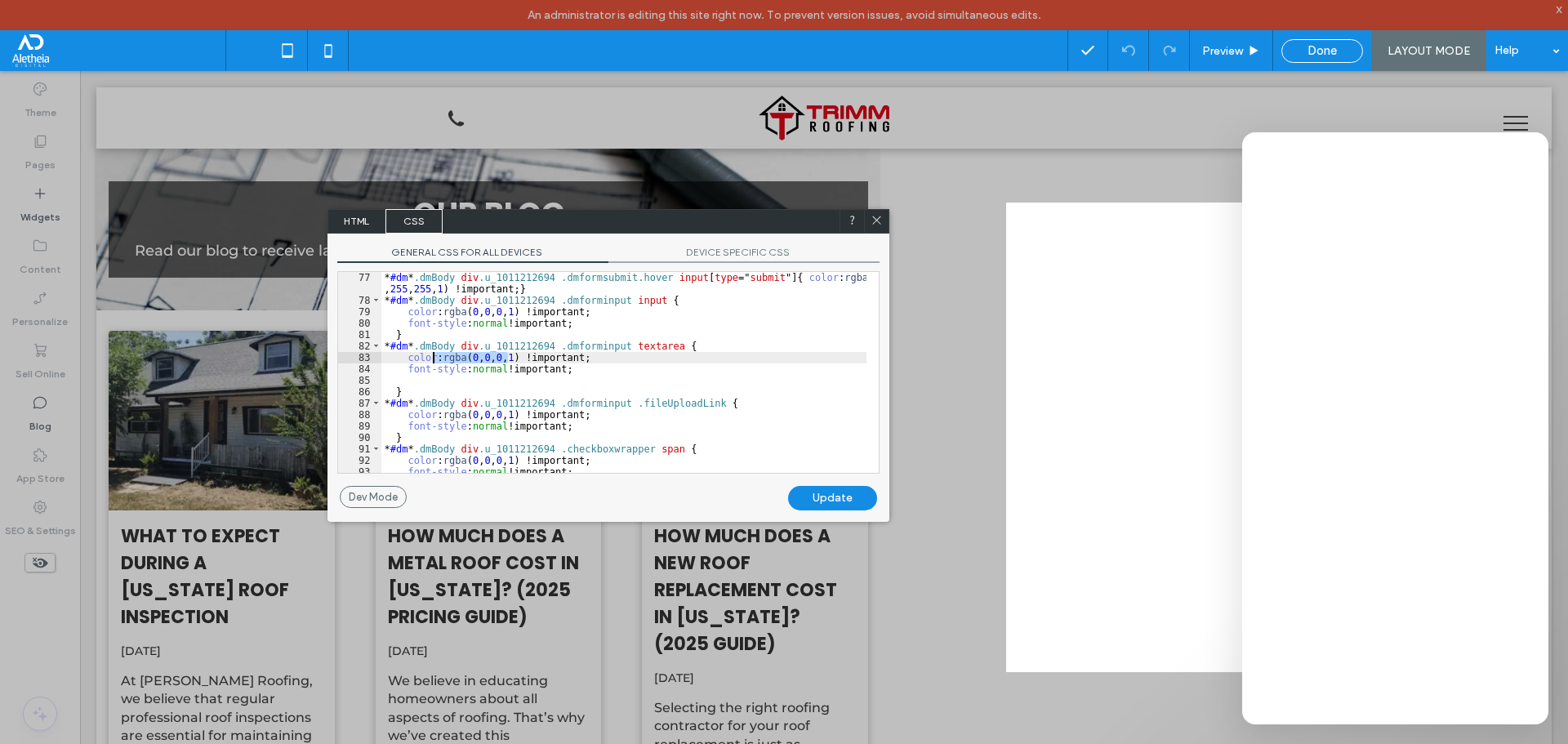
drag, startPoint x: 508, startPoint y: 358, endPoint x: 435, endPoint y: 353, distance: 73.2
click at [435, 353] on div "* #dm * .dmBody div .u_1011212694 .dmformsubmit.hover input [ type =" submit "]…" at bounding box center [624, 389] width 485 height 235
type textarea "**"
click at [826, 494] on div "Update" at bounding box center [832, 498] width 89 height 24
click at [639, 370] on div "* #dm * .dmBody div .u_1011212694 .dmformsubmit.hover input [ type =" submit "]…" at bounding box center [624, 389] width 485 height 235
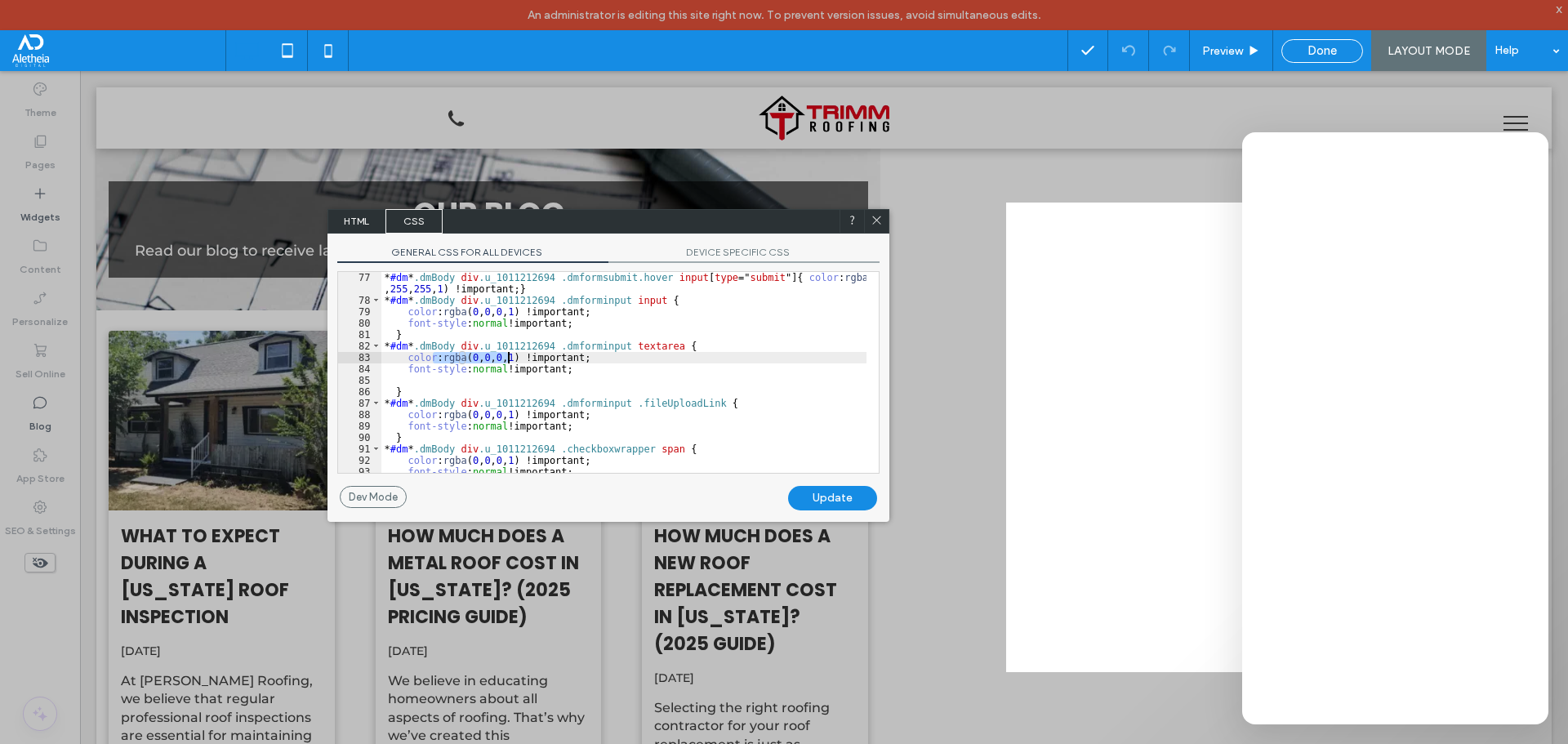
click at [821, 505] on div "Update" at bounding box center [832, 498] width 89 height 24
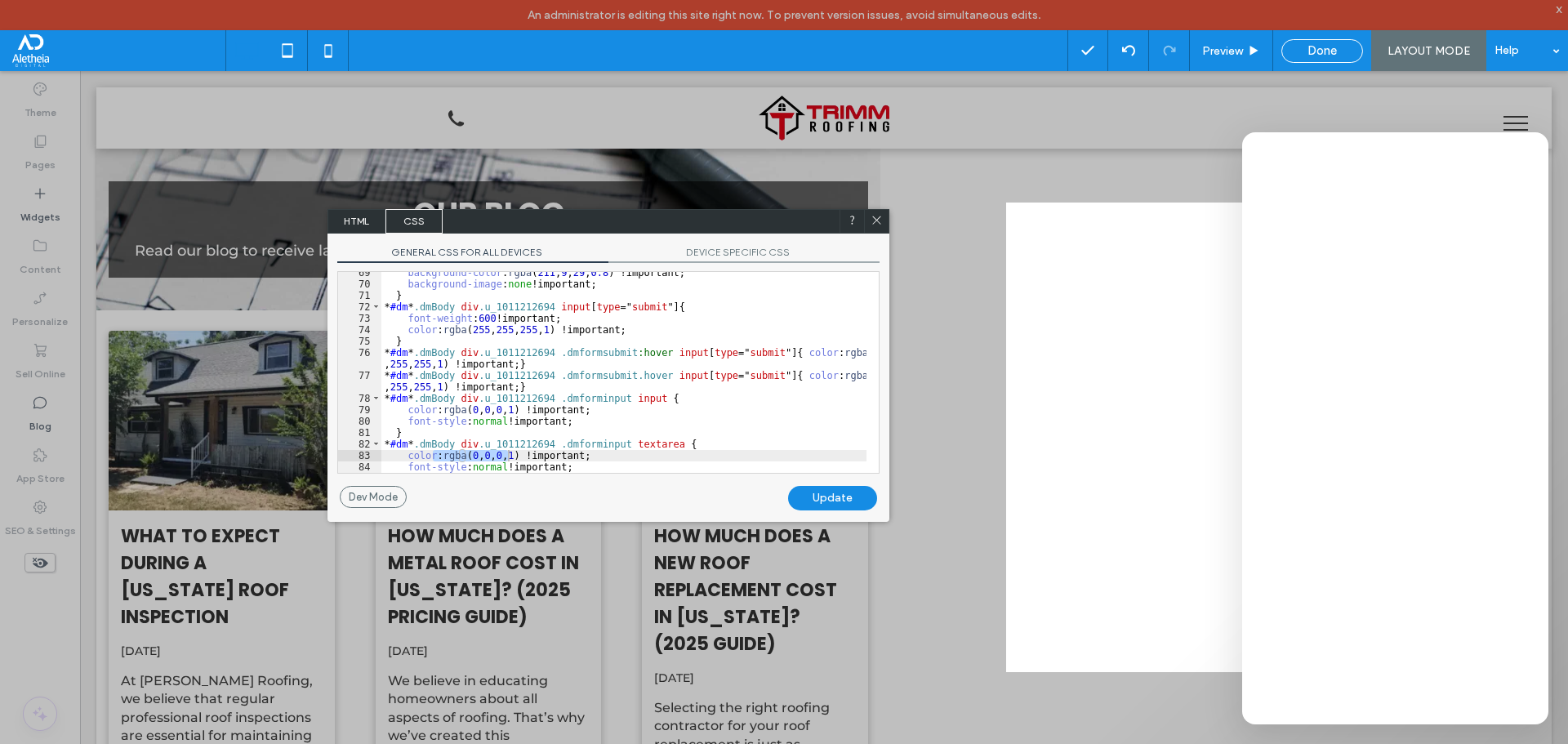
scroll to position [707, 0]
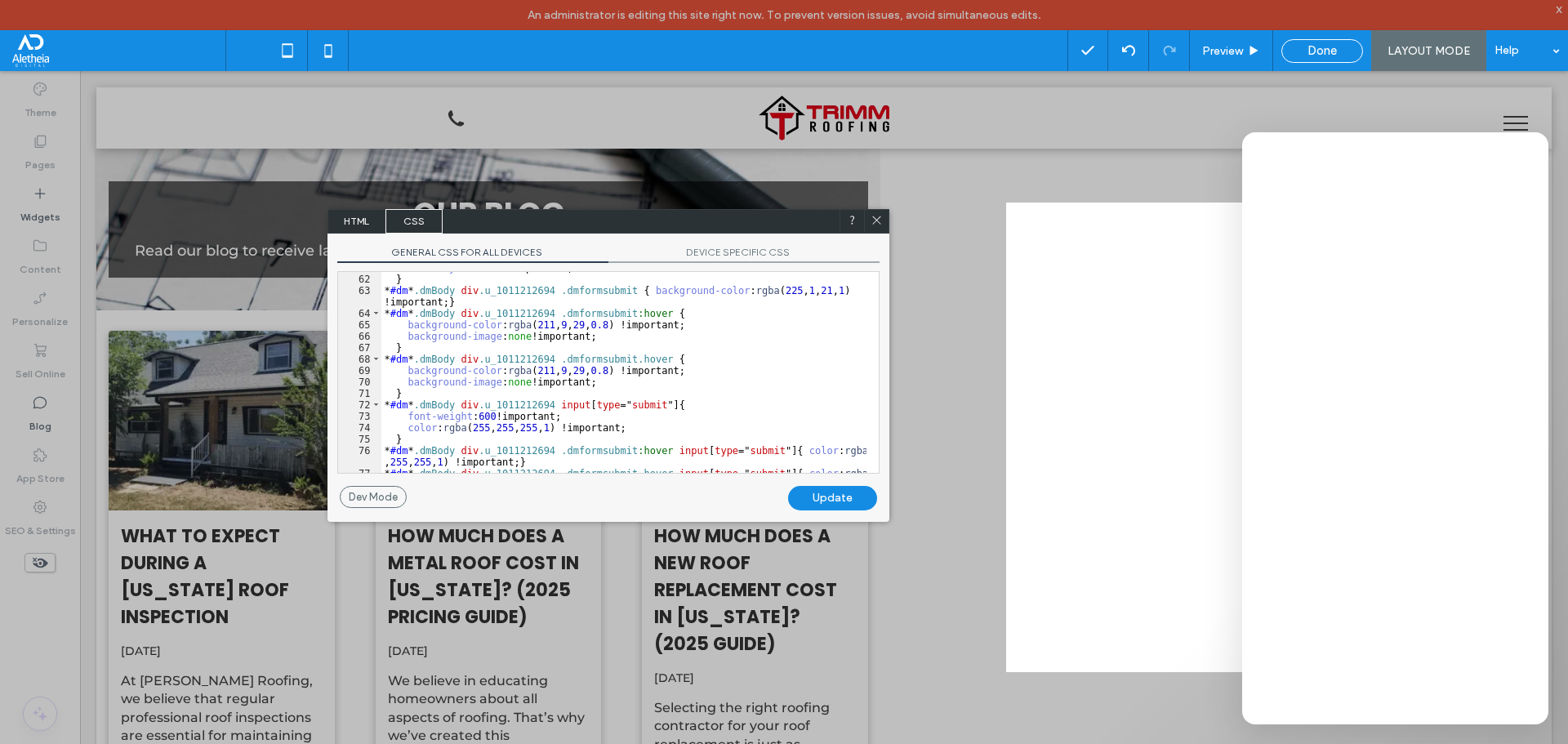
click at [629, 346] on div "font-style : normal !important; } * #dm * .dmBody div .u_1011212694 .dmformsubm…" at bounding box center [624, 380] width 485 height 235
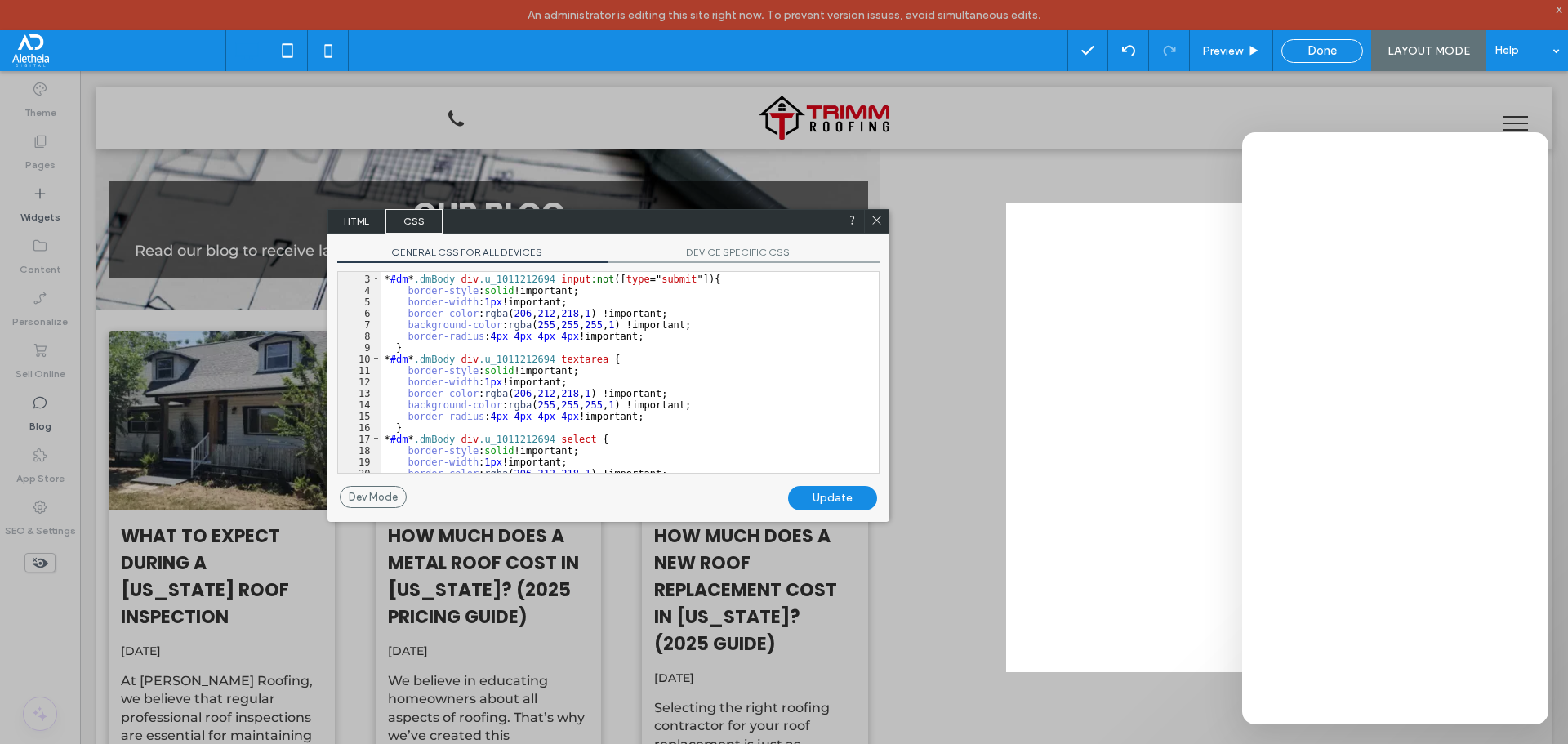
scroll to position [0, 0]
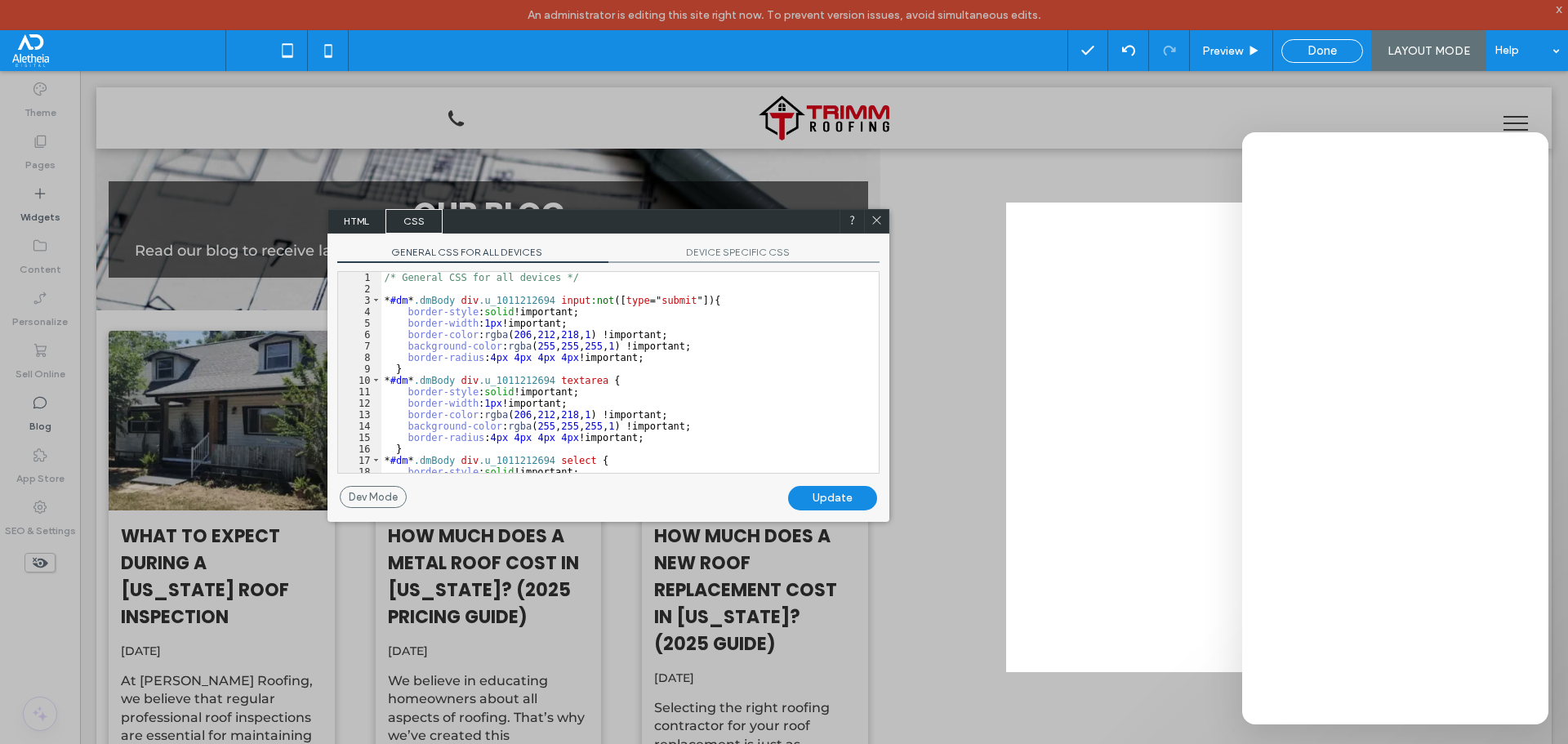
click at [868, 214] on div at bounding box center [876, 221] width 24 height 24
click at [878, 218] on use at bounding box center [876, 219] width 8 height 8
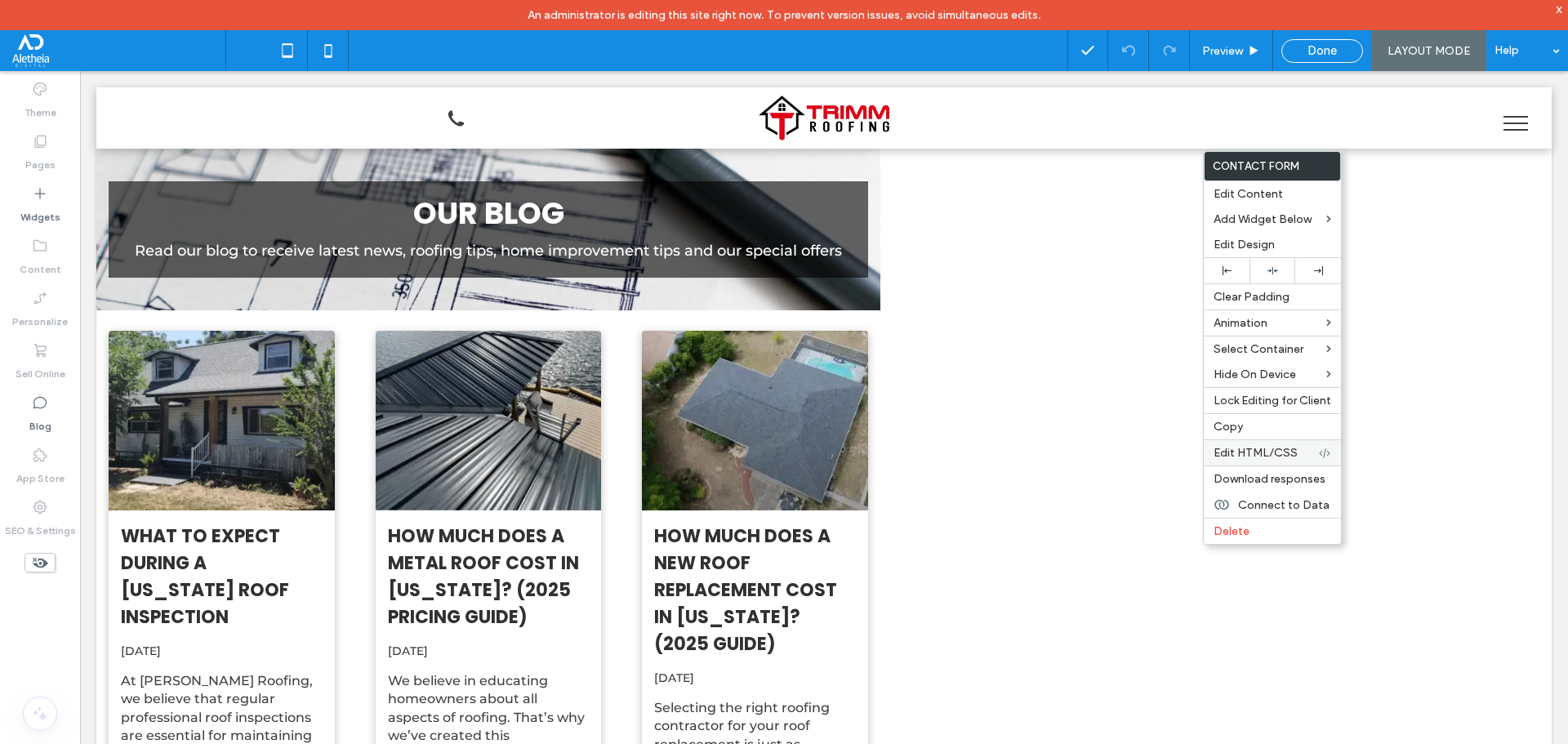
click at [1254, 448] on span "Edit HTML/CSS" at bounding box center [1256, 452] width 84 height 14
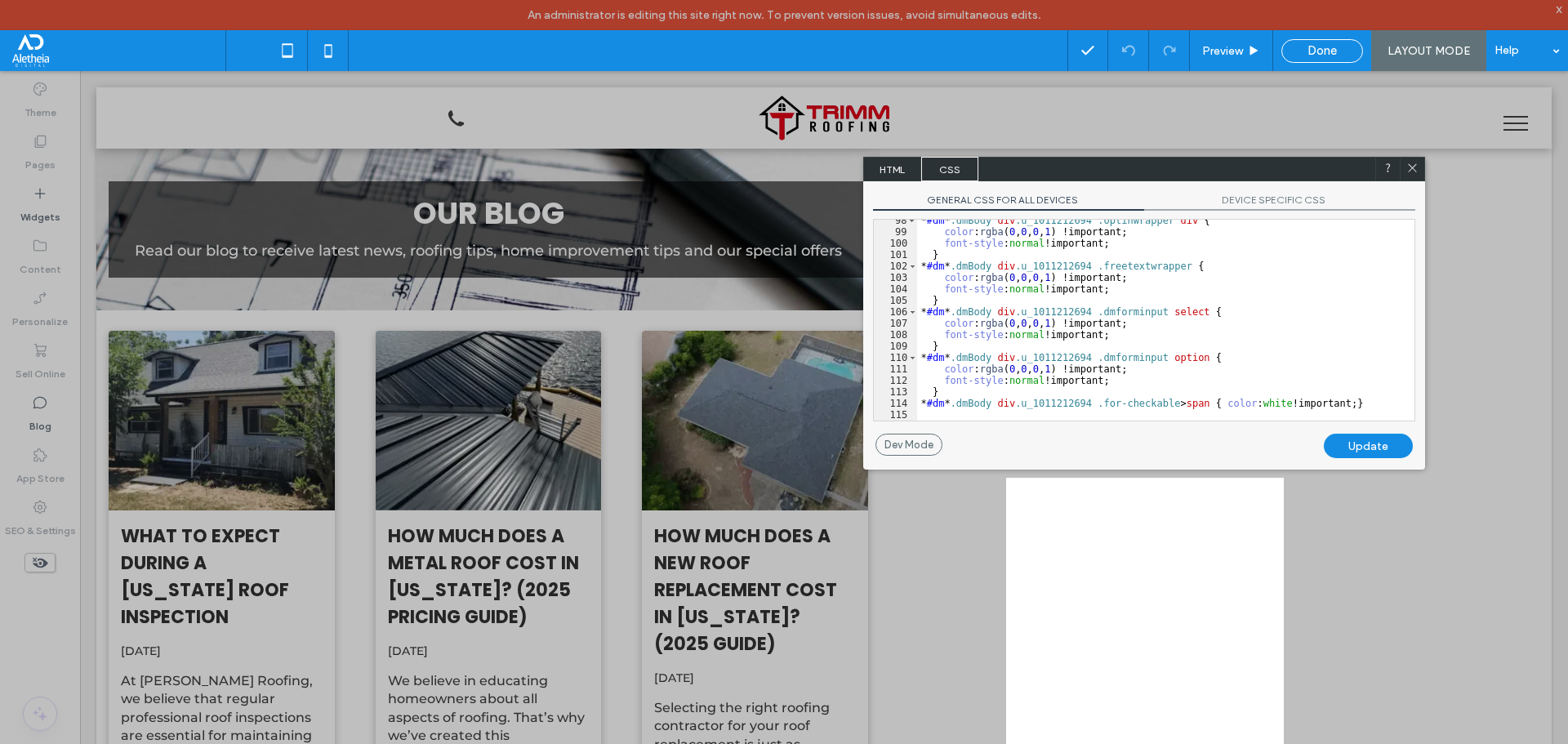
scroll to position [1159, 0]
click at [1413, 165] on icon at bounding box center [1412, 167] width 12 height 12
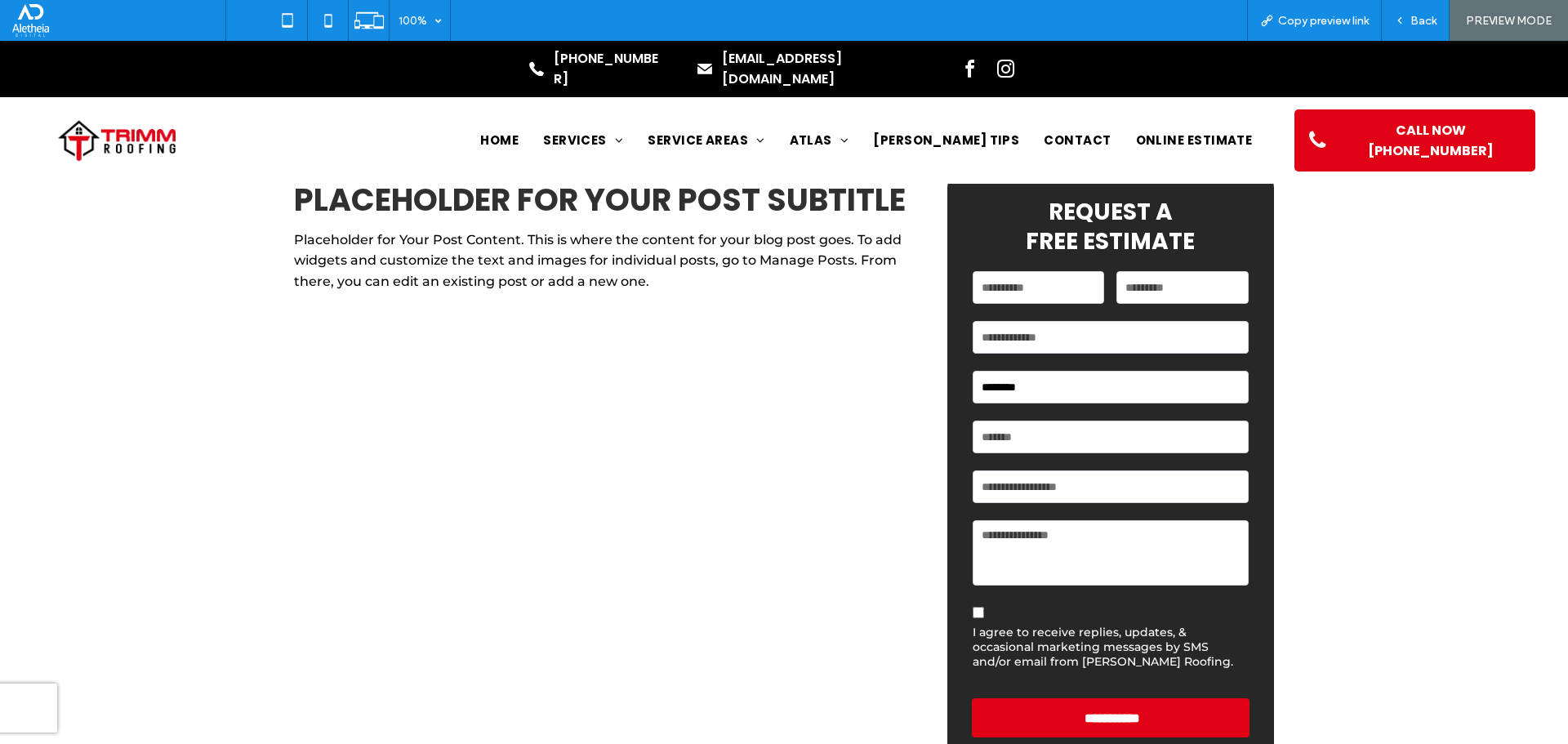
type input "********"
click at [1102, 445] on input "text" at bounding box center [1110, 436] width 276 height 32
type input "******"
click at [1404, 17] on icon at bounding box center [1400, 20] width 11 height 11
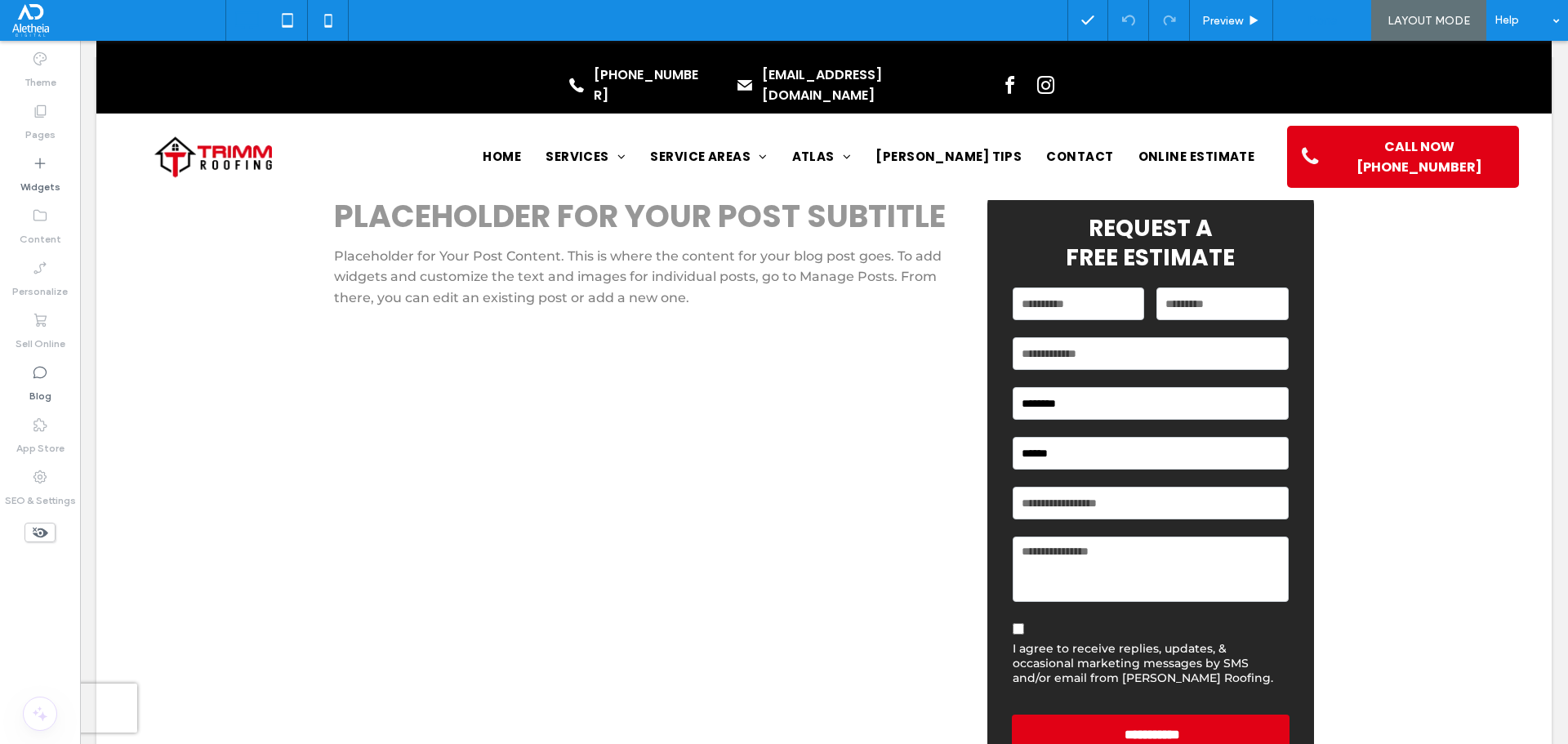
click at [1317, 24] on span "Done" at bounding box center [1322, 20] width 30 height 15
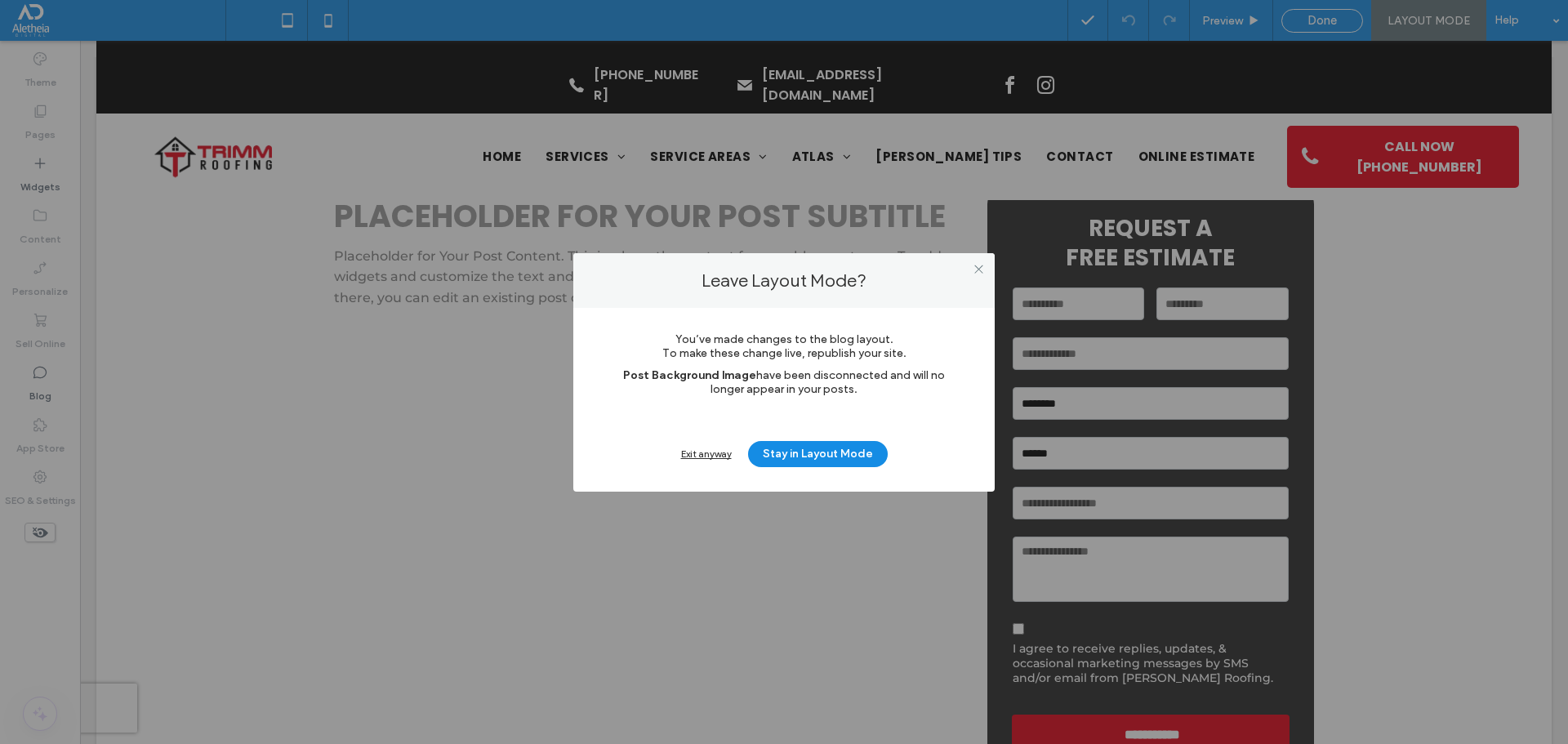
click at [705, 458] on div "Exit anyway" at bounding box center [706, 453] width 51 height 12
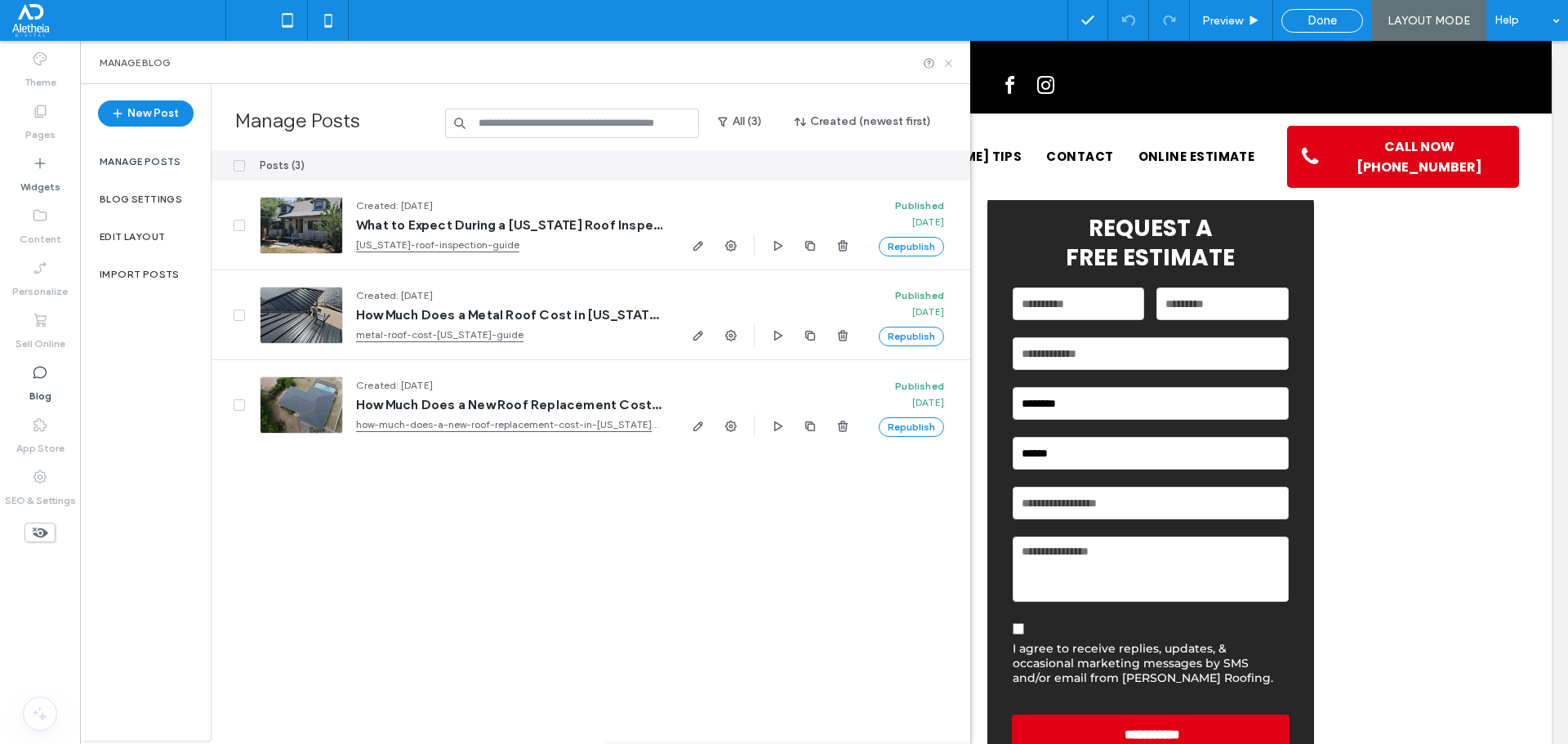
click at [948, 66] on icon at bounding box center [948, 63] width 12 height 12
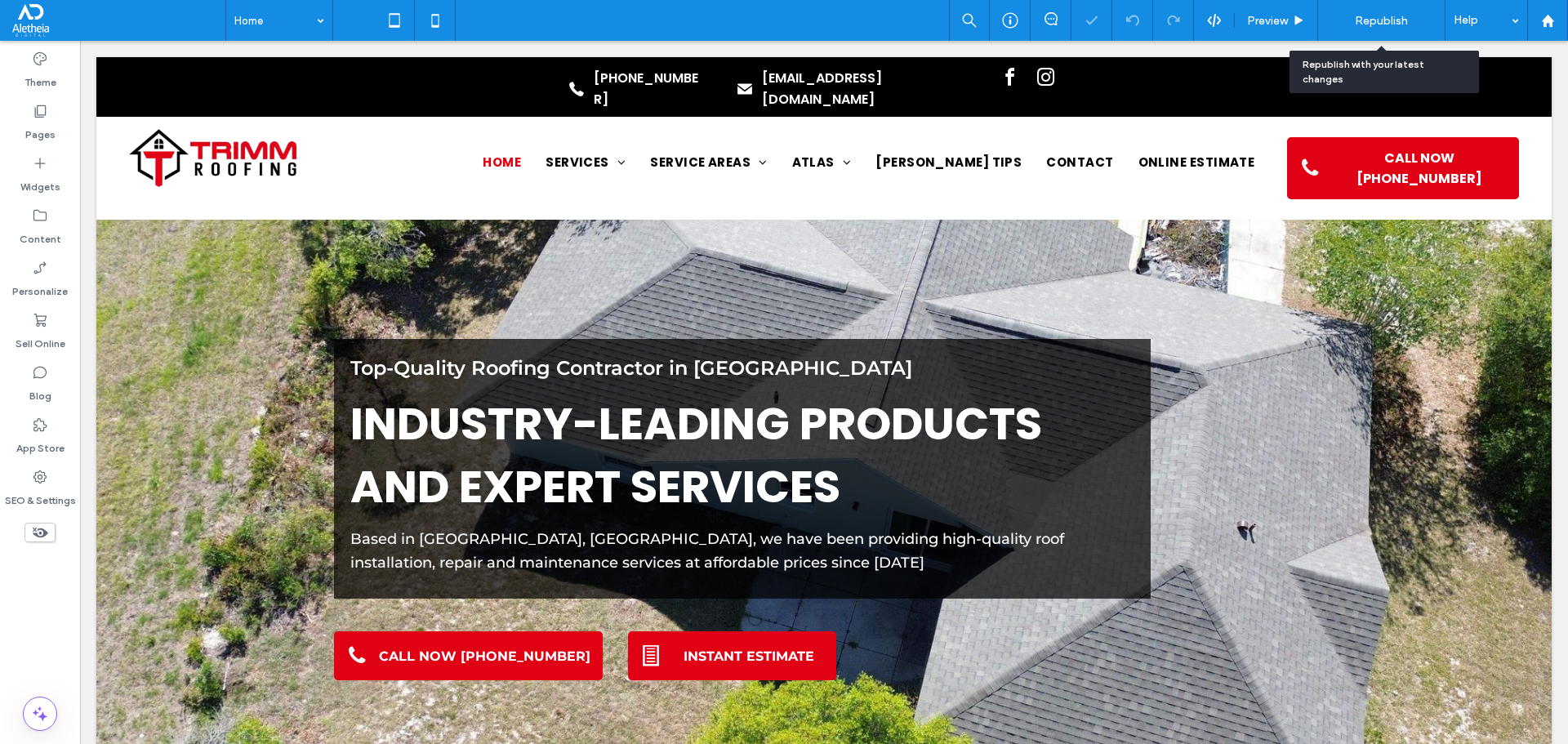
click at [1380, 27] on span "Republish" at bounding box center [1380, 20] width 53 height 14
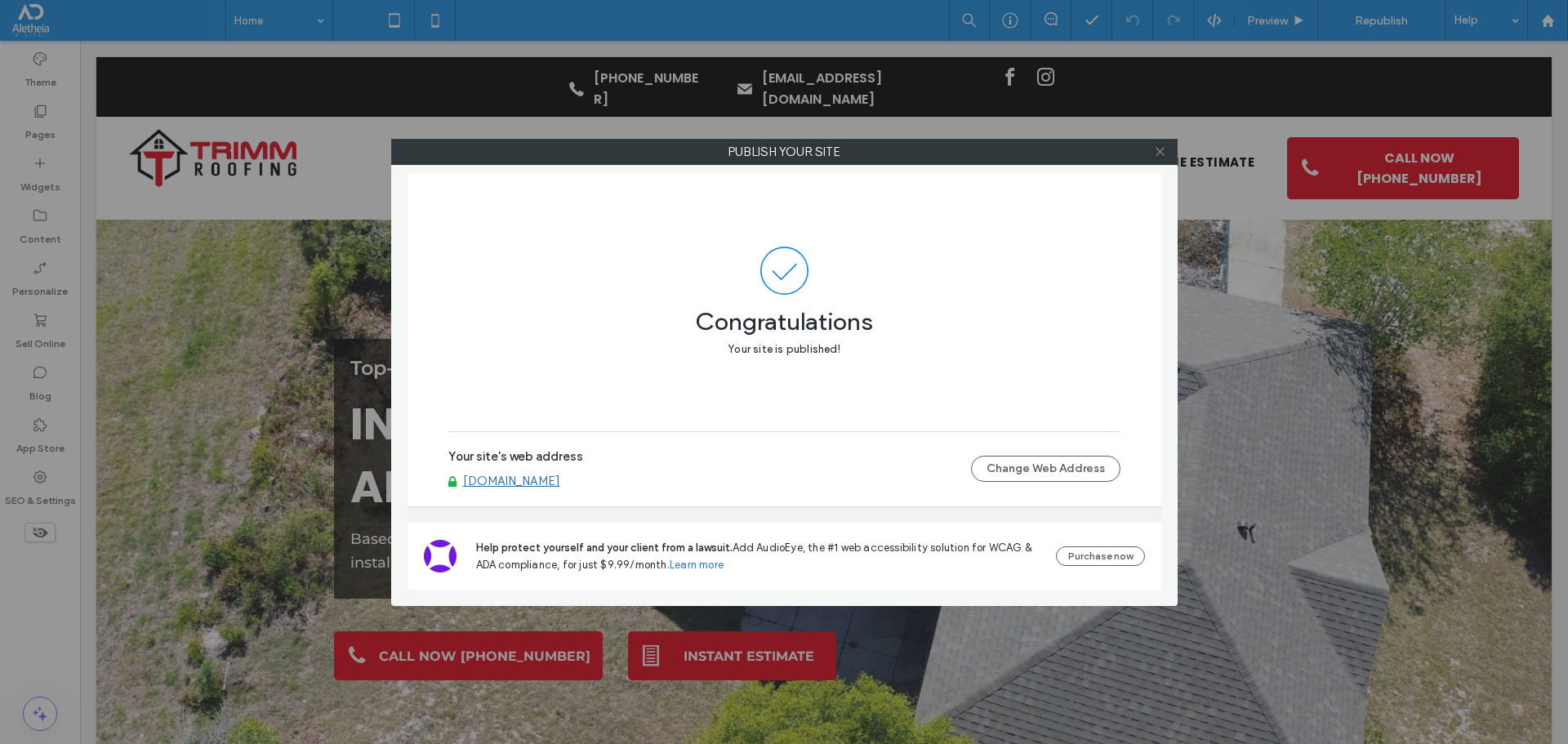
click at [1155, 153] on icon at bounding box center [1159, 151] width 12 height 12
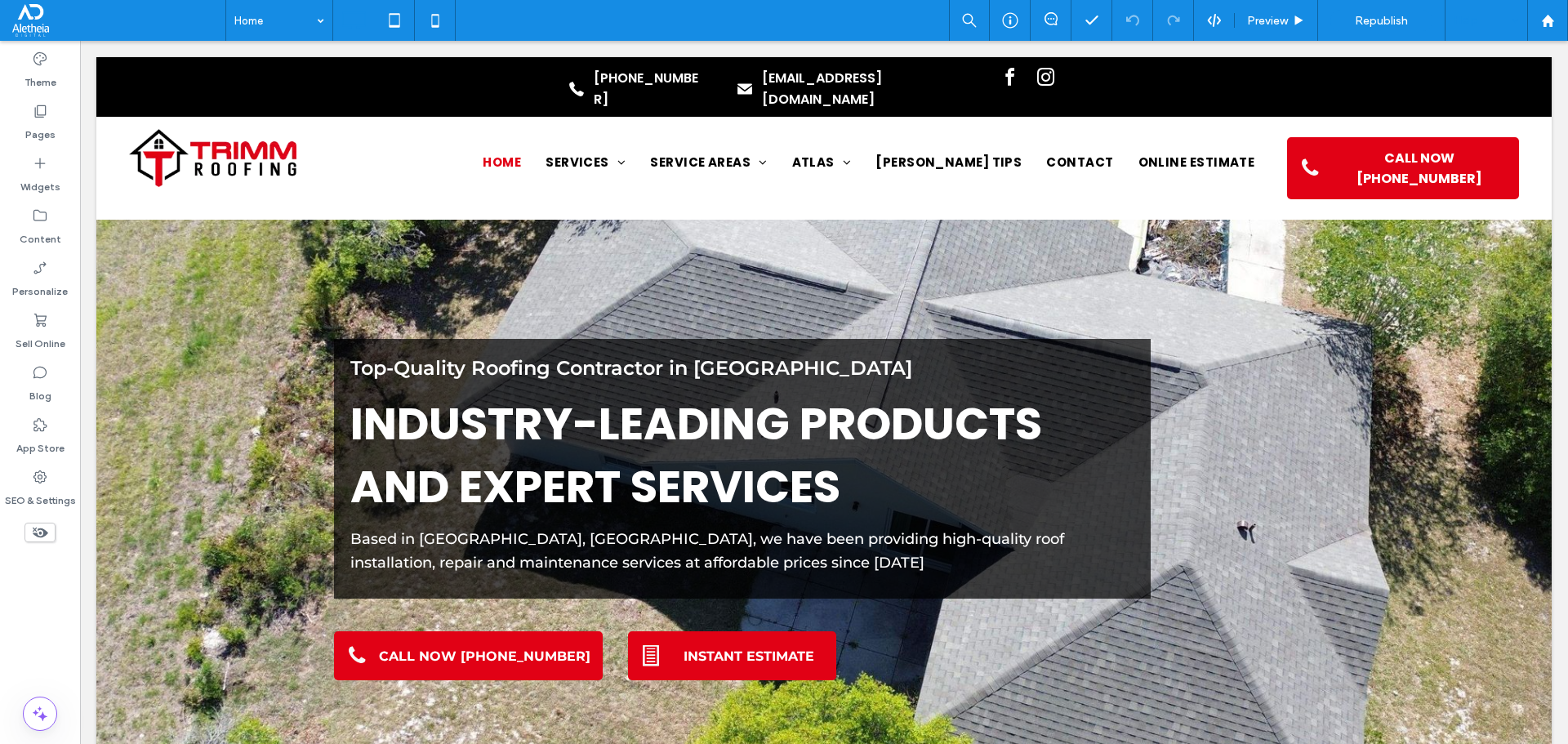
click at [1478, 34] on div "Help" at bounding box center [1486, 20] width 81 height 41
click at [38, 482] on icon at bounding box center [40, 477] width 17 height 17
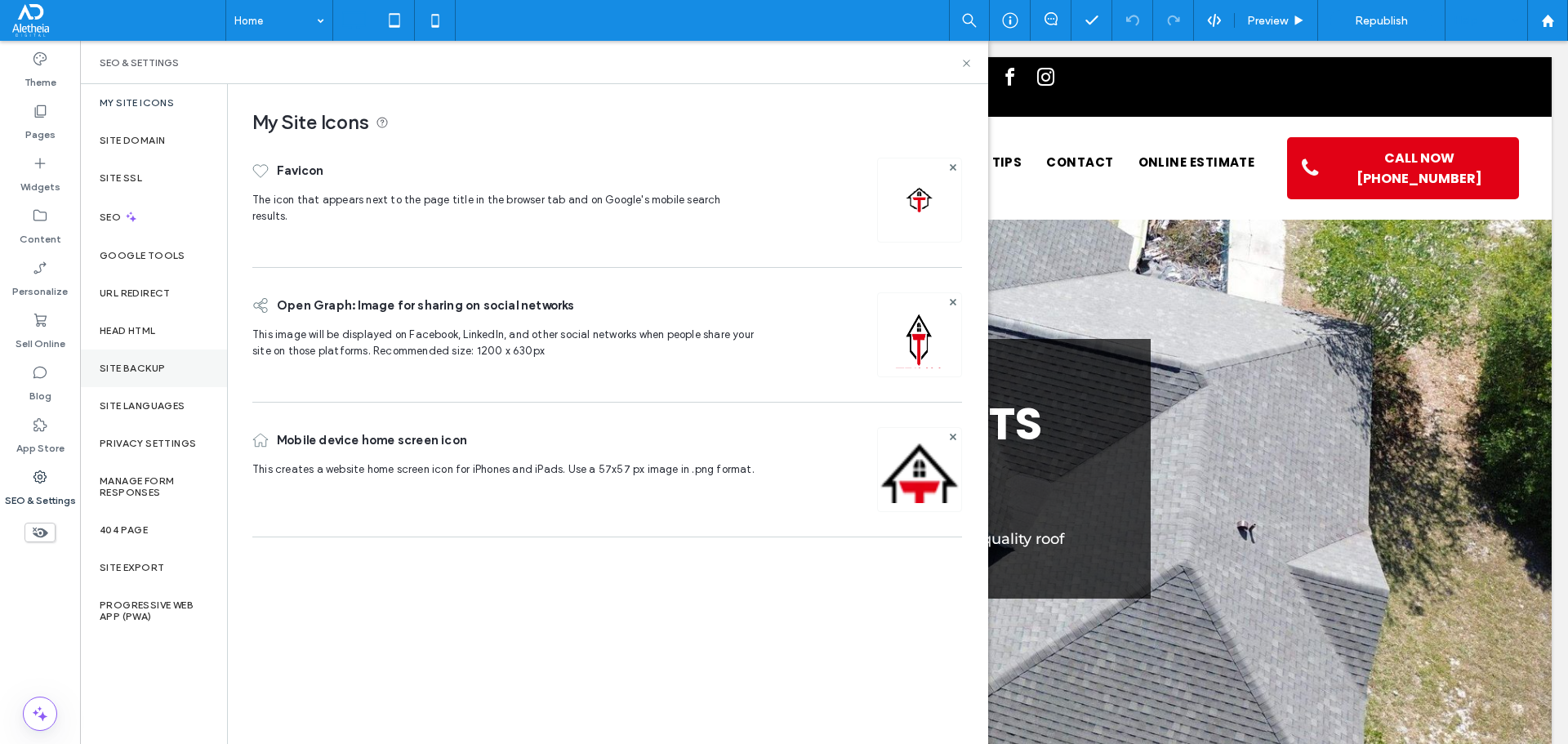
click at [139, 362] on label "Site Backup" at bounding box center [132, 368] width 66 height 11
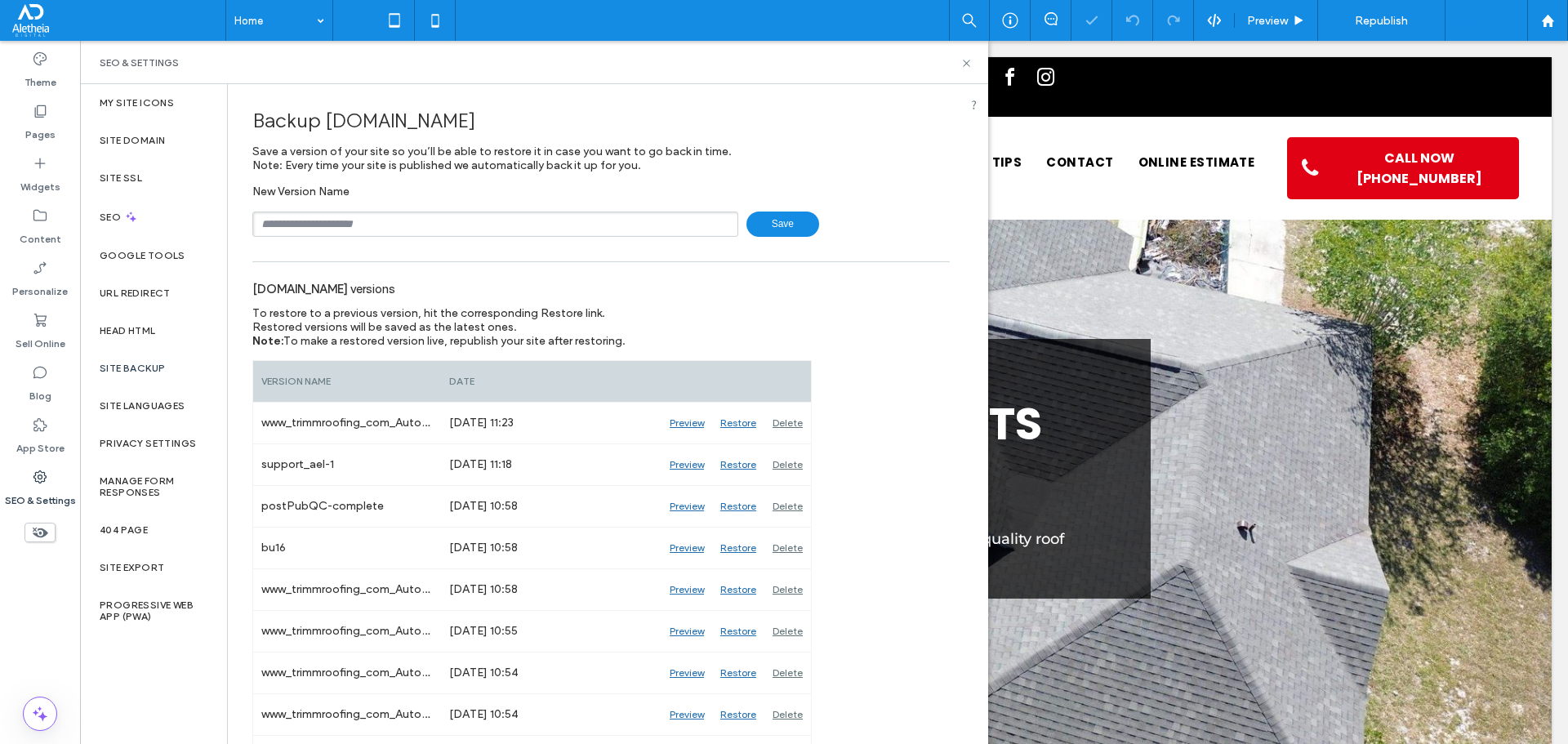
click at [314, 224] on input "text" at bounding box center [496, 224] width 486 height 25
type input "****"
click at [1494, 16] on div "Help" at bounding box center [1486, 20] width 81 height 41
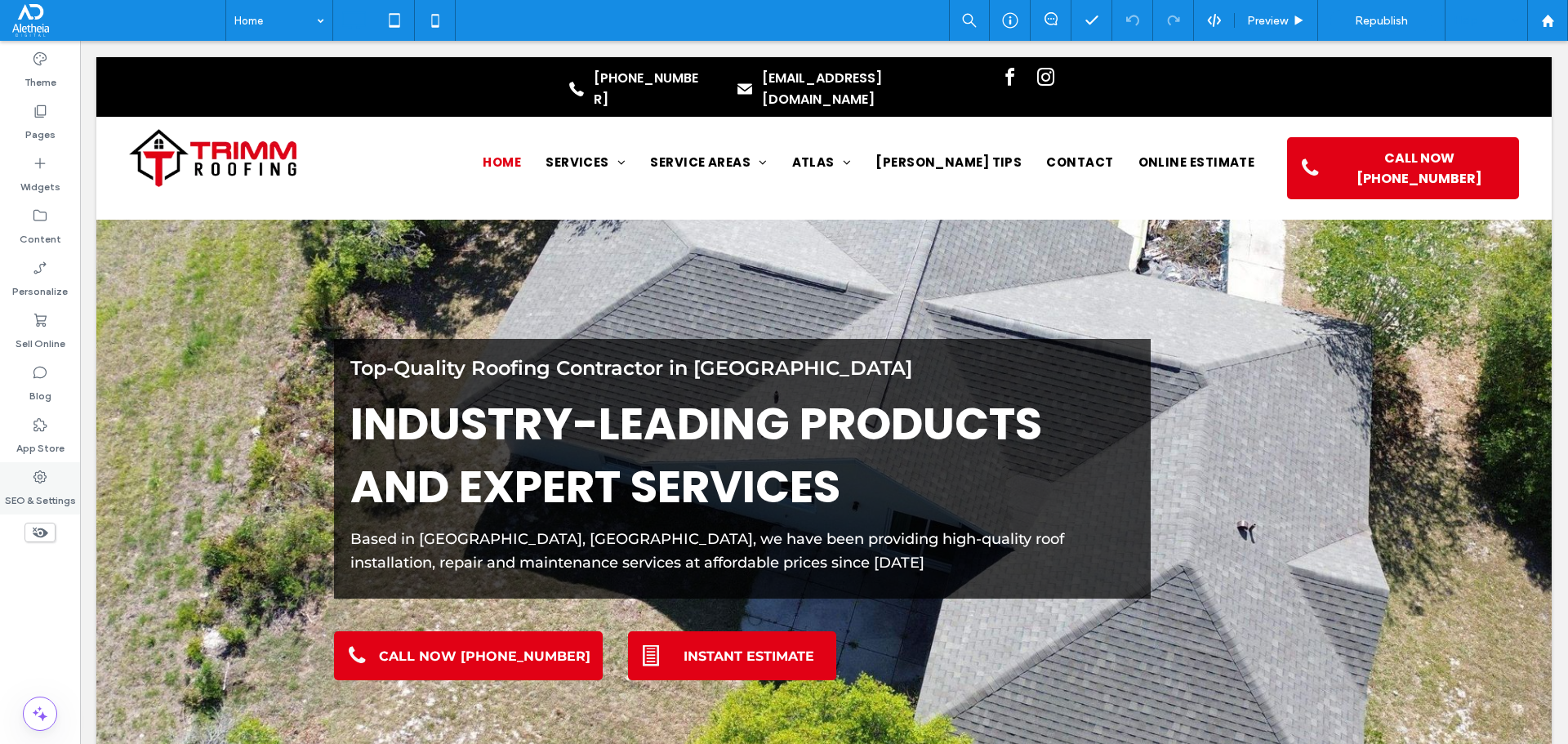
click at [39, 485] on label "SEO & Settings" at bounding box center [40, 496] width 71 height 23
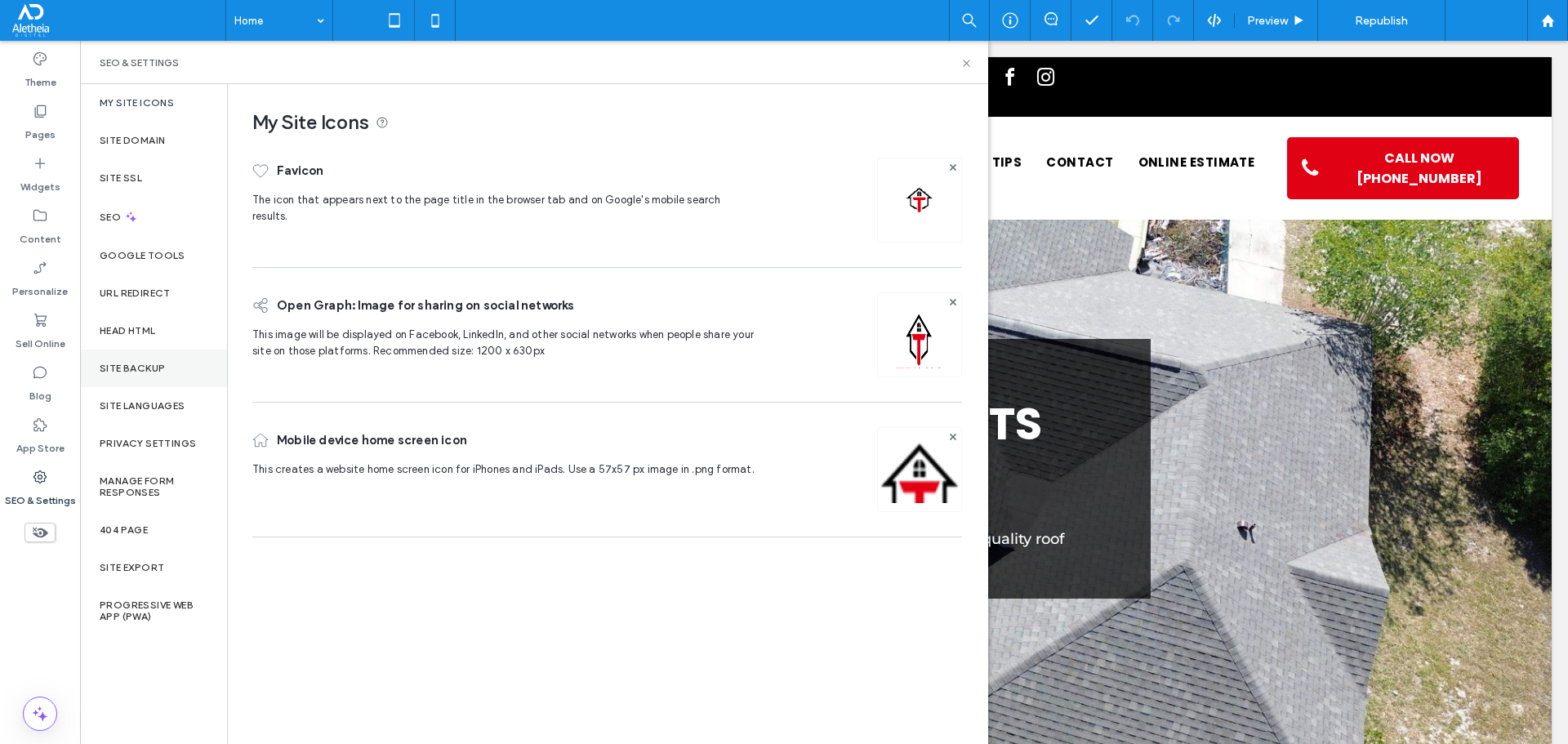
click at [168, 377] on div "Site Backup" at bounding box center [153, 368] width 147 height 38
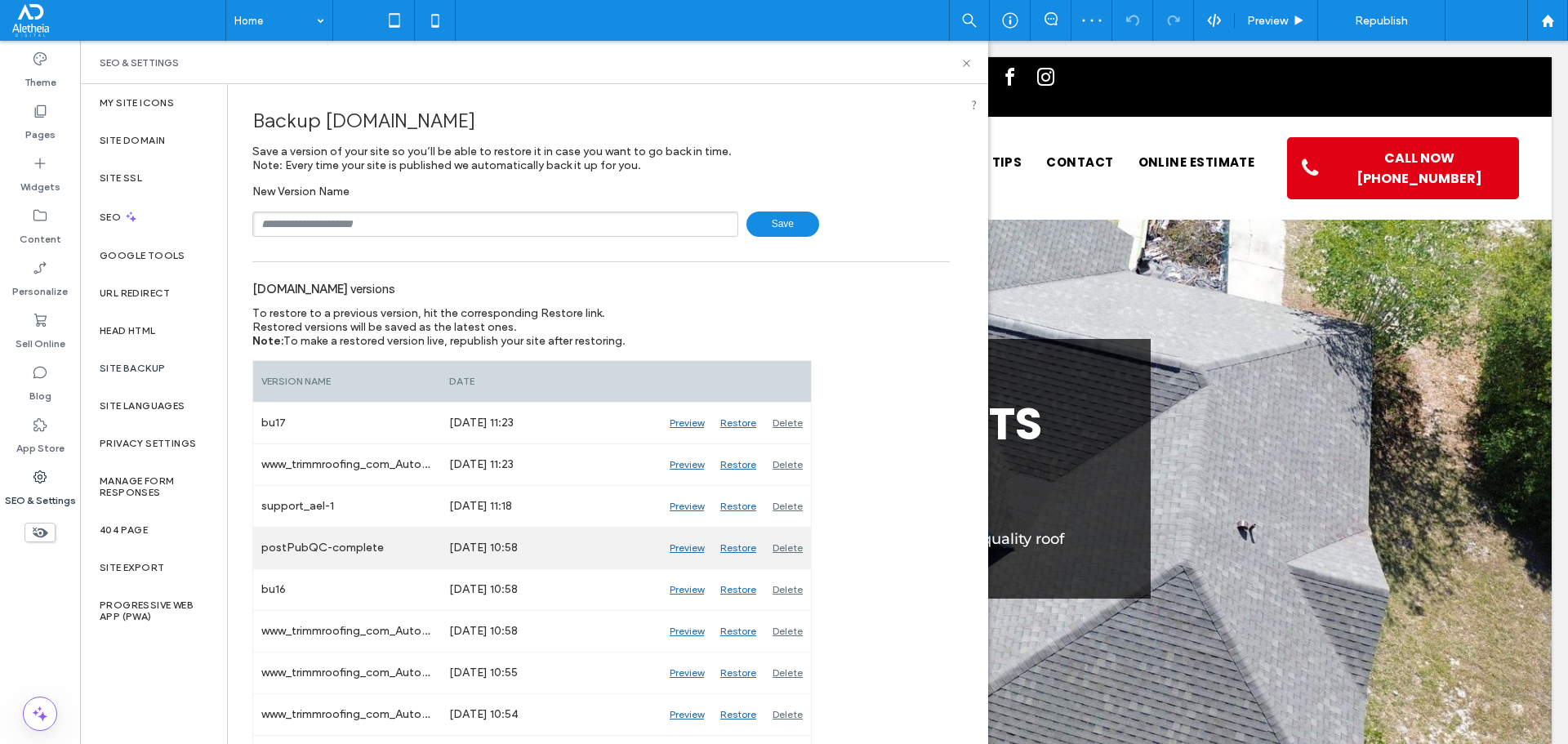
click at [790, 542] on div "Delete" at bounding box center [788, 548] width 46 height 41
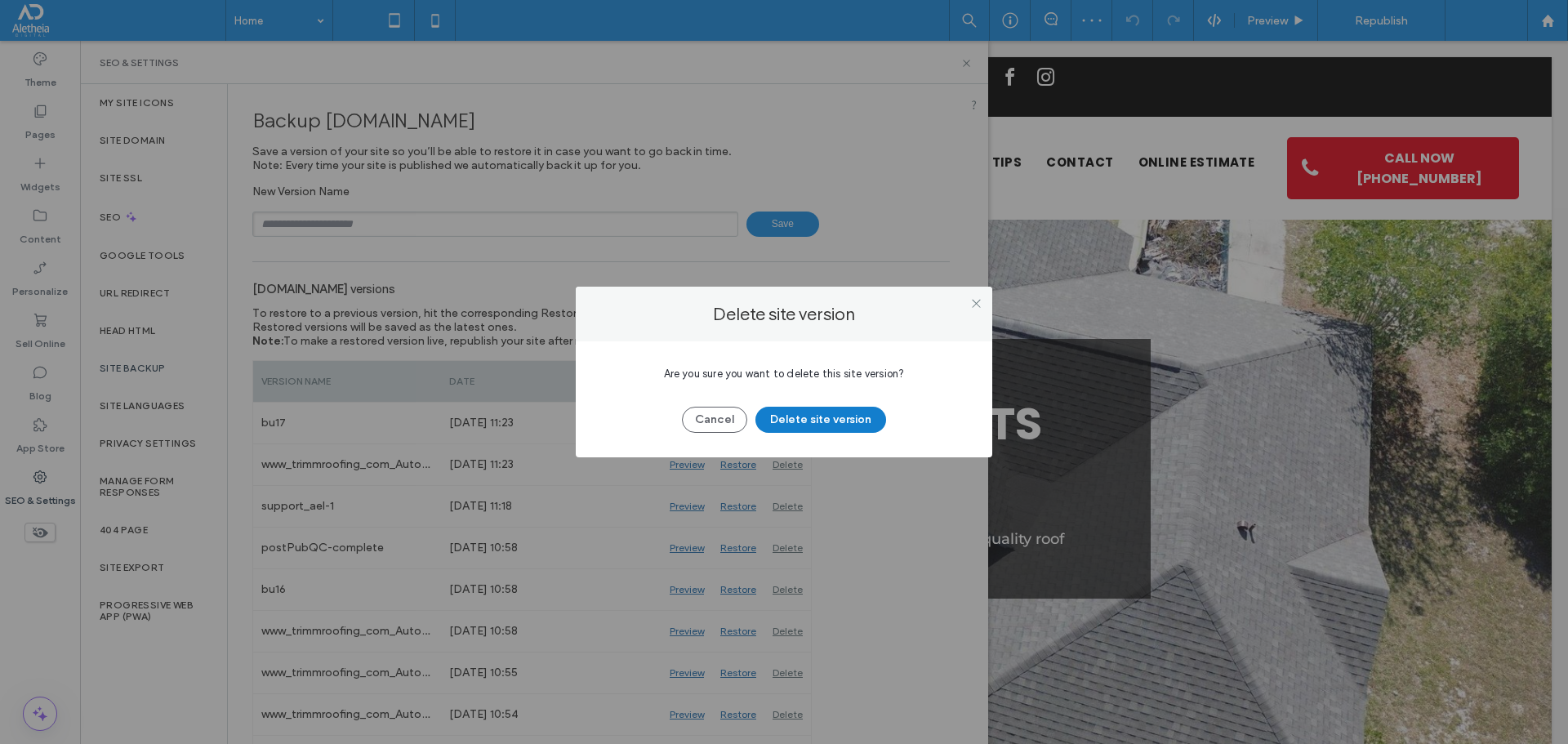
click at [810, 416] on button "Delete site version" at bounding box center [820, 420] width 130 height 26
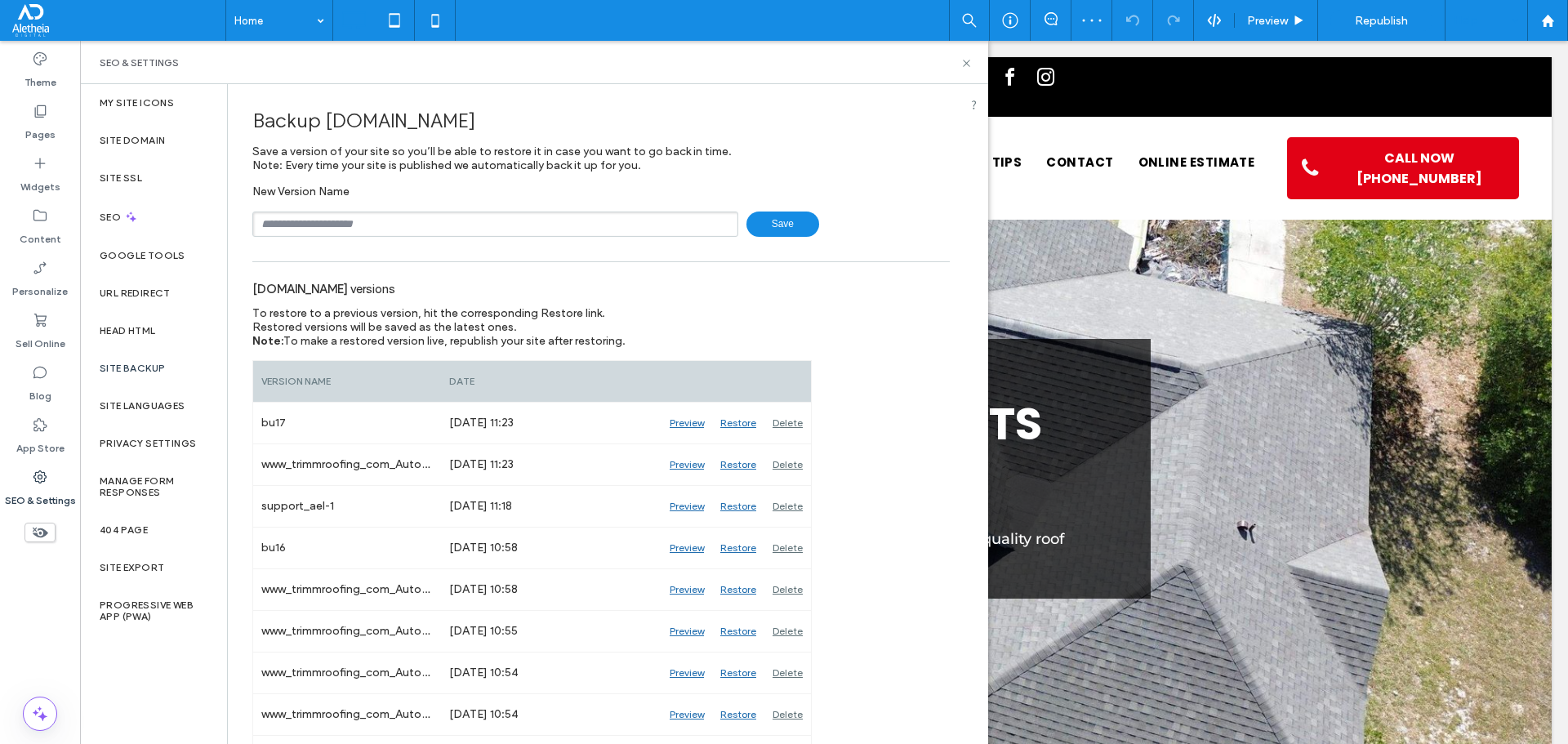
click at [445, 226] on input "text" at bounding box center [496, 224] width 486 height 25
type input "**********"
click at [814, 271] on div "[DOMAIN_NAME] versions" at bounding box center [601, 287] width 697 height 36
click at [972, 65] on div "SEO & Settings" at bounding box center [534, 62] width 908 height 43
click at [967, 73] on div "SEO & Settings" at bounding box center [534, 62] width 908 height 43
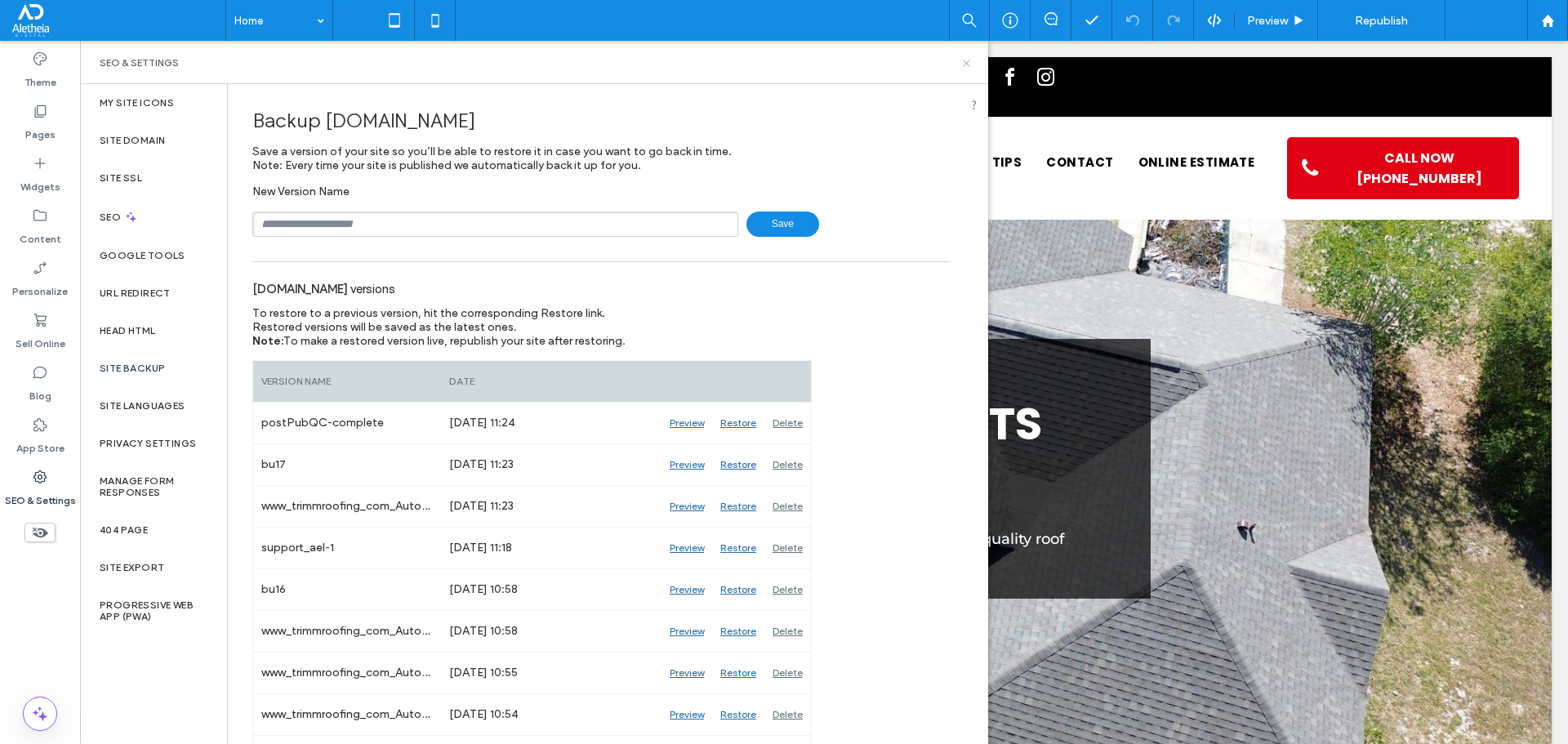
click at [967, 66] on icon at bounding box center [966, 63] width 12 height 12
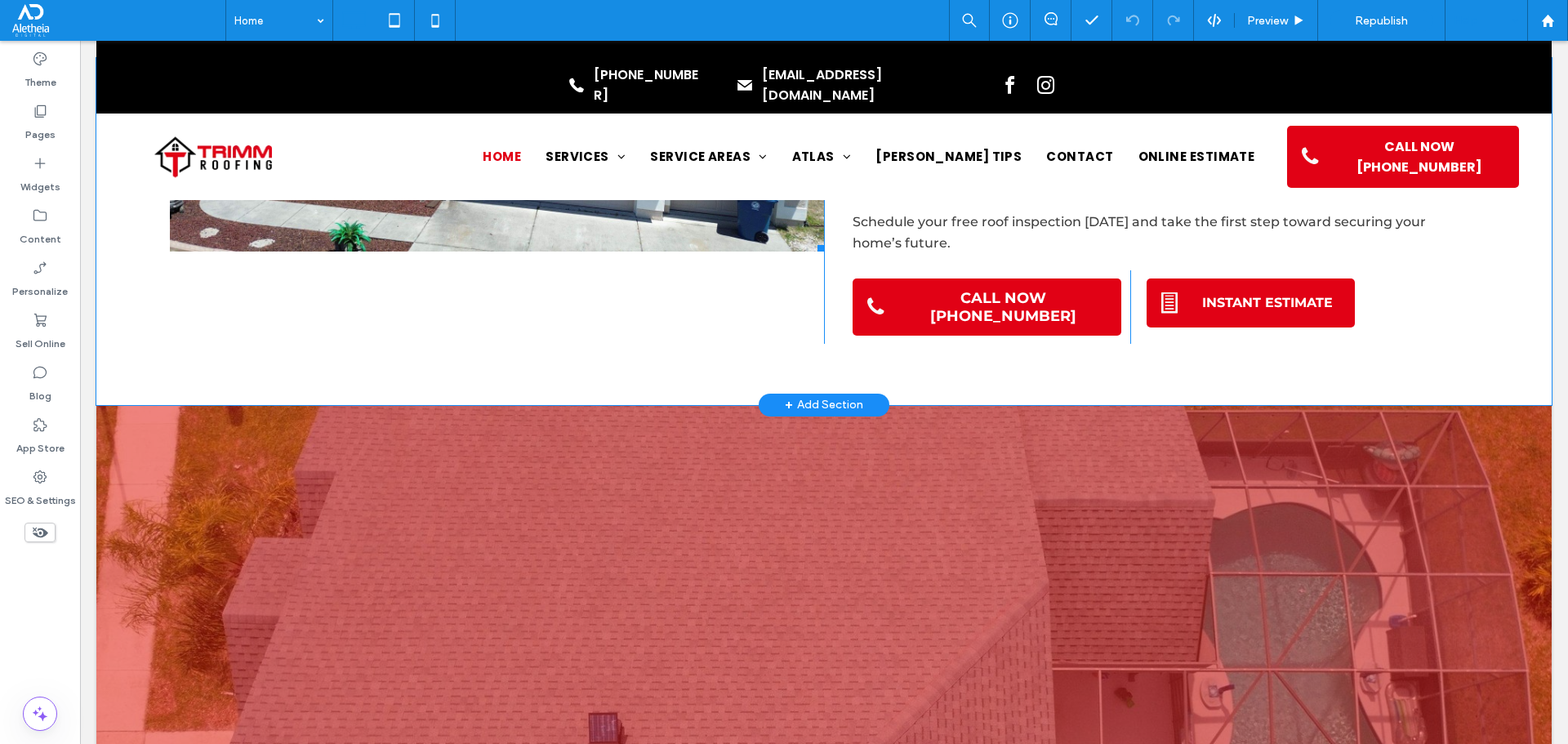
scroll to position [1388, 0]
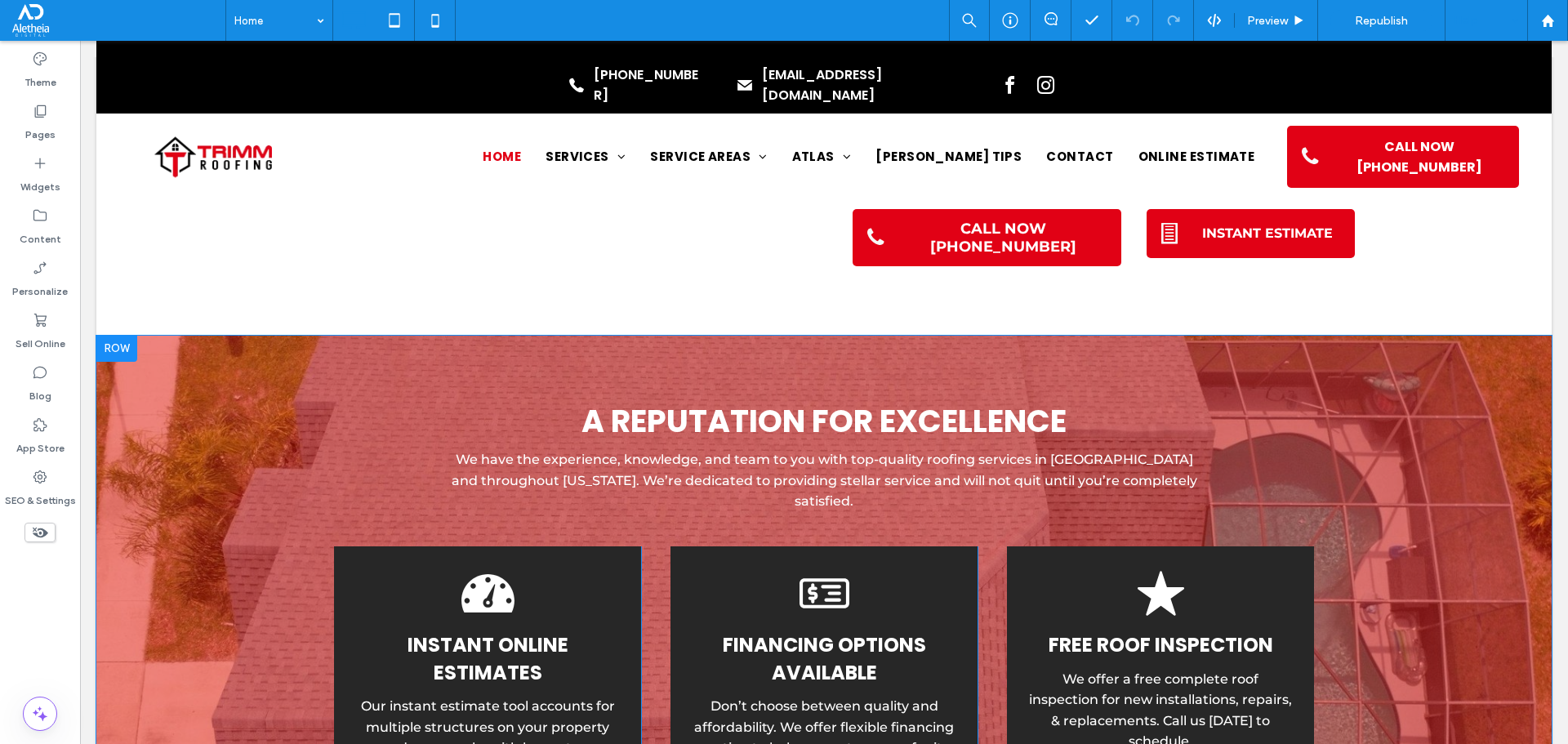
click at [385, 336] on div "A Reputation for Excellence We have the experience, knowledge, and team to you …" at bounding box center [824, 604] width 1455 height 538
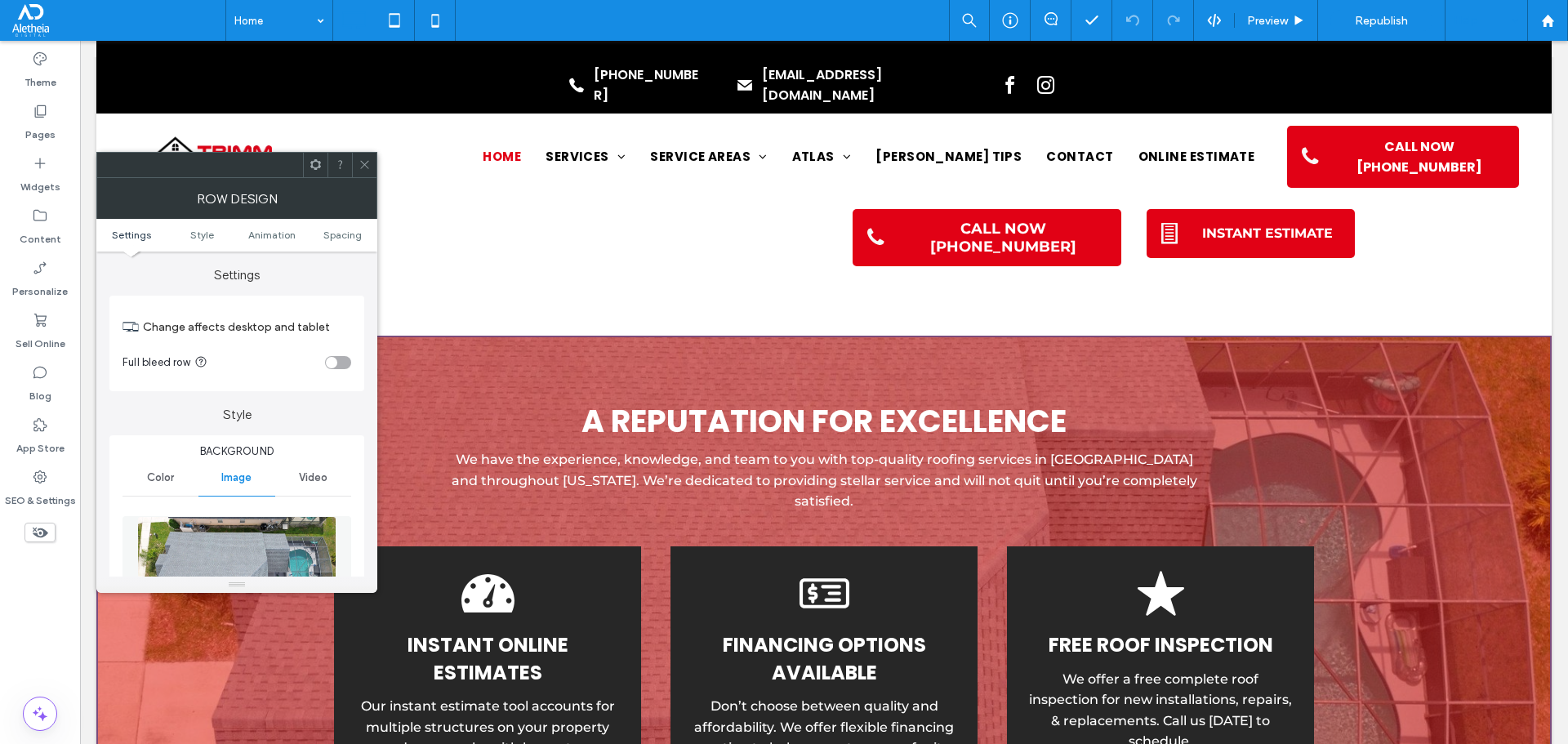
click at [355, 173] on div at bounding box center [364, 165] width 24 height 24
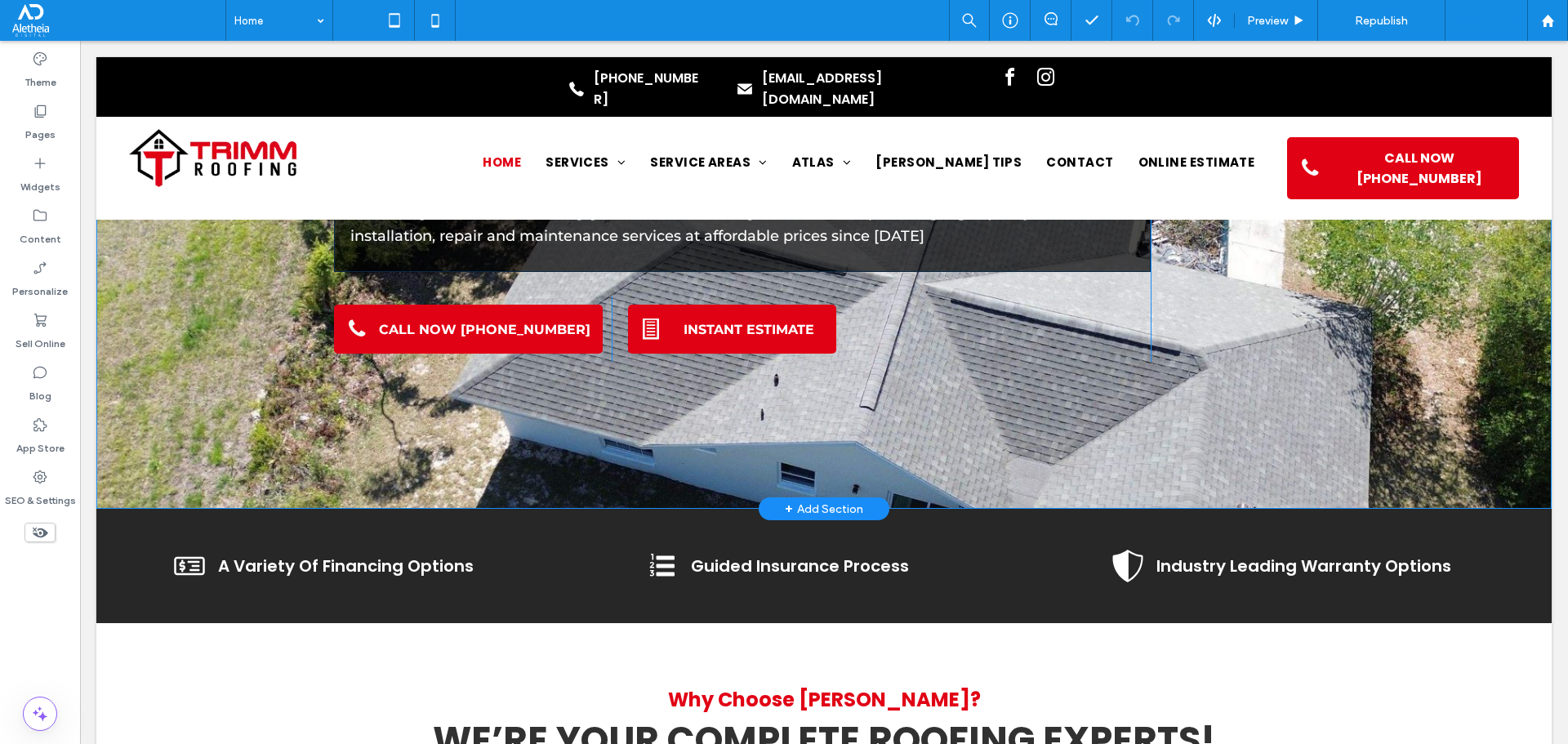
scroll to position [0, 0]
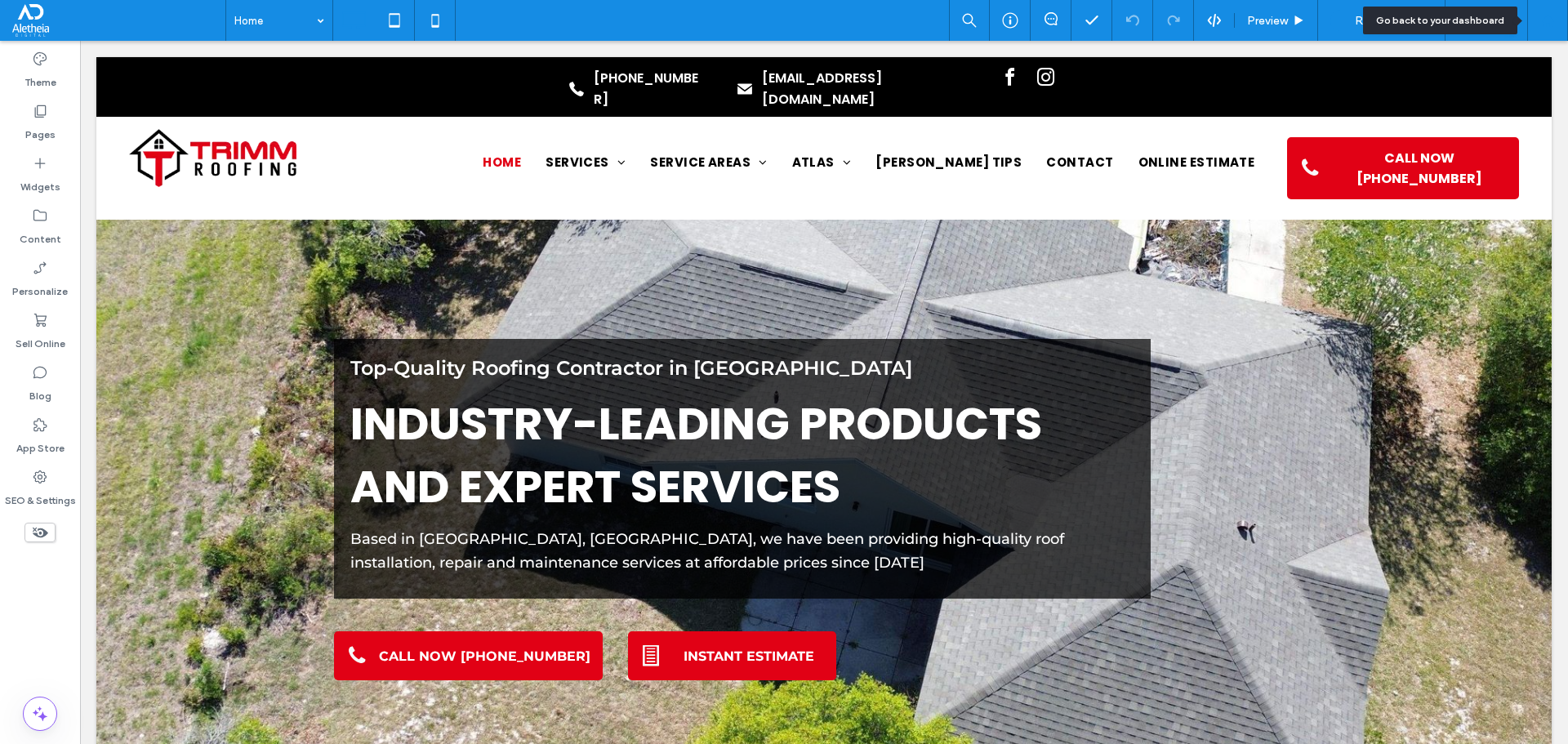
click at [1561, 18] on div at bounding box center [1548, 20] width 39 height 14
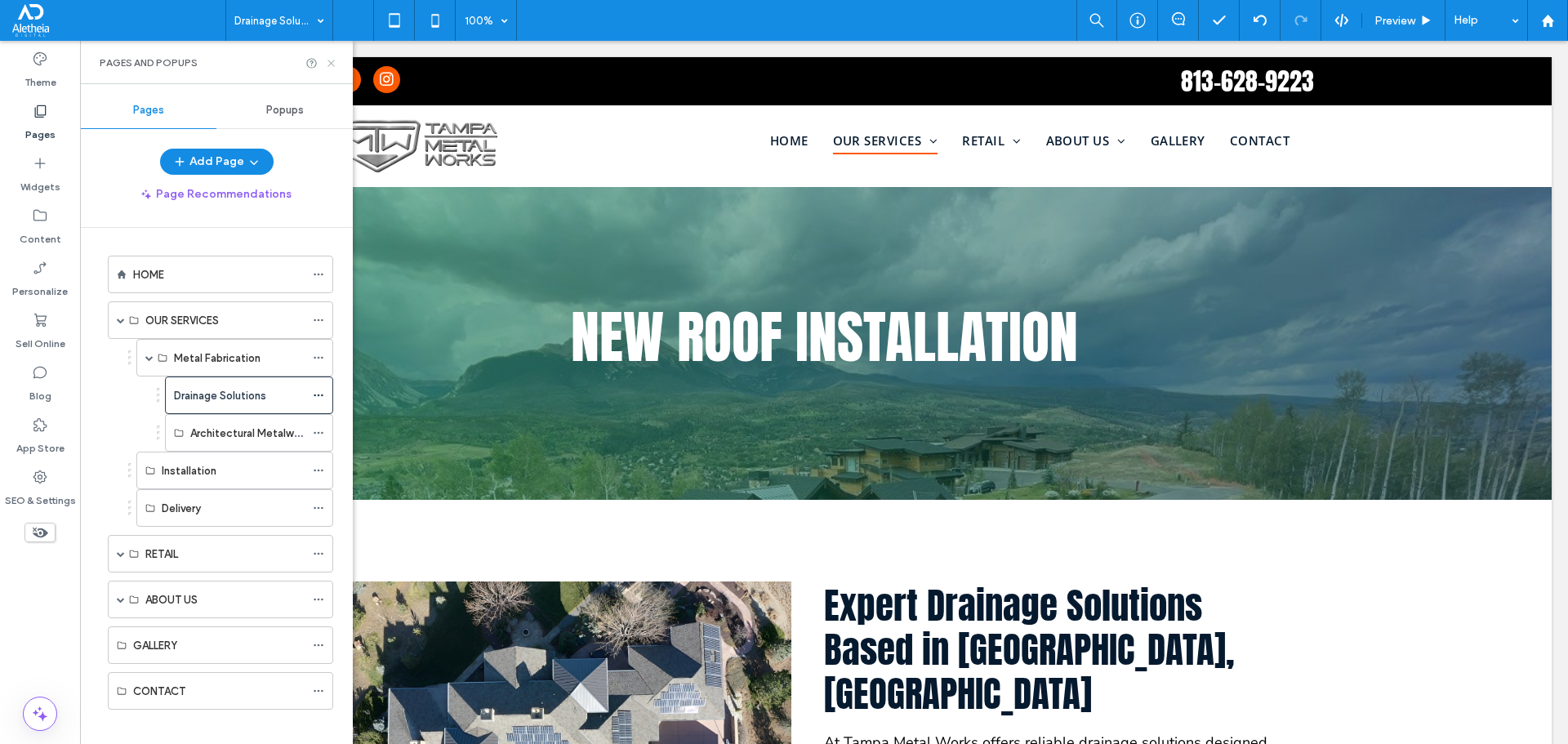
click at [333, 67] on icon at bounding box center [331, 63] width 12 height 12
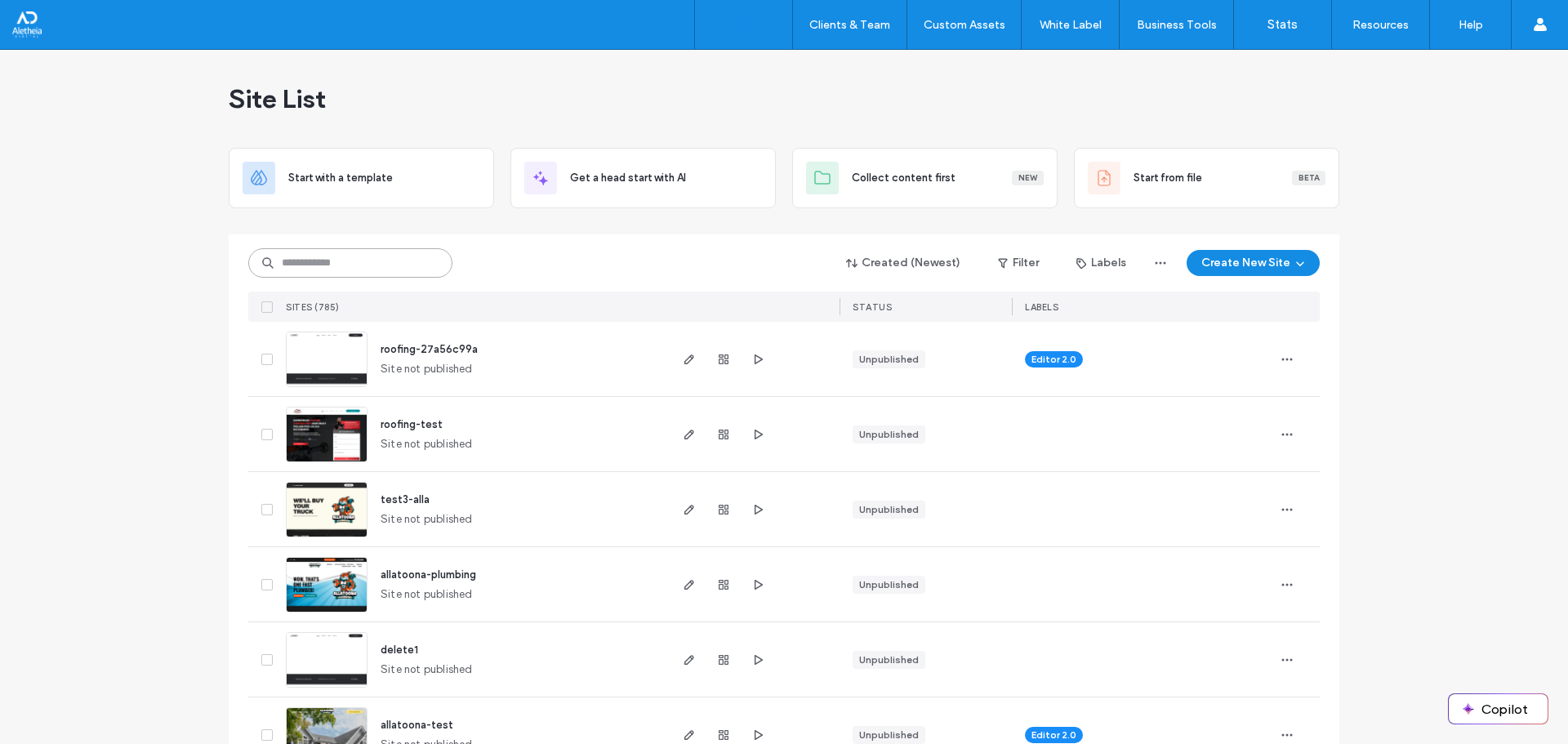
click at [399, 257] on input at bounding box center [350, 263] width 204 height 30
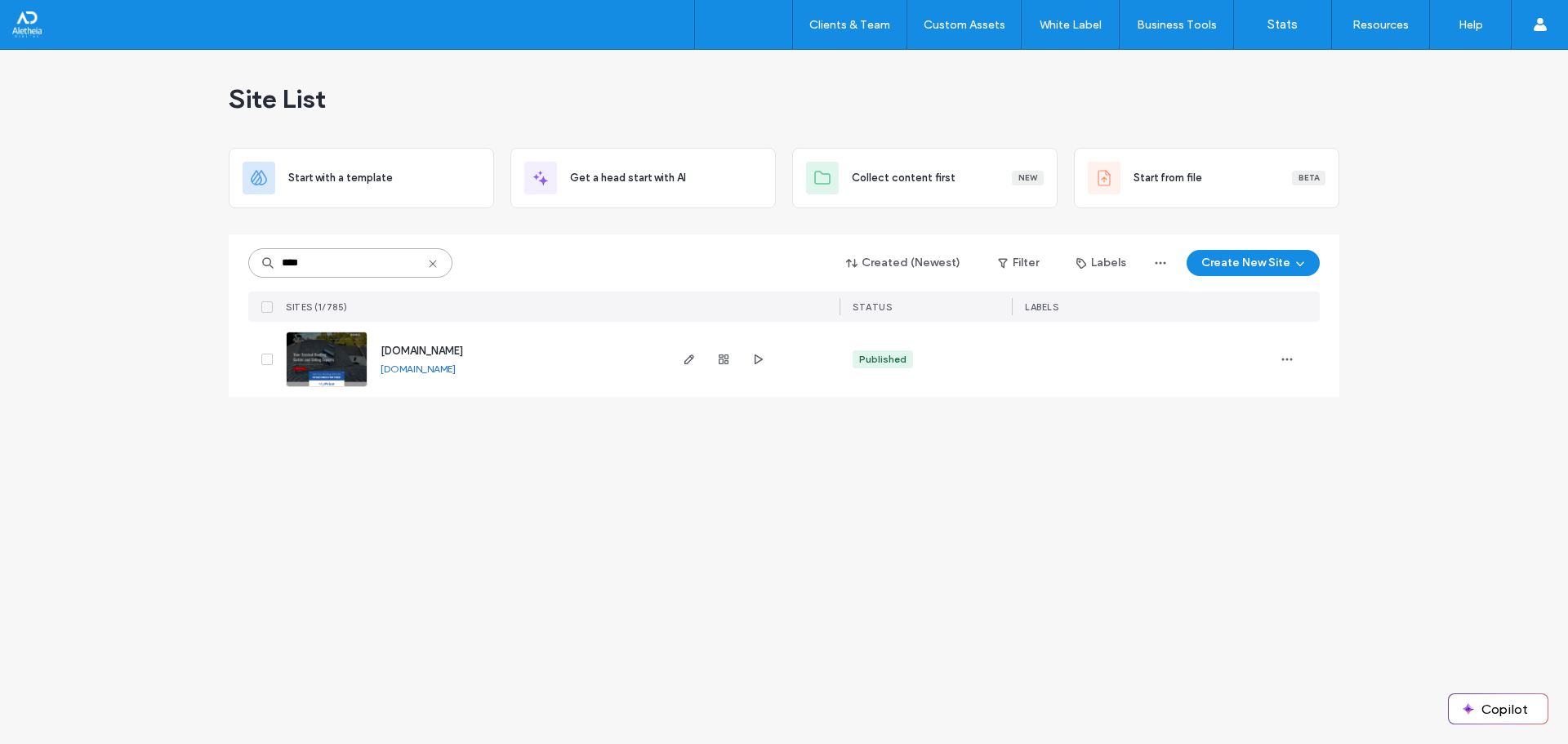
type input "****"
click at [420, 352] on span "[DOMAIN_NAME]" at bounding box center [422, 350] width 82 height 12
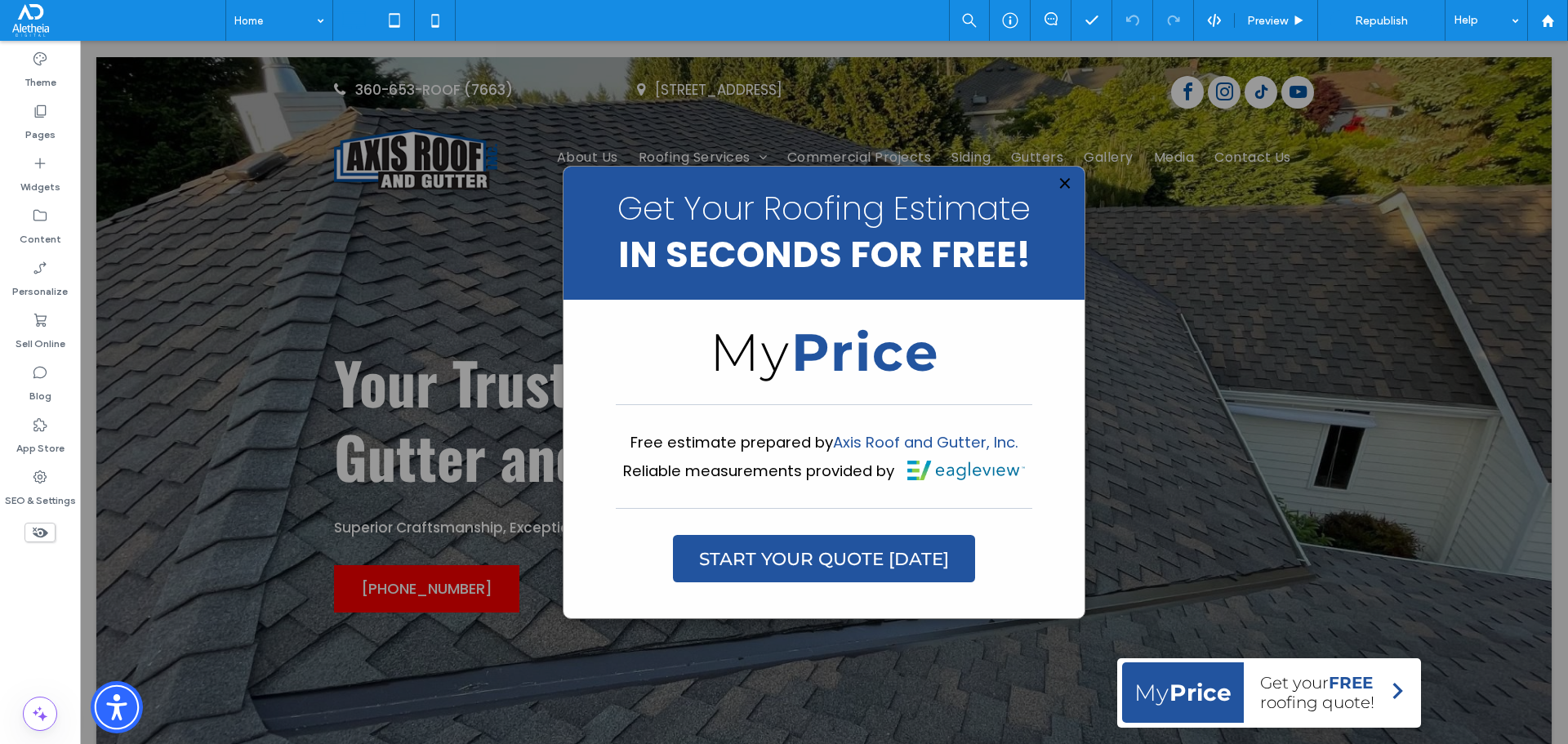
click at [1059, 179] on span "×" at bounding box center [1065, 182] width 13 height 32
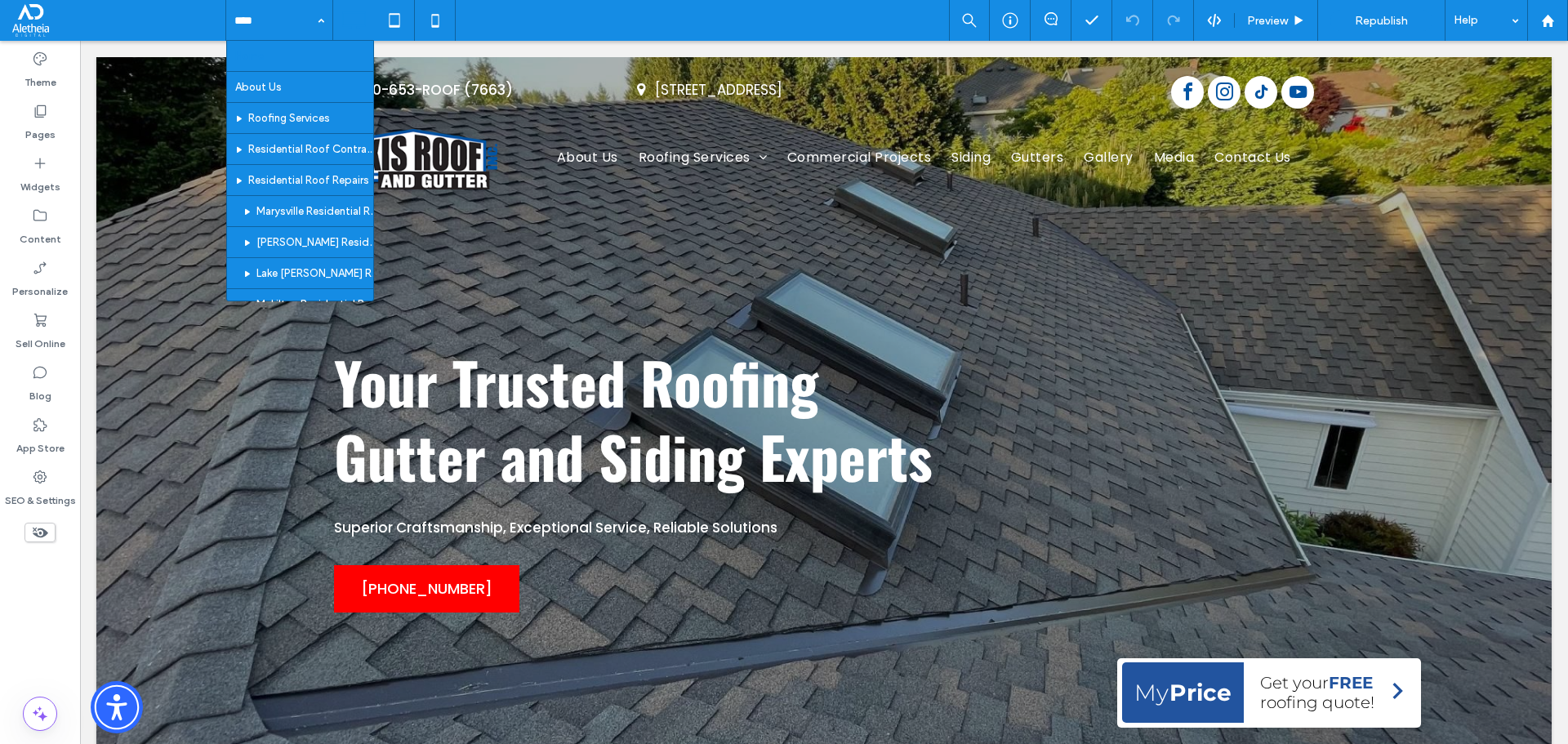
click at [619, 12] on div "Home About Us Roofing Services Residential Roof Contractor Residential Roof Rep…" at bounding box center [897, 20] width 1342 height 41
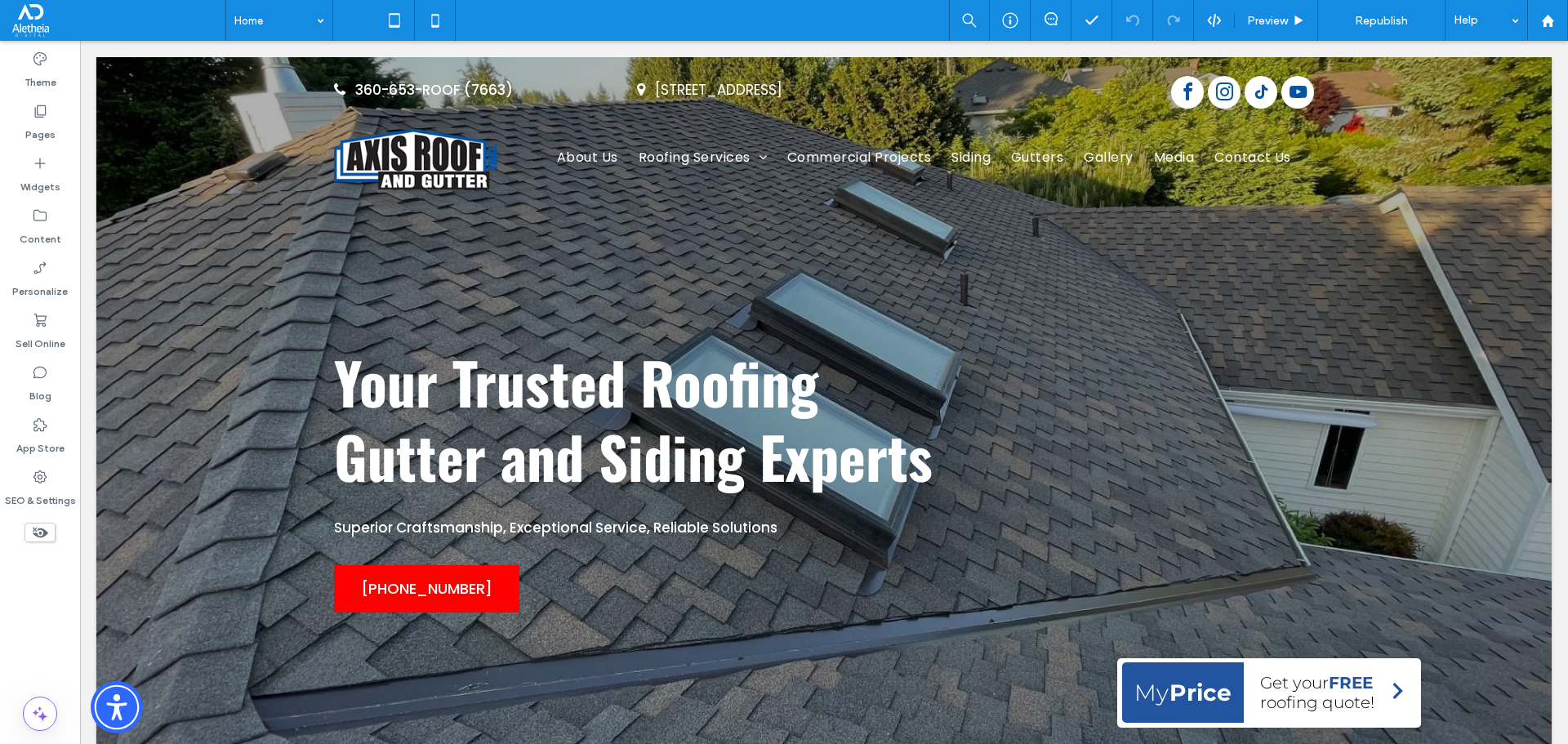
click at [575, 6] on div "Home Preview Republish Help" at bounding box center [897, 20] width 1342 height 41
click at [570, 11] on div "Home Preview Republish Help" at bounding box center [897, 20] width 1342 height 41
click at [557, 11] on div "Home Preview Republish Help" at bounding box center [897, 20] width 1342 height 41
click at [1296, 280] on div "Your Trusted Roofing Gutter and Siding Experts Superior Craftsmanship, Exceptio…" at bounding box center [824, 421] width 1455 height 726
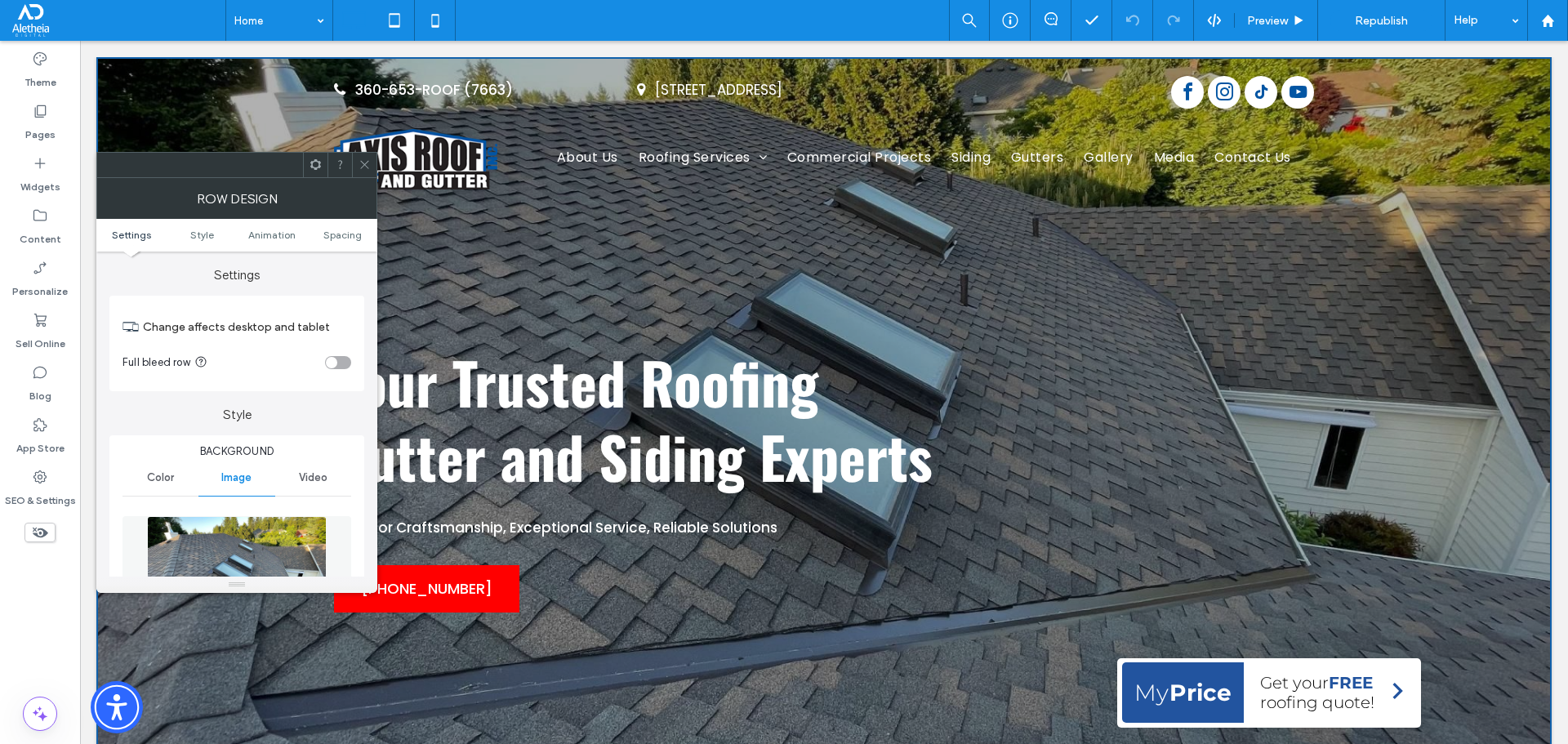
click at [367, 160] on icon at bounding box center [364, 164] width 12 height 12
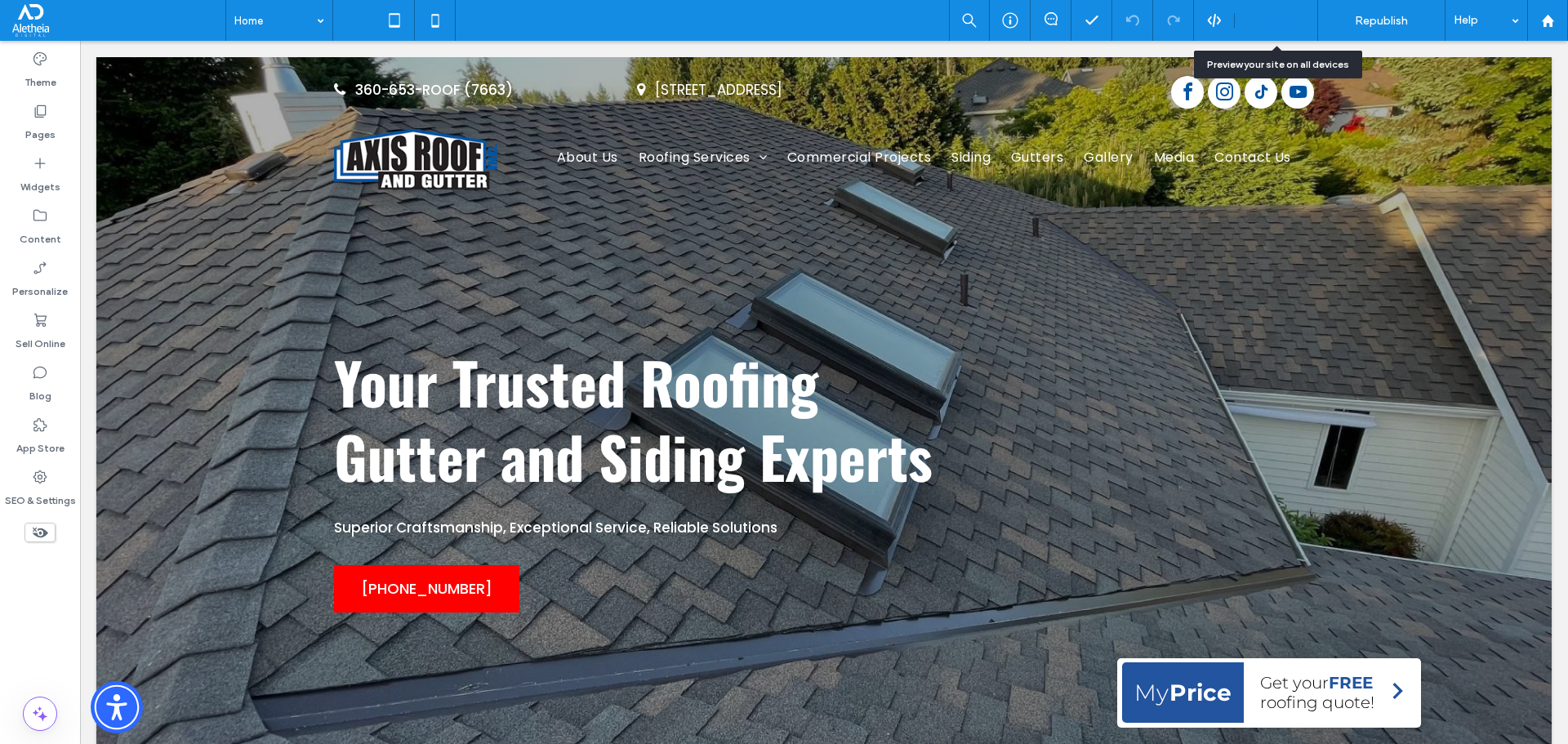
click at [1269, 21] on span "Preview" at bounding box center [1268, 20] width 41 height 14
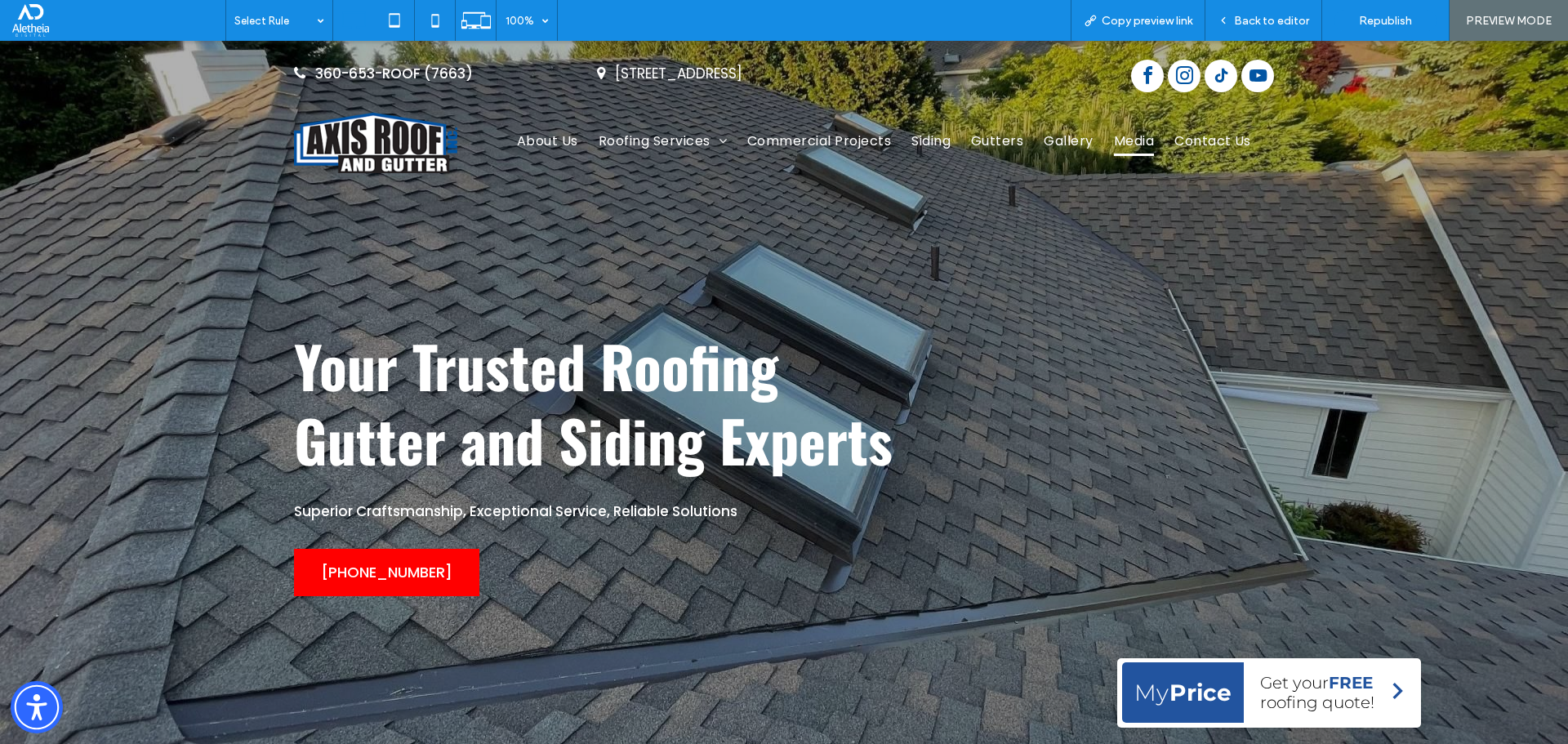
click at [1138, 143] on span "Media" at bounding box center [1133, 140] width 40 height 29
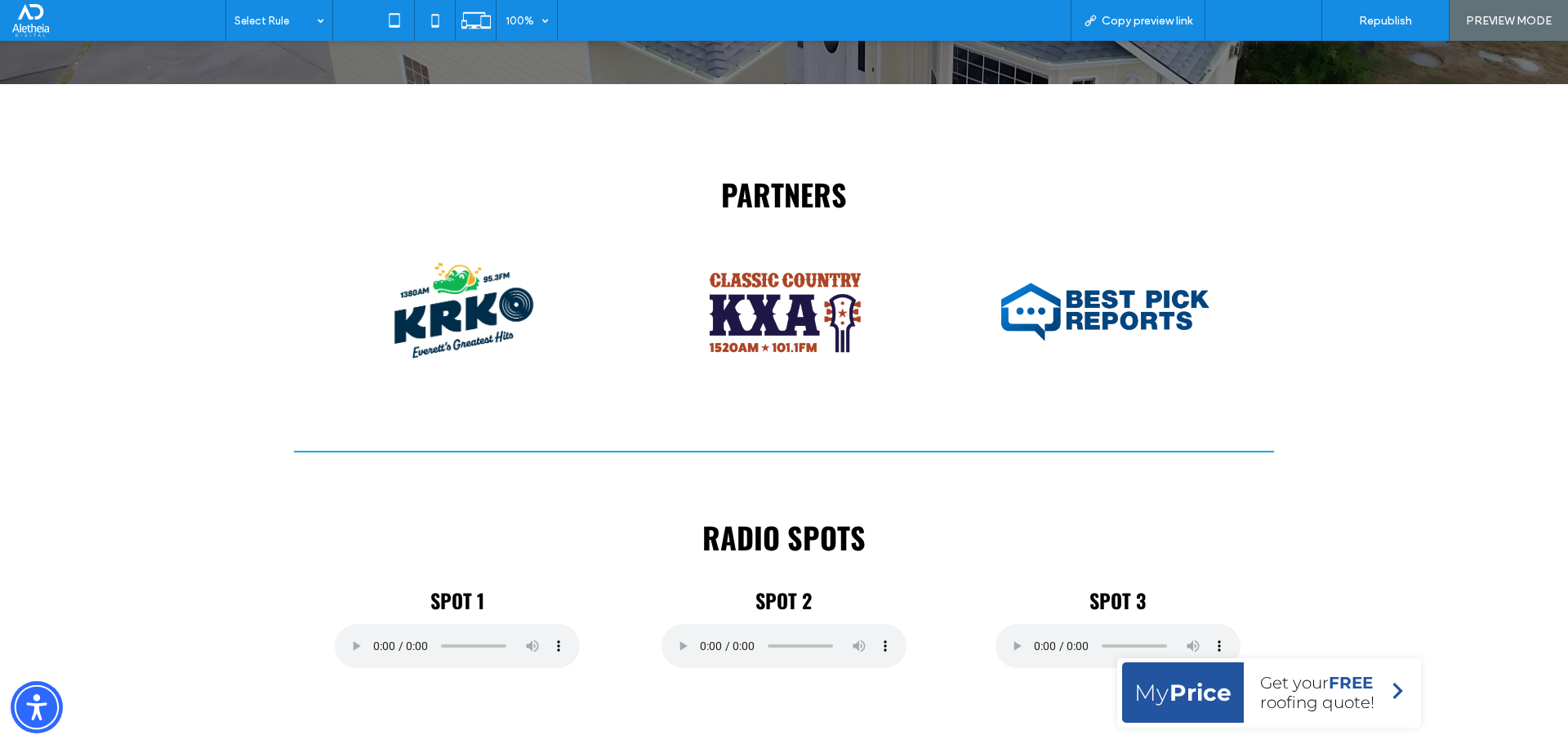
click at [1264, 19] on span "Back to editor" at bounding box center [1271, 20] width 75 height 14
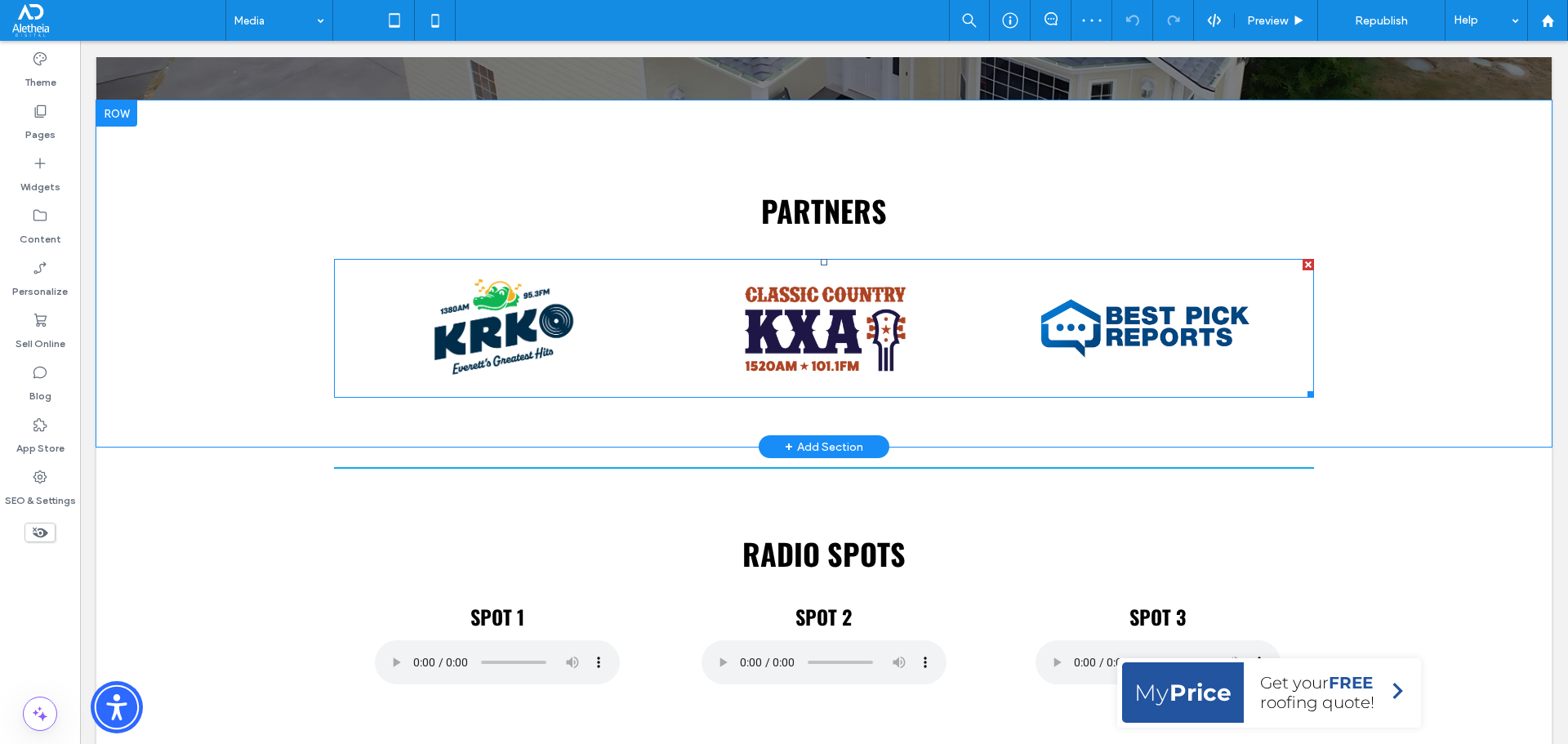
click at [841, 332] on link at bounding box center [824, 328] width 324 height 113
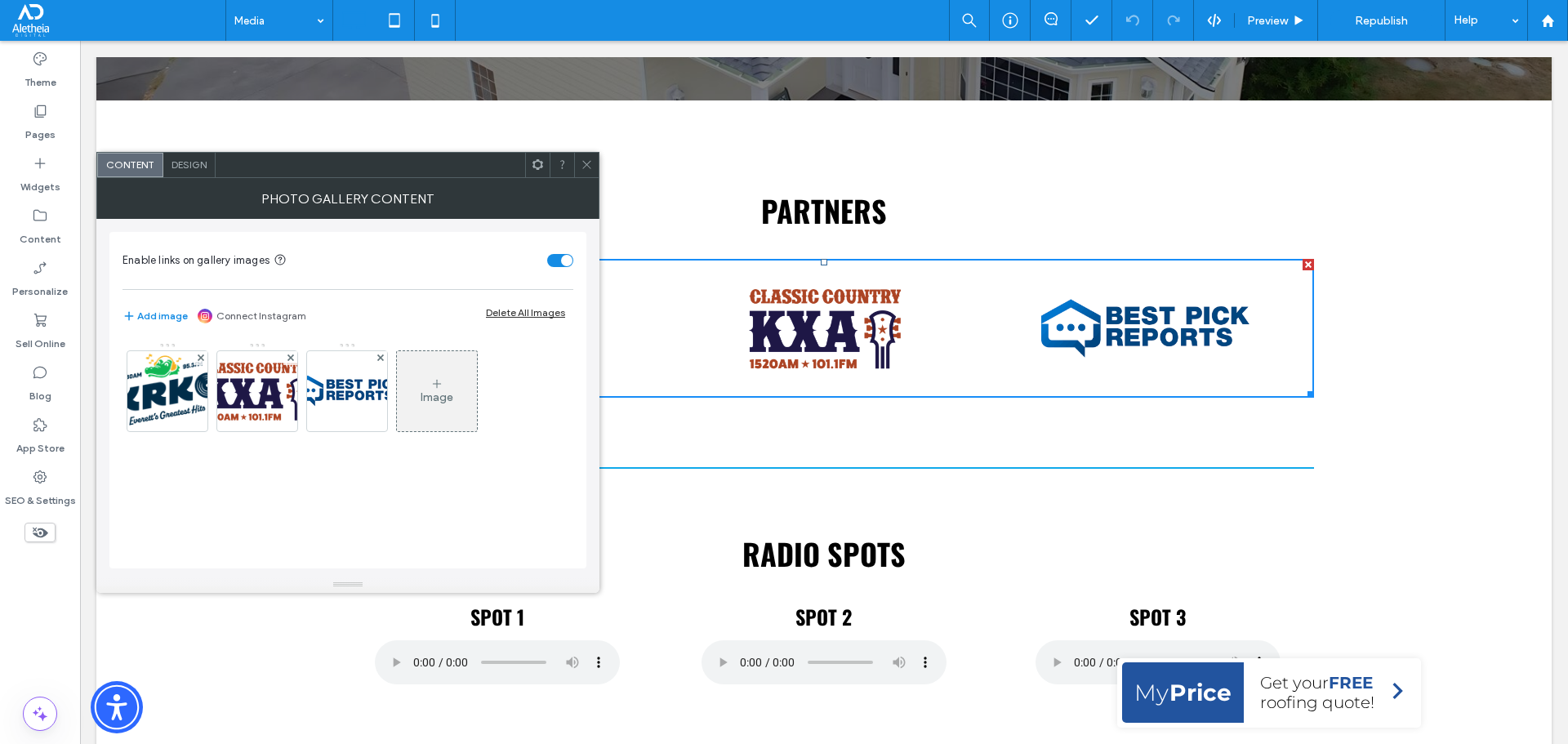
click at [592, 153] on span at bounding box center [586, 165] width 12 height 24
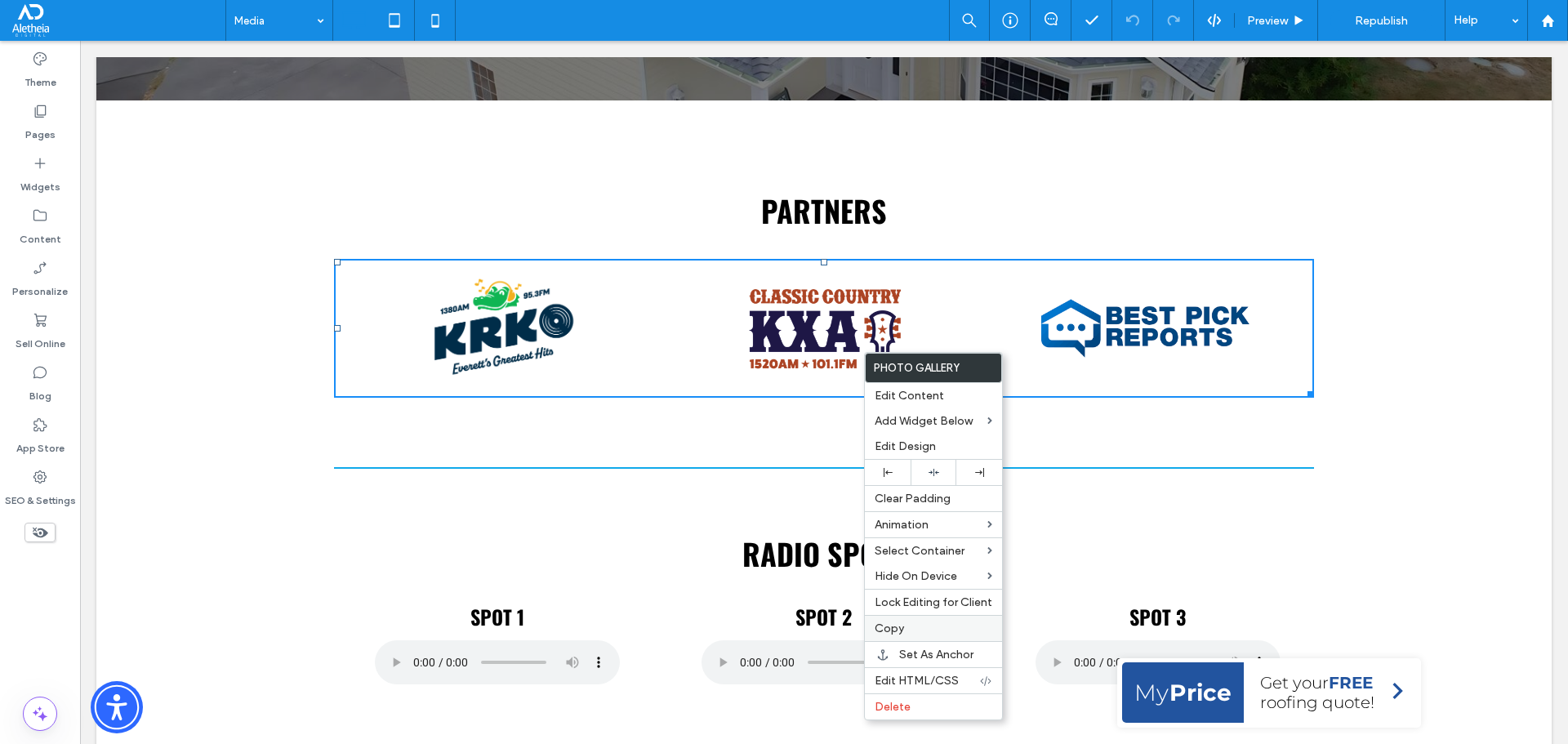
click at [903, 631] on span "Copy" at bounding box center [889, 628] width 30 height 14
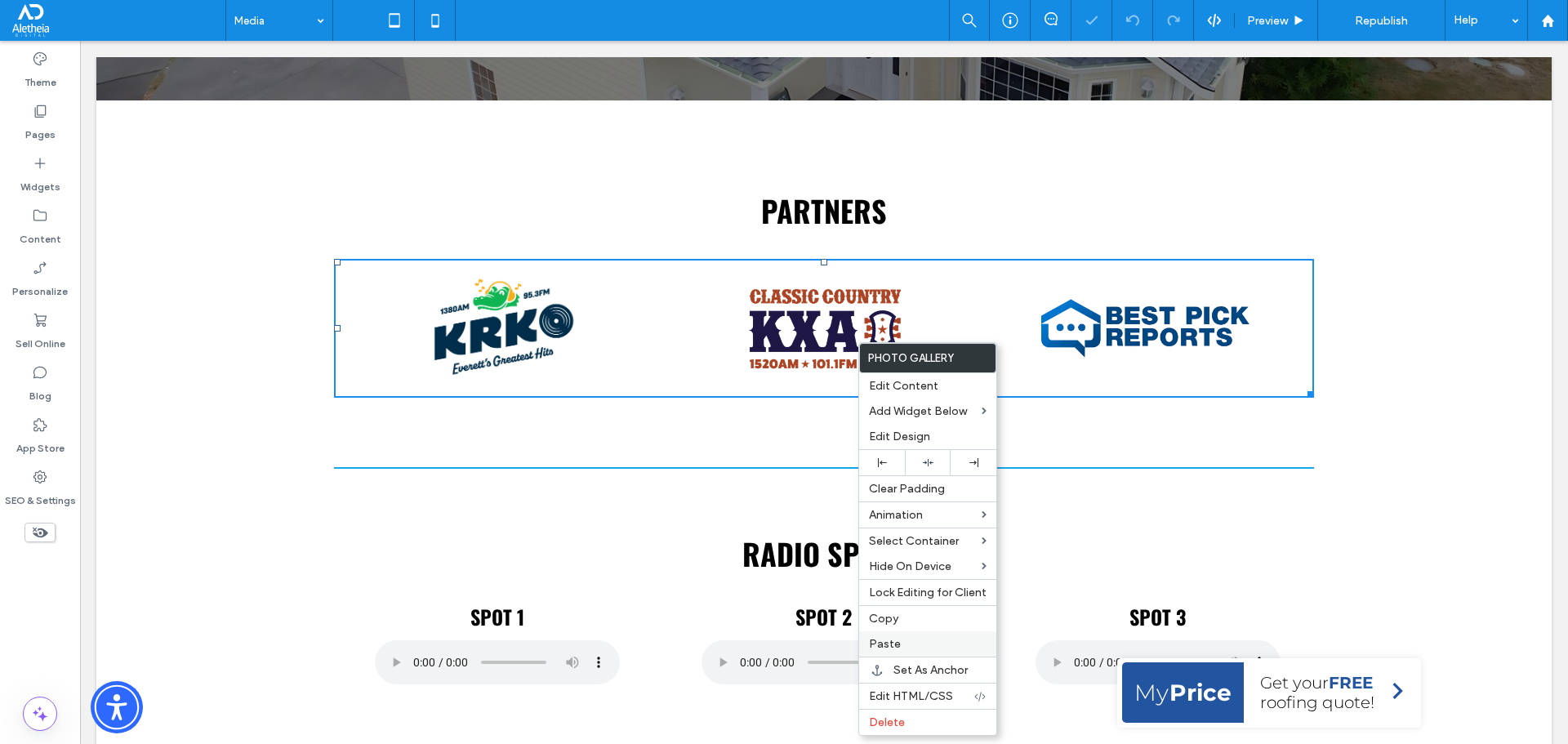
click at [919, 646] on label "Paste" at bounding box center [927, 643] width 117 height 14
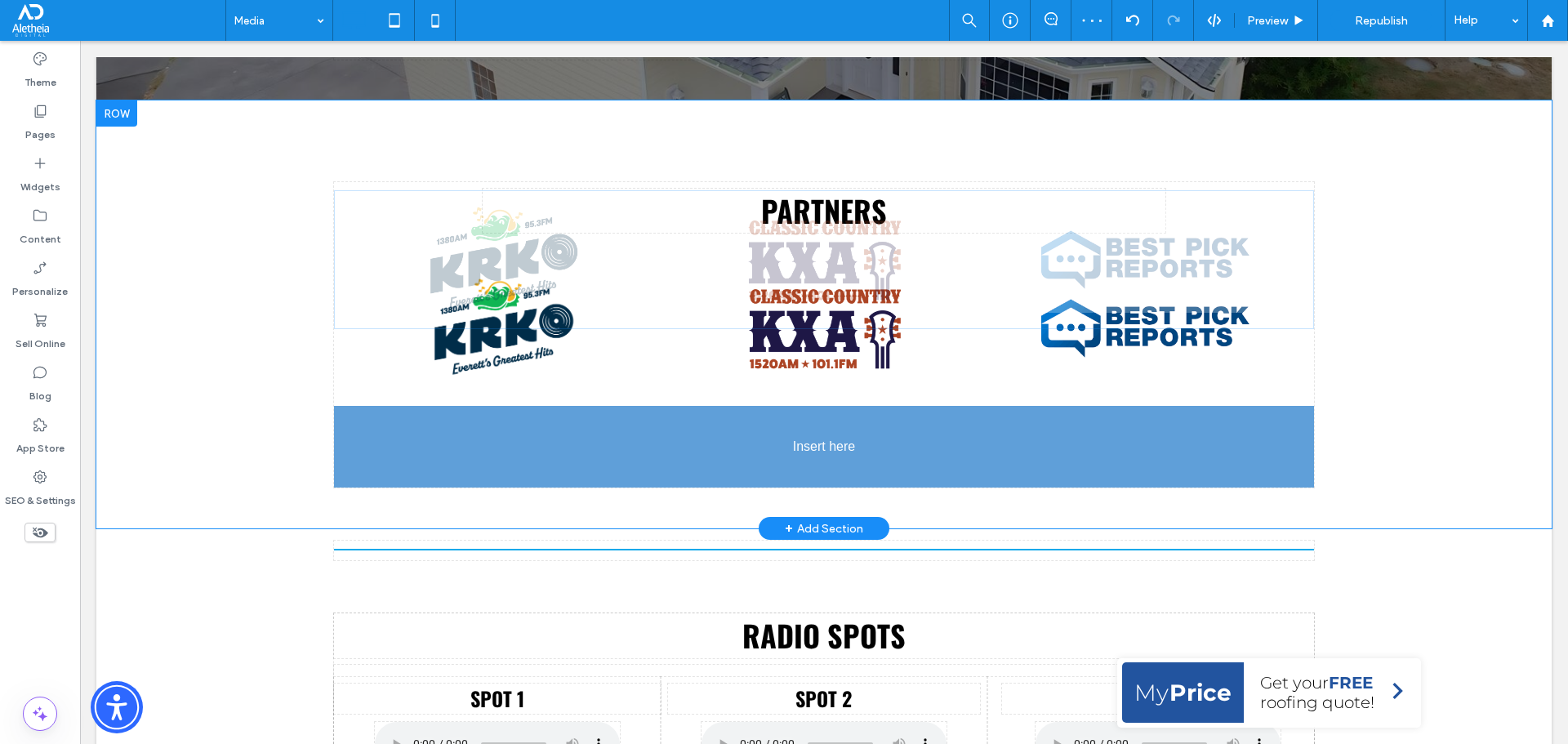
drag, startPoint x: 825, startPoint y: 310, endPoint x: 902, endPoint y: 451, distance: 160.7
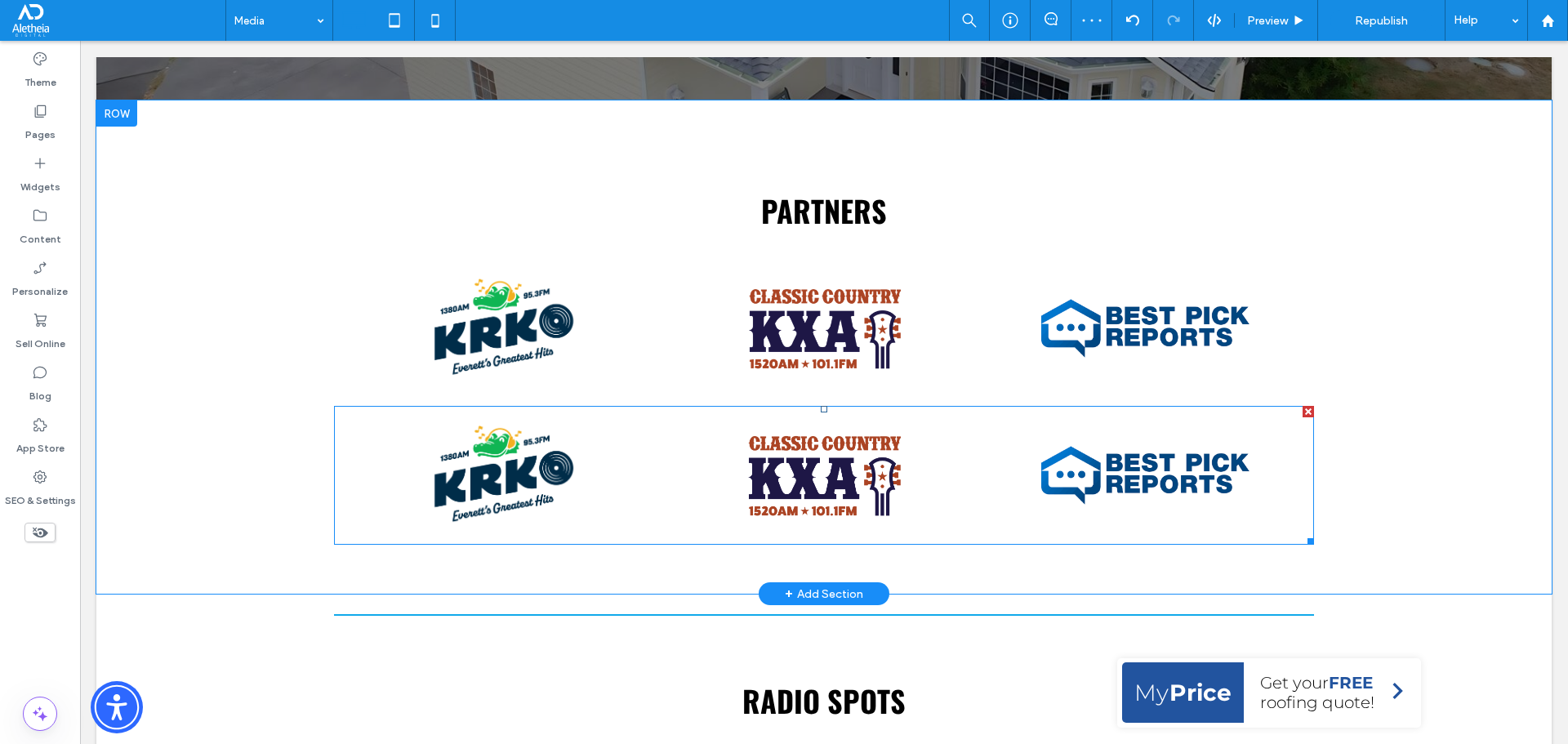
click at [765, 448] on div "Button" at bounding box center [823, 475] width 321 height 122
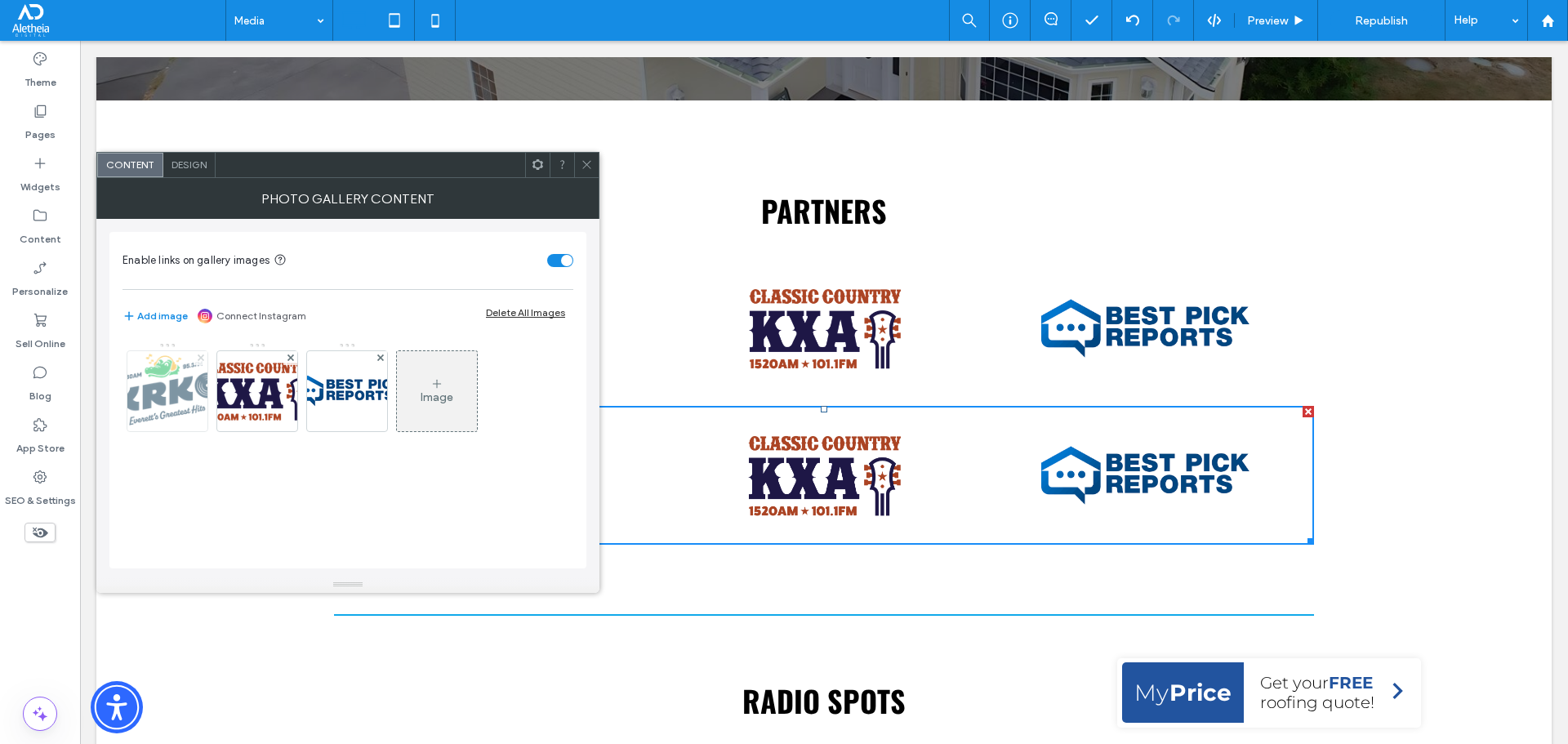
click at [199, 354] on icon at bounding box center [201, 357] width 6 height 6
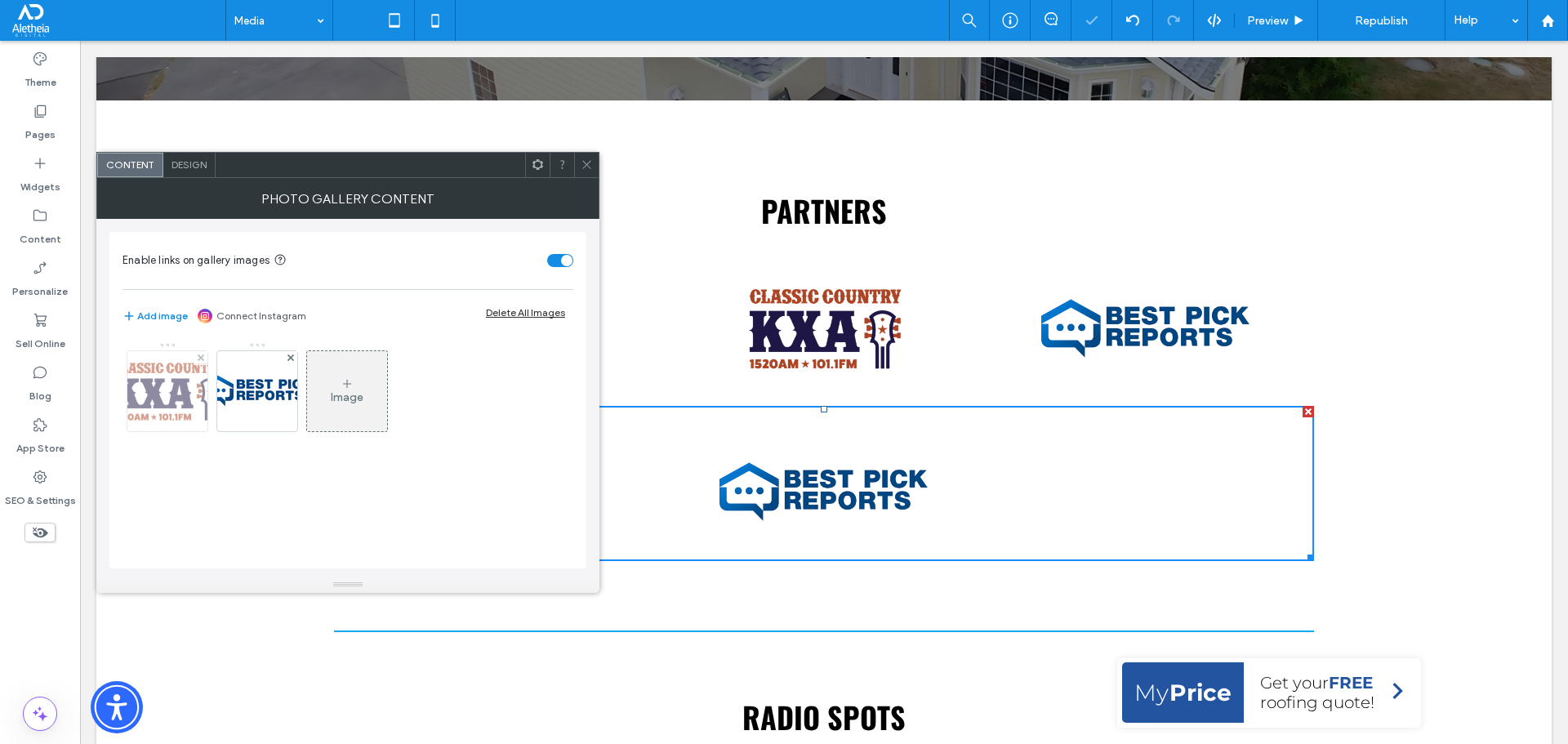
click at [158, 376] on img at bounding box center [166, 391] width 130 height 77
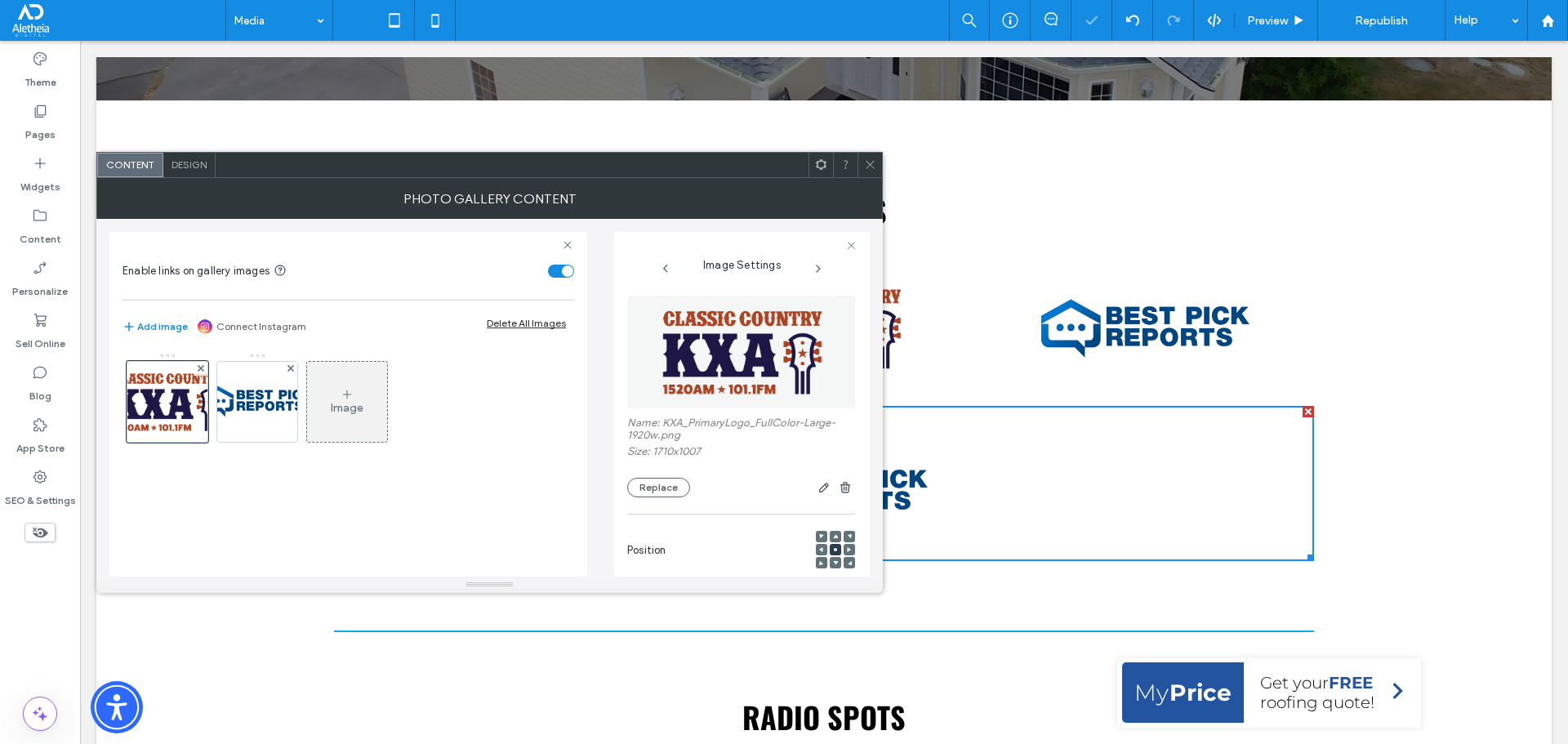
click at [767, 383] on img at bounding box center [741, 352] width 190 height 113
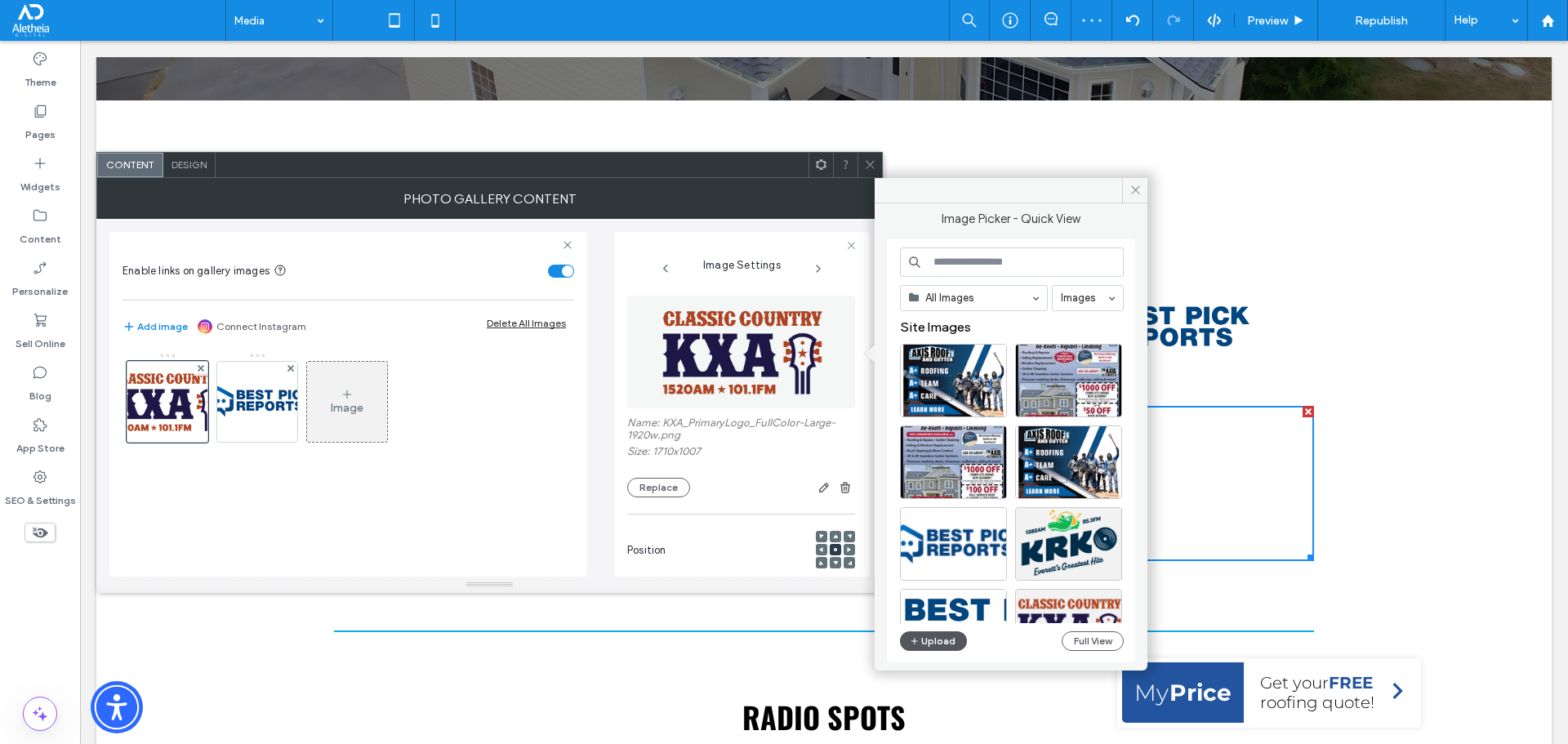
click at [949, 649] on button "Upload" at bounding box center [933, 640] width 67 height 19
click at [334, 410] on div "Image" at bounding box center [347, 408] width 32 height 14
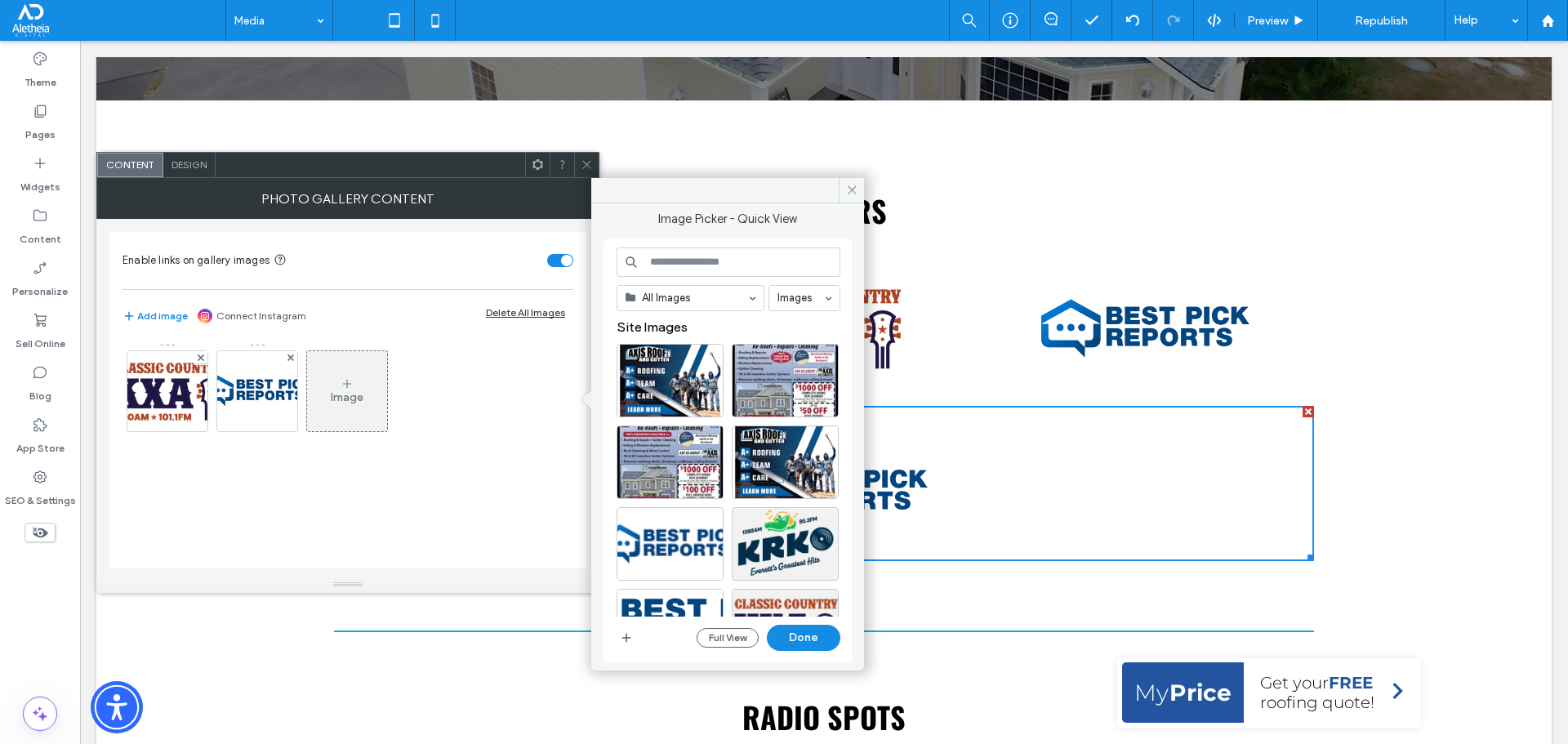
click at [690, 257] on input at bounding box center [729, 262] width 224 height 30
click at [290, 360] on icon at bounding box center [290, 357] width 6 height 6
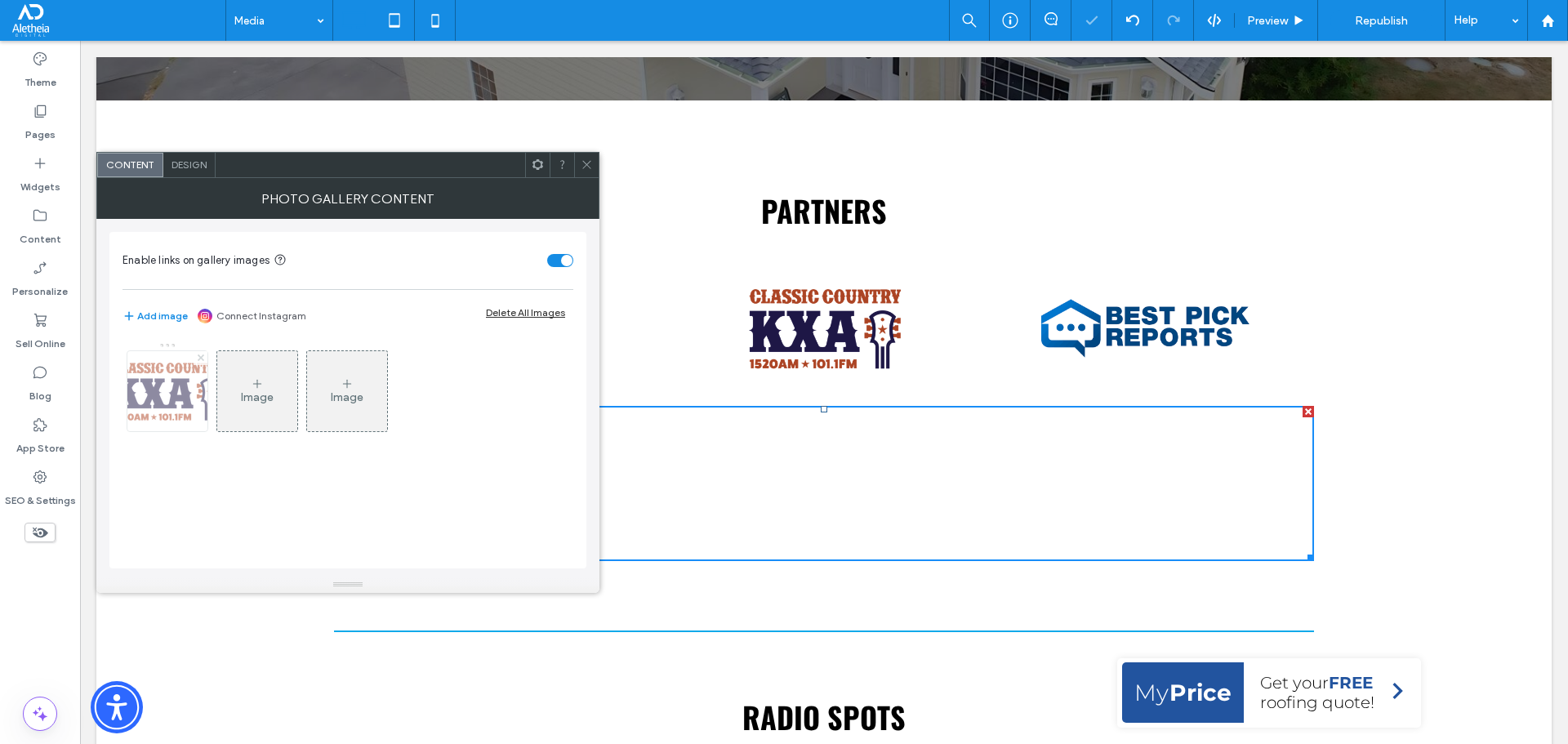
click at [199, 356] on use at bounding box center [200, 357] width 6 height 6
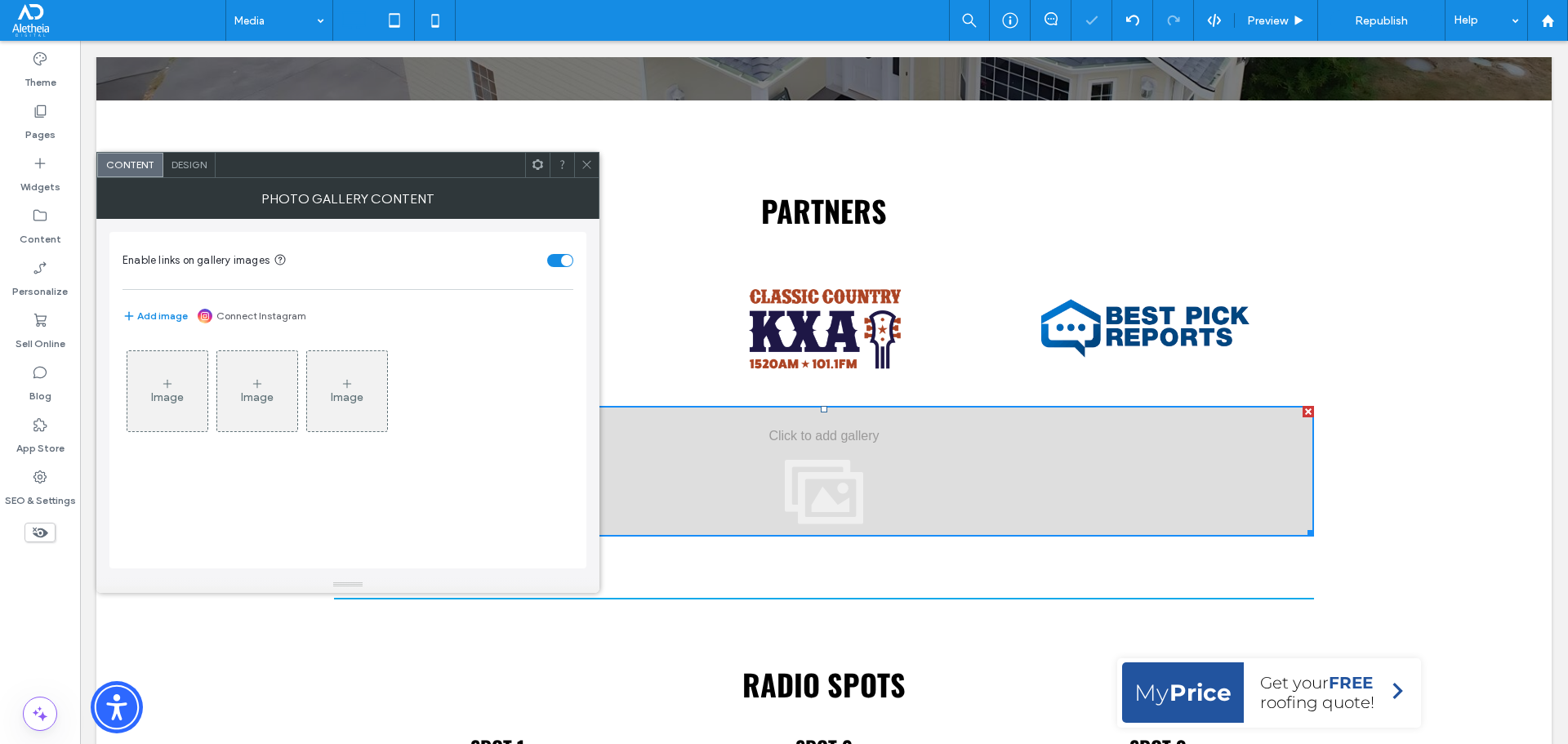
click at [186, 382] on div "Image" at bounding box center [167, 391] width 80 height 77
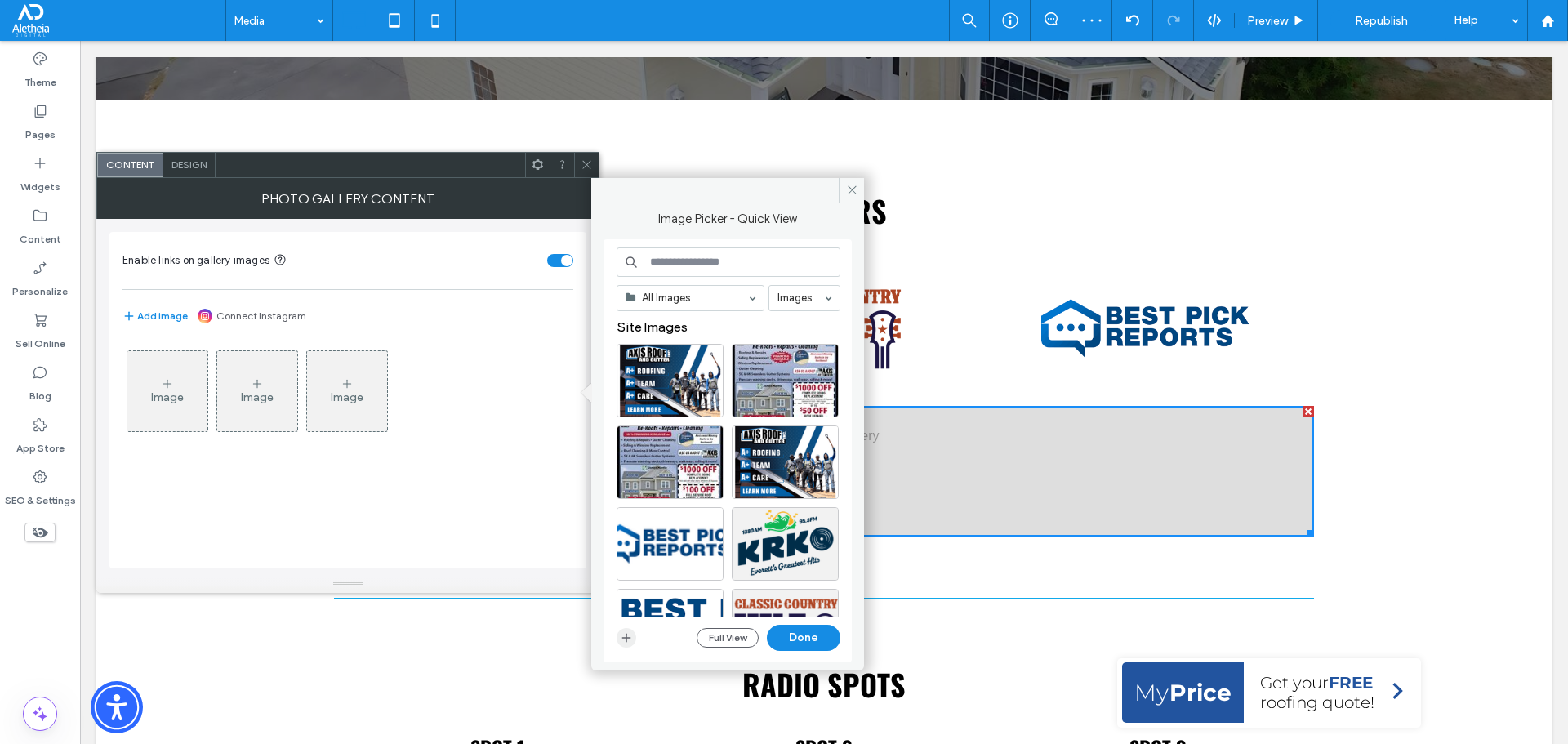
click at [624, 631] on icon "button" at bounding box center [626, 638] width 13 height 13
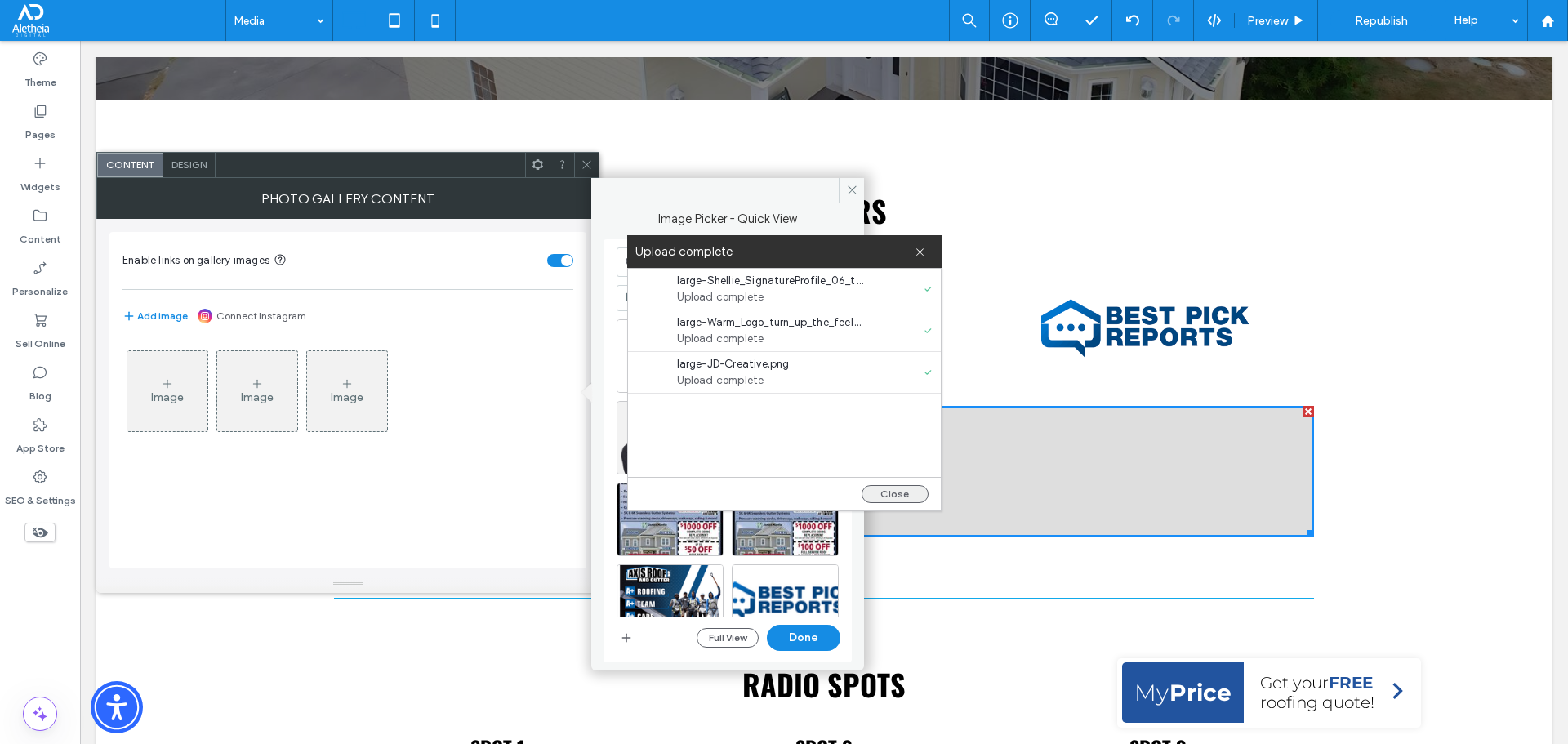
click at [895, 490] on button "Close" at bounding box center [895, 494] width 67 height 18
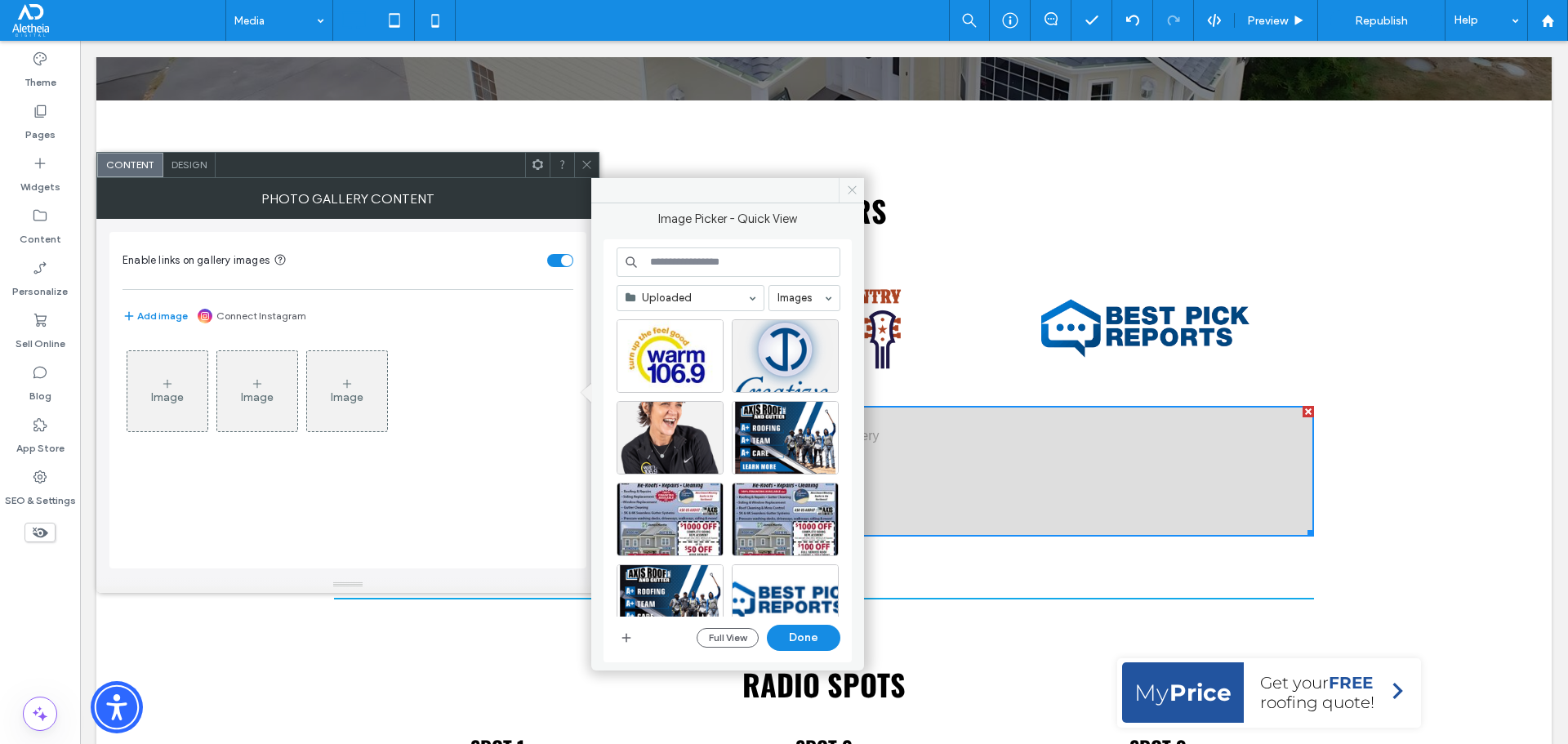
click at [849, 189] on icon at bounding box center [851, 189] width 12 height 12
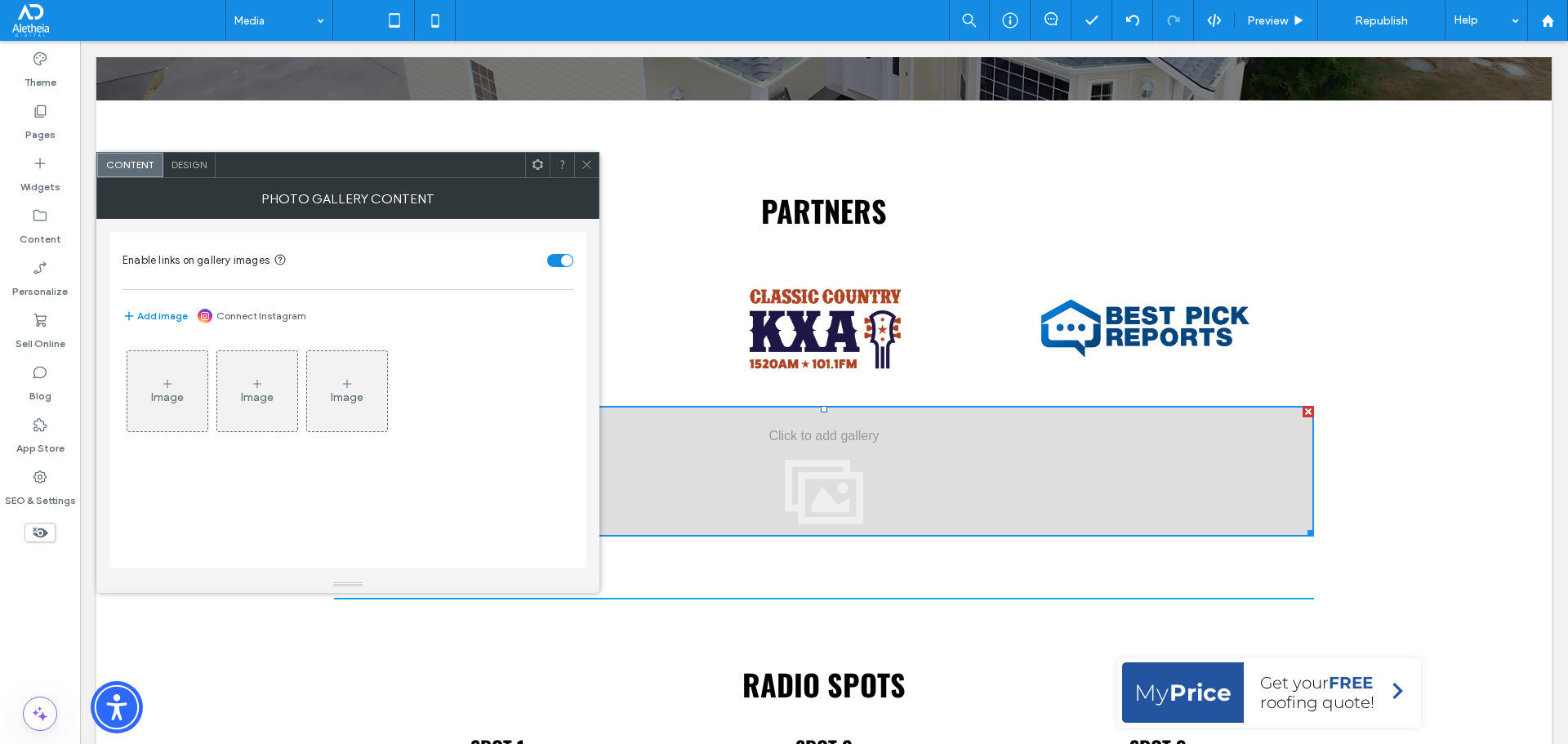
click at [176, 386] on div "Image" at bounding box center [167, 391] width 80 height 77
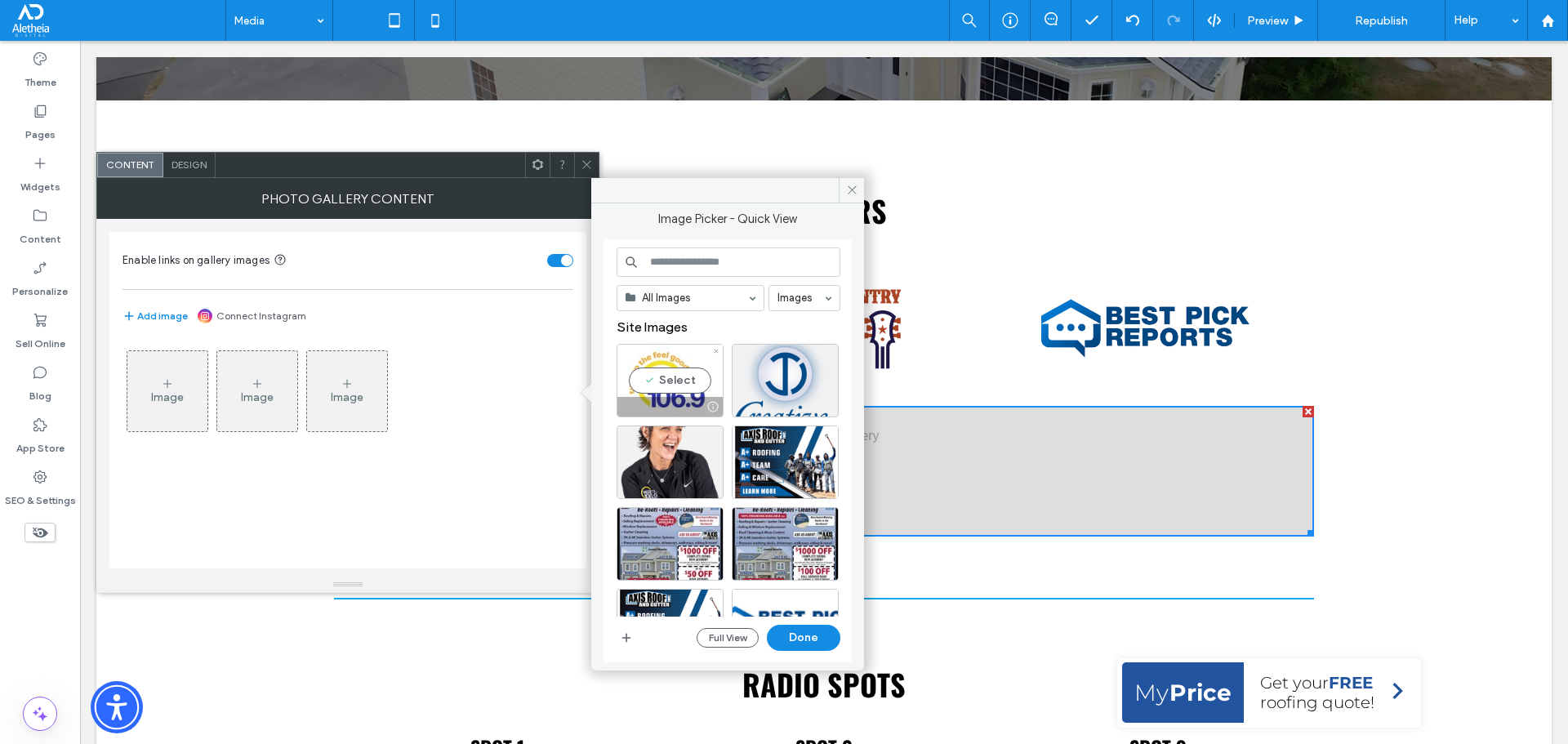
click at [698, 359] on div "Select" at bounding box center [670, 380] width 107 height 73
click at [775, 362] on div "Select" at bounding box center [785, 380] width 107 height 73
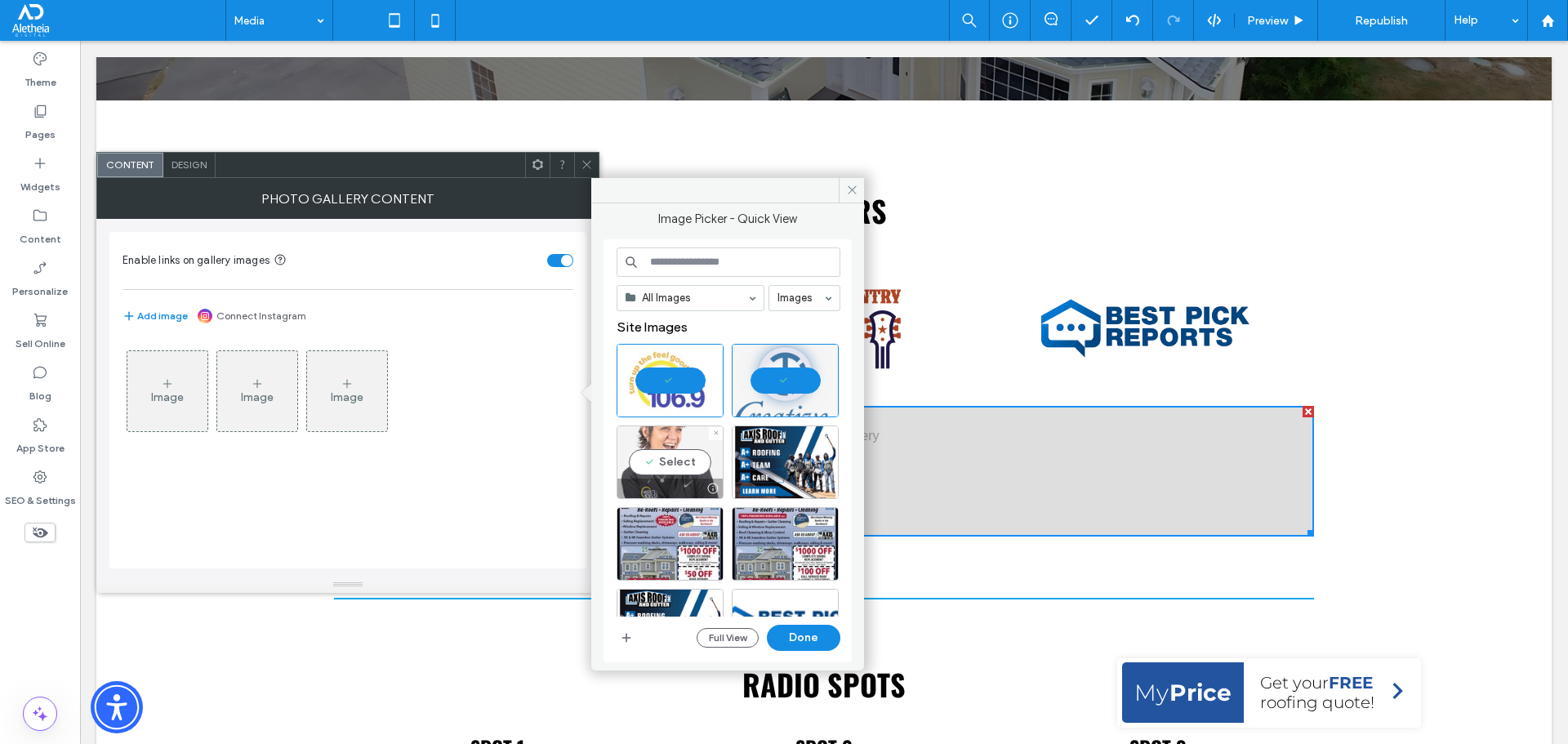
click at [651, 452] on div "Select" at bounding box center [670, 461] width 107 height 73
click at [797, 634] on button "Done" at bounding box center [802, 638] width 73 height 26
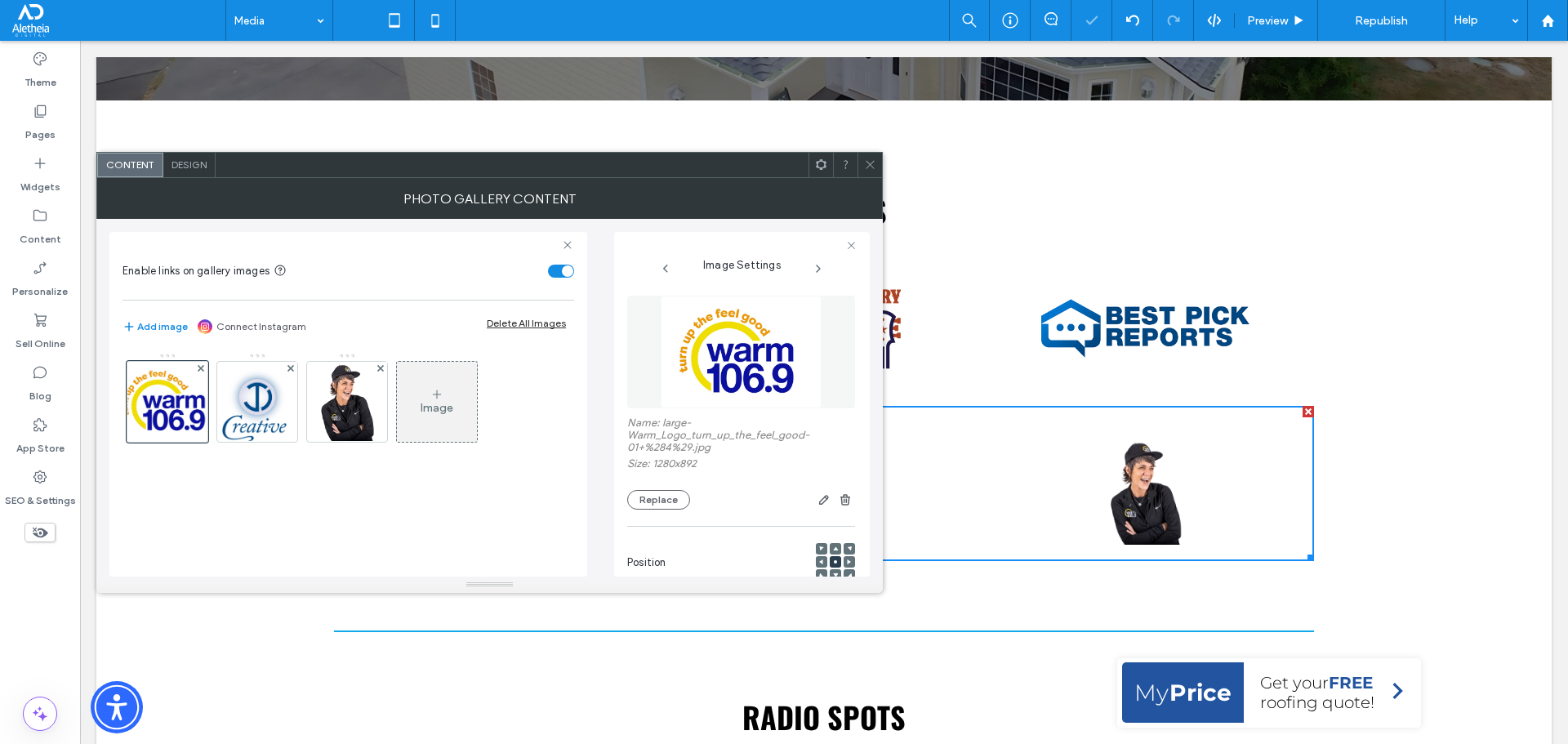
click at [861, 154] on div at bounding box center [869, 165] width 24 height 24
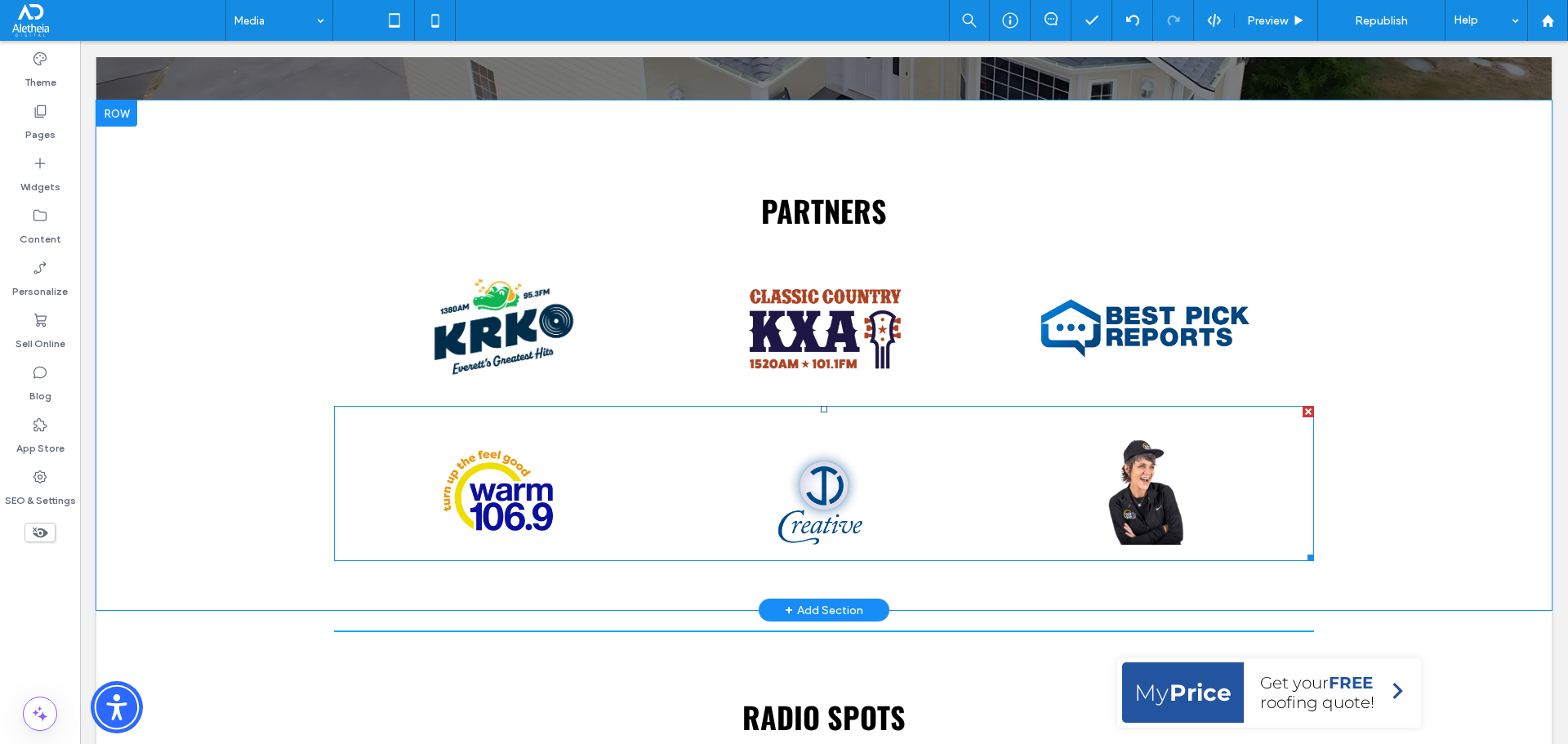
click at [985, 474] on li "Button" at bounding box center [1145, 492] width 321 height 122
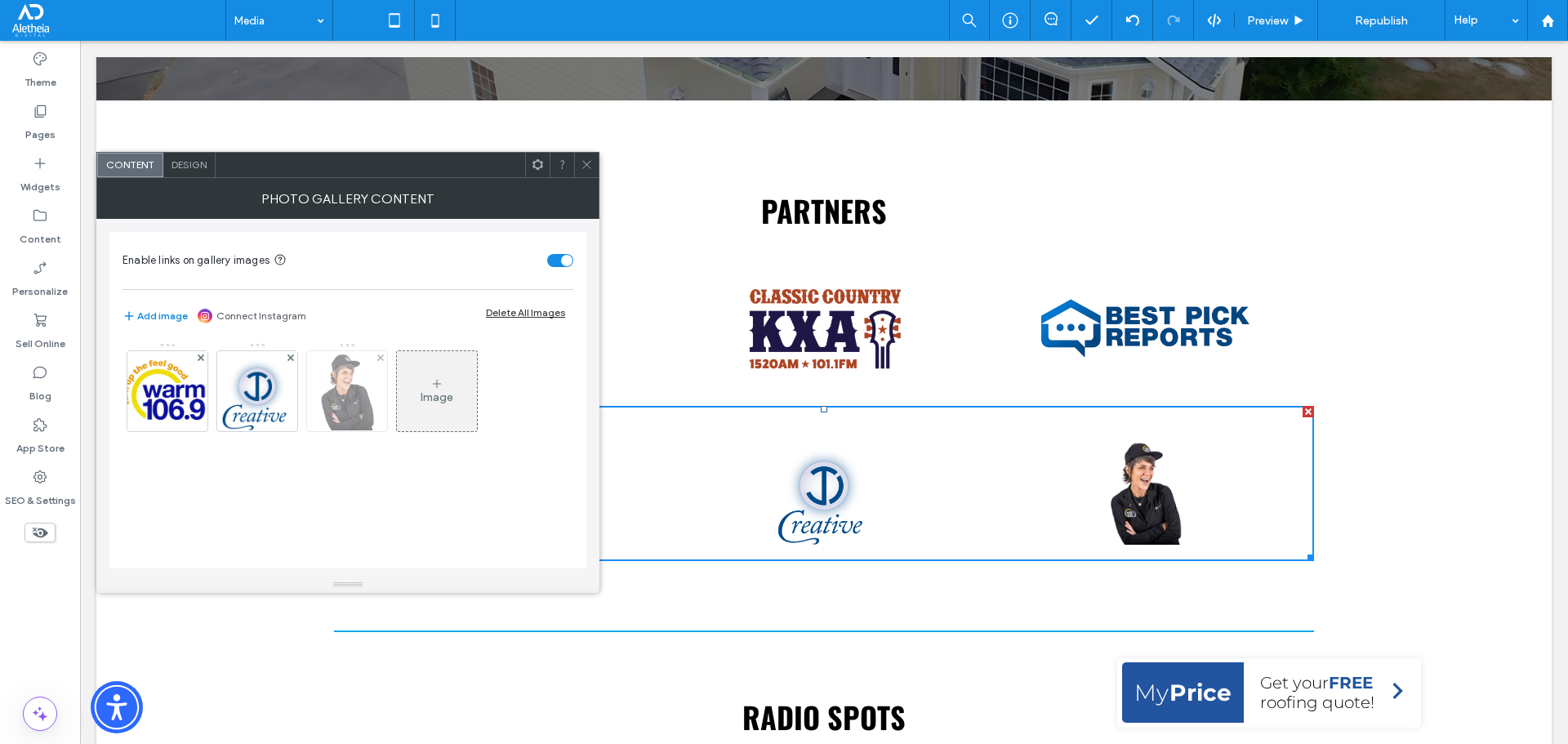
click at [372, 398] on img at bounding box center [347, 391] width 55 height 80
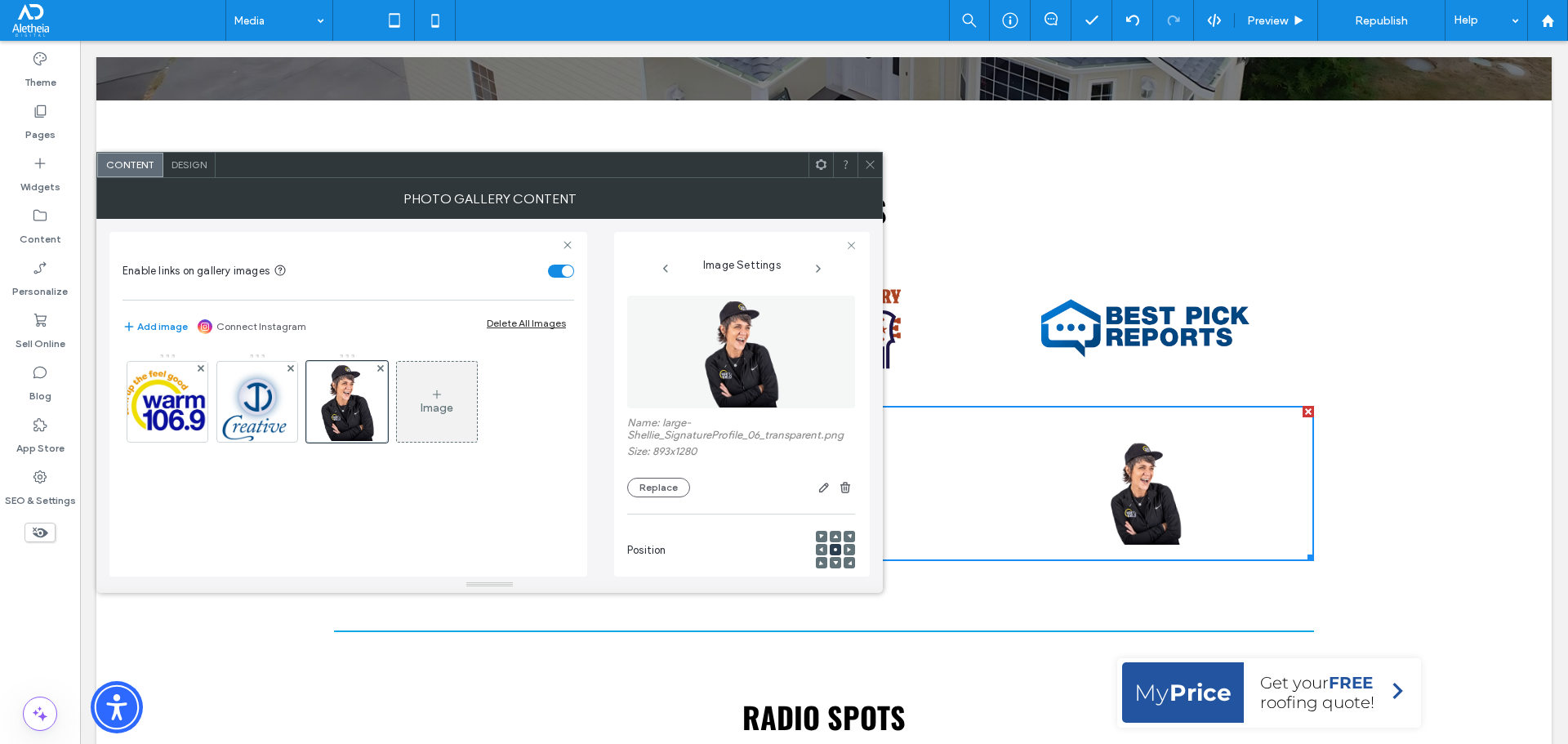
click at [857, 165] on div at bounding box center [845, 165] width 24 height 24
click at [192, 163] on span "Design" at bounding box center [189, 164] width 35 height 12
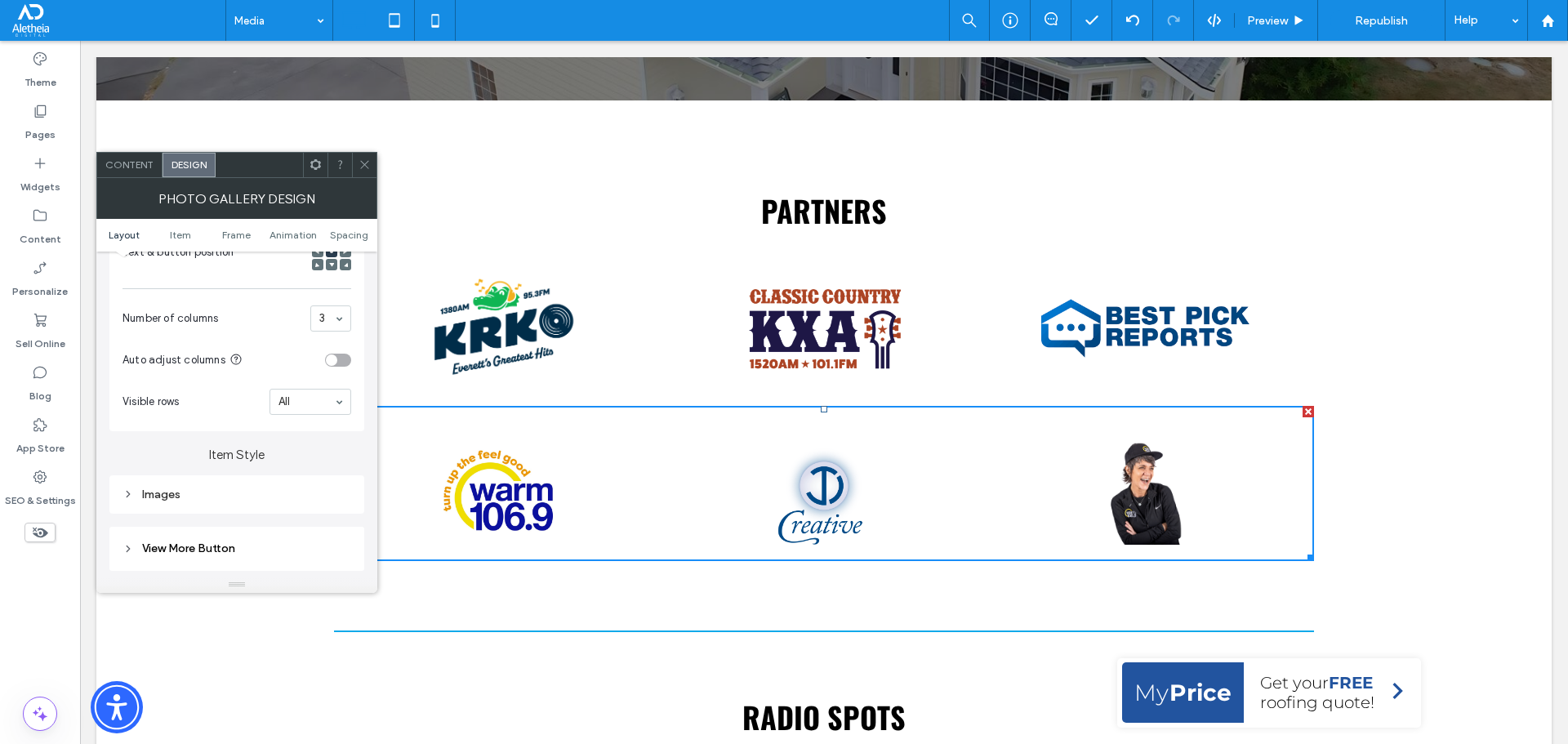
scroll to position [409, 0]
click at [217, 481] on div "Images" at bounding box center [236, 485] width 228 height 14
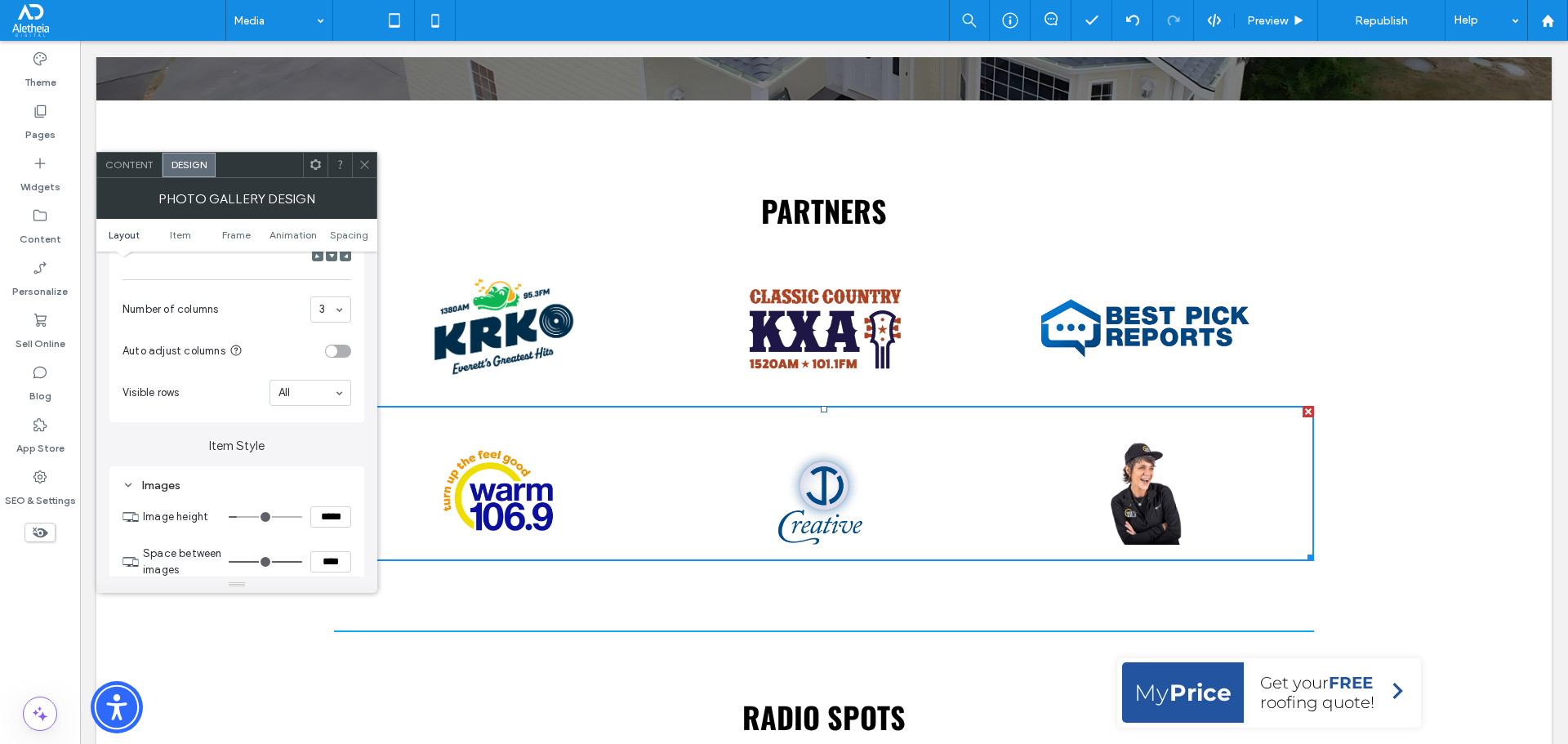
type input "***"
type input "*****"
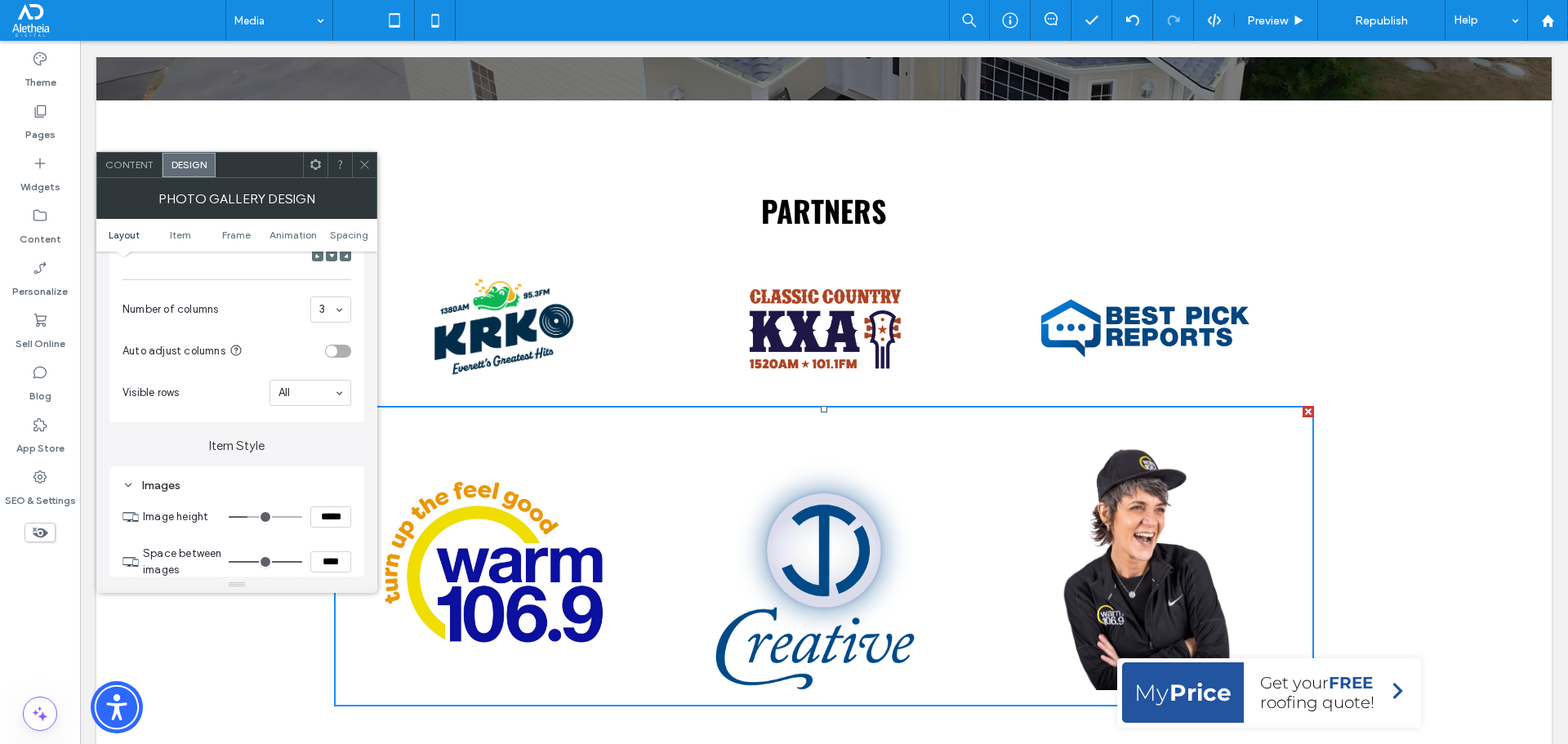
type input "***"
type input "*****"
type input "***"
type input "*****"
type input "***"
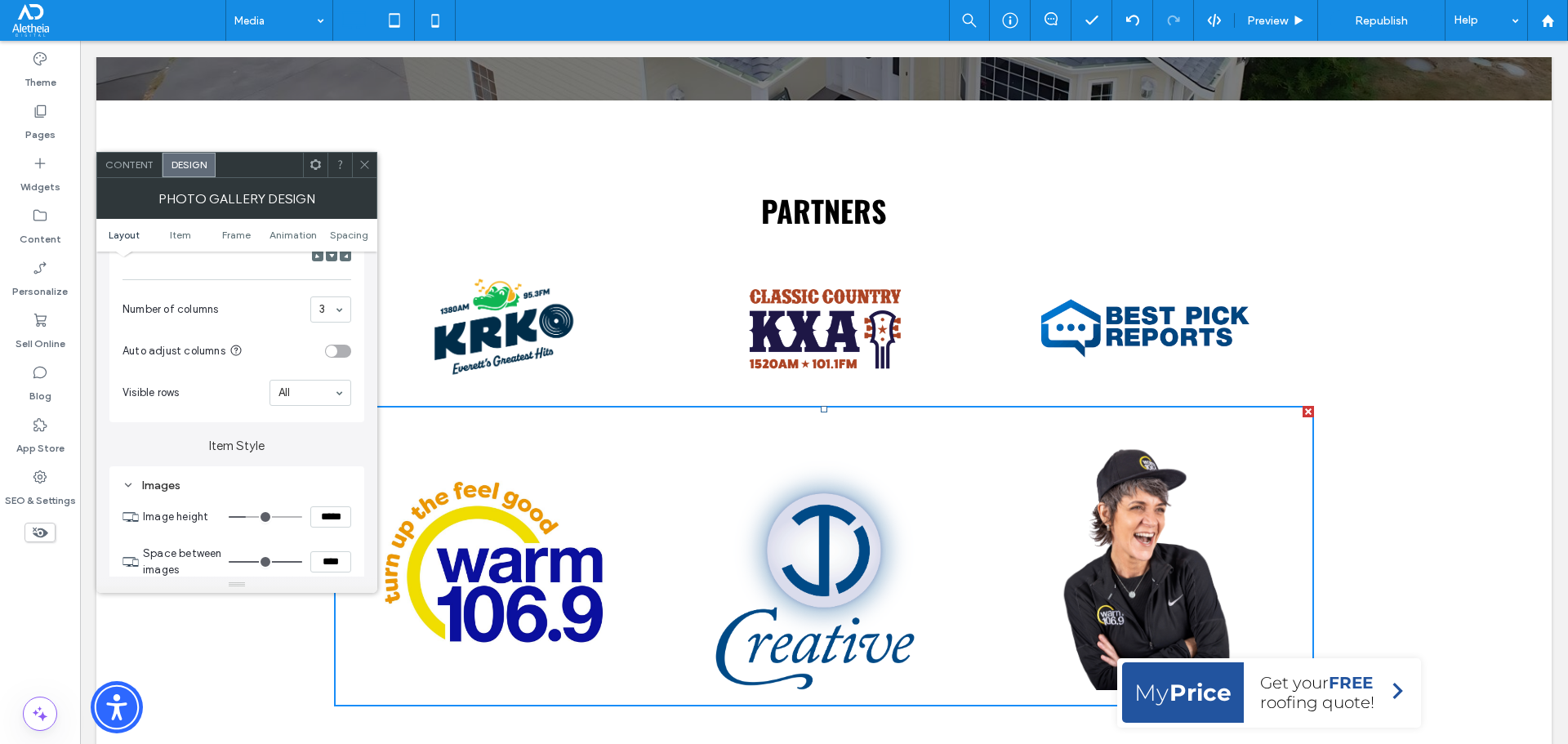
type input "*****"
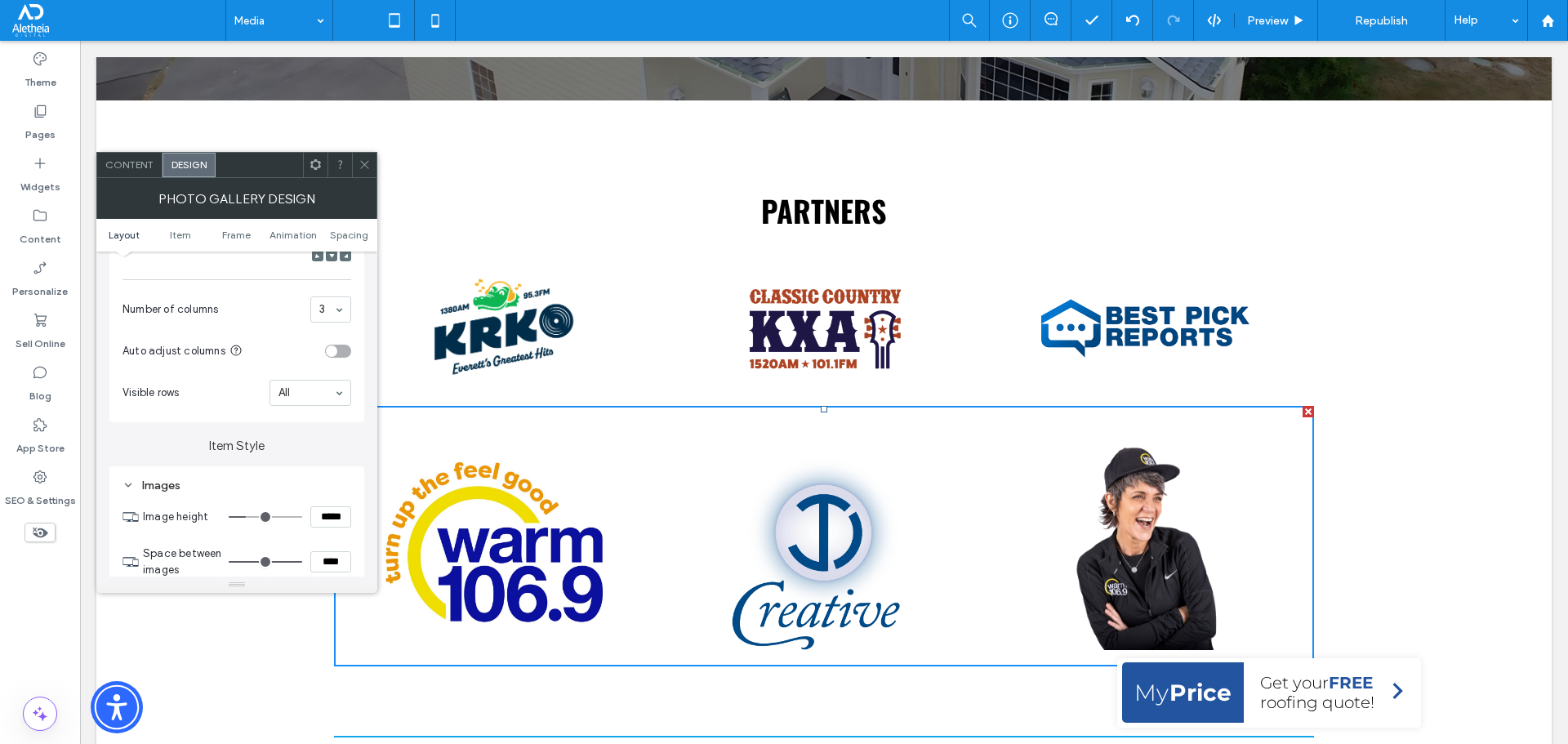
type input "***"
type input "*****"
type input "***"
type input "*****"
type input "***"
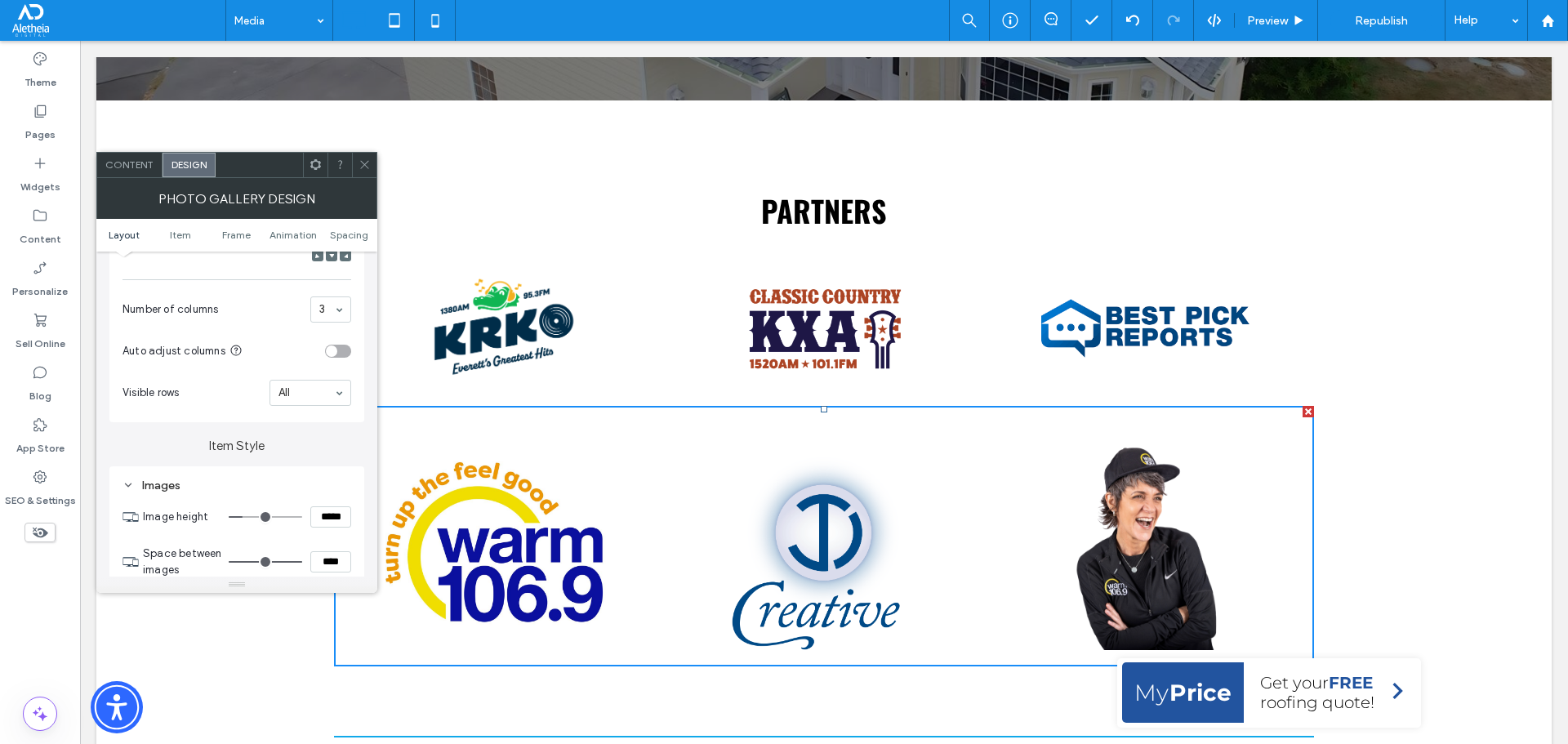
type input "*****"
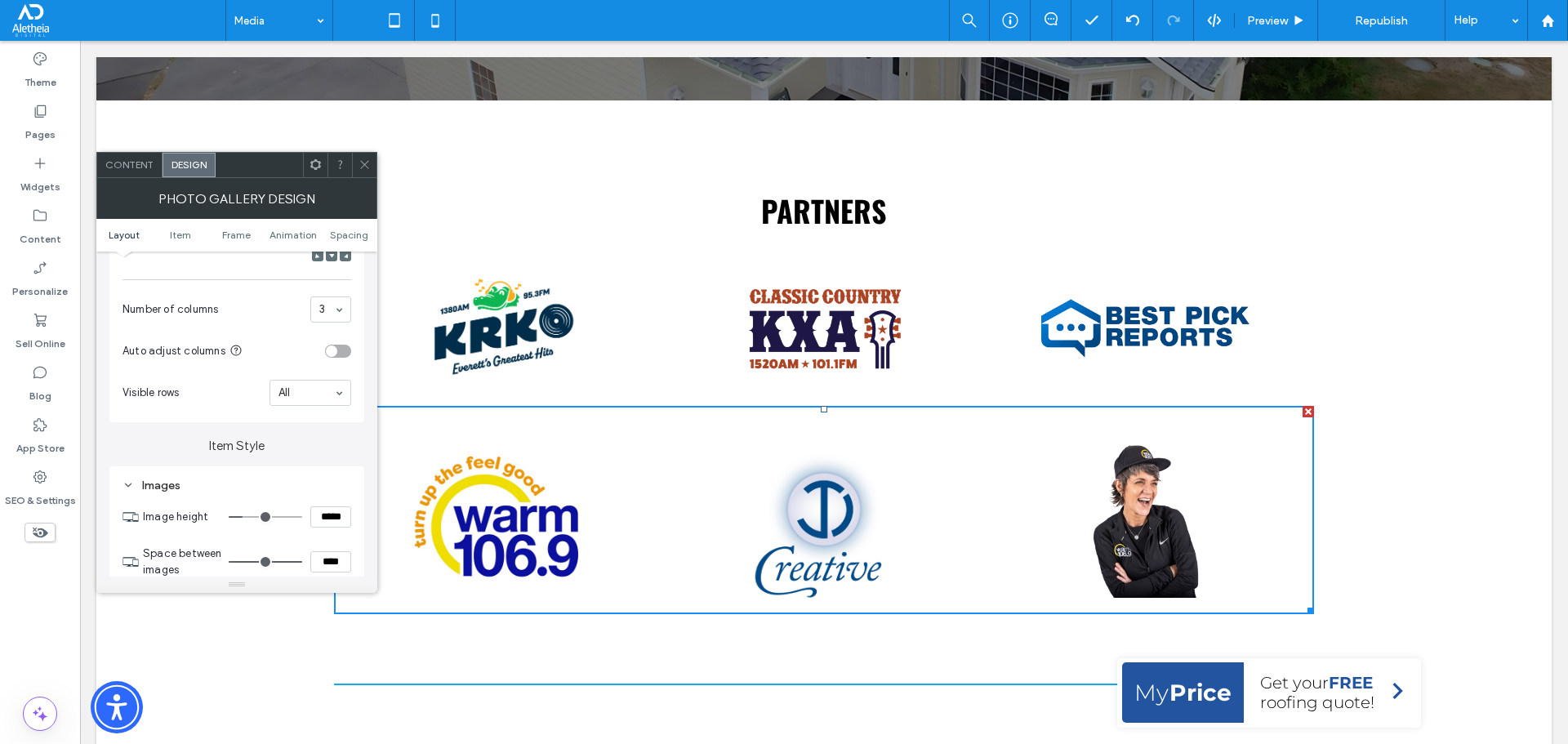
type input "***"
type input "*****"
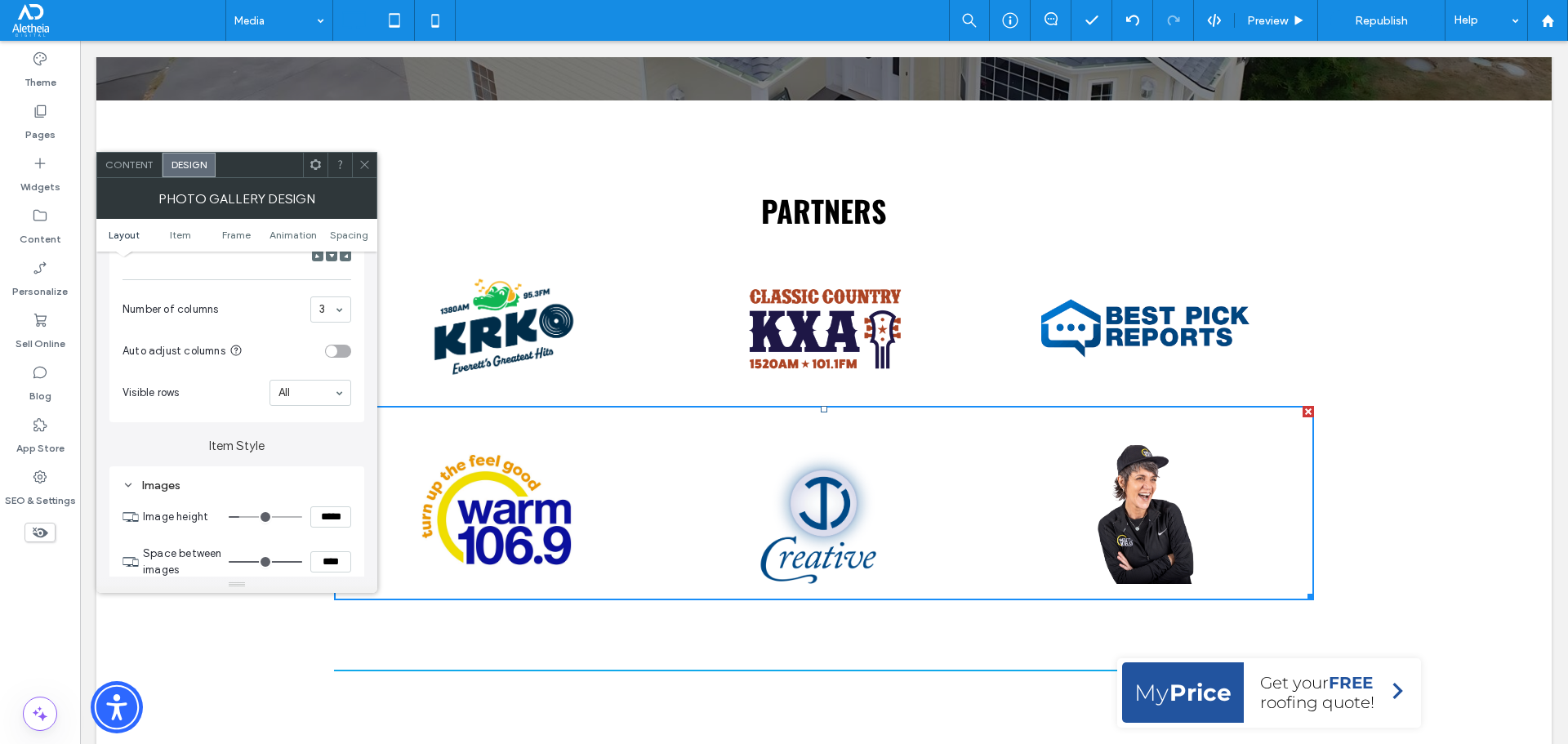
type input "***"
click at [244, 516] on input "range" at bounding box center [264, 517] width 73 height 2
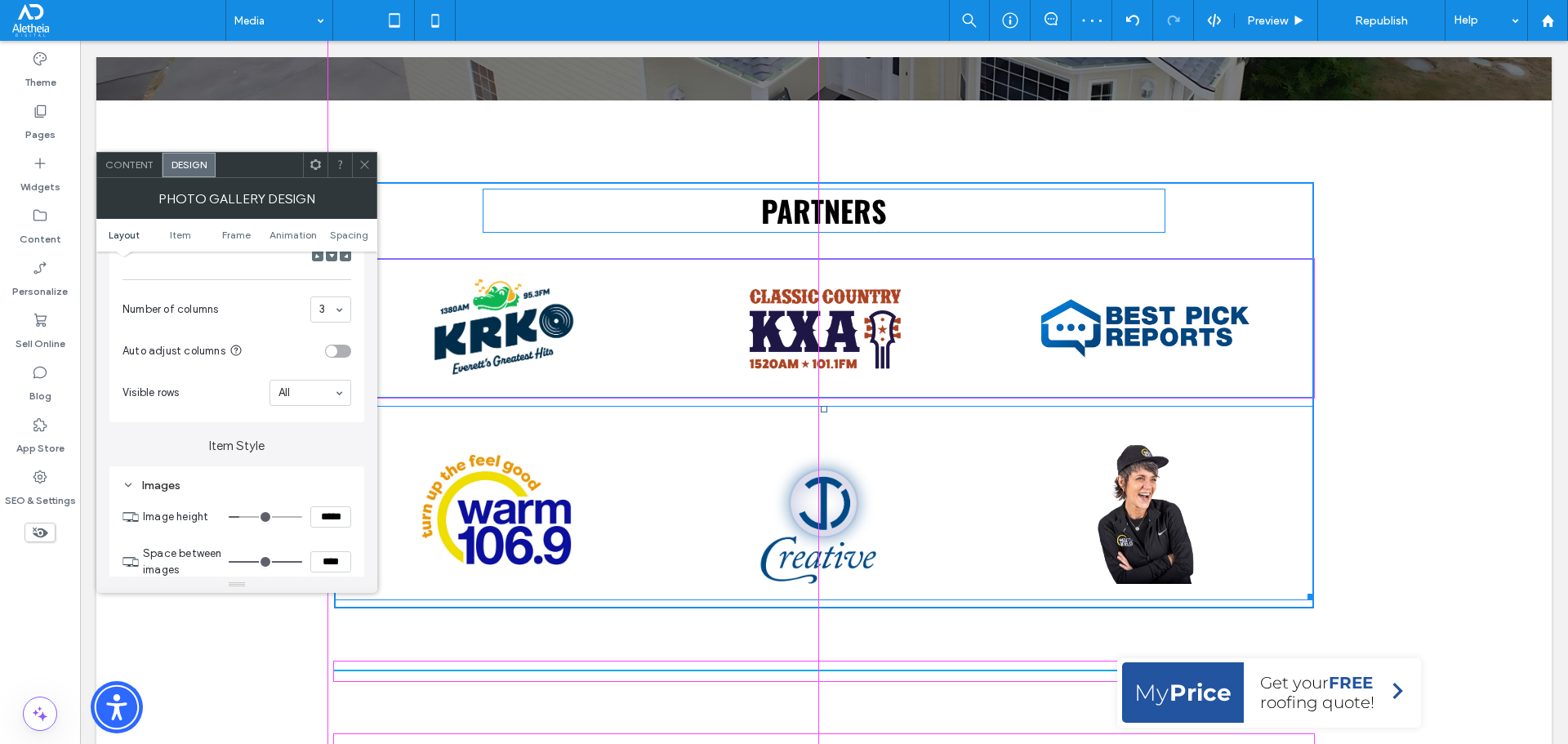
drag, startPoint x: 1301, startPoint y: 597, endPoint x: 1383, endPoint y: 598, distance: 82.0
click at [1305, 557] on div "Button Button Button W:1200 H:238" at bounding box center [824, 503] width 980 height 194
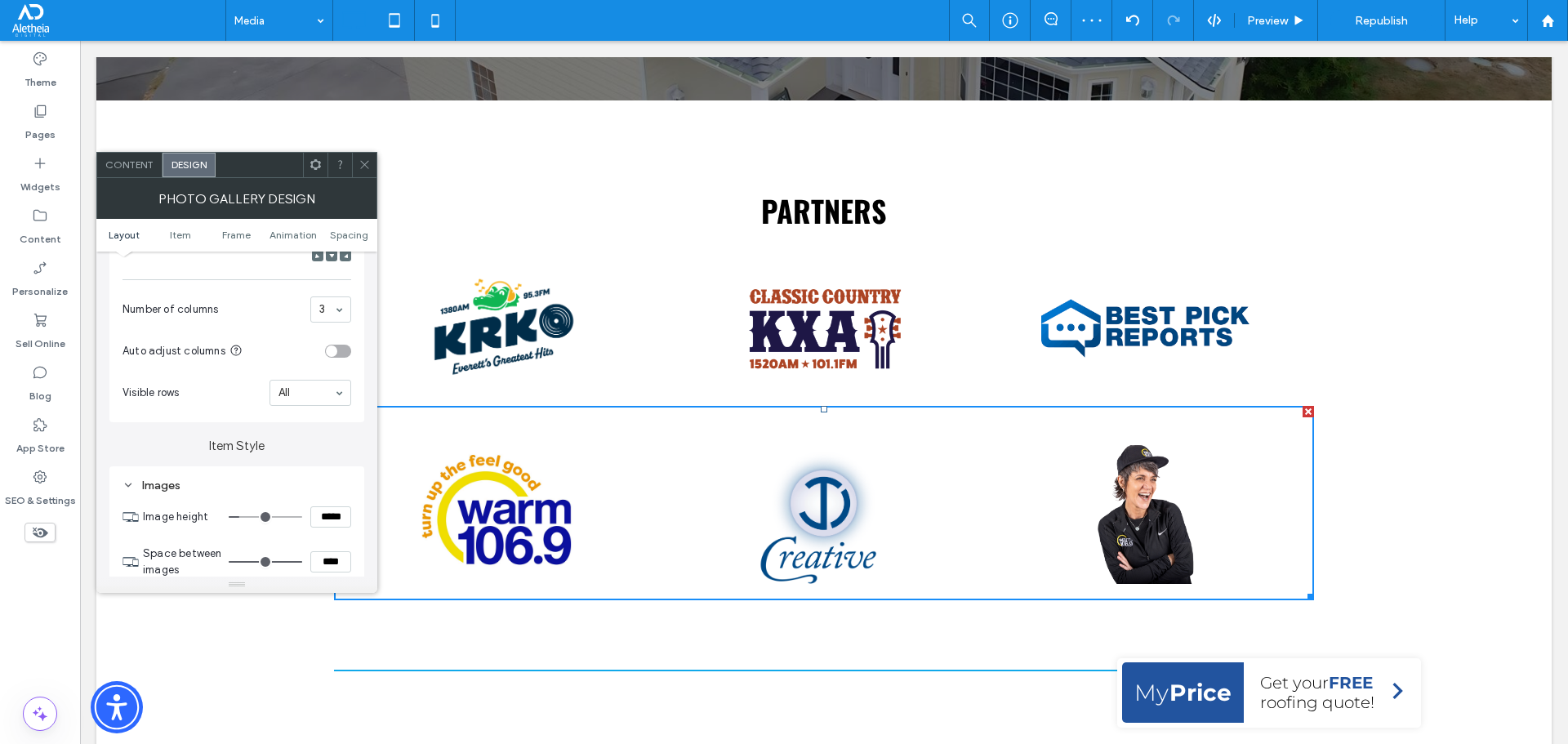
click at [368, 157] on span at bounding box center [364, 165] width 12 height 24
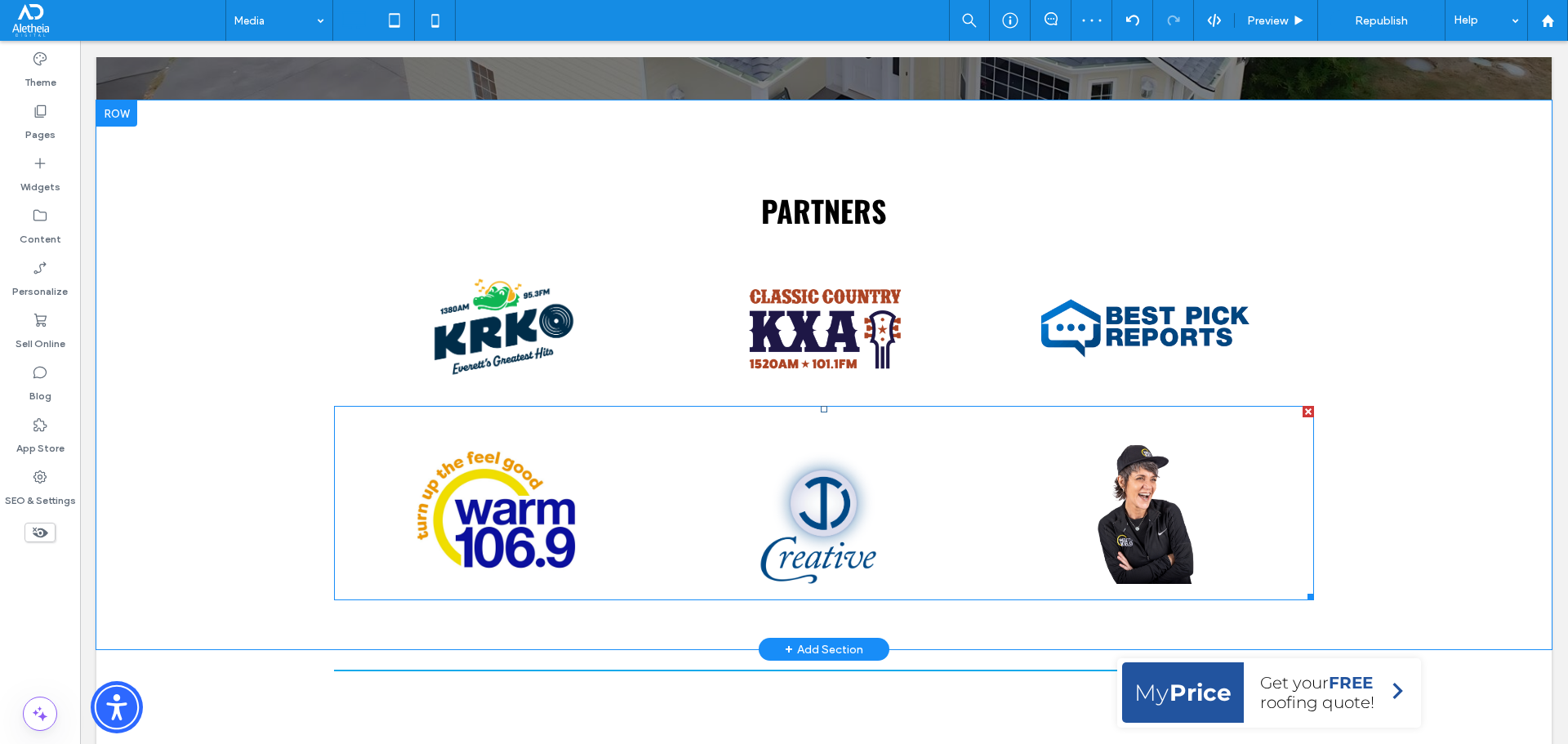
click at [487, 494] on link at bounding box center [503, 511] width 324 height 154
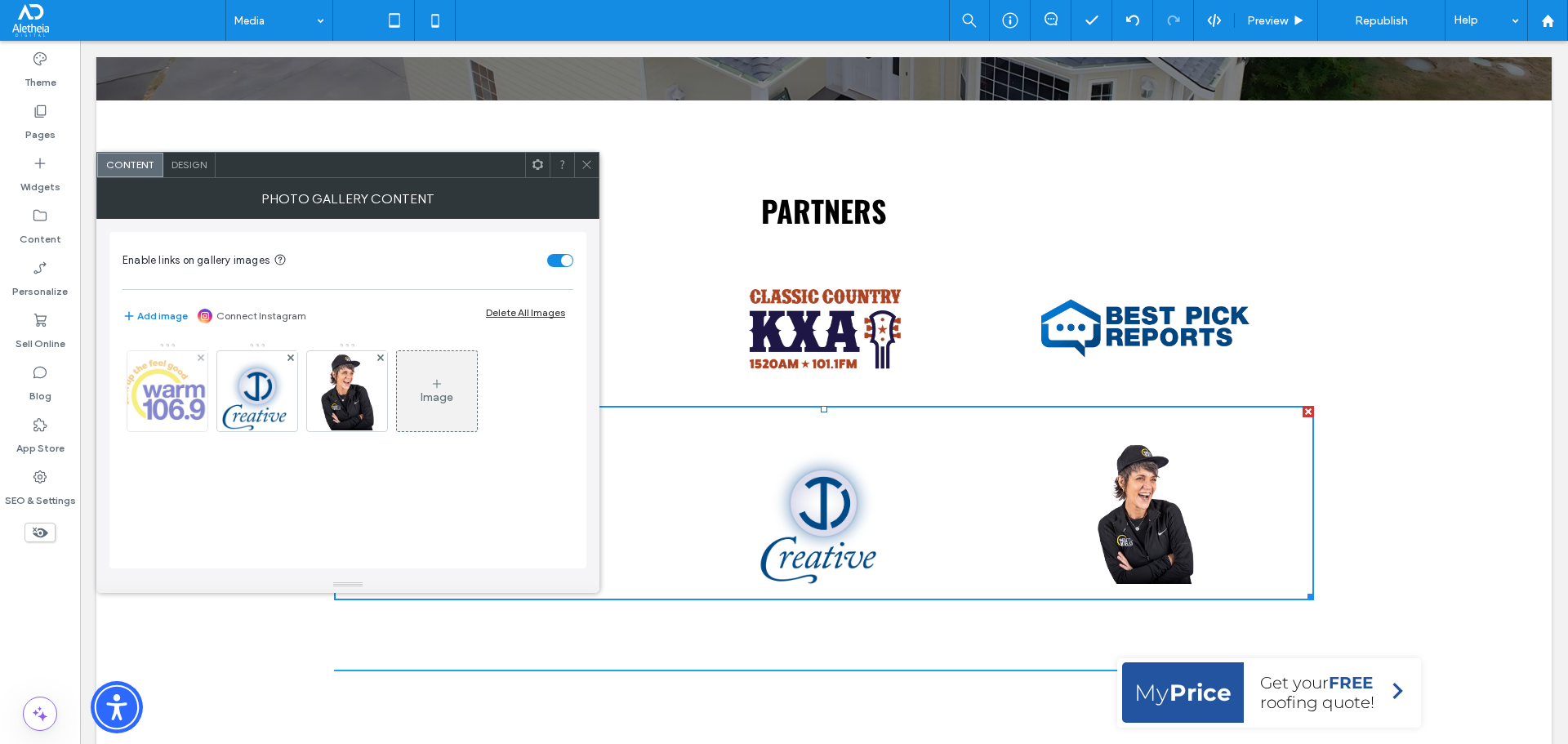
click at [178, 390] on img at bounding box center [167, 391] width 116 height 80
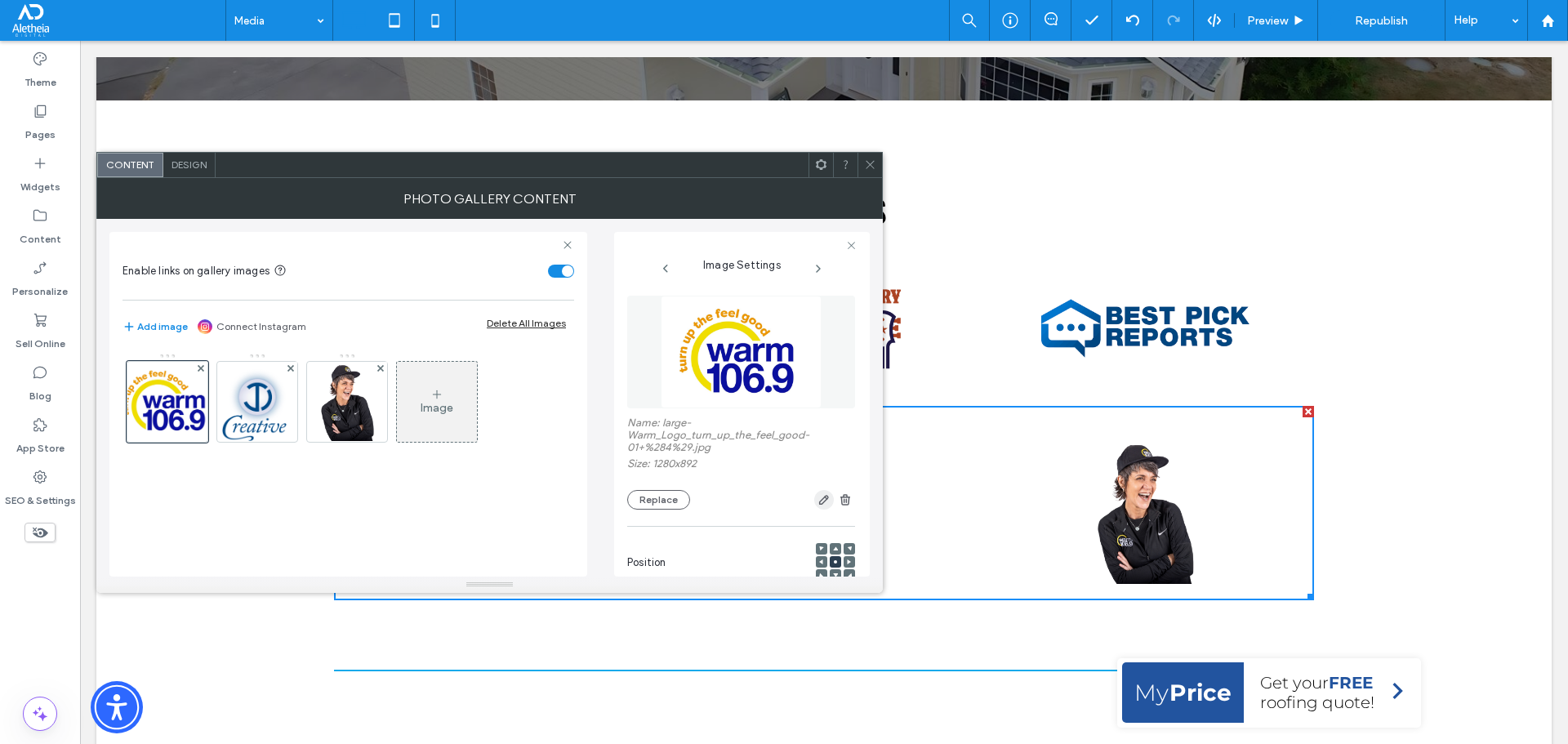
click at [817, 498] on icon "button" at bounding box center [824, 500] width 13 height 13
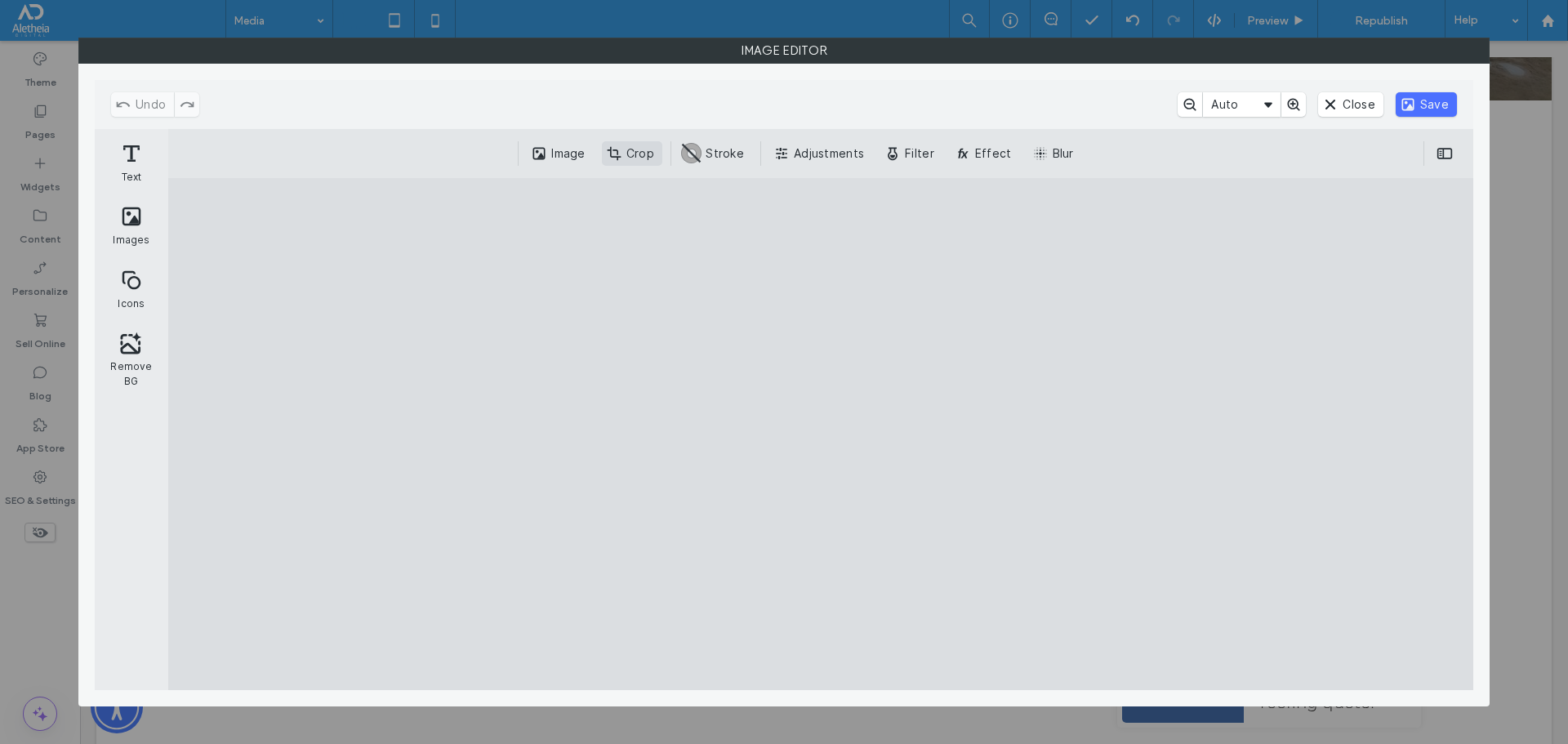
click at [627, 142] on button "Crop" at bounding box center [631, 153] width 60 height 24
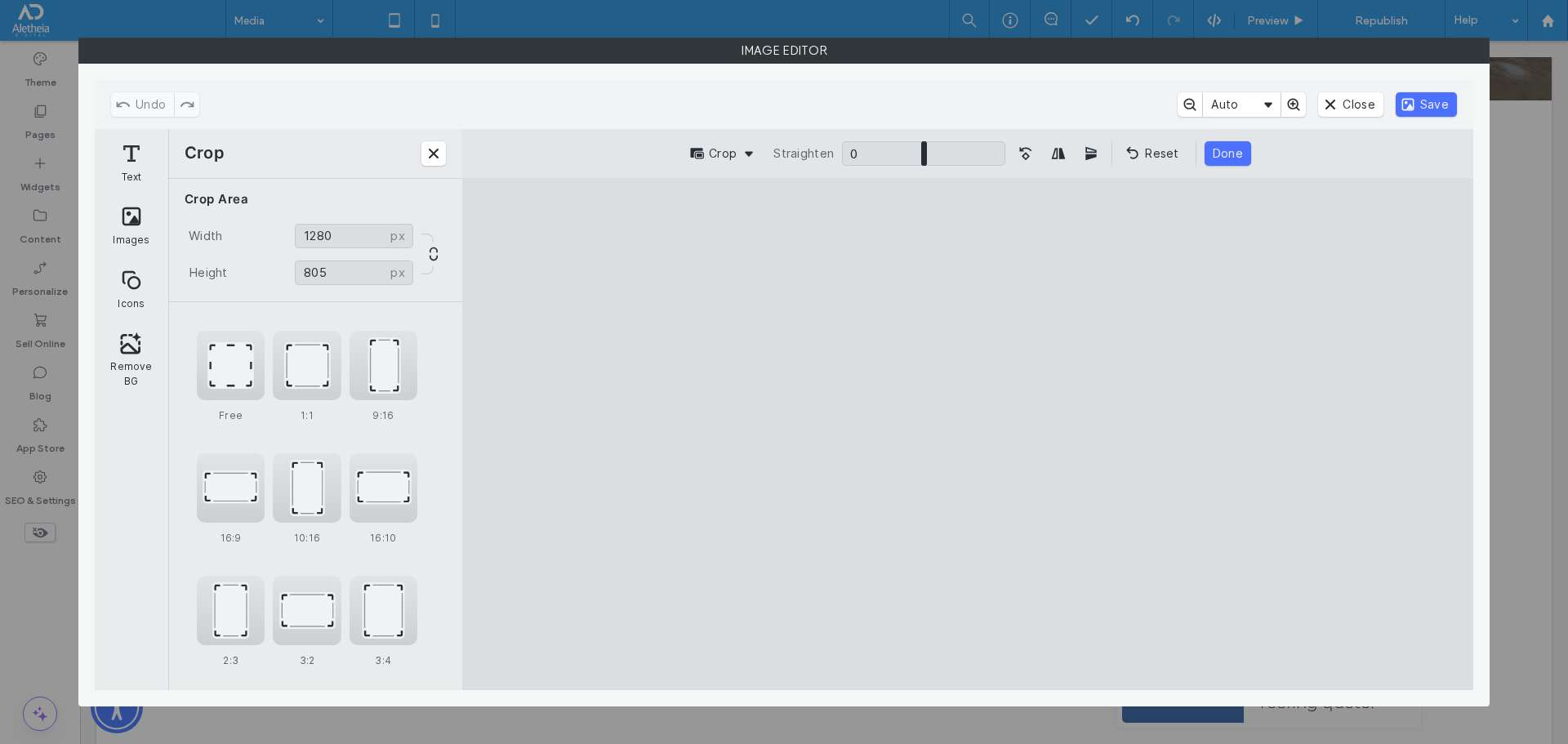
type input "***"
drag, startPoint x: 971, startPoint y: 231, endPoint x: 957, endPoint y: 274, distance: 45.2
click at [968, 433] on cesdk-canvas "Editor canvas" at bounding box center [968, 433] width 0 height 0
type input "****"
drag, startPoint x: 641, startPoint y: 461, endPoint x: 709, endPoint y: 468, distance: 68.4
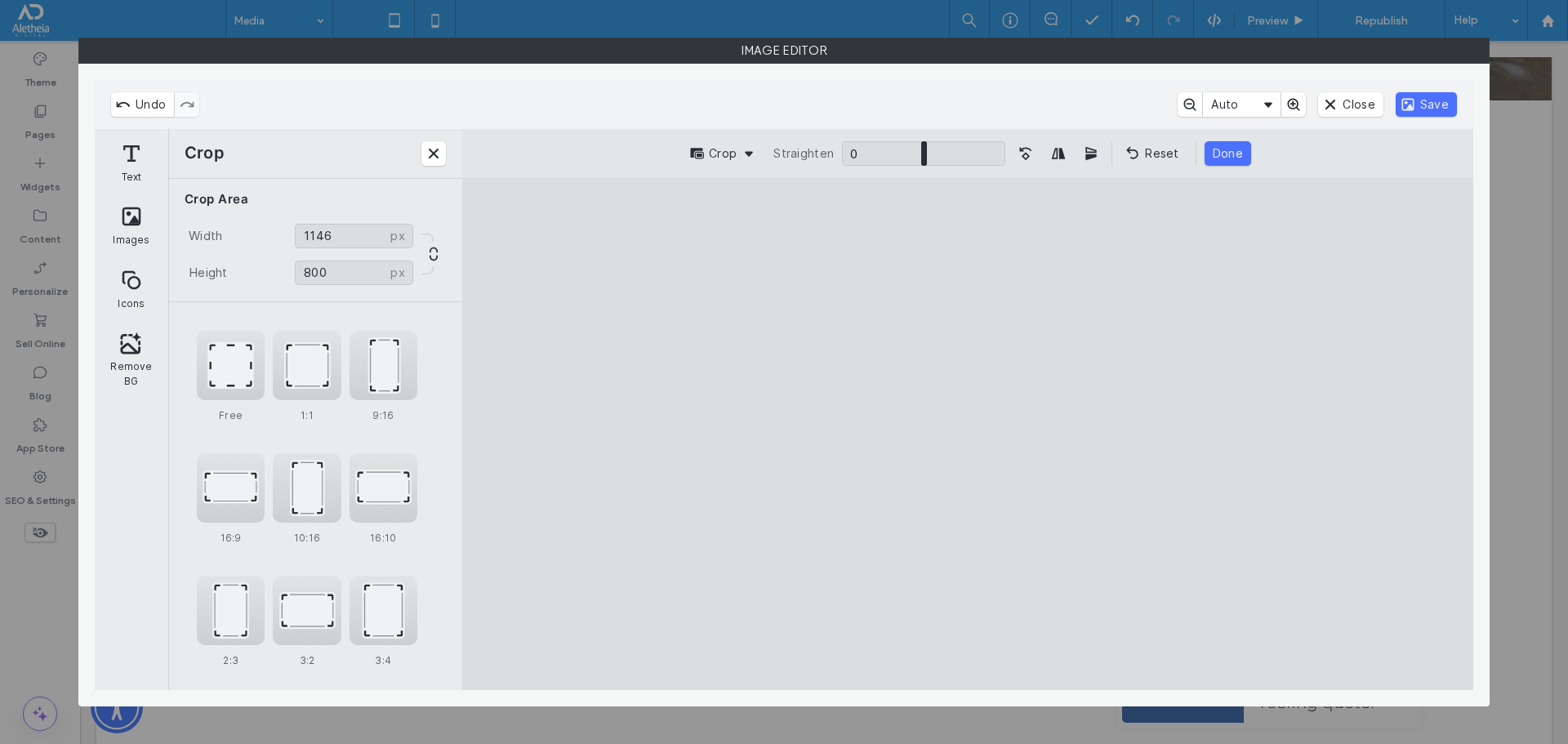
click at [968, 433] on cesdk-canvas "Editor canvas" at bounding box center [968, 433] width 0 height 0
type input "***"
drag, startPoint x: 968, startPoint y: 665, endPoint x: 1024, endPoint y: 607, distance: 80.6
click at [968, 433] on cesdk-canvas "Editor canvas" at bounding box center [968, 433] width 0 height 0
type input "***"
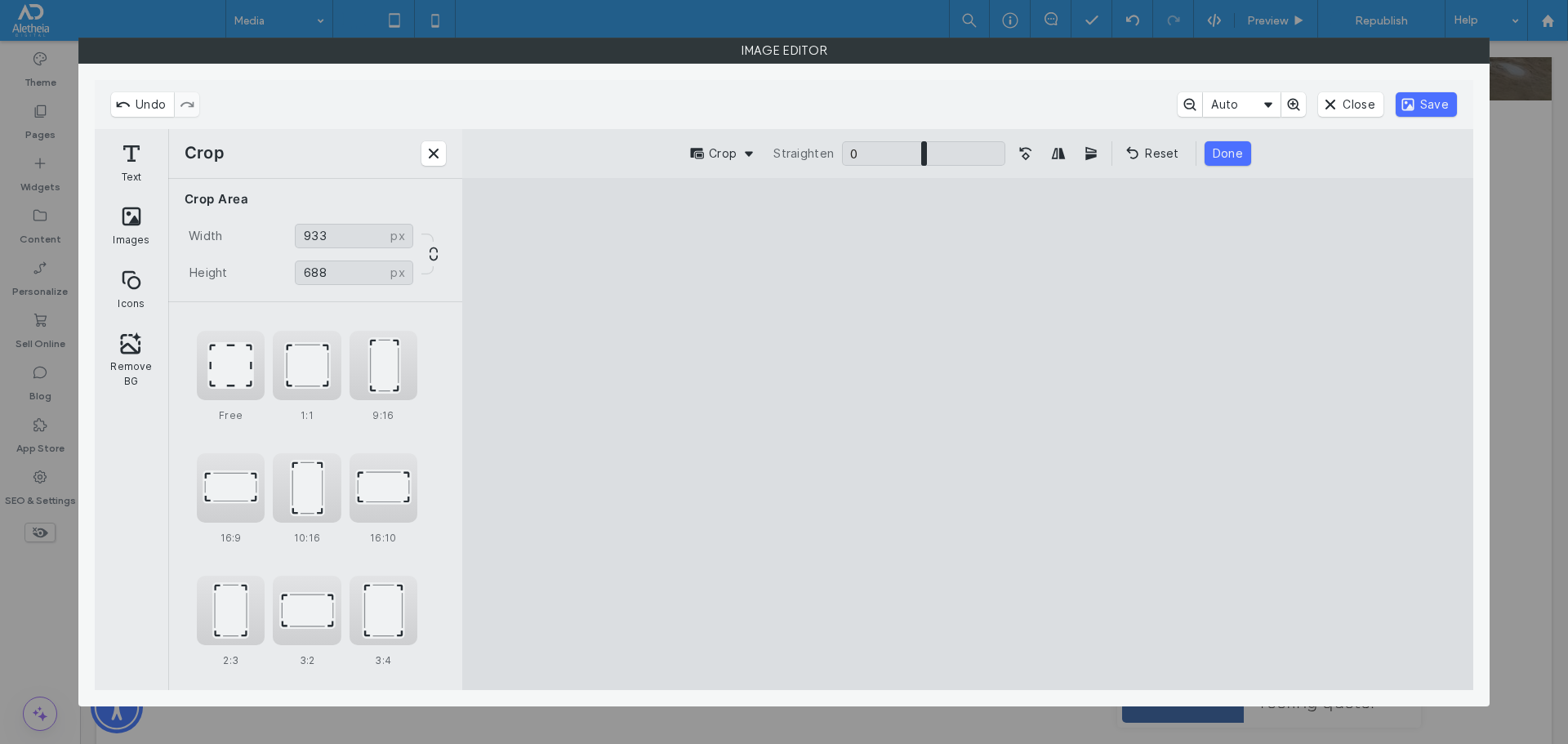
drag, startPoint x: 1309, startPoint y: 431, endPoint x: 1182, endPoint y: 428, distance: 127.0
click at [968, 433] on cesdk-canvas "Editor canvas" at bounding box center [968, 433] width 0 height 0
click at [1216, 159] on button "Done" at bounding box center [1228, 153] width 46 height 24
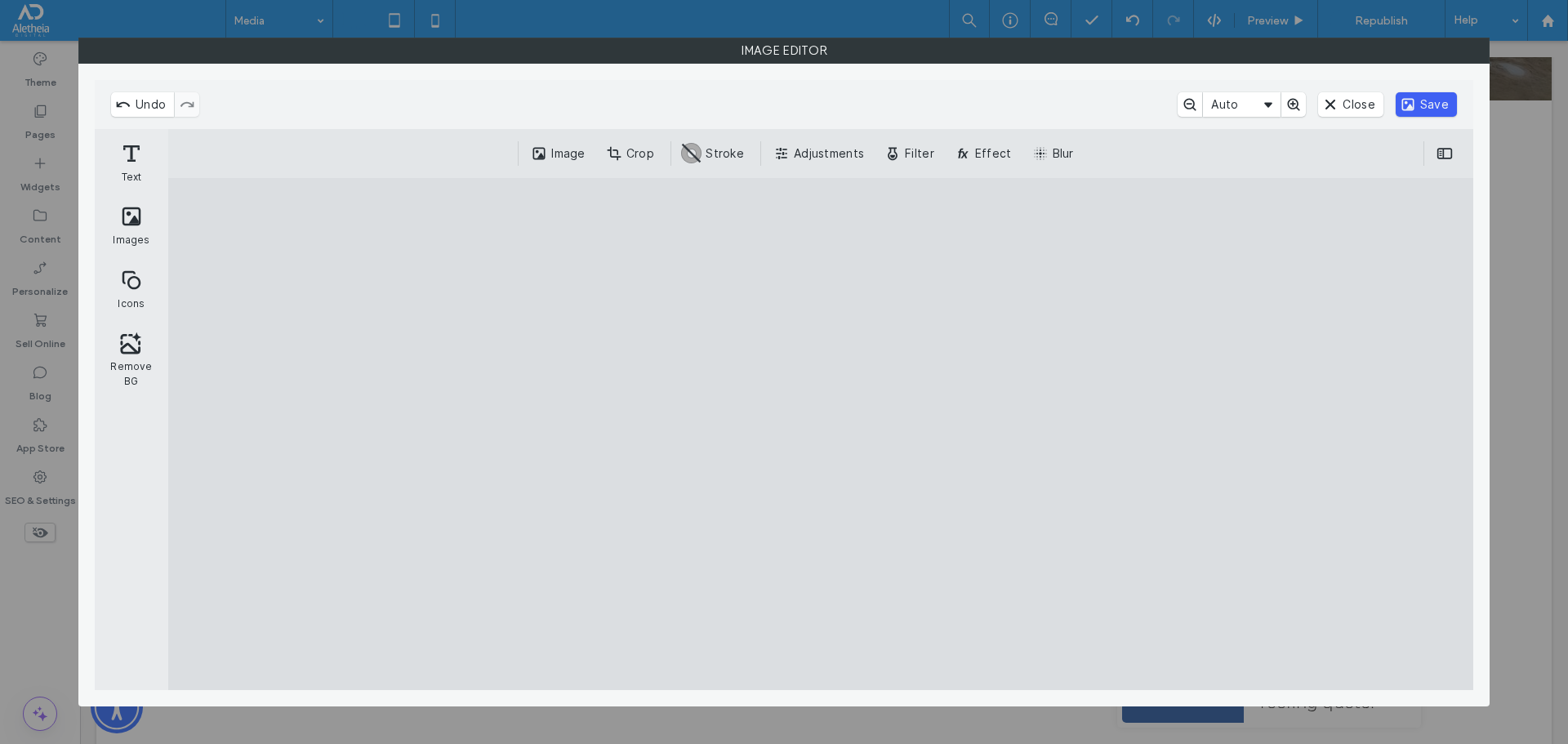
click at [1439, 110] on button "Save" at bounding box center [1427, 104] width 61 height 24
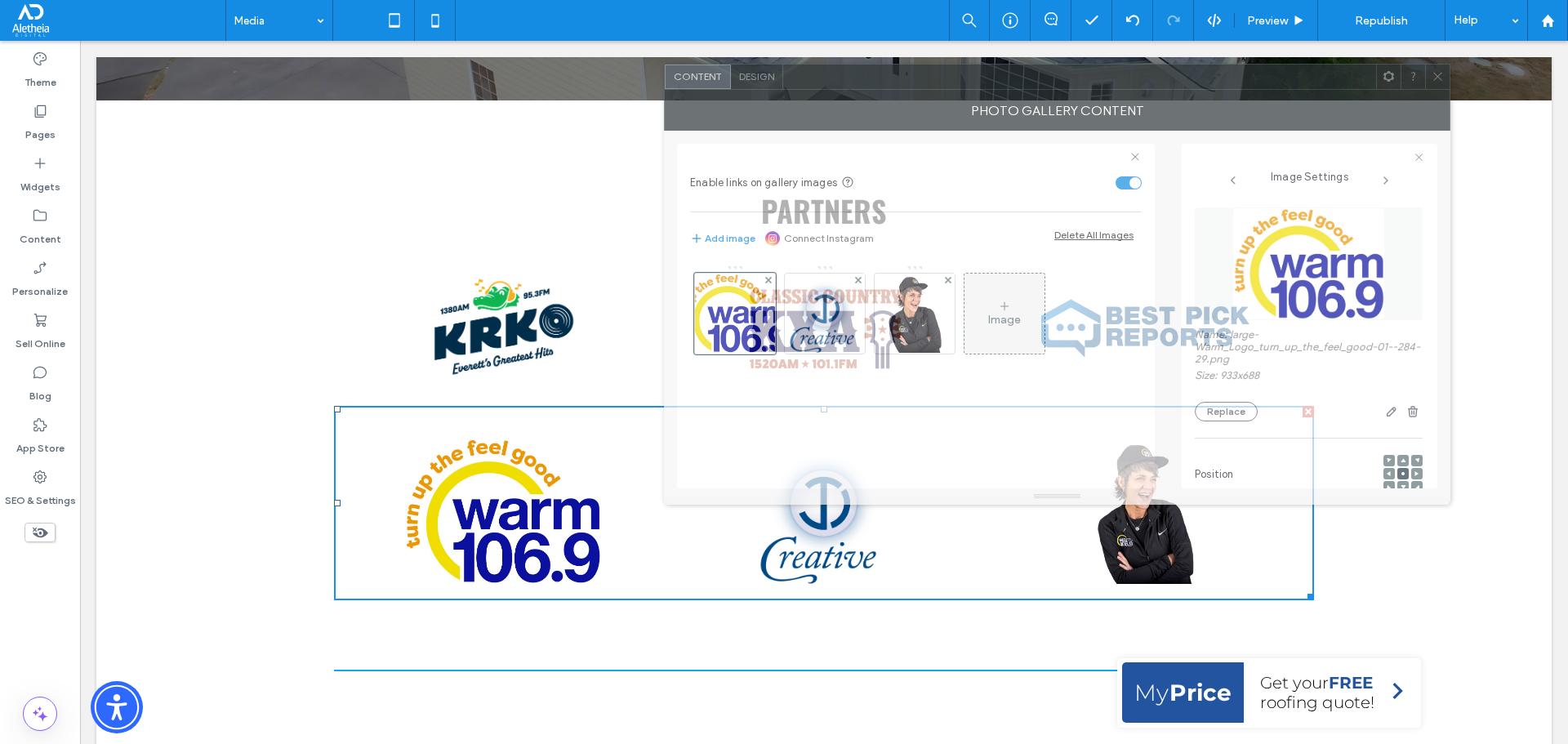
drag, startPoint x: 757, startPoint y: 171, endPoint x: 1325, endPoint y: 83, distance: 574.8
click at [1325, 83] on div at bounding box center [1079, 77] width 593 height 24
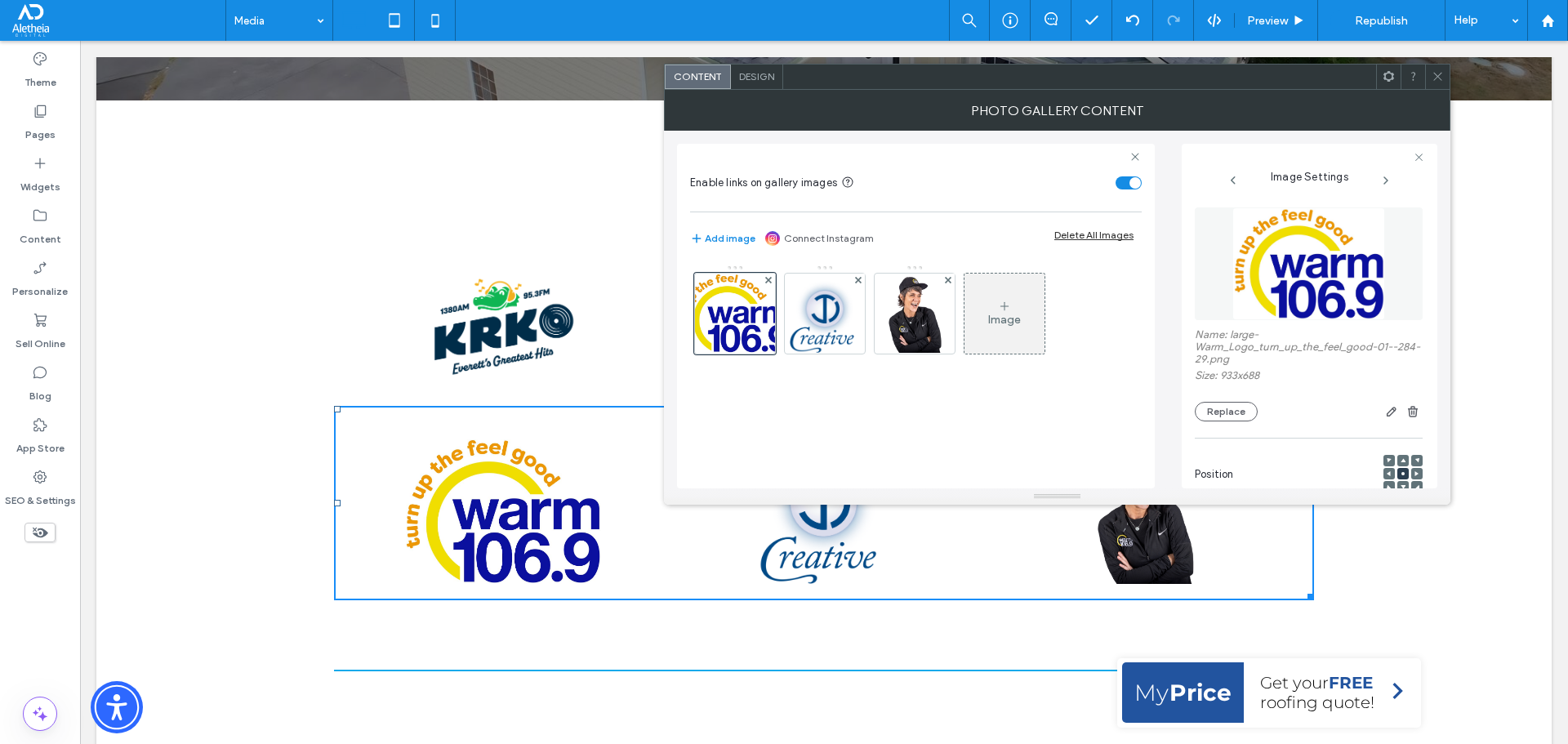
click at [1433, 71] on icon at bounding box center [1437, 76] width 12 height 12
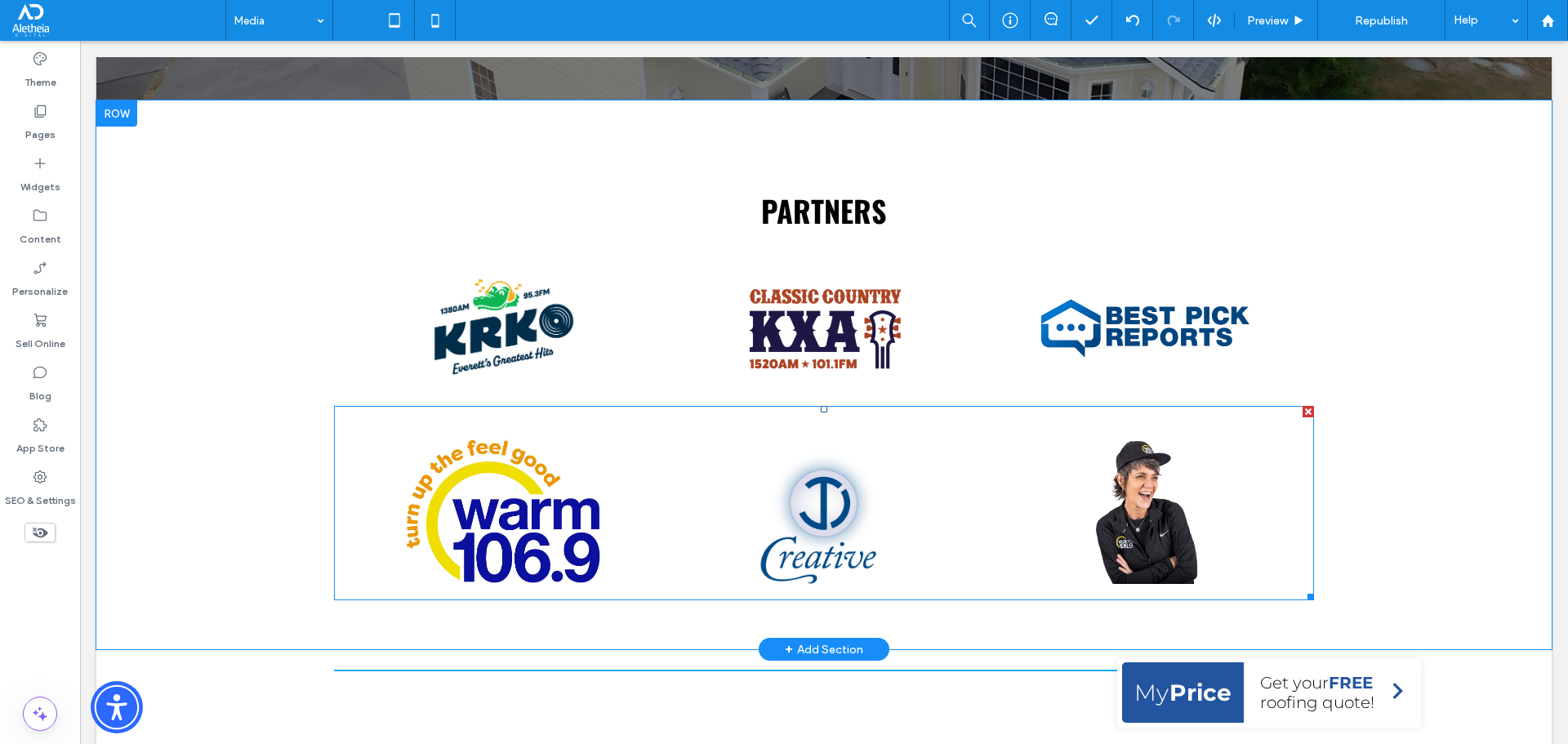
click at [1158, 494] on link at bounding box center [1145, 511] width 324 height 154
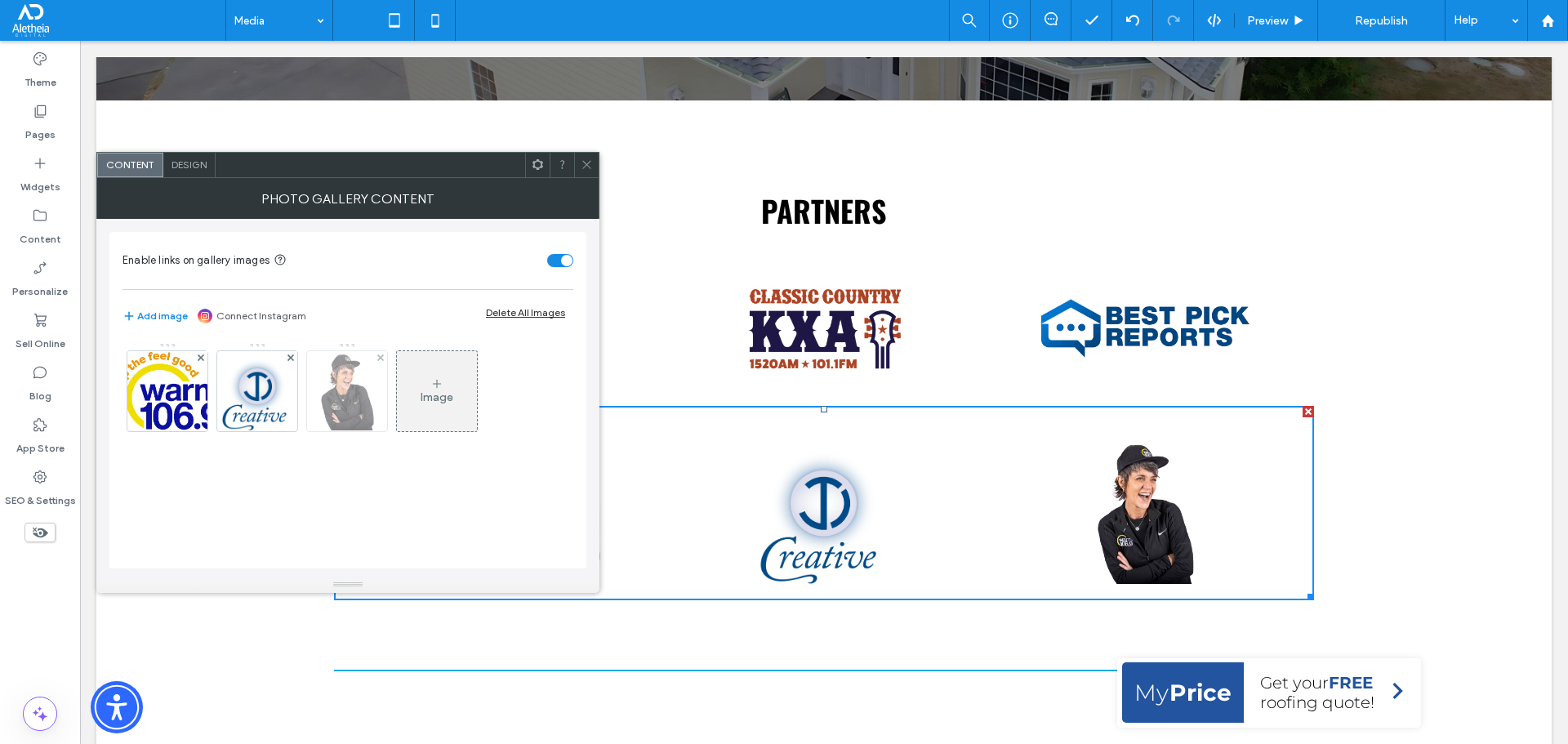
click at [361, 402] on img at bounding box center [347, 391] width 55 height 80
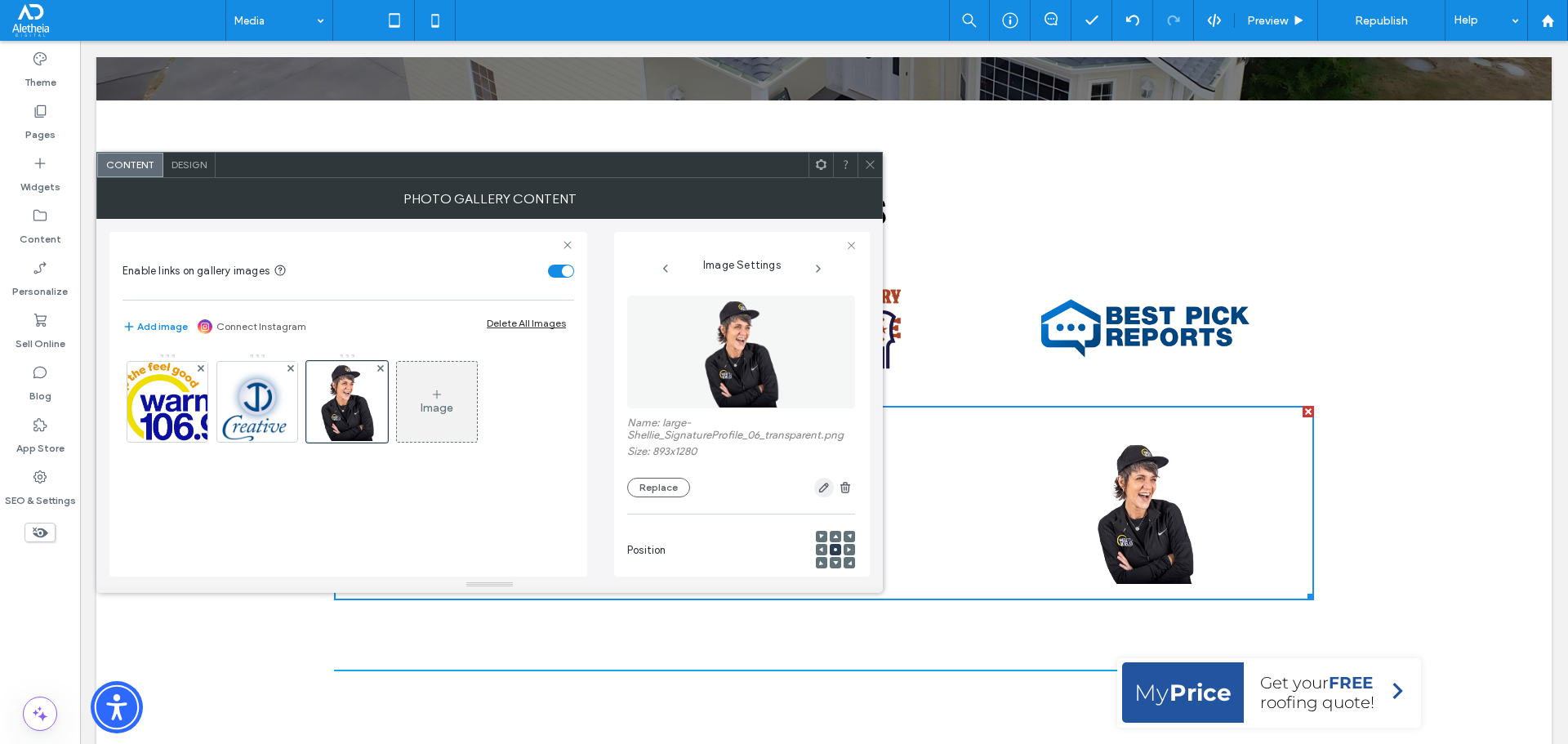
click at [819, 493] on use "button" at bounding box center [824, 487] width 10 height 10
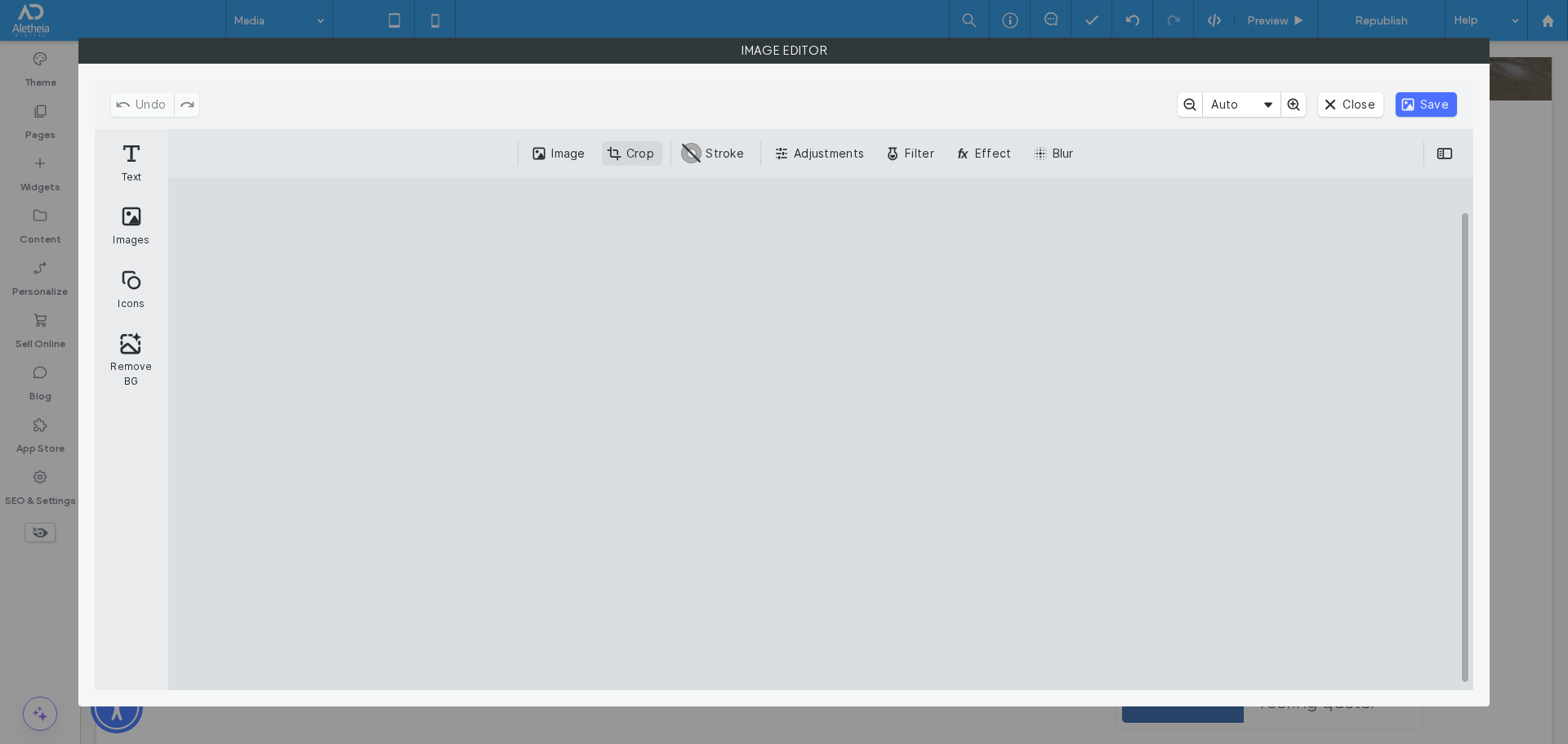
click at [643, 152] on button "Crop" at bounding box center [631, 153] width 60 height 24
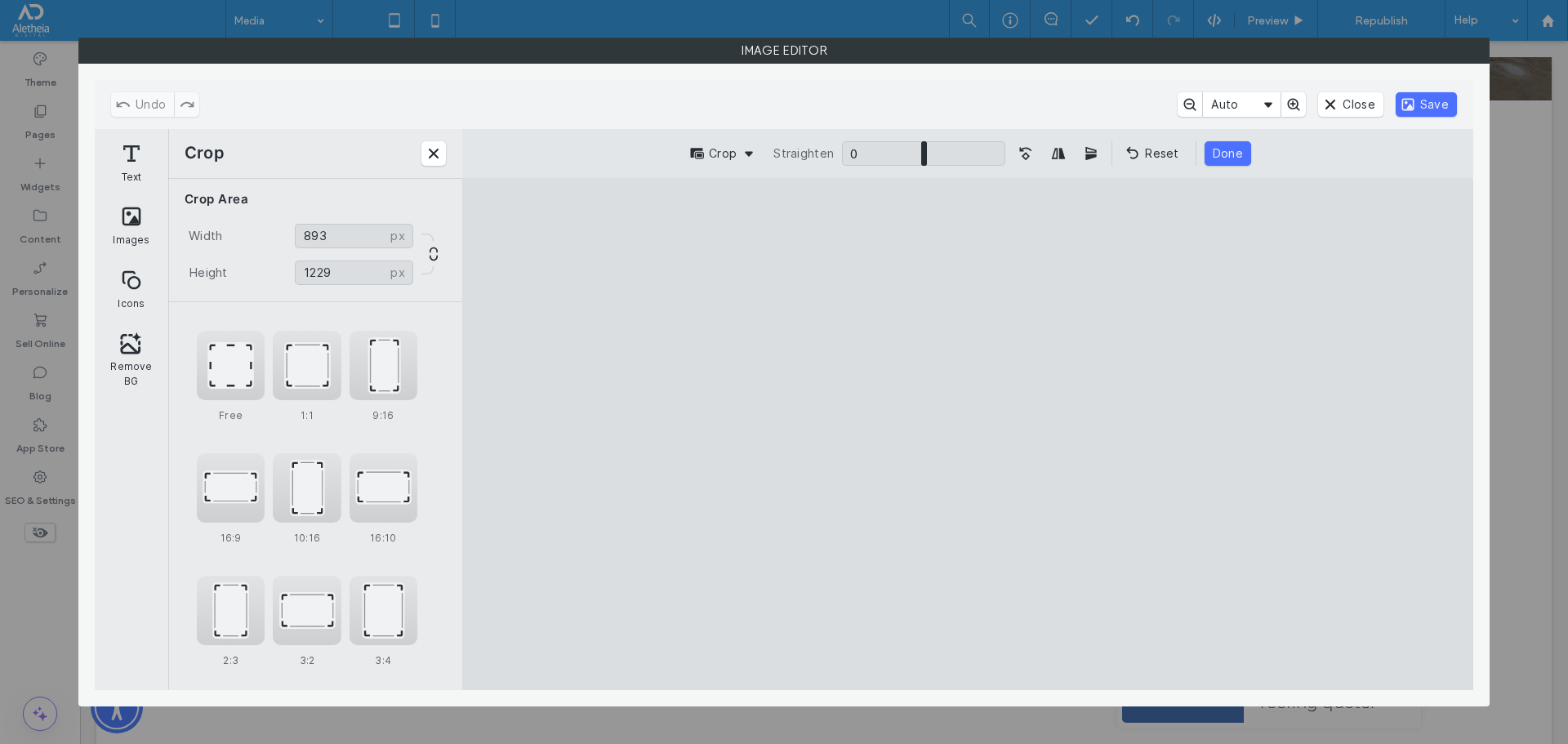
type input "****"
drag, startPoint x: 970, startPoint y: 232, endPoint x: 969, endPoint y: 248, distance: 16.0
click at [968, 433] on cesdk-canvas "Editor canvas" at bounding box center [968, 433] width 0 height 0
type input "***"
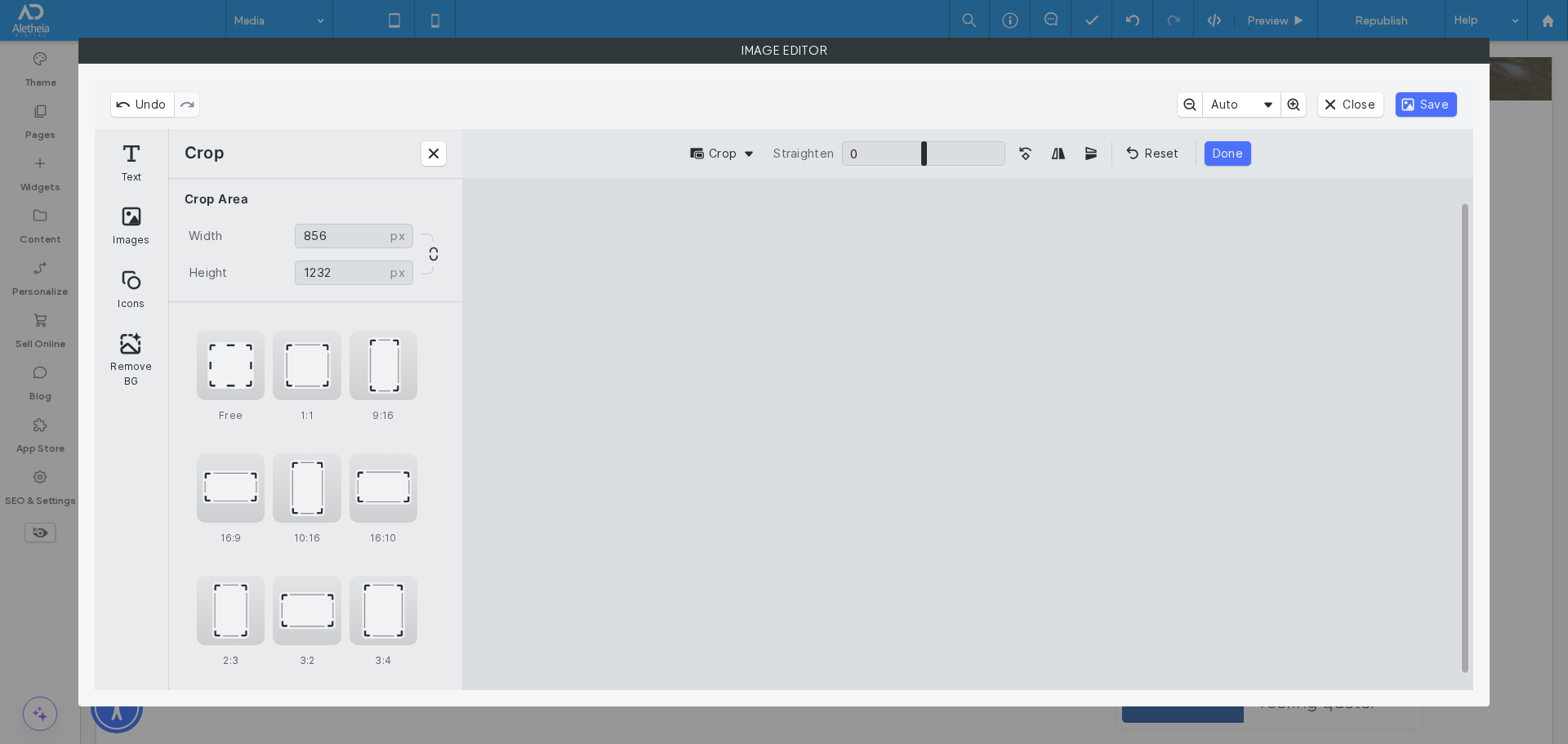
click at [968, 433] on cesdk-canvas "Editor canvas" at bounding box center [968, 433] width 0 height 0
click at [1215, 152] on button "Done" at bounding box center [1228, 153] width 46 height 24
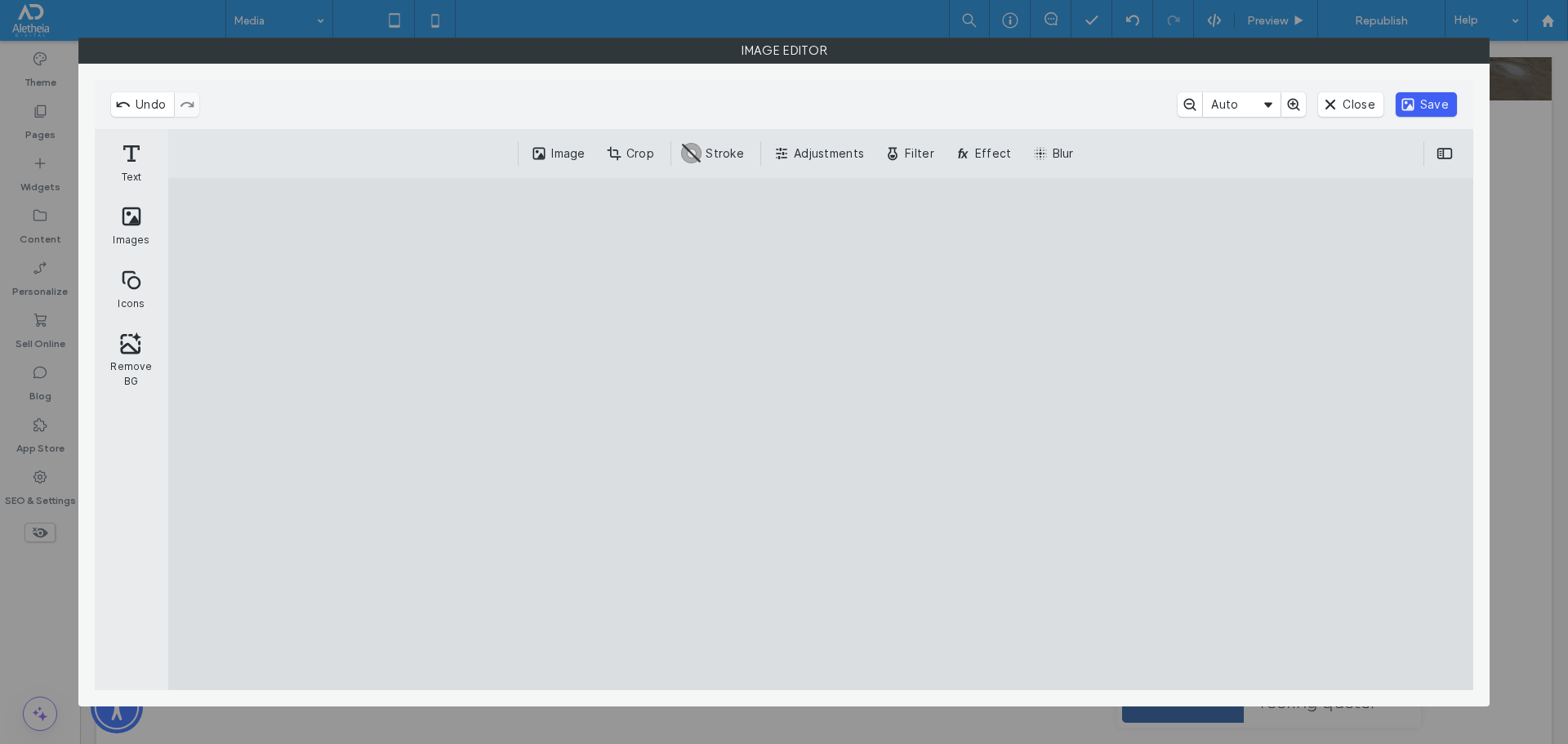
click at [1425, 104] on button "Save" at bounding box center [1427, 104] width 61 height 24
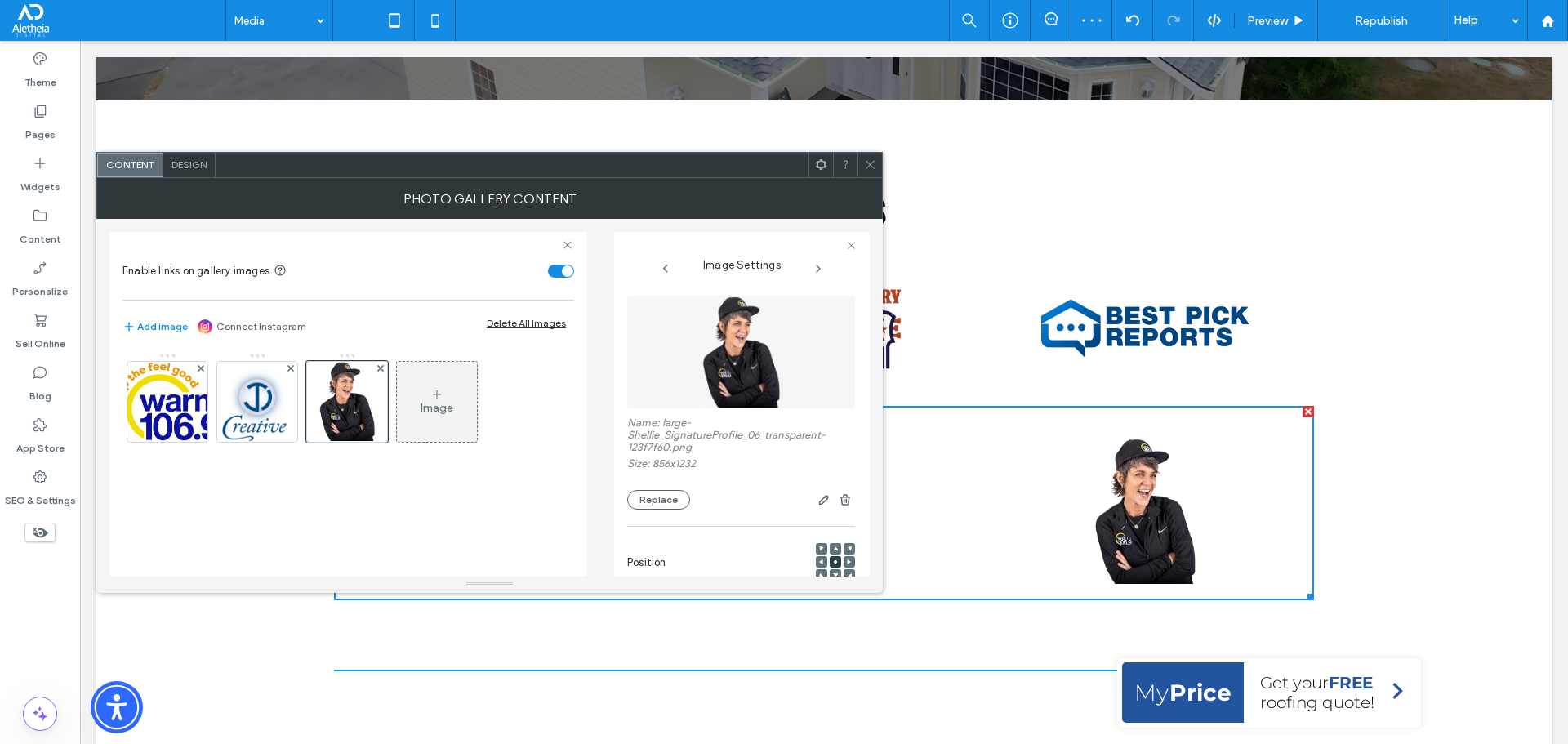
click at [864, 171] on span at bounding box center [870, 165] width 12 height 24
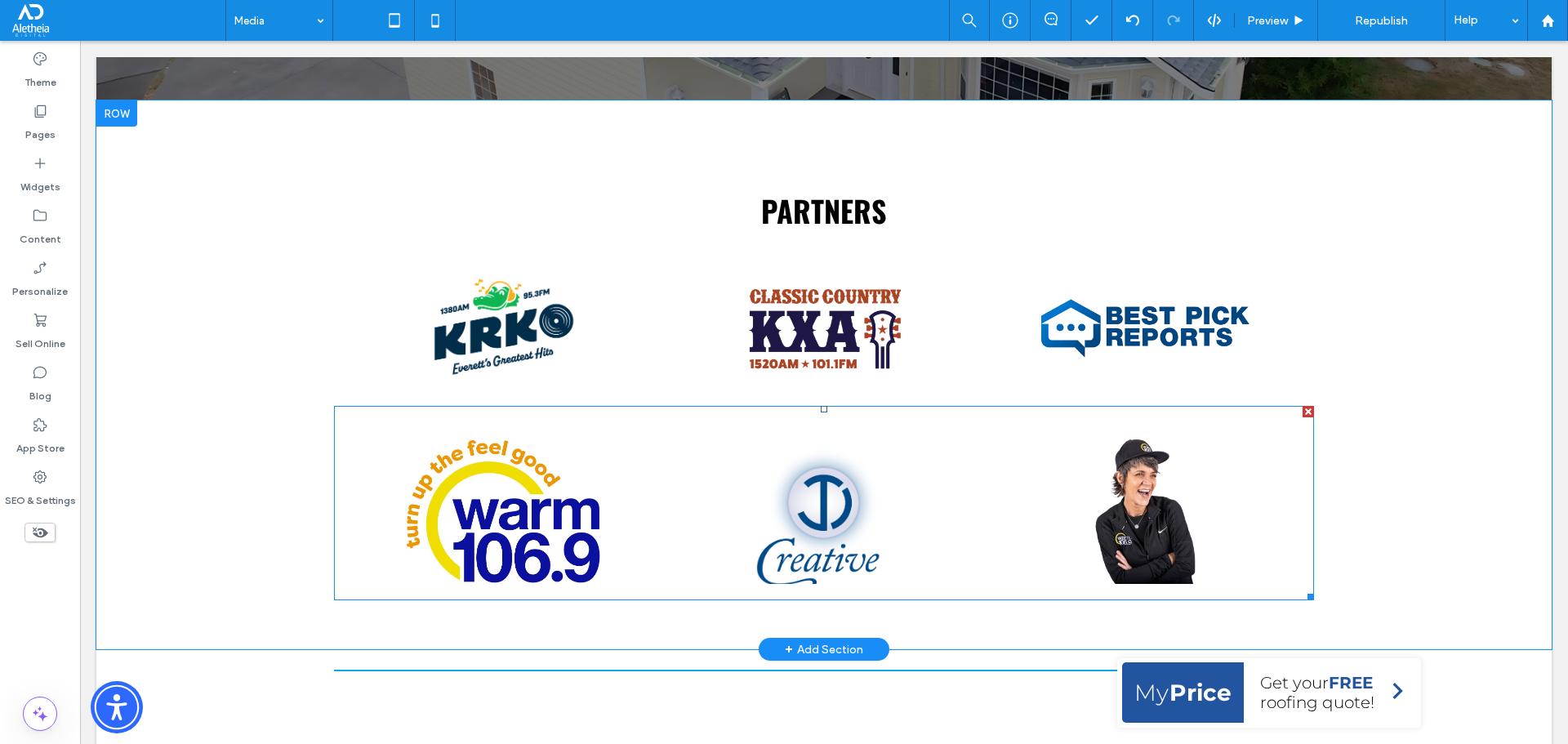
click at [707, 537] on link at bounding box center [824, 511] width 324 height 154
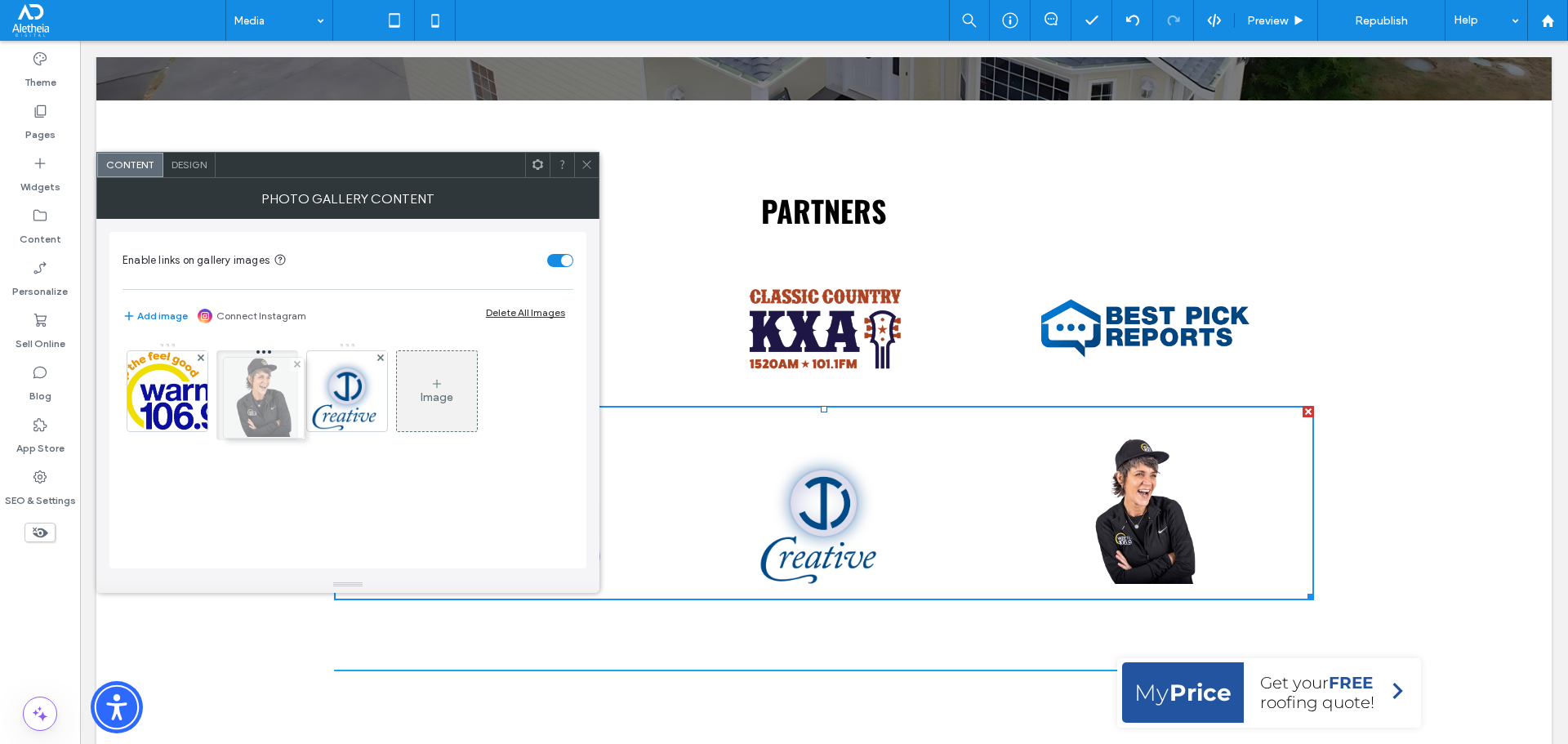
drag, startPoint x: 335, startPoint y: 392, endPoint x: 250, endPoint y: 398, distance: 85.2
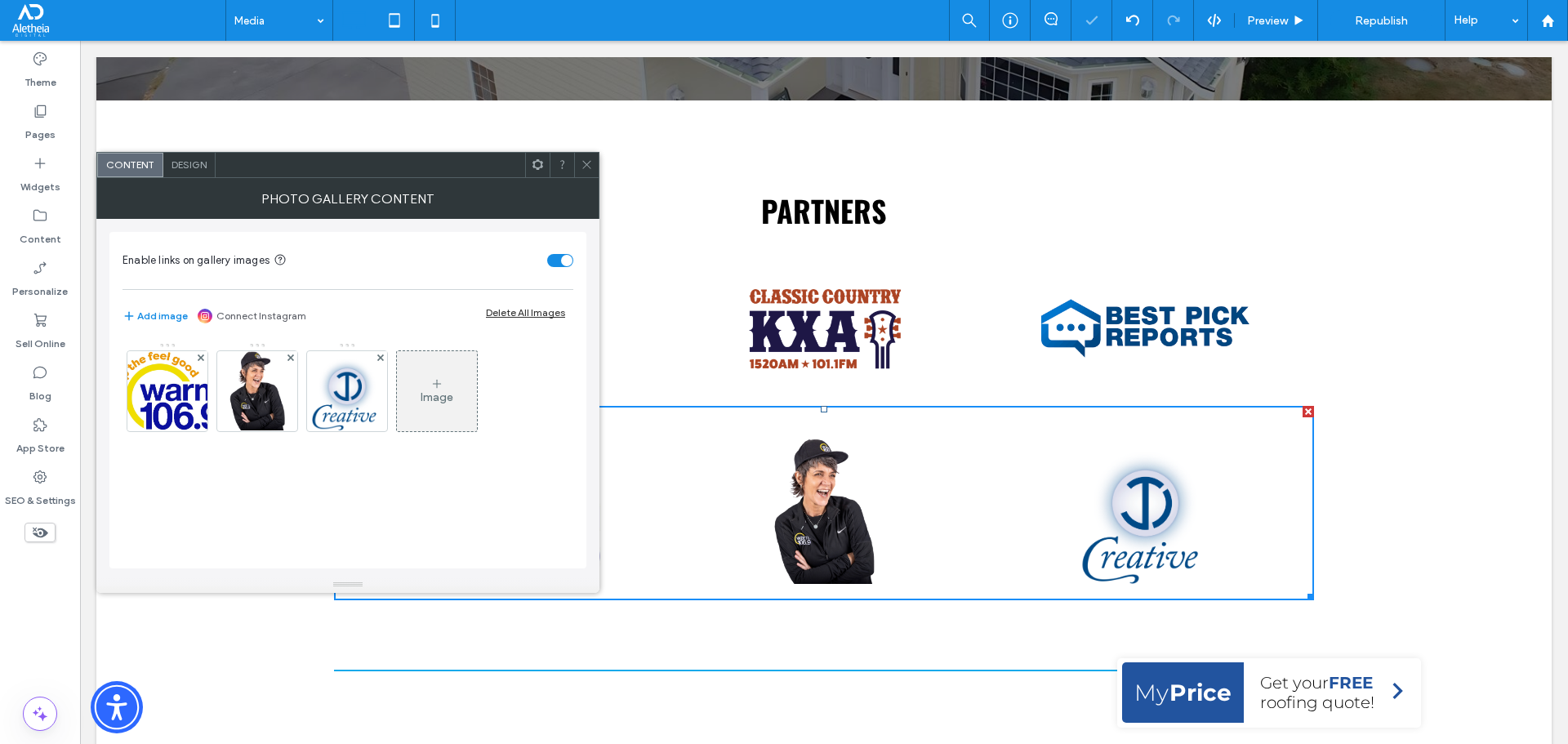
click at [583, 165] on icon at bounding box center [586, 164] width 12 height 12
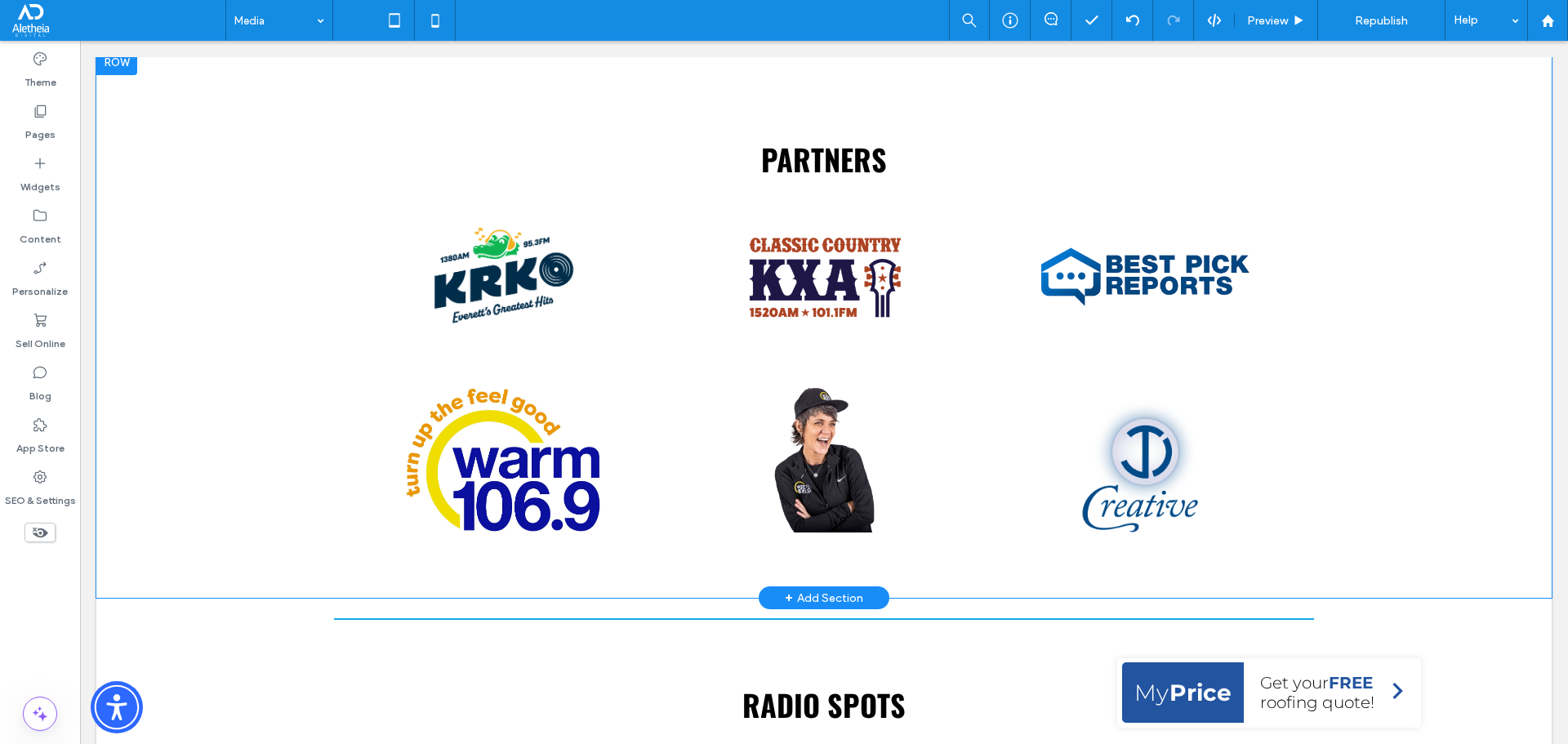
scroll to position [490, 0]
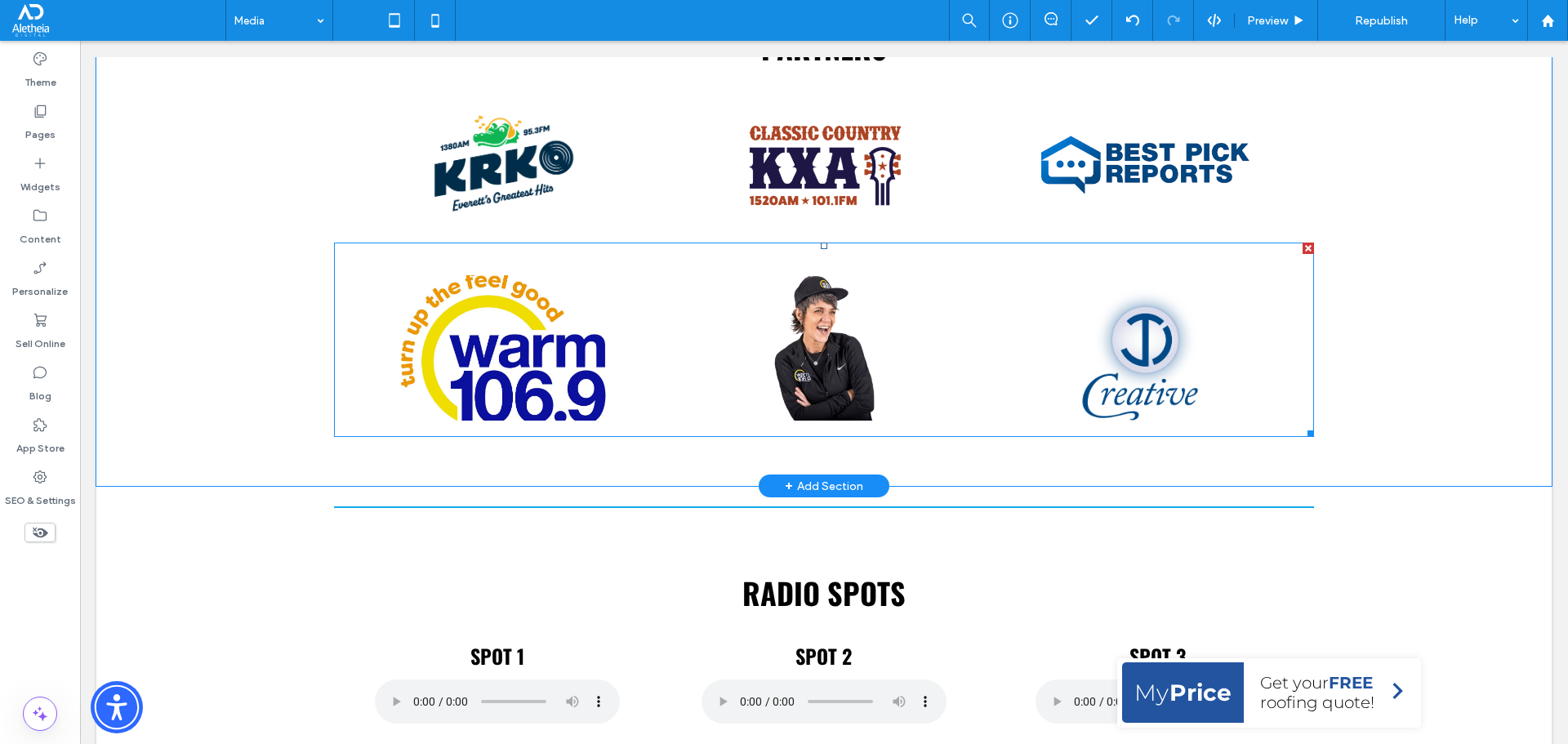
click at [512, 367] on link at bounding box center [503, 348] width 324 height 154
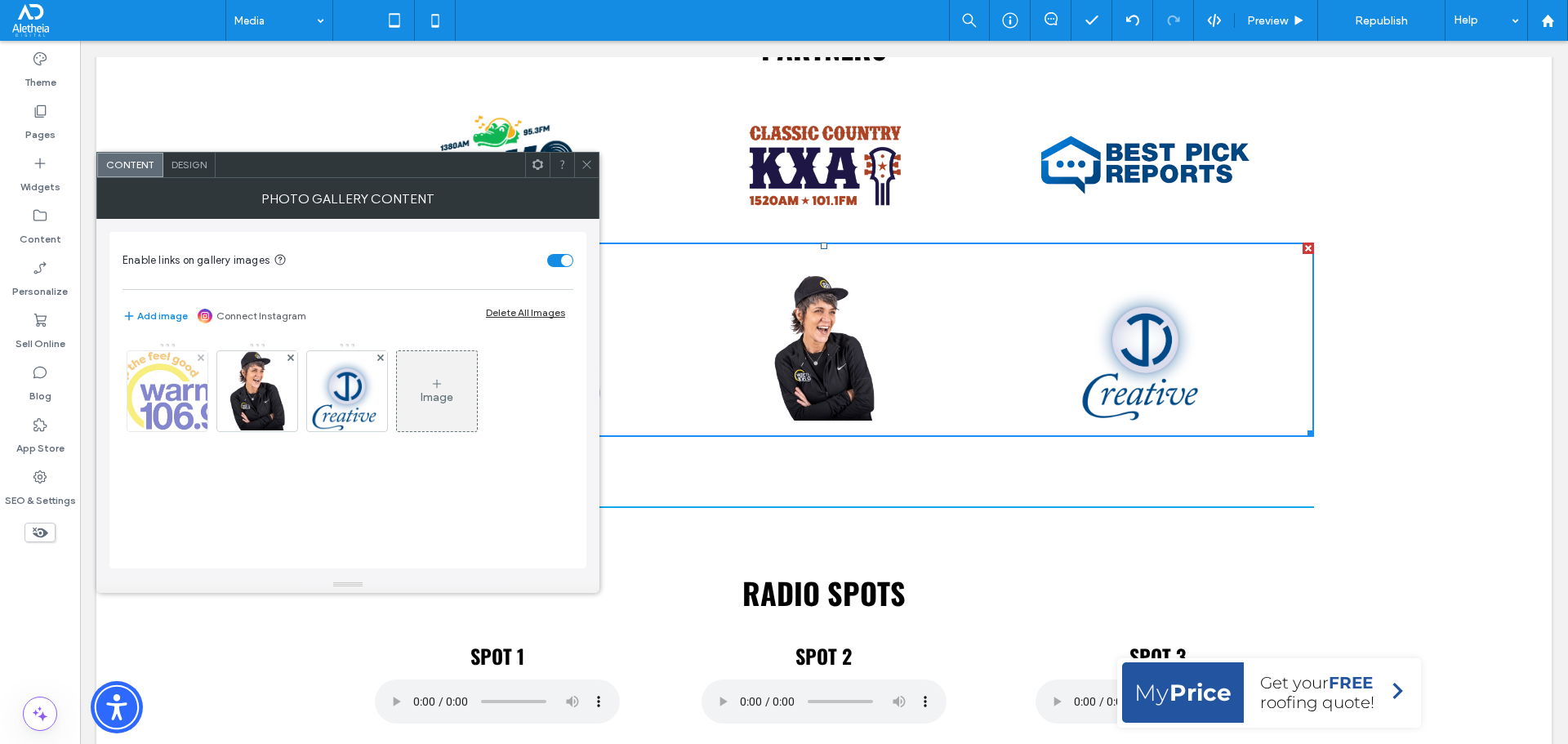
click at [186, 387] on img at bounding box center [167, 391] width 108 height 80
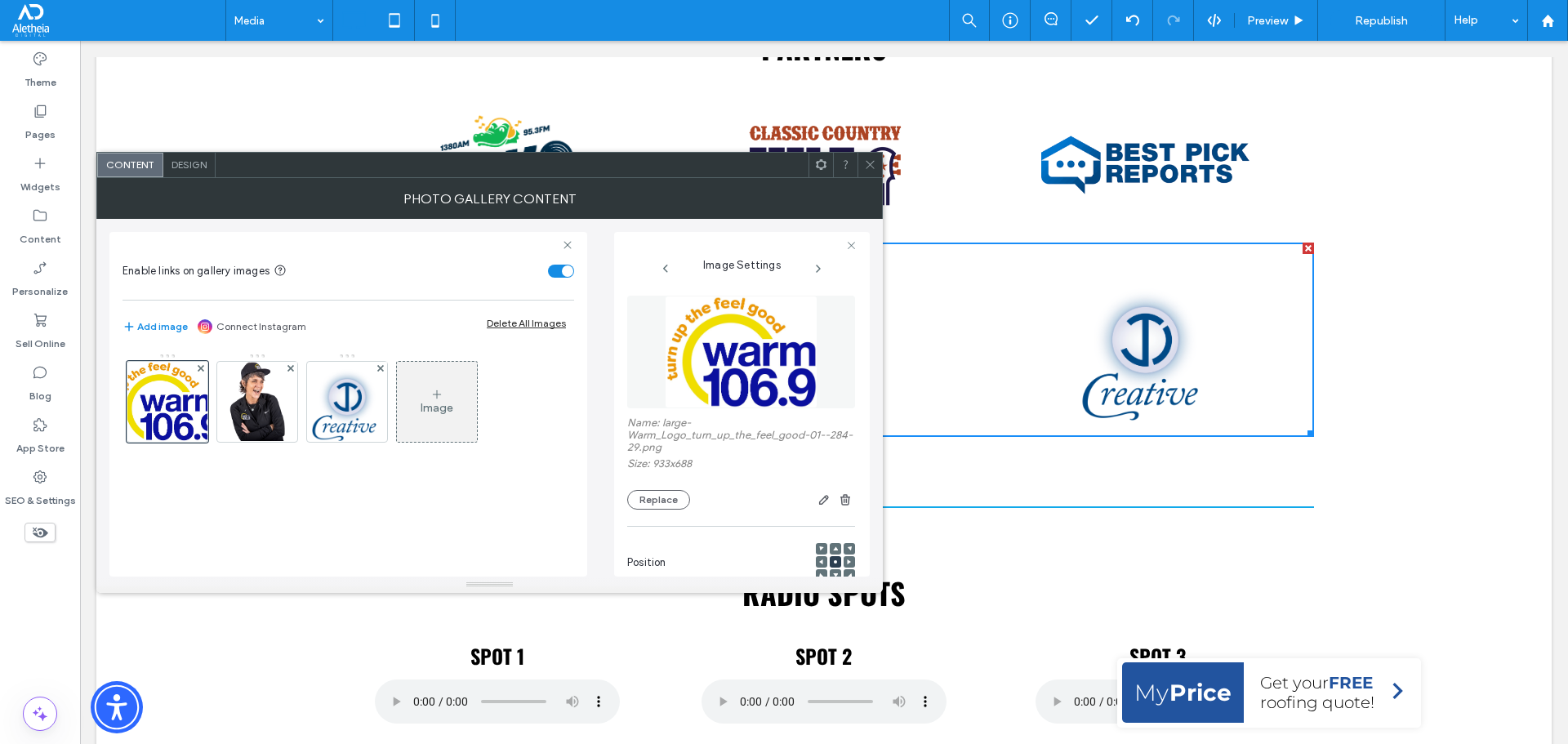
click at [770, 348] on img at bounding box center [741, 352] width 152 height 113
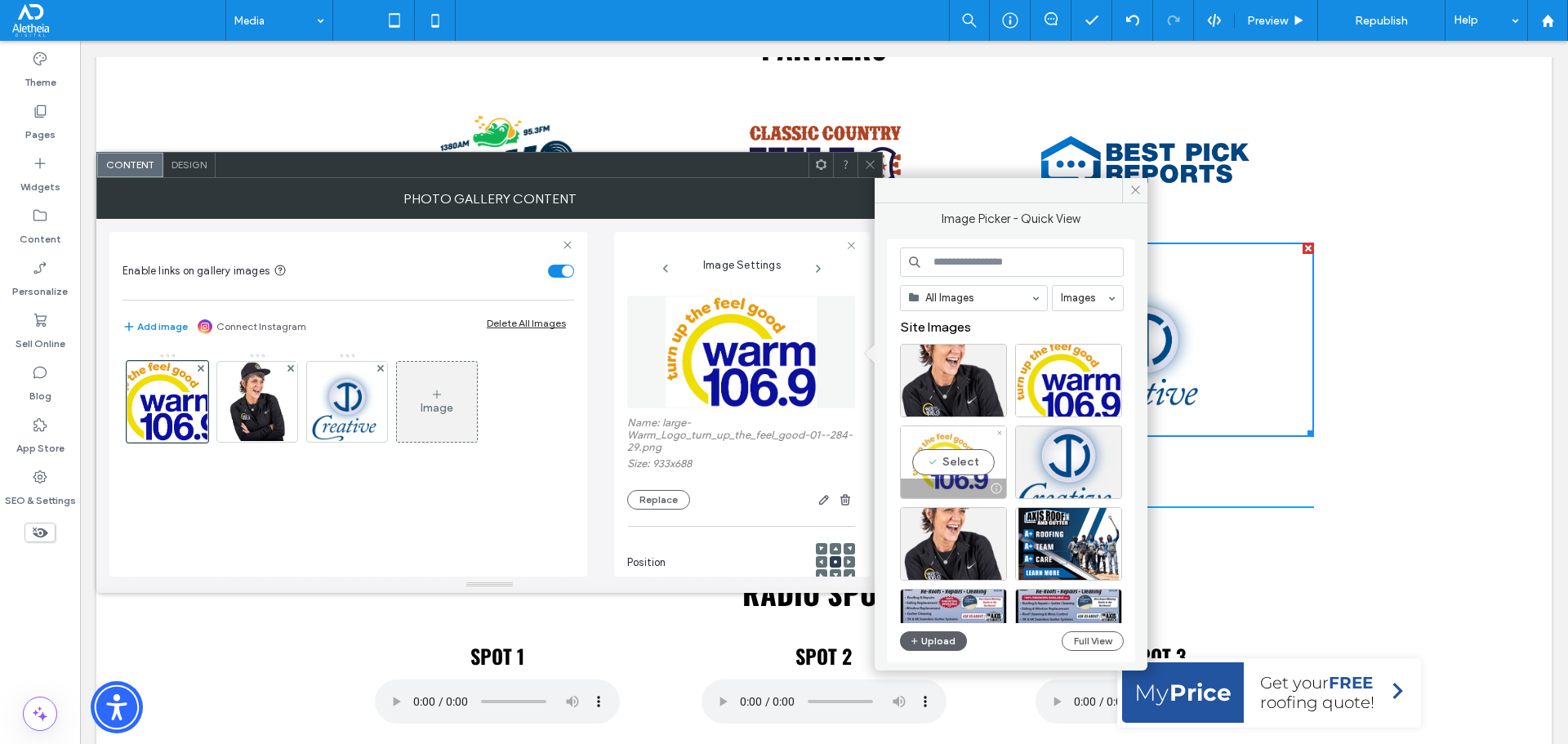
click at [958, 437] on div "Select" at bounding box center [953, 461] width 107 height 73
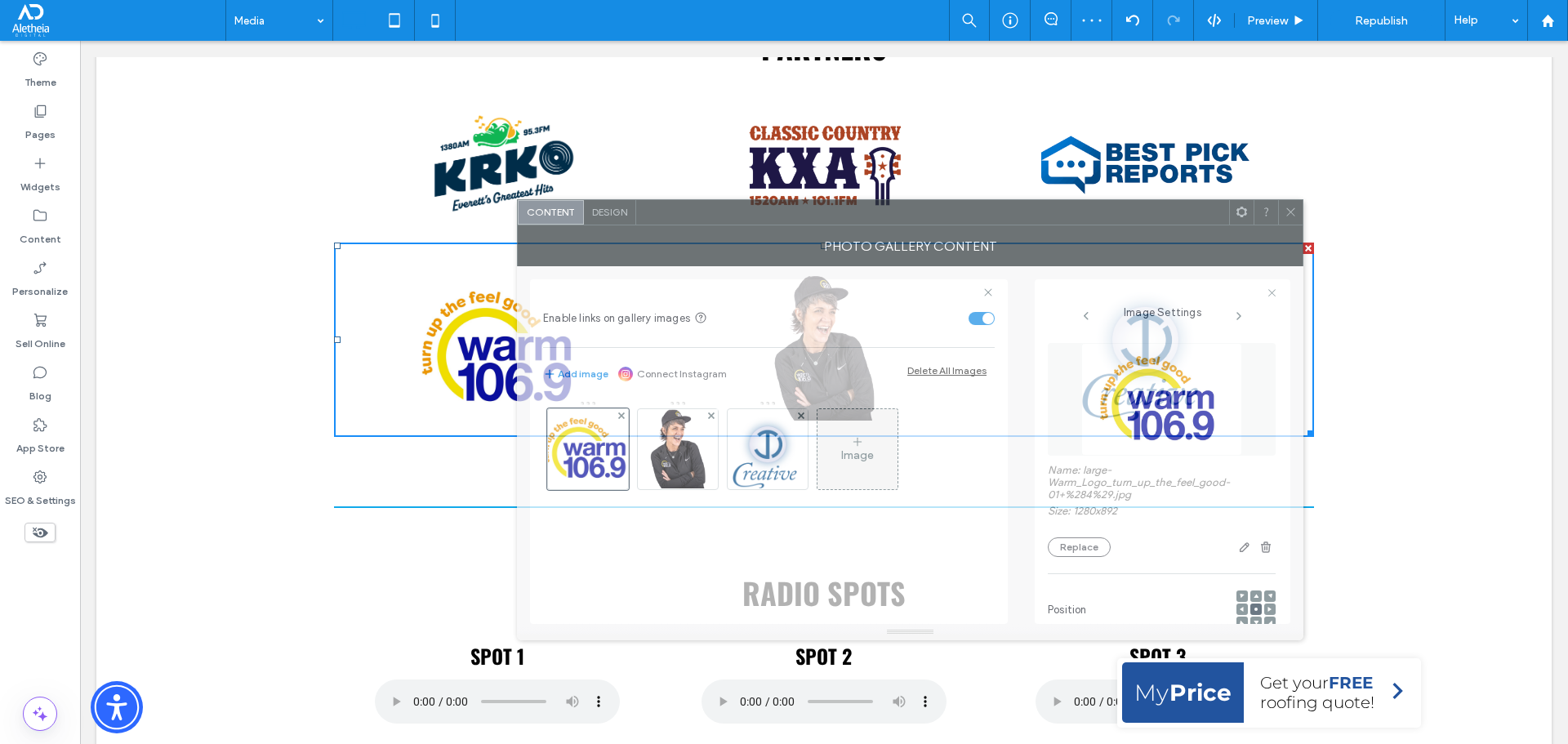
drag, startPoint x: 633, startPoint y: 164, endPoint x: 1060, endPoint y: 224, distance: 431.2
click at [1047, 221] on div at bounding box center [932, 212] width 593 height 24
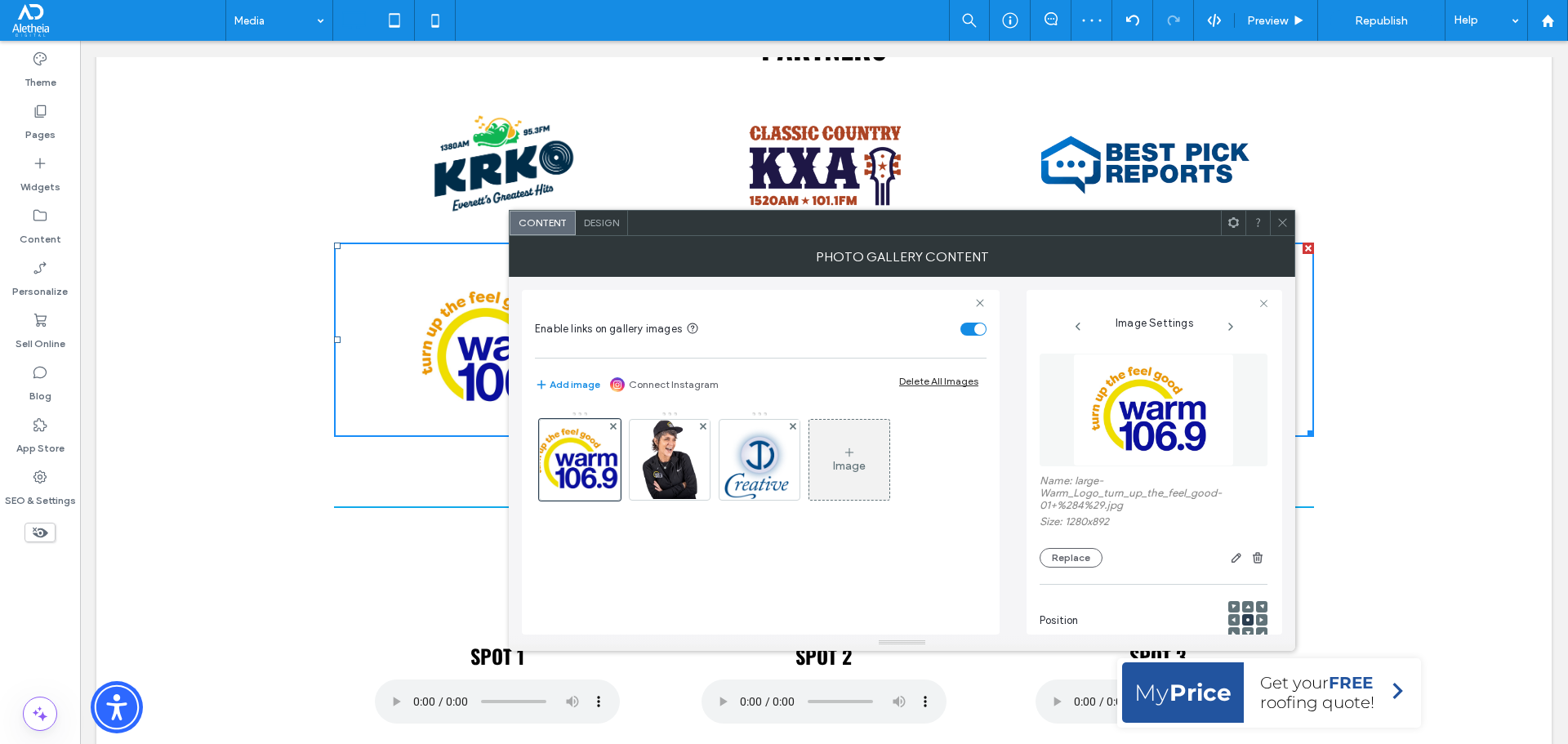
click at [1278, 219] on icon at bounding box center [1282, 222] width 12 height 12
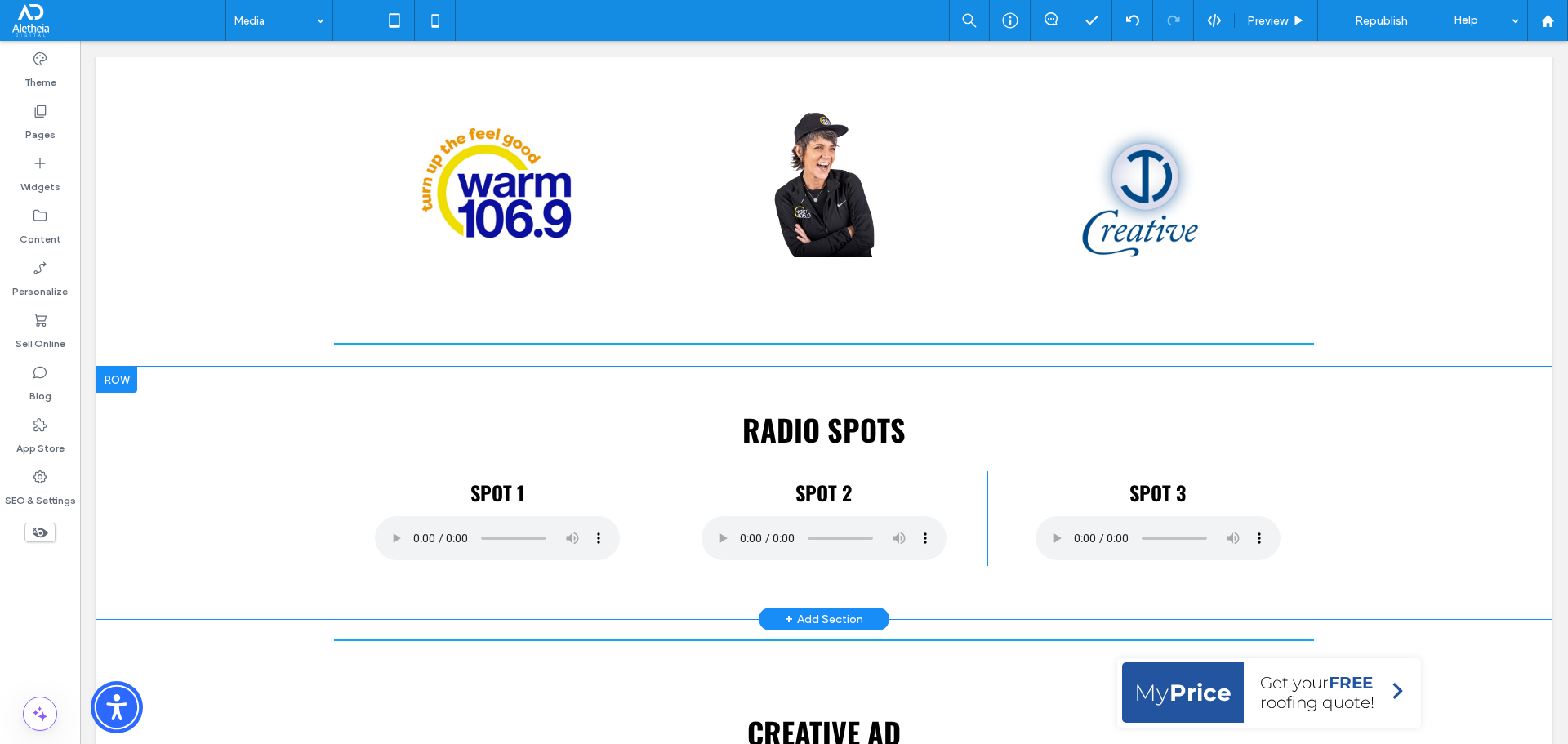
scroll to position [245, 0]
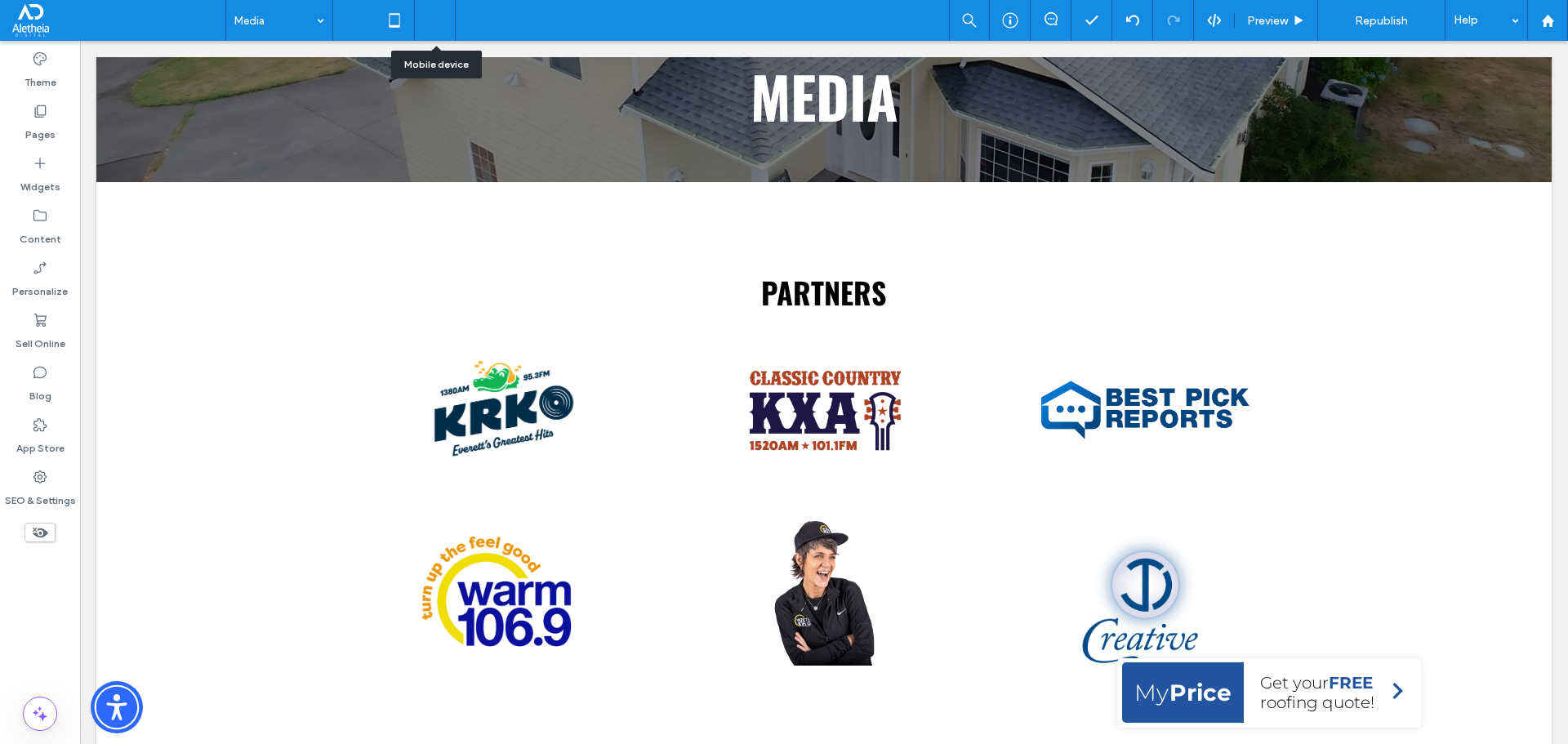
click at [438, 17] on use at bounding box center [435, 20] width 7 height 13
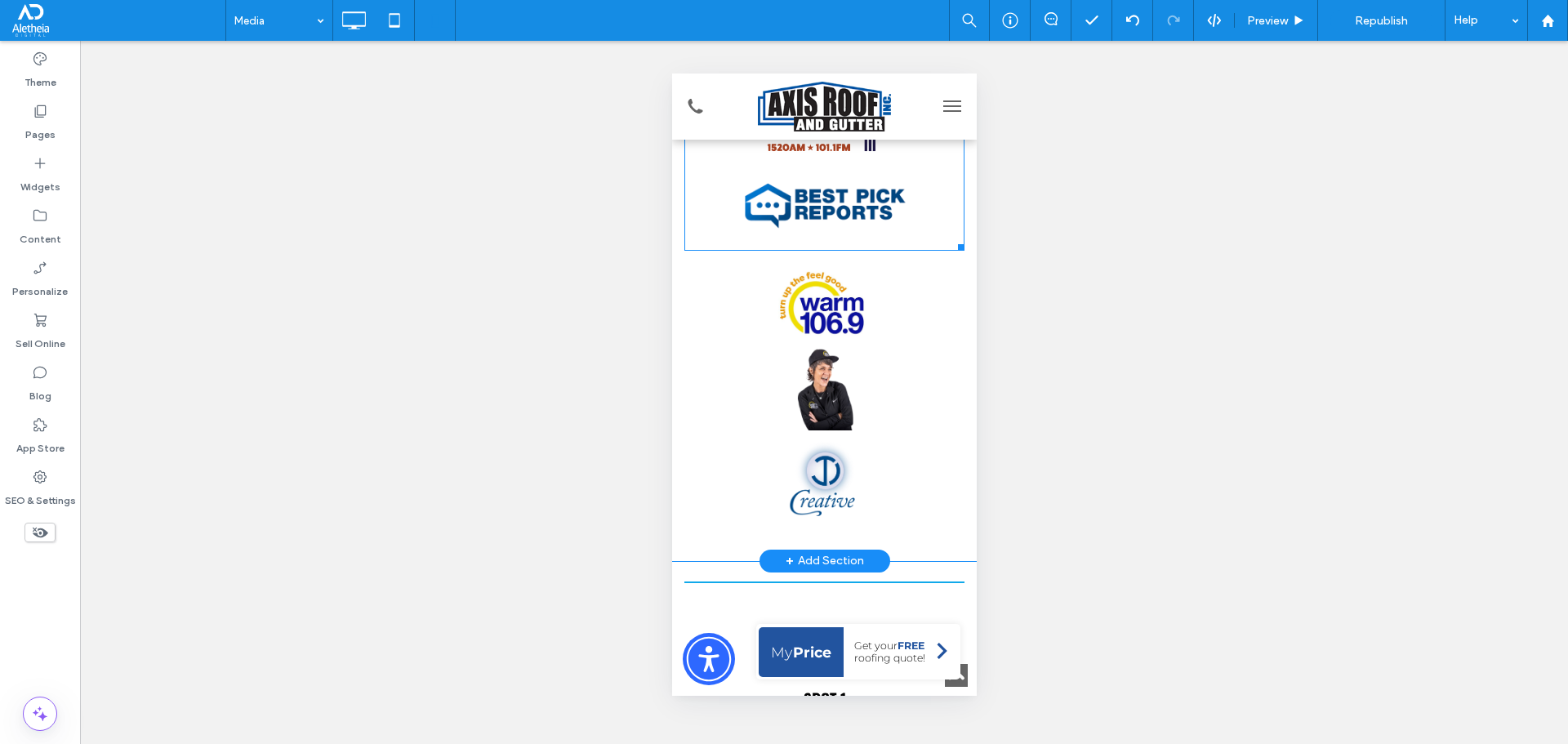
scroll to position [409, 0]
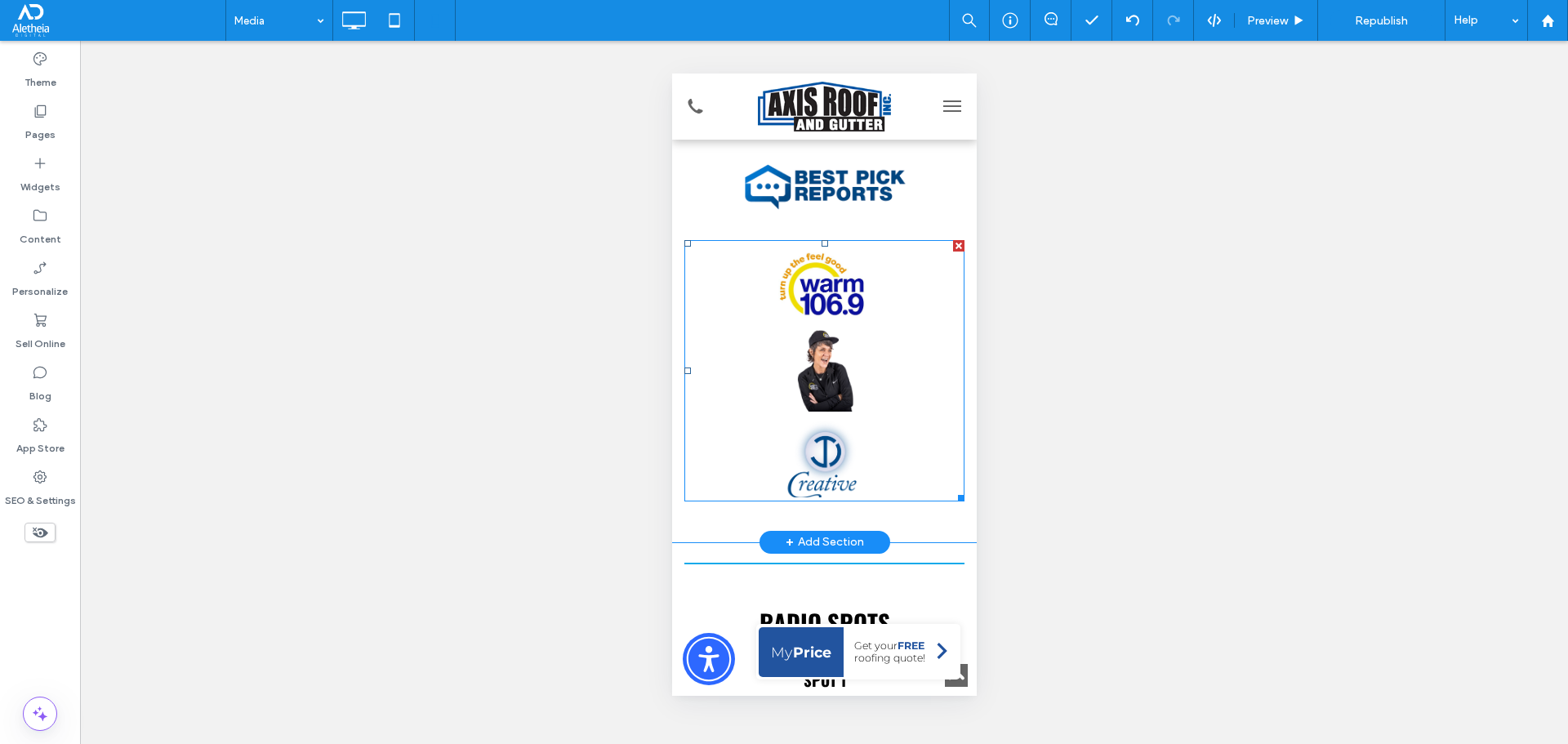
click at [876, 469] on link at bounding box center [824, 457] width 288 height 87
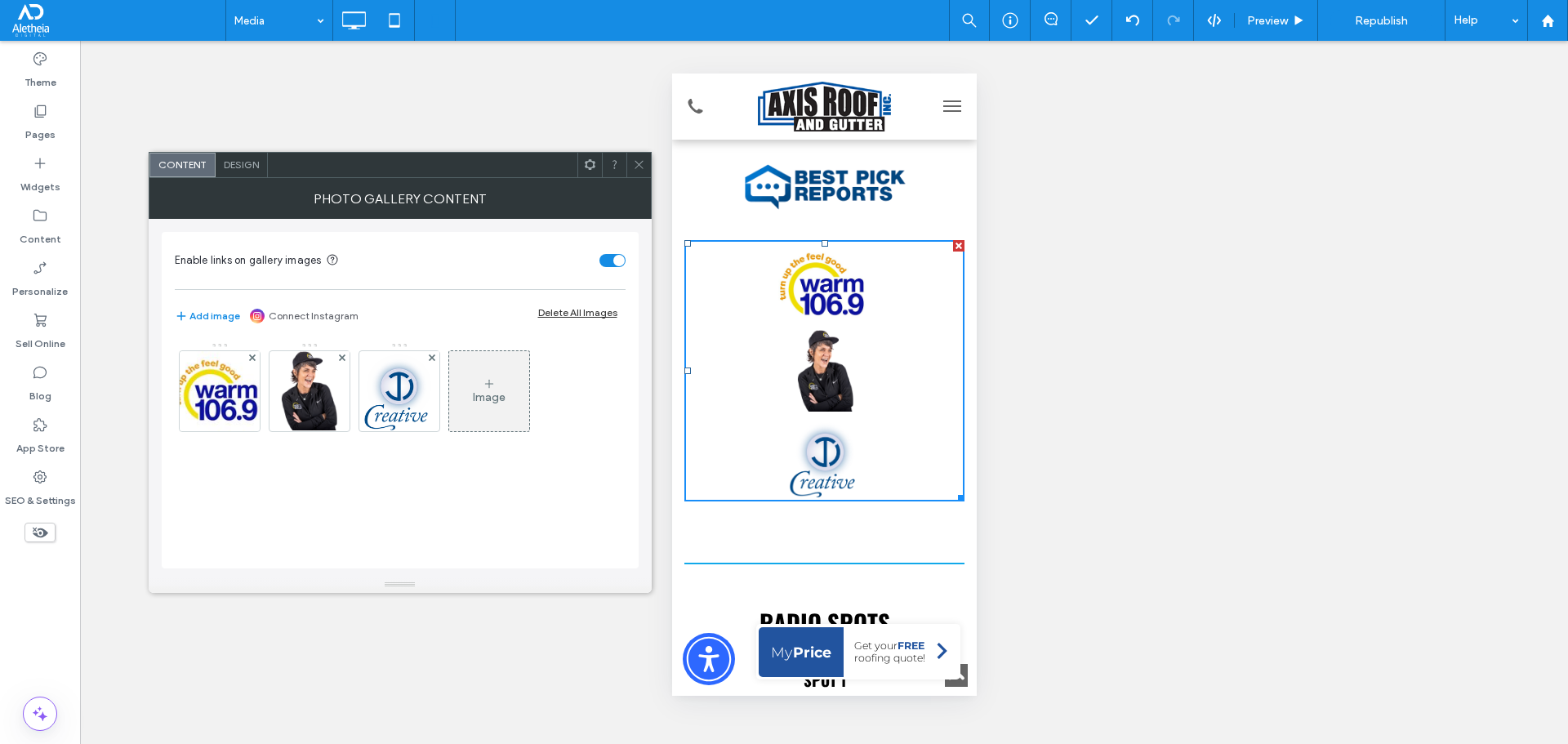
click at [245, 169] on span "Design" at bounding box center [241, 164] width 35 height 12
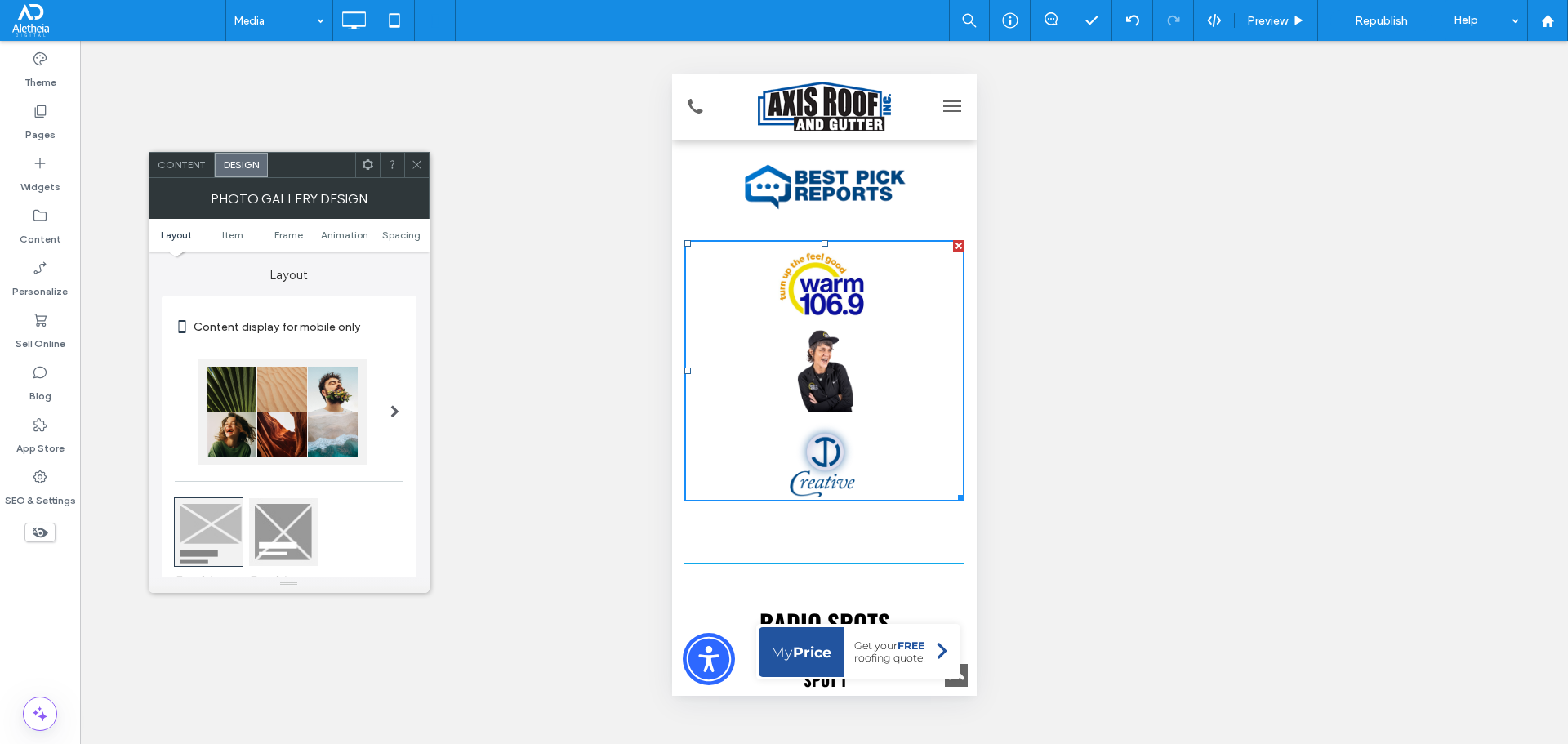
click at [417, 160] on icon at bounding box center [416, 164] width 12 height 12
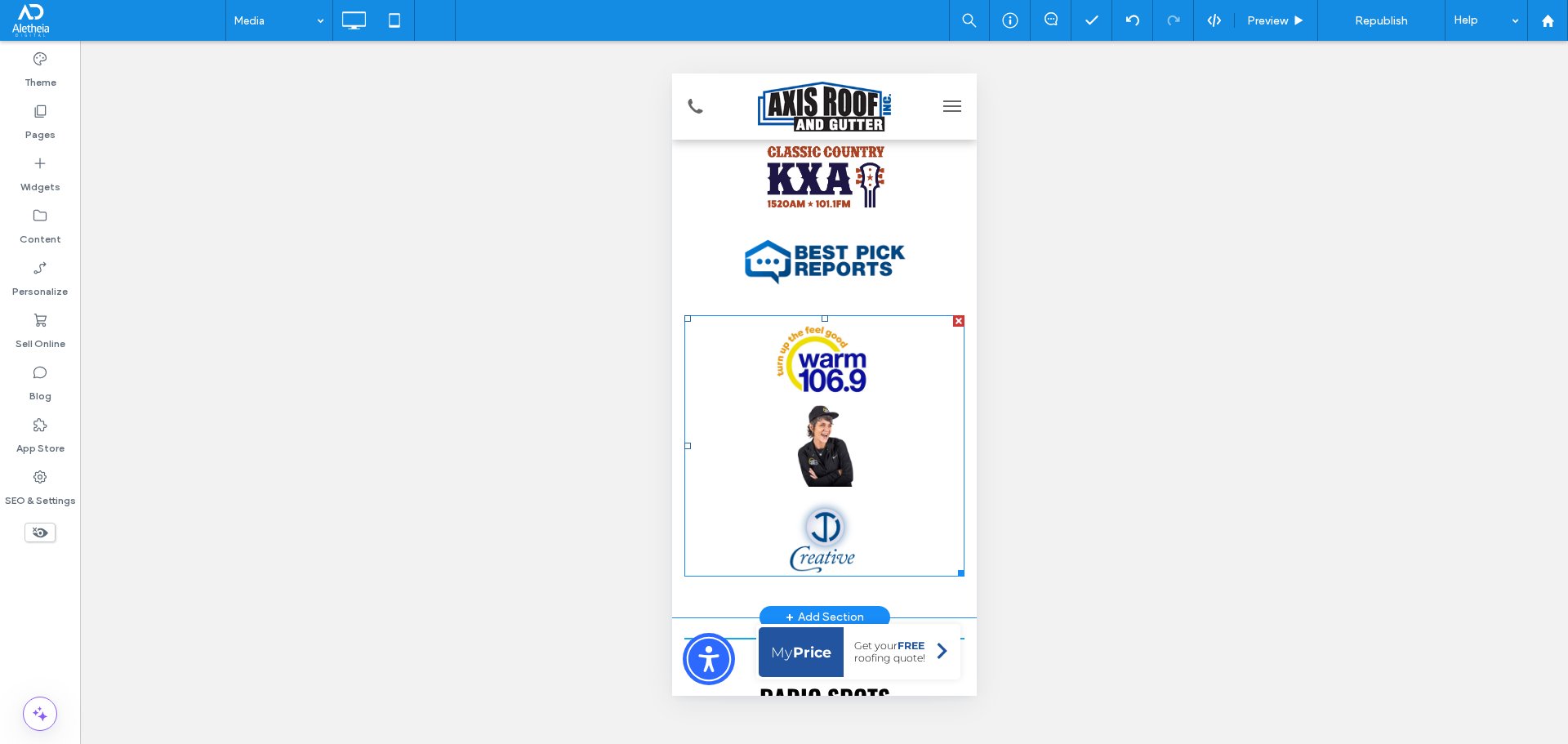
scroll to position [245, 0]
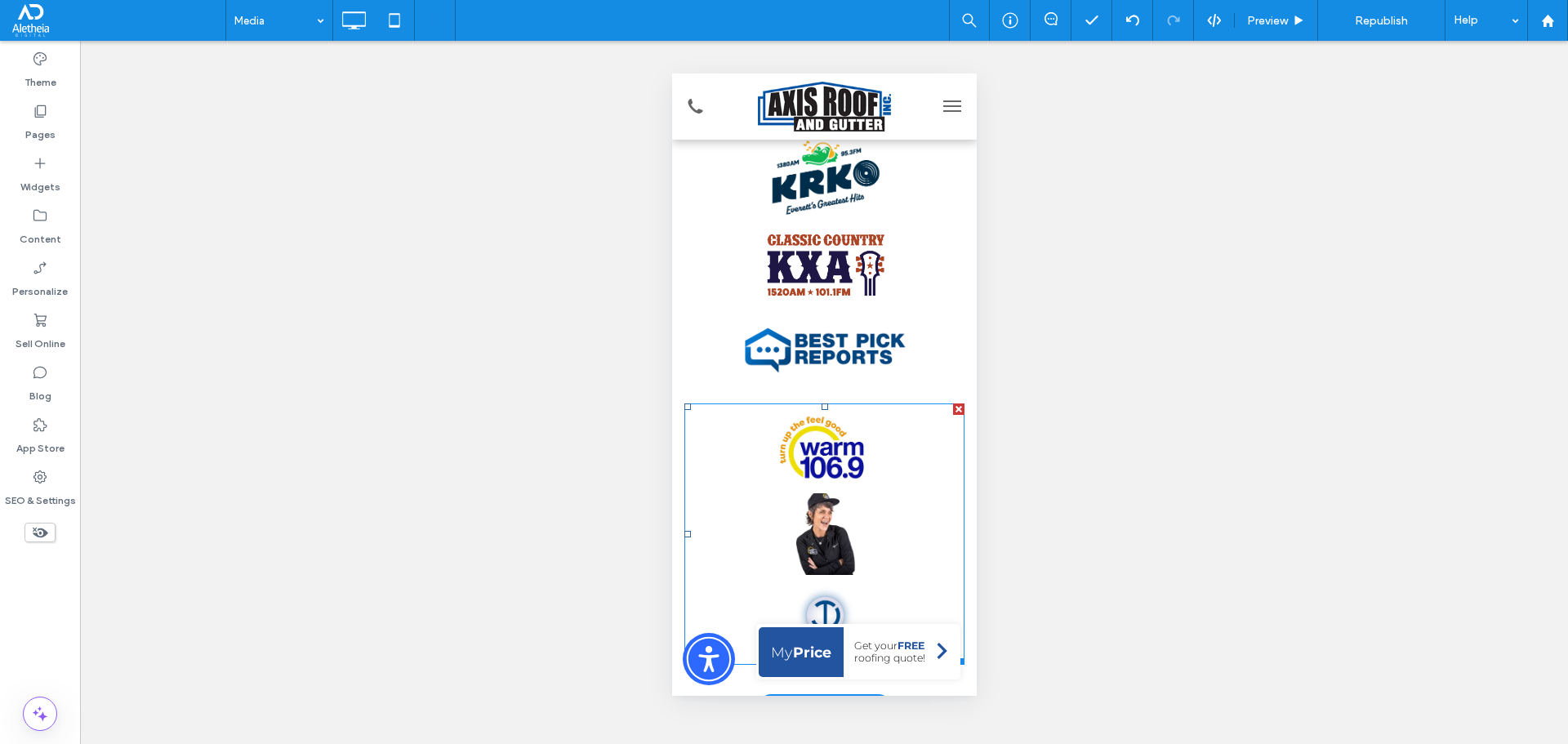
click at [846, 531] on link at bounding box center [824, 534] width 288 height 87
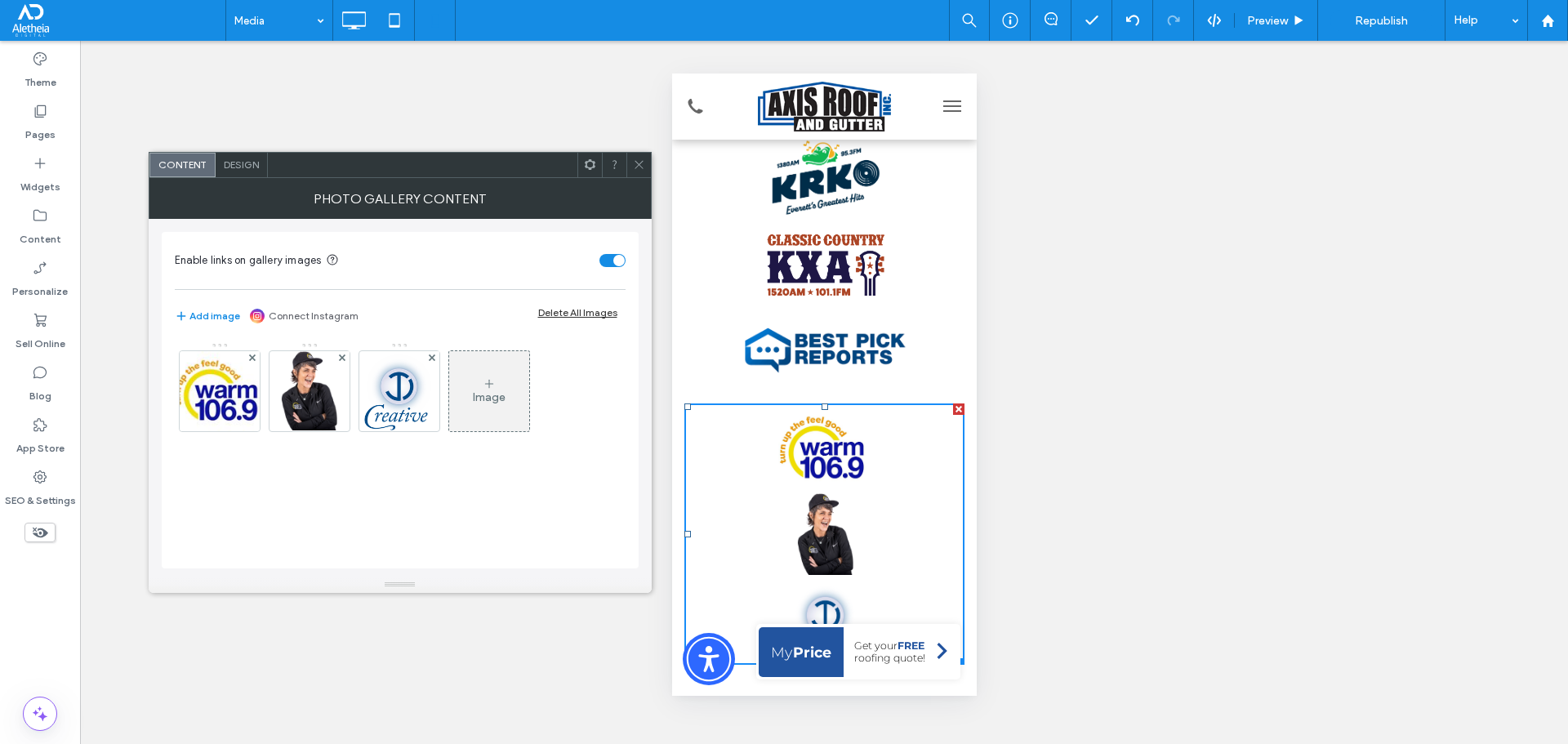
click at [219, 168] on div "Design" at bounding box center [241, 165] width 53 height 24
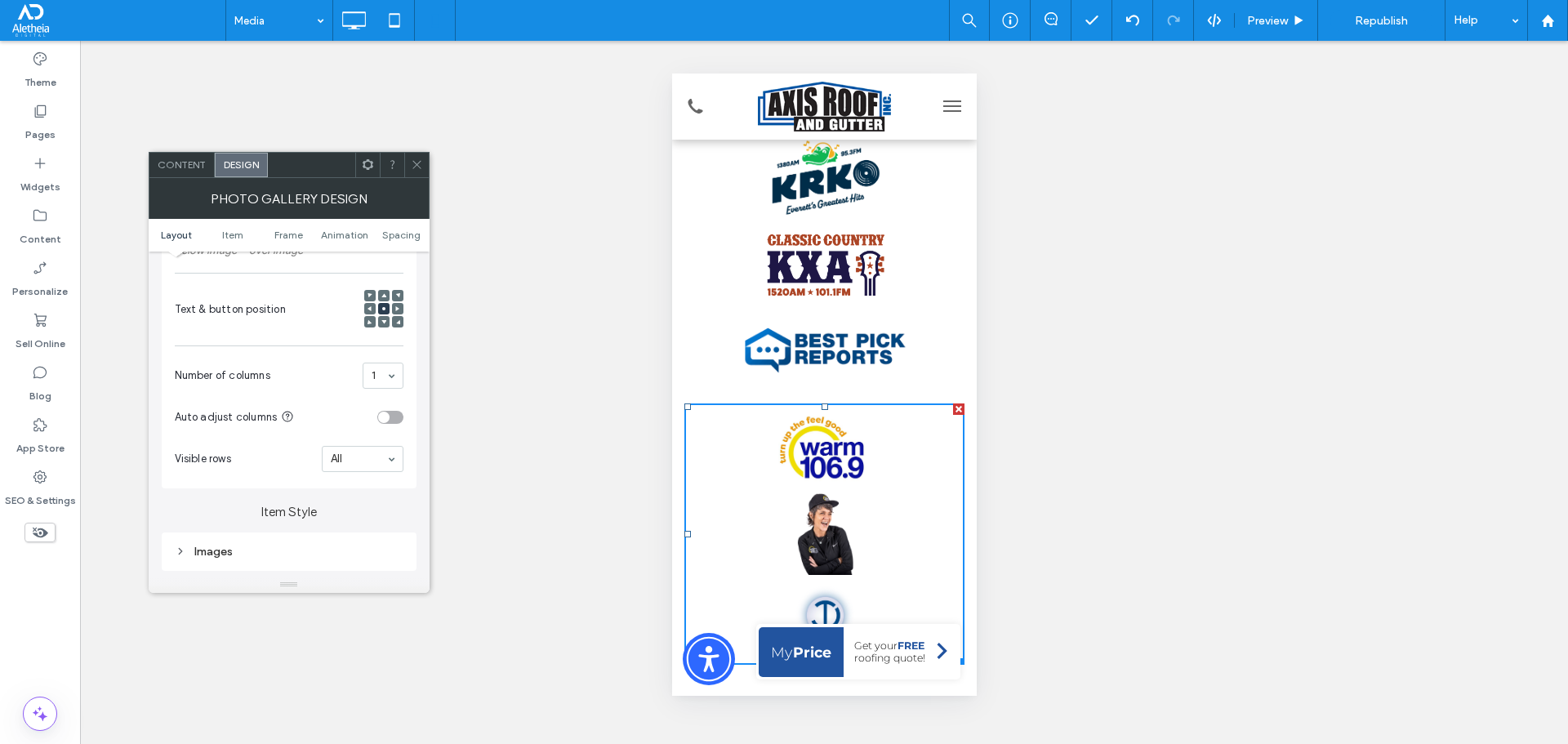
scroll to position [409, 0]
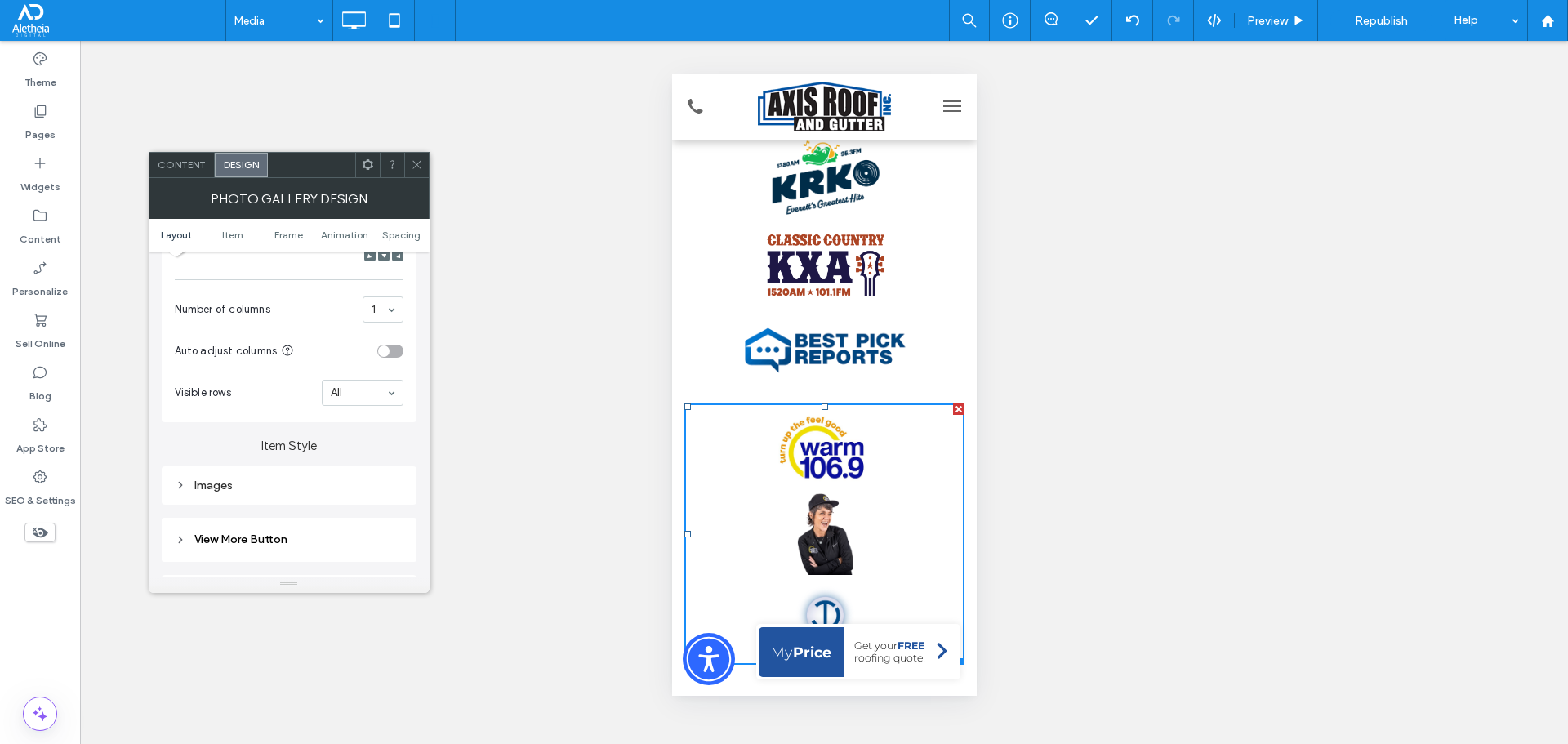
click at [272, 480] on div "Images" at bounding box center [288, 485] width 228 height 14
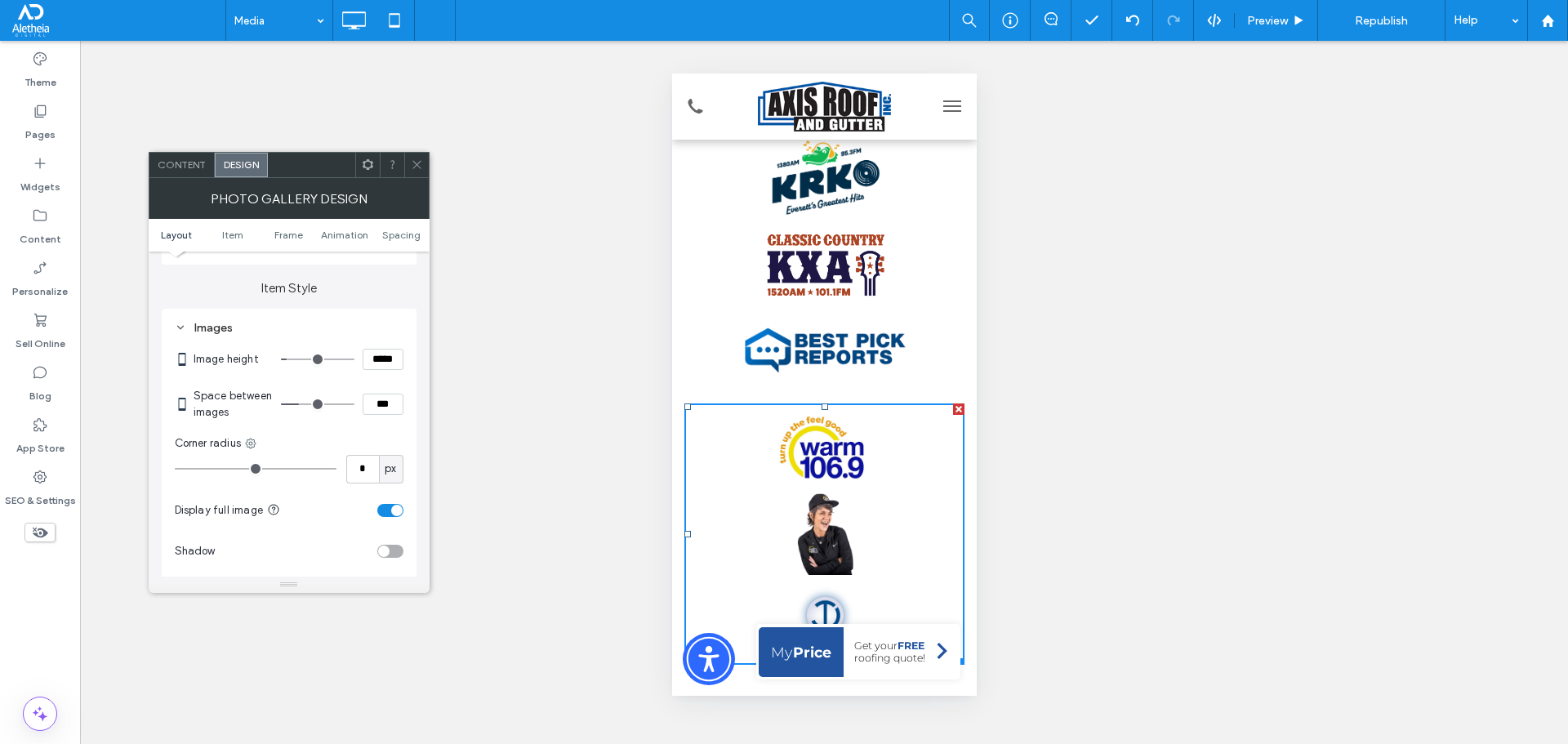
scroll to position [571, 0]
click at [394, 356] on input "*****" at bounding box center [383, 353] width 41 height 21
type input "*****"
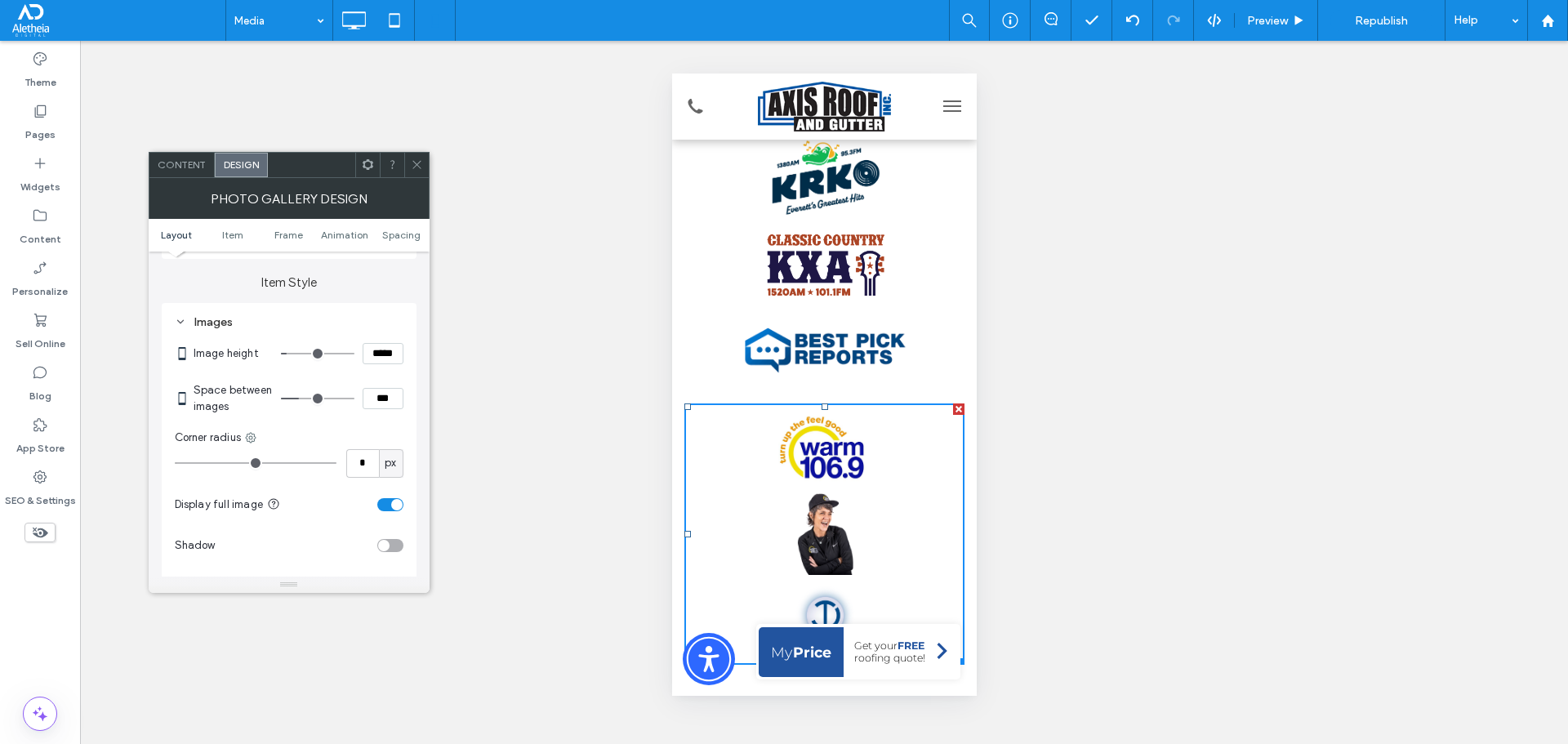
type input "***"
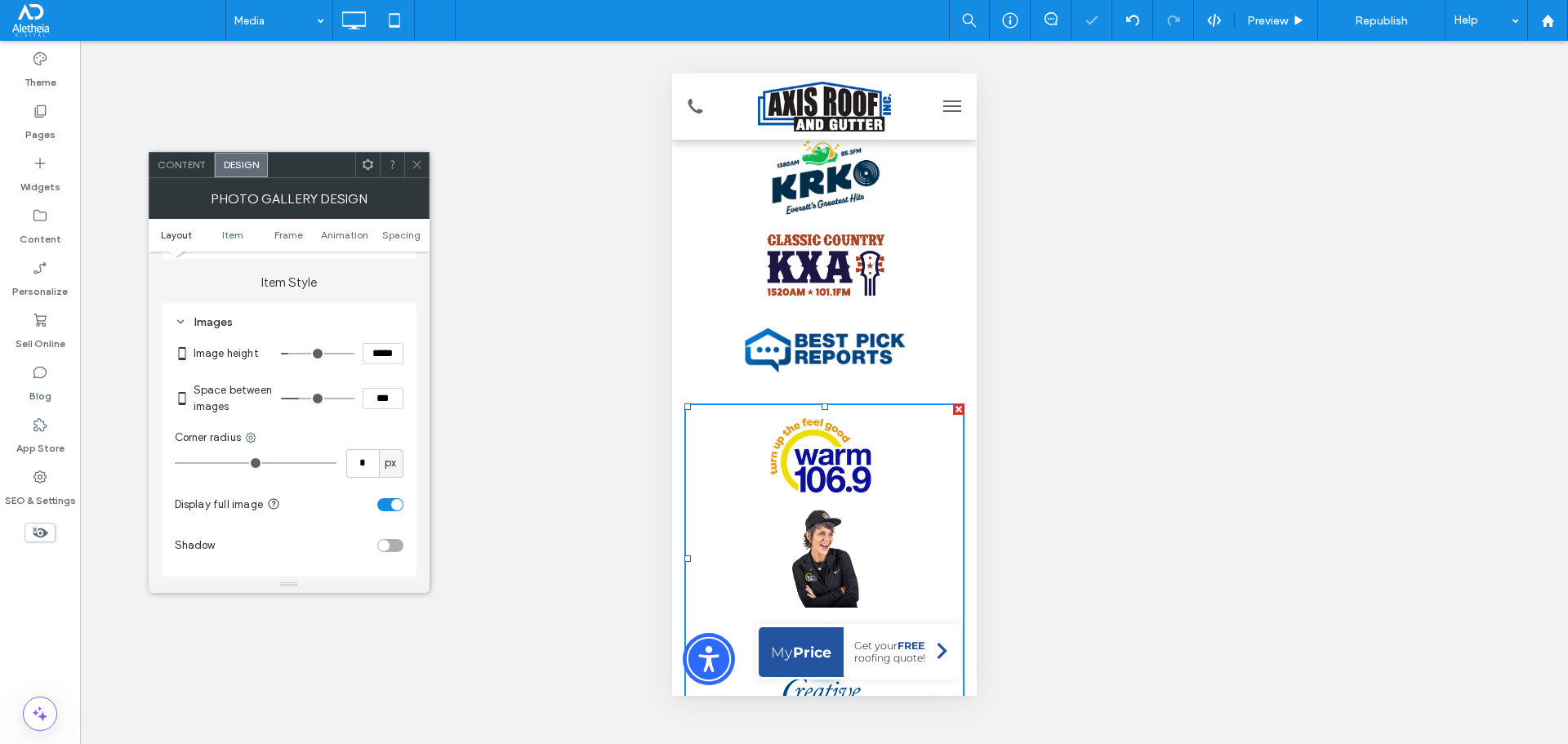
click at [394, 356] on input "*****" at bounding box center [383, 353] width 41 height 21
type input "*****"
type input "***"
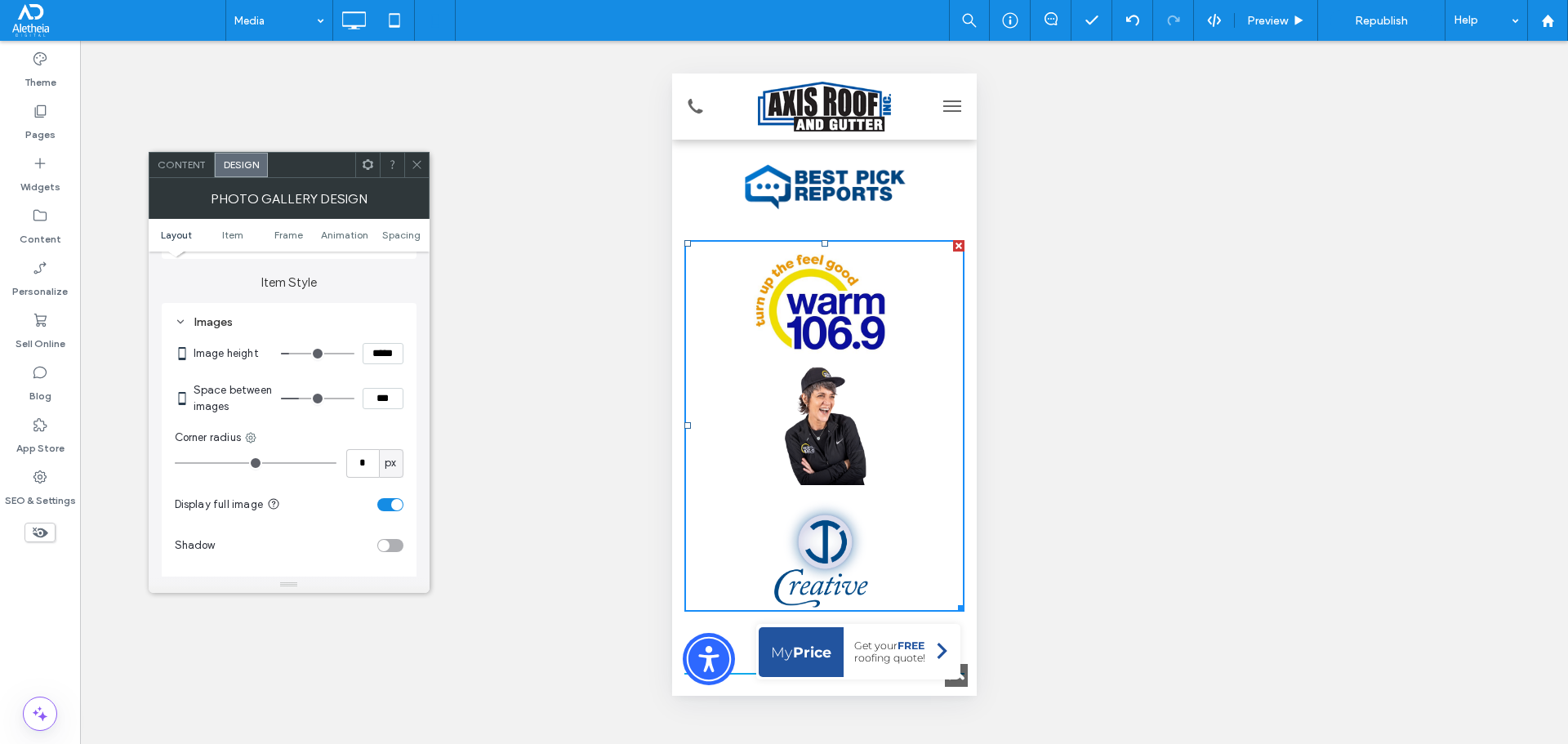
scroll to position [490, 0]
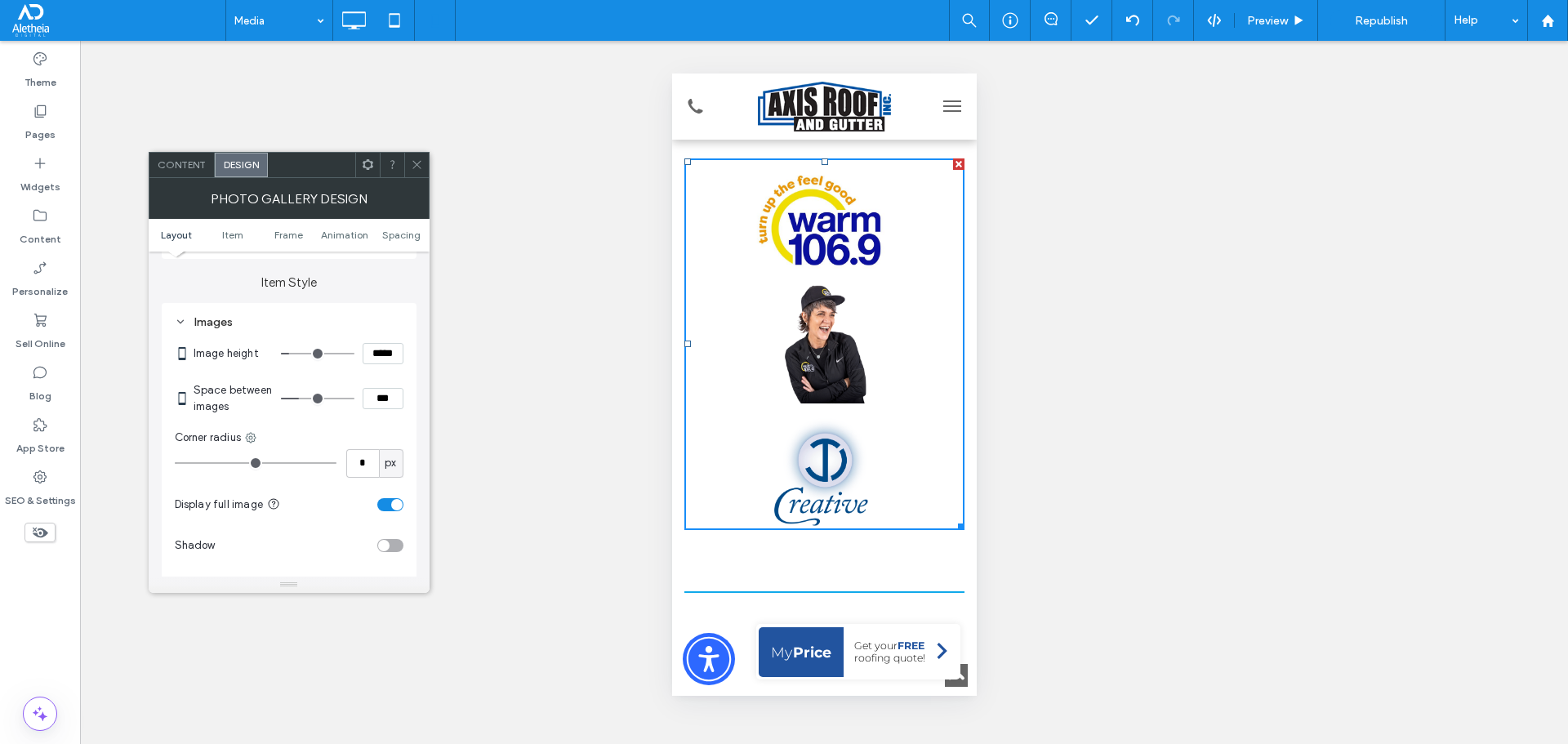
click at [421, 170] on icon at bounding box center [416, 164] width 12 height 12
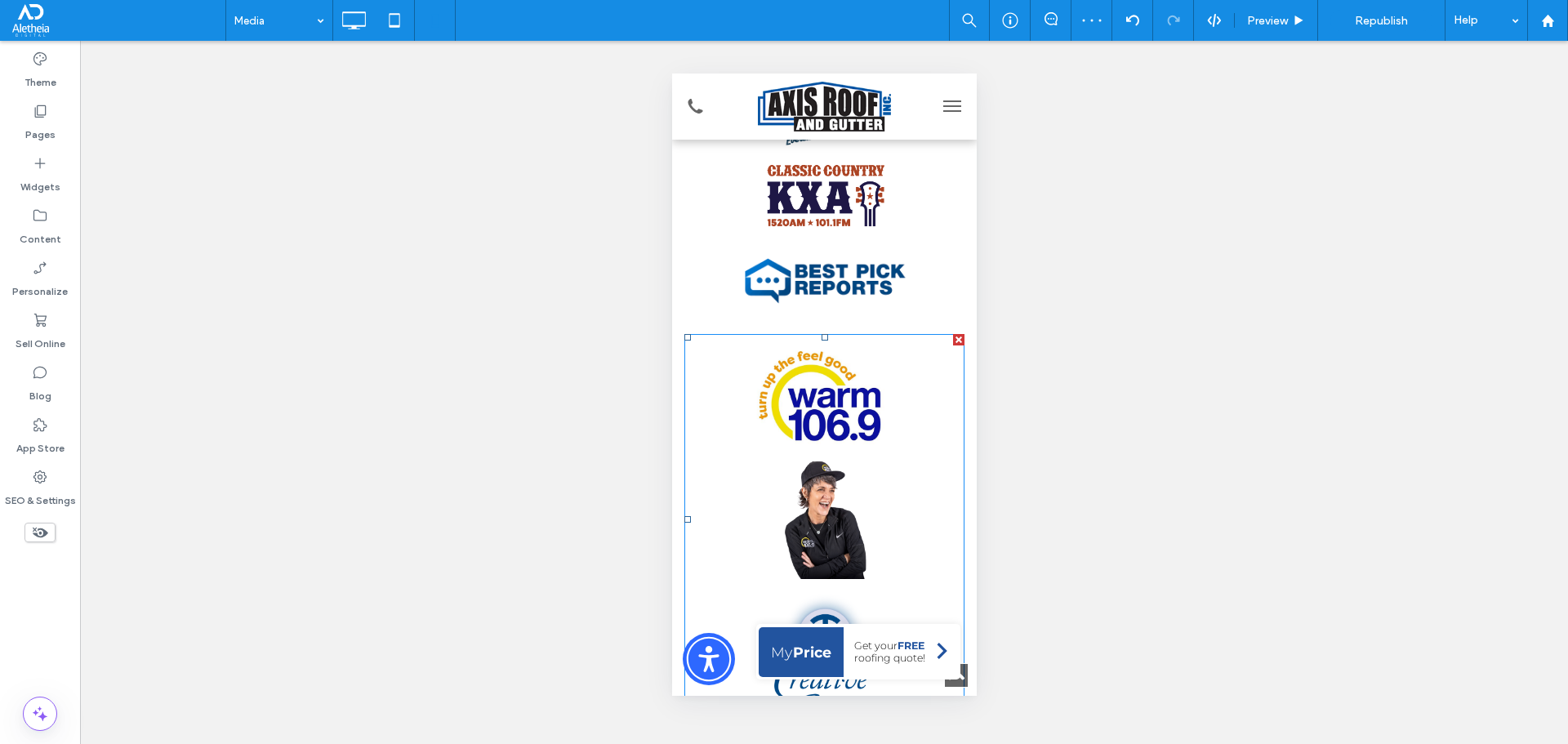
scroll to position [326, 0]
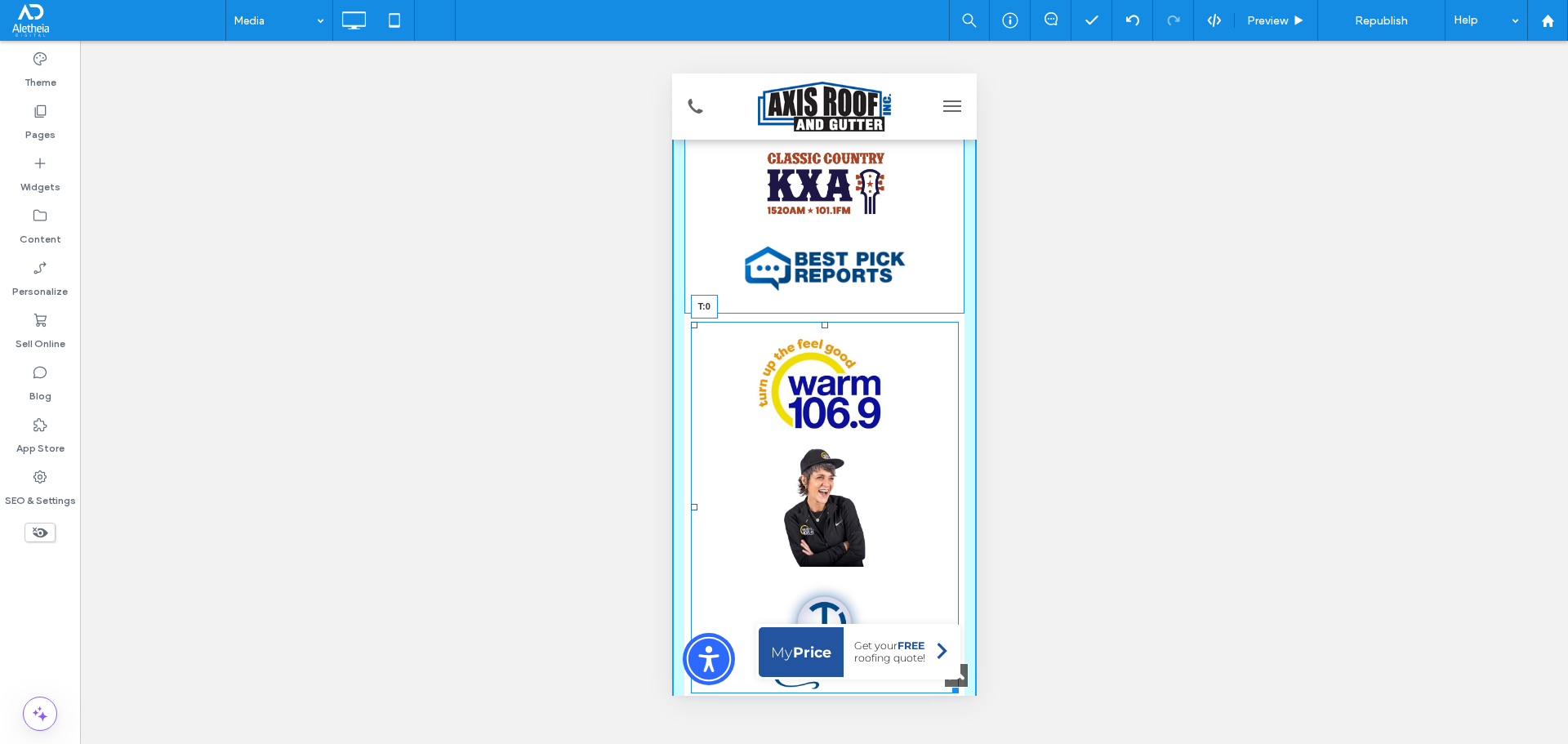
drag, startPoint x: 816, startPoint y: 323, endPoint x: 831, endPoint y: 311, distance: 19.2
click at [831, 311] on div "PARTNERS Button Button Button Button Button Button T:0 Click To Paste" at bounding box center [823, 344] width 304 height 715
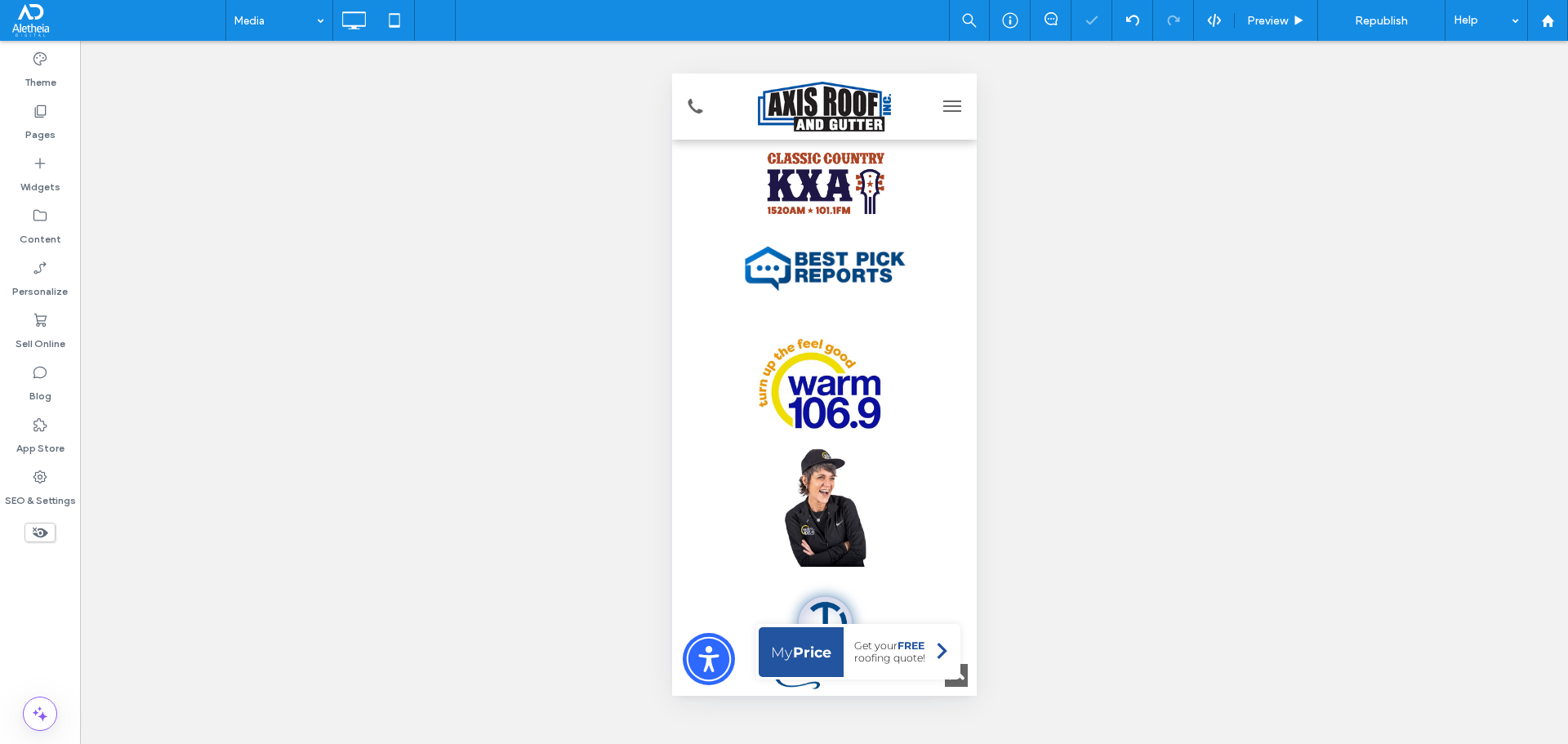
click at [805, 316] on div "PARTNERS Button Button Button Button Button Button Click To Paste" at bounding box center [823, 344] width 304 height 715
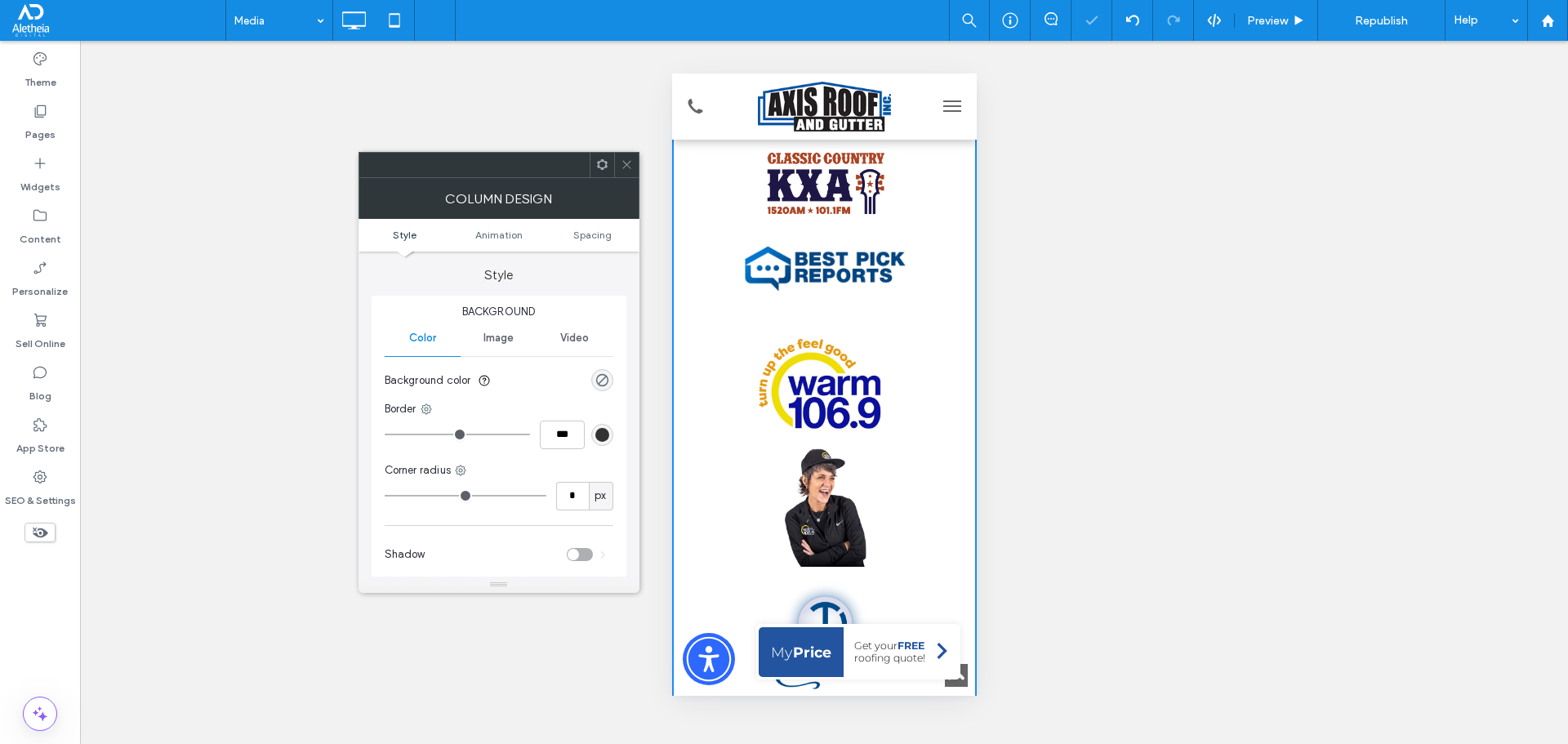
click at [625, 161] on icon at bounding box center [626, 164] width 12 height 12
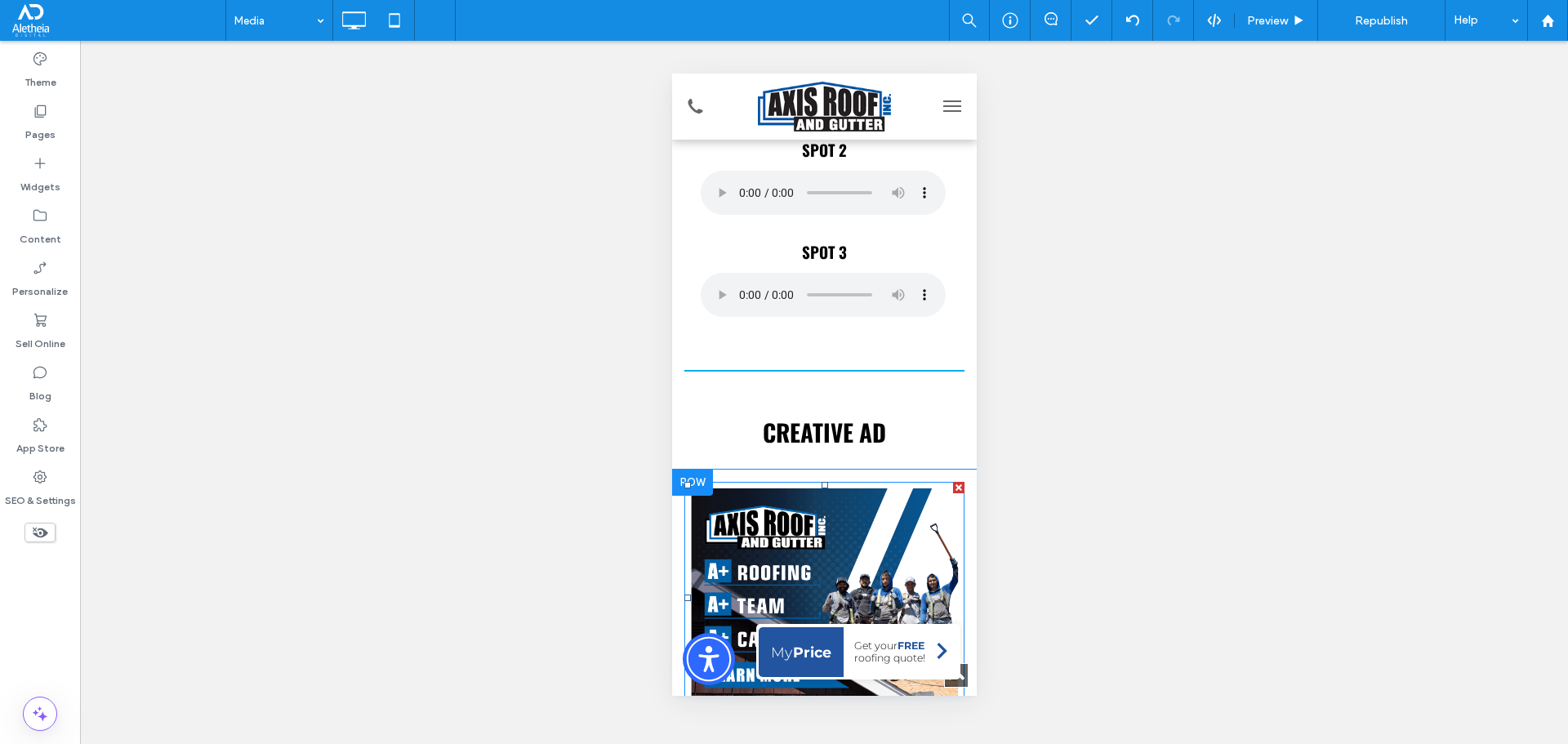
scroll to position [980, 0]
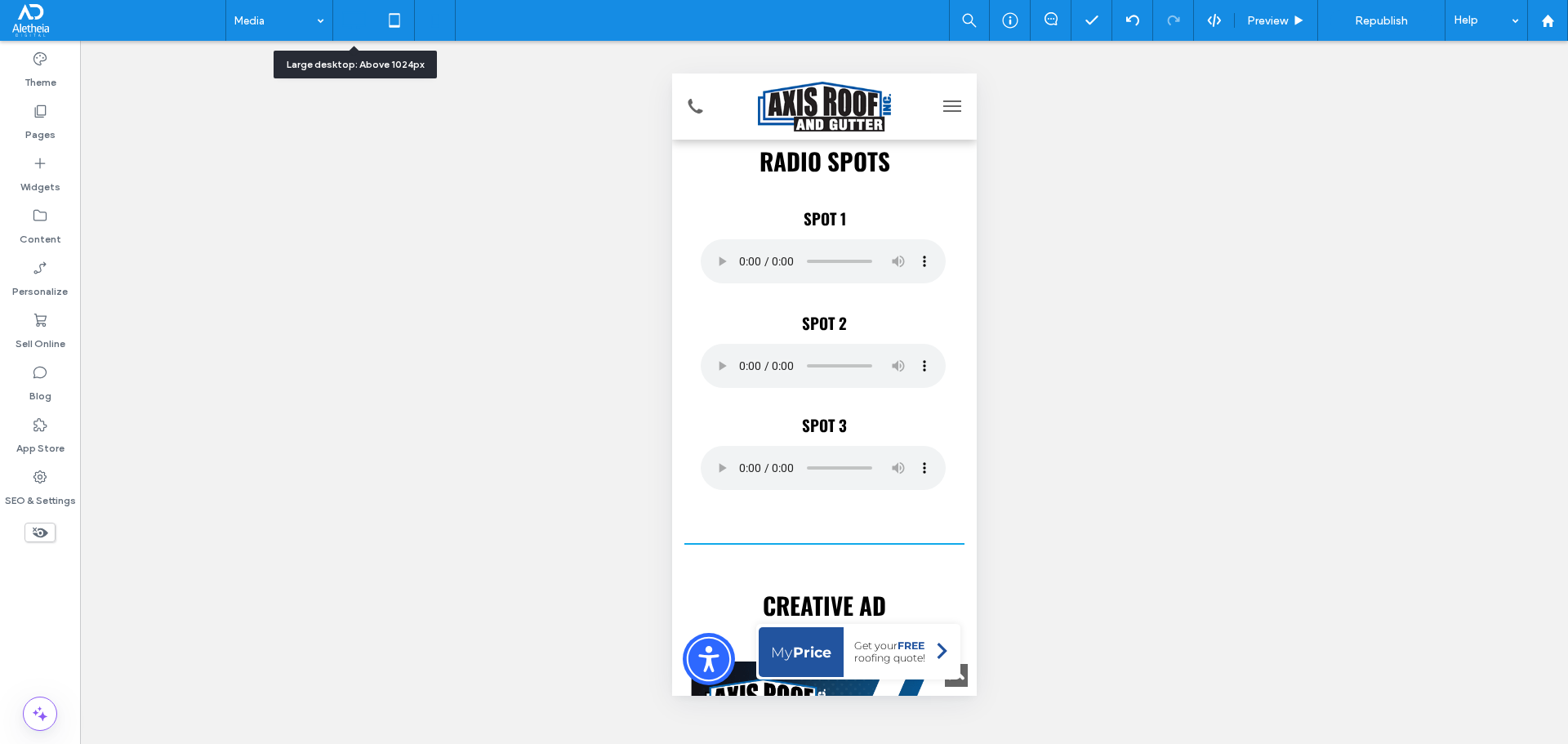
click at [351, 32] on icon at bounding box center [353, 19] width 32 height 32
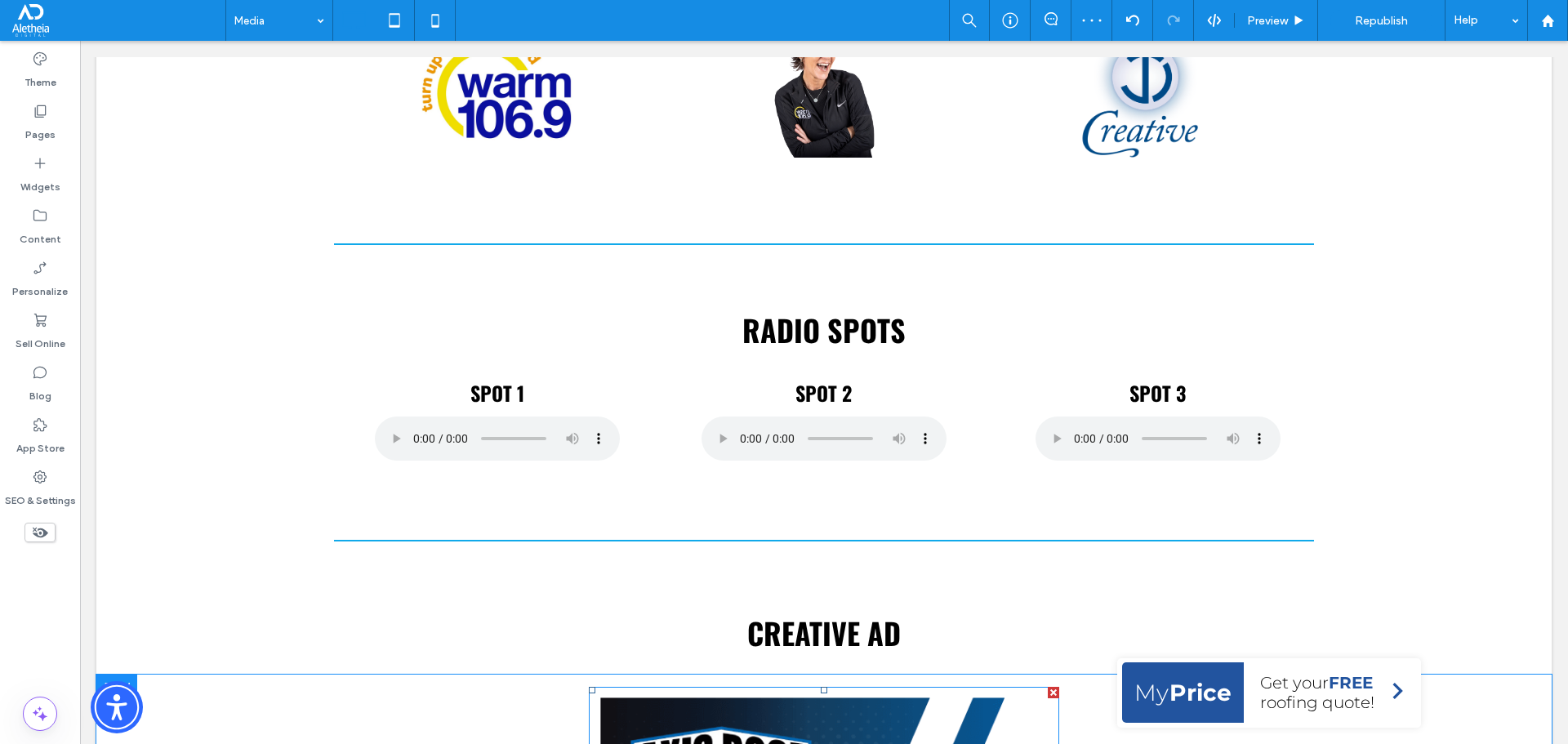
scroll to position [735, 0]
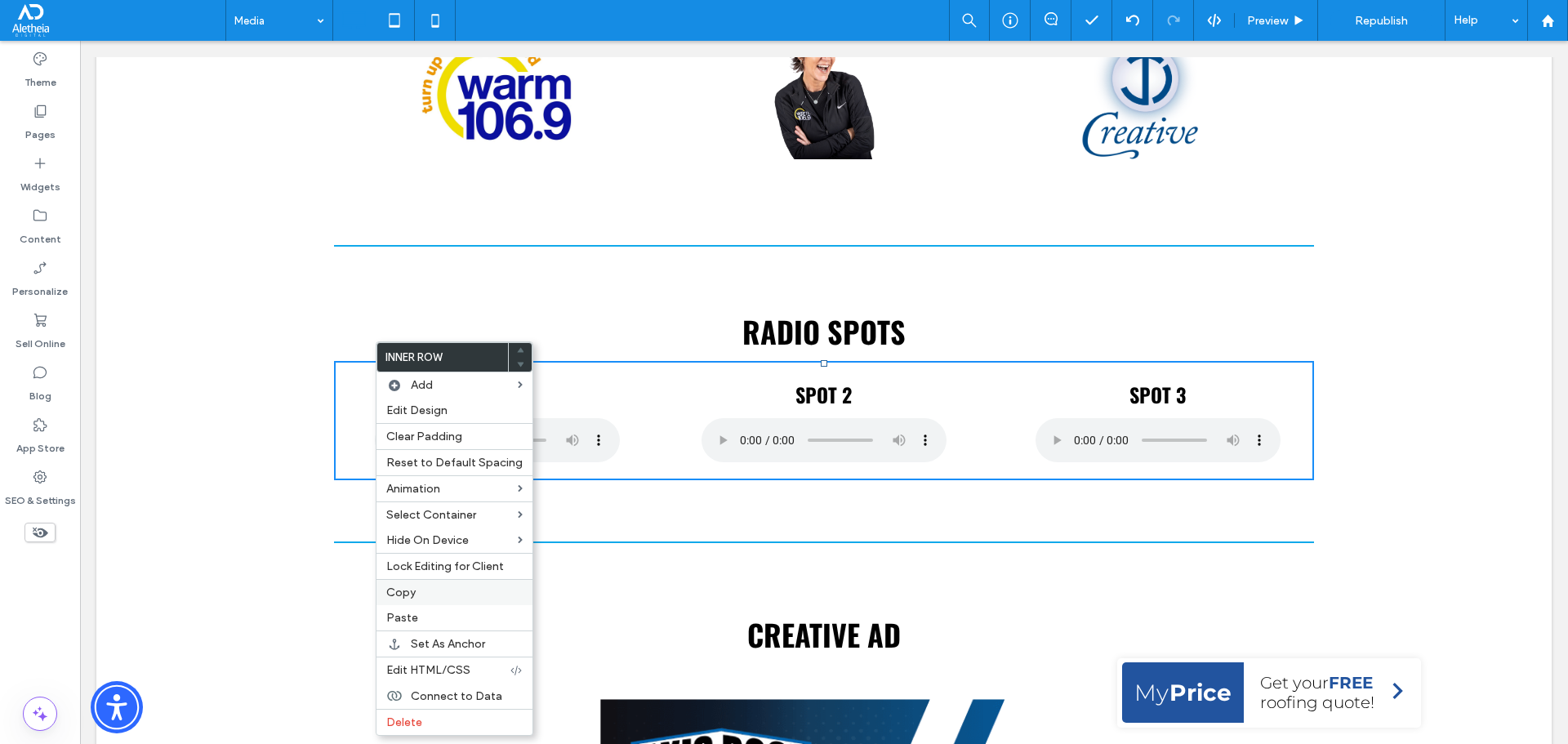
click at [394, 592] on span "Copy" at bounding box center [401, 592] width 30 height 14
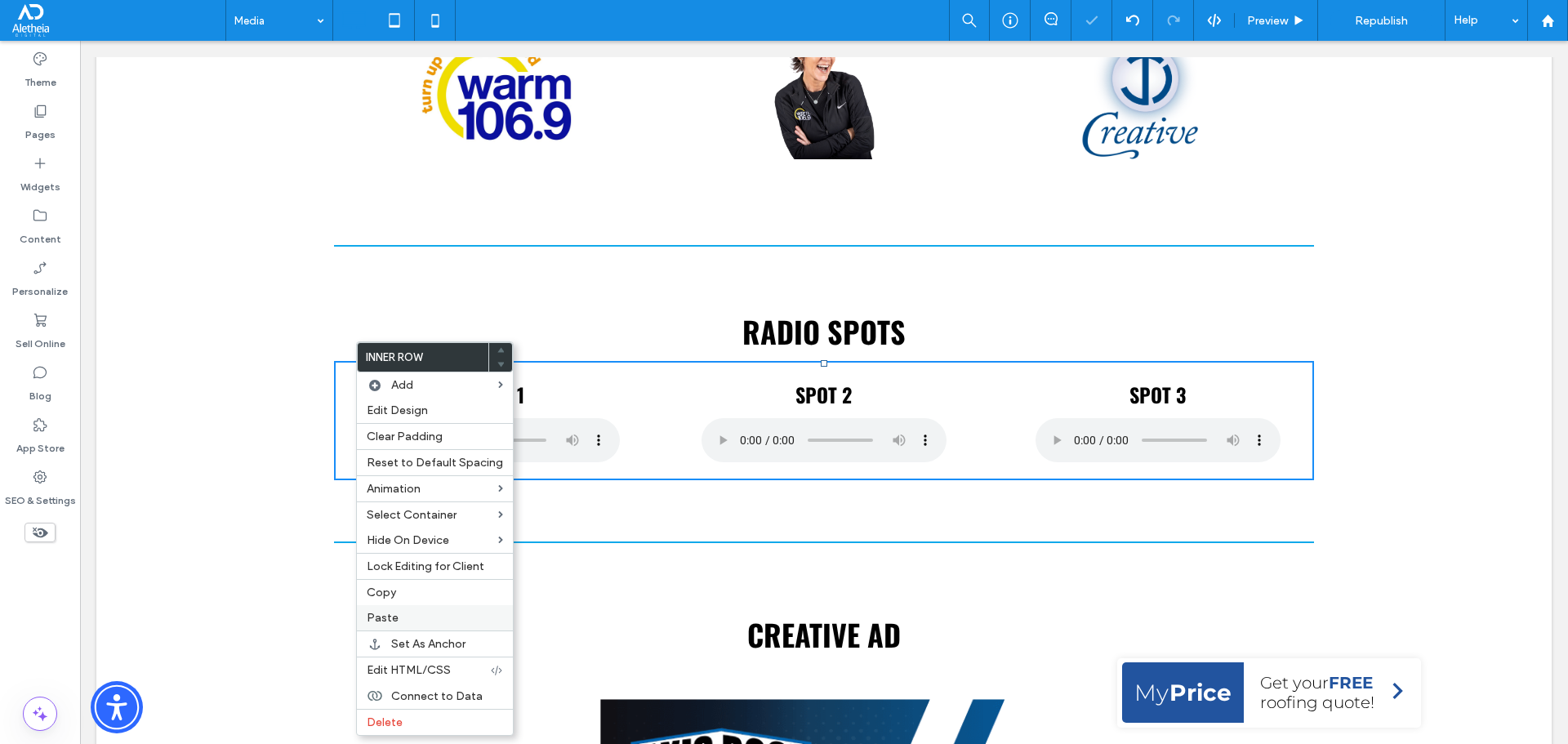
click at [394, 619] on span "Paste" at bounding box center [383, 617] width 31 height 14
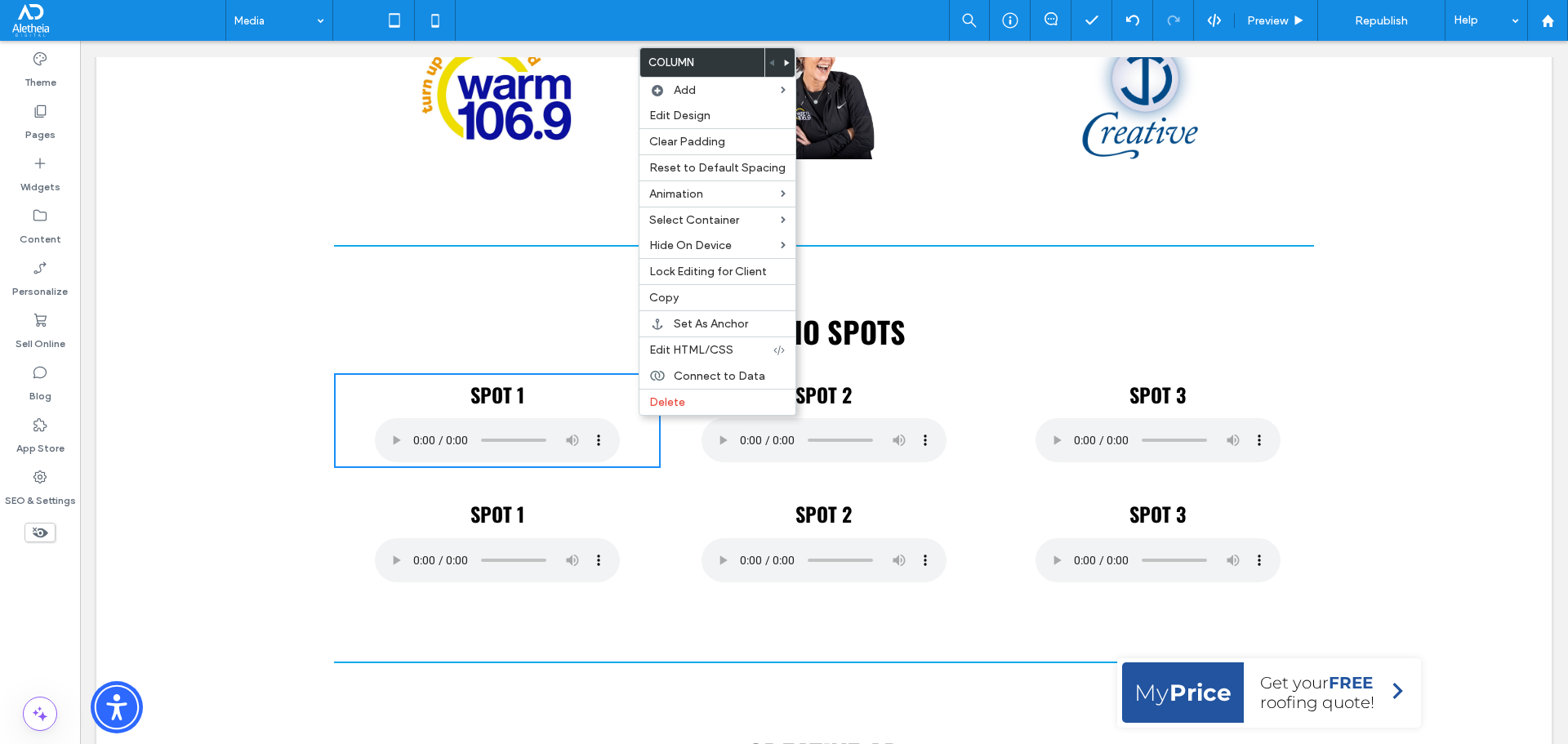
click at [621, 401] on h4 "SPOT 1" at bounding box center [496, 396] width 326 height 28
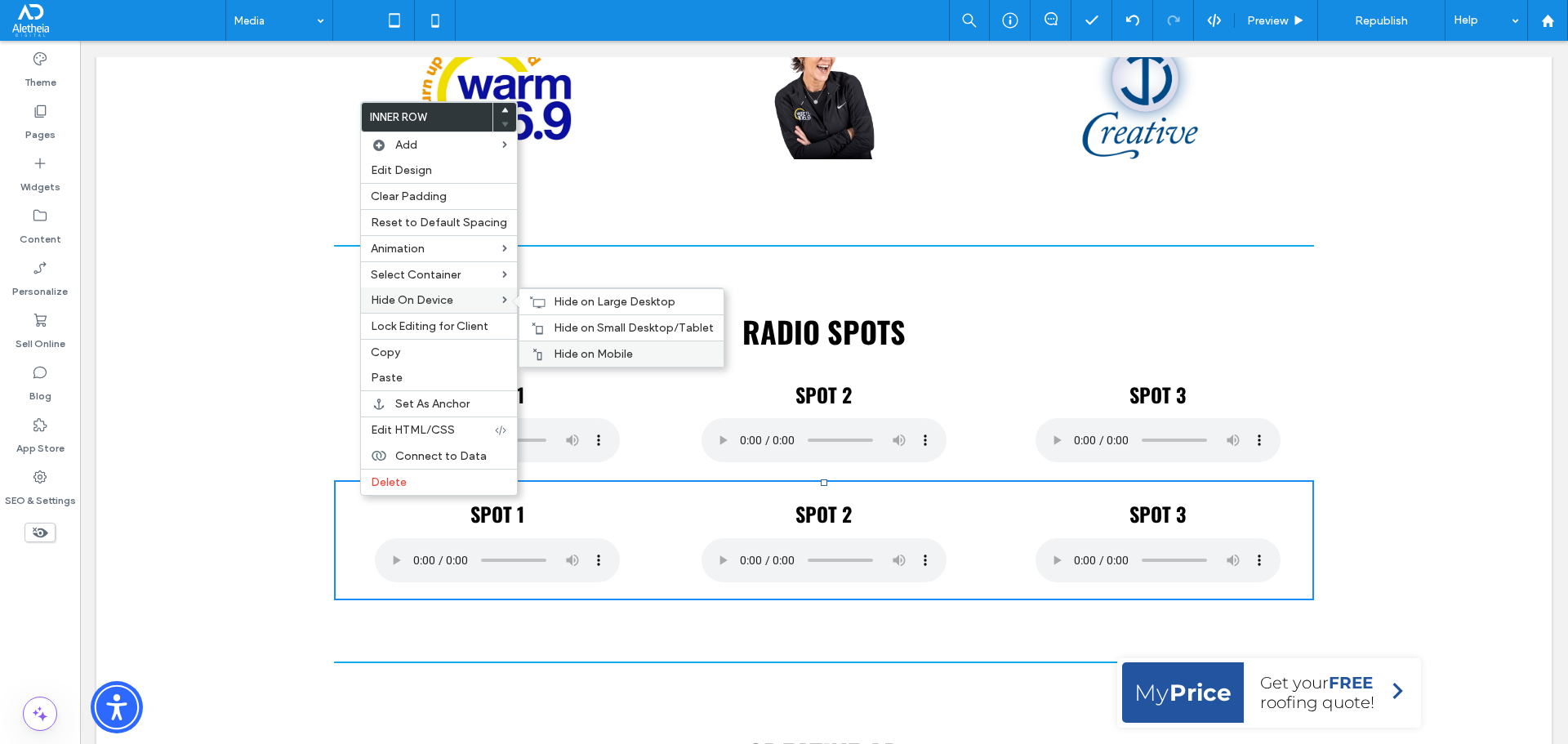
click at [560, 348] on span "Hide on Mobile" at bounding box center [594, 353] width 80 height 14
click at [563, 333] on span "Hide on Small Desktop/Tablet" at bounding box center [633, 327] width 160 height 14
click at [582, 304] on span "Hide on Large Desktop" at bounding box center [615, 301] width 122 height 14
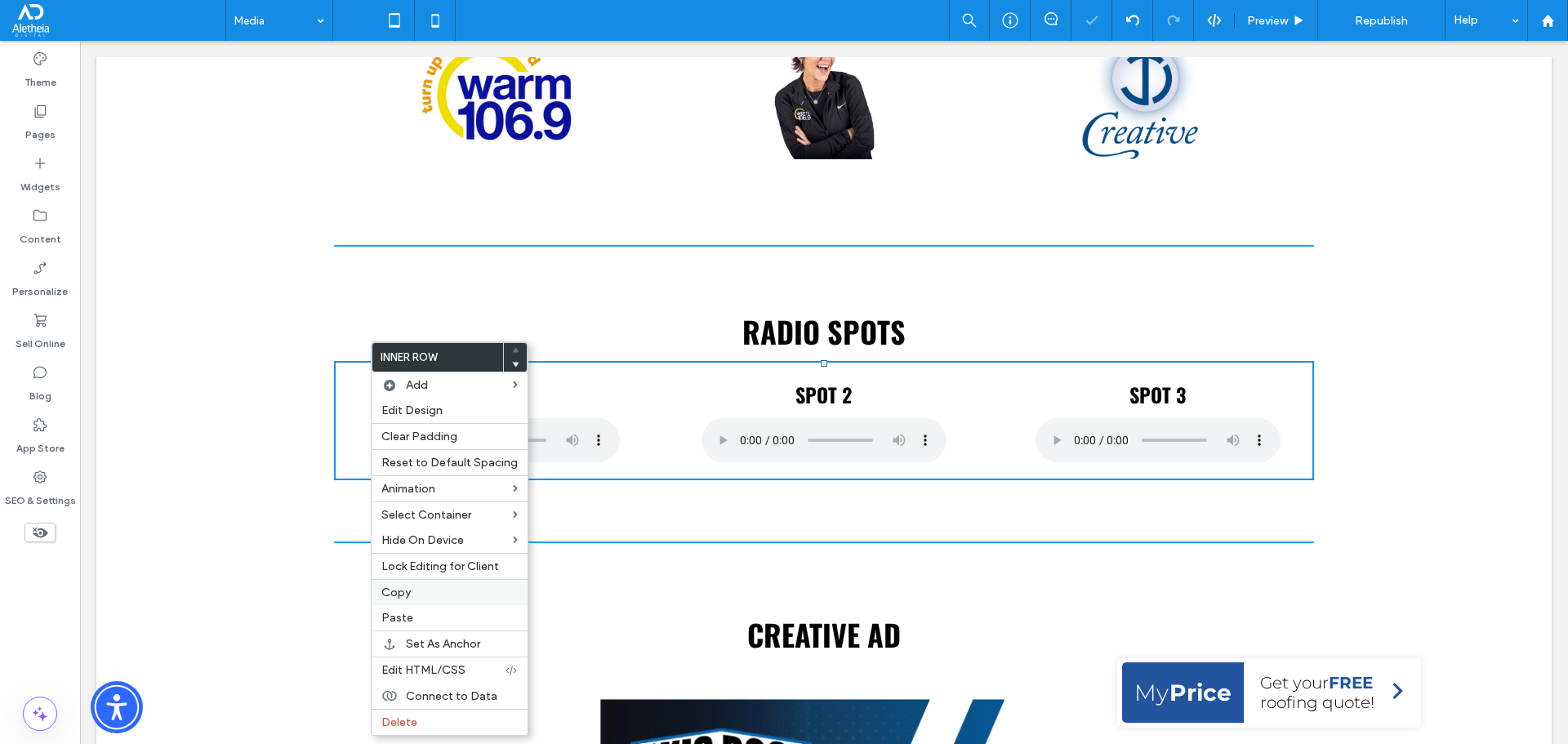
click at [388, 594] on span "Copy" at bounding box center [397, 592] width 30 height 14
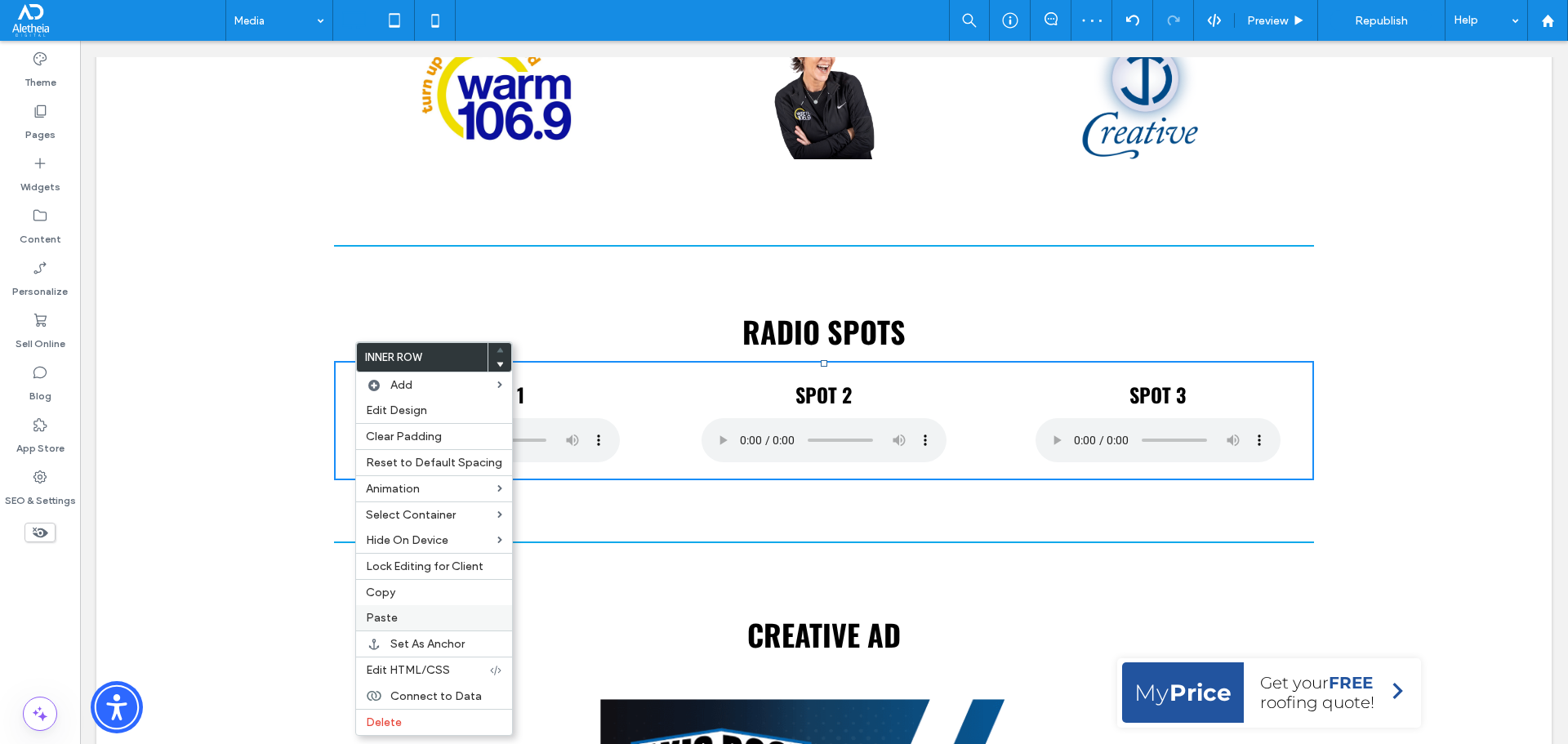
click at [412, 614] on label "Paste" at bounding box center [435, 617] width 137 height 14
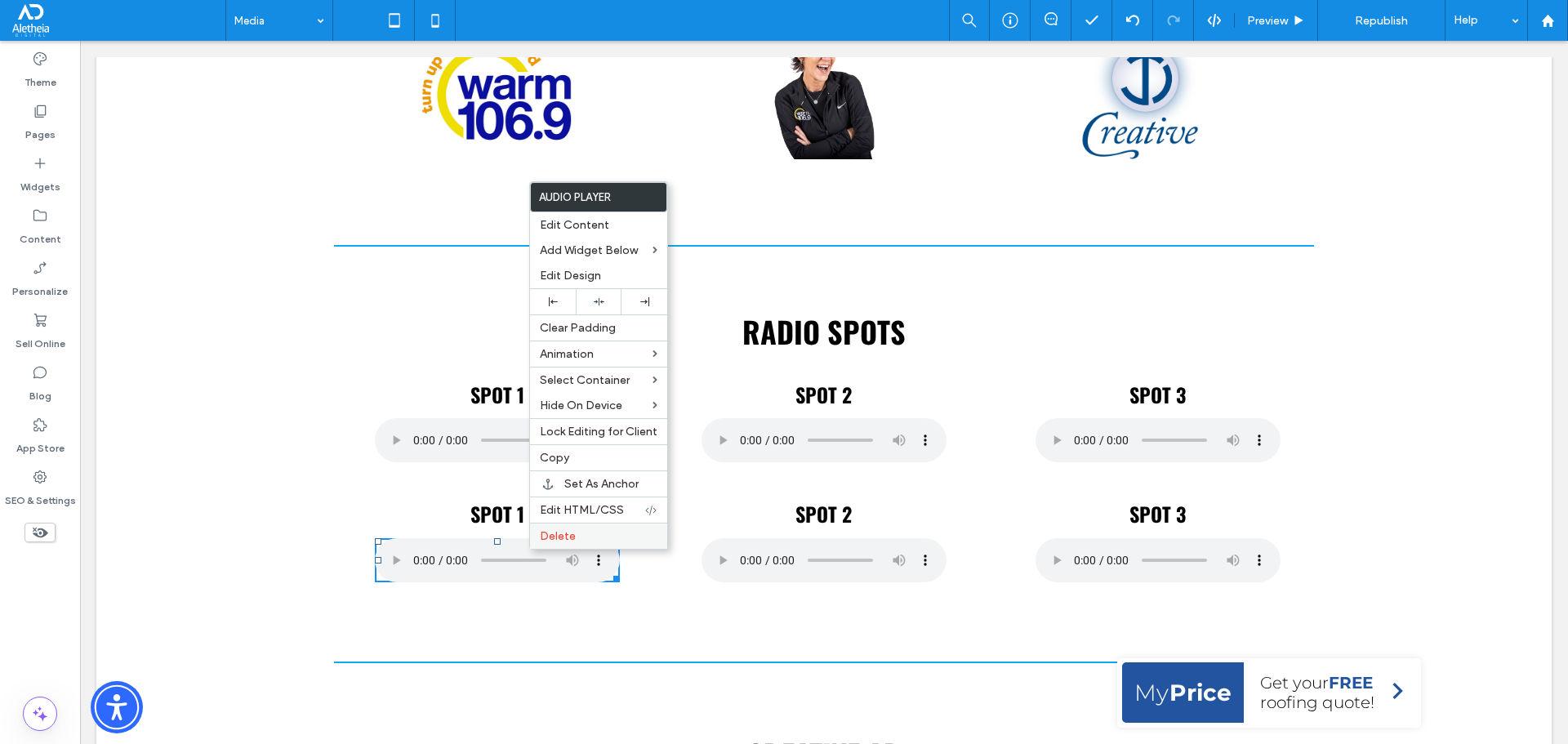
click at [542, 538] on span "Delete" at bounding box center [557, 535] width 36 height 14
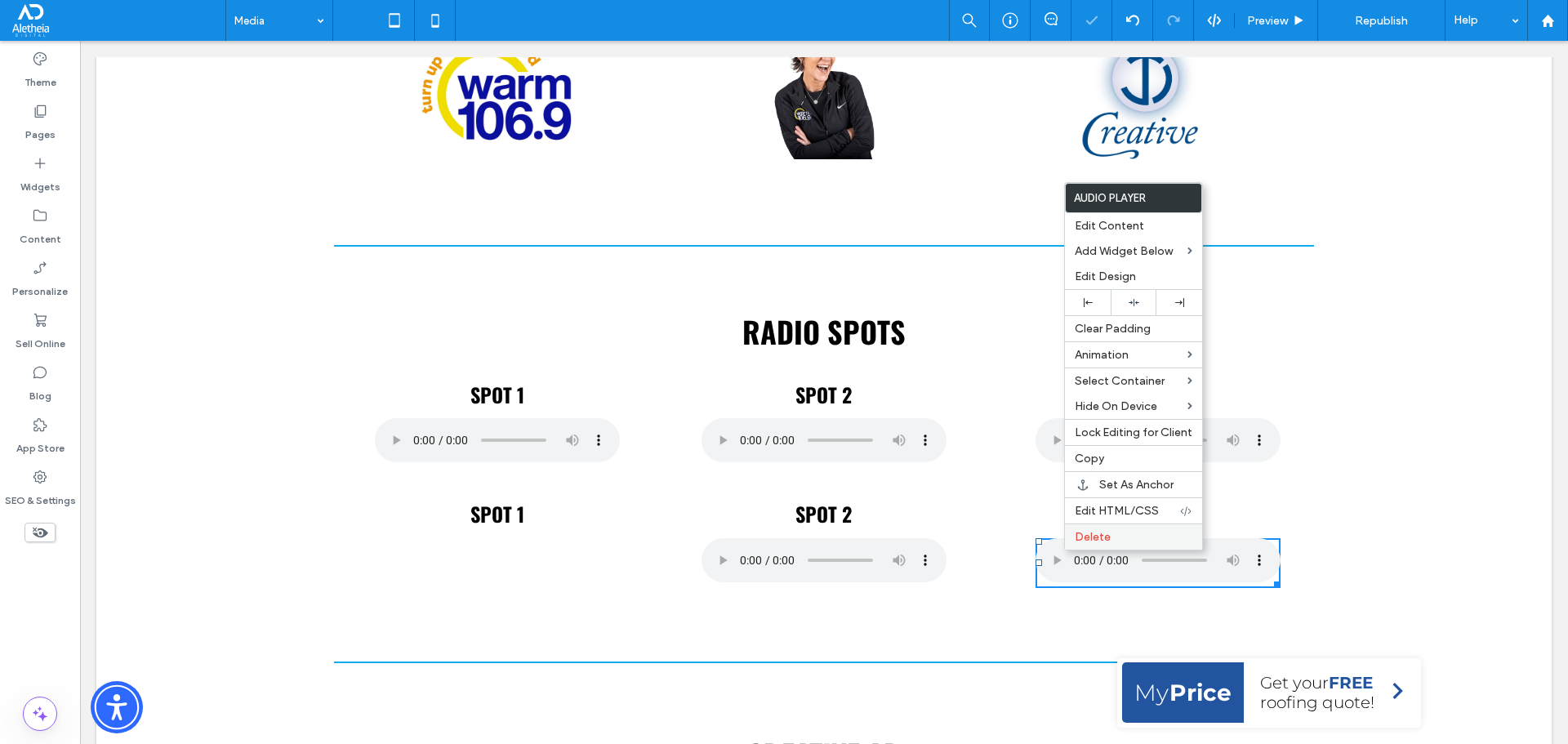
click at [1089, 537] on span "Delete" at bounding box center [1092, 536] width 36 height 14
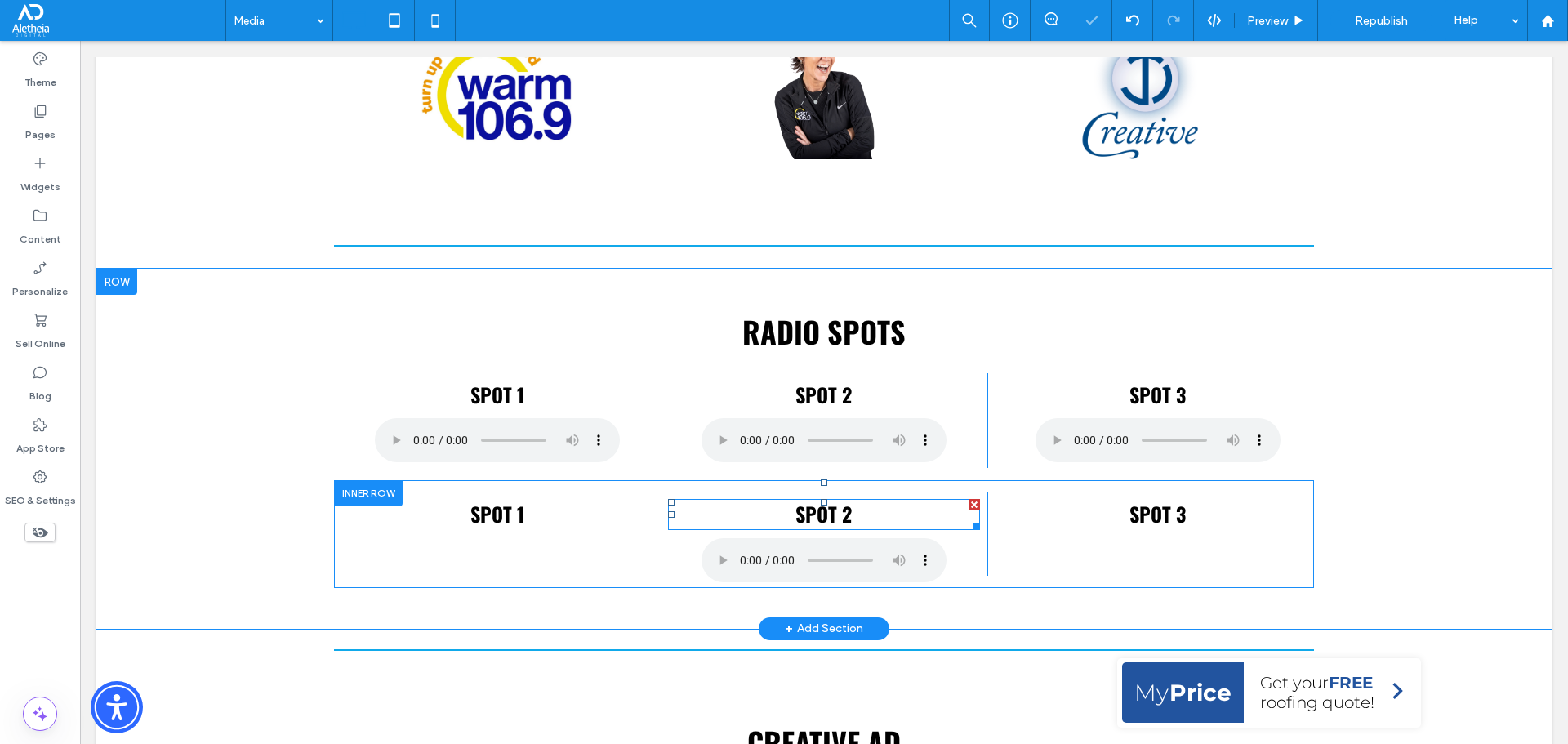
click at [848, 513] on h4 "SPOT 2" at bounding box center [824, 514] width 312 height 28
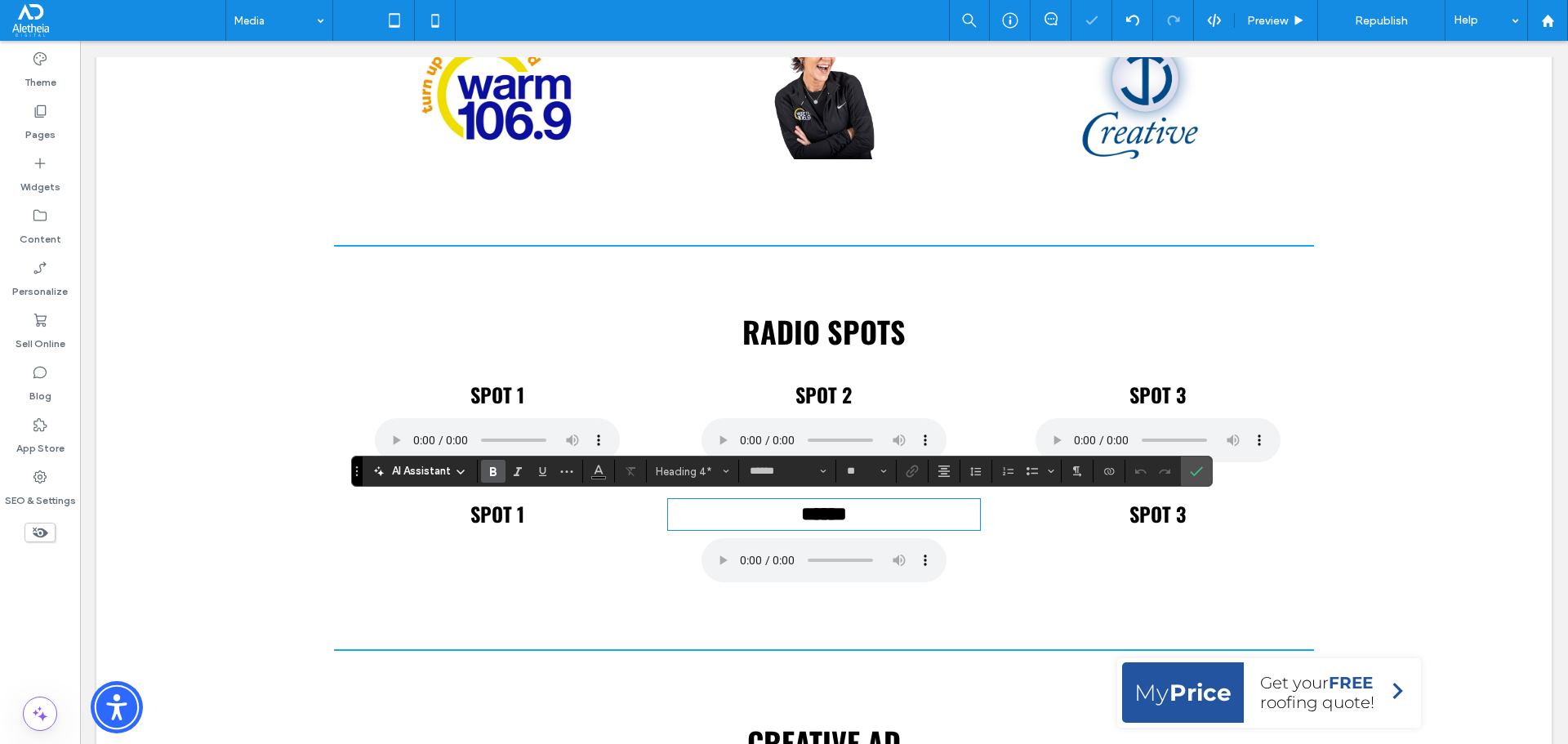
click at [854, 516] on h4 "******" at bounding box center [824, 514] width 312 height 28
click at [1193, 465] on icon "Confirm" at bounding box center [1196, 471] width 13 height 13
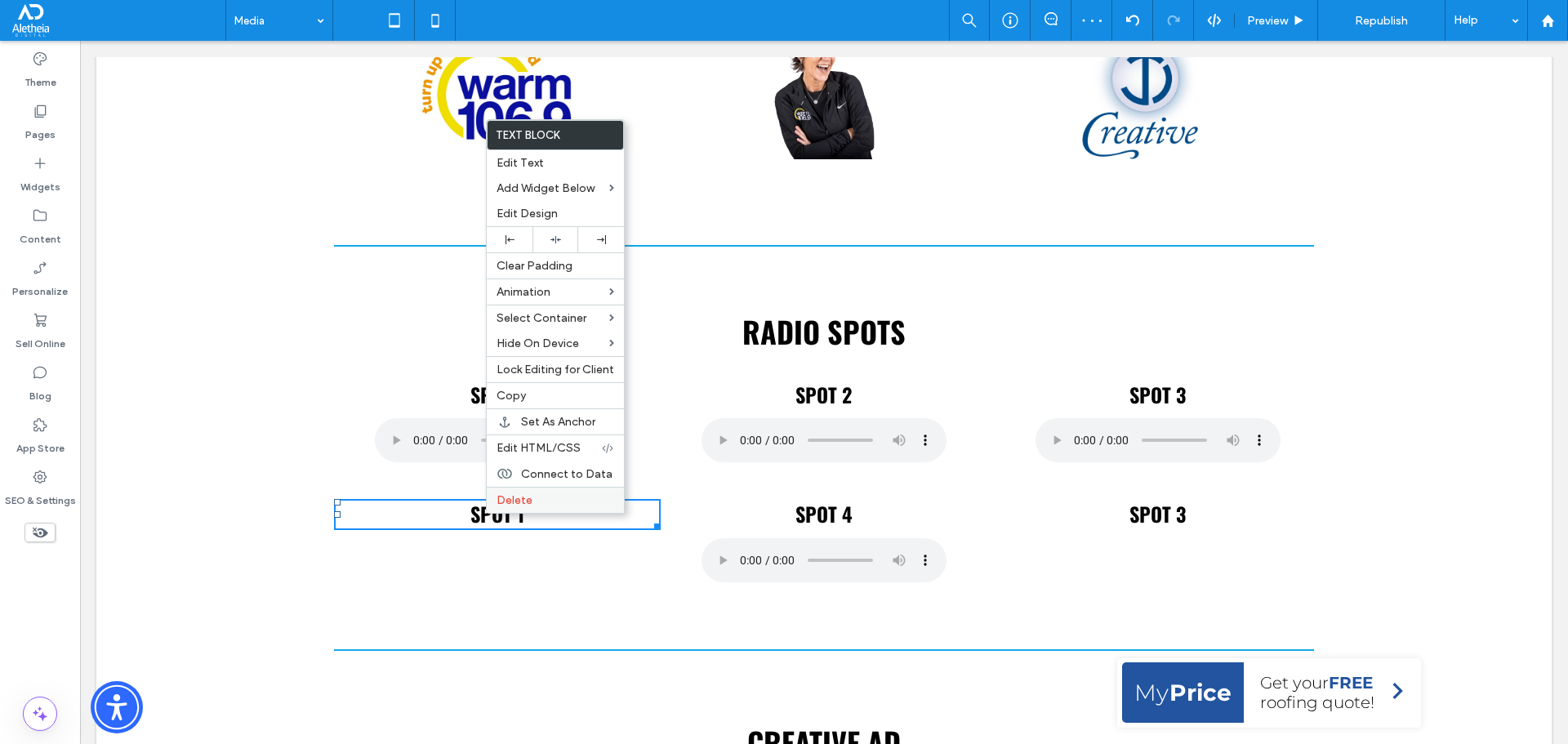
click at [516, 496] on span "Delete" at bounding box center [514, 500] width 36 height 14
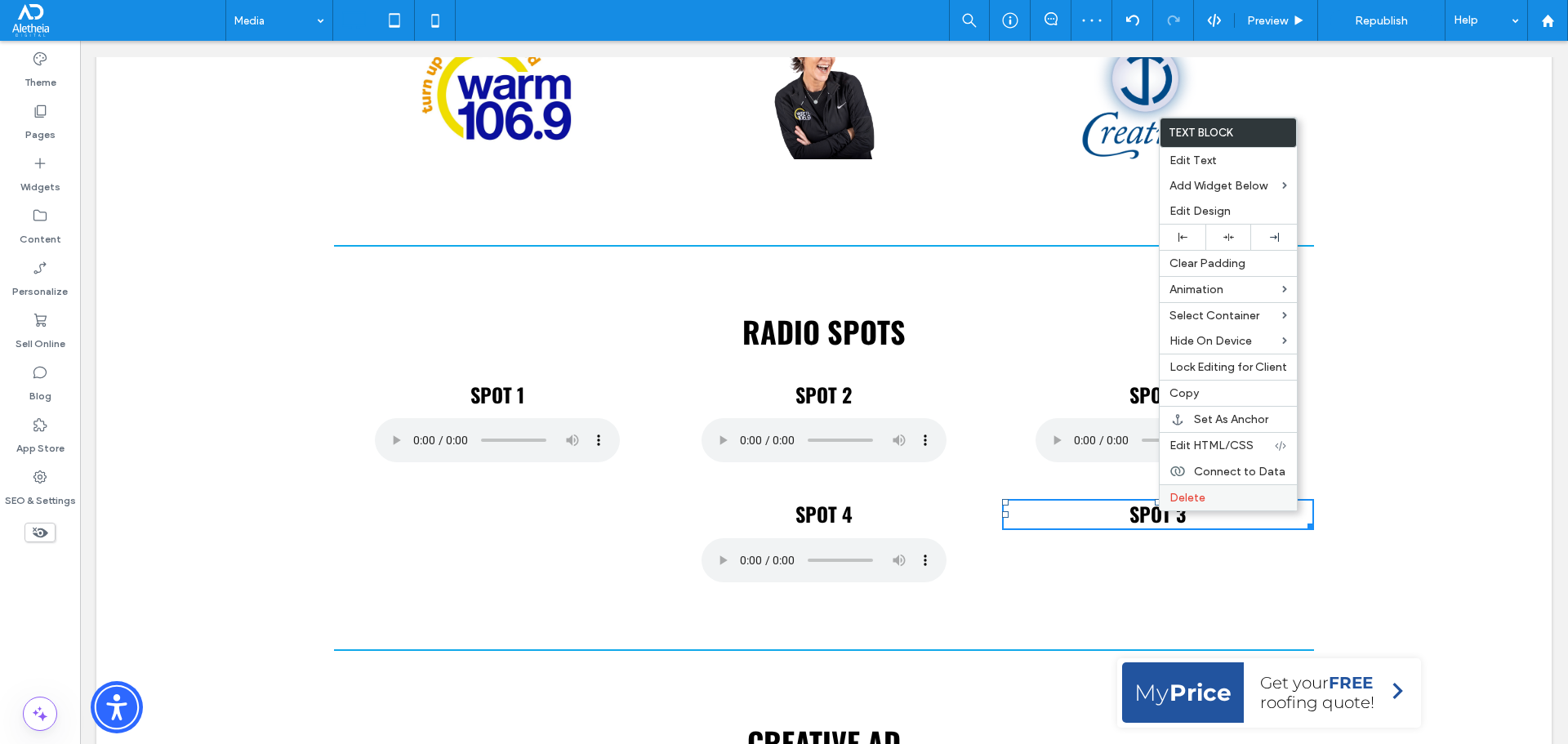
click at [1177, 493] on span "Delete" at bounding box center [1187, 497] width 36 height 14
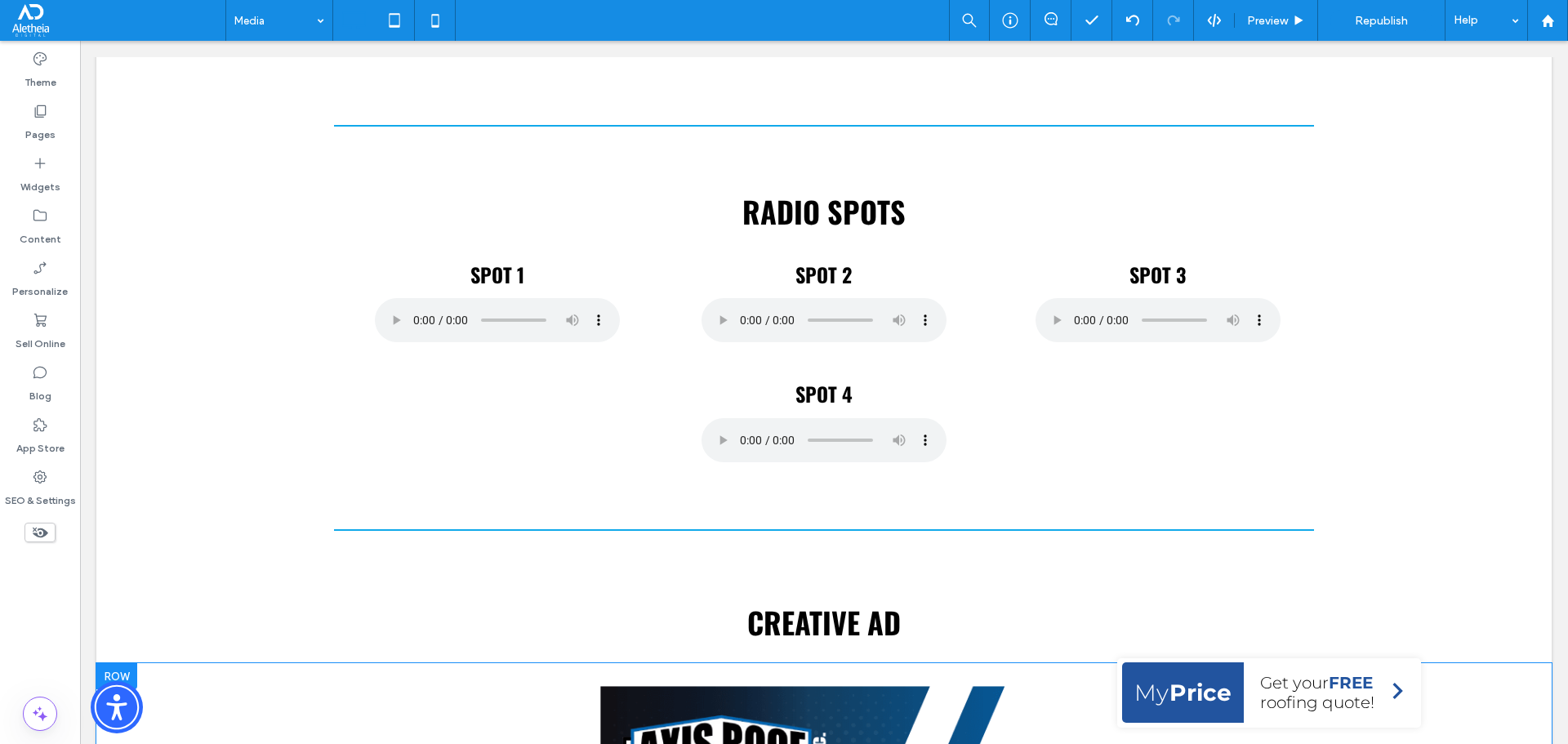
scroll to position [816, 0]
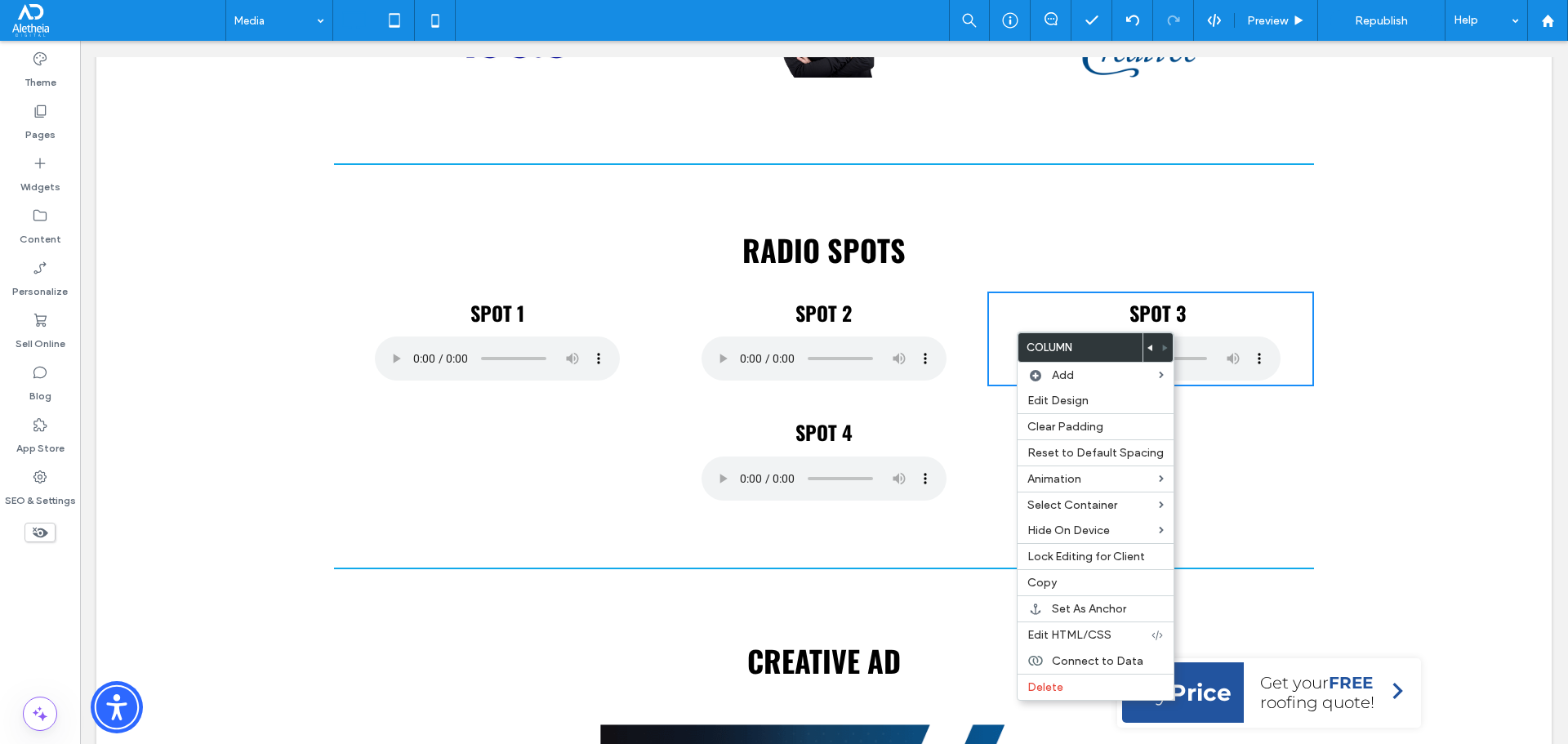
click at [1010, 339] on div "SPOT 3 Click To Paste Click To Paste" at bounding box center [1150, 338] width 326 height 95
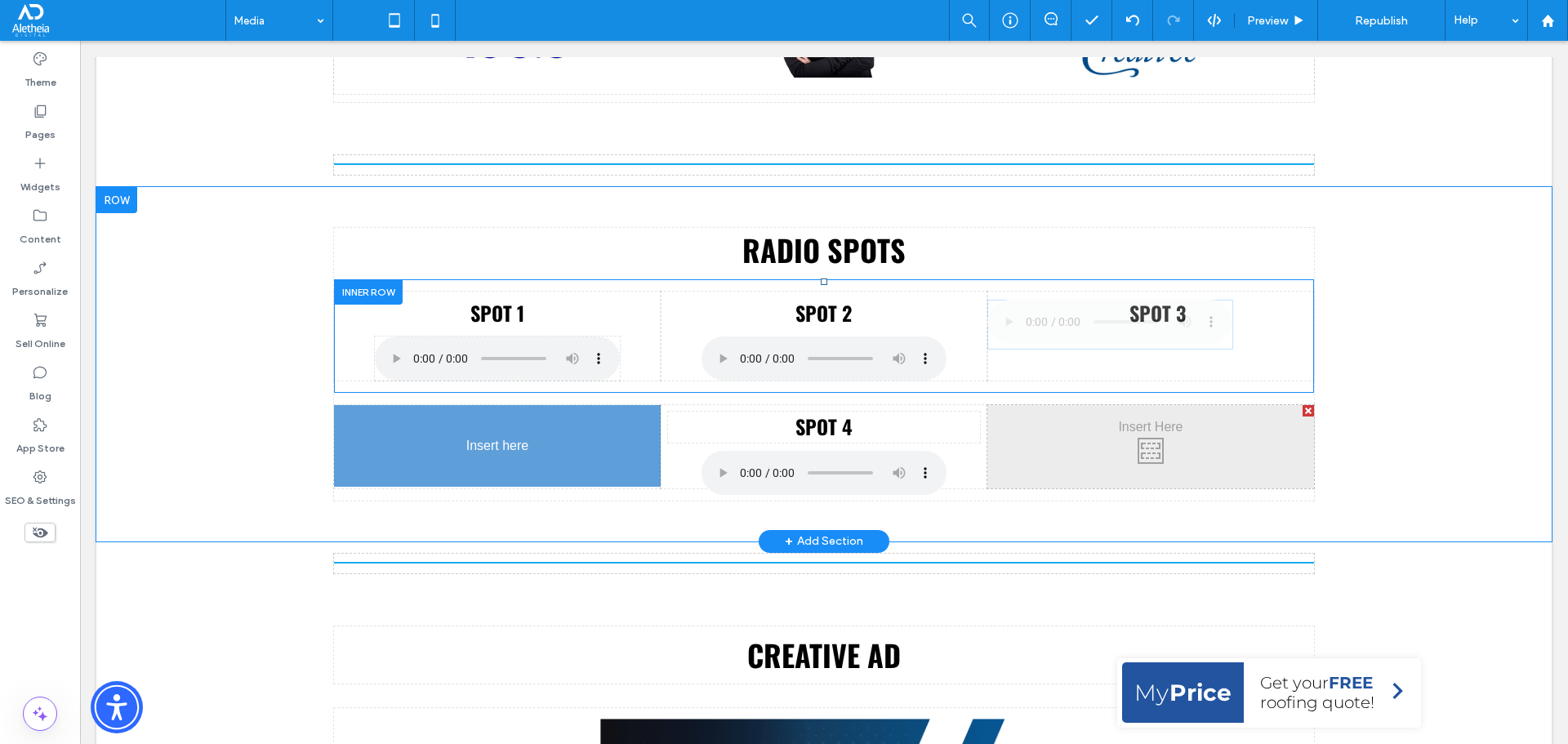
drag, startPoint x: 1119, startPoint y: 347, endPoint x: 431, endPoint y: 479, distance: 700.5
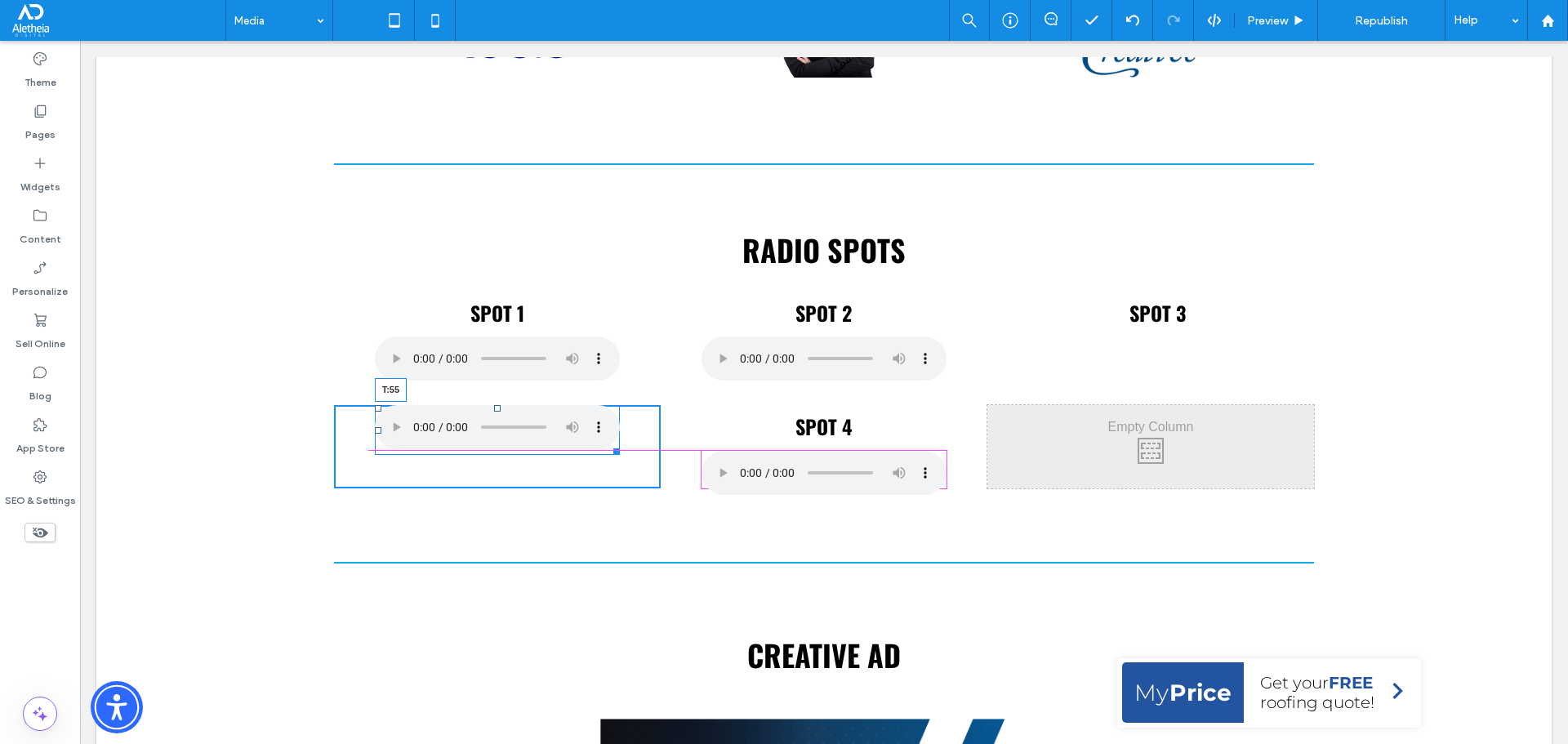
drag, startPoint x: 493, startPoint y: 411, endPoint x: 494, endPoint y: 456, distance: 45.0
click at [494, 411] on div at bounding box center [496, 408] width 6 height 6
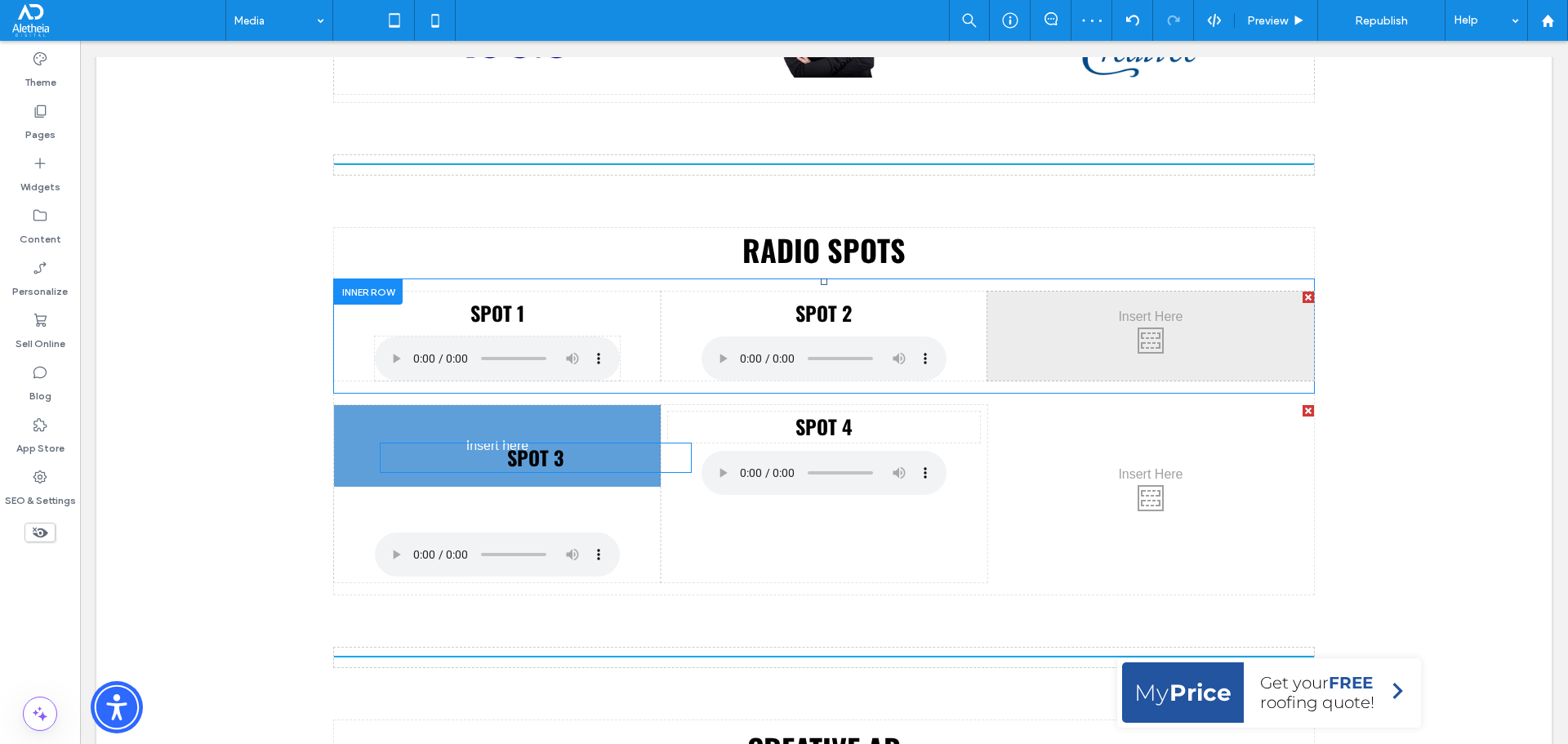
drag, startPoint x: 1151, startPoint y: 308, endPoint x: 529, endPoint y: 447, distance: 637.3
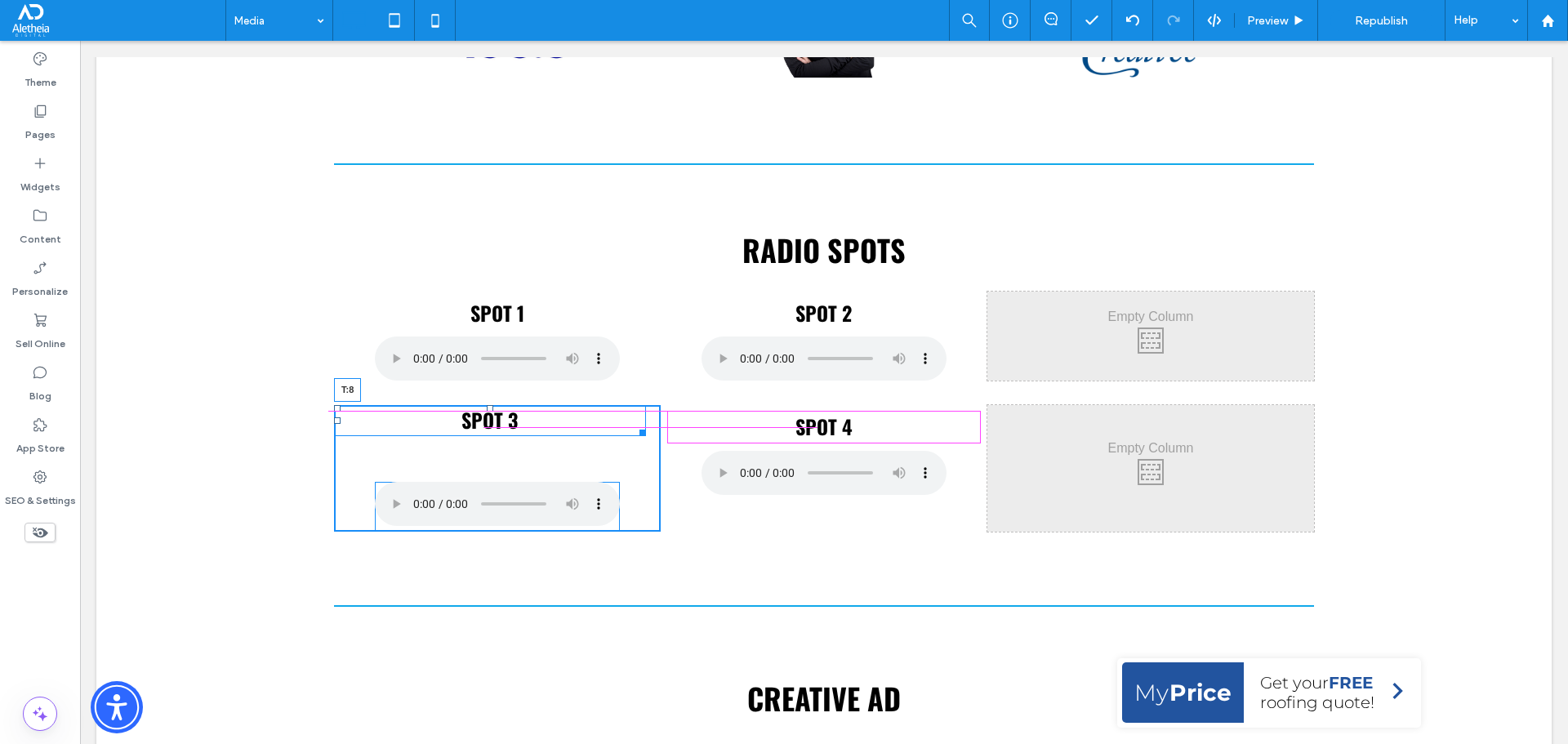
click at [486, 411] on div at bounding box center [489, 408] width 6 height 6
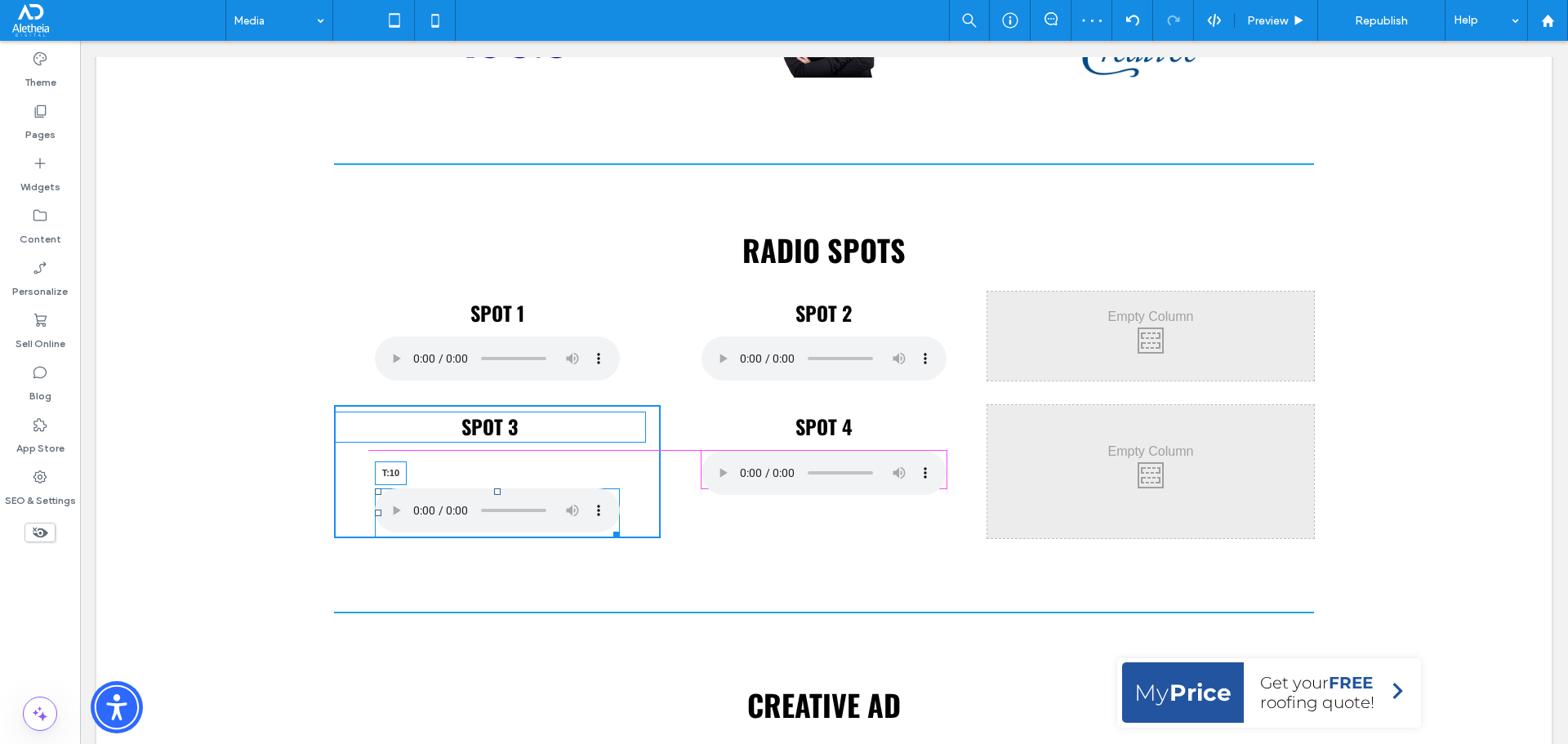
drag, startPoint x: 494, startPoint y: 493, endPoint x: 532, endPoint y: 451, distance: 56.6
click at [532, 488] on div "T:10" at bounding box center [497, 513] width 246 height 50
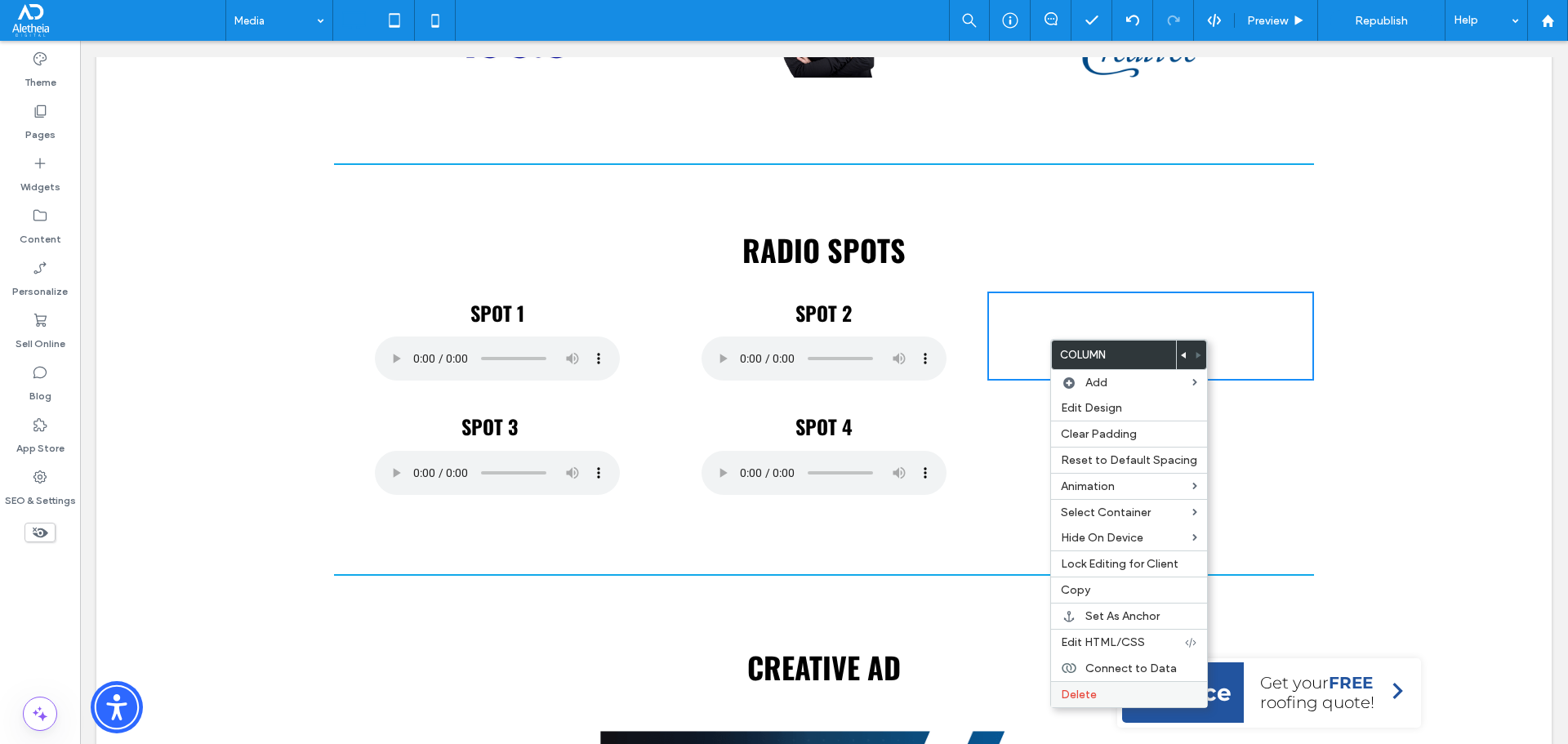
click at [1110, 687] on div "Delete" at bounding box center [1129, 694] width 156 height 26
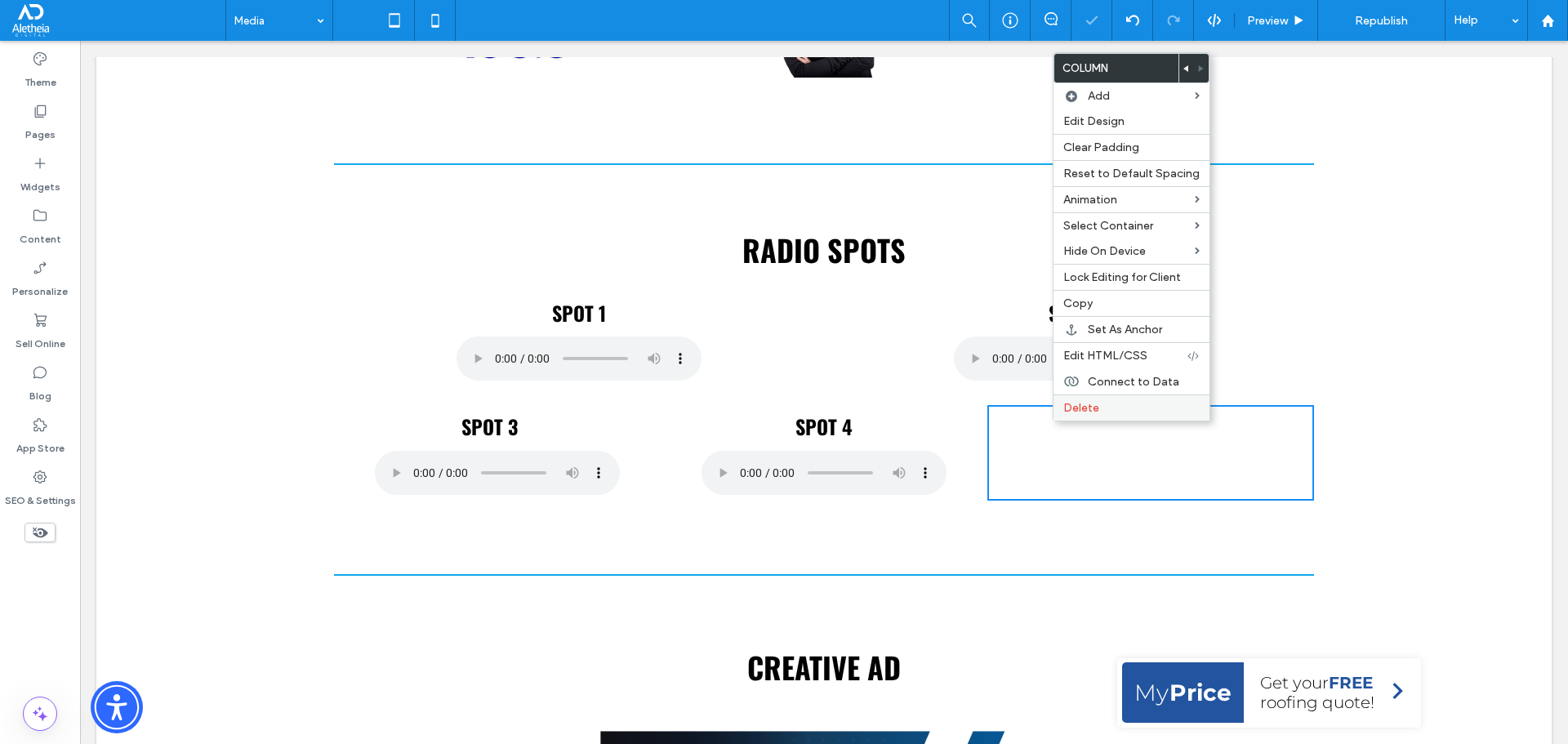
click at [1077, 414] on span "Delete" at bounding box center [1081, 408] width 36 height 14
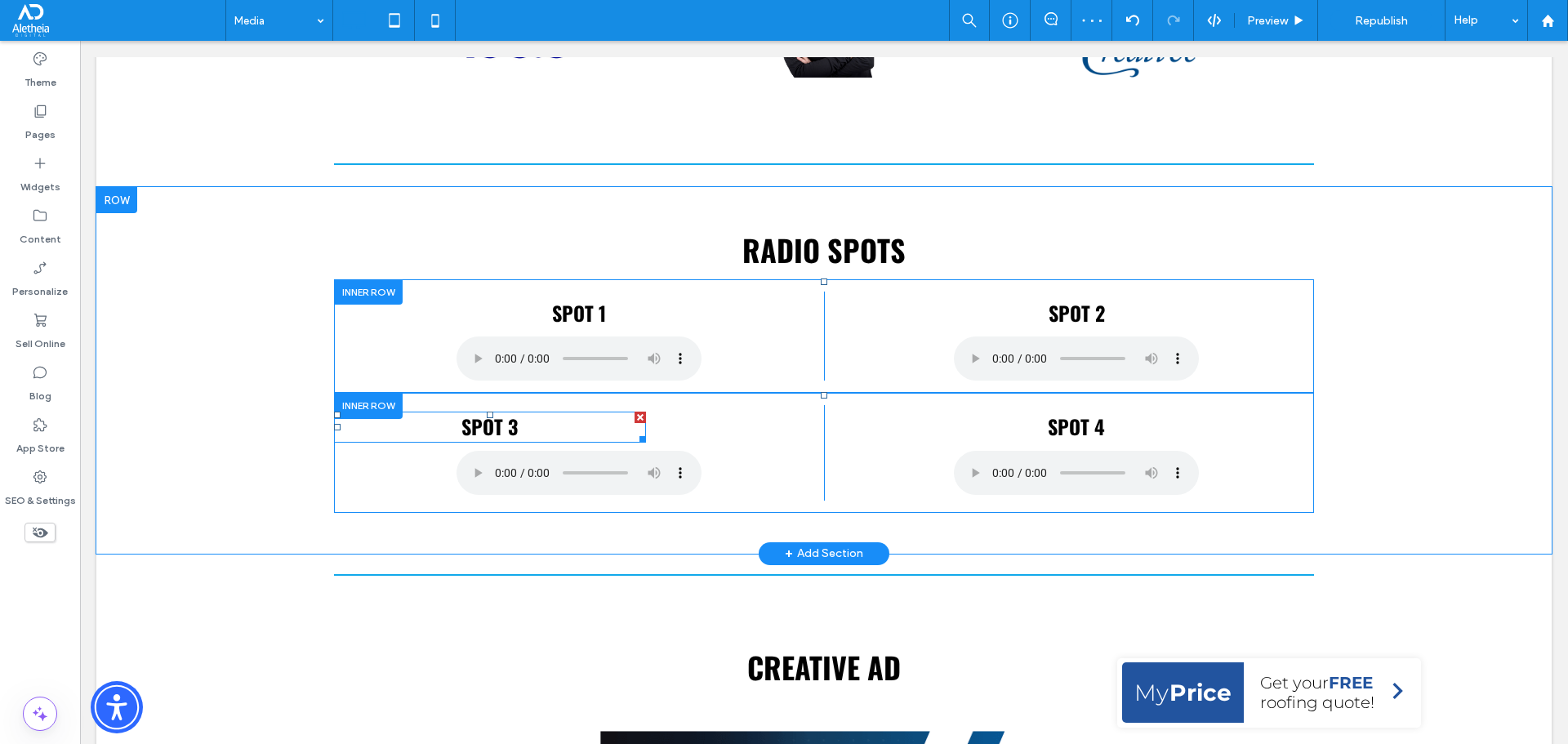
click at [494, 421] on span "SPOT 3" at bounding box center [489, 426] width 56 height 30
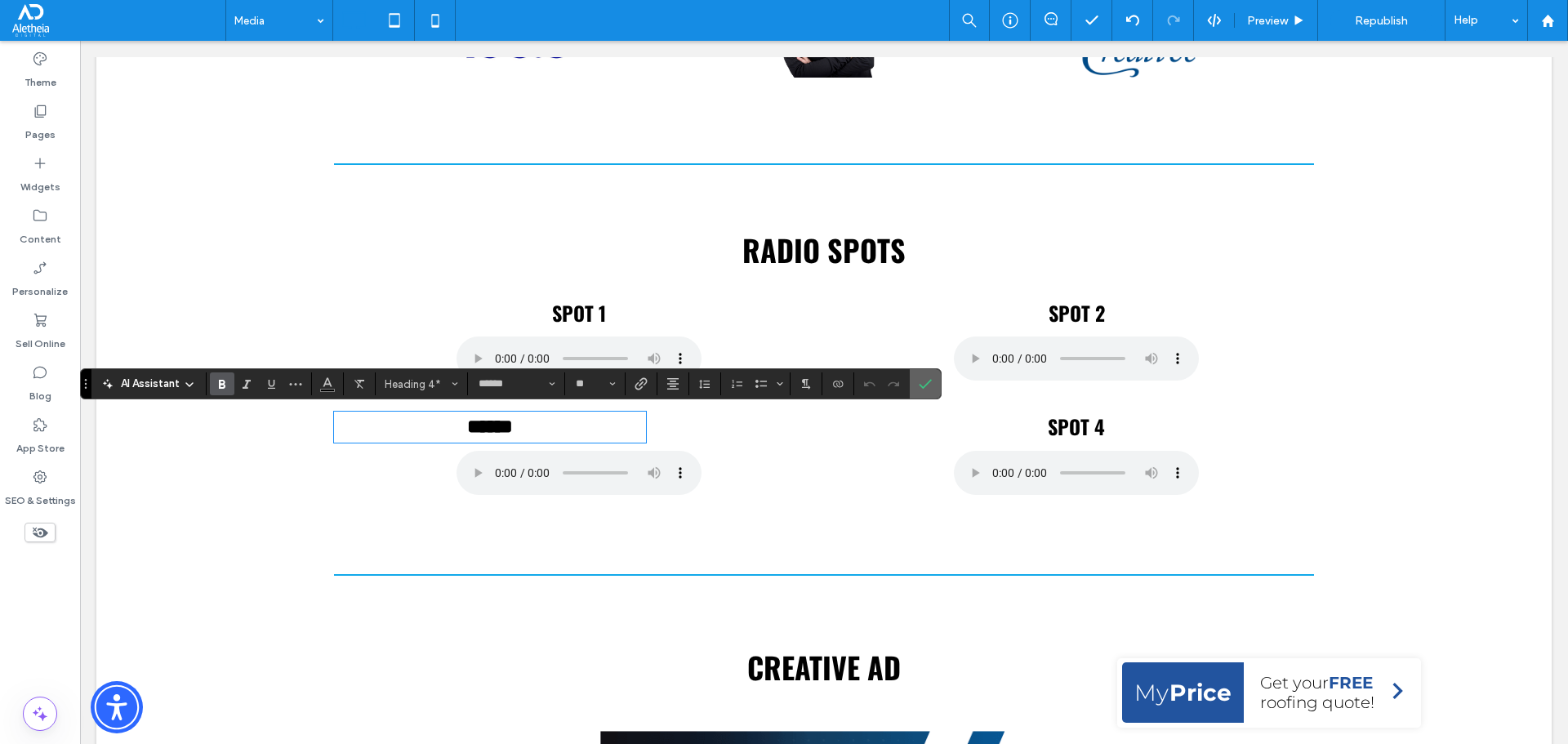
click at [930, 382] on use "Confirm" at bounding box center [926, 384] width 13 height 10
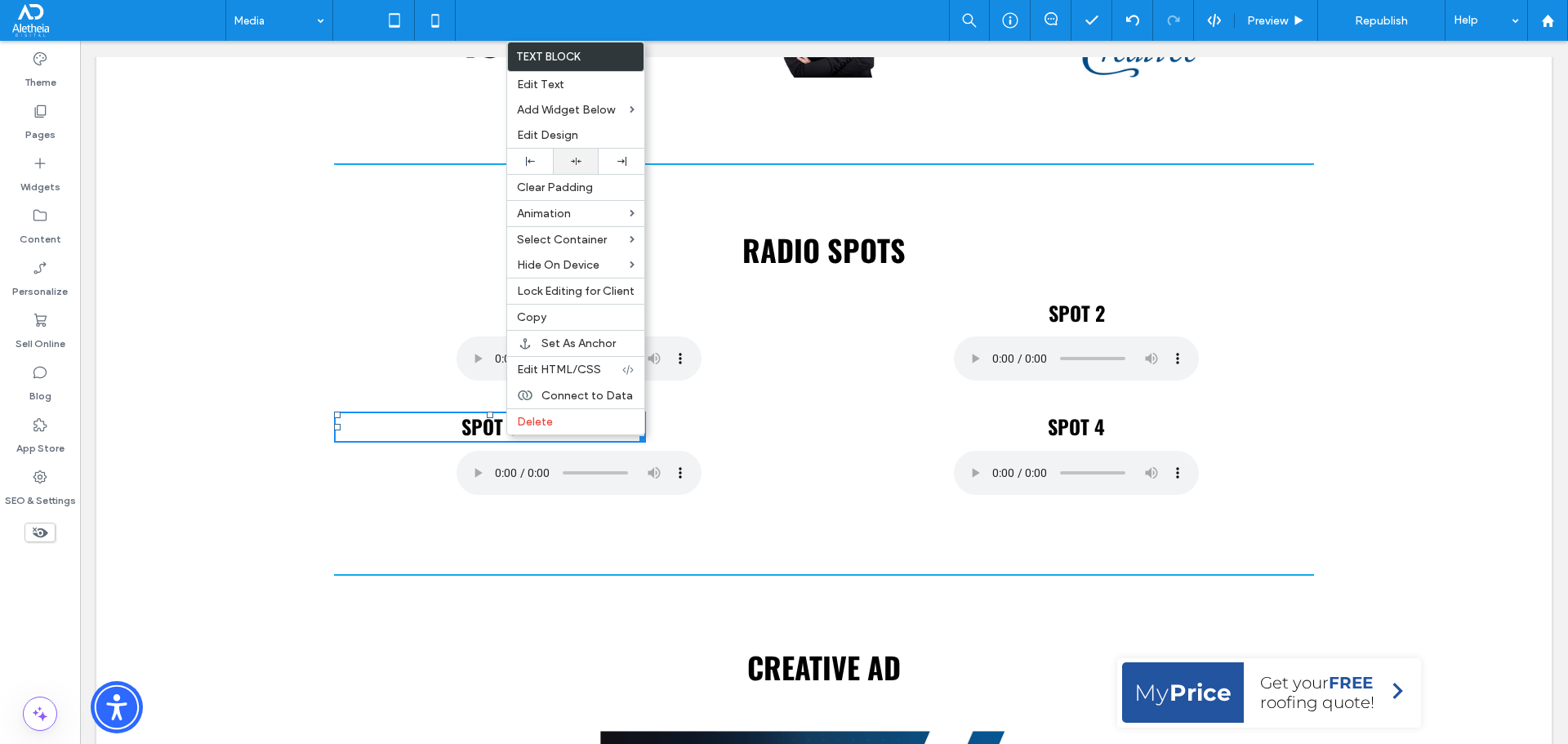
click at [583, 160] on div at bounding box center [576, 161] width 30 height 10
click at [1023, 421] on h4 "SPOT 4" at bounding box center [1076, 427] width 475 height 28
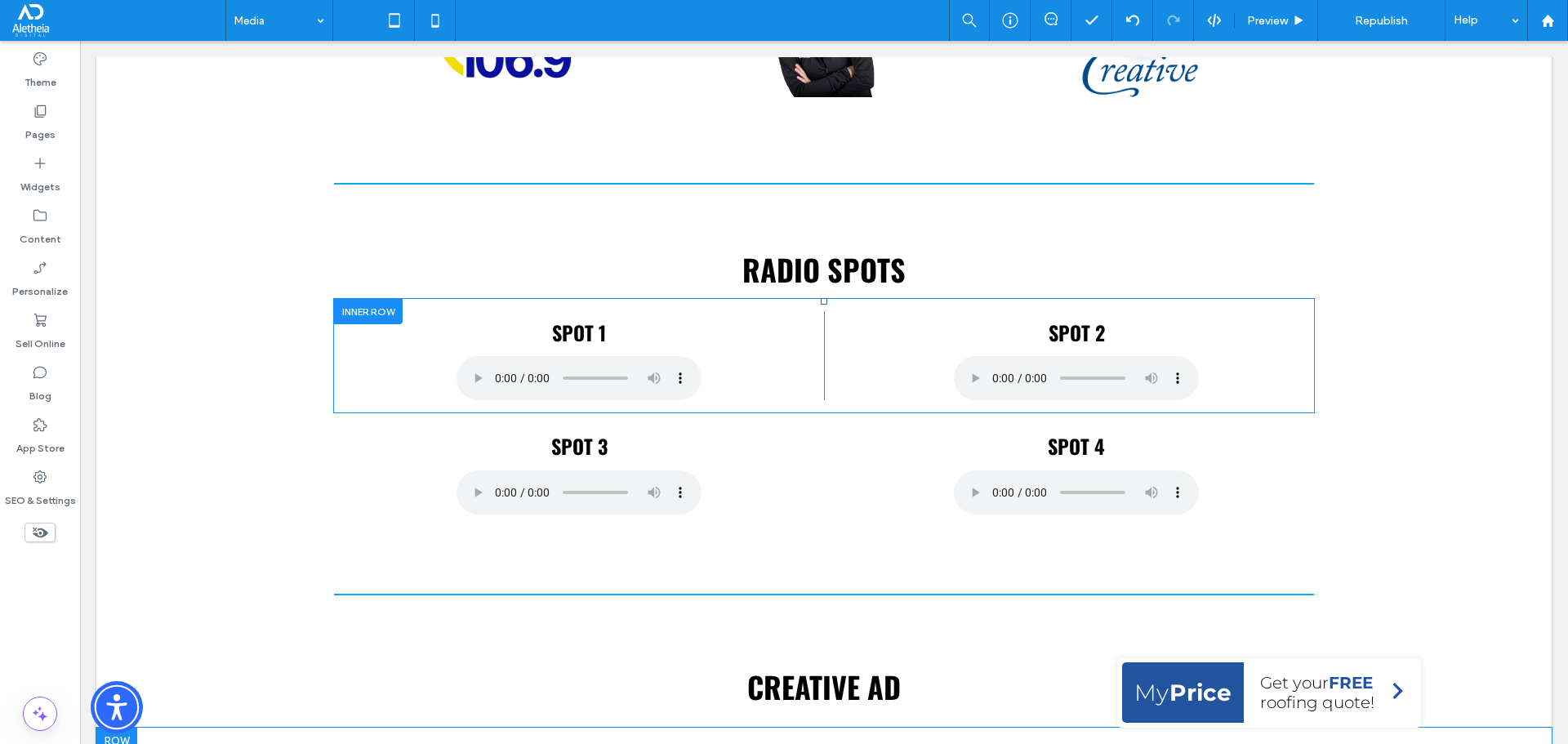
scroll to position [735, 0]
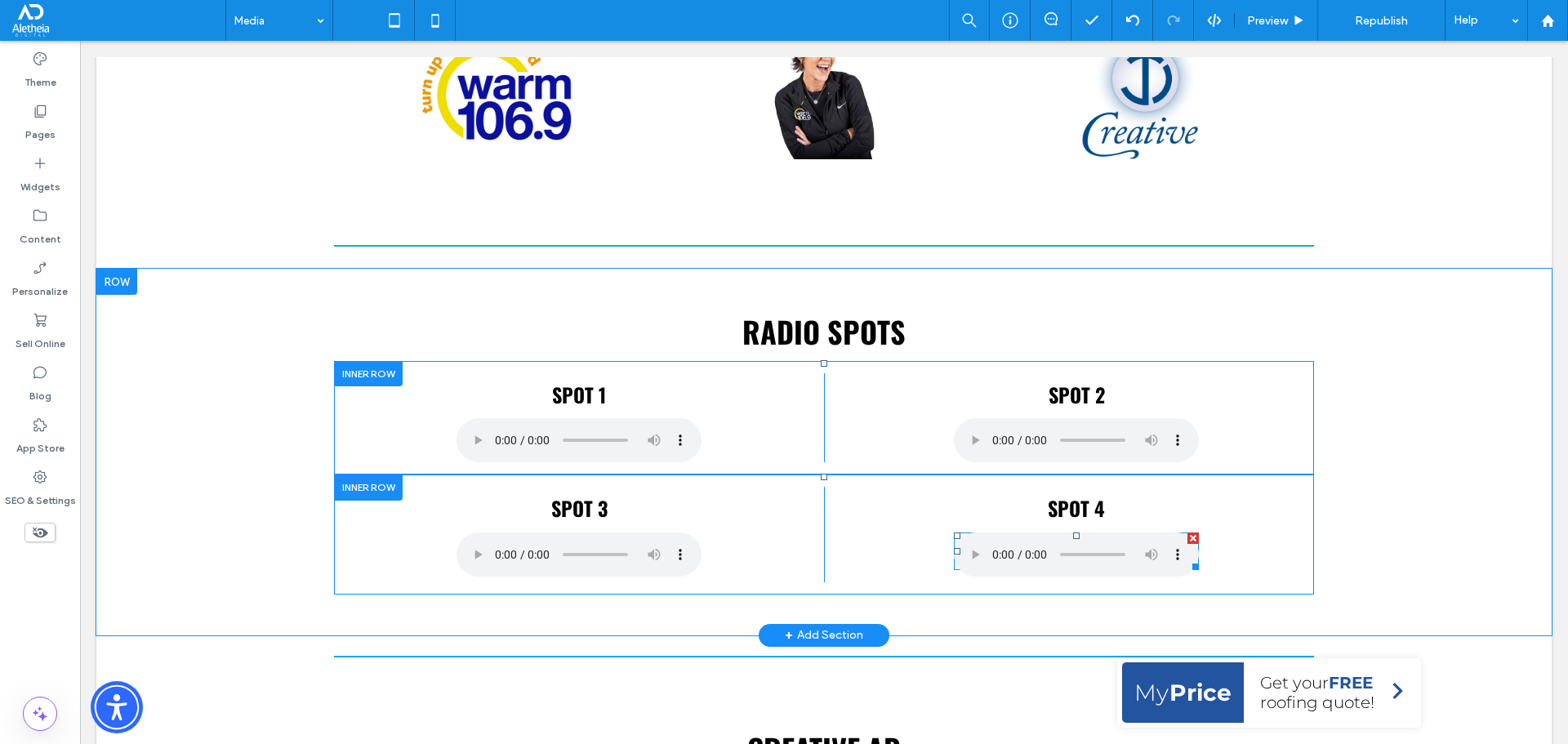
click at [1035, 554] on span at bounding box center [1076, 551] width 244 height 38
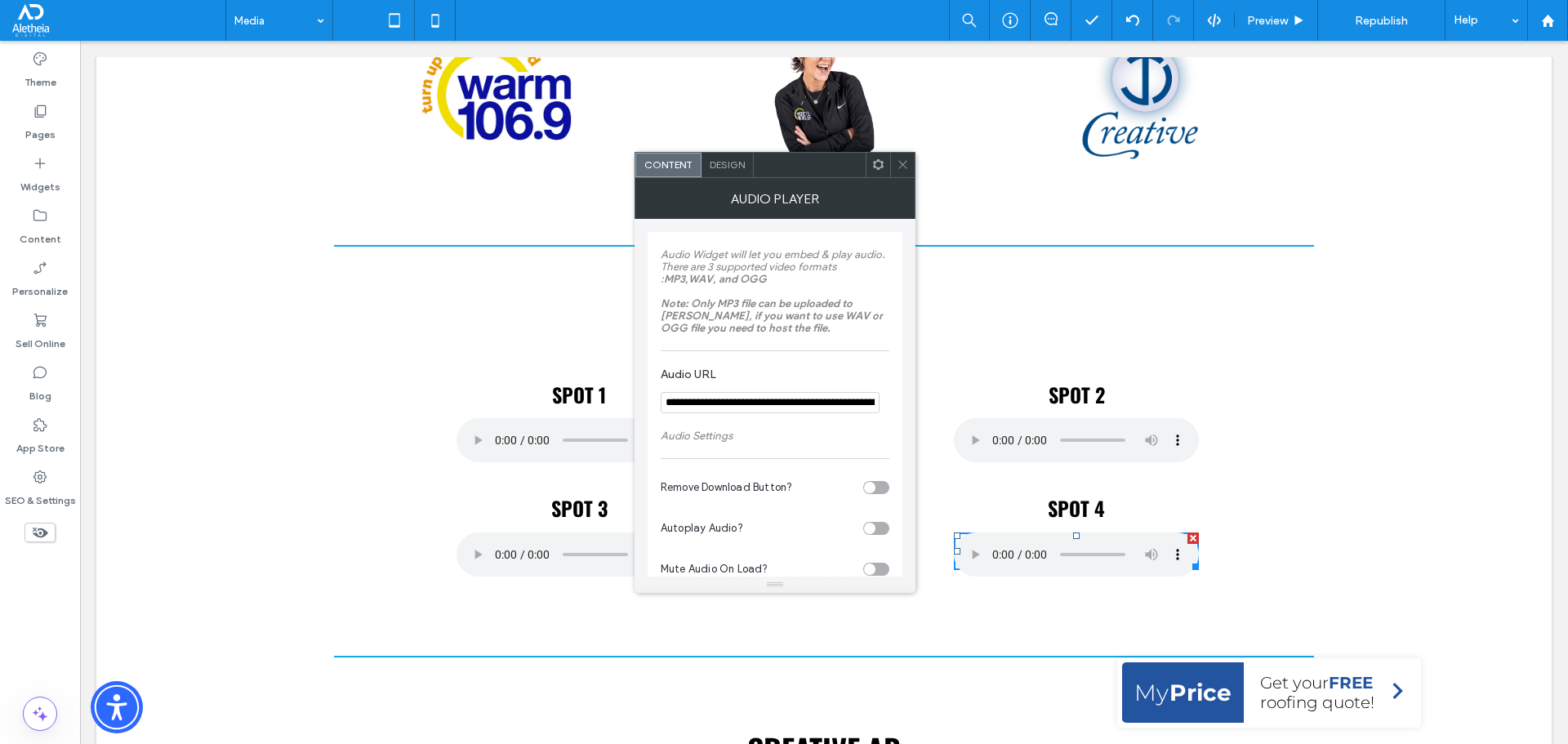
click at [906, 170] on span at bounding box center [902, 165] width 12 height 24
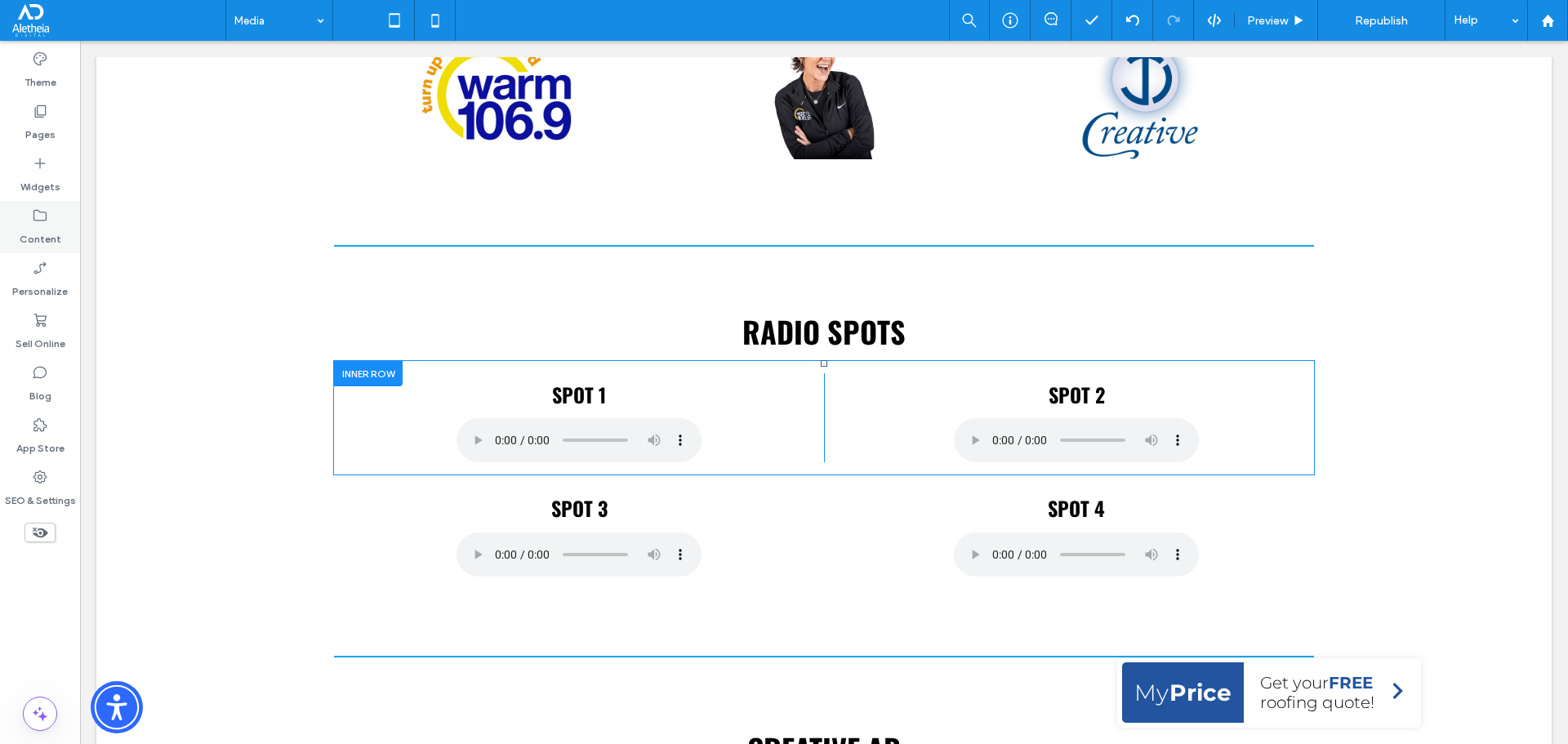
click at [43, 239] on label "Content" at bounding box center [40, 235] width 42 height 23
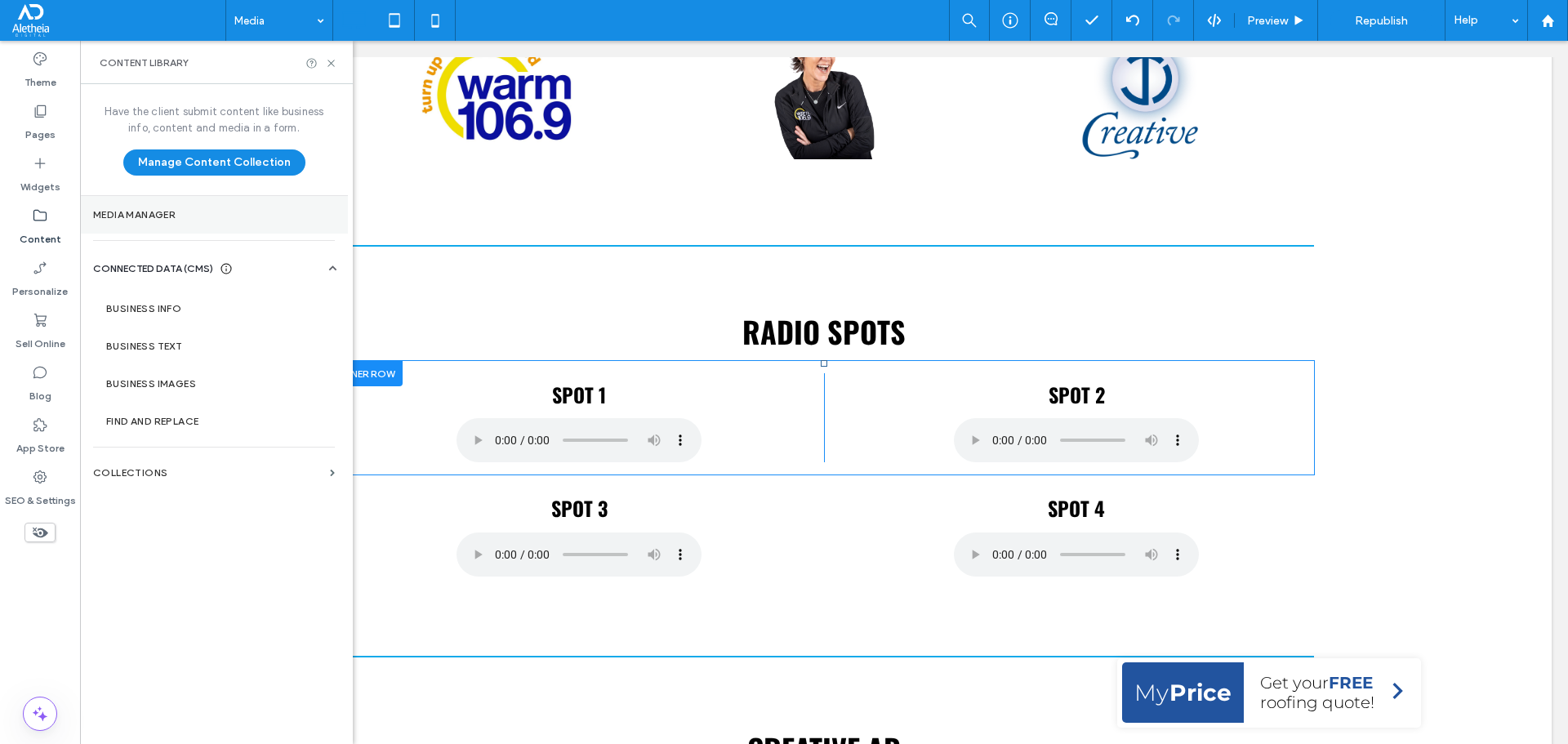
click at [171, 220] on section "Media Manager" at bounding box center [214, 214] width 268 height 38
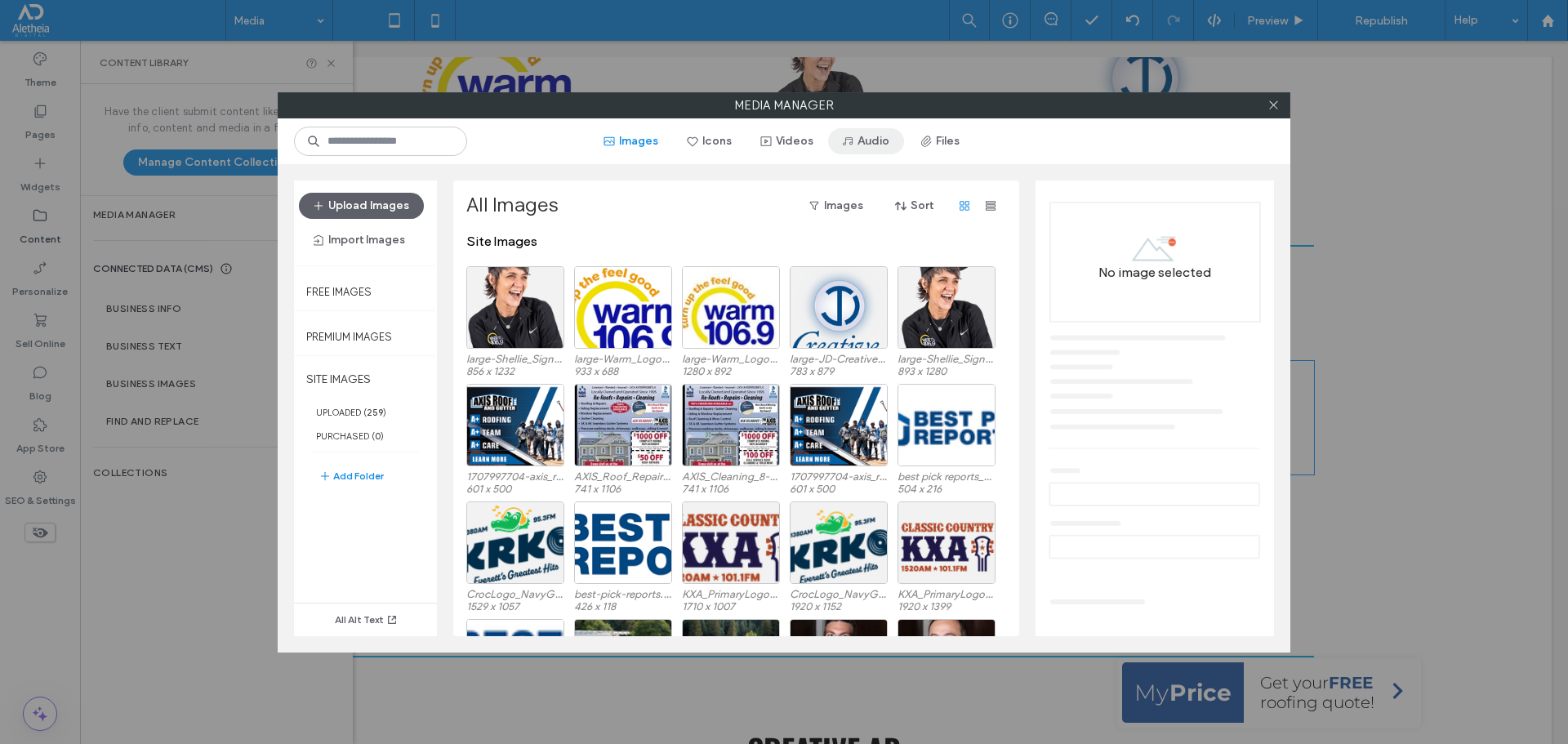
click at [858, 137] on button "Audio" at bounding box center [866, 141] width 76 height 26
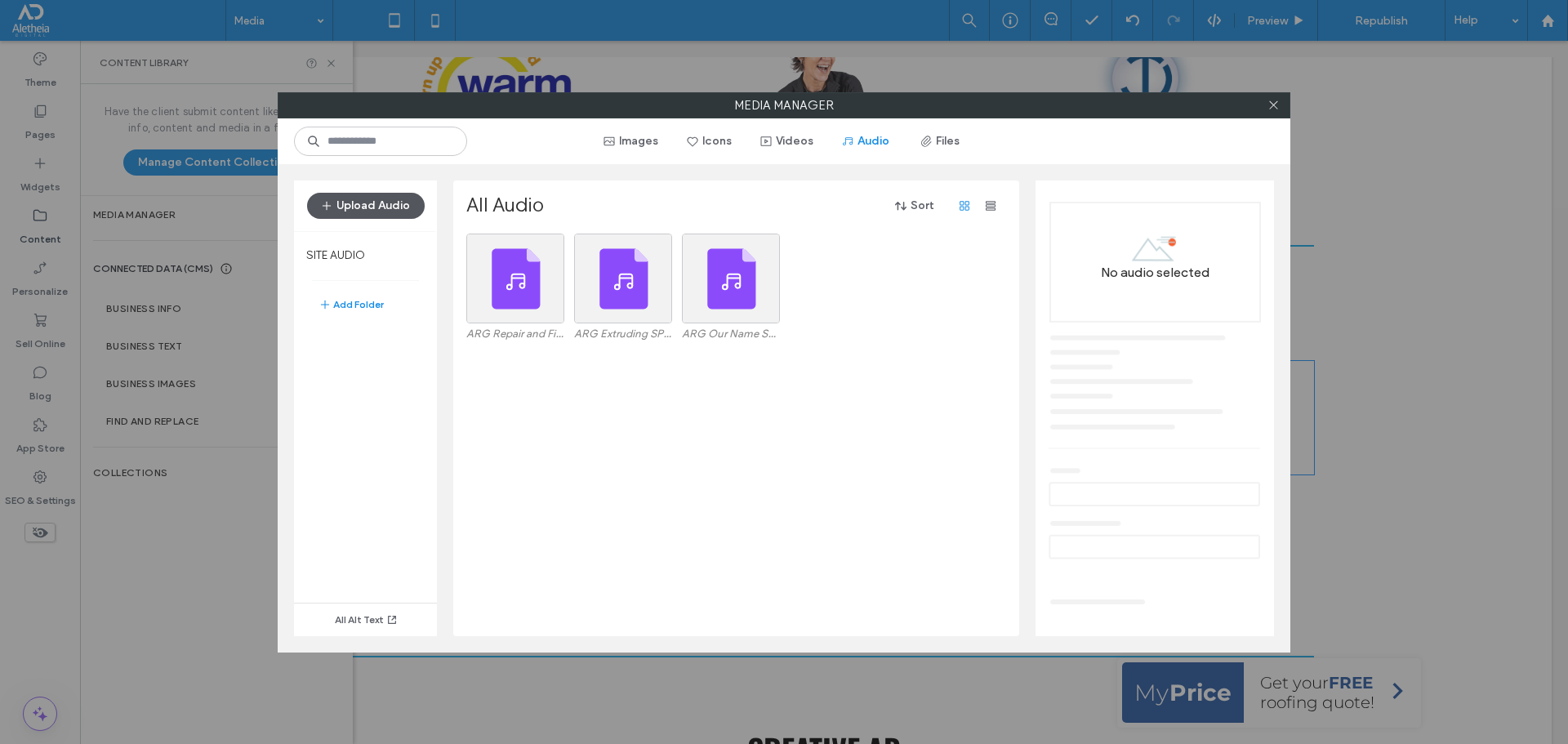
click at [379, 201] on button "Upload Audio" at bounding box center [365, 205] width 117 height 26
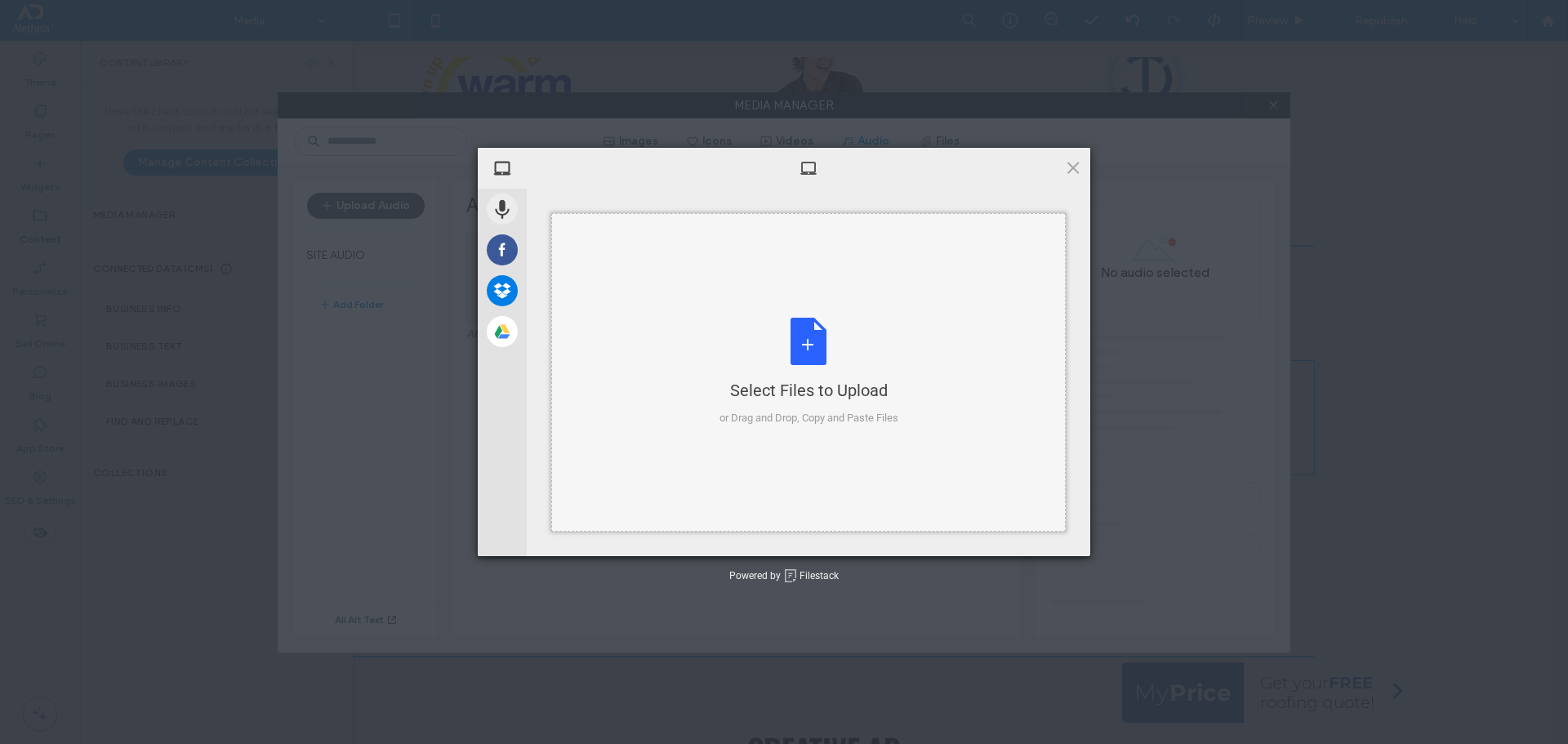
click at [826, 334] on div "Select Files to Upload or Drag and Drop, Copy and Paste Files" at bounding box center [808, 372] width 178 height 108
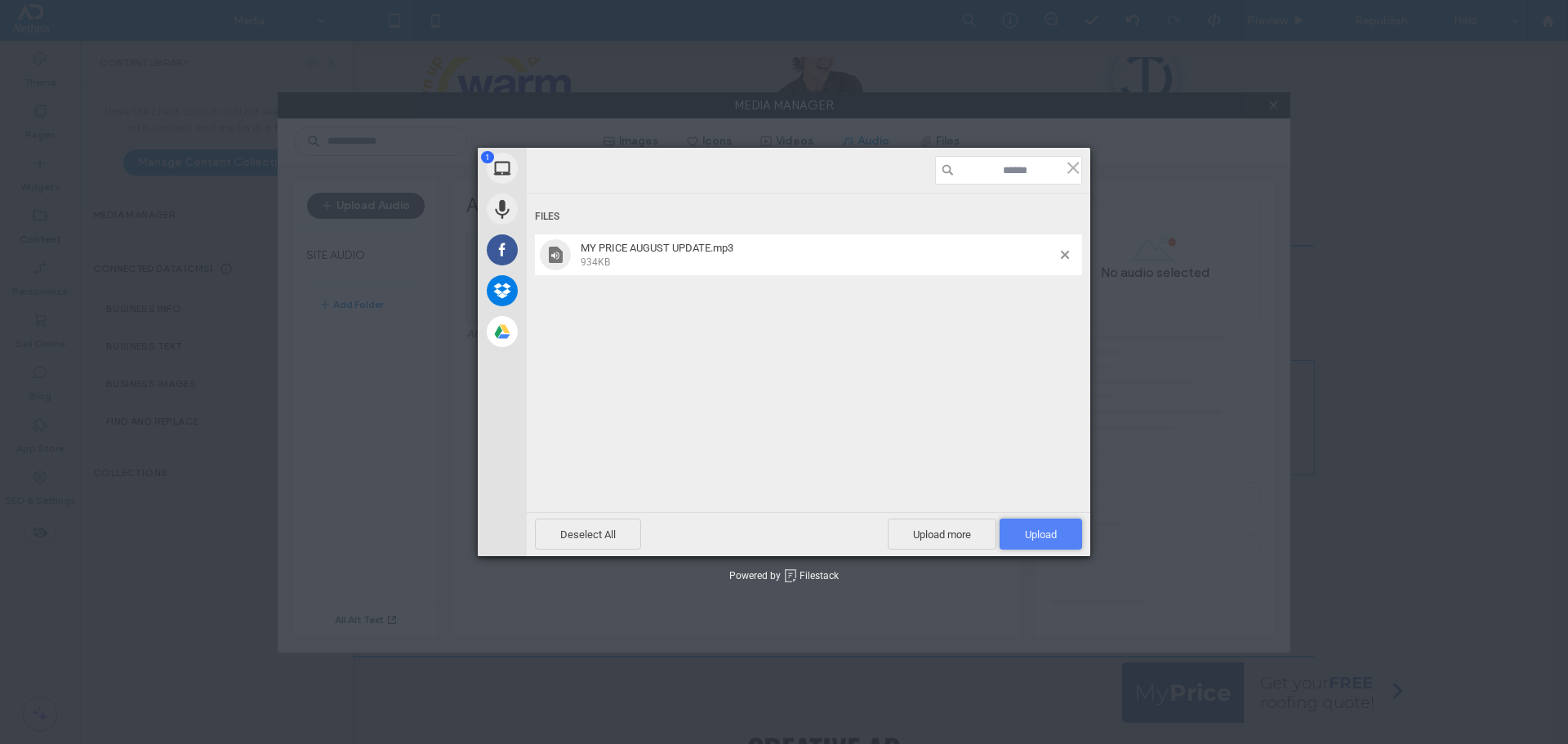
click at [1017, 536] on span "Upload 1" at bounding box center [1040, 534] width 82 height 31
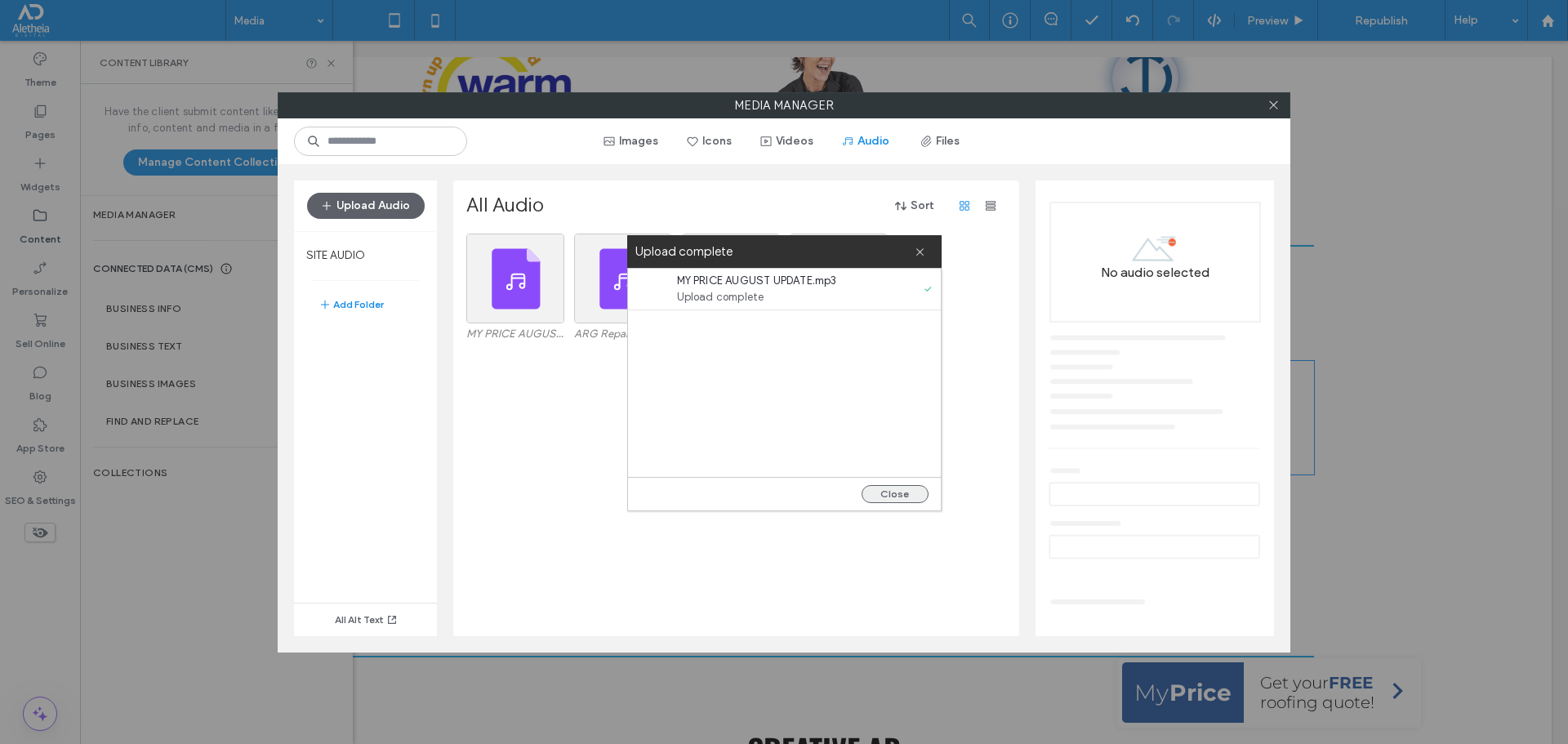
click at [896, 493] on button "Close" at bounding box center [895, 494] width 67 height 18
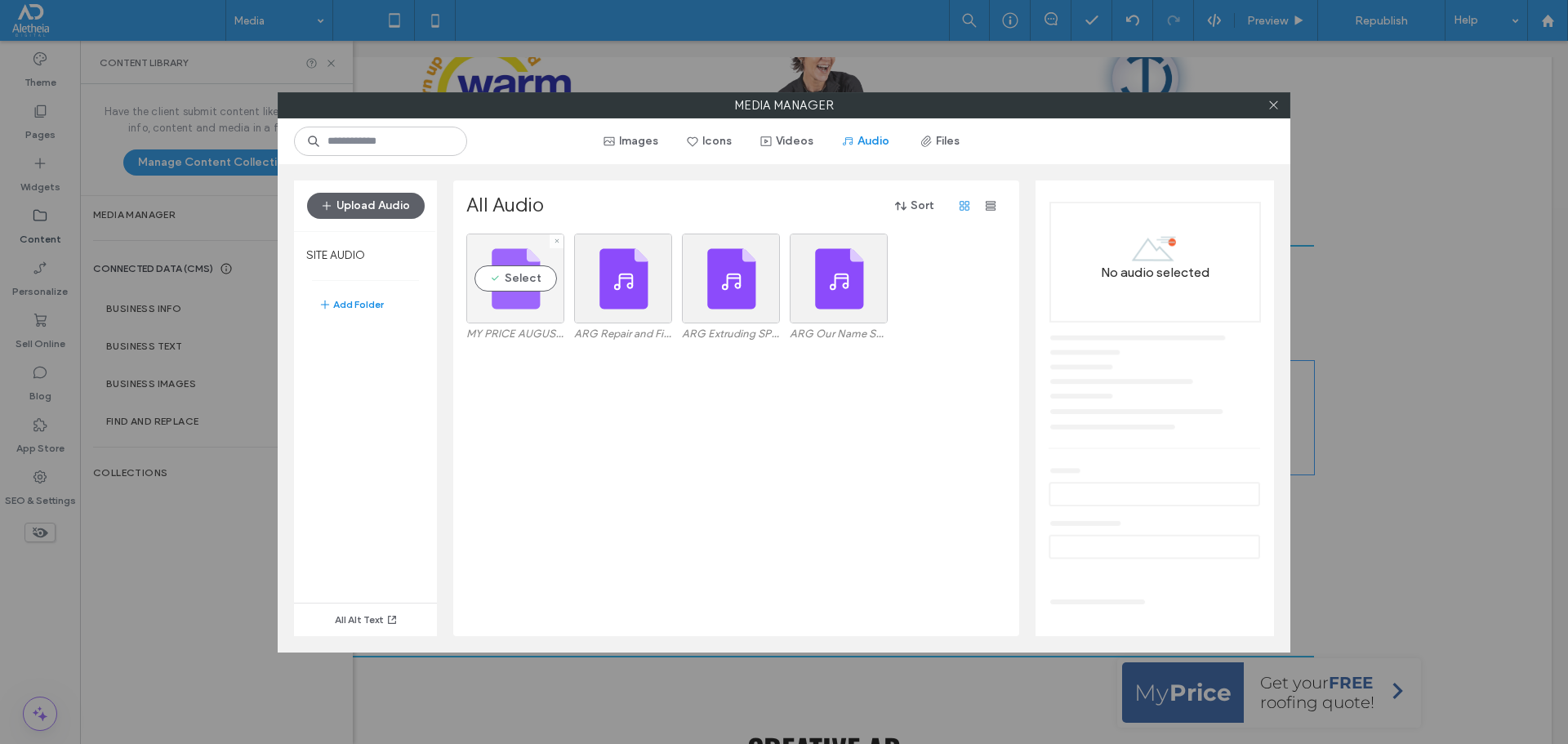
click at [506, 262] on div "Select" at bounding box center [515, 278] width 98 height 90
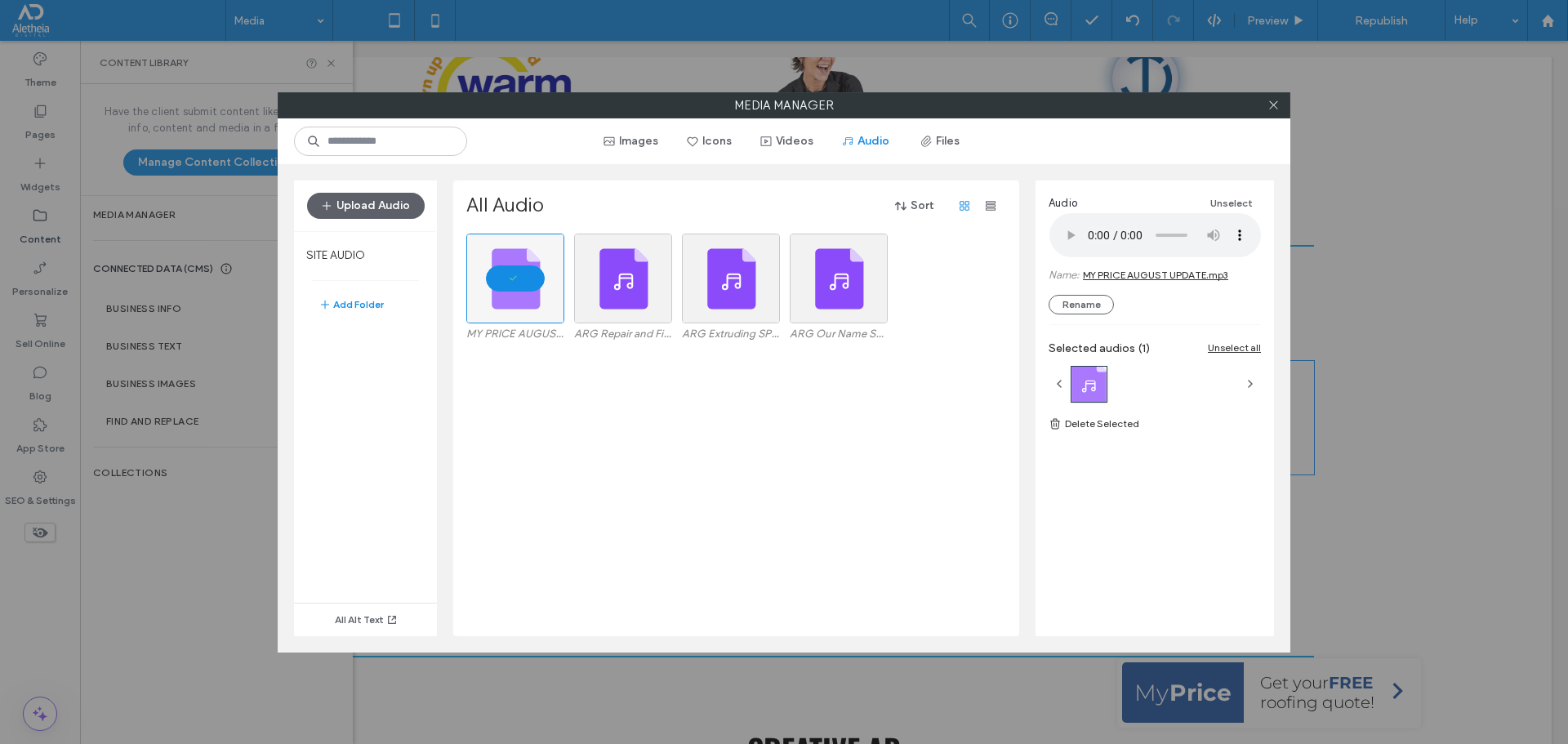
click at [1189, 273] on link "MY PRICE AUGUST UPDATE.mp3" at bounding box center [1155, 274] width 145 height 12
click at [1282, 106] on div at bounding box center [1273, 105] width 24 height 24
click at [1259, 105] on label "Media Manager" at bounding box center [784, 105] width 1011 height 24
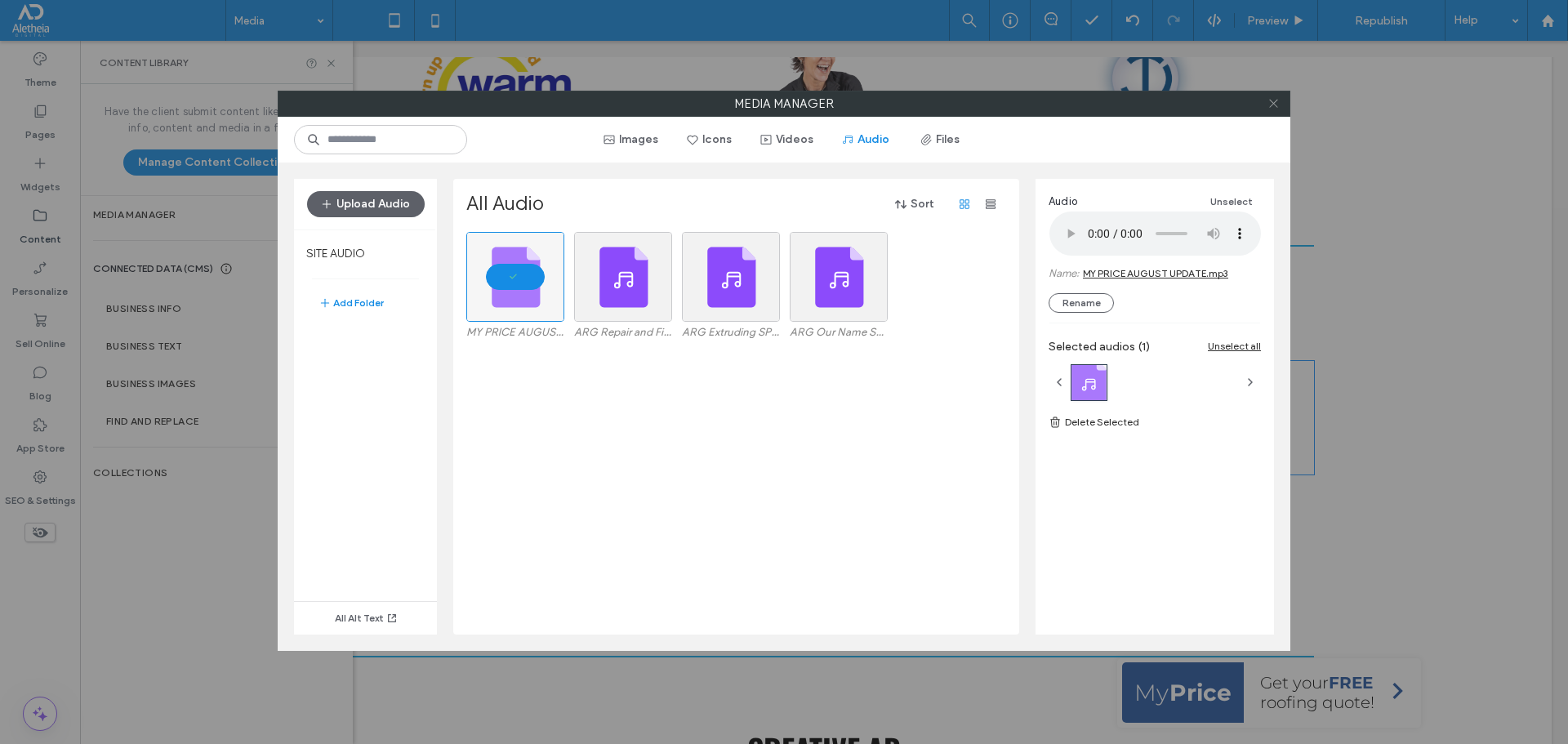
click at [1270, 104] on icon at bounding box center [1273, 103] width 12 height 12
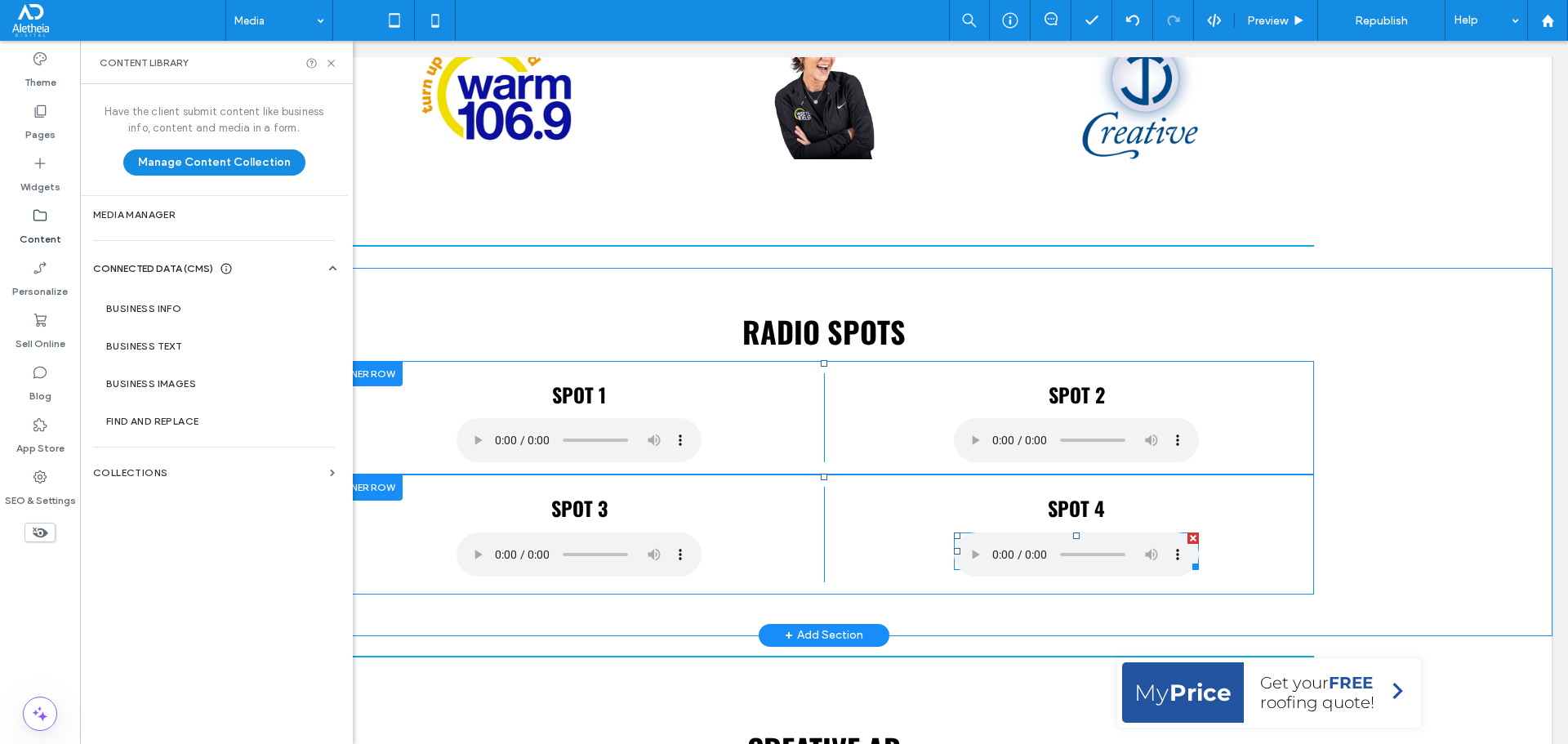
click at [1060, 569] on span at bounding box center [1076, 551] width 244 height 38
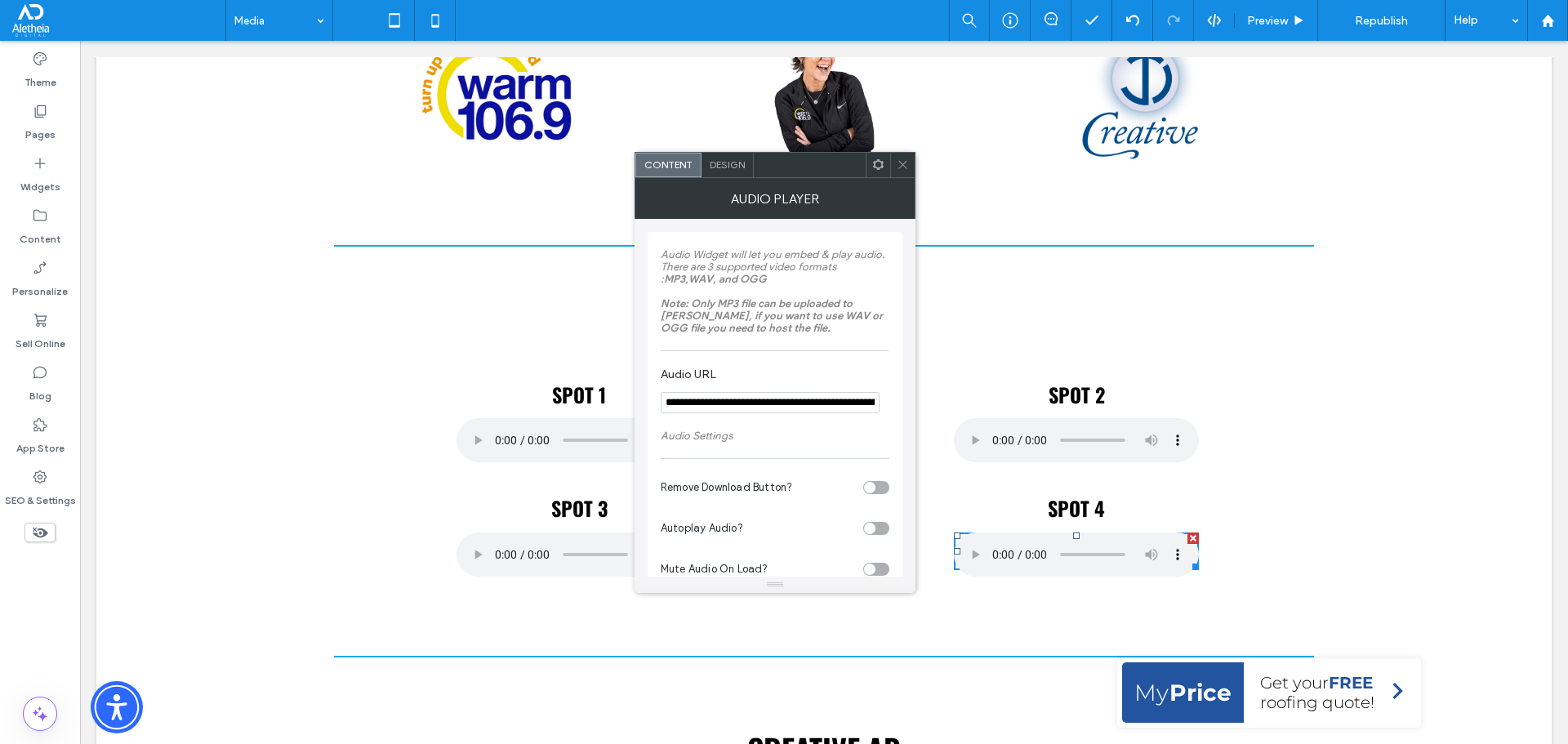
click at [776, 398] on input "**********" at bounding box center [770, 402] width 219 height 21
paste input "**********"
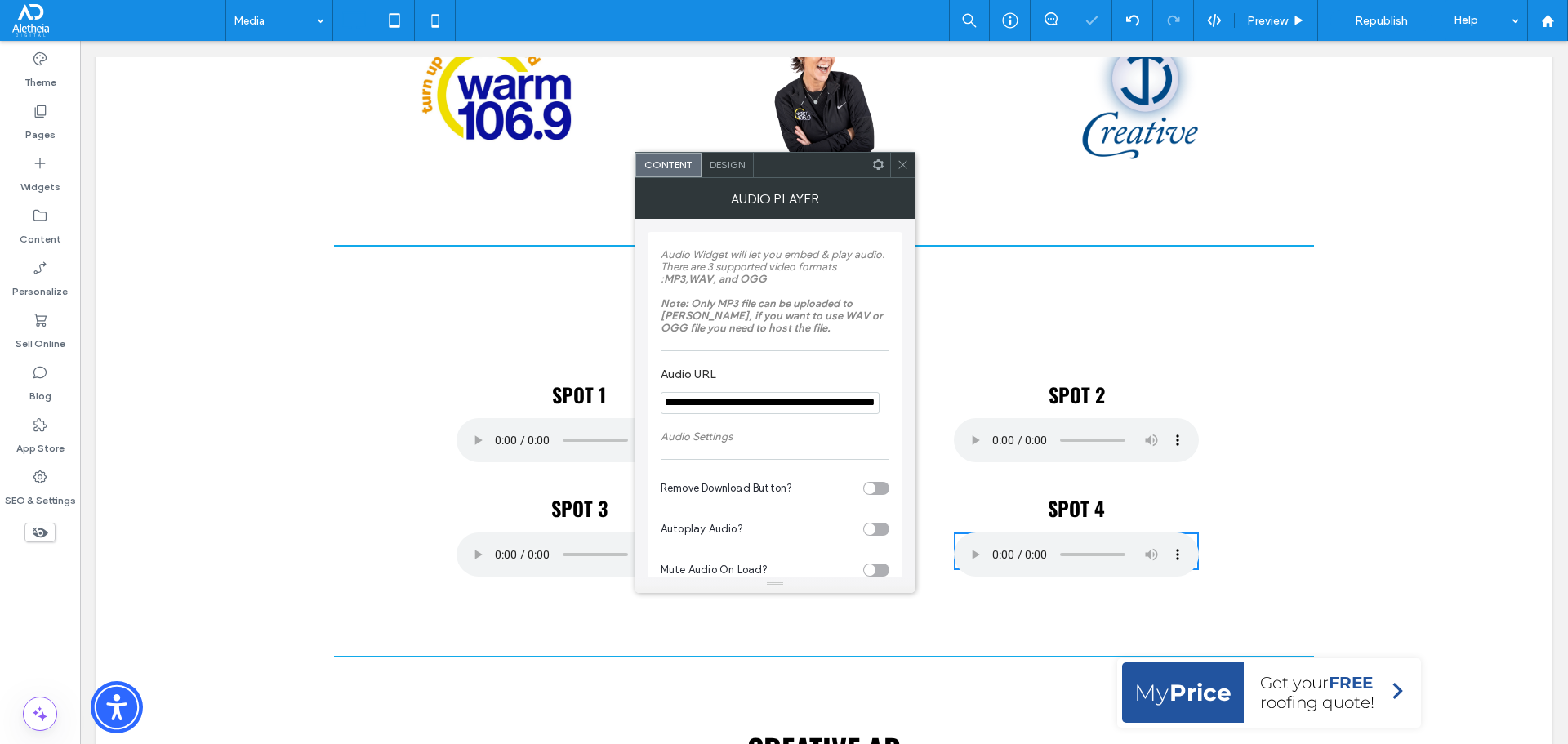
type input "**********"
click at [791, 378] on label "Audio URL" at bounding box center [772, 375] width 222 height 18
click at [897, 163] on icon at bounding box center [902, 164] width 12 height 12
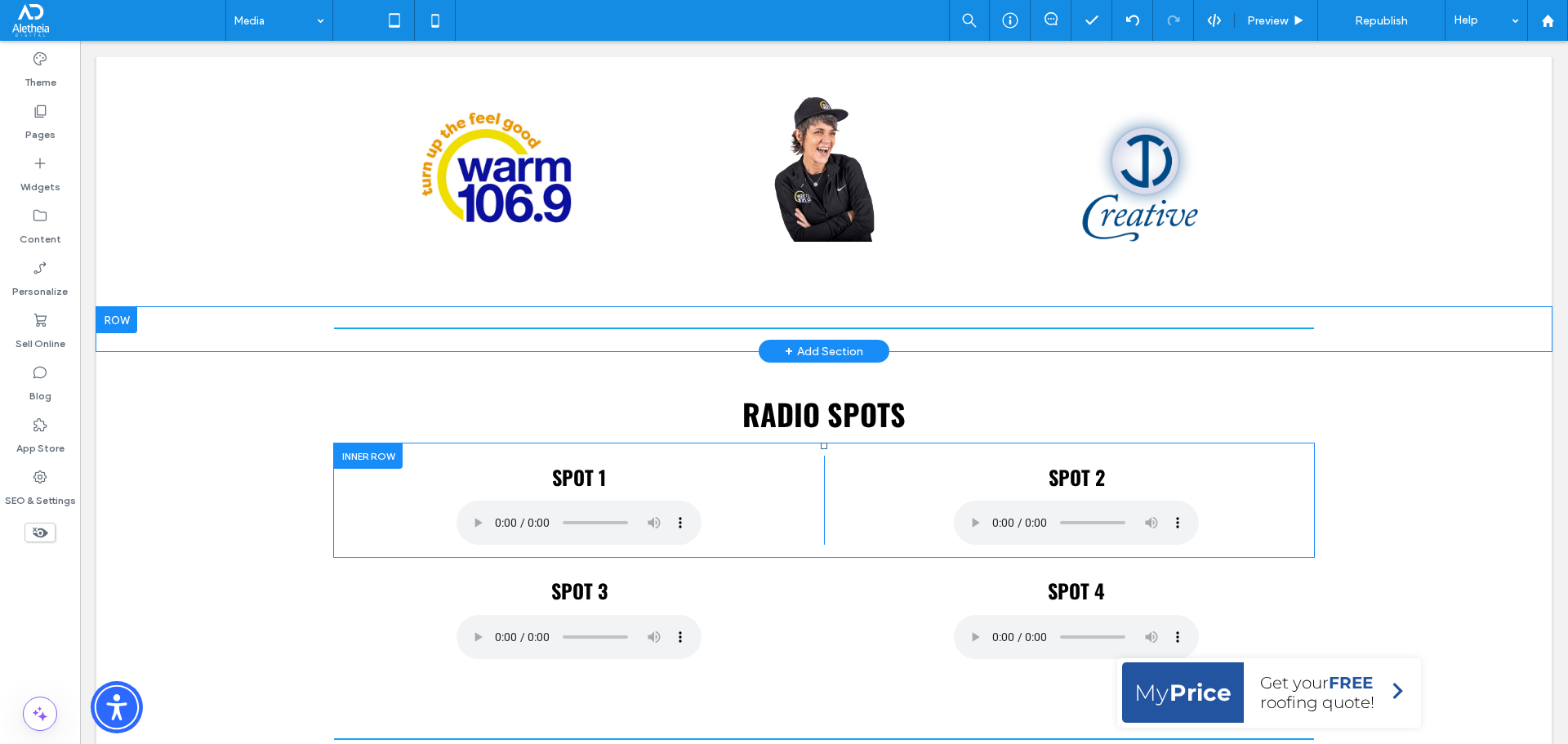
scroll to position [653, 0]
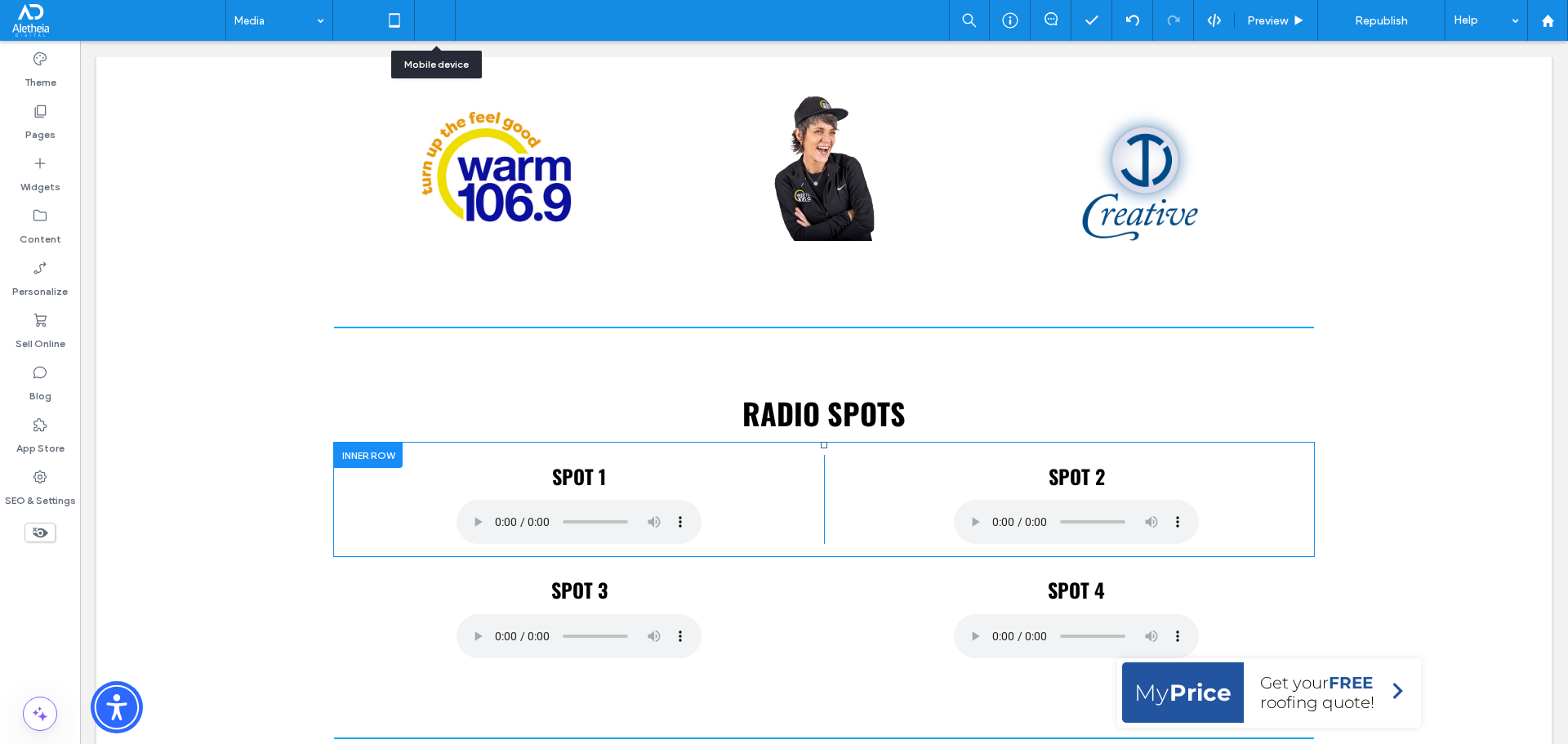
click at [437, 24] on icon at bounding box center [435, 19] width 32 height 32
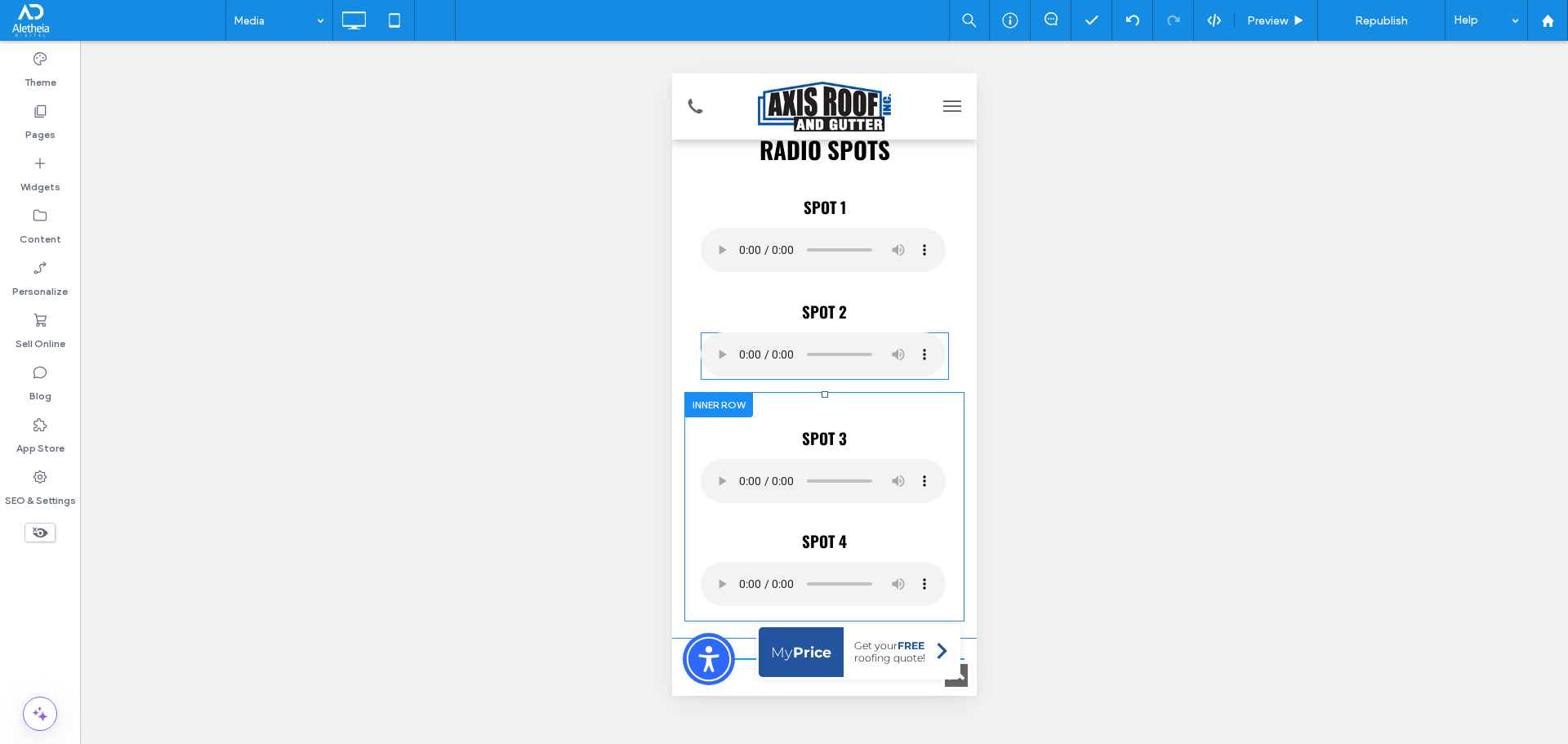
scroll to position [980, 0]
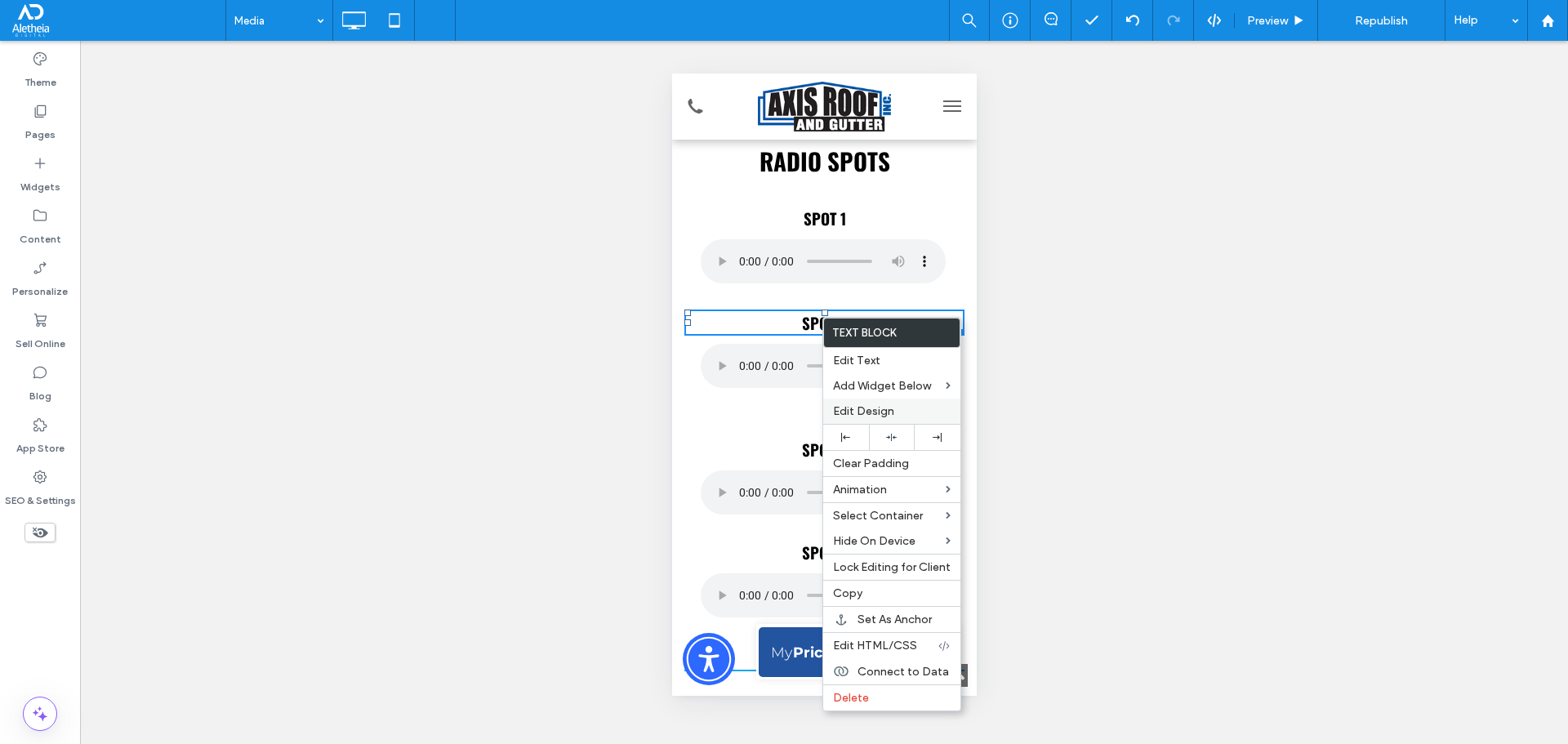
click at [879, 415] on span "Edit Design" at bounding box center [864, 410] width 61 height 14
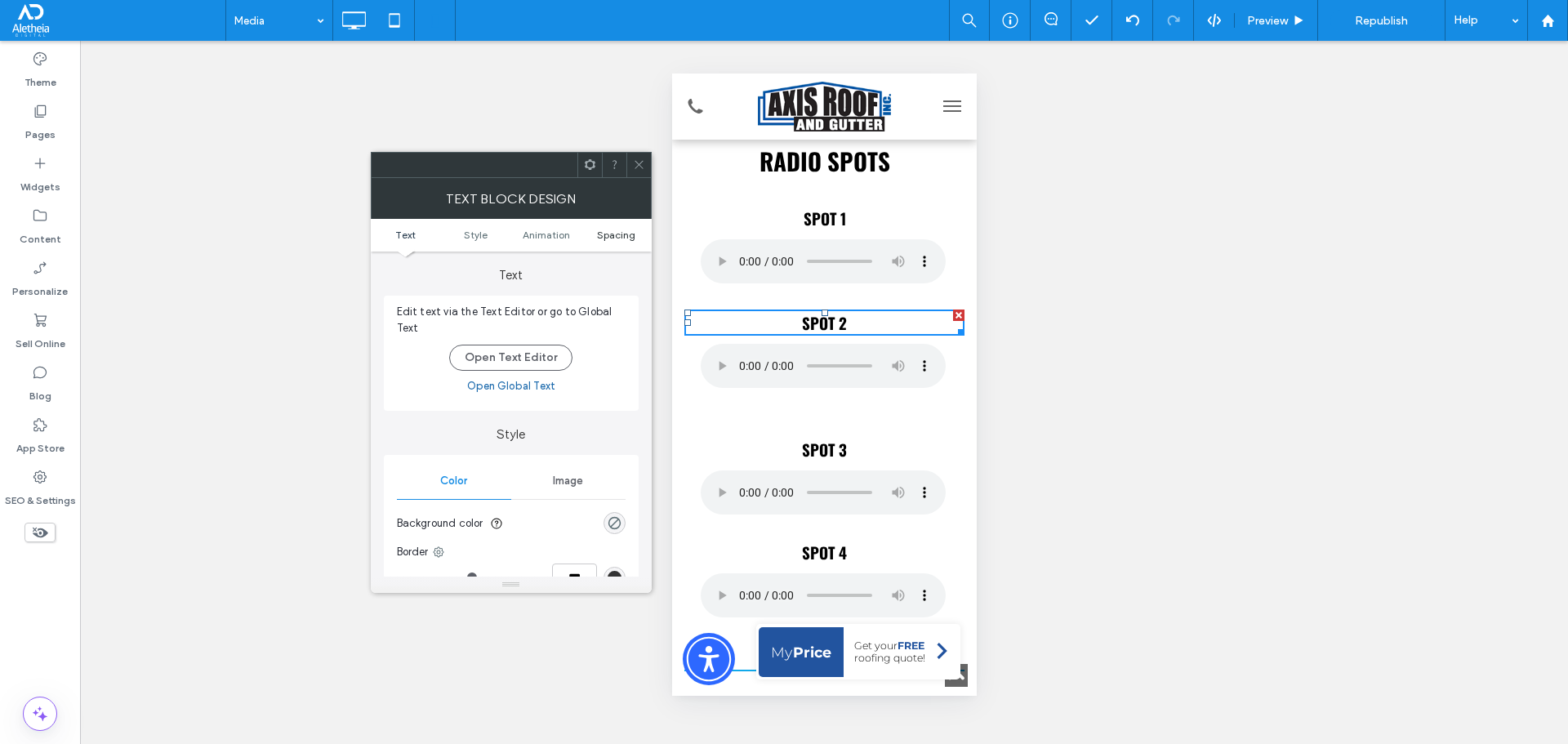
click at [619, 233] on span "Spacing" at bounding box center [617, 234] width 39 height 12
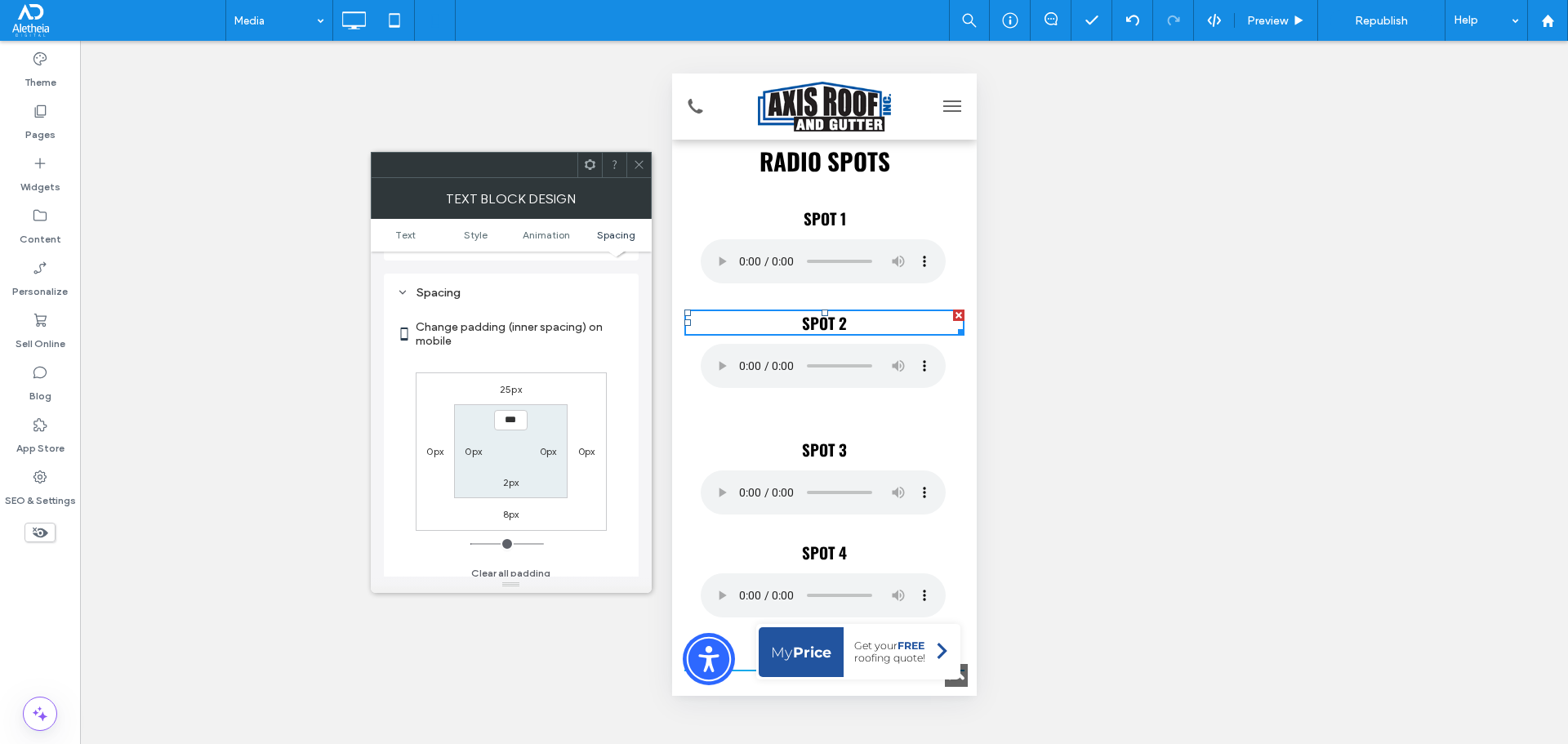
scroll to position [468, 0]
click at [643, 155] on span at bounding box center [639, 165] width 12 height 24
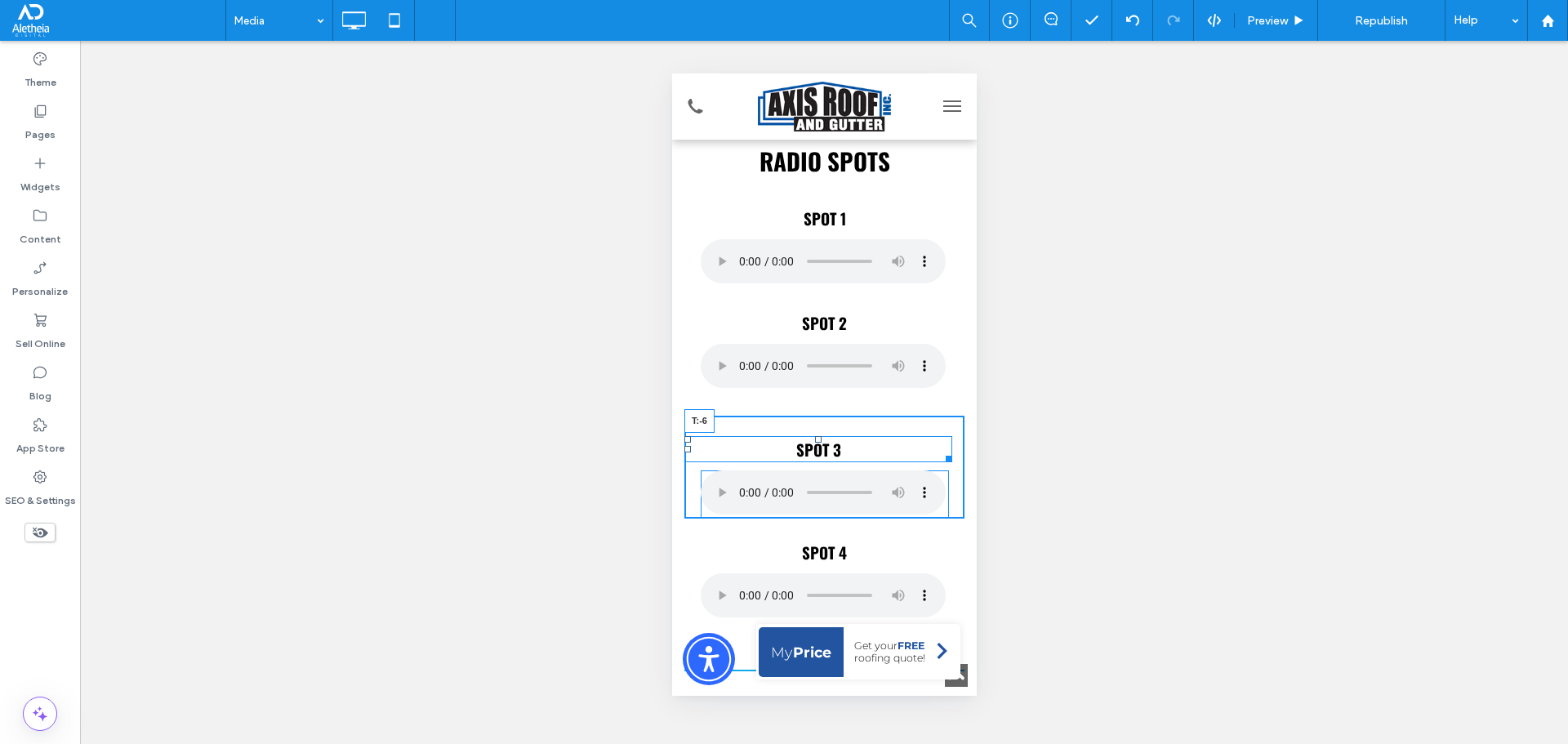
drag, startPoint x: 818, startPoint y: 437, endPoint x: 834, endPoint y: 411, distance: 30.5
click at [834, 436] on div "SPOT 3 T:-6" at bounding box center [817, 449] width 268 height 26
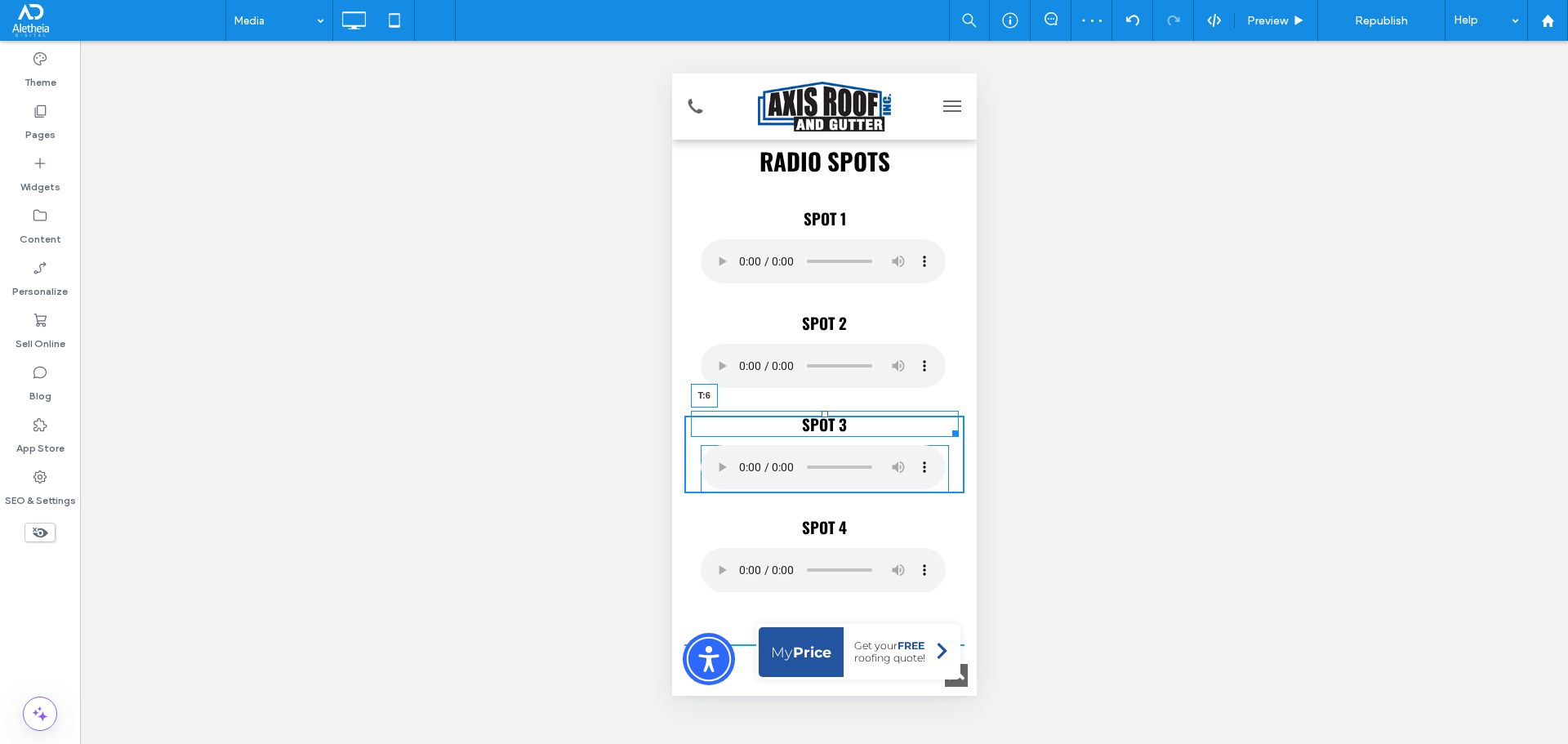
drag, startPoint x: 817, startPoint y: 410, endPoint x: 815, endPoint y: 421, distance: 11.2
click at [821, 417] on div at bounding box center [824, 413] width 6 height 6
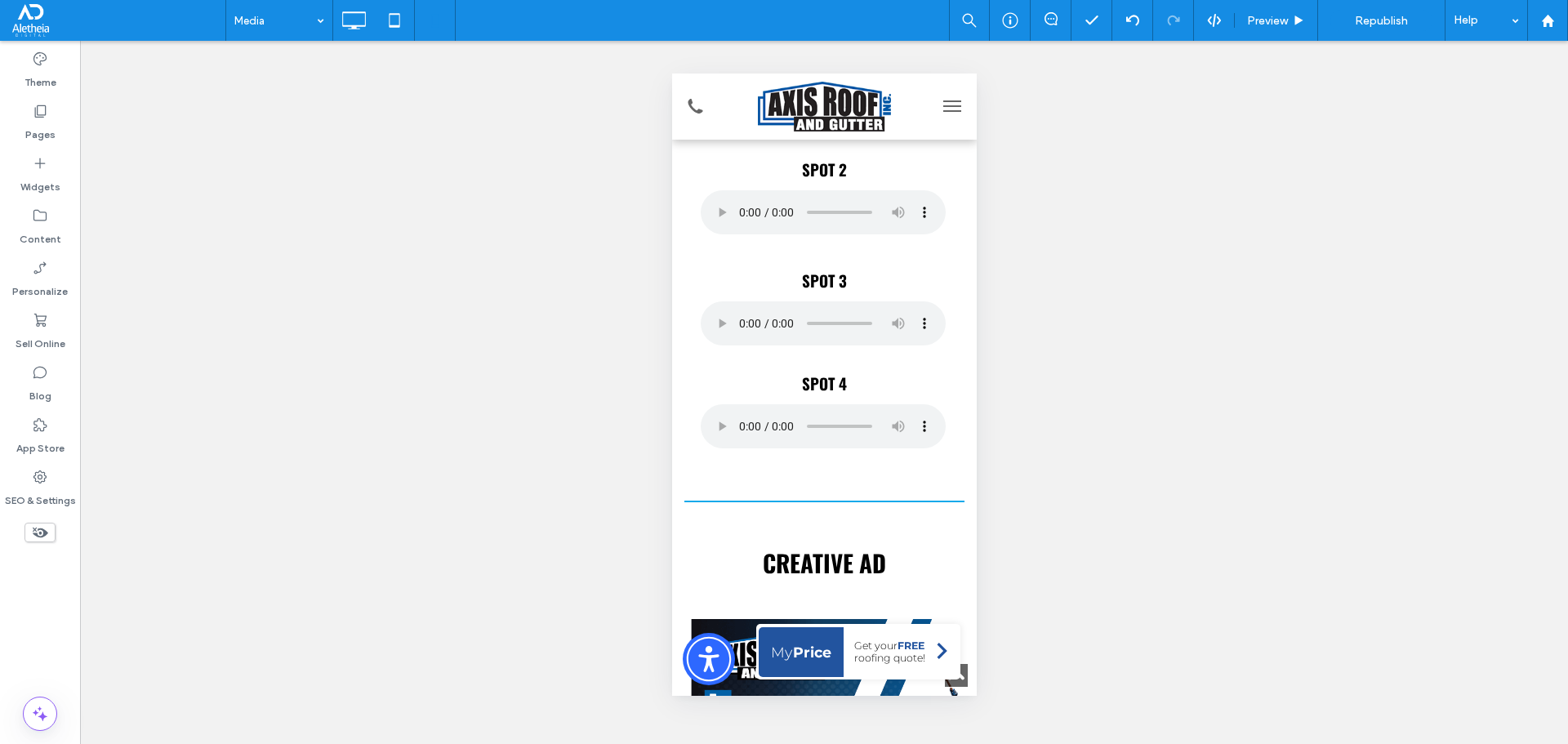
scroll to position [1143, 0]
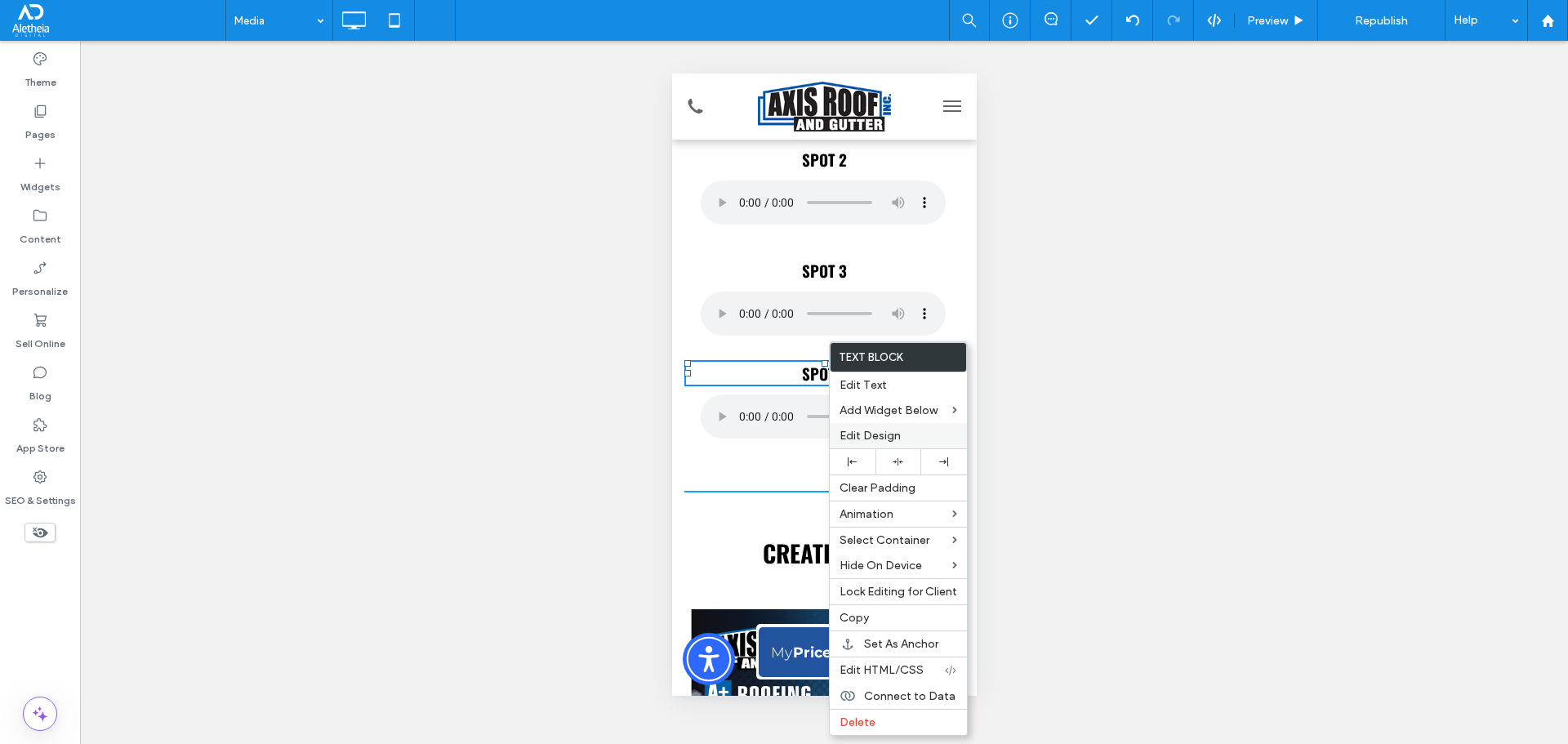
click at [889, 431] on span "Edit Design" at bounding box center [870, 435] width 61 height 14
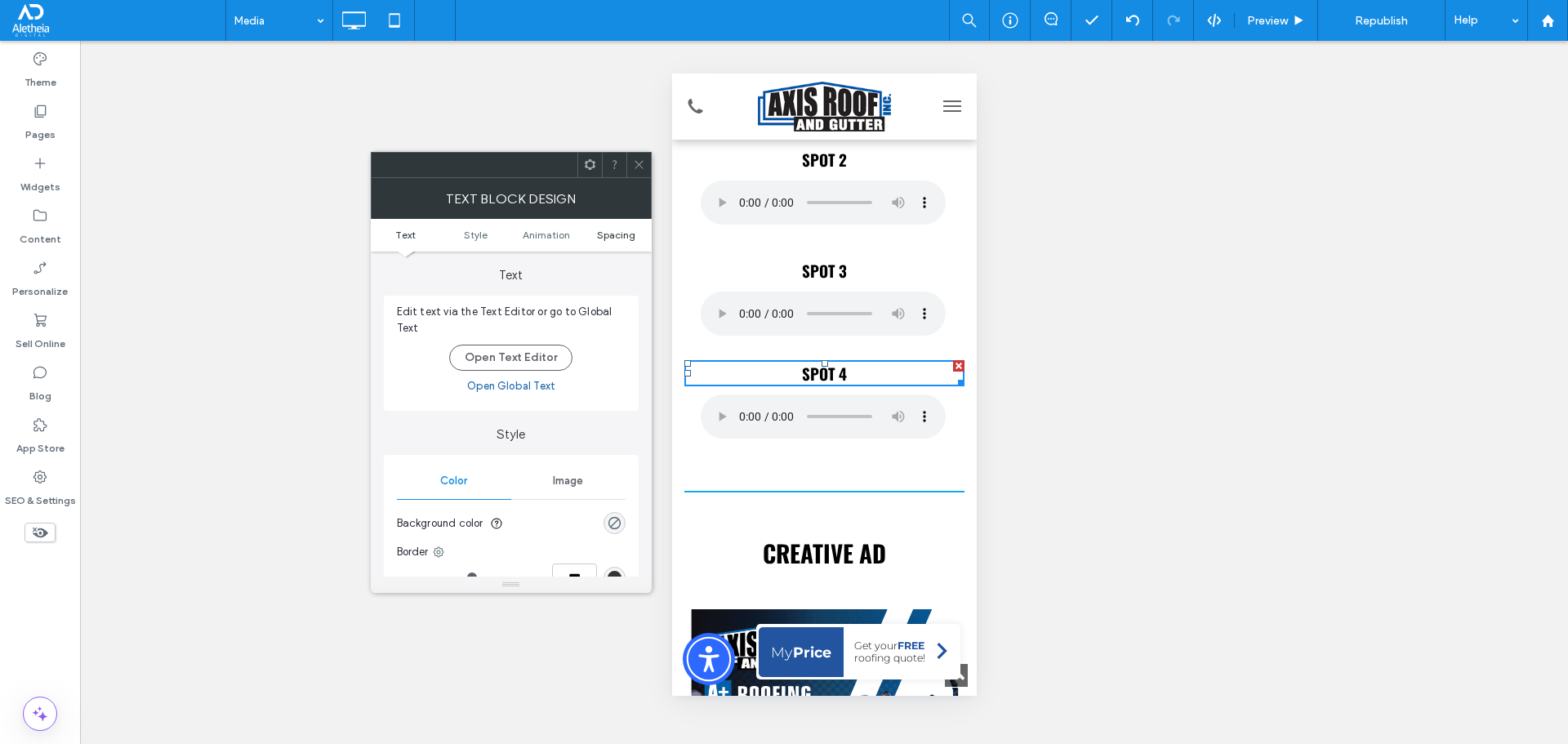
click at [620, 238] on span "Spacing" at bounding box center [617, 234] width 39 height 12
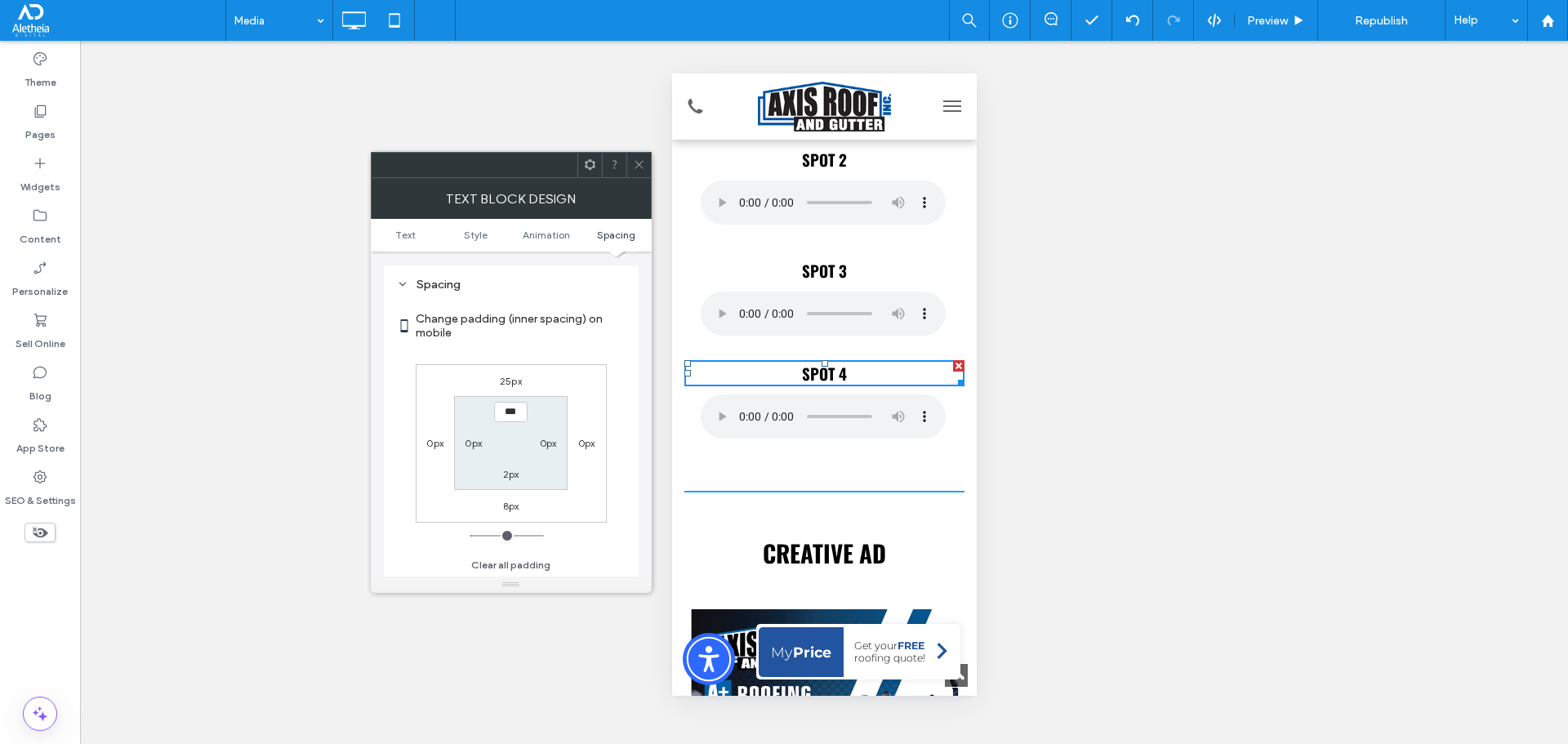
scroll to position [468, 0]
click at [636, 161] on icon at bounding box center [639, 164] width 12 height 12
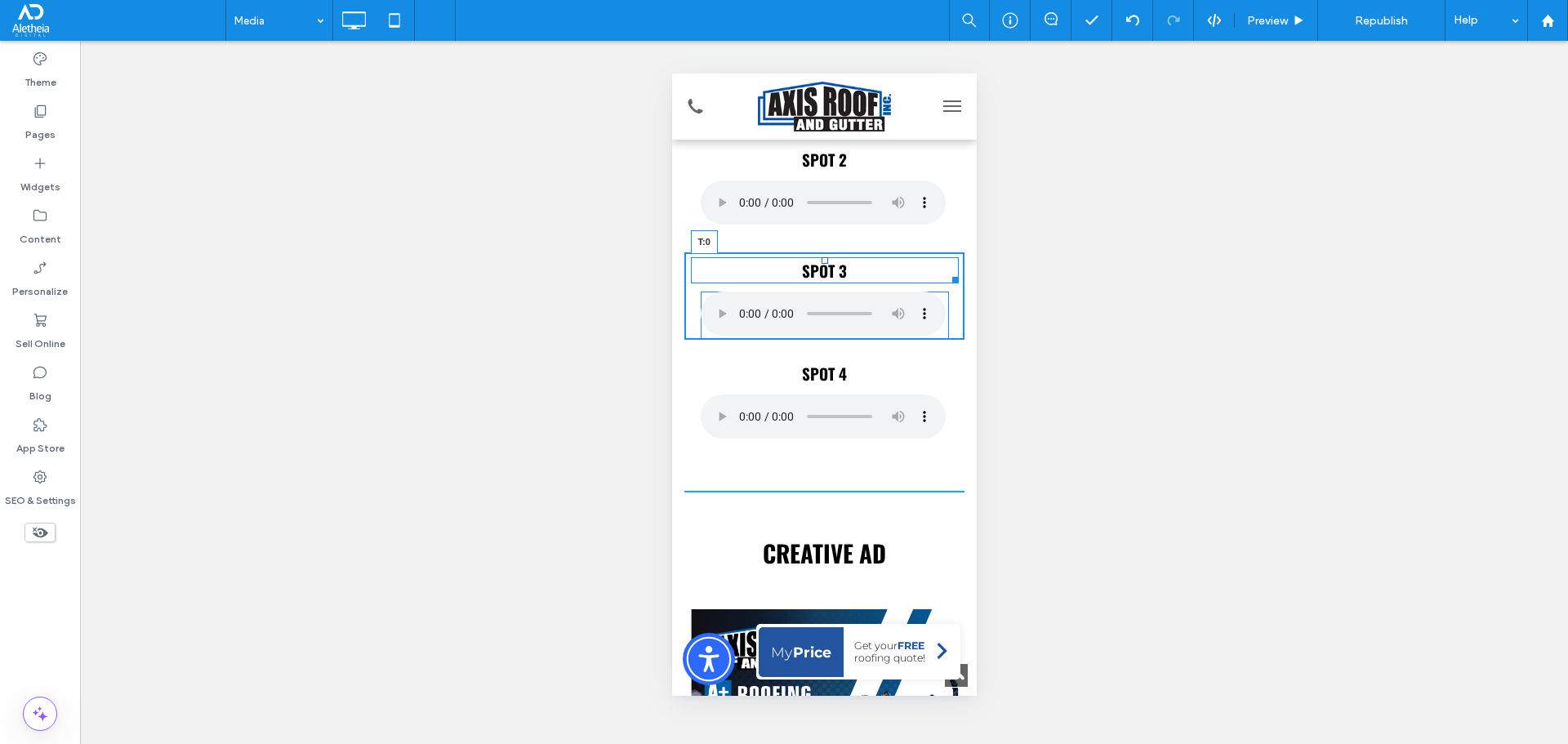
drag, startPoint x: 817, startPoint y: 262, endPoint x: 1499, endPoint y: 333, distance: 685.7
click at [827, 259] on div "SPOT 3 T:0" at bounding box center [824, 270] width 268 height 26
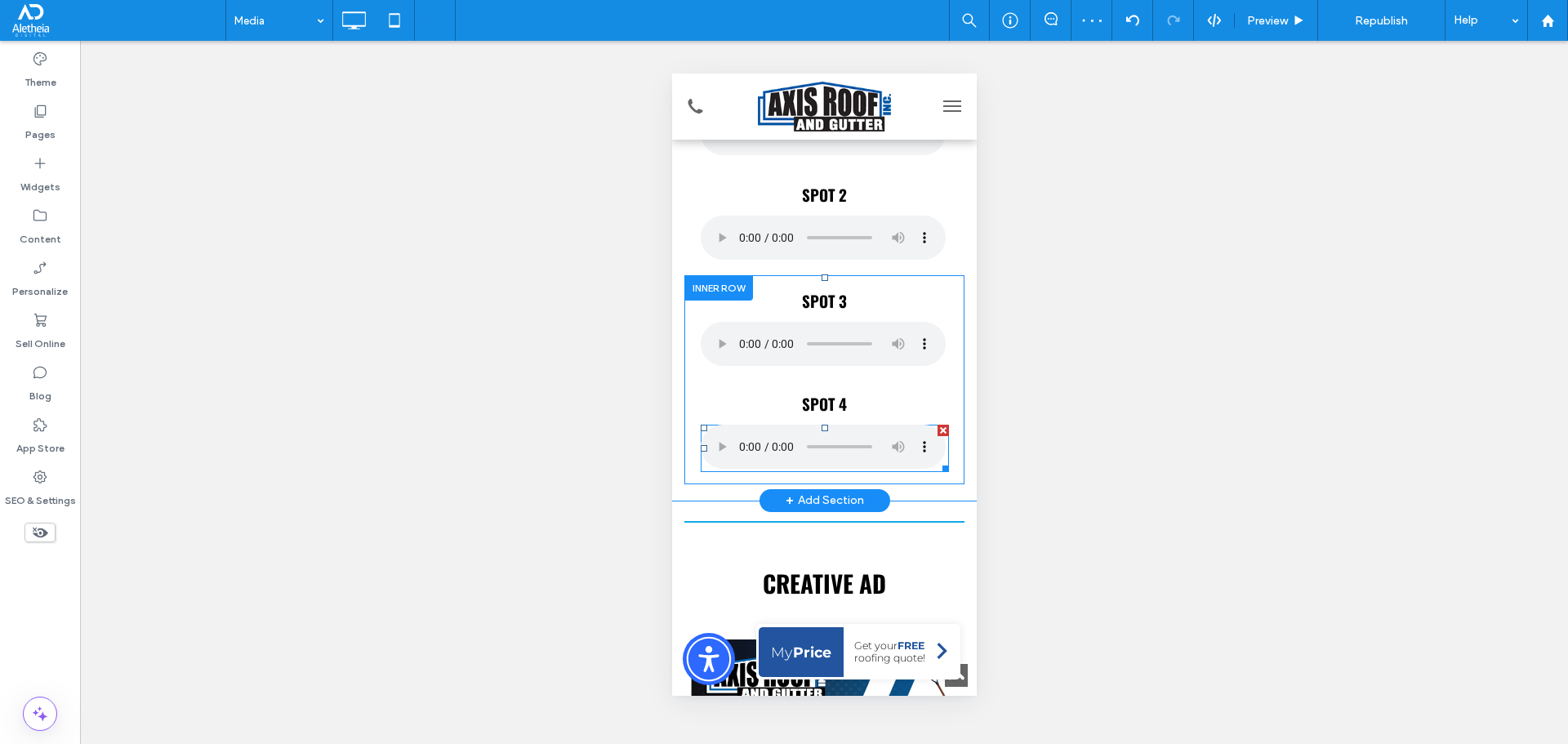
scroll to position [1061, 0]
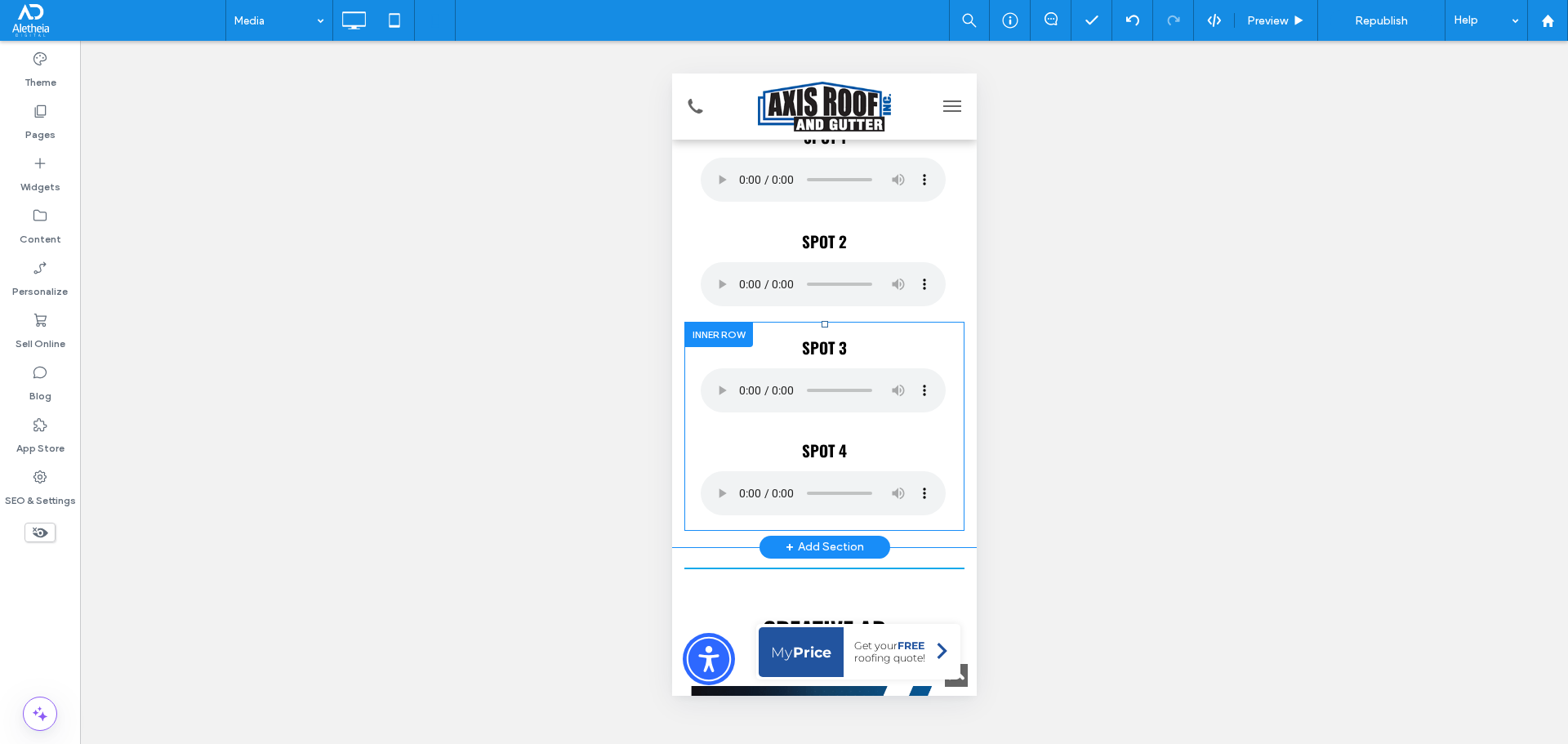
click at [844, 325] on div "SPOT 3 Click To Paste SPOT 4 Click To Paste" at bounding box center [823, 426] width 280 height 209
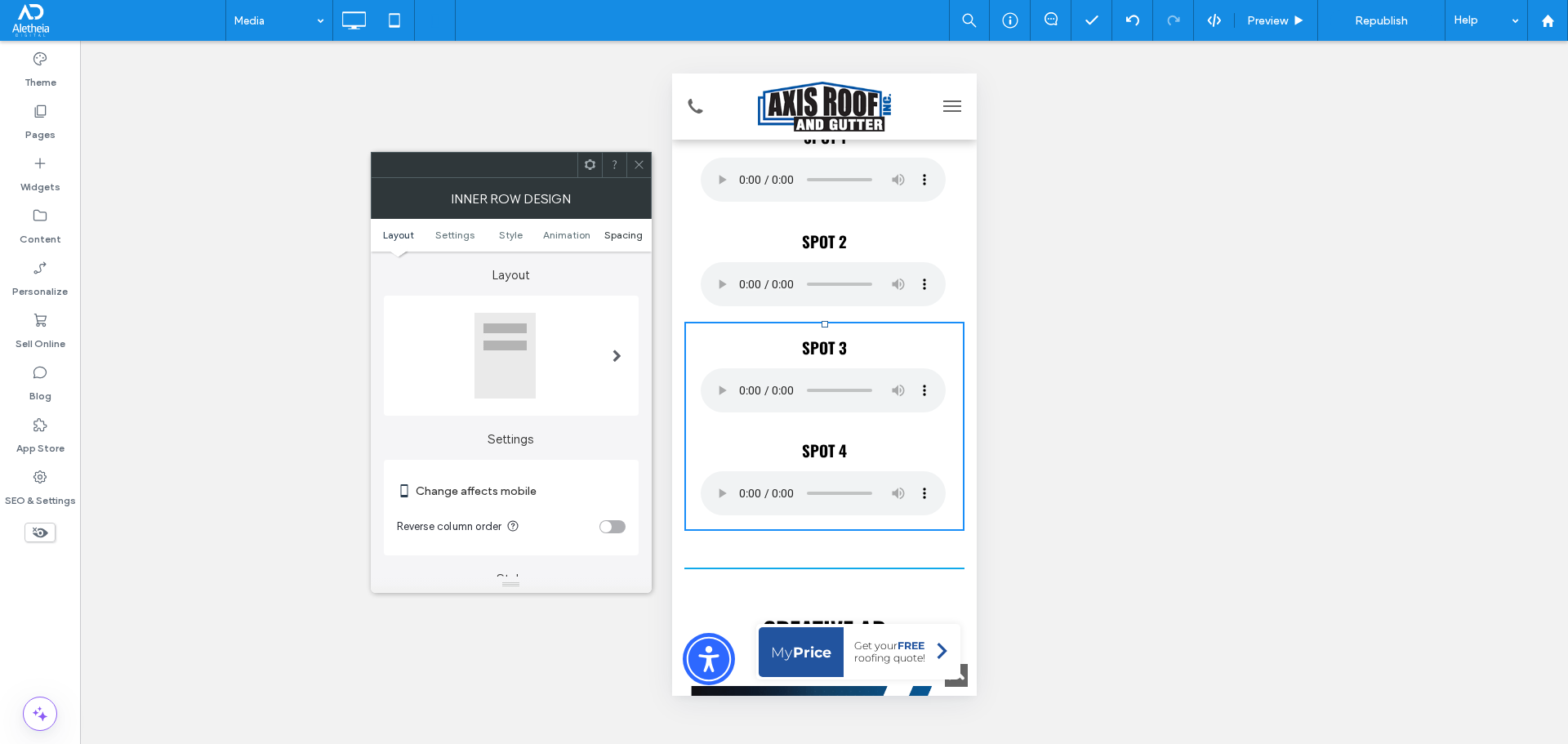
click at [619, 239] on span "Spacing" at bounding box center [624, 234] width 39 height 12
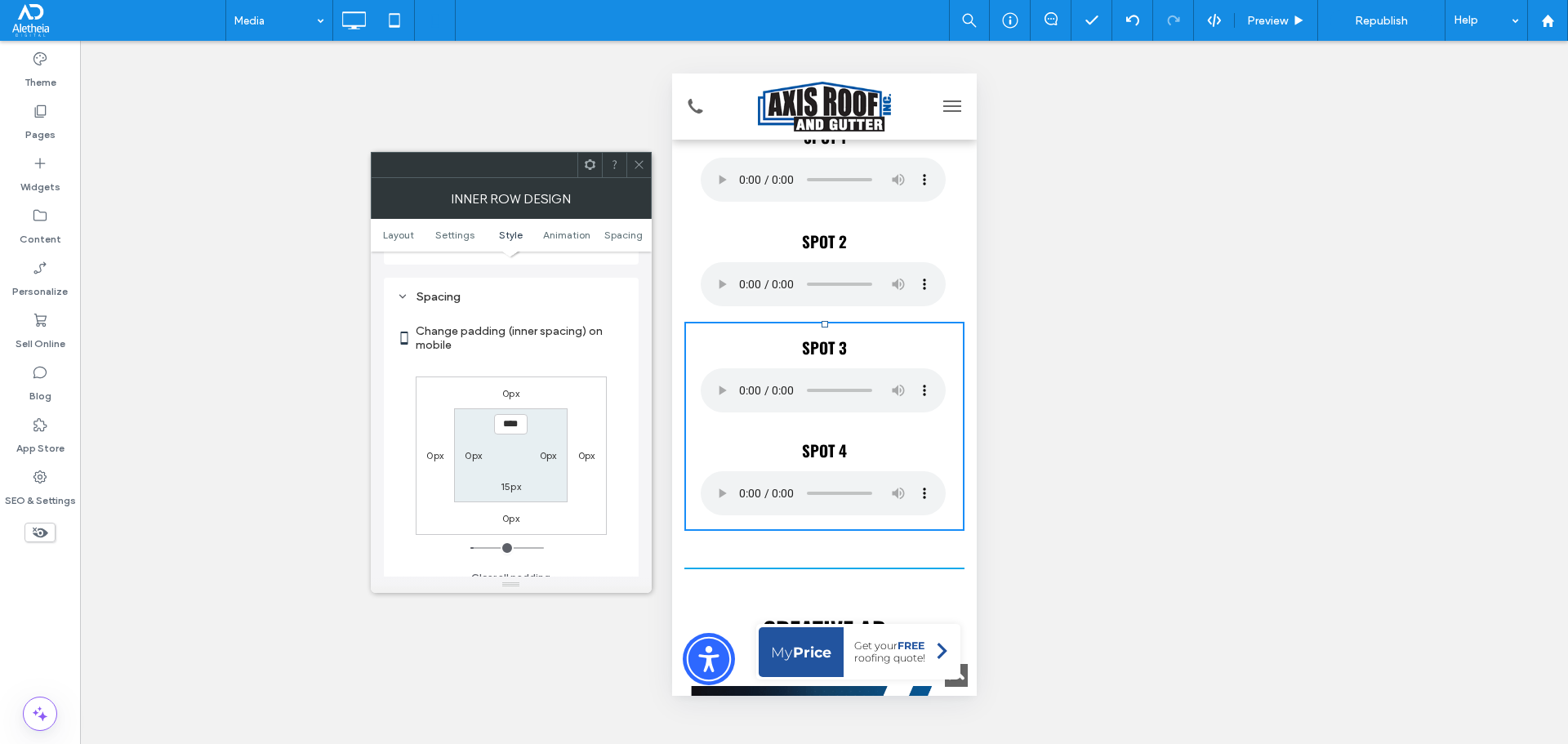
scroll to position [687, 0]
drag, startPoint x: 637, startPoint y: 161, endPoint x: 128, endPoint y: 175, distance: 509.2
click at [637, 161] on icon at bounding box center [639, 164] width 12 height 12
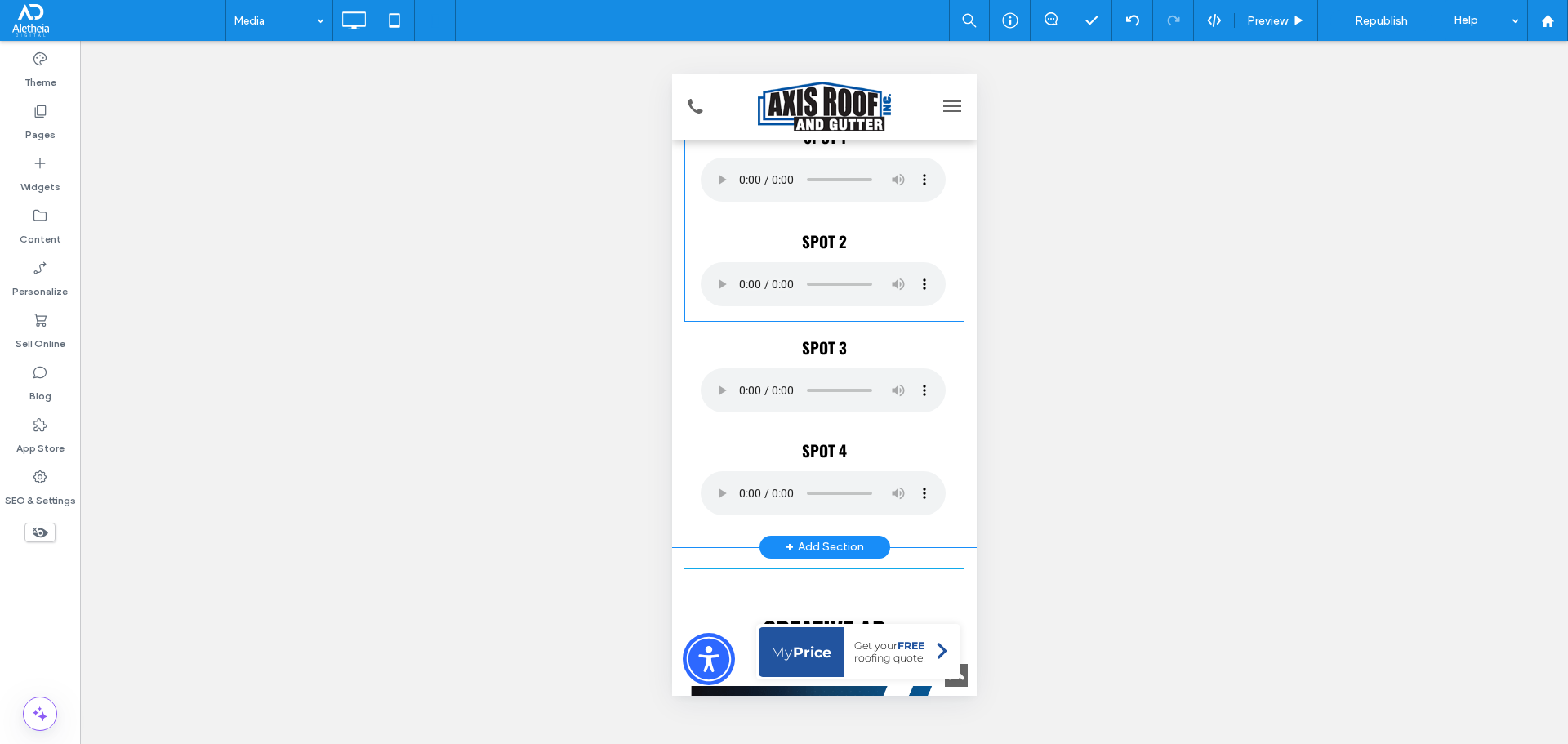
click at [940, 312] on div "SPOT 1 Click To Paste SPOT 2 Click To Paste" at bounding box center [823, 213] width 280 height 217
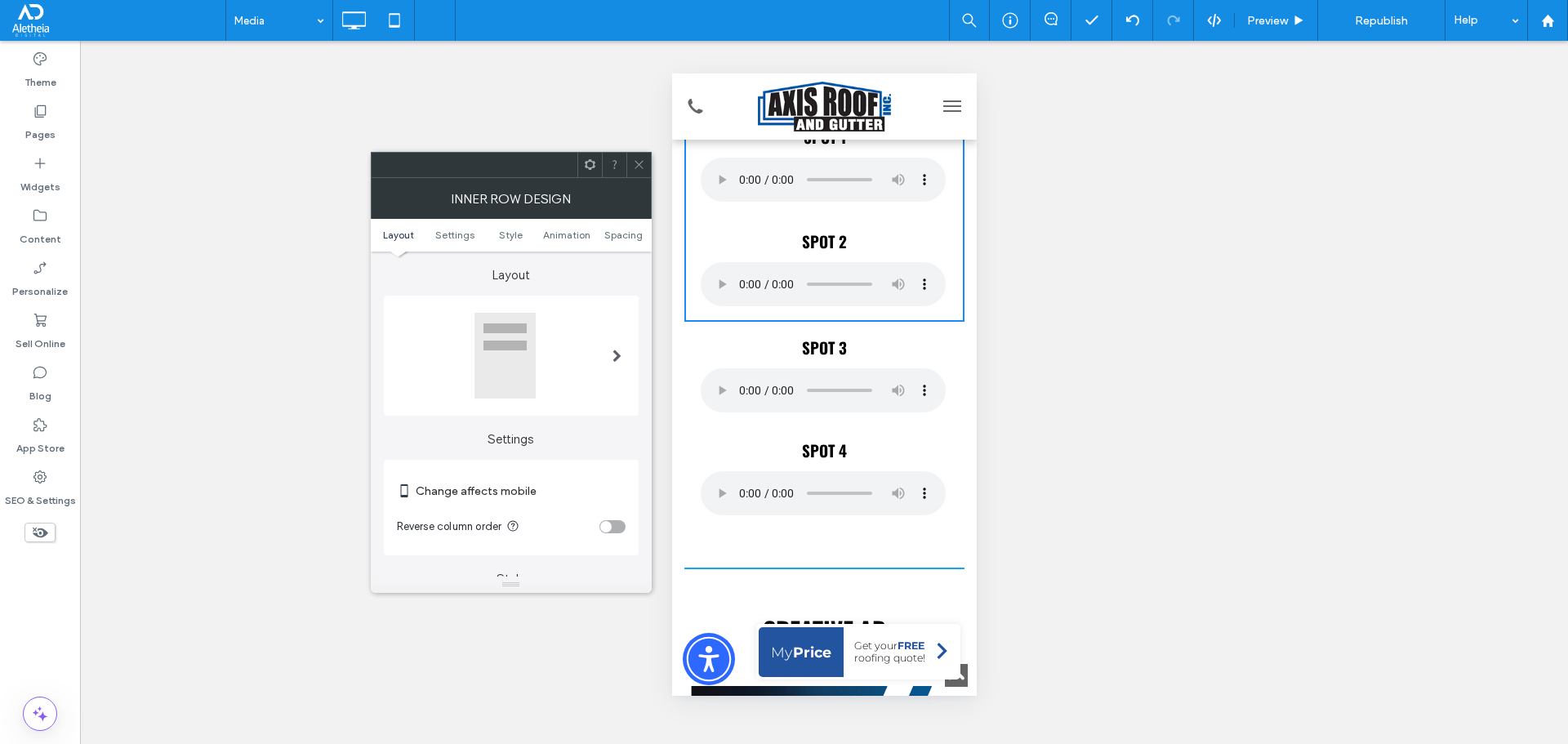
click at [607, 227] on ul "Layout Settings Style Animation Spacing" at bounding box center [511, 235] width 281 height 32
click at [619, 238] on span "Spacing" at bounding box center [624, 234] width 39 height 12
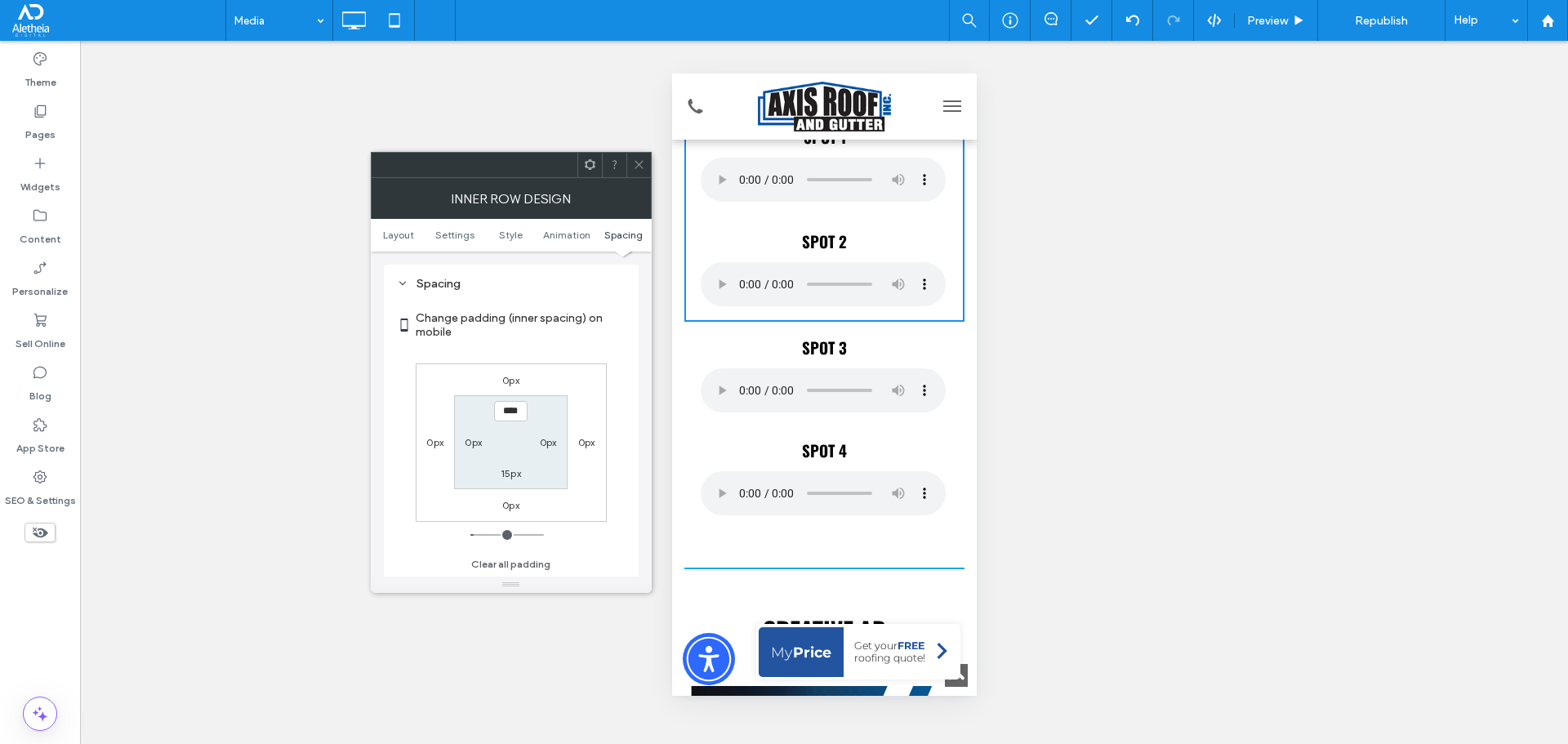
click at [641, 164] on use at bounding box center [638, 165] width 8 height 8
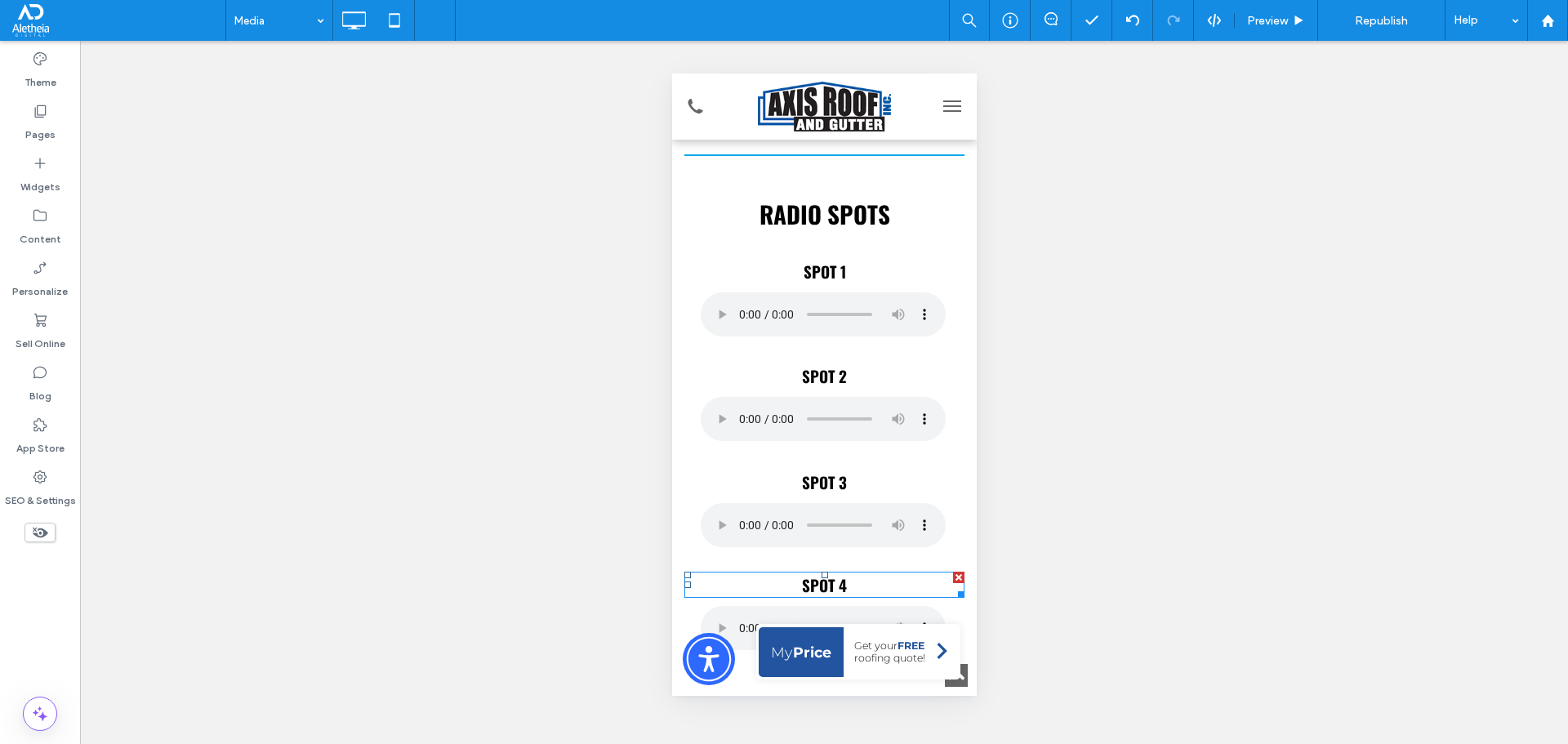
scroll to position [898, 0]
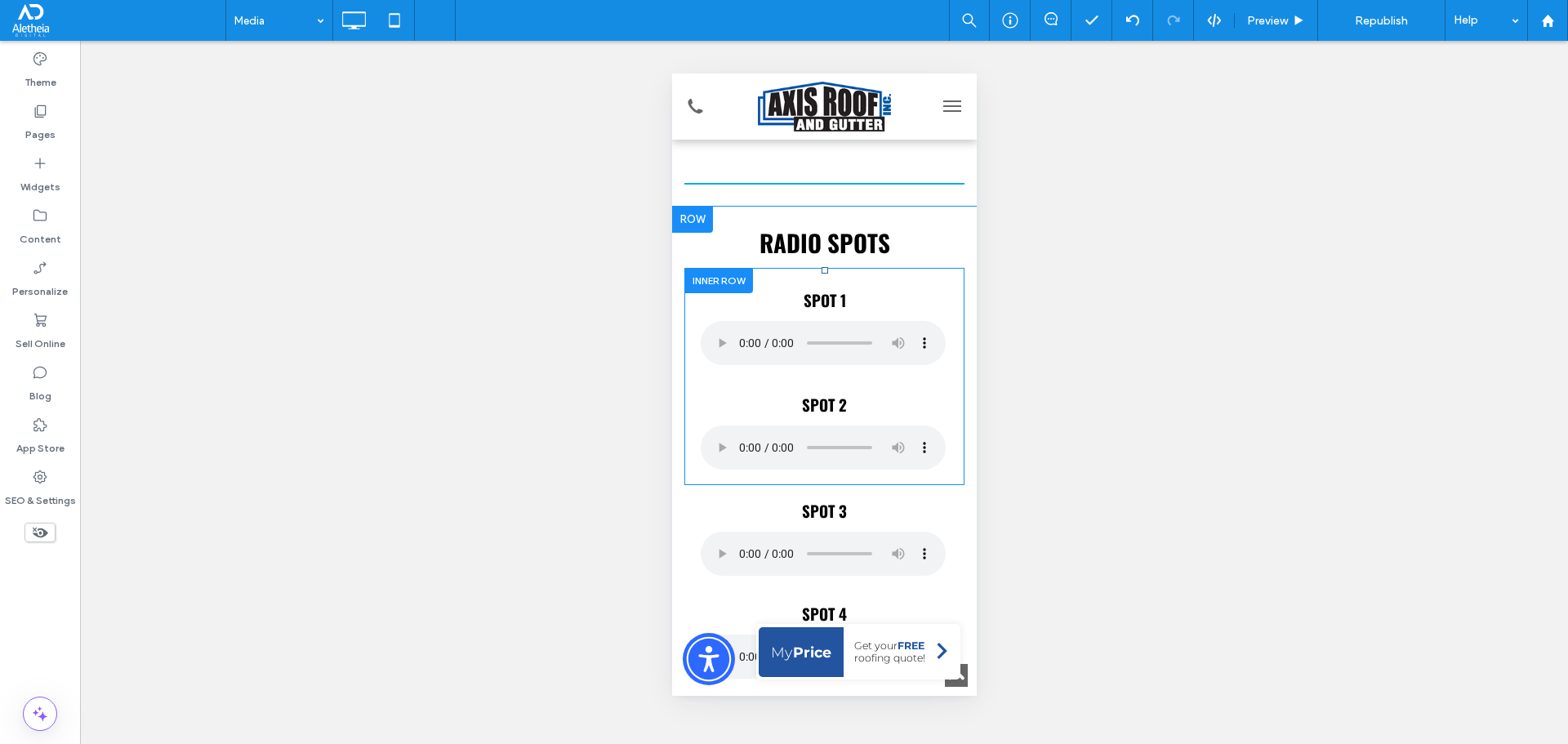
click at [848, 382] on div "SPOT 2 Click To Paste" at bounding box center [823, 421] width 280 height 102
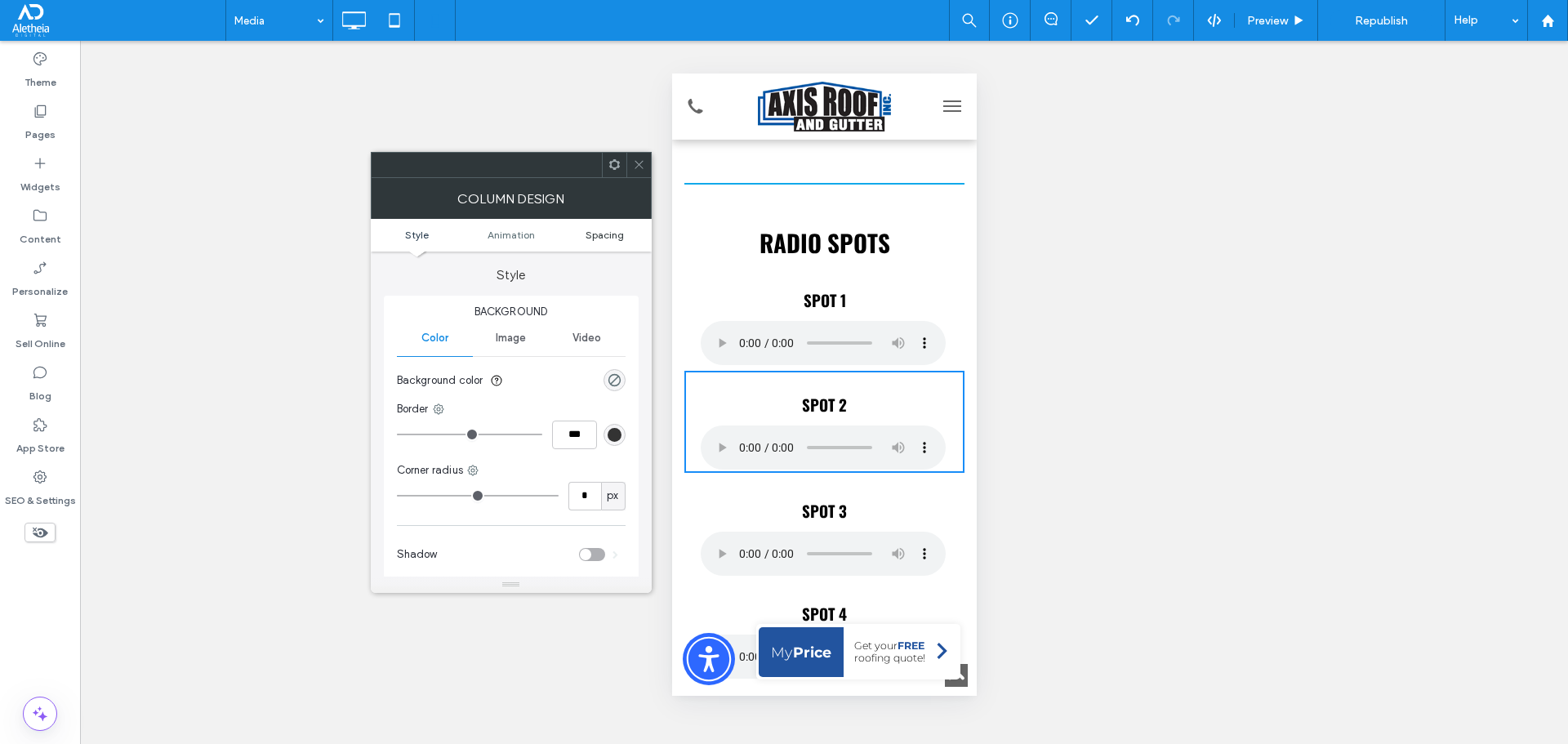
click at [604, 239] on span "Spacing" at bounding box center [605, 234] width 39 height 12
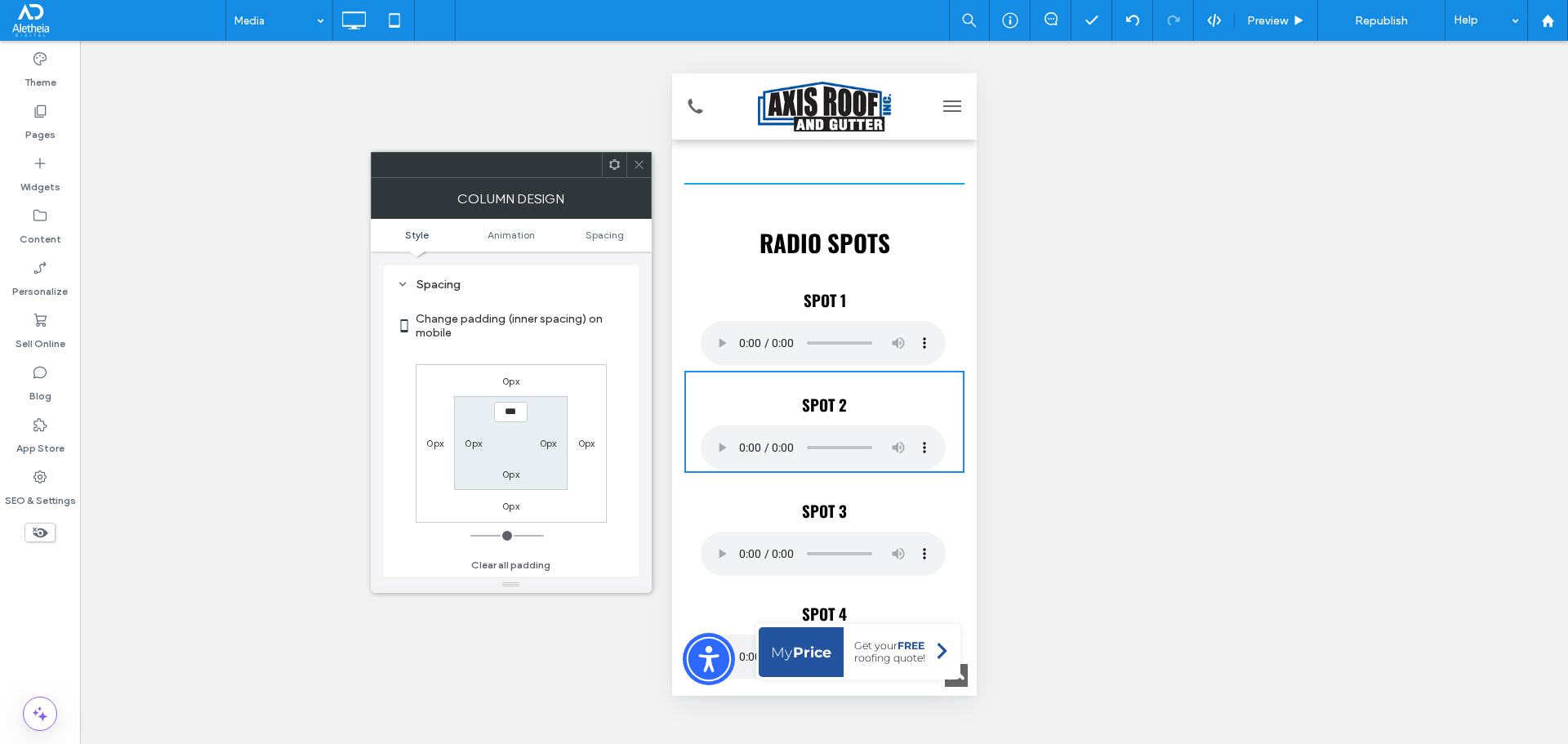
scroll to position [383, 0]
click at [639, 162] on icon at bounding box center [639, 164] width 12 height 12
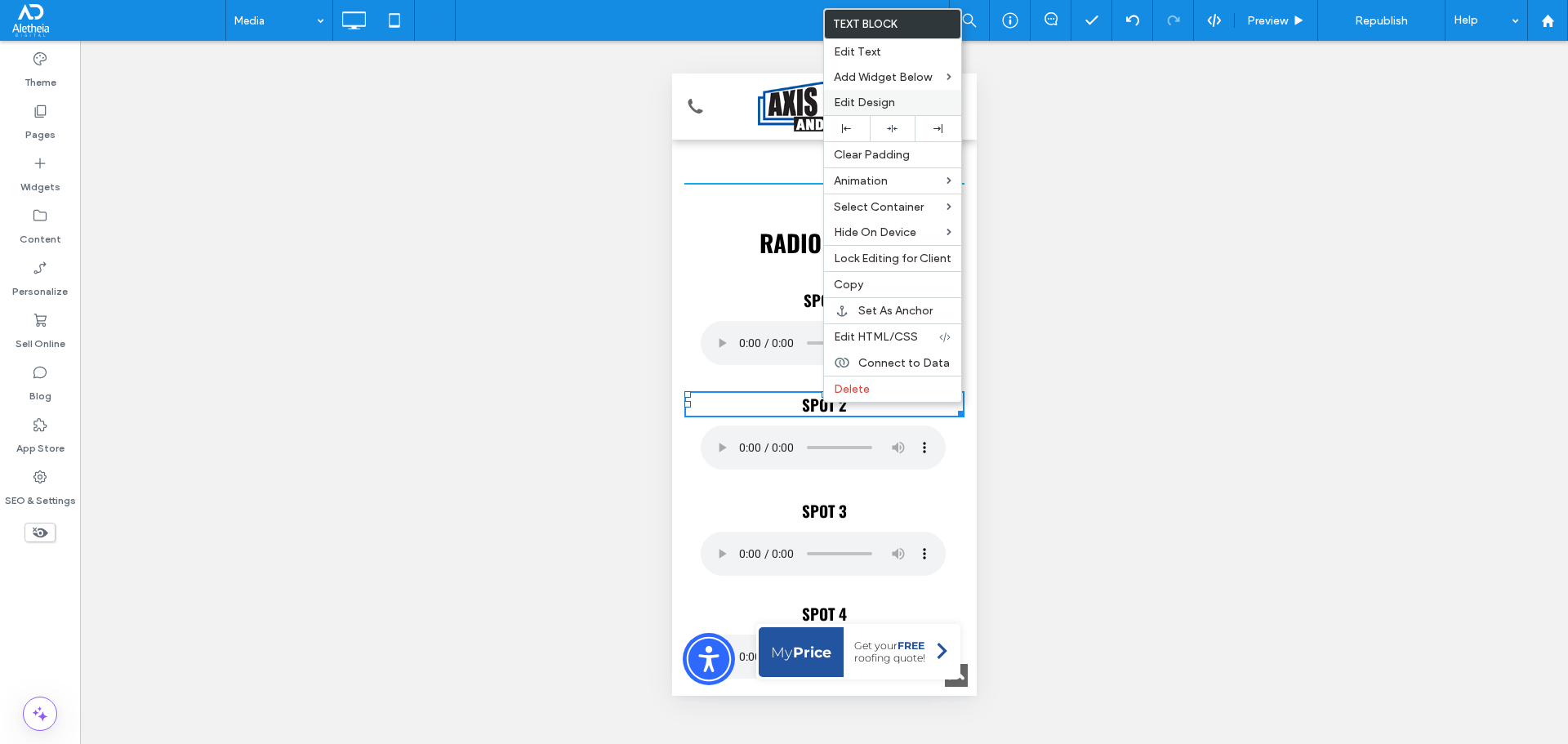
click at [906, 104] on label "Edit Design" at bounding box center [892, 102] width 117 height 14
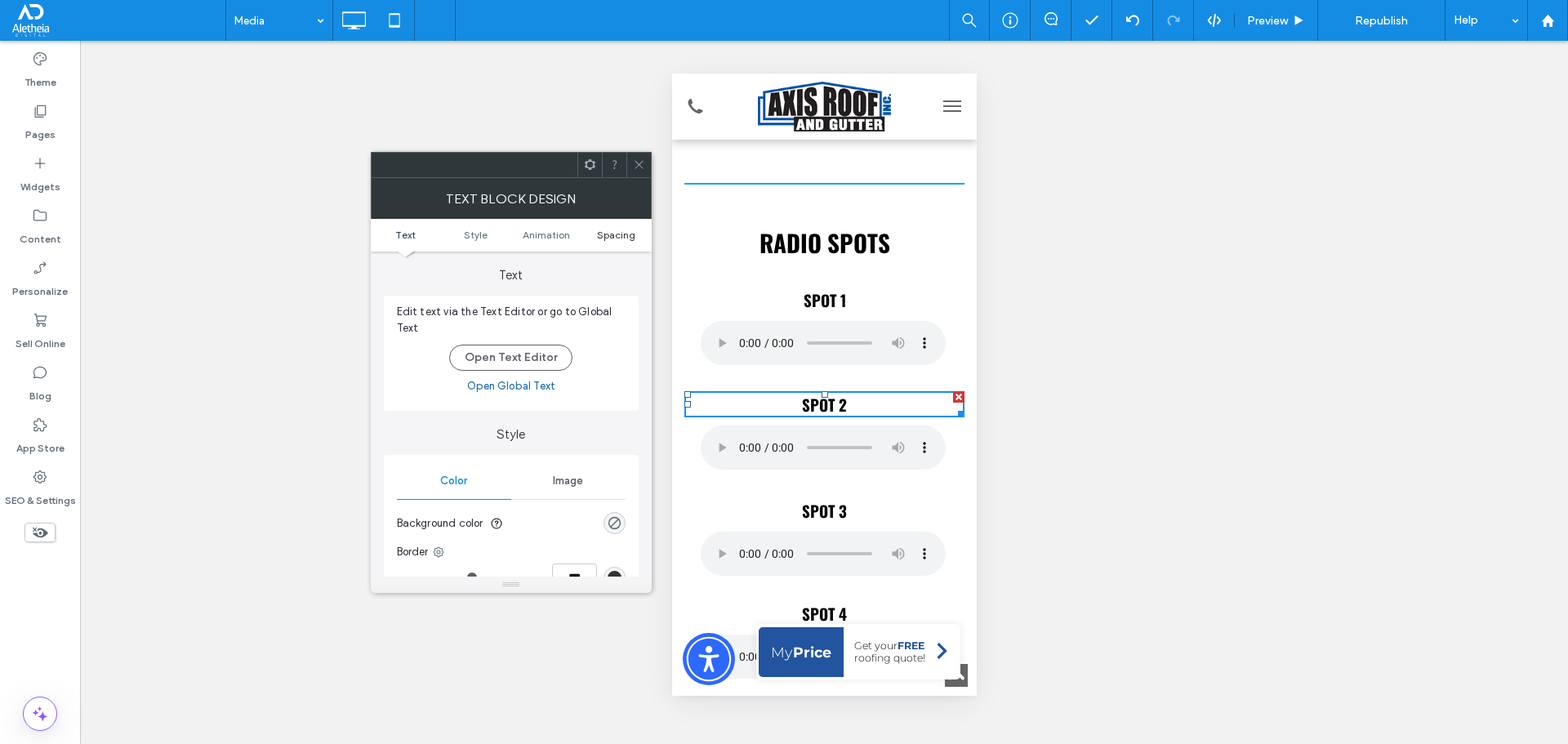
click at [600, 231] on span "Spacing" at bounding box center [617, 234] width 39 height 12
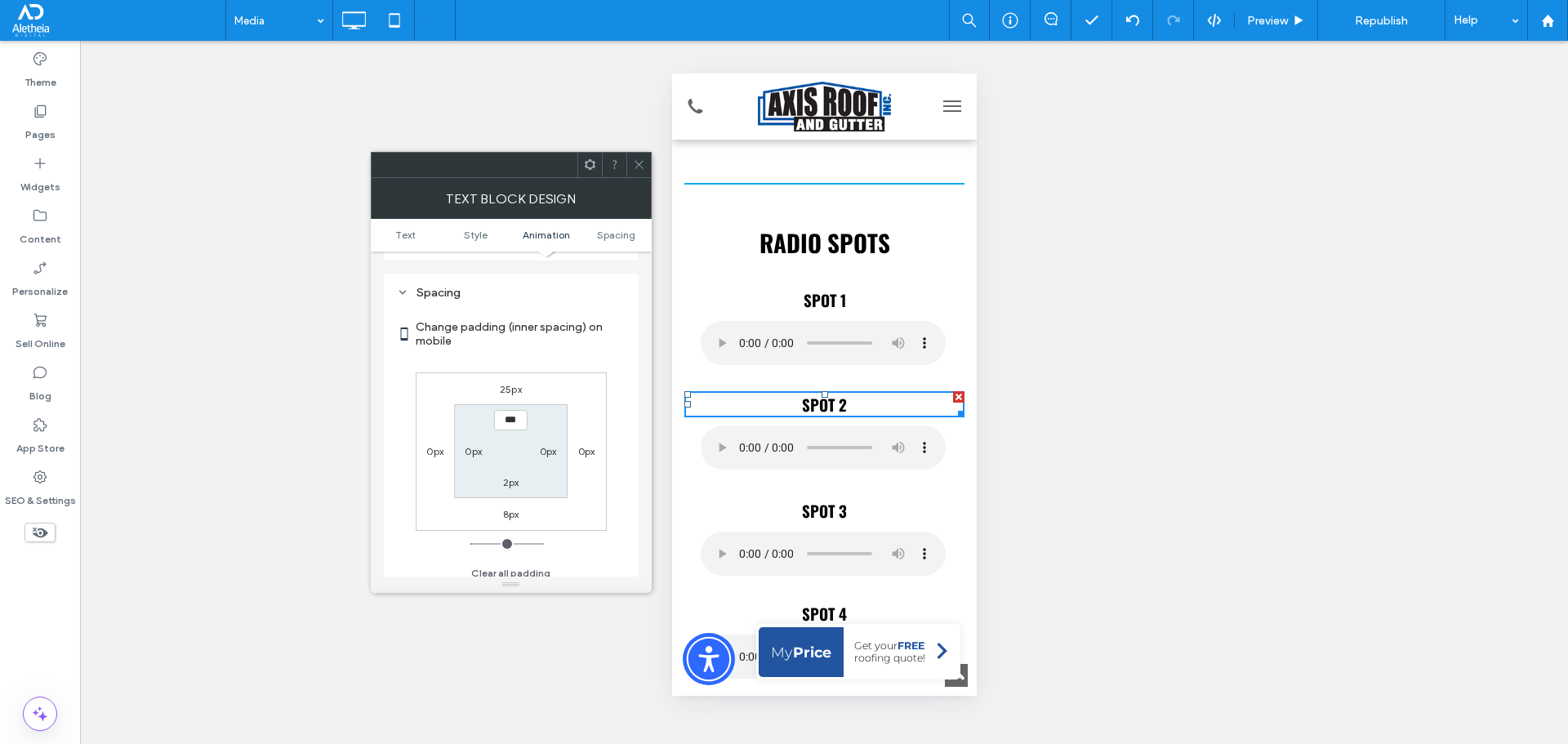
scroll to position [468, 0]
click at [638, 160] on icon at bounding box center [639, 164] width 12 height 12
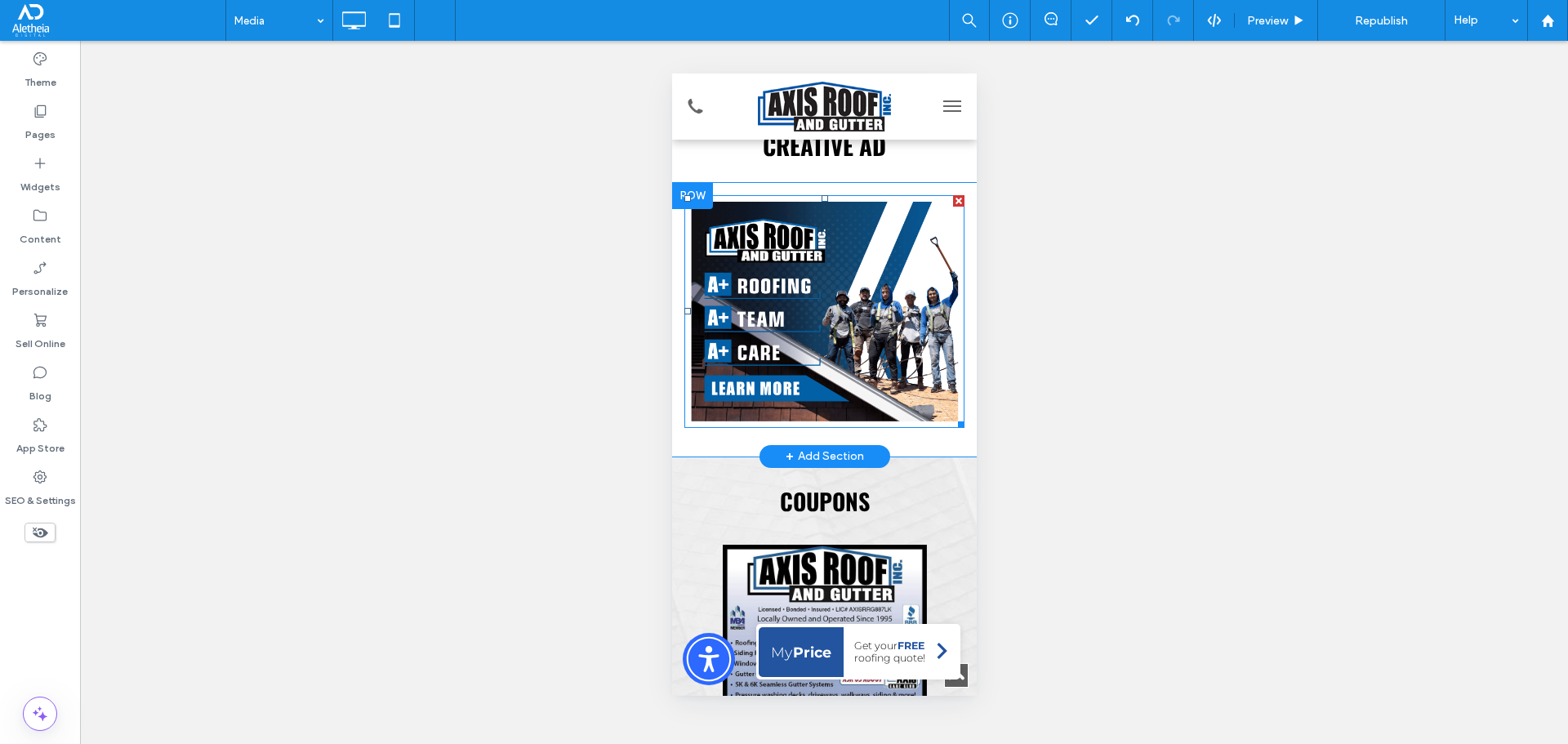
scroll to position [1633, 0]
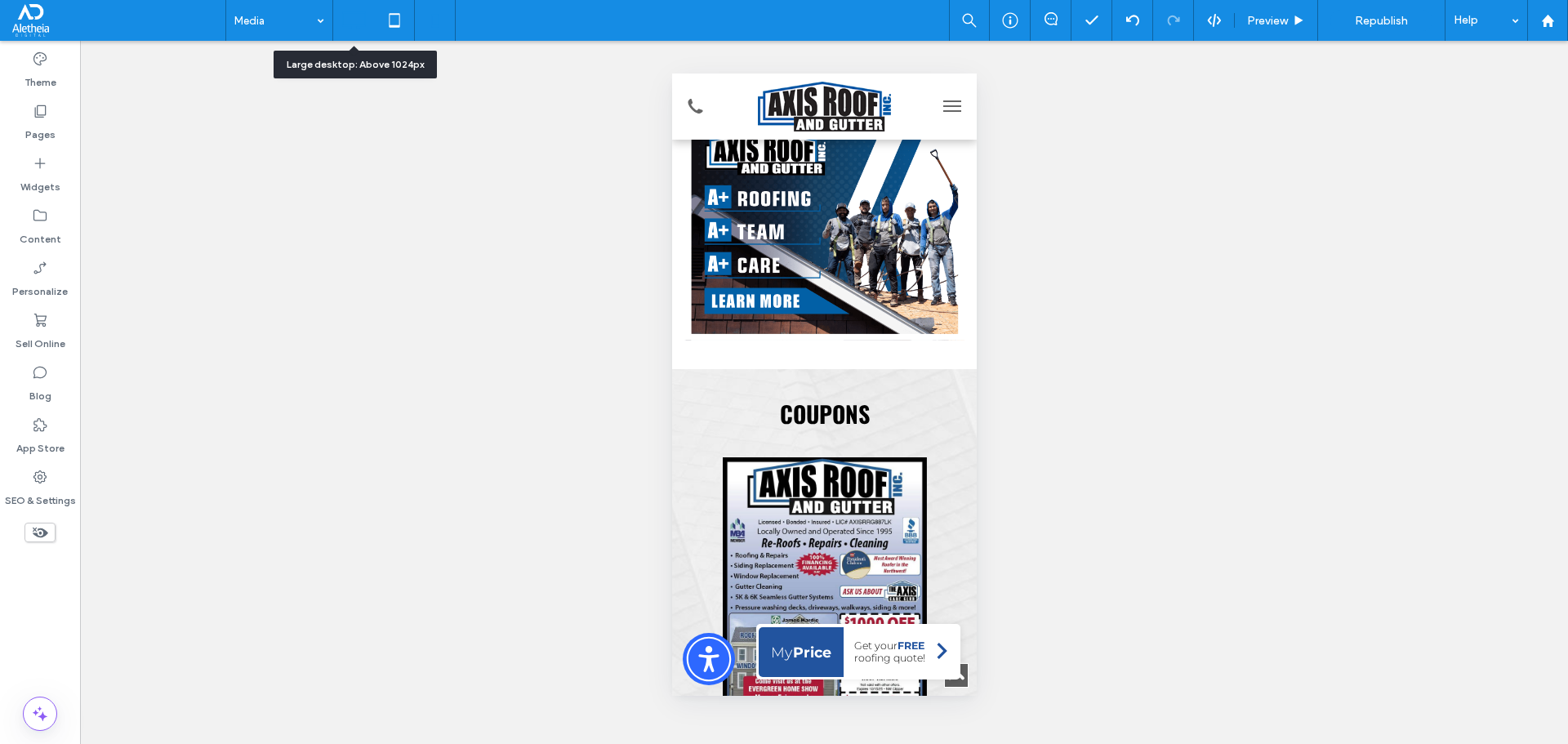
click at [350, 18] on icon at bounding box center [353, 19] width 32 height 32
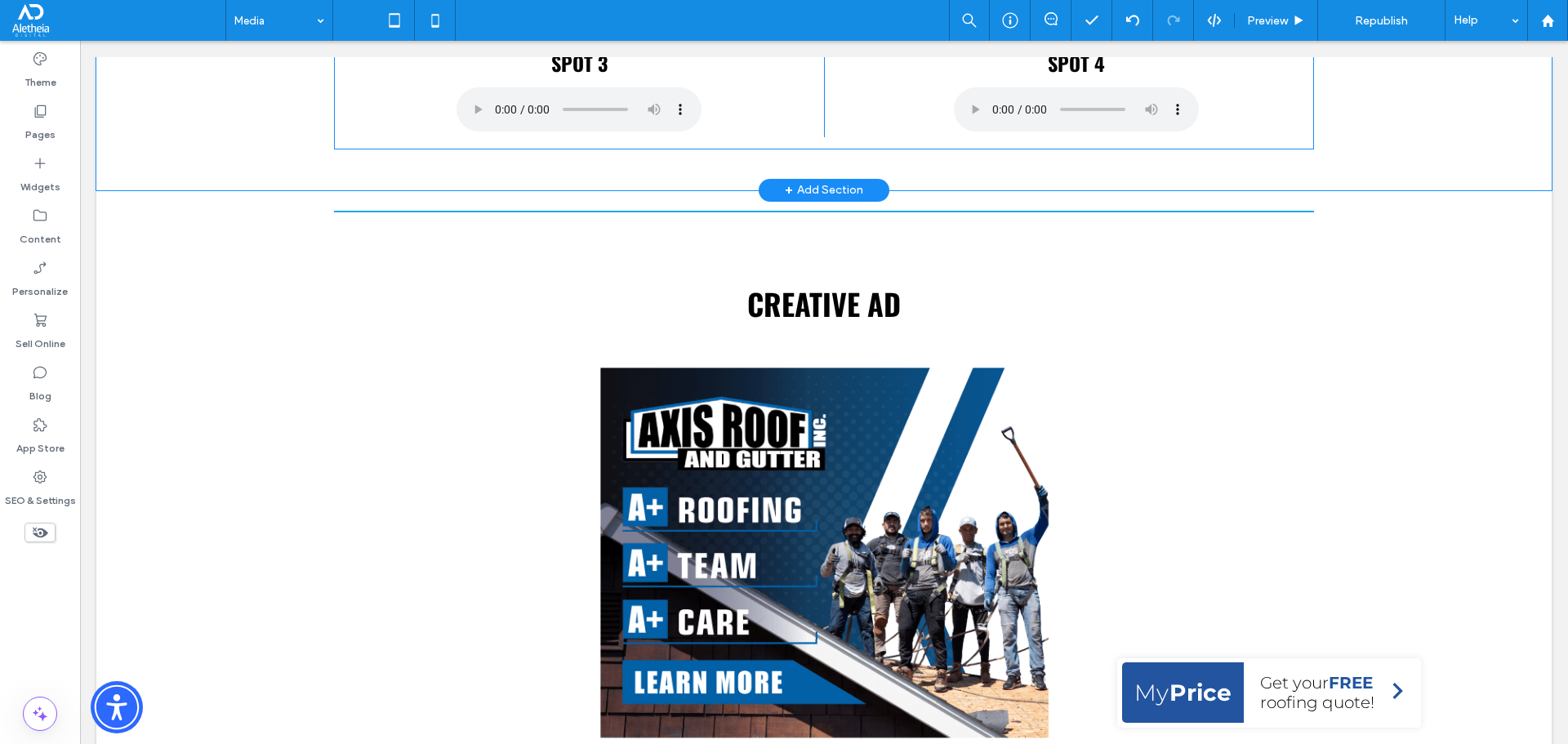
scroll to position [980, 0]
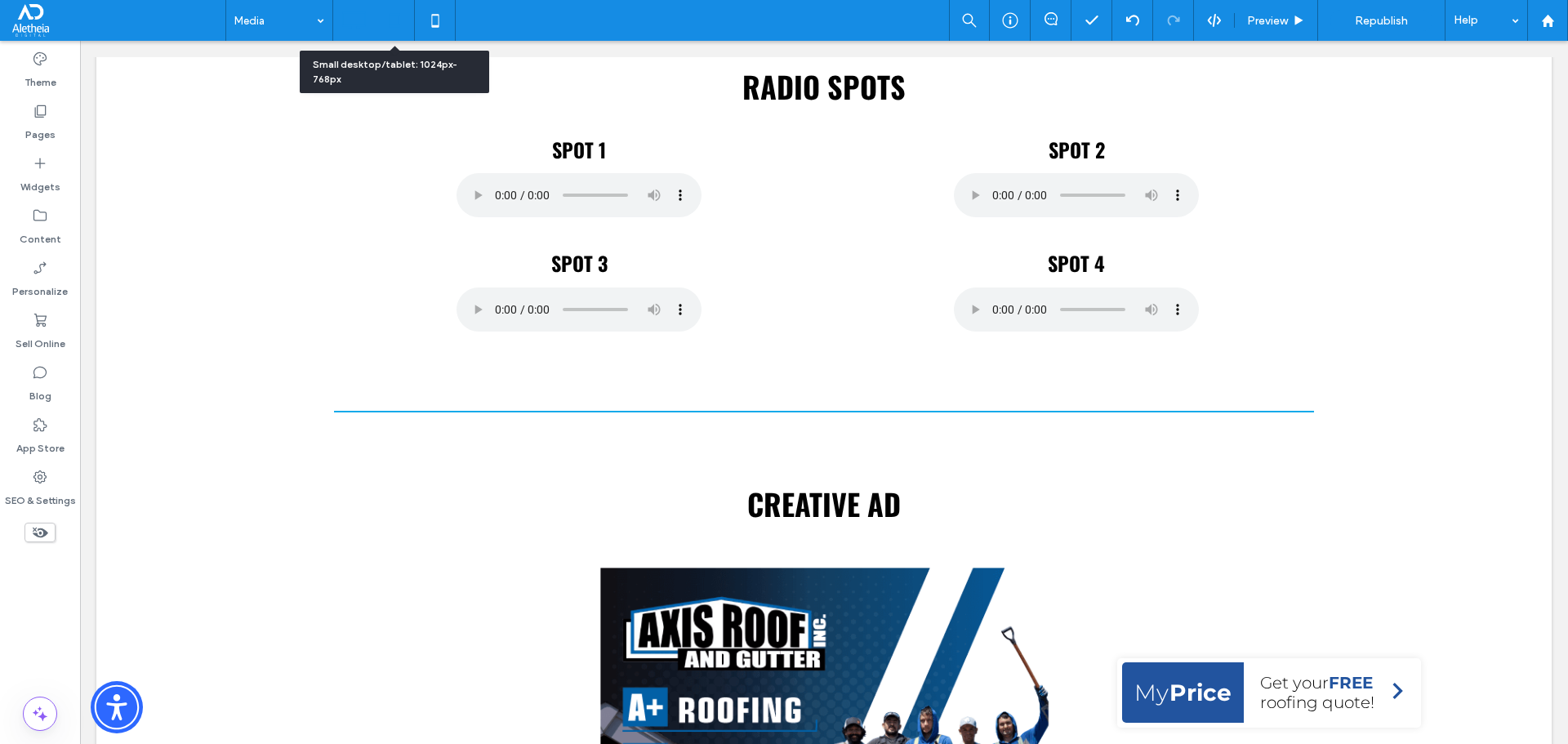
click at [404, 13] on icon at bounding box center [394, 19] width 32 height 32
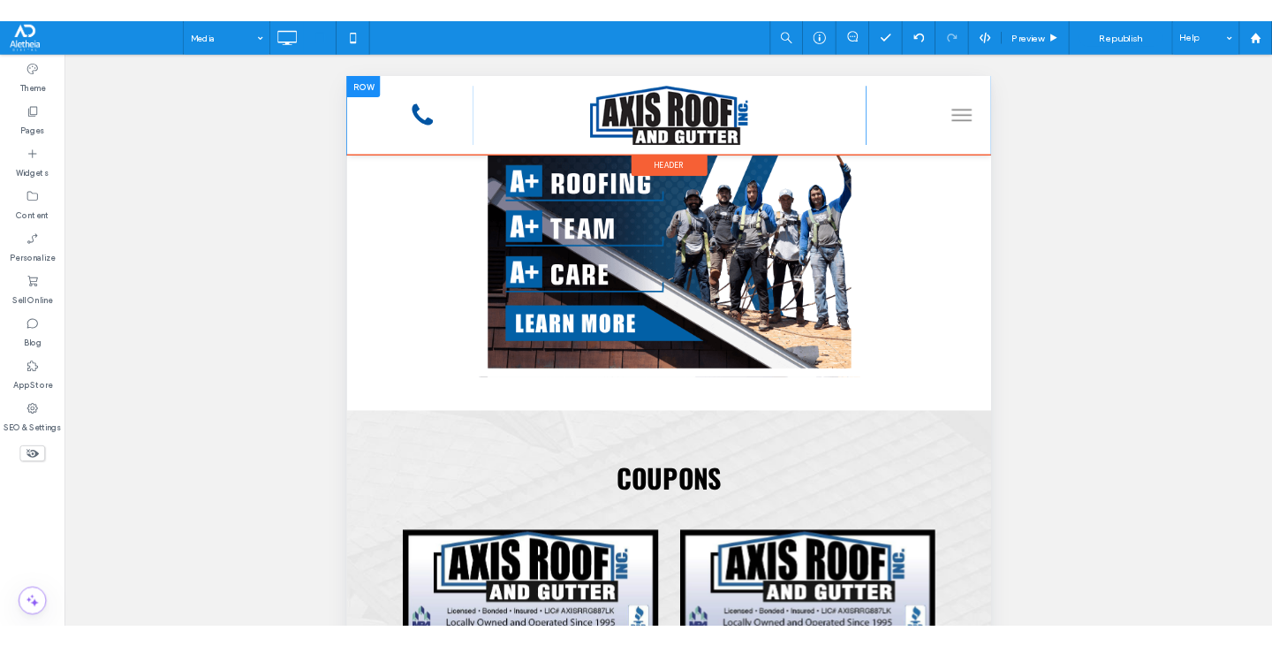
scroll to position [1413, 0]
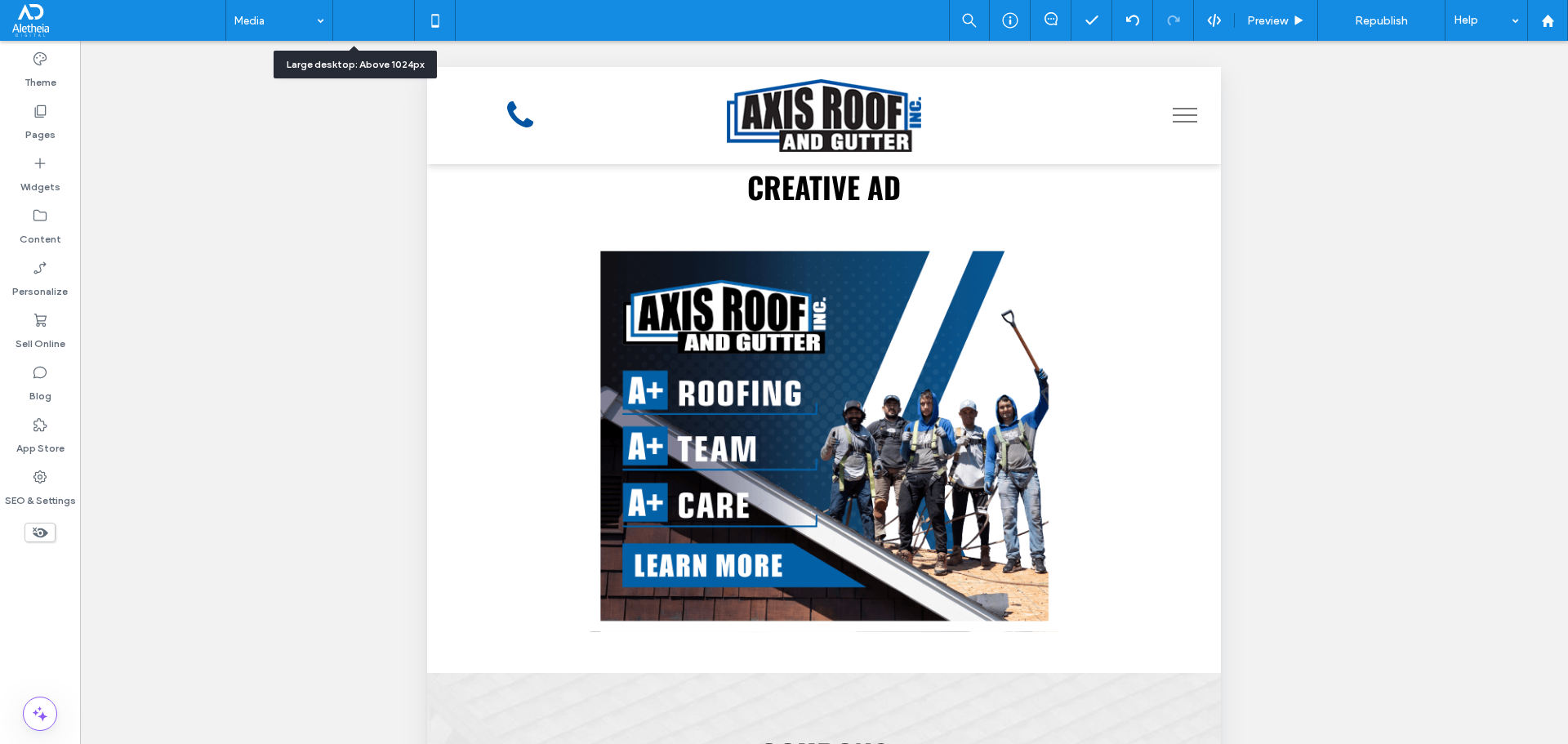
click at [349, 29] on use at bounding box center [355, 19] width 24 height 18
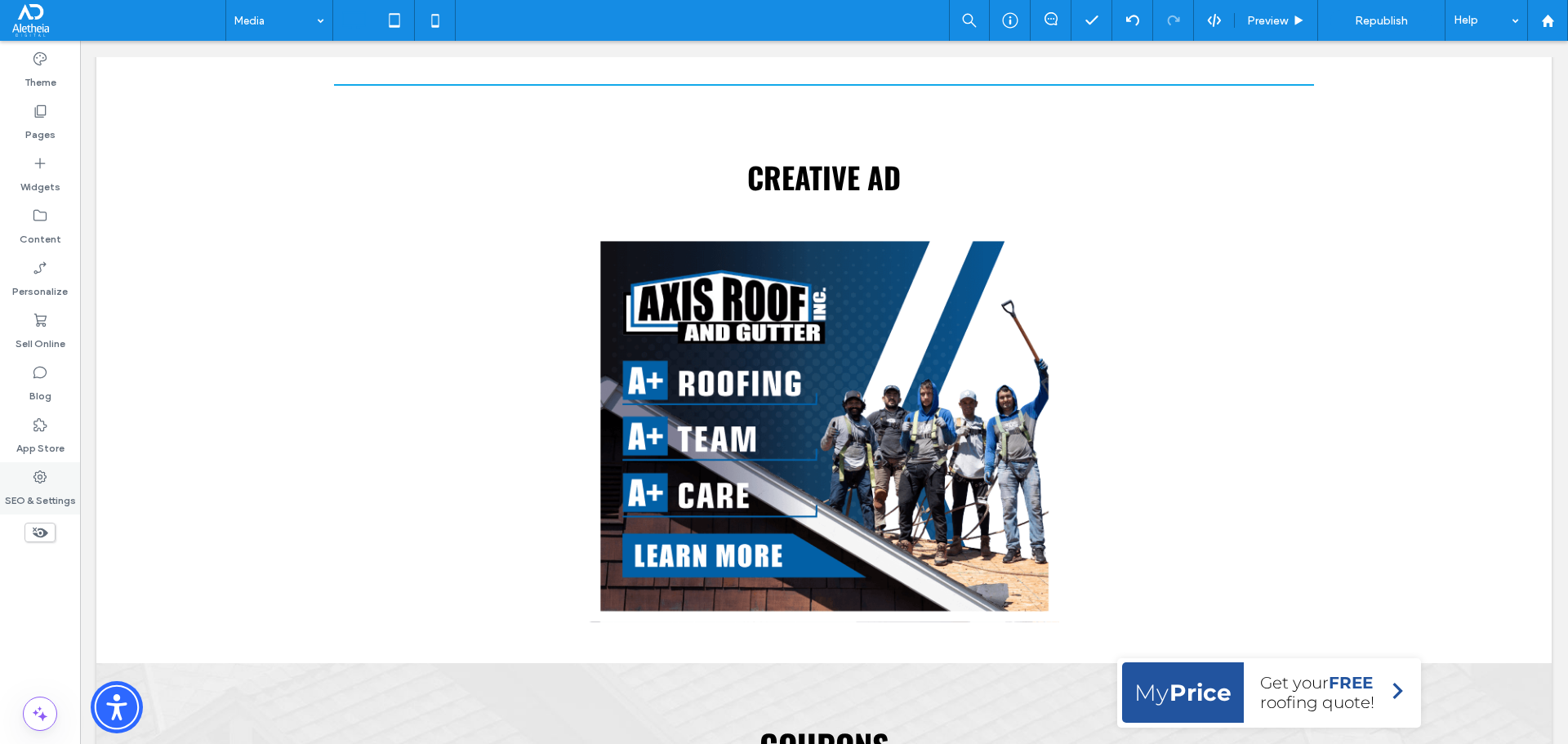
click at [31, 472] on div "SEO & Settings" at bounding box center [40, 488] width 80 height 53
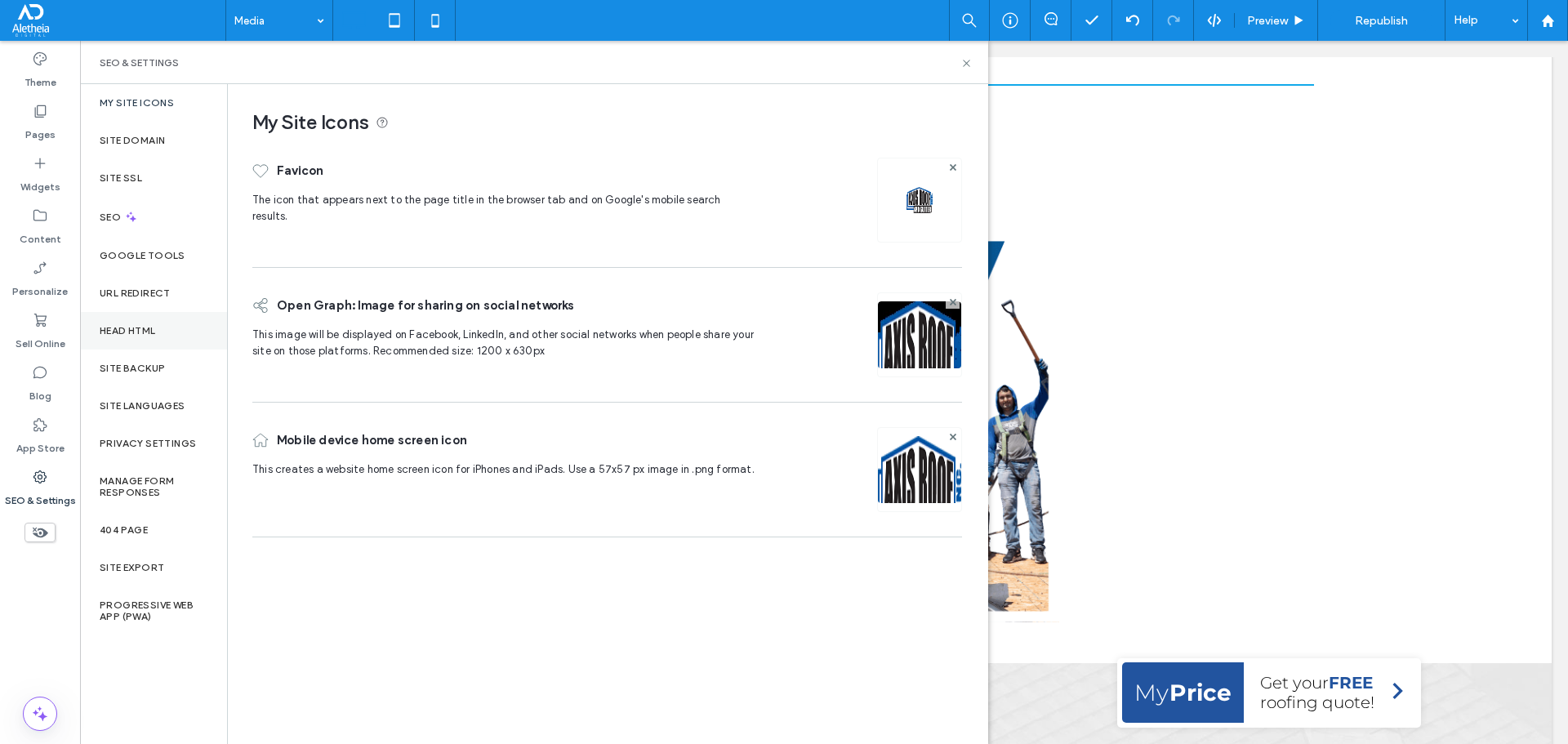
click at [143, 345] on div "Head HTML" at bounding box center [153, 330] width 147 height 38
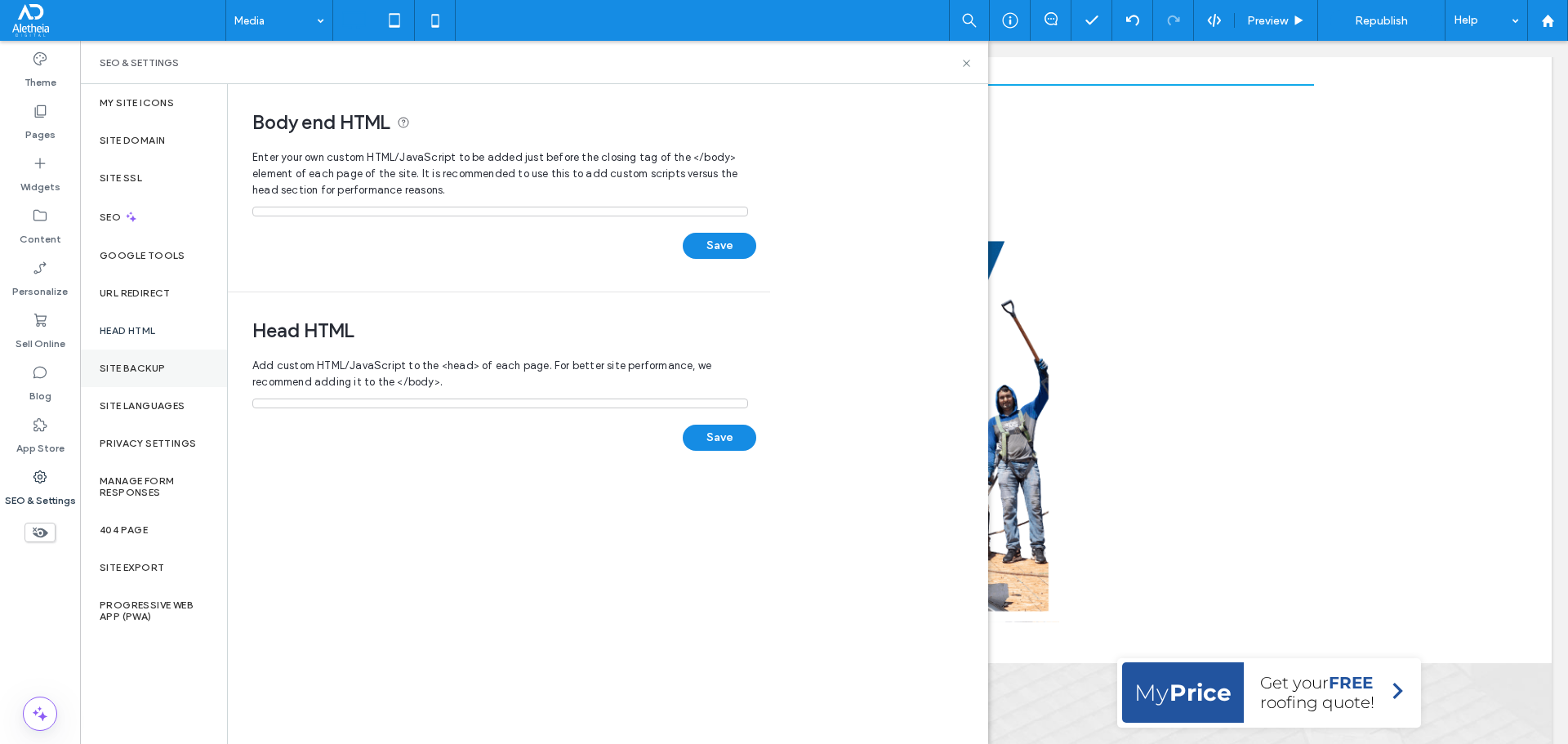
click at [140, 370] on label "Site Backup" at bounding box center [132, 368] width 66 height 11
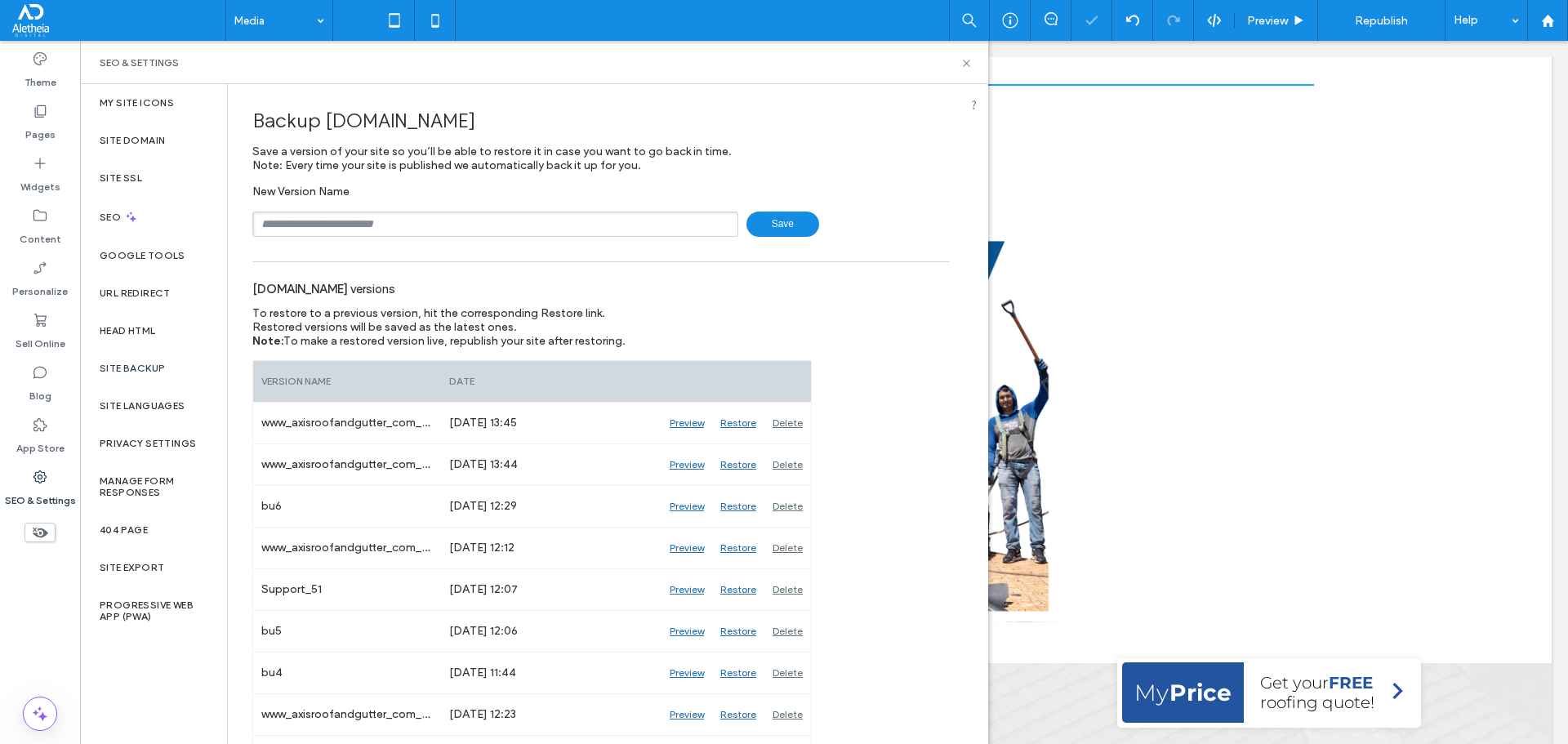
click at [344, 226] on input "text" at bounding box center [496, 224] width 486 height 25
type input "***"
click at [963, 63] on icon at bounding box center [966, 63] width 12 height 12
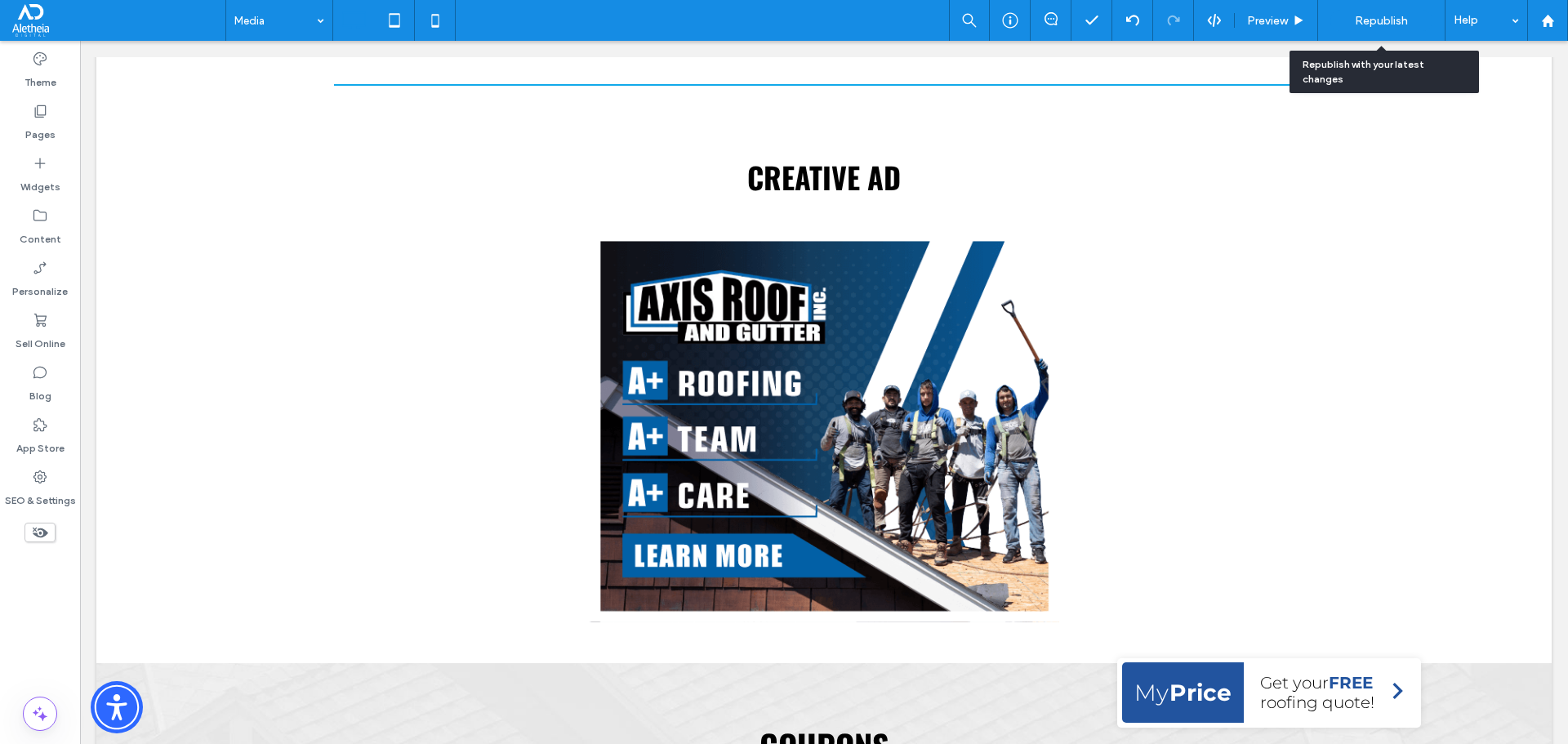
click at [1403, 12] on div "Republish" at bounding box center [1381, 20] width 102 height 21
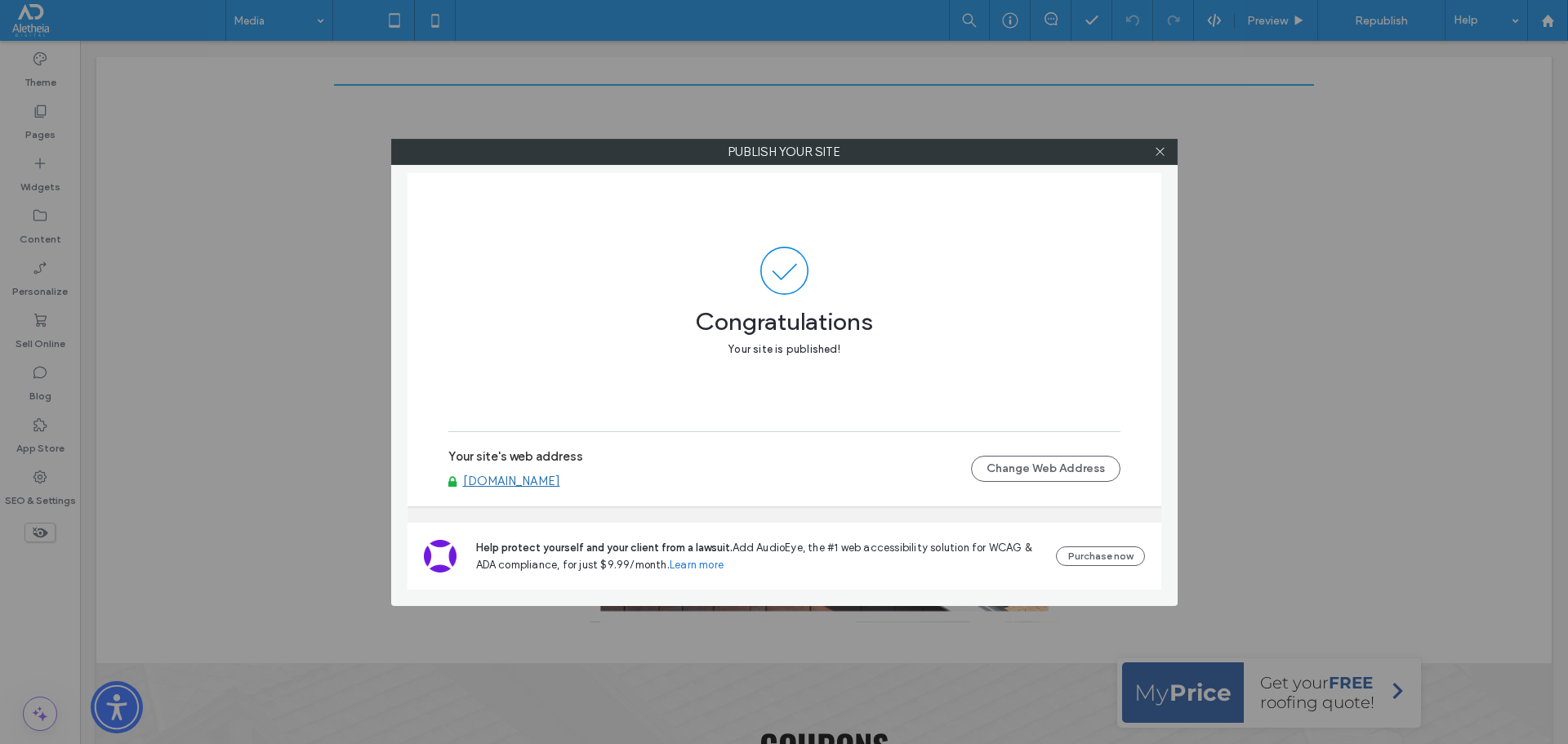
click at [527, 470] on label "Your site's web address" at bounding box center [516, 461] width 135 height 24
click at [514, 484] on link "www.axisroofandgutter.com" at bounding box center [511, 481] width 97 height 15
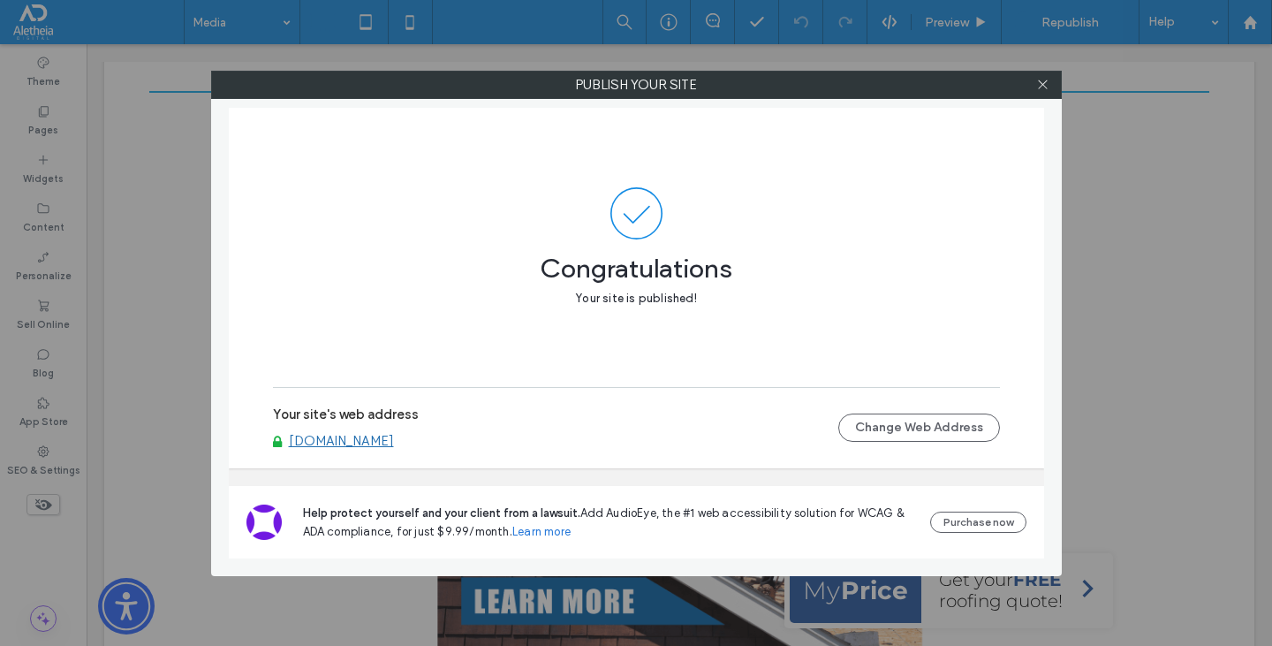
drag, startPoint x: 1042, startPoint y: 84, endPoint x: 1052, endPoint y: 85, distance: 9.8
click at [1048, 85] on icon at bounding box center [1042, 84] width 13 height 13
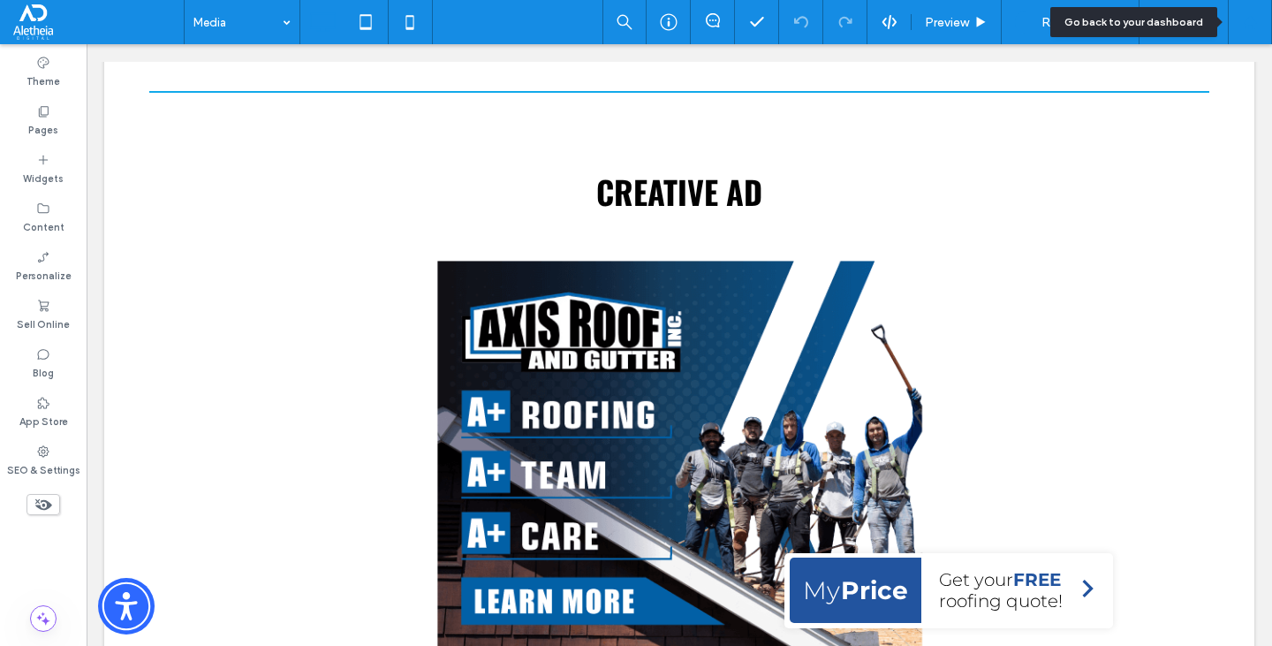
click at [1244, 26] on icon at bounding box center [1250, 22] width 15 height 15
